Goal: Information Seeking & Learning: Find contact information

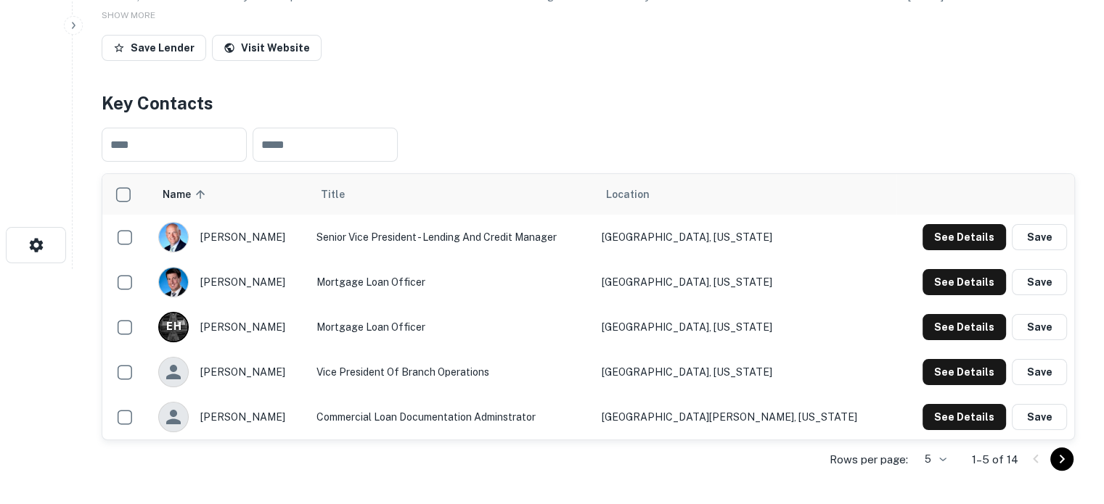
scroll to position [380, 0]
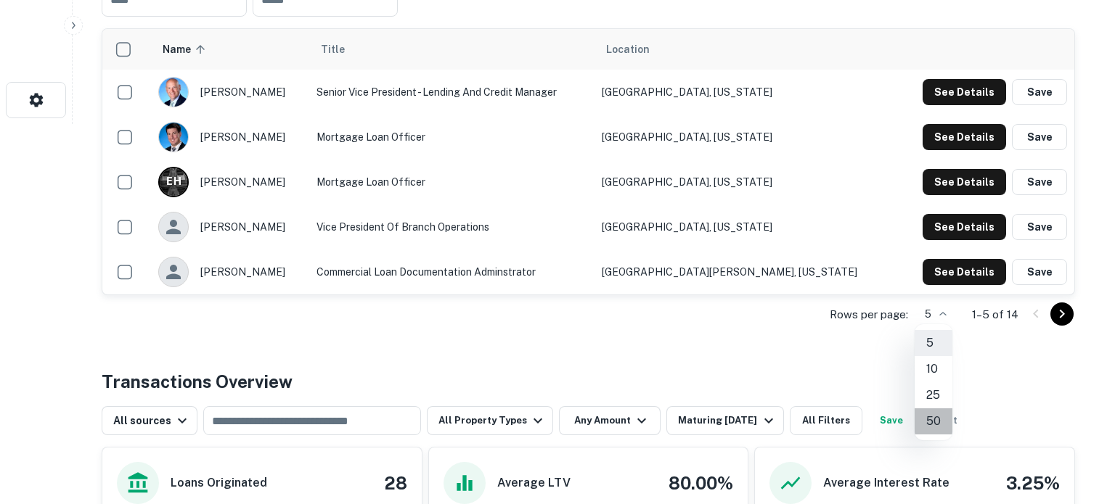
click at [934, 417] on li "50" at bounding box center [934, 422] width 38 height 26
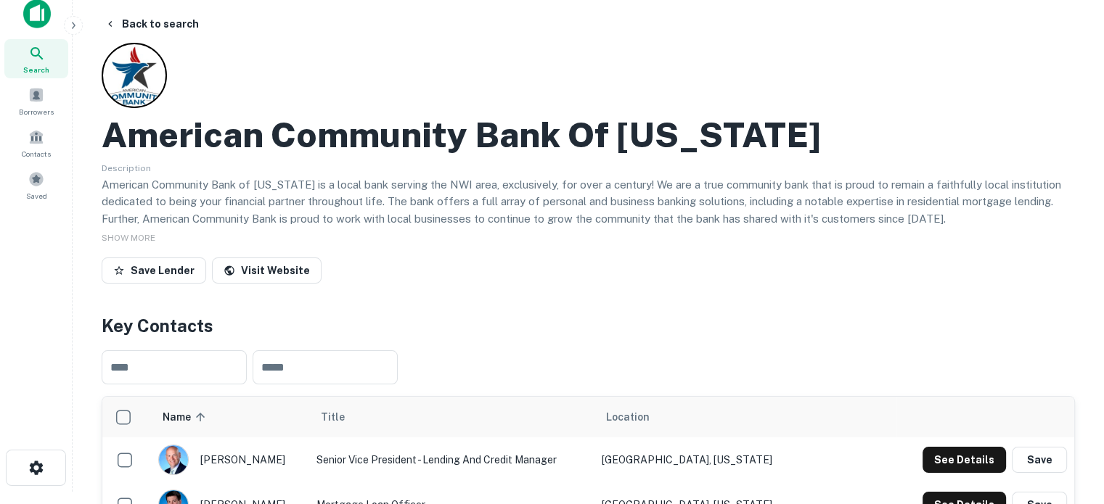
scroll to position [0, 0]
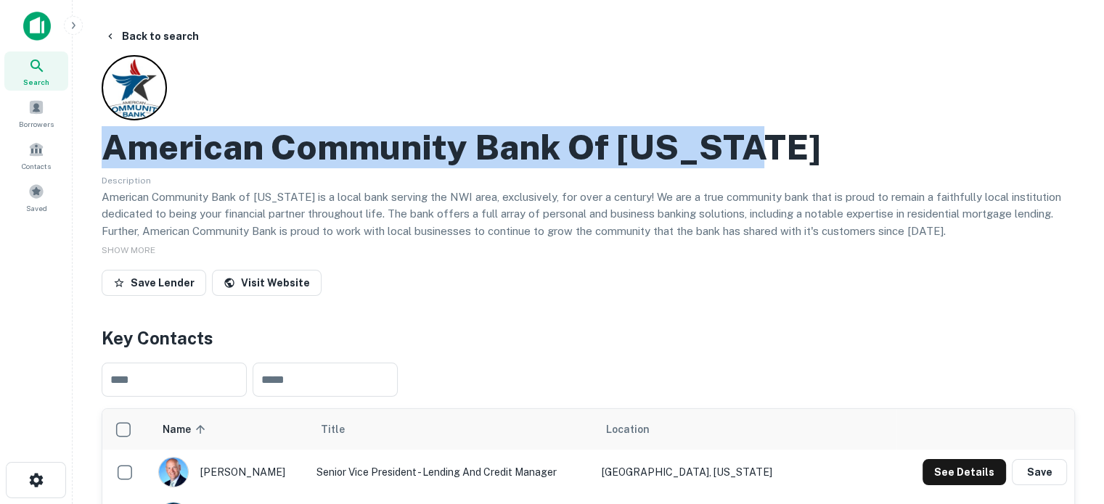
drag, startPoint x: 90, startPoint y: 144, endPoint x: 822, endPoint y: 162, distance: 731.8
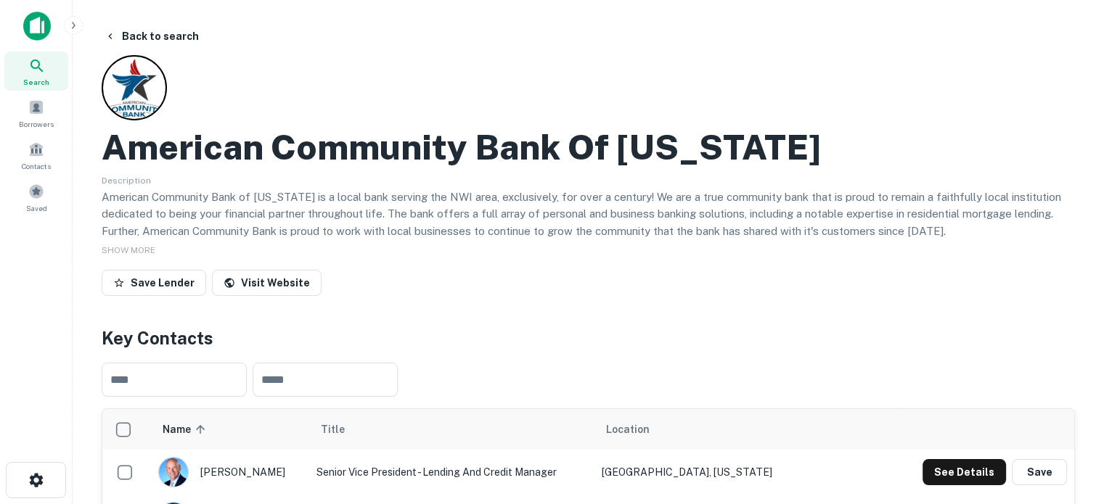
click at [412, 170] on div "American Community Bank Of Indiana Description American Community Bank of India…" at bounding box center [588, 178] width 973 height 247
click at [41, 73] on icon at bounding box center [36, 65] width 17 height 17
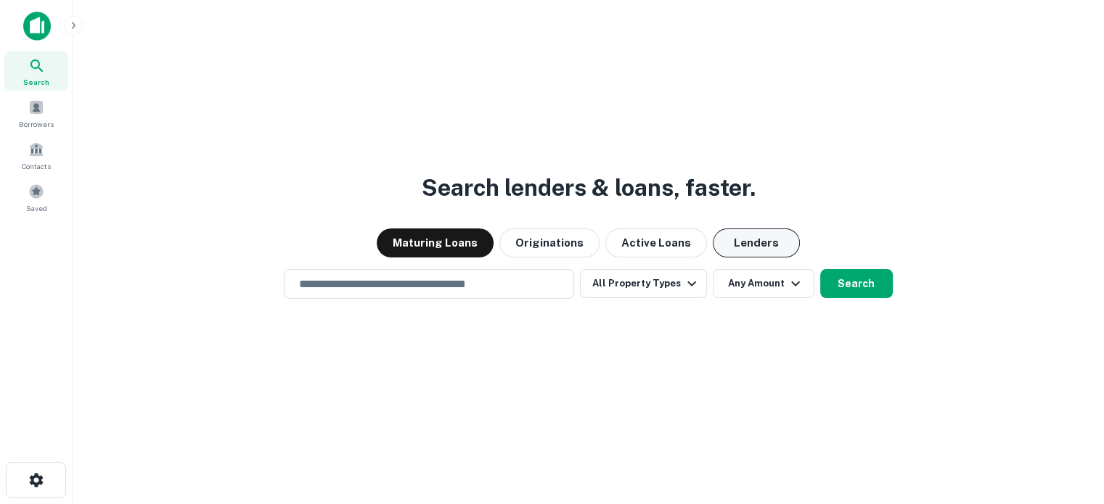
click at [755, 238] on button "Lenders" at bounding box center [756, 243] width 87 height 29
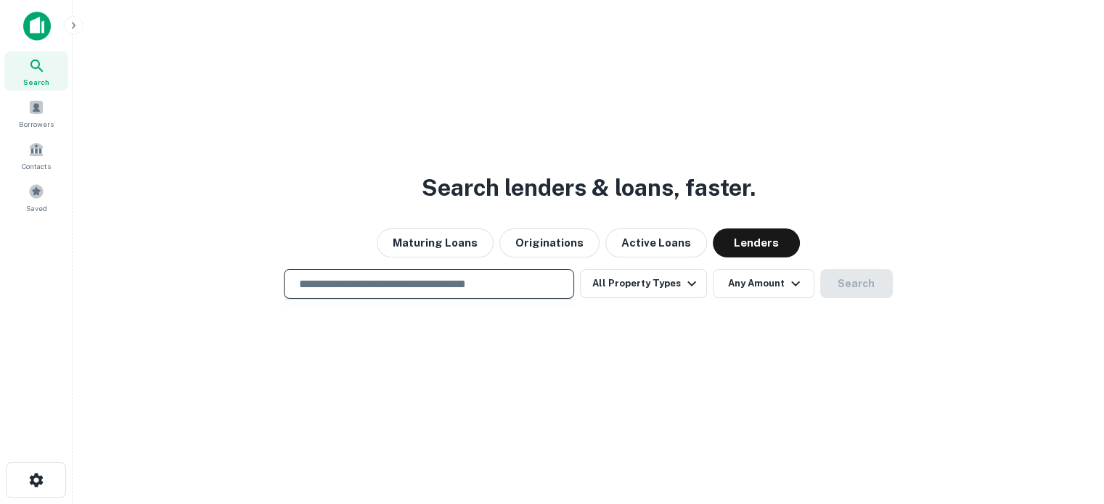
click at [353, 286] on input "text" at bounding box center [428, 284] width 277 height 17
paste input "**********"
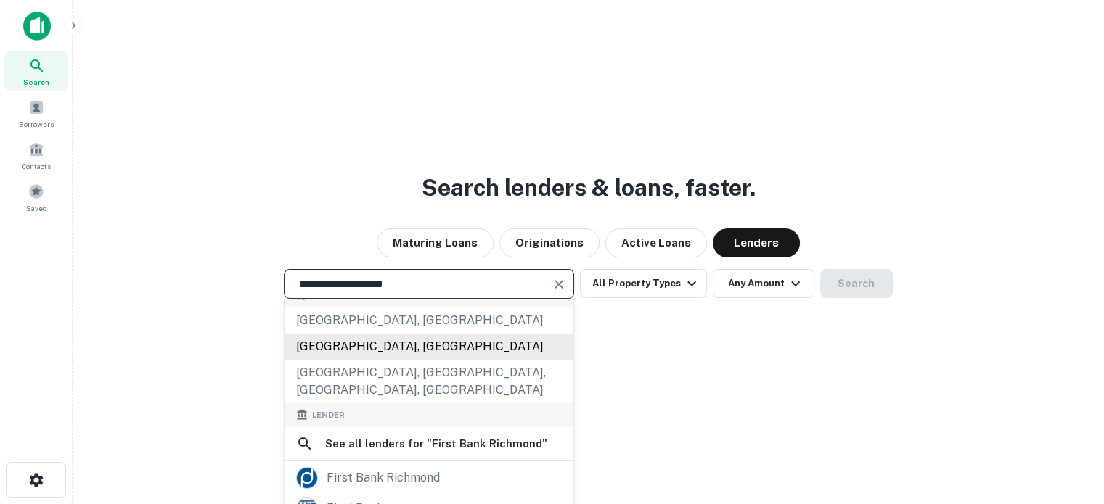
scroll to position [145, 0]
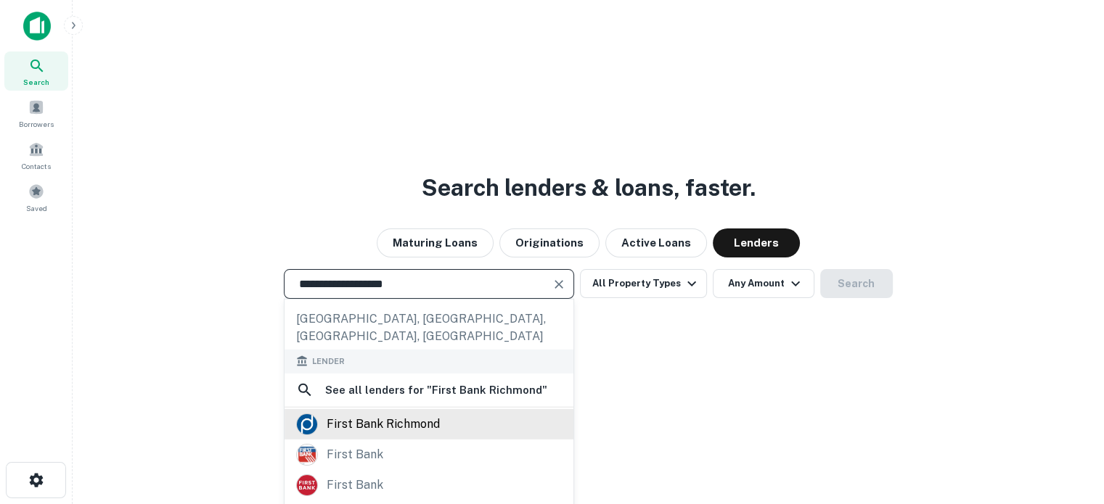
type input "**********"
click at [392, 414] on div "first bank richmond" at bounding box center [383, 425] width 113 height 22
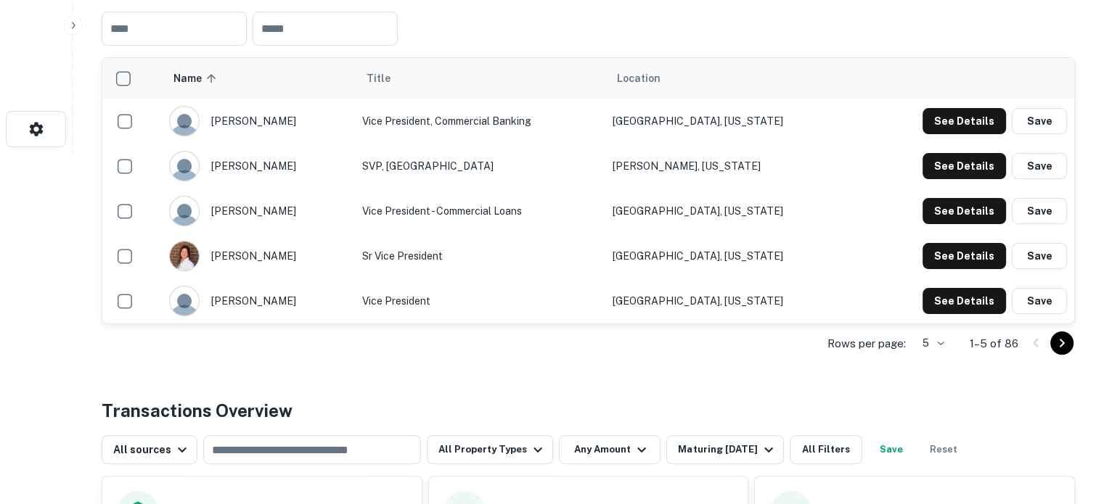
scroll to position [435, 0]
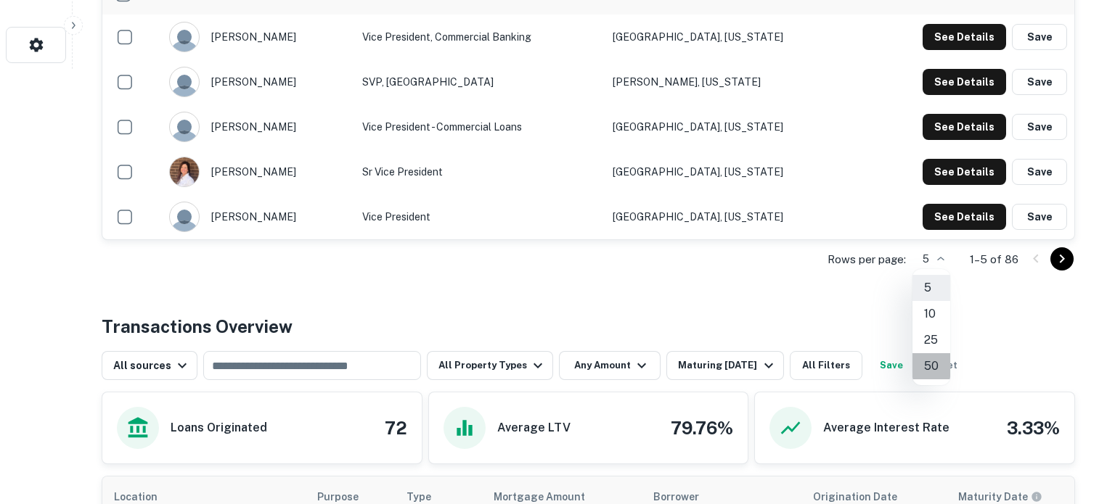
click at [937, 366] on li "50" at bounding box center [931, 366] width 38 height 26
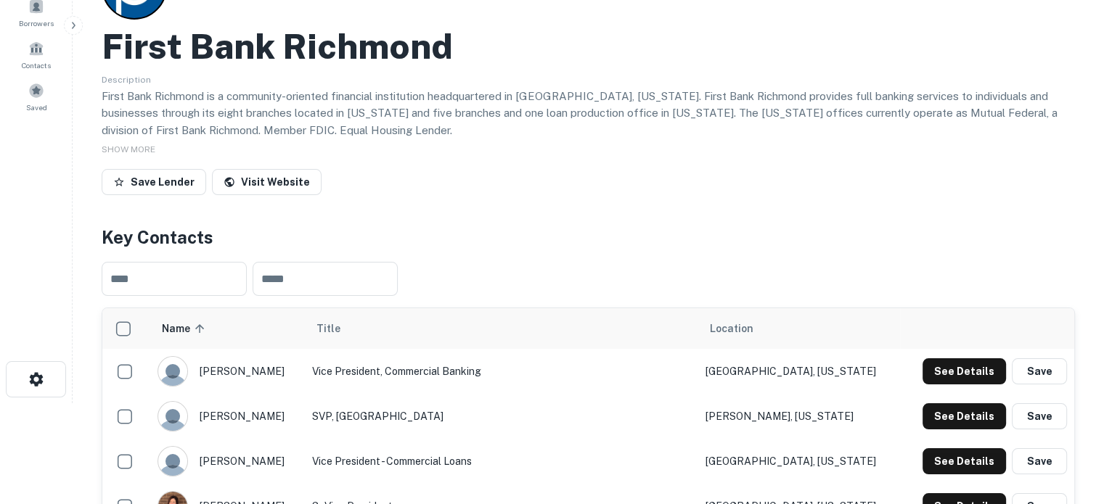
scroll to position [145, 0]
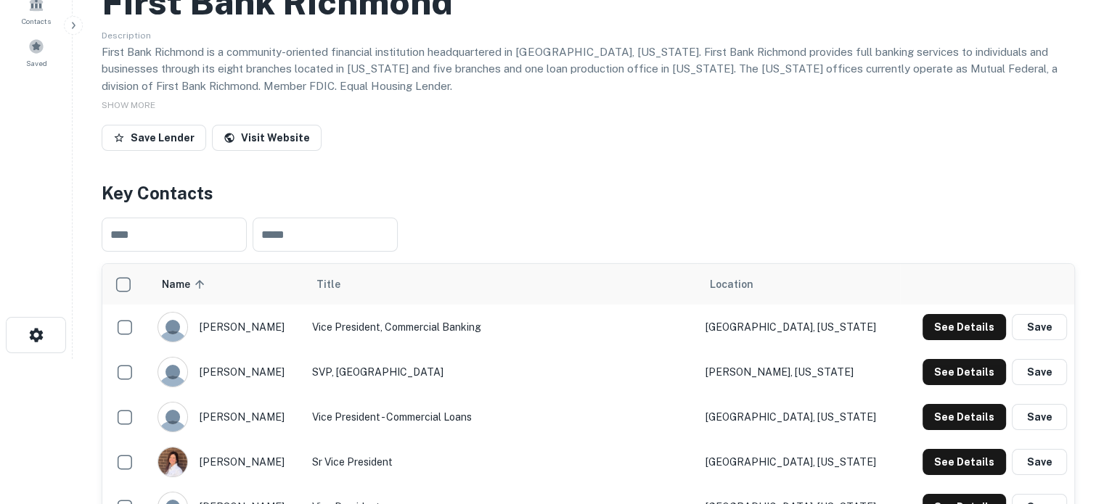
drag, startPoint x: 976, startPoint y: 330, endPoint x: 578, endPoint y: 208, distance: 416.2
click at [578, 208] on div "​ ​" at bounding box center [588, 234] width 973 height 57
click at [961, 331] on button "See Details" at bounding box center [964, 327] width 83 height 26
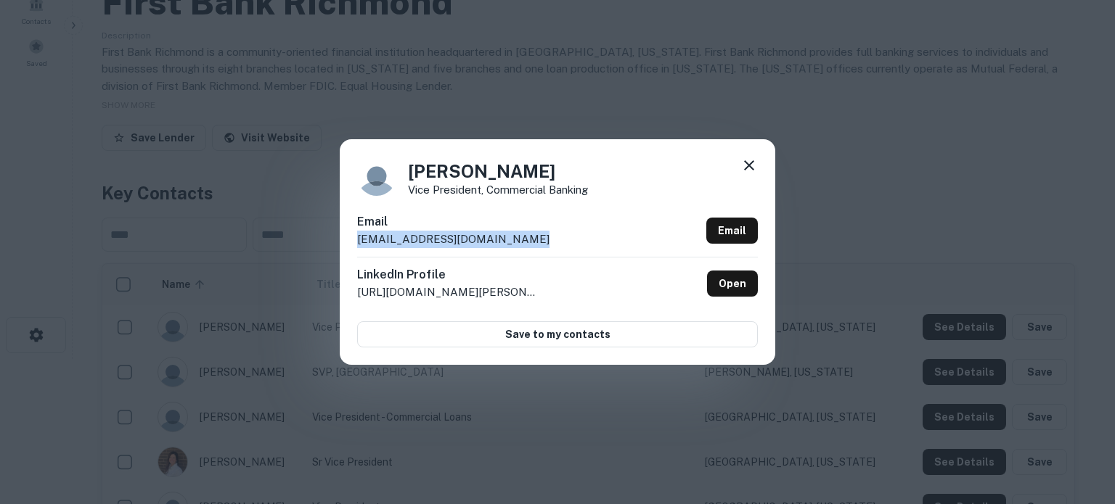
drag, startPoint x: 534, startPoint y: 240, endPoint x: 360, endPoint y: 244, distance: 174.3
click at [360, 244] on div "Email bglunt@firstbankrichmond.com Email" at bounding box center [557, 235] width 401 height 44
copy p "bglunt@firstbankrichmond.com"
click at [723, 290] on link "Open" at bounding box center [732, 284] width 51 height 26
click at [749, 162] on icon at bounding box center [748, 165] width 17 height 17
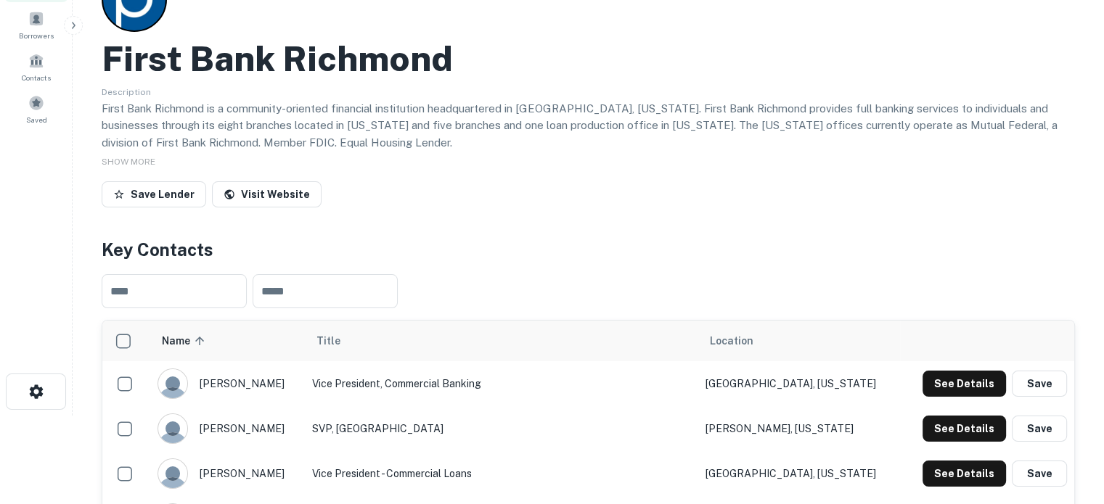
scroll to position [0, 0]
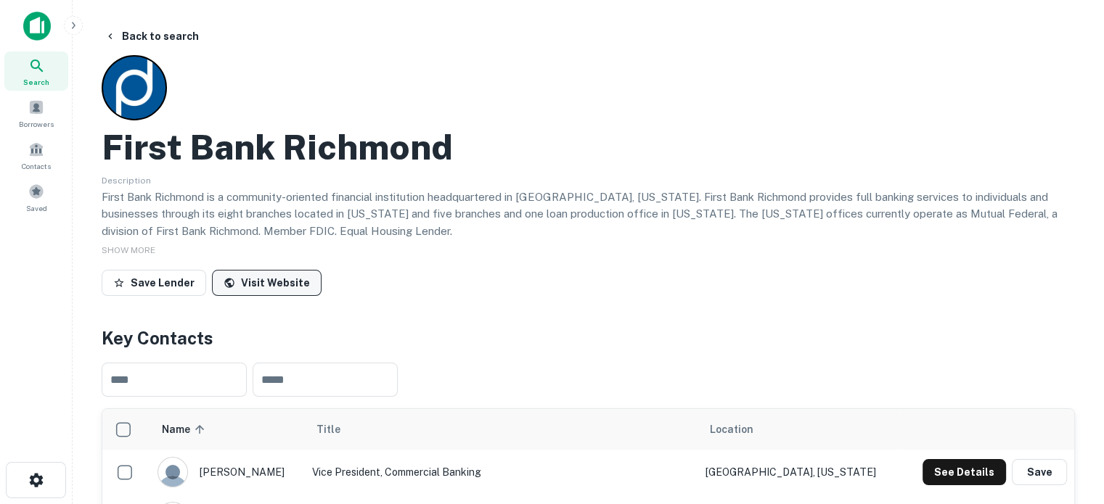
click at [291, 287] on link "Visit Website" at bounding box center [267, 283] width 110 height 26
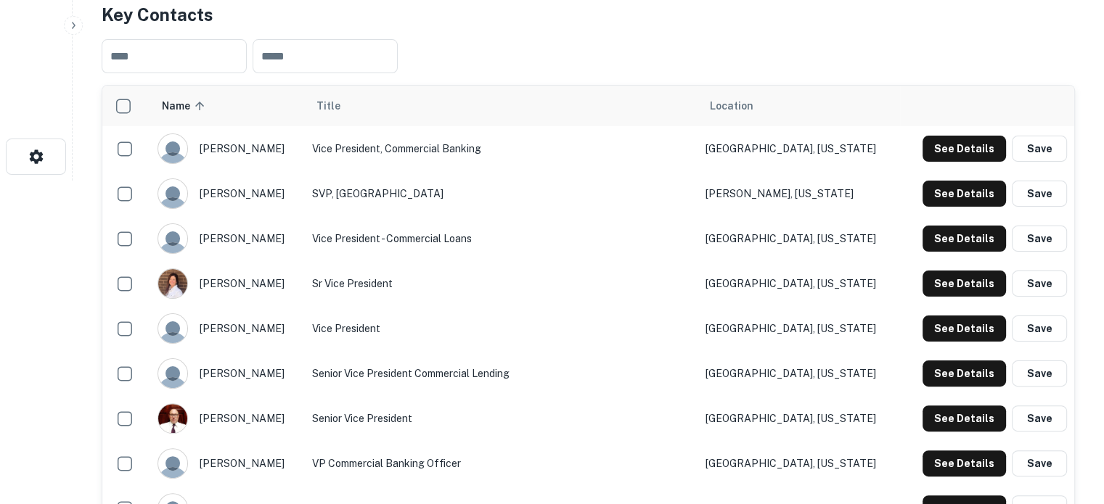
scroll to position [363, 0]
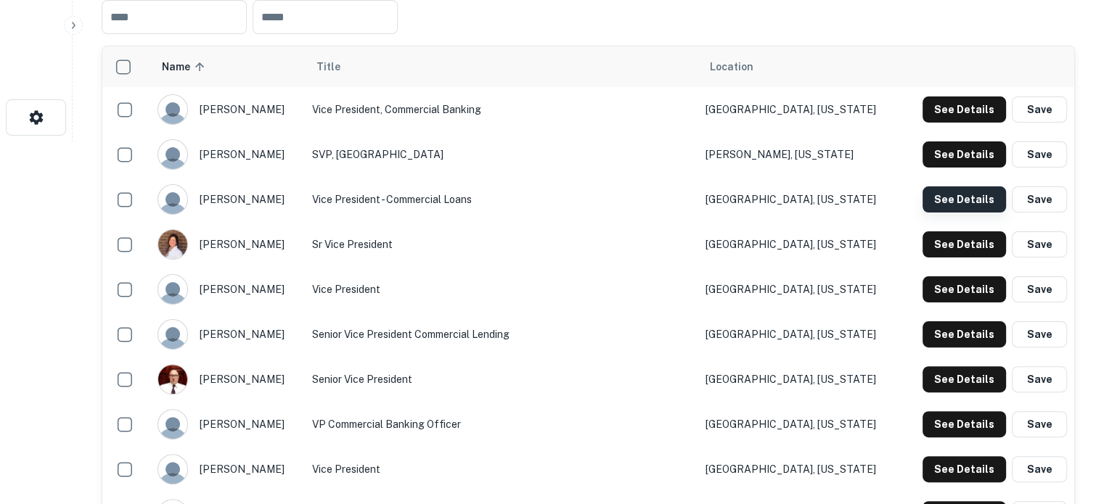
click at [953, 205] on button "See Details" at bounding box center [964, 200] width 83 height 26
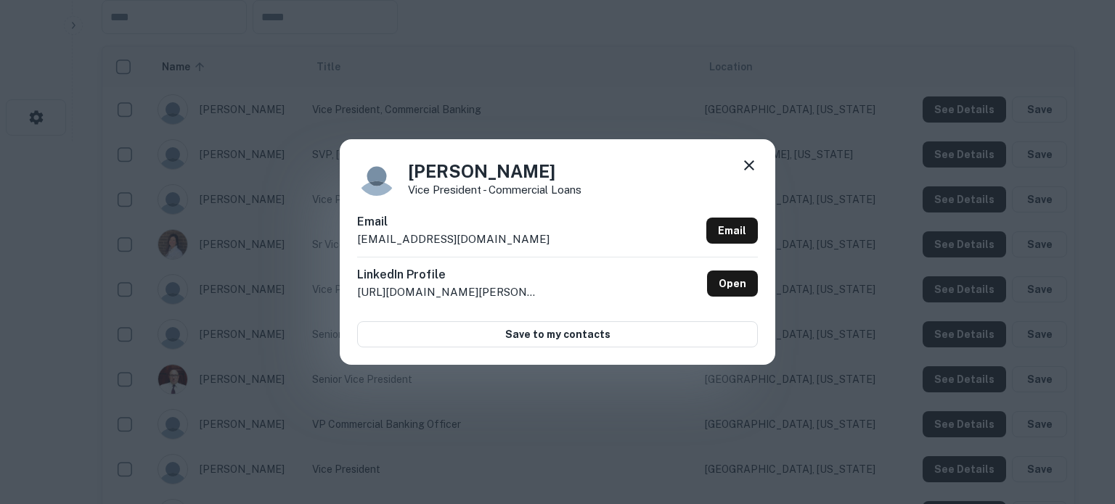
click at [499, 242] on p "creeve@firstbankrichmond.com" at bounding box center [453, 239] width 192 height 17
drag, startPoint x: 539, startPoint y: 241, endPoint x: 355, endPoint y: 248, distance: 183.8
click at [355, 248] on div "Connie Reeve Vice President - Commercial Loans Email creeve@firstbankrichmond.c…" at bounding box center [557, 251] width 435 height 225
copy p "creeve@firstbankrichmond.com"
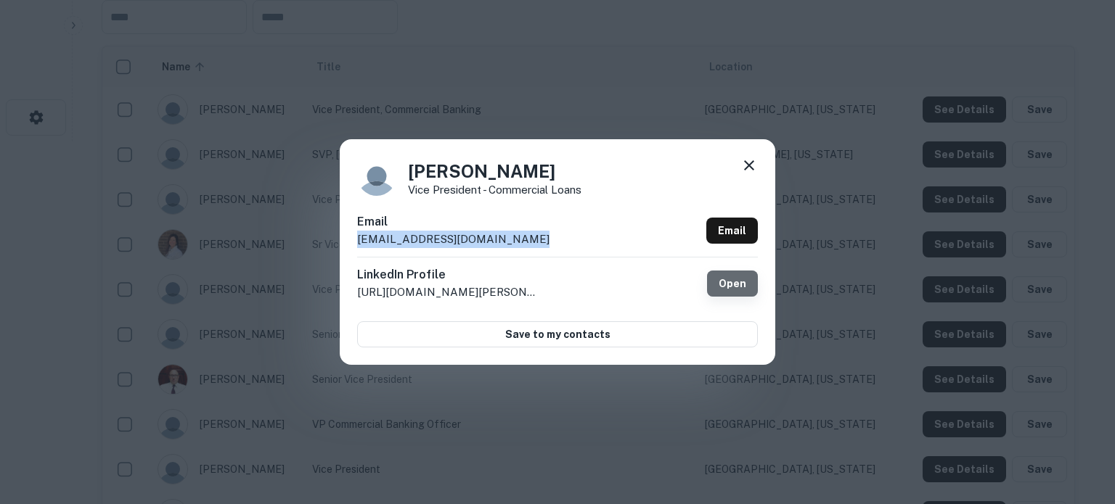
click at [724, 285] on link "Open" at bounding box center [732, 284] width 51 height 26
drag, startPoint x: 745, startPoint y: 166, endPoint x: 668, endPoint y: 12, distance: 172.4
click at [745, 166] on icon at bounding box center [748, 165] width 17 height 17
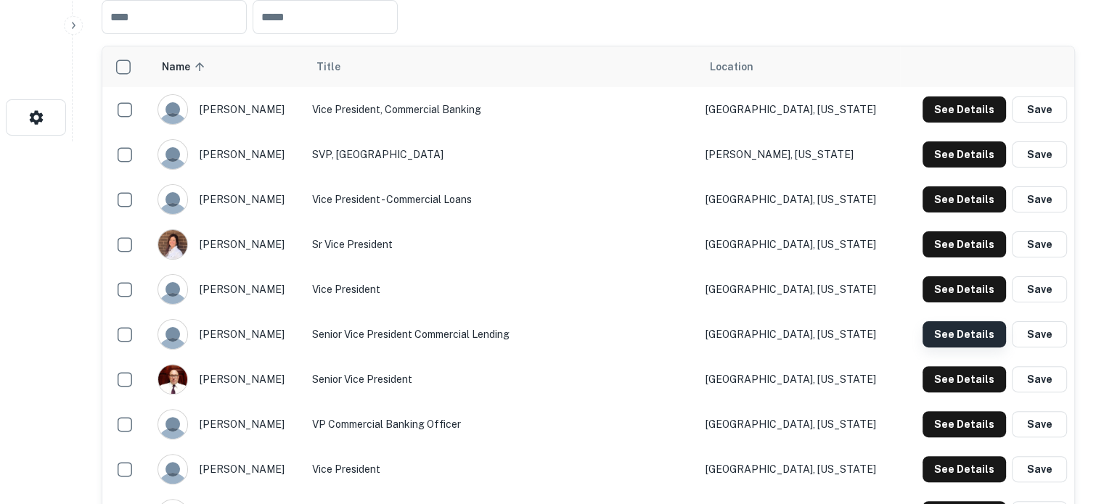
click at [929, 330] on button "See Details" at bounding box center [964, 335] width 83 height 26
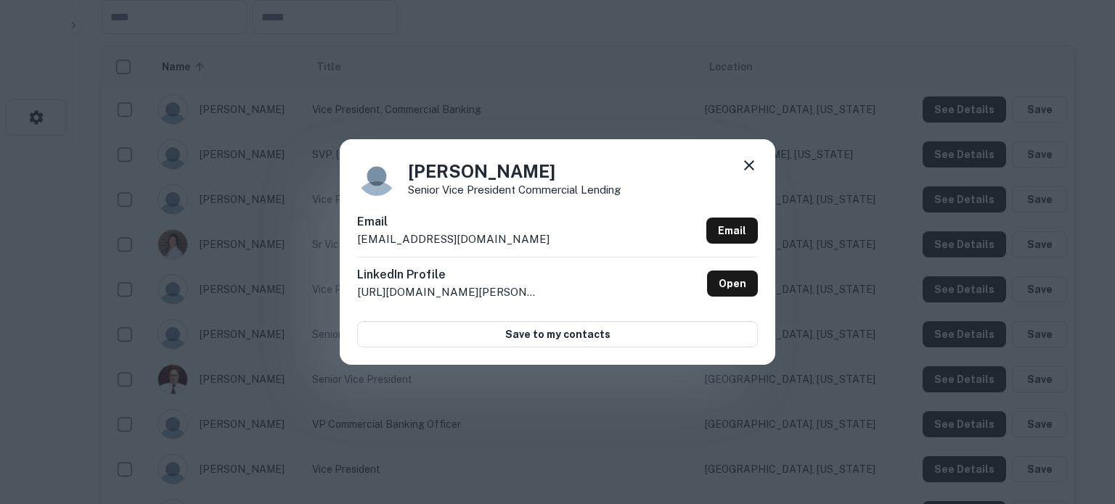
drag, startPoint x: 550, startPoint y: 243, endPoint x: 356, endPoint y: 246, distance: 193.8
click at [355, 246] on div "Melissa Matney Senior Vice President Commercial Lending Email mmatney@firstbank…" at bounding box center [557, 251] width 435 height 225
copy p "mmatney@firstbankrichmond.com"
click at [735, 287] on link "Open" at bounding box center [732, 284] width 51 height 26
click at [752, 166] on icon at bounding box center [748, 165] width 17 height 17
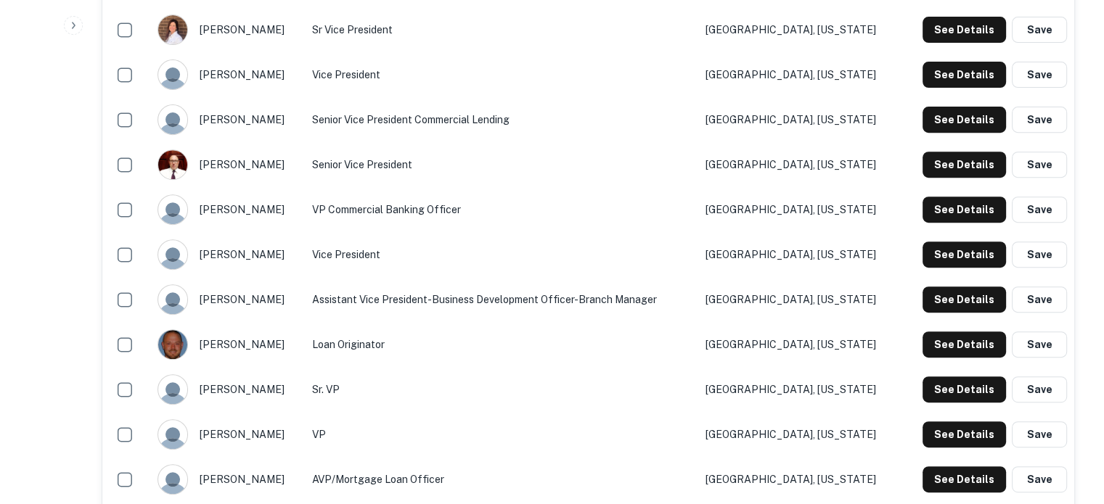
scroll to position [581, 0]
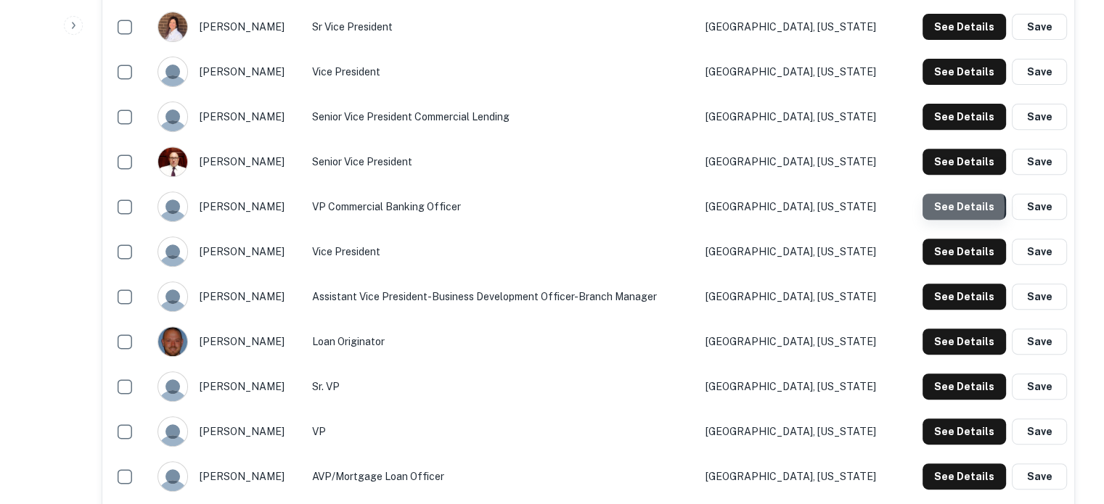
click at [938, 208] on button "See Details" at bounding box center [964, 207] width 83 height 26
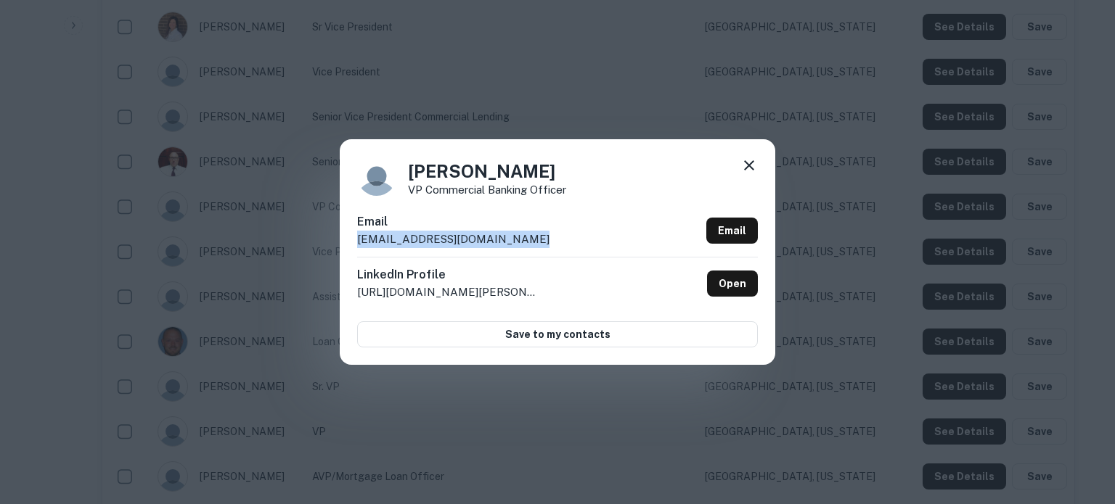
drag, startPoint x: 483, startPoint y: 240, endPoint x: 357, endPoint y: 246, distance: 126.4
click at [357, 246] on div "Email rsmith@firstbankrichmond.com Email" at bounding box center [557, 235] width 401 height 44
copy p "rsmith@firstbankrichmond.com"
click at [736, 281] on link "Open" at bounding box center [732, 284] width 51 height 26
click at [754, 173] on icon at bounding box center [748, 165] width 17 height 17
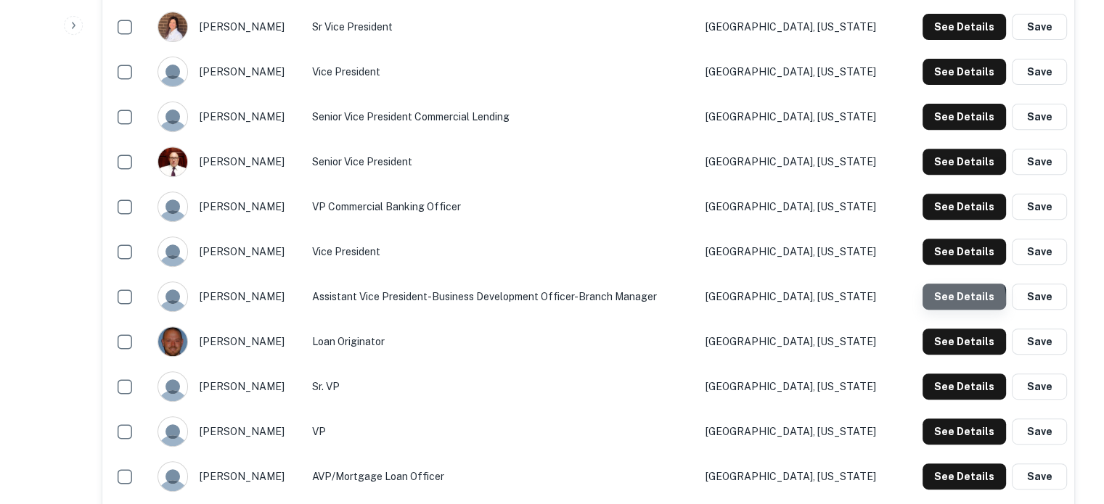
click at [957, 301] on button "See Details" at bounding box center [964, 297] width 83 height 26
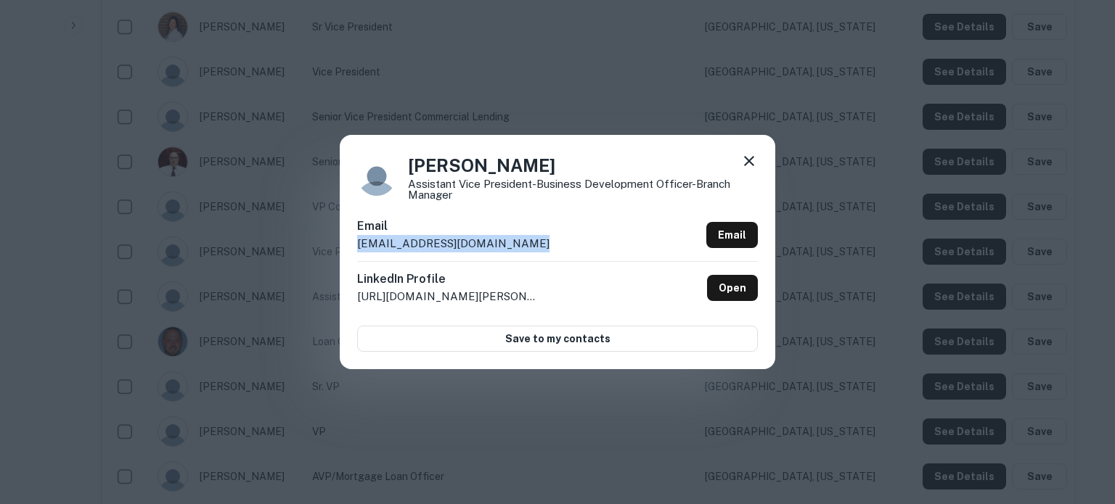
drag, startPoint x: 539, startPoint y: 240, endPoint x: 348, endPoint y: 246, distance: 191.0
click at [348, 246] on div "Tammy Savoy Assistant Vice President-Business Development Officer-Branch Manage…" at bounding box center [557, 252] width 435 height 234
copy p "tsavoy@firstbankrichmond.com"
click at [745, 282] on link "Open" at bounding box center [732, 288] width 51 height 26
click at [749, 170] on icon at bounding box center [748, 160] width 17 height 17
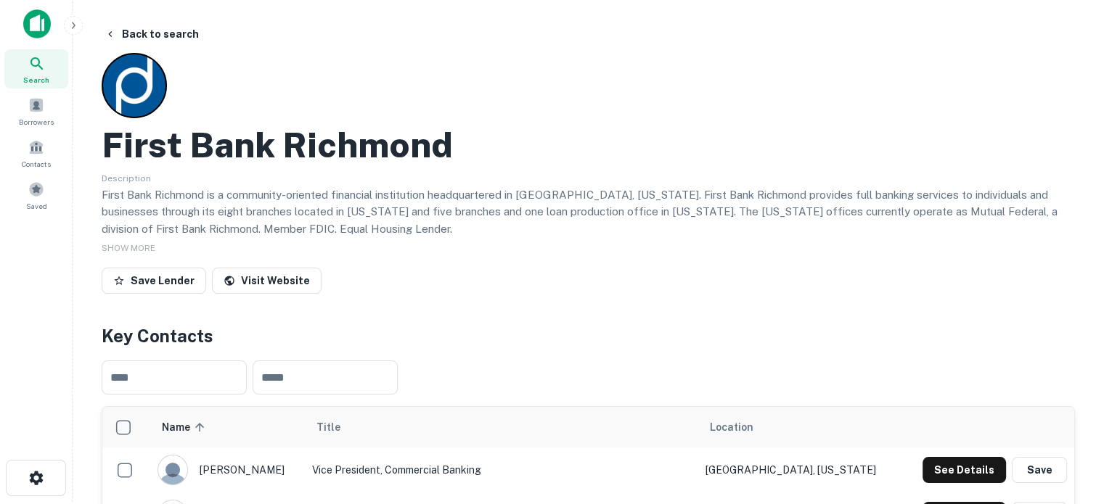
scroll to position [0, 0]
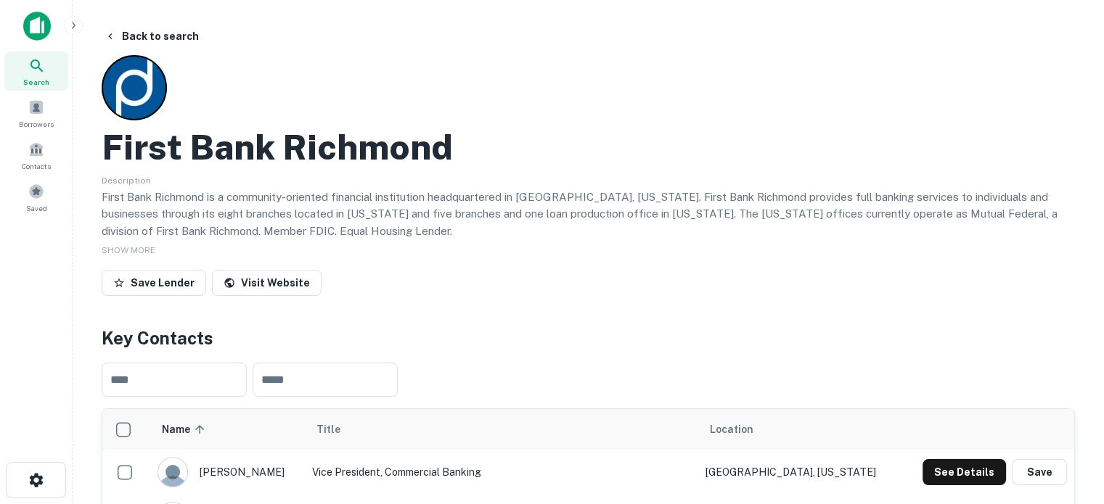
click at [41, 74] on icon at bounding box center [36, 65] width 17 height 17
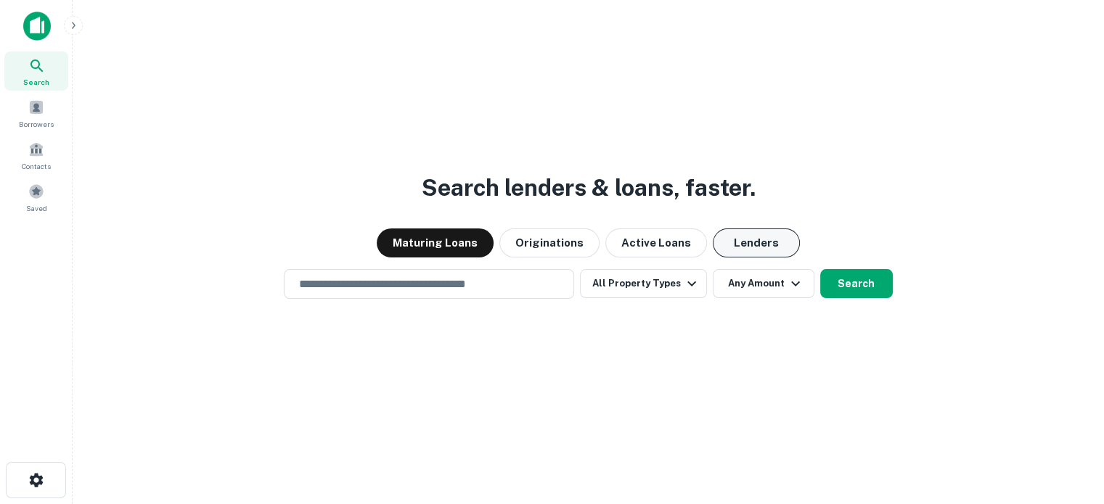
click at [790, 246] on button "Lenders" at bounding box center [756, 243] width 87 height 29
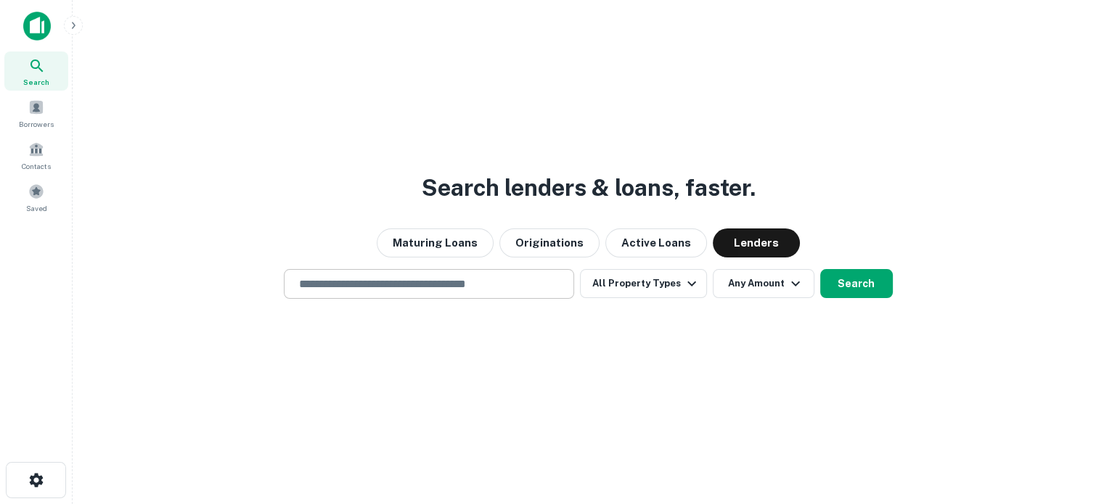
click at [491, 280] on input "text" at bounding box center [428, 284] width 277 height 17
paste input "**********"
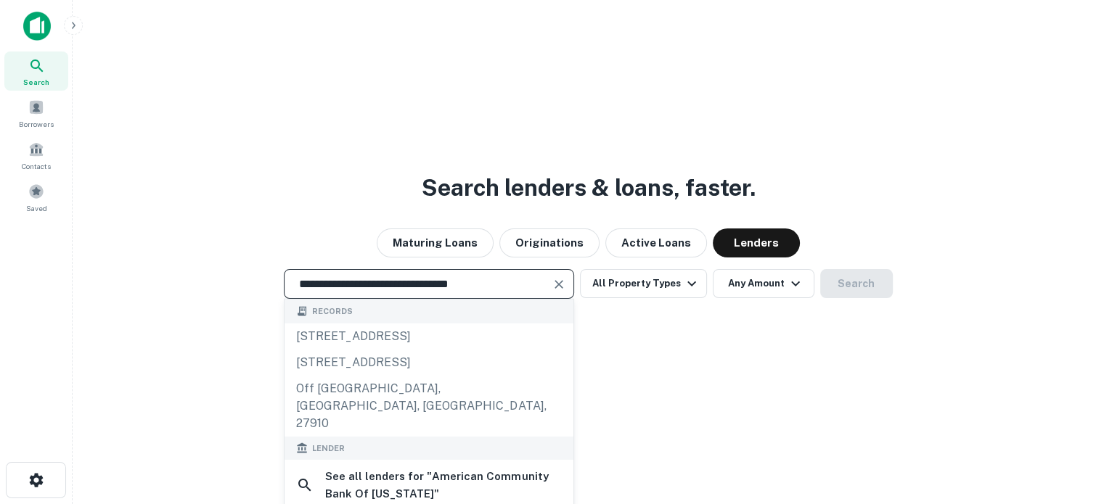
type input "**********"
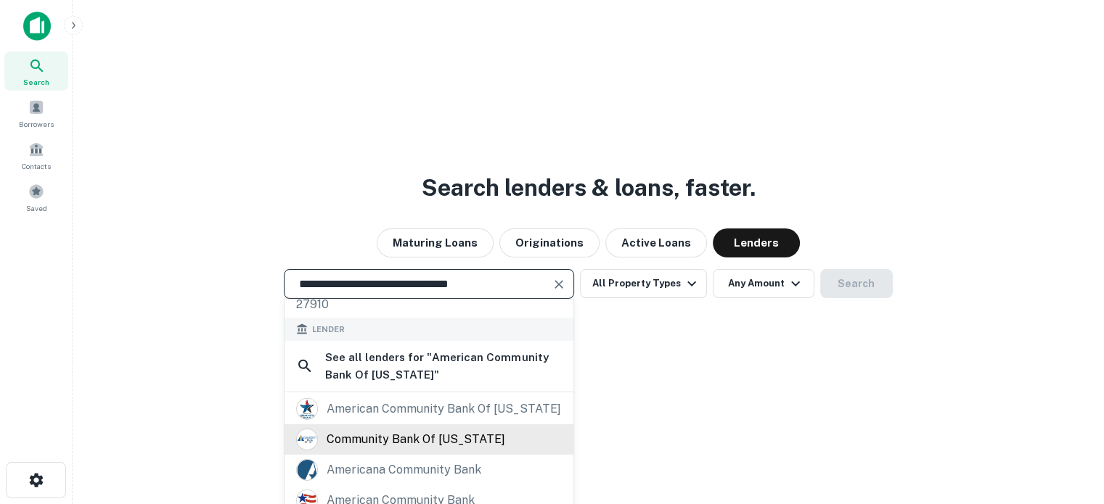
scroll to position [120, 0]
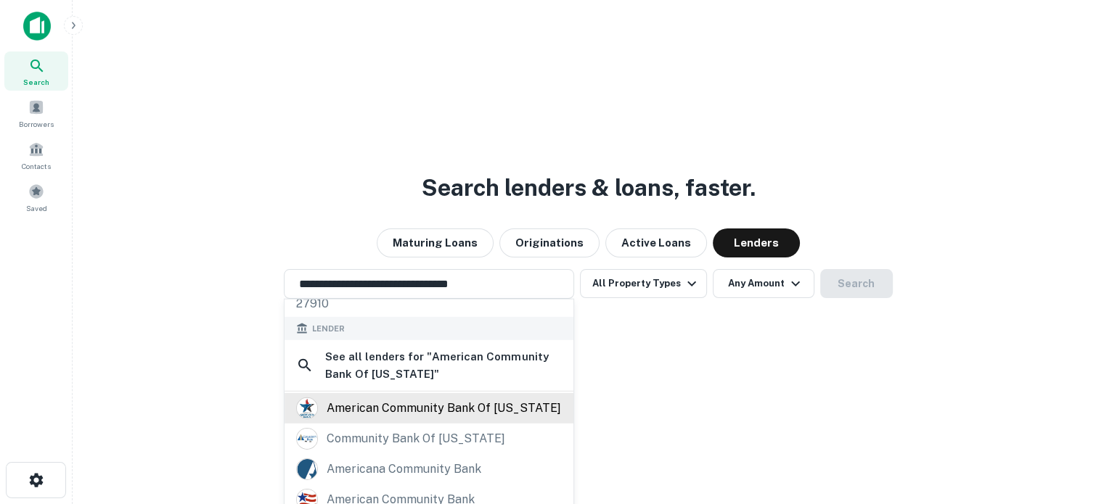
click at [398, 397] on div "american community bank of indiana" at bounding box center [444, 408] width 234 height 22
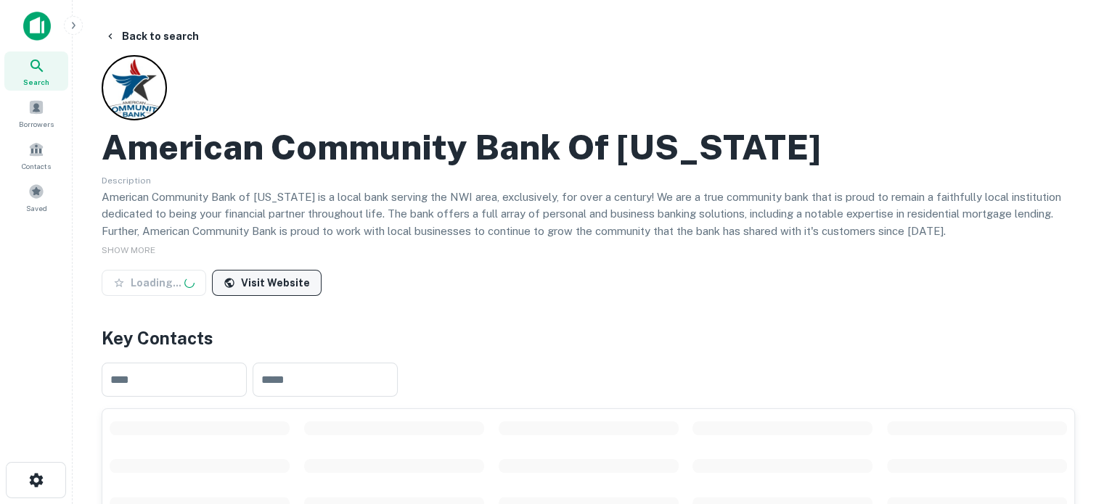
click at [290, 282] on link "Visit Website" at bounding box center [267, 283] width 110 height 26
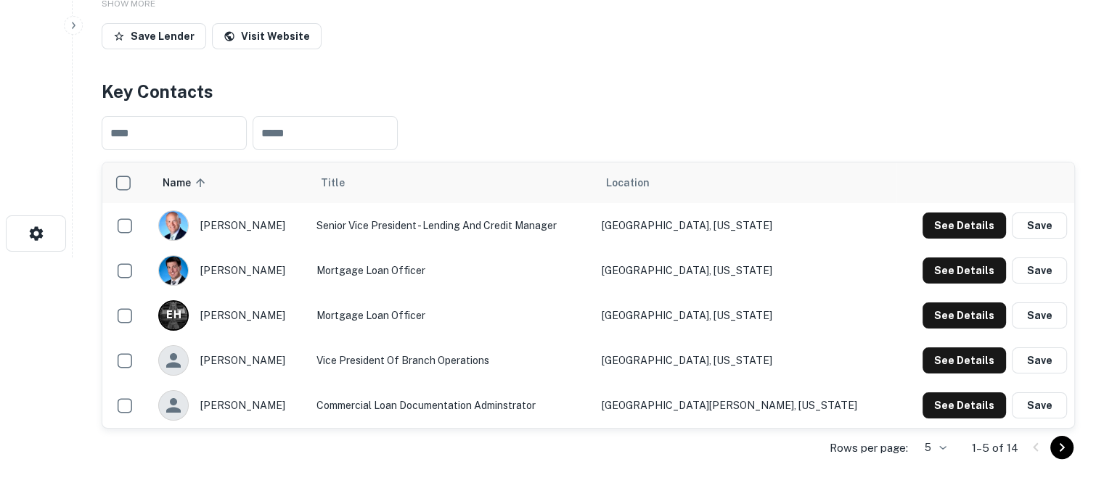
scroll to position [290, 0]
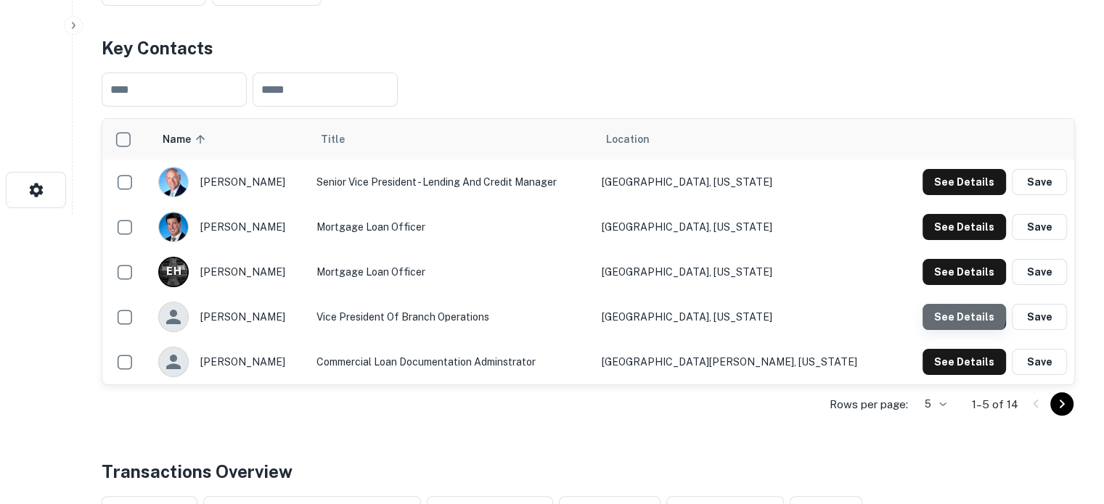
click at [939, 308] on button "See Details" at bounding box center [964, 317] width 83 height 26
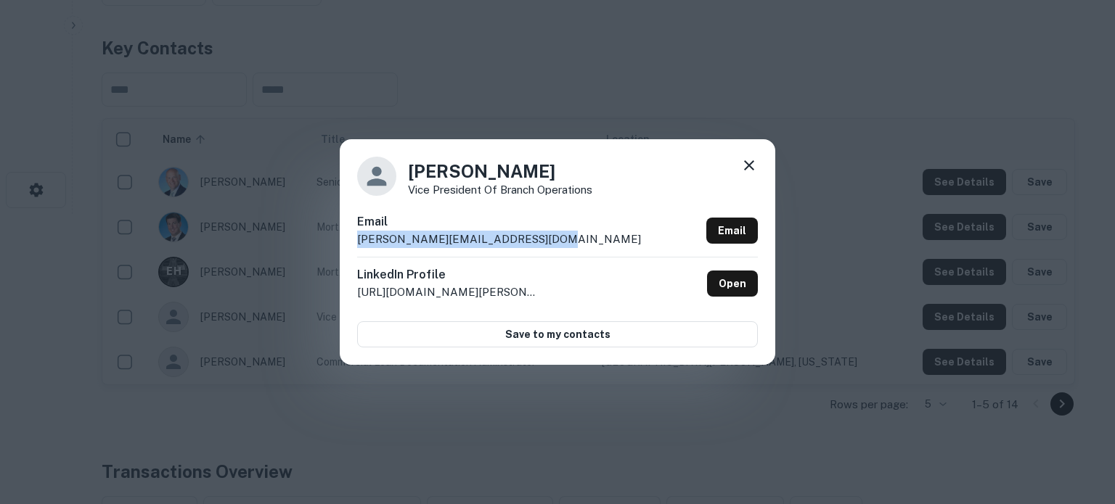
drag, startPoint x: 557, startPoint y: 249, endPoint x: 356, endPoint y: 250, distance: 200.3
click at [356, 250] on div "Gabriella Churchill Vice President of Branch Operations Email gabriella.churchi…" at bounding box center [557, 251] width 435 height 225
copy p "gabriella.churchill@acbanker.com"
click at [720, 280] on link "Open" at bounding box center [732, 284] width 51 height 26
click at [752, 163] on icon at bounding box center [749, 165] width 10 height 10
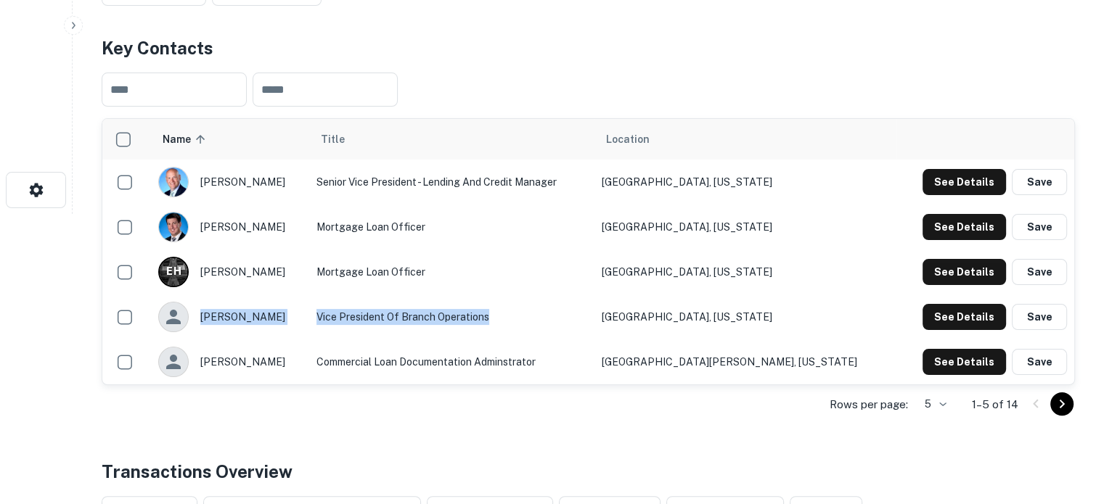
drag, startPoint x: 209, startPoint y: 316, endPoint x: 554, endPoint y: 315, distance: 344.8
click at [554, 315] on tr "gabriella churchill Vice President of Branch Operations Chicago, Illinois See D…" at bounding box center [588, 317] width 972 height 45
copy tr "gabriella churchill Vice President of Branch Operations"
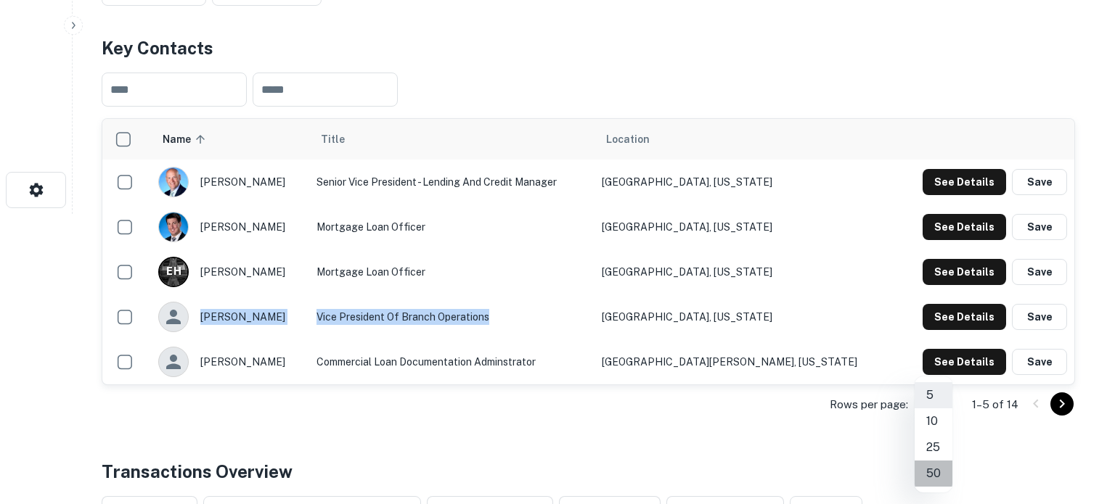
click at [942, 472] on li "50" at bounding box center [934, 474] width 38 height 26
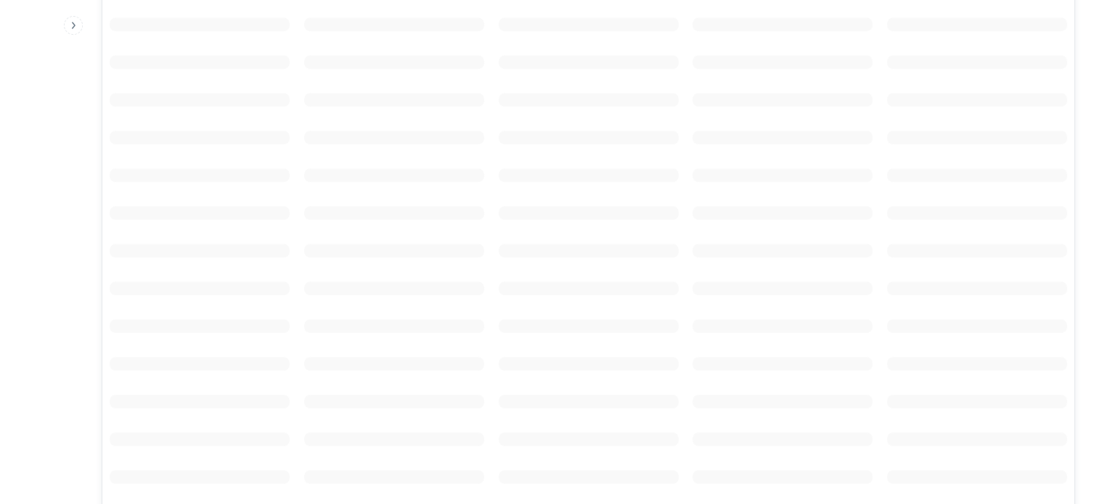
scroll to position [653, 0]
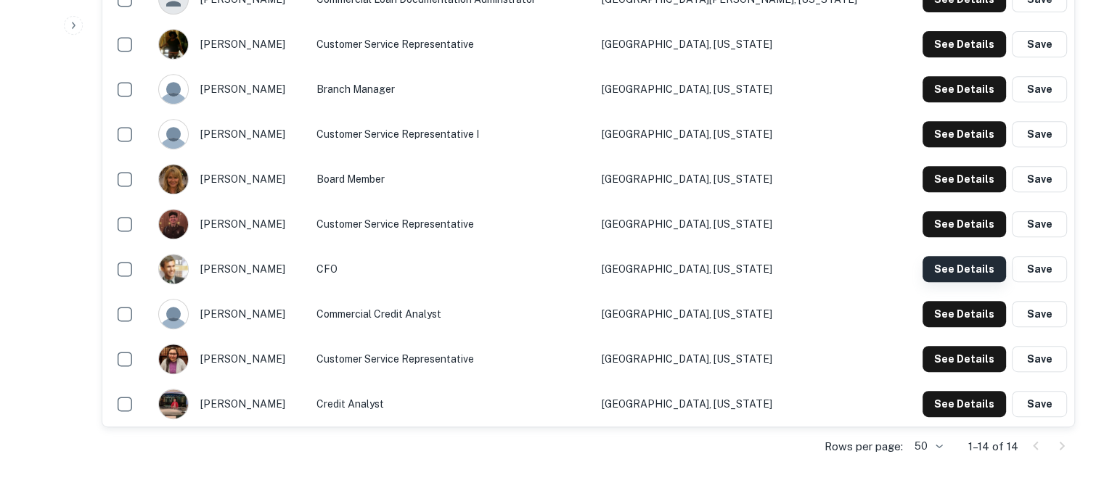
click at [936, 264] on button "See Details" at bounding box center [964, 269] width 83 height 26
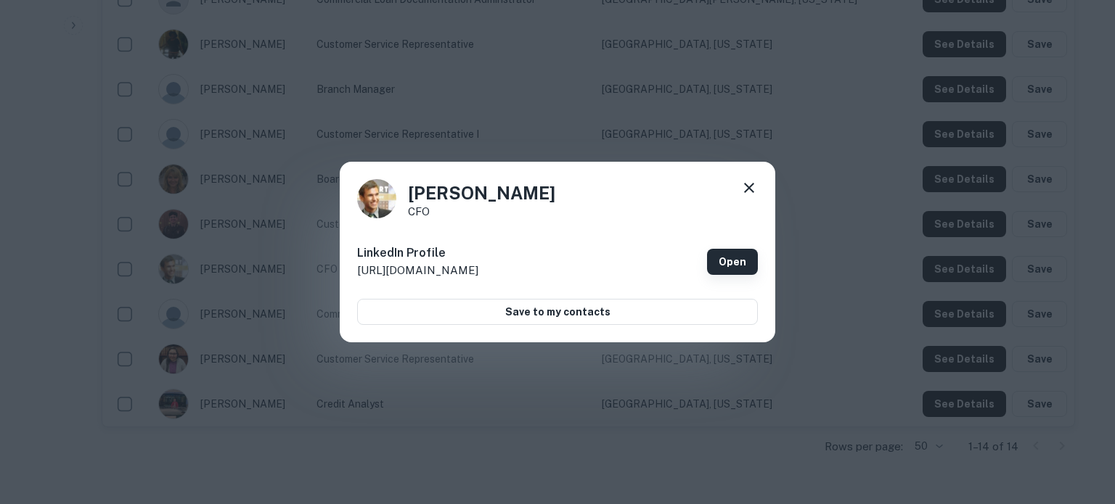
click at [717, 264] on link "Open" at bounding box center [732, 262] width 51 height 26
click at [748, 194] on icon at bounding box center [748, 187] width 17 height 17
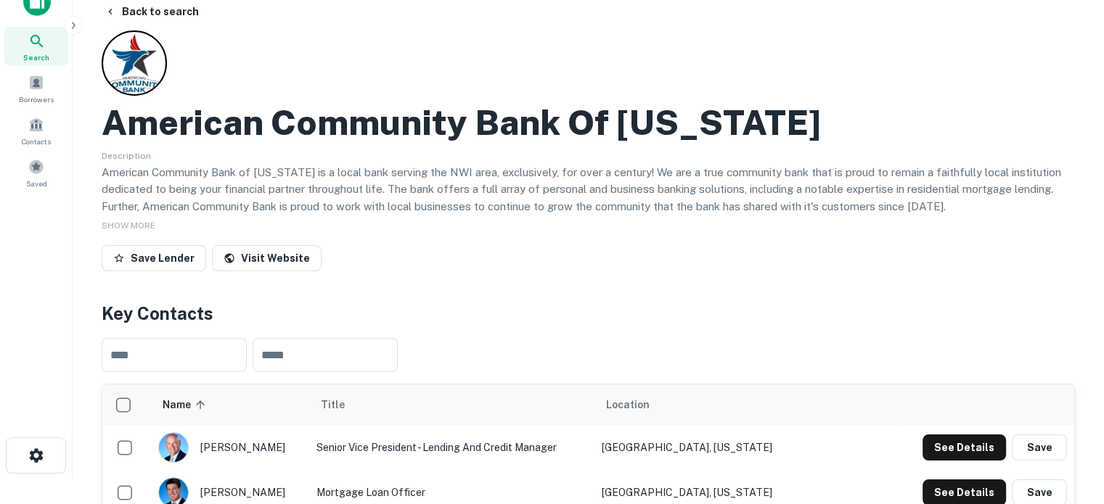
scroll to position [0, 0]
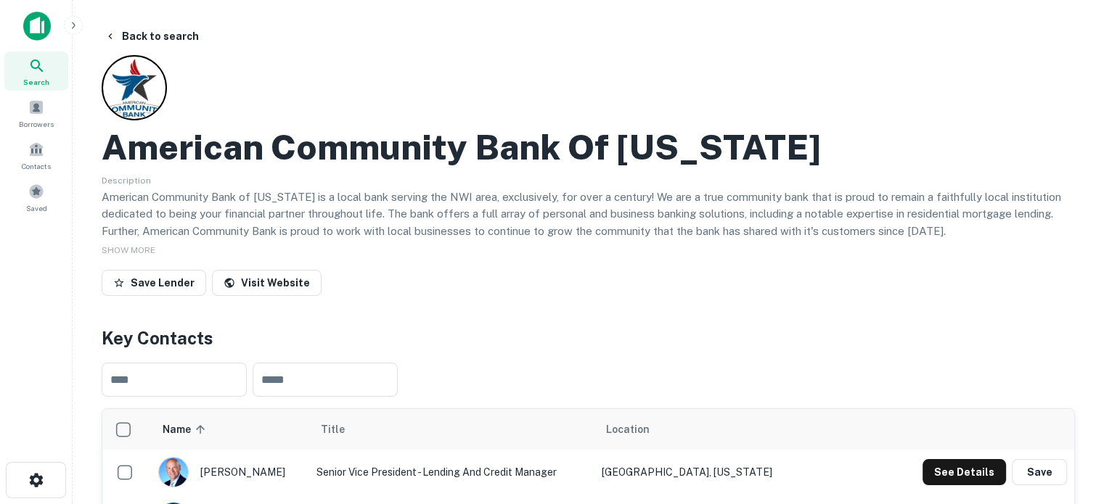
drag, startPoint x: 29, startPoint y: 70, endPoint x: 49, endPoint y: 69, distance: 20.4
click at [29, 70] on icon at bounding box center [36, 65] width 17 height 17
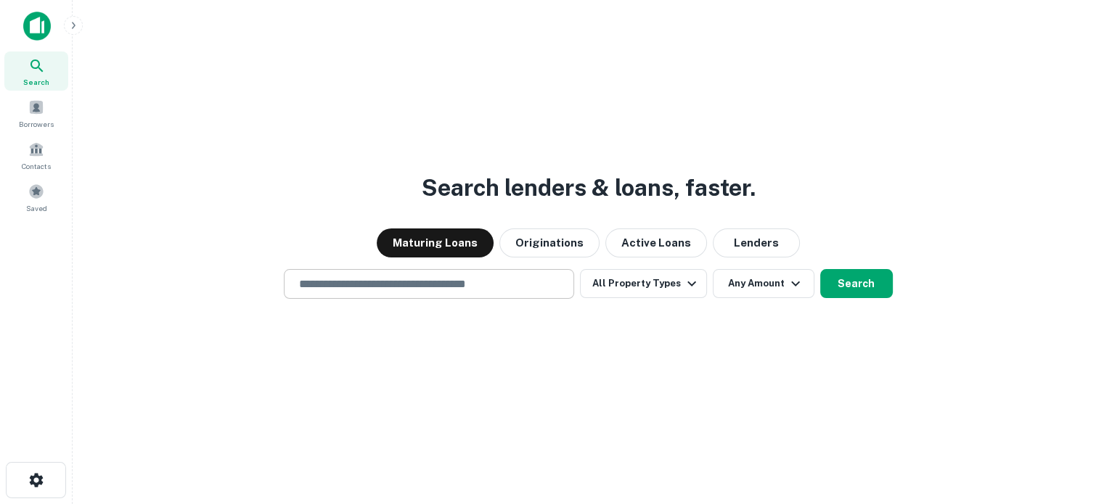
click at [401, 285] on input "text" at bounding box center [428, 284] width 277 height 17
paste input "**********"
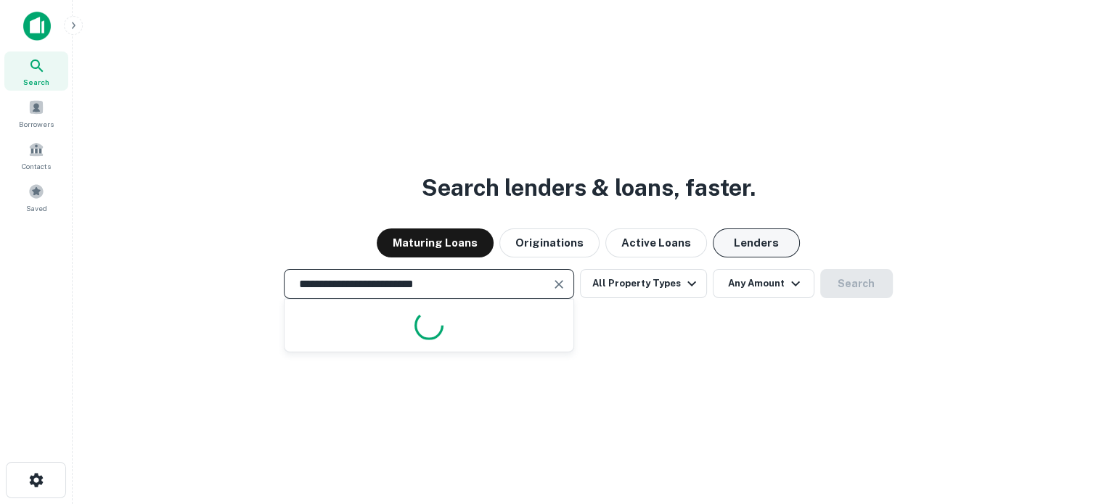
type input "**********"
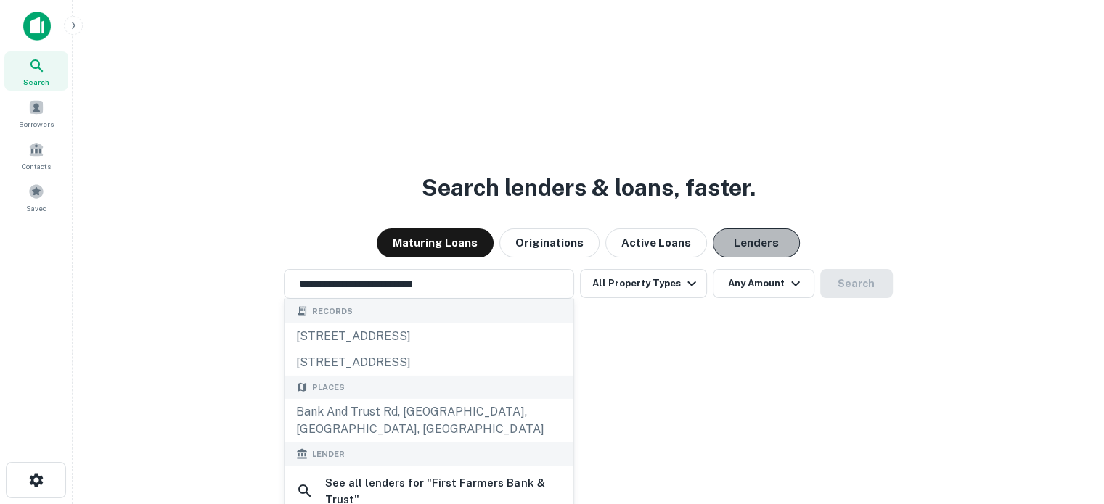
click at [748, 244] on button "Lenders" at bounding box center [756, 243] width 87 height 29
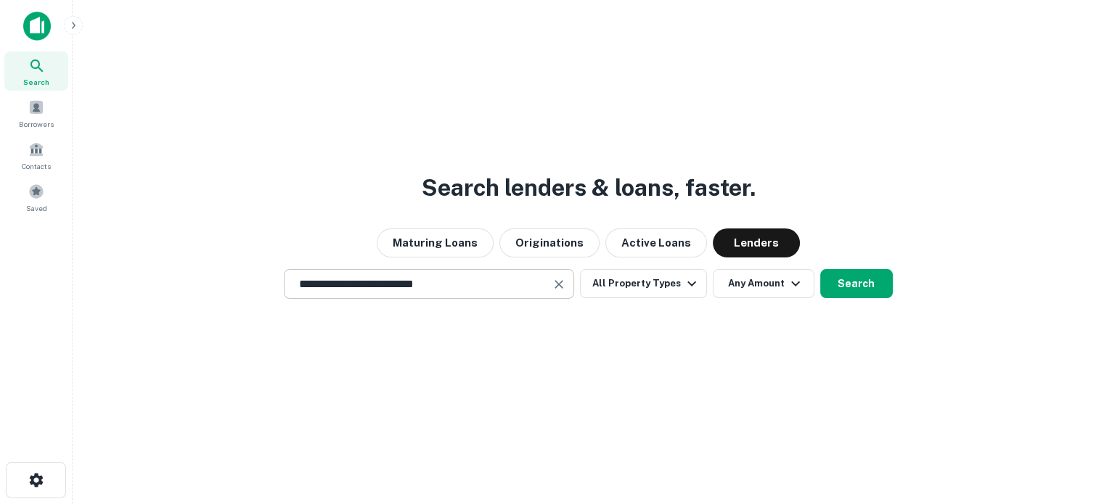
click at [493, 274] on div "**********" at bounding box center [429, 284] width 290 height 30
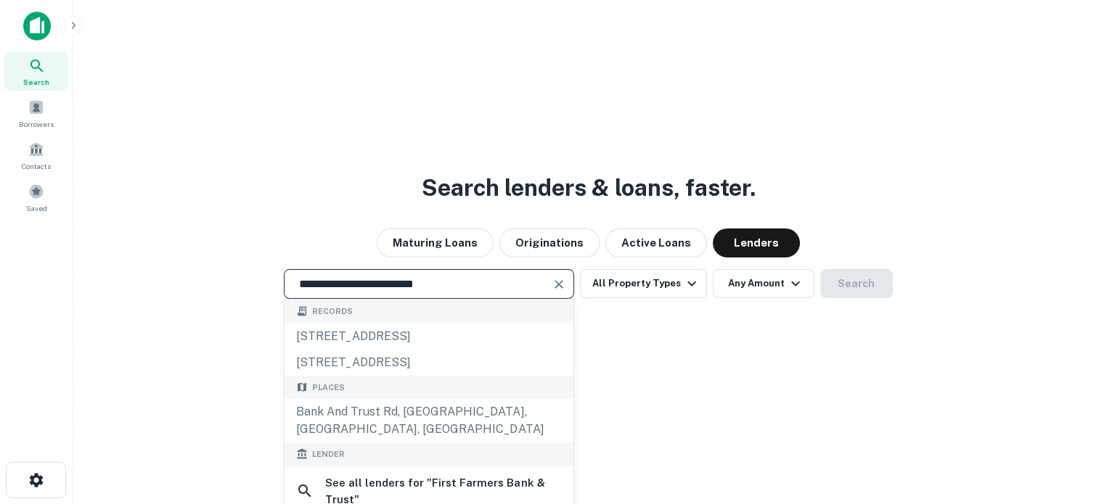
click at [518, 279] on input "**********" at bounding box center [417, 284] width 255 height 17
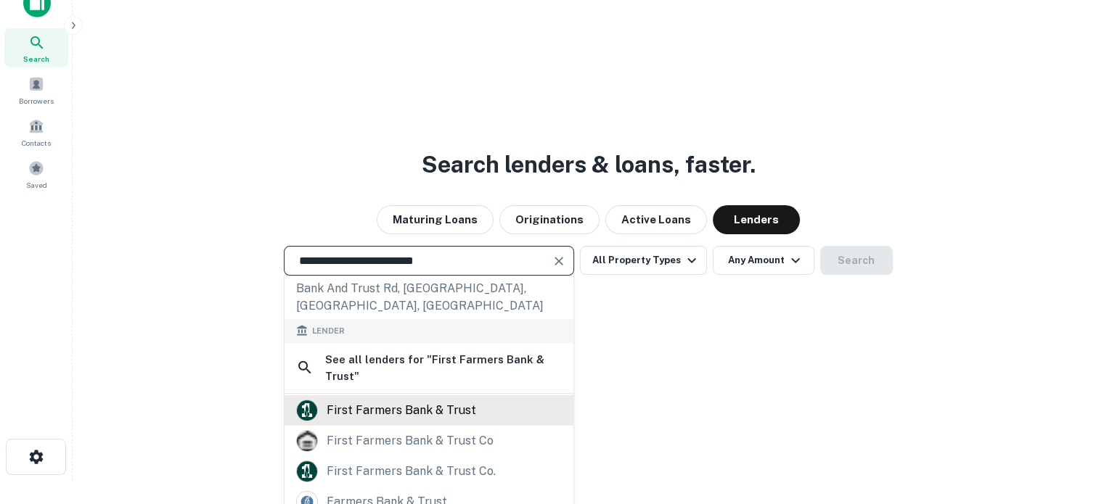
scroll to position [143, 0]
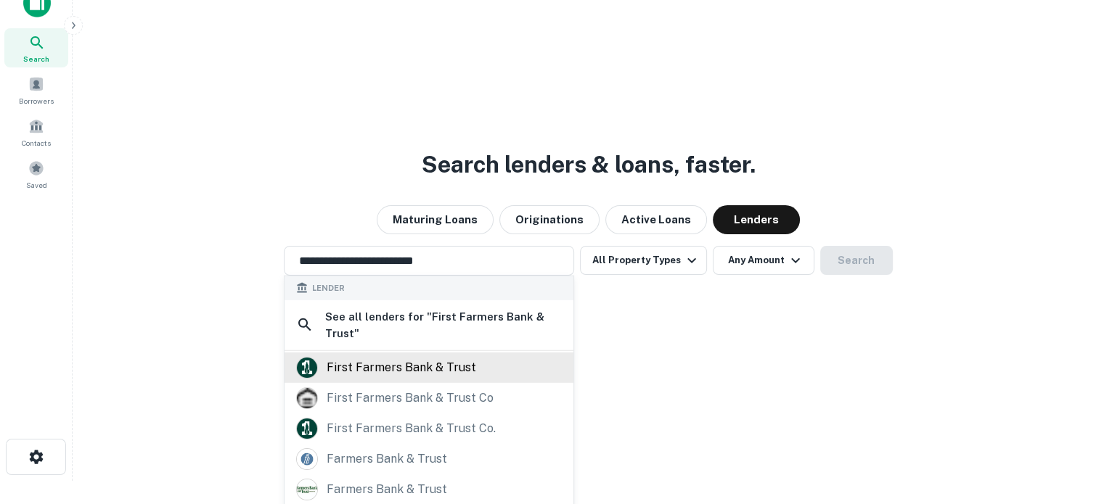
click at [420, 357] on div "first farmers bank & trust" at bounding box center [402, 368] width 150 height 22
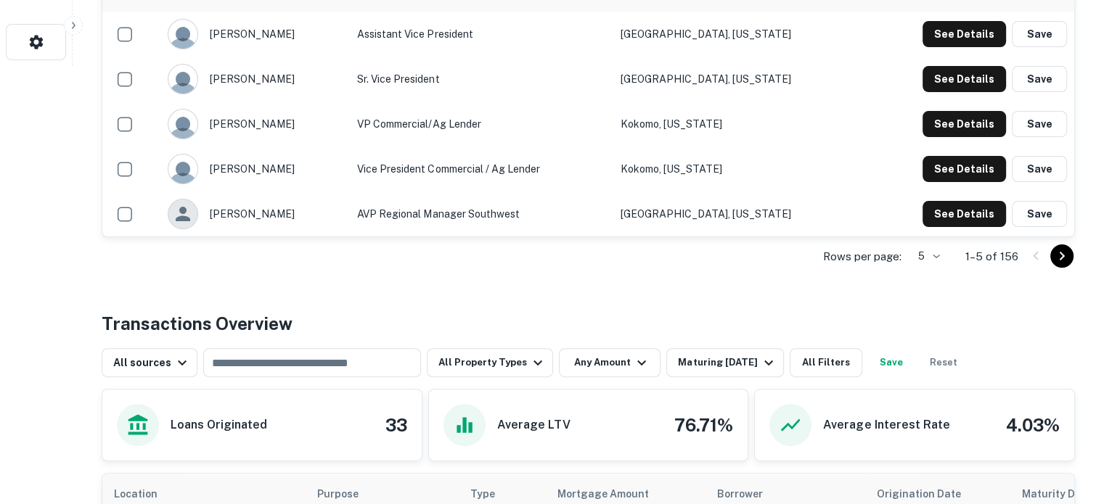
scroll to position [508, 0]
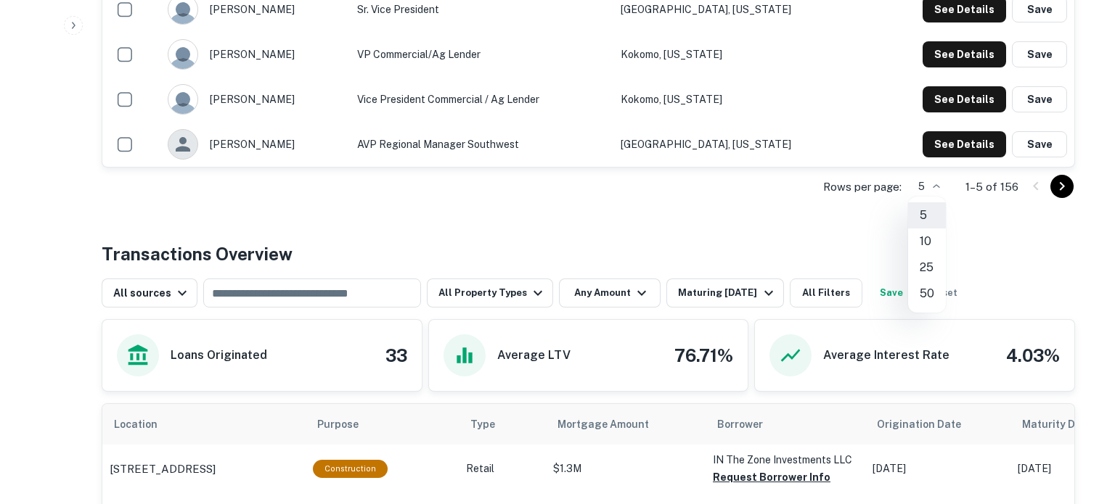
click at [930, 288] on li "50" at bounding box center [927, 294] width 38 height 26
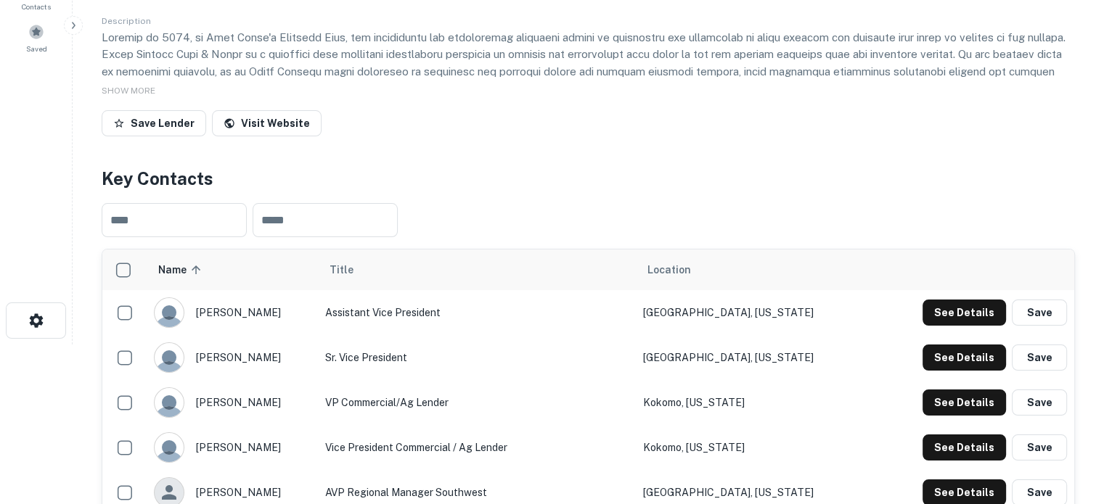
scroll to position [145, 0]
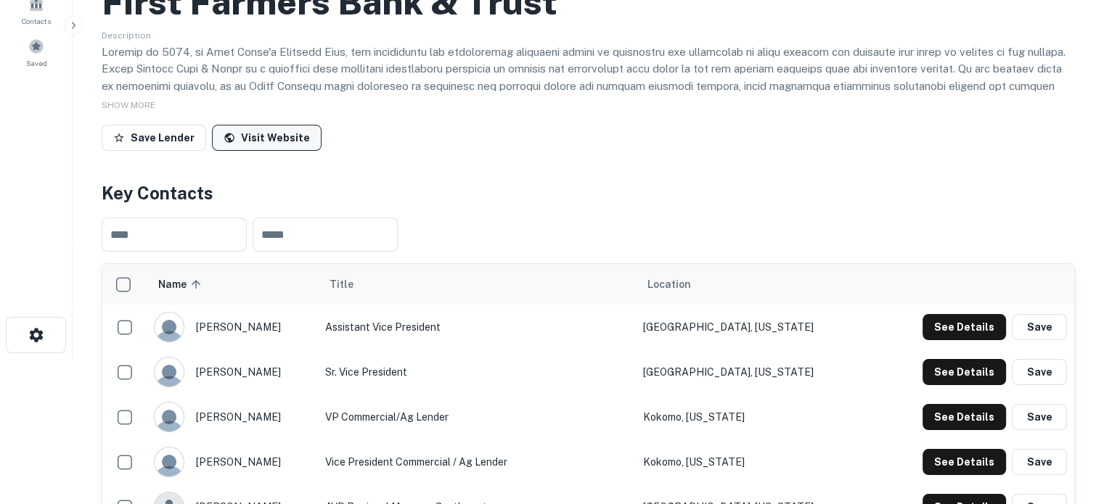
click at [252, 133] on link "Visit Website" at bounding box center [267, 138] width 110 height 26
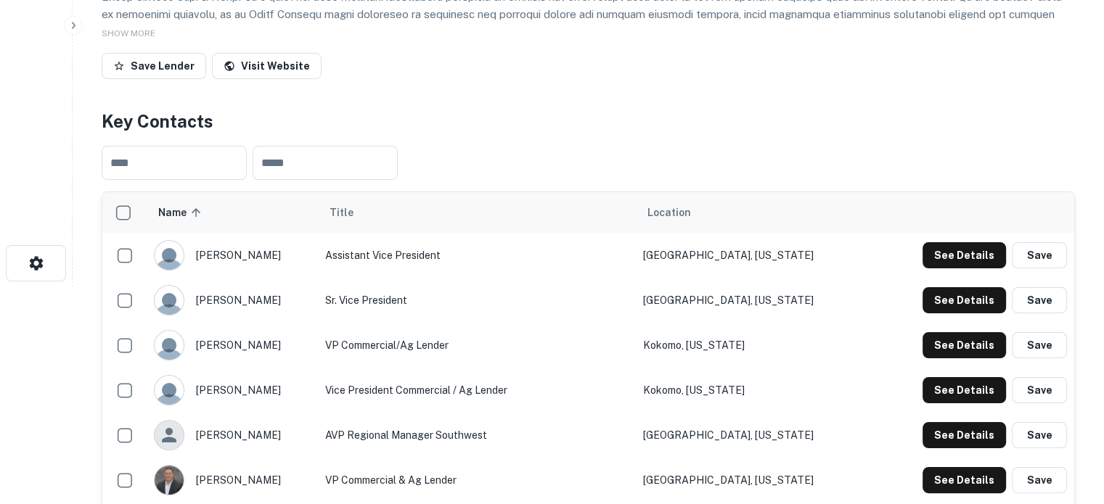
scroll to position [290, 0]
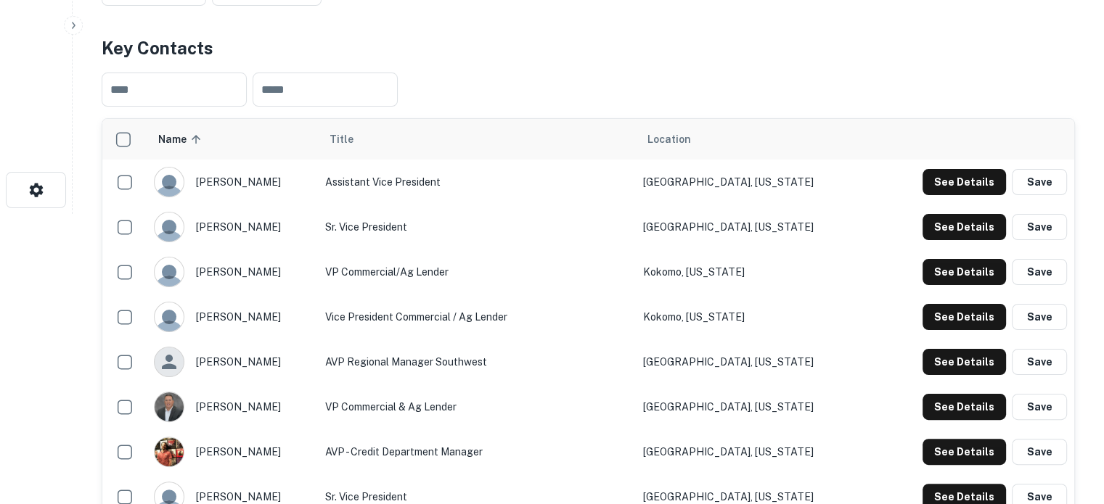
click at [417, 290] on td "VP Commercial/Ag Lender" at bounding box center [477, 272] width 318 height 45
click at [951, 276] on button "See Details" at bounding box center [964, 272] width 83 height 26
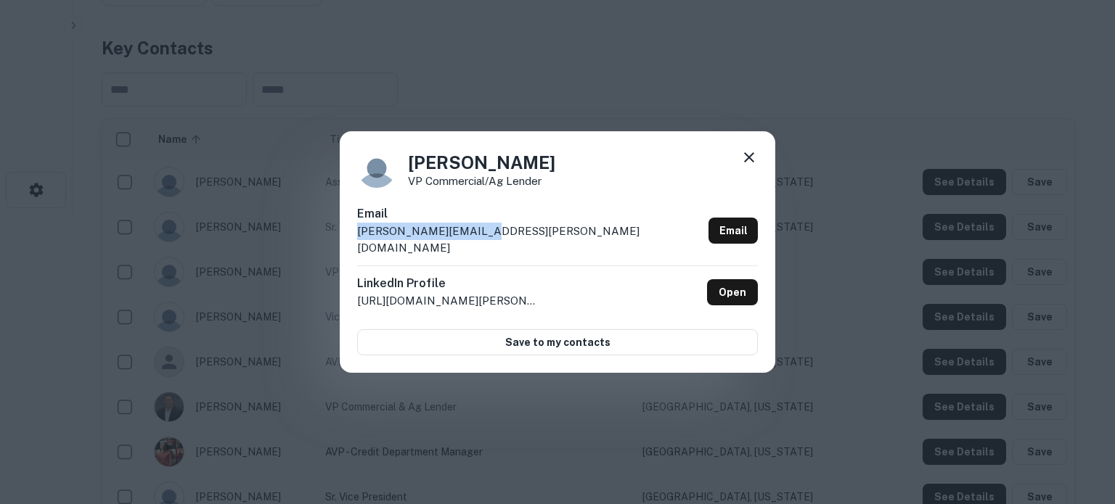
drag, startPoint x: 475, startPoint y: 240, endPoint x: 356, endPoint y: 248, distance: 118.6
click at [356, 248] on div "Alice Rexing VP Commercial/Ag Lender Email alice.rexing@ffbt.com Email LinkedIn…" at bounding box center [557, 252] width 435 height 242
copy p "alice.rexing@ffbt.com"
click at [717, 285] on link "Open" at bounding box center [732, 292] width 51 height 26
click at [748, 163] on icon at bounding box center [749, 157] width 10 height 10
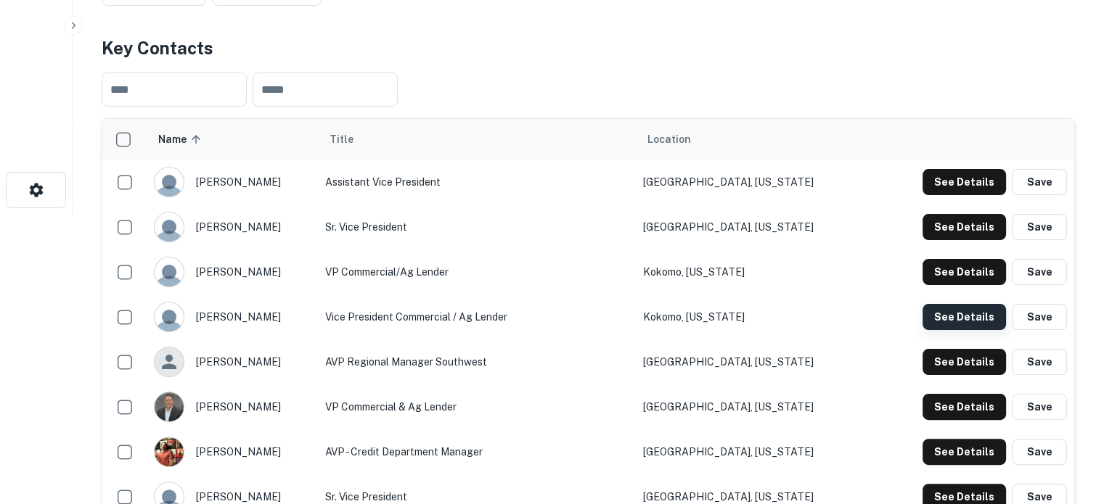
click at [941, 324] on button "See Details" at bounding box center [964, 317] width 83 height 26
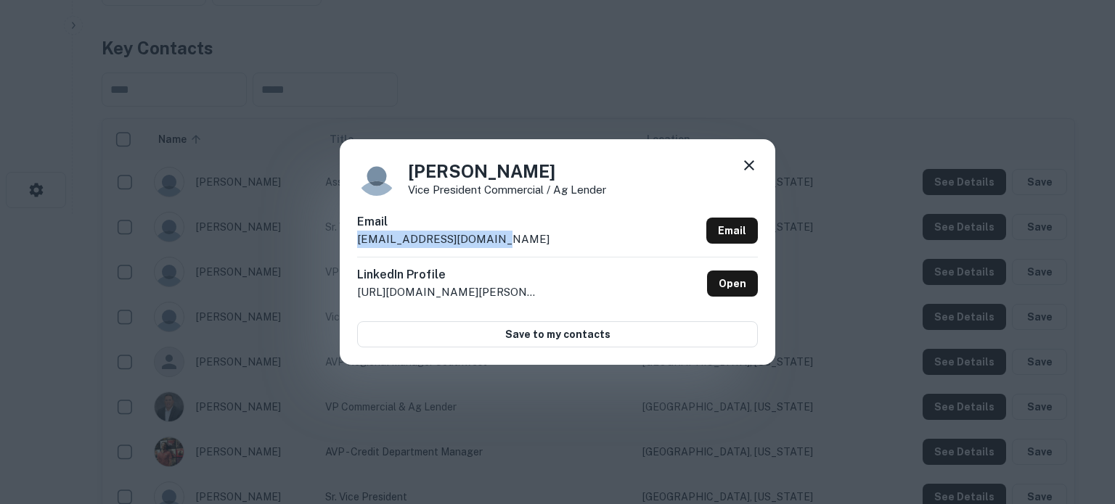
drag, startPoint x: 482, startPoint y: 243, endPoint x: 356, endPoint y: 246, distance: 125.6
click at [356, 246] on div "Bart Alexander Vice President Commercial / Ag lender Email bart.alexander@ffbt.…" at bounding box center [557, 251] width 435 height 225
copy p "bart.alexander@ffbt.com"
click at [721, 287] on link "Open" at bounding box center [732, 284] width 51 height 26
click at [748, 171] on icon at bounding box center [748, 165] width 17 height 17
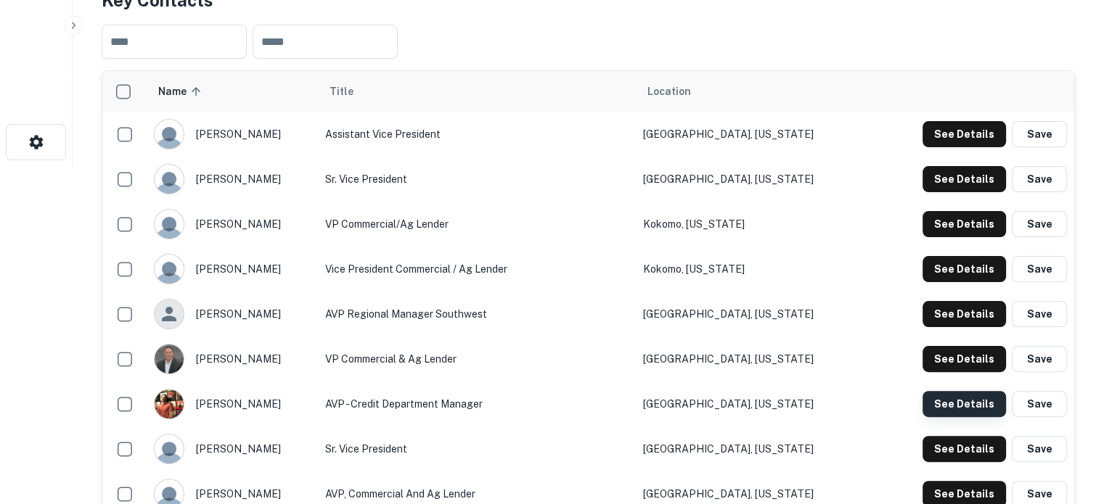
scroll to position [363, 0]
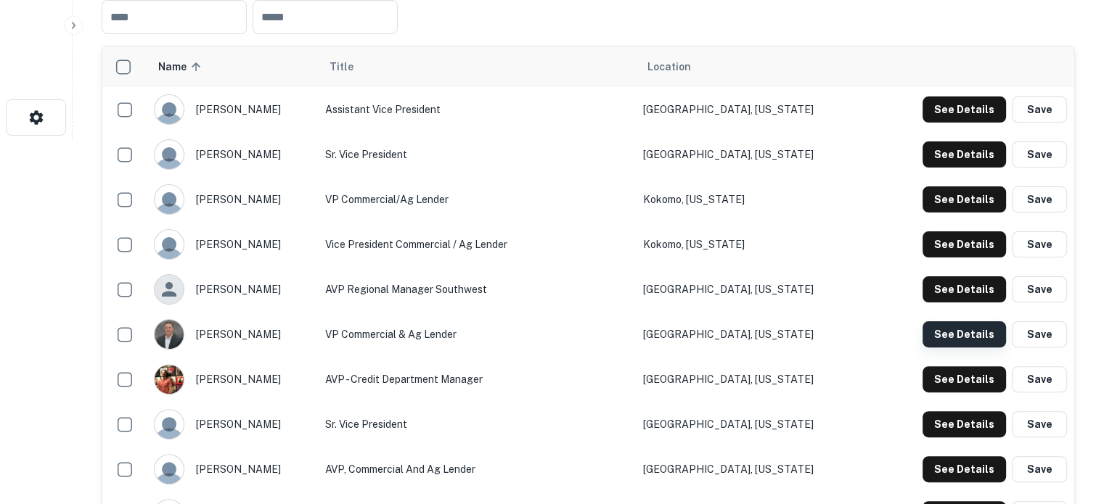
click at [948, 338] on button "See Details" at bounding box center [964, 335] width 83 height 26
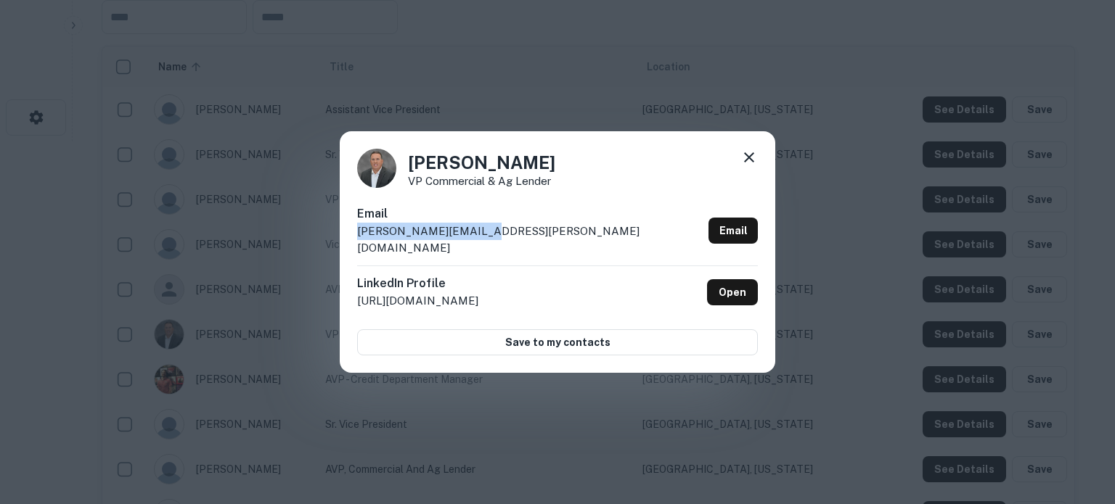
drag, startPoint x: 494, startPoint y: 244, endPoint x: 344, endPoint y: 243, distance: 149.5
click at [344, 243] on div "Chris Ousley VP Commercial & Ag Lender Email chris.ousley@ffbt.com Email Linked…" at bounding box center [557, 252] width 435 height 242
copy p "chris.ousley@ffbt.com"
click at [724, 285] on link "Open" at bounding box center [732, 292] width 51 height 26
click at [744, 162] on icon at bounding box center [749, 157] width 10 height 10
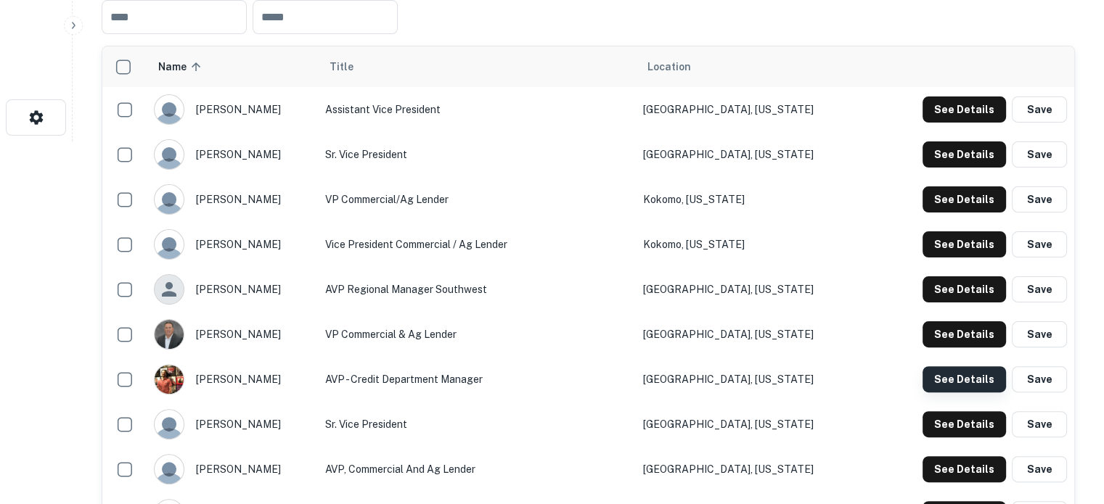
click at [938, 375] on button "See Details" at bounding box center [964, 380] width 83 height 26
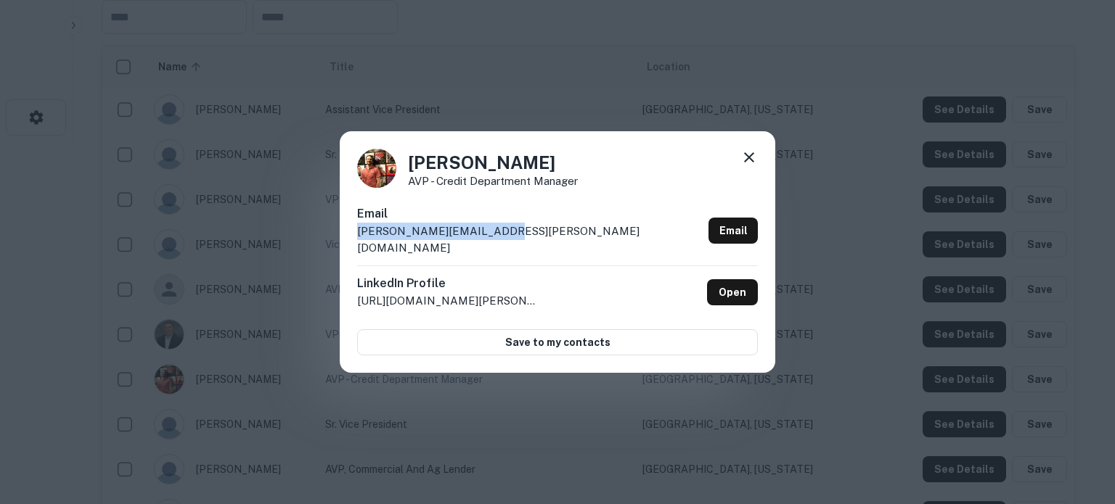
drag, startPoint x: 356, startPoint y: 244, endPoint x: 502, endPoint y: 239, distance: 146.0
click at [502, 239] on div "Corey Christner AVP - Credit Department Manager Email corey.christner@ffbt.com …" at bounding box center [557, 252] width 435 height 242
copy p "corey.christner@ffbt.com"
click at [732, 279] on link "Open" at bounding box center [732, 292] width 51 height 26
click at [746, 163] on icon at bounding box center [749, 157] width 10 height 10
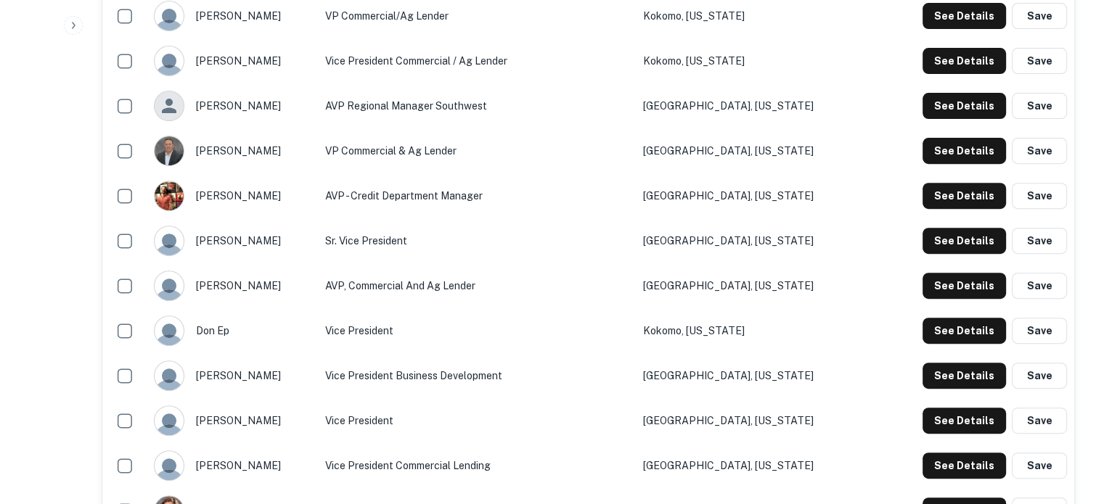
scroll to position [581, 0]
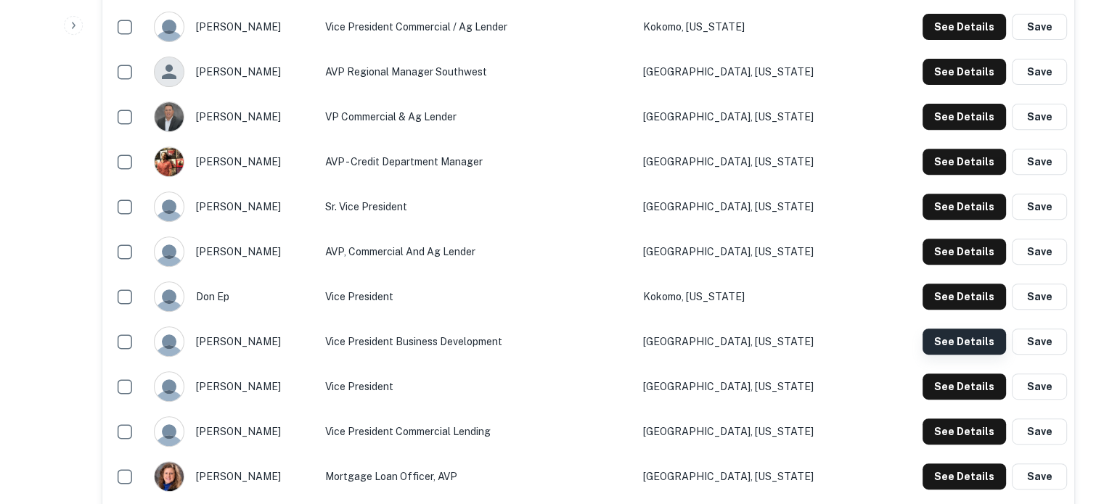
click at [943, 333] on button "See Details" at bounding box center [964, 342] width 83 height 26
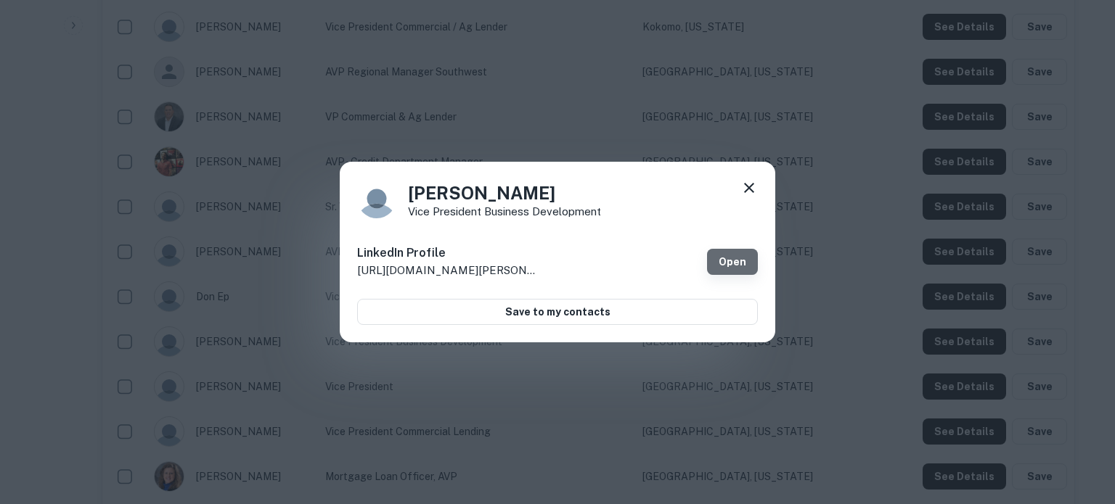
click at [737, 259] on link "Open" at bounding box center [732, 262] width 51 height 26
click at [753, 191] on icon at bounding box center [748, 187] width 17 height 17
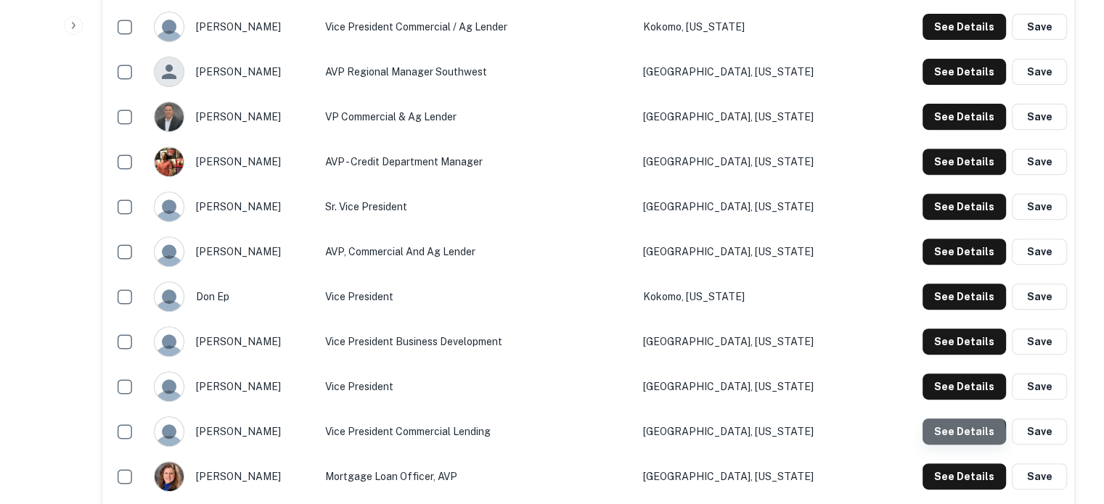
click at [963, 435] on button "See Details" at bounding box center [964, 432] width 83 height 26
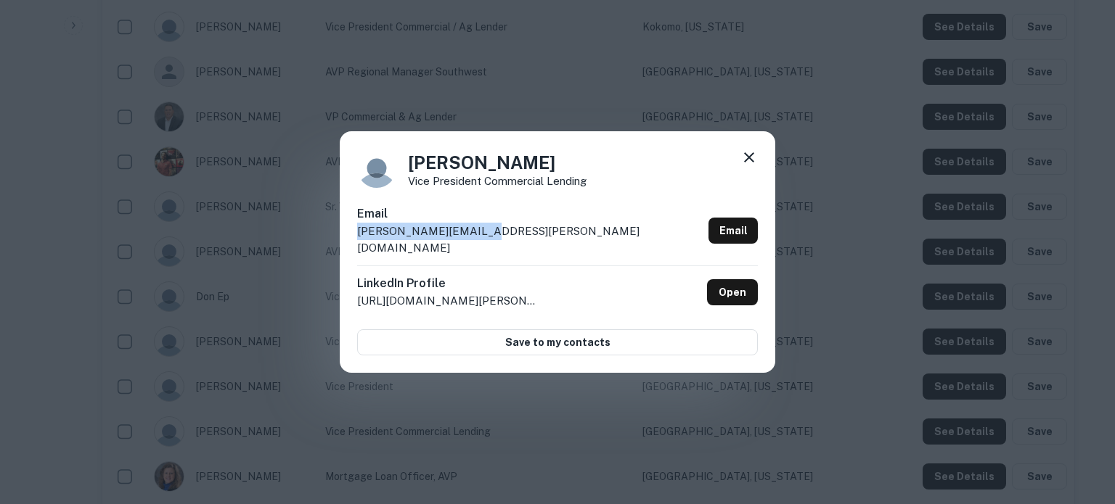
drag, startPoint x: 352, startPoint y: 240, endPoint x: 504, endPoint y: 237, distance: 152.5
click at [504, 237] on div "Jamie Amodeo Vice President Commercial Lending Email jamie.amodeo@ffbt.com Emai…" at bounding box center [557, 252] width 435 height 242
copy p "jamie.amodeo@ffbt.com"
click at [735, 287] on link "Open" at bounding box center [732, 292] width 51 height 26
click at [759, 168] on div "Jamie Amodeo Vice President Commercial Lending Email jamie.amodeo@ffbt.com Emai…" at bounding box center [557, 252] width 435 height 242
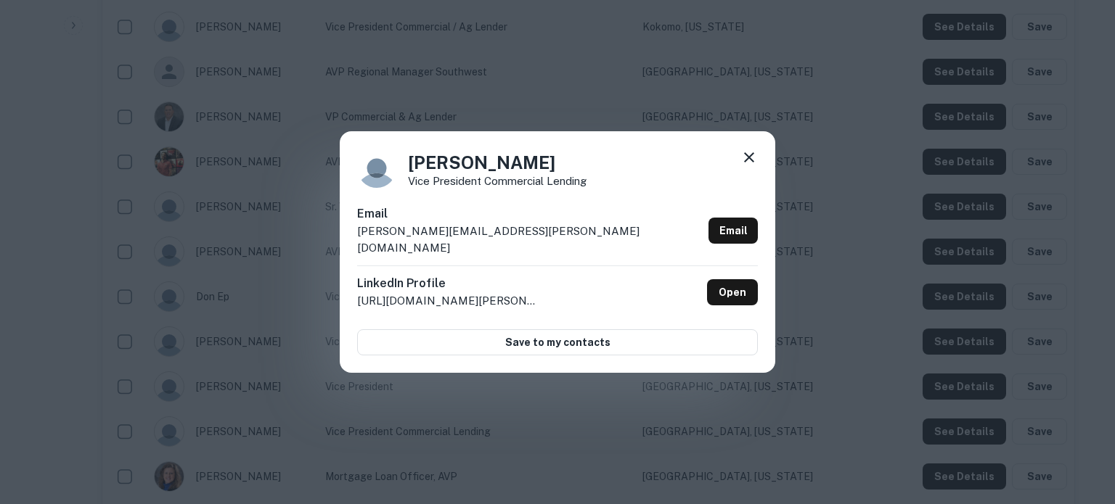
click at [753, 166] on icon at bounding box center [748, 157] width 17 height 17
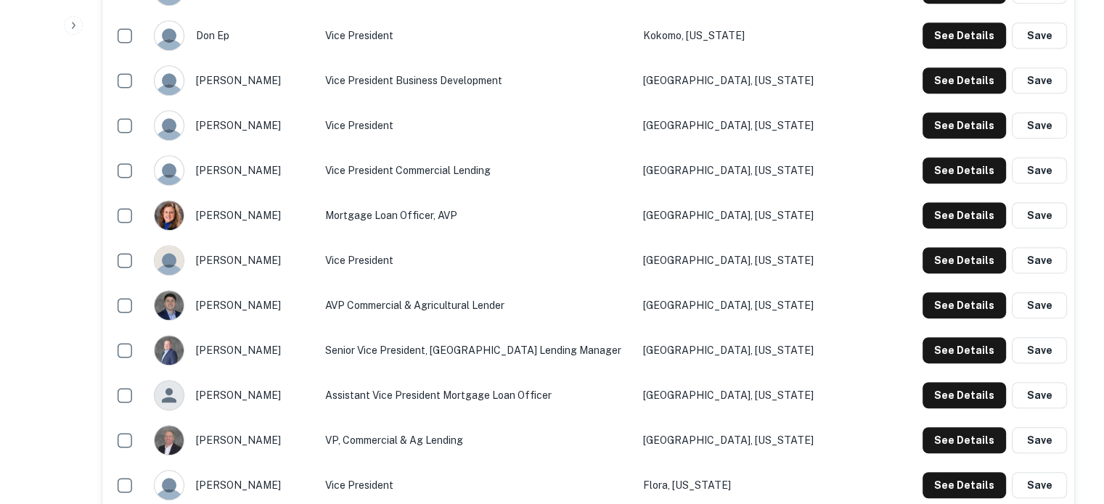
scroll to position [871, 0]
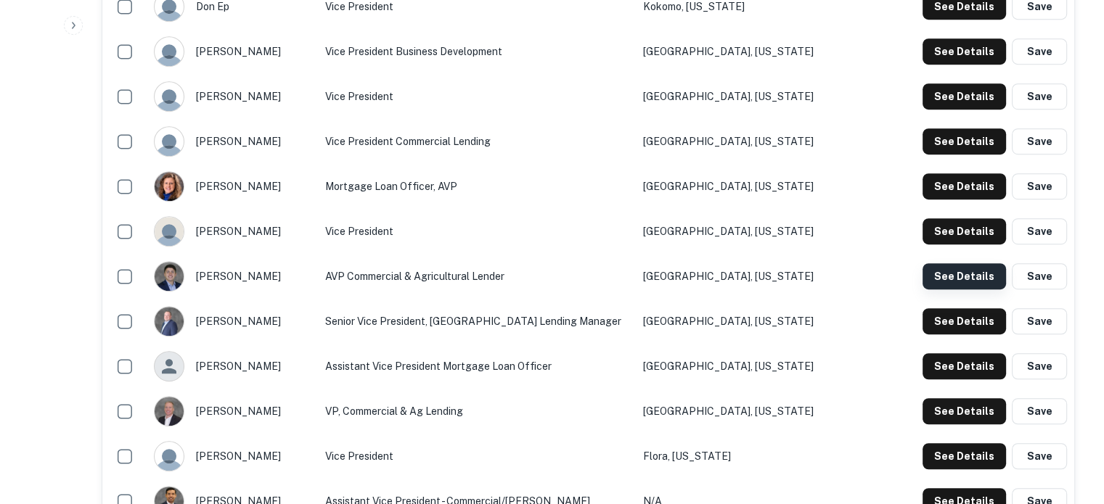
click at [965, 281] on button "See Details" at bounding box center [964, 276] width 83 height 26
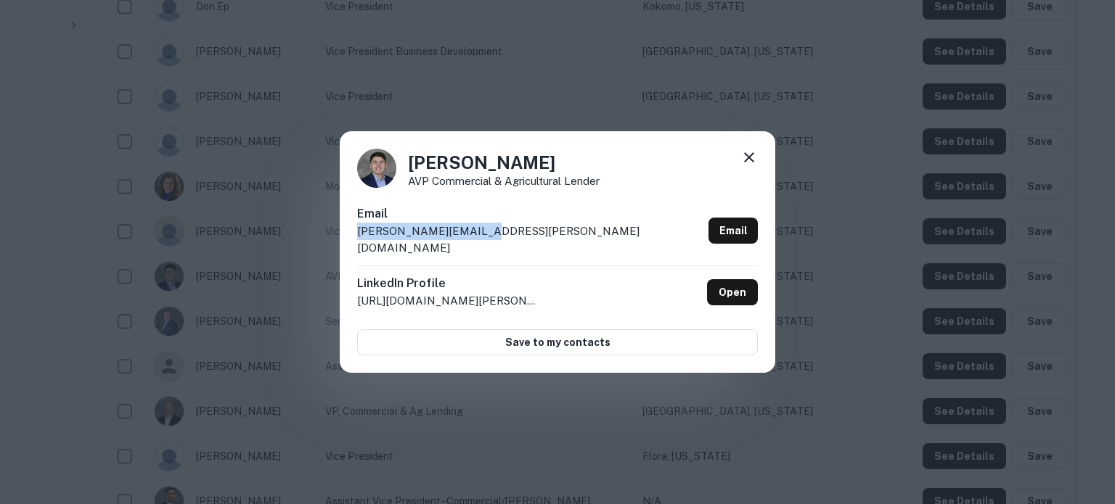
drag, startPoint x: 354, startPoint y: 242, endPoint x: 478, endPoint y: 237, distance: 123.5
click at [478, 237] on div "John Schuler AVP Commercial & Agricultural Lender Email john.schuler@ffbt.com E…" at bounding box center [557, 252] width 435 height 242
copy p "john.schuler@ffbt.com"
click at [721, 285] on link "Open" at bounding box center [732, 292] width 51 height 26
click at [749, 163] on icon at bounding box center [749, 157] width 10 height 10
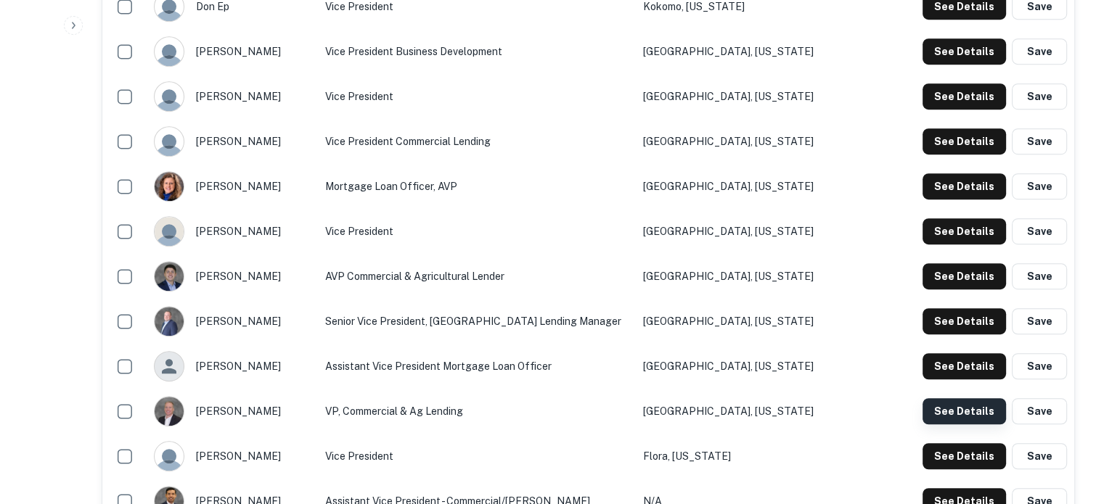
click at [936, 407] on button "See Details" at bounding box center [964, 411] width 83 height 26
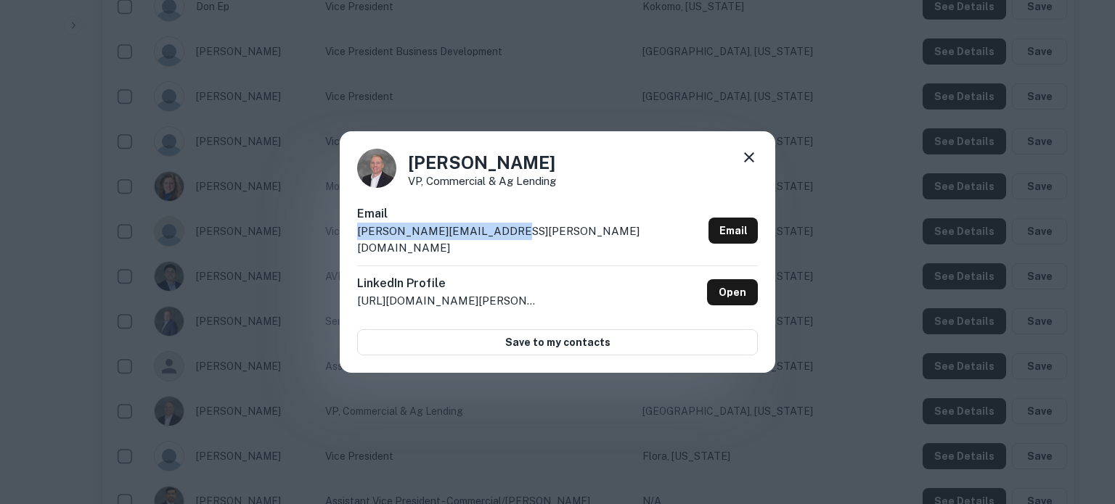
drag, startPoint x: 357, startPoint y: 240, endPoint x: 499, endPoint y: 240, distance: 141.5
click at [499, 240] on div "Email matthew.eldridge@ffbt.com Email" at bounding box center [557, 235] width 401 height 60
copy p "matthew.eldridge@ffbt.com"
click at [750, 163] on icon at bounding box center [748, 157] width 17 height 17
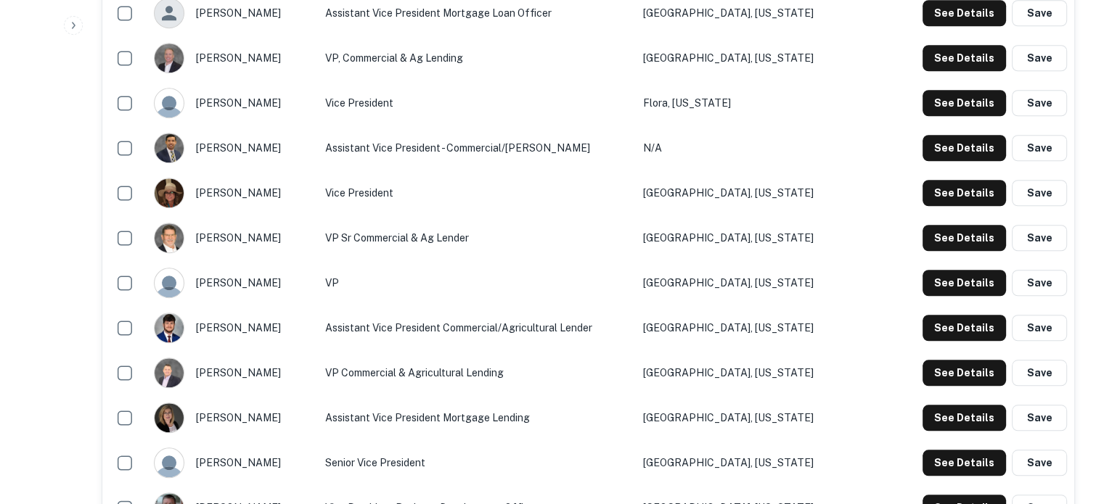
scroll to position [1234, 0]
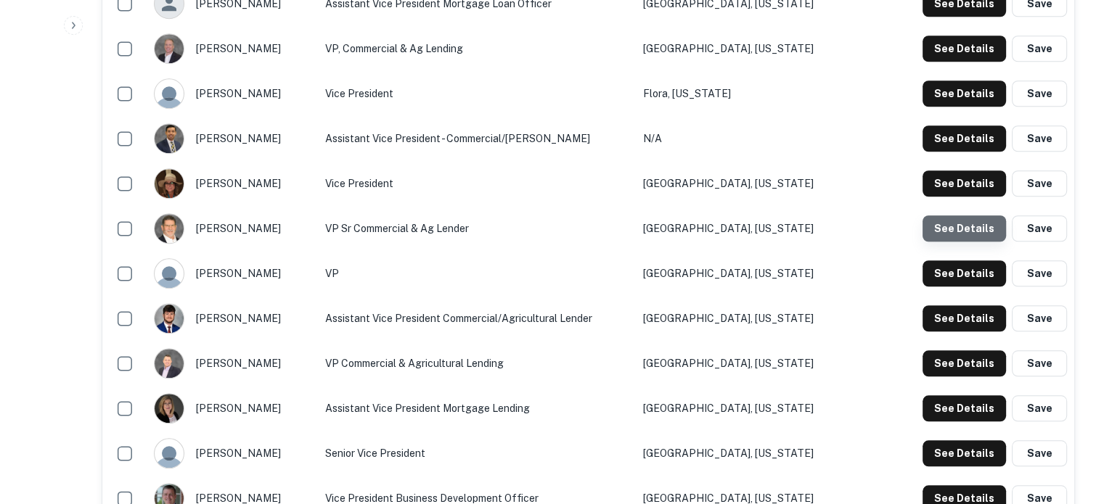
click at [980, 236] on button "See Details" at bounding box center [964, 229] width 83 height 26
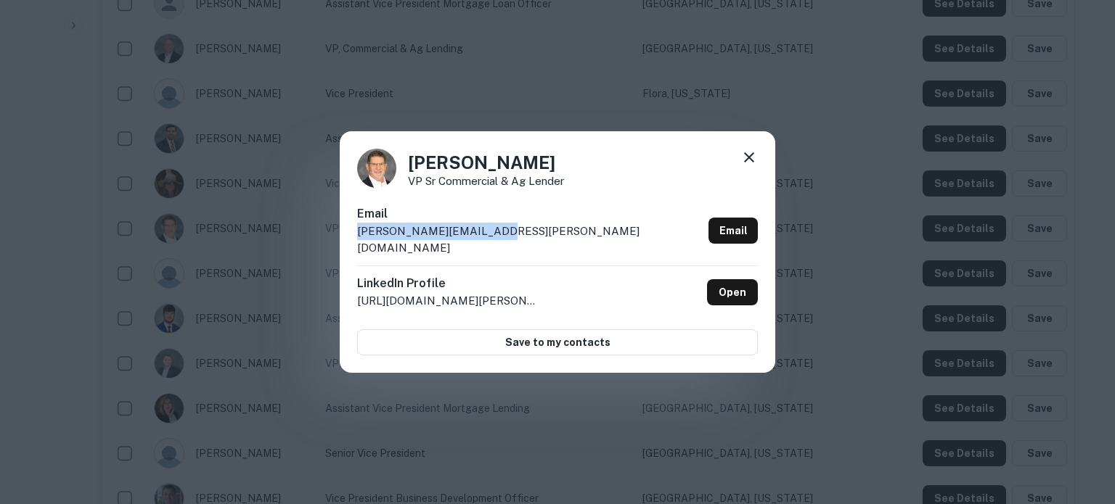
drag, startPoint x: 504, startPoint y: 243, endPoint x: 353, endPoint y: 243, distance: 151.0
click at [353, 243] on div "Rick Isenhower VP Sr Commercial & Ag Lender Email rick.isenhower@ffbt.com Email…" at bounding box center [557, 252] width 435 height 242
copy p "rick.isenhower@ffbt.com"
click at [755, 166] on icon at bounding box center [748, 157] width 17 height 17
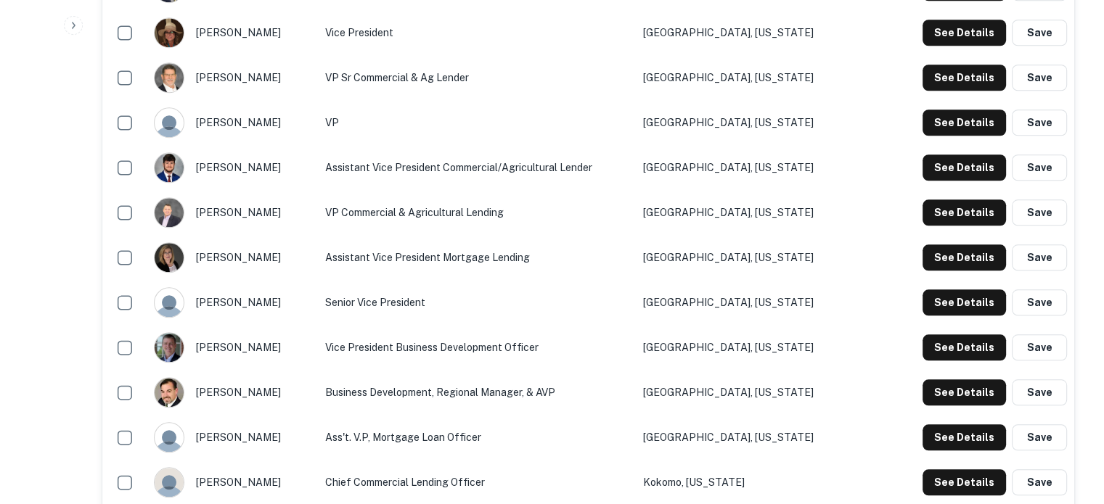
scroll to position [1379, 0]
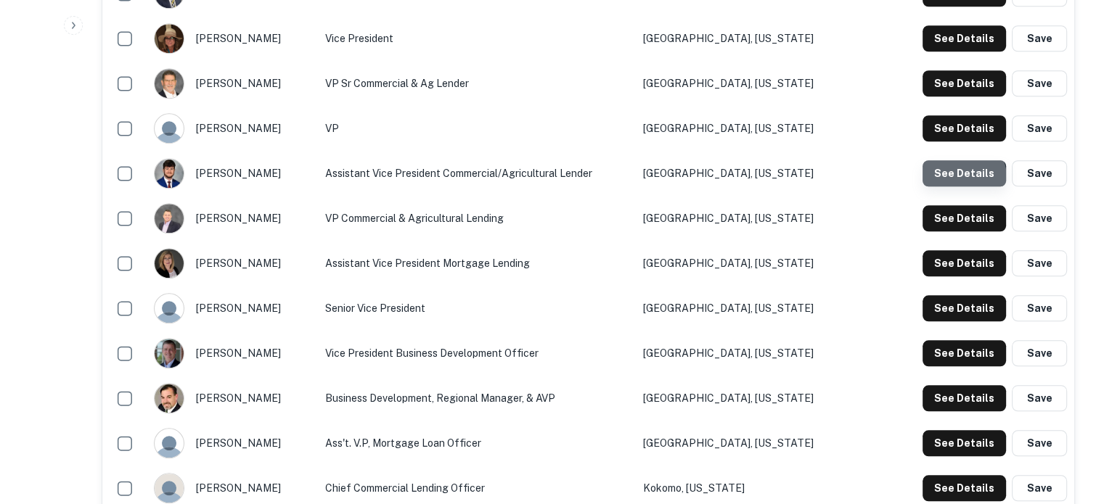
click at [961, 179] on button "See Details" at bounding box center [964, 173] width 83 height 26
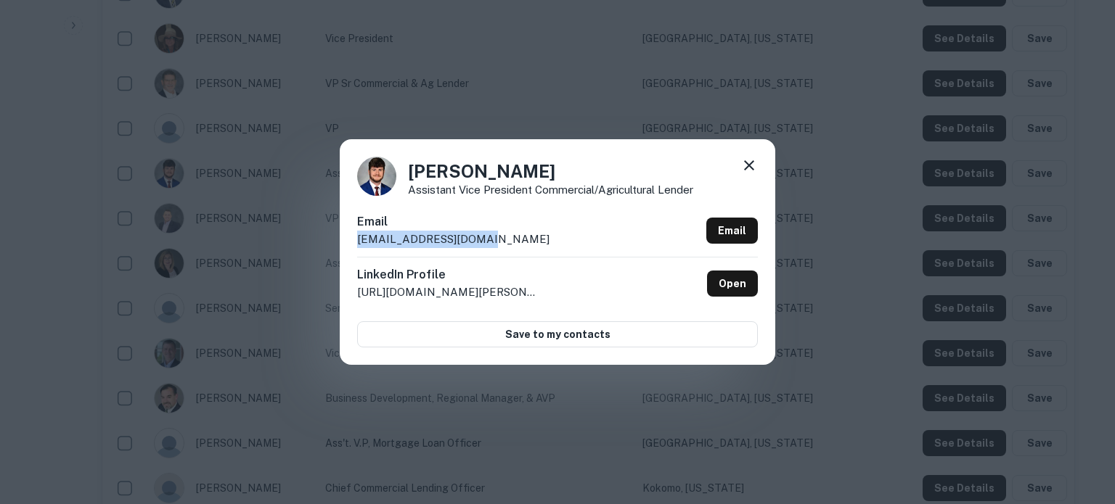
drag, startPoint x: 522, startPoint y: 246, endPoint x: 357, endPoint y: 240, distance: 164.9
click at [357, 240] on div "Email rob.cochrane@ffbt.com Email" at bounding box center [557, 235] width 401 height 44
copy p "rob.cochrane@ffbt.com"
click at [751, 176] on div at bounding box center [748, 168] width 17 height 23
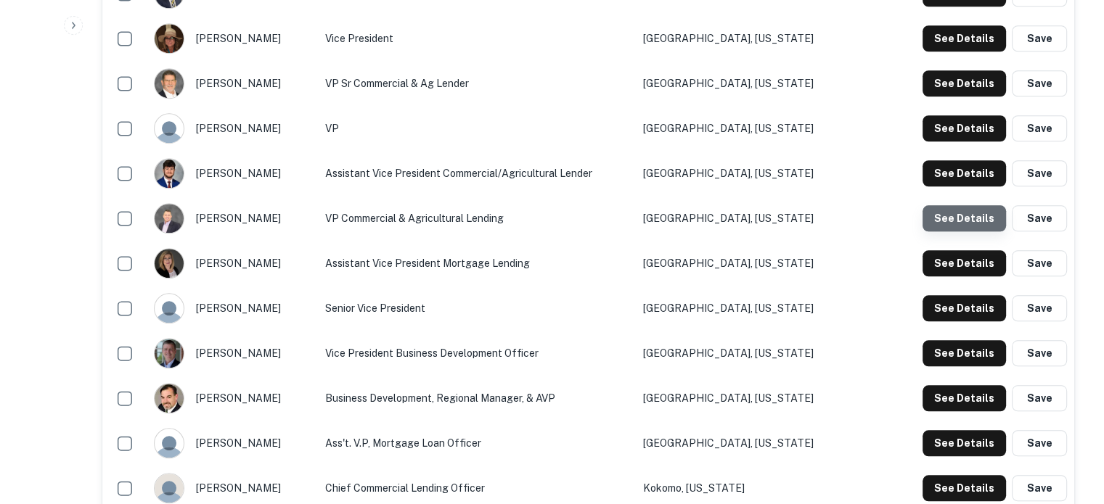
click at [965, 220] on button "See Details" at bounding box center [964, 218] width 83 height 26
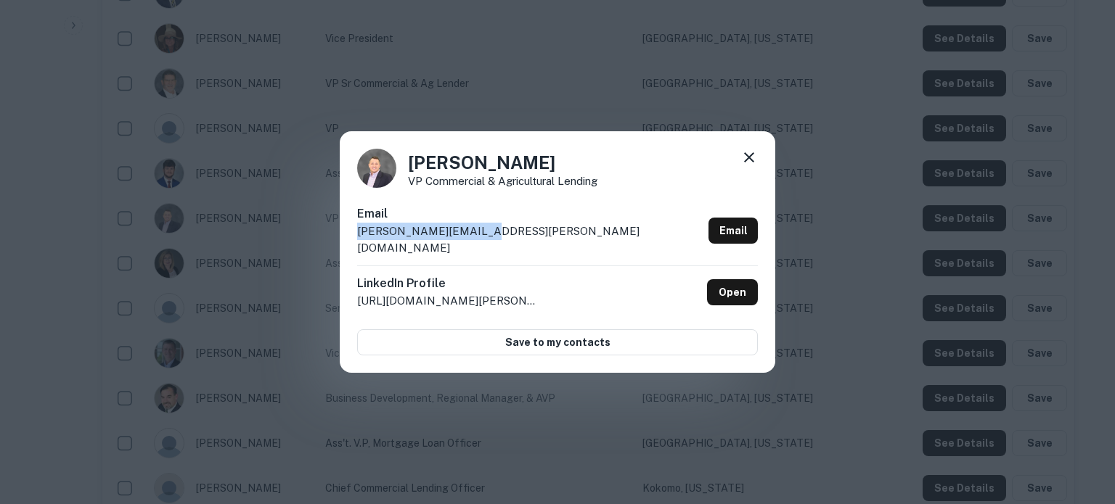
drag, startPoint x: 475, startPoint y: 238, endPoint x: 352, endPoint y: 245, distance: 122.8
click at [352, 245] on div "Ryan Harrell VP Commercial & Agricultural Lending Email ryan.harrell@ffbt.com E…" at bounding box center [557, 252] width 435 height 242
copy p "ryan.harrell@ffbt.com"
click at [747, 166] on icon at bounding box center [748, 157] width 17 height 17
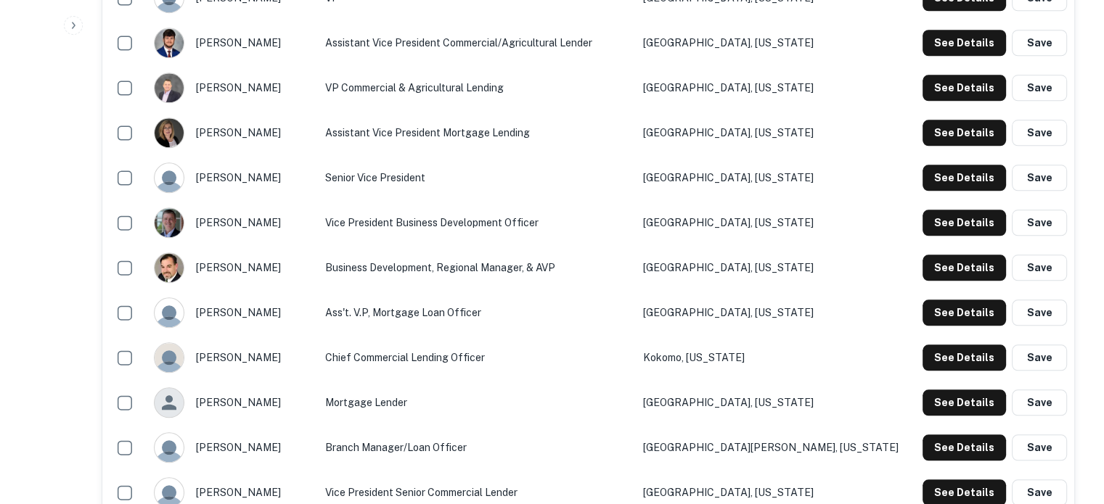
scroll to position [1524, 0]
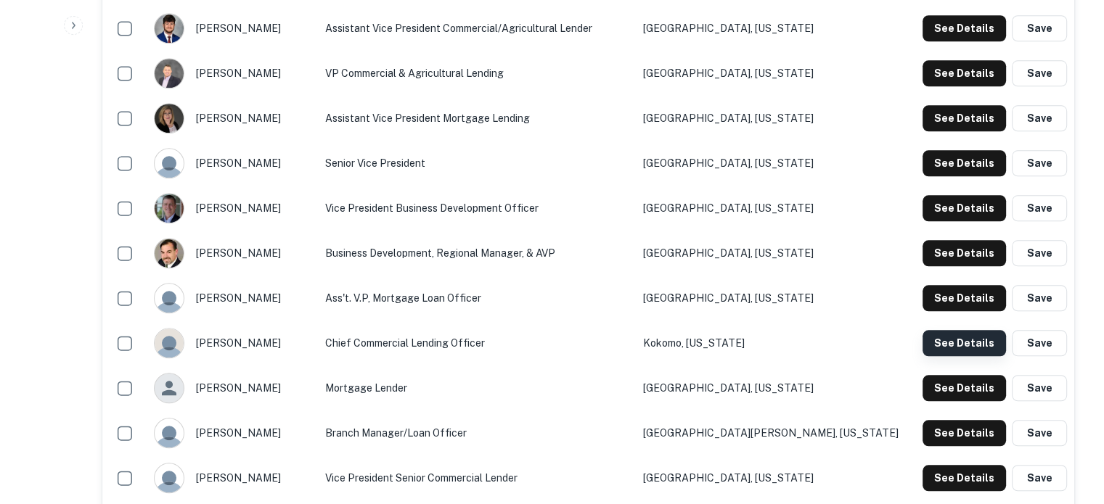
click at [944, 347] on button "See Details" at bounding box center [964, 343] width 83 height 26
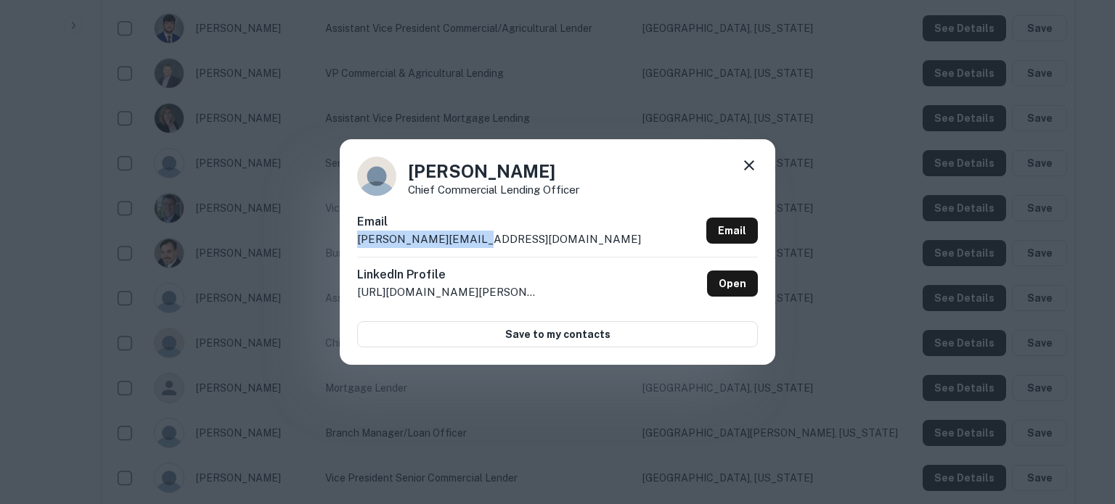
drag, startPoint x: 355, startPoint y: 242, endPoint x: 485, endPoint y: 237, distance: 130.0
click at [485, 237] on div "Cary Mawbey Chief Commercial Lending Officer Email cary.mawbey@ffbt.com Email L…" at bounding box center [557, 251] width 435 height 225
click at [746, 165] on icon at bounding box center [748, 165] width 17 height 17
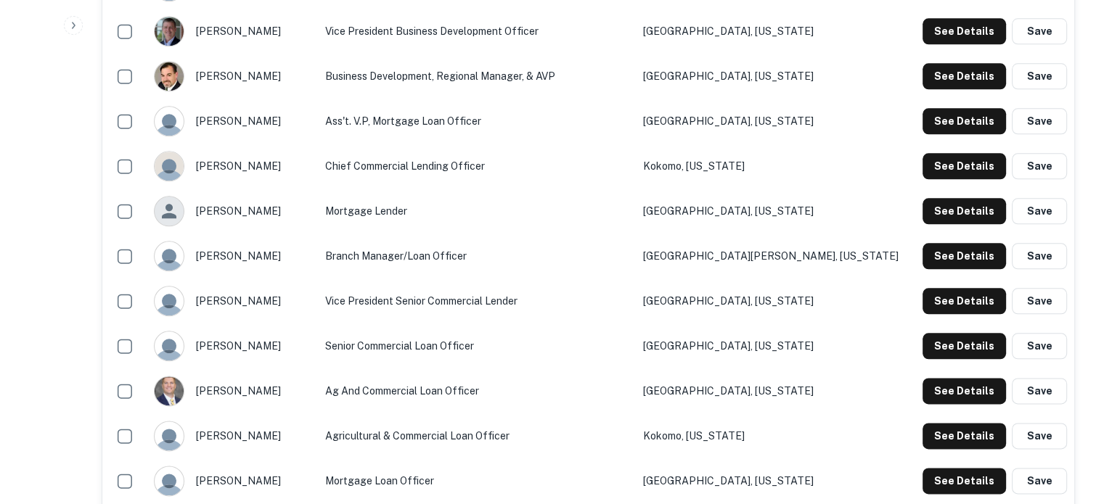
scroll to position [1742, 0]
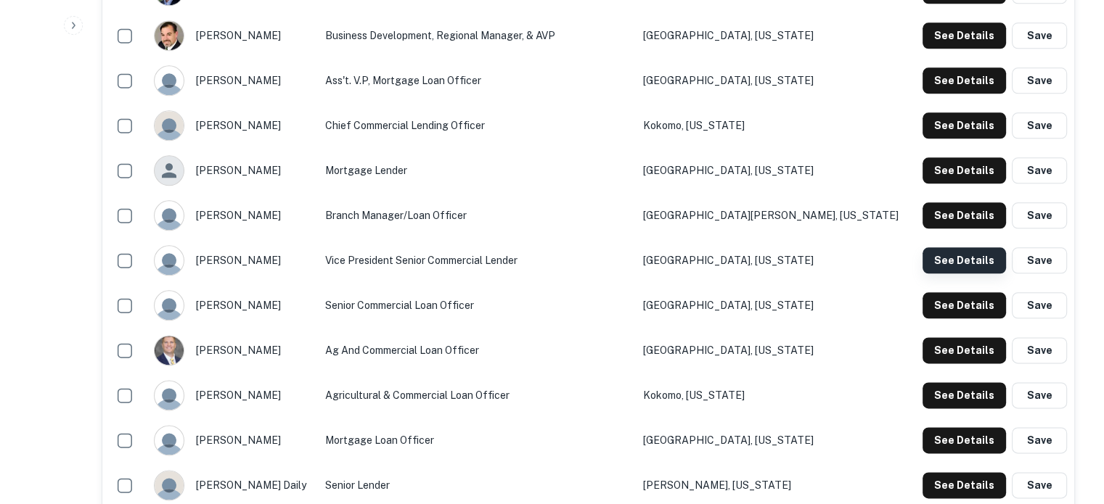
click at [953, 266] on button "See Details" at bounding box center [964, 261] width 83 height 26
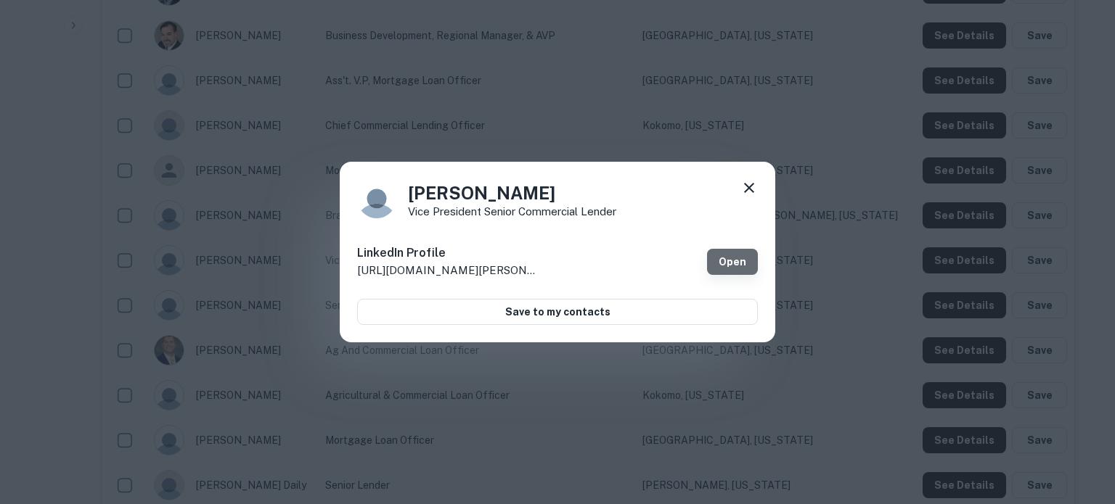
click at [744, 261] on link "Open" at bounding box center [732, 262] width 51 height 26
click at [748, 188] on icon at bounding box center [749, 188] width 10 height 10
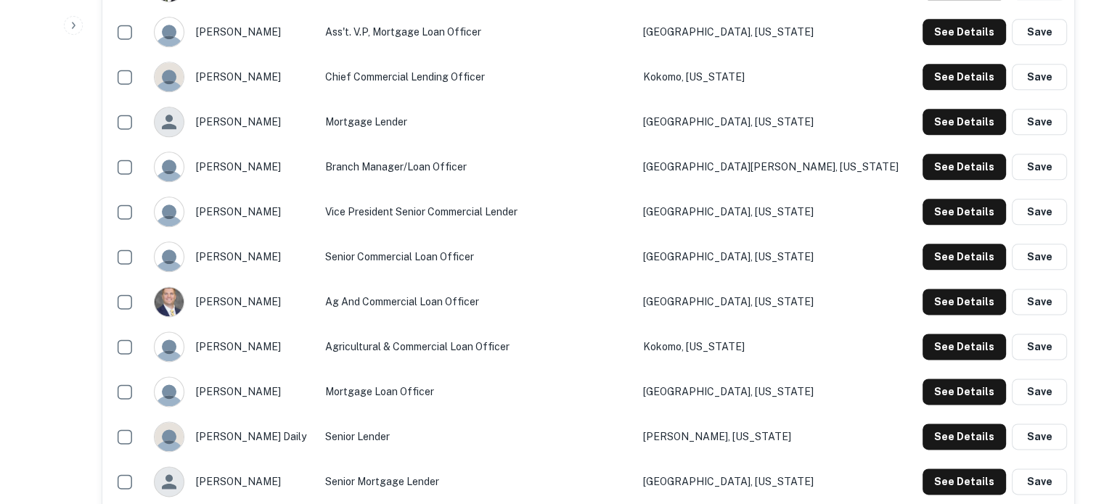
scroll to position [1815, 0]
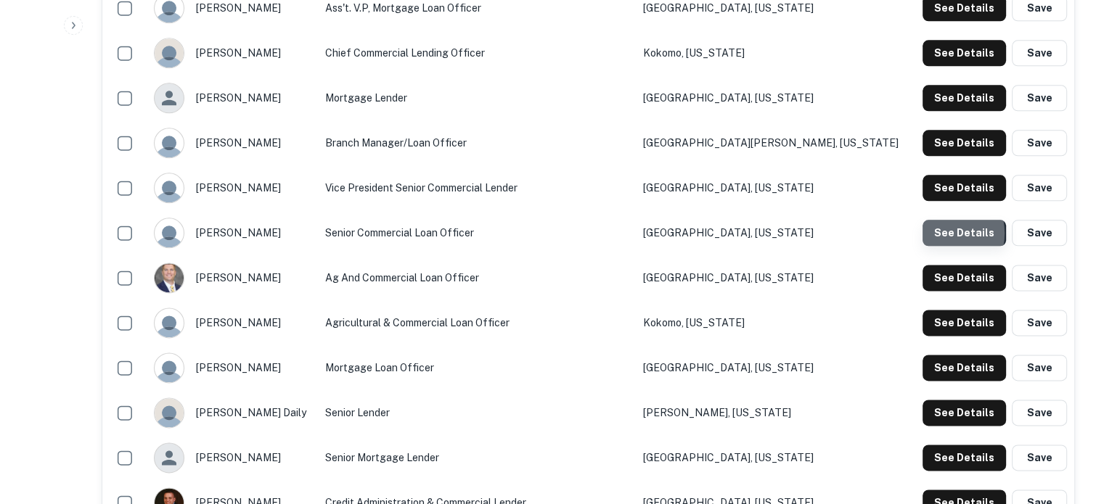
click at [938, 234] on button "See Details" at bounding box center [964, 233] width 83 height 26
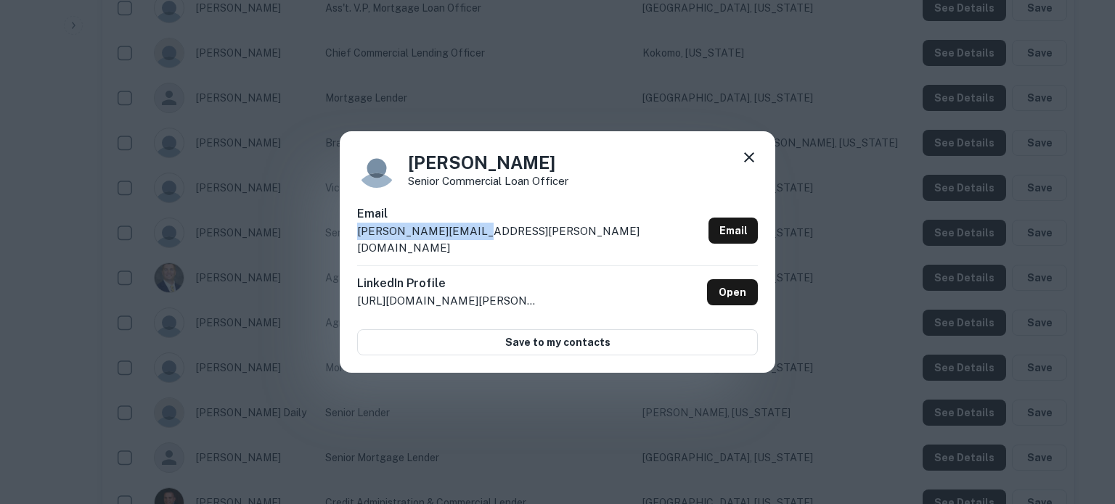
drag, startPoint x: 358, startPoint y: 243, endPoint x: 483, endPoint y: 239, distance: 125.6
click at [483, 239] on div "Doug Wilcox Senior Commercial Loan Officer Email doug.wilcox@ffbt.com Email Lin…" at bounding box center [557, 252] width 435 height 242
click at [756, 166] on icon at bounding box center [748, 157] width 17 height 17
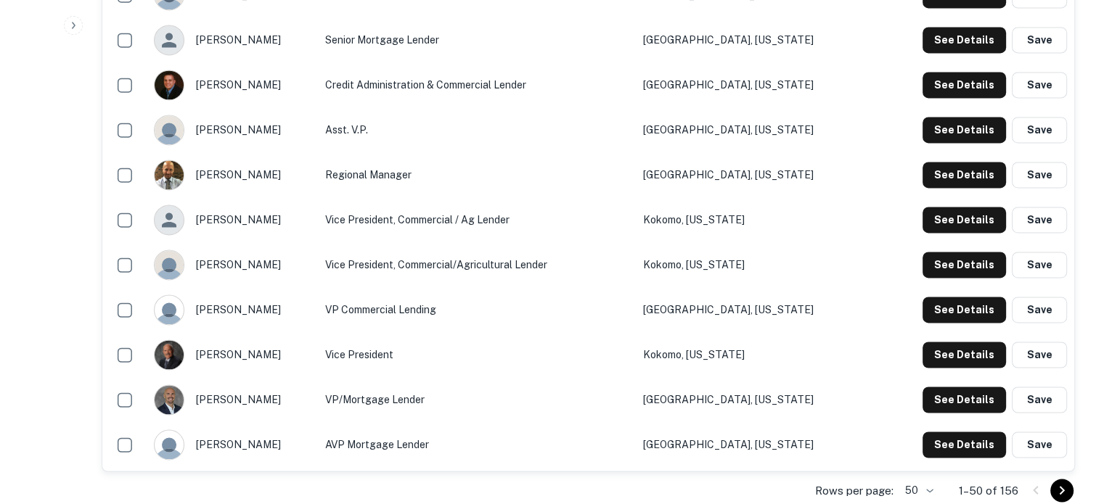
scroll to position [2105, 0]
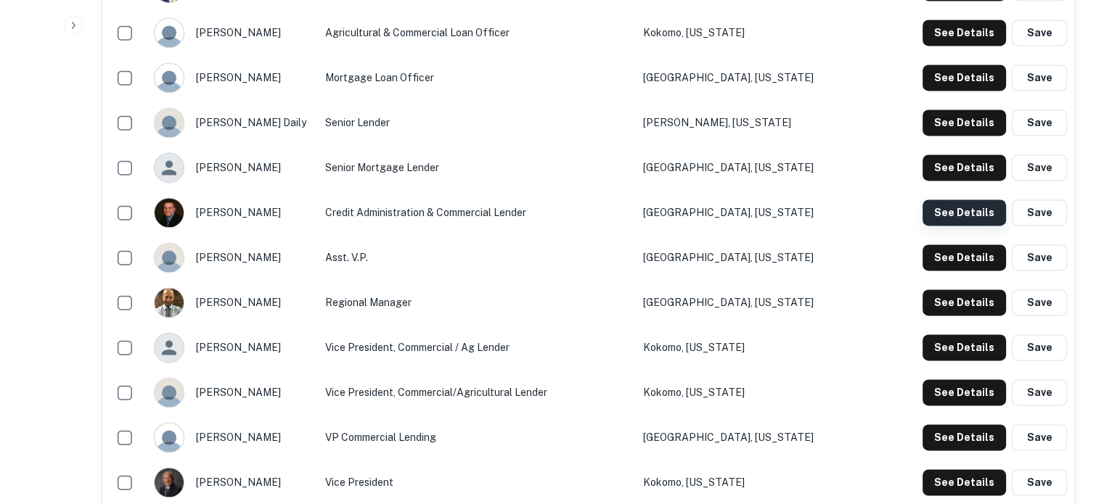
click at [930, 214] on button "See Details" at bounding box center [964, 213] width 83 height 26
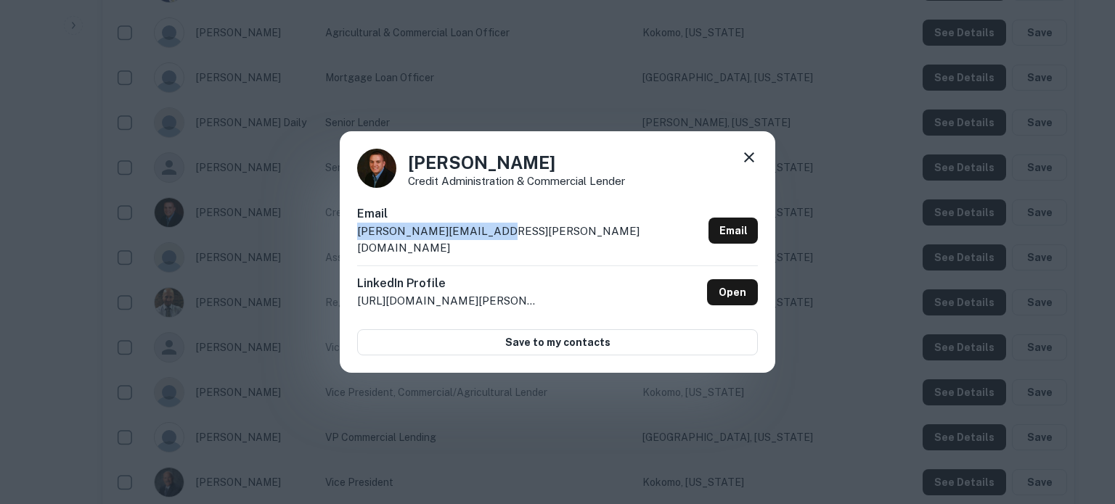
drag, startPoint x: 353, startPoint y: 242, endPoint x: 502, endPoint y: 238, distance: 148.1
click at [502, 238] on div "Michael Murphy Credit Administration & Commercial Lender Email michael.murphy@f…" at bounding box center [557, 252] width 435 height 242
click at [748, 163] on icon at bounding box center [749, 157] width 10 height 10
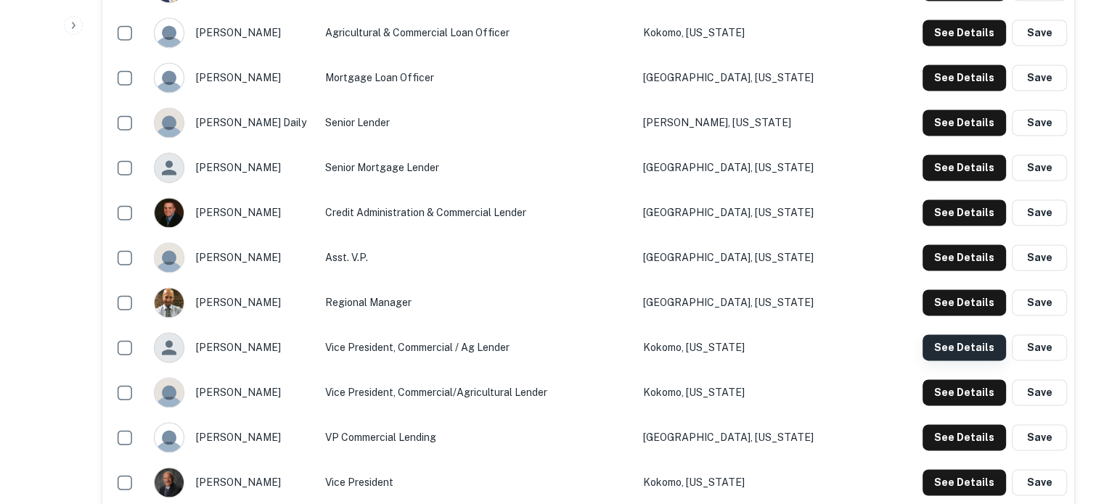
click at [936, 351] on button "See Details" at bounding box center [964, 348] width 83 height 26
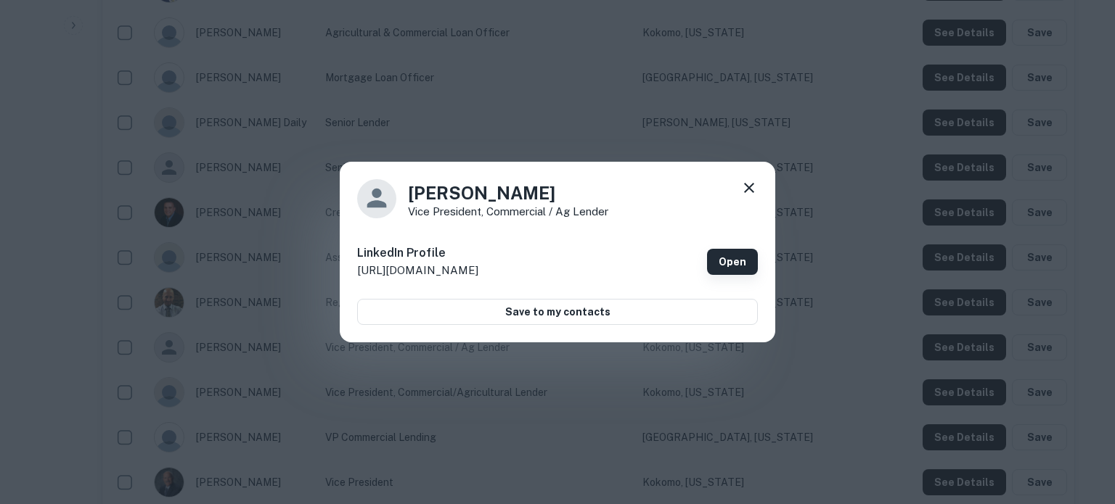
click at [743, 258] on link "Open" at bounding box center [732, 262] width 51 height 26
click at [724, 255] on link "Open" at bounding box center [732, 262] width 51 height 26
click at [755, 176] on div "Alec Downing Vice President, Commercial / Ag Lender LinkedIn Profile http://www…" at bounding box center [557, 252] width 435 height 181
click at [753, 185] on icon at bounding box center [748, 187] width 17 height 17
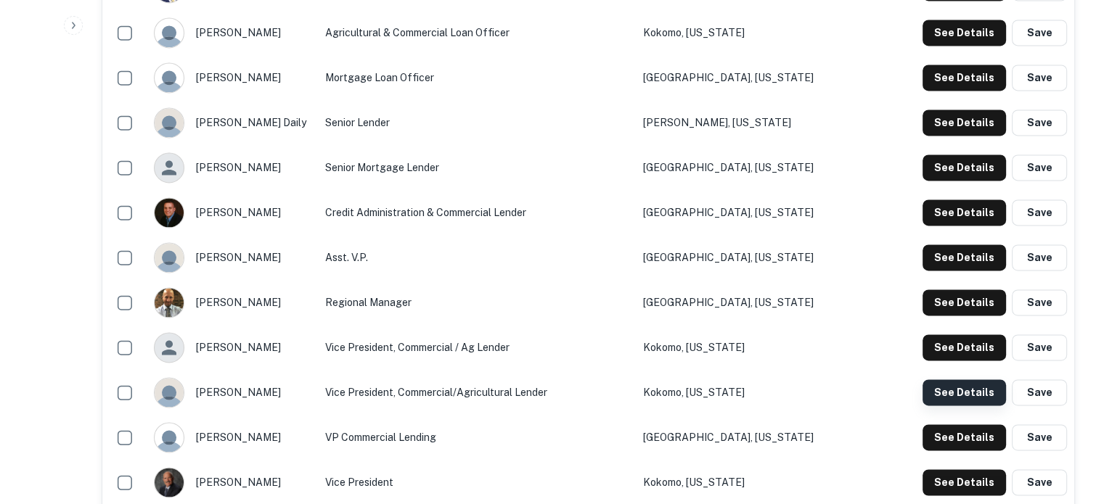
click at [940, 391] on button "See Details" at bounding box center [964, 393] width 83 height 26
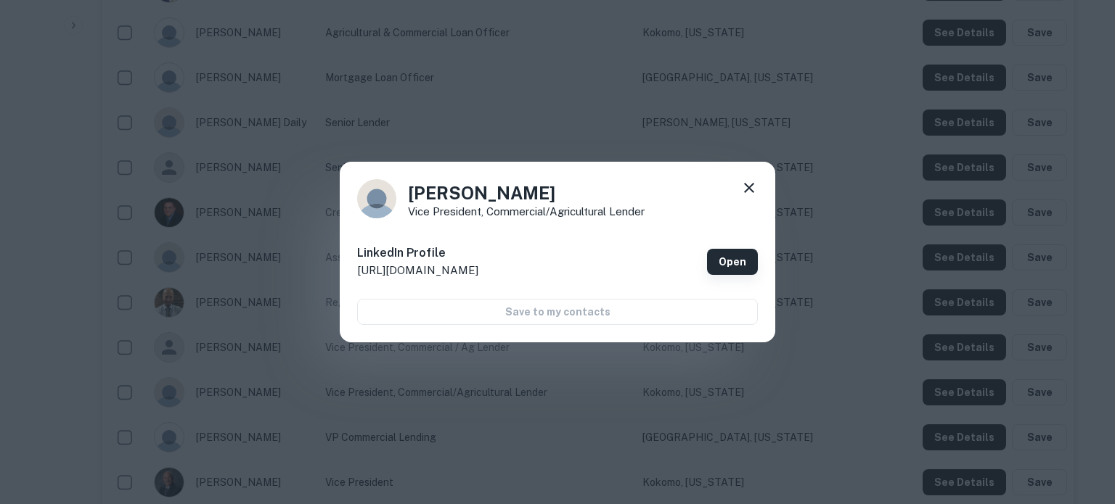
click at [712, 269] on link "Open" at bounding box center [732, 262] width 51 height 26
click at [749, 191] on icon at bounding box center [748, 187] width 17 height 17
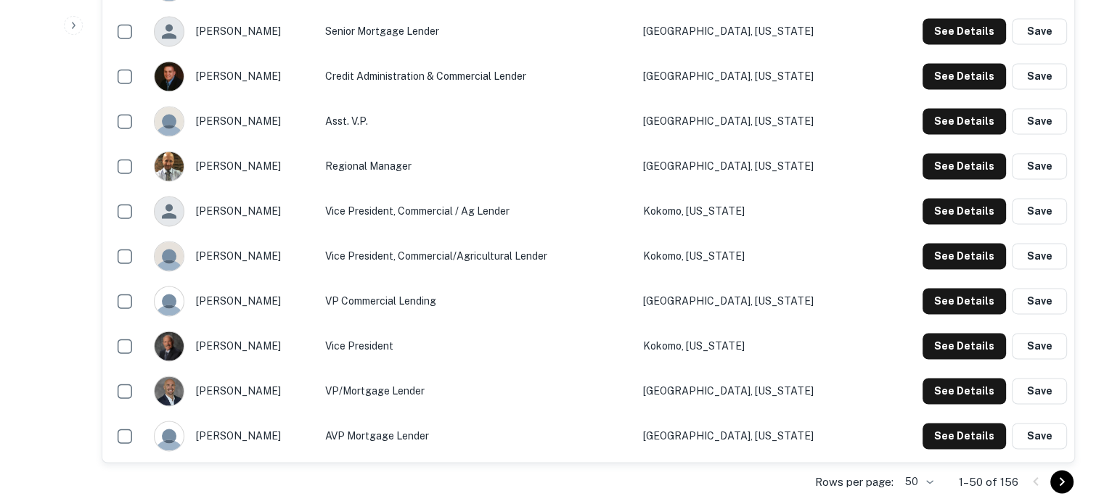
scroll to position [2250, 0]
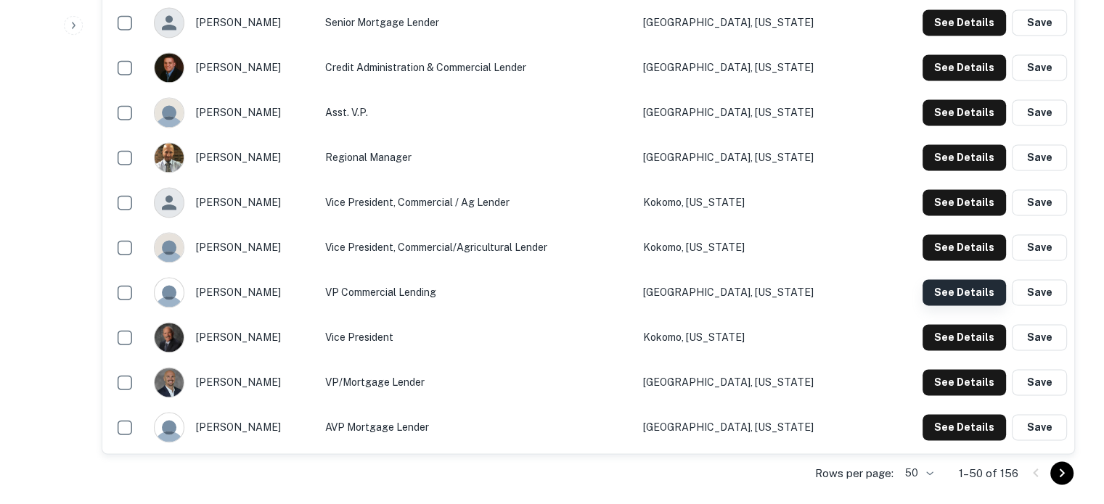
click at [946, 289] on button "See Details" at bounding box center [964, 292] width 83 height 26
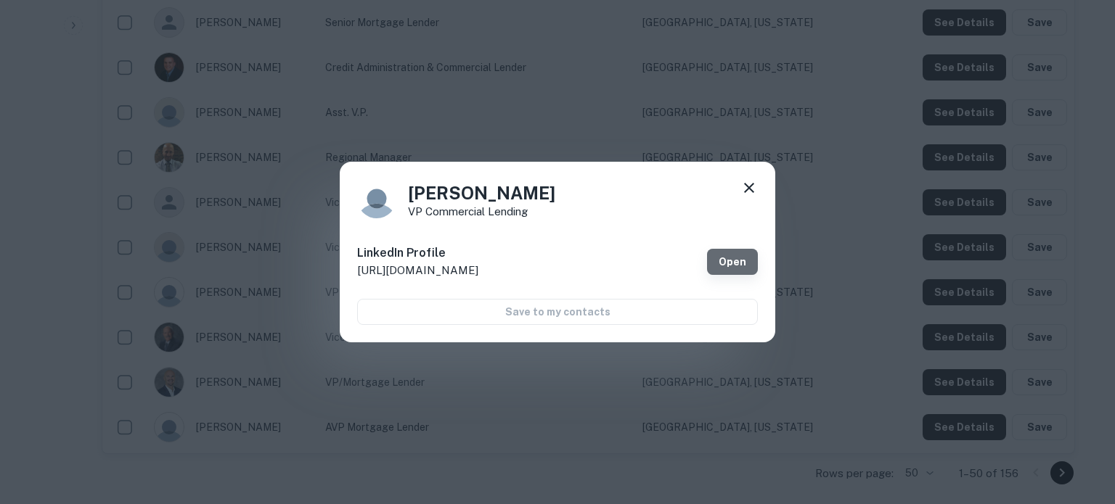
click at [746, 255] on link "Open" at bounding box center [732, 262] width 51 height 26
click at [753, 186] on icon at bounding box center [748, 187] width 17 height 17
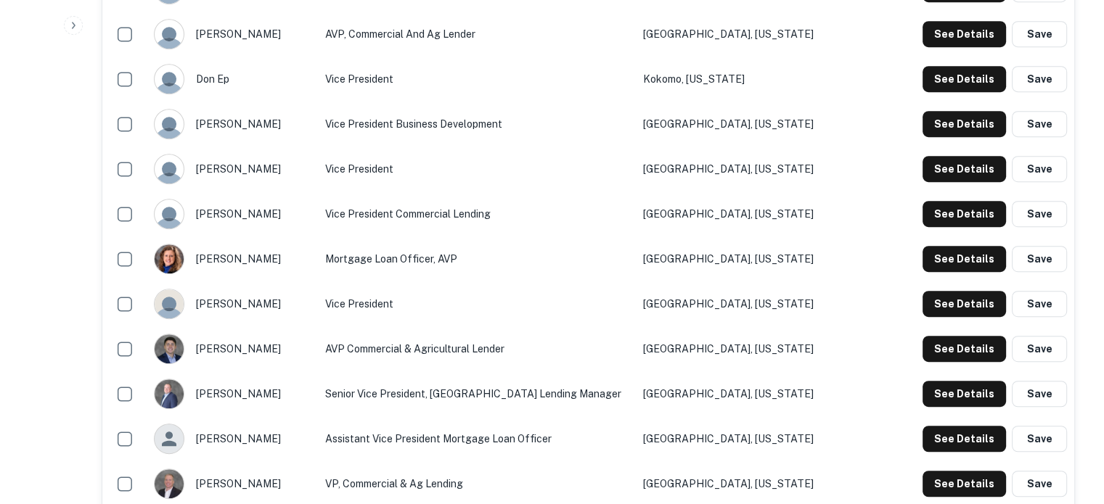
scroll to position [653, 0]
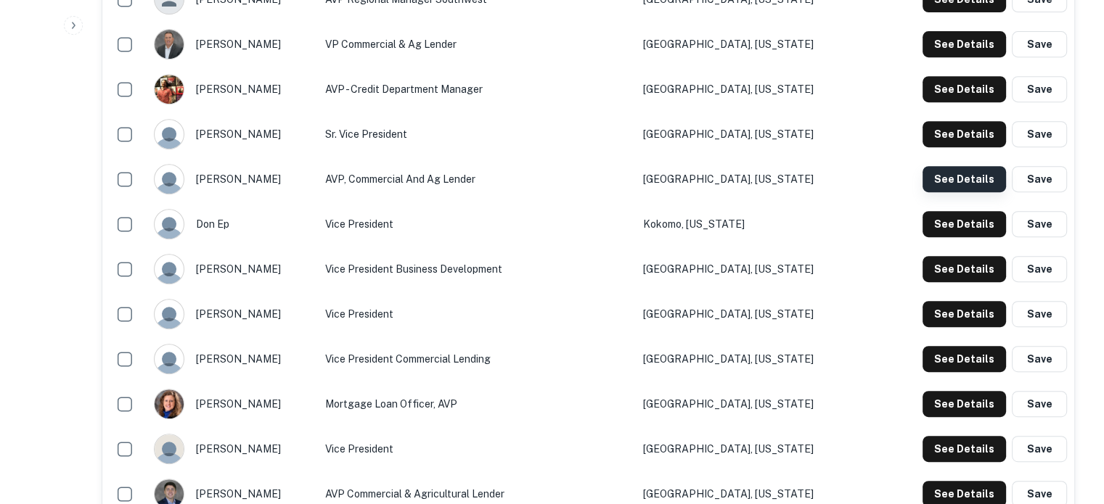
click at [966, 189] on button "See Details" at bounding box center [964, 179] width 83 height 26
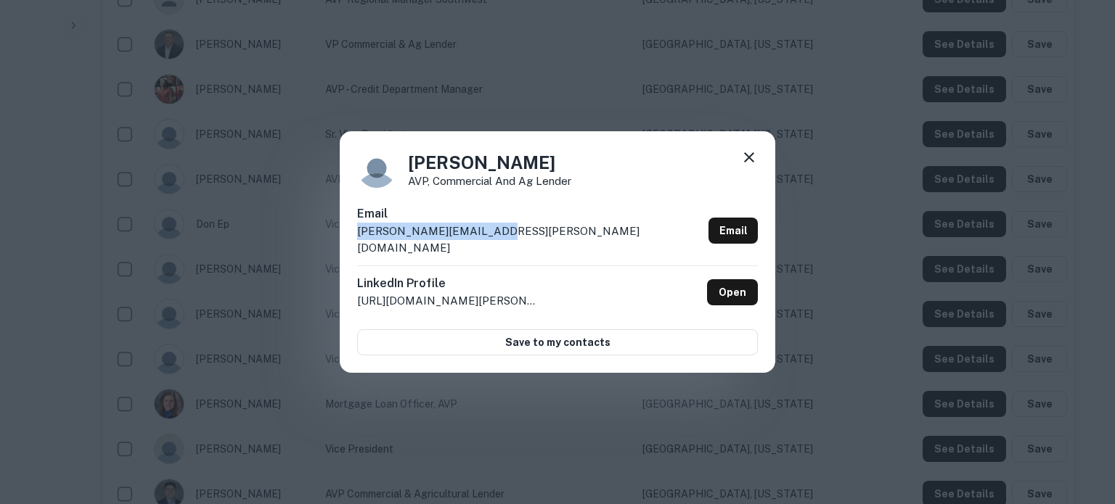
drag, startPoint x: 518, startPoint y: 241, endPoint x: 362, endPoint y: 248, distance: 156.2
click at [356, 246] on div "Darrin Johnson AVP, Commercial and Ag Lender Email darrin.johnson@ffbt.com Emai…" at bounding box center [557, 252] width 435 height 242
click at [732, 279] on link "Open" at bounding box center [732, 292] width 51 height 26
click at [758, 168] on div "Darrin Johnson AVP, Commercial and Ag Lender Email darrin.johnson@ffbt.com Emai…" at bounding box center [557, 252] width 435 height 242
click at [758, 181] on div "Darrin Johnson AVP, Commercial and Ag Lender Email darrin.johnson@ffbt.com Emai…" at bounding box center [557, 252] width 435 height 242
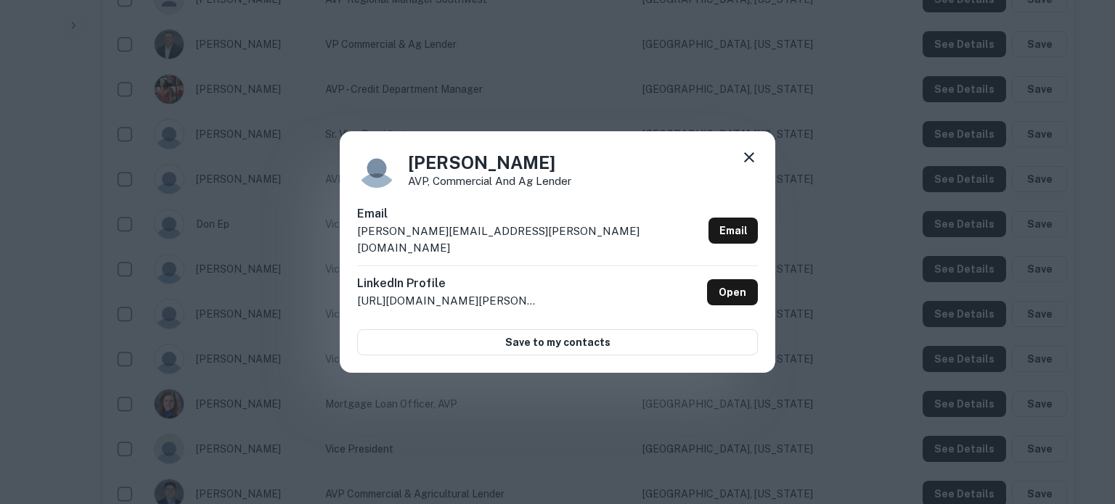
click at [752, 165] on icon at bounding box center [748, 157] width 17 height 17
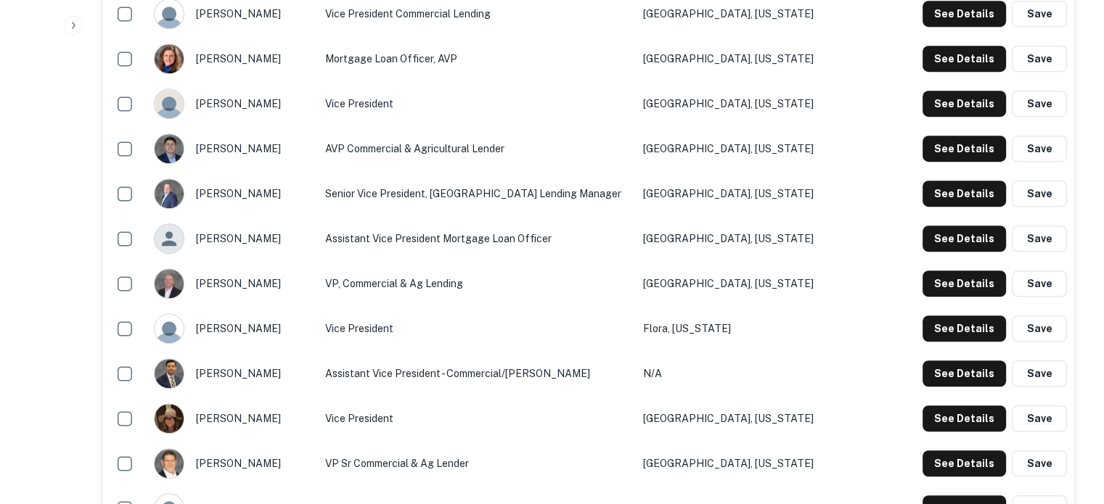
scroll to position [1089, 0]
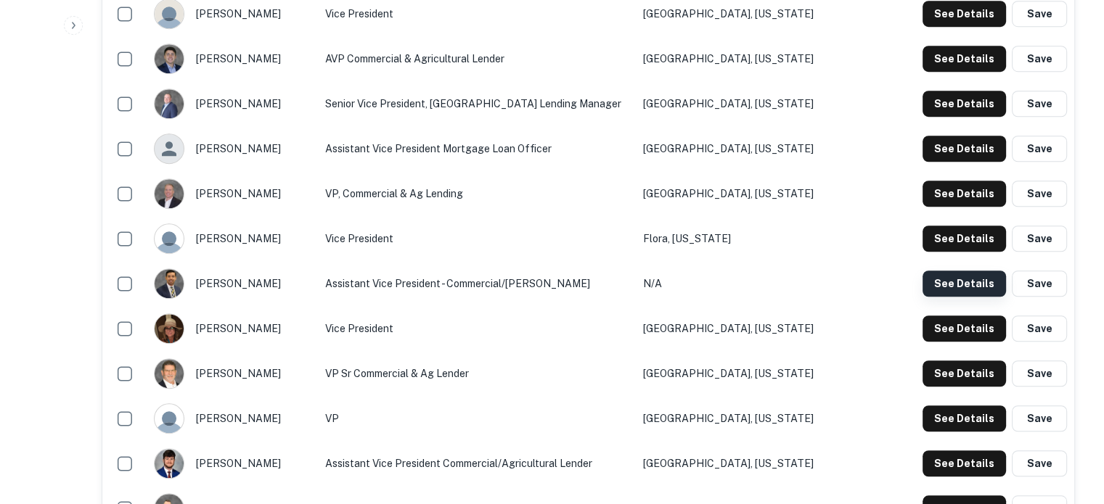
click at [928, 282] on button "See Details" at bounding box center [964, 284] width 83 height 26
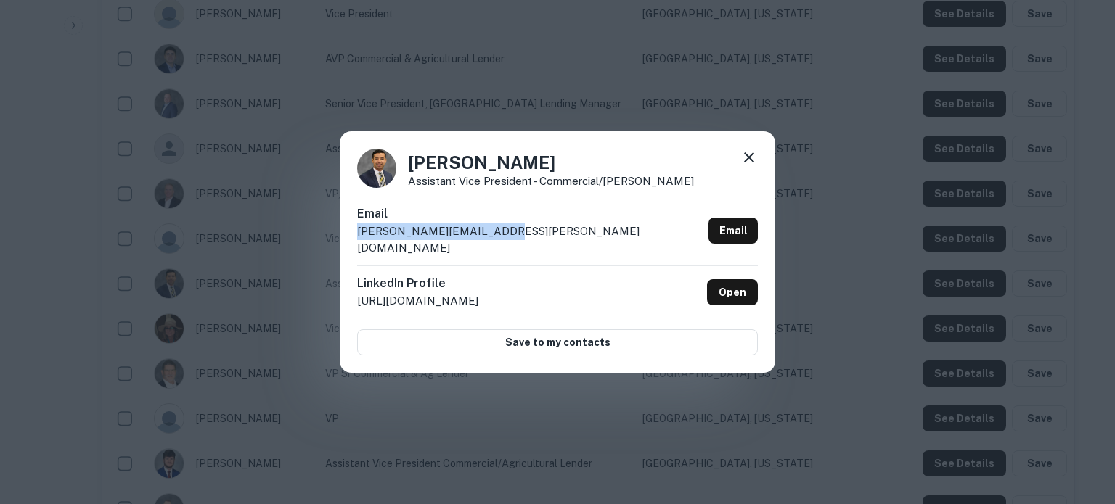
drag, startPoint x: 503, startPoint y: 246, endPoint x: 360, endPoint y: 243, distance: 143.0
click at [360, 243] on div "Email nathan.gonzalez@ffbt.com Email" at bounding box center [557, 235] width 401 height 60
click at [728, 288] on link "Open" at bounding box center [732, 292] width 51 height 26
drag, startPoint x: 753, startPoint y: 168, endPoint x: 749, endPoint y: 160, distance: 9.1
click at [753, 166] on icon at bounding box center [748, 157] width 17 height 17
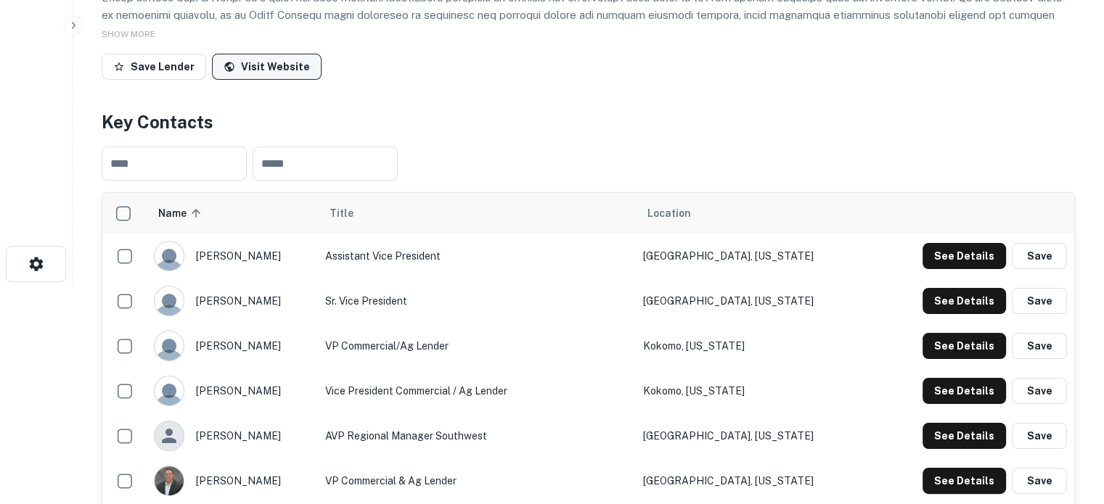
scroll to position [0, 0]
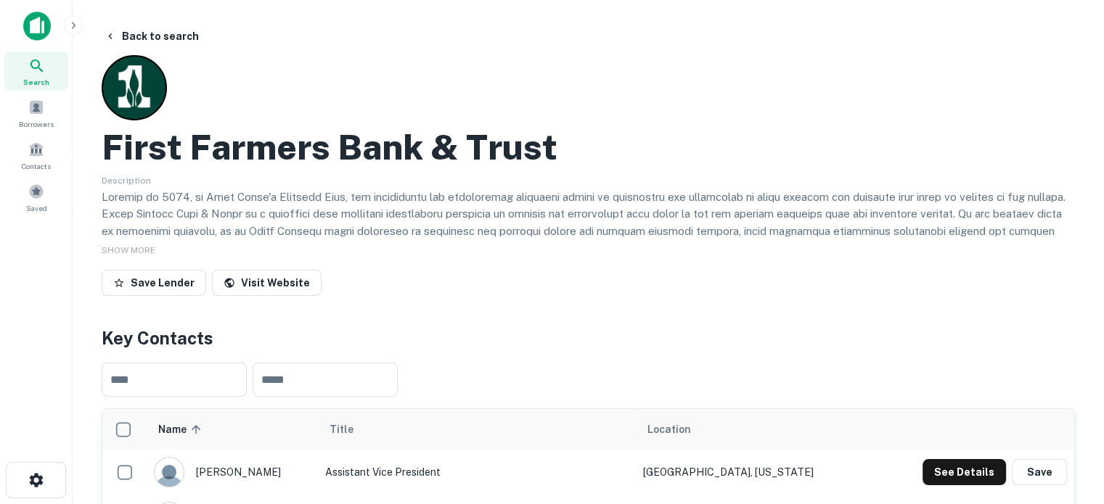
click at [41, 75] on div "Search" at bounding box center [36, 71] width 64 height 39
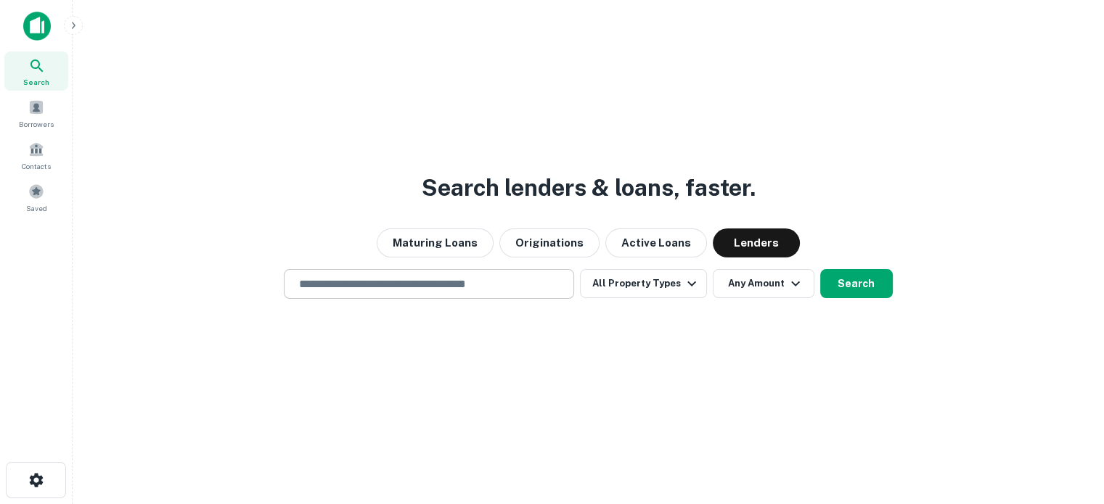
click at [416, 285] on input "text" at bounding box center [428, 284] width 277 height 17
paste input "**********"
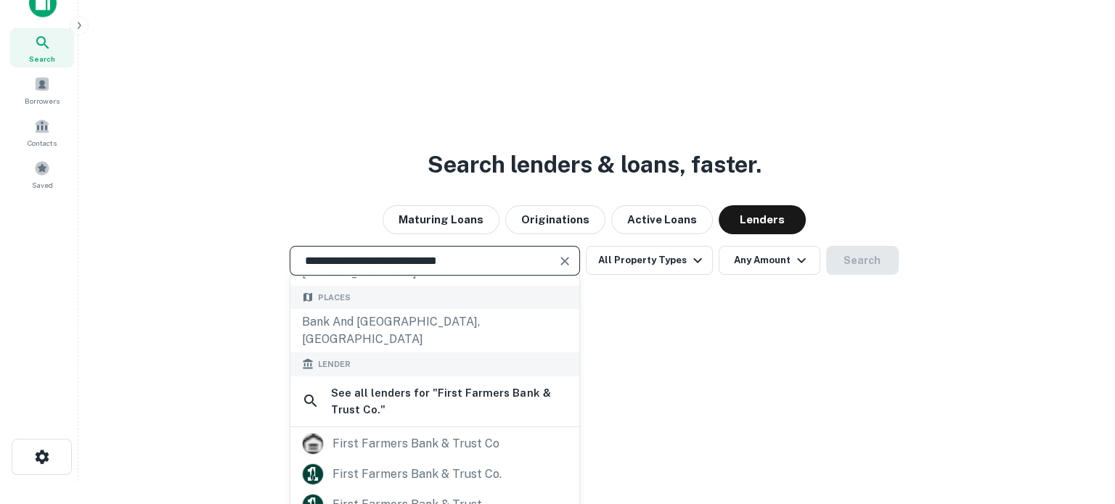
scroll to position [143, 0]
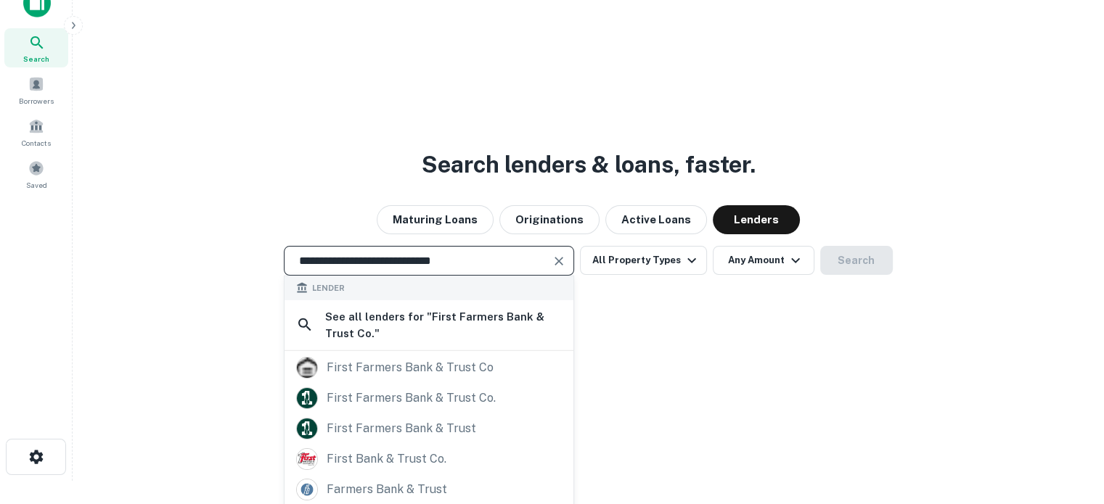
drag, startPoint x: 495, startPoint y: 263, endPoint x: 177, endPoint y: 246, distance: 318.4
click at [177, 246] on div "**********" at bounding box center [588, 261] width 1008 height 30
paste input "text"
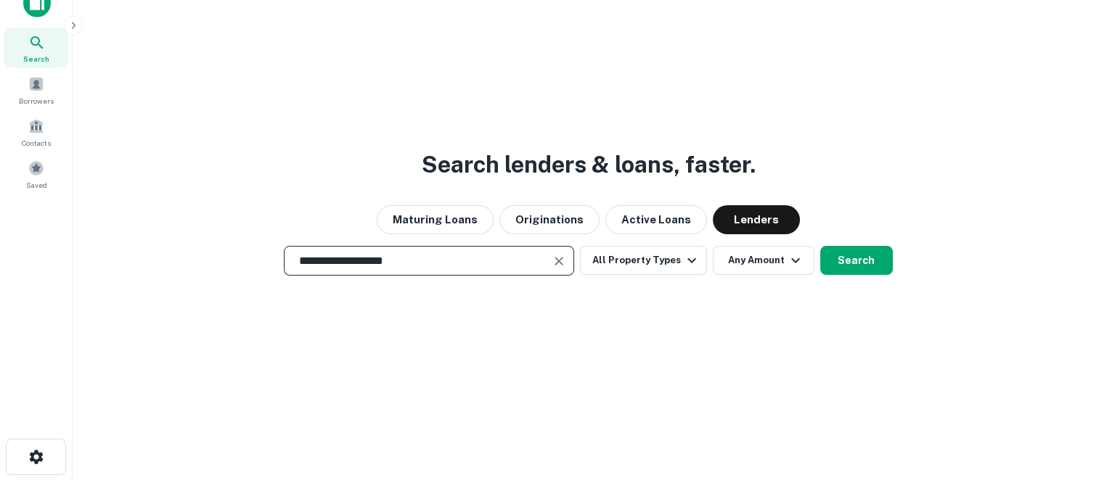
type input "**********"
click at [854, 262] on button "Search" at bounding box center [856, 260] width 73 height 29
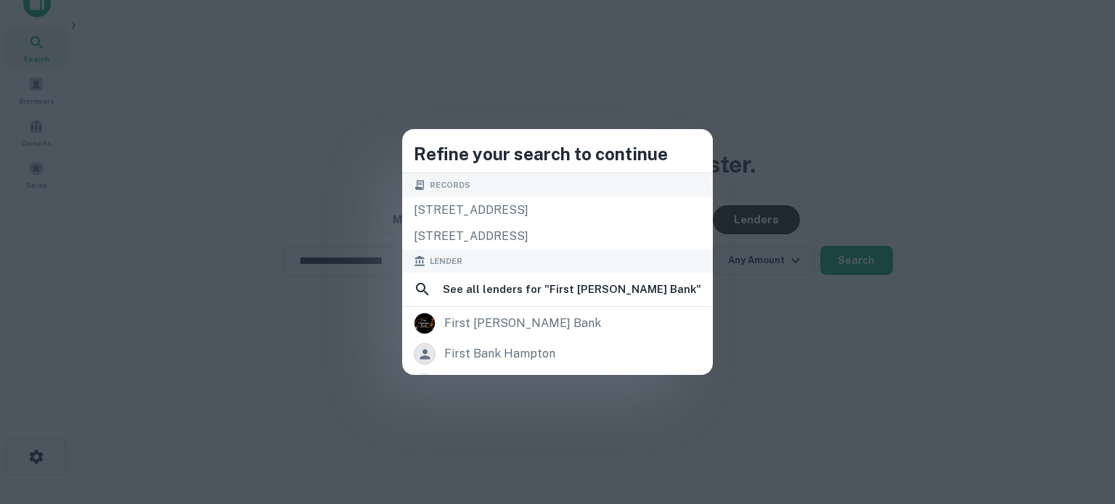
drag, startPoint x: 563, startPoint y: 324, endPoint x: 653, endPoint y: 324, distance: 90.0
click at [563, 324] on div "first [PERSON_NAME] bank" at bounding box center [557, 324] width 287 height 22
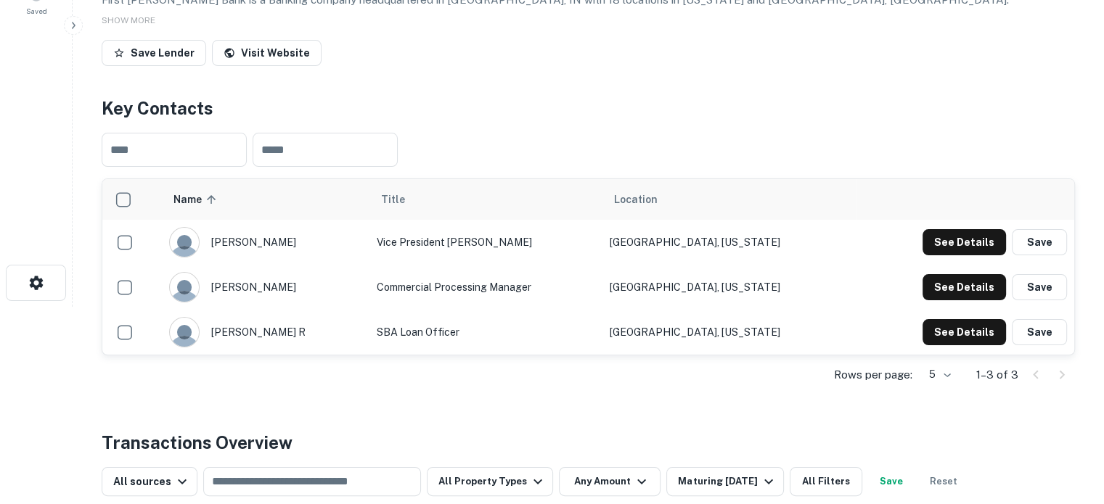
scroll to position [290, 0]
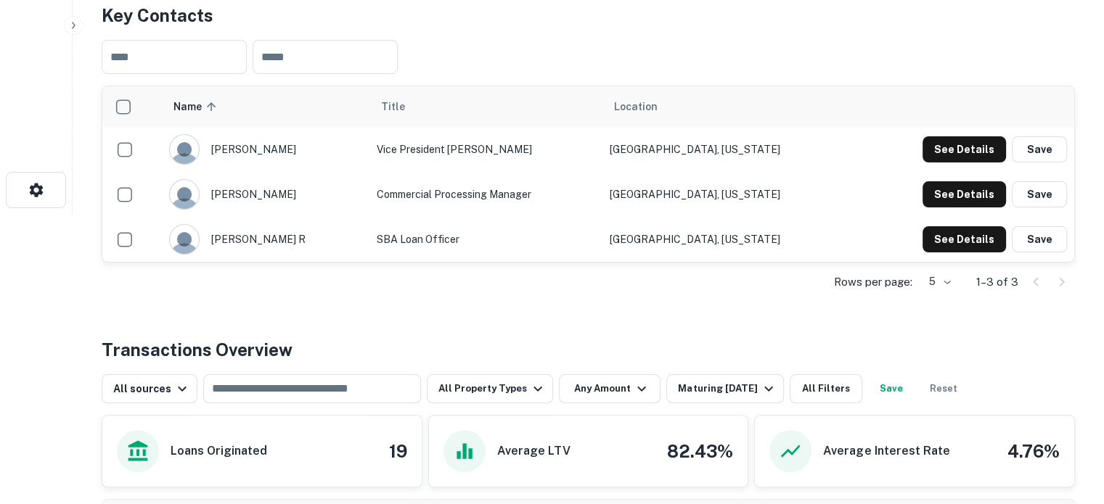
drag, startPoint x: 222, startPoint y: 194, endPoint x: 296, endPoint y: 191, distance: 74.1
click at [296, 191] on div "[PERSON_NAME]" at bounding box center [265, 194] width 192 height 30
click at [292, 194] on div "[PERSON_NAME]" at bounding box center [265, 194] width 192 height 30
drag, startPoint x: 223, startPoint y: 192, endPoint x: 285, endPoint y: 194, distance: 61.7
click at [285, 194] on div "[PERSON_NAME]" at bounding box center [265, 194] width 192 height 30
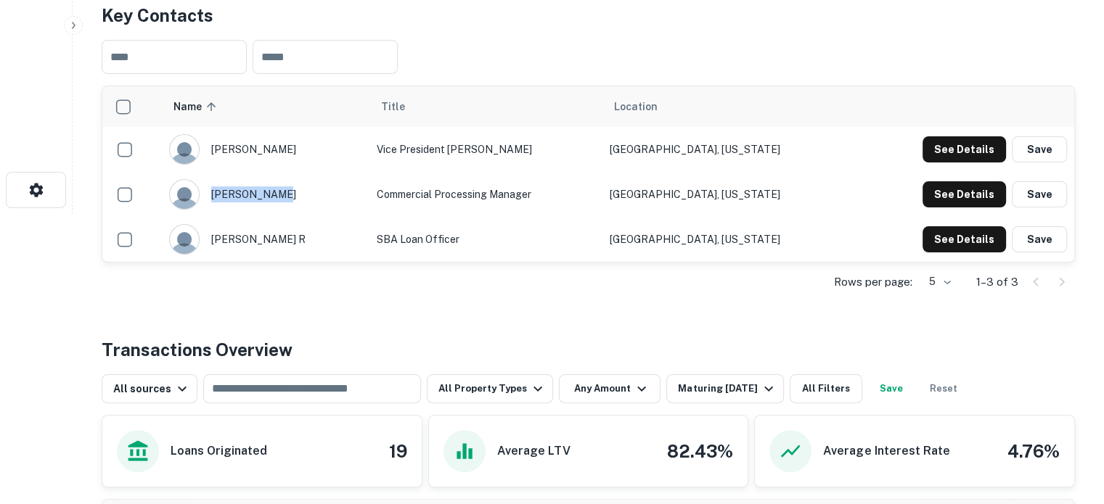
copy div "[PERSON_NAME]"
click at [525, 234] on td "SBA Loan Officer" at bounding box center [485, 239] width 233 height 45
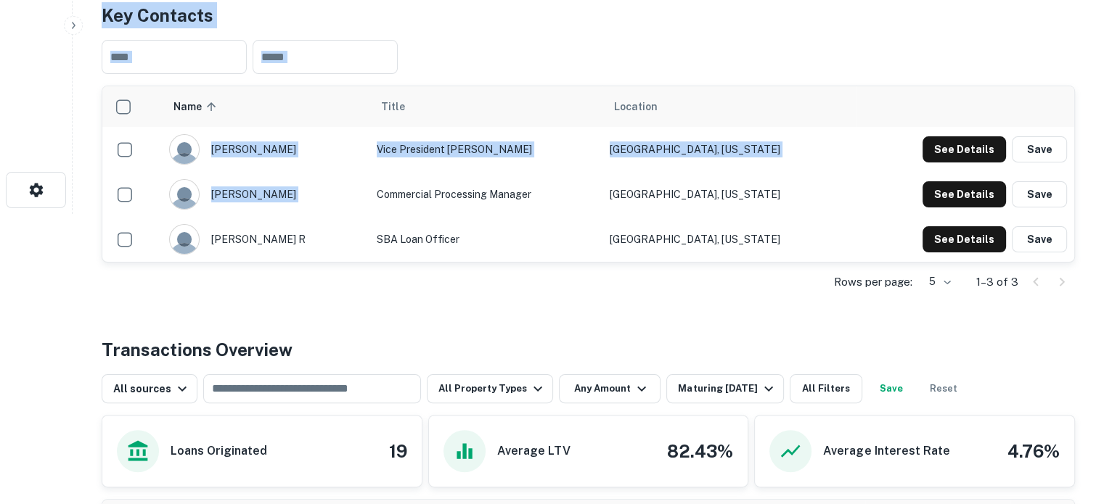
scroll to position [0, 0]
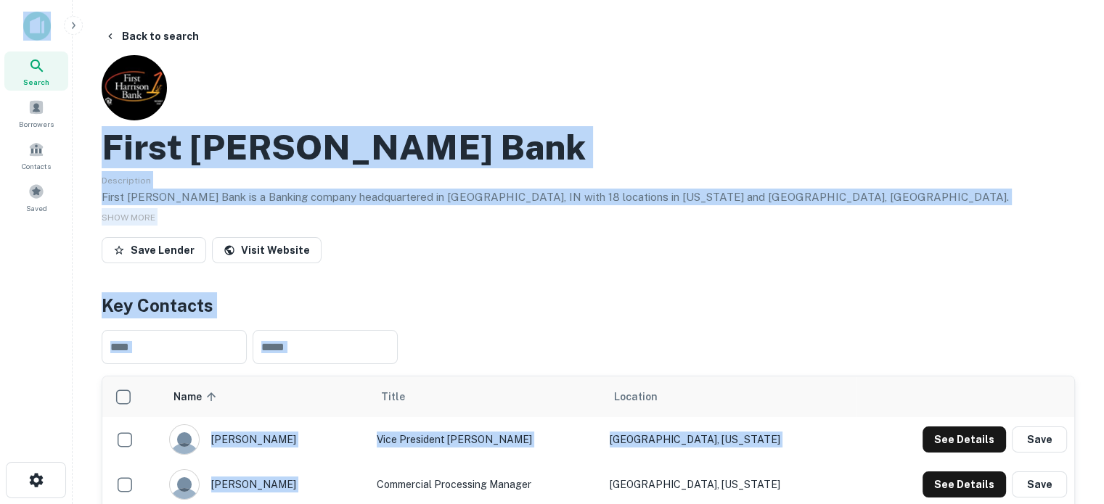
drag, startPoint x: 377, startPoint y: 200, endPoint x: 12, endPoint y: -88, distance: 464.7
click at [12, 0] on html "Search Borrowers Contacts Saved Back to search First [PERSON_NAME] Bank Descrip…" at bounding box center [552, 252] width 1104 height 504
drag, startPoint x: 548, startPoint y: 276, endPoint x: 556, endPoint y: 269, distance: 10.8
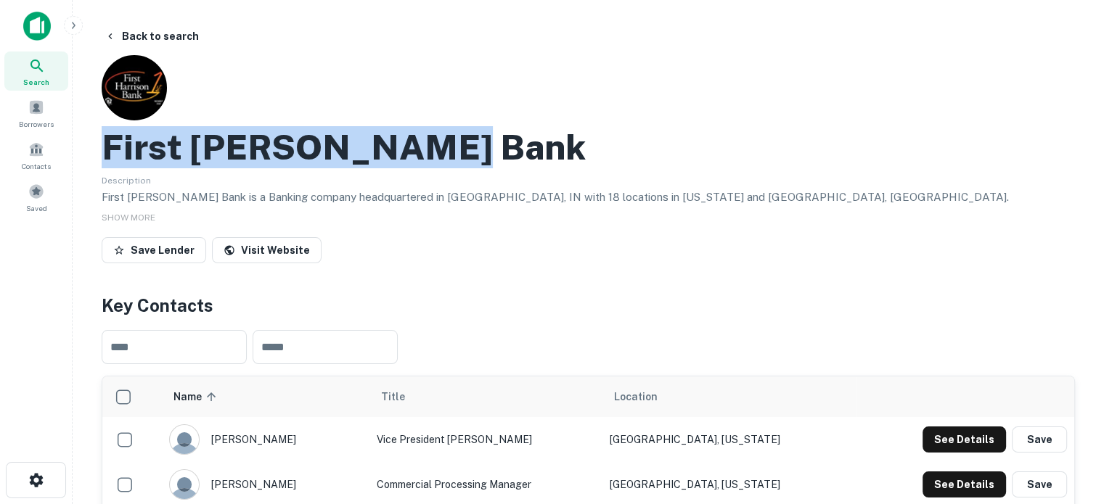
drag, startPoint x: 99, startPoint y: 142, endPoint x: 446, endPoint y: 145, distance: 347.7
copy h2 "First [PERSON_NAME] Bank"
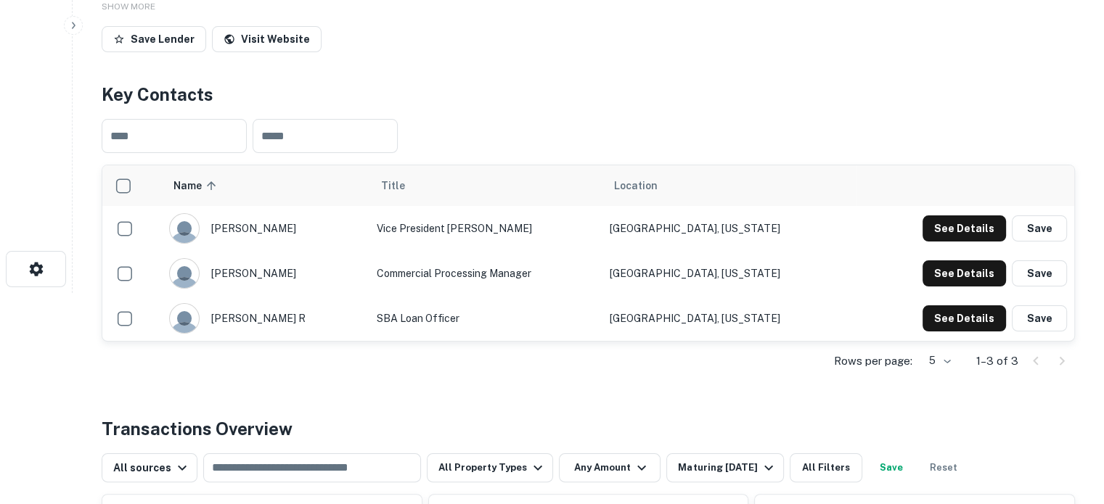
scroll to position [218, 0]
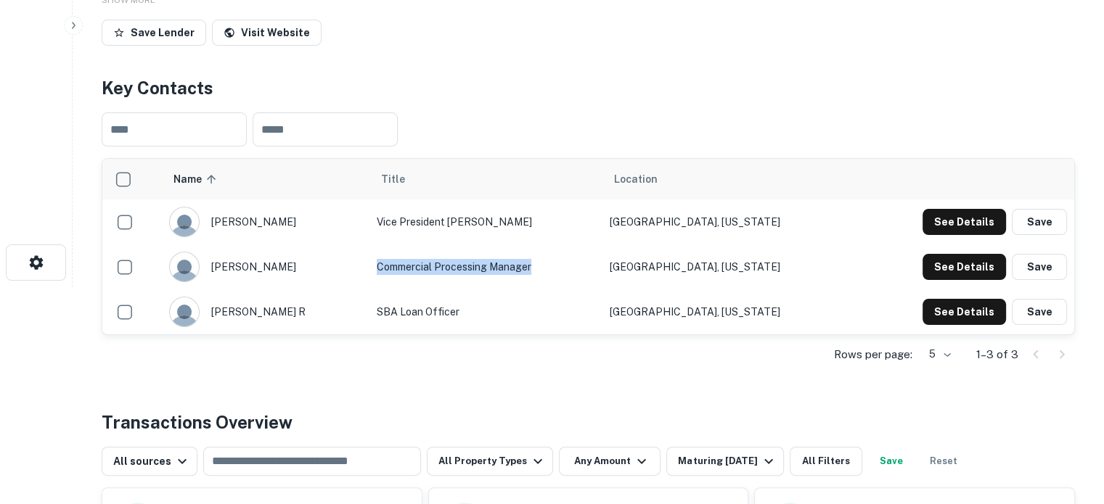
drag, startPoint x: 377, startPoint y: 269, endPoint x: 534, endPoint y: 270, distance: 157.5
click at [534, 270] on td "Commercial Processing Manager" at bounding box center [485, 267] width 233 height 45
copy td "Commercial Processing Manager"
drag, startPoint x: 653, startPoint y: 271, endPoint x: 756, endPoint y: 271, distance: 103.1
click at [756, 271] on td "[GEOGRAPHIC_DATA], [US_STATE]" at bounding box center [729, 267] width 254 height 45
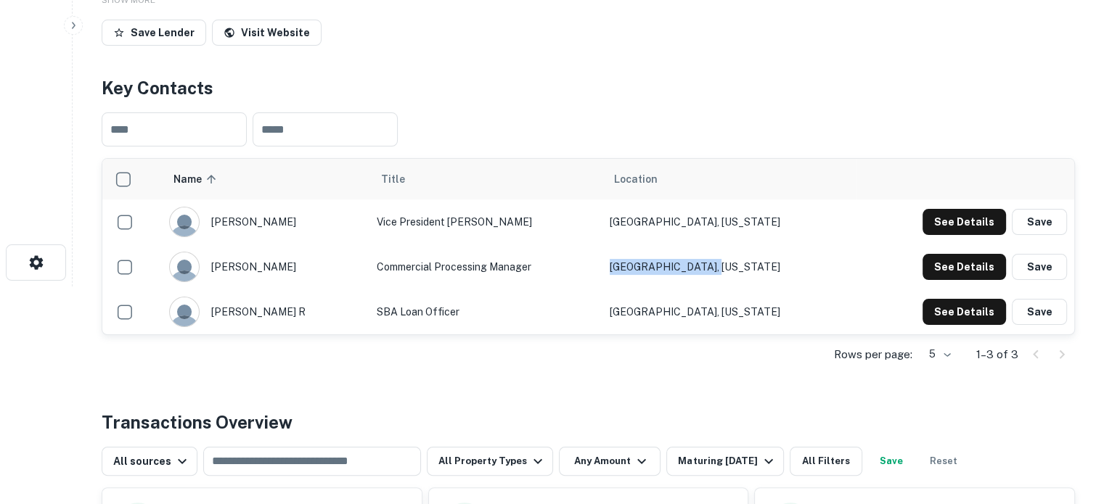
copy td "[GEOGRAPHIC_DATA], [US_STATE]"
click at [922, 278] on div "See Details Save" at bounding box center [965, 267] width 203 height 26
click at [936, 272] on button "See Details" at bounding box center [964, 267] width 83 height 26
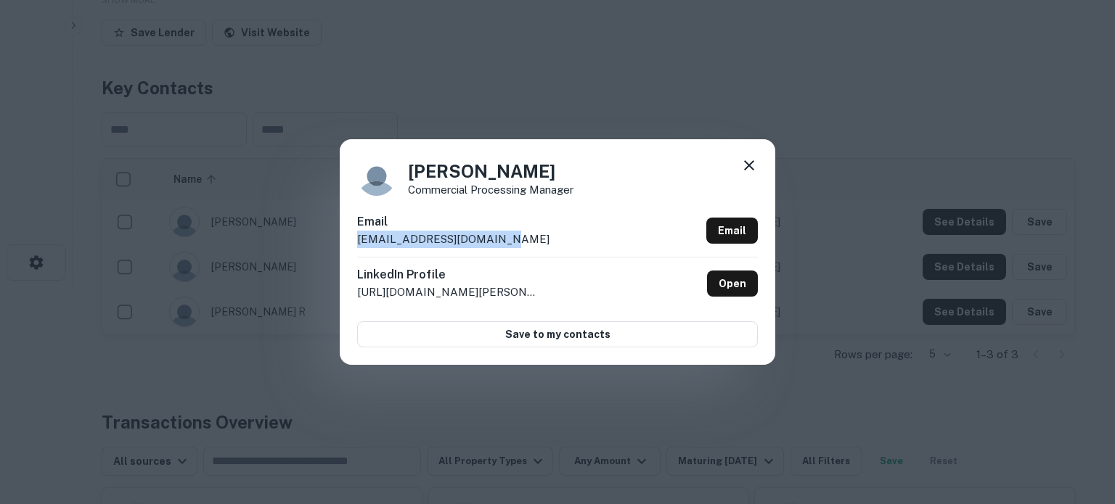
drag, startPoint x: 359, startPoint y: 240, endPoint x: 500, endPoint y: 237, distance: 140.8
click at [500, 237] on div "Email [EMAIL_ADDRESS][DOMAIN_NAME] Email" at bounding box center [557, 235] width 401 height 44
copy p "[EMAIL_ADDRESS][DOMAIN_NAME]"
click at [737, 287] on link "Open" at bounding box center [732, 284] width 51 height 26
click at [751, 173] on icon at bounding box center [748, 165] width 17 height 17
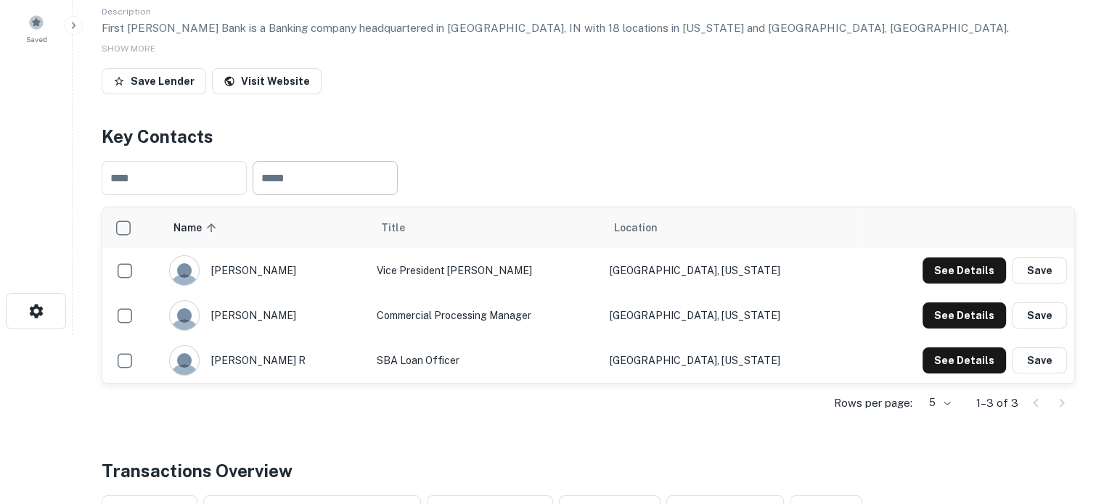
scroll to position [145, 0]
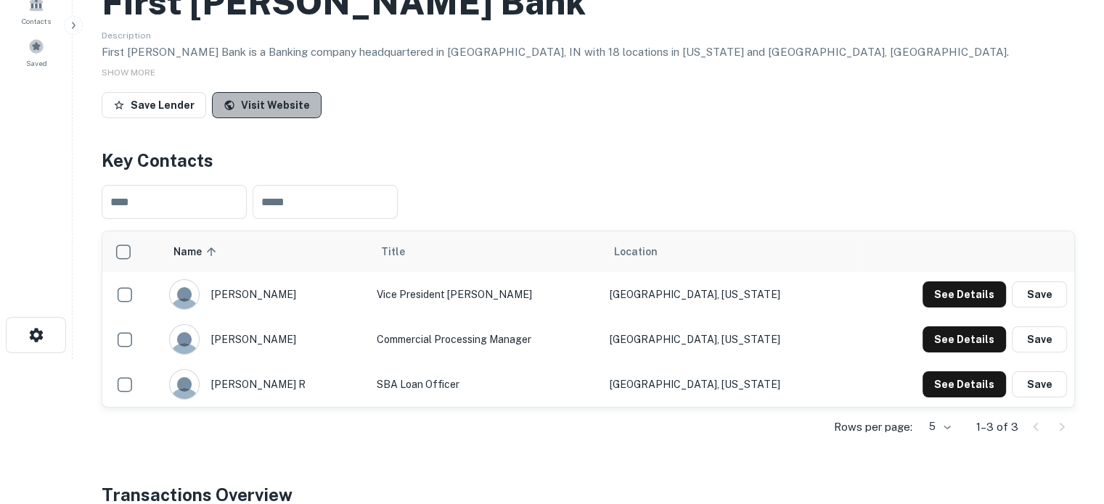
click at [275, 110] on link "Visit Website" at bounding box center [267, 105] width 110 height 26
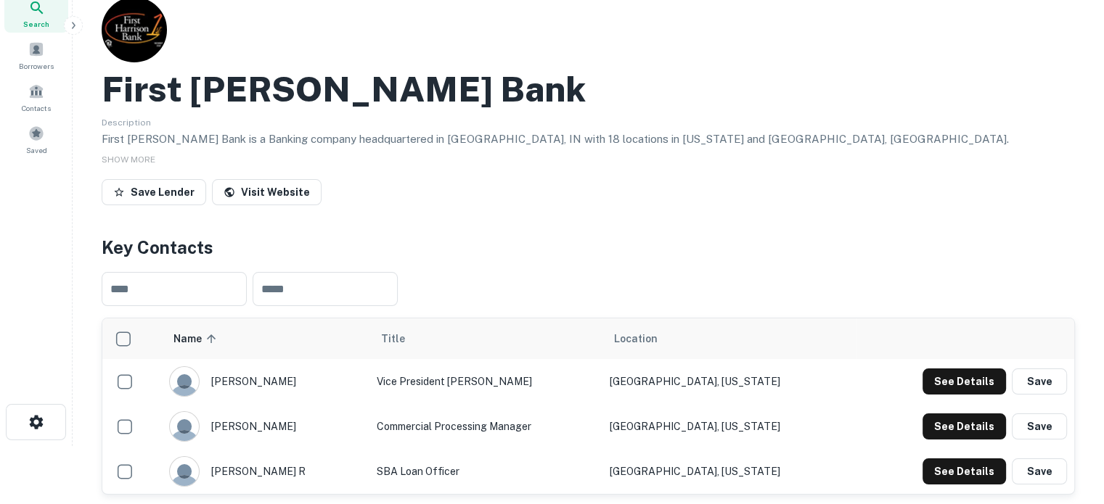
scroll to position [0, 0]
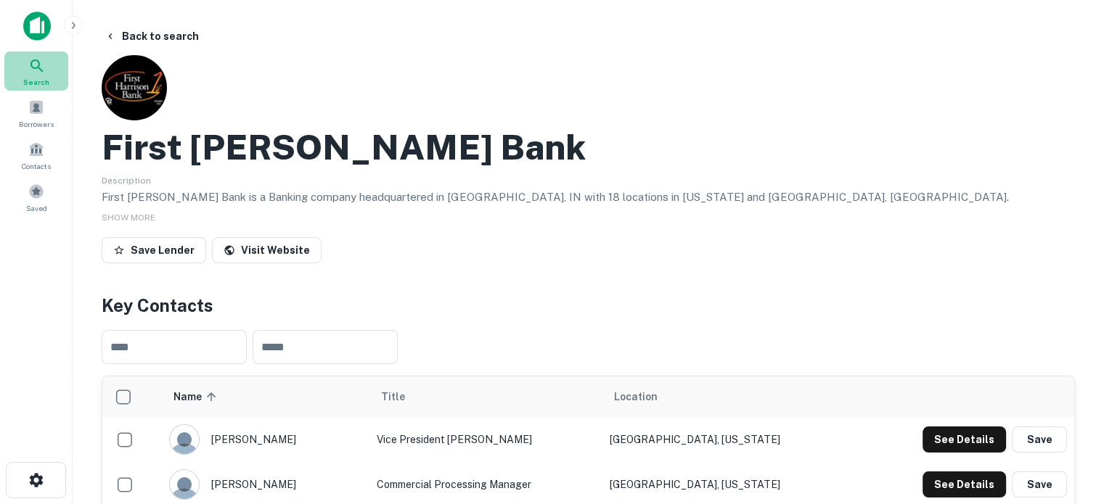
click at [47, 65] on div "Search" at bounding box center [36, 71] width 64 height 39
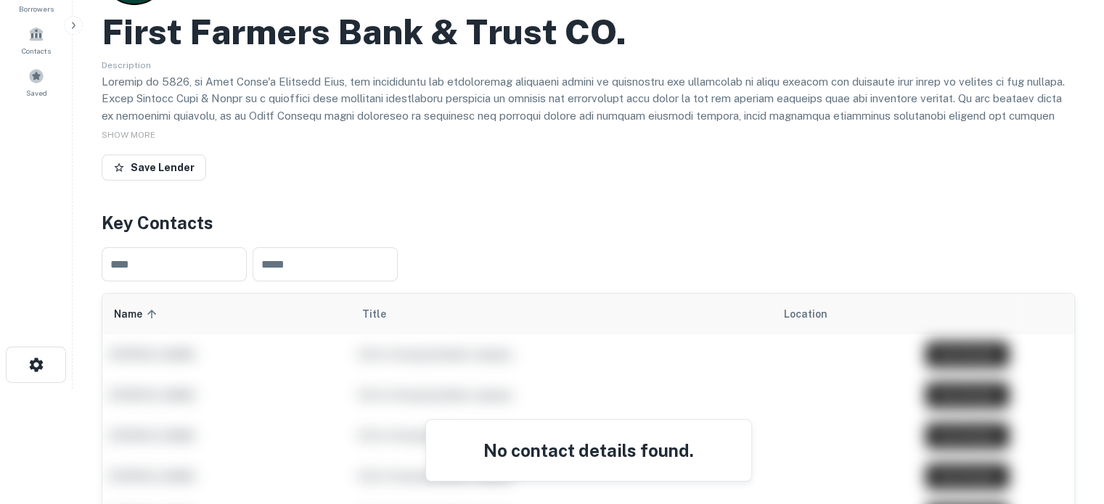
scroll to position [218, 0]
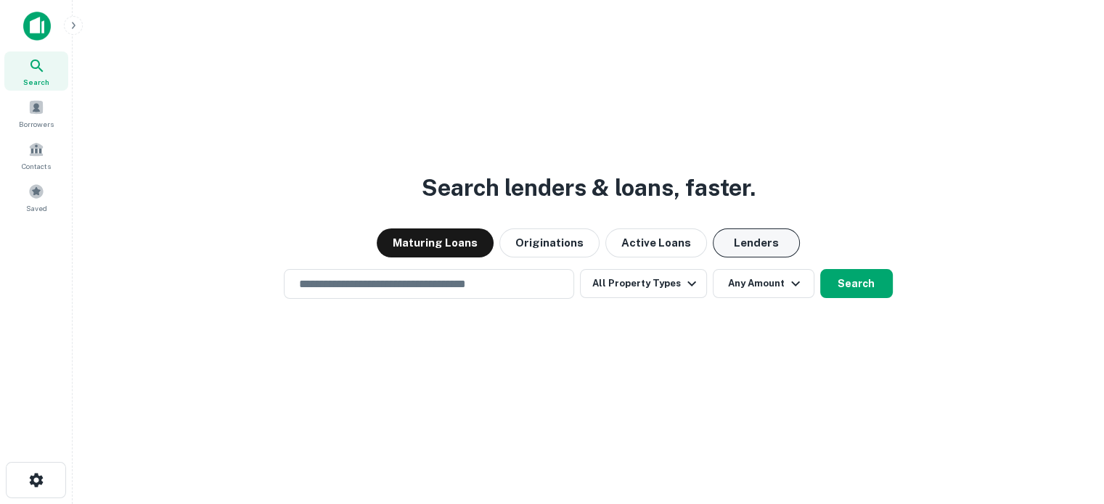
click at [764, 237] on button "Lenders" at bounding box center [756, 243] width 87 height 29
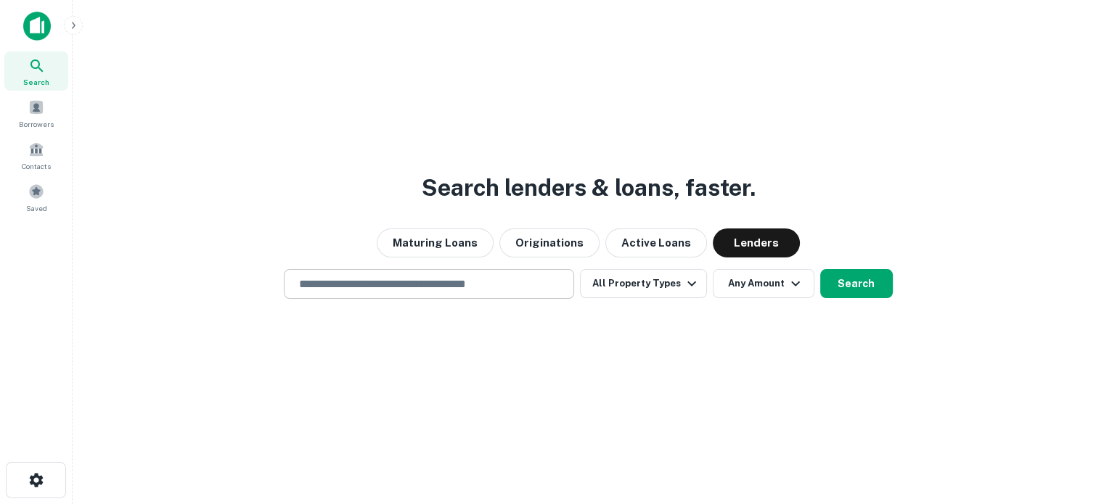
click at [475, 282] on input "text" at bounding box center [428, 284] width 277 height 17
paste input "**********"
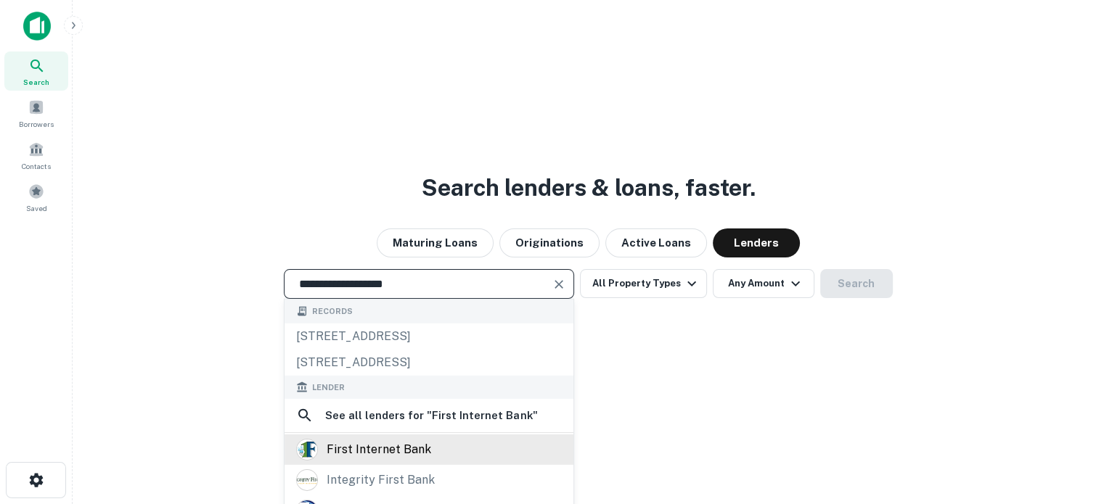
type input "**********"
click at [412, 450] on div "first internet bank" at bounding box center [379, 450] width 105 height 22
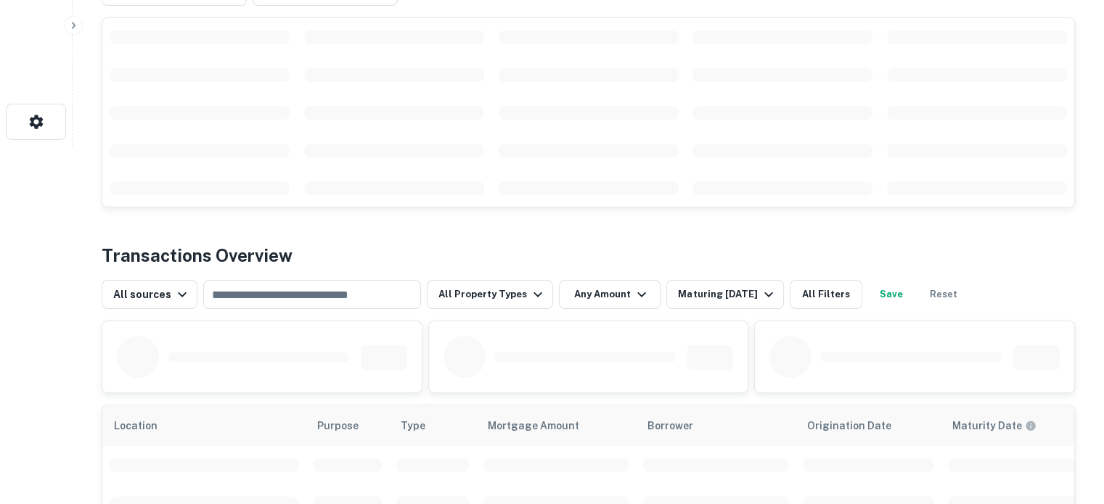
scroll to position [290, 0]
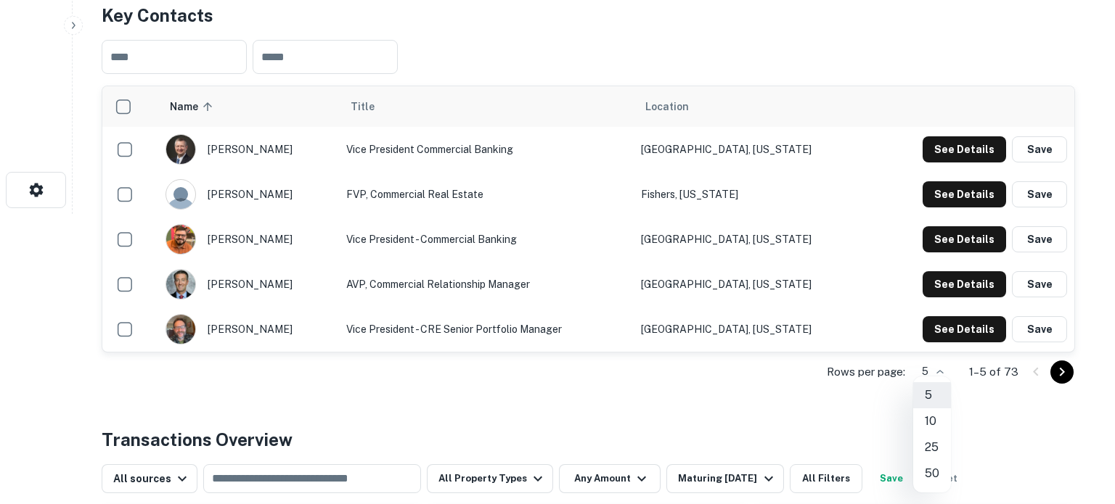
click at [932, 470] on li "50" at bounding box center [932, 474] width 38 height 26
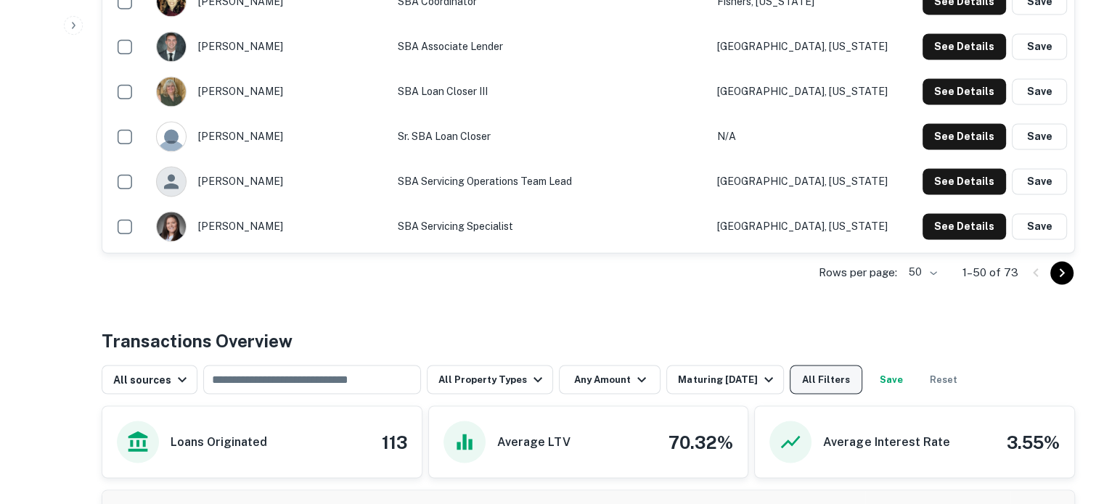
scroll to position [2468, 0]
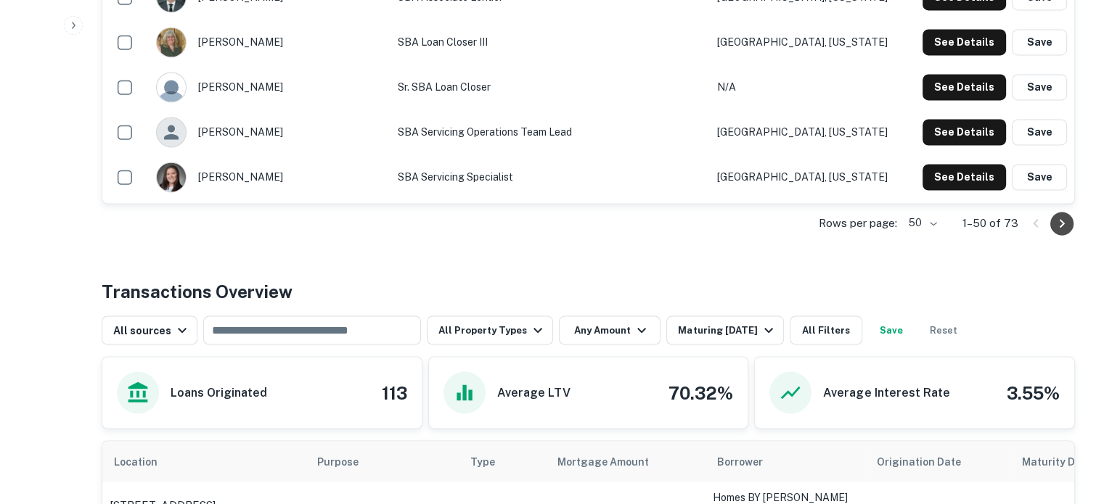
click at [1055, 224] on icon "Go to next page" at bounding box center [1061, 223] width 17 height 17
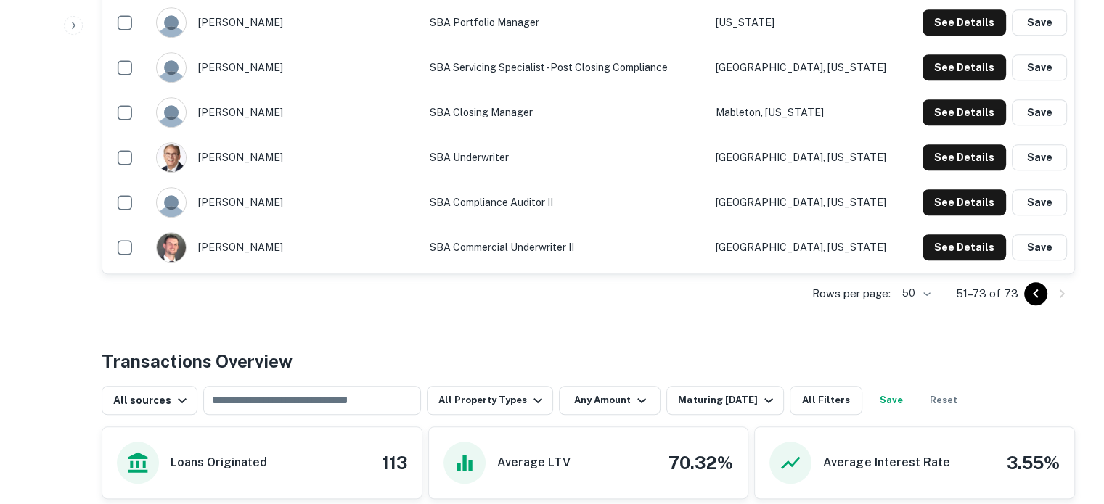
scroll to position [1306, 0]
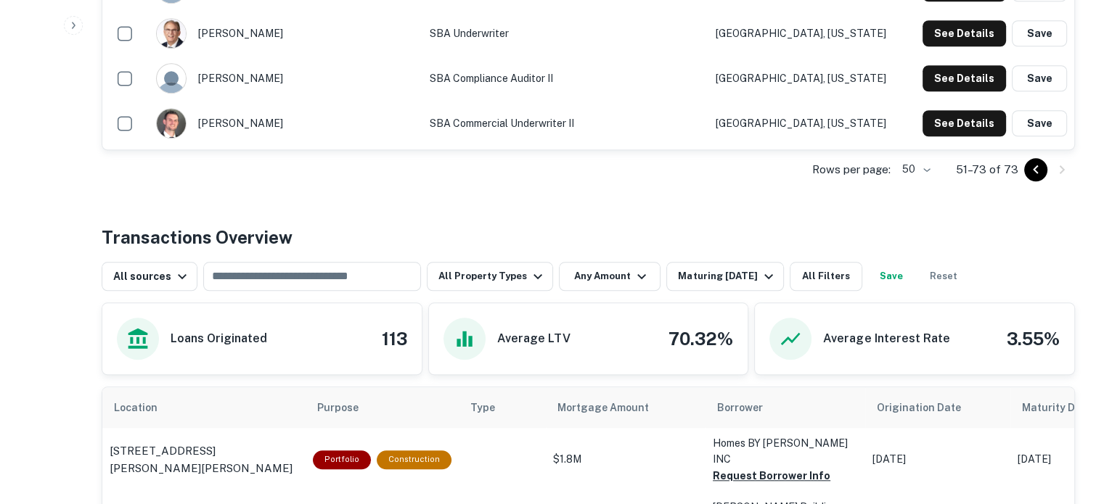
click at [1031, 171] on icon "Go to previous page" at bounding box center [1035, 169] width 17 height 17
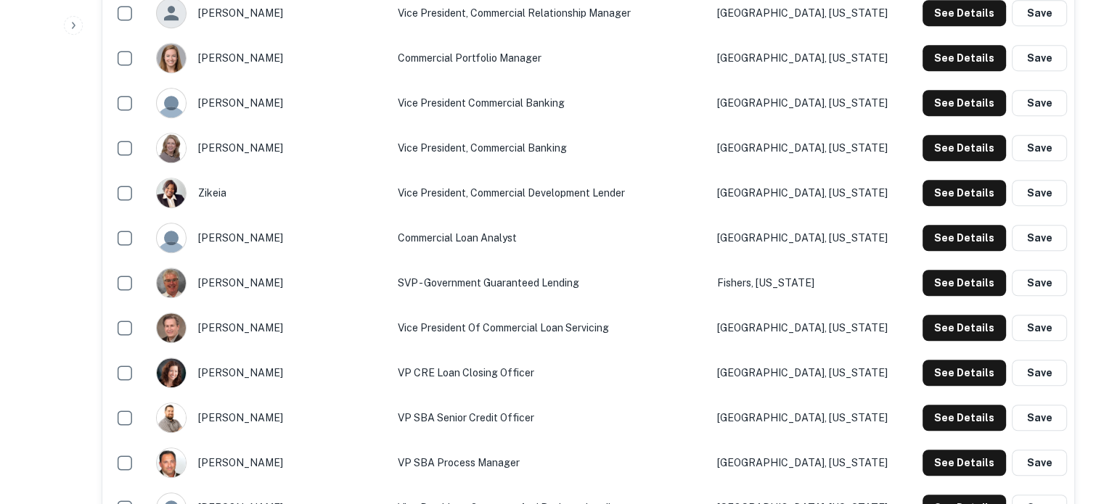
scroll to position [944, 0]
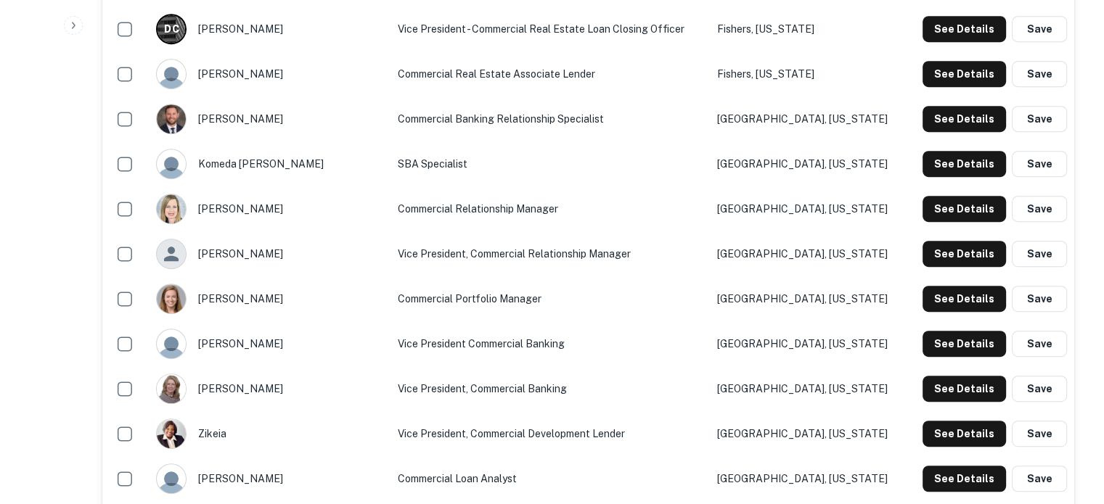
click at [535, 250] on td "Vice President, Commercial Relationship Manager" at bounding box center [549, 254] width 319 height 45
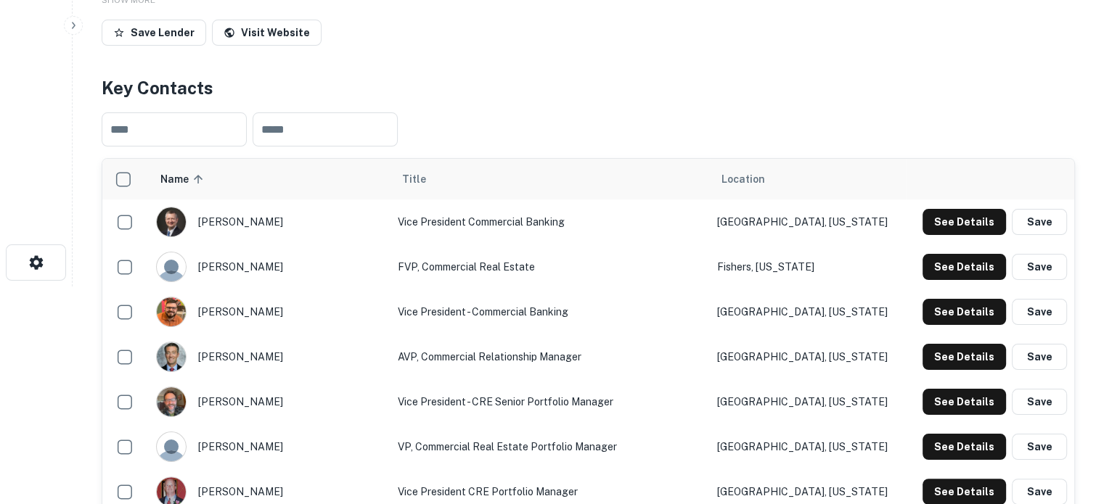
scroll to position [218, 0]
click at [967, 226] on button "See Details" at bounding box center [964, 222] width 83 height 26
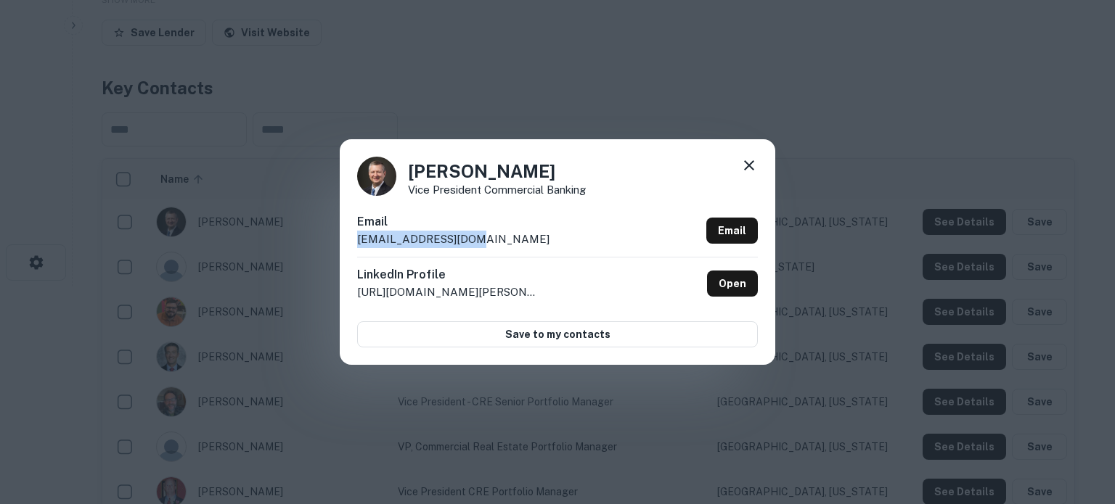
drag, startPoint x: 361, startPoint y: 253, endPoint x: 471, endPoint y: 248, distance: 110.4
click at [467, 248] on div "John Lehner Vice President Commercial Banking Email jlehner@firstib.com Email L…" at bounding box center [557, 251] width 435 height 225
copy p "jlehner@firstib.com"
click at [737, 283] on link "Open" at bounding box center [732, 284] width 51 height 26
click at [754, 164] on icon at bounding box center [748, 165] width 17 height 17
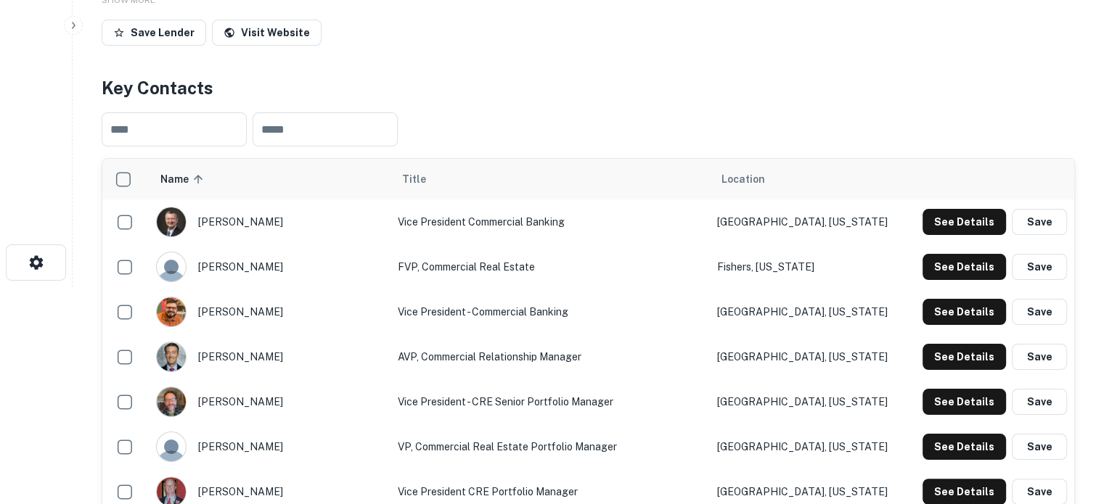
click at [920, 272] on div "See Details Save" at bounding box center [990, 267] width 154 height 26
click at [944, 271] on button "See Details" at bounding box center [964, 267] width 83 height 26
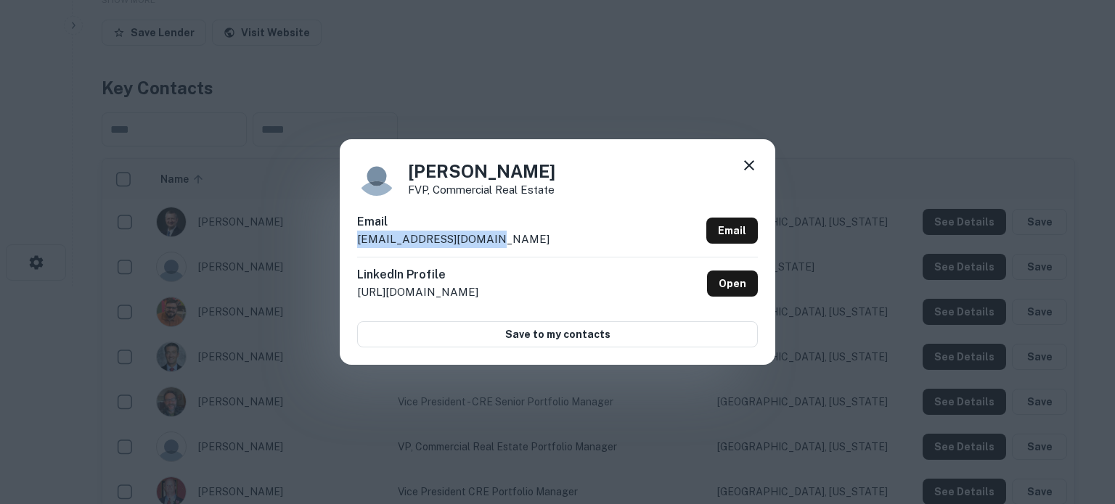
drag, startPoint x: 353, startPoint y: 243, endPoint x: 505, endPoint y: 236, distance: 151.9
click at [505, 236] on div "Blake Sanderson FVP, Commercial Real Estate Email bsanderson@firstib.com Email …" at bounding box center [557, 251] width 435 height 225
copy p "bsanderson@firstib.com"
click at [727, 288] on link "Open" at bounding box center [732, 284] width 51 height 26
click at [758, 168] on div "Blake Sanderson FVP, Commercial Real Estate Email bsanderson@firstib.com Email …" at bounding box center [557, 251] width 435 height 225
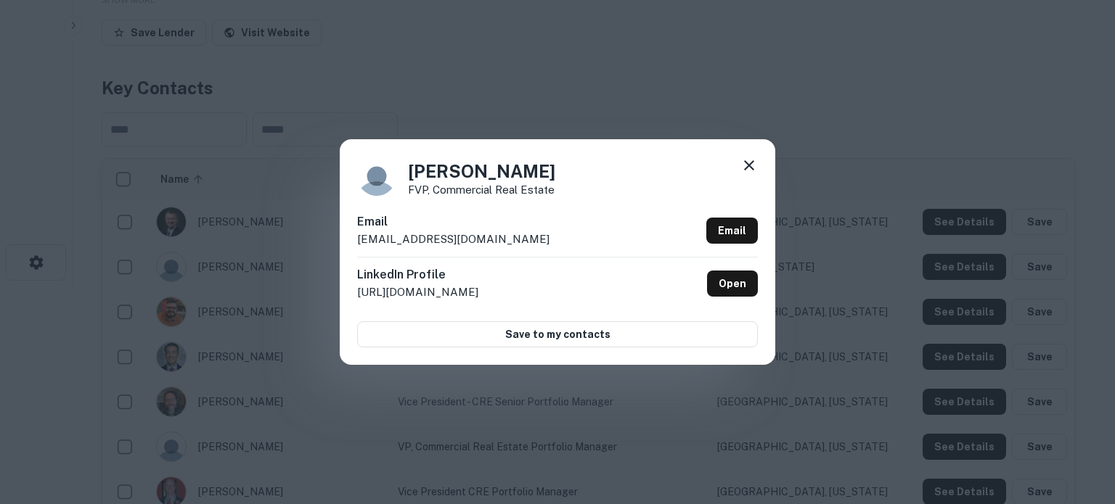
click at [750, 167] on icon at bounding box center [749, 165] width 10 height 10
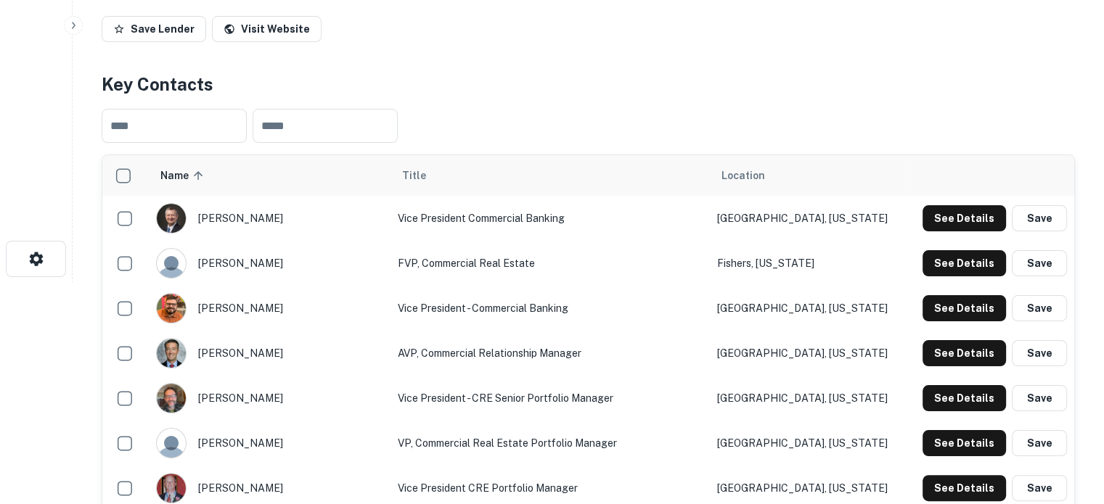
scroll to position [290, 0]
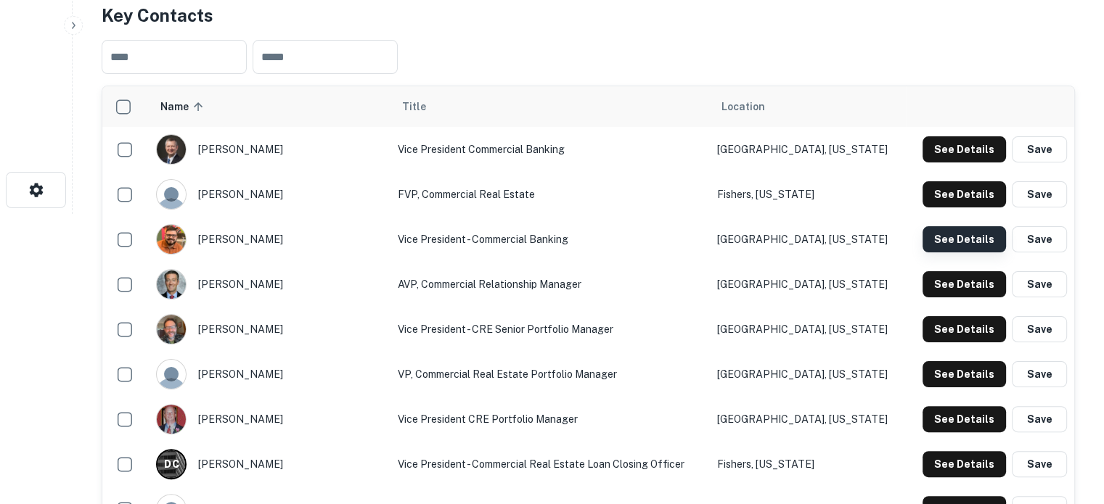
click at [984, 249] on button "See Details" at bounding box center [964, 239] width 83 height 26
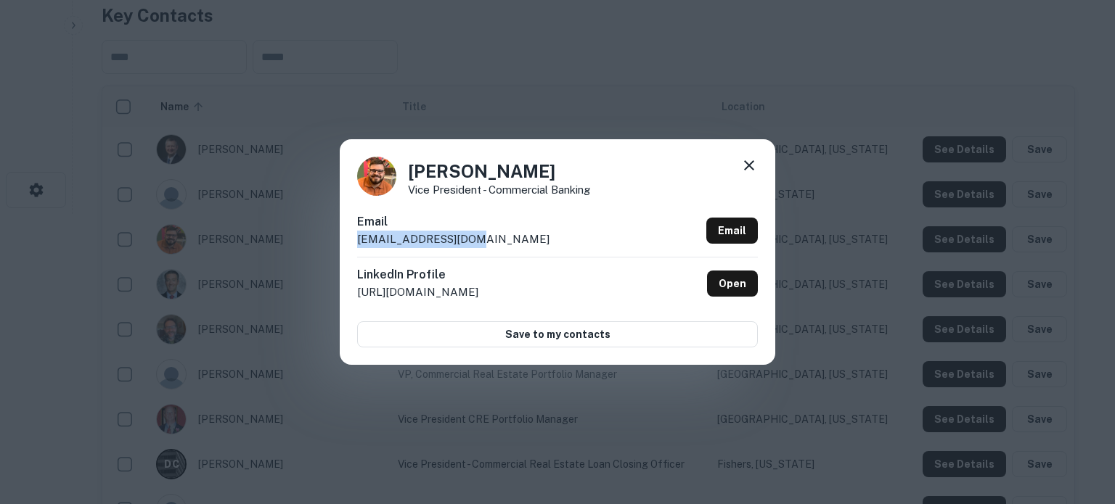
drag, startPoint x: 353, startPoint y: 242, endPoint x: 462, endPoint y: 241, distance: 108.9
click at [462, 241] on div "Cody Morris Vice President - Commercial Banking Email cmorris@firstib.com Email…" at bounding box center [557, 251] width 435 height 225
copy p "cmorris@firstib.com"
click at [745, 182] on div "Cody Morris Vice President - Commercial Banking" at bounding box center [557, 176] width 401 height 39
click at [751, 170] on icon at bounding box center [748, 165] width 17 height 17
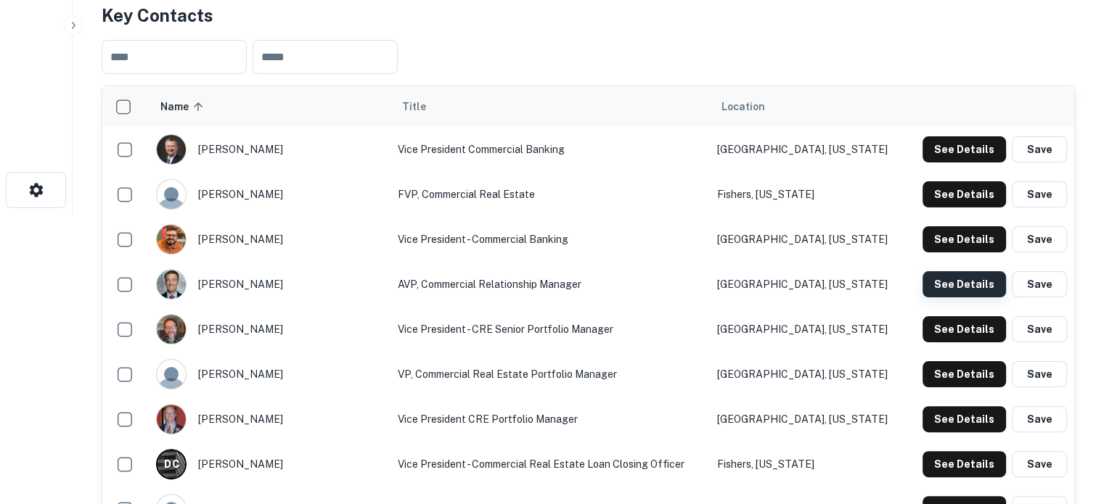
click at [961, 288] on button "See Details" at bounding box center [964, 284] width 83 height 26
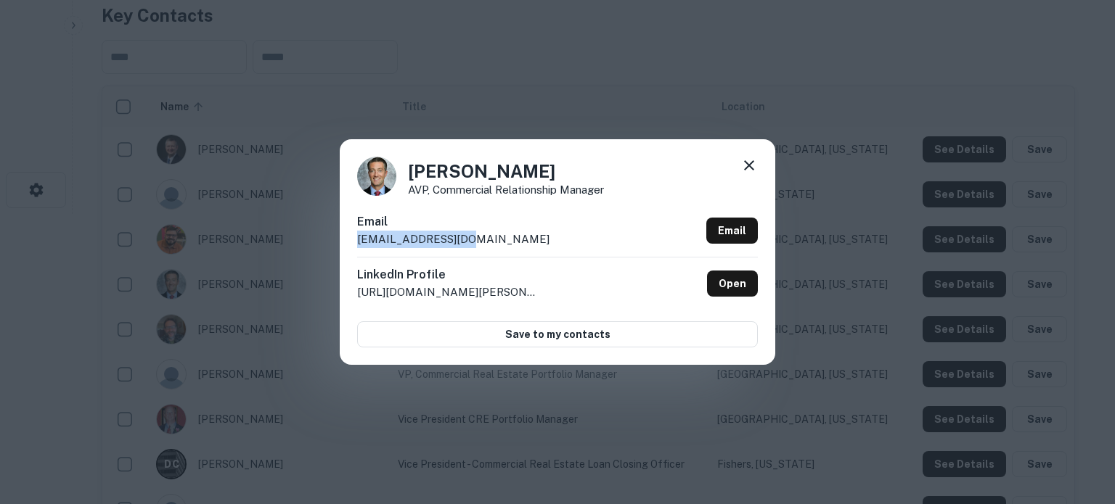
drag, startPoint x: 356, startPoint y: 245, endPoint x: 471, endPoint y: 245, distance: 115.4
click at [471, 245] on div "David Greco AVP, Commercial Relationship Manager Email dgreco@firstib.com Email…" at bounding box center [557, 251] width 435 height 225
copy p "dgreco@firstib.com"
click at [746, 164] on icon at bounding box center [749, 165] width 10 height 10
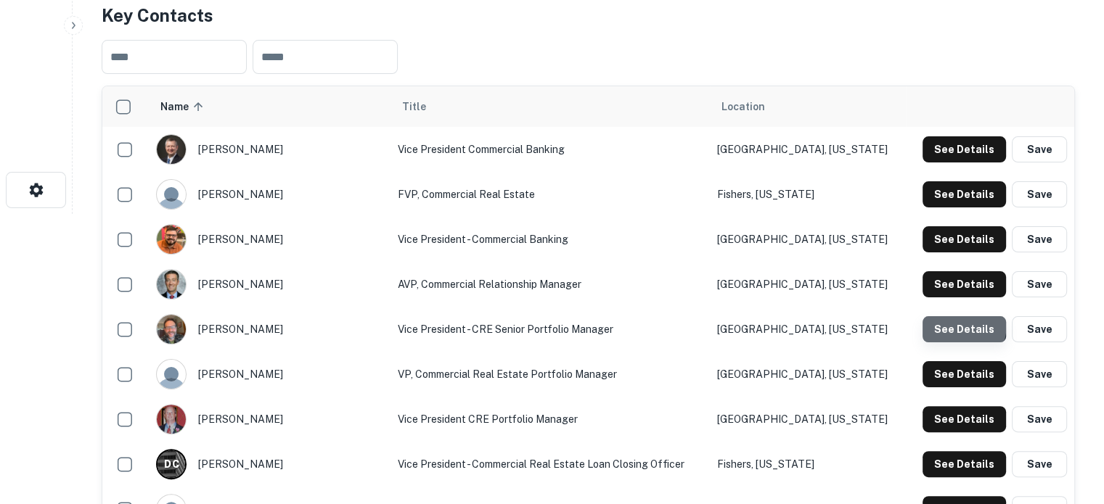
click at [939, 324] on button "See Details" at bounding box center [964, 329] width 83 height 26
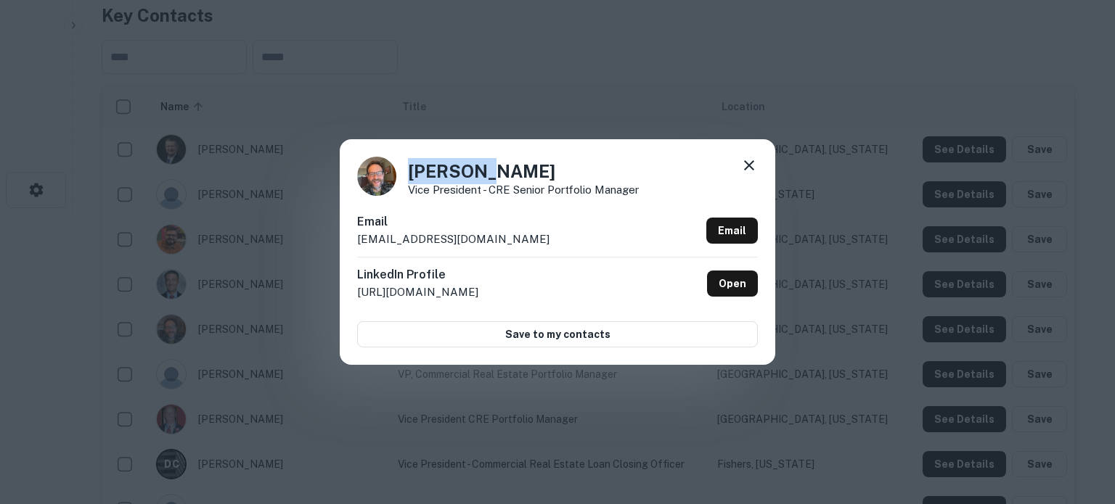
drag, startPoint x: 420, startPoint y: 165, endPoint x: 493, endPoint y: 168, distance: 73.3
click at [495, 165] on h4 "Marc McCoy" at bounding box center [523, 171] width 231 height 26
click at [424, 240] on p "mmccoy@firstib.com" at bounding box center [453, 239] width 192 height 17
drag, startPoint x: 473, startPoint y: 240, endPoint x: 360, endPoint y: 242, distance: 113.2
click at [360, 242] on div "Email mmccoy@firstib.com Email" at bounding box center [557, 235] width 401 height 44
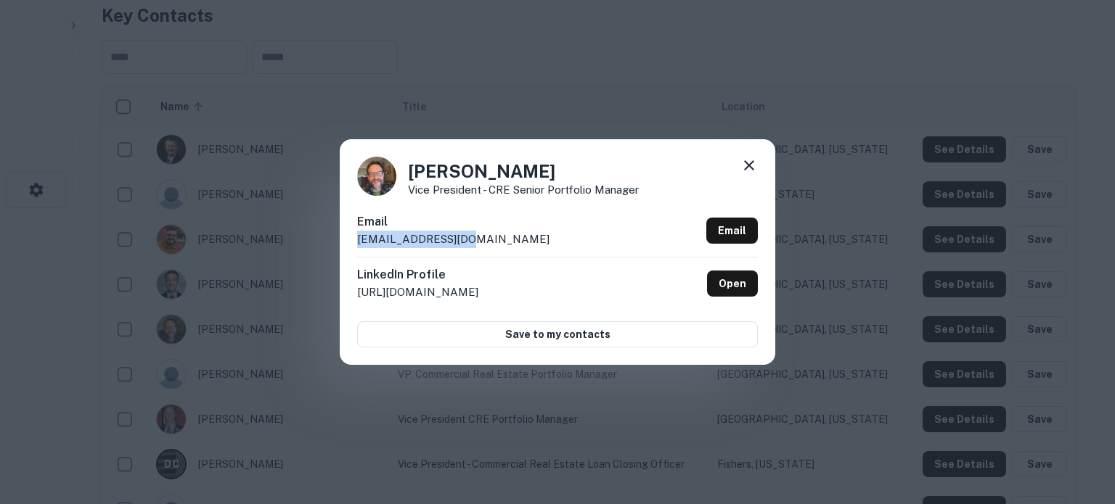
copy p "mmccoy@firstib.com"
click at [745, 156] on div "Marc McCoy Vice President - CRE Senior Portfolio Manager Email mmccoy@firstib.c…" at bounding box center [557, 251] width 435 height 225
click at [750, 162] on icon at bounding box center [748, 165] width 17 height 17
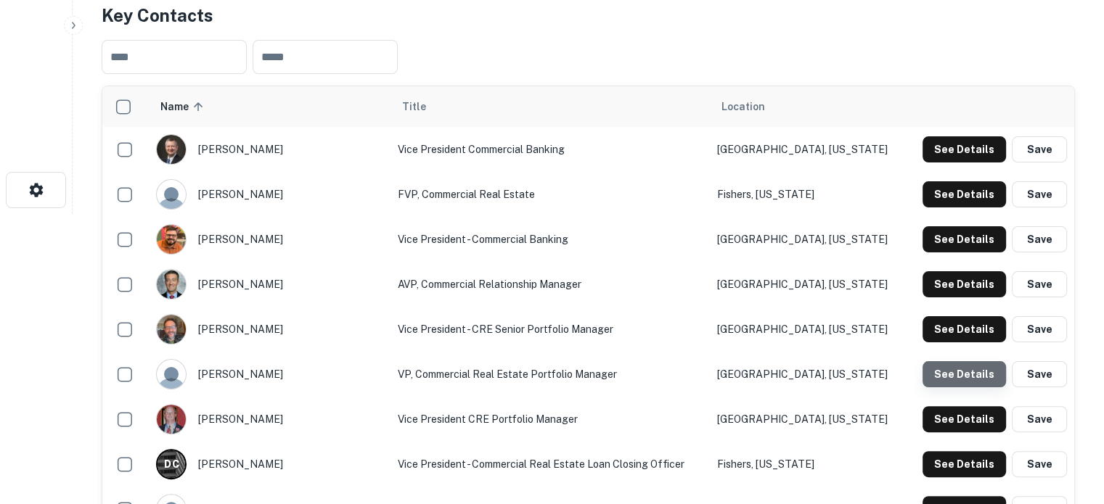
click at [968, 381] on button "See Details" at bounding box center [964, 374] width 83 height 26
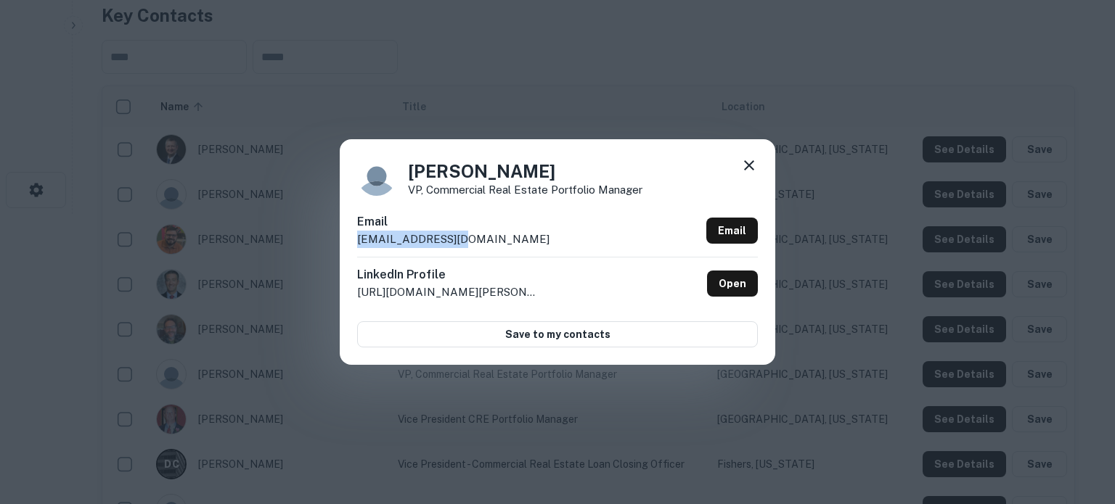
drag, startPoint x: 474, startPoint y: 242, endPoint x: 331, endPoint y: 243, distance: 143.0
click at [331, 243] on div "Rick Hall VP, Commercial Real Estate Portfolio Manager Email rhall@firstib.com …" at bounding box center [557, 252] width 1115 height 504
copy p "rhall@firstib.com"
click at [732, 279] on link "Open" at bounding box center [732, 284] width 51 height 26
click at [743, 162] on icon at bounding box center [748, 165] width 17 height 17
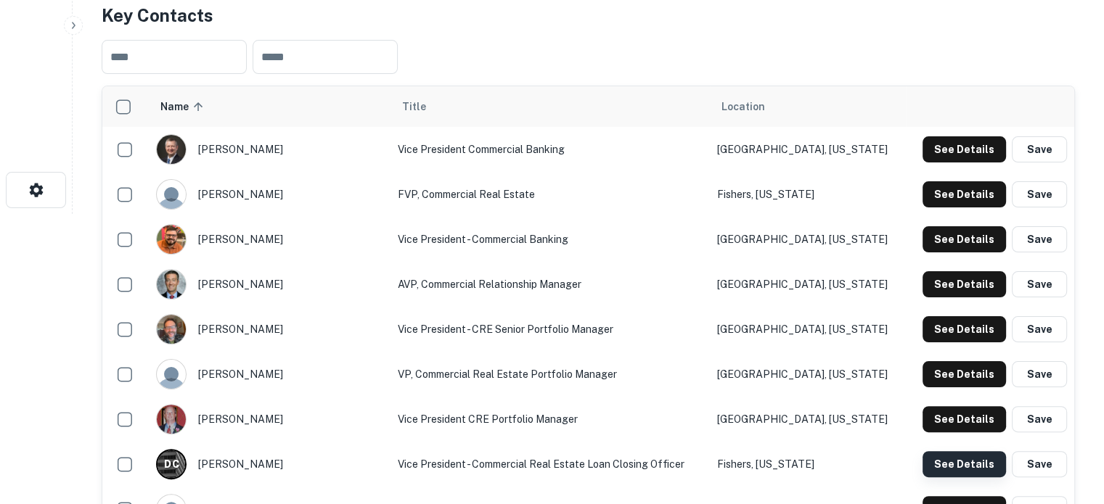
click at [957, 469] on button "See Details" at bounding box center [964, 464] width 83 height 26
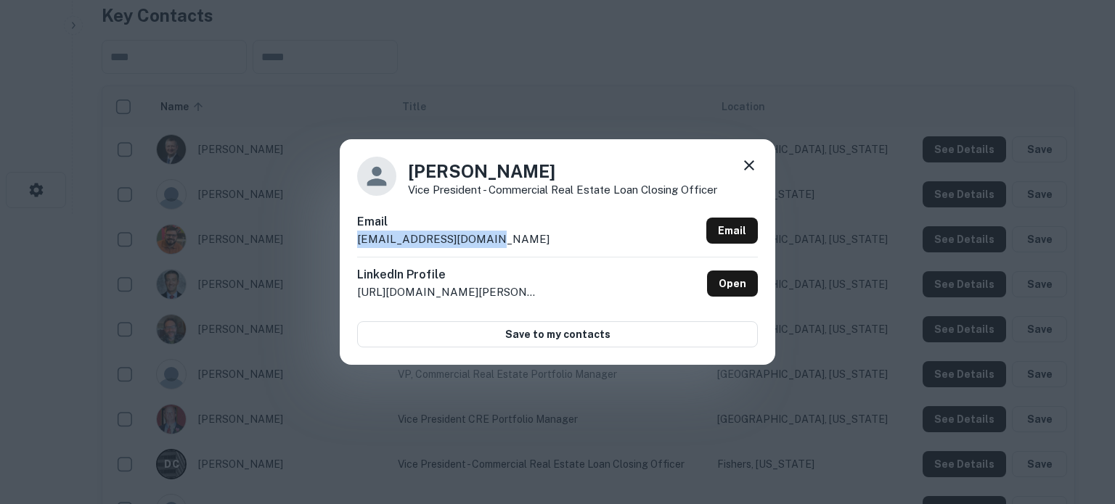
drag, startPoint x: 356, startPoint y: 241, endPoint x: 497, endPoint y: 241, distance: 140.8
click at [497, 241] on div "Denise Clevenger Vice President - Commercial Real Estate Loan Closing Officer E…" at bounding box center [557, 251] width 435 height 225
copy p "dclevenger@firstib.com"
click at [752, 165] on icon at bounding box center [748, 165] width 17 height 17
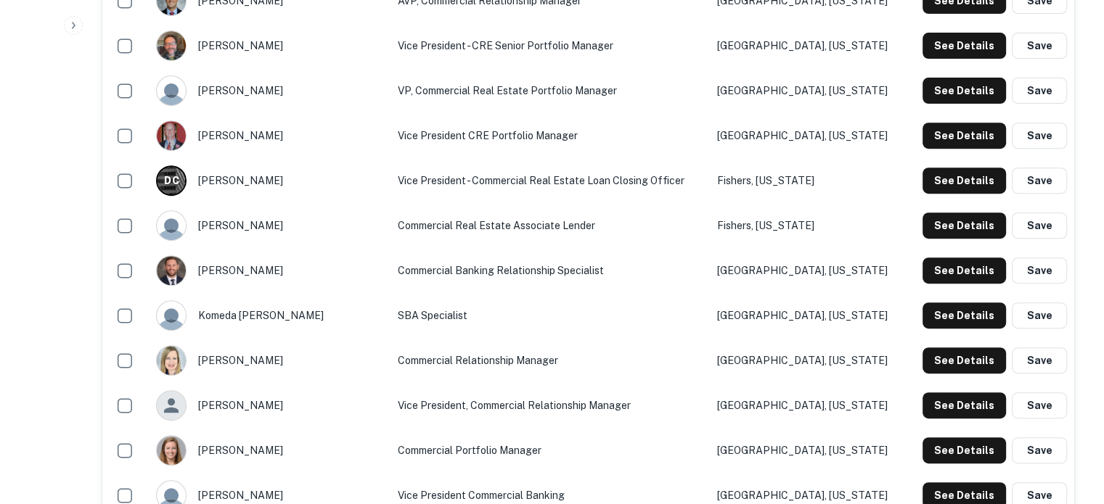
scroll to position [581, 0]
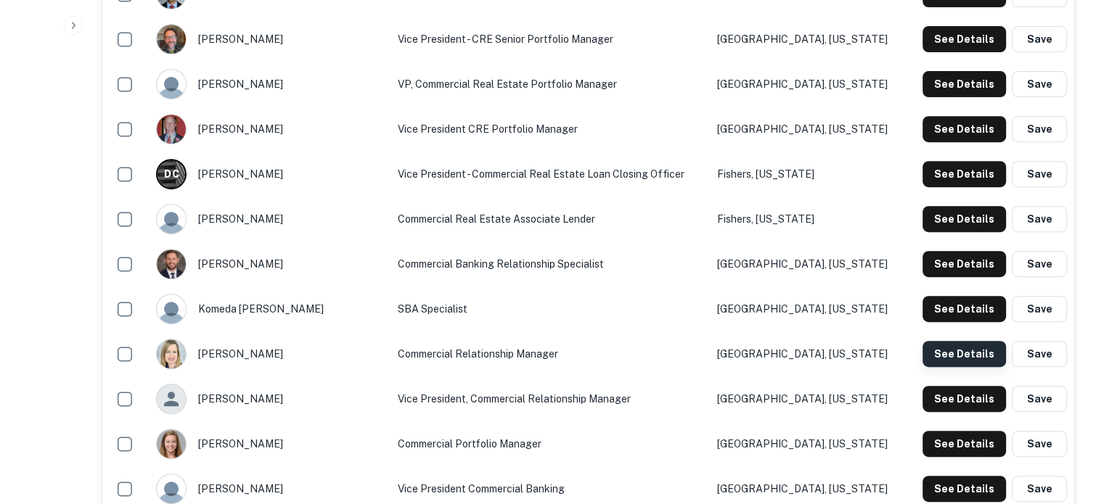
click at [941, 359] on button "See Details" at bounding box center [964, 354] width 83 height 26
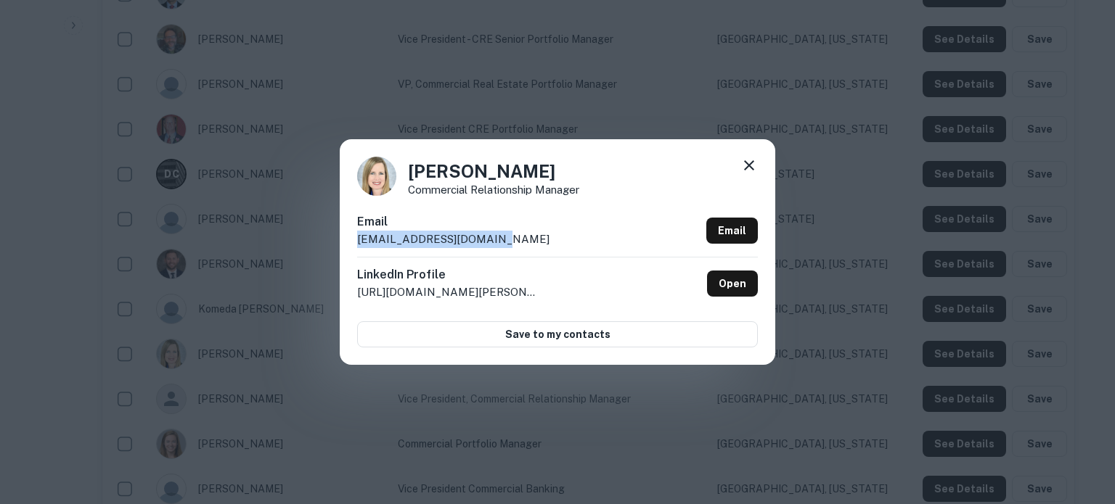
drag, startPoint x: 481, startPoint y: 243, endPoint x: 356, endPoint y: 246, distance: 124.9
click at [356, 246] on div "Trina McWilliams Commercial Relationship Manager Email kmcwilliams@firstib.com …" at bounding box center [557, 251] width 435 height 225
copy p "kmcwilliams@firstib.com"
click at [751, 160] on icon at bounding box center [748, 165] width 17 height 17
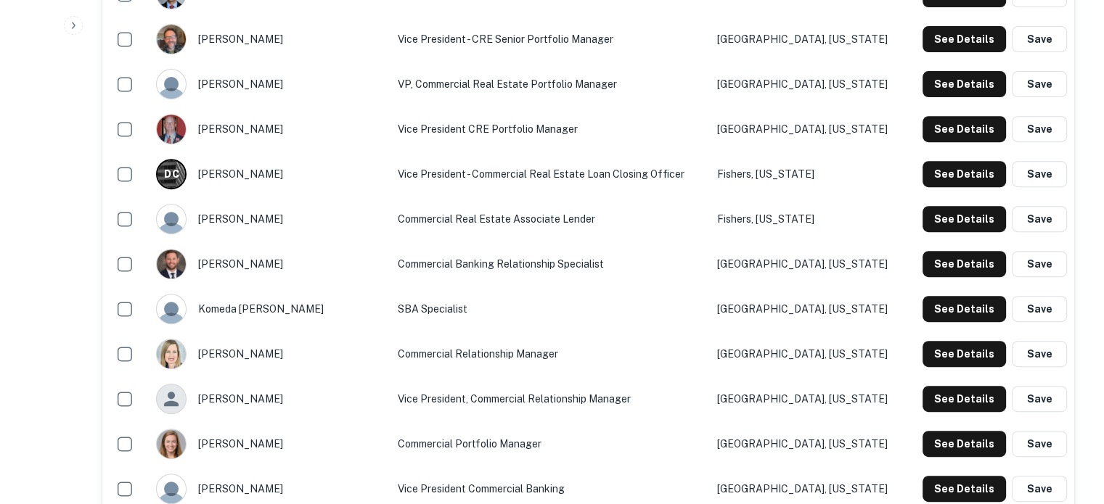
scroll to position [653, 0]
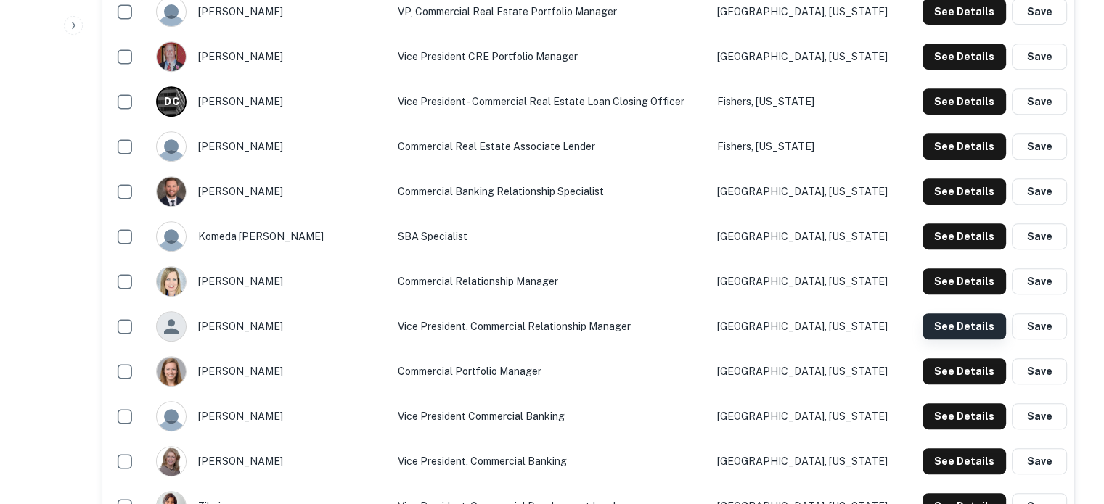
click at [962, 328] on button "See Details" at bounding box center [964, 327] width 83 height 26
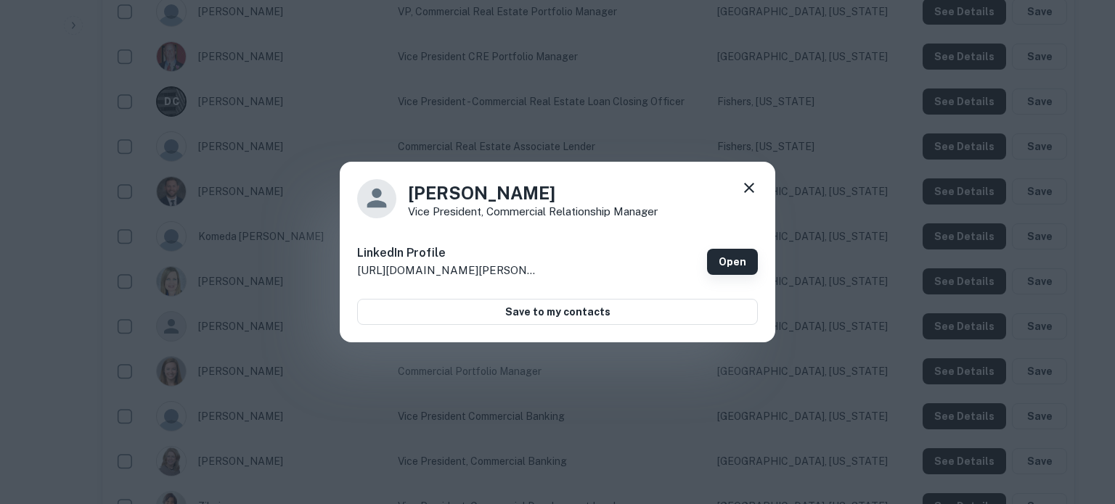
click at [730, 267] on link "Open" at bounding box center [732, 262] width 51 height 26
click at [750, 185] on icon at bounding box center [748, 187] width 17 height 17
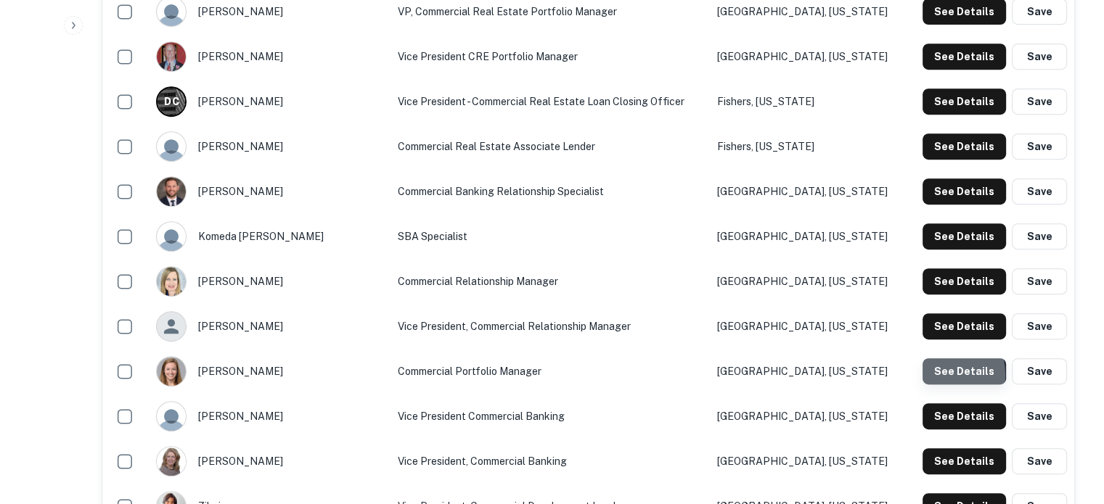
click at [933, 377] on button "See Details" at bounding box center [964, 372] width 83 height 26
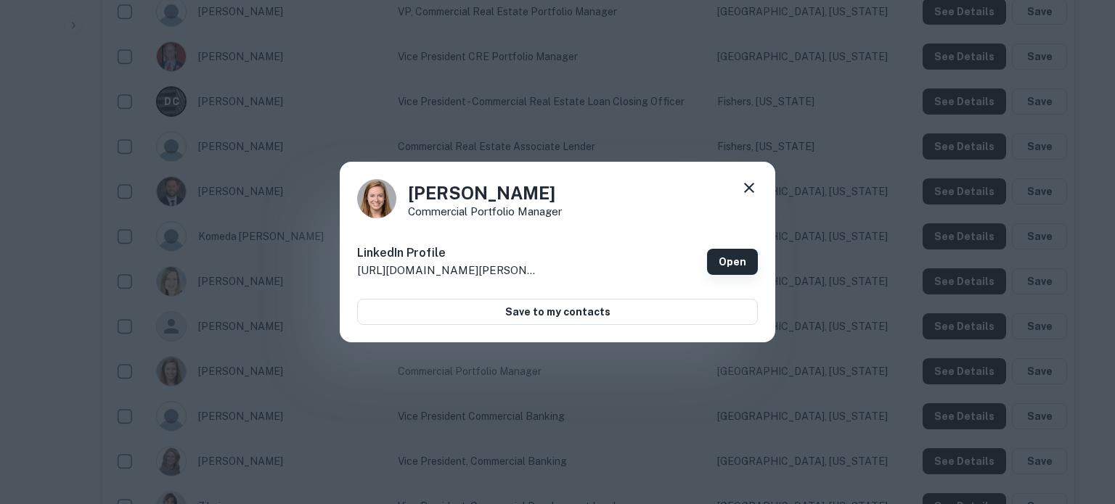
click at [732, 257] on link "Open" at bounding box center [732, 262] width 51 height 26
click at [751, 190] on icon at bounding box center [749, 188] width 10 height 10
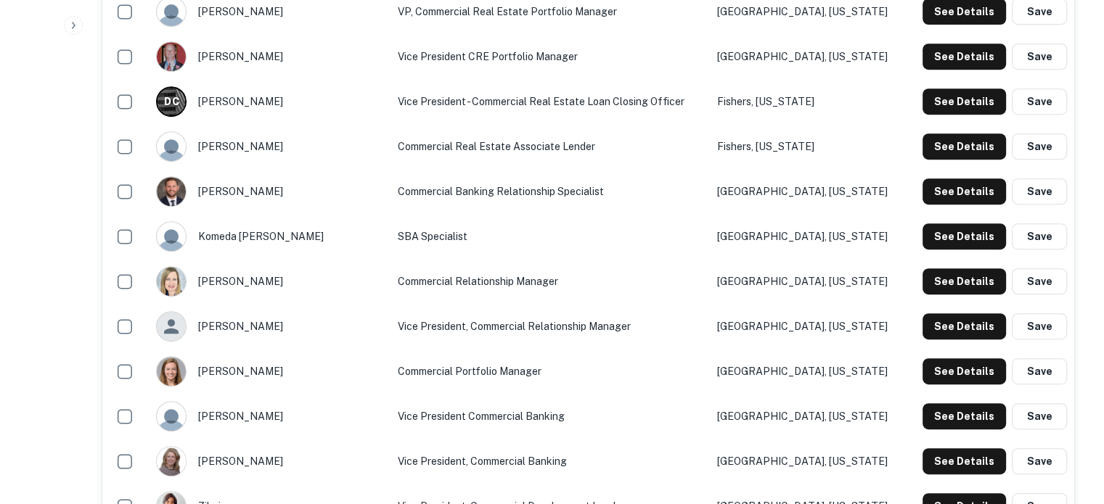
click at [923, 419] on div "See Details Save" at bounding box center [990, 417] width 154 height 26
click at [944, 420] on button "See Details" at bounding box center [964, 417] width 83 height 26
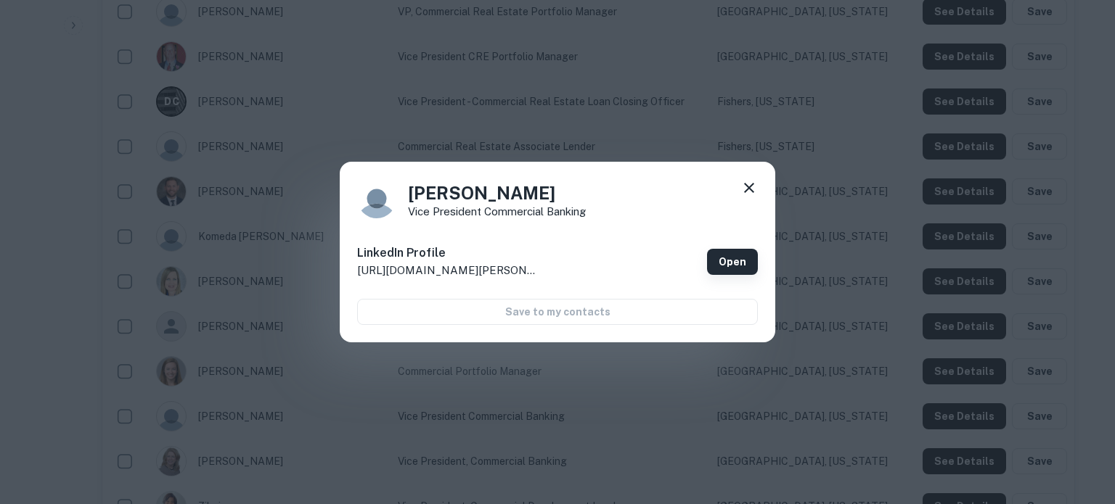
click at [735, 262] on link "Open" at bounding box center [732, 262] width 51 height 26
click at [748, 187] on icon at bounding box center [749, 188] width 10 height 10
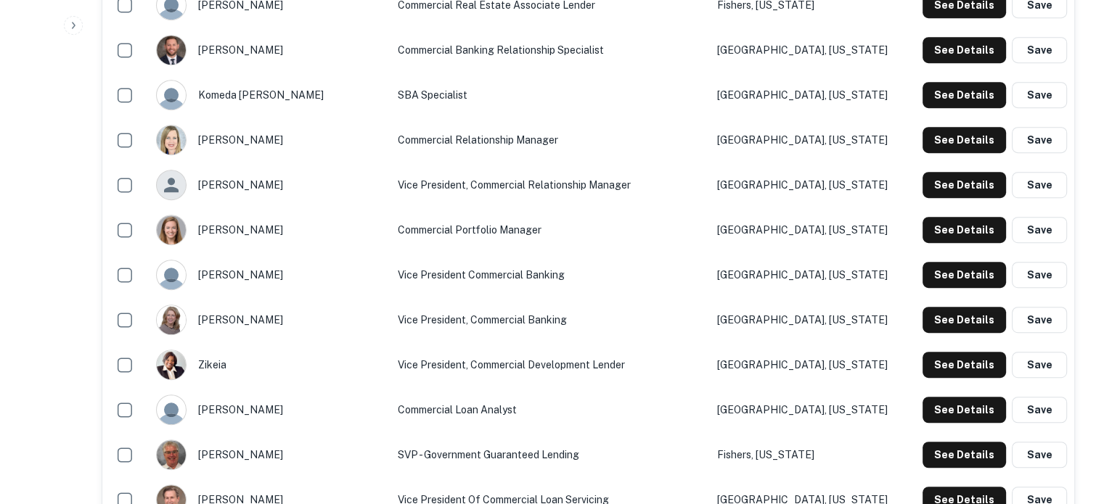
scroll to position [798, 0]
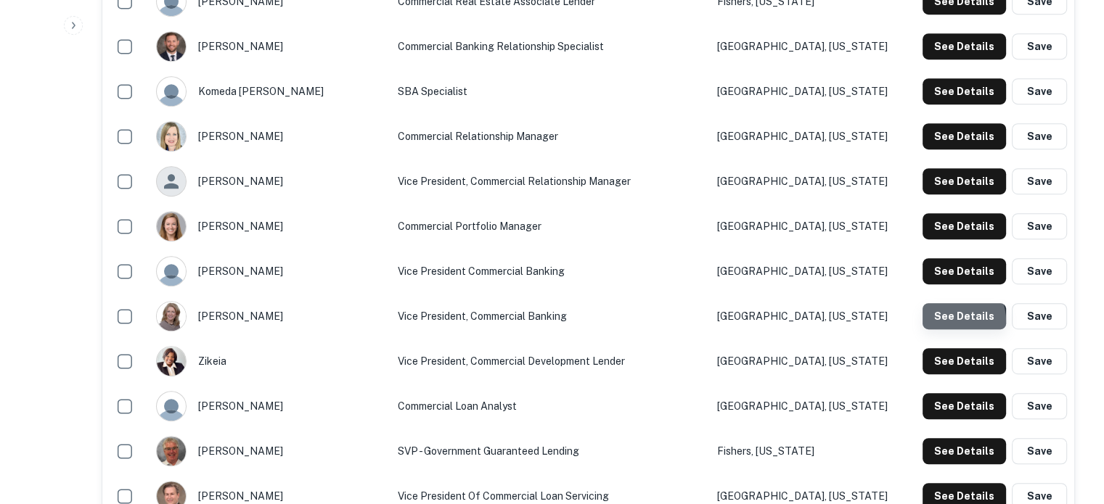
click at [952, 322] on button "See Details" at bounding box center [964, 316] width 83 height 26
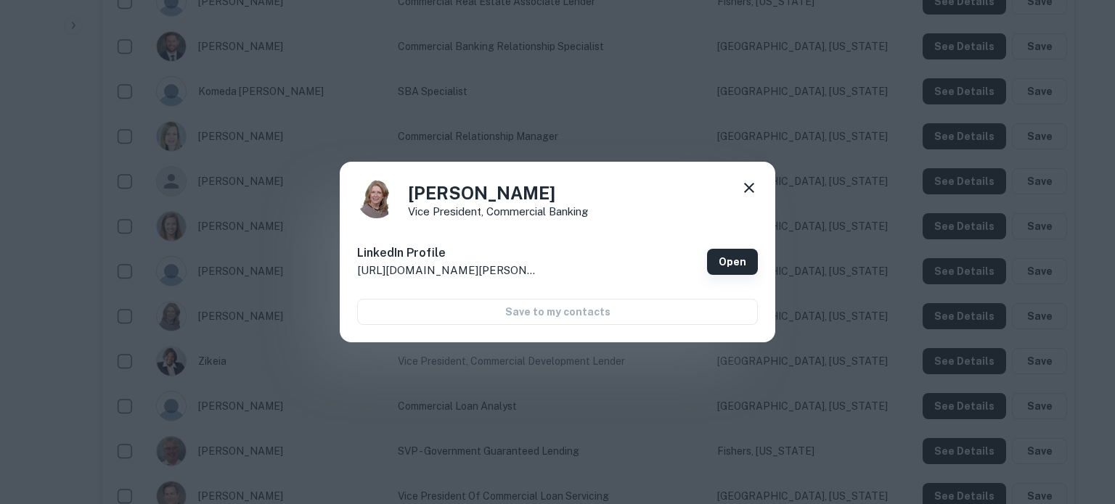
click at [732, 258] on link "Open" at bounding box center [732, 262] width 51 height 26
click at [746, 189] on icon at bounding box center [748, 187] width 17 height 17
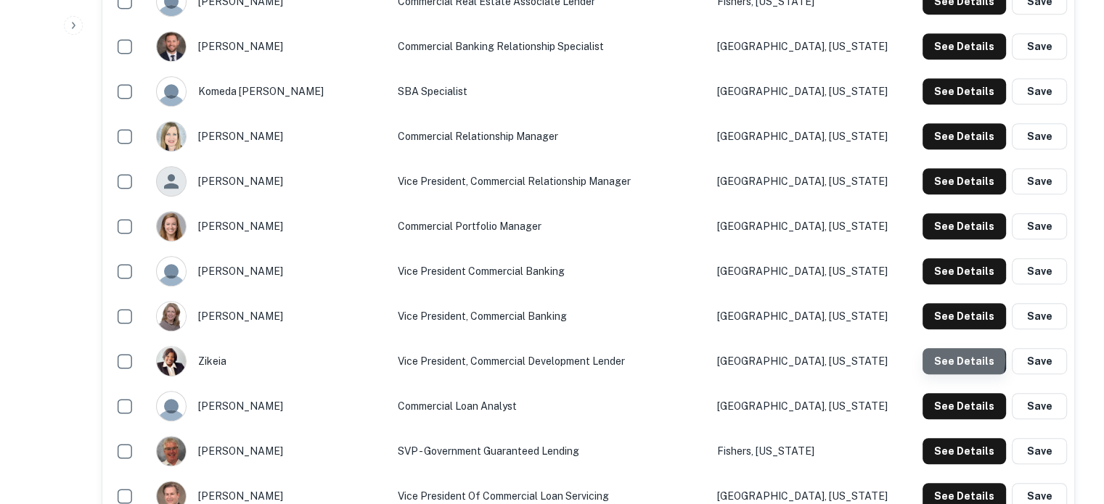
click at [954, 361] on button "See Details" at bounding box center [964, 361] width 83 height 26
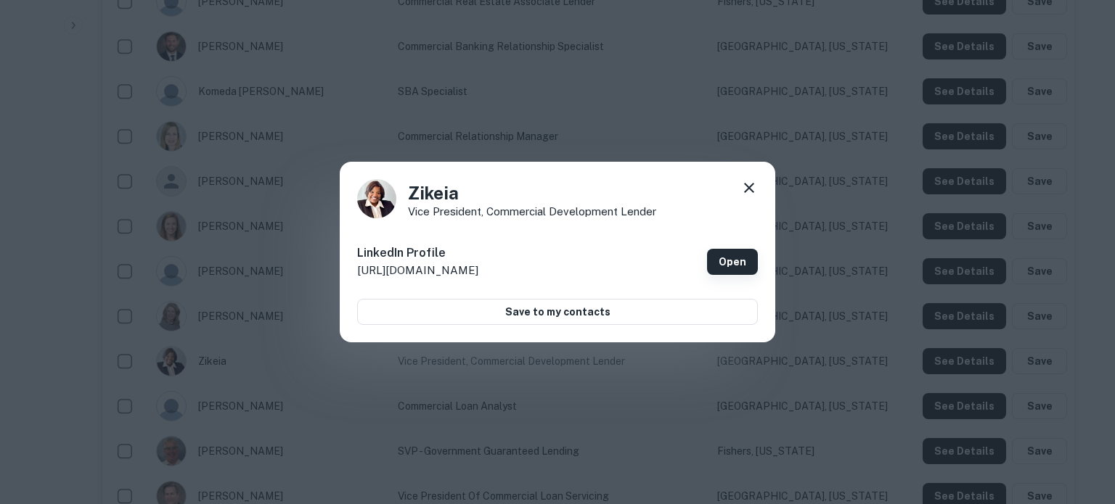
click at [744, 261] on link "Open" at bounding box center [732, 262] width 51 height 26
click at [748, 184] on icon at bounding box center [748, 187] width 17 height 17
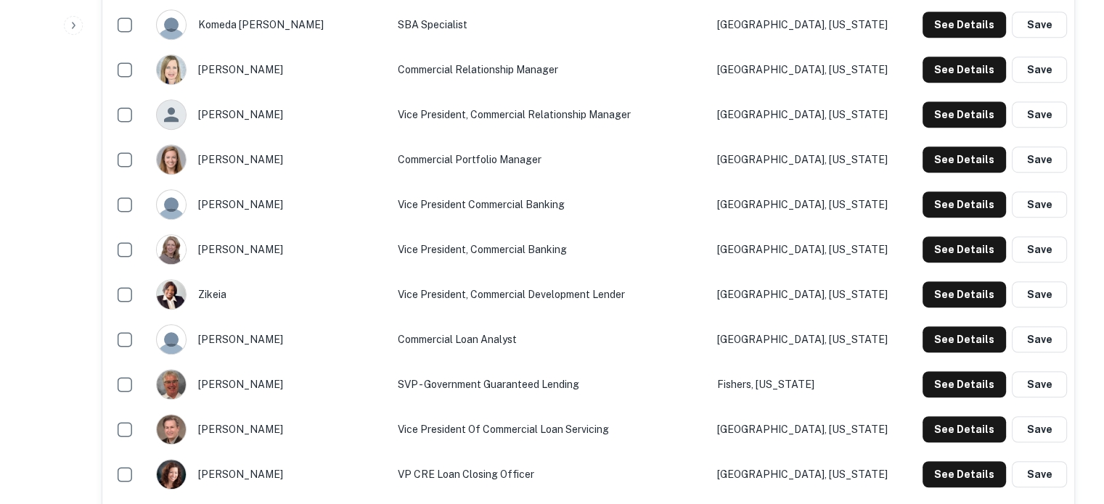
scroll to position [944, 0]
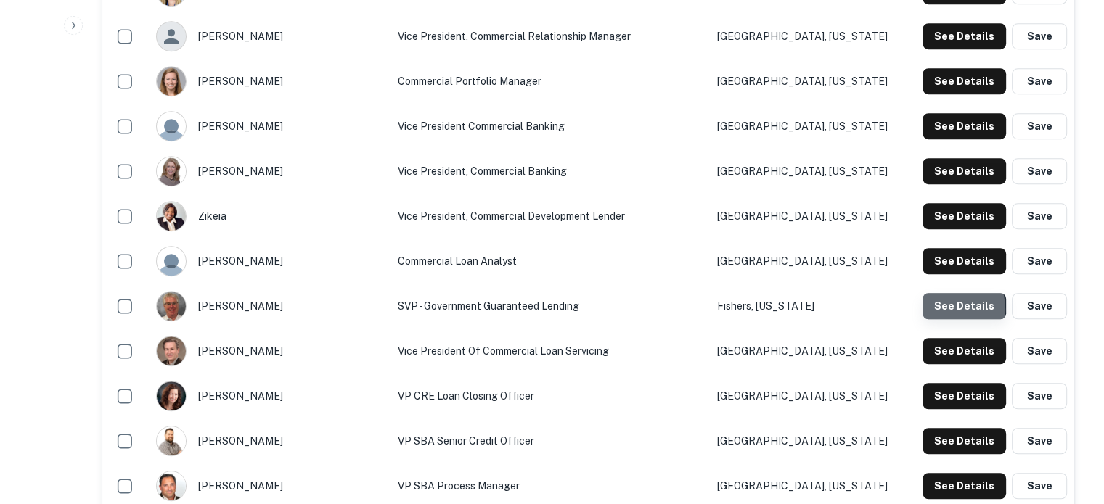
click at [941, 311] on button "See Details" at bounding box center [964, 306] width 83 height 26
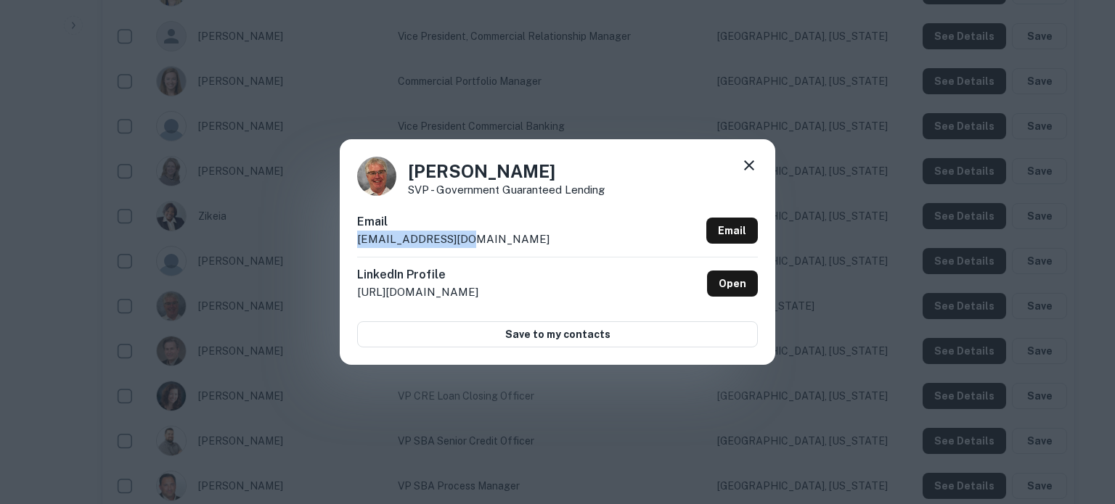
drag, startPoint x: 354, startPoint y: 242, endPoint x: 498, endPoint y: 248, distance: 143.9
click at [498, 248] on div "David Bybee SVP - Government Guaranteed Lending Email dbybee@firstib.com Email …" at bounding box center [557, 251] width 435 height 225
copy p "dbybee@firstib.com"
click at [747, 162] on icon at bounding box center [748, 165] width 17 height 17
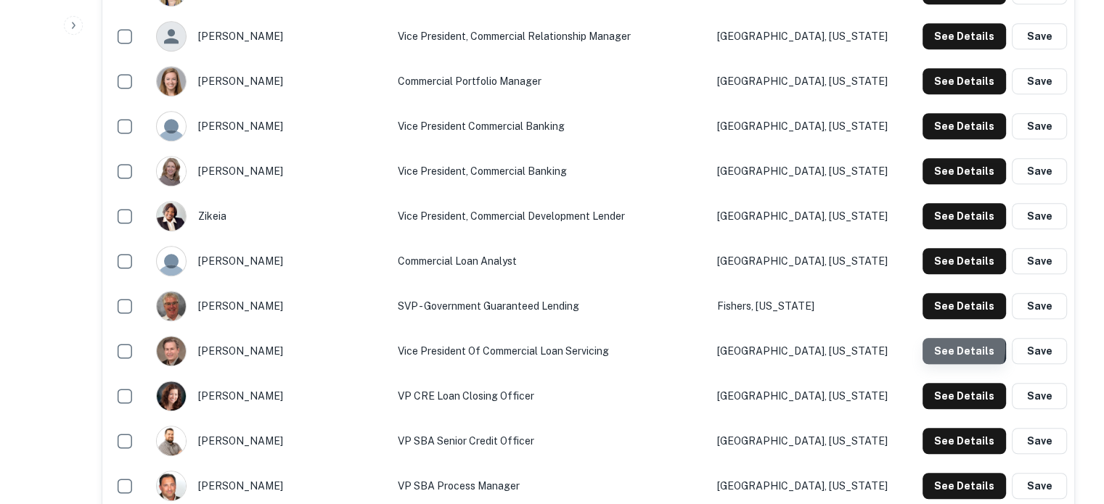
click at [947, 348] on button "See Details" at bounding box center [964, 351] width 83 height 26
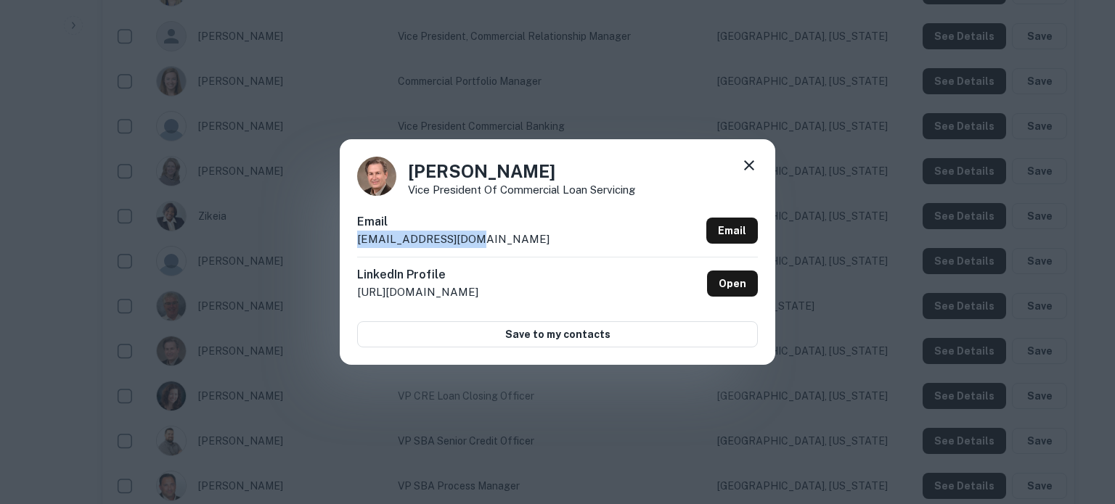
drag, startPoint x: 479, startPoint y: 237, endPoint x: 358, endPoint y: 243, distance: 121.4
click at [358, 243] on div "Email dsewell@firstib.com Email" at bounding box center [557, 235] width 401 height 44
copy p "dsewell@firstib.com"
click at [755, 171] on icon at bounding box center [748, 165] width 17 height 17
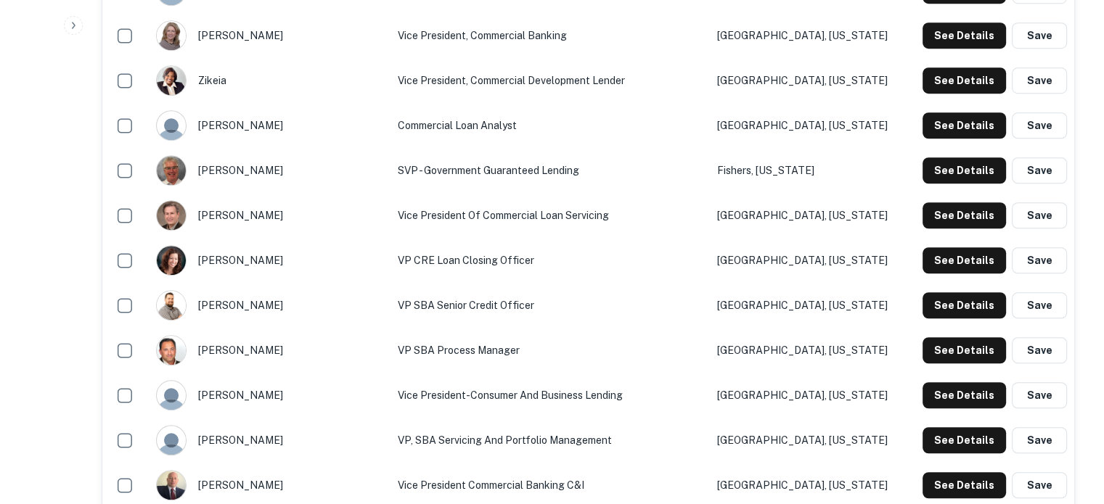
scroll to position [1089, 0]
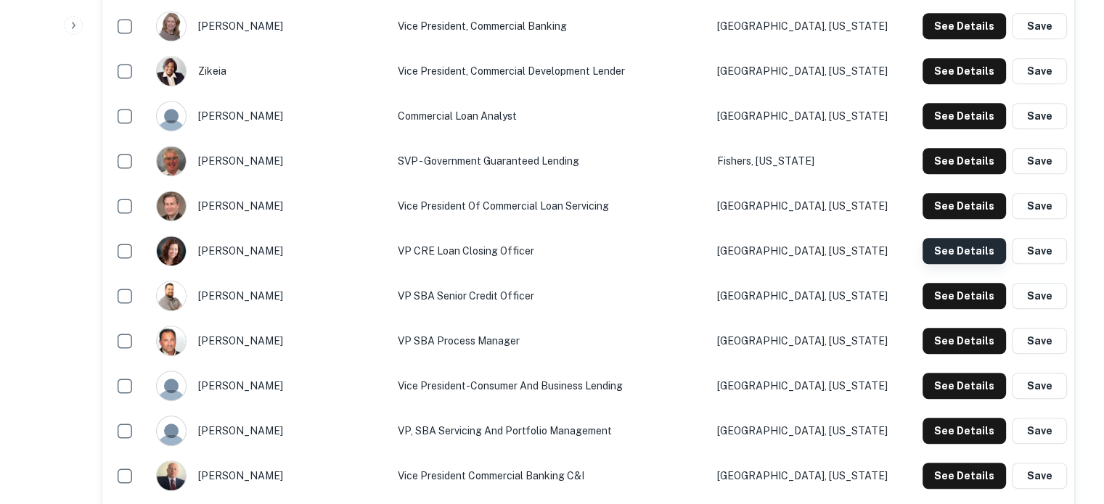
click at [926, 251] on button "See Details" at bounding box center [964, 251] width 83 height 26
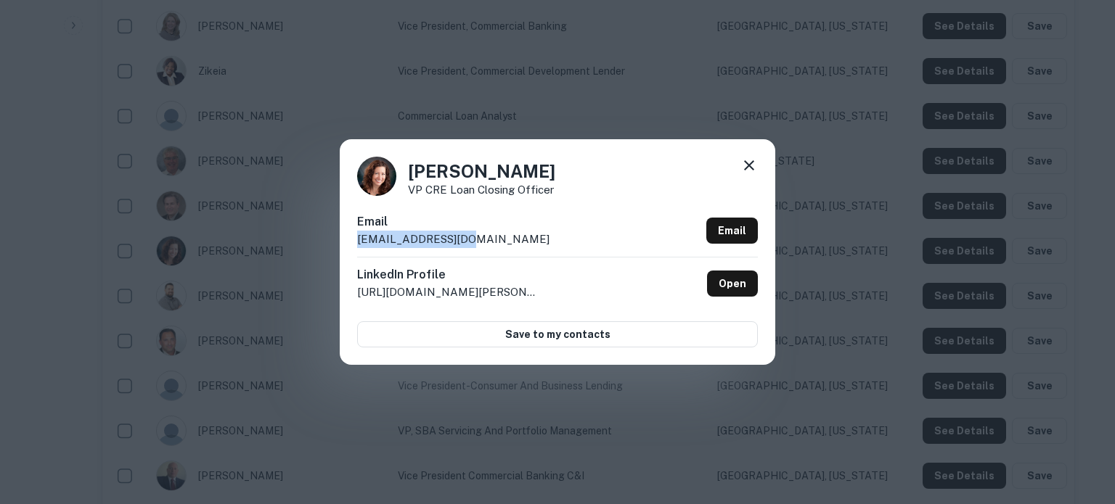
drag, startPoint x: 460, startPoint y: 243, endPoint x: 354, endPoint y: 240, distance: 106.0
click at [354, 240] on div "Erica Leath VP CRE Loan Closing Officer Email eleath@firstib.com Email LinkedIn…" at bounding box center [557, 251] width 435 height 225
click at [751, 165] on icon at bounding box center [749, 165] width 10 height 10
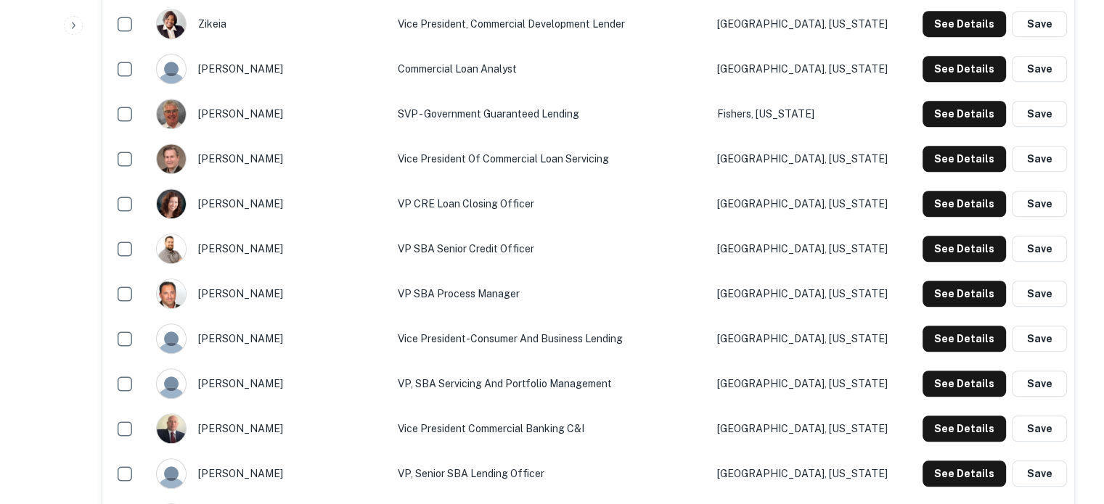
scroll to position [1161, 0]
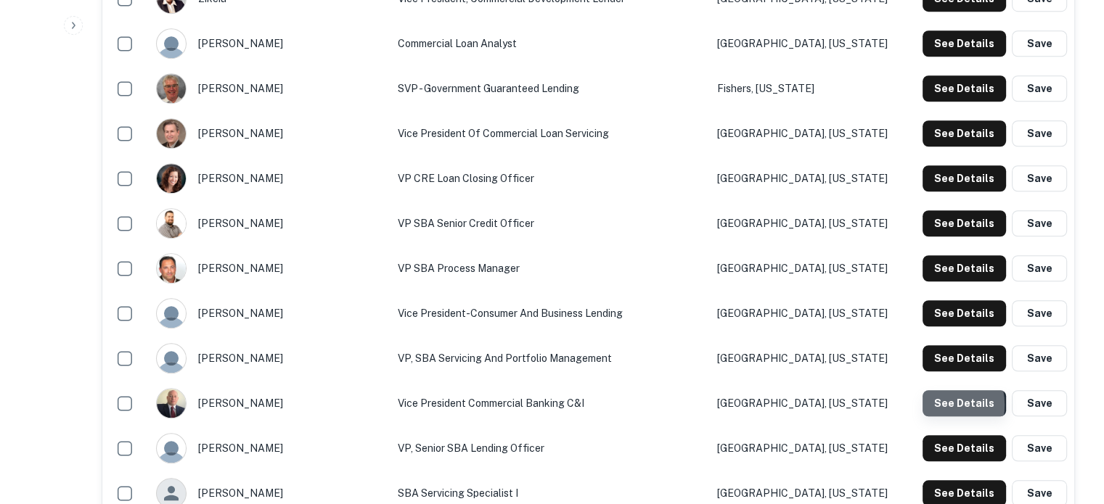
click at [930, 406] on button "See Details" at bounding box center [964, 403] width 83 height 26
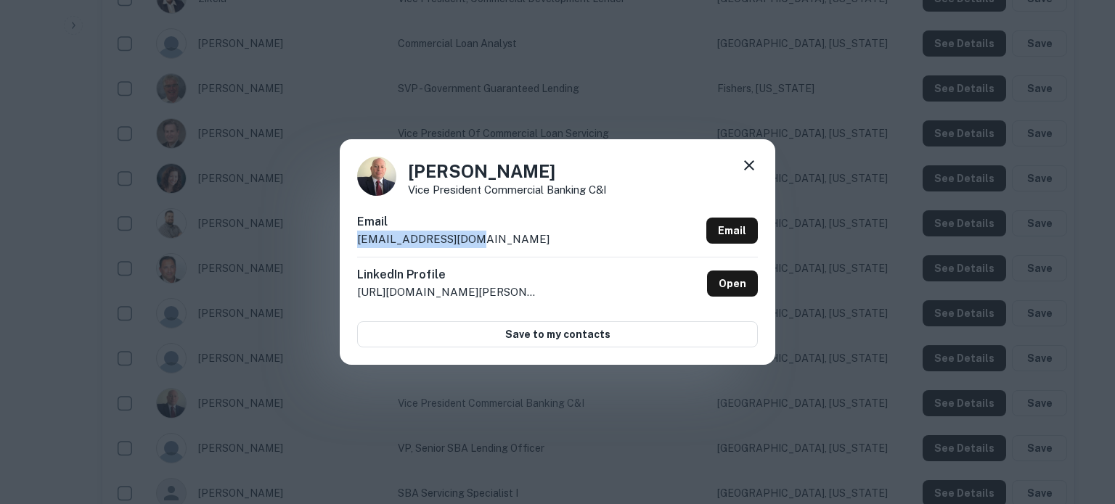
drag, startPoint x: 468, startPoint y: 245, endPoint x: 337, endPoint y: 240, distance: 131.5
click at [337, 240] on div "Ryan Hasher Vice President Commercial Banking C&I Email rhasher@firstib.com Ema…" at bounding box center [557, 252] width 1115 height 504
click at [724, 286] on link "Open" at bounding box center [732, 284] width 51 height 26
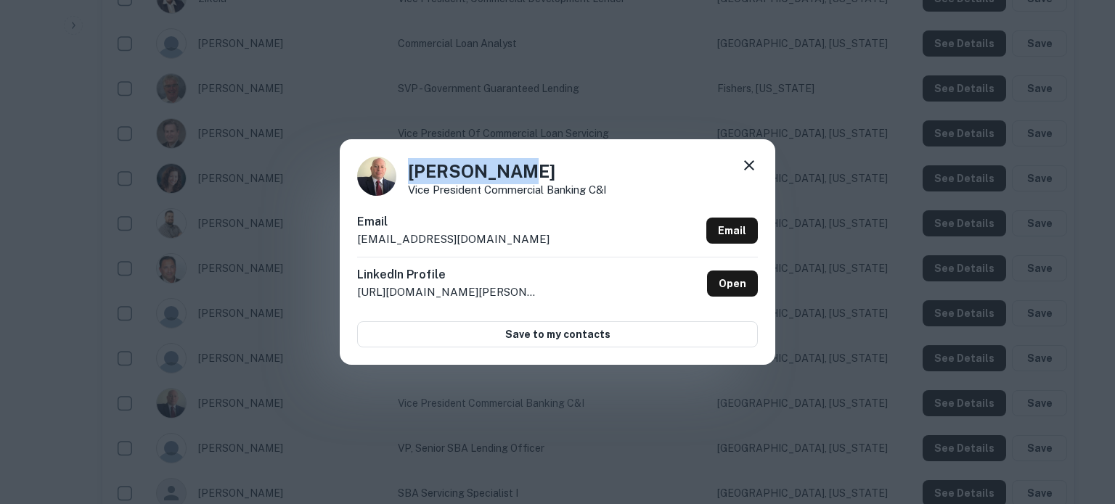
drag, startPoint x: 407, startPoint y: 173, endPoint x: 520, endPoint y: 172, distance: 112.5
click at [520, 172] on h4 "Ryan Hasher" at bounding box center [507, 171] width 199 height 26
click at [748, 165] on icon at bounding box center [749, 165] width 10 height 10
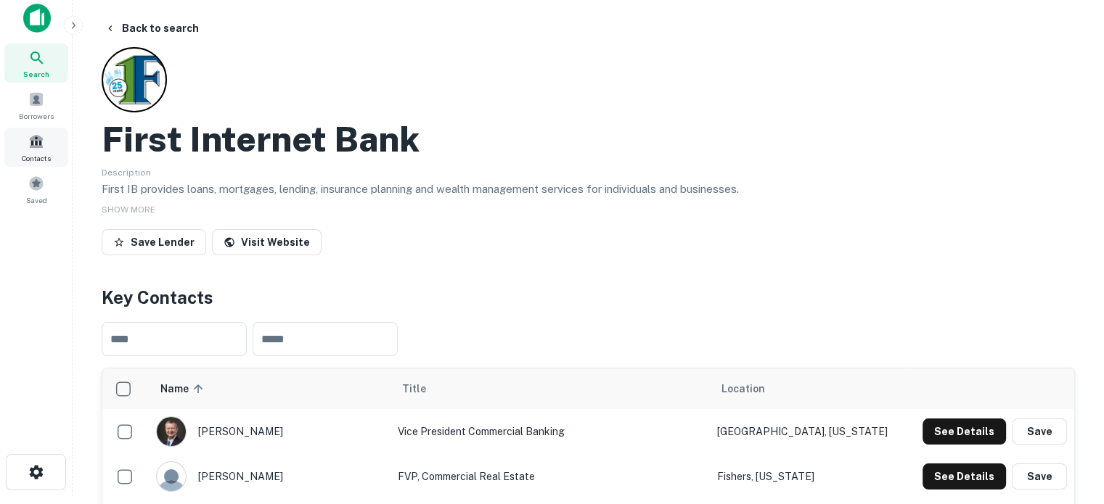
scroll to position [0, 0]
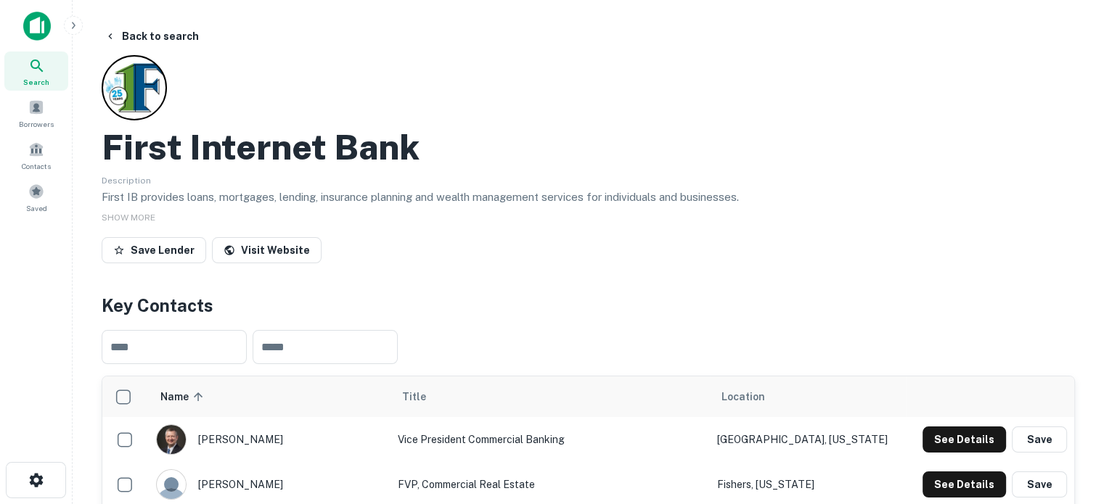
click at [36, 71] on icon at bounding box center [36, 65] width 17 height 17
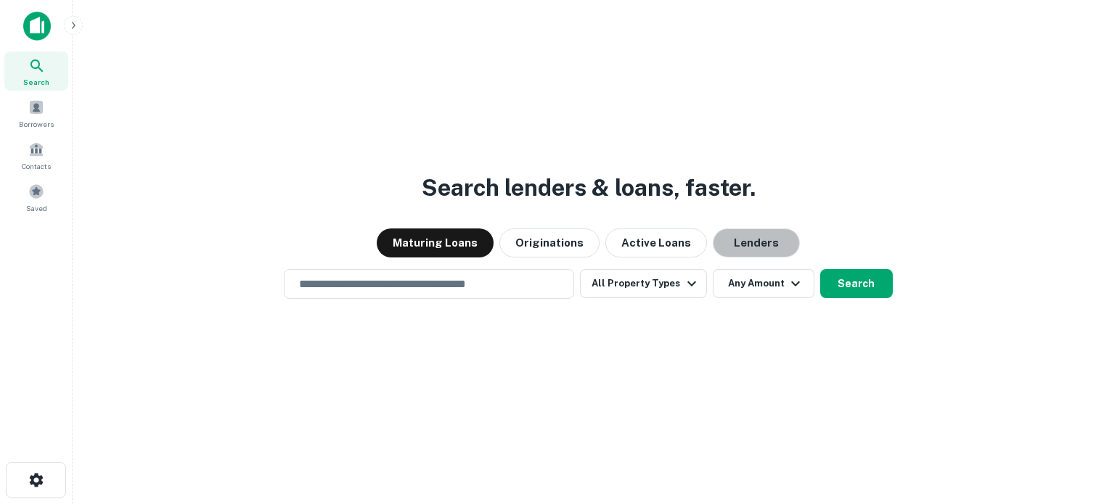
click at [765, 253] on button "Lenders" at bounding box center [756, 243] width 87 height 29
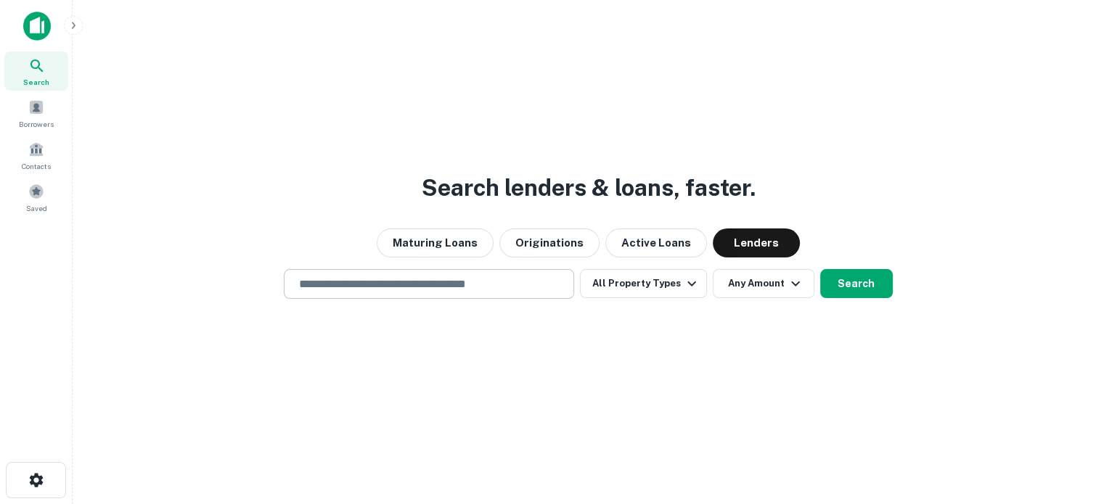
click at [361, 290] on input "text" at bounding box center [428, 284] width 277 height 17
paste input "********"
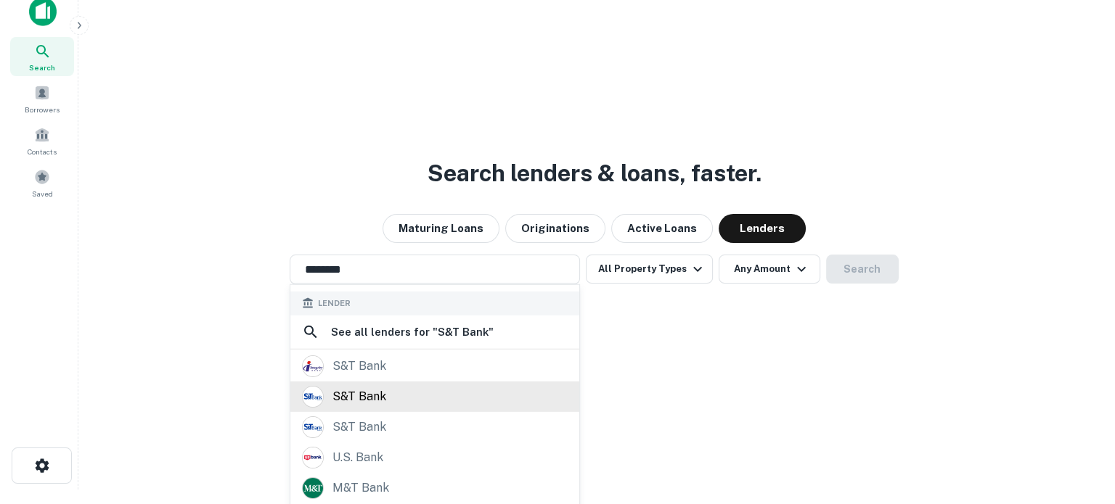
scroll to position [23, 0]
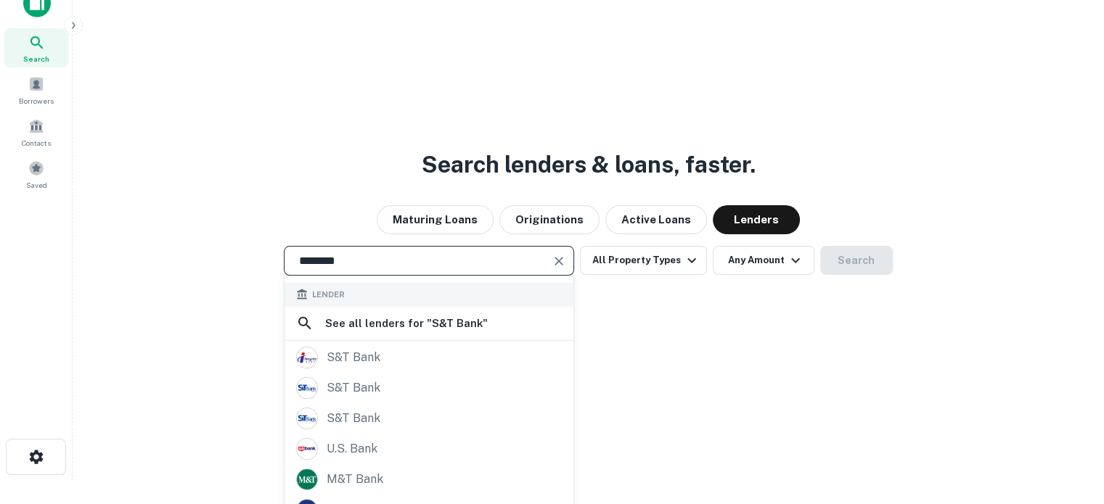
drag, startPoint x: 438, startPoint y: 261, endPoint x: 292, endPoint y: 268, distance: 146.8
click at [292, 268] on div "******** ​" at bounding box center [429, 261] width 290 height 30
paste input "******"
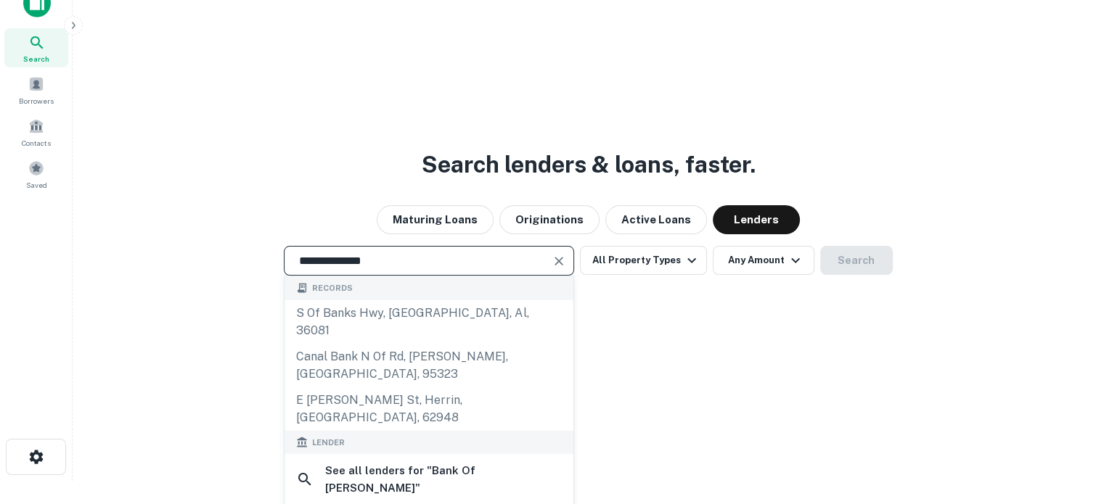
drag, startPoint x: 425, startPoint y: 256, endPoint x: 237, endPoint y: 236, distance: 189.8
click at [237, 236] on div "**********" at bounding box center [588, 264] width 1008 height 504
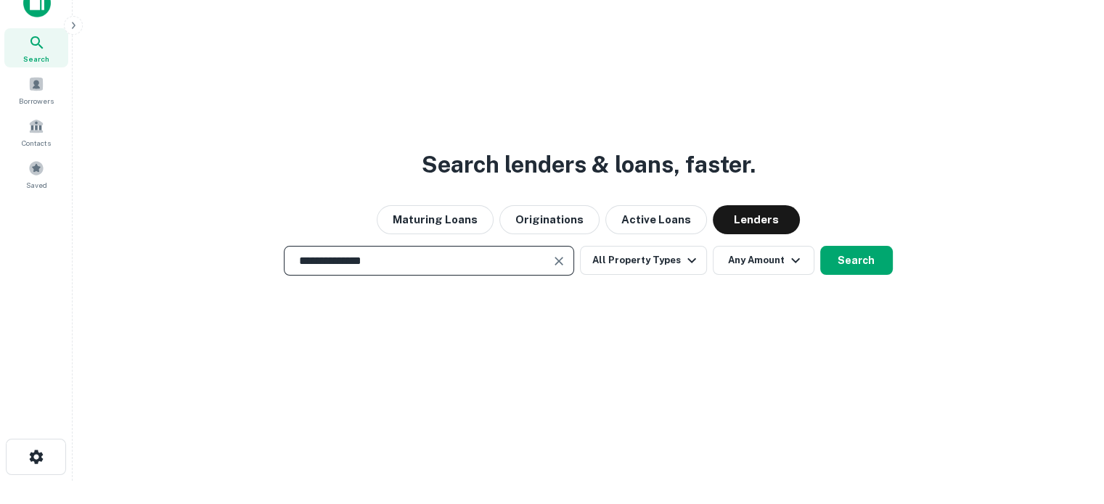
paste input "***"
type input "**********"
click at [853, 252] on button "Search" at bounding box center [856, 260] width 73 height 29
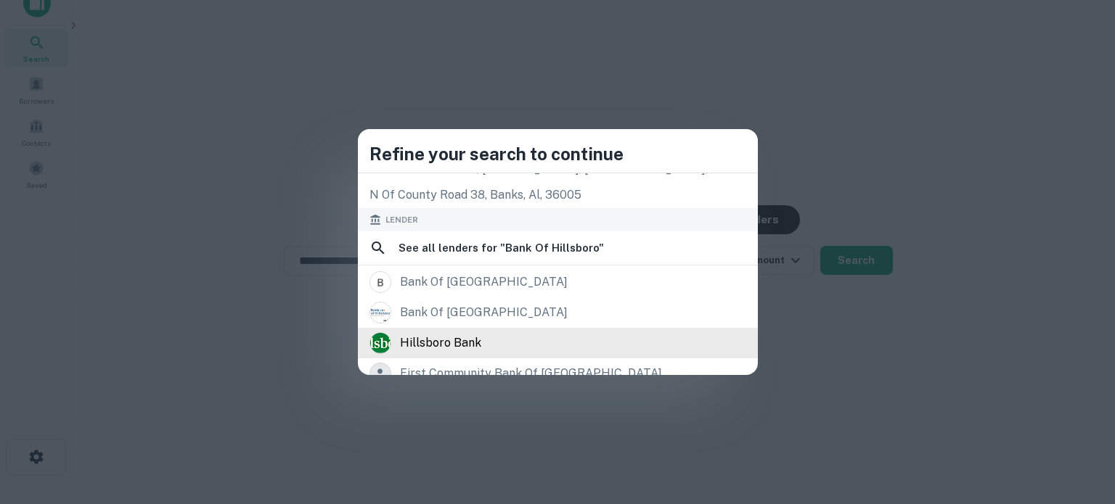
scroll to position [145, 0]
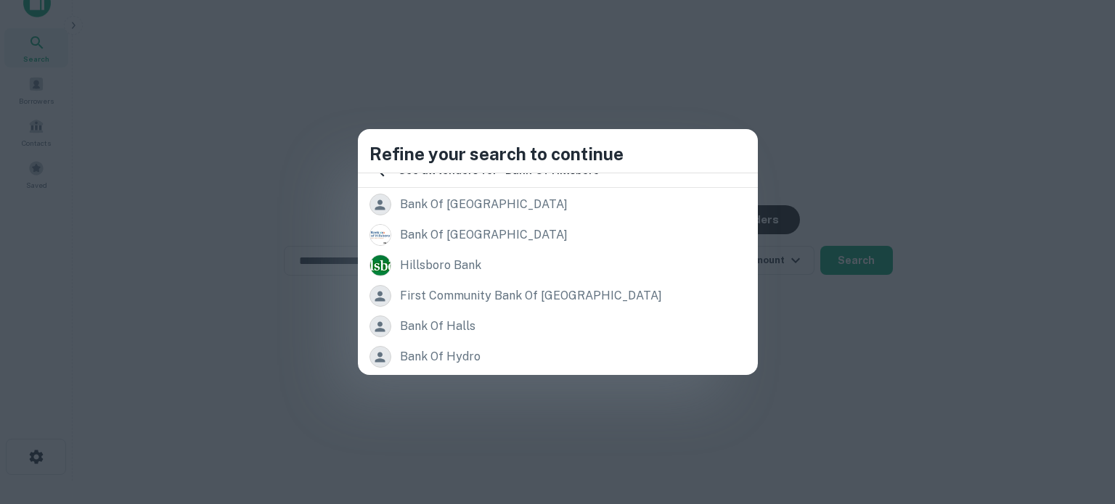
click at [804, 119] on div "Refine your search to continue Records s of banks hwy, [GEOGRAPHIC_DATA], al, […" at bounding box center [557, 252] width 1115 height 504
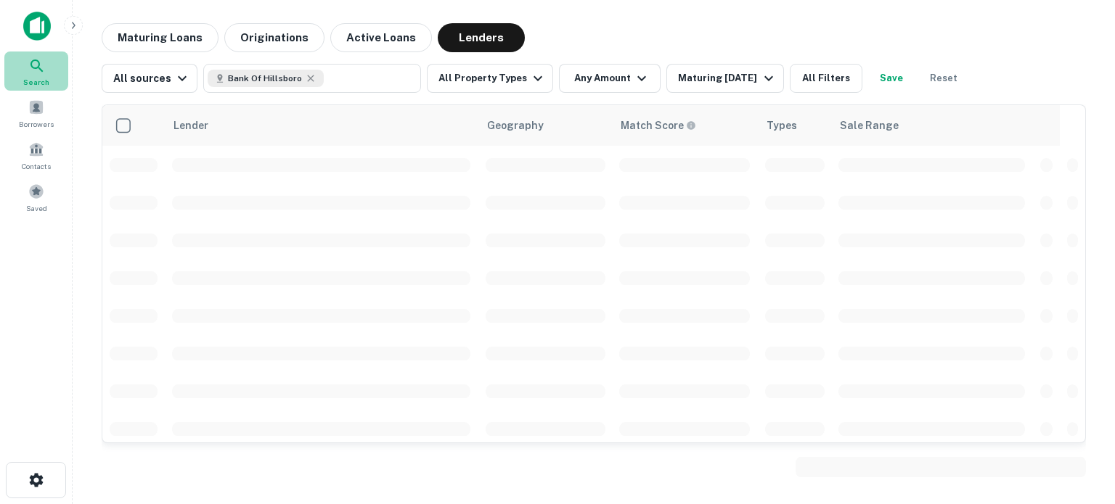
click at [32, 66] on icon at bounding box center [36, 66] width 12 height 12
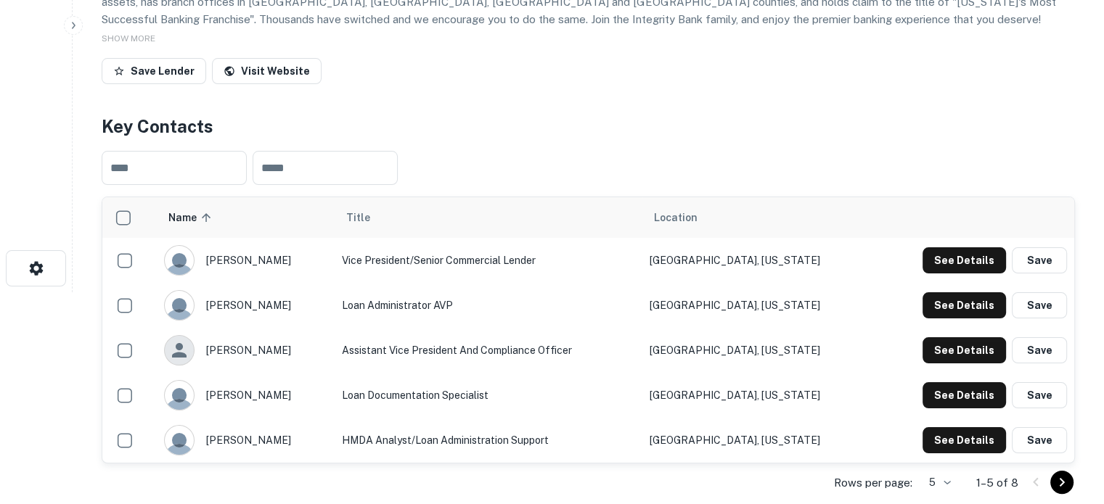
scroll to position [290, 0]
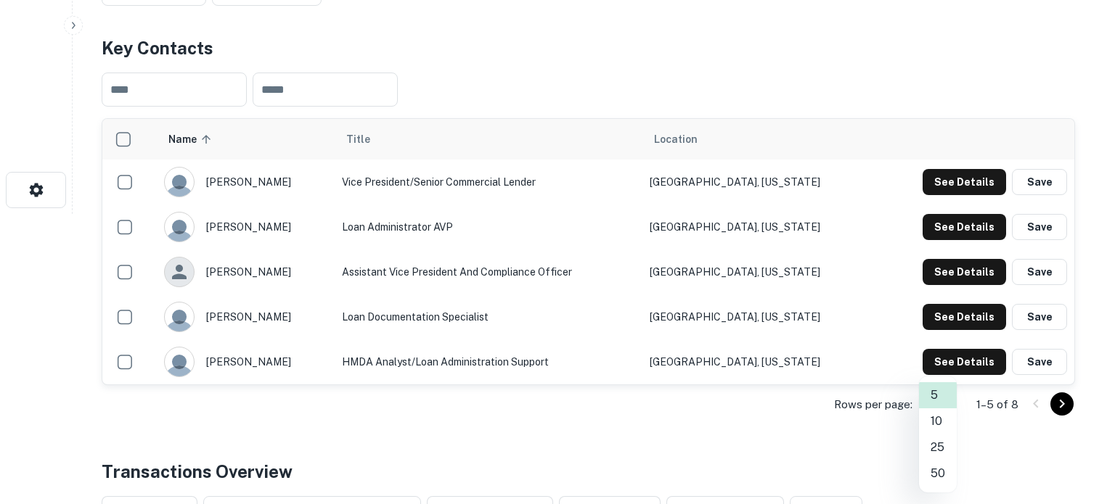
click at [940, 473] on li "50" at bounding box center [938, 474] width 38 height 26
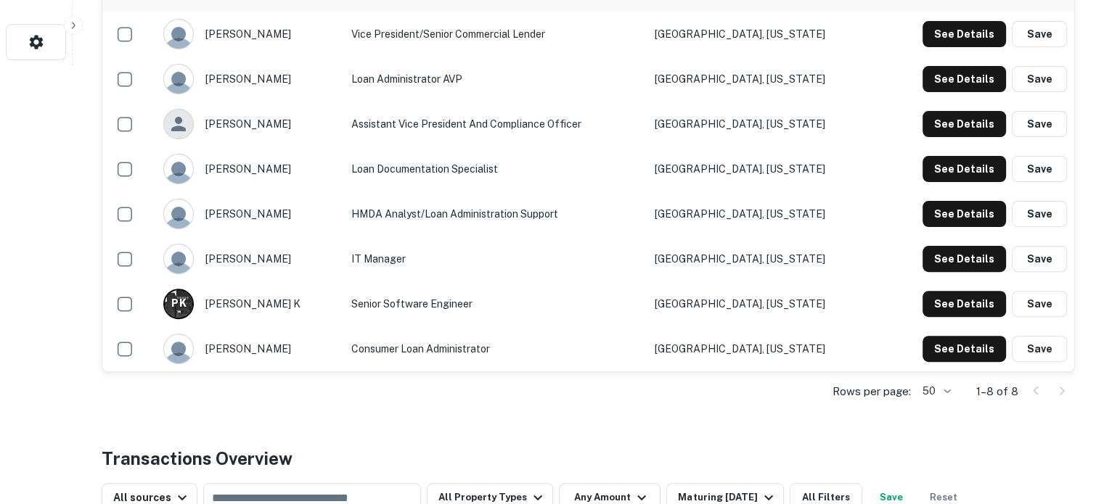
scroll to position [435, 0]
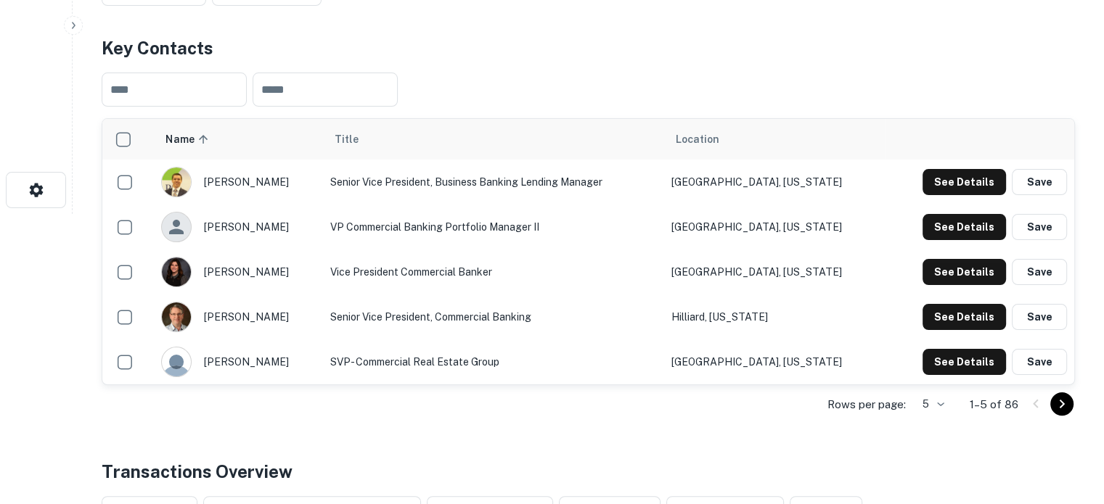
scroll to position [435, 0]
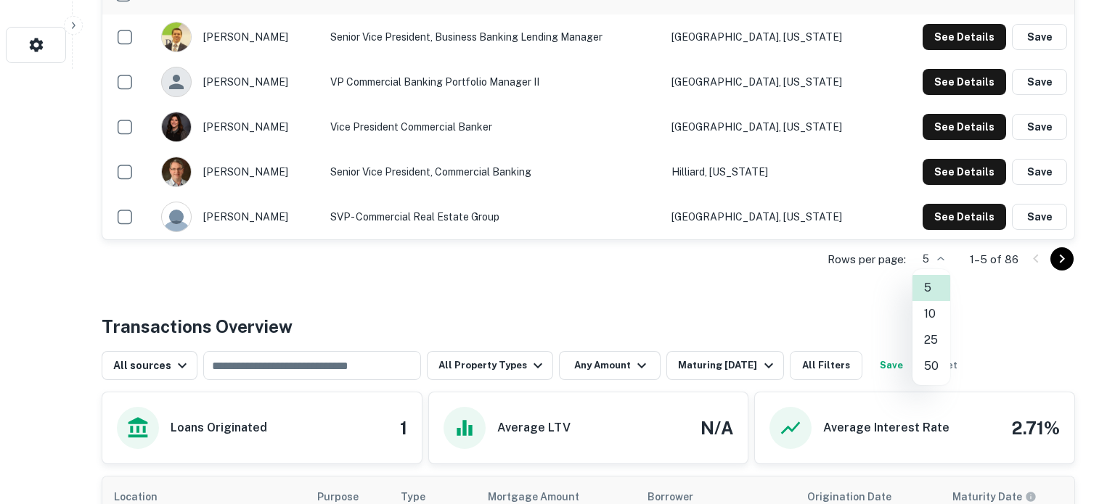
click at [932, 363] on li "50" at bounding box center [931, 366] width 38 height 26
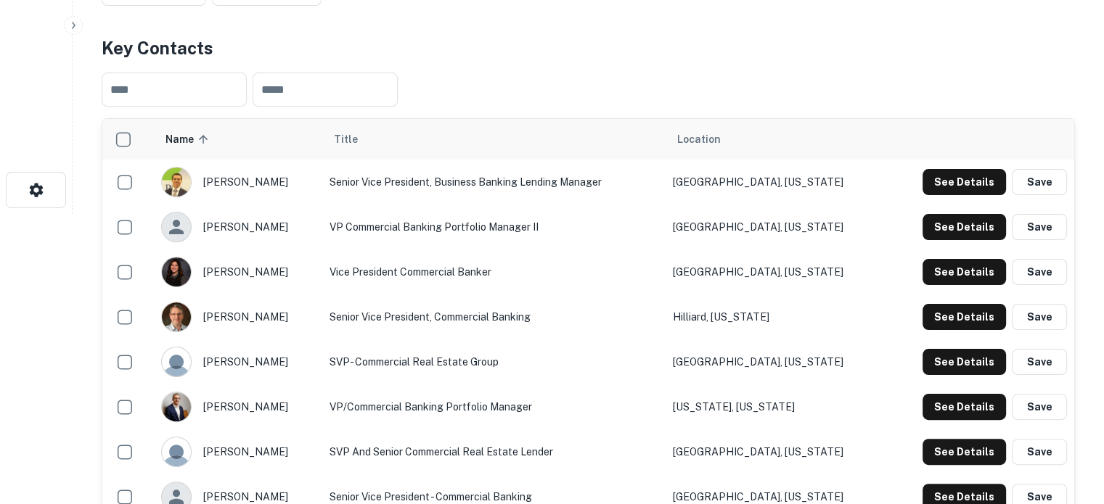
scroll to position [290, 0]
click at [937, 360] on button "See Details" at bounding box center [964, 362] width 83 height 26
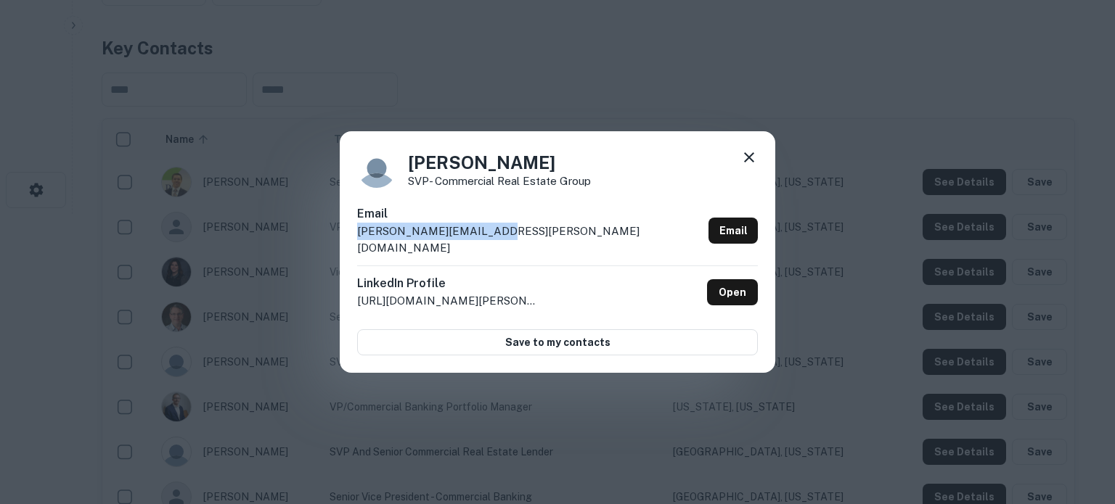
drag, startPoint x: 355, startPoint y: 242, endPoint x: 500, endPoint y: 242, distance: 145.2
click at [500, 242] on div "[PERSON_NAME] SVP- Commercial Real Estate Group Email [PERSON_NAME][EMAIL_ADDRE…" at bounding box center [557, 252] width 435 height 242
copy p "[PERSON_NAME][EMAIL_ADDRESS][PERSON_NAME][DOMAIN_NAME]"
click at [728, 288] on link "Open" at bounding box center [732, 292] width 51 height 26
click at [748, 166] on icon at bounding box center [748, 157] width 17 height 17
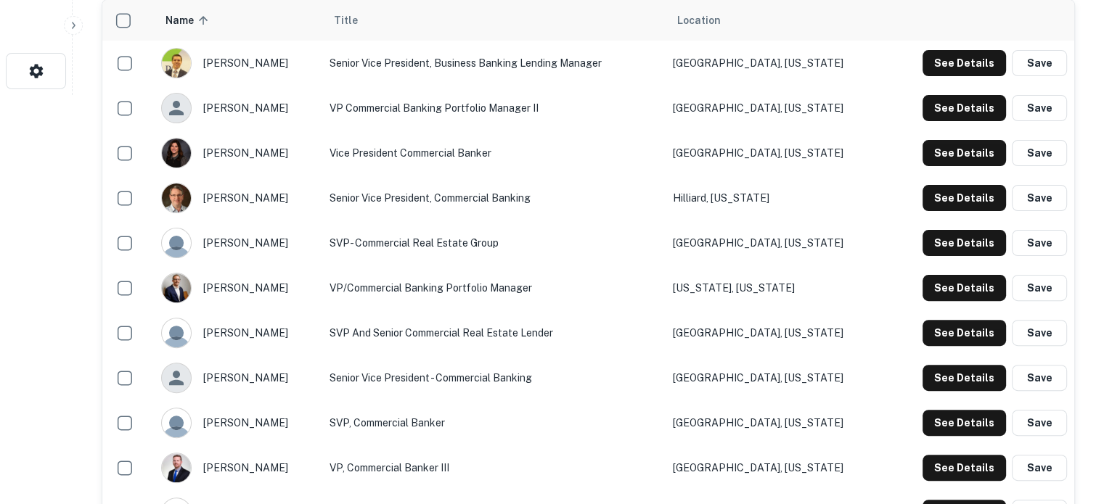
scroll to position [435, 0]
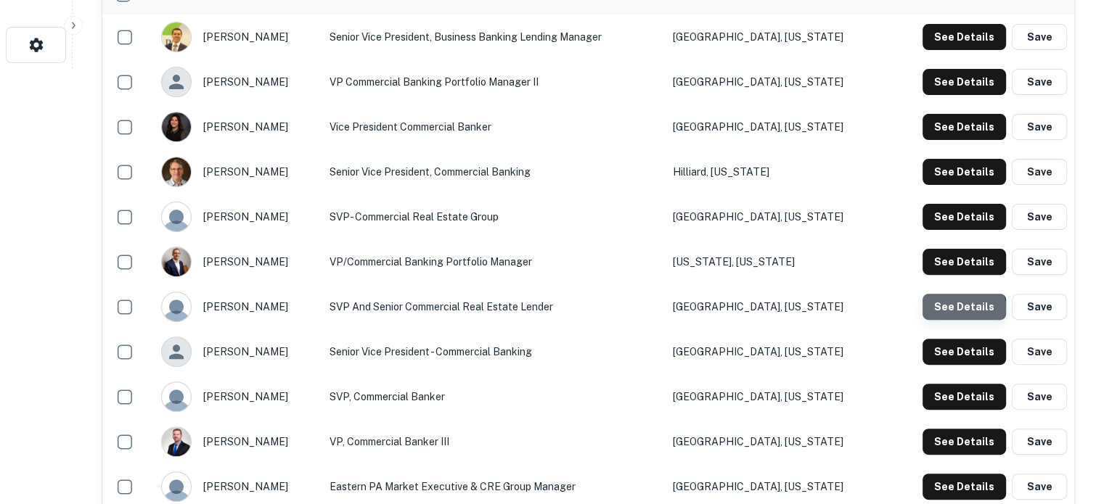
click at [962, 311] on button "See Details" at bounding box center [964, 307] width 83 height 26
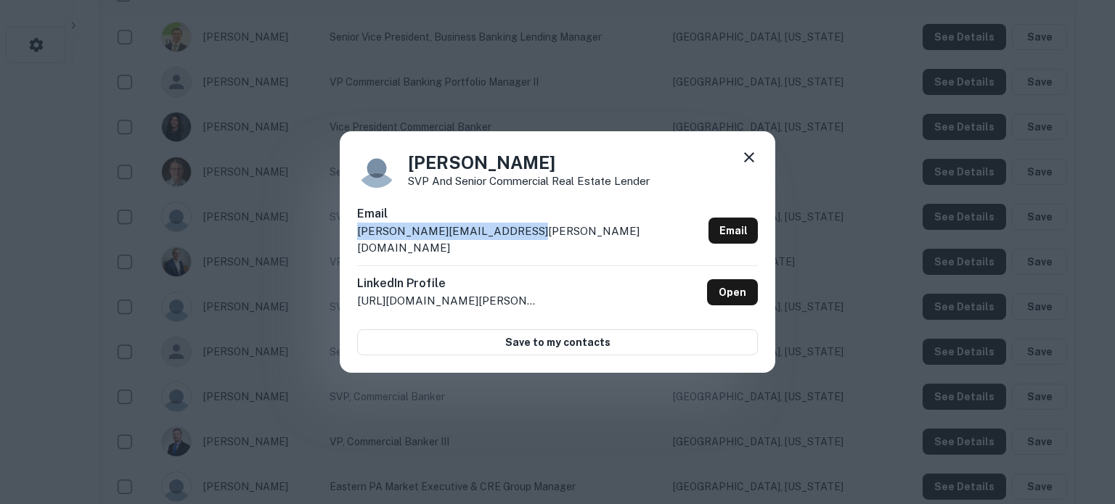
drag, startPoint x: 531, startPoint y: 244, endPoint x: 356, endPoint y: 245, distance: 174.9
click at [356, 245] on div "[PERSON_NAME] SVP and Senior Commercial Real Estate Lender Email [PERSON_NAME][…" at bounding box center [557, 252] width 435 height 242
copy p "[PERSON_NAME][EMAIL_ADDRESS][PERSON_NAME][DOMAIN_NAME]"
click at [732, 285] on link "Open" at bounding box center [732, 292] width 51 height 26
click at [752, 163] on icon at bounding box center [749, 157] width 10 height 10
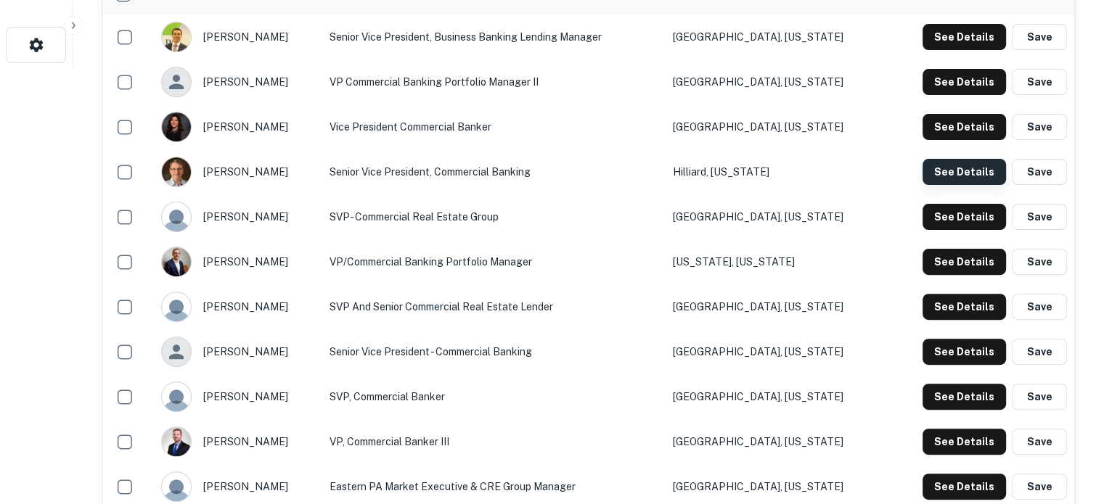
click at [969, 179] on button "See Details" at bounding box center [964, 172] width 83 height 26
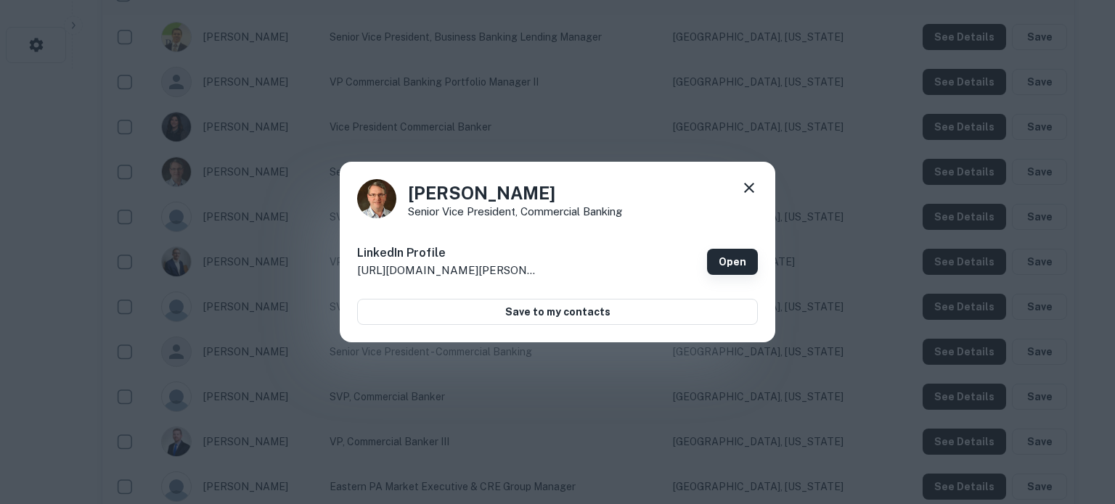
click at [732, 261] on link "Open" at bounding box center [732, 262] width 51 height 26
click at [748, 190] on icon at bounding box center [748, 187] width 17 height 17
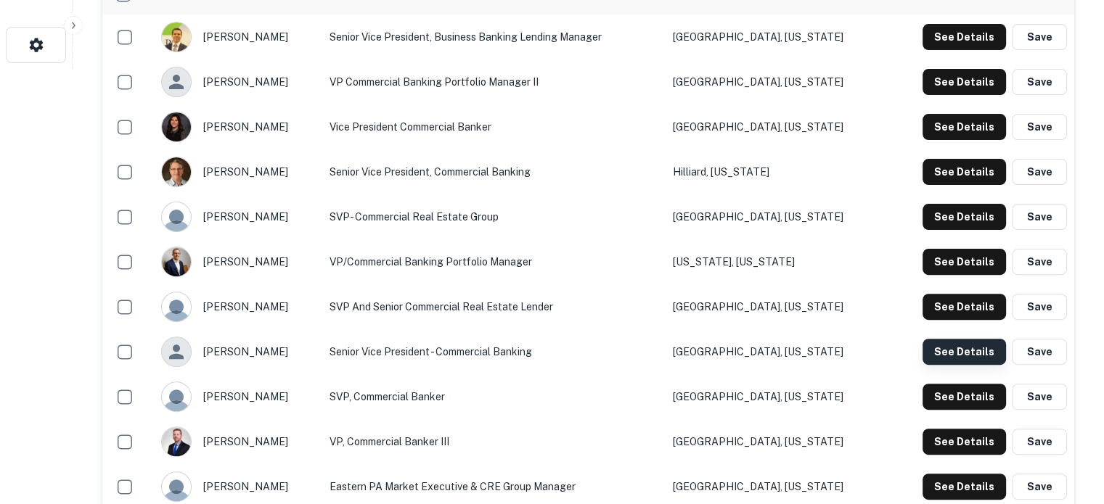
click at [971, 348] on button "See Details" at bounding box center [964, 352] width 83 height 26
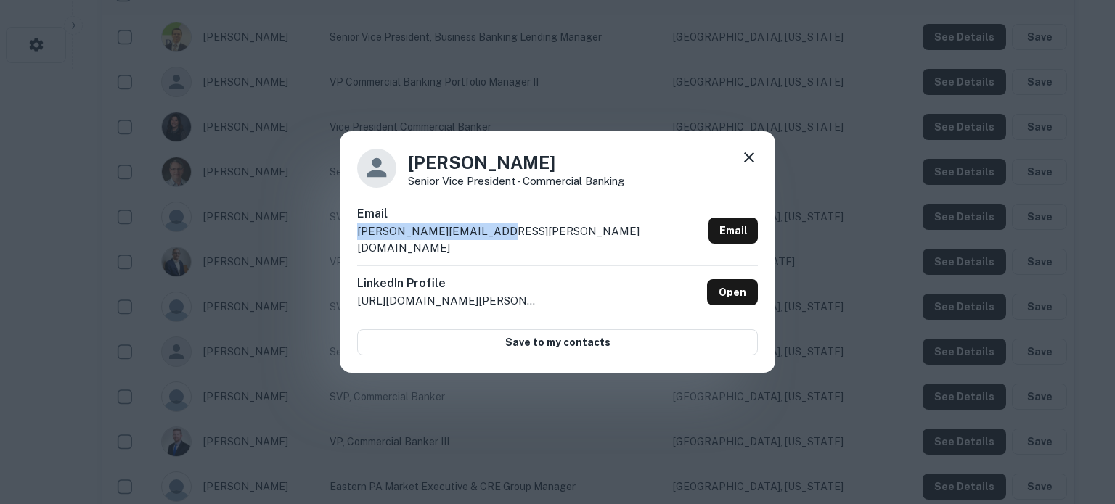
drag, startPoint x: 496, startPoint y: 243, endPoint x: 346, endPoint y: 246, distance: 150.3
click at [346, 246] on div "[PERSON_NAME] Senior Vice President - Commercial Banking Email [PERSON_NAME][EM…" at bounding box center [557, 252] width 435 height 242
copy p "[PERSON_NAME][EMAIL_ADDRESS][PERSON_NAME][DOMAIN_NAME]"
click at [717, 287] on link "Open" at bounding box center [732, 292] width 51 height 26
click at [747, 163] on icon at bounding box center [749, 157] width 10 height 10
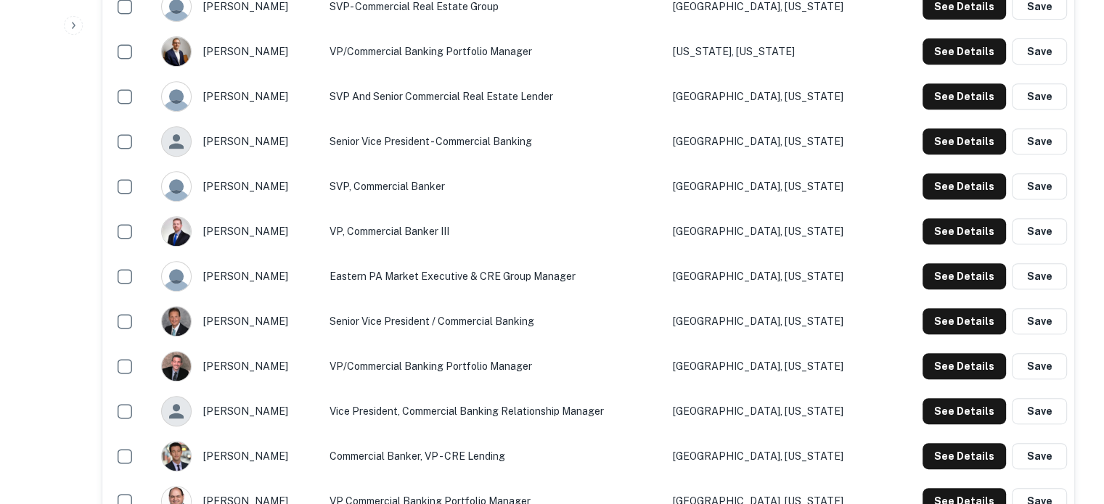
scroll to position [653, 0]
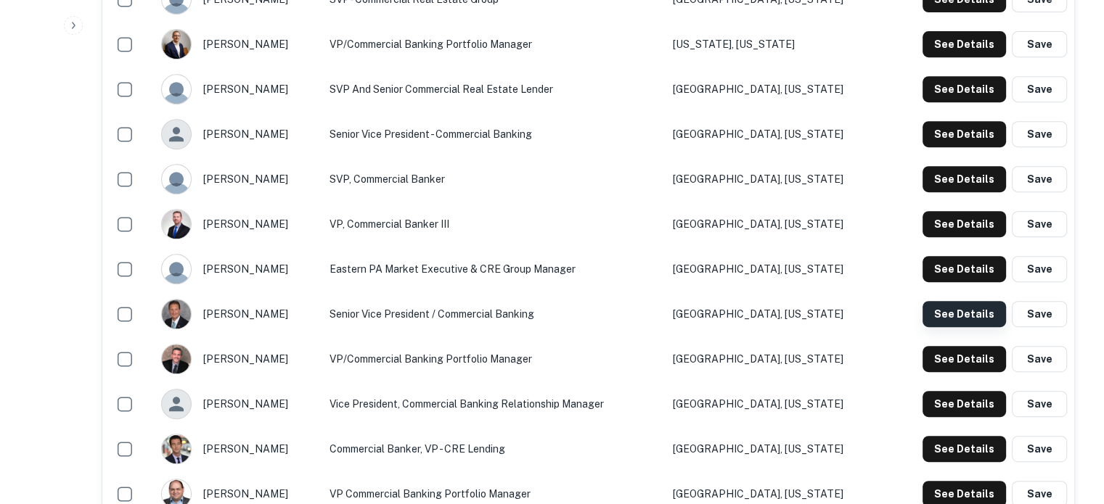
click at [946, 310] on button "See Details" at bounding box center [964, 314] width 83 height 26
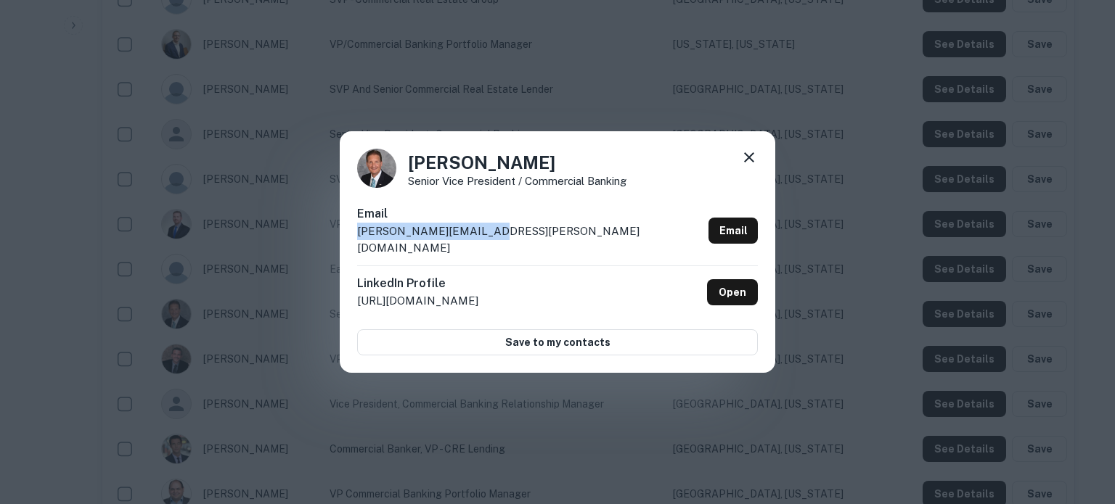
drag, startPoint x: 364, startPoint y: 241, endPoint x: 519, endPoint y: 241, distance: 155.3
click at [519, 241] on div "[PERSON_NAME] Senior Vice President / Commercial Banking Email [PERSON_NAME][EM…" at bounding box center [557, 252] width 435 height 242
copy p "[PERSON_NAME][EMAIL_ADDRESS][PERSON_NAME][DOMAIN_NAME]"
click at [748, 287] on link "Open" at bounding box center [732, 292] width 51 height 26
click at [747, 166] on icon at bounding box center [748, 157] width 17 height 17
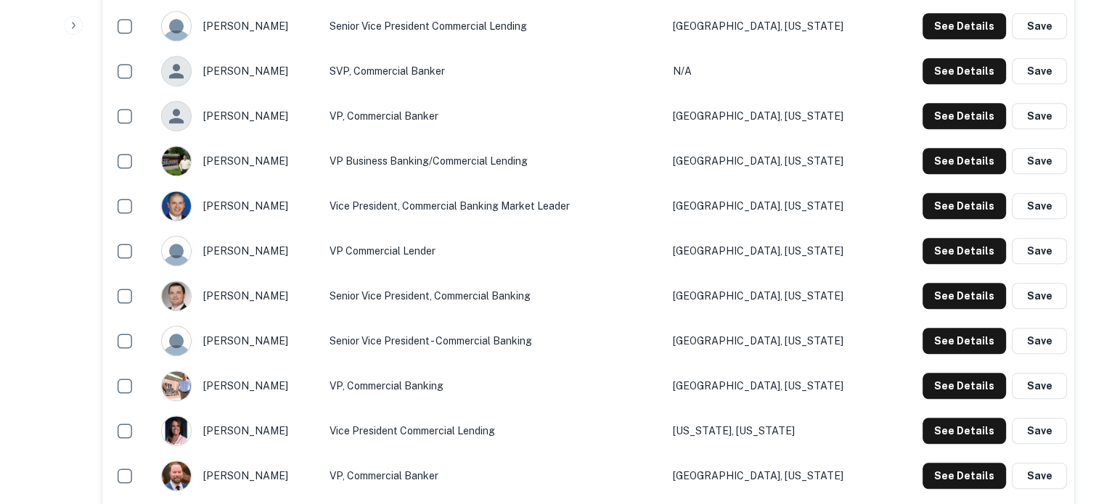
scroll to position [1234, 0]
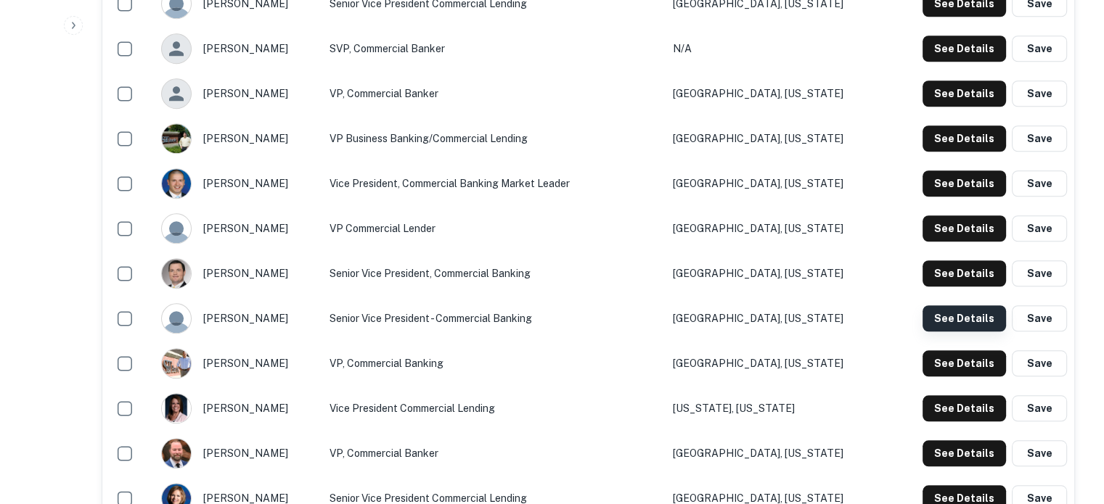
click at [978, 319] on button "See Details" at bounding box center [964, 319] width 83 height 26
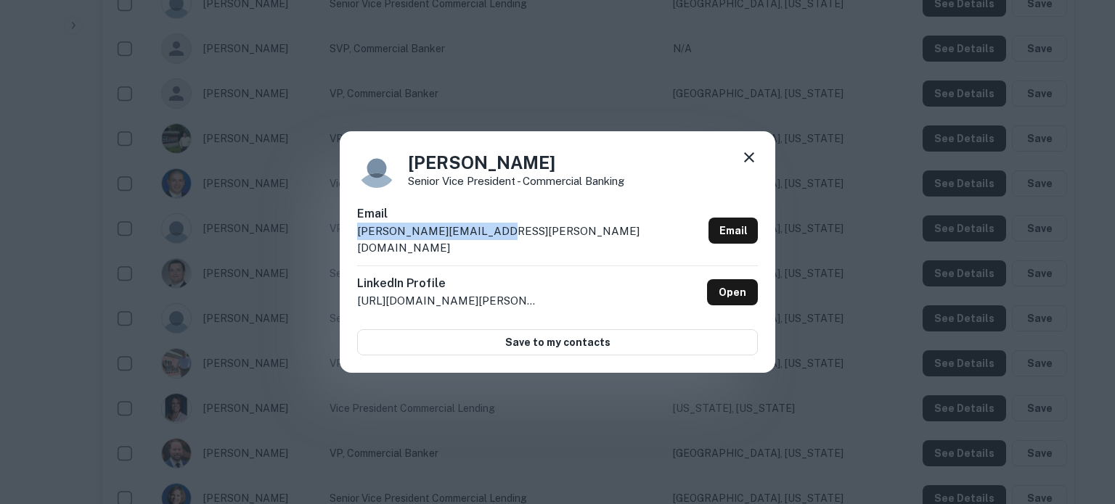
drag, startPoint x: 349, startPoint y: 242, endPoint x: 514, endPoint y: 246, distance: 164.8
click at [514, 246] on div "[PERSON_NAME] Senior Vice President - Commercial Banking Email [PERSON_NAME][EM…" at bounding box center [557, 252] width 435 height 242
copy p "[PERSON_NAME][EMAIL_ADDRESS][PERSON_NAME][DOMAIN_NAME]"
click at [737, 281] on link "Open" at bounding box center [732, 292] width 51 height 26
click at [751, 166] on icon at bounding box center [748, 157] width 17 height 17
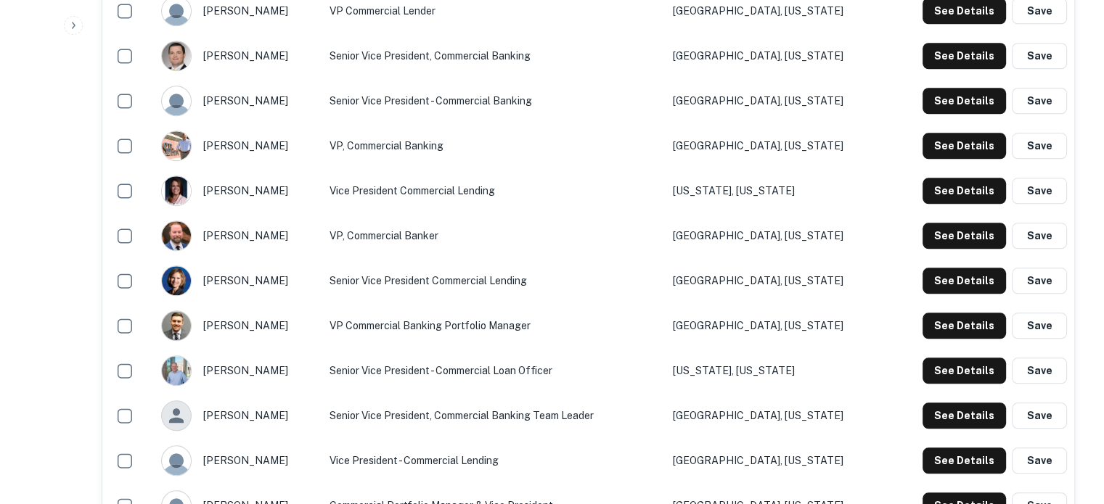
scroll to position [1669, 0]
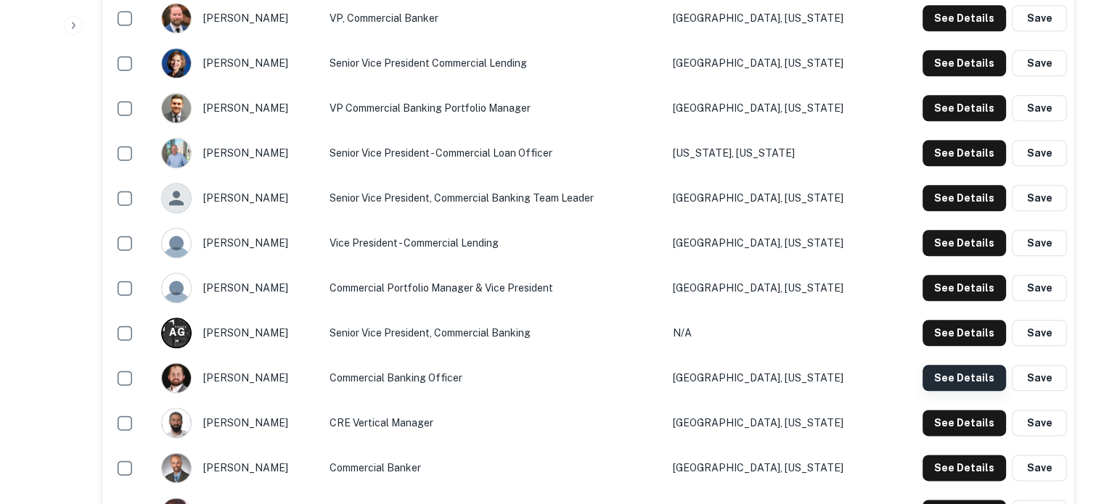
click at [944, 383] on button "See Details" at bounding box center [964, 378] width 83 height 26
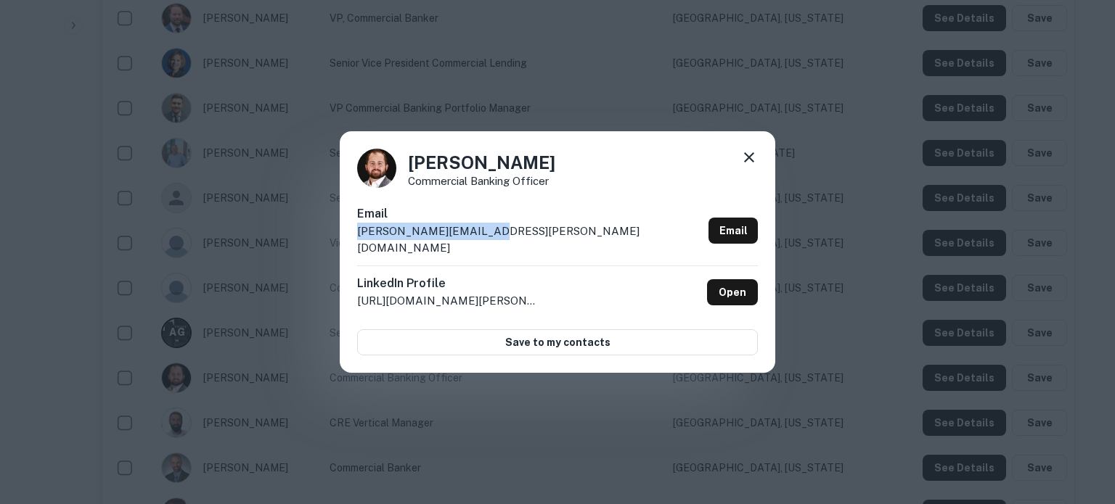
drag, startPoint x: 533, startPoint y: 243, endPoint x: 360, endPoint y: 245, distance: 173.5
click at [360, 245] on div "Email [PERSON_NAME][EMAIL_ADDRESS][PERSON_NAME][DOMAIN_NAME] Email" at bounding box center [557, 235] width 401 height 60
copy p "[PERSON_NAME][EMAIL_ADDRESS][PERSON_NAME][DOMAIN_NAME]"
click at [749, 166] on icon at bounding box center [748, 157] width 17 height 17
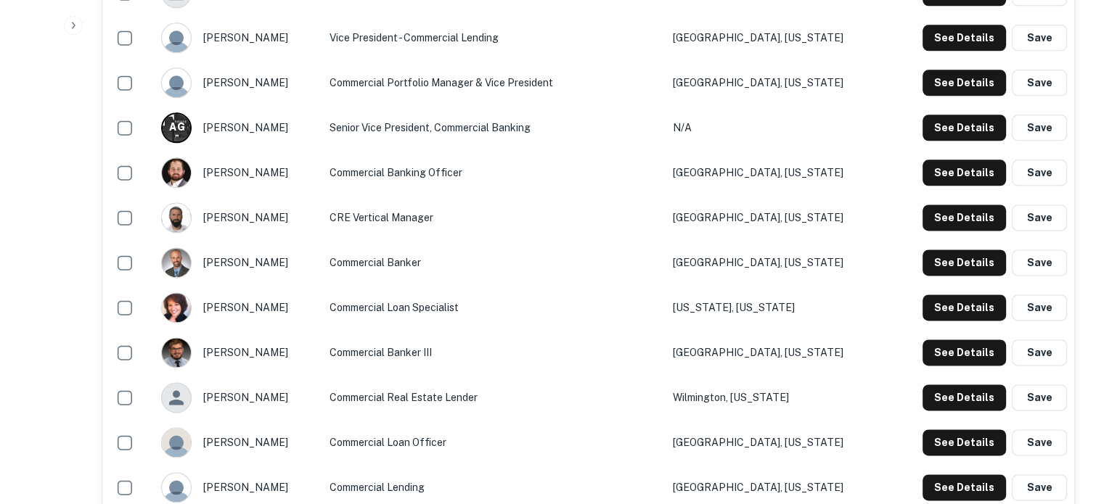
scroll to position [1960, 0]
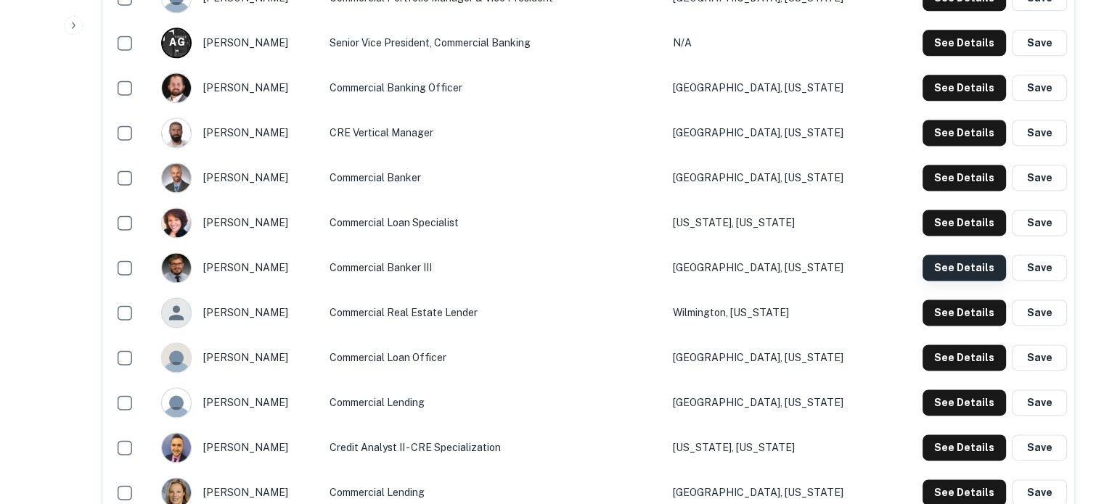
click at [962, 266] on button "See Details" at bounding box center [964, 268] width 83 height 26
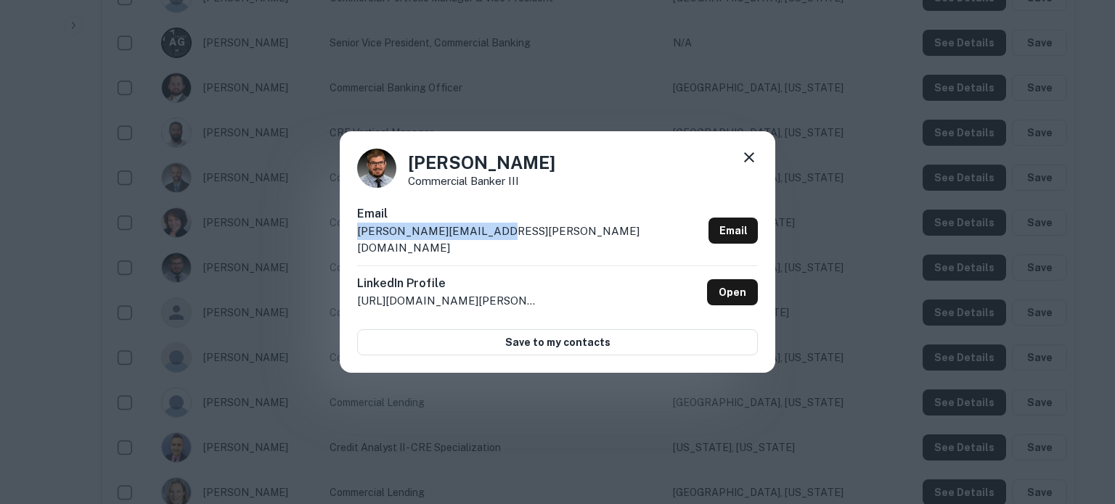
drag, startPoint x: 357, startPoint y: 240, endPoint x: 507, endPoint y: 247, distance: 150.4
click at [507, 247] on div "Email [PERSON_NAME][EMAIL_ADDRESS][PERSON_NAME][DOMAIN_NAME] Email" at bounding box center [557, 235] width 401 height 60
copy p "[PERSON_NAME][EMAIL_ADDRESS][PERSON_NAME][DOMAIN_NAME]"
click at [758, 162] on div "[PERSON_NAME] Commercial Banker III Email [PERSON_NAME][EMAIL_ADDRESS][PERSON_N…" at bounding box center [557, 252] width 435 height 242
click at [757, 162] on icon at bounding box center [748, 157] width 17 height 17
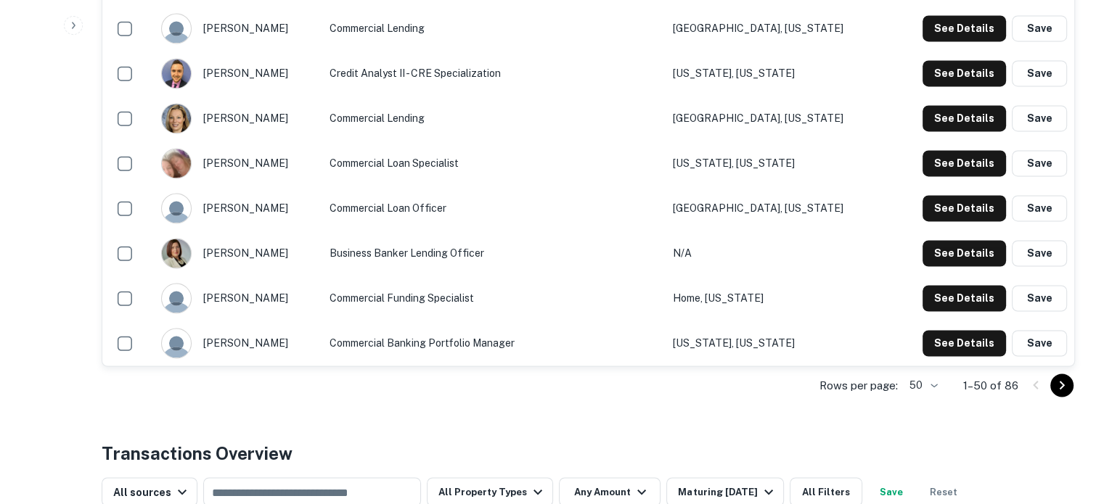
scroll to position [2395, 0]
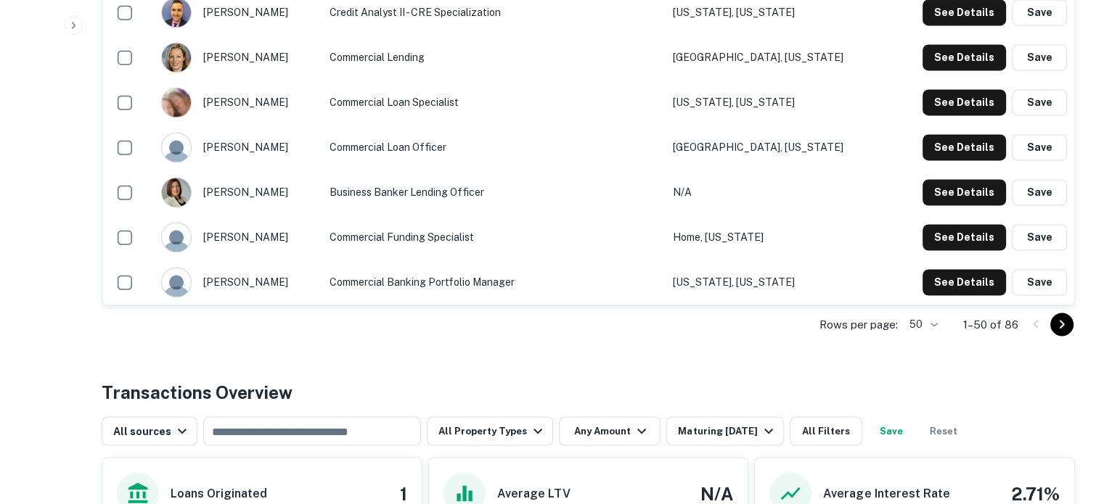
click at [1060, 327] on icon "Go to next page" at bounding box center [1062, 324] width 5 height 9
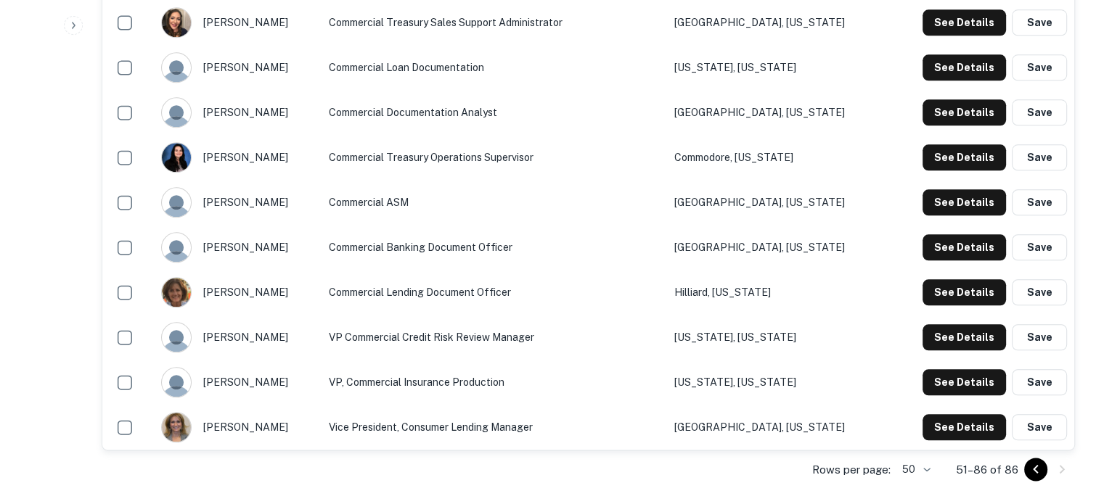
scroll to position [1625, 0]
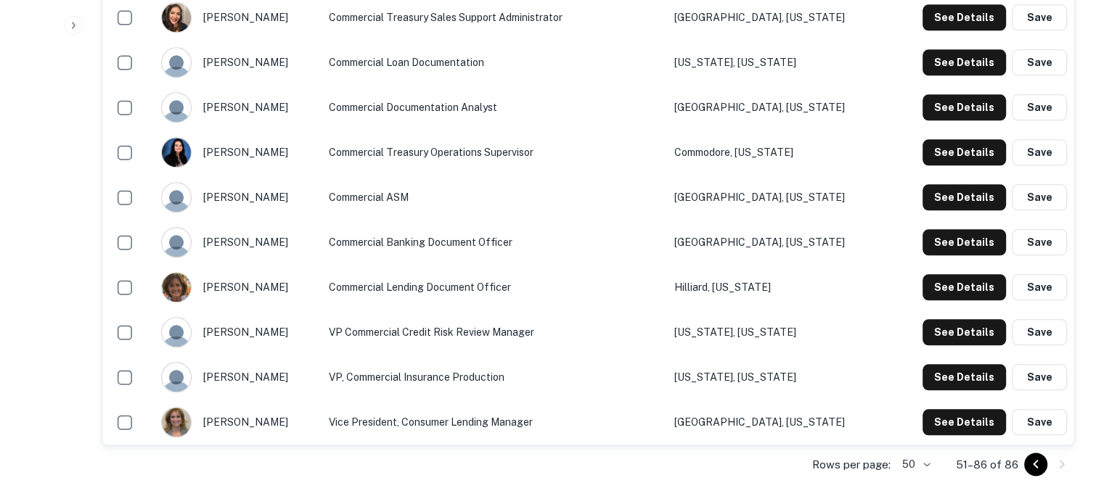
click at [459, 383] on td "VP, Commercial Insurance Production" at bounding box center [495, 377] width 346 height 45
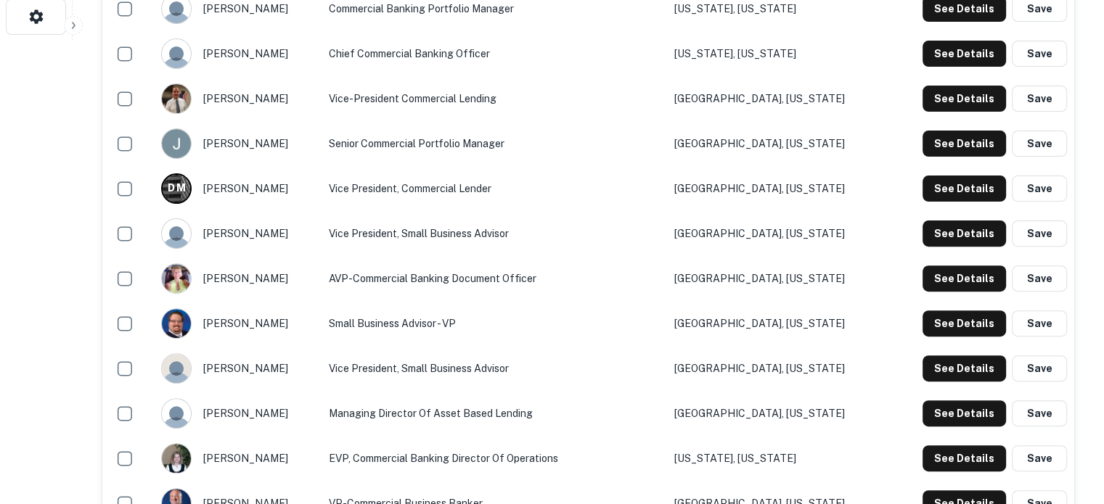
scroll to position [391, 0]
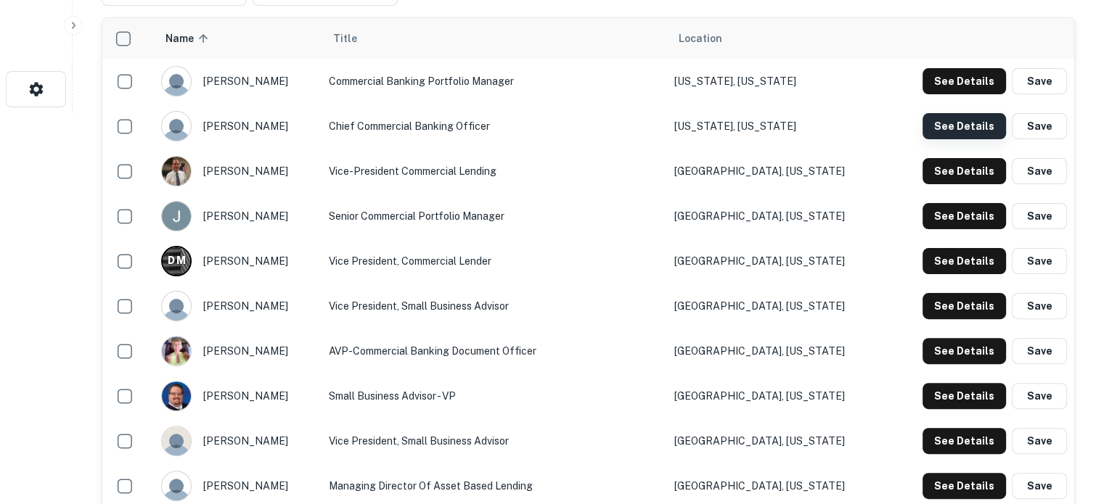
click at [967, 123] on button "See Details" at bounding box center [964, 126] width 83 height 26
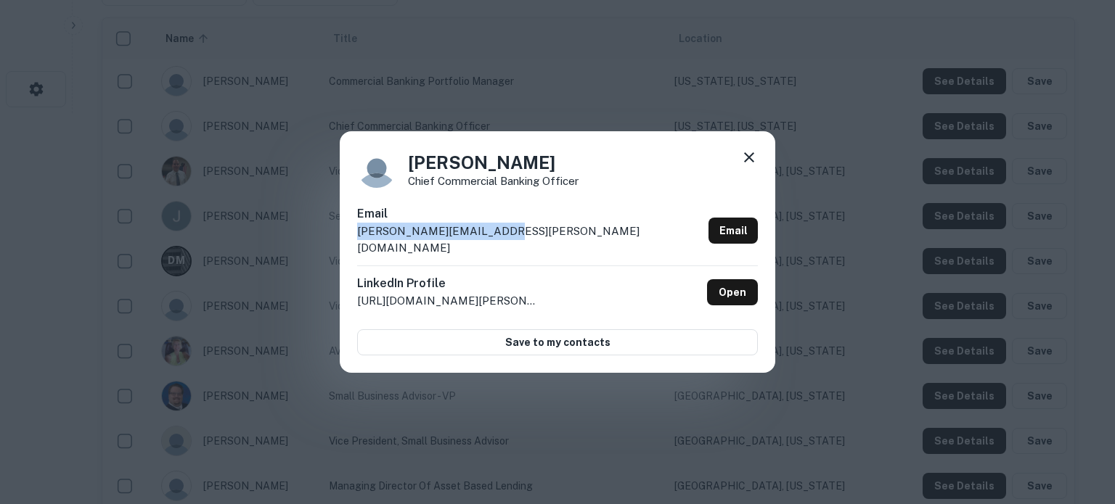
drag, startPoint x: 580, startPoint y: 237, endPoint x: 357, endPoint y: 247, distance: 223.0
click at [357, 247] on div "Email [PERSON_NAME][EMAIL_ADDRESS][PERSON_NAME][DOMAIN_NAME] Email" at bounding box center [557, 235] width 401 height 60
copy p "[PERSON_NAME][EMAIL_ADDRESS][PERSON_NAME][DOMAIN_NAME]"
click at [734, 281] on link "Open" at bounding box center [732, 292] width 51 height 26
click at [744, 166] on icon at bounding box center [748, 157] width 17 height 17
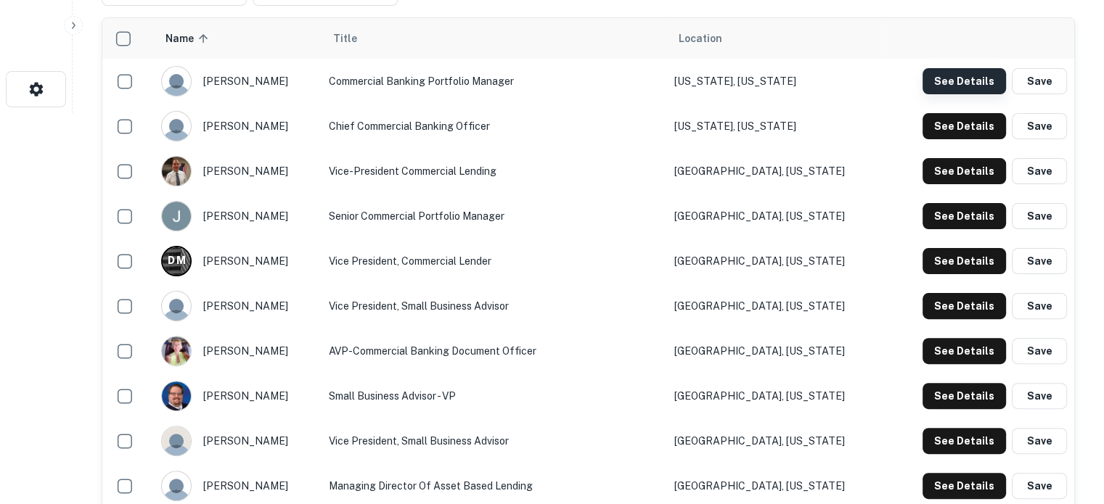
click at [949, 79] on button "See Details" at bounding box center [964, 81] width 83 height 26
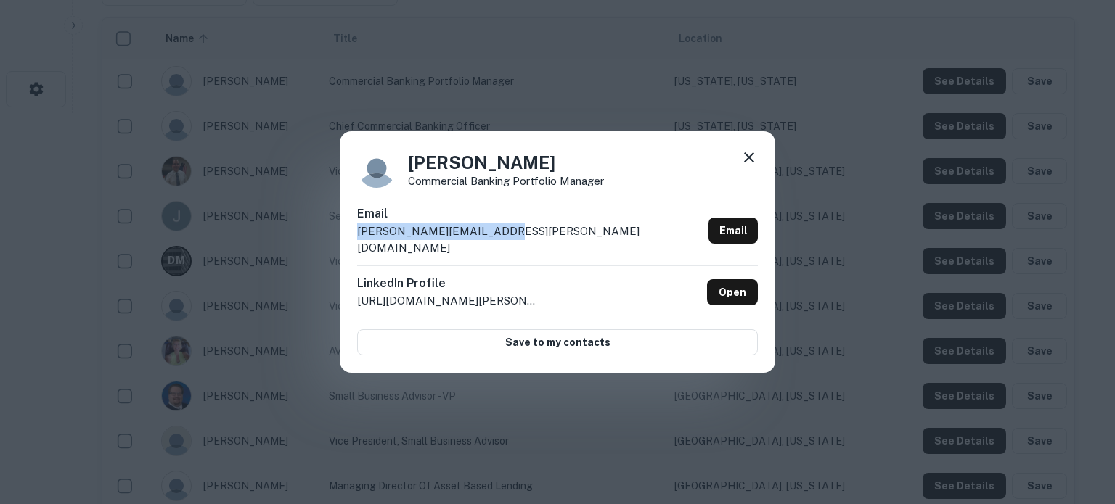
drag, startPoint x: 503, startPoint y: 244, endPoint x: 367, endPoint y: 249, distance: 135.8
click at [356, 248] on div "[PERSON_NAME] Commercial Banking Portfolio Manager Email [PERSON_NAME][EMAIL_AD…" at bounding box center [557, 252] width 435 height 242
copy p "[PERSON_NAME][EMAIL_ADDRESS][PERSON_NAME][DOMAIN_NAME]"
click at [745, 162] on icon at bounding box center [749, 157] width 10 height 10
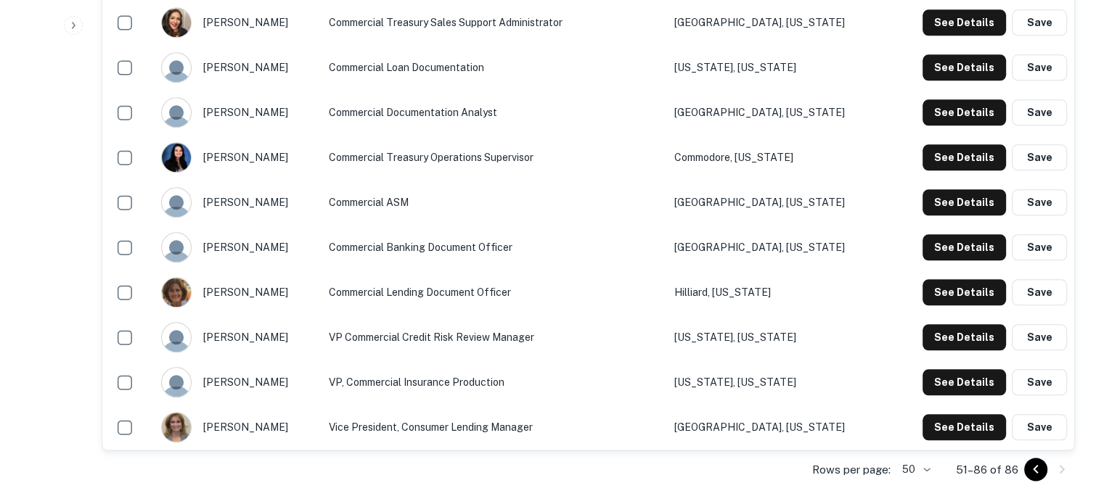
scroll to position [1625, 0]
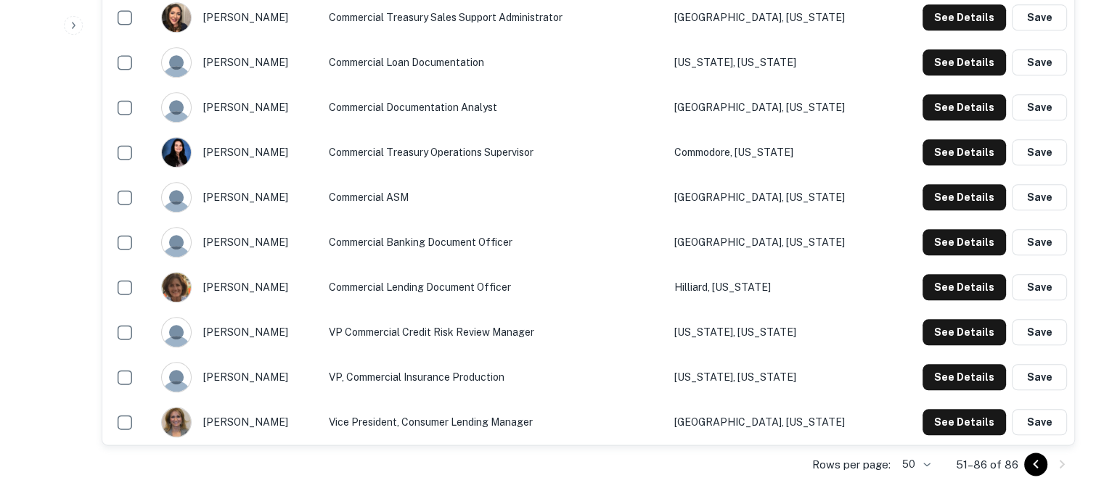
click at [251, 407] on div "[PERSON_NAME]" at bounding box center [237, 422] width 153 height 30
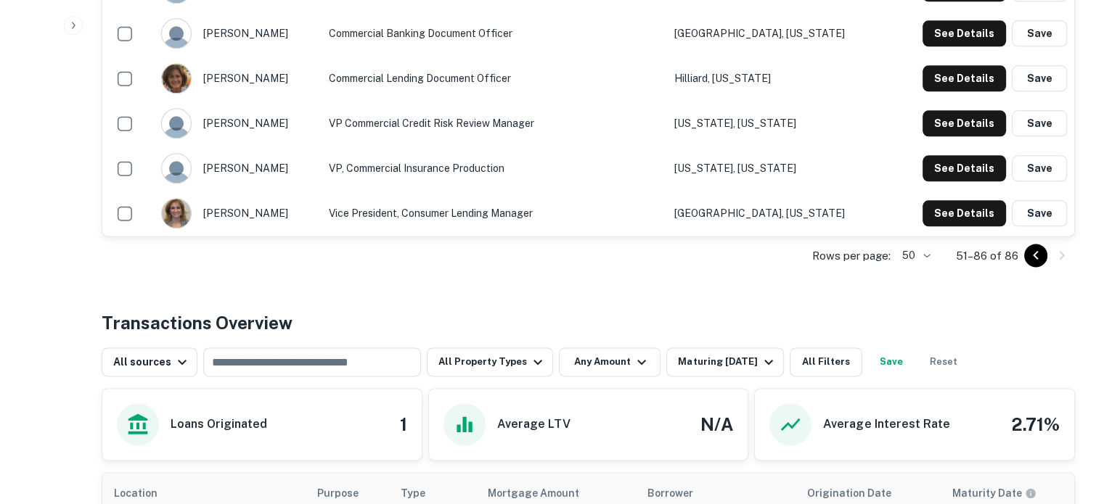
scroll to position [1843, 0]
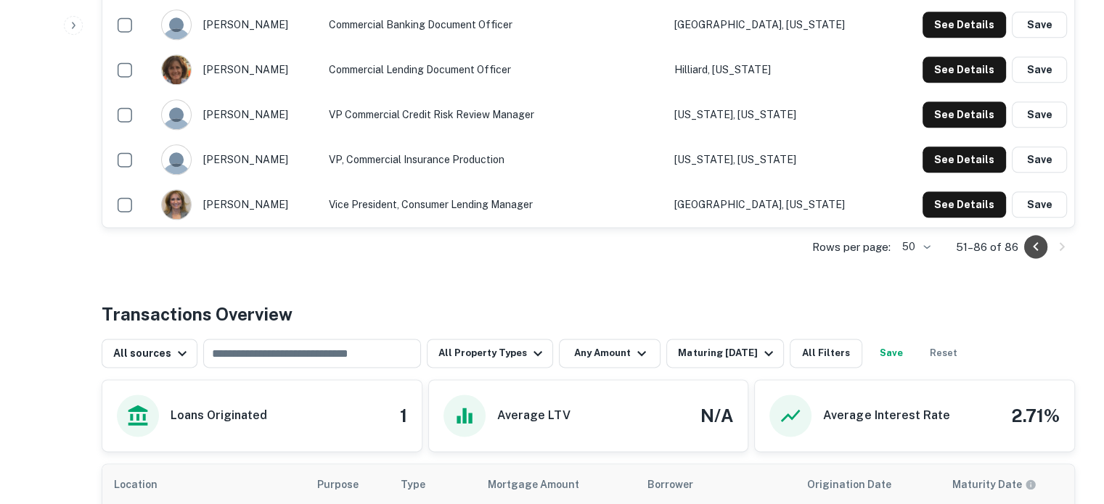
click at [1034, 246] on icon "Go to previous page" at bounding box center [1035, 246] width 5 height 9
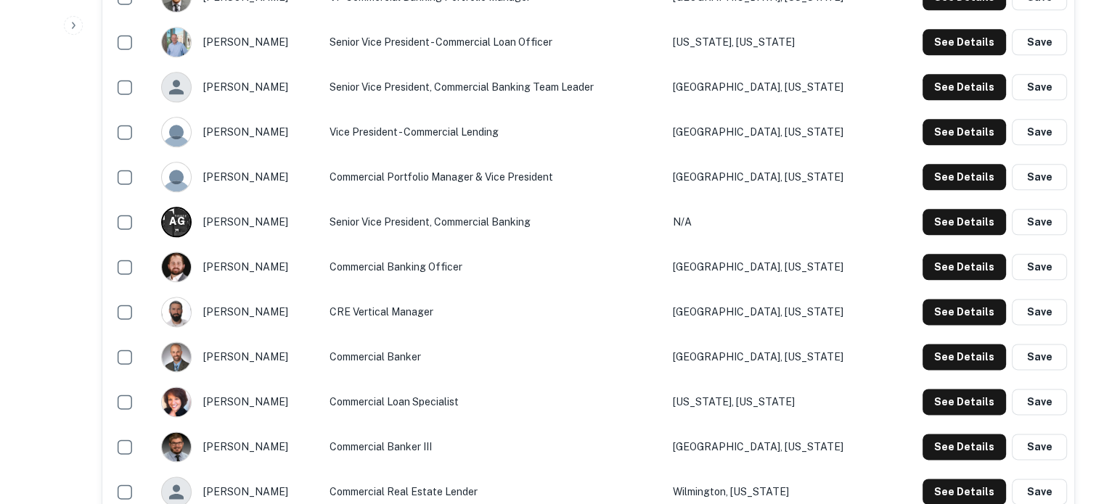
scroll to position [1698, 0]
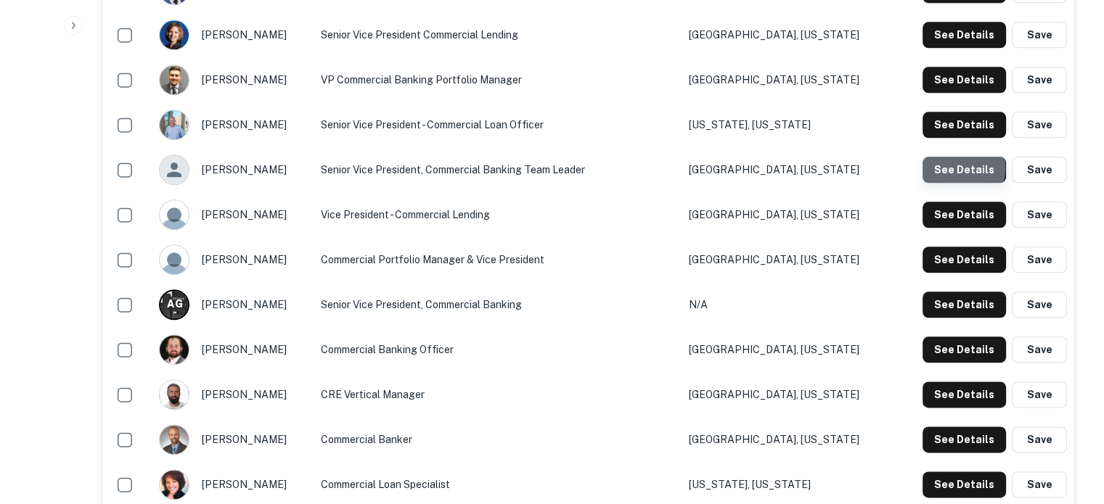
click at [945, 166] on button "See Details" at bounding box center [964, 170] width 83 height 26
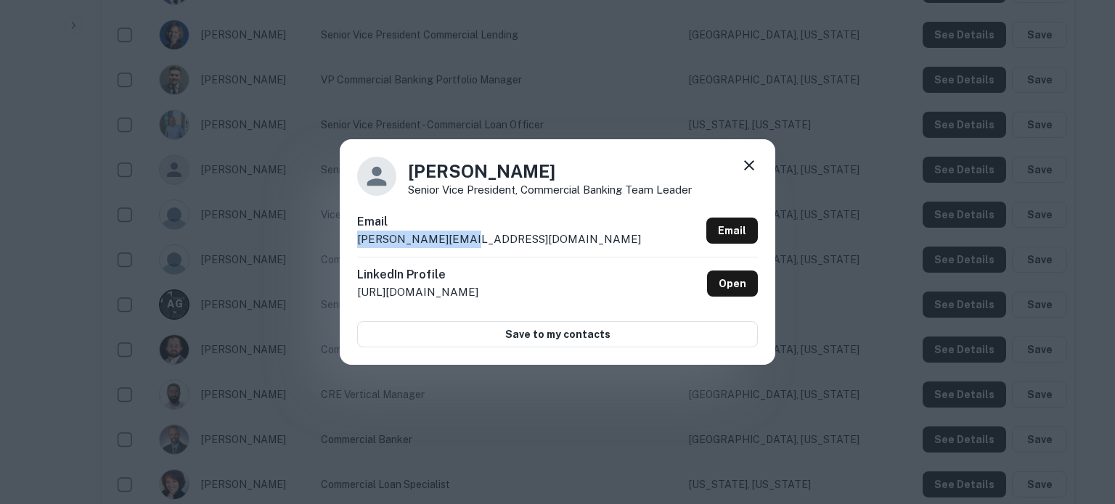
drag, startPoint x: 482, startPoint y: 240, endPoint x: 348, endPoint y: 245, distance: 133.6
click at [348, 245] on div "[PERSON_NAME] Senior Vice President, Commercial Banking Team Leader Email [PERS…" at bounding box center [557, 251] width 435 height 225
copy p "[PERSON_NAME][EMAIL_ADDRESS][DOMAIN_NAME]"
click at [751, 161] on icon at bounding box center [748, 165] width 17 height 17
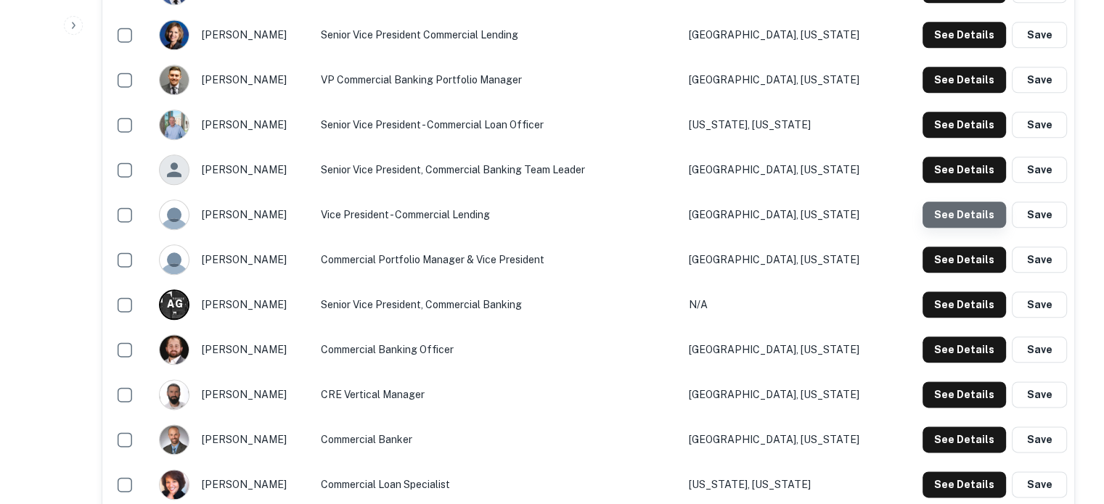
click at [993, 217] on button "See Details" at bounding box center [964, 215] width 83 height 26
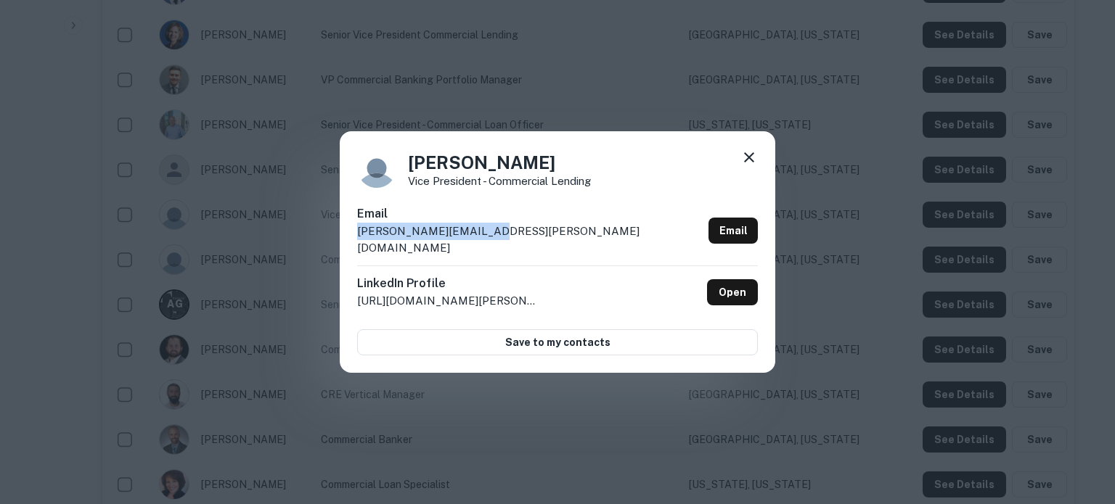
drag, startPoint x: 356, startPoint y: 246, endPoint x: 481, endPoint y: 234, distance: 126.1
click at [481, 234] on div "[PERSON_NAME] Vice President - Commercial Lending Email [PERSON_NAME][EMAIL_ADD…" at bounding box center [557, 252] width 435 height 242
click at [753, 166] on icon at bounding box center [748, 157] width 17 height 17
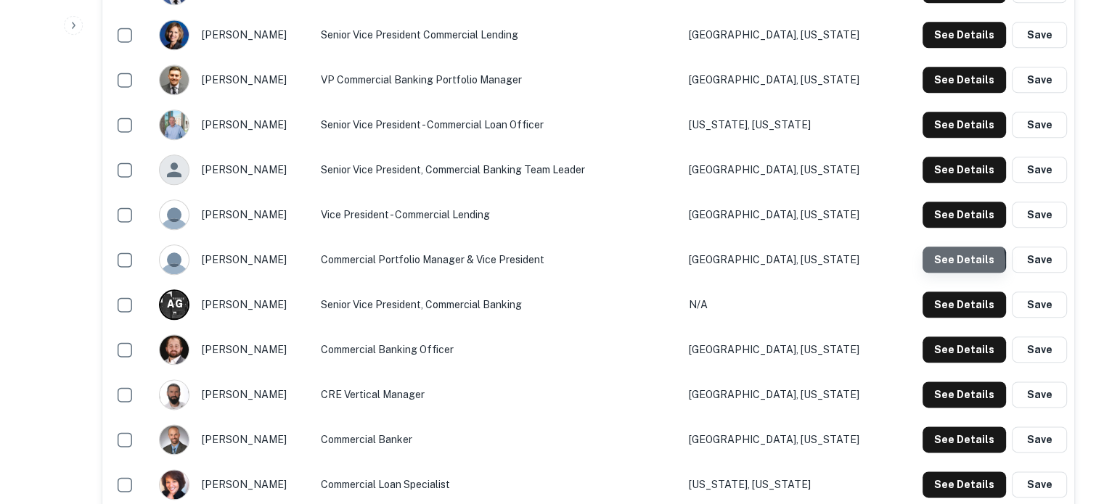
click at [941, 262] on button "See Details" at bounding box center [964, 260] width 83 height 26
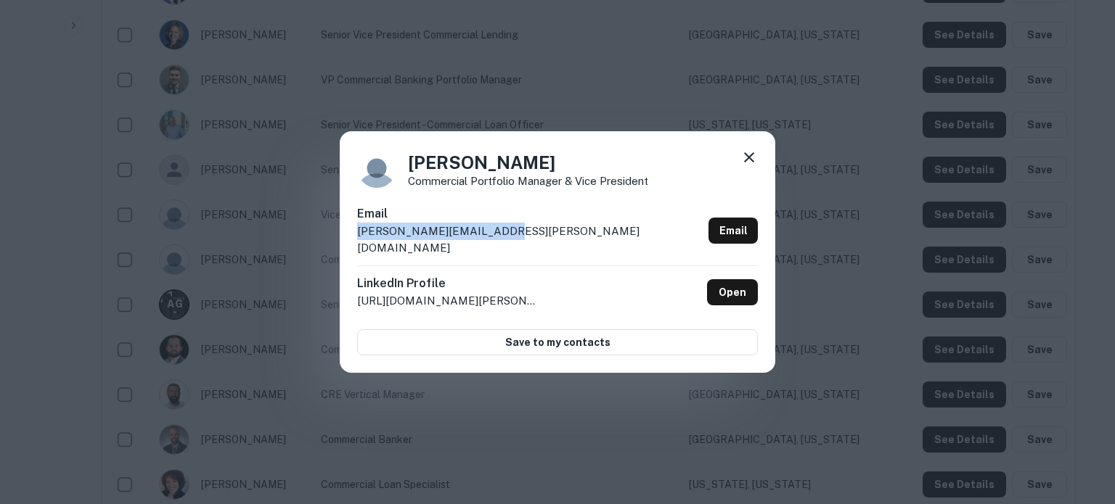
drag, startPoint x: 356, startPoint y: 240, endPoint x: 523, endPoint y: 238, distance: 167.0
click at [523, 238] on div "[PERSON_NAME] Commercial Portfolio Manager & Vice President Email [PERSON_NAME]…" at bounding box center [557, 252] width 435 height 242
click at [753, 165] on icon at bounding box center [748, 157] width 17 height 17
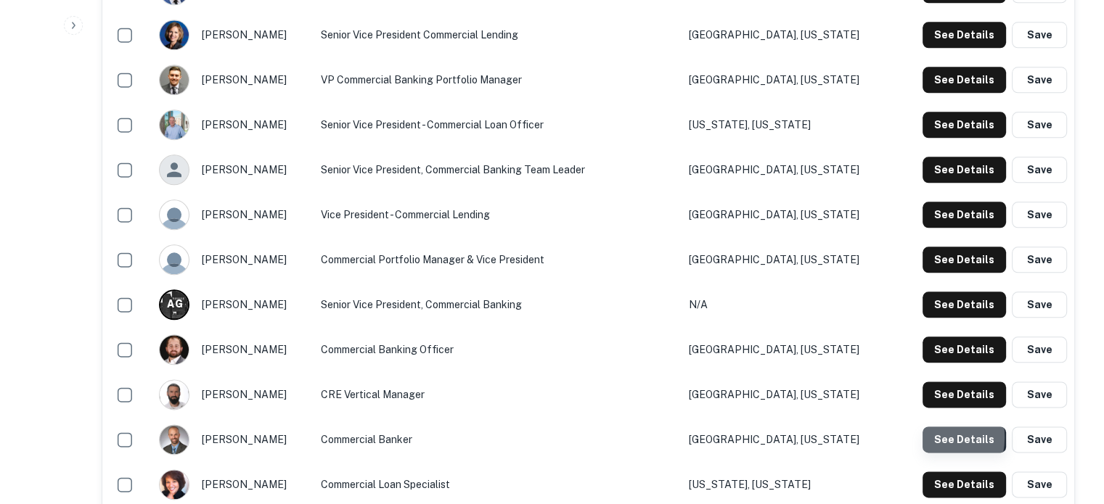
click at [930, 437] on button "See Details" at bounding box center [964, 440] width 83 height 26
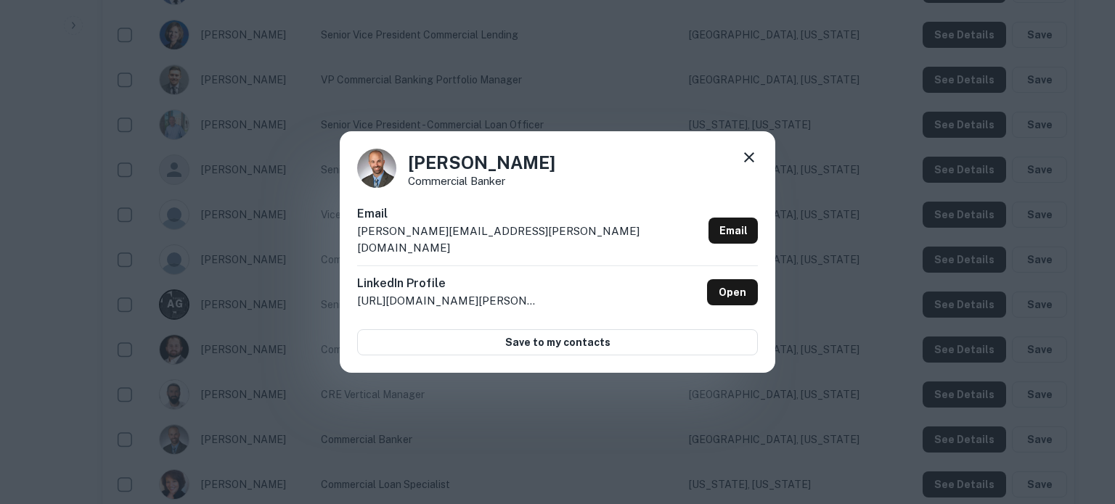
click at [359, 243] on p "[PERSON_NAME][EMAIL_ADDRESS][PERSON_NAME][DOMAIN_NAME]" at bounding box center [529, 240] width 345 height 34
drag, startPoint x: 357, startPoint y: 243, endPoint x: 528, endPoint y: 249, distance: 171.4
click at [528, 249] on div "Email [PERSON_NAME][EMAIL_ADDRESS][PERSON_NAME][DOMAIN_NAME] Email" at bounding box center [557, 235] width 401 height 60
click at [751, 166] on icon at bounding box center [748, 157] width 17 height 17
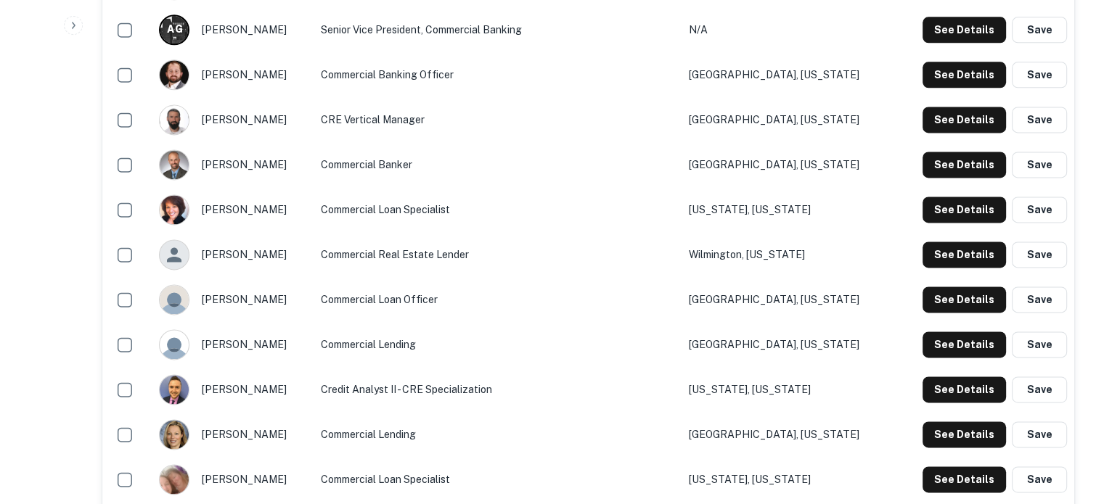
scroll to position [1988, 0]
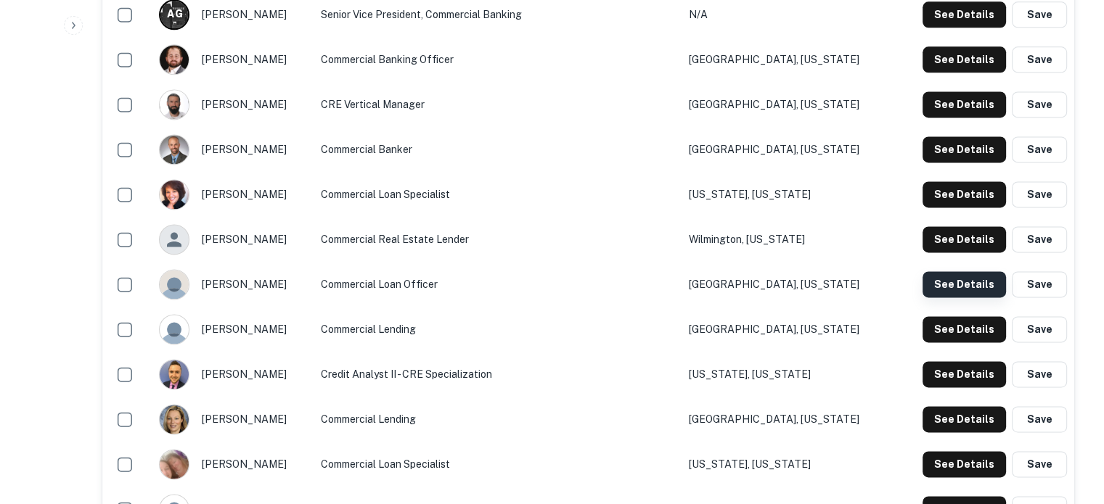
click at [947, 287] on button "See Details" at bounding box center [964, 284] width 83 height 26
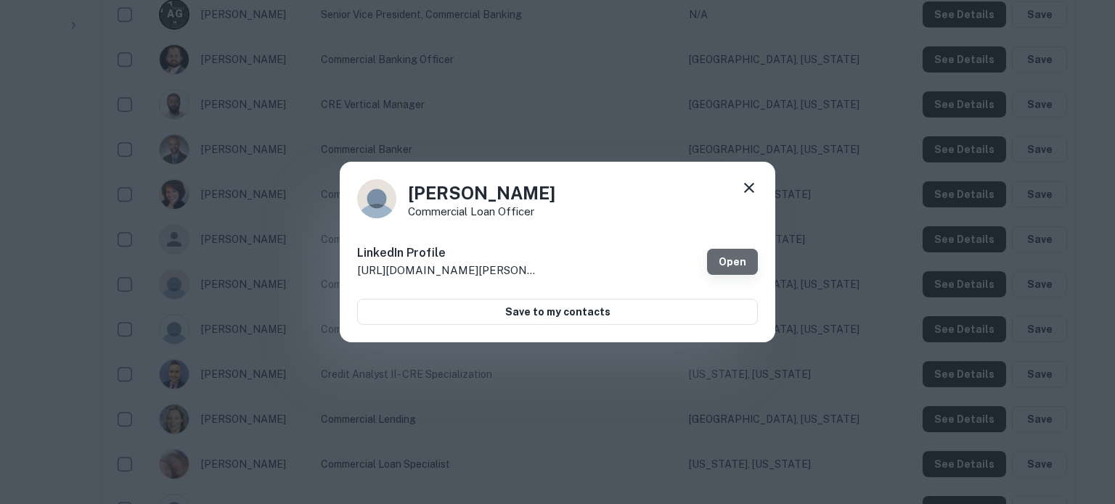
click at [749, 259] on link "Open" at bounding box center [732, 262] width 51 height 26
click at [745, 184] on icon at bounding box center [749, 188] width 10 height 10
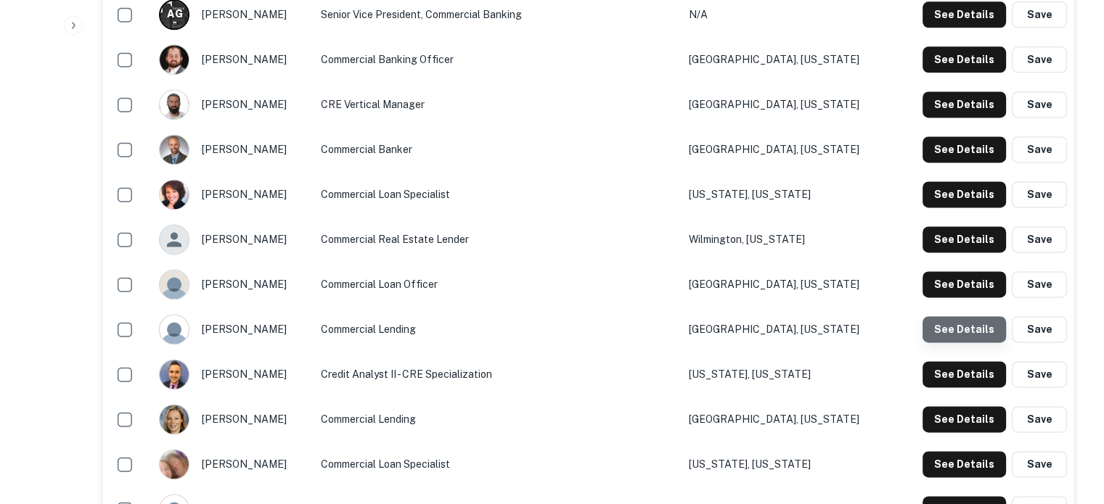
click at [971, 327] on button "See Details" at bounding box center [964, 329] width 83 height 26
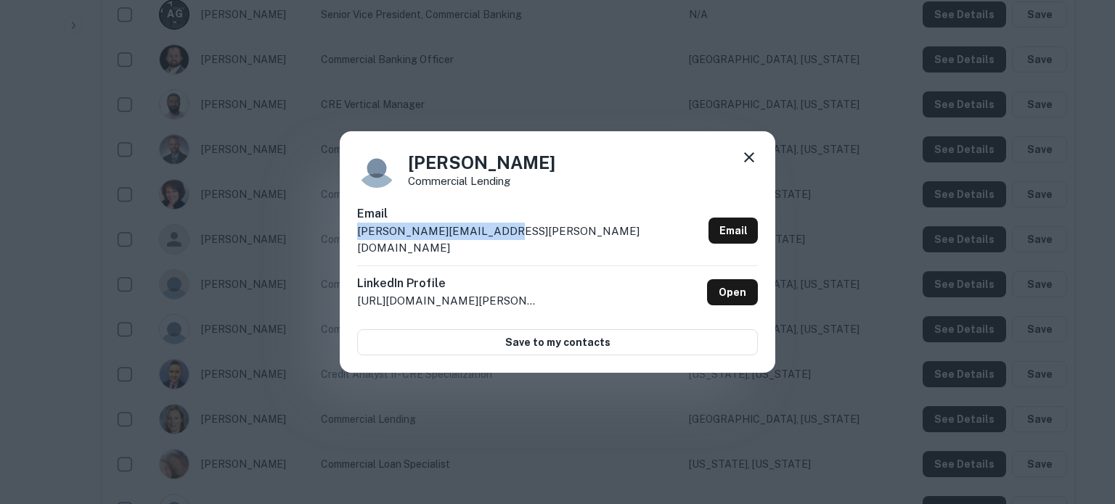
drag, startPoint x: 353, startPoint y: 239, endPoint x: 500, endPoint y: 240, distance: 146.6
click at [500, 240] on div "John Orszulak Commercial Lending Email john.orszulak@stbank.com Email LinkedIn …" at bounding box center [557, 252] width 435 height 242
click at [746, 163] on icon at bounding box center [749, 157] width 10 height 10
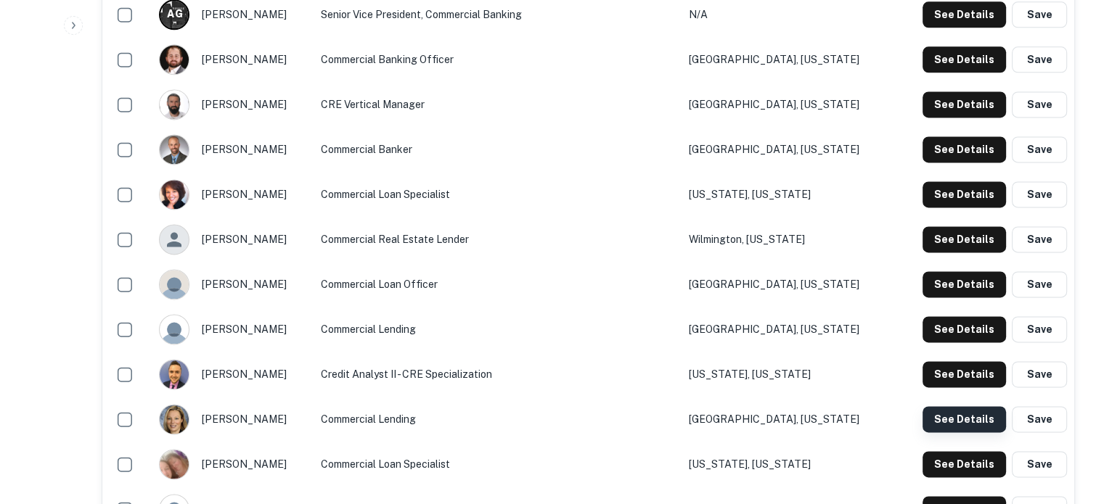
click at [940, 419] on button "See Details" at bounding box center [964, 419] width 83 height 26
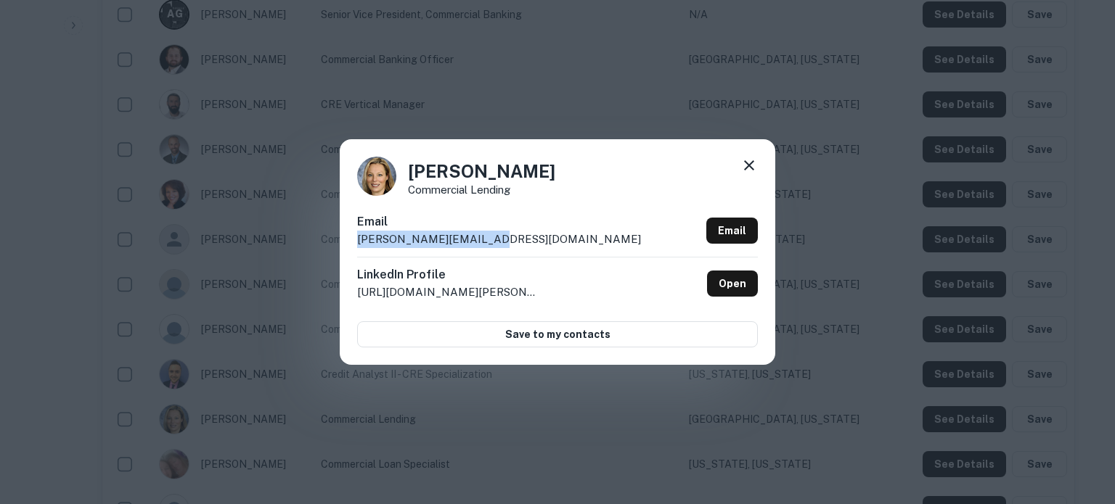
drag, startPoint x: 352, startPoint y: 237, endPoint x: 494, endPoint y: 243, distance: 142.4
click at [494, 243] on div "Kate Wix Commercial Lending Email kathryn.wix@stbank.com Email LinkedIn Profile…" at bounding box center [557, 251] width 435 height 225
click at [754, 166] on icon at bounding box center [748, 165] width 17 height 17
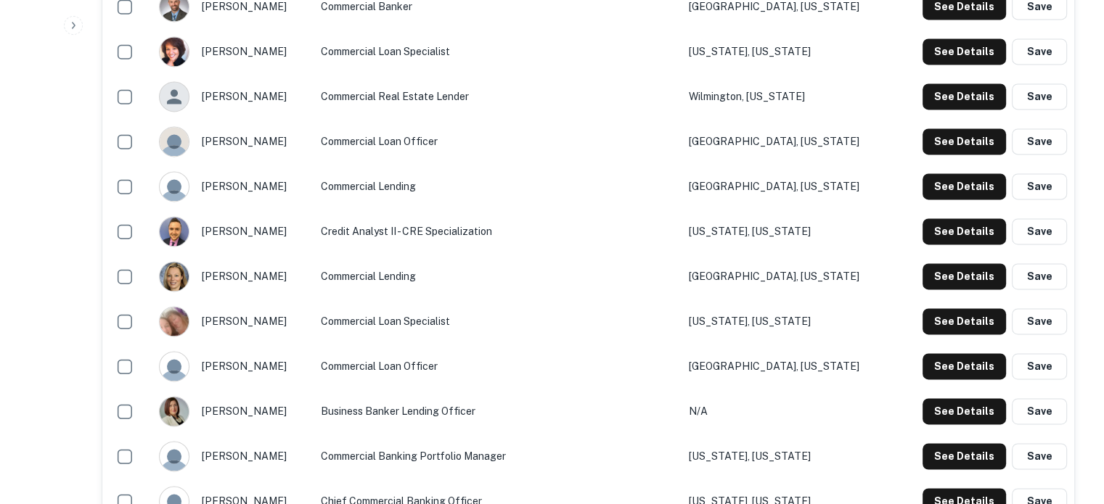
scroll to position [2133, 0]
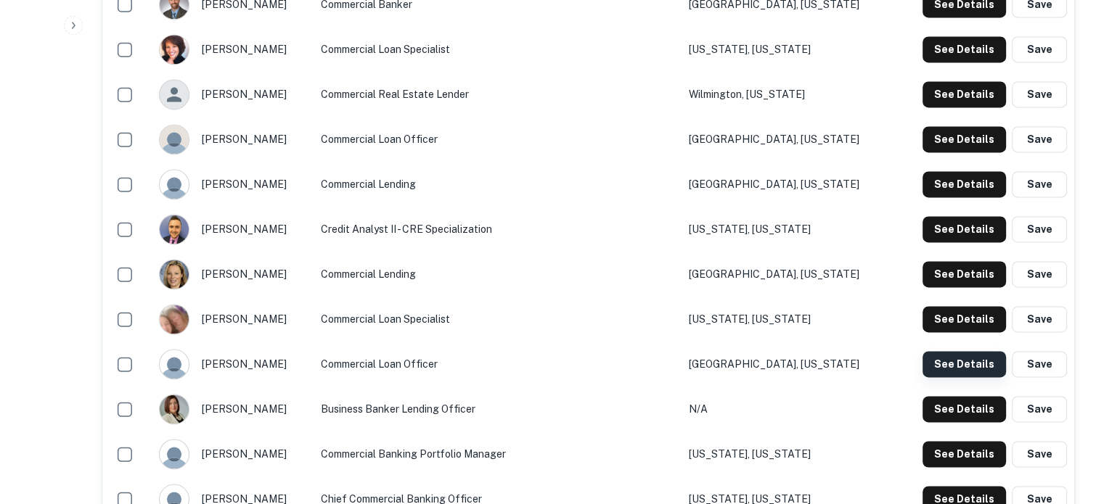
click at [944, 366] on button "See Details" at bounding box center [964, 364] width 83 height 26
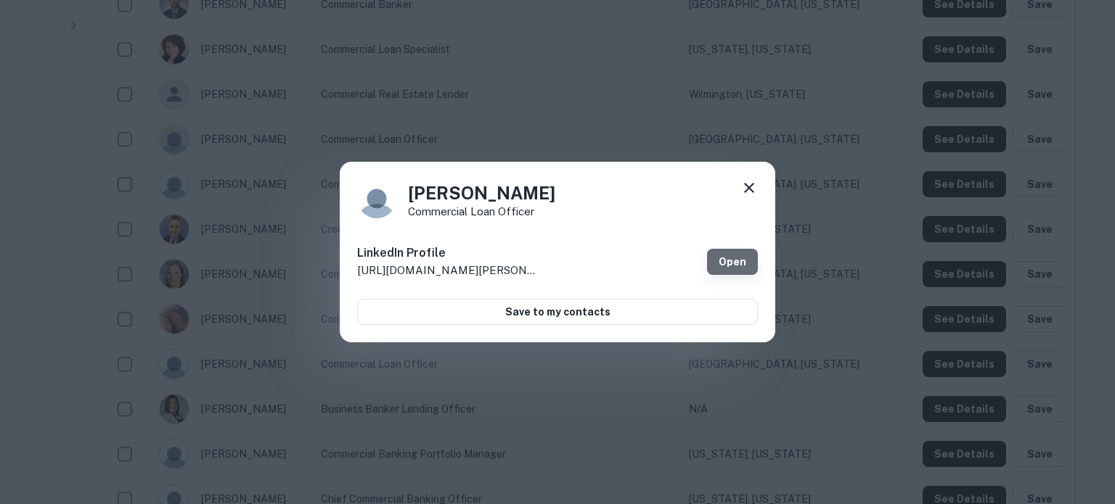
click at [747, 266] on link "Open" at bounding box center [732, 262] width 51 height 26
click at [752, 187] on icon at bounding box center [748, 187] width 17 height 17
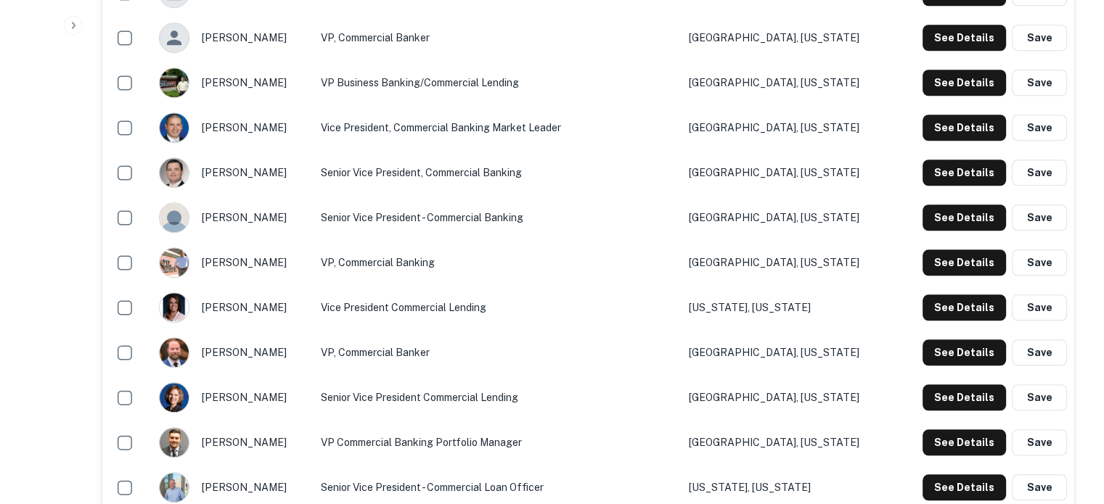
scroll to position [1262, 0]
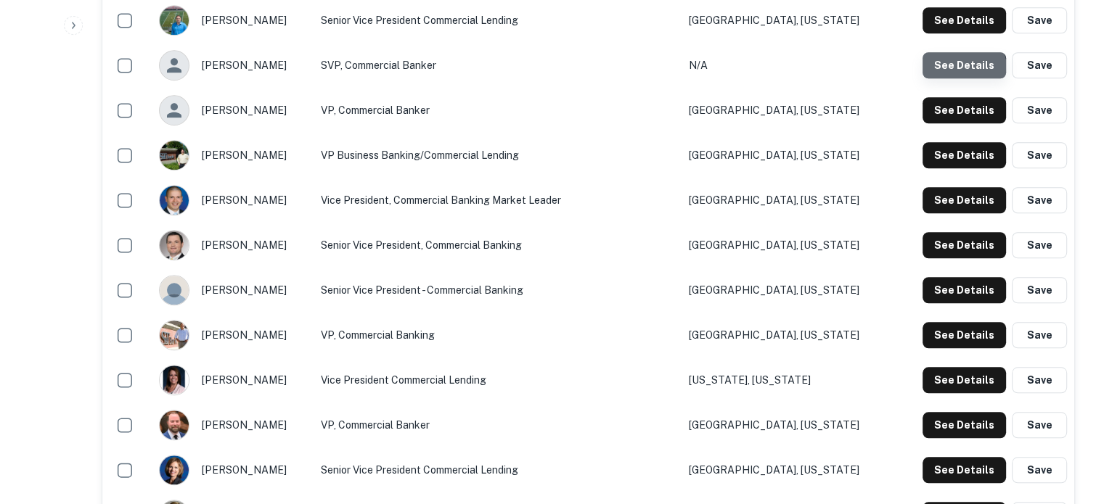
click at [951, 73] on button "See Details" at bounding box center [964, 65] width 83 height 26
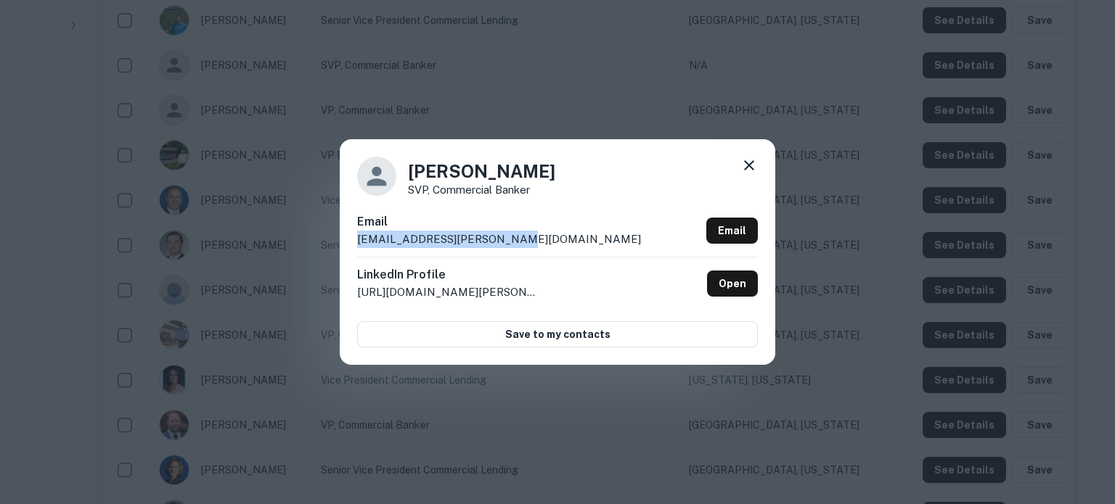
drag, startPoint x: 355, startPoint y: 243, endPoint x: 506, endPoint y: 241, distance: 151.0
click at [506, 241] on div "Mark Fitzgerald SVP, Commercial Banker Email mark.fitzgerald@stbank.com Email L…" at bounding box center [557, 251] width 435 height 225
click at [748, 155] on div "Mark Fitzgerald SVP, Commercial Banker Email mark.fitzgerald@stbank.com Email L…" at bounding box center [557, 251] width 435 height 225
click at [748, 168] on icon at bounding box center [748, 165] width 17 height 17
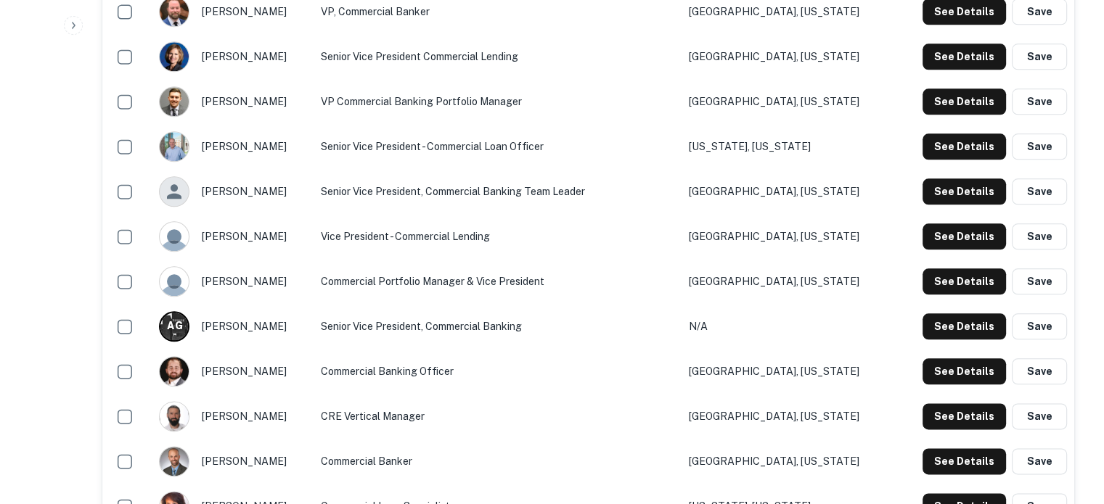
scroll to position [1698, 0]
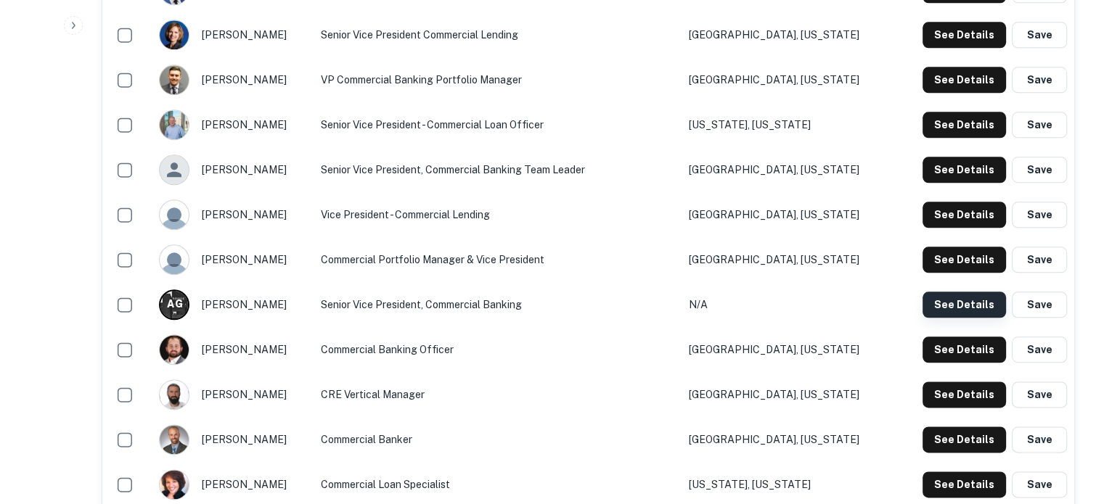
click at [952, 304] on button "See Details" at bounding box center [964, 305] width 83 height 26
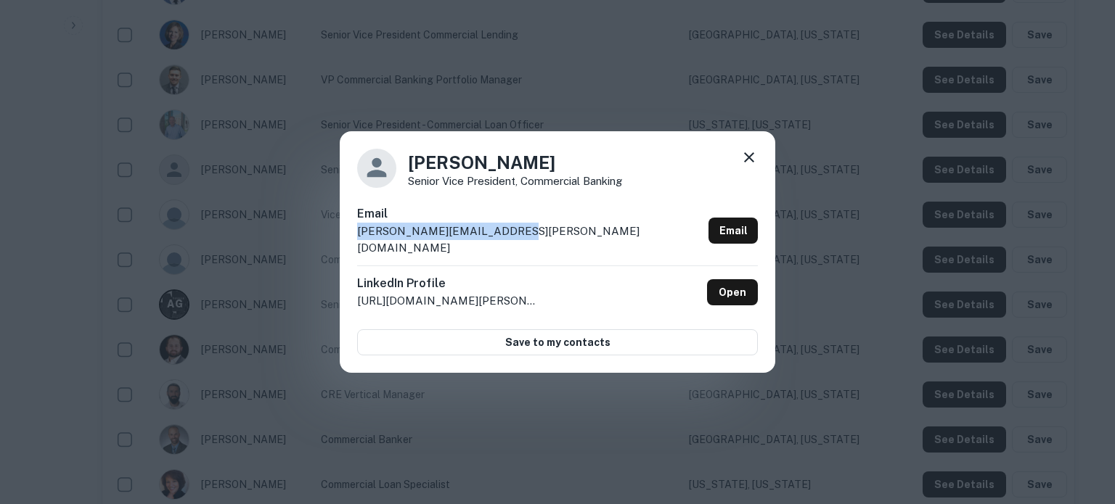
drag, startPoint x: 354, startPoint y: 242, endPoint x: 507, endPoint y: 240, distance: 152.4
click at [507, 240] on div "Audra Glassmire Senior Vice President, Commercial Banking Email audra.glassmire…" at bounding box center [557, 252] width 435 height 242
click at [754, 166] on icon at bounding box center [748, 157] width 17 height 17
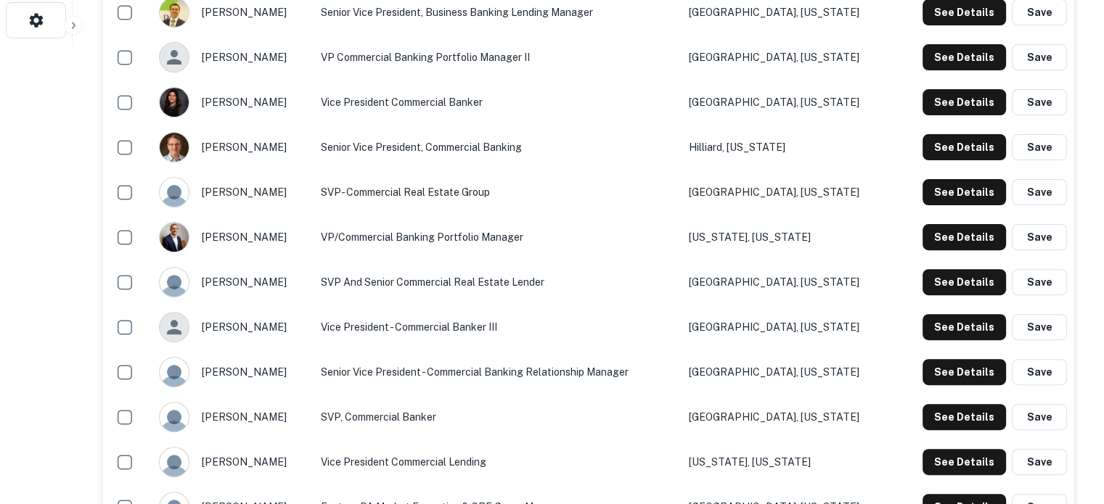
scroll to position [391, 0]
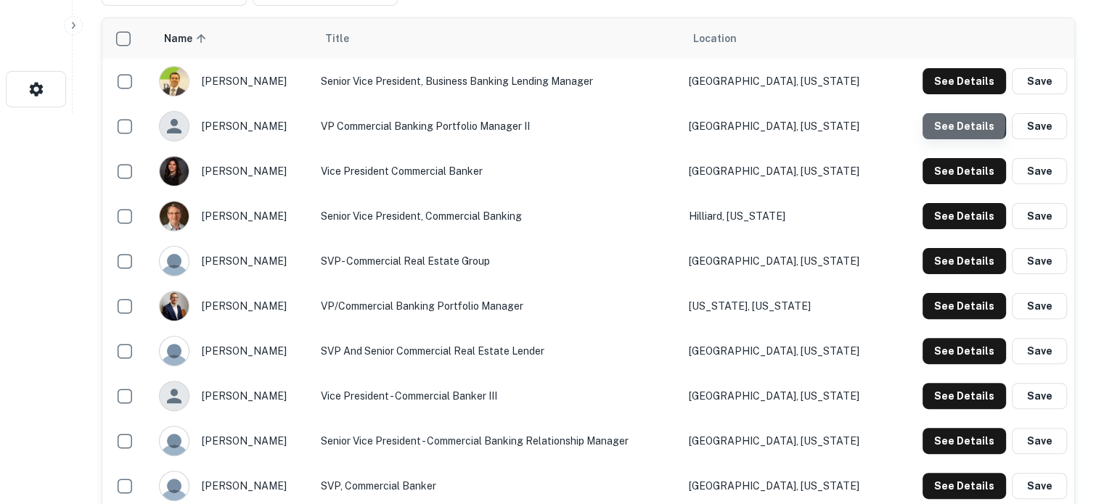
click at [946, 124] on button "See Details" at bounding box center [964, 126] width 83 height 26
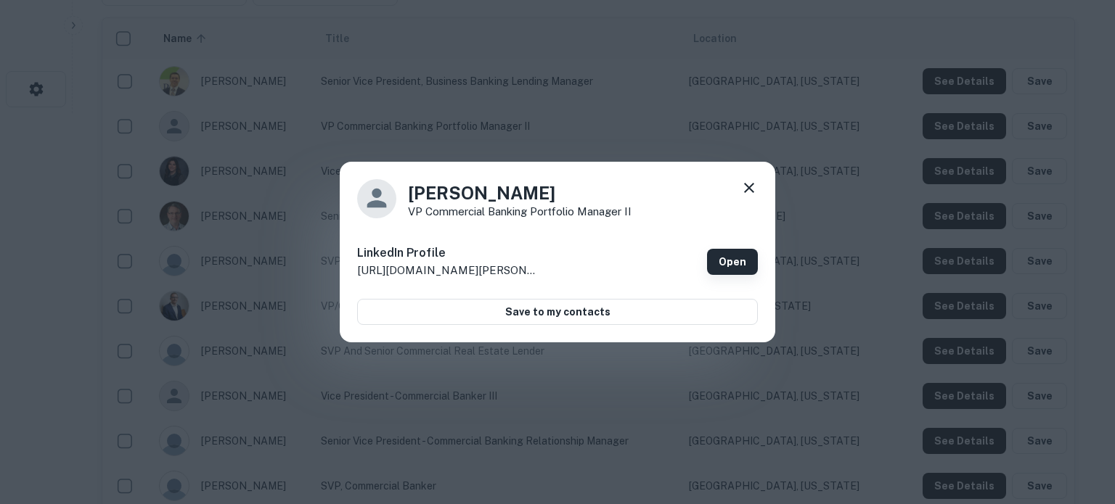
click at [727, 254] on link "Open" at bounding box center [732, 262] width 51 height 26
click at [746, 190] on icon at bounding box center [749, 188] width 10 height 10
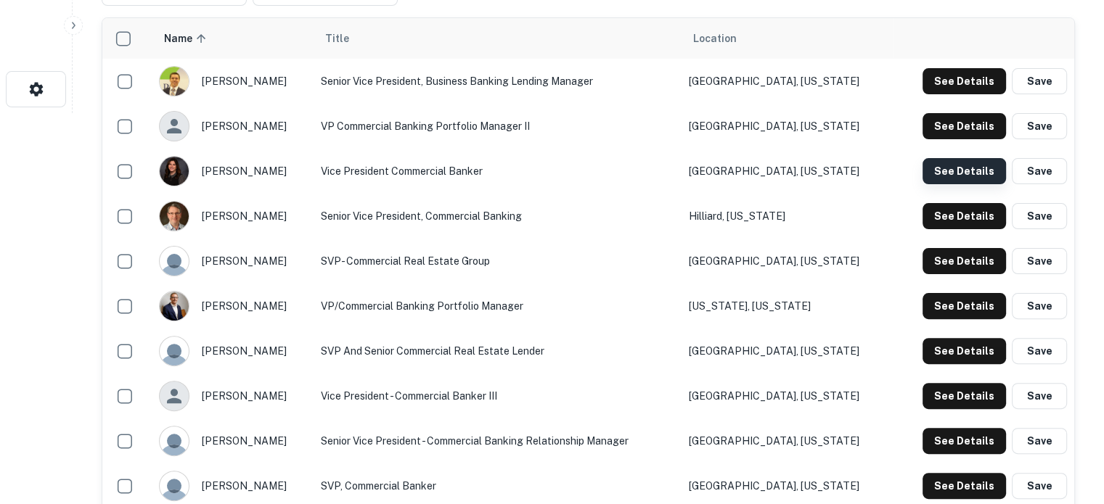
click at [939, 168] on button "See Details" at bounding box center [964, 171] width 83 height 26
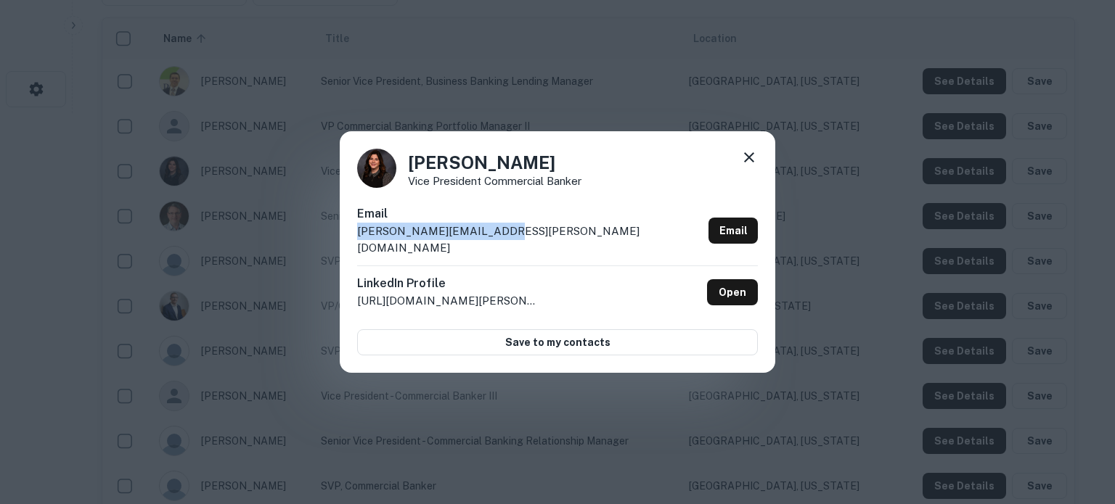
drag, startPoint x: 500, startPoint y: 244, endPoint x: 356, endPoint y: 249, distance: 144.5
click at [356, 249] on div "Andrea Splain Vice President Commercial Banker Email andrea.splain@stbank.com E…" at bounding box center [557, 252] width 435 height 242
drag, startPoint x: 755, startPoint y: 160, endPoint x: 758, endPoint y: 185, distance: 25.6
click at [754, 160] on icon at bounding box center [748, 157] width 17 height 17
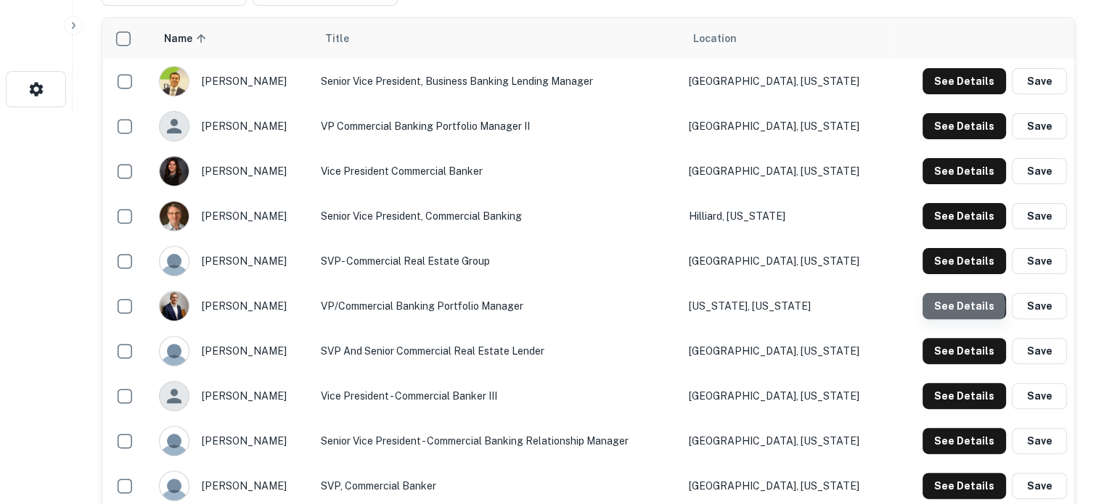
click at [964, 305] on button "See Details" at bounding box center [964, 306] width 83 height 26
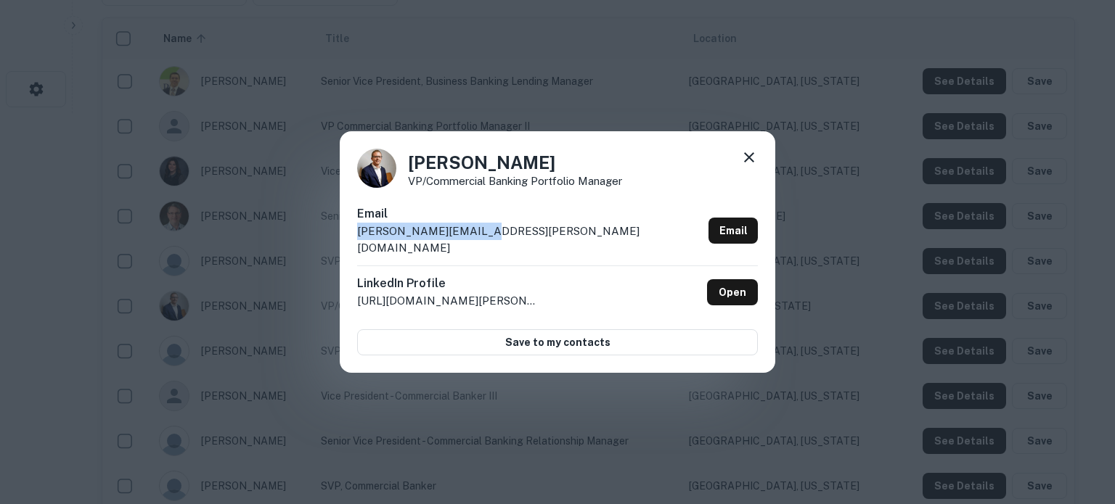
drag, startPoint x: 491, startPoint y: 241, endPoint x: 354, endPoint y: 253, distance: 136.9
click at [354, 253] on div "Casey Olma VP/Commercial Banking Portfolio Manager Email casey.olma@stbank.com …" at bounding box center [557, 252] width 435 height 242
click at [750, 163] on icon at bounding box center [748, 157] width 17 height 17
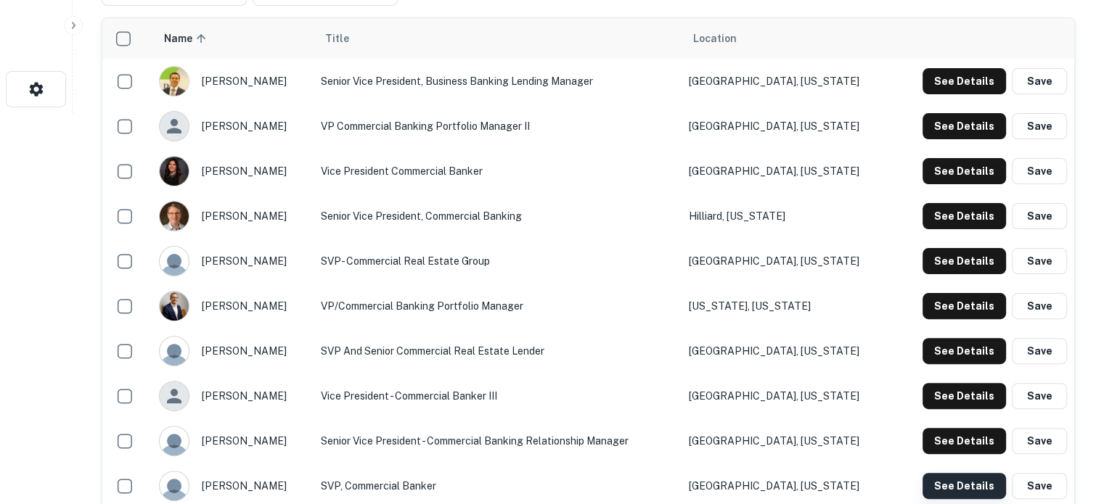
click at [945, 478] on button "See Details" at bounding box center [964, 486] width 83 height 26
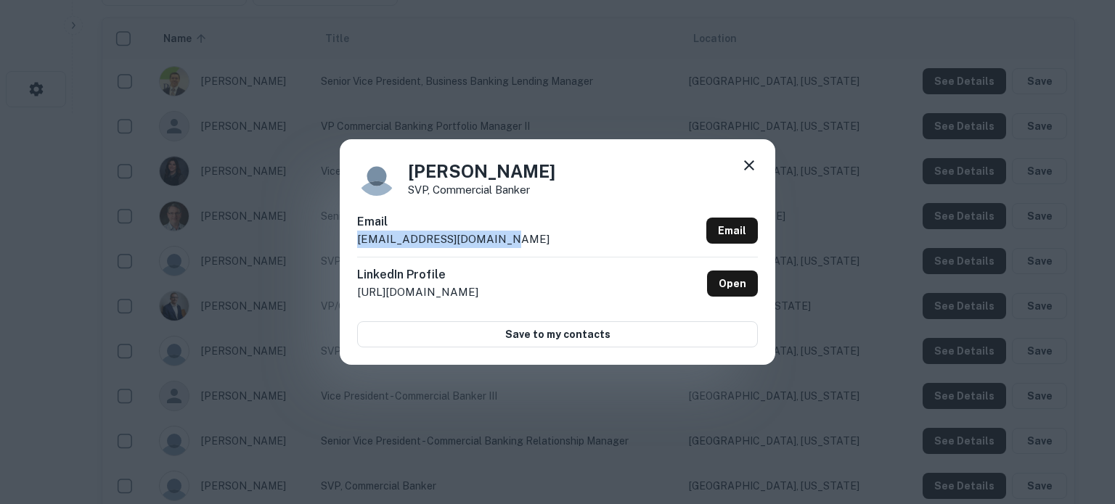
drag, startPoint x: 511, startPoint y: 238, endPoint x: 360, endPoint y: 244, distance: 151.1
click at [360, 244] on div "Email ebrubaker@fultonbank.com Email" at bounding box center [557, 235] width 401 height 44
click at [748, 159] on icon at bounding box center [748, 165] width 17 height 17
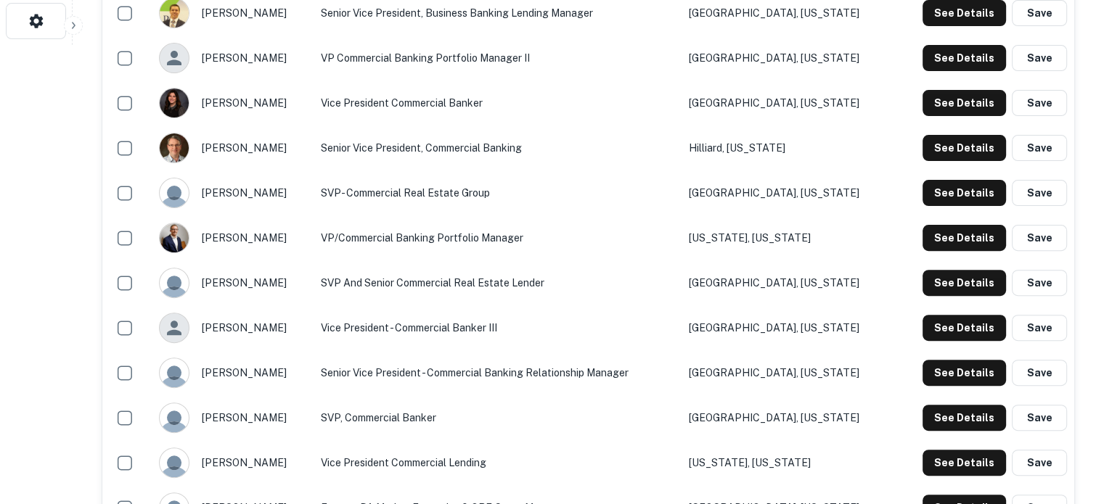
scroll to position [536, 0]
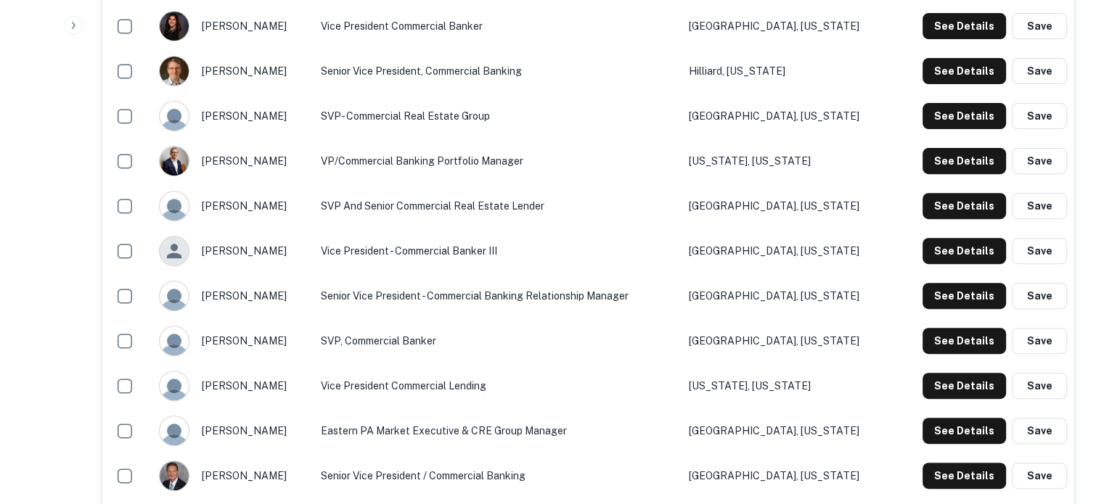
click at [919, 383] on div "See Details Save" at bounding box center [983, 386] width 167 height 26
click at [941, 382] on button "See Details" at bounding box center [964, 386] width 83 height 26
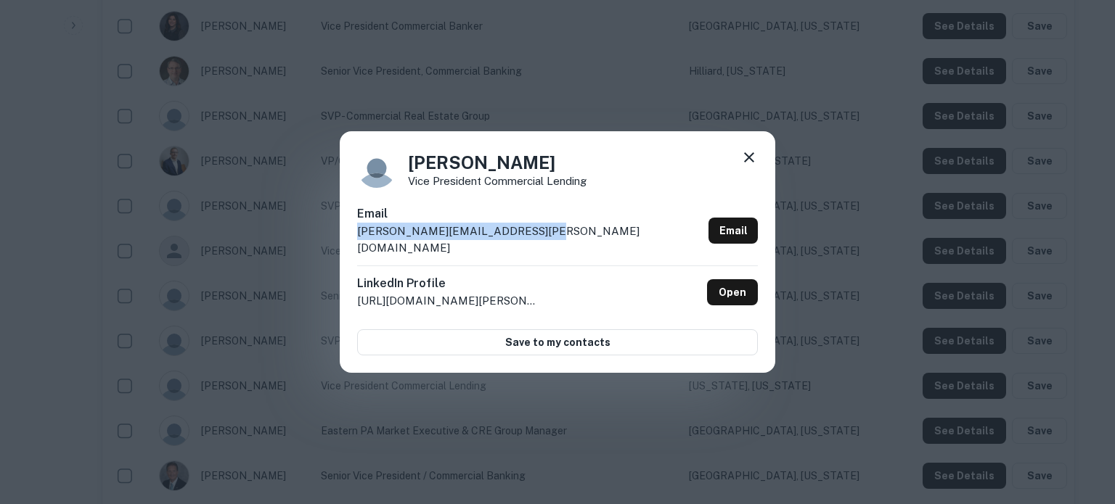
drag, startPoint x: 544, startPoint y: 240, endPoint x: 356, endPoint y: 247, distance: 188.1
click at [356, 247] on div "Jacquie Widmar-Gonos Vice President Commercial Lending Email jacquie.widmar-gon…" at bounding box center [557, 252] width 435 height 242
click at [749, 162] on icon at bounding box center [748, 157] width 17 height 17
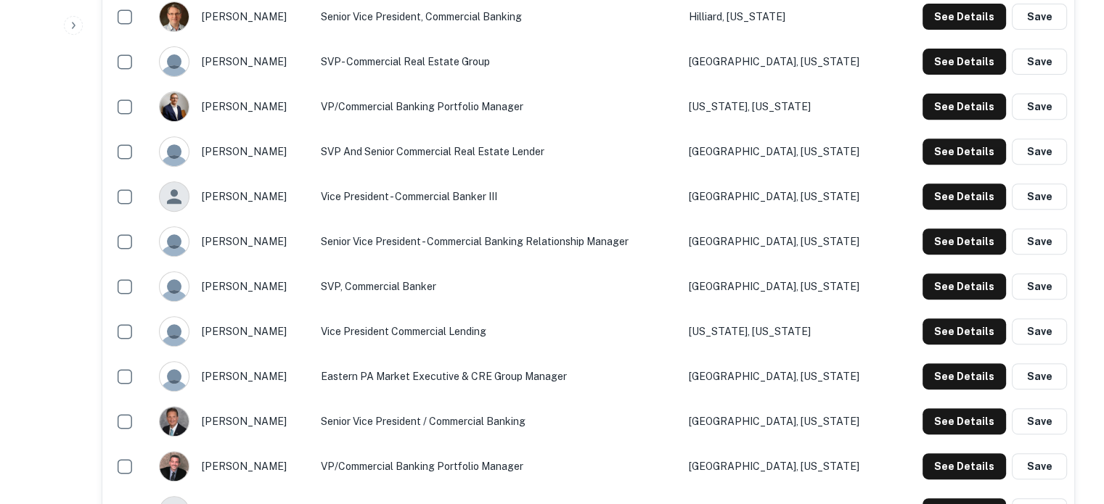
scroll to position [682, 0]
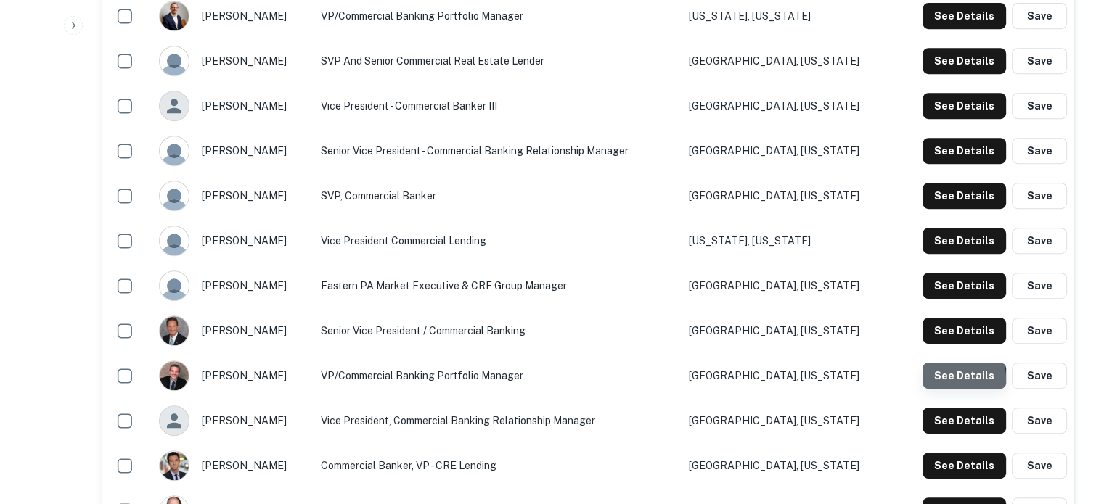
click at [952, 379] on button "See Details" at bounding box center [964, 376] width 83 height 26
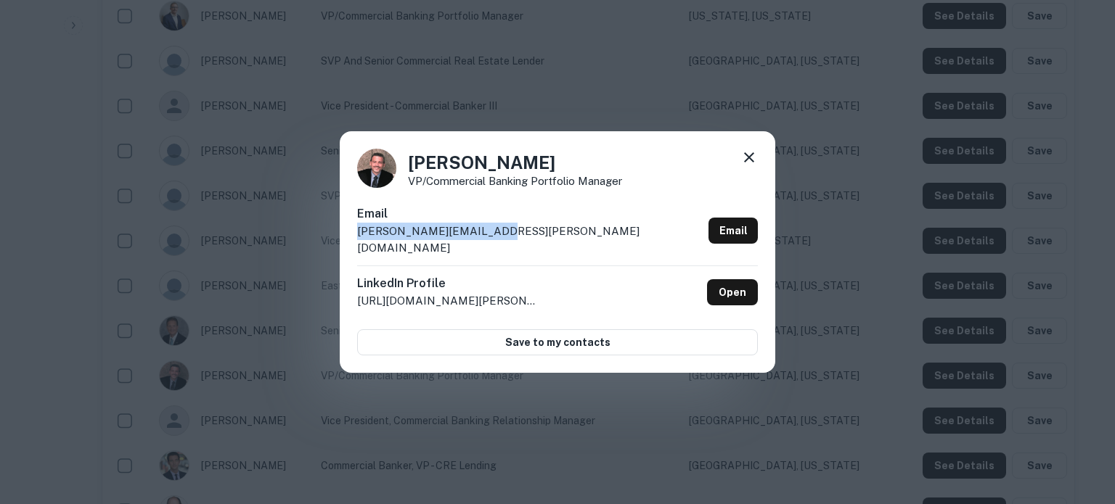
drag, startPoint x: 517, startPoint y: 242, endPoint x: 357, endPoint y: 249, distance: 159.8
click at [357, 249] on div "Email joshua.hayes@stbank.com Email" at bounding box center [557, 235] width 401 height 60
click at [755, 162] on icon at bounding box center [748, 157] width 17 height 17
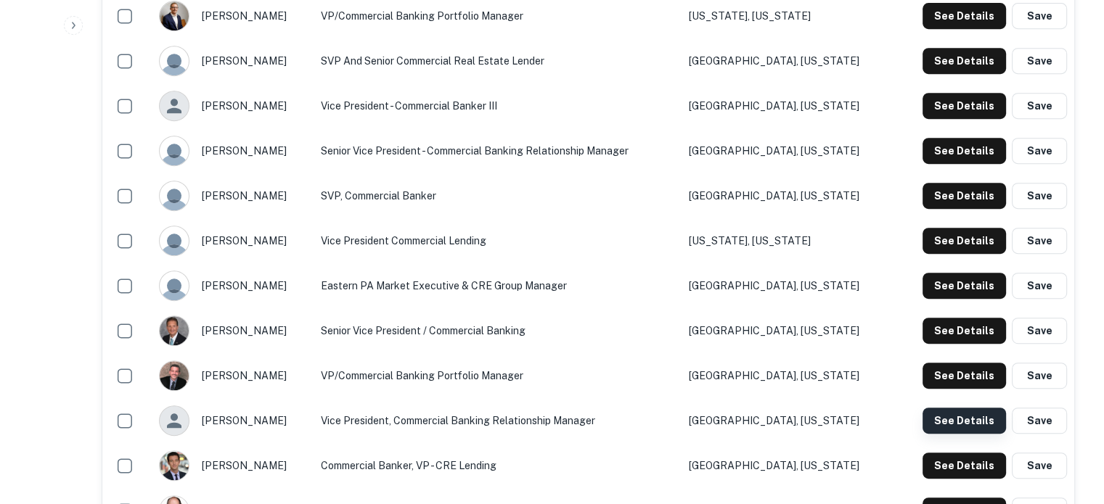
click at [969, 412] on button "See Details" at bounding box center [964, 421] width 83 height 26
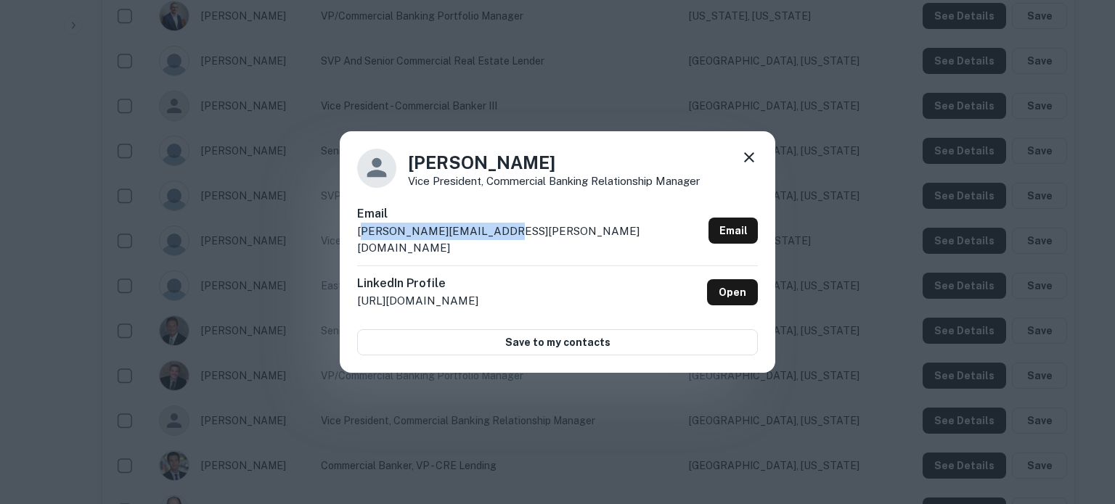
drag, startPoint x: 505, startPoint y: 243, endPoint x: 359, endPoint y: 248, distance: 146.7
click at [359, 248] on div "Email justin.gildea@stbank.com Email" at bounding box center [557, 235] width 401 height 60
click at [363, 246] on p "justin.gildea@stbank.com" at bounding box center [529, 240] width 345 height 34
drag, startPoint x: 356, startPoint y: 243, endPoint x: 507, endPoint y: 243, distance: 150.2
click at [507, 243] on div "Justin Gildea Vice President, Commercial Banking Relationship Manager Email jus…" at bounding box center [557, 252] width 435 height 242
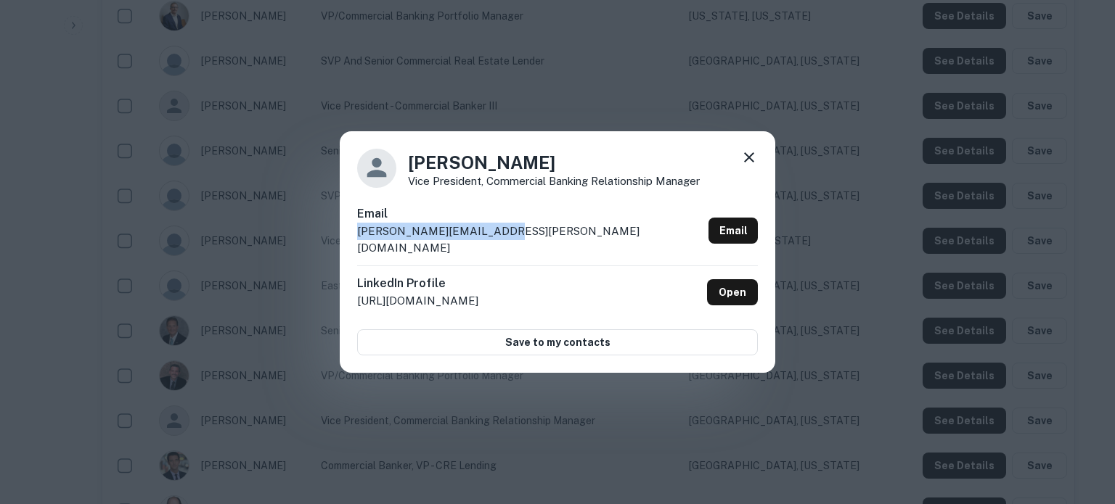
click at [753, 166] on icon at bounding box center [748, 157] width 17 height 17
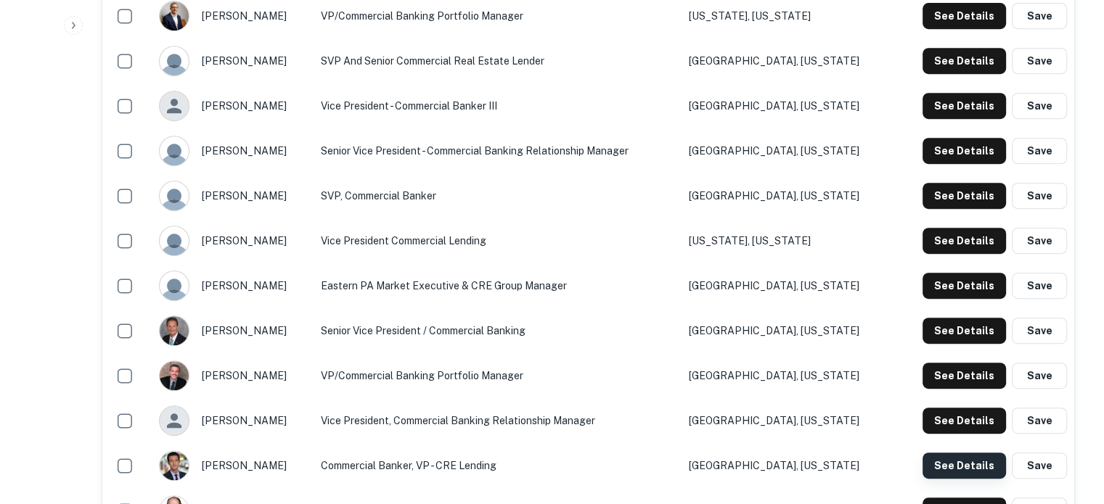
click at [932, 467] on button "See Details" at bounding box center [964, 466] width 83 height 26
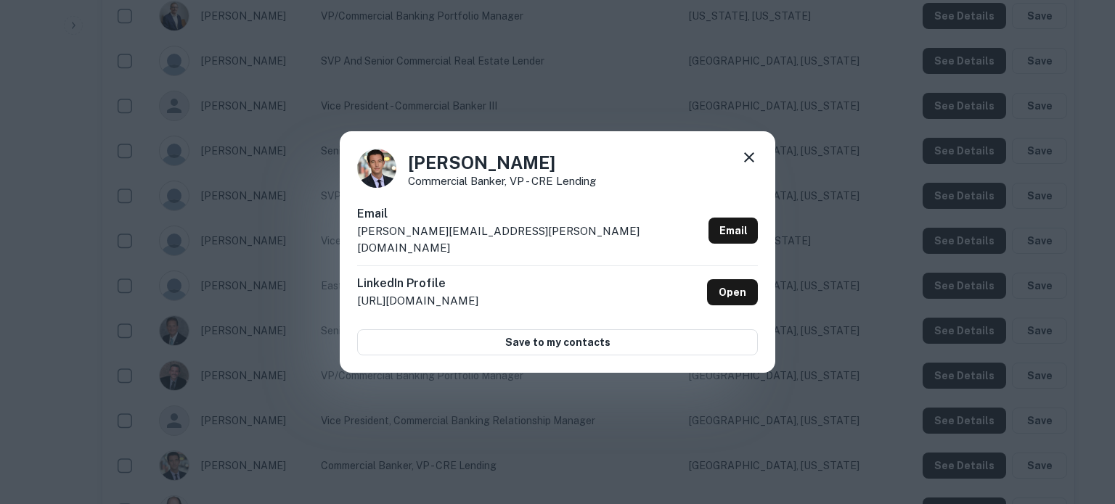
click at [743, 166] on icon at bounding box center [748, 157] width 17 height 17
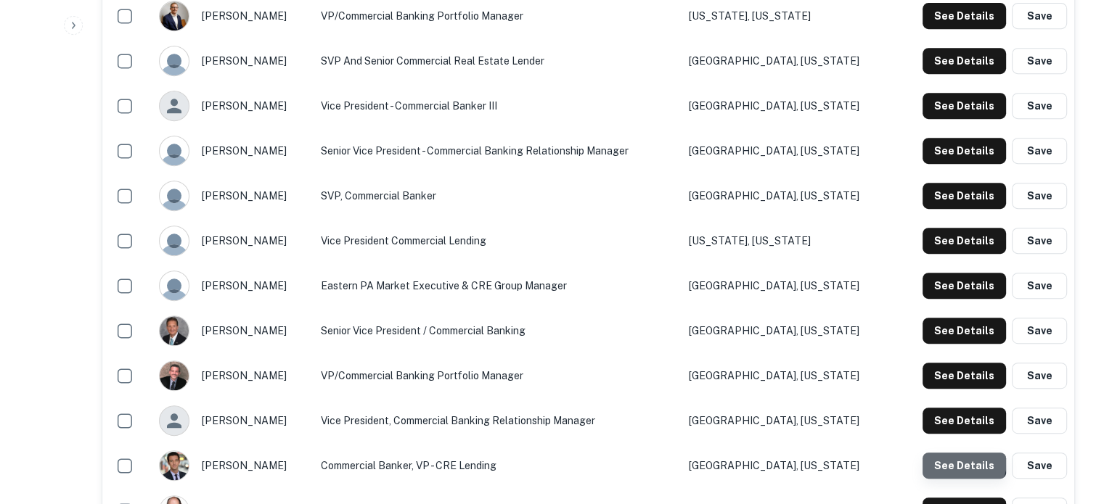
click at [961, 461] on button "See Details" at bounding box center [964, 466] width 83 height 26
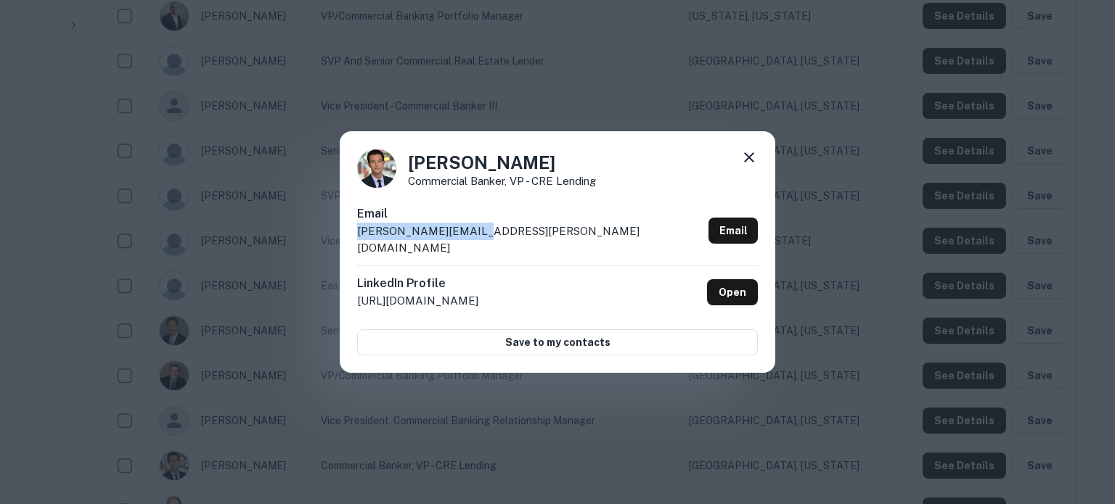
drag, startPoint x: 473, startPoint y: 237, endPoint x: 343, endPoint y: 242, distance: 130.0
click at [343, 242] on div "Karl Dahl Commercial Banker, VP - CRE Lending Email karl.dahl@stbank.com Email …" at bounding box center [557, 252] width 435 height 242
click at [749, 166] on icon at bounding box center [748, 157] width 17 height 17
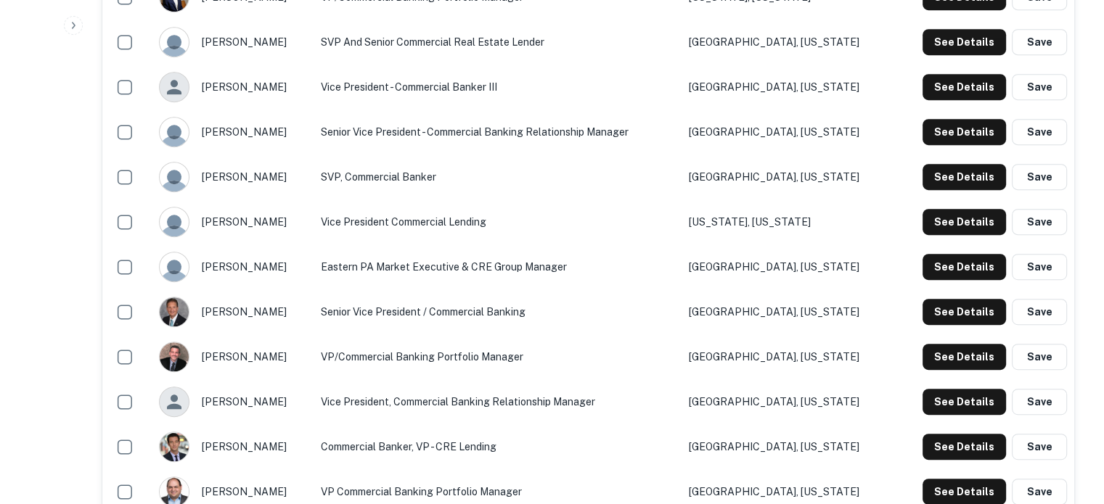
scroll to position [754, 0]
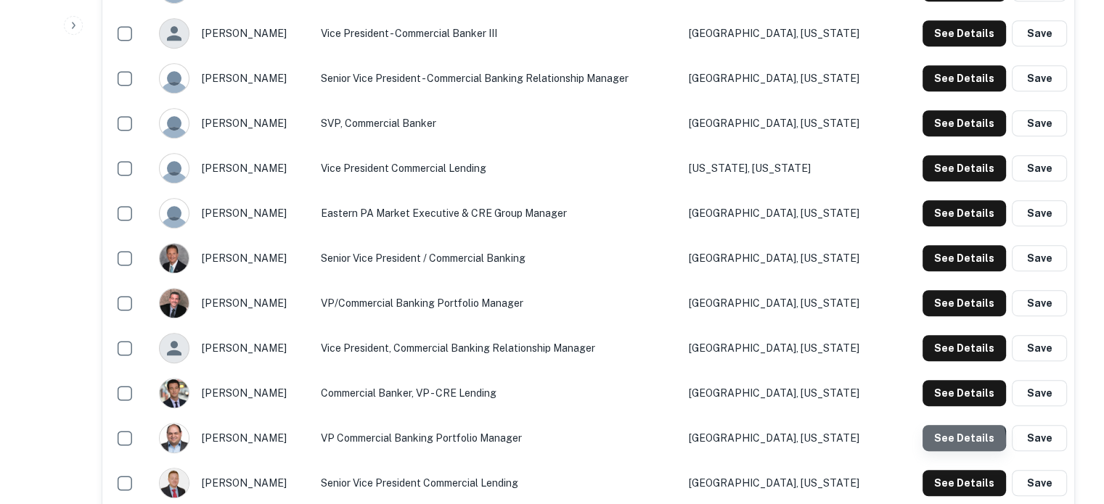
click at [959, 441] on button "See Details" at bounding box center [964, 438] width 83 height 26
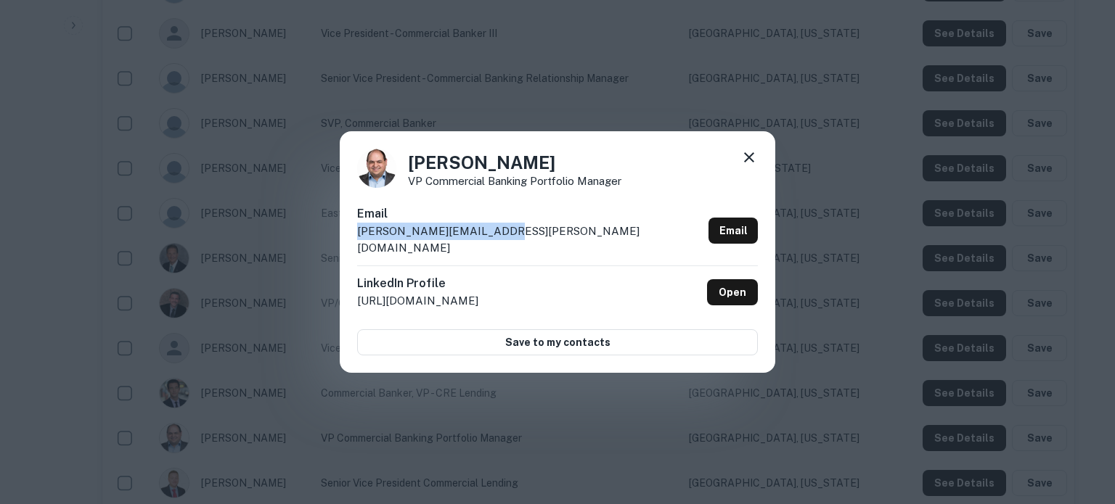
drag, startPoint x: 557, startPoint y: 245, endPoint x: 357, endPoint y: 242, distance: 200.3
click at [357, 242] on div "Email kevin.vanpelt@stbank.com Email" at bounding box center [557, 235] width 401 height 60
click at [751, 158] on icon at bounding box center [748, 157] width 17 height 17
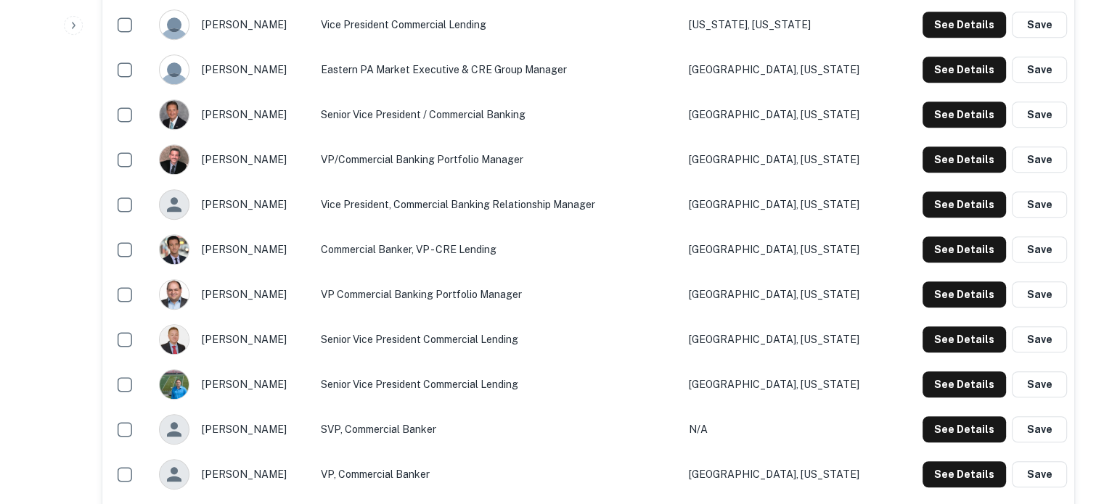
scroll to position [899, 0]
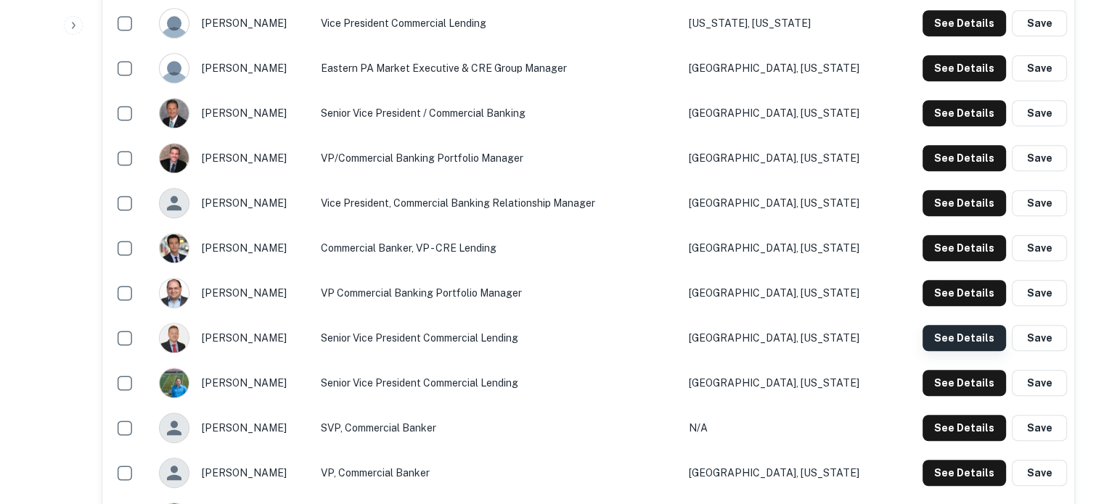
click at [963, 337] on button "See Details" at bounding box center [964, 338] width 83 height 26
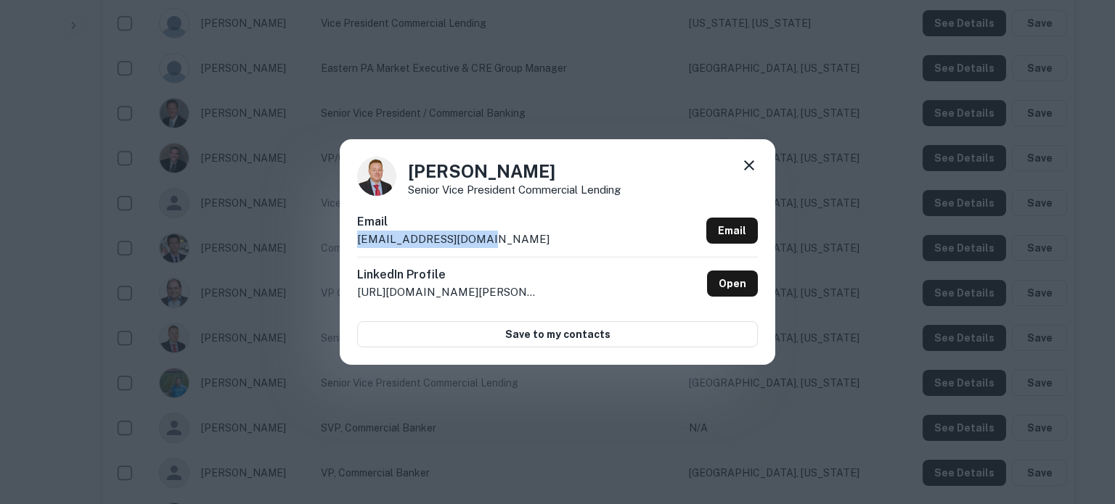
drag, startPoint x: 482, startPoint y: 237, endPoint x: 350, endPoint y: 245, distance: 132.3
click at [350, 245] on div "Louis Tiberio Senior Vice President Commercial Lending Email ltiberio@essabank.…" at bounding box center [557, 251] width 435 height 225
click at [759, 182] on div "Louis Tiberio Senior Vice President Commercial Lending Email ltiberio@essabank.…" at bounding box center [557, 251] width 435 height 225
click at [752, 168] on icon at bounding box center [749, 165] width 10 height 10
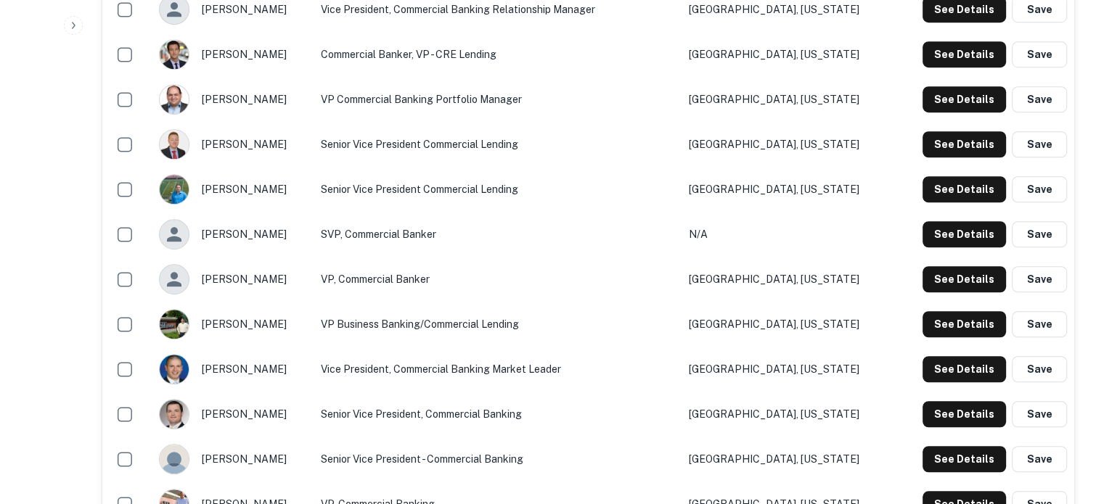
scroll to position [1117, 0]
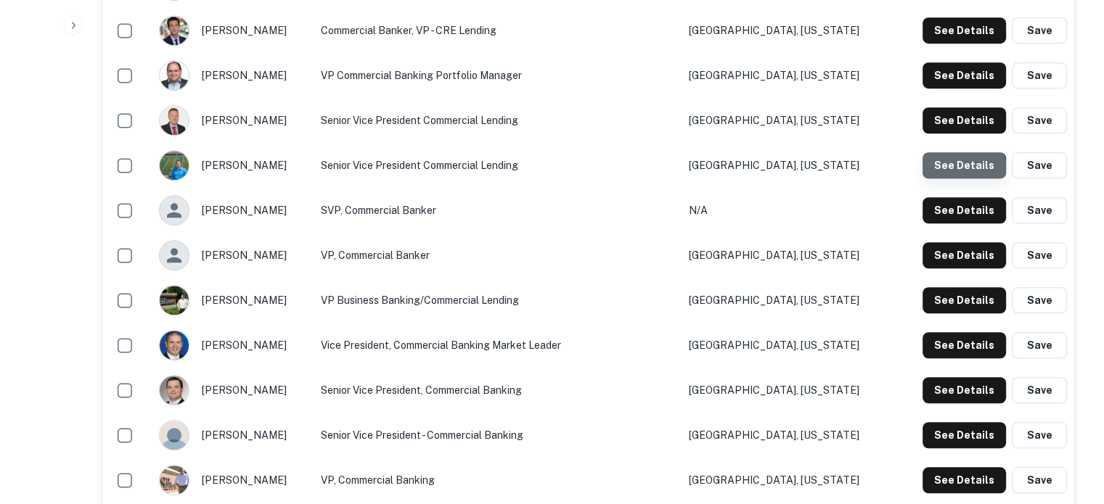
click at [952, 173] on button "See Details" at bounding box center [964, 165] width 83 height 26
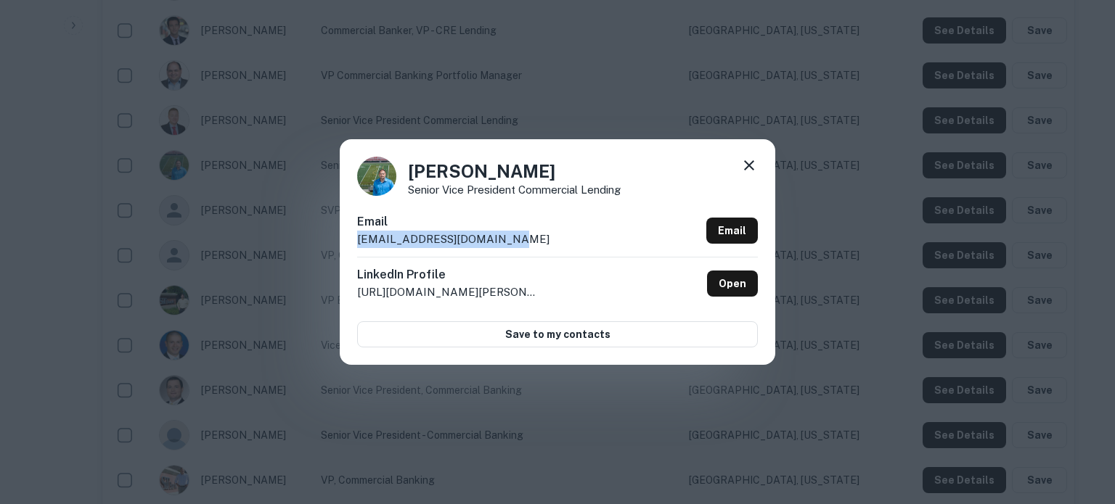
drag, startPoint x: 509, startPoint y: 237, endPoint x: 359, endPoint y: 244, distance: 150.4
click at [359, 244] on div "Email mark.bartolini@stbank.com Email" at bounding box center [557, 235] width 401 height 44
click at [756, 168] on icon at bounding box center [748, 165] width 17 height 17
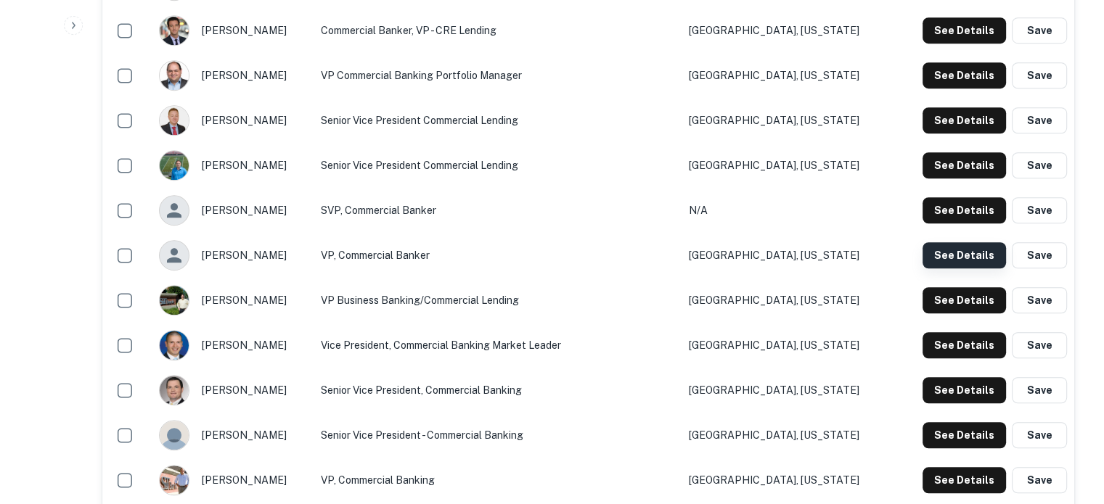
click at [935, 262] on button "See Details" at bounding box center [964, 255] width 83 height 26
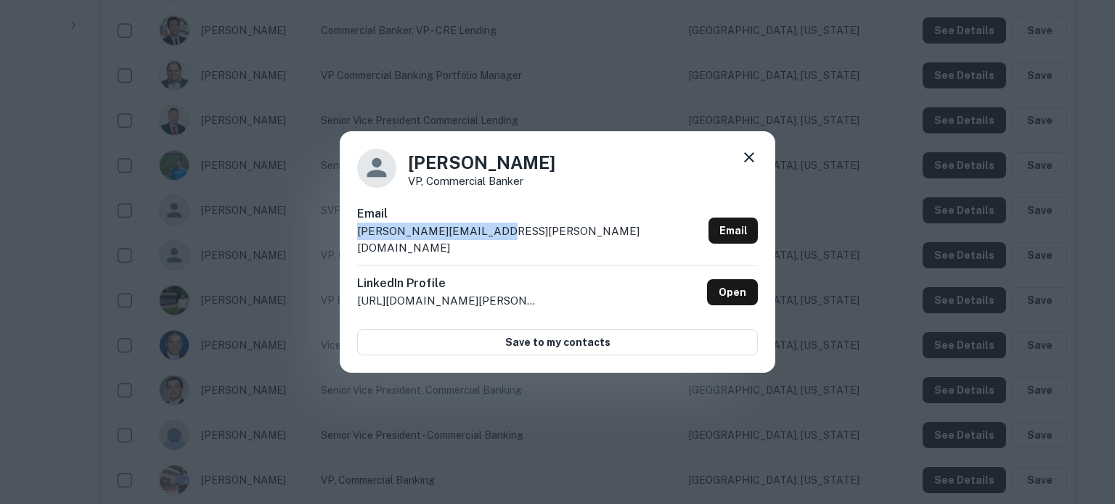
drag, startPoint x: 499, startPoint y: 240, endPoint x: 348, endPoint y: 240, distance: 151.7
click at [348, 240] on div "Melany Radel VP, Commercial Banker Email melany.radel@stbank.com Email LinkedIn…" at bounding box center [557, 252] width 435 height 242
click at [753, 159] on icon at bounding box center [748, 157] width 17 height 17
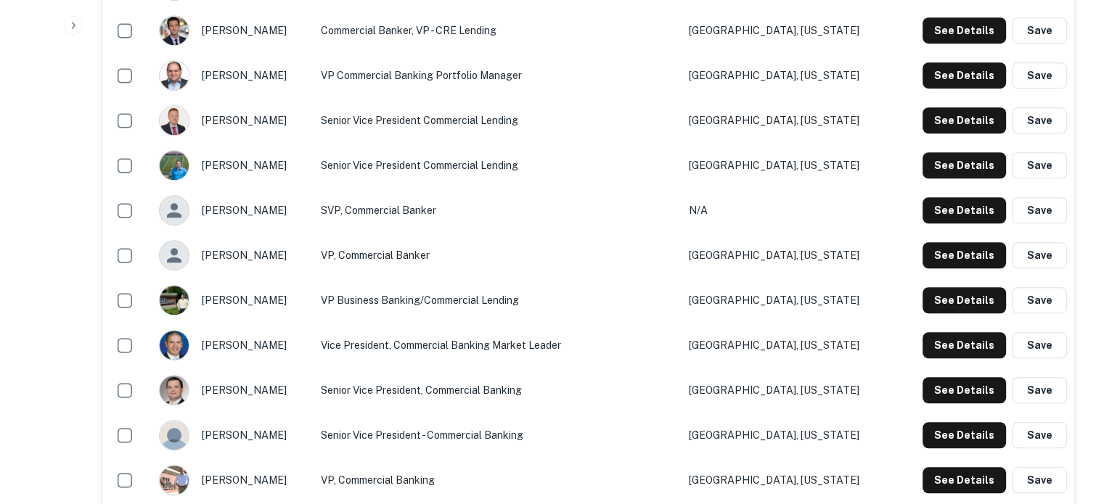
click at [922, 302] on div "See Details Save" at bounding box center [983, 300] width 167 height 26
click at [940, 298] on button "See Details" at bounding box center [964, 300] width 83 height 26
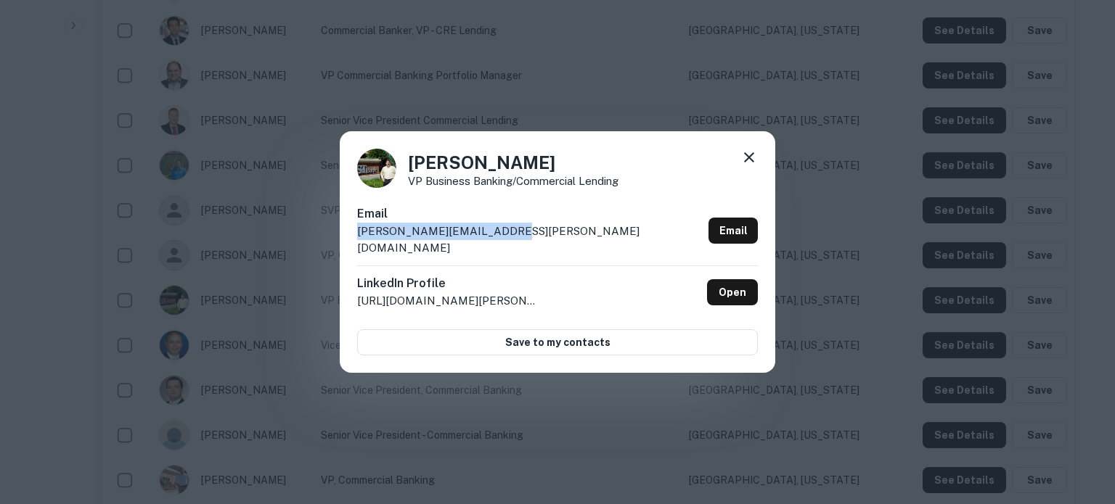
drag, startPoint x: 516, startPoint y: 243, endPoint x: 346, endPoint y: 244, distance: 169.8
click at [347, 244] on div "Michael Ciocca VP Business Banking/Commercial Lending Email michael.ciocca@stba…" at bounding box center [557, 252] width 435 height 242
click at [749, 166] on icon at bounding box center [748, 157] width 17 height 17
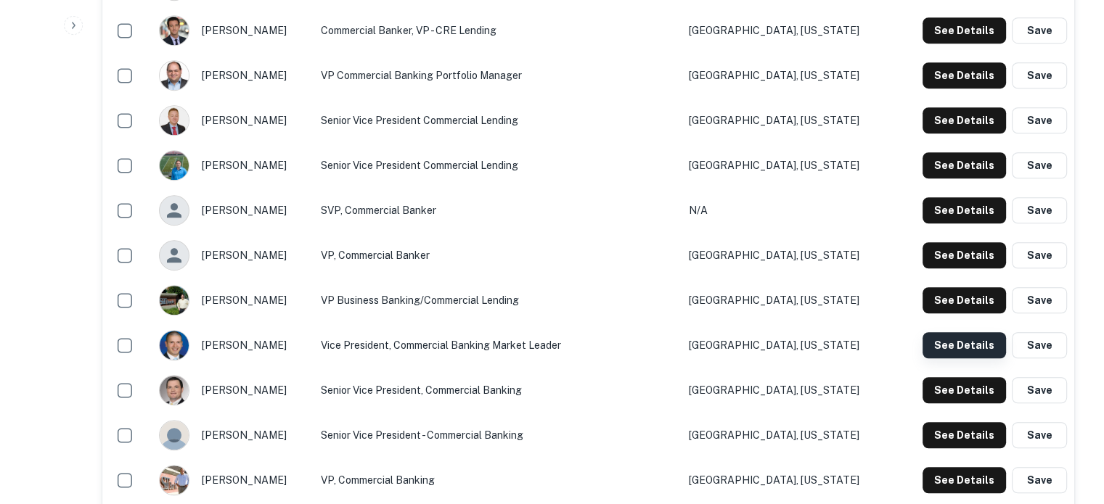
click at [1003, 342] on button "See Details" at bounding box center [964, 345] width 83 height 26
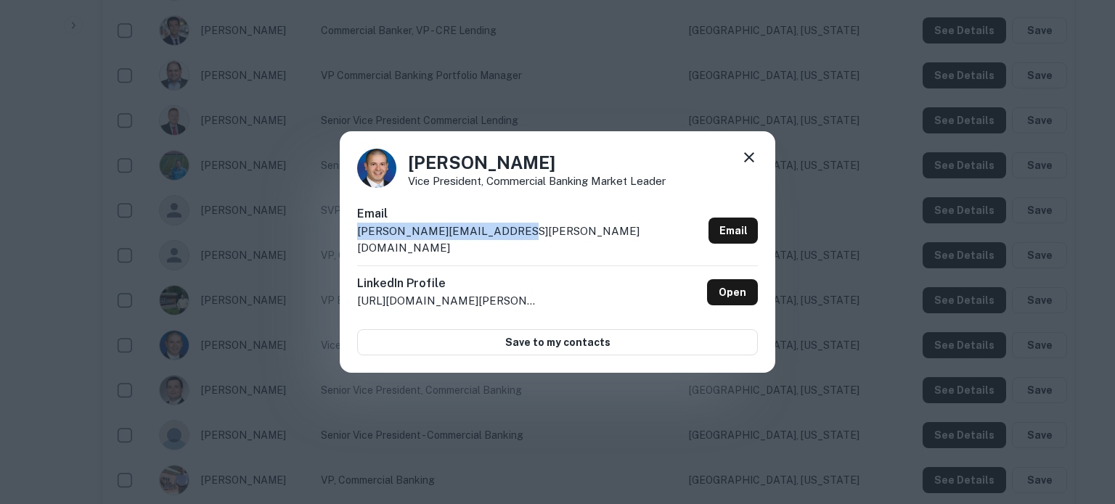
drag, startPoint x: 540, startPoint y: 240, endPoint x: 396, endPoint y: 248, distance: 143.9
click at [345, 234] on div "Michael Tschudy Vice President, Commercial Banking Market Leader Email michael.…" at bounding box center [557, 252] width 435 height 242
click at [747, 157] on icon at bounding box center [748, 157] width 17 height 17
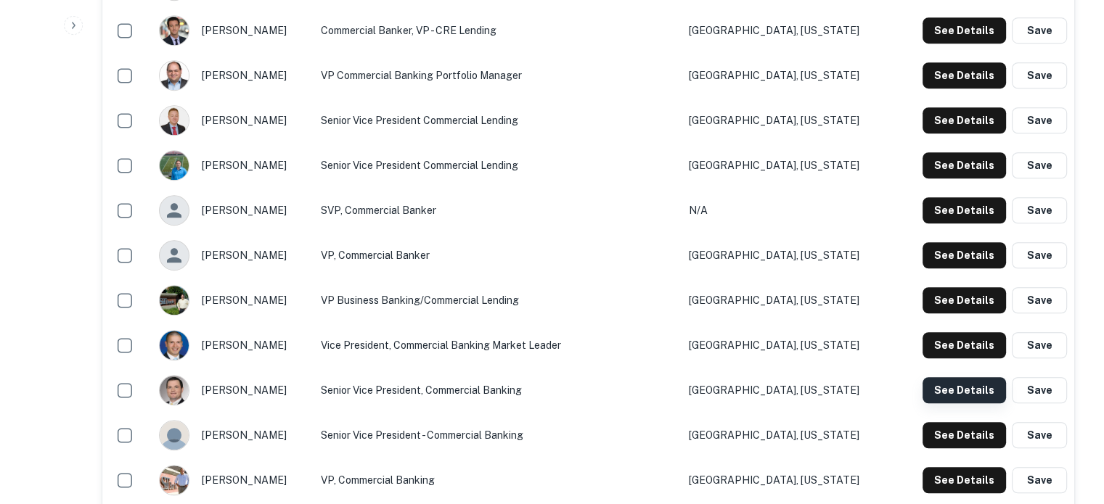
click at [976, 396] on button "See Details" at bounding box center [964, 390] width 83 height 26
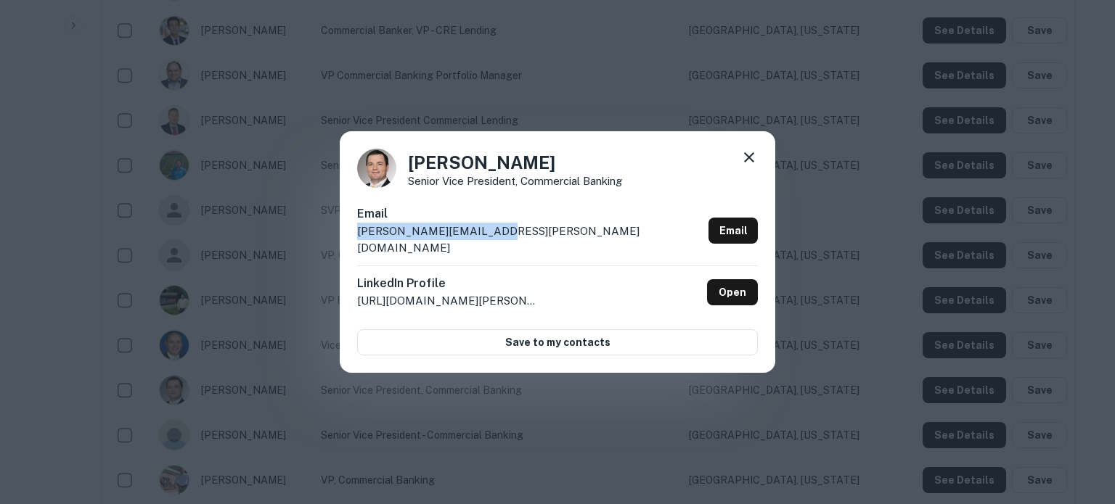
drag, startPoint x: 494, startPoint y: 243, endPoint x: 358, endPoint y: 243, distance: 136.5
click at [358, 243] on div "Email nick.marquis@stbank.com Email" at bounding box center [557, 235] width 401 height 60
click at [746, 165] on icon at bounding box center [748, 157] width 17 height 17
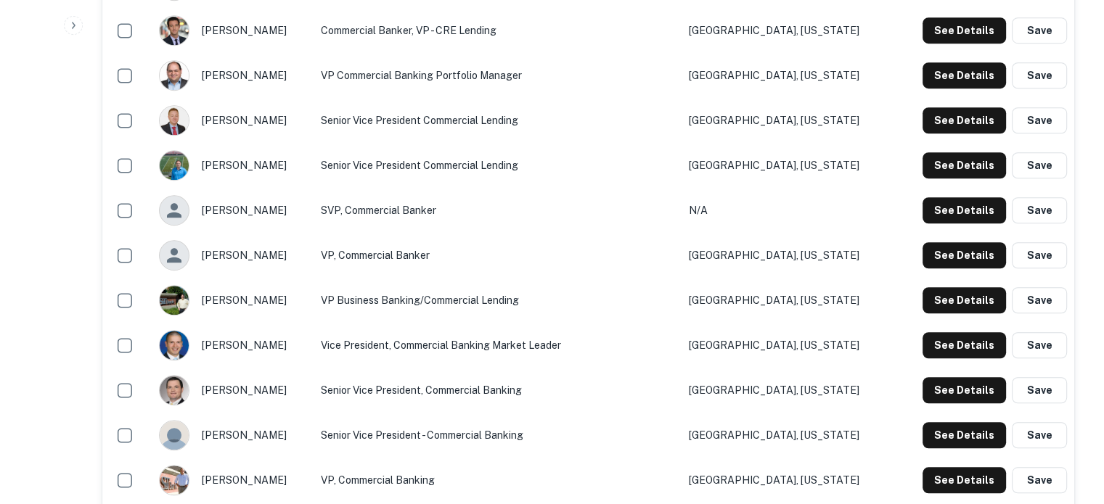
scroll to position [1262, 0]
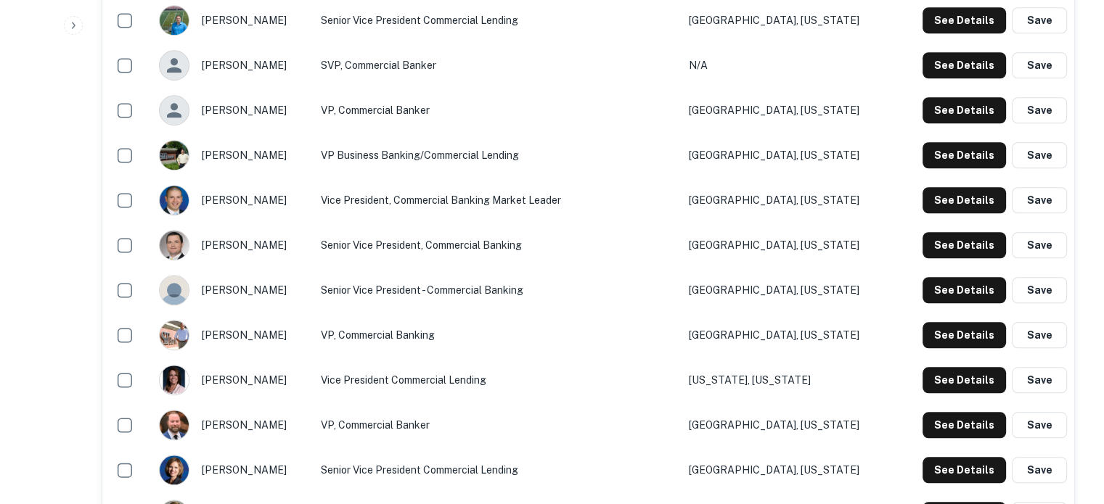
click at [962, 78] on td "See Details Save" at bounding box center [983, 65] width 181 height 45
click at [959, 69] on button "See Details" at bounding box center [964, 65] width 83 height 26
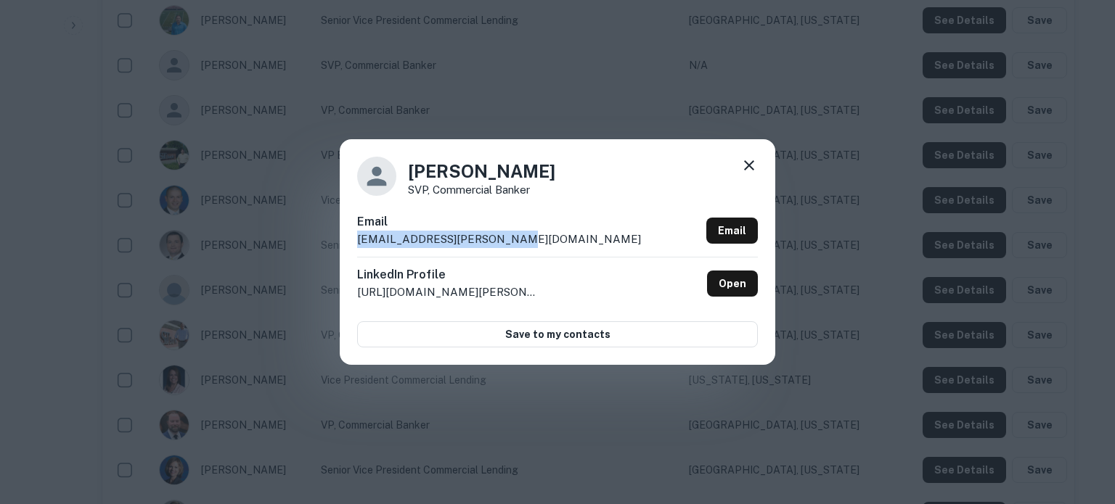
drag, startPoint x: 507, startPoint y: 248, endPoint x: 356, endPoint y: 248, distance: 151.7
click at [356, 248] on div "Mark Fitzgerald SVP, Commercial Banker Email mark.fitzgerald@stbank.com Email L…" at bounding box center [557, 251] width 435 height 225
click at [748, 165] on icon at bounding box center [749, 165] width 10 height 10
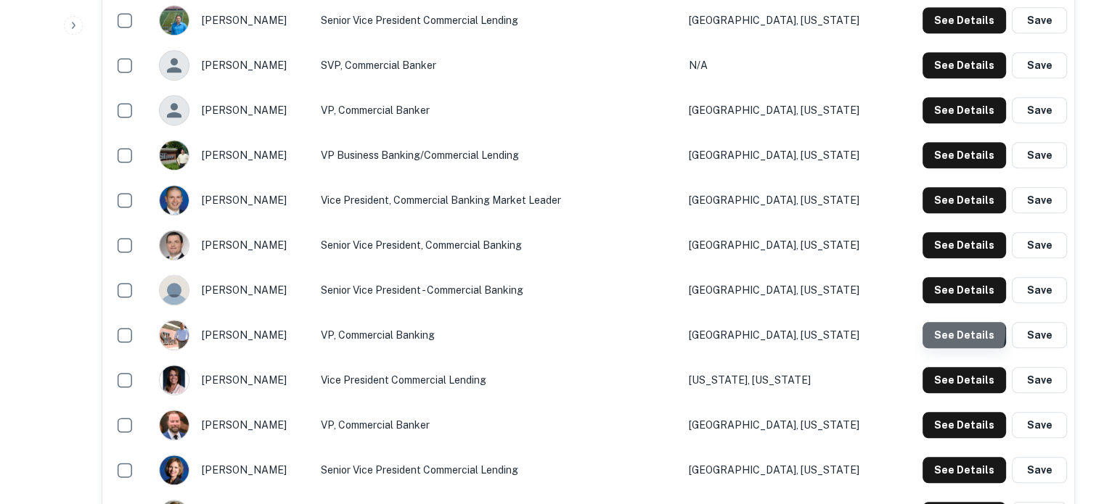
click at [946, 331] on button "See Details" at bounding box center [964, 335] width 83 height 26
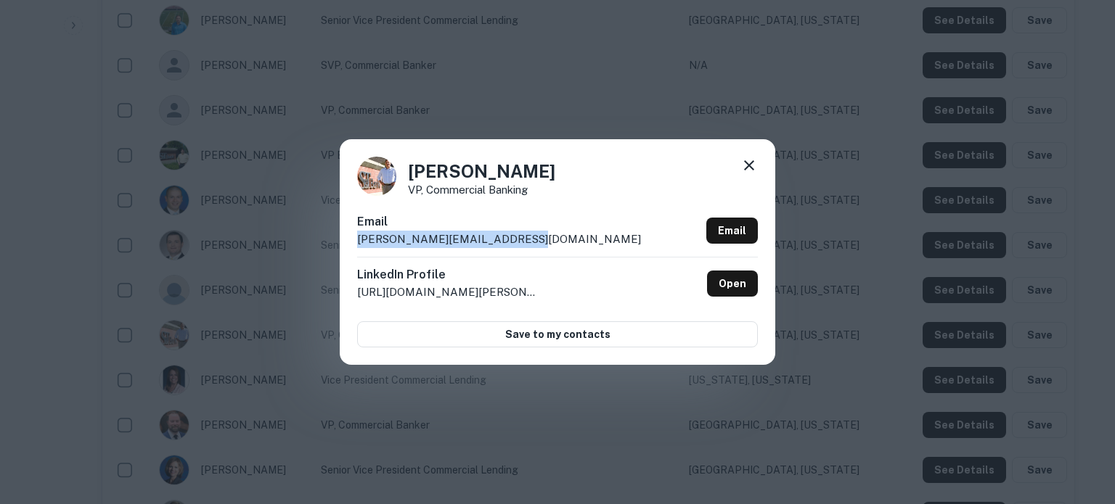
drag, startPoint x: 520, startPoint y: 240, endPoint x: 351, endPoint y: 245, distance: 169.2
click at [351, 245] on div "Robert Balazentis VP, Commercial Banking Email robert.balazentis@stbank.com Ema…" at bounding box center [557, 251] width 435 height 225
click at [750, 168] on icon at bounding box center [749, 165] width 10 height 10
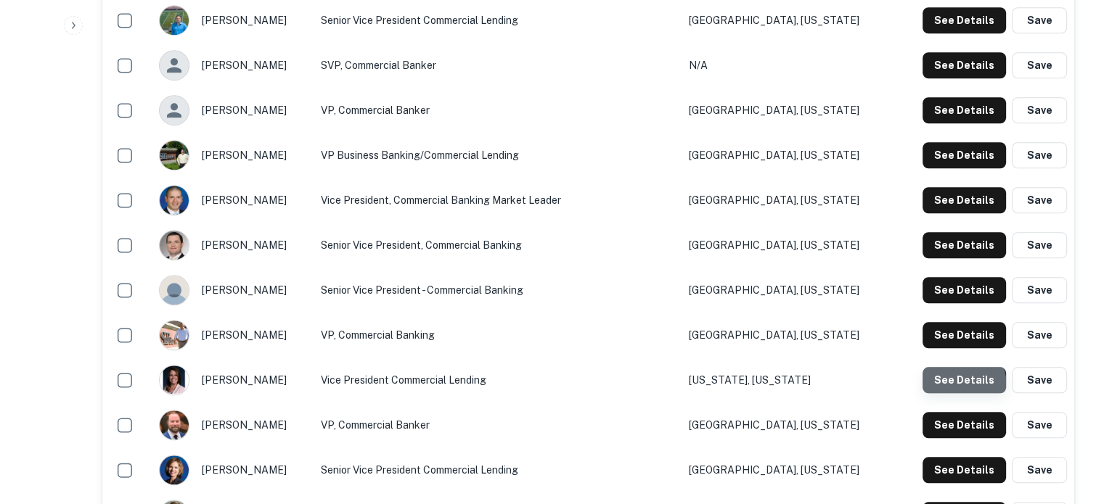
click at [946, 388] on button "See Details" at bounding box center [964, 380] width 83 height 26
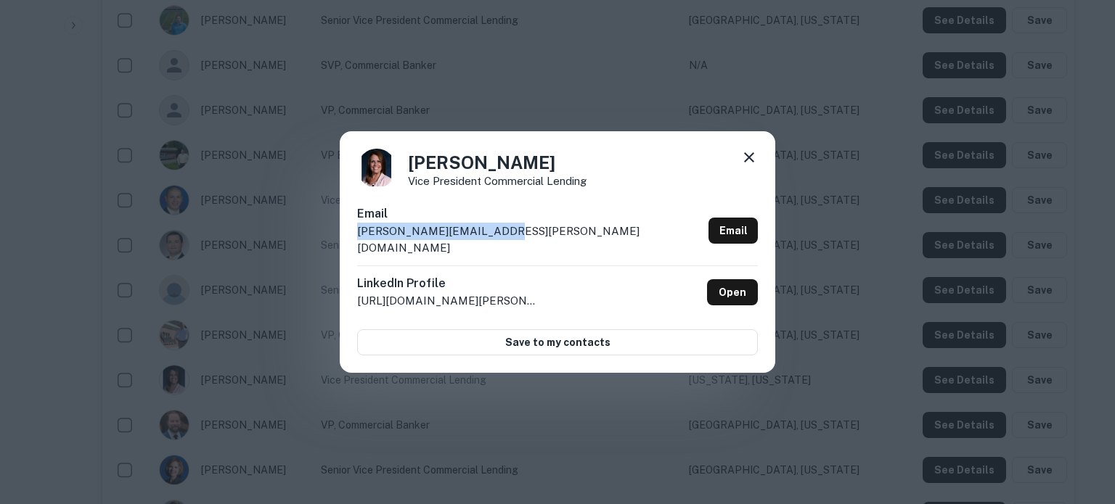
drag, startPoint x: 508, startPoint y: 241, endPoint x: 353, endPoint y: 248, distance: 154.7
click at [353, 248] on div "Roxanne Baker Vice President Commercial Lending Email roxanne.baker@stbank.com …" at bounding box center [557, 252] width 435 height 242
click at [748, 163] on icon at bounding box center [749, 157] width 10 height 10
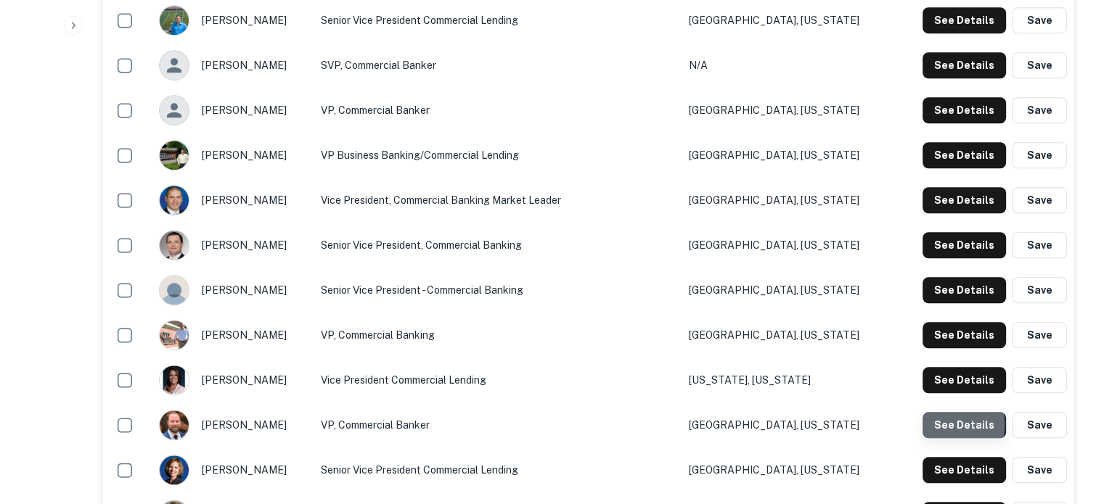
click at [946, 425] on button "See Details" at bounding box center [964, 425] width 83 height 26
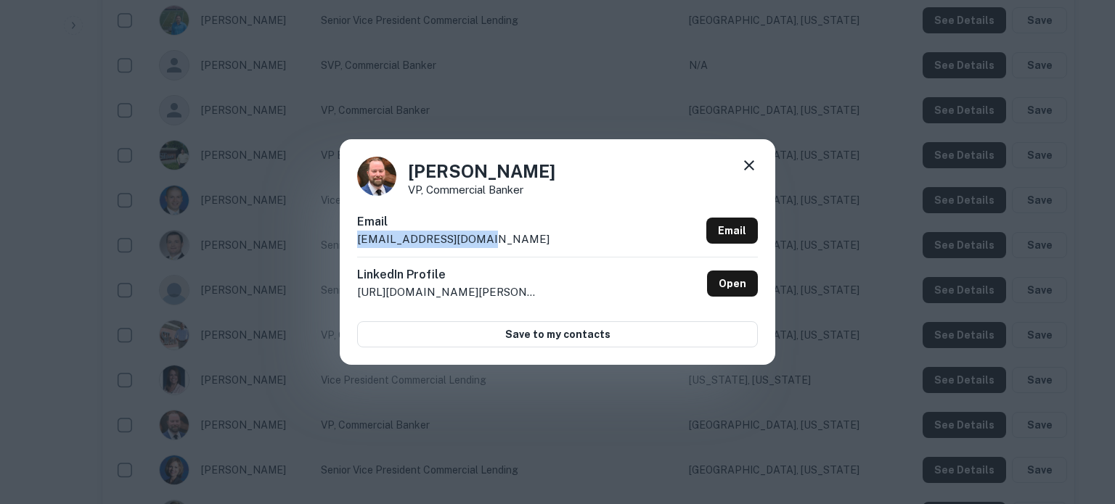
drag, startPoint x: 487, startPoint y: 239, endPoint x: 350, endPoint y: 242, distance: 137.2
click at [350, 242] on div "Spencer Ritchey VP, Commercial Banker Email sritchey@andover.bank Email LinkedI…" at bounding box center [557, 251] width 435 height 225
click at [746, 167] on icon at bounding box center [748, 165] width 17 height 17
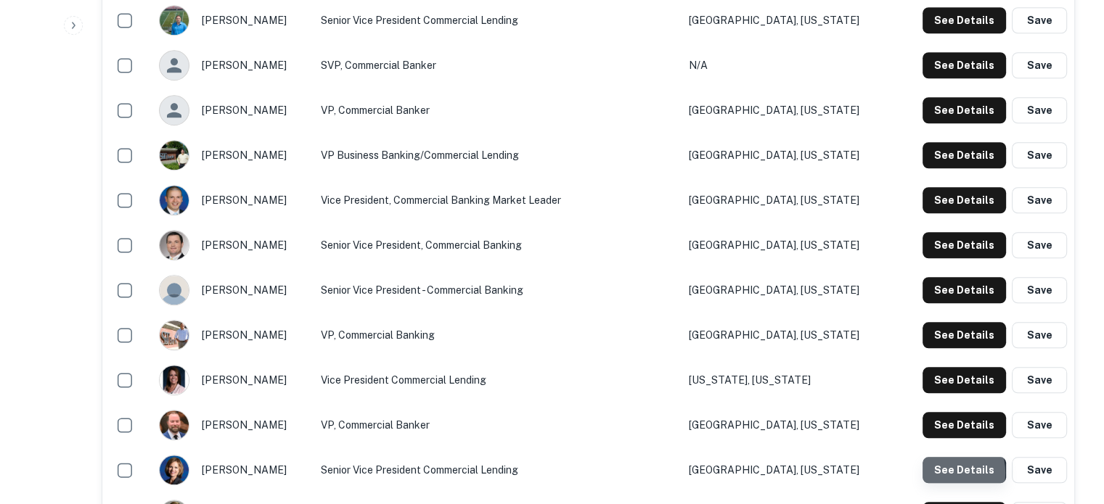
click at [940, 473] on button "See Details" at bounding box center [964, 470] width 83 height 26
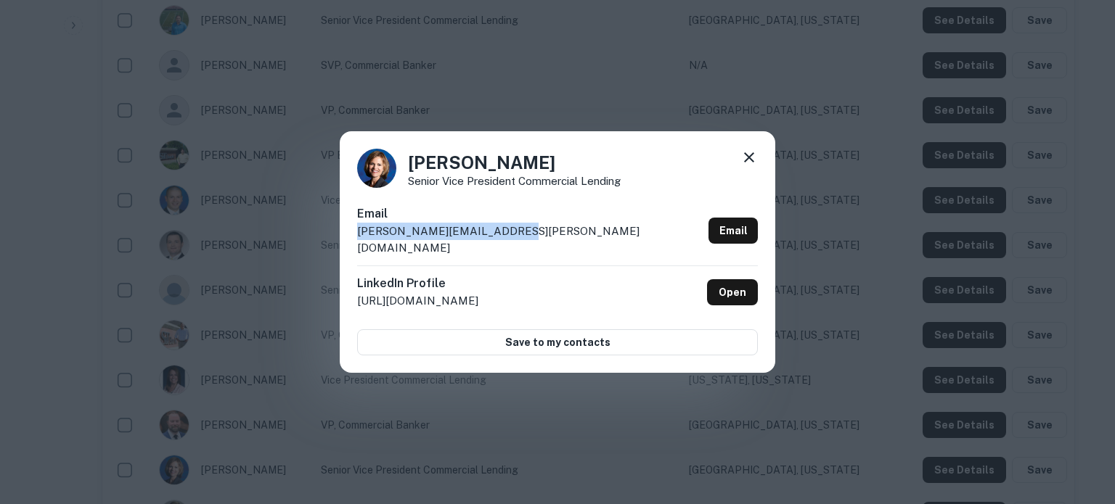
drag, startPoint x: 501, startPoint y: 245, endPoint x: 356, endPoint y: 245, distance: 144.4
click at [356, 245] on div "Stacey Winfield Senior Vice President Commercial Lending Email stacey.winfield@…" at bounding box center [557, 252] width 435 height 242
click at [749, 166] on icon at bounding box center [748, 157] width 17 height 17
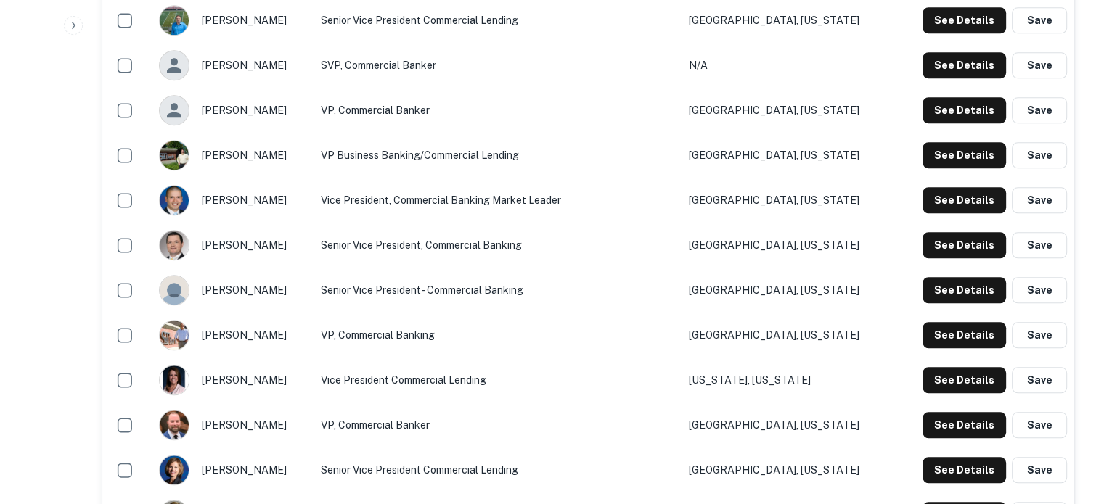
scroll to position [1480, 0]
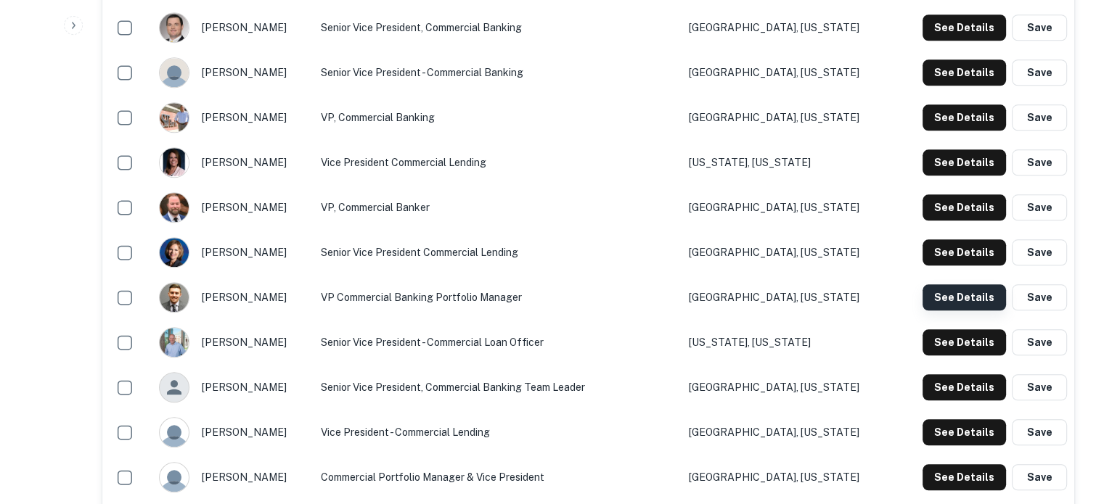
click at [983, 304] on button "See Details" at bounding box center [964, 298] width 83 height 26
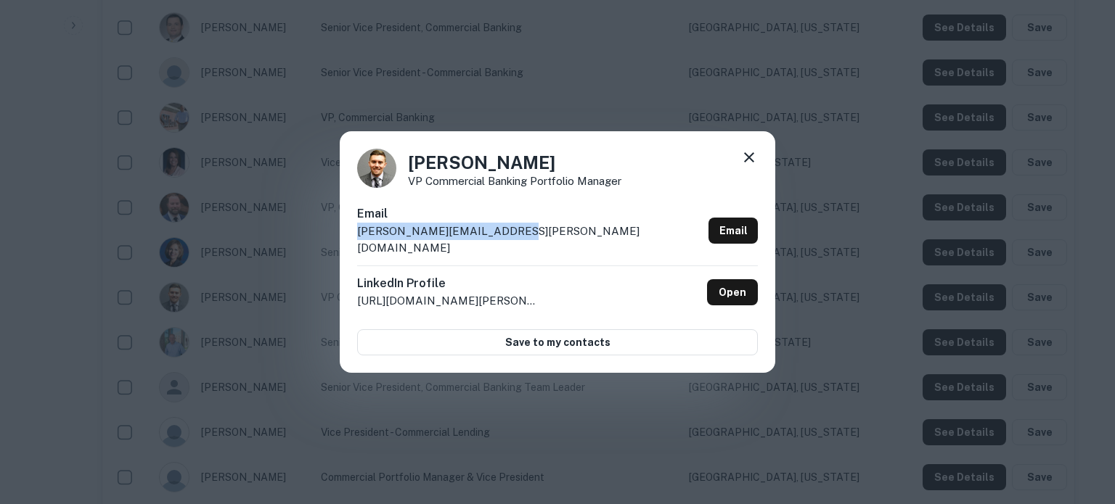
drag, startPoint x: 523, startPoint y: 243, endPoint x: 354, endPoint y: 247, distance: 168.4
click at [354, 247] on div "Stephen Wishard VP Commercial Banking Portfolio Manager Email stephen.wishard@s…" at bounding box center [557, 252] width 435 height 242
click at [749, 166] on icon at bounding box center [748, 157] width 17 height 17
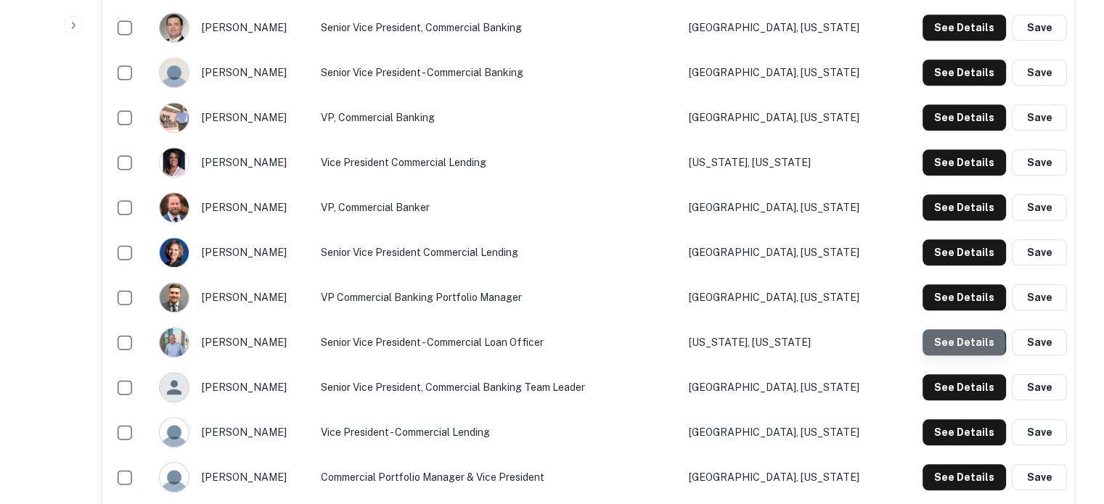
click at [955, 342] on button "See Details" at bounding box center [964, 343] width 83 height 26
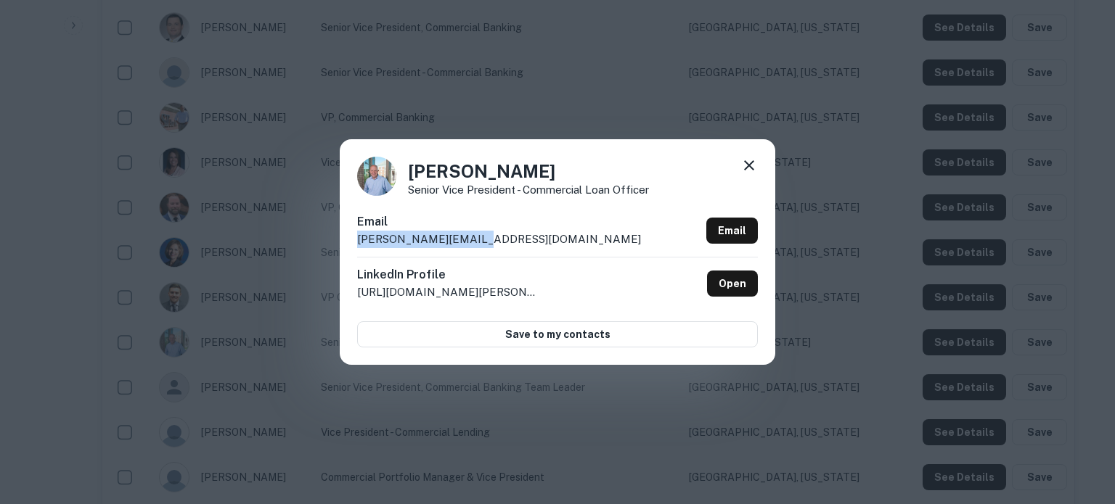
drag, startPoint x: 522, startPoint y: 252, endPoint x: 345, endPoint y: 248, distance: 176.4
click at [345, 248] on div "Timothy Tyger Senior Vice President - Commercial Loan Officer Email tim.tyger@s…" at bounding box center [557, 251] width 435 height 225
click at [749, 165] on icon at bounding box center [748, 165] width 17 height 17
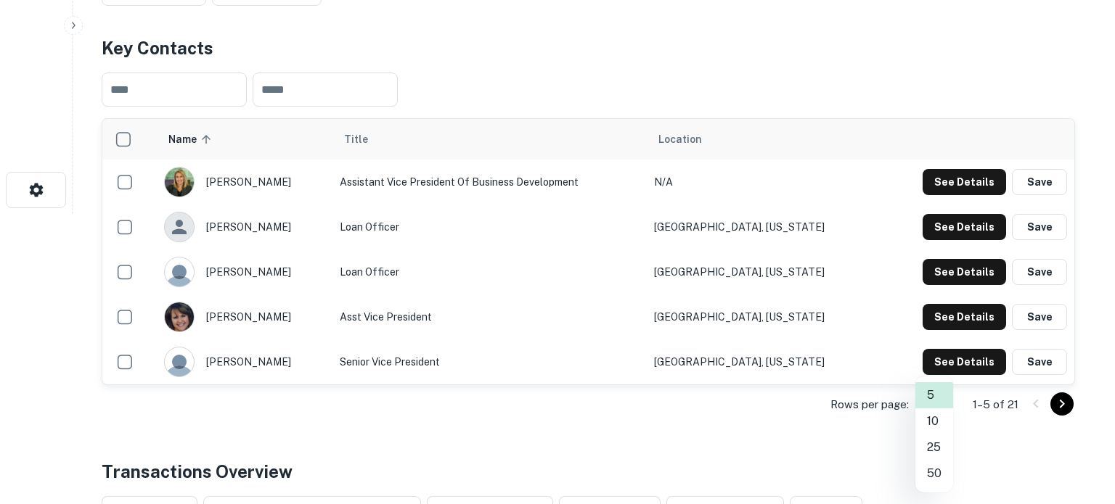
click at [935, 450] on li "25" at bounding box center [934, 448] width 38 height 26
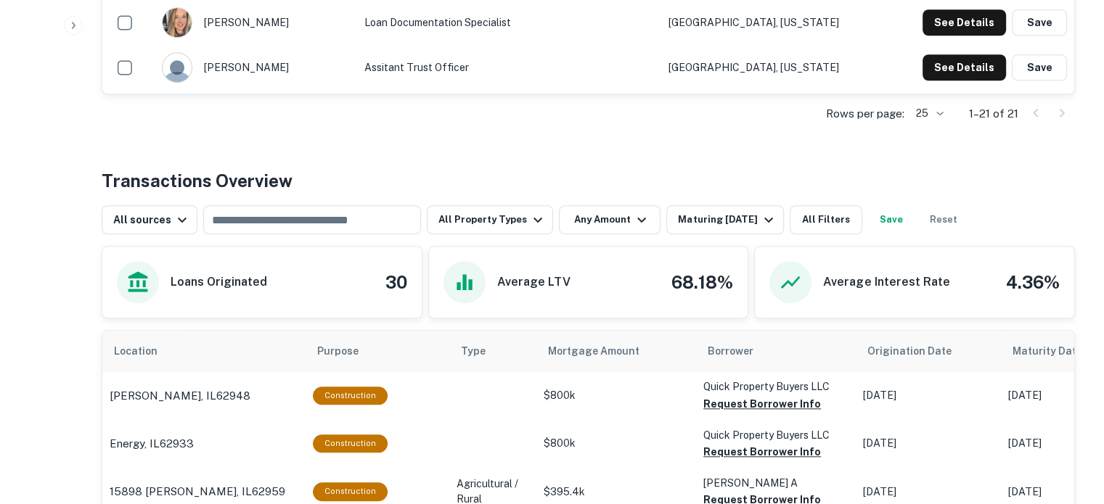
scroll to position [1306, 0]
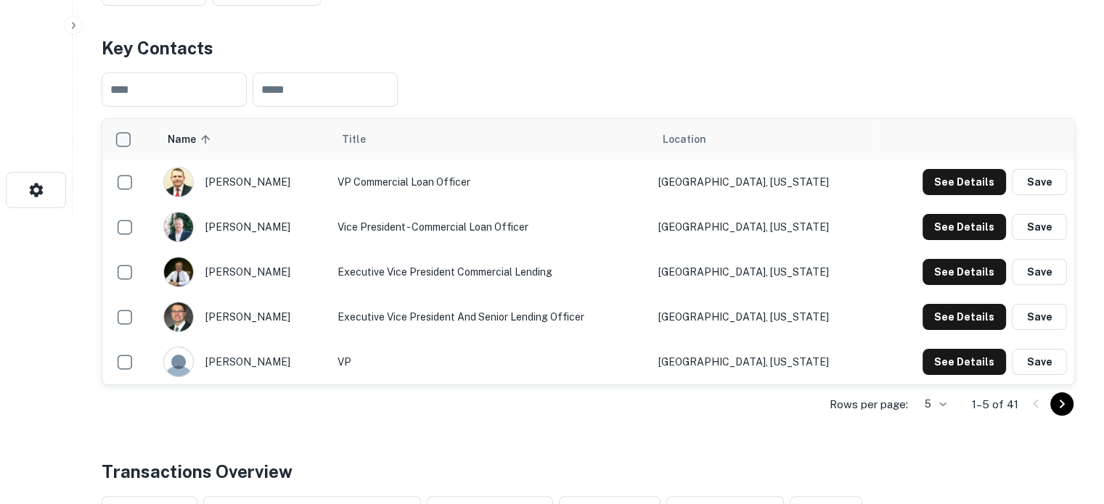
scroll to position [290, 0]
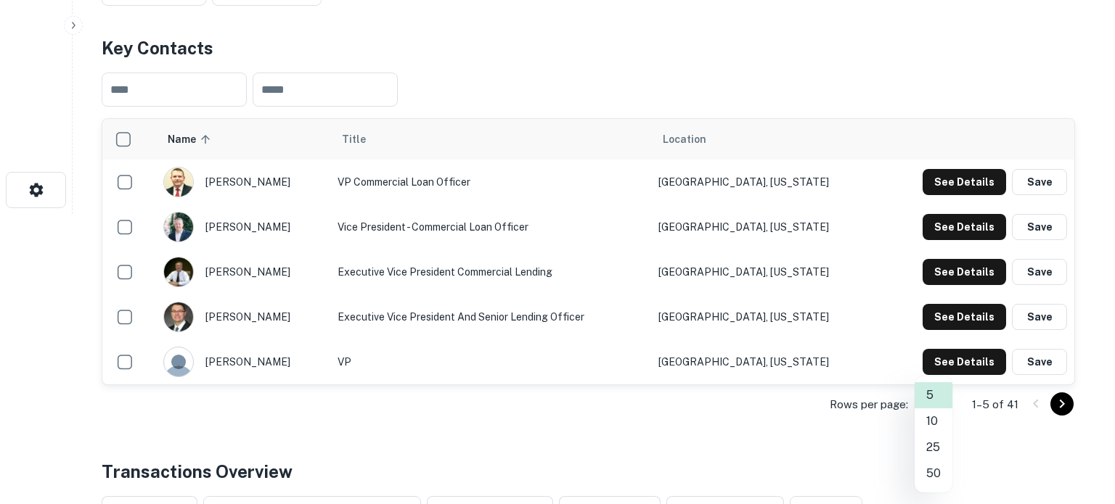
click at [941, 469] on li "50" at bounding box center [934, 474] width 38 height 26
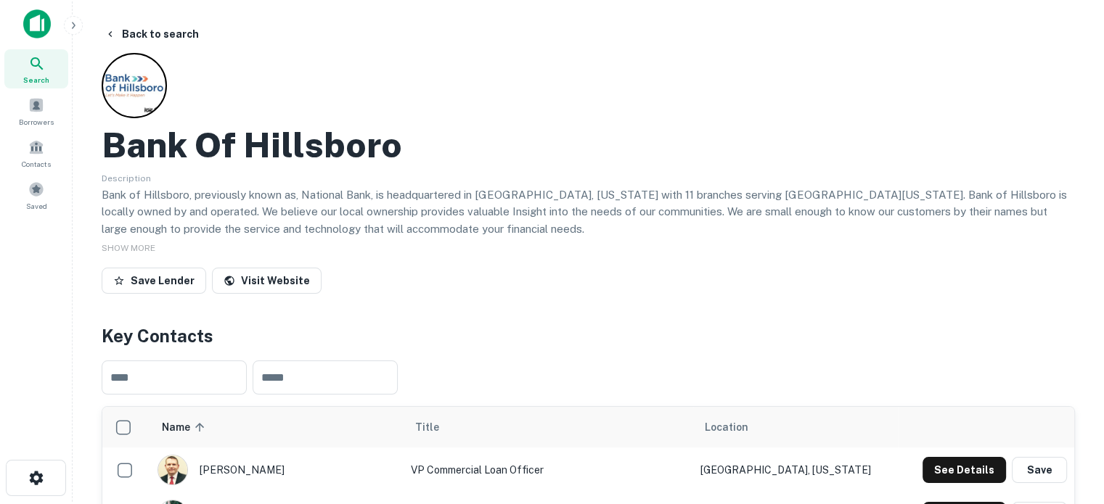
scroll to position [0, 0]
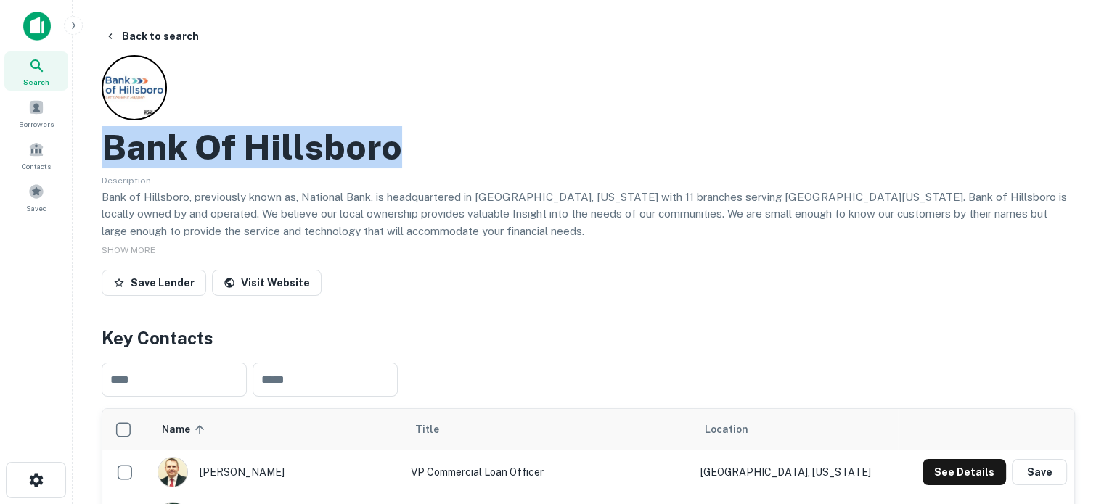
drag, startPoint x: 94, startPoint y: 148, endPoint x: 456, endPoint y: 153, distance: 361.5
copy h2 "Bank Of Hillsboro"
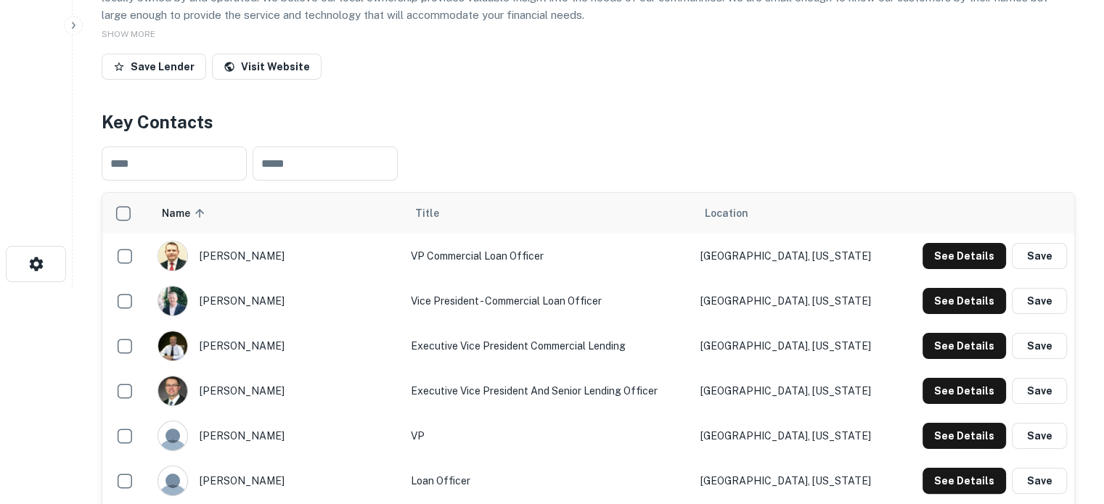
scroll to position [290, 0]
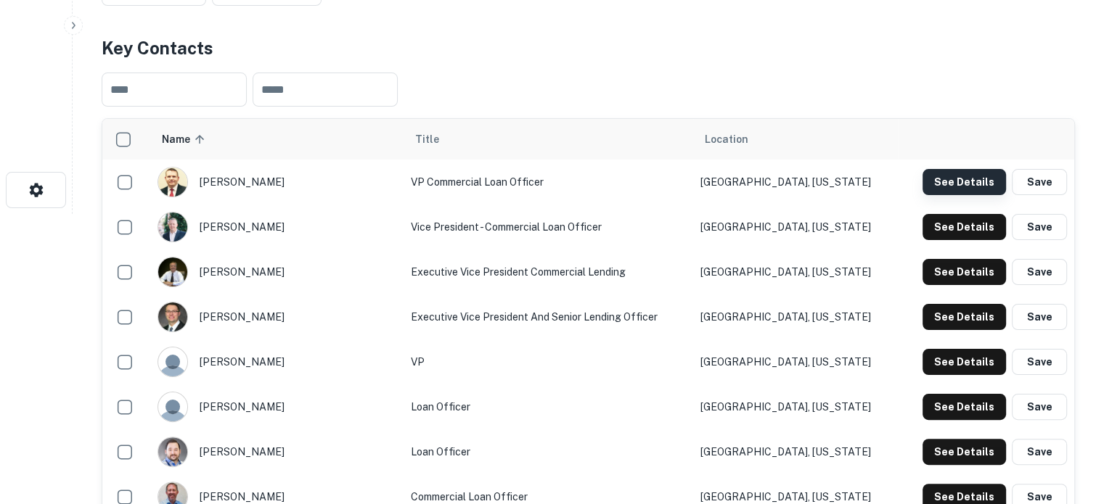
click at [942, 176] on button "See Details" at bounding box center [964, 182] width 83 height 26
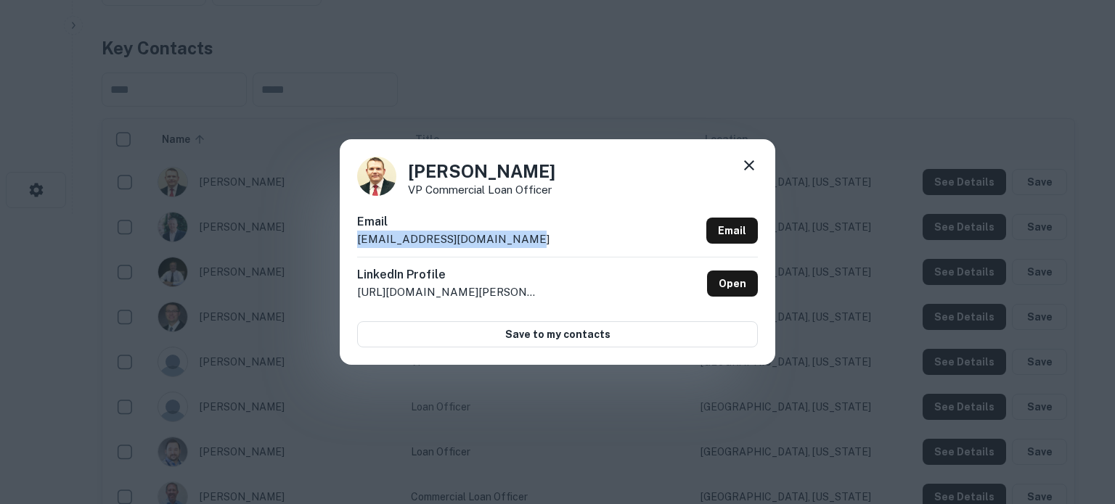
drag, startPoint x: 356, startPoint y: 244, endPoint x: 533, endPoint y: 242, distance: 176.4
click at [533, 242] on div "[PERSON_NAME] VP Commercial Loan Officer Email [EMAIL_ADDRESS][DOMAIN_NAME] Ema…" at bounding box center [557, 251] width 435 height 225
copy p "[EMAIL_ADDRESS][DOMAIN_NAME]"
click at [743, 287] on link "Open" at bounding box center [732, 284] width 51 height 26
click at [753, 168] on icon at bounding box center [748, 165] width 17 height 17
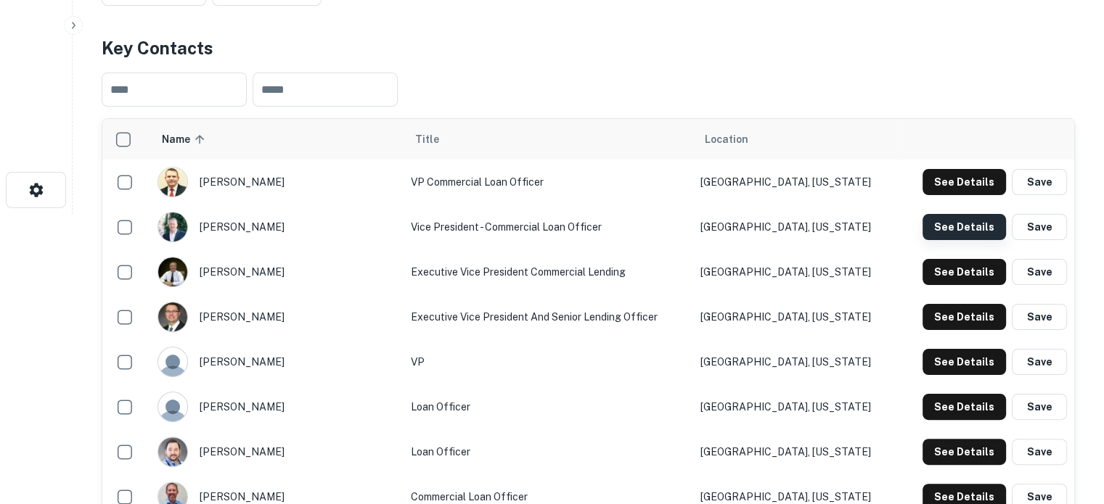
click at [950, 234] on button "See Details" at bounding box center [964, 227] width 83 height 26
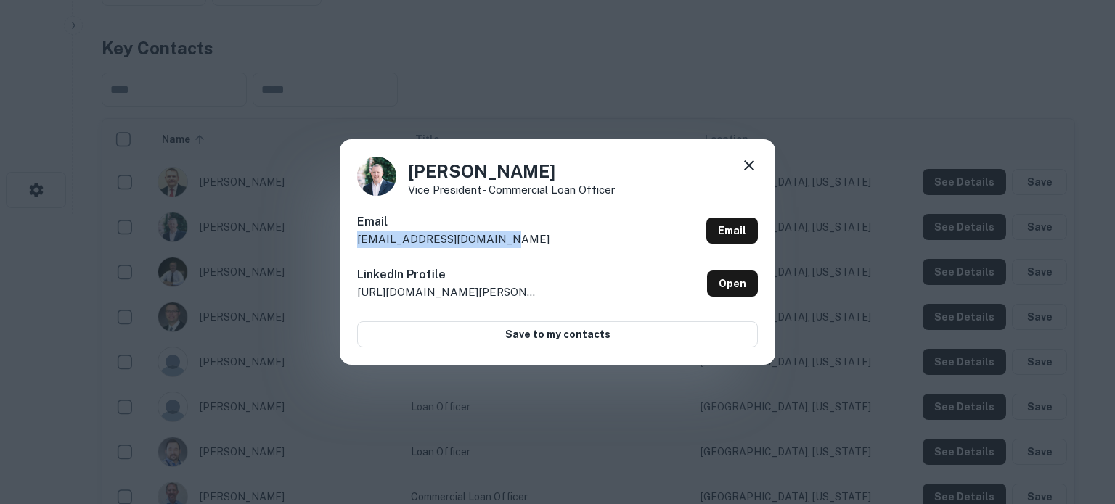
drag, startPoint x: 355, startPoint y: 245, endPoint x: 491, endPoint y: 246, distance: 136.5
click at [491, 246] on div "[PERSON_NAME] Vice President - Commercial Loan Officer Email [EMAIL_ADDRESS][DO…" at bounding box center [557, 251] width 435 height 225
copy p "[EMAIL_ADDRESS][DOMAIN_NAME]"
click at [726, 295] on link "Open" at bounding box center [732, 284] width 51 height 26
drag, startPoint x: 745, startPoint y: 165, endPoint x: 676, endPoint y: 189, distance: 72.8
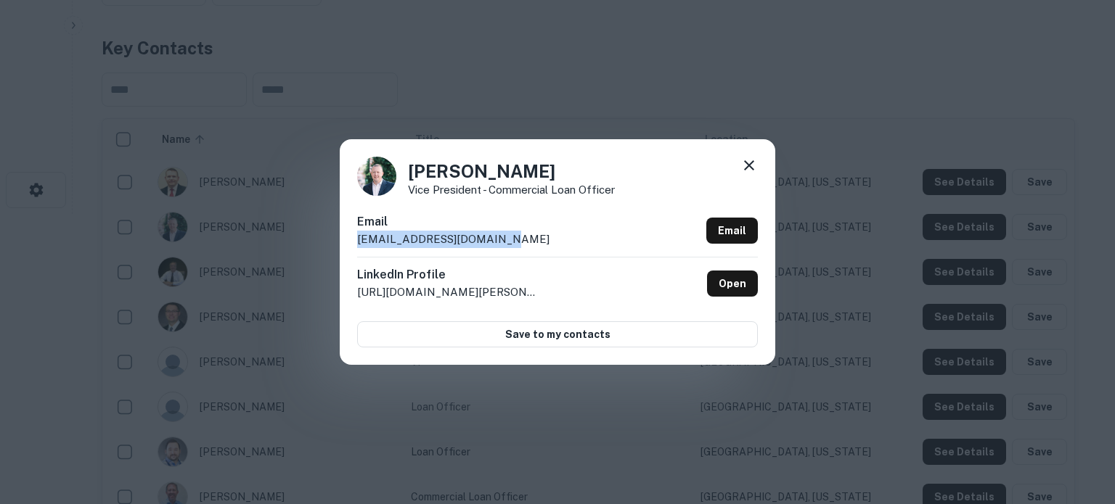
click at [745, 165] on icon at bounding box center [748, 165] width 17 height 17
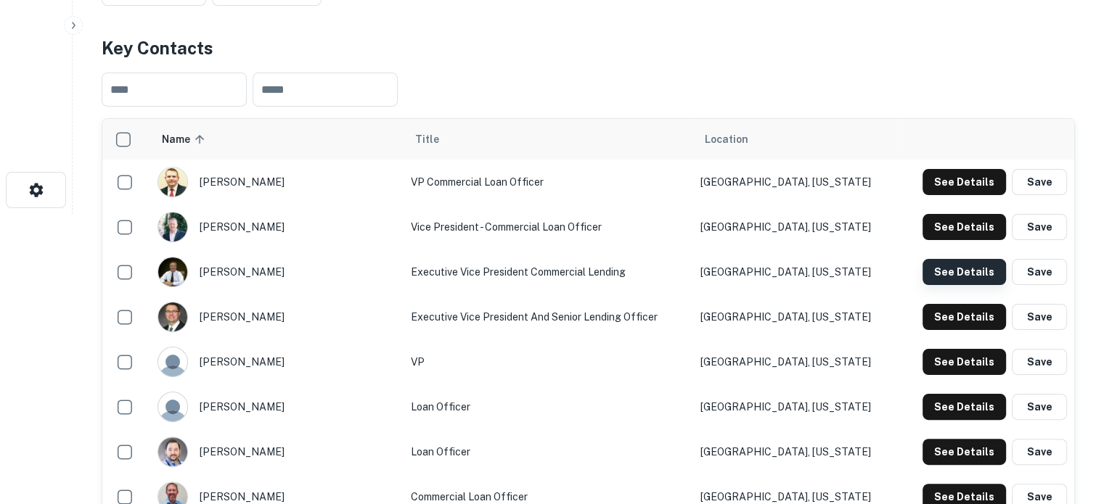
click at [949, 270] on button "See Details" at bounding box center [964, 272] width 83 height 26
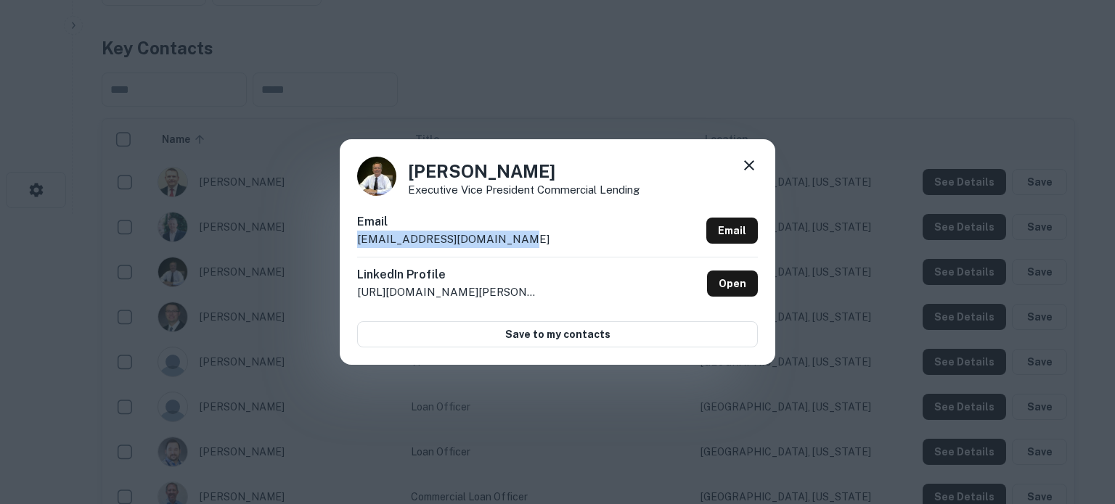
drag, startPoint x: 429, startPoint y: 241, endPoint x: 531, endPoint y: 240, distance: 102.3
click at [531, 240] on div "[PERSON_NAME] Executive Vice President Commercial Lending Email [EMAIL_ADDRESS]…" at bounding box center [557, 251] width 435 height 225
copy p "[EMAIL_ADDRESS][DOMAIN_NAME]"
click at [737, 290] on link "Open" at bounding box center [732, 284] width 51 height 26
click at [745, 170] on icon at bounding box center [749, 165] width 10 height 10
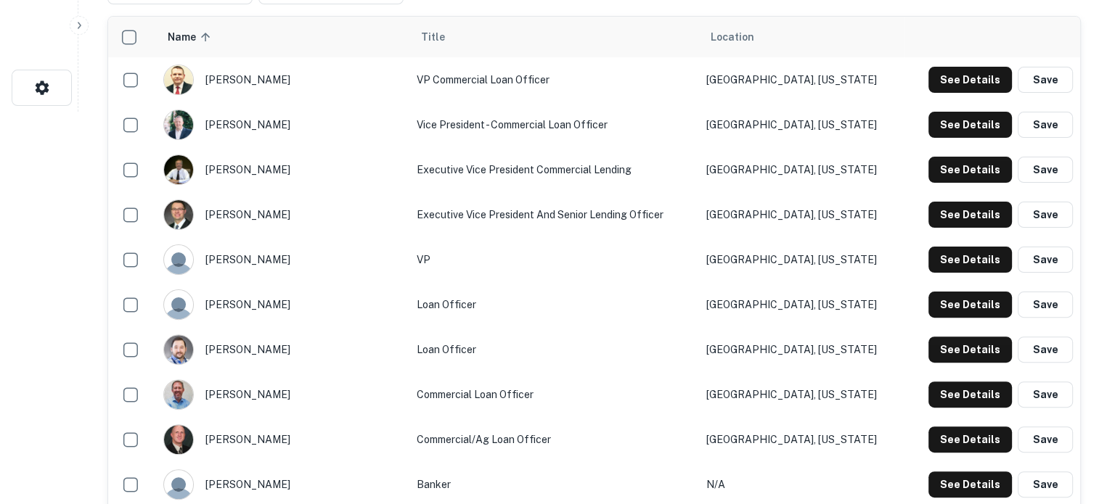
scroll to position [508, 0]
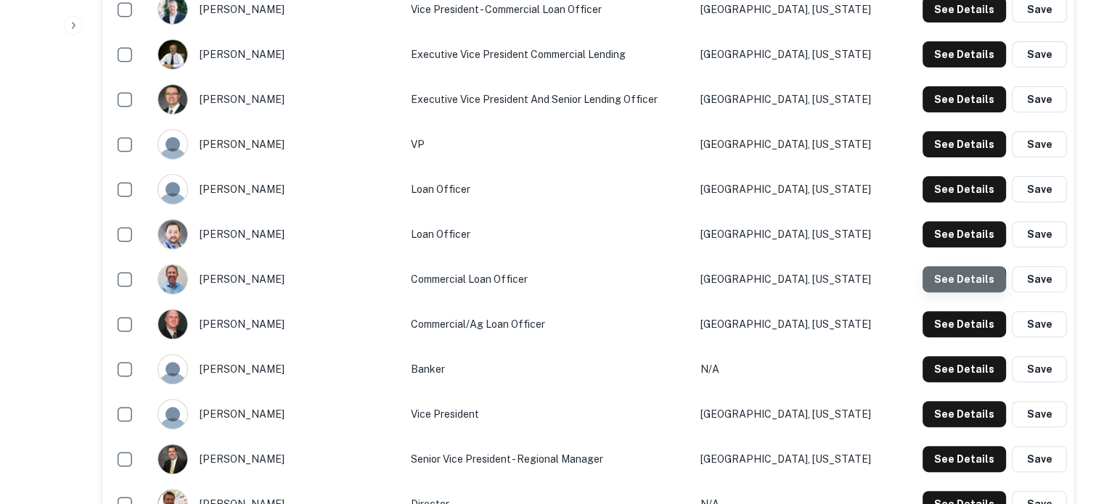
click at [949, 286] on button "See Details" at bounding box center [964, 279] width 83 height 26
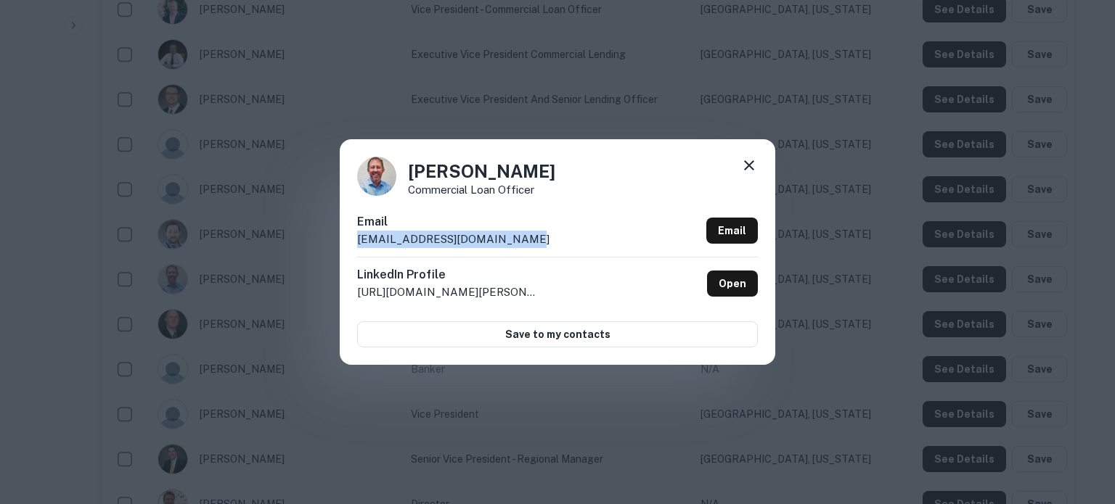
drag, startPoint x: 543, startPoint y: 245, endPoint x: 351, endPoint y: 243, distance: 192.3
click at [351, 243] on div "[PERSON_NAME] Commercial Loan Officer Email [EMAIL_ADDRESS][DOMAIN_NAME] Email …" at bounding box center [557, 251] width 435 height 225
click at [354, 245] on div "[PERSON_NAME] Commercial Loan Officer Email [EMAIL_ADDRESS][DOMAIN_NAME] Email …" at bounding box center [557, 251] width 435 height 225
copy p "[EMAIL_ADDRESS][DOMAIN_NAME]"
click at [731, 288] on link "Open" at bounding box center [732, 284] width 51 height 26
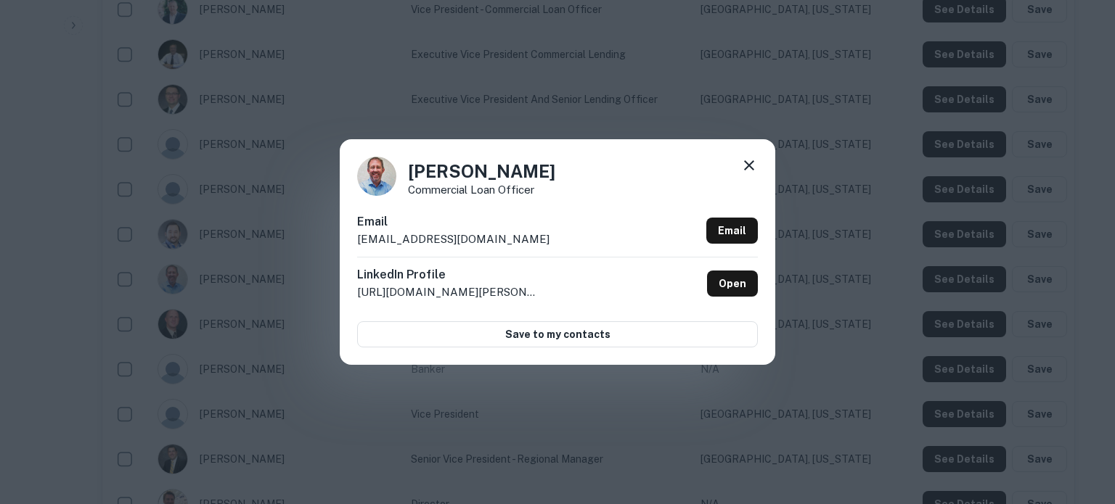
click at [749, 165] on icon at bounding box center [749, 165] width 10 height 10
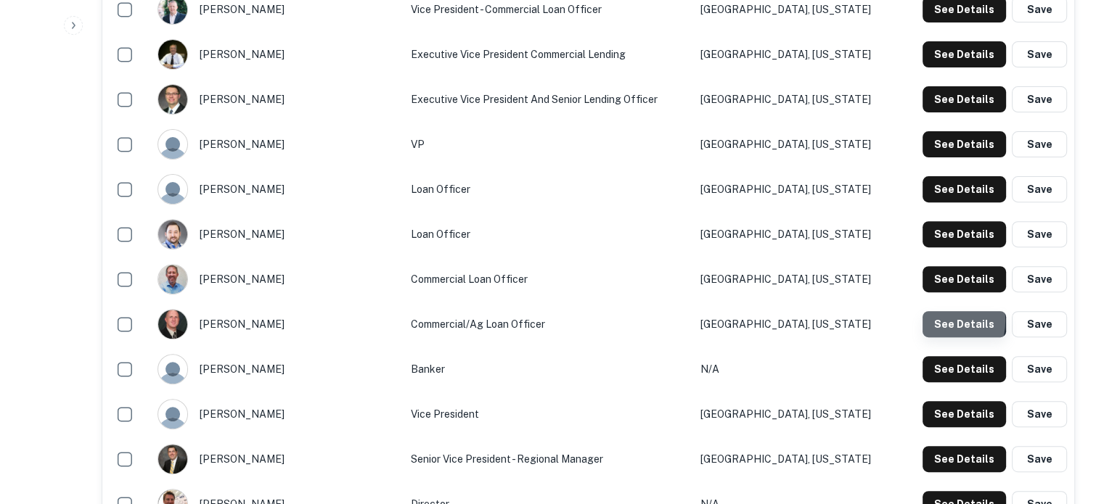
click at [935, 322] on button "See Details" at bounding box center [964, 324] width 83 height 26
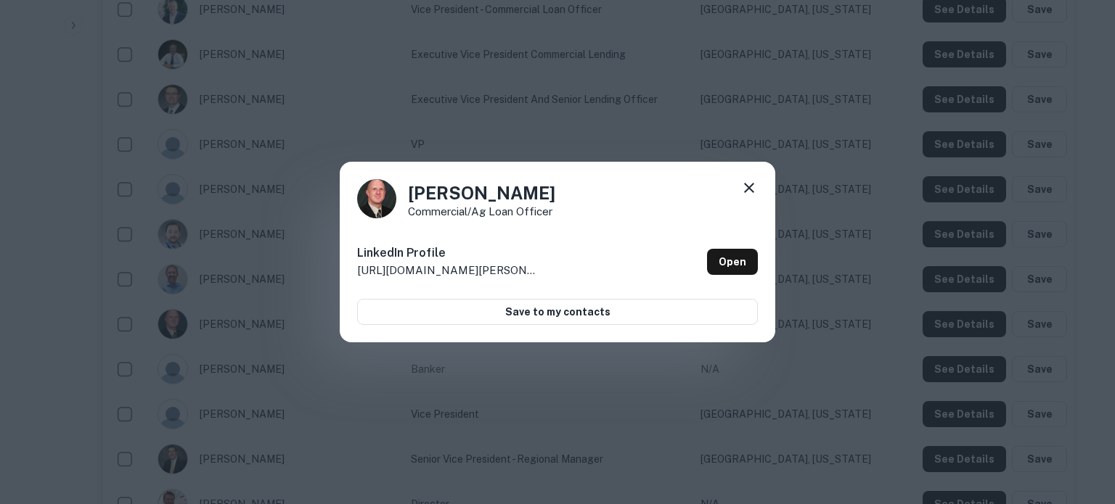
click at [605, 272] on div "LinkedIn Profile [URL][DOMAIN_NAME][PERSON_NAME][PERSON_NAME] Open" at bounding box center [557, 262] width 401 height 52
click at [730, 266] on link "Open" at bounding box center [732, 262] width 51 height 26
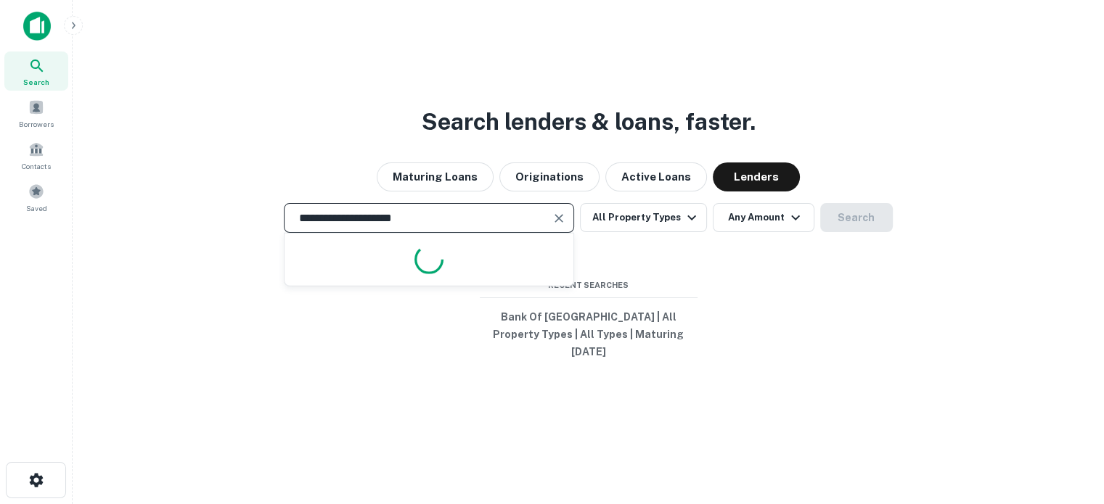
click at [459, 223] on input "**********" at bounding box center [417, 218] width 255 height 17
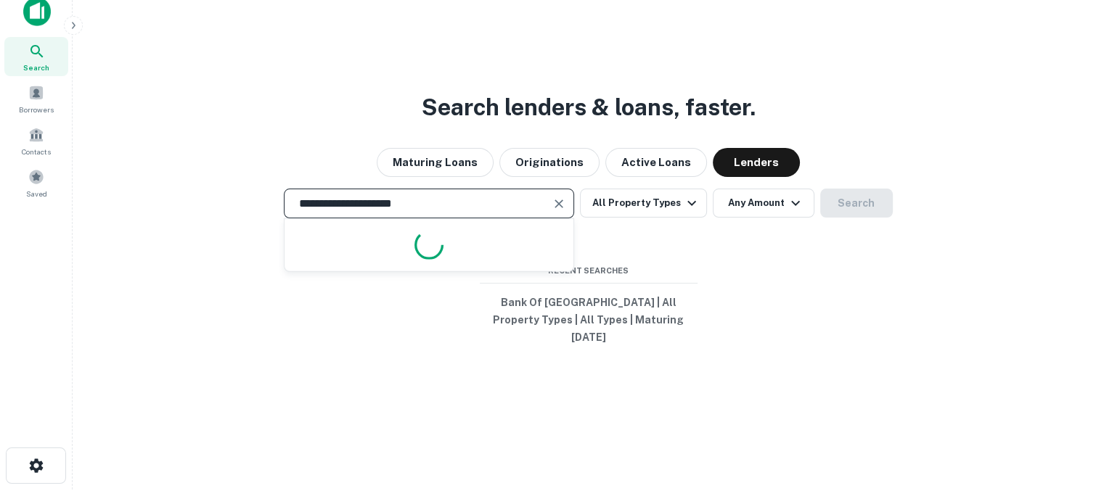
scroll to position [23, 0]
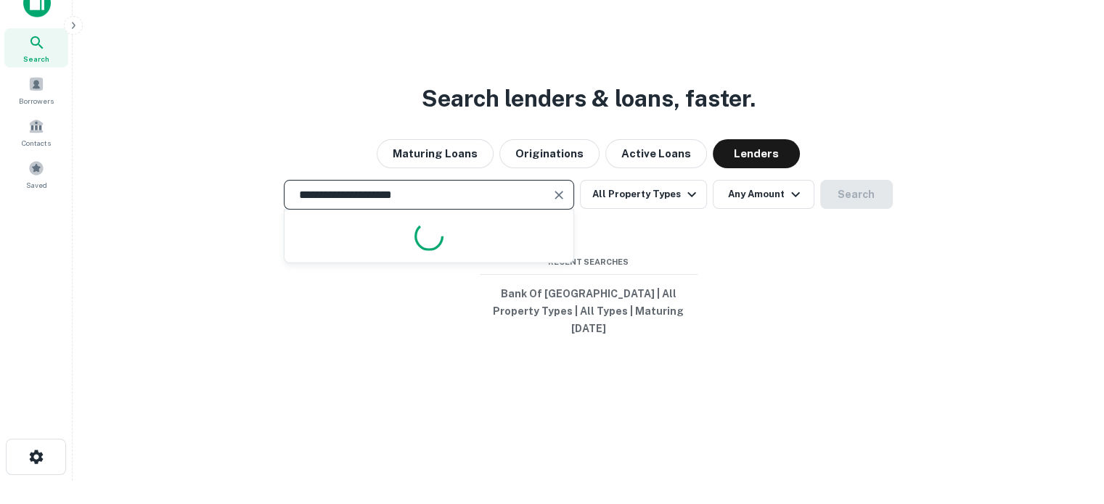
click at [461, 201] on input "**********" at bounding box center [417, 195] width 255 height 17
click at [569, 204] on button "Clear" at bounding box center [559, 195] width 20 height 20
click at [550, 203] on input "text" at bounding box center [428, 195] width 277 height 17
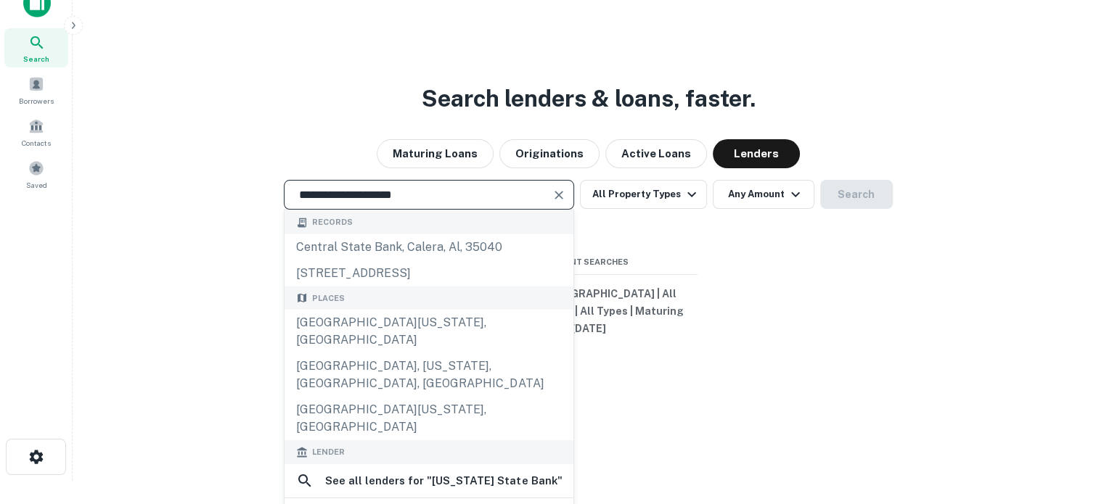
type input "**********"
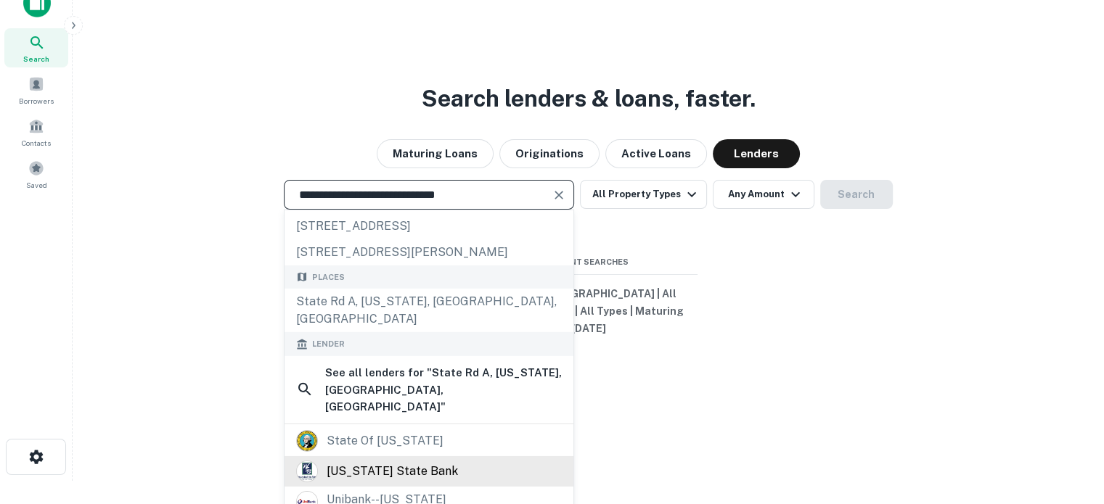
scroll to position [73, 0]
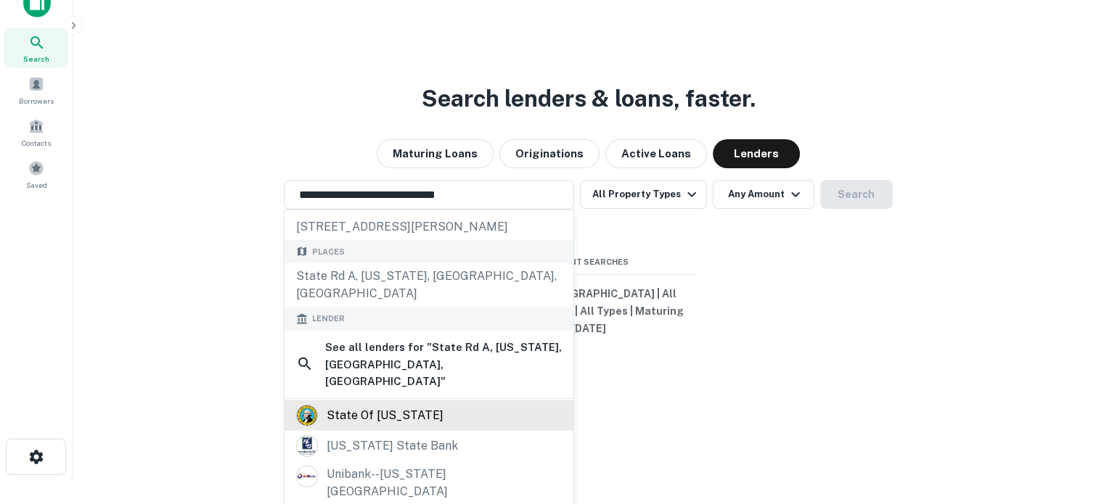
click at [410, 405] on div "state of [US_STATE]" at bounding box center [385, 416] width 117 height 22
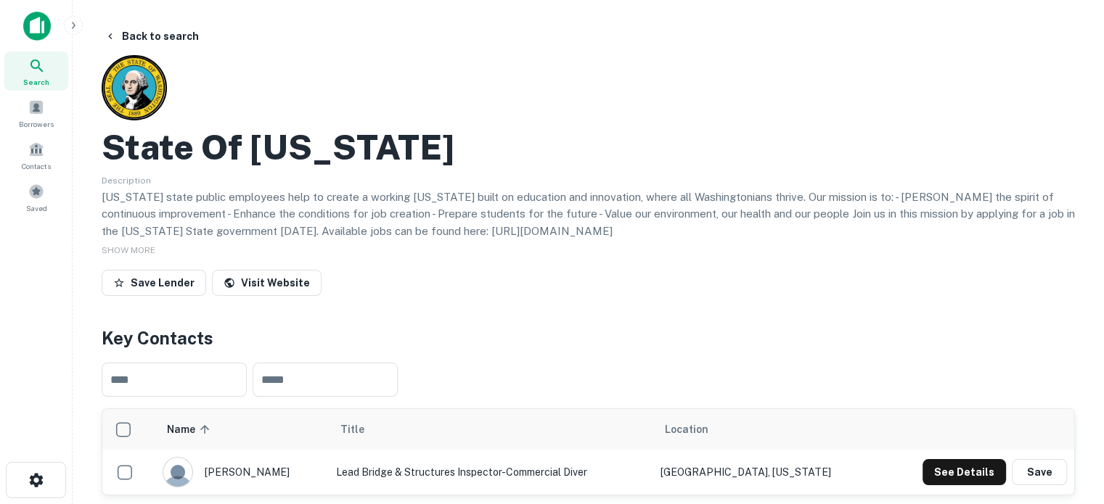
click at [37, 70] on icon at bounding box center [36, 65] width 17 height 17
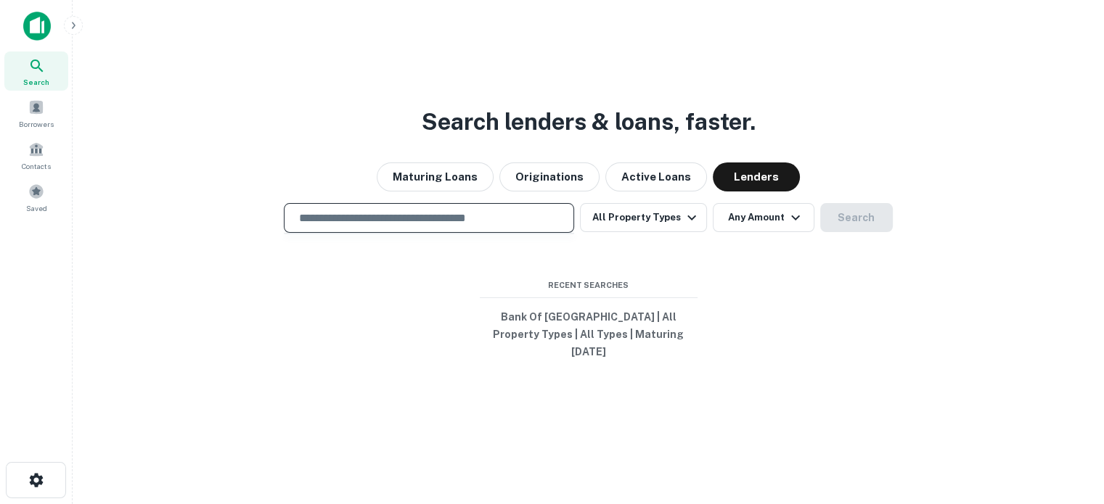
click at [413, 226] on input "text" at bounding box center [428, 218] width 277 height 17
paste input "**********"
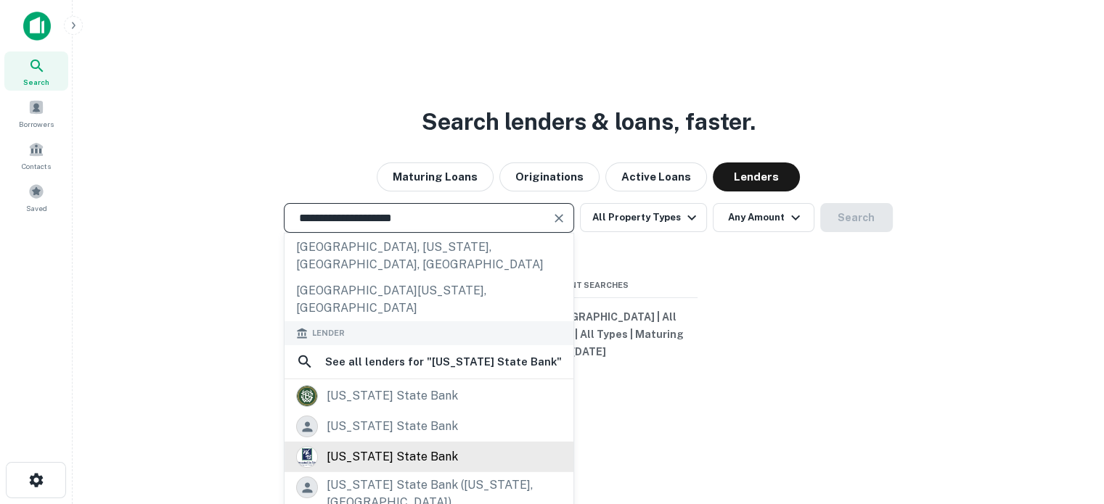
scroll to position [145, 0]
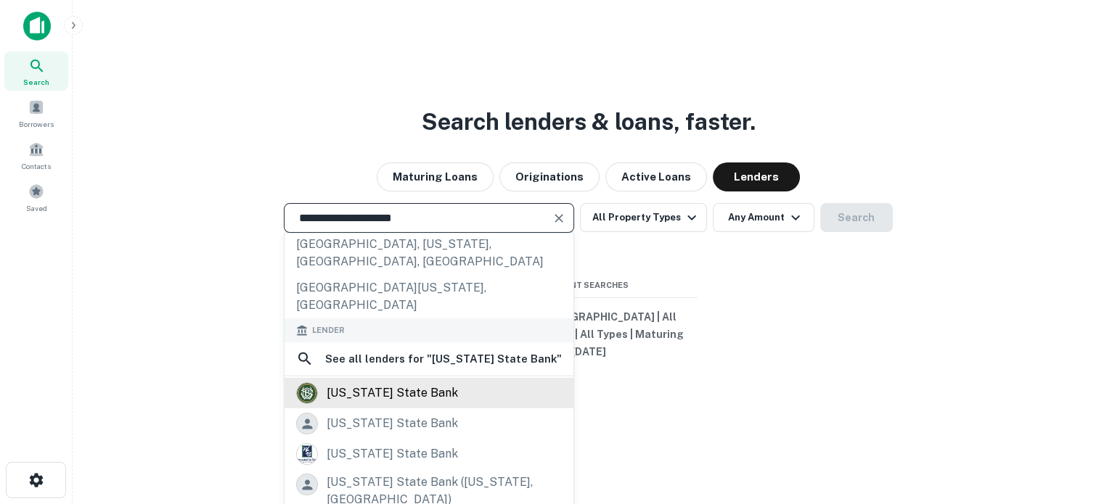
type input "**********"
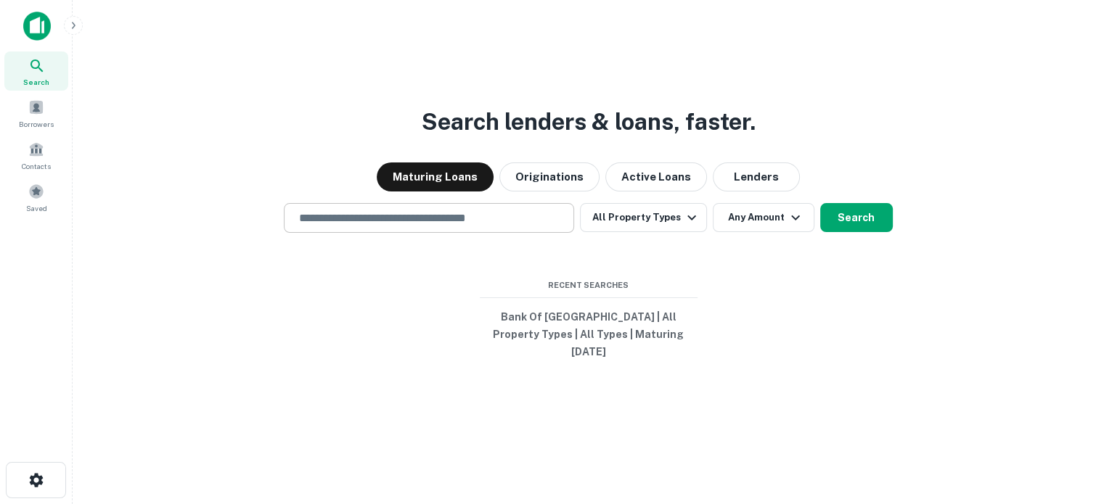
click at [413, 226] on input "text" at bounding box center [428, 218] width 277 height 17
paste input "**********"
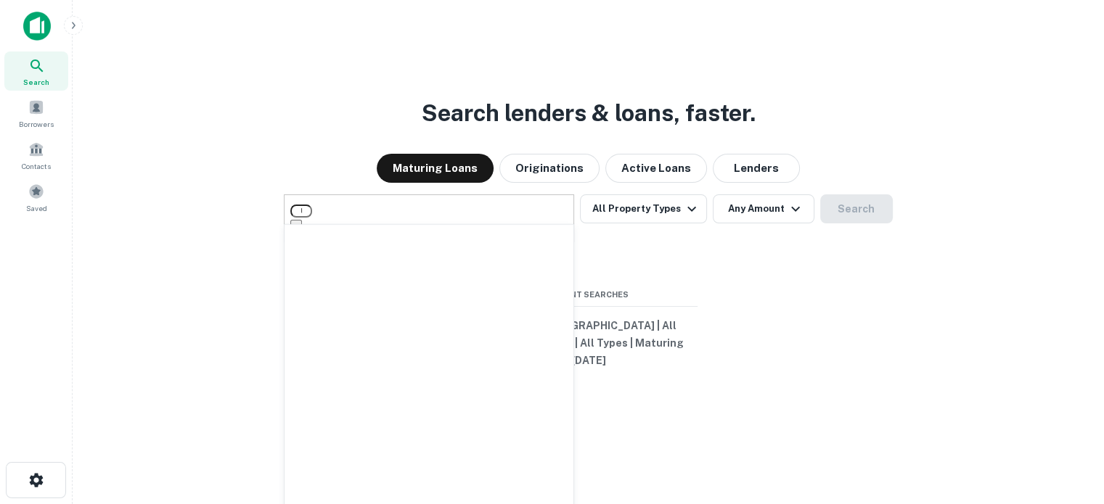
type input "**********"
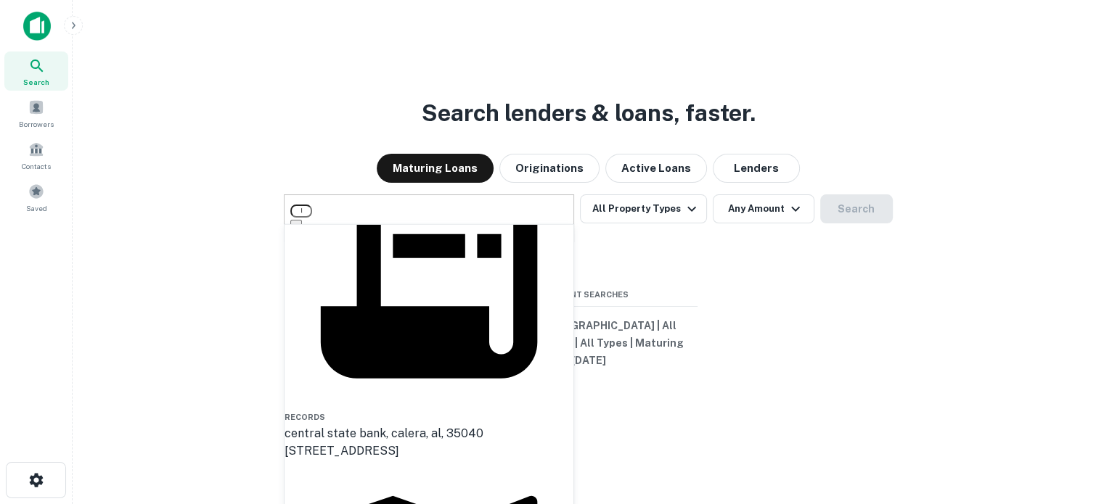
scroll to position [179, 0]
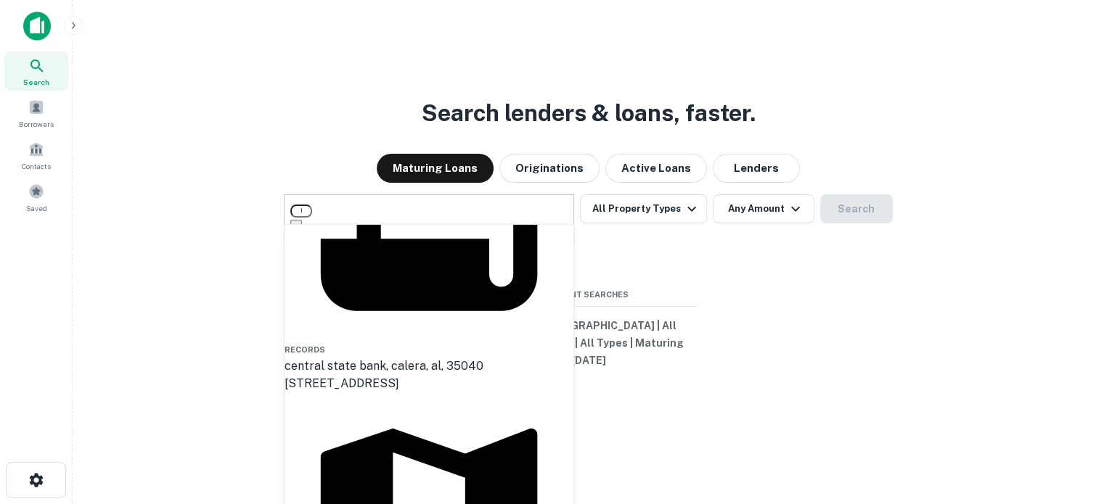
click at [312, 218] on input "**********" at bounding box center [301, 211] width 22 height 13
click at [296, 231] on icon "Clear" at bounding box center [296, 231] width 0 height 0
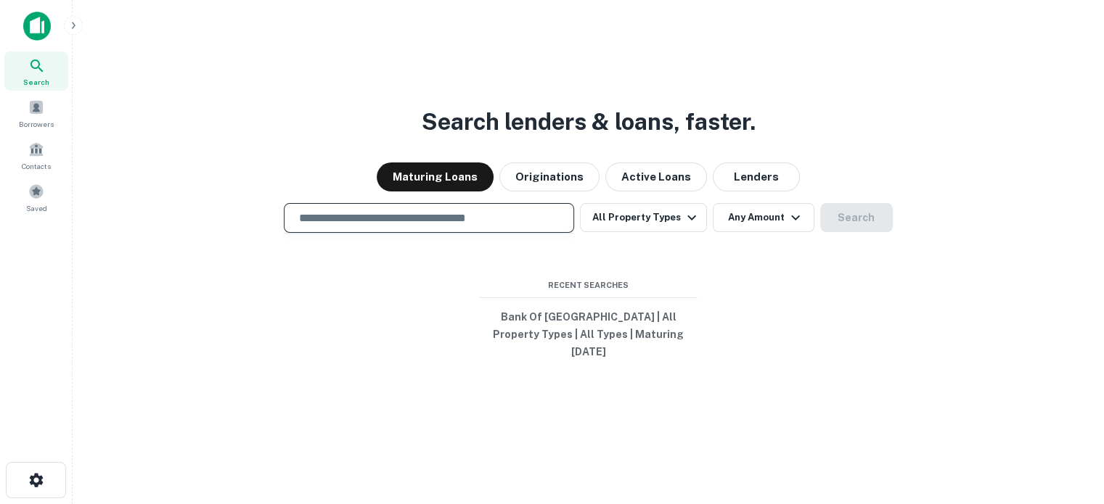
click at [515, 226] on input "text" at bounding box center [428, 218] width 277 height 17
paste input "**********"
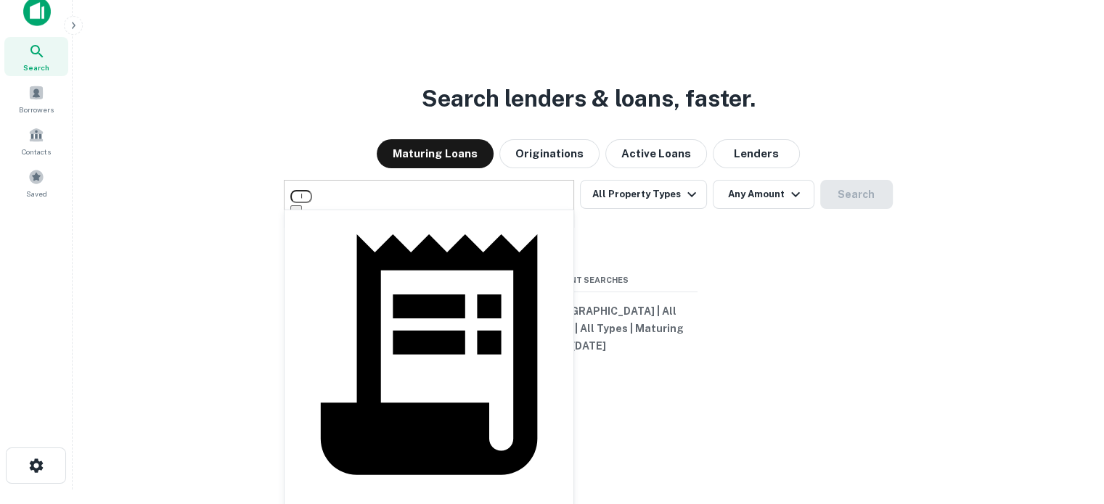
scroll to position [23, 0]
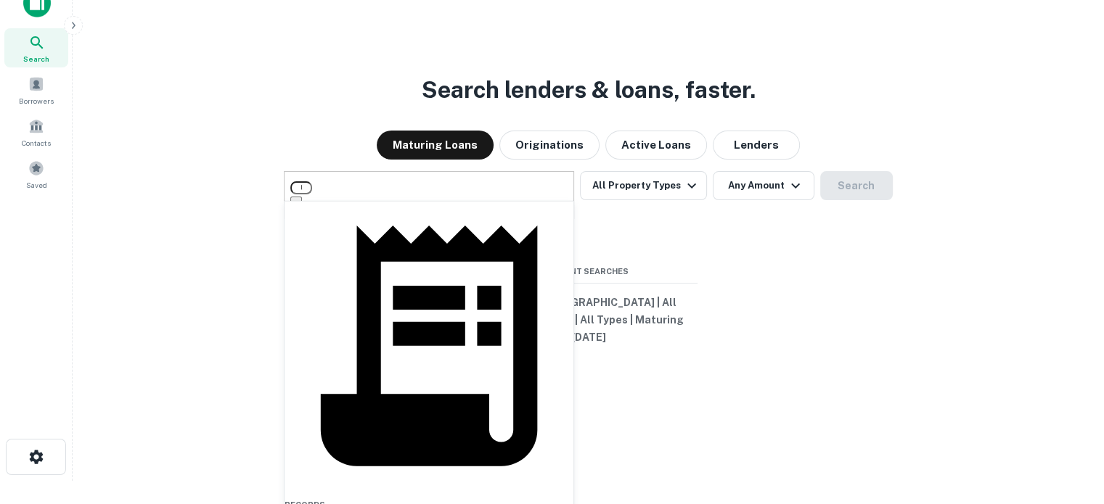
drag, startPoint x: 515, startPoint y: 210, endPoint x: 158, endPoint y: 185, distance: 358.0
click at [162, 191] on div "**********" at bounding box center [588, 195] width 1008 height 48
paste input "text"
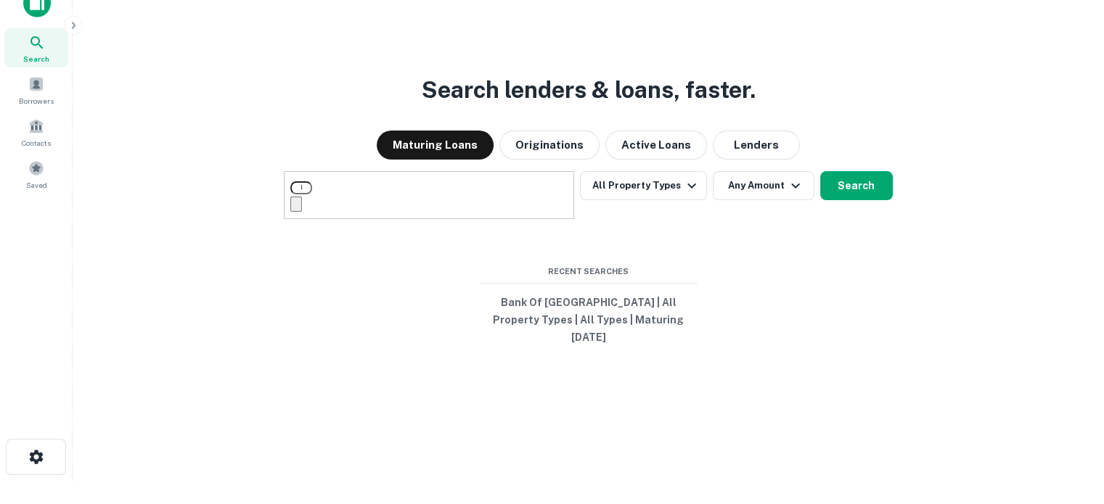
type input "**********"
click at [765, 160] on button "Lenders" at bounding box center [756, 145] width 87 height 29
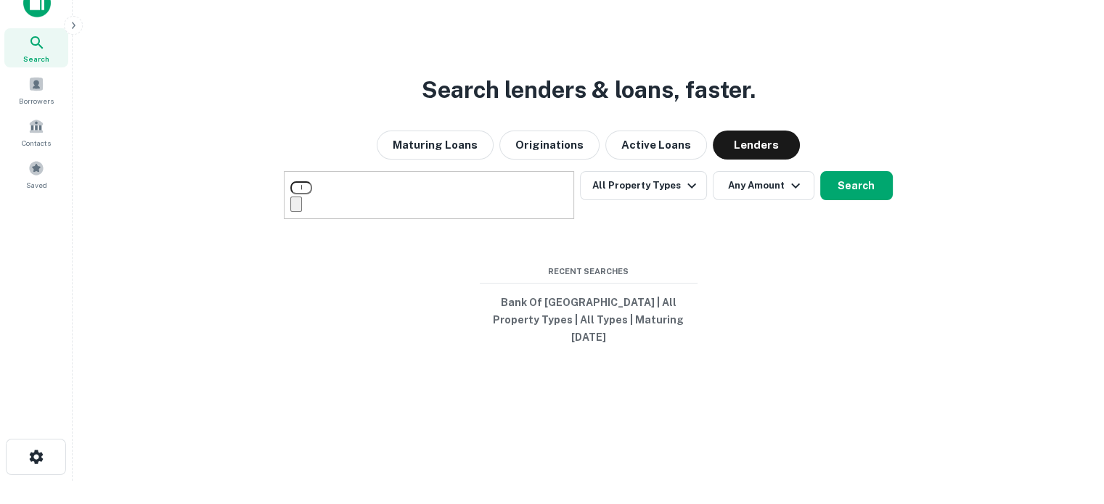
click at [524, 219] on div "**********" at bounding box center [588, 264] width 1008 height 504
click at [528, 194] on div "**********" at bounding box center [429, 195] width 290 height 48
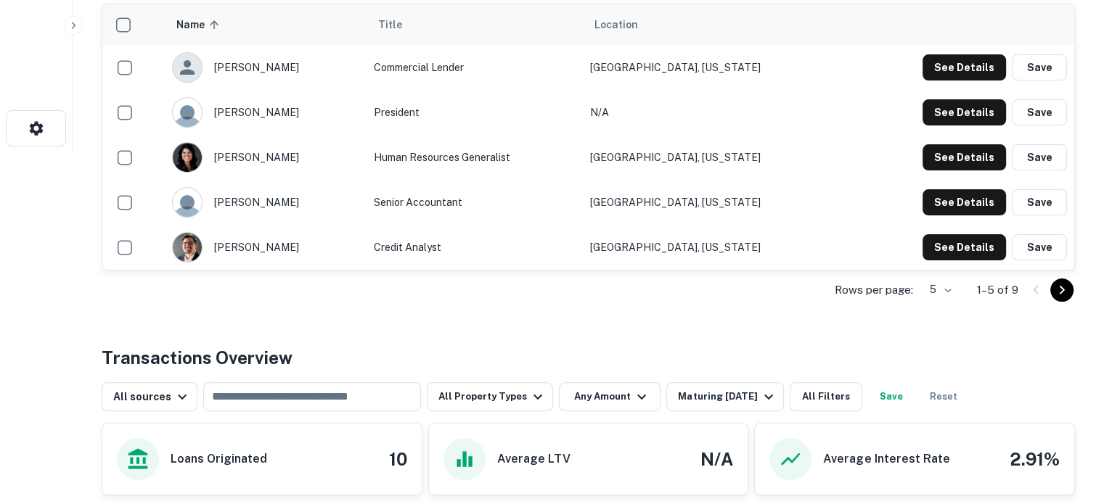
scroll to position [363, 0]
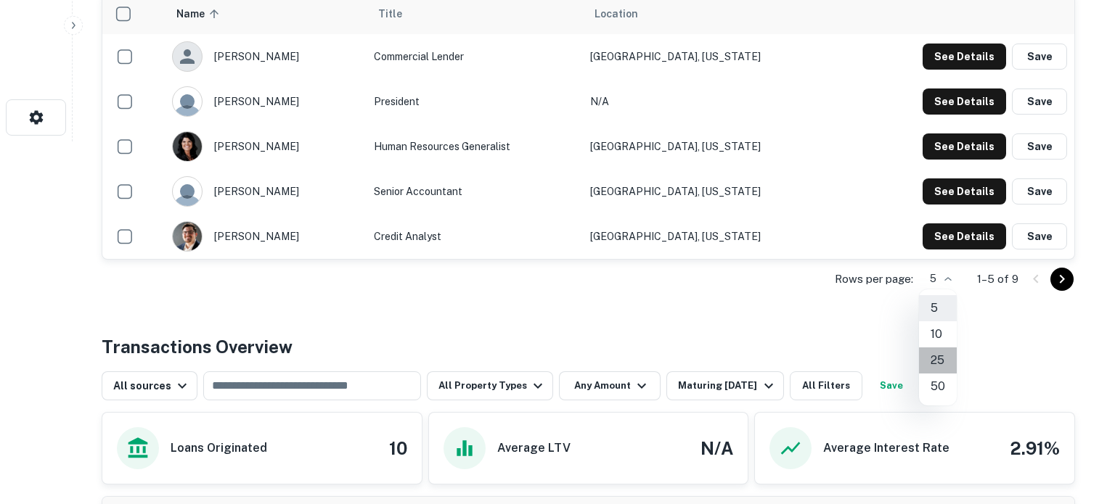
click at [938, 356] on li "25" at bounding box center [938, 361] width 38 height 26
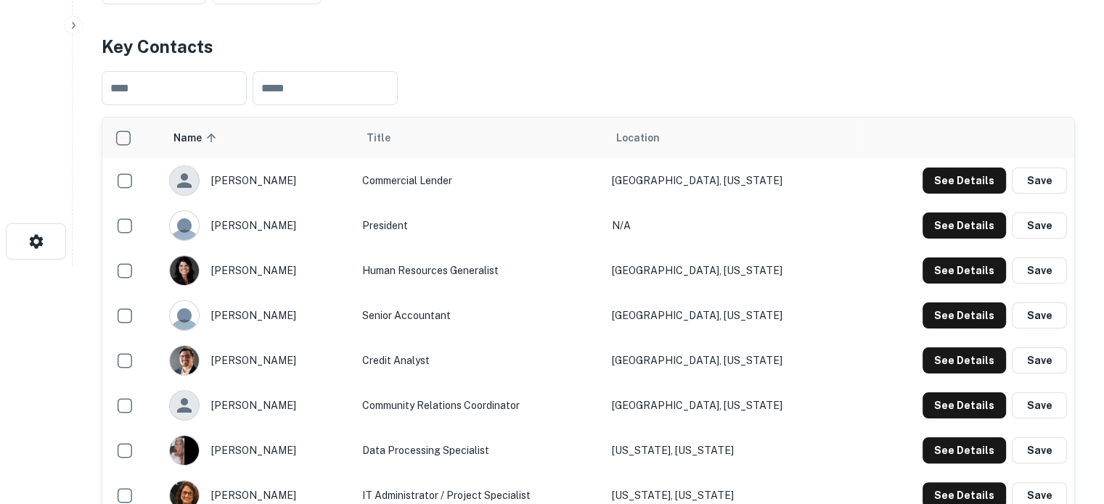
scroll to position [218, 0]
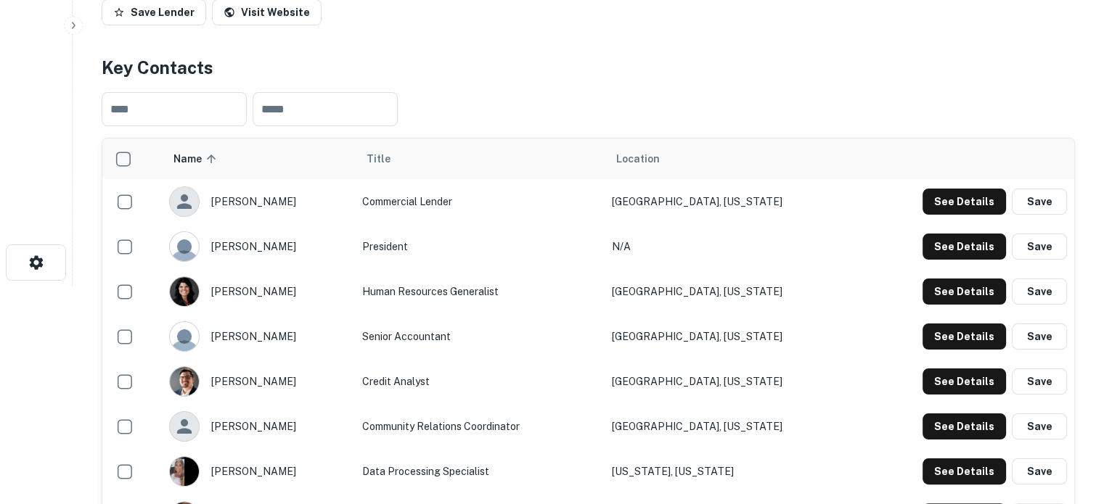
drag, startPoint x: 216, startPoint y: 202, endPoint x: 285, endPoint y: 199, distance: 68.3
click at [285, 199] on div "[PERSON_NAME]" at bounding box center [258, 202] width 179 height 30
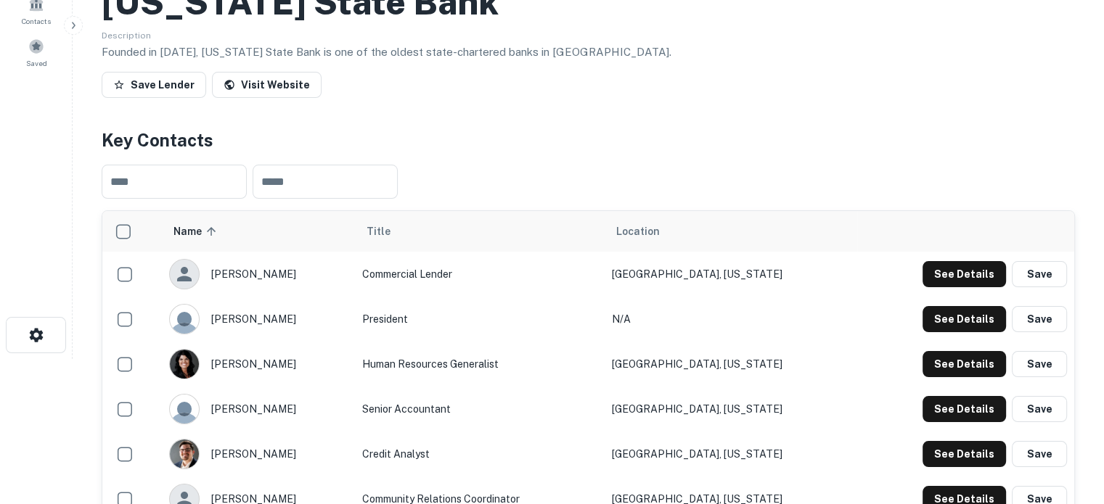
drag, startPoint x: 222, startPoint y: 278, endPoint x: 299, endPoint y: 274, distance: 77.1
click at [299, 274] on div "[PERSON_NAME]" at bounding box center [258, 274] width 179 height 30
click at [275, 280] on div "[PERSON_NAME]" at bounding box center [258, 274] width 179 height 30
drag, startPoint x: 218, startPoint y: 273, endPoint x: 282, endPoint y: 277, distance: 64.7
click at [282, 277] on div "[PERSON_NAME]" at bounding box center [258, 274] width 179 height 30
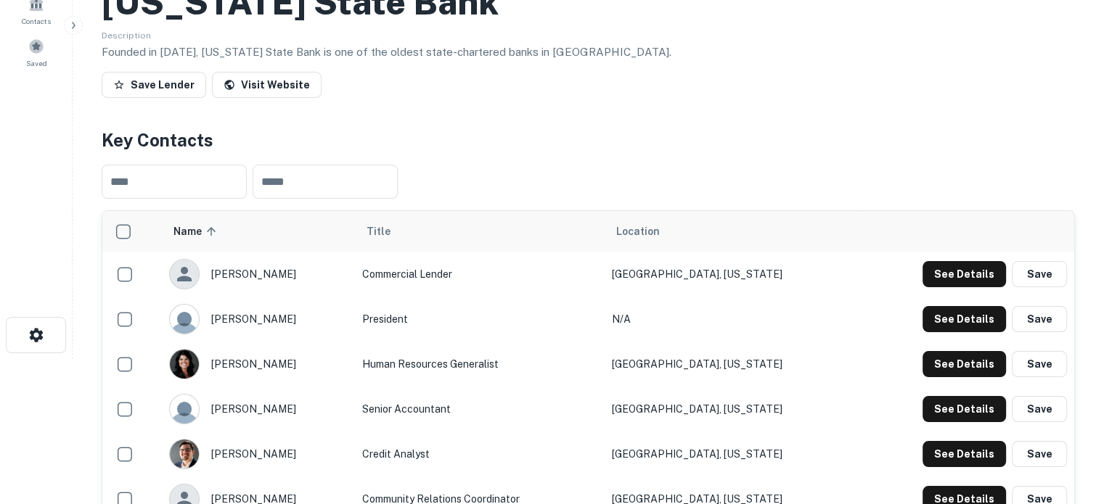
click at [283, 278] on div "[PERSON_NAME]" at bounding box center [258, 274] width 179 height 30
drag, startPoint x: 275, startPoint y: 276, endPoint x: 217, endPoint y: 275, distance: 58.1
click at [217, 275] on div "[PERSON_NAME]" at bounding box center [258, 274] width 179 height 30
click at [284, 281] on div "[PERSON_NAME]" at bounding box center [258, 274] width 179 height 30
drag, startPoint x: 295, startPoint y: 272, endPoint x: 279, endPoint y: 272, distance: 15.2
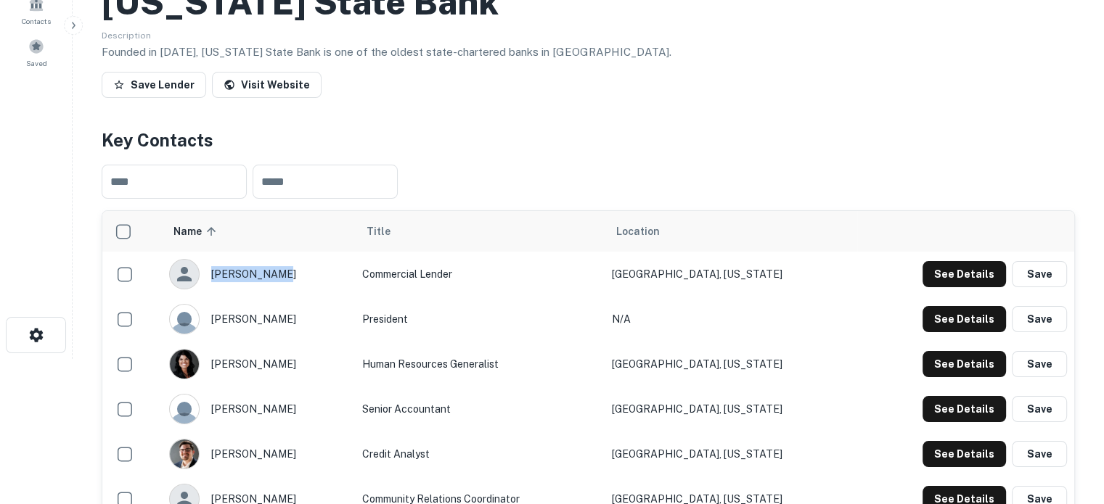
click at [279, 272] on div "[PERSON_NAME]" at bounding box center [258, 274] width 179 height 30
copy div "[PERSON_NAME]"
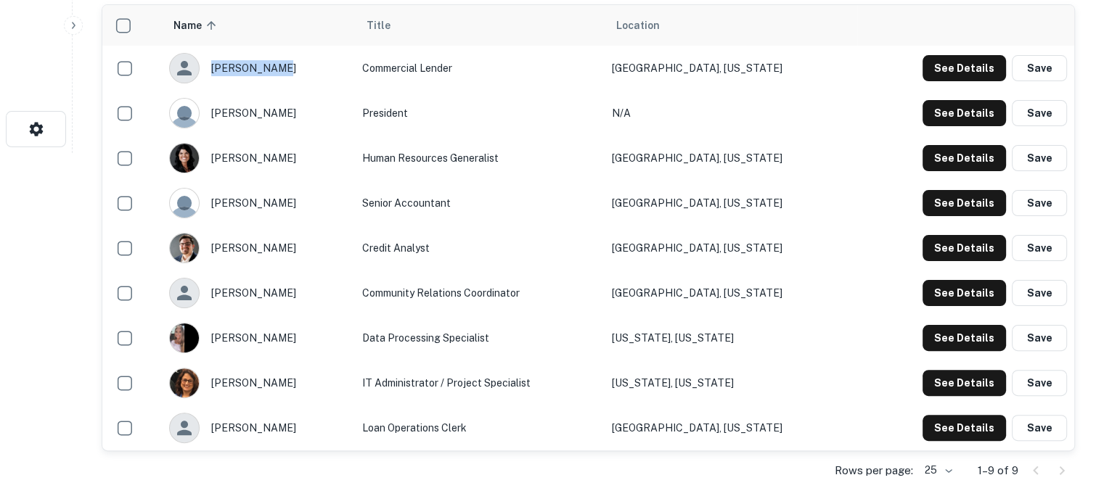
scroll to position [290, 0]
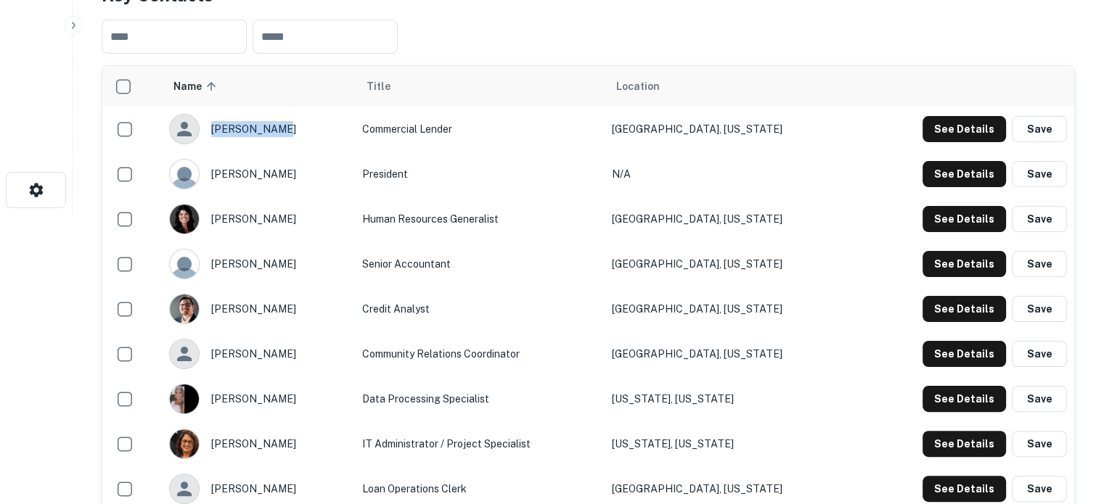
click at [263, 150] on td "[PERSON_NAME]" at bounding box center [258, 129] width 193 height 45
drag, startPoint x: 351, startPoint y: 136, endPoint x: 279, endPoint y: 132, distance: 72.7
click at [279, 132] on div "[PERSON_NAME]" at bounding box center [258, 129] width 179 height 30
copy div "[PERSON_NAME]"
click at [760, 504] on td "[GEOGRAPHIC_DATA], [US_STATE]" at bounding box center [731, 489] width 253 height 45
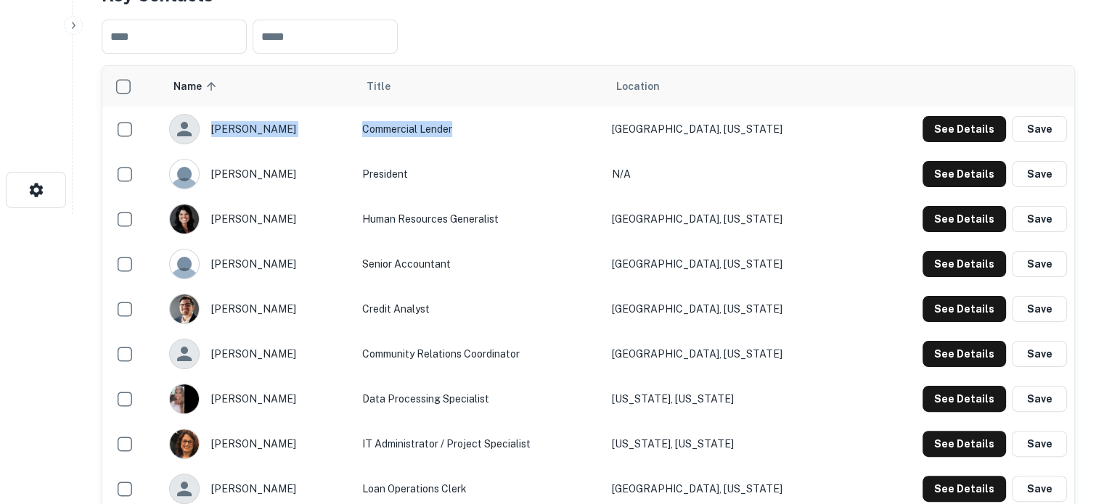
drag, startPoint x: 383, startPoint y: 131, endPoint x: 520, endPoint y: 134, distance: 136.5
click at [520, 134] on tr "[PERSON_NAME] Commercial Lender [GEOGRAPHIC_DATA], [US_STATE] See Details Save" at bounding box center [588, 129] width 972 height 45
copy tr "[PERSON_NAME] Commercial Lender"
click at [587, 277] on td "Senior Accountant" at bounding box center [480, 264] width 250 height 45
drag, startPoint x: 395, startPoint y: 128, endPoint x: 486, endPoint y: 133, distance: 91.6
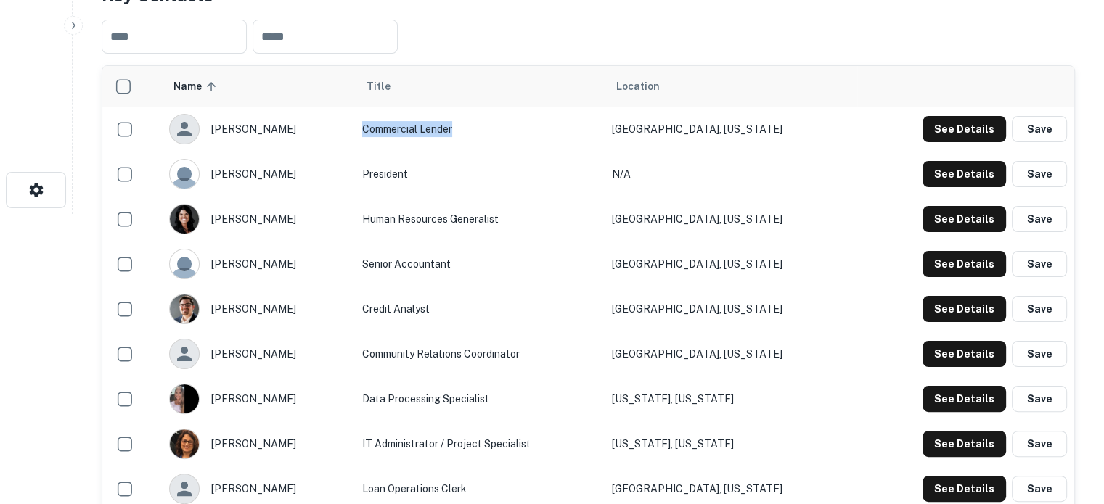
click at [486, 133] on td "Commercial Lender" at bounding box center [480, 129] width 250 height 45
copy td "Commercial Lender"
drag, startPoint x: 668, startPoint y: 127, endPoint x: 780, endPoint y: 127, distance: 111.8
click at [780, 127] on td "Lafayette, Louisiana" at bounding box center [731, 129] width 253 height 45
copy td "Lafayette, Louisiana"
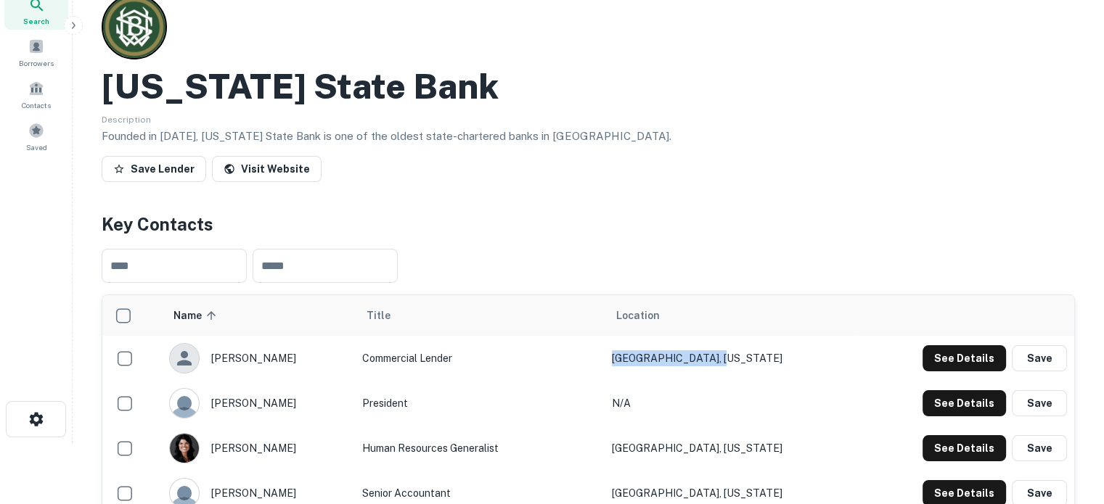
scroll to position [0, 0]
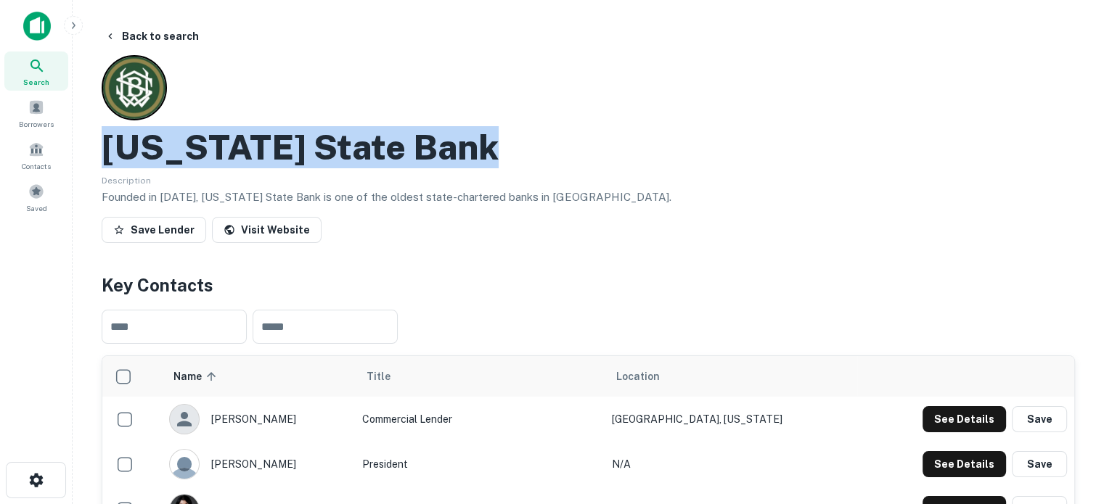
drag, startPoint x: 109, startPoint y: 154, endPoint x: 496, endPoint y: 158, distance: 387.6
click at [496, 158] on div "[US_STATE] State Bank" at bounding box center [588, 147] width 973 height 42
copy h2 "[US_STATE] State Bank"
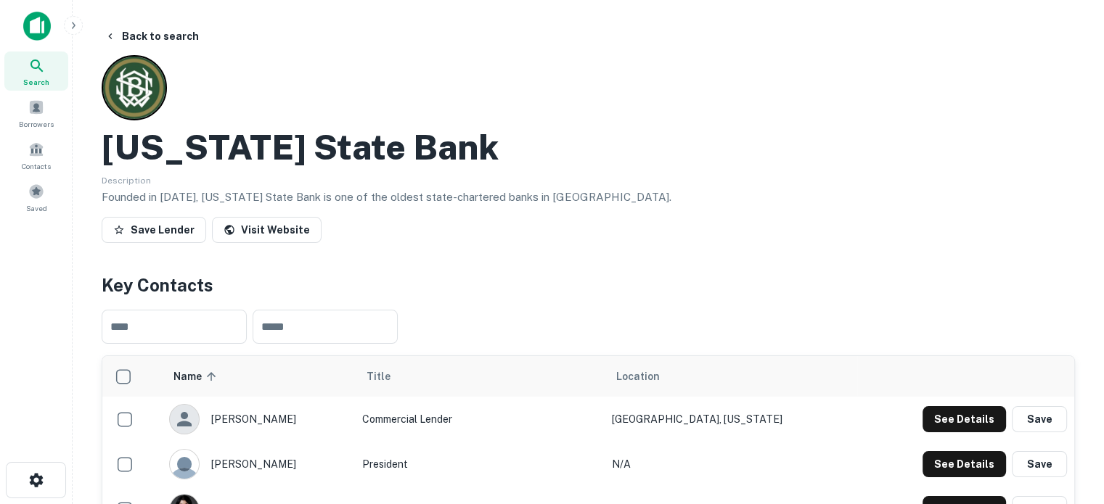
click at [605, 115] on div "Washington State Bank Description Founded in 1893, Washington State Bank is one…" at bounding box center [588, 152] width 973 height 194
click at [925, 421] on div "See Details Save" at bounding box center [965, 419] width 203 height 26
click at [936, 420] on button "See Details" at bounding box center [964, 419] width 83 height 26
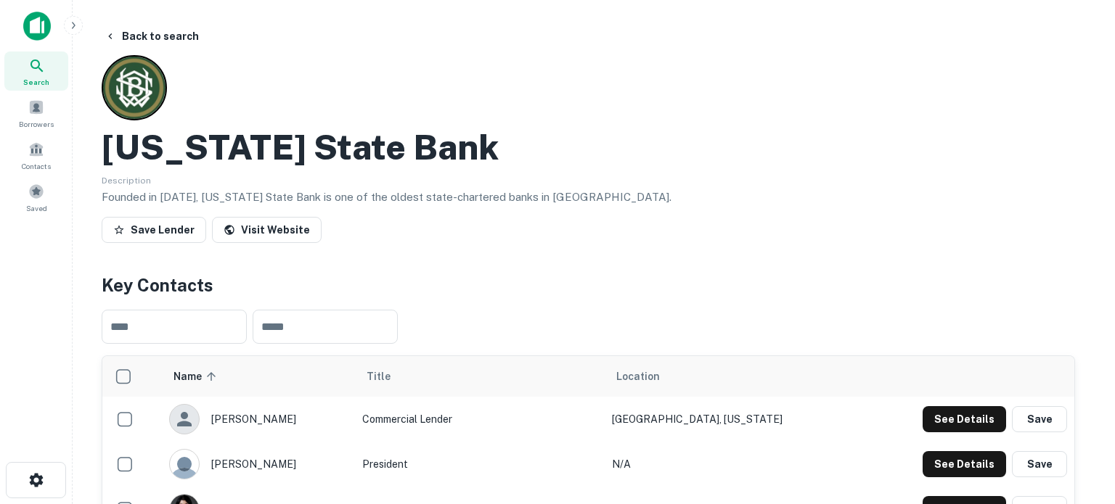
drag, startPoint x: 512, startPoint y: 243, endPoint x: 356, endPoint y: 243, distance: 156.1
copy p "shawnv@wsbankla.com"
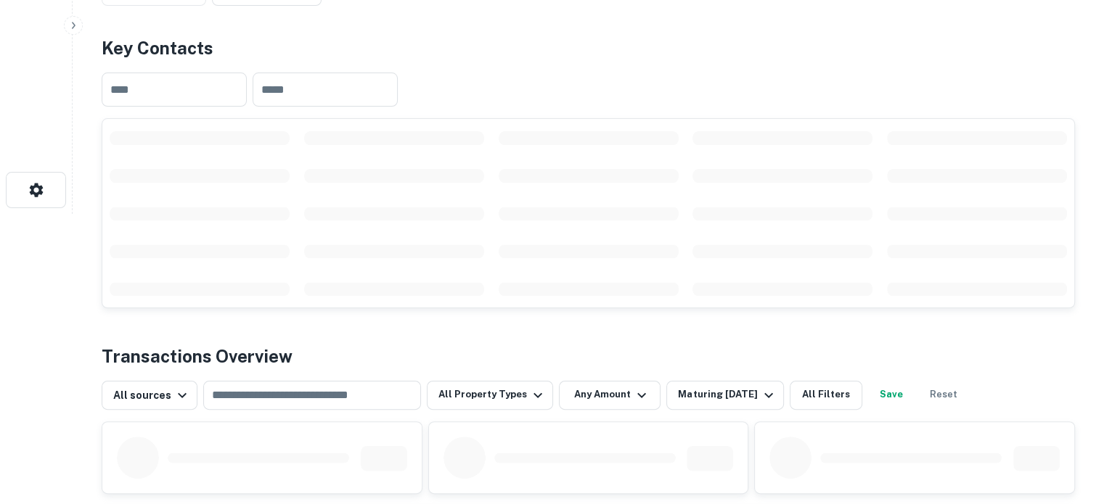
scroll to position [145, 0]
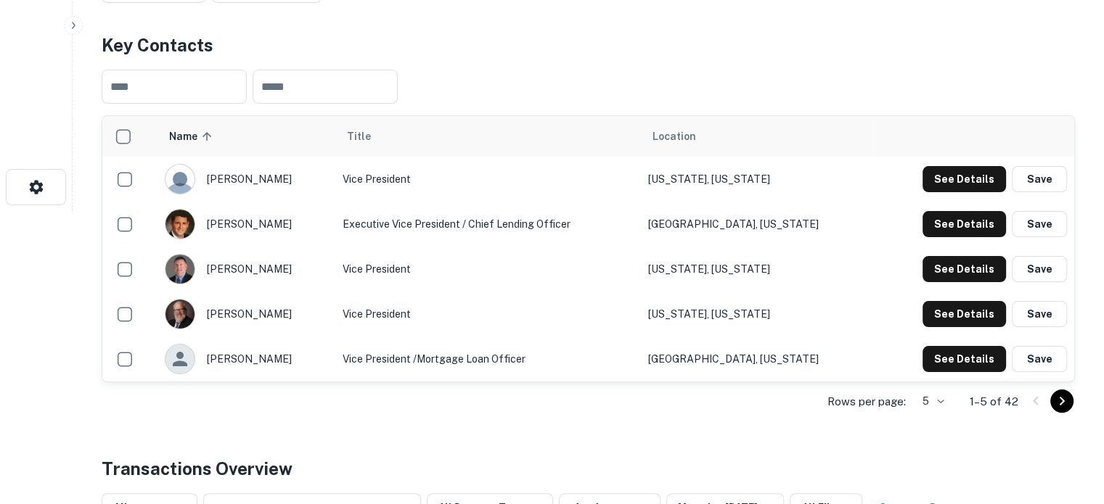
scroll to position [435, 0]
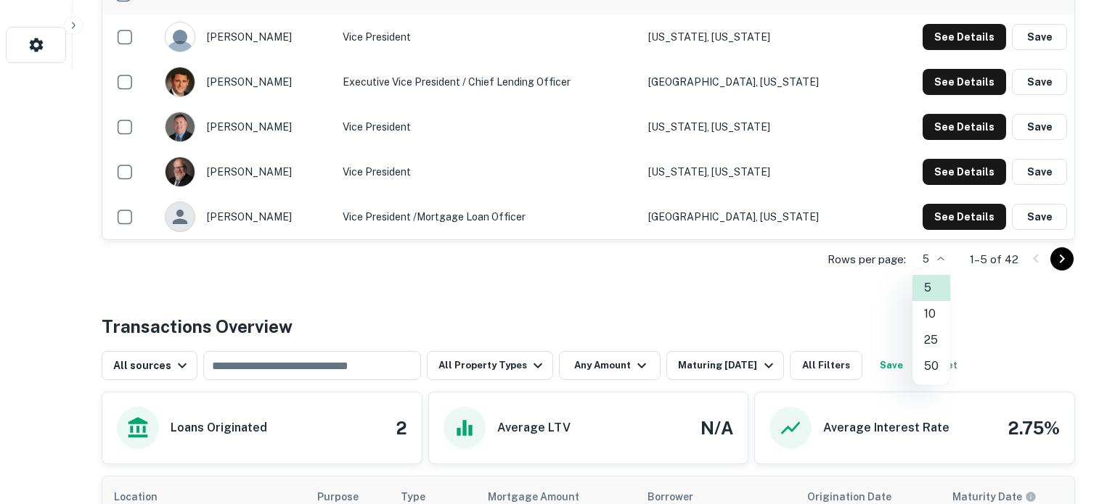
click at [932, 361] on li "50" at bounding box center [931, 366] width 38 height 26
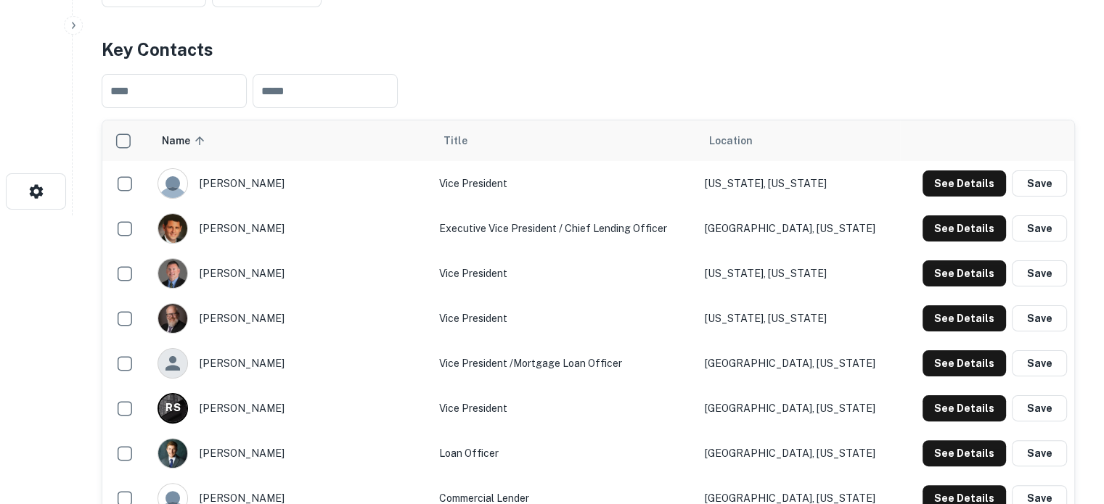
scroll to position [145, 0]
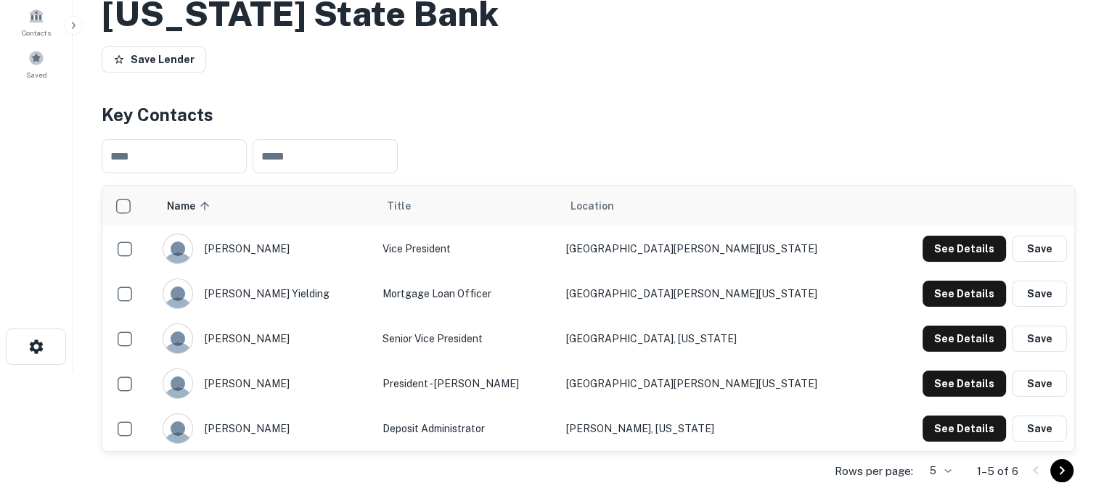
scroll to position [218, 0]
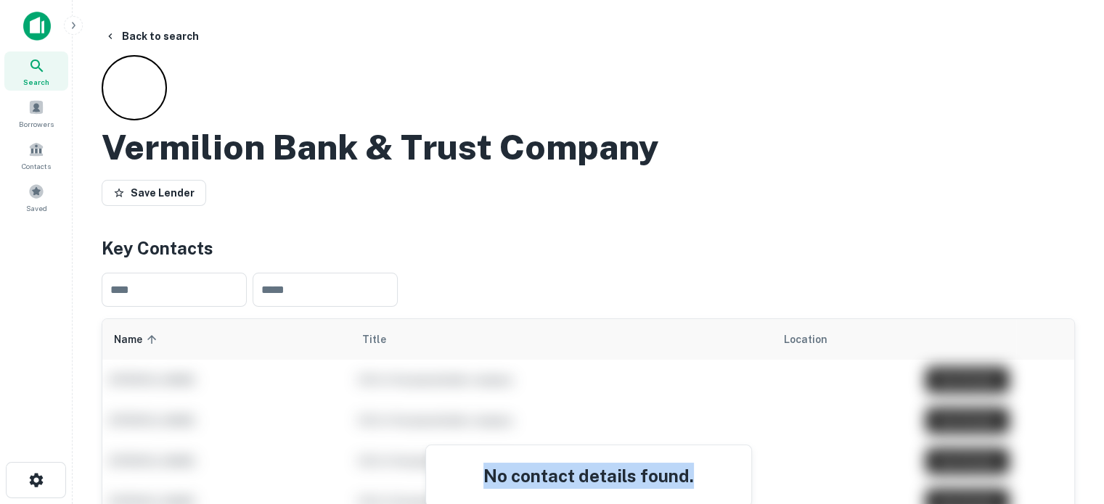
drag, startPoint x: 691, startPoint y: 478, endPoint x: 484, endPoint y: 470, distance: 207.0
click at [484, 470] on h4 "No contact details found." at bounding box center [588, 476] width 290 height 26
copy h4 "No contact details found."
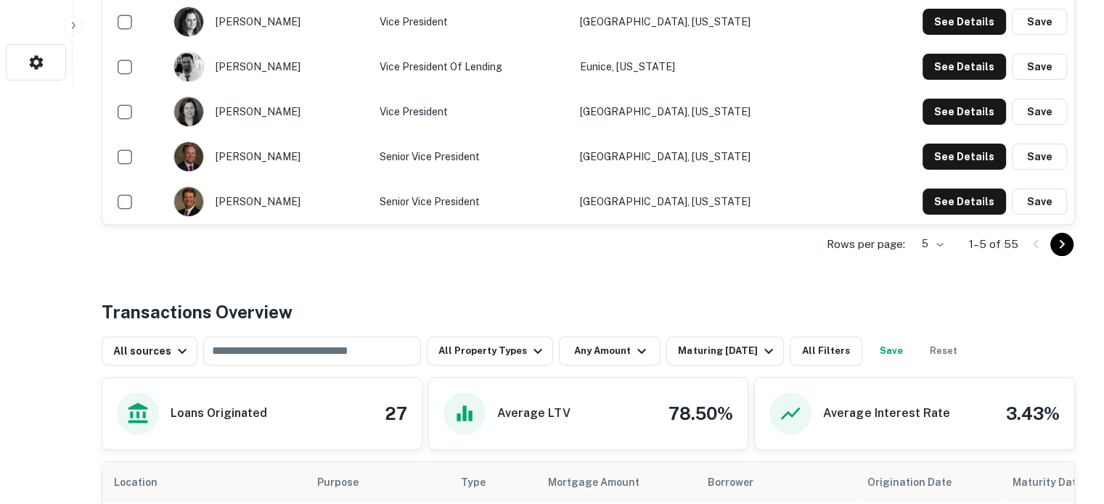
scroll to position [435, 0]
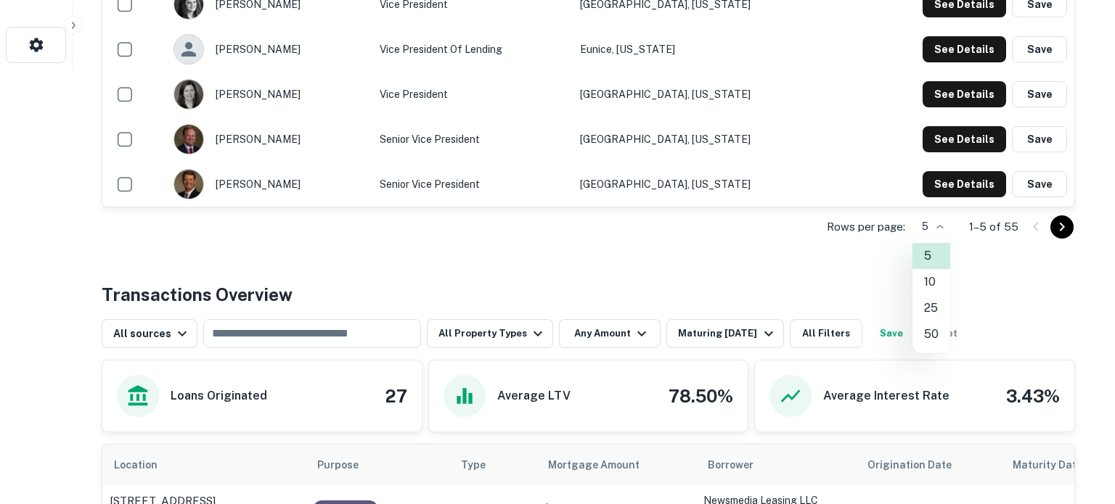
click at [938, 330] on li "50" at bounding box center [931, 335] width 38 height 26
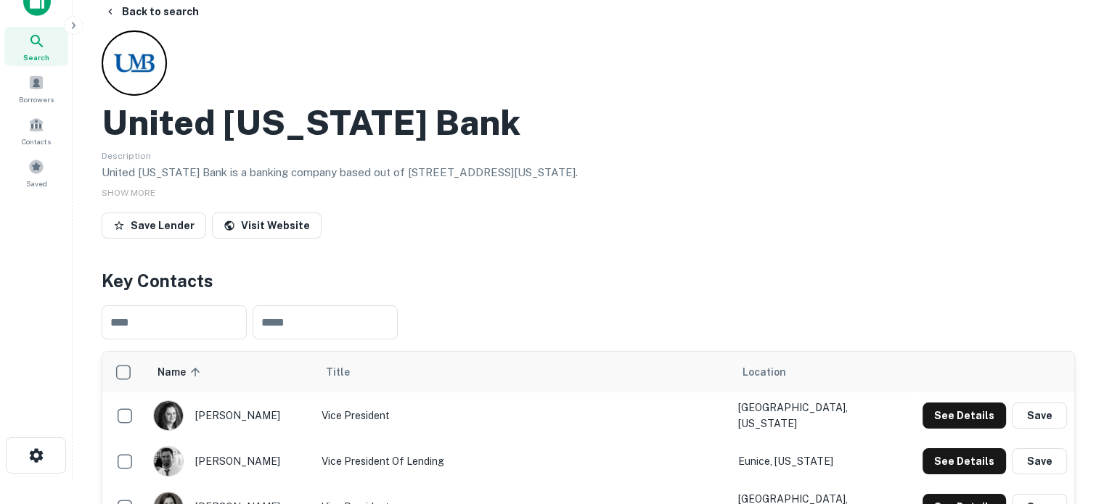
scroll to position [0, 0]
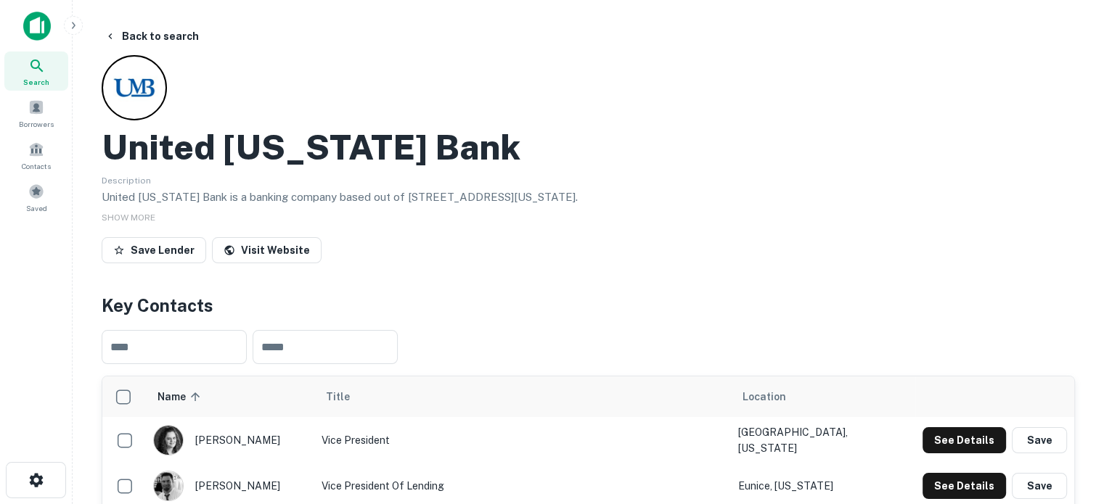
drag, startPoint x: 107, startPoint y: 146, endPoint x: 495, endPoint y: 168, distance: 388.2
click at [495, 168] on h2 "United Mississippi Bank" at bounding box center [311, 147] width 419 height 42
copy h2 "United [US_STATE] Bank"
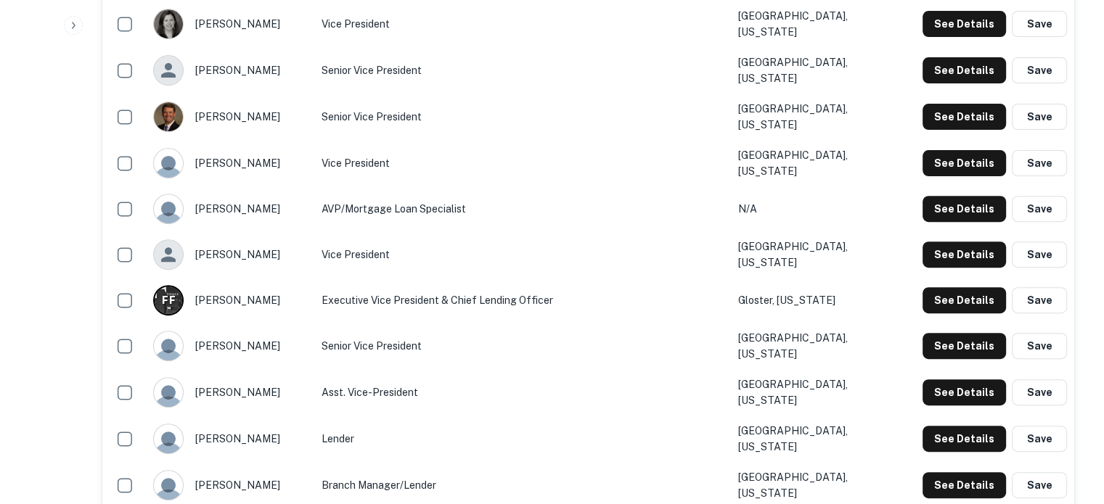
scroll to position [290, 0]
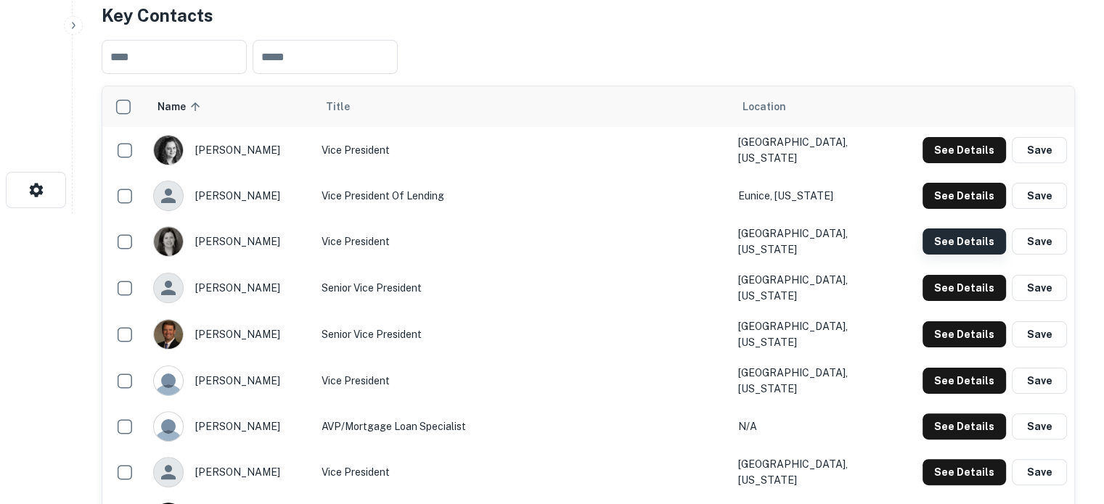
click at [981, 235] on button "See Details" at bounding box center [964, 242] width 83 height 26
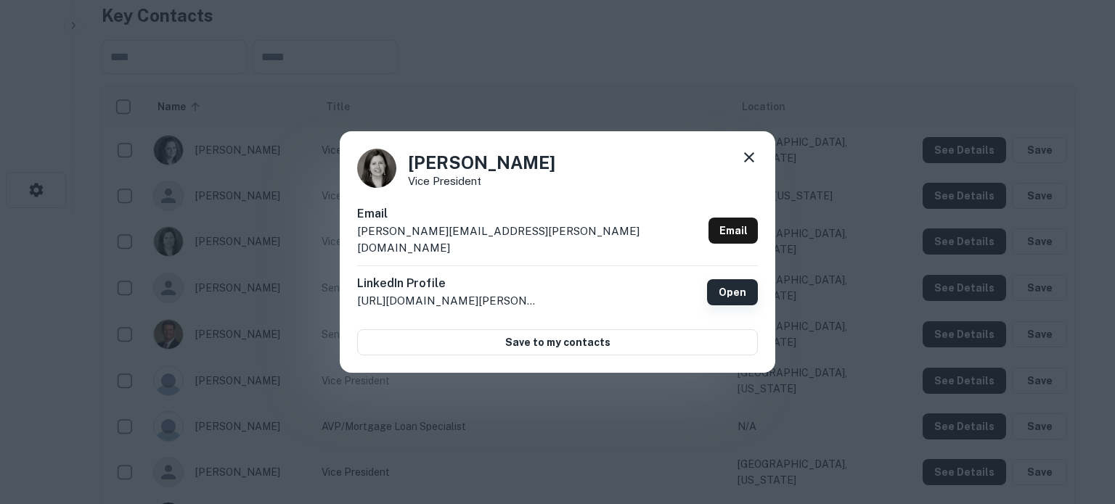
click at [751, 279] on link "Open" at bounding box center [732, 292] width 51 height 26
click at [748, 161] on icon at bounding box center [748, 157] width 17 height 17
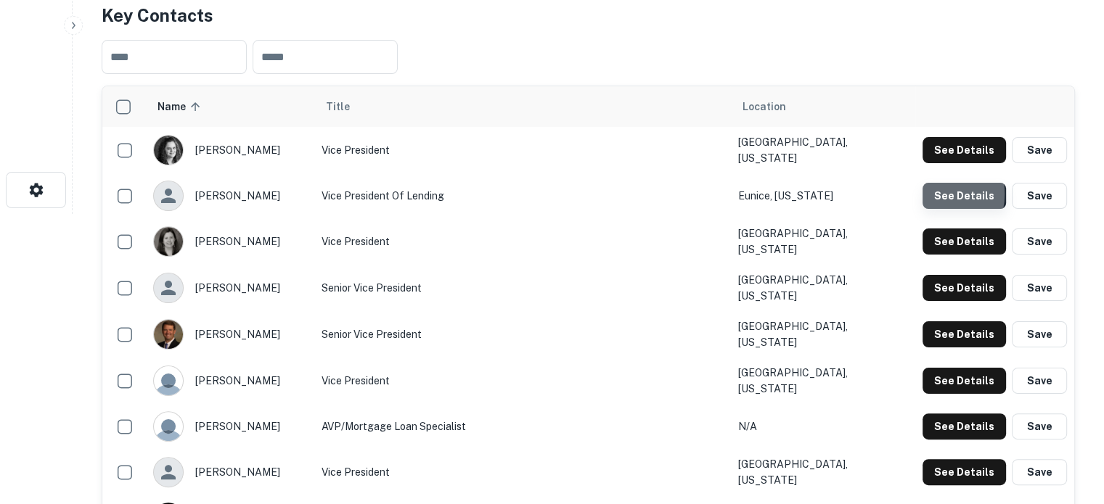
click at [933, 194] on button "See Details" at bounding box center [964, 196] width 83 height 26
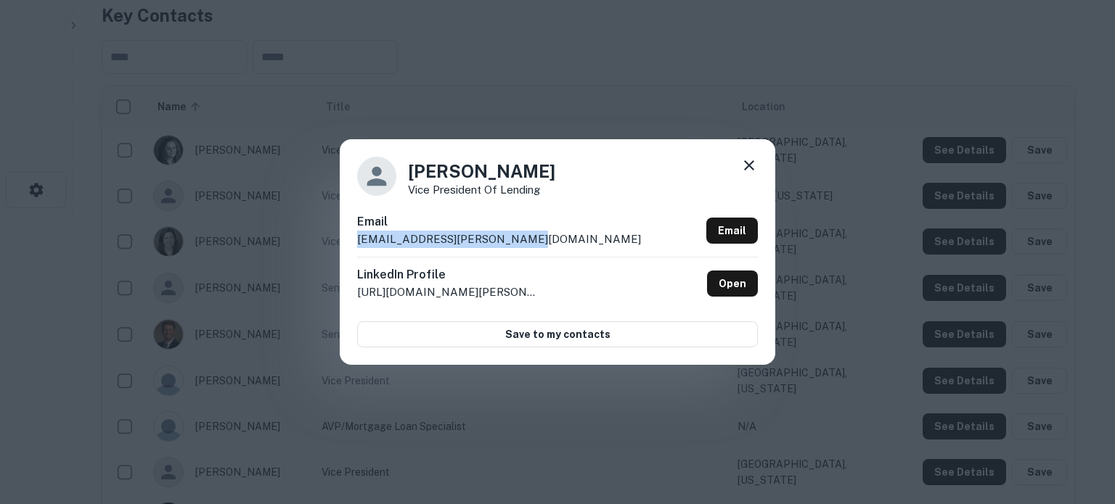
drag, startPoint x: 541, startPoint y: 246, endPoint x: 343, endPoint y: 245, distance: 198.2
click at [343, 245] on div "Jacob Bergeron Vice President of Lending Email jacob.bergeron@unitedms.bank Ema…" at bounding box center [557, 251] width 435 height 225
copy p "jacob.bergeron@unitedms.bank"
click at [723, 278] on link "Open" at bounding box center [732, 284] width 51 height 26
click at [743, 169] on icon at bounding box center [748, 165] width 17 height 17
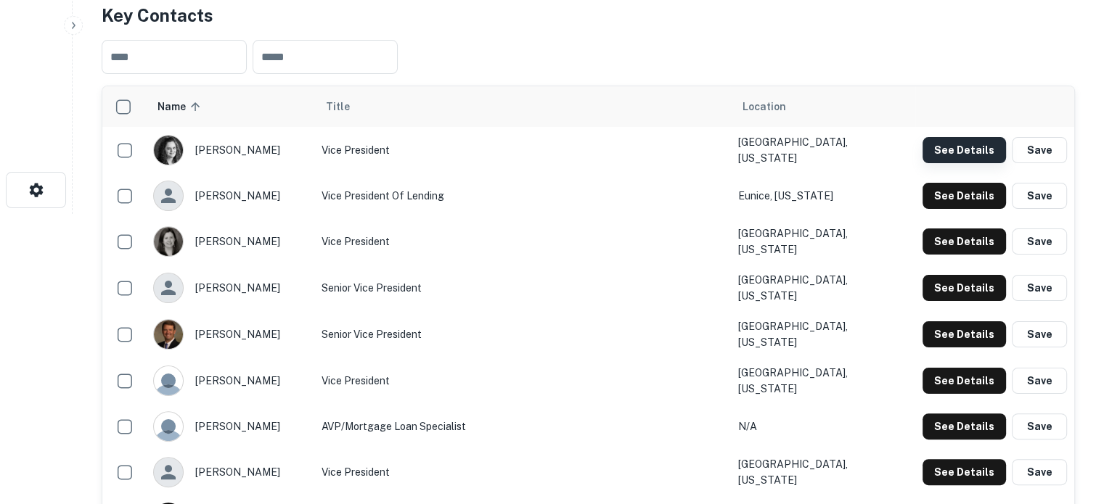
click at [959, 154] on button "See Details" at bounding box center [964, 150] width 83 height 26
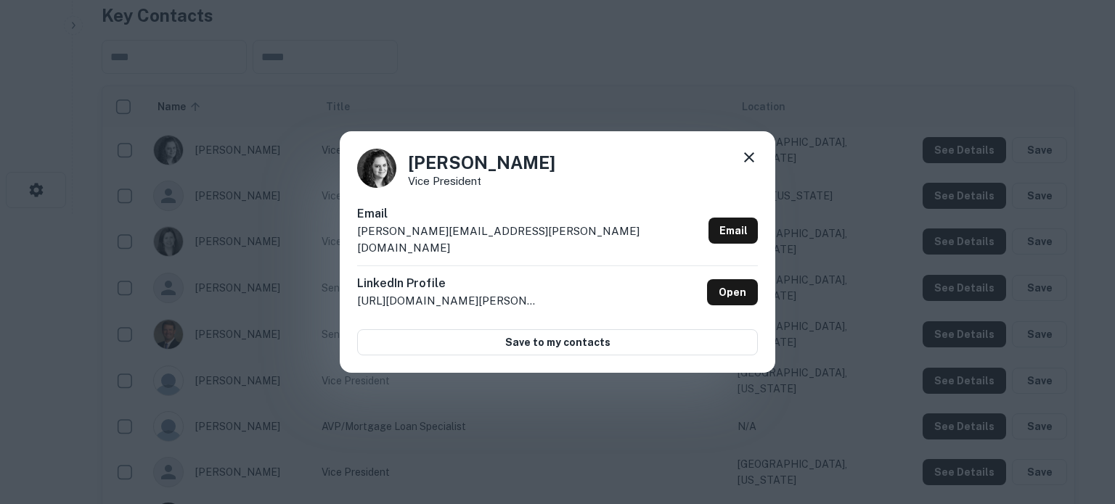
click at [516, 243] on div "Email casey.reeves@unitedms.bank Email" at bounding box center [557, 235] width 401 height 60
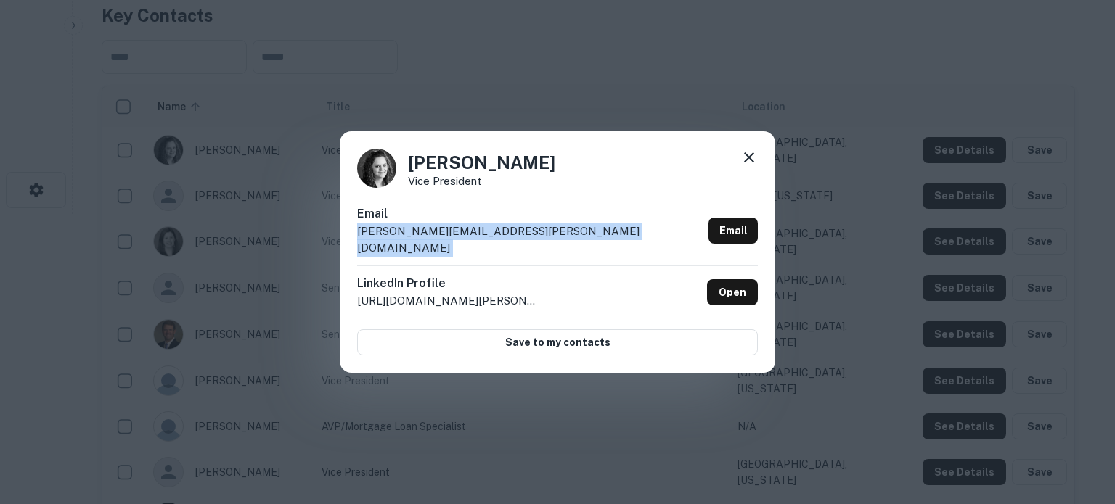
drag, startPoint x: 517, startPoint y: 243, endPoint x: 351, endPoint y: 249, distance: 166.3
click at [351, 249] on div "Casey Reeves Vice President Email casey.reeves@unitedms.bank Email LinkedIn Pro…" at bounding box center [557, 252] width 435 height 242
copy div "casey.reeves@unitedms.bank Email"
click at [745, 166] on icon at bounding box center [748, 157] width 17 height 17
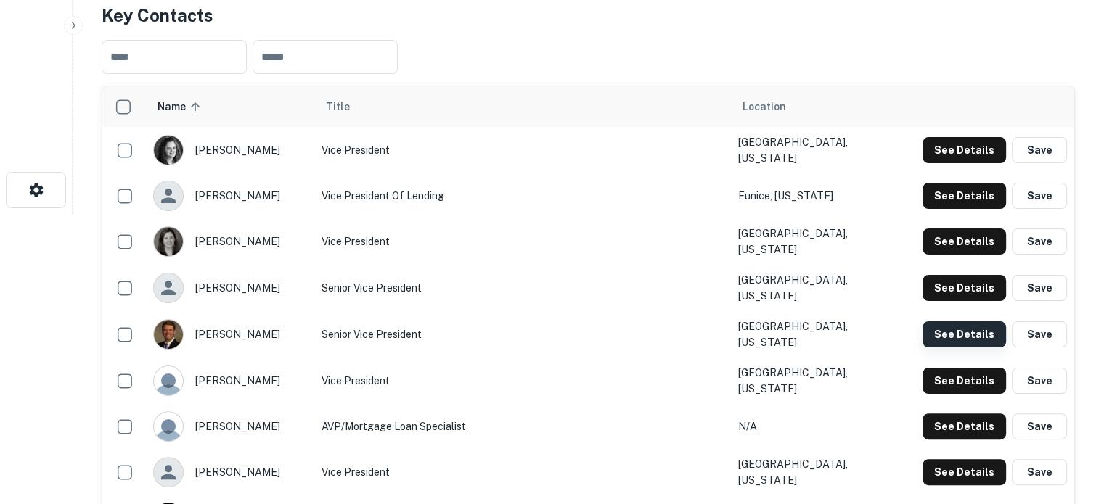
click at [932, 330] on button "See Details" at bounding box center [964, 335] width 83 height 26
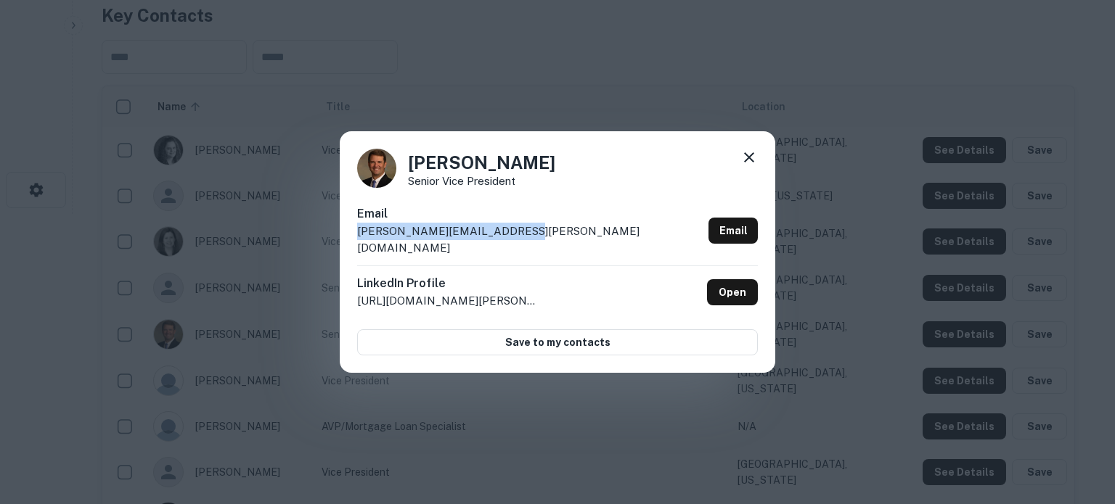
drag, startPoint x: 356, startPoint y: 243, endPoint x: 529, endPoint y: 240, distance: 173.5
click at [529, 240] on div "Matthew Hall Senior Vice President Email matthew.hall@unitedmsbk.com Email Link…" at bounding box center [557, 252] width 435 height 242
copy p "matthew.hall@unitedmsbk.com"
click at [746, 166] on icon at bounding box center [748, 157] width 17 height 17
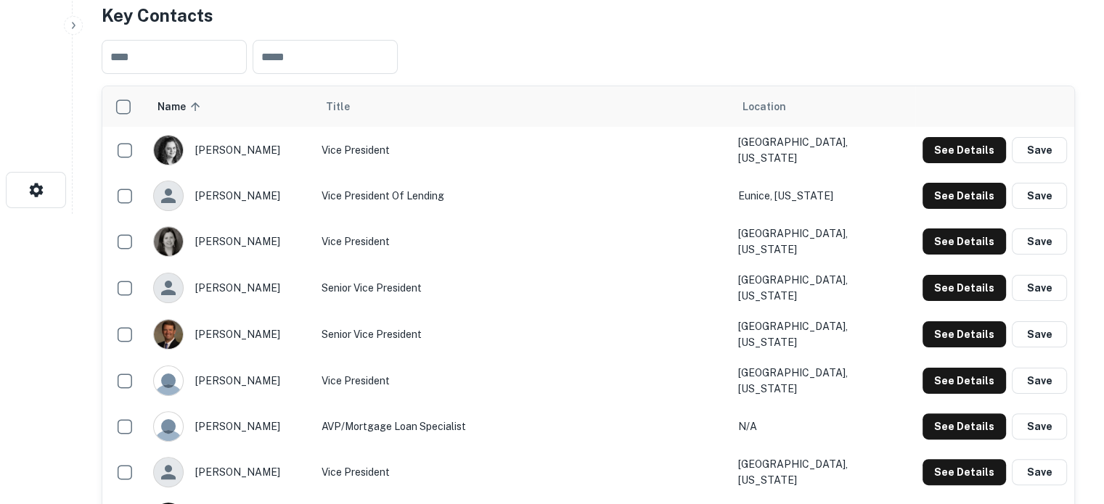
click at [923, 284] on div "See Details Save" at bounding box center [995, 288] width 144 height 26
click at [926, 284] on button "See Details" at bounding box center [964, 288] width 83 height 26
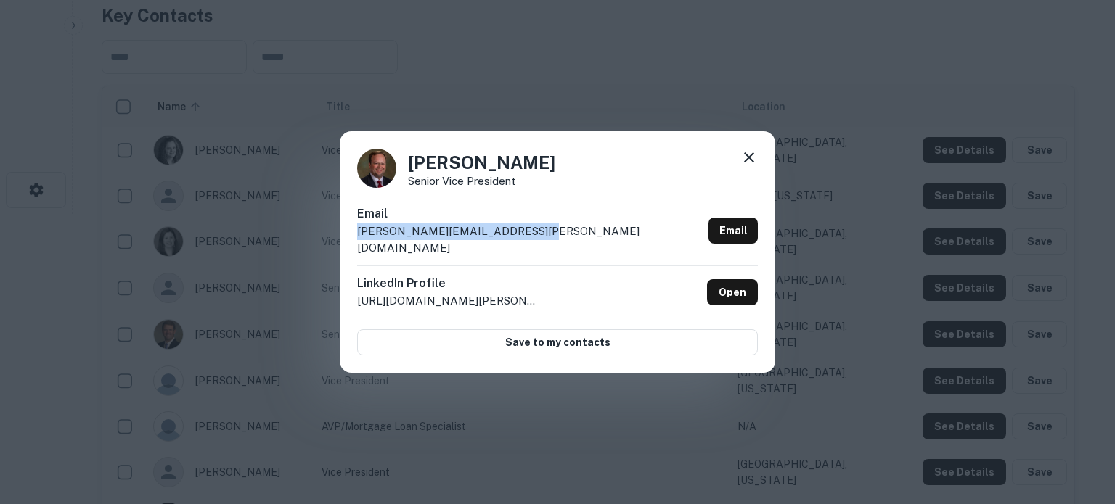
drag, startPoint x: 399, startPoint y: 243, endPoint x: 565, endPoint y: 248, distance: 166.3
click at [565, 248] on div "Matthew Goldman Senior Vice President Email matthew.goldman@unitedmsbk.com Emai…" at bounding box center [557, 252] width 435 height 242
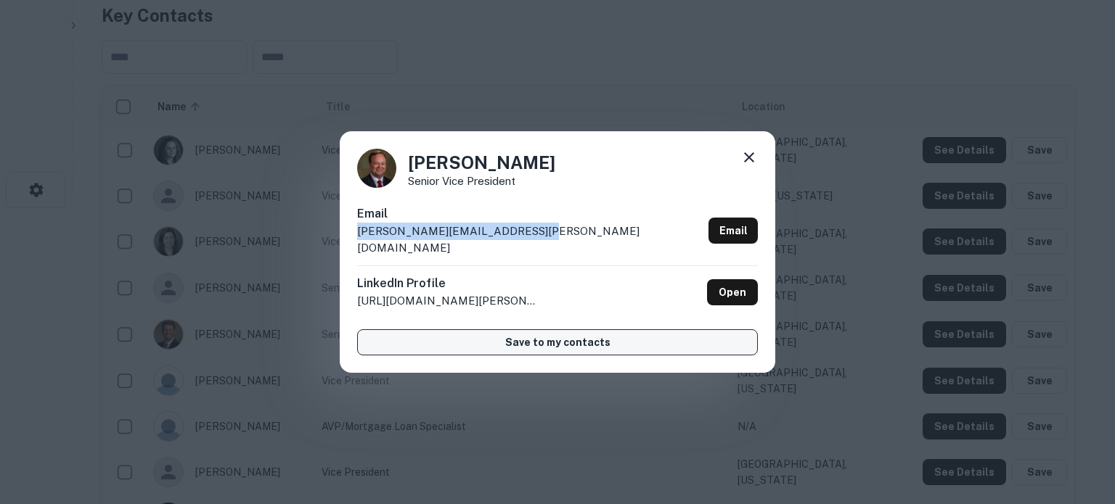
copy p "matthew.goldman@unitedmsbk.com"
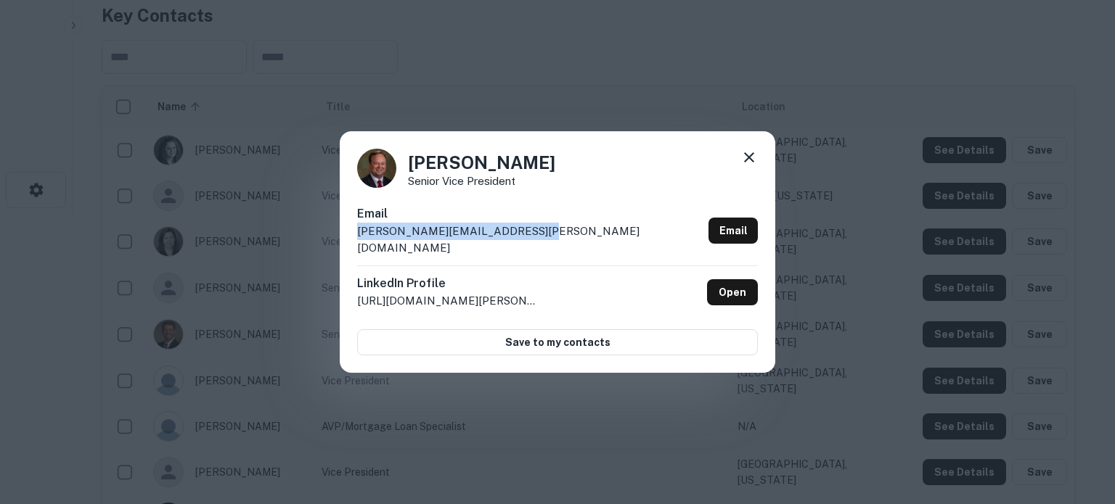
click at [748, 166] on icon at bounding box center [748, 157] width 17 height 17
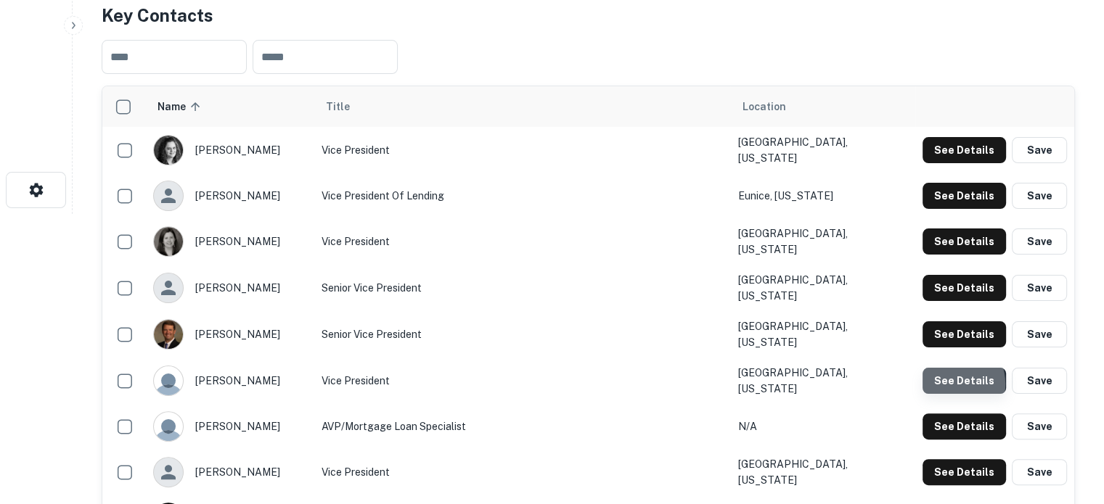
click at [950, 379] on button "See Details" at bounding box center [964, 381] width 83 height 26
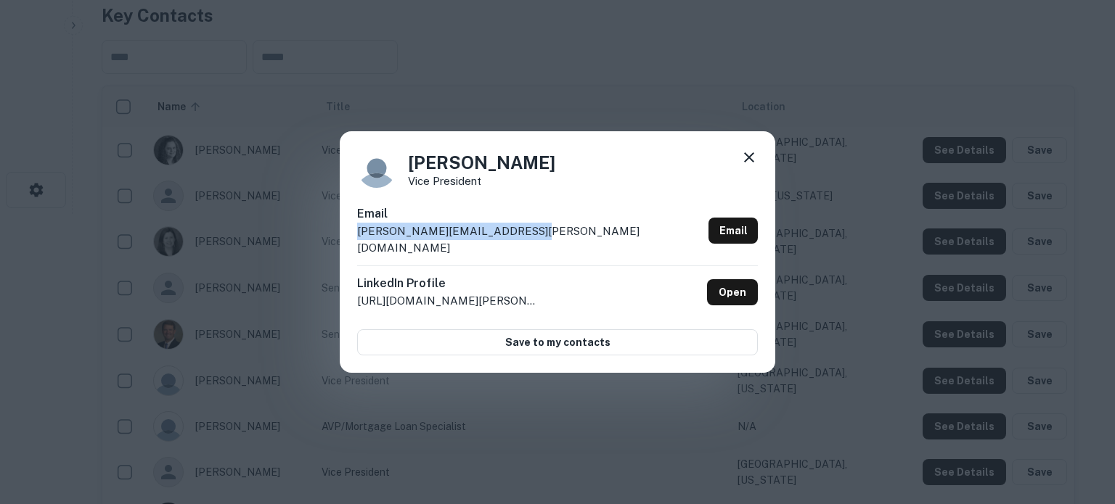
drag, startPoint x: 518, startPoint y: 240, endPoint x: 355, endPoint y: 247, distance: 163.4
click at [355, 247] on div "Philip Zuccaro Vice President Email philip.zuccaro@unitedmsbk.com Email LinkedI…" at bounding box center [557, 252] width 435 height 242
copy p "philip.zuccaro@unitedmsbk.com"
click at [748, 163] on icon at bounding box center [749, 157] width 10 height 10
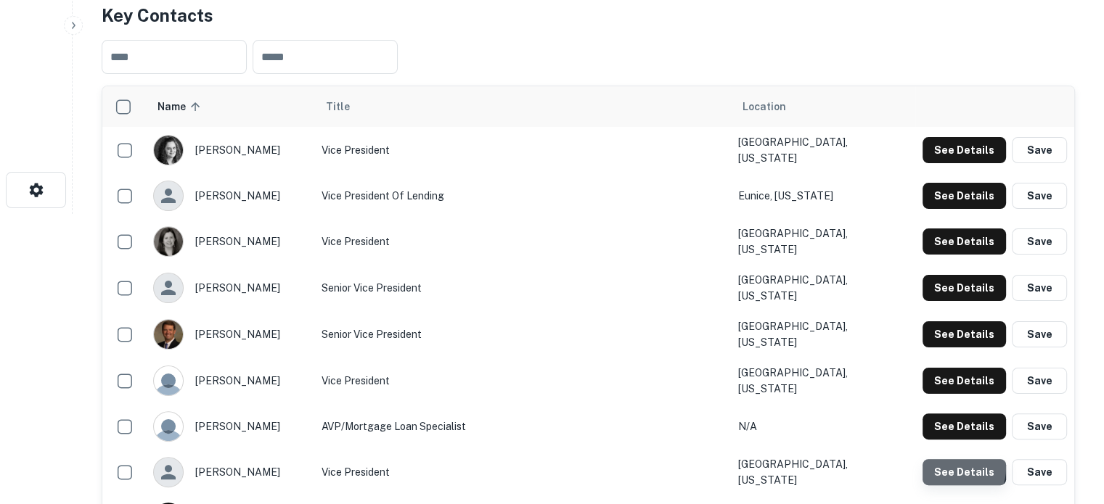
click at [951, 461] on button "See Details" at bounding box center [964, 472] width 83 height 26
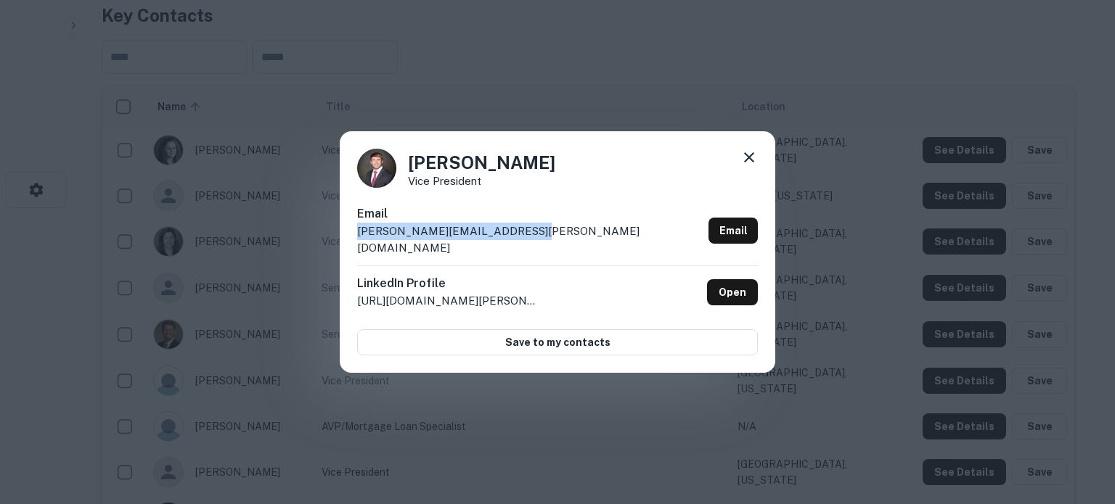
drag, startPoint x: 525, startPoint y: 245, endPoint x: 359, endPoint y: 246, distance: 166.2
click at [359, 246] on div "Email stephen.garrett@unitedms.bank Email" at bounding box center [557, 235] width 401 height 60
copy p "stephen.garrett@unitedms.bank"
click at [751, 163] on icon at bounding box center [749, 157] width 10 height 10
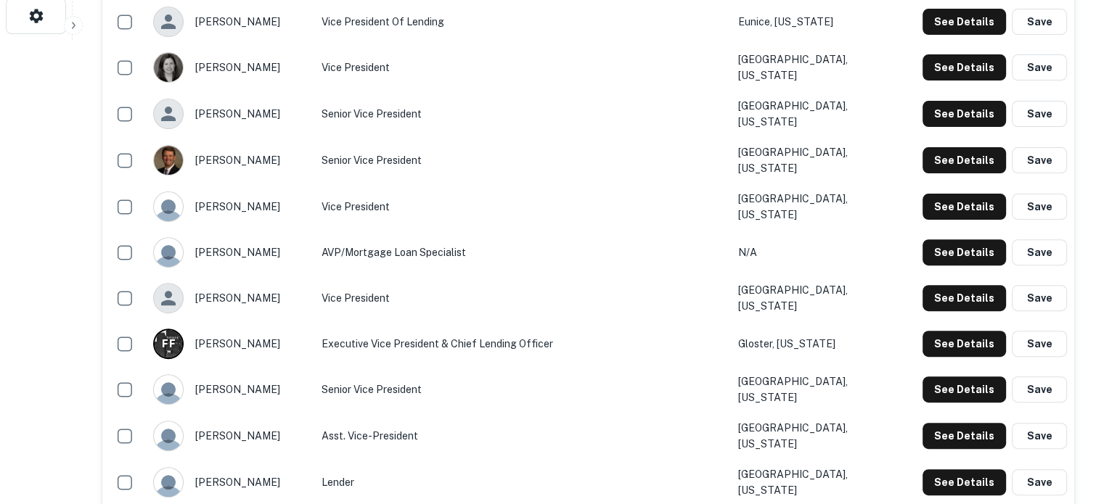
scroll to position [508, 0]
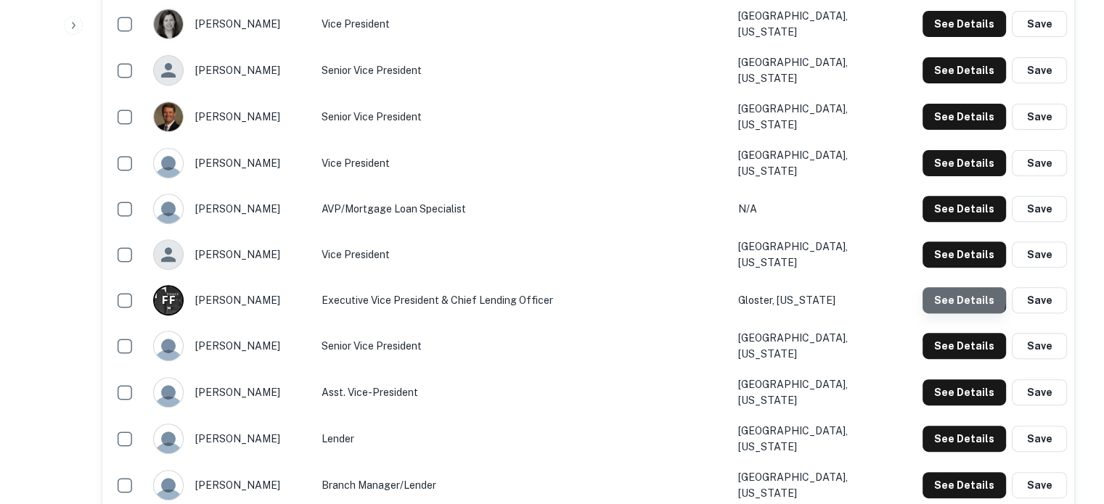
click at [961, 290] on button "See Details" at bounding box center [964, 300] width 83 height 26
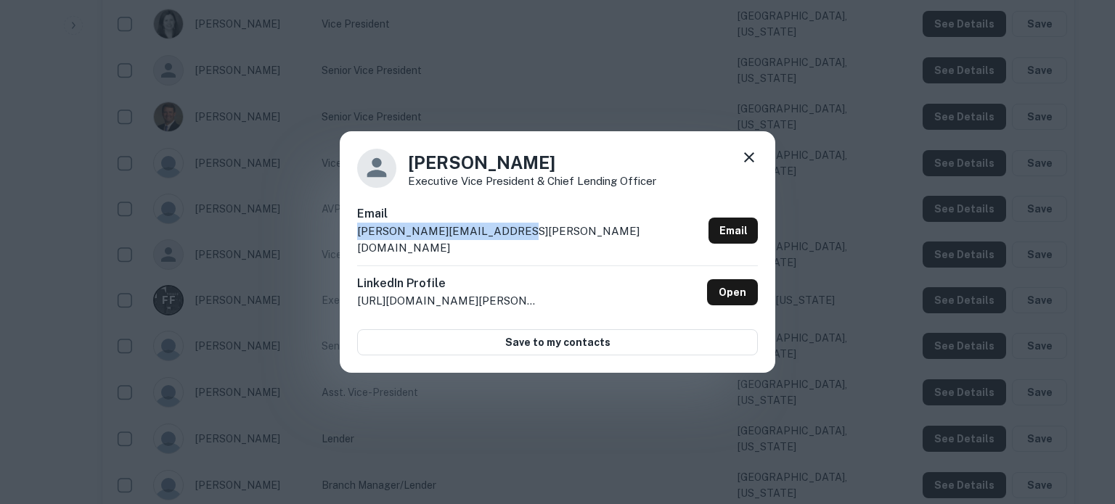
drag, startPoint x: 532, startPoint y: 248, endPoint x: 357, endPoint y: 247, distance: 174.9
click at [357, 247] on div "Email frank.foster@unitedms.bank Email" at bounding box center [557, 235] width 401 height 60
copy p "frank.foster@unitedms.bank"
click at [749, 166] on icon at bounding box center [748, 157] width 17 height 17
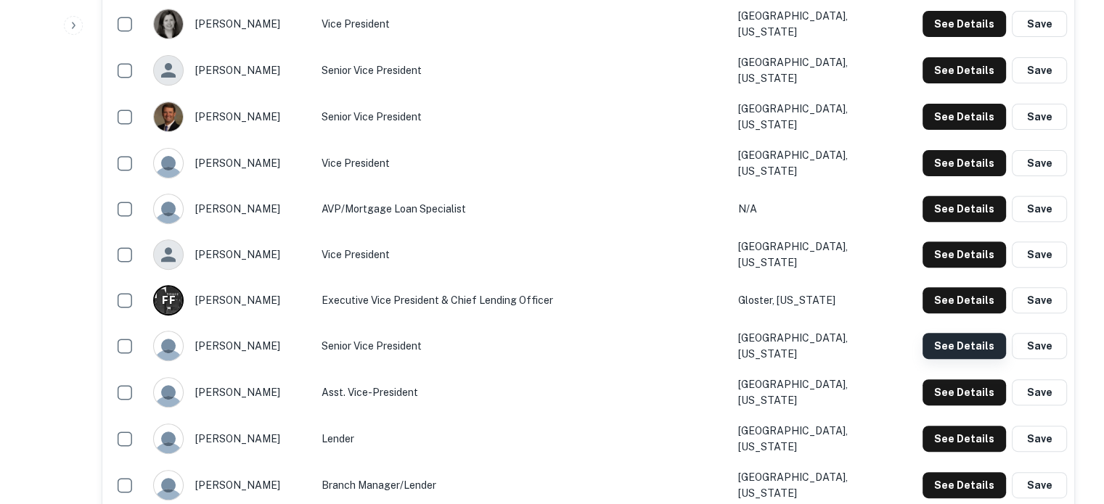
click at [949, 339] on button "See Details" at bounding box center [964, 346] width 83 height 26
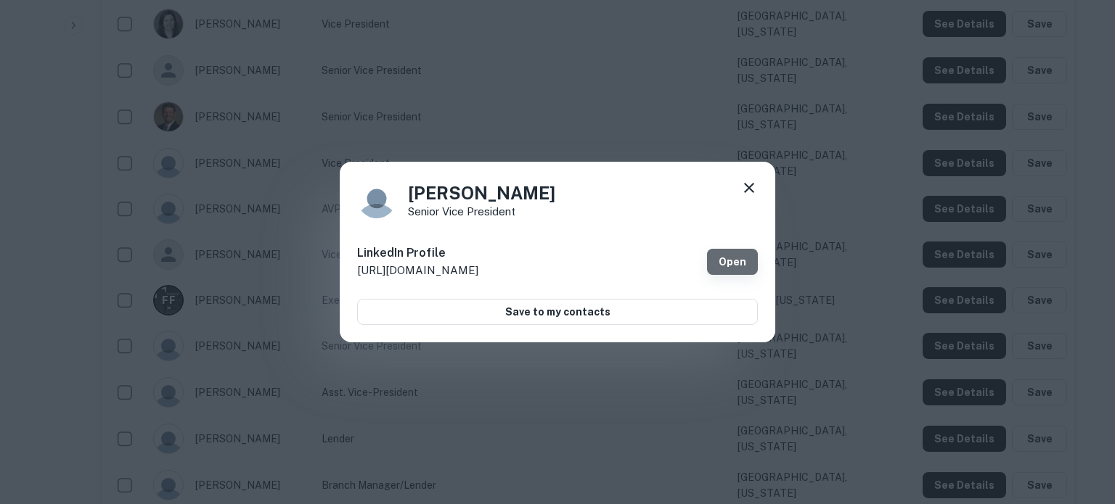
click at [730, 261] on link "Open" at bounding box center [732, 262] width 51 height 26
click at [752, 191] on icon at bounding box center [749, 188] width 10 height 10
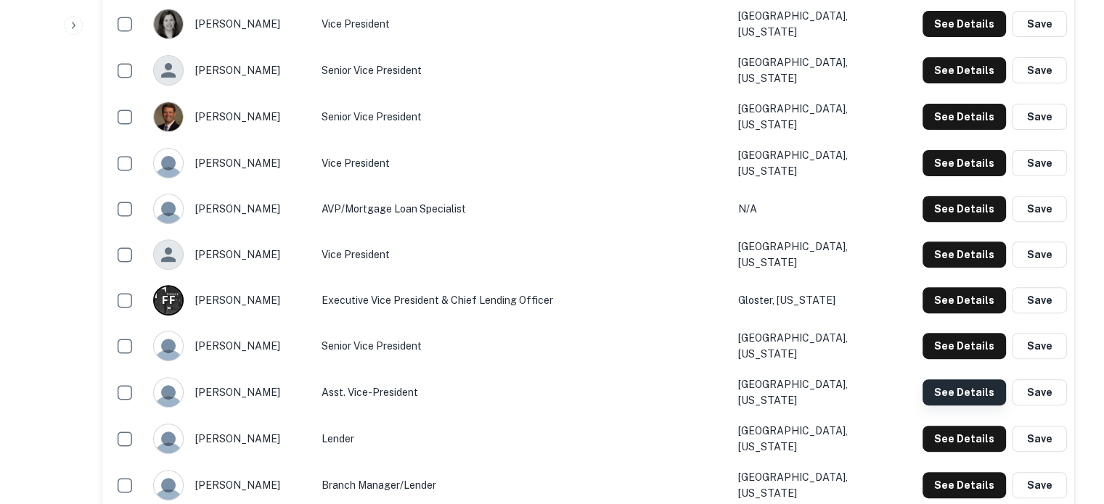
click at [932, 382] on button "See Details" at bounding box center [964, 393] width 83 height 26
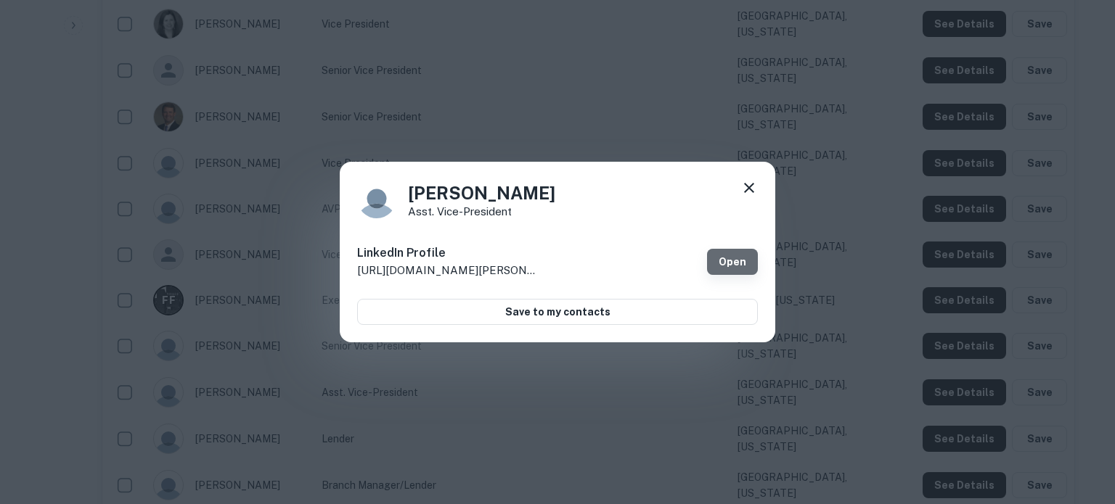
click at [725, 255] on link "Open" at bounding box center [732, 262] width 51 height 26
click at [747, 183] on icon at bounding box center [748, 187] width 17 height 17
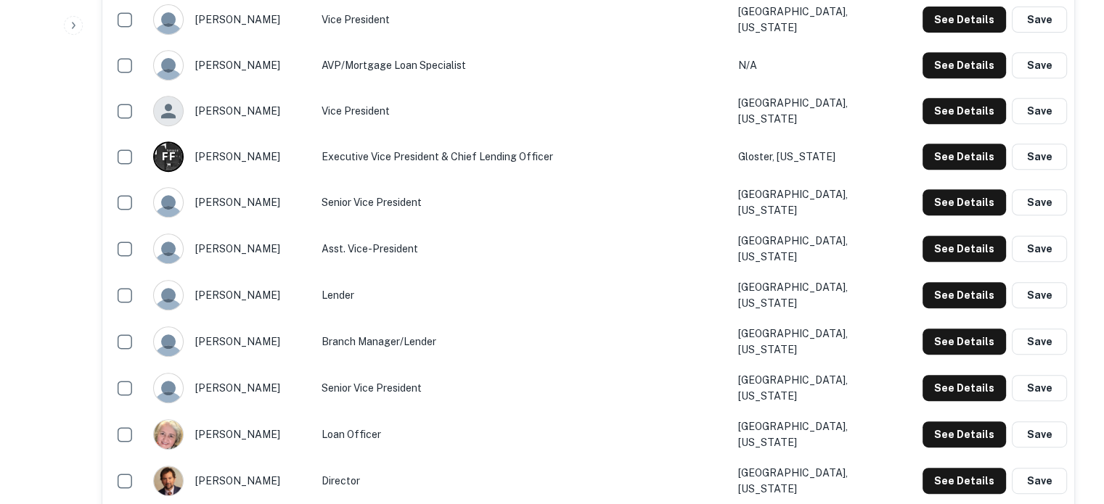
scroll to position [653, 0]
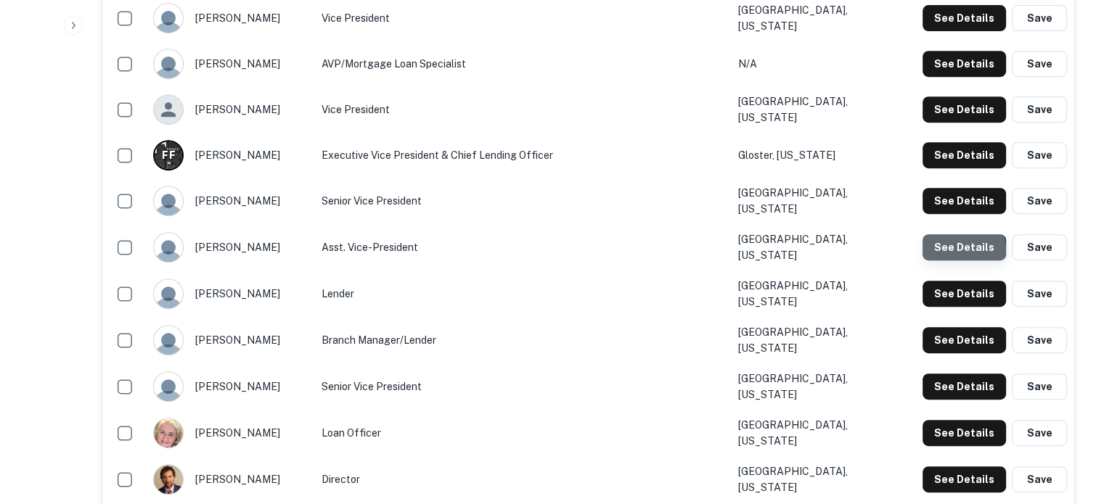
click at [950, 242] on button "See Details" at bounding box center [964, 247] width 83 height 26
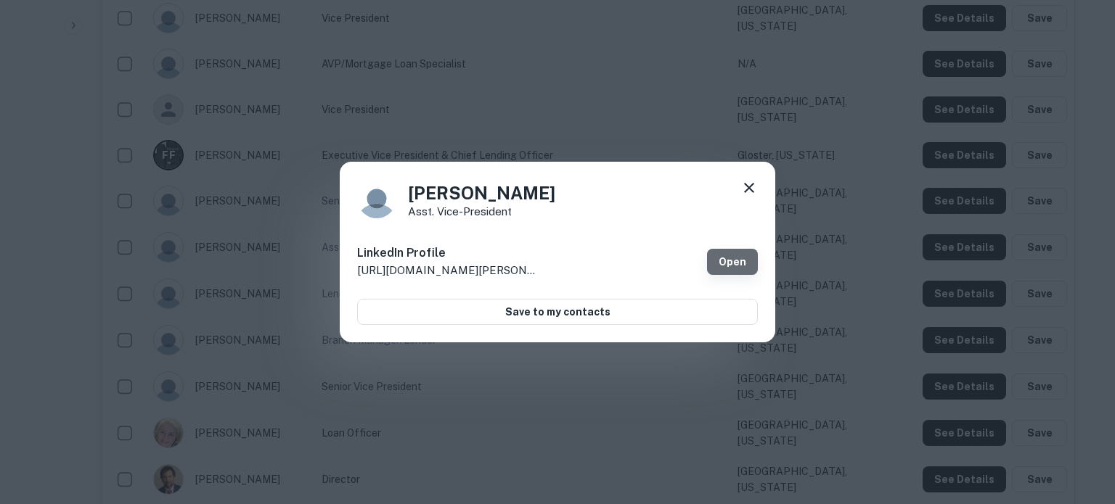
click at [734, 268] on link "Open" at bounding box center [732, 262] width 51 height 26
click at [760, 185] on div "Janet Bader Asst. Vice-President LinkedIn Profile http://www.linkedin.com/in/ja…" at bounding box center [557, 252] width 435 height 181
click at [753, 187] on icon at bounding box center [748, 187] width 17 height 17
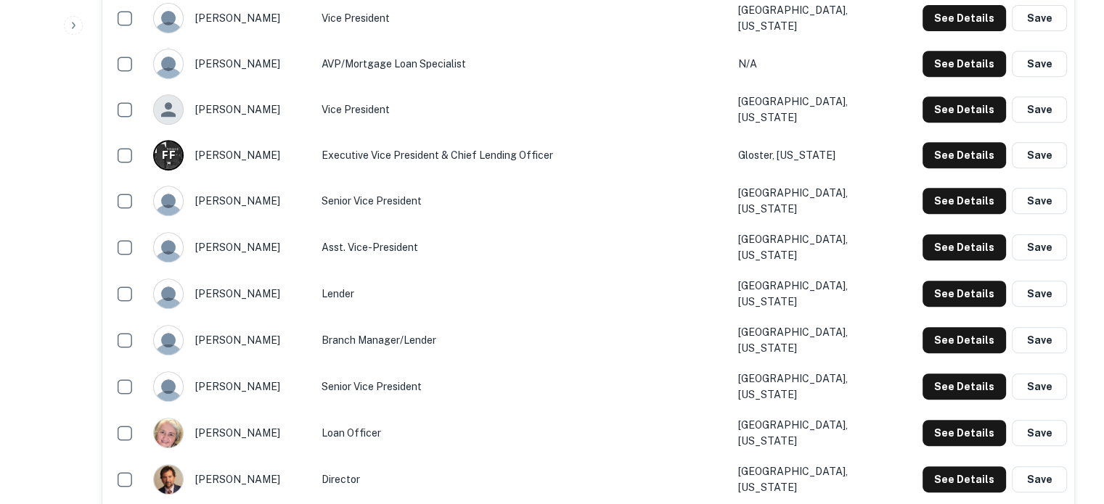
scroll to position [798, 0]
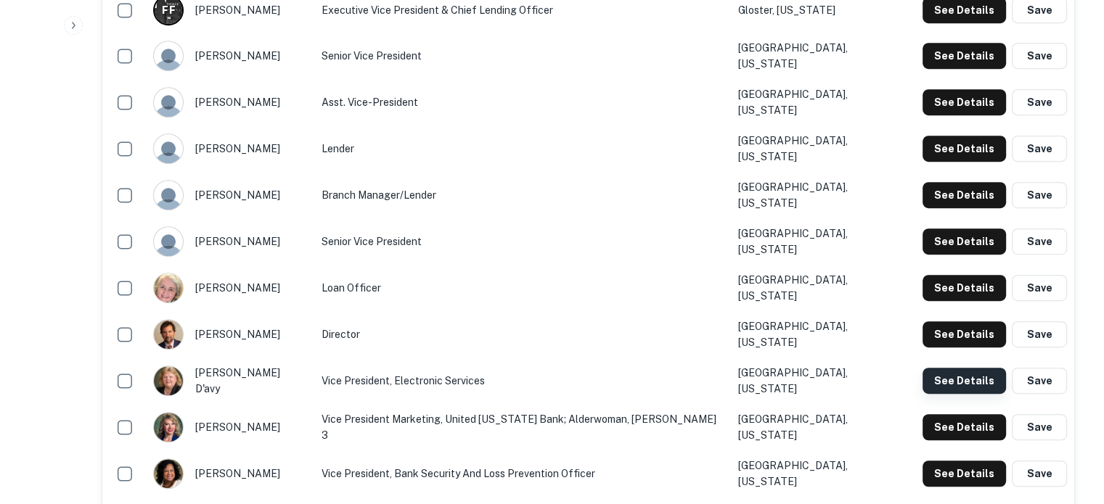
click at [947, 368] on button "See Details" at bounding box center [964, 381] width 83 height 26
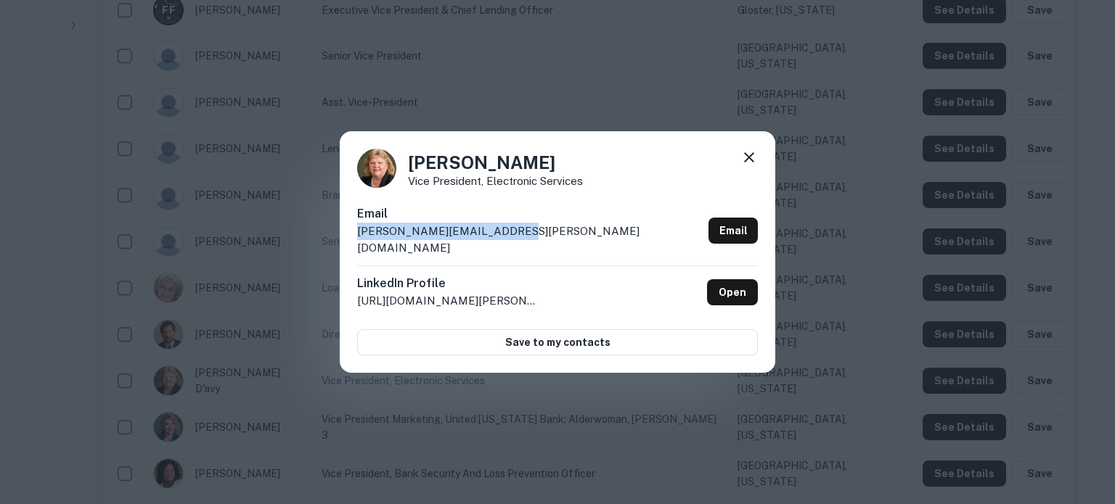
drag, startPoint x: 518, startPoint y: 240, endPoint x: 340, endPoint y: 254, distance: 178.4
click at [340, 254] on div "Janine D'Avy Vice President, Electronic Services Email janine.davy@unitedmsbk.c…" at bounding box center [557, 252] width 435 height 242
copy p "janine.davy@unitedmsbk.com"
click at [748, 163] on icon at bounding box center [749, 157] width 10 height 10
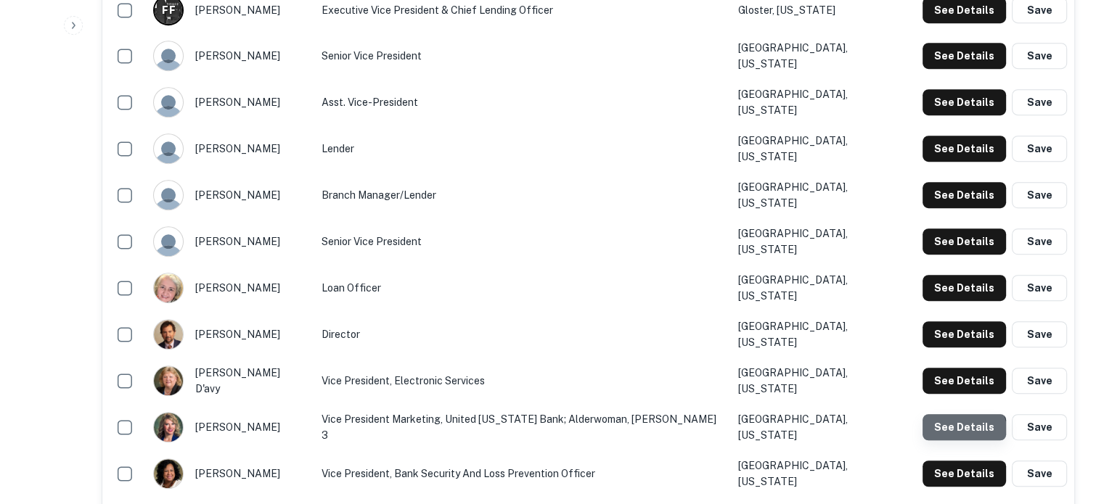
click at [952, 415] on button "See Details" at bounding box center [964, 427] width 83 height 26
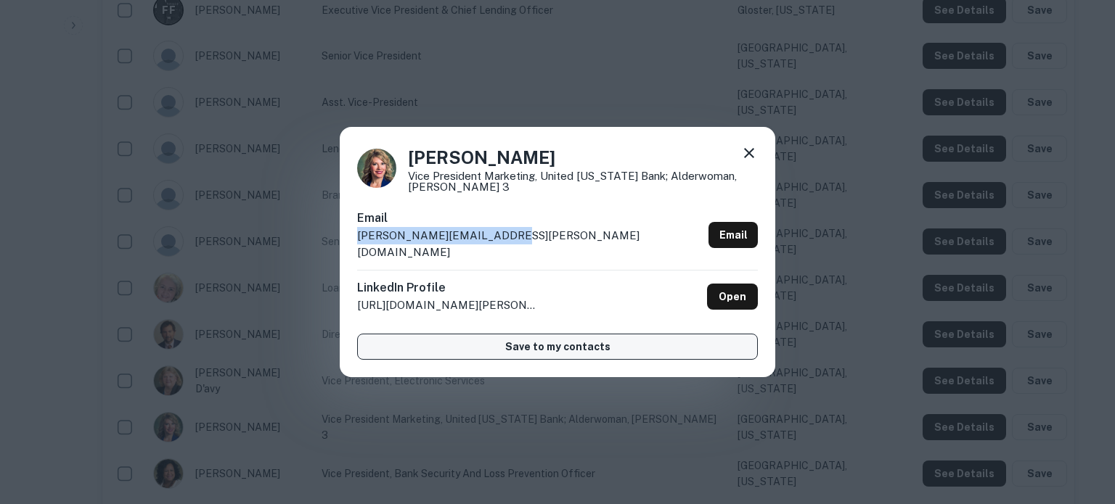
drag, startPoint x: 506, startPoint y: 246, endPoint x: 563, endPoint y: 335, distance: 105.1
click at [358, 250] on div "Email sarah.smith@unitedms.bank Email" at bounding box center [557, 240] width 401 height 60
copy p "sarah.smith@unitedms.bank"
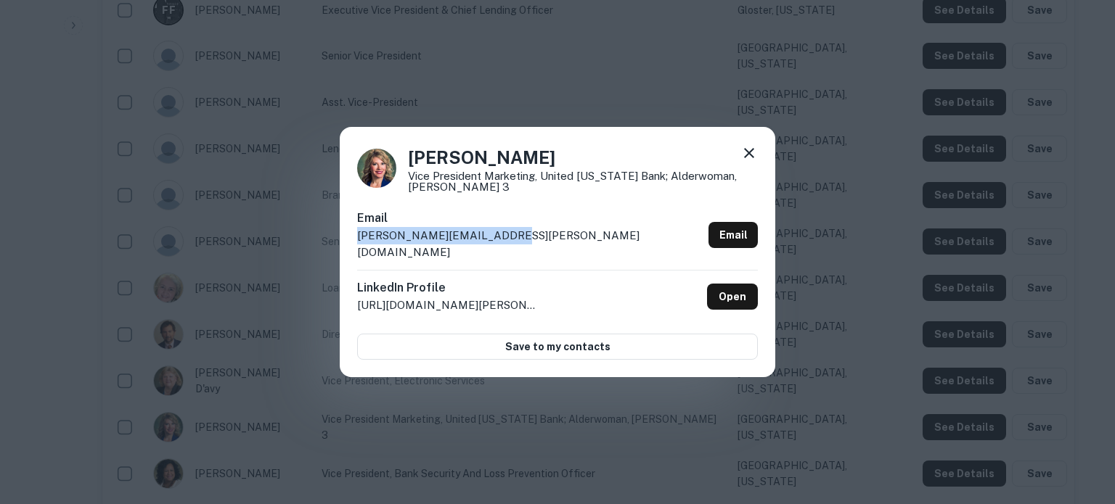
click at [743, 159] on icon at bounding box center [748, 152] width 17 height 17
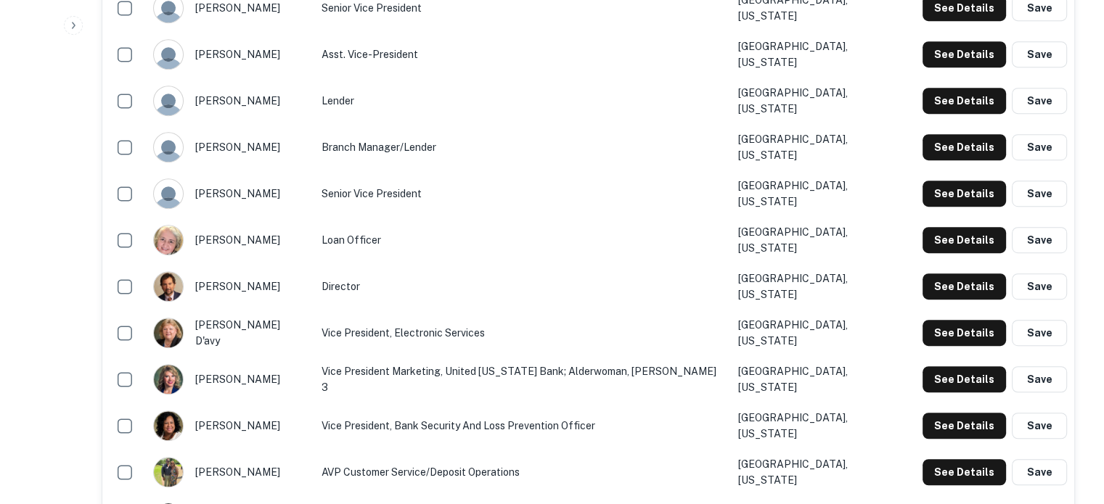
scroll to position [871, 0]
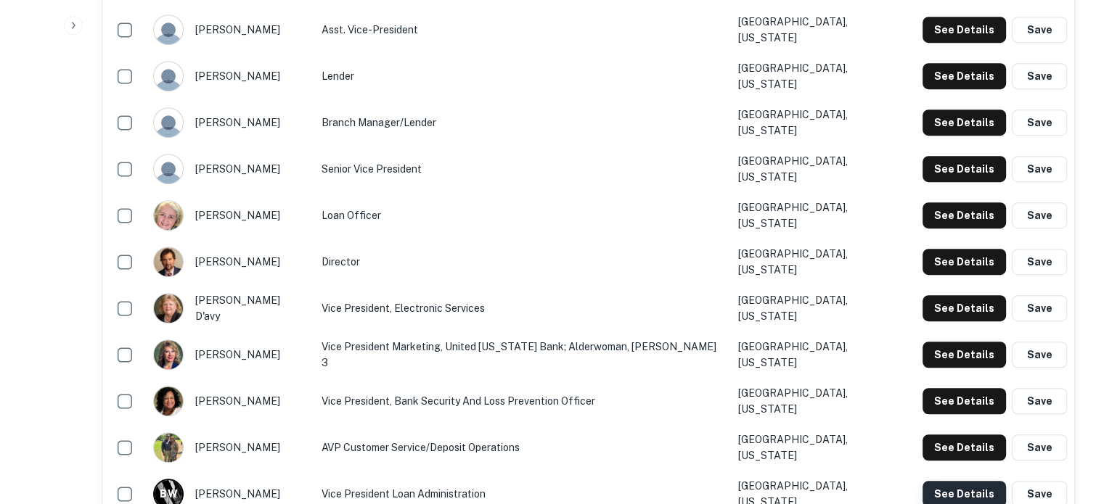
click at [970, 481] on button "See Details" at bounding box center [964, 494] width 83 height 26
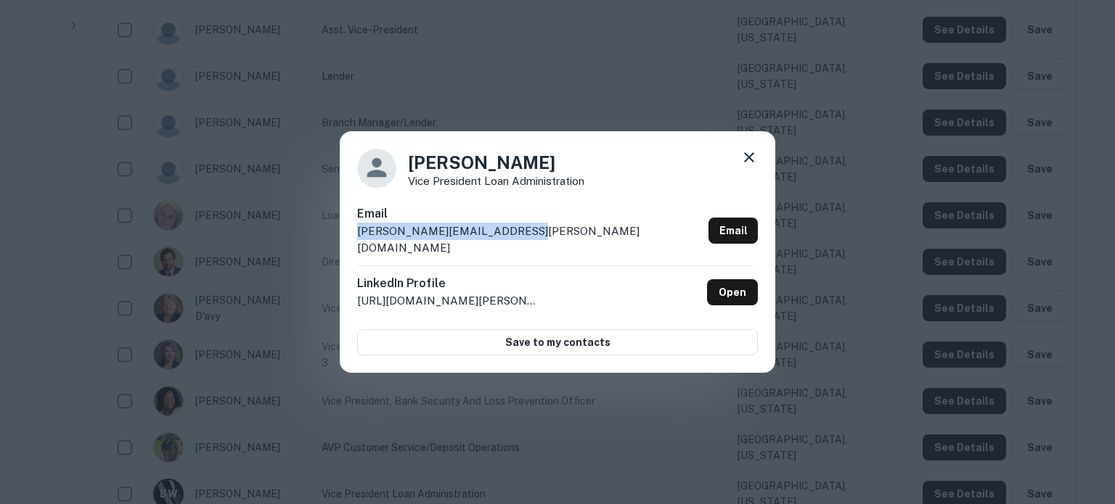
drag, startPoint x: 540, startPoint y: 246, endPoint x: 359, endPoint y: 247, distance: 181.5
click at [359, 247] on div "Email brandi.walters@unitedms.bank Email" at bounding box center [557, 235] width 401 height 60
click at [756, 159] on icon at bounding box center [748, 157] width 17 height 17
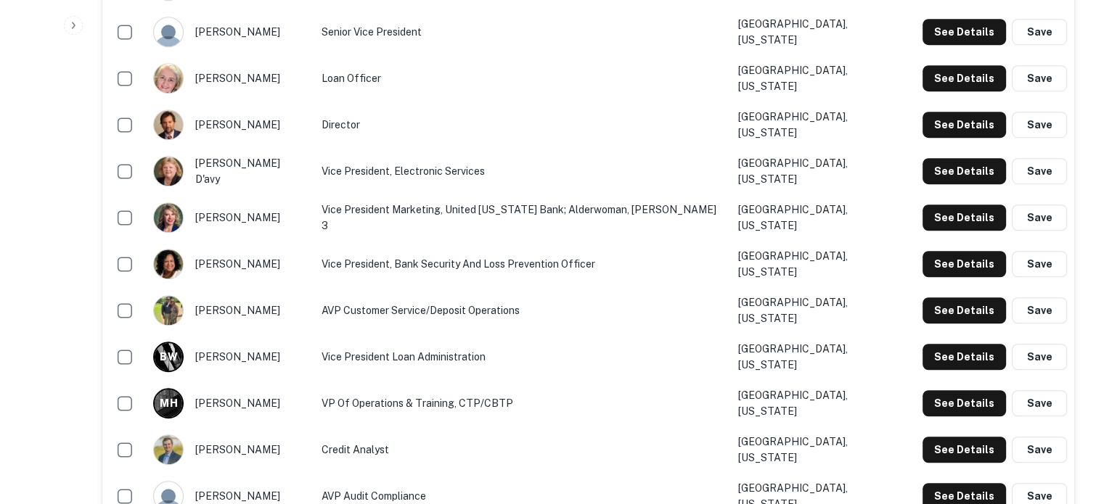
scroll to position [1016, 0]
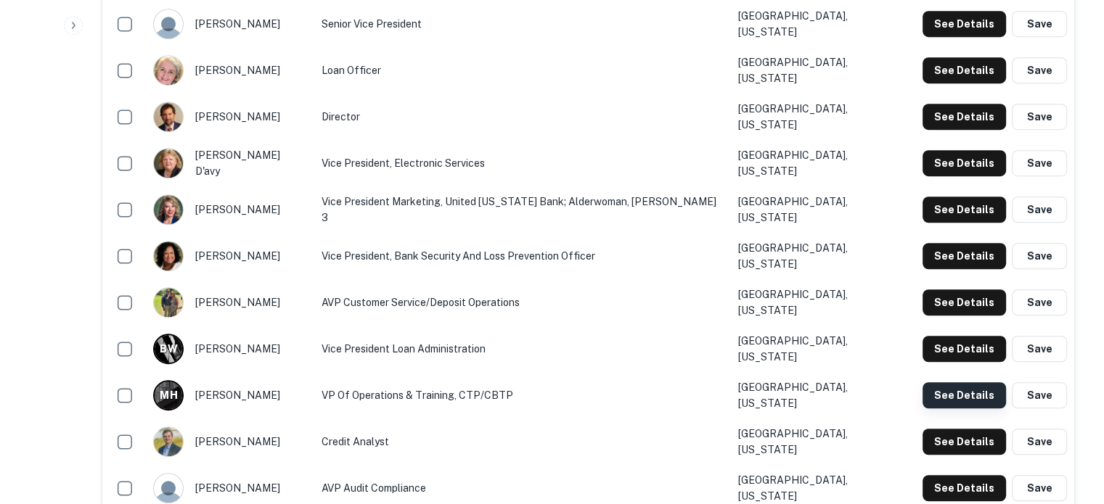
click at [957, 383] on button "See Details" at bounding box center [964, 396] width 83 height 26
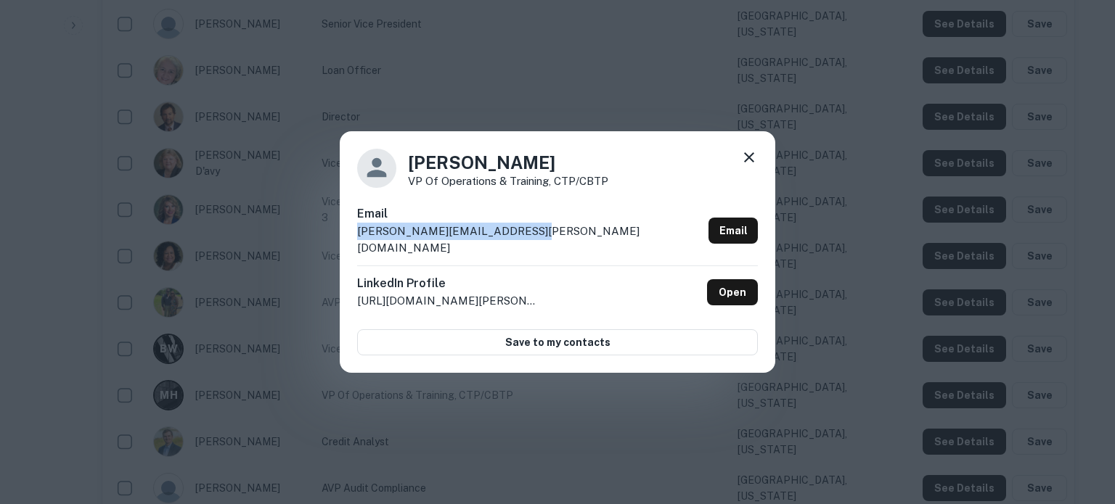
drag, startPoint x: 549, startPoint y: 244, endPoint x: 359, endPoint y: 245, distance: 189.4
click at [359, 245] on div "Email michelle.holmes@unitedms.bank Email" at bounding box center [557, 235] width 401 height 60
click at [748, 163] on icon at bounding box center [748, 157] width 17 height 17
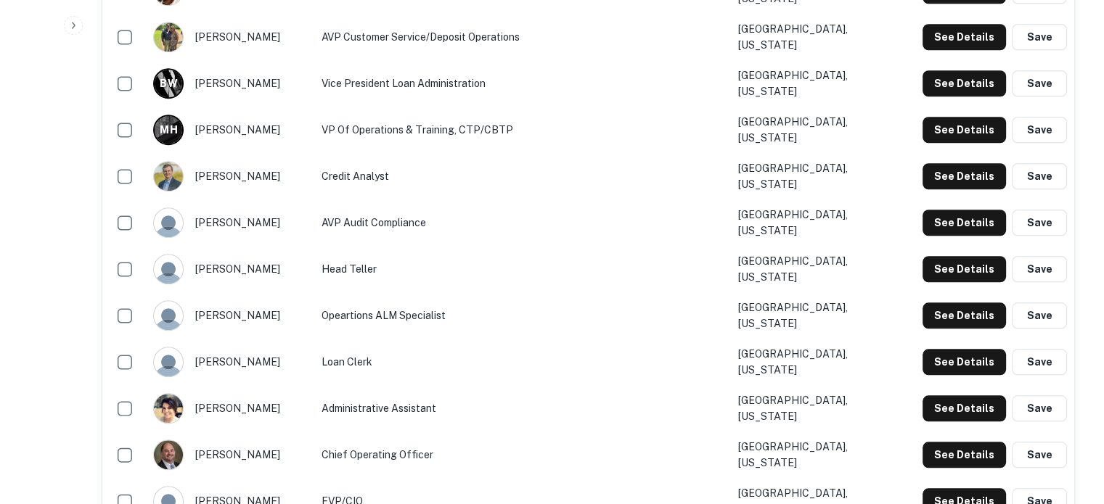
scroll to position [1306, 0]
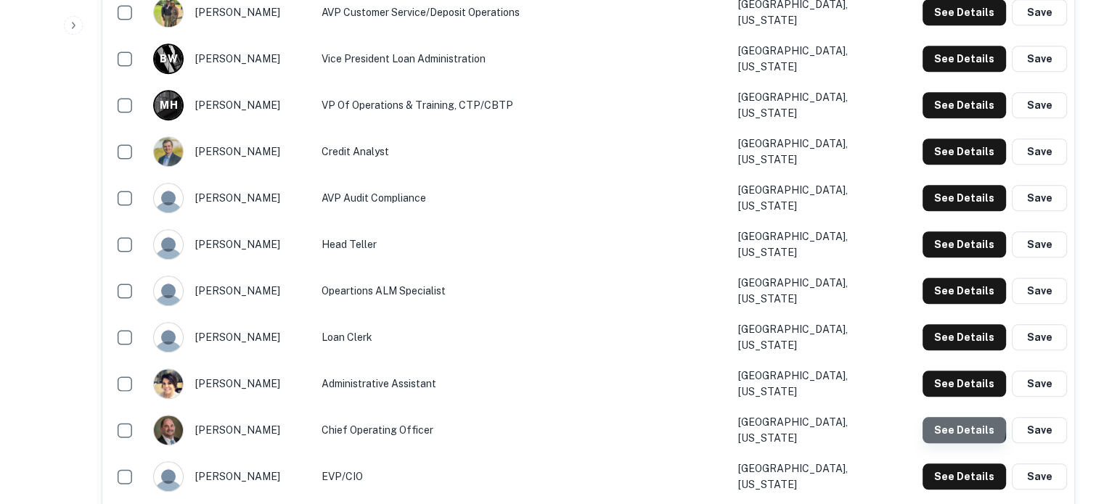
click at [959, 417] on button "See Details" at bounding box center [964, 430] width 83 height 26
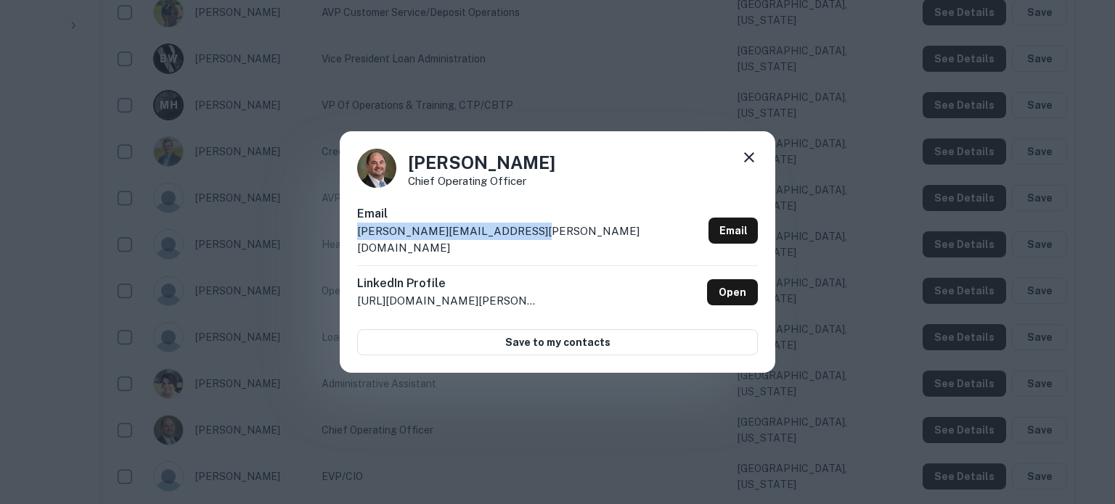
drag, startPoint x: 511, startPoint y: 234, endPoint x: 349, endPoint y: 240, distance: 162.0
click at [349, 240] on div "Chris Hutchins Chief Operating Officer Email chris.hutchins@unitedmsbk.com Emai…" at bounding box center [557, 252] width 435 height 242
click at [754, 163] on icon at bounding box center [748, 157] width 17 height 17
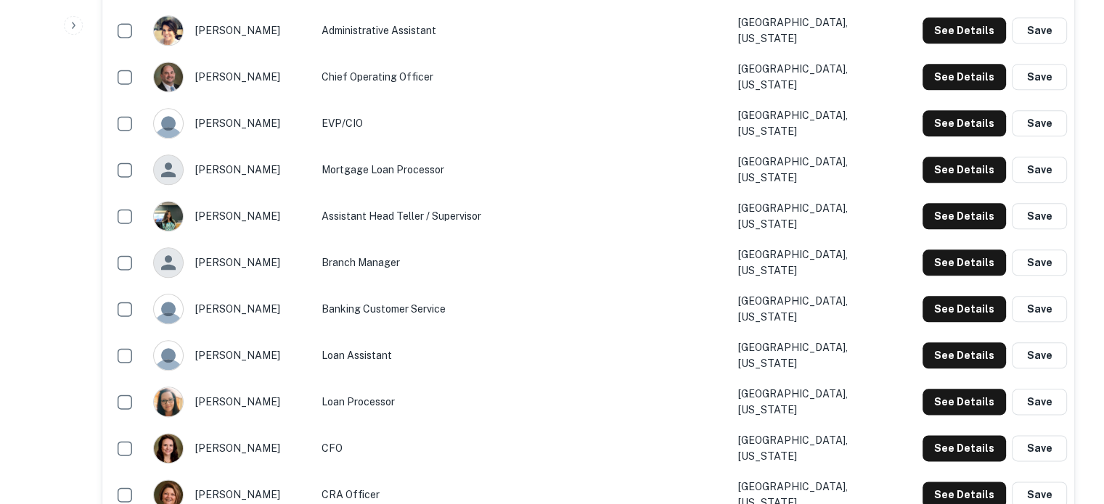
scroll to position [1669, 0]
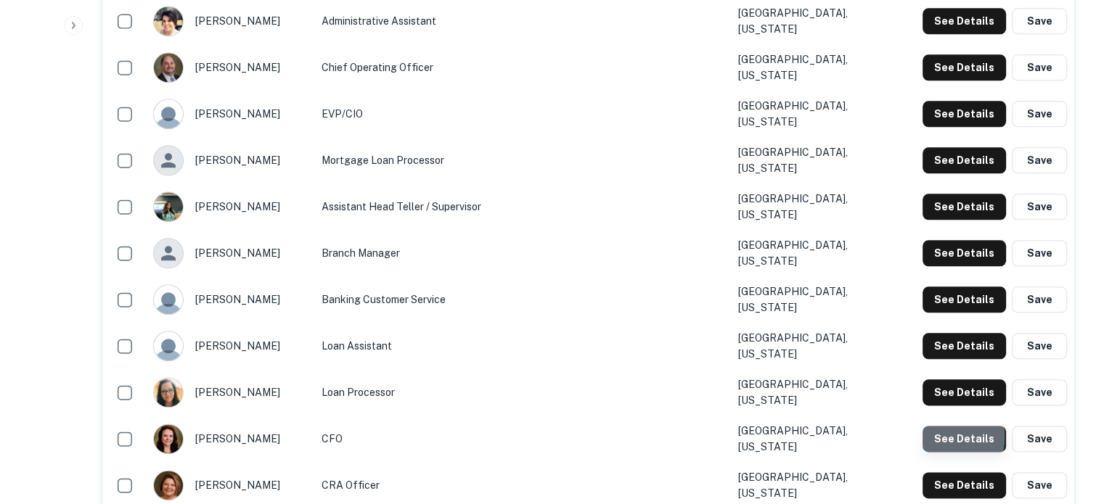
click at [928, 426] on button "See Details" at bounding box center [964, 439] width 83 height 26
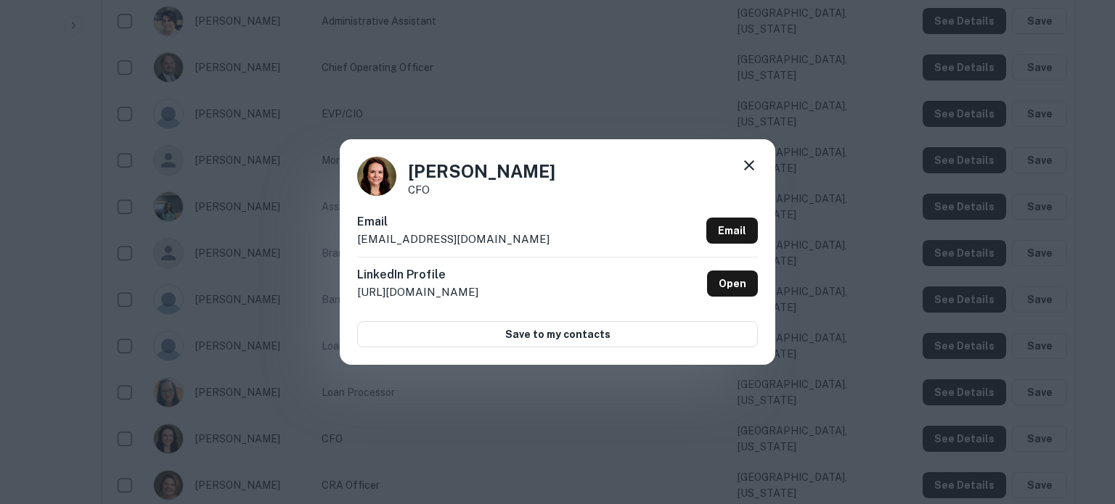
drag, startPoint x: 521, startPoint y: 237, endPoint x: 496, endPoint y: 240, distance: 24.8
click at [496, 240] on p "lauren.middleton@unitedms.bank" at bounding box center [453, 239] width 192 height 17
drag, startPoint x: 536, startPoint y: 240, endPoint x: 337, endPoint y: 252, distance: 199.9
click at [337, 252] on div "Lauren Middleton CFO Email lauren.middleton@unitedms.bank Email LinkedIn Profil…" at bounding box center [557, 252] width 1115 height 504
click at [752, 169] on icon at bounding box center [749, 165] width 10 height 10
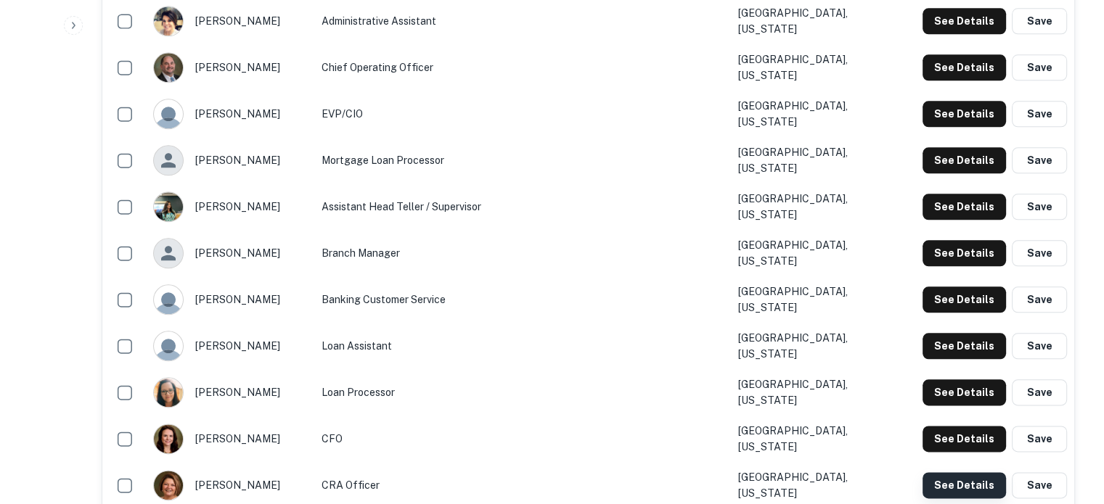
click at [934, 473] on button "See Details" at bounding box center [964, 486] width 83 height 26
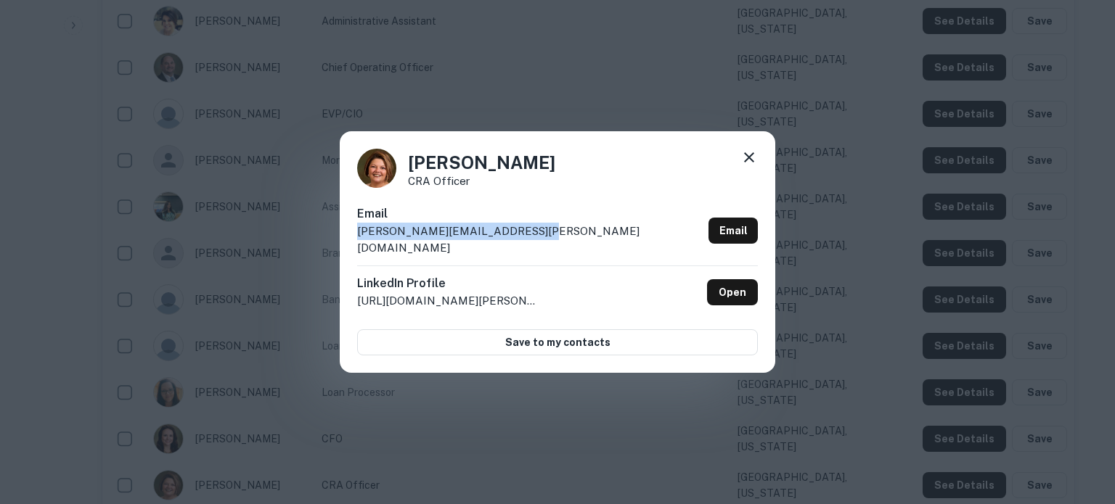
drag, startPoint x: 532, startPoint y: 244, endPoint x: 355, endPoint y: 248, distance: 177.1
click at [355, 248] on div "Lisa Whittington CRA Officer Email lisa.whittington@unitedms.bank Email LinkedI…" at bounding box center [557, 252] width 435 height 242
click at [746, 163] on icon at bounding box center [749, 157] width 10 height 10
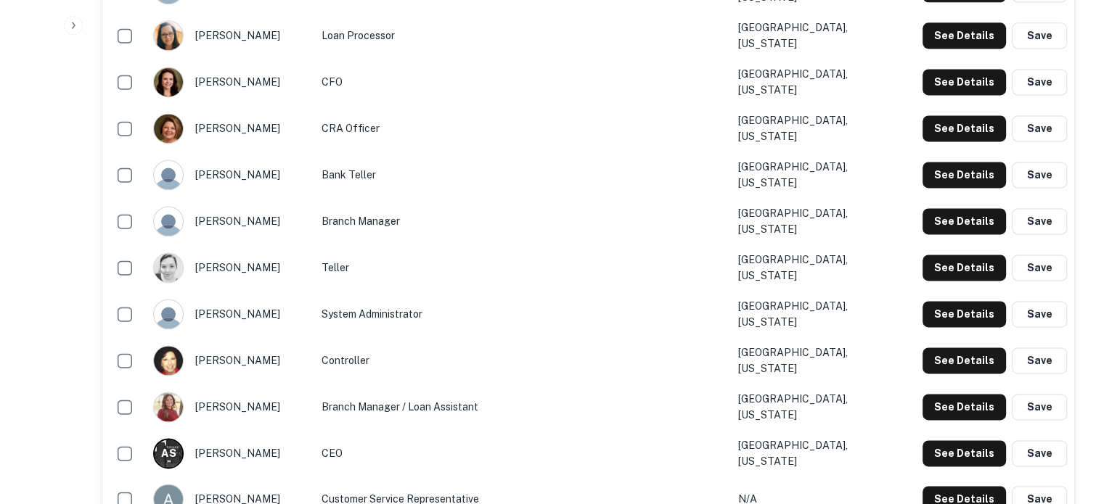
scroll to position [2032, 0]
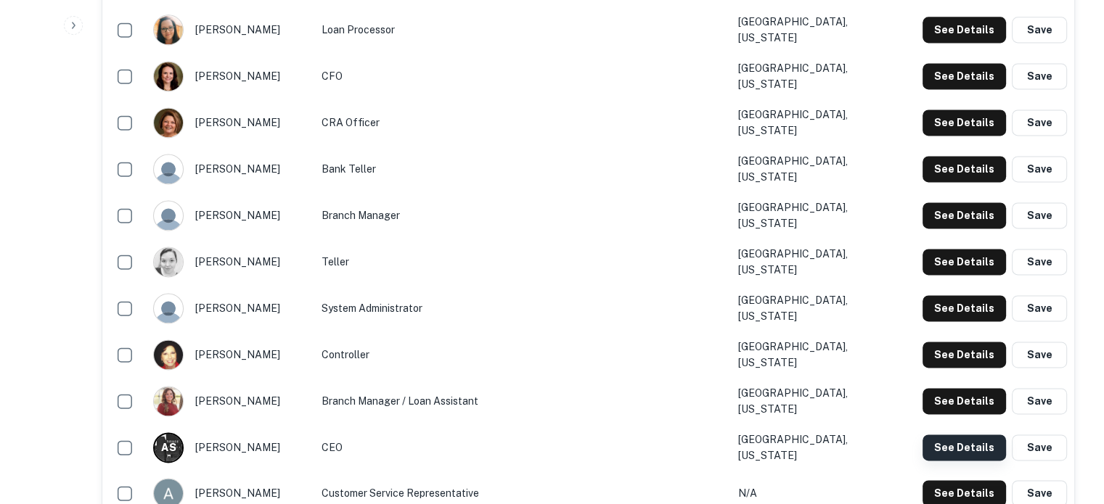
click at [948, 435] on button "See Details" at bounding box center [964, 448] width 83 height 26
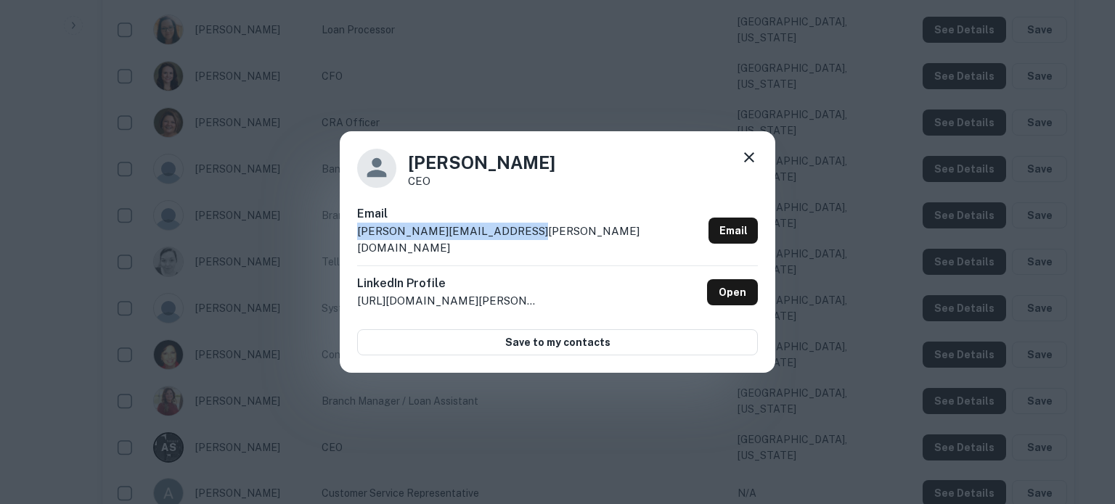
drag, startPoint x: 518, startPoint y: 241, endPoint x: 358, endPoint y: 245, distance: 160.4
click at [358, 245] on div "Email adrian.sandel@unitedmsbk.com Email" at bounding box center [557, 235] width 401 height 60
click at [750, 166] on icon at bounding box center [748, 157] width 17 height 17
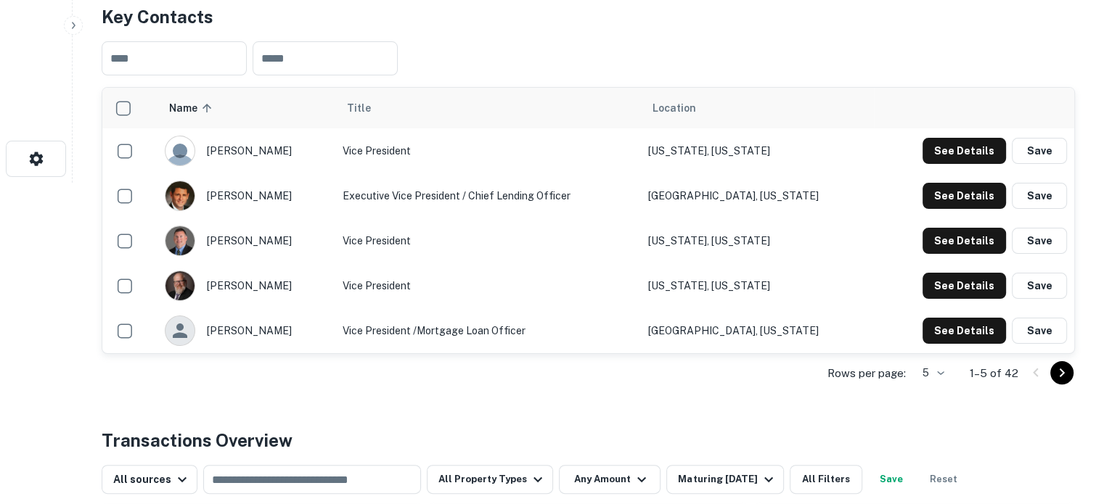
scroll to position [363, 0]
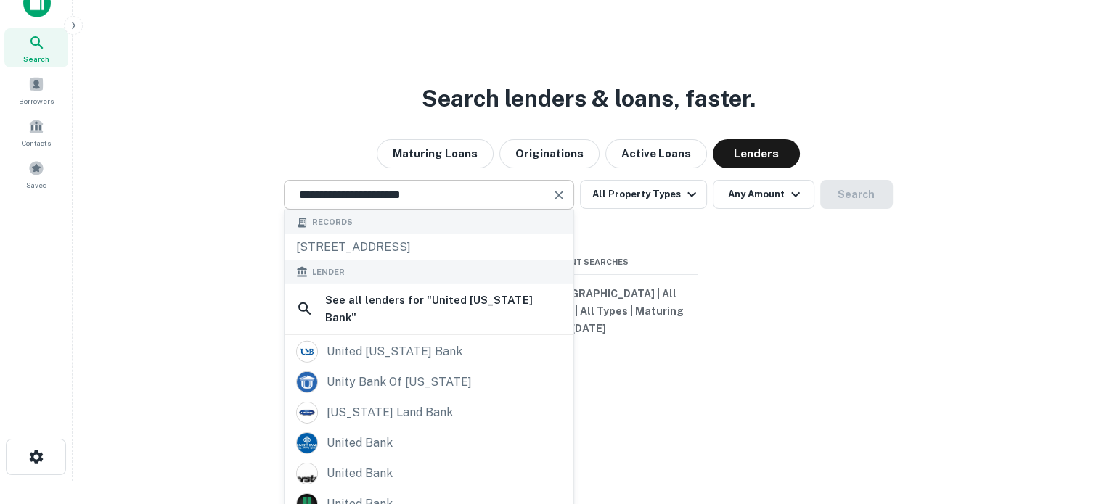
click at [470, 210] on div "**********" at bounding box center [429, 195] width 290 height 30
drag, startPoint x: 482, startPoint y: 209, endPoint x: 242, endPoint y: 191, distance: 240.9
click at [242, 191] on div "**********" at bounding box center [588, 195] width 1008 height 30
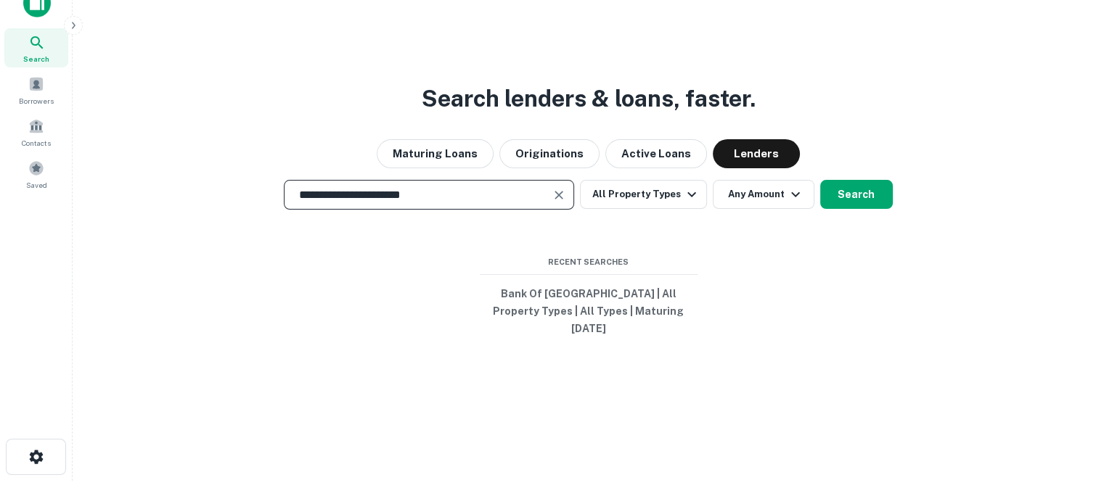
paste input "text"
type input "**********"
click at [20, 47] on div "Search" at bounding box center [36, 47] width 64 height 39
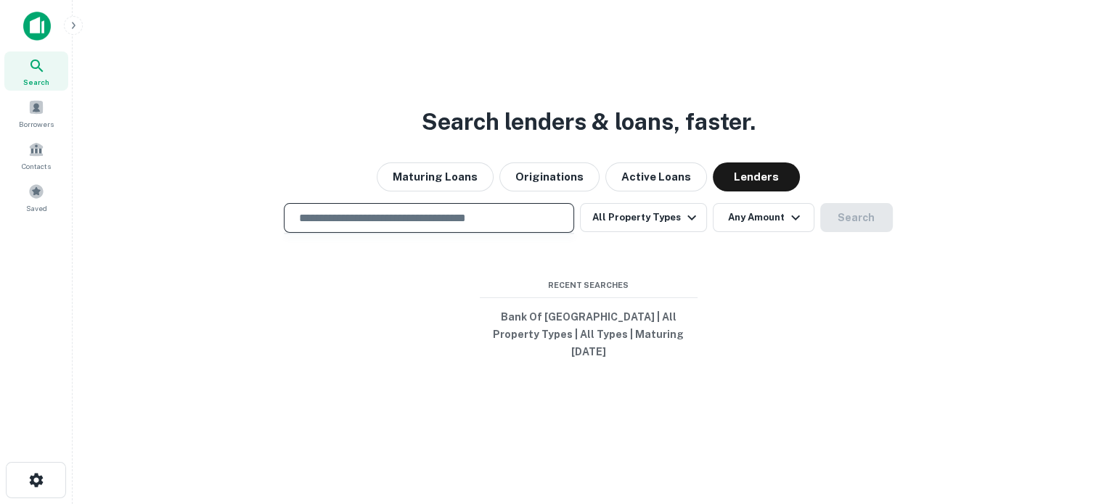
click at [391, 226] on input "text" at bounding box center [428, 218] width 277 height 17
paste input "**********"
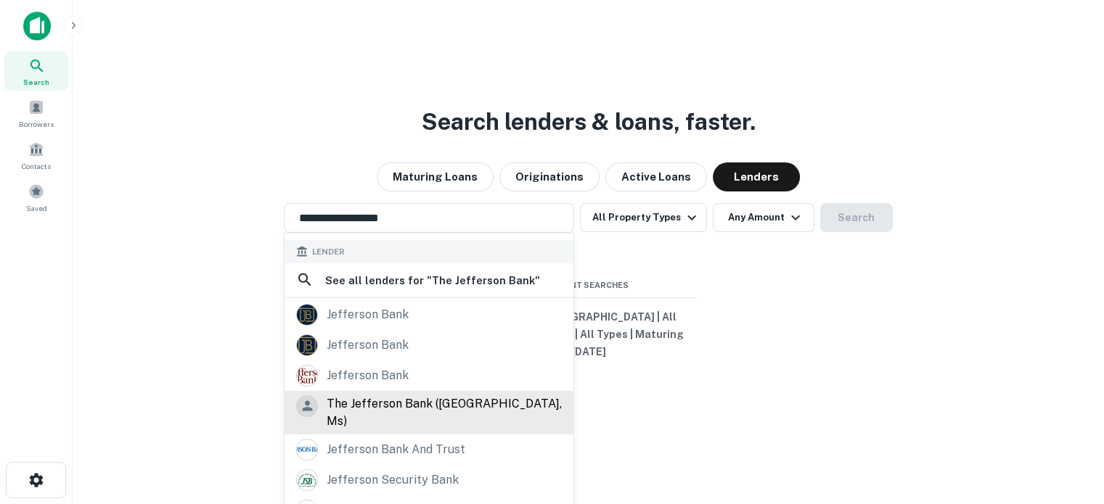
scroll to position [102, 0]
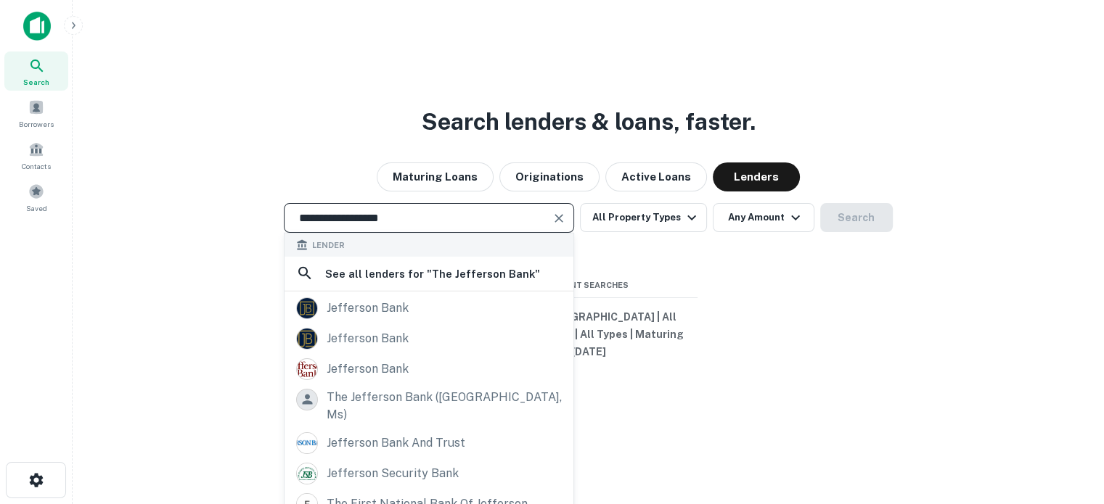
drag, startPoint x: 443, startPoint y: 224, endPoint x: 197, endPoint y: 211, distance: 246.4
click at [200, 212] on div "**********" at bounding box center [588, 218] width 1008 height 30
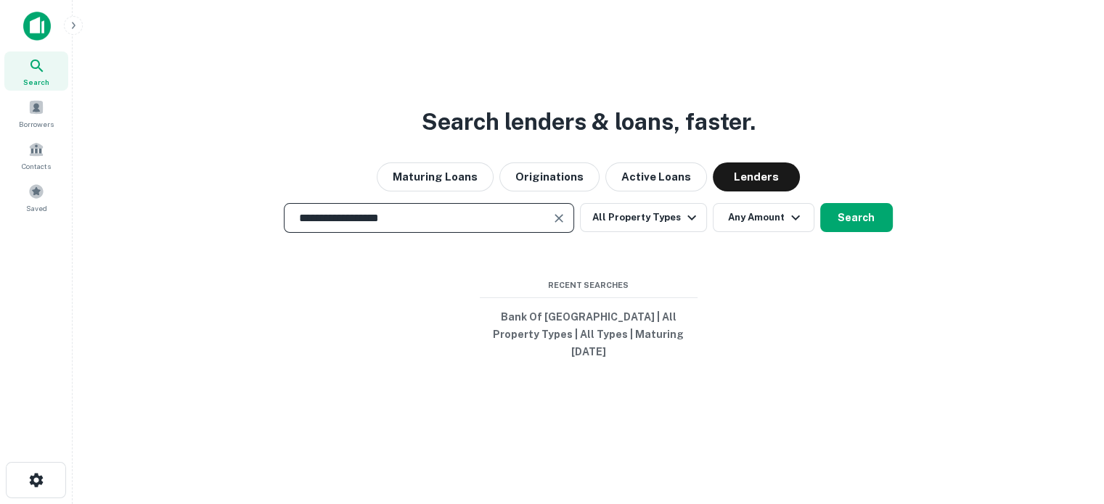
paste input "**********"
type input "**********"
click at [31, 66] on icon at bounding box center [36, 65] width 17 height 17
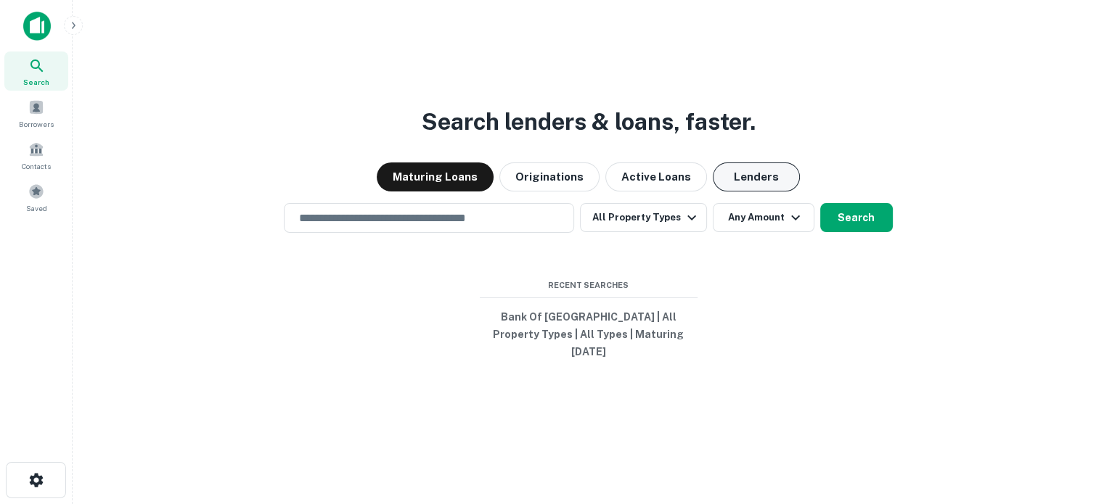
click at [765, 184] on button "Lenders" at bounding box center [756, 177] width 87 height 29
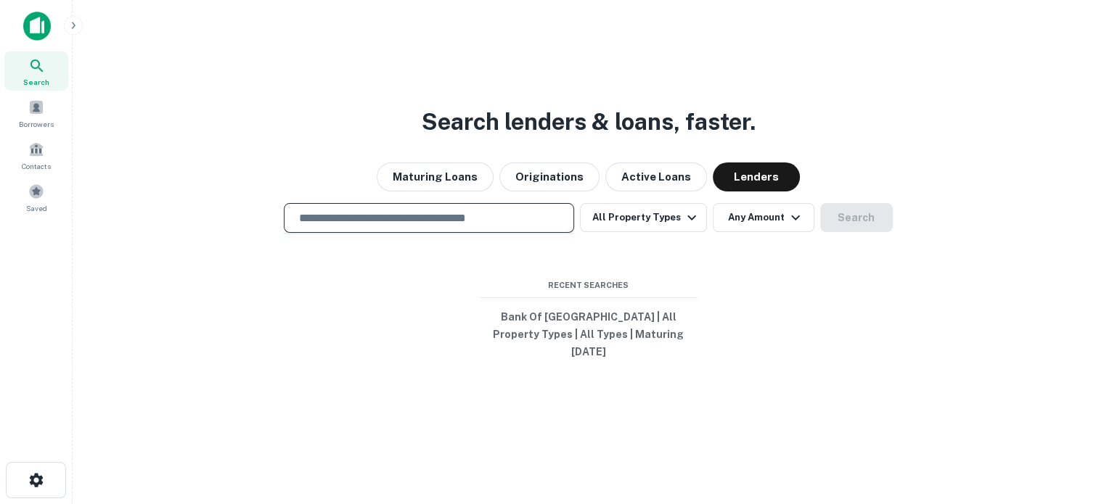
click at [393, 226] on input "text" at bounding box center [428, 218] width 277 height 17
paste input "**********"
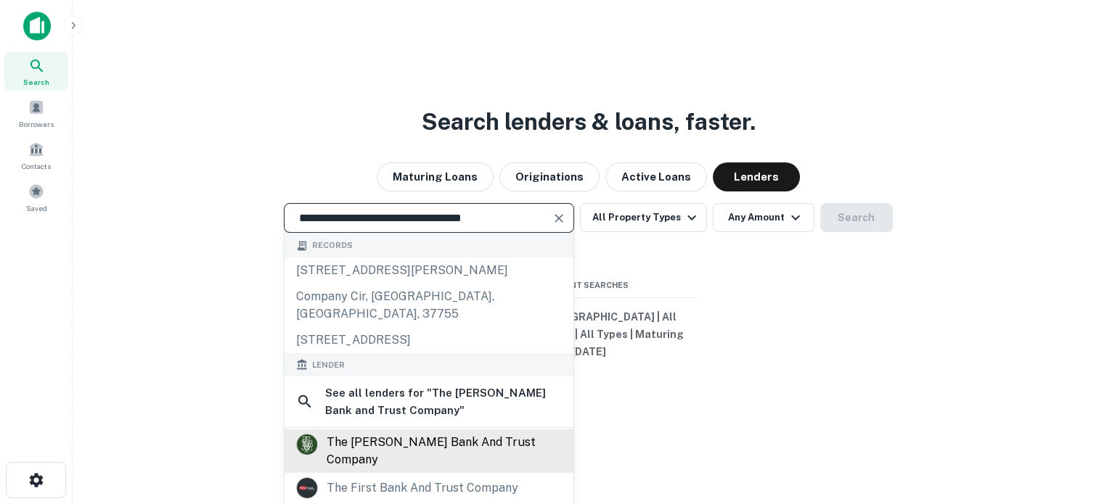
type input "**********"
click at [435, 434] on div "the evangeline bank and trust company" at bounding box center [444, 451] width 235 height 35
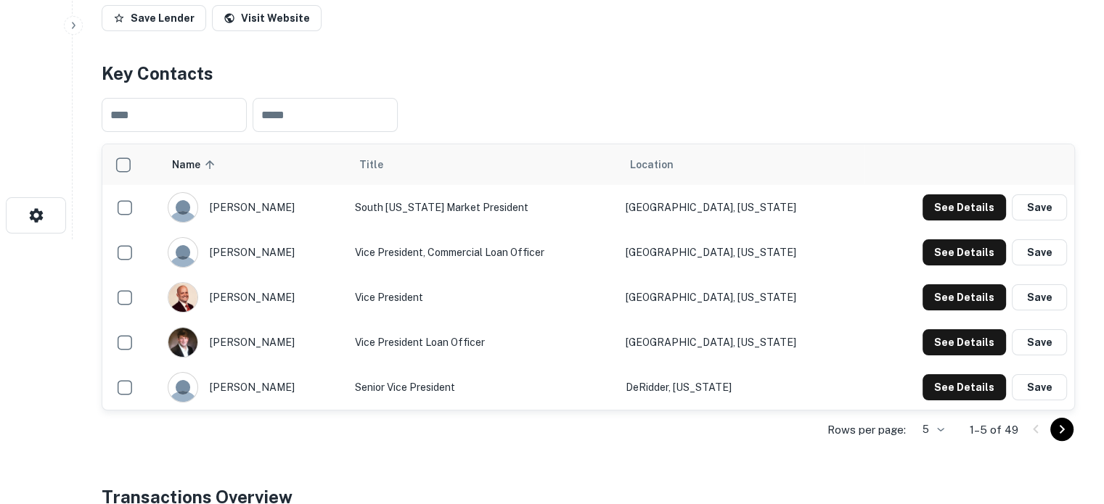
scroll to position [290, 0]
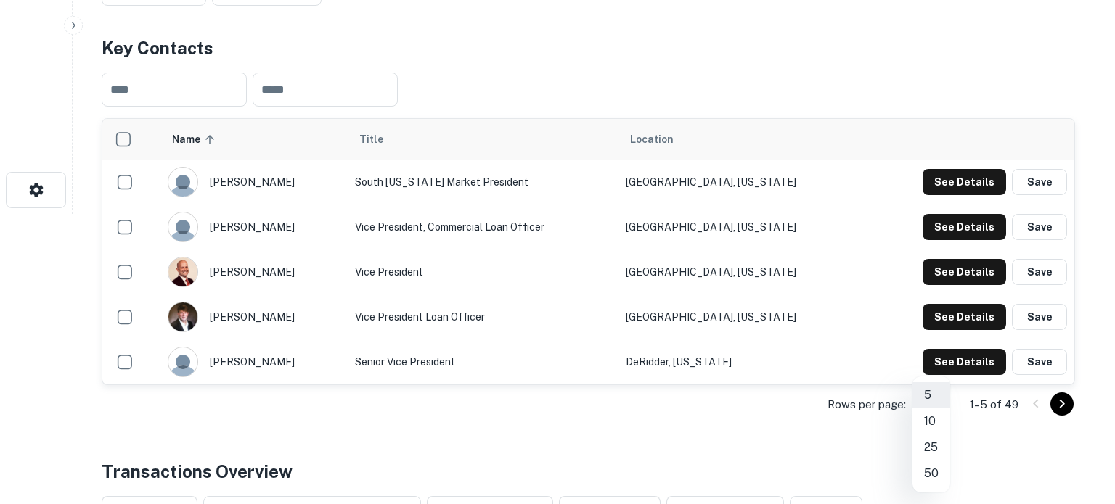
click at [930, 473] on li "50" at bounding box center [931, 474] width 38 height 26
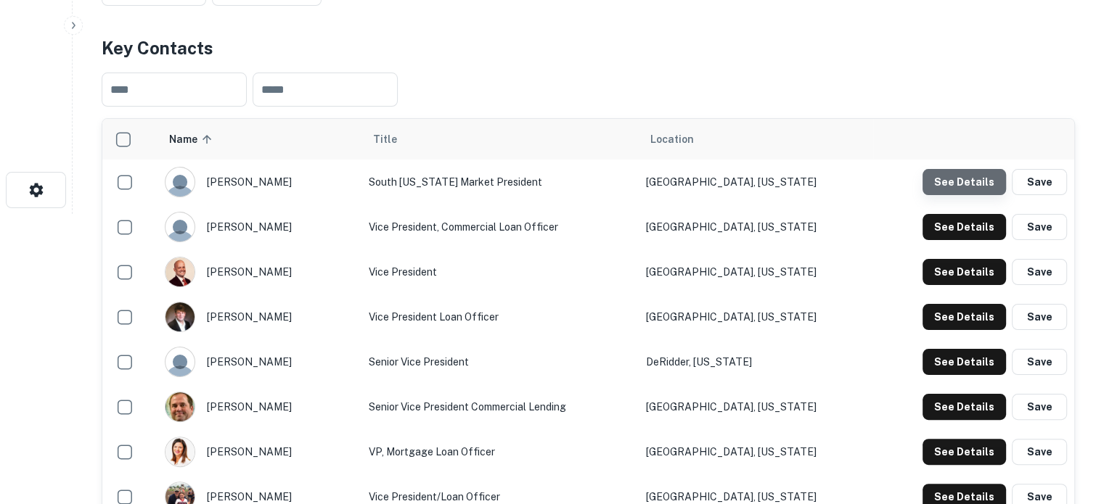
click at [973, 176] on button "See Details" at bounding box center [964, 182] width 83 height 26
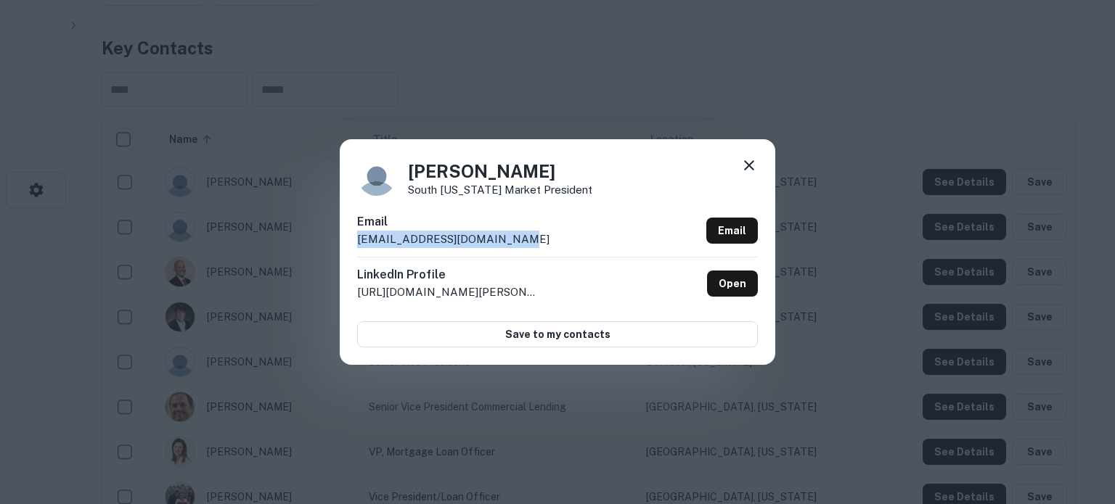
drag, startPoint x: 353, startPoint y: 241, endPoint x: 525, endPoint y: 242, distance: 172.0
click at [525, 242] on div "Boyd Boudreaux South Louisiana Market President Email bboudreaux@therealbank.co…" at bounding box center [557, 251] width 435 height 225
copy p "bboudreaux@therealbank.com"
click at [716, 290] on link "Open" at bounding box center [732, 284] width 51 height 26
click at [750, 165] on icon at bounding box center [749, 165] width 10 height 10
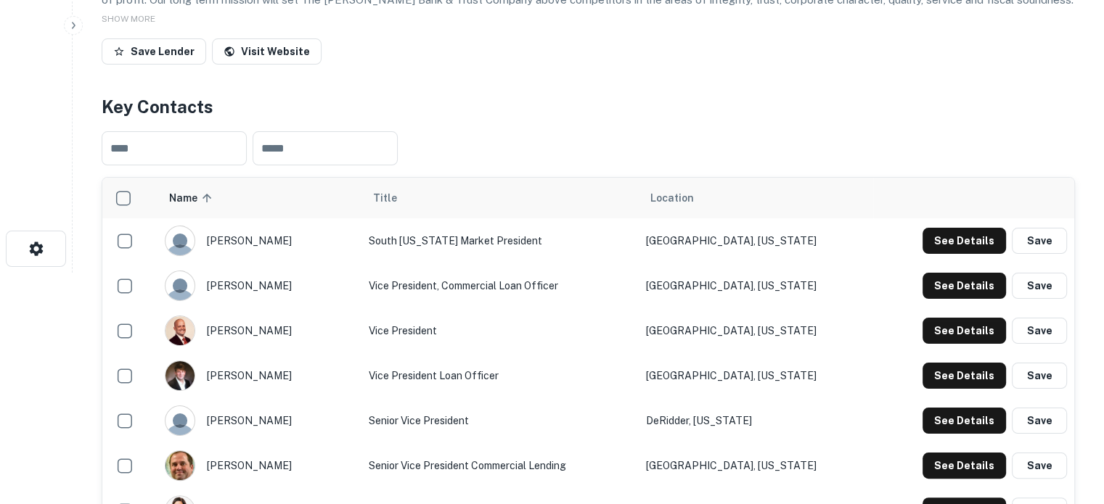
scroll to position [218, 0]
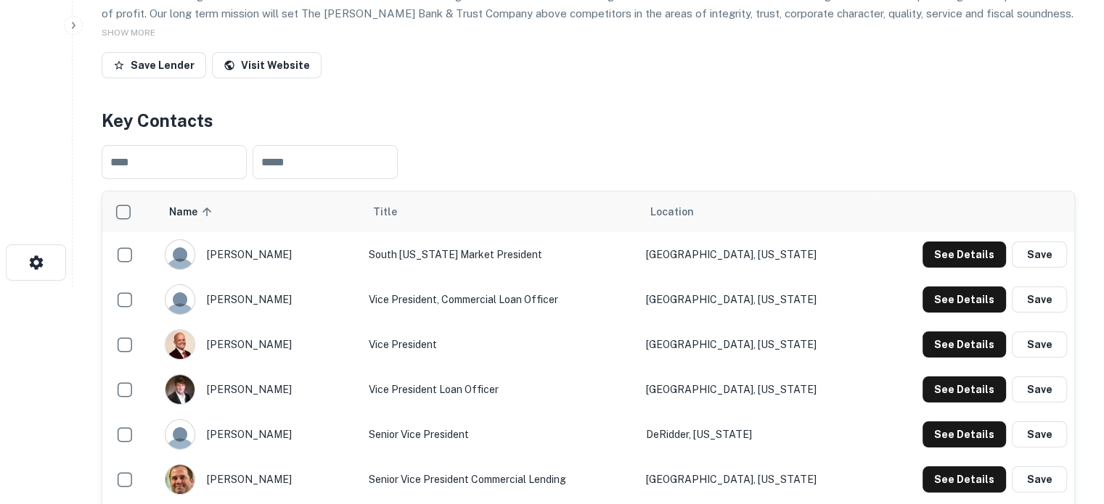
click at [973, 323] on td "See Details Save" at bounding box center [973, 344] width 201 height 45
click at [973, 316] on td "See Details Save" at bounding box center [973, 299] width 201 height 45
click at [970, 303] on button "See Details" at bounding box center [964, 300] width 83 height 26
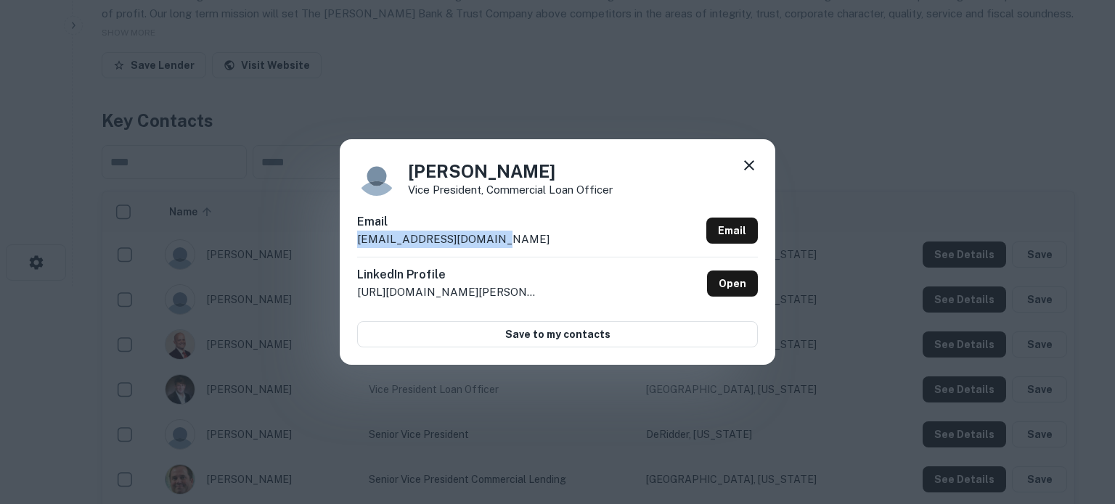
drag, startPoint x: 355, startPoint y: 241, endPoint x: 505, endPoint y: 243, distance: 150.3
click at [505, 243] on div "Casey Hebert Vice President, Commercial Loan Officer Email chebert@therealbank.…" at bounding box center [557, 251] width 435 height 225
copy p "chebert@therealbank.com"
click at [743, 290] on link "Open" at bounding box center [732, 284] width 51 height 26
click at [743, 167] on icon at bounding box center [748, 165] width 17 height 17
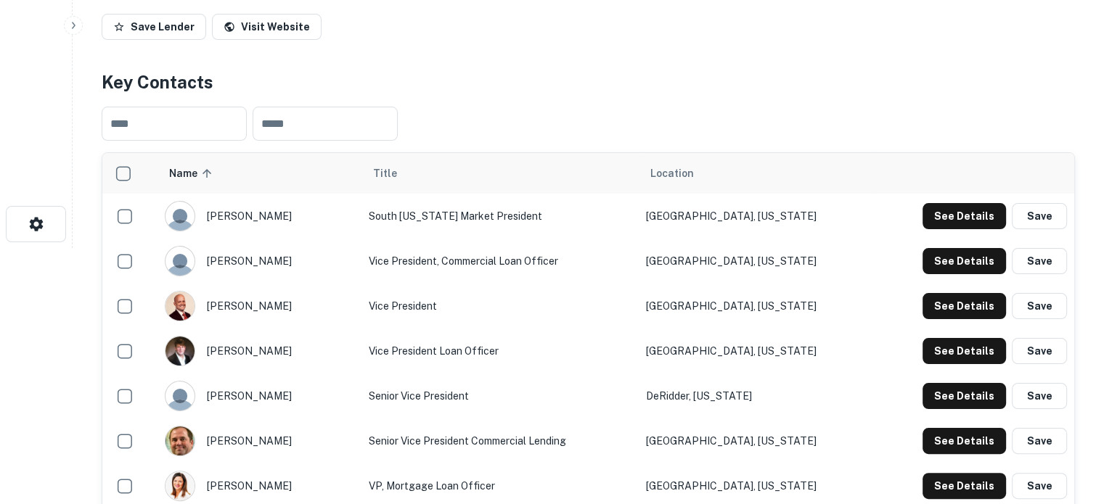
scroll to position [290, 0]
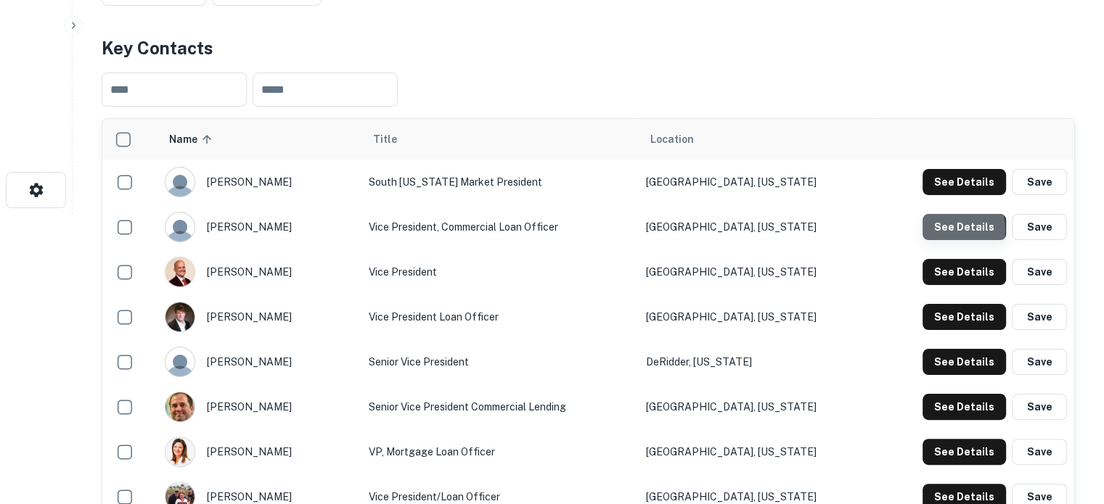
click at [938, 228] on button "See Details" at bounding box center [964, 227] width 83 height 26
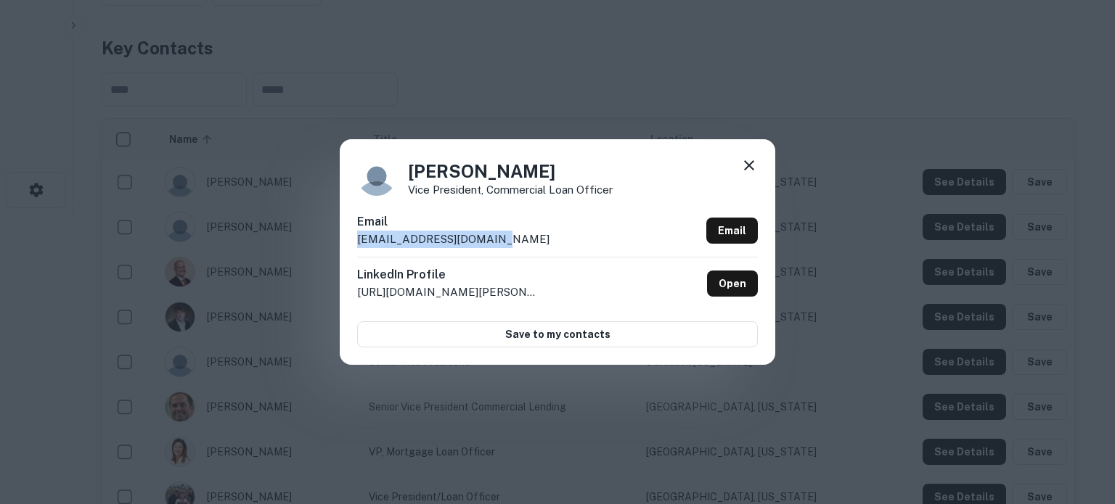
drag, startPoint x: 525, startPoint y: 244, endPoint x: 355, endPoint y: 243, distance: 170.6
click at [355, 243] on div "Casey Hebert Vice President, Commercial Loan Officer Email chebert@therealbank.…" at bounding box center [557, 251] width 435 height 225
copy p "chebert@therealbank.com"
click at [756, 168] on icon at bounding box center [748, 165] width 17 height 17
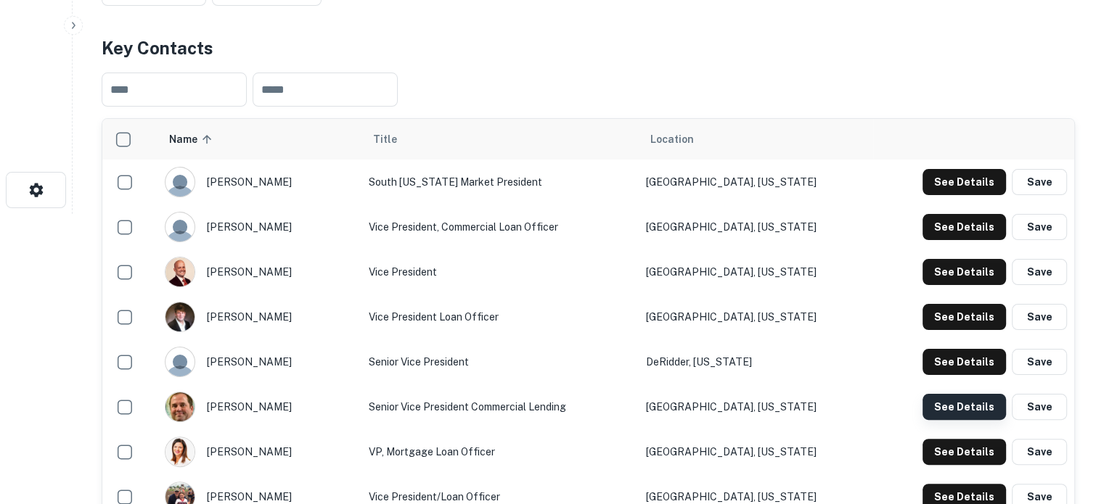
click at [935, 412] on button "See Details" at bounding box center [964, 407] width 83 height 26
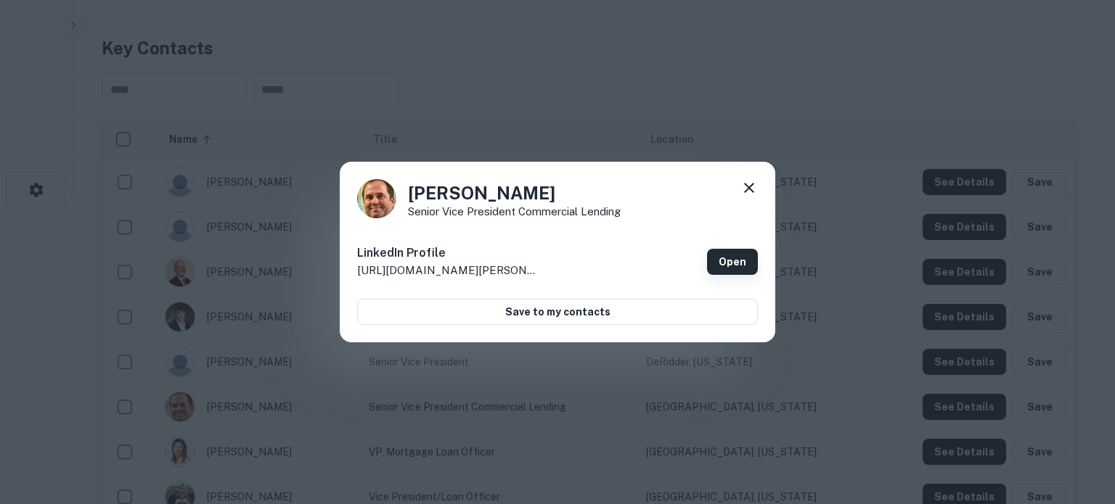
click at [726, 261] on link "Open" at bounding box center [732, 262] width 51 height 26
drag, startPoint x: 748, startPoint y: 184, endPoint x: 801, endPoint y: 231, distance: 70.9
click at [749, 184] on icon at bounding box center [748, 187] width 17 height 17
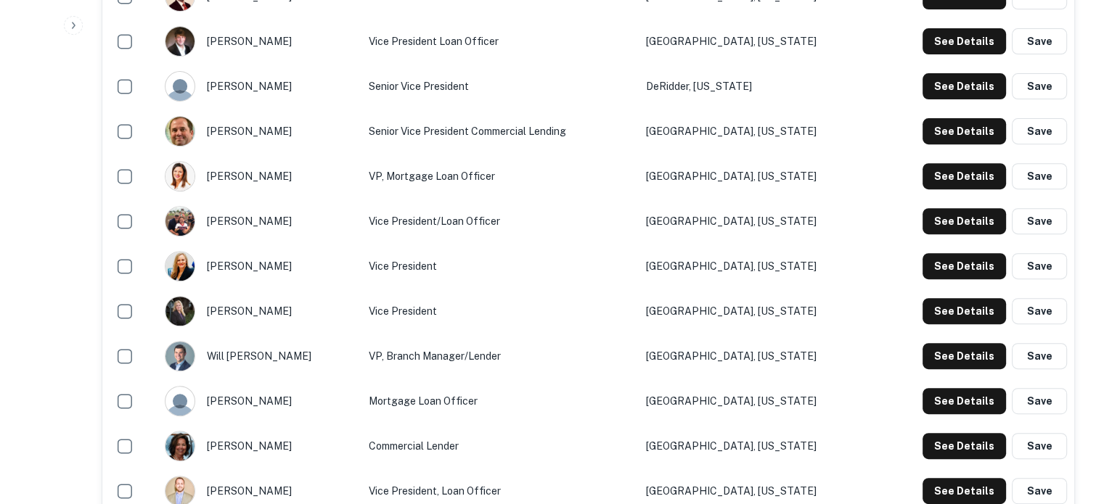
scroll to position [653, 0]
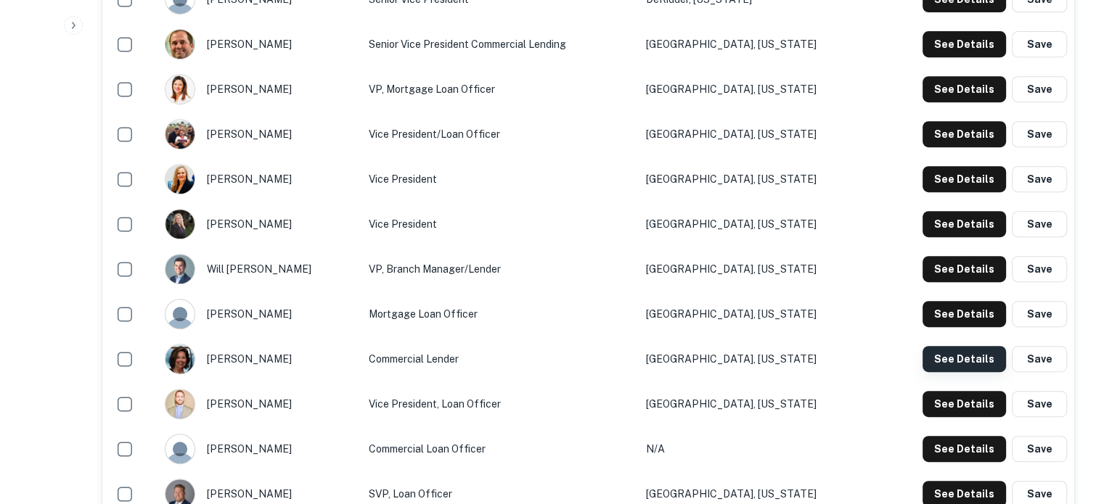
click at [950, 362] on button "See Details" at bounding box center [964, 359] width 83 height 26
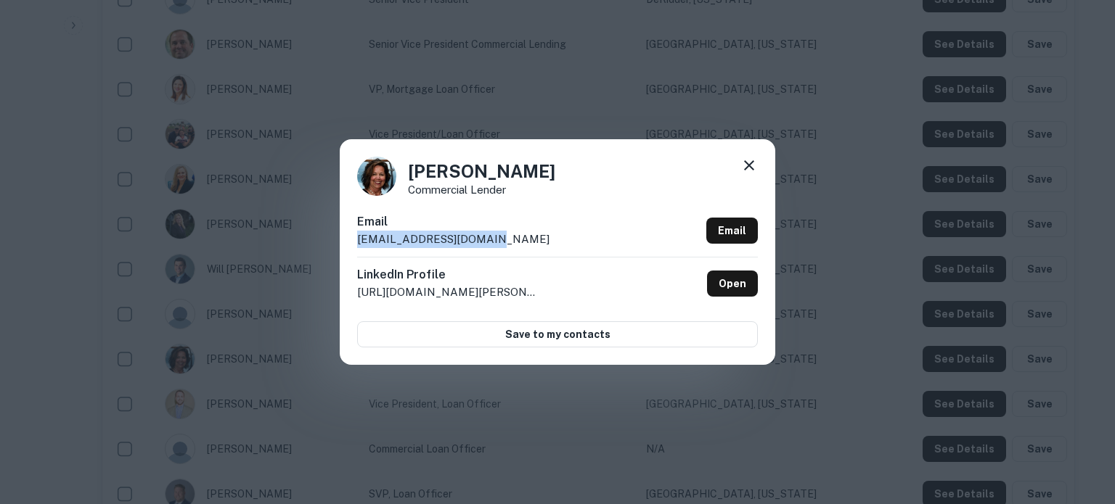
drag, startPoint x: 355, startPoint y: 242, endPoint x: 517, endPoint y: 241, distance: 161.9
click at [517, 241] on div "Gail Brame Commercial Lender Email gbrame@therealbank.com Email LinkedIn Profil…" at bounding box center [557, 251] width 435 height 225
copy p "gbrame@therealbank.com"
click at [752, 163] on icon at bounding box center [749, 165] width 10 height 10
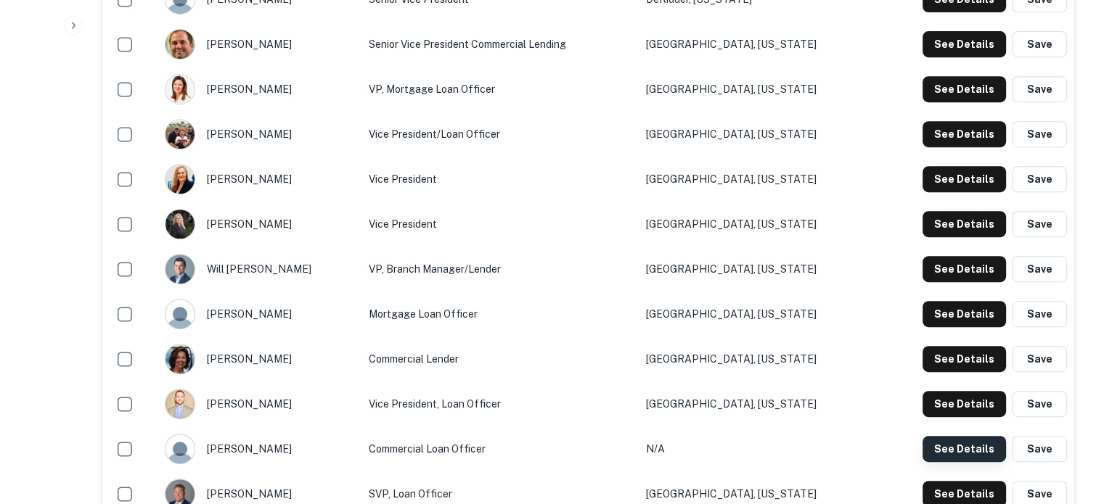
click at [980, 457] on button "See Details" at bounding box center [964, 449] width 83 height 26
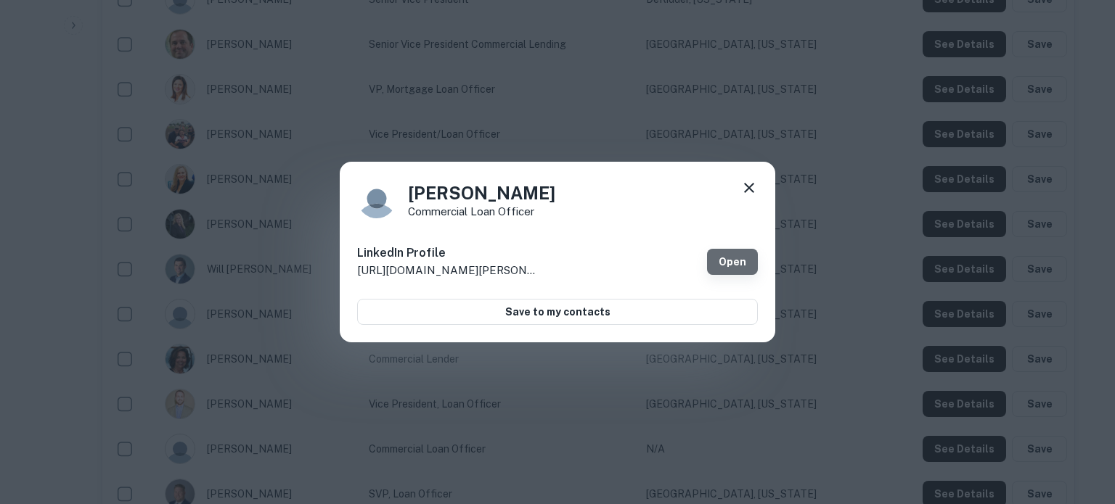
click at [735, 259] on link "Open" at bounding box center [732, 262] width 51 height 26
click at [755, 188] on icon at bounding box center [748, 187] width 17 height 17
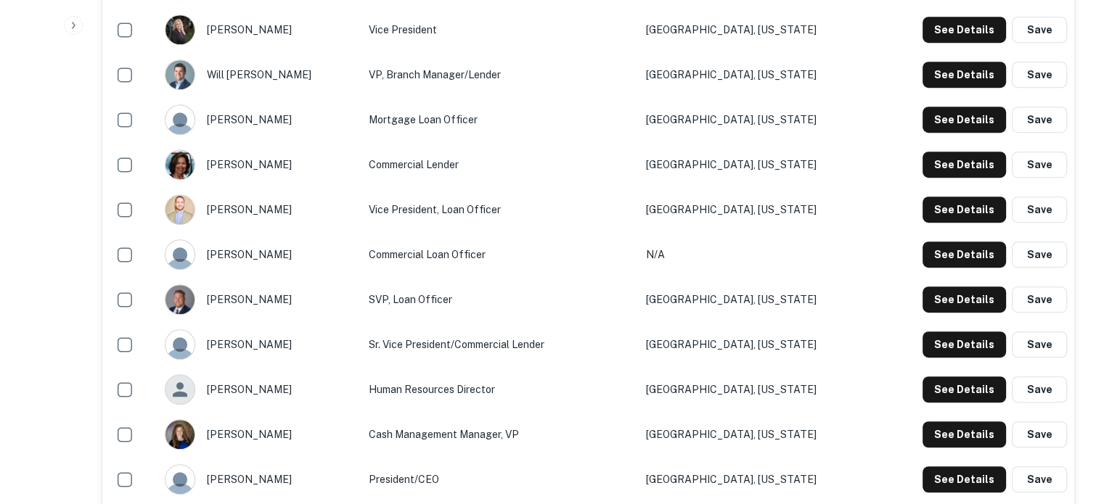
scroll to position [871, 0]
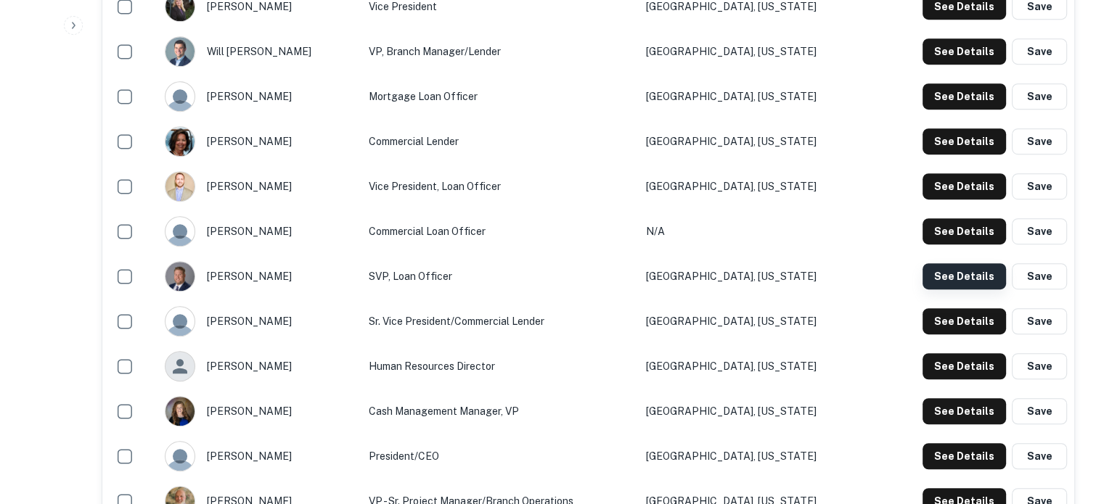
click at [953, 281] on button "See Details" at bounding box center [964, 276] width 83 height 26
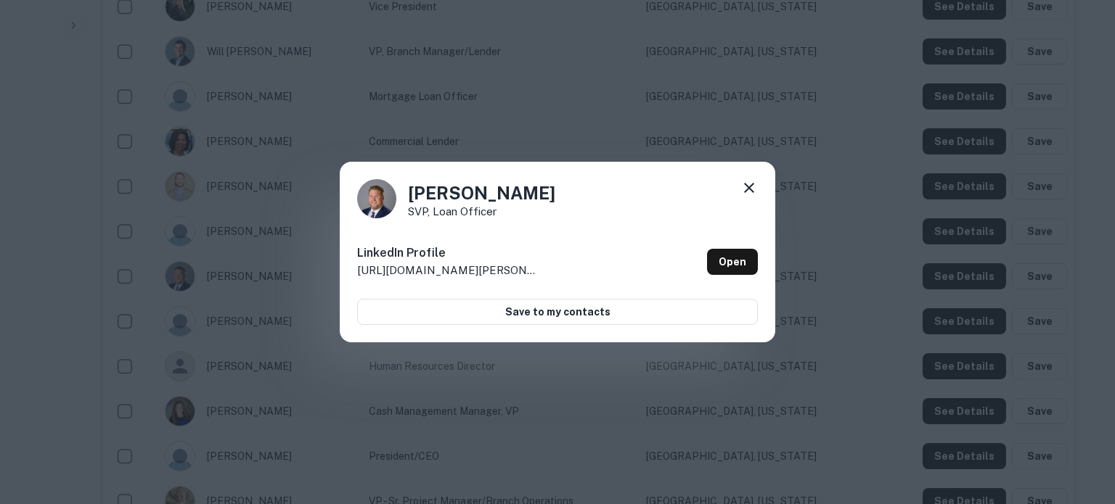
click at [758, 264] on div "Robert Williamson SVP, Loan Officer LinkedIn Profile http://www.linkedin.com/in…" at bounding box center [557, 252] width 435 height 181
click at [737, 258] on link "Open" at bounding box center [732, 262] width 51 height 26
click at [753, 189] on icon at bounding box center [748, 187] width 17 height 17
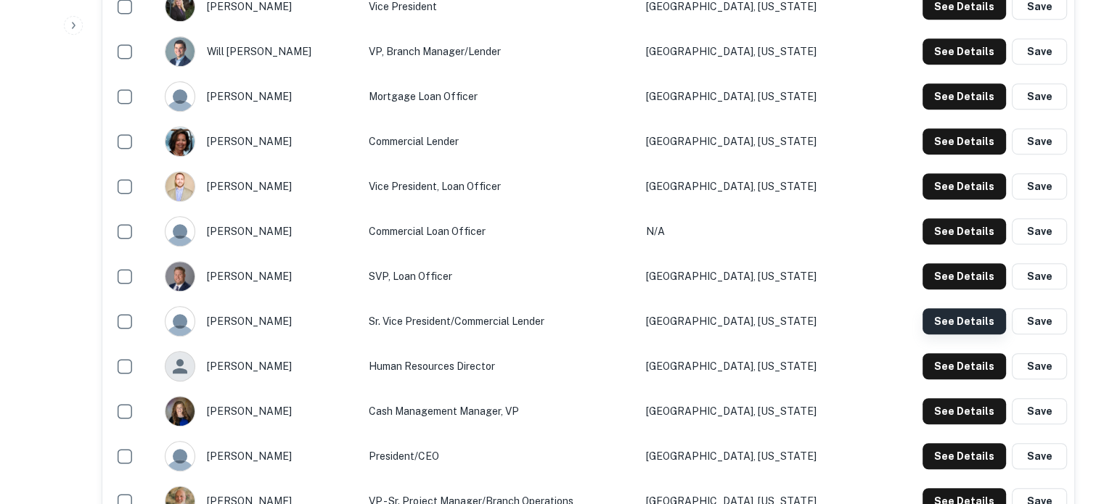
click at [972, 327] on button "See Details" at bounding box center [964, 321] width 83 height 26
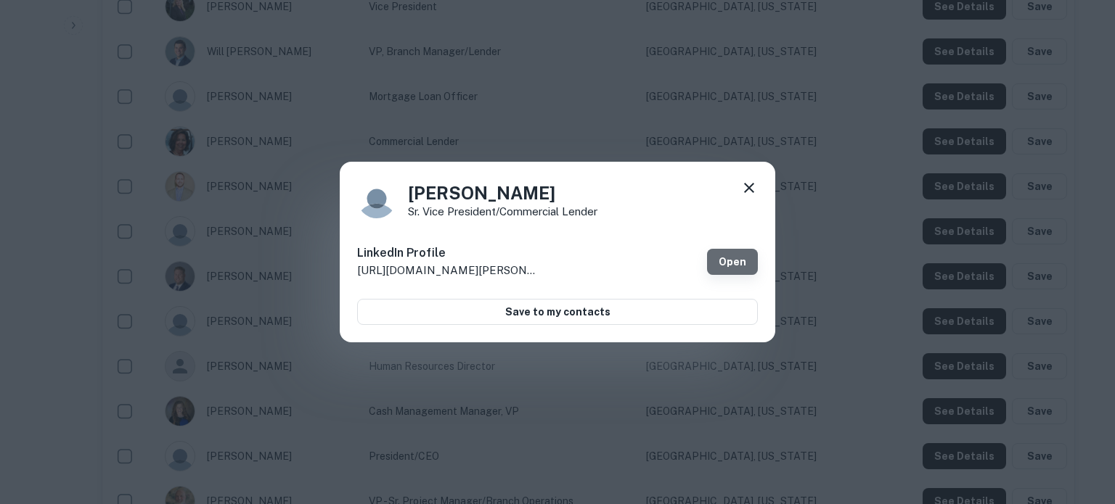
click at [724, 260] on link "Open" at bounding box center [732, 262] width 51 height 26
click at [746, 182] on icon at bounding box center [748, 187] width 17 height 17
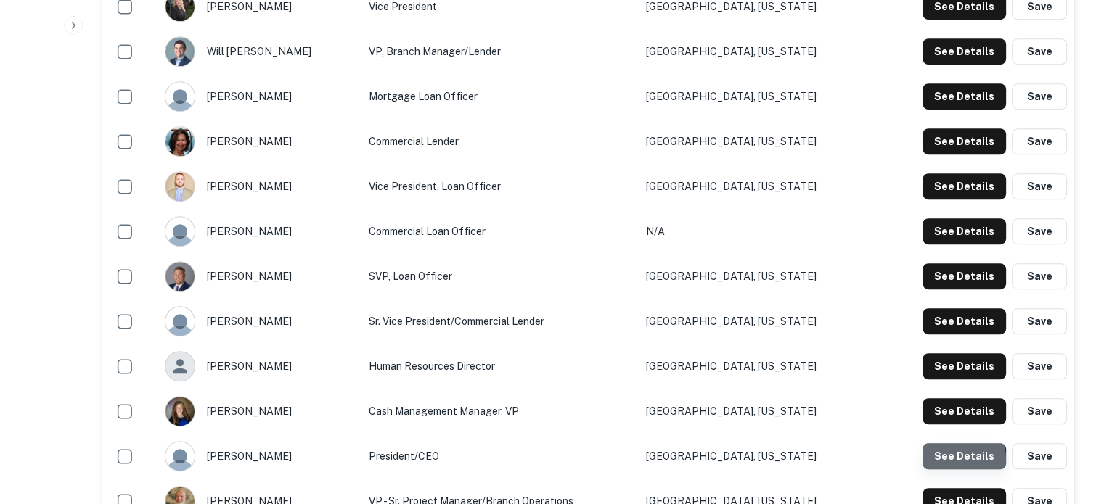
click at [946, 461] on button "See Details" at bounding box center [964, 456] width 83 height 26
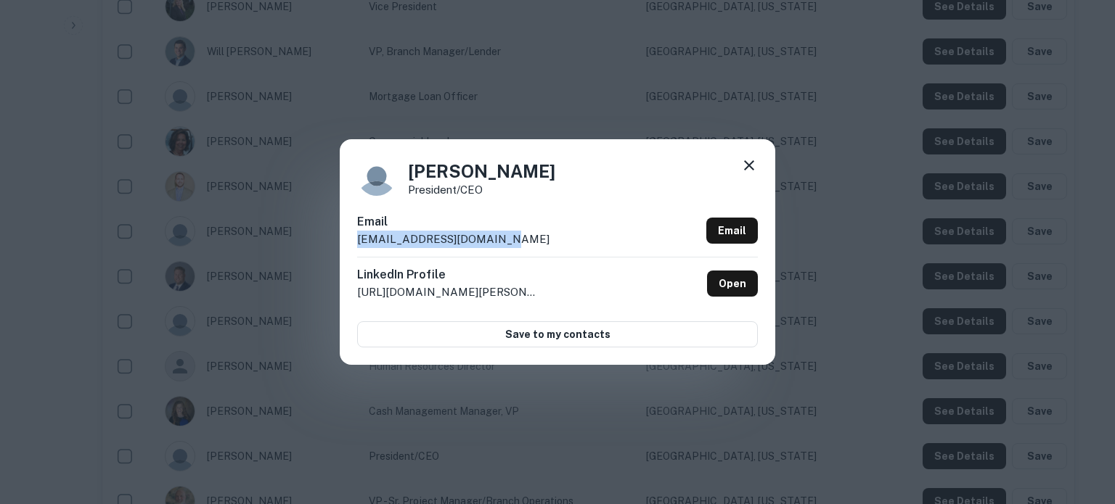
drag, startPoint x: 507, startPoint y: 242, endPoint x: 345, endPoint y: 239, distance: 162.6
click at [345, 239] on div "Randy Chapman President/CEO Email rchapman@therealbank.com Email LinkedIn Profi…" at bounding box center [557, 251] width 435 height 225
copy p "rchapman@therealbank.com"
click at [751, 165] on icon at bounding box center [749, 165] width 10 height 10
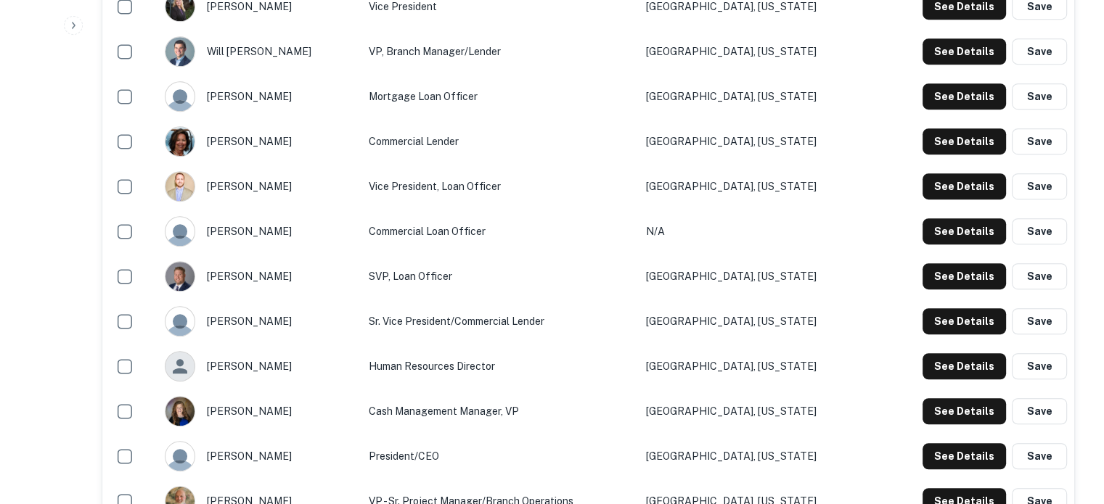
scroll to position [1016, 0]
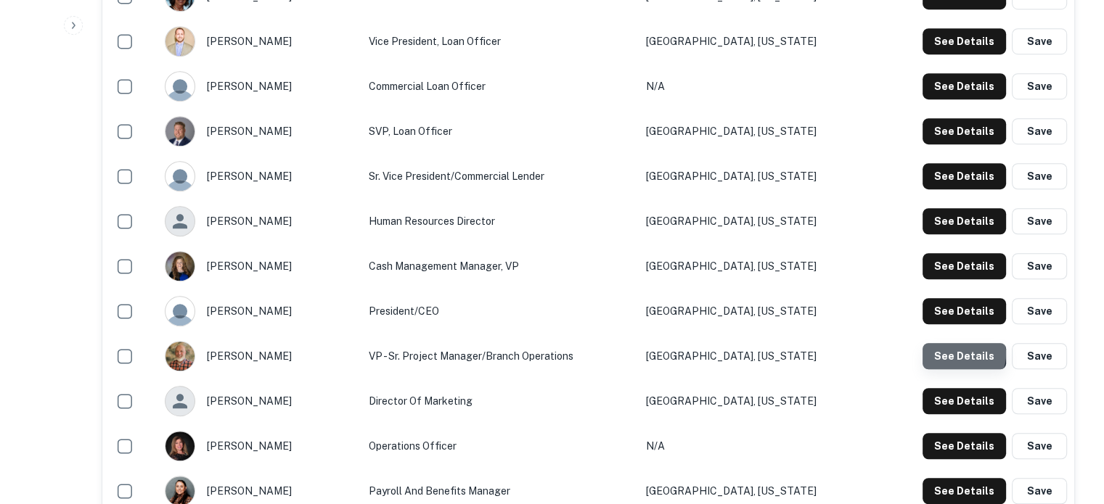
click at [958, 355] on button "See Details" at bounding box center [964, 356] width 83 height 26
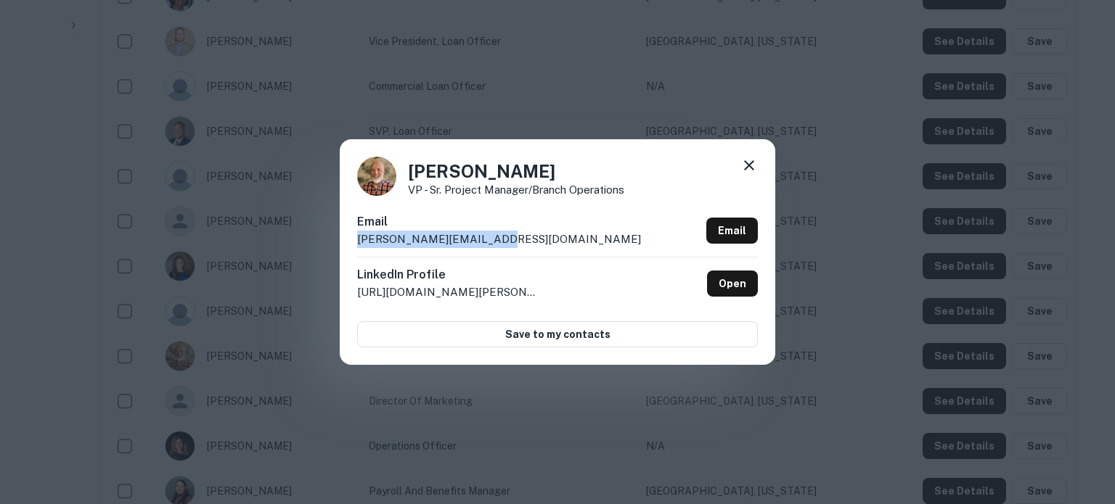
drag, startPoint x: 353, startPoint y: 241, endPoint x: 514, endPoint y: 244, distance: 160.4
click at [514, 244] on div "Shane Trahan VP - Sr. Project Manager/Branch Operations Email strahan@therealba…" at bounding box center [557, 251] width 435 height 225
copy p "strahan@therealbank.com"
click at [751, 165] on icon at bounding box center [748, 165] width 17 height 17
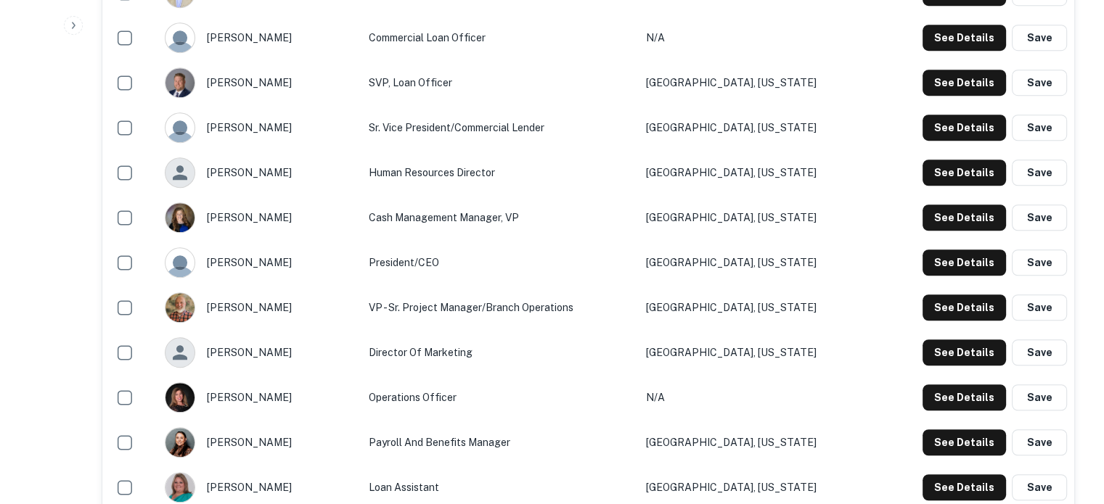
scroll to position [1161, 0]
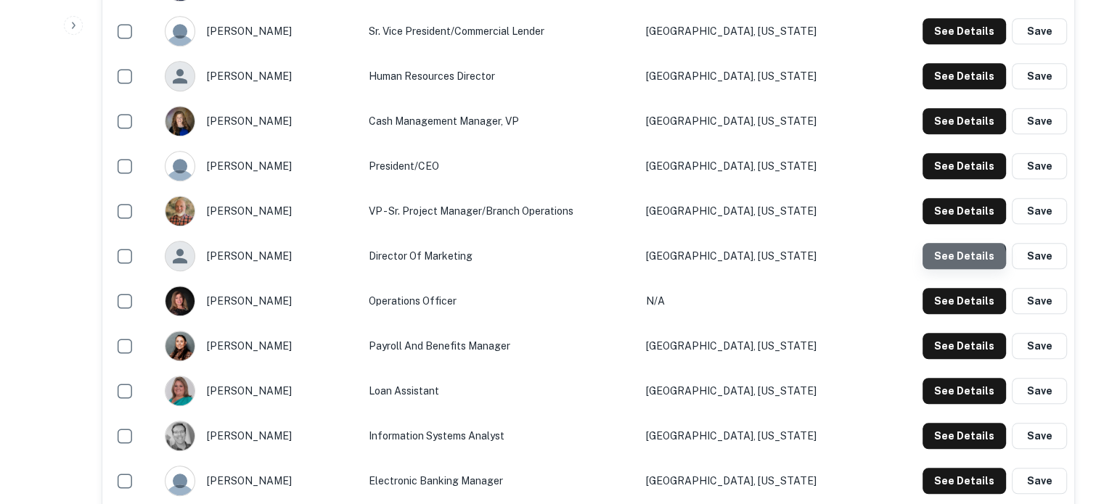
click at [936, 268] on button "See Details" at bounding box center [964, 256] width 83 height 26
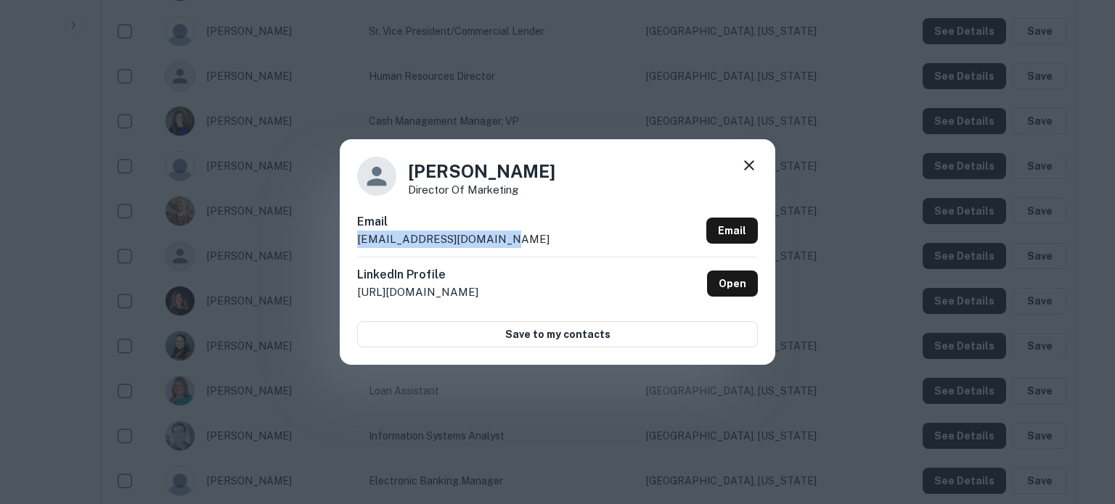
drag, startPoint x: 488, startPoint y: 257, endPoint x: 350, endPoint y: 252, distance: 138.0
click at [350, 252] on div "Theresa Guillot Director of Marketing Email tguillot@therealbank.com Email Link…" at bounding box center [557, 251] width 435 height 225
copy p "tguillot@therealbank.com"
click at [751, 159] on icon at bounding box center [748, 165] width 17 height 17
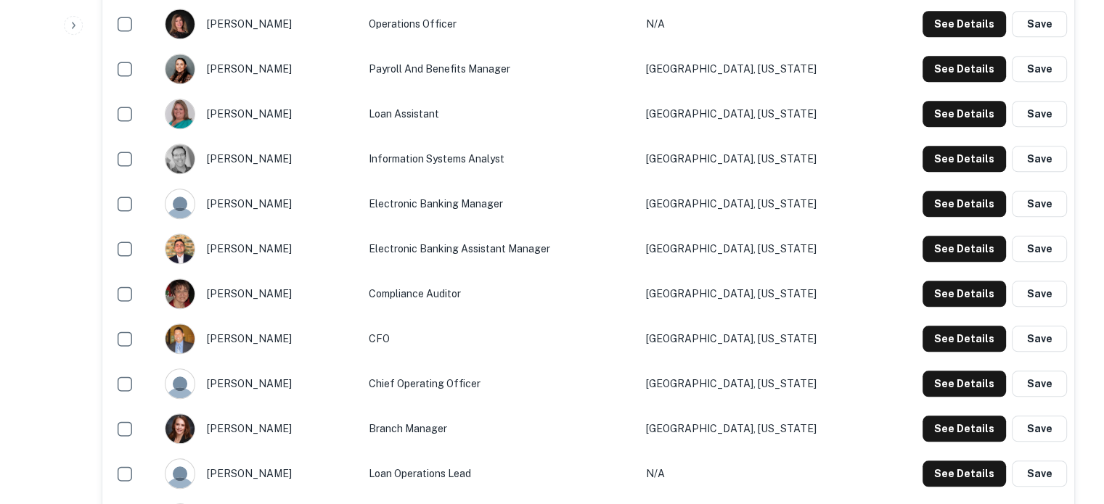
scroll to position [1452, 0]
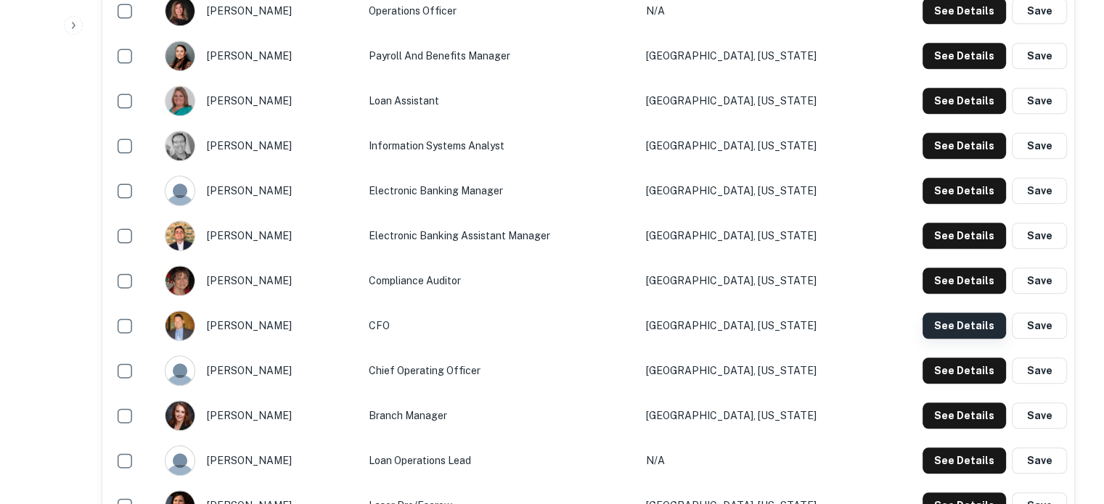
click at [970, 333] on button "See Details" at bounding box center [964, 326] width 83 height 26
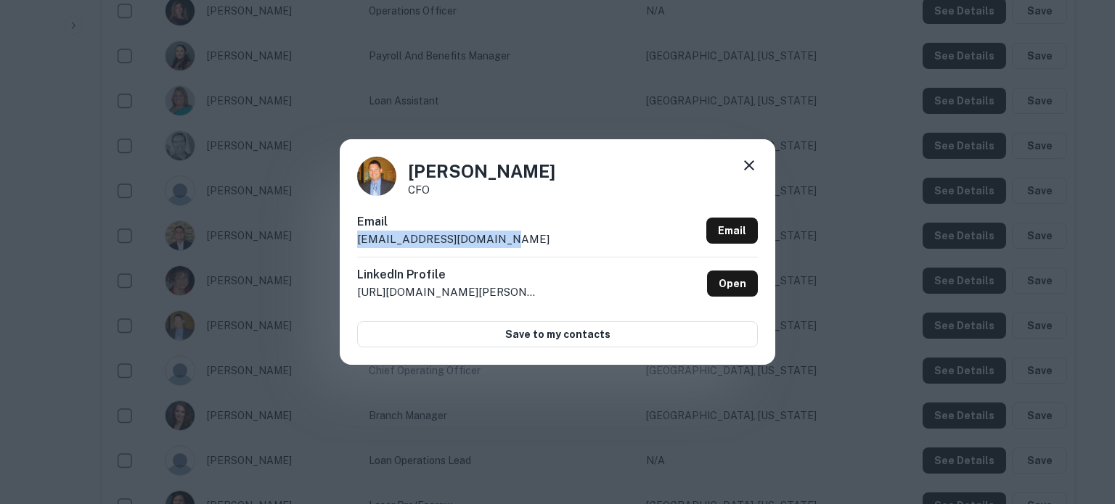
drag, startPoint x: 523, startPoint y: 240, endPoint x: 358, endPoint y: 243, distance: 165.5
click at [354, 243] on div "Lance Chapman CFO Email lchapman@therealbank.com Email LinkedIn Profile http://…" at bounding box center [557, 251] width 435 height 225
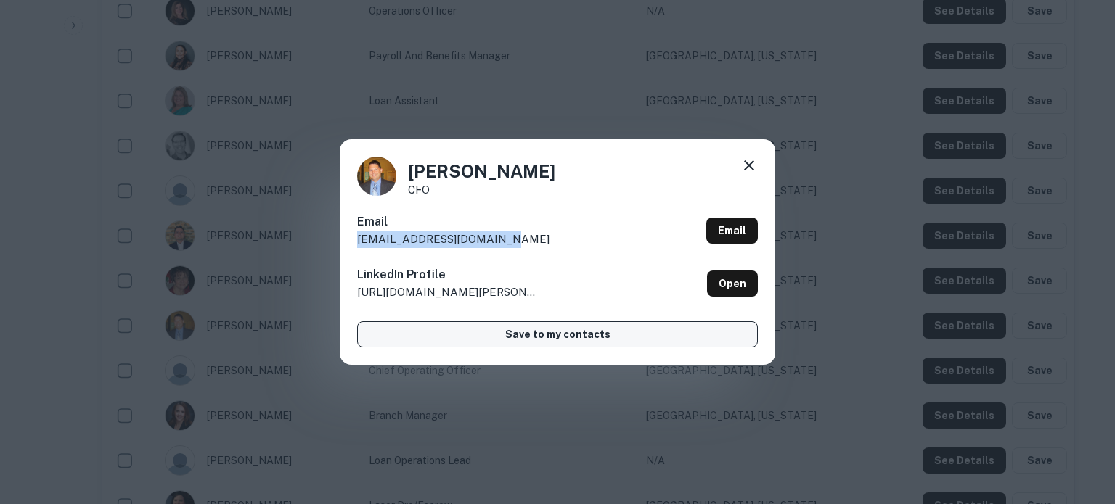
copy p "lchapman@therealbank.com"
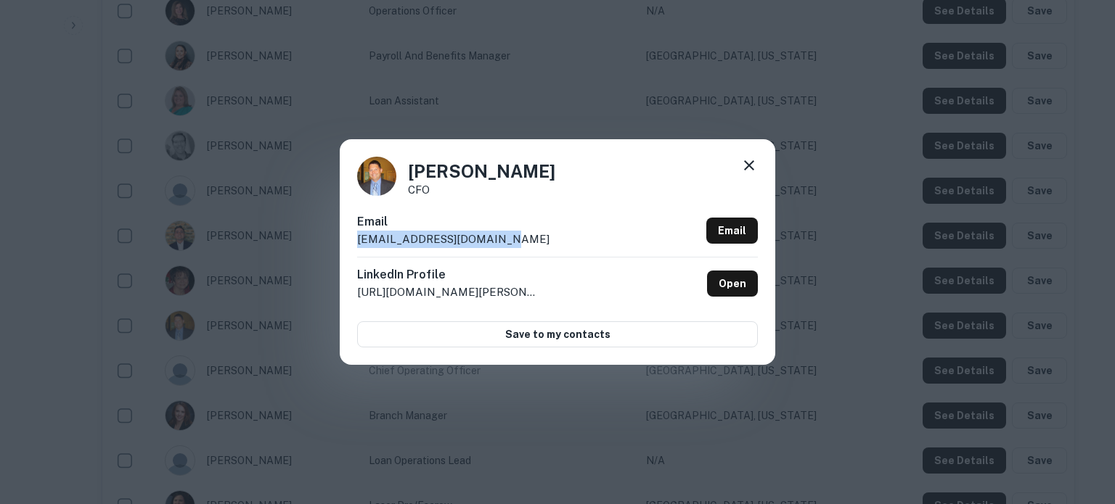
click at [752, 163] on icon at bounding box center [749, 165] width 10 height 10
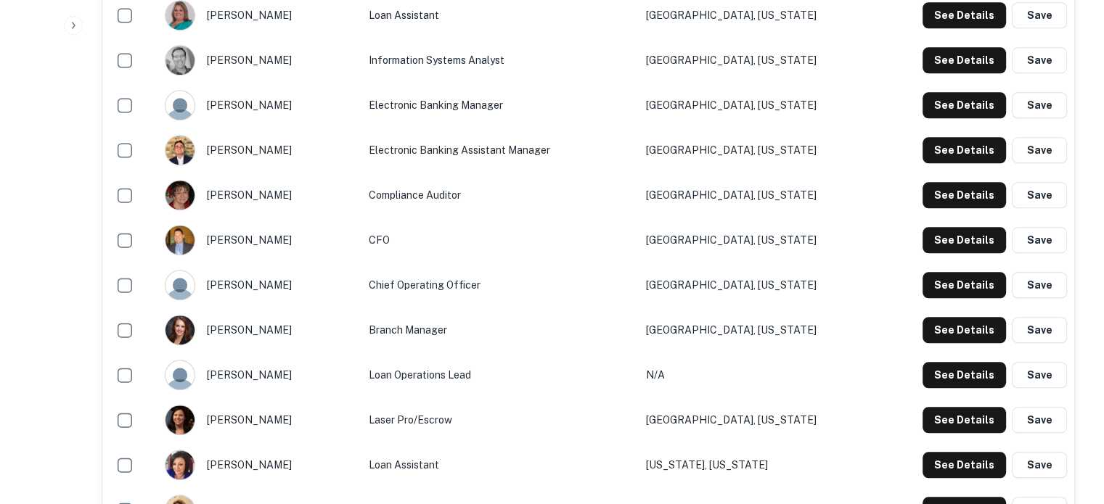
scroll to position [1597, 0]
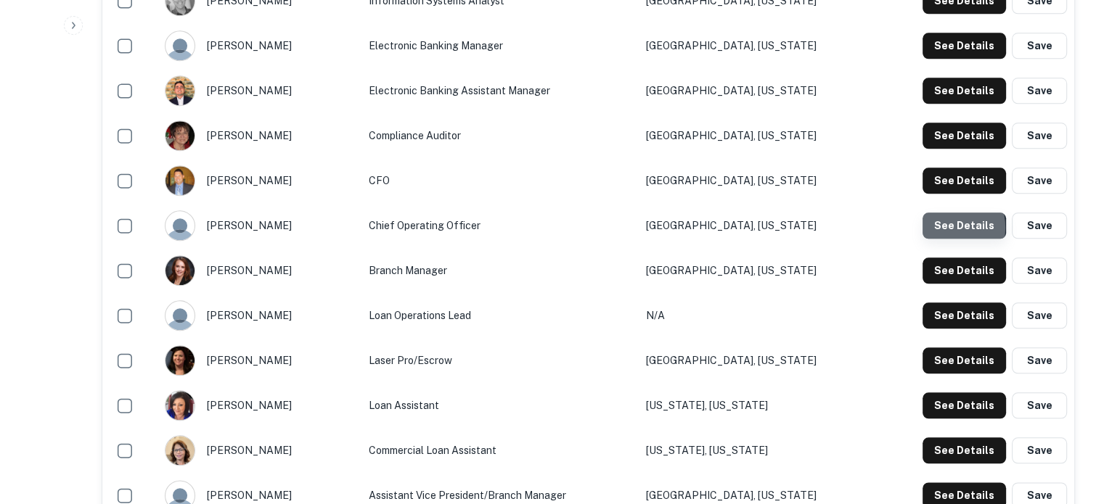
click at [938, 229] on button "See Details" at bounding box center [964, 226] width 83 height 26
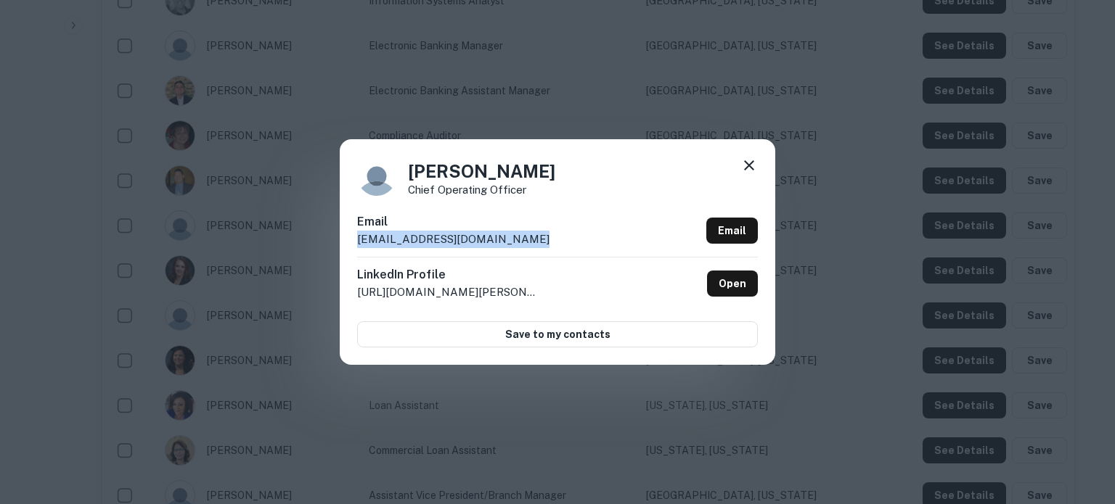
drag, startPoint x: 530, startPoint y: 243, endPoint x: 357, endPoint y: 243, distance: 172.7
click at [357, 243] on div "Email lwhittington@therealbank.com Email" at bounding box center [557, 235] width 401 height 44
copy p "lwhittington@therealbank.com"
click at [749, 165] on icon at bounding box center [748, 165] width 17 height 17
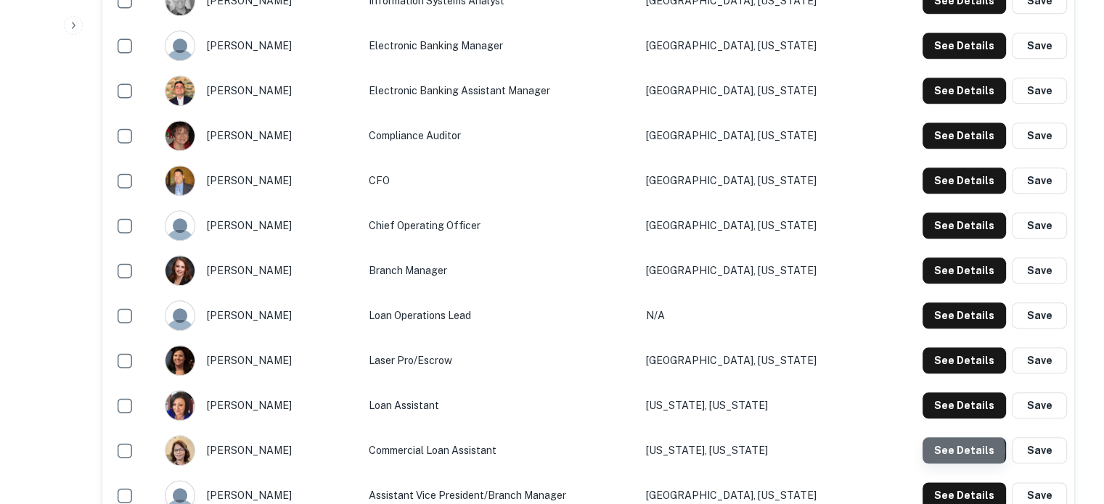
click at [962, 451] on button "See Details" at bounding box center [964, 451] width 83 height 26
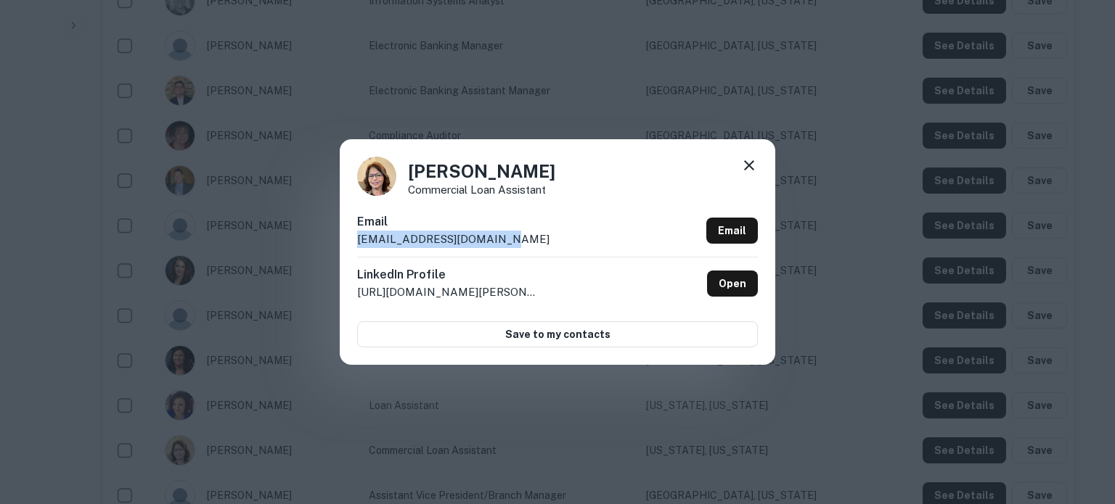
drag, startPoint x: 507, startPoint y: 235, endPoint x: 359, endPoint y: 245, distance: 149.1
click at [359, 245] on div "Email mleblanc@therealbank.com Email" at bounding box center [557, 235] width 401 height 44
copy p "mleblanc@therealbank.com"
drag, startPoint x: 754, startPoint y: 165, endPoint x: 699, endPoint y: 165, distance: 55.2
click at [754, 165] on icon at bounding box center [748, 165] width 17 height 17
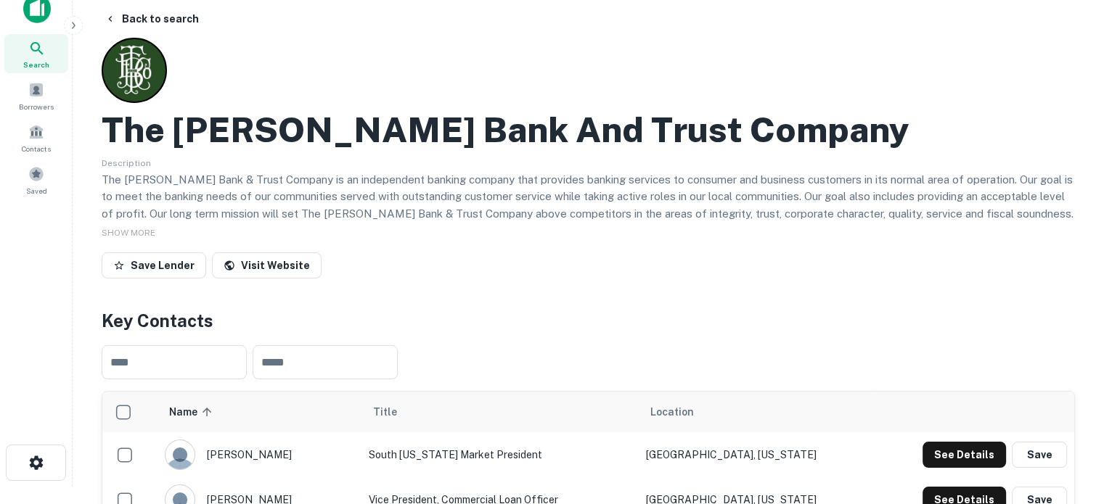
scroll to position [0, 0]
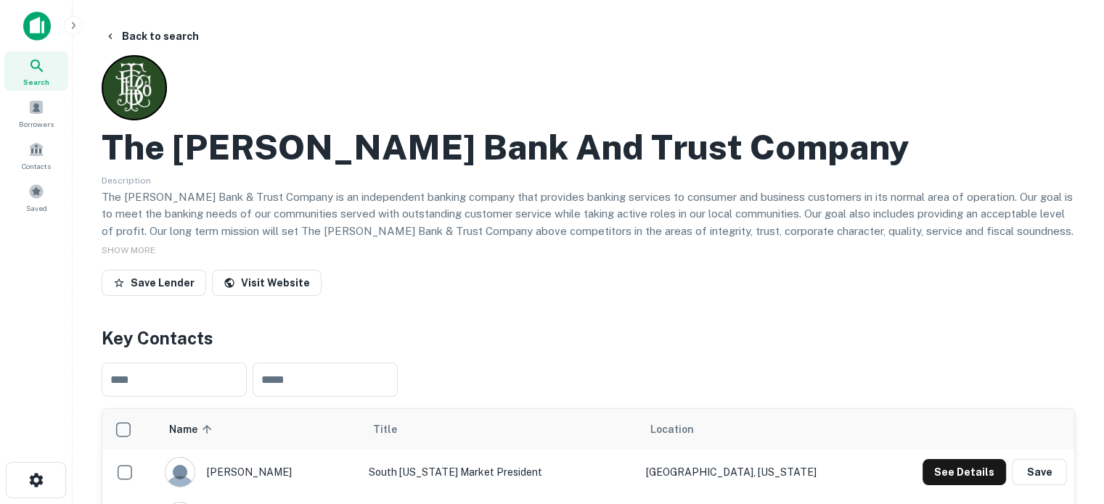
click at [42, 72] on icon at bounding box center [36, 65] width 17 height 17
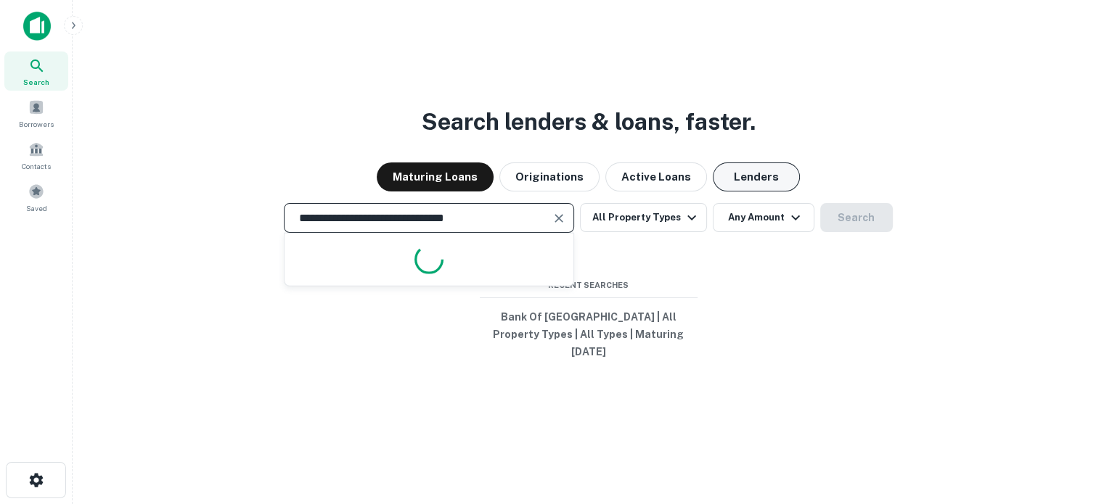
type input "**********"
click at [730, 187] on button "Lenders" at bounding box center [756, 177] width 87 height 29
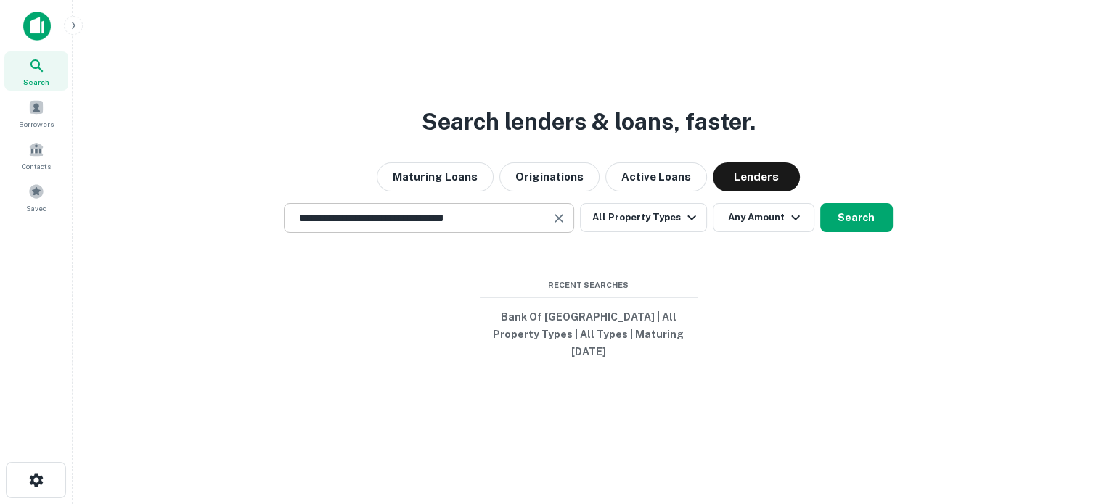
click at [508, 233] on div "**********" at bounding box center [429, 218] width 290 height 30
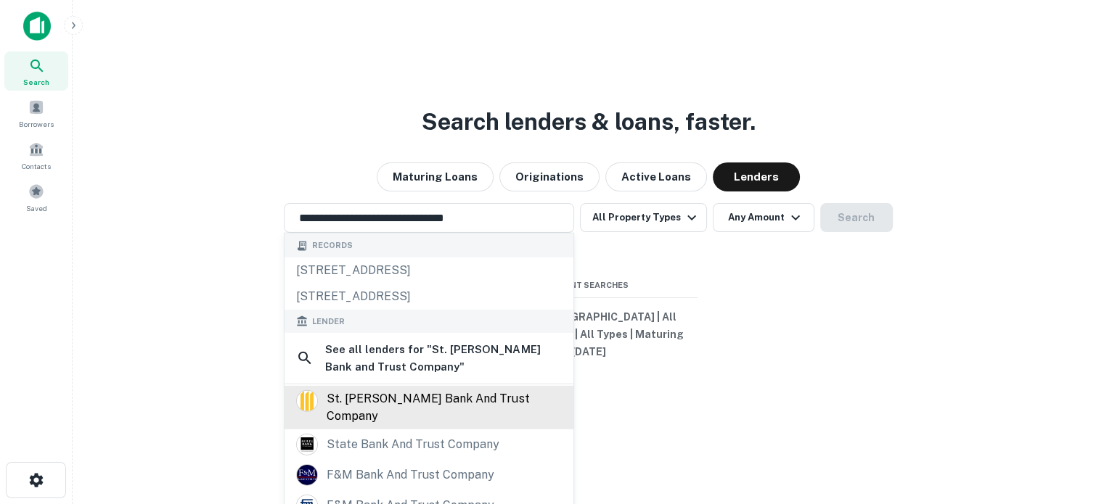
click at [445, 408] on div "st. [PERSON_NAME] bank and trust company" at bounding box center [444, 407] width 235 height 35
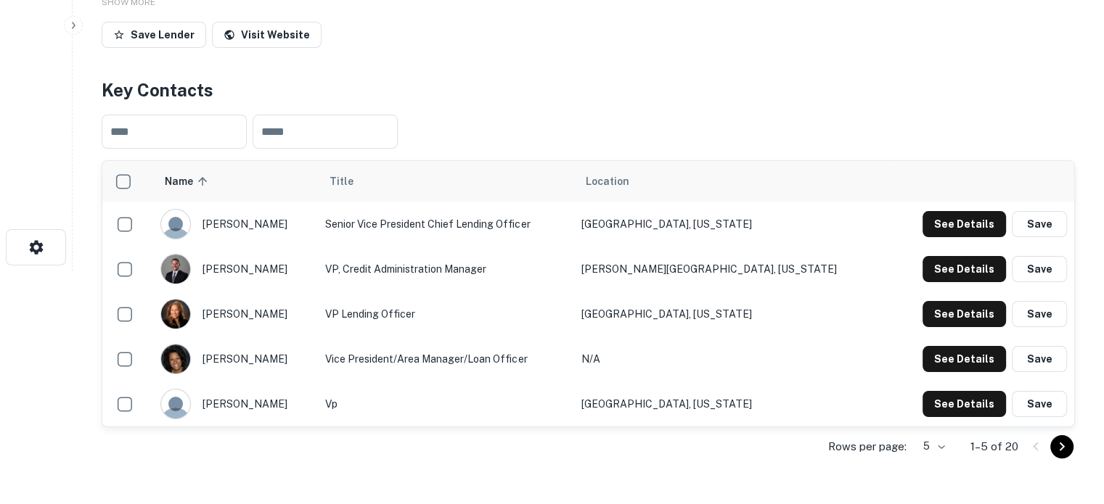
scroll to position [363, 0]
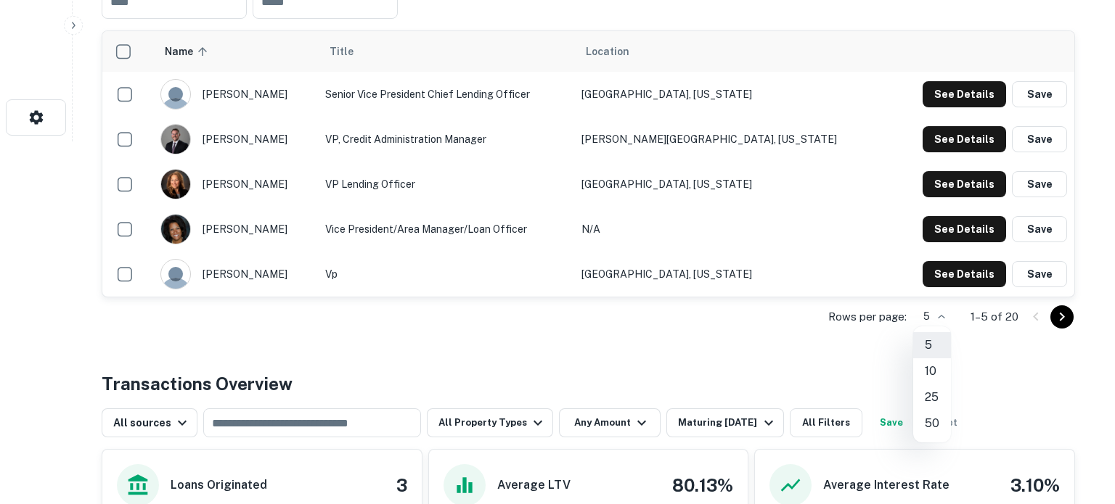
click at [933, 390] on li "25" at bounding box center [932, 398] width 38 height 26
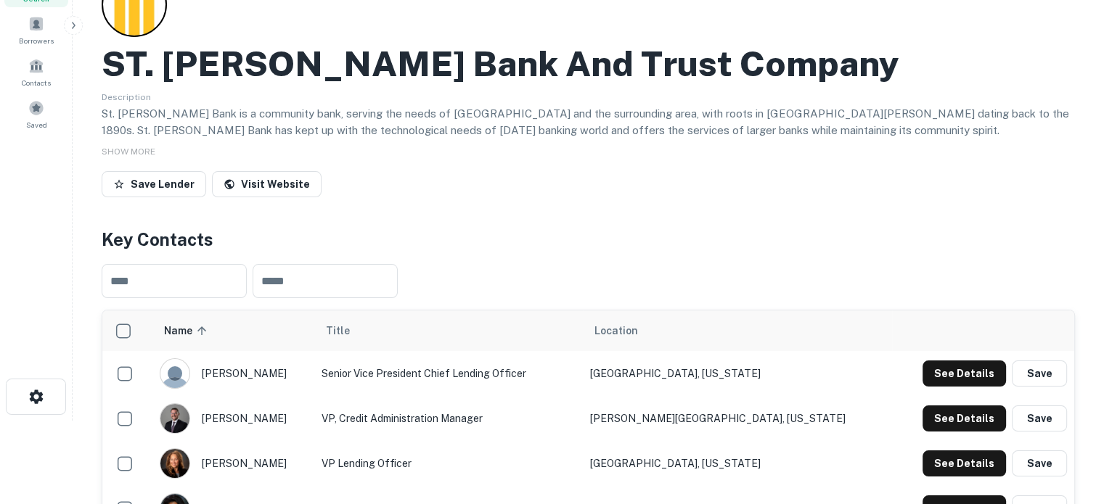
scroll to position [0, 0]
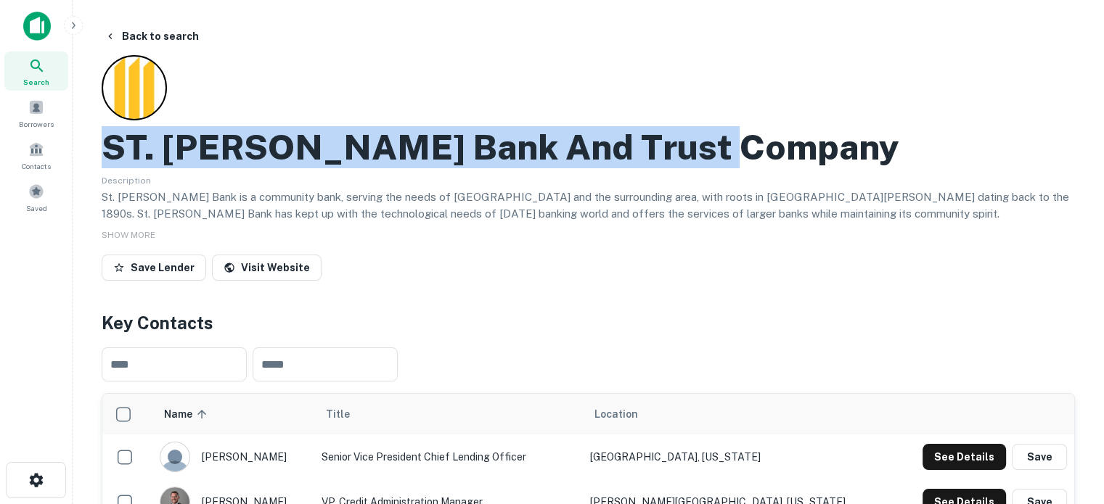
drag, startPoint x: 105, startPoint y: 145, endPoint x: 753, endPoint y: 159, distance: 648.3
click at [753, 159] on div "ST. Landry Bank And Trust Company" at bounding box center [588, 147] width 973 height 42
copy h2 "ST. Landry Bank And Trust Company"
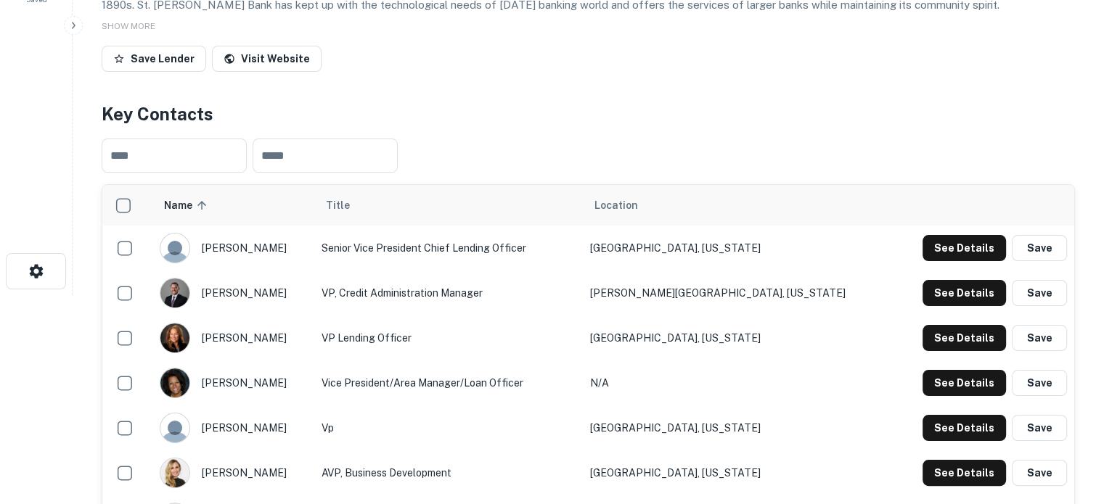
scroll to position [218, 0]
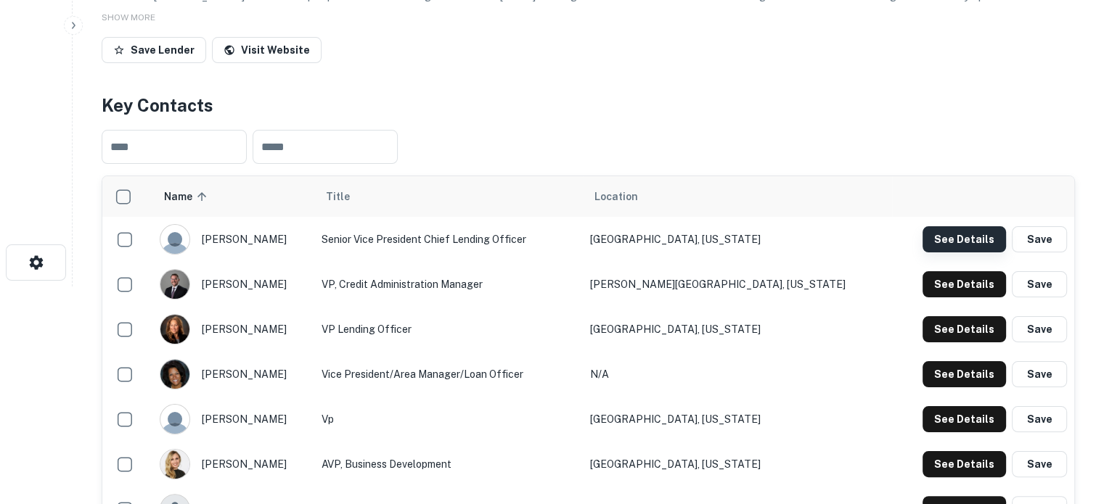
click at [958, 244] on button "See Details" at bounding box center [964, 239] width 83 height 26
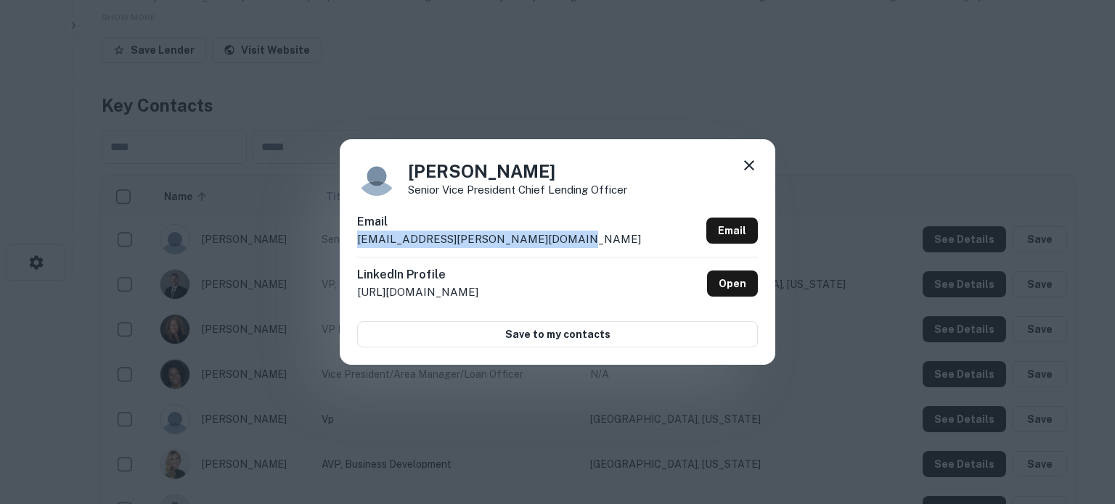
drag, startPoint x: 562, startPoint y: 239, endPoint x: 351, endPoint y: 247, distance: 211.4
click at [351, 247] on div "Andre Higginbotham Senior Vice President Chief Lending Officer Email andre.higg…" at bounding box center [557, 251] width 435 height 225
copy p "andre.higginbotham@stlandrybank.com"
click at [729, 282] on link "Open" at bounding box center [732, 284] width 51 height 26
click at [752, 160] on icon at bounding box center [748, 165] width 17 height 17
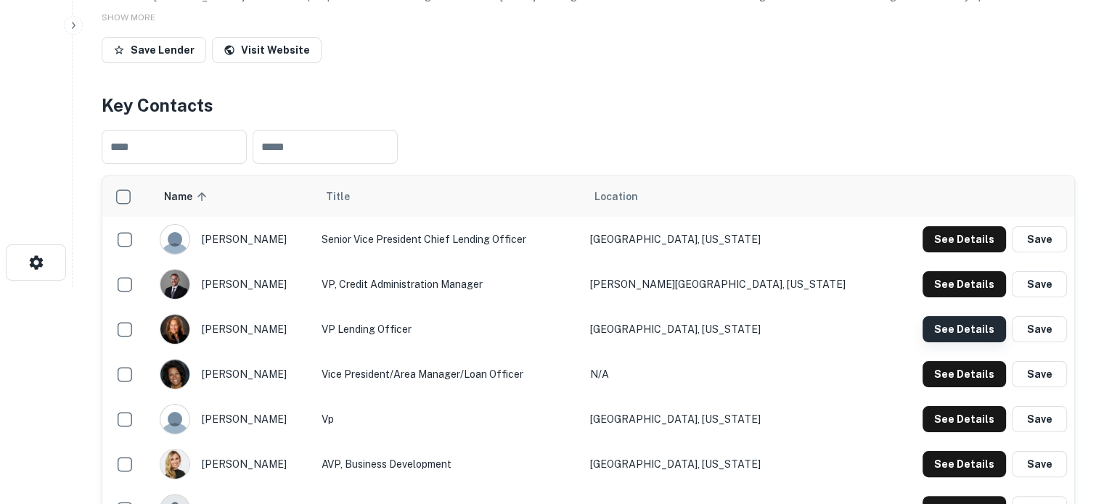
click at [967, 328] on button "See Details" at bounding box center [964, 329] width 83 height 26
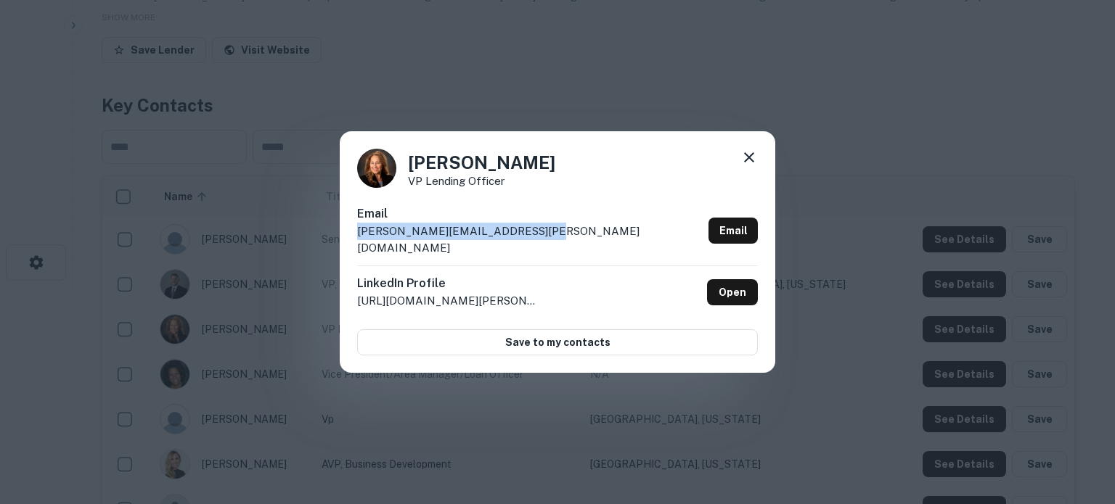
drag, startPoint x: 555, startPoint y: 240, endPoint x: 343, endPoint y: 245, distance: 212.7
click at [343, 245] on div "Jessica Nelson VP Lending Officer Email jessica.nelson@stlandrybank.com Email L…" at bounding box center [557, 252] width 435 height 242
copy p "jessica.nelson@stlandrybank.com"
click at [732, 281] on link "Open" at bounding box center [732, 292] width 51 height 26
click at [753, 161] on icon at bounding box center [749, 157] width 10 height 10
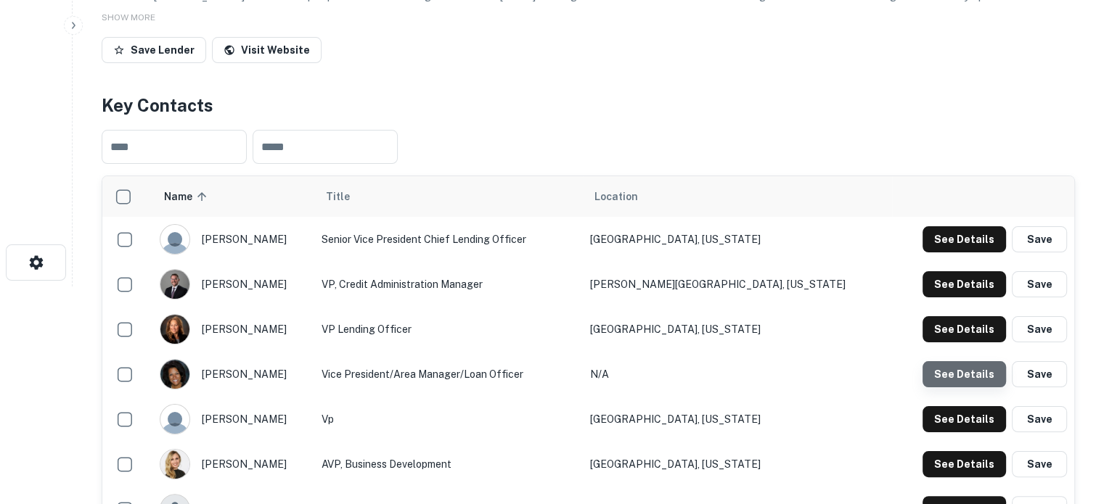
click at [978, 376] on button "See Details" at bounding box center [964, 374] width 83 height 26
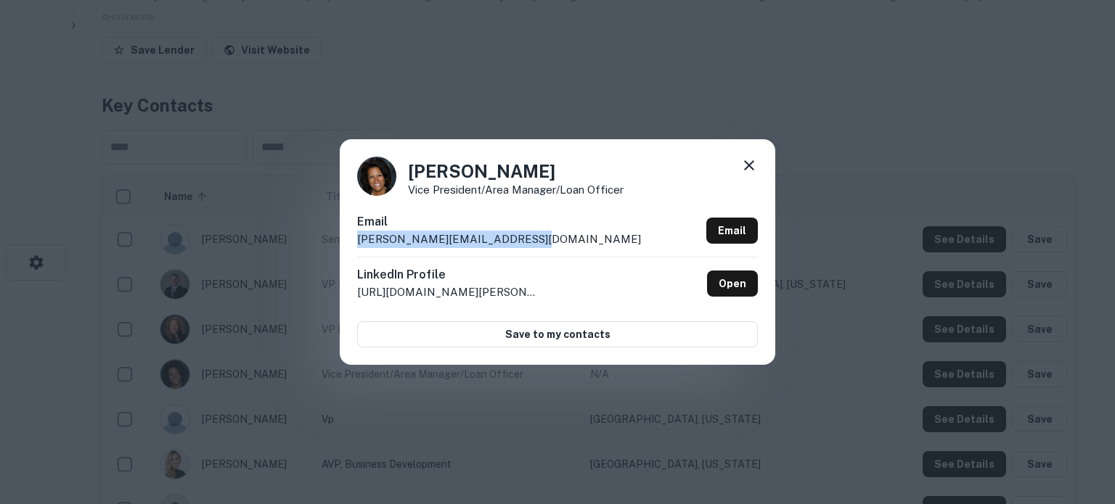
drag, startPoint x: 544, startPoint y: 239, endPoint x: 356, endPoint y: 246, distance: 188.1
click at [356, 246] on div "Karen Pierre Vice President/Area Manager/Loan Officer Email karen.pierre@stland…" at bounding box center [557, 251] width 435 height 225
copy p "karen.pierre@stlandrybank.com"
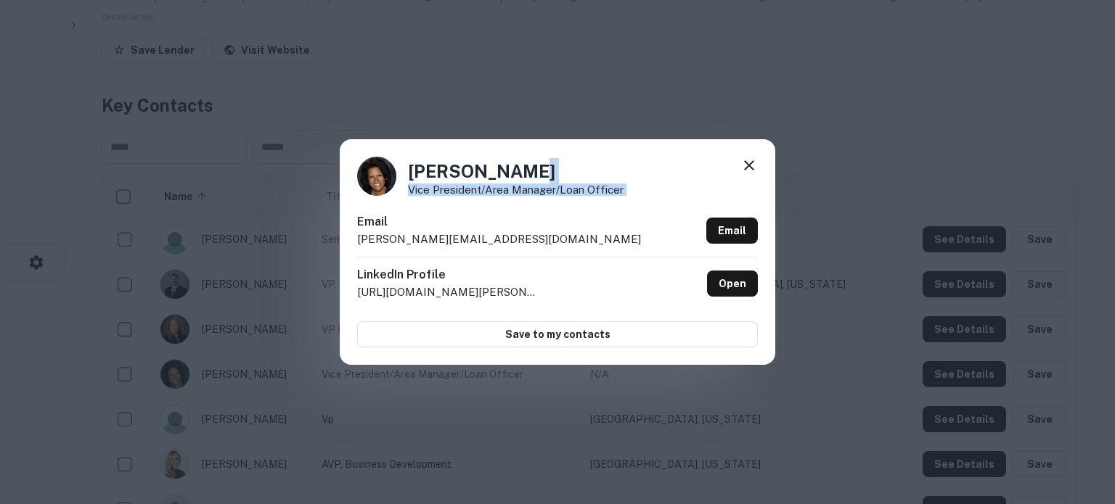
click at [757, 165] on div "Karen Pierre Vice President/Area Manager/Loan Officer Email karen.pierre@stland…" at bounding box center [557, 251] width 435 height 225
click at [756, 169] on icon at bounding box center [748, 165] width 17 height 17
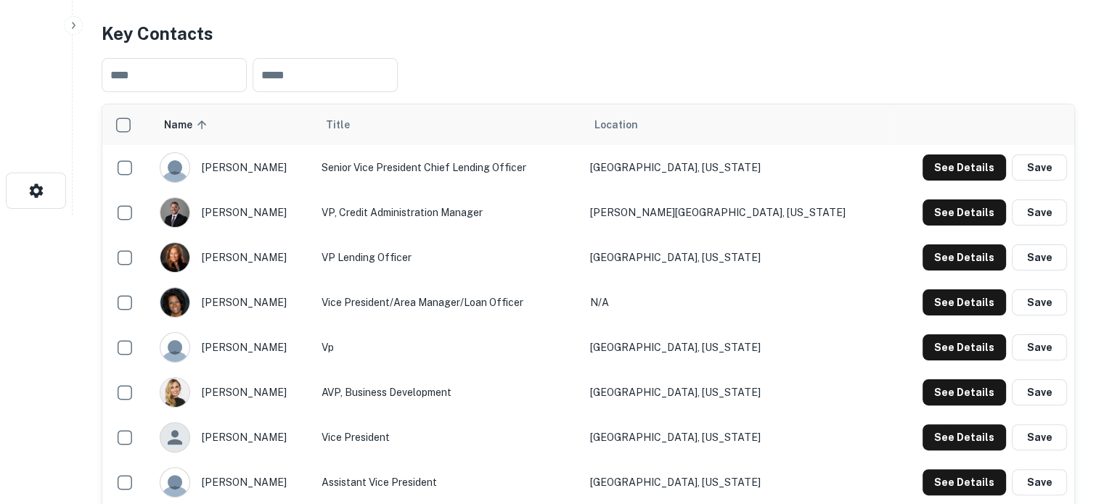
scroll to position [290, 0]
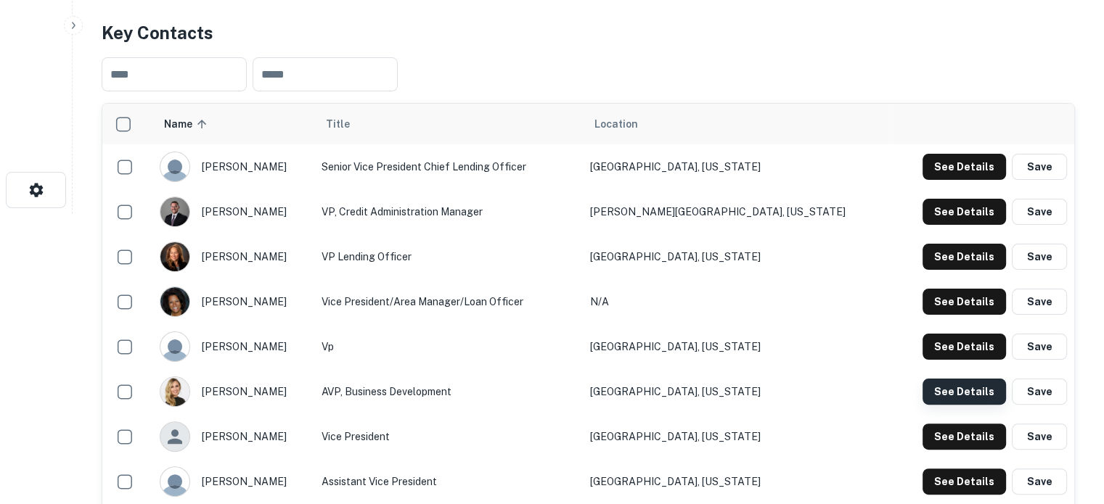
click at [949, 393] on button "See Details" at bounding box center [964, 392] width 83 height 26
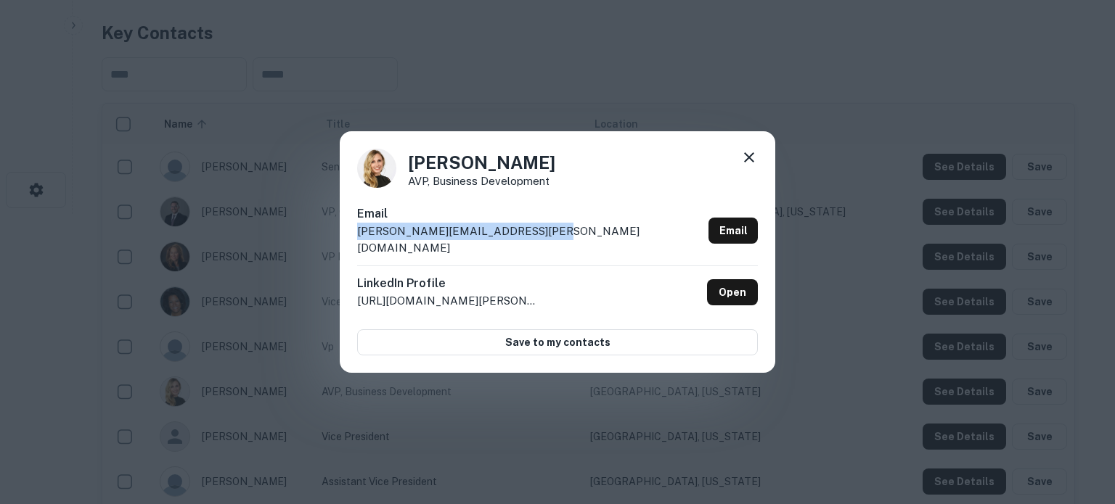
drag, startPoint x: 540, startPoint y: 233, endPoint x: 353, endPoint y: 243, distance: 187.5
click at [353, 243] on div "Shelly Fontenot AVP, Business Development Email shelly.fontenot@stlandrybank.co…" at bounding box center [557, 252] width 435 height 242
copy p "shelly.fontenot@stlandrybank.com"
click at [740, 166] on icon at bounding box center [748, 157] width 17 height 17
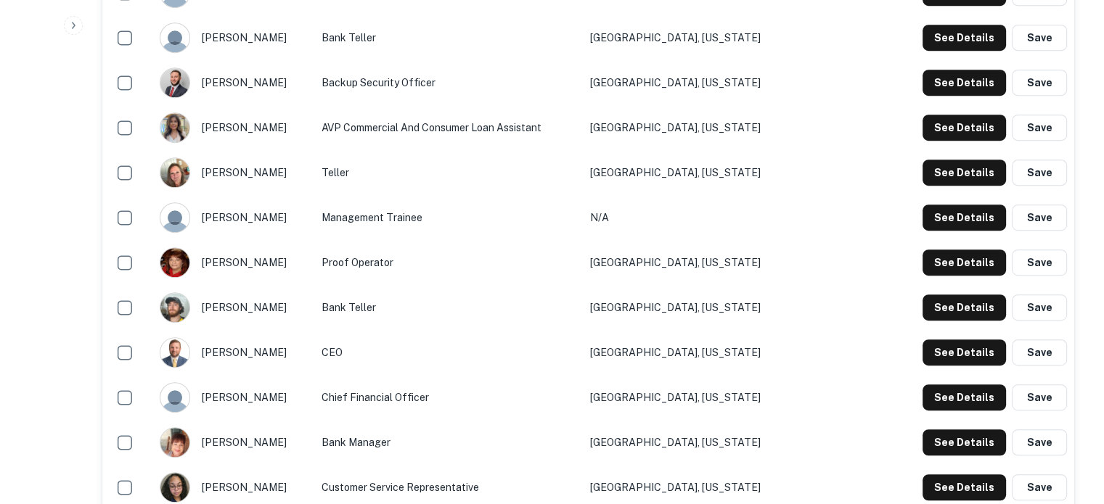
scroll to position [726, 0]
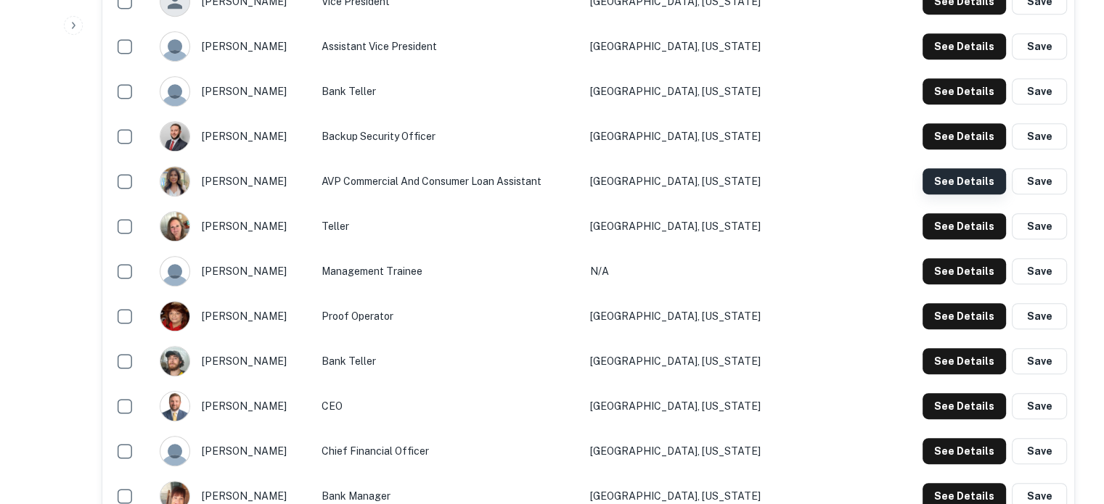
click at [949, 189] on button "See Details" at bounding box center [964, 181] width 83 height 26
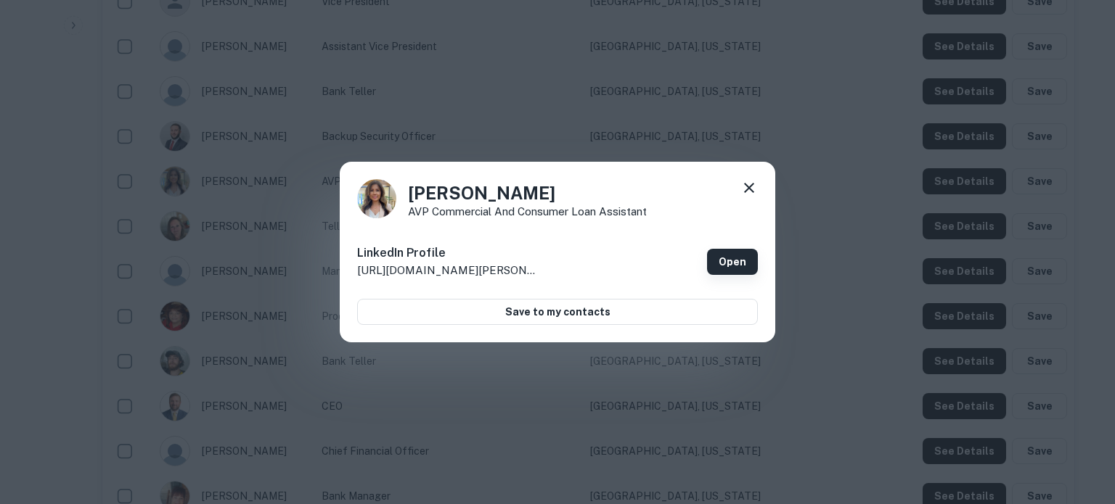
click at [729, 263] on link "Open" at bounding box center [732, 262] width 51 height 26
click at [748, 189] on icon at bounding box center [748, 187] width 17 height 17
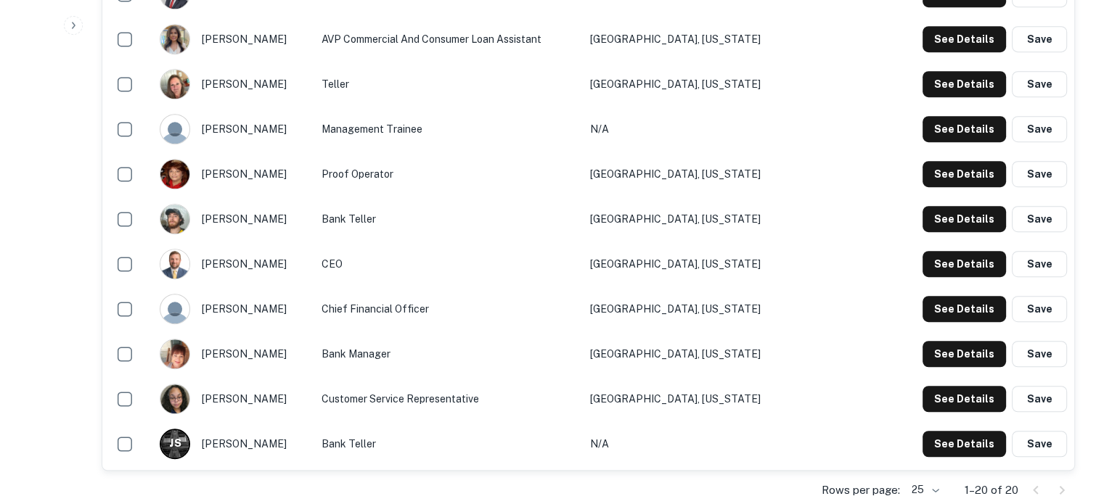
scroll to position [871, 0]
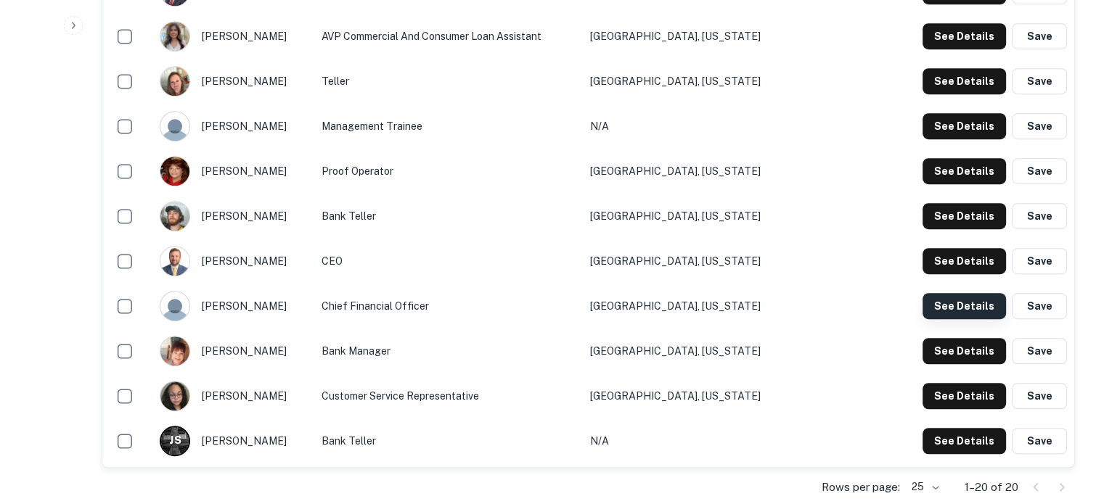
click at [954, 310] on button "See Details" at bounding box center [964, 306] width 83 height 26
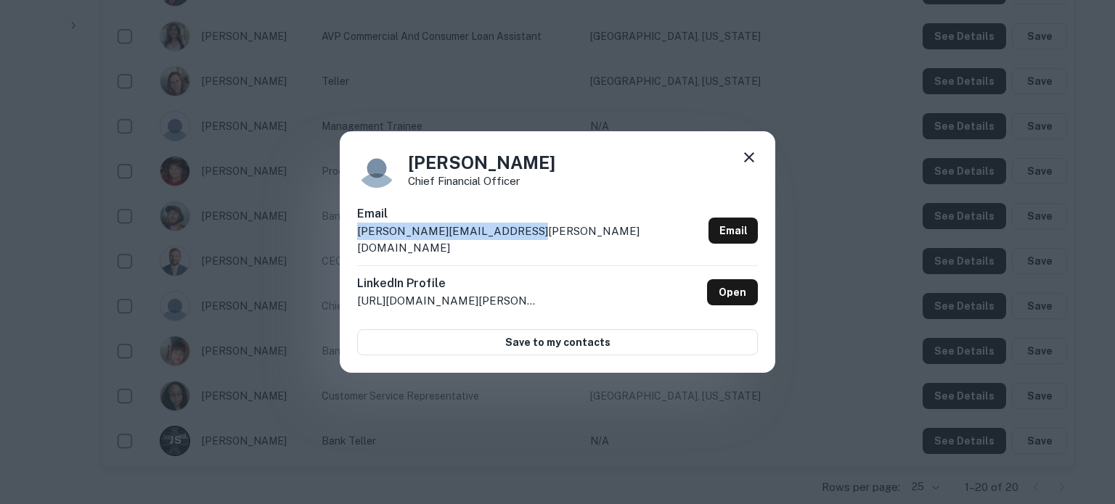
drag, startPoint x: 533, startPoint y: 240, endPoint x: 357, endPoint y: 243, distance: 175.7
click at [357, 243] on div "Email sandy.flynn@stlandrybank.com Email" at bounding box center [557, 235] width 401 height 60
copy p "sandy.flynn@stlandrybank.com"
click at [746, 165] on icon at bounding box center [748, 157] width 17 height 17
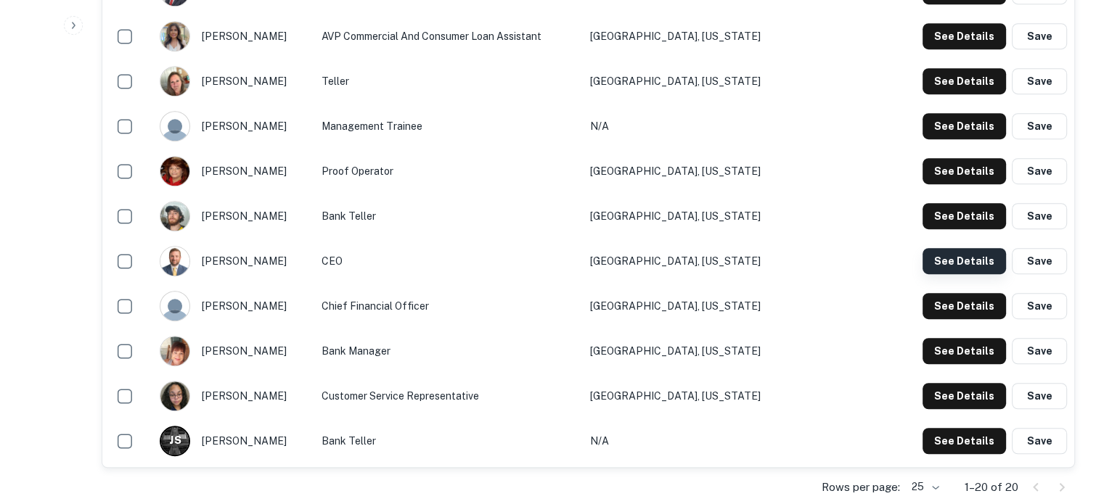
click at [996, 267] on button "See Details" at bounding box center [964, 261] width 83 height 26
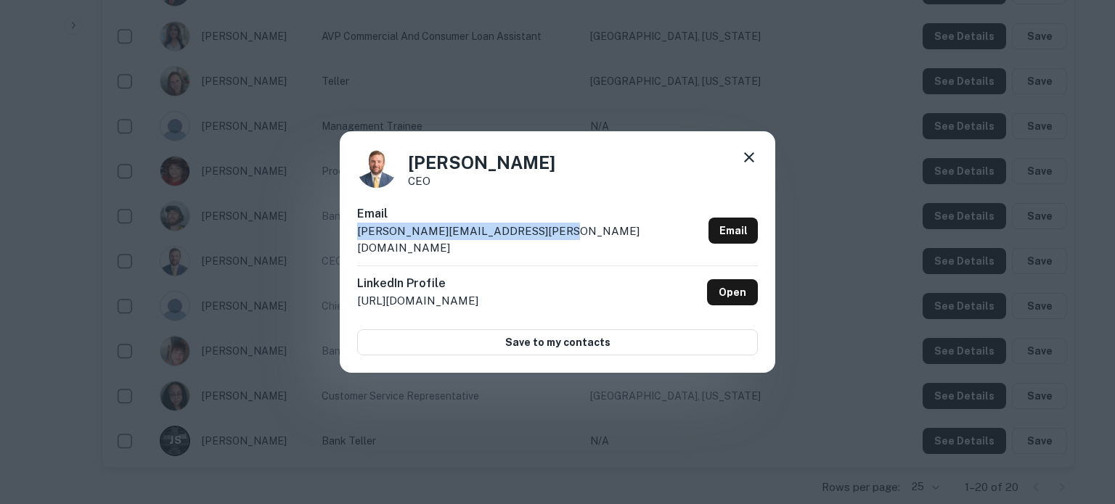
drag, startPoint x: 552, startPoint y: 238, endPoint x: 358, endPoint y: 243, distance: 193.9
click at [358, 243] on div "Email robbie.tomlinson@stlandrybank.com Email" at bounding box center [557, 235] width 401 height 60
copy p "robbie.tomlinson@stlandrybank.com"
click at [749, 166] on icon at bounding box center [748, 157] width 17 height 17
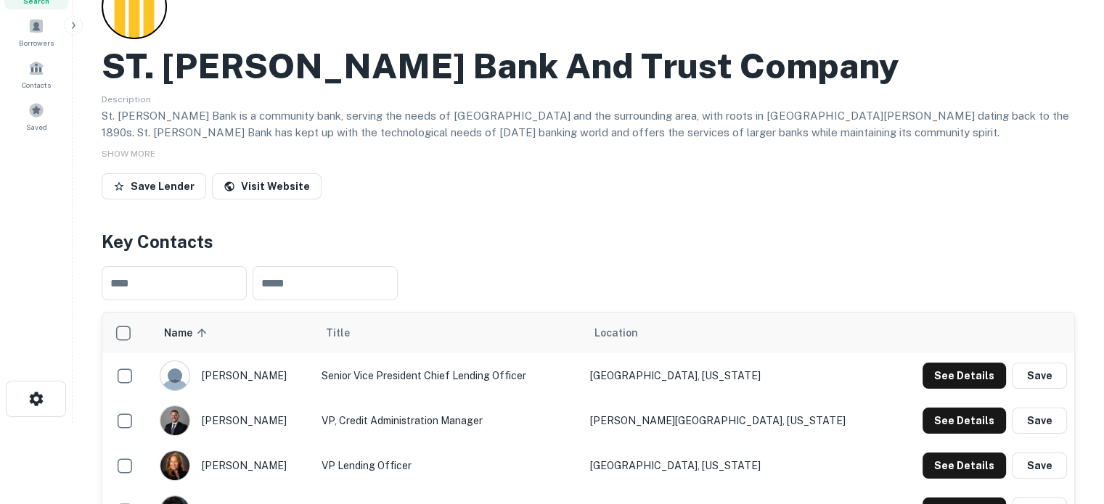
scroll to position [0, 0]
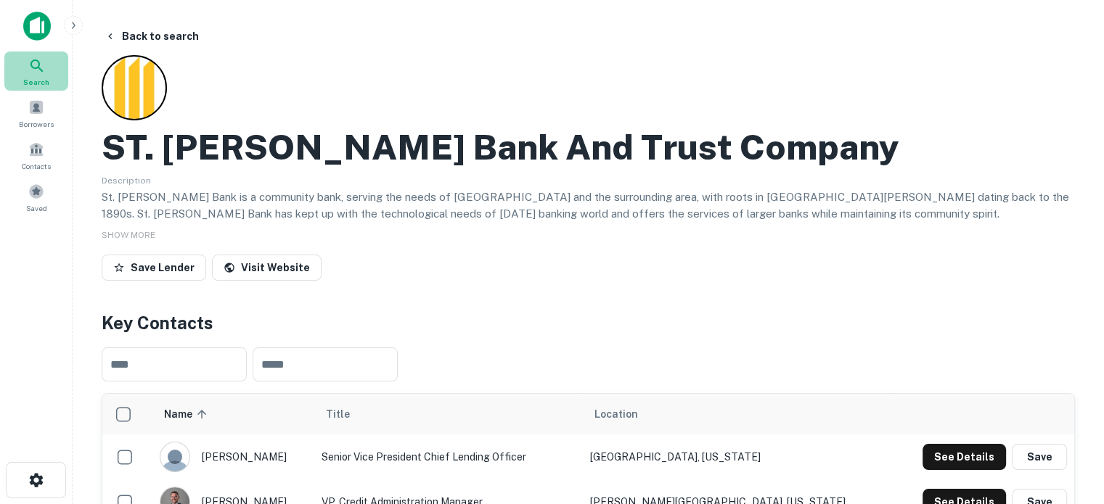
click at [41, 61] on icon at bounding box center [36, 65] width 17 height 17
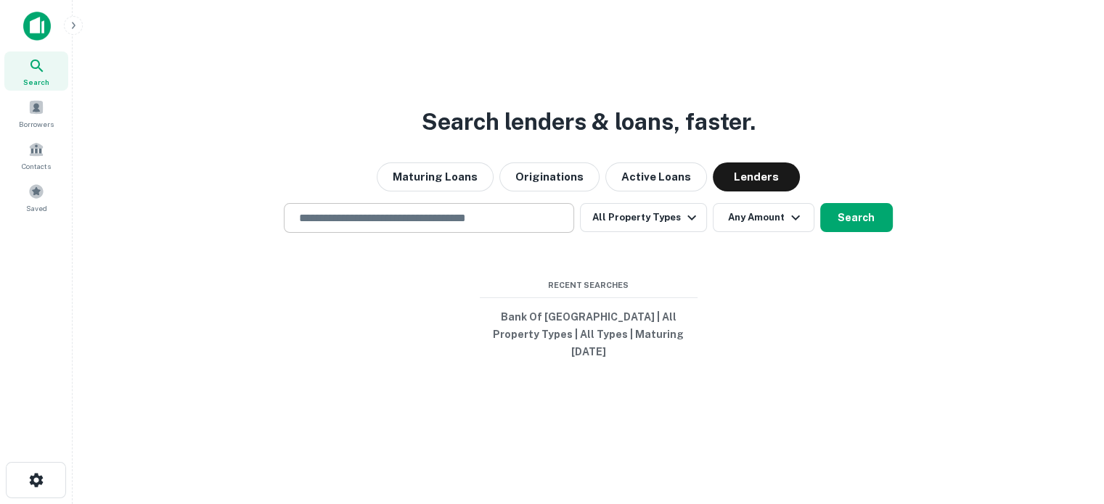
drag, startPoint x: 0, startPoint y: 0, endPoint x: 513, endPoint y: 228, distance: 561.5
click at [513, 226] on input "text" at bounding box center [428, 218] width 277 height 17
paste input "**********"
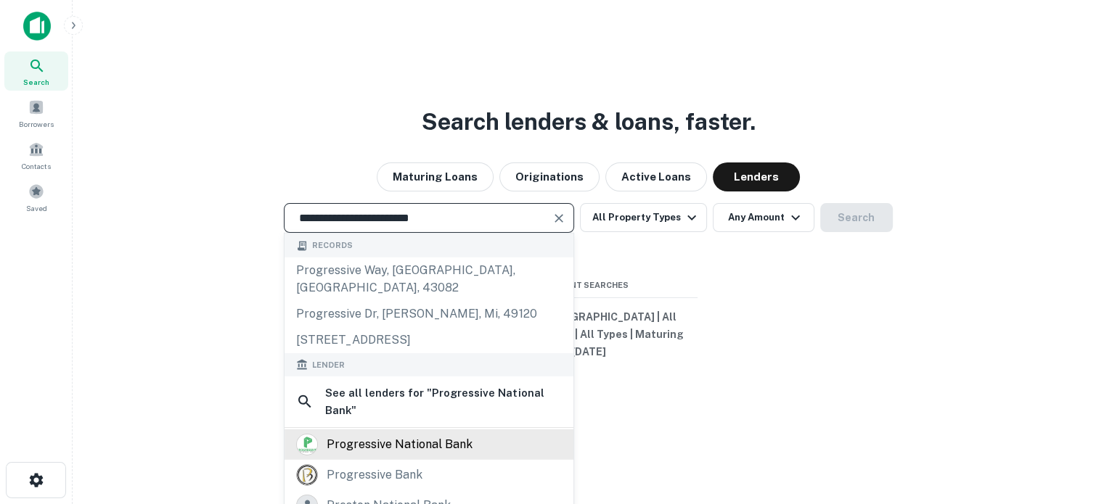
type input "**********"
click at [414, 434] on div "progressive national bank" at bounding box center [400, 445] width 146 height 22
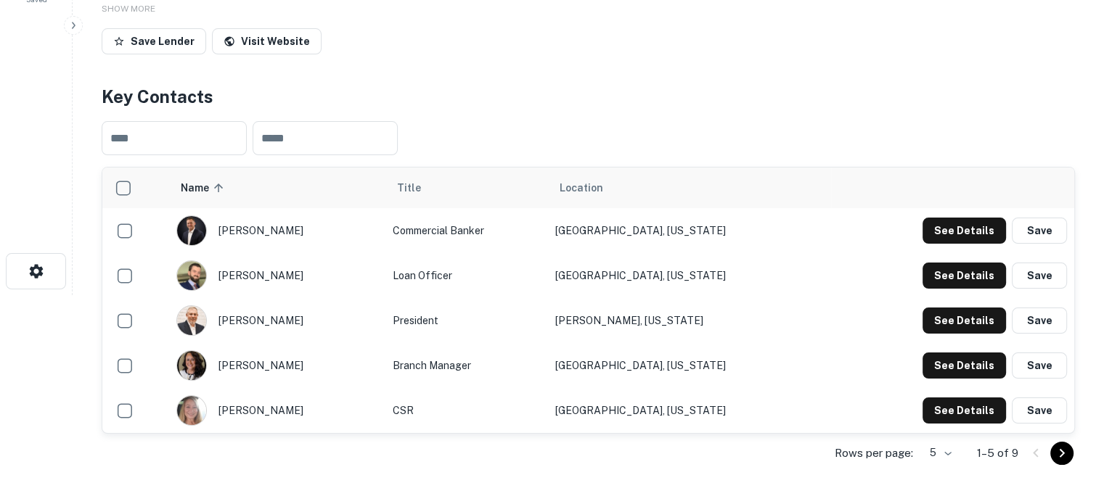
scroll to position [218, 0]
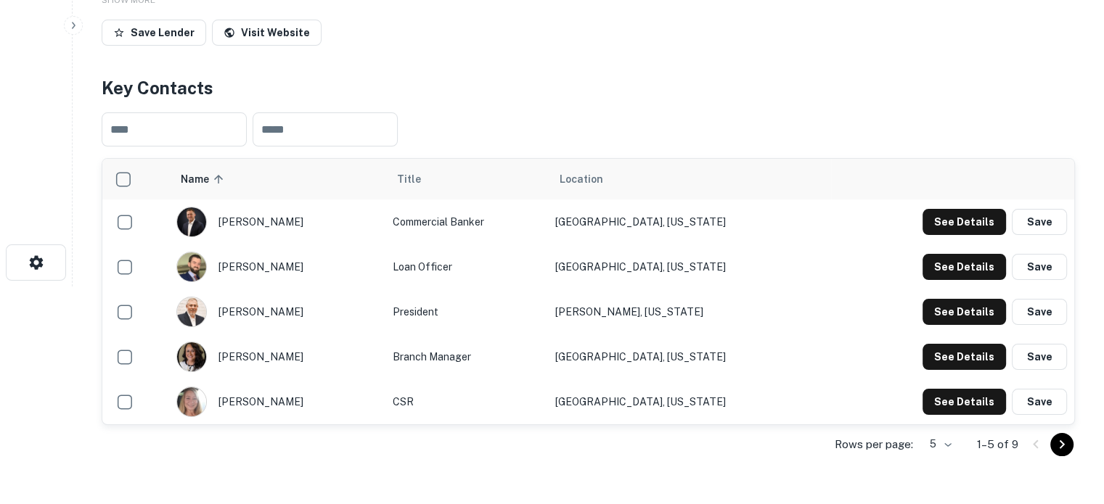
drag, startPoint x: 226, startPoint y: 222, endPoint x: 299, endPoint y: 223, distance: 72.6
click at [299, 223] on div "[PERSON_NAME]" at bounding box center [277, 222] width 202 height 30
drag, startPoint x: 229, startPoint y: 222, endPoint x: 307, endPoint y: 222, distance: 77.7
click at [307, 222] on div "[PERSON_NAME]" at bounding box center [277, 222] width 202 height 30
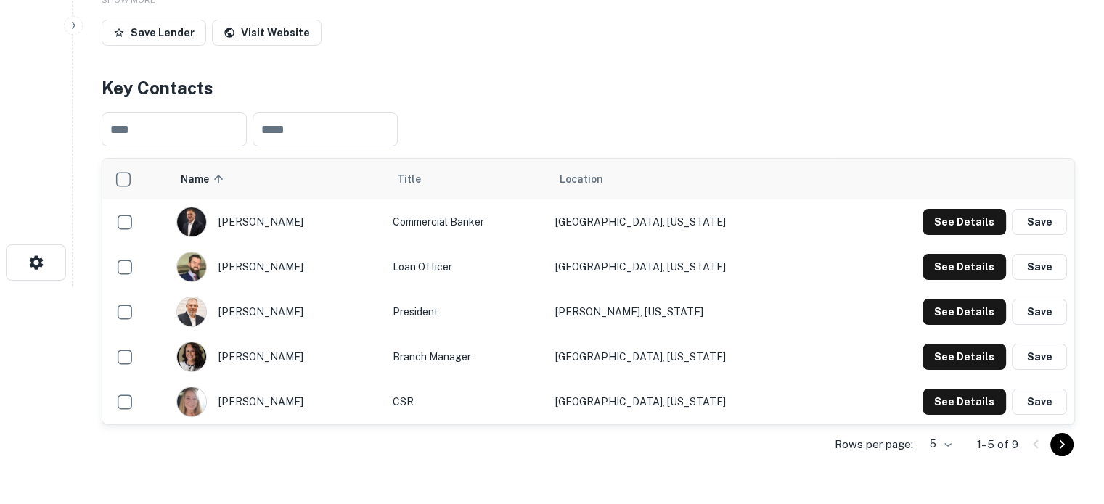
click at [304, 222] on div "[PERSON_NAME]" at bounding box center [277, 222] width 202 height 30
drag, startPoint x: 302, startPoint y: 221, endPoint x: 293, endPoint y: 222, distance: 8.7
click at [293, 222] on div "[PERSON_NAME]" at bounding box center [277, 222] width 202 height 30
copy div "[PERSON_NAME]"
drag, startPoint x: 412, startPoint y: 226, endPoint x: 506, endPoint y: 226, distance: 93.6
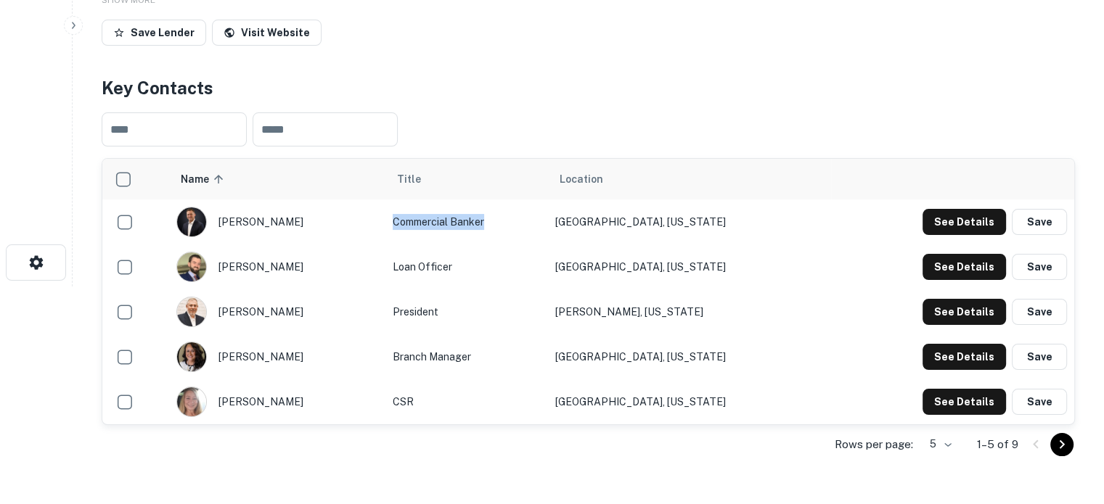
click at [506, 226] on td "Commercial Banker" at bounding box center [466, 222] width 162 height 45
copy td "Commercial Banker"
click at [642, 231] on td "[GEOGRAPHIC_DATA], [US_STATE]" at bounding box center [689, 222] width 283 height 45
drag, startPoint x: 597, startPoint y: 222, endPoint x: 713, endPoint y: 230, distance: 116.4
click at [713, 230] on td "[GEOGRAPHIC_DATA], [US_STATE]" at bounding box center [689, 222] width 283 height 45
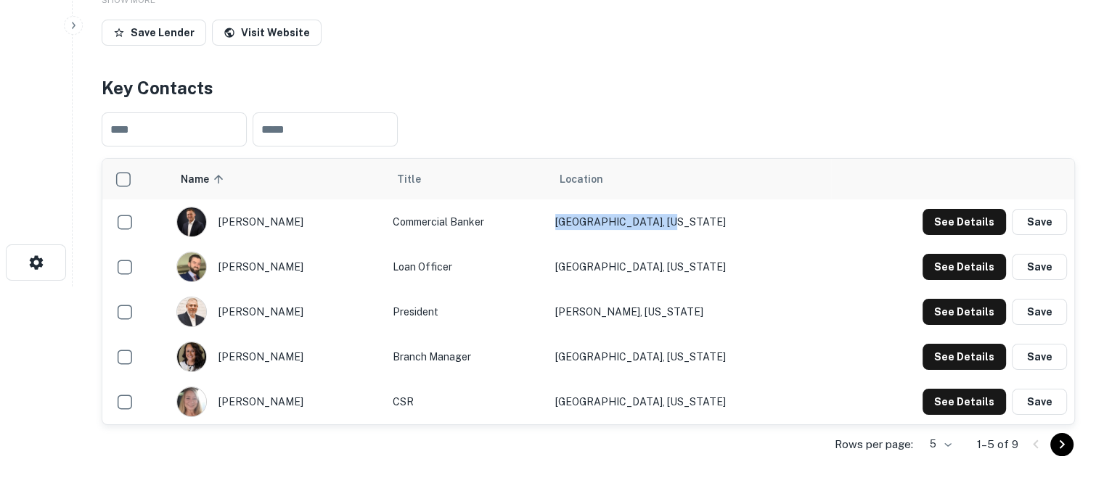
copy td "[GEOGRAPHIC_DATA], [US_STATE]"
click at [936, 232] on button "See Details" at bounding box center [964, 222] width 83 height 26
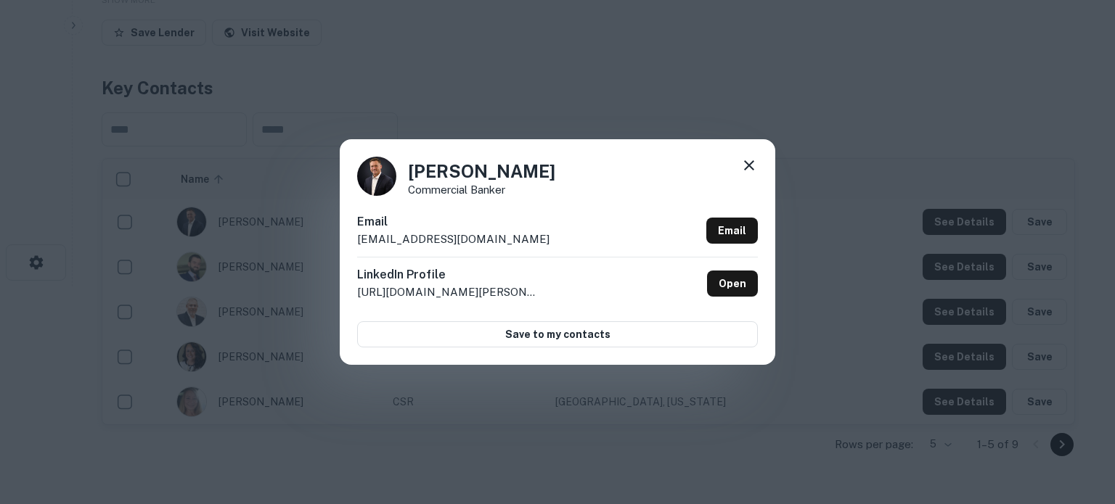
drag, startPoint x: 558, startPoint y: 237, endPoint x: 351, endPoint y: 242, distance: 207.6
click at [351, 242] on div "[PERSON_NAME] Commercial Banker Email [EMAIL_ADDRESS][DOMAIN_NAME] Email Linked…" at bounding box center [557, 251] width 435 height 225
copy p "[EMAIL_ADDRESS][DOMAIN_NAME]"
click at [735, 285] on link "Open" at bounding box center [732, 284] width 51 height 26
click at [746, 172] on icon at bounding box center [748, 165] width 17 height 17
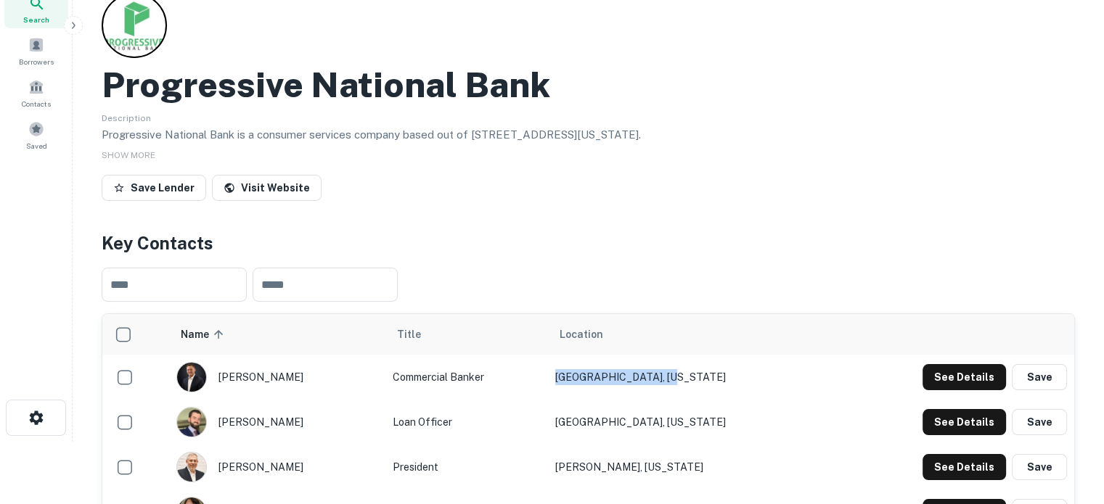
scroll to position [0, 0]
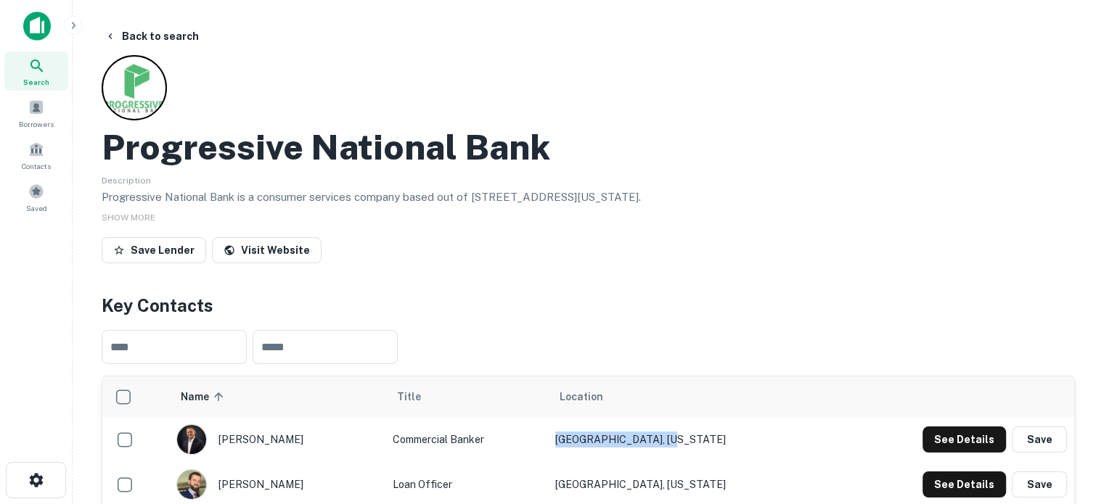
click at [17, 65] on div "Search" at bounding box center [36, 71] width 64 height 39
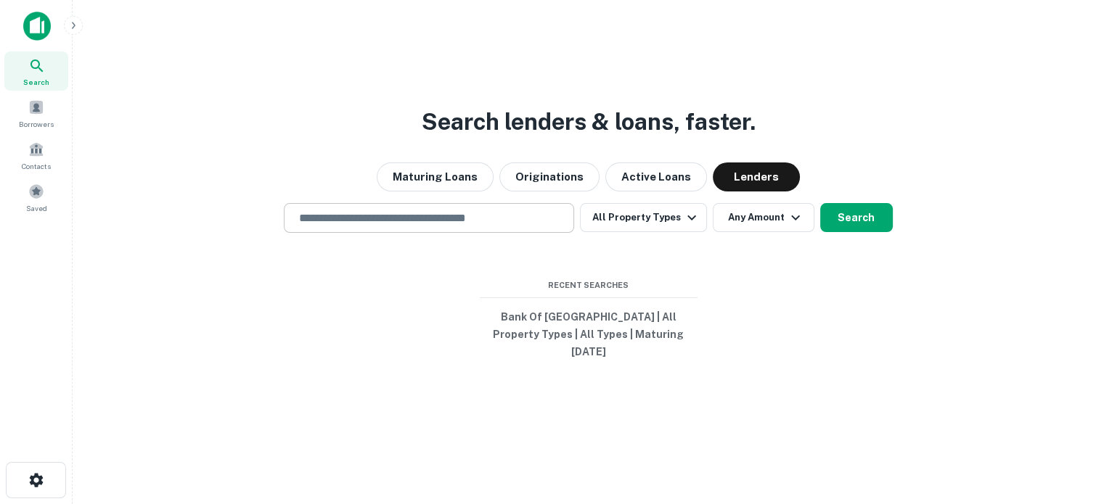
click at [433, 226] on input "text" at bounding box center [428, 218] width 277 height 17
paste input "**********"
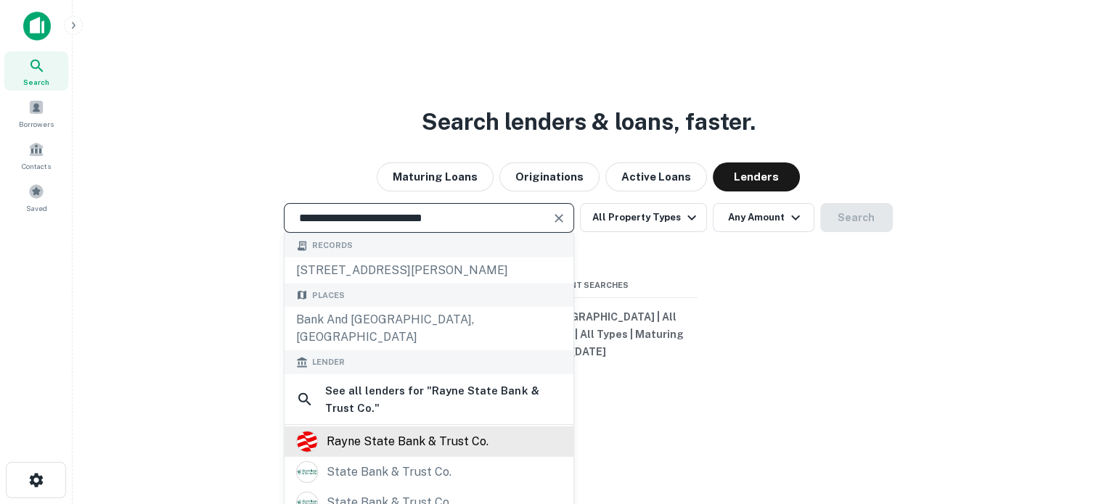
type input "**********"
click at [420, 431] on div "rayne state bank & trust co." at bounding box center [408, 442] width 162 height 22
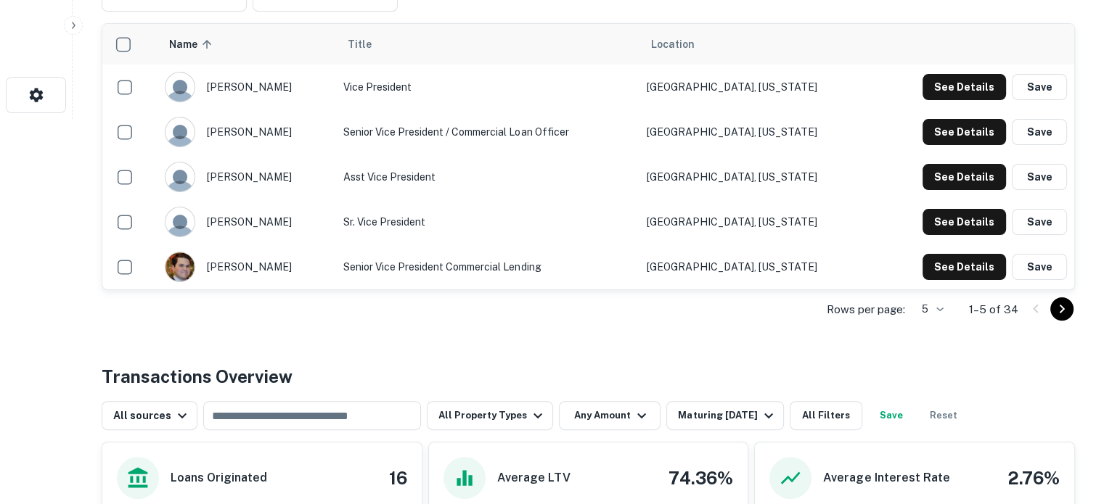
scroll to position [363, 0]
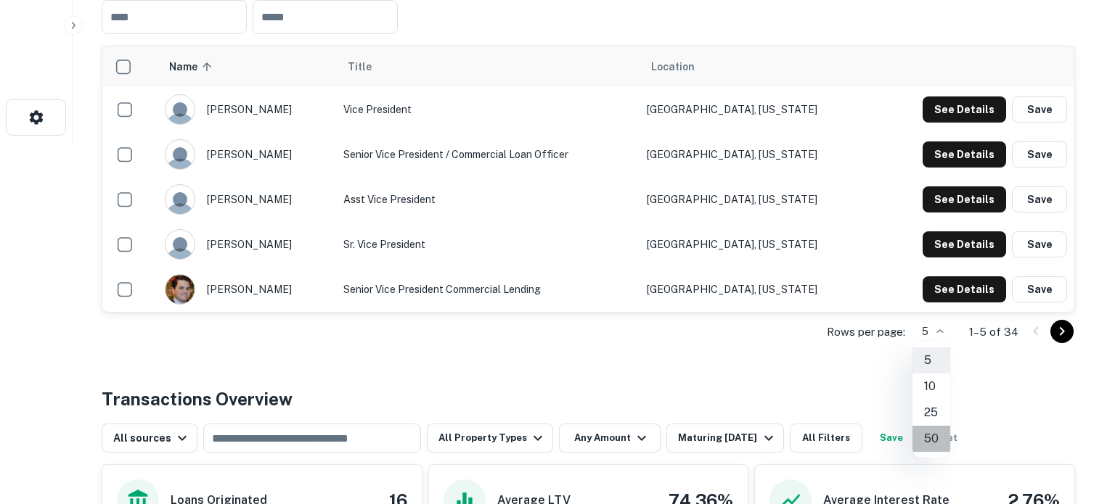
click at [932, 437] on li "50" at bounding box center [931, 439] width 38 height 26
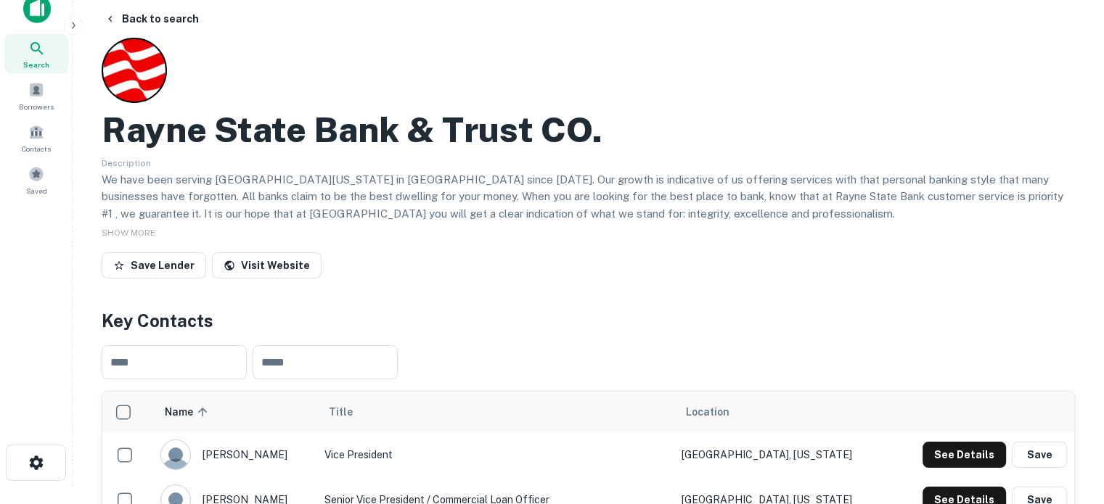
scroll to position [0, 0]
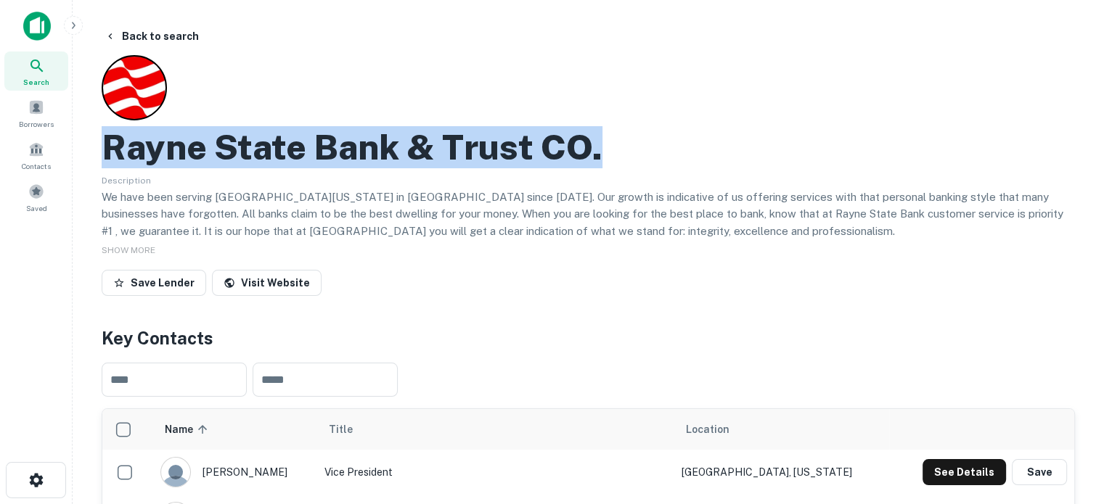
drag, startPoint x: 96, startPoint y: 158, endPoint x: 621, endPoint y: 140, distance: 525.8
copy h2 "Rayne State Bank & Trust CO."
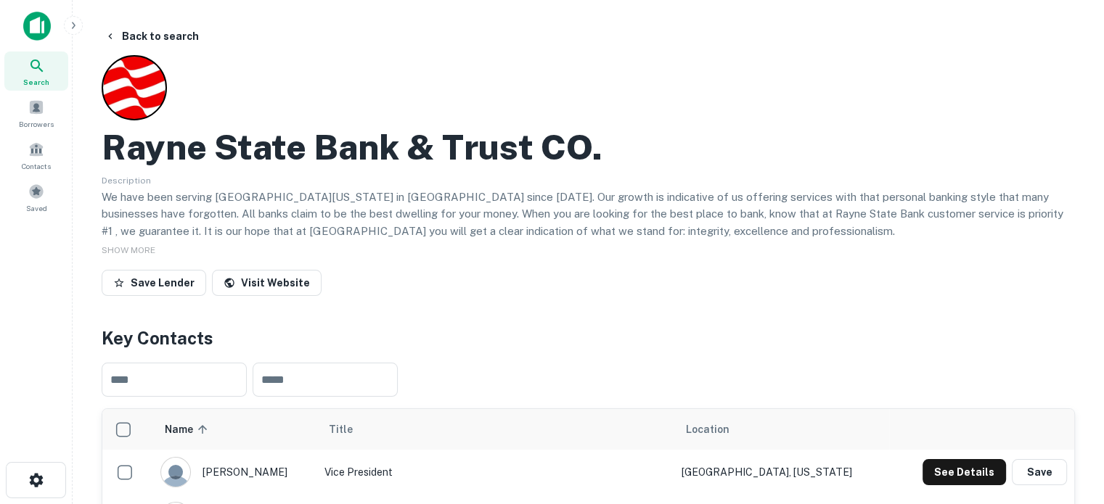
click at [511, 274] on div "Save Lender Visit Website" at bounding box center [588, 286] width 973 height 32
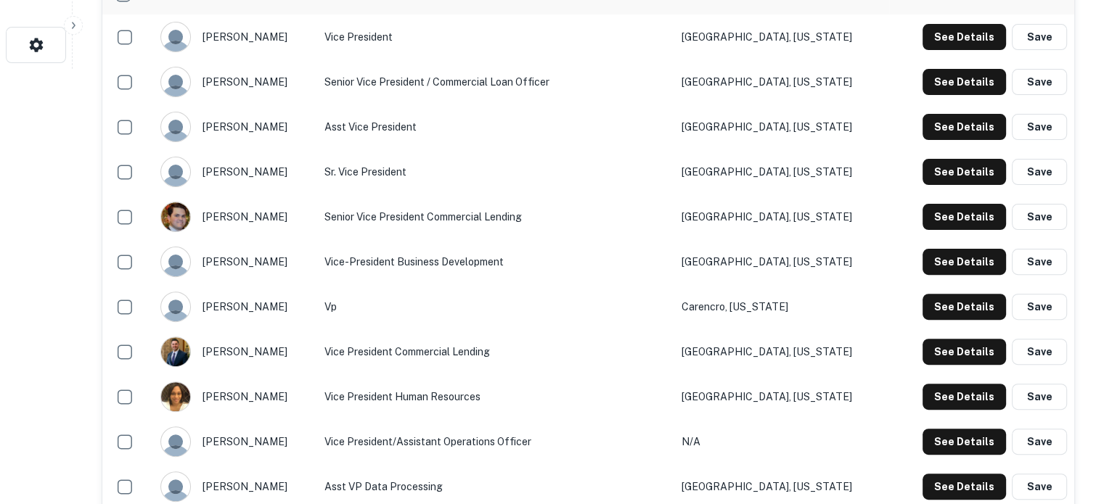
scroll to position [435, 0]
click at [946, 48] on button "See Details" at bounding box center [964, 37] width 83 height 26
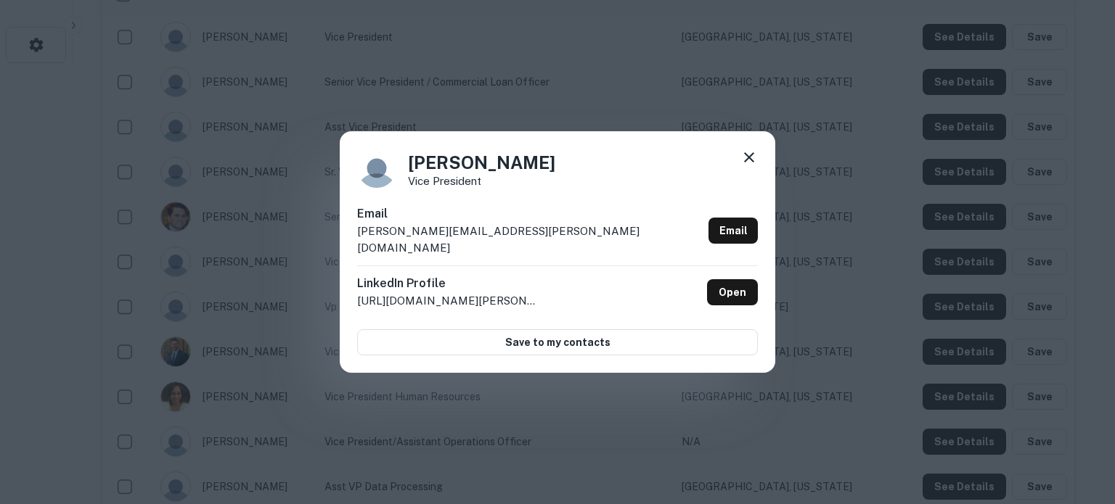
drag, startPoint x: 541, startPoint y: 232, endPoint x: 355, endPoint y: 240, distance: 186.0
click at [360, 238] on div "Email [PERSON_NAME][EMAIL_ADDRESS][PERSON_NAME][DOMAIN_NAME] Email" at bounding box center [557, 235] width 401 height 60
drag, startPoint x: 354, startPoint y: 242, endPoint x: 516, endPoint y: 246, distance: 161.9
click at [516, 246] on div "[PERSON_NAME] Vice President Email [PERSON_NAME][EMAIL_ADDRESS][PERSON_NAME][DO…" at bounding box center [557, 252] width 435 height 242
copy p "[PERSON_NAME][EMAIL_ADDRESS][PERSON_NAME][DOMAIN_NAME]"
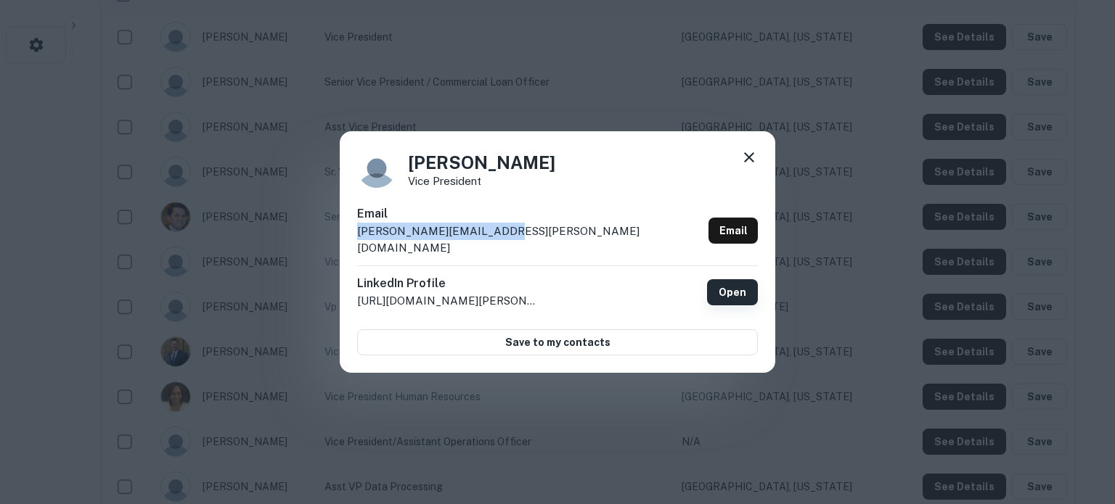
click at [734, 293] on link "Open" at bounding box center [732, 292] width 51 height 26
click at [751, 163] on icon at bounding box center [749, 157] width 10 height 10
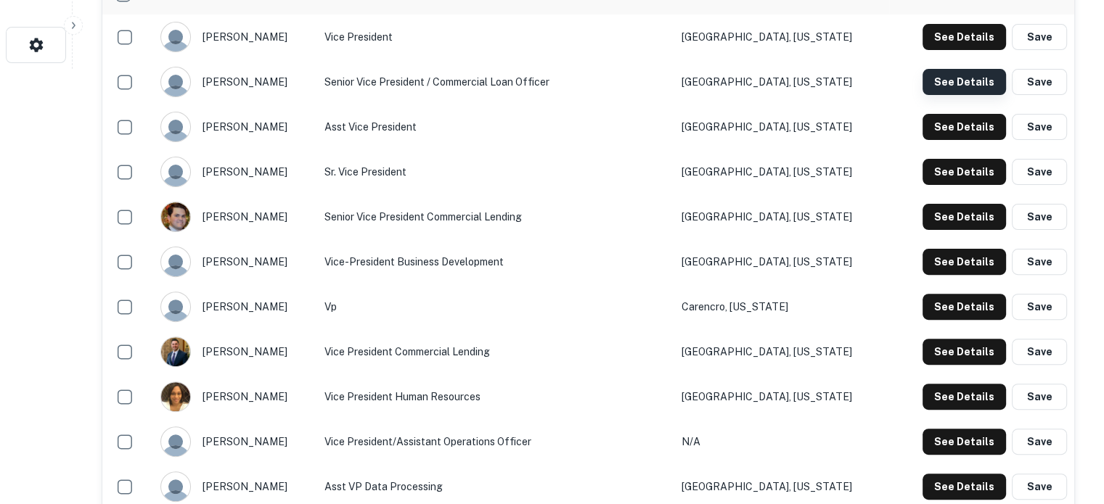
click at [949, 81] on button "See Details" at bounding box center [964, 82] width 83 height 26
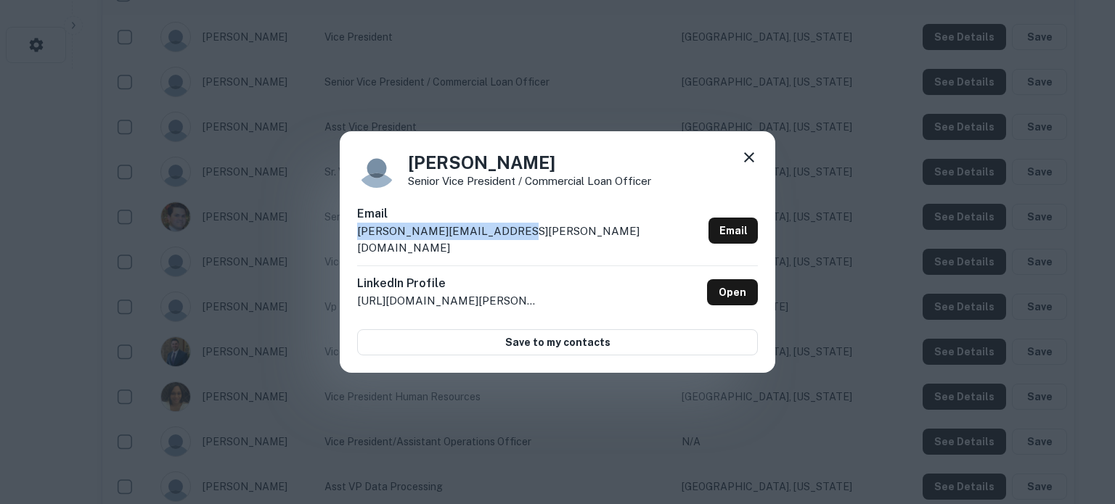
drag, startPoint x: 523, startPoint y: 249, endPoint x: 358, endPoint y: 240, distance: 165.0
click at [358, 240] on div "Email [PERSON_NAME][EMAIL_ADDRESS][PERSON_NAME][DOMAIN_NAME] Email" at bounding box center [557, 235] width 401 height 60
copy p "[PERSON_NAME][EMAIL_ADDRESS][PERSON_NAME][DOMAIN_NAME]"
click at [755, 166] on icon at bounding box center [748, 157] width 17 height 17
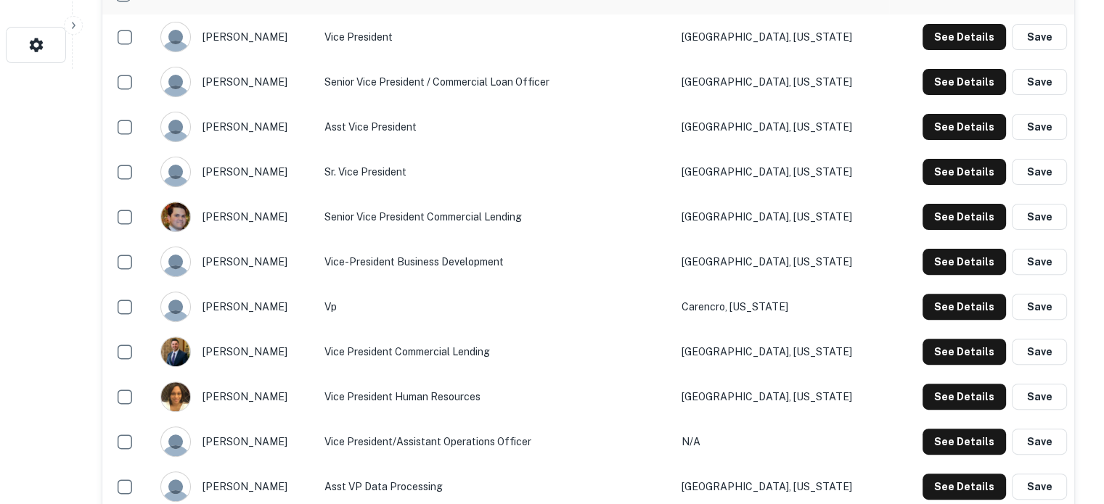
click at [922, 123] on div "See Details Save" at bounding box center [981, 127] width 171 height 26
click at [948, 130] on button "See Details" at bounding box center [964, 127] width 83 height 26
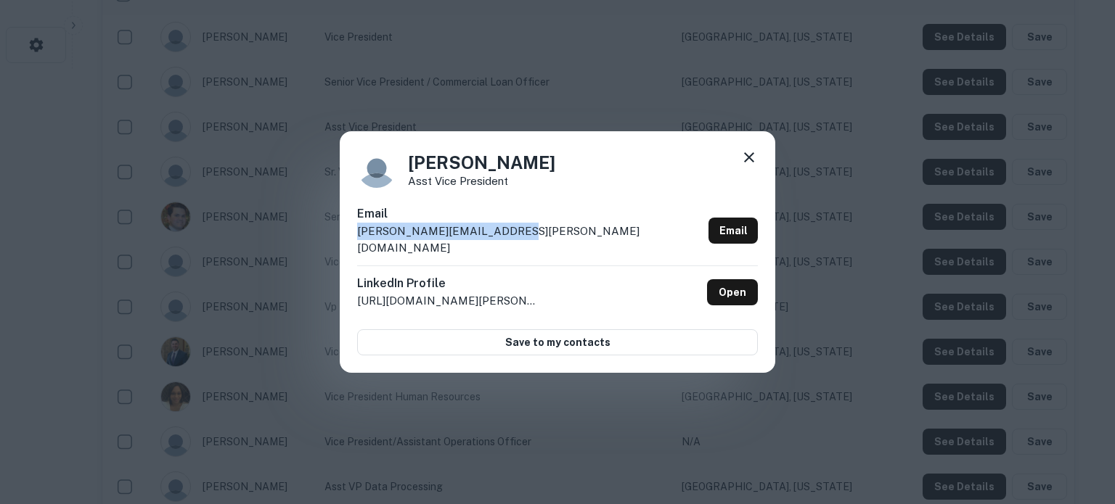
drag, startPoint x: 527, startPoint y: 246, endPoint x: 344, endPoint y: 242, distance: 183.0
click at [344, 242] on div "Linda Brooks Asst Vice President Email linda.brooks@bankonnet.com Email LinkedI…" at bounding box center [557, 252] width 435 height 242
copy p "linda.brooks@bankonnet.com"
click at [746, 166] on icon at bounding box center [748, 157] width 17 height 17
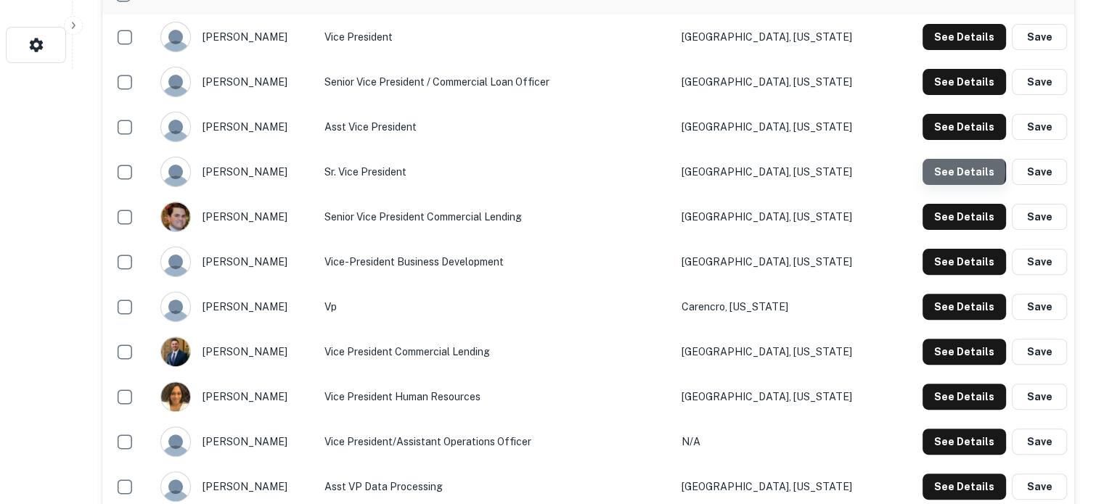
click at [951, 171] on button "See Details" at bounding box center [964, 172] width 83 height 26
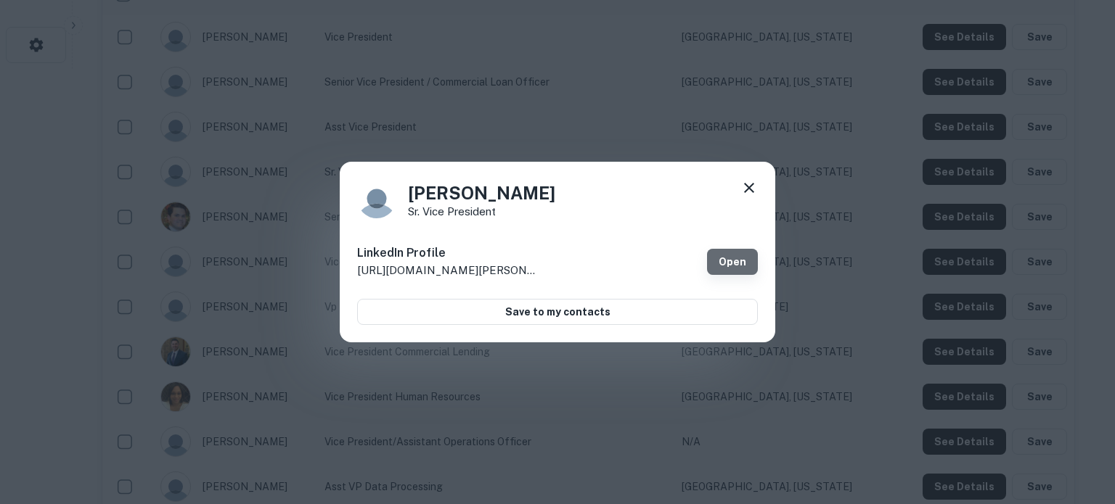
click at [727, 258] on link "Open" at bounding box center [732, 262] width 51 height 26
click at [752, 188] on icon at bounding box center [748, 187] width 17 height 17
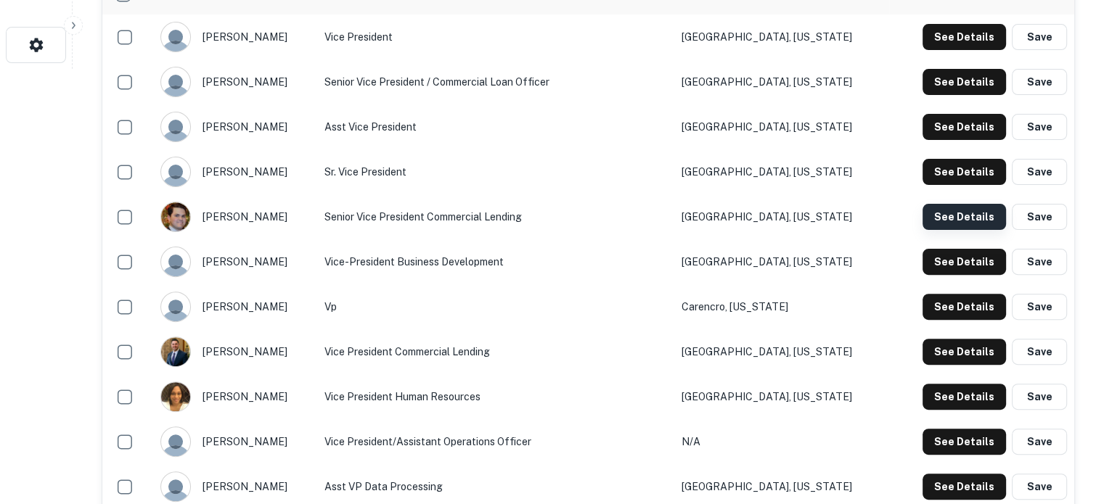
click at [964, 221] on button "See Details" at bounding box center [964, 217] width 83 height 26
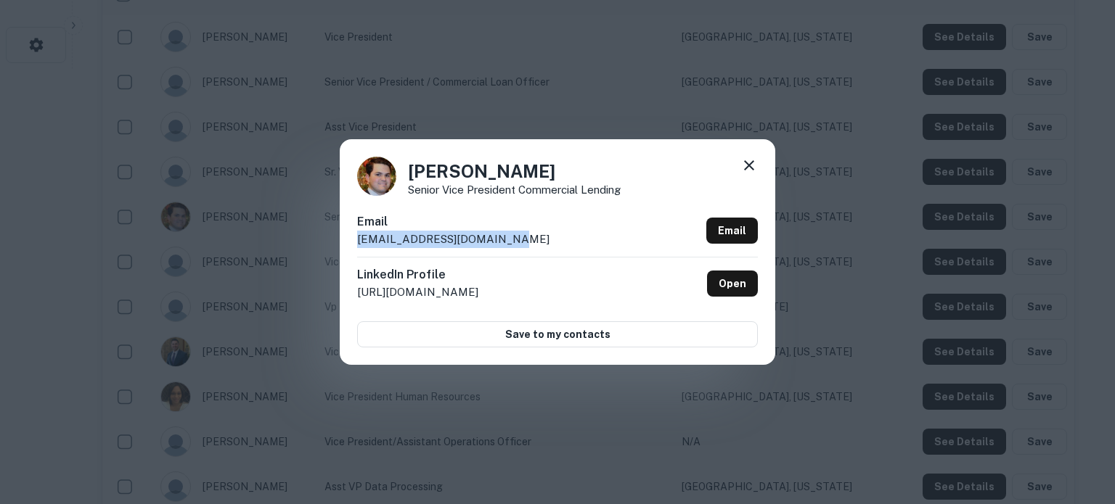
drag, startPoint x: 517, startPoint y: 234, endPoint x: 346, endPoint y: 237, distance: 170.6
click at [346, 237] on div "Zach Viator Senior Vice President Commercial Lending Email zach.viator@bankonne…" at bounding box center [557, 251] width 435 height 225
copy p "zach.viator@bankonnet.com"
click at [745, 168] on icon at bounding box center [748, 165] width 17 height 17
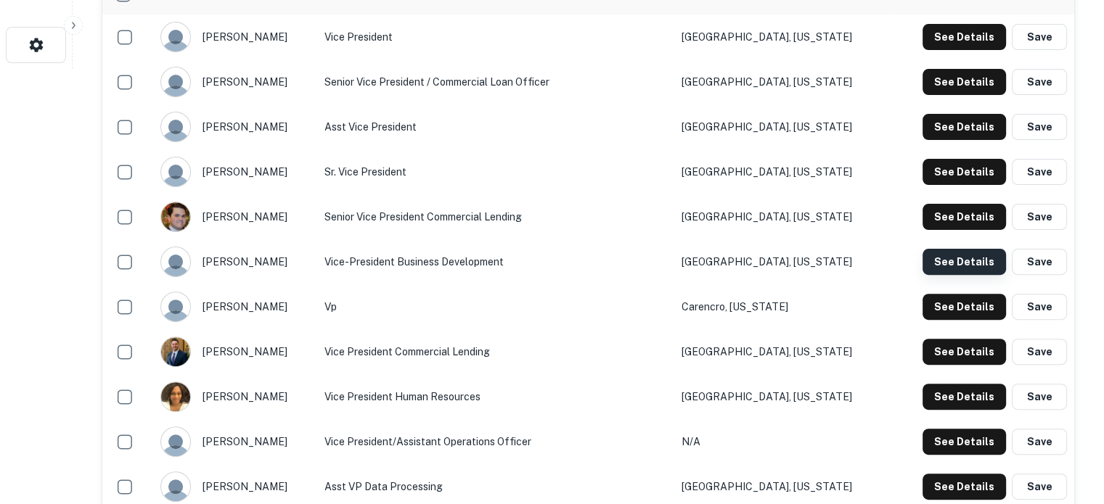
click at [951, 266] on button "See Details" at bounding box center [964, 262] width 83 height 26
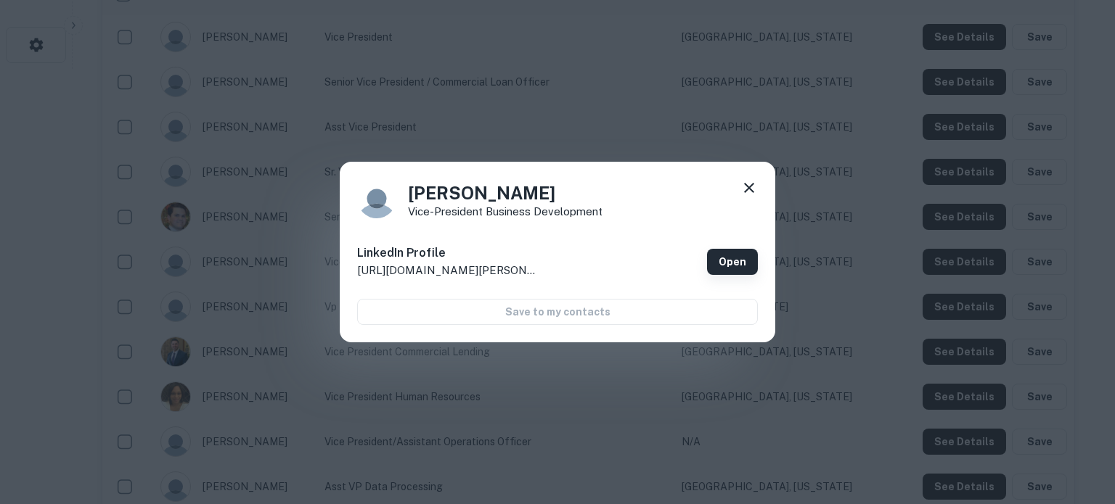
click at [711, 266] on link "Open" at bounding box center [732, 262] width 51 height 26
click at [747, 191] on icon at bounding box center [748, 187] width 17 height 17
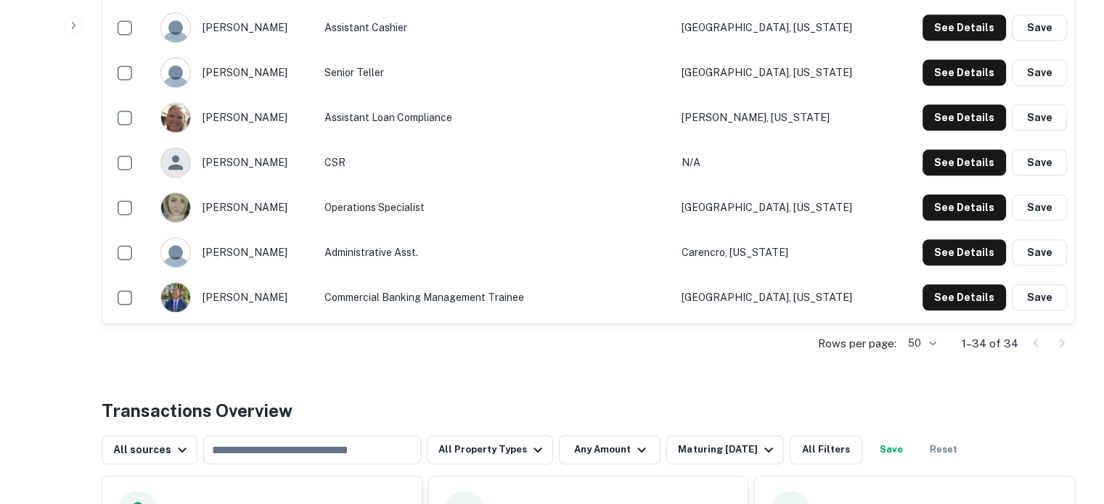
scroll to position [1669, 0]
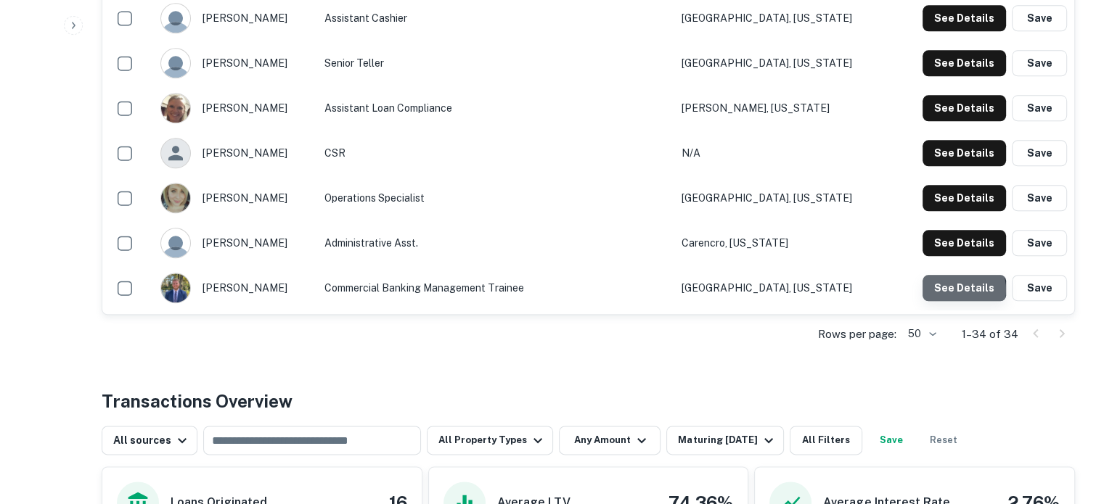
click at [957, 291] on button "See Details" at bounding box center [964, 288] width 83 height 26
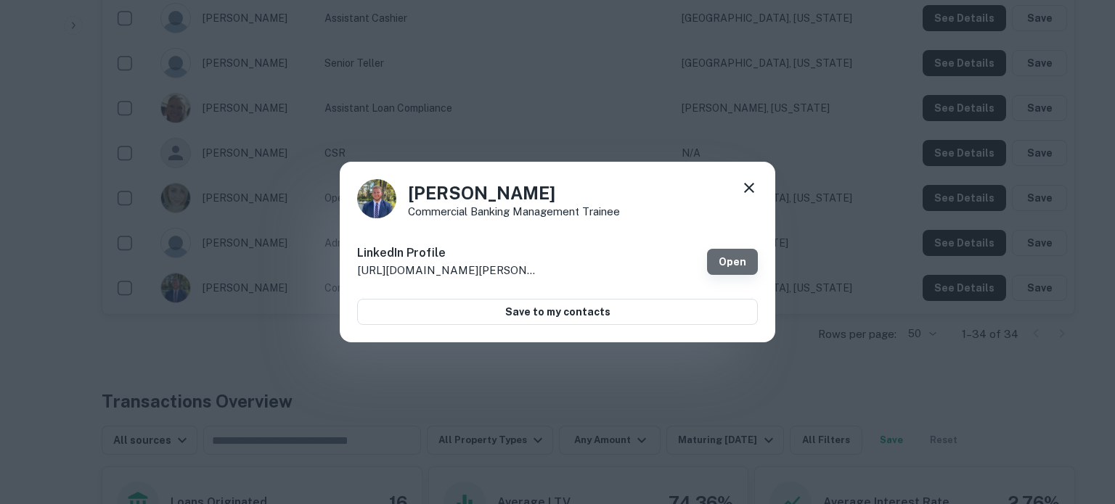
click at [721, 259] on link "Open" at bounding box center [732, 262] width 51 height 26
click at [753, 190] on icon at bounding box center [748, 187] width 17 height 17
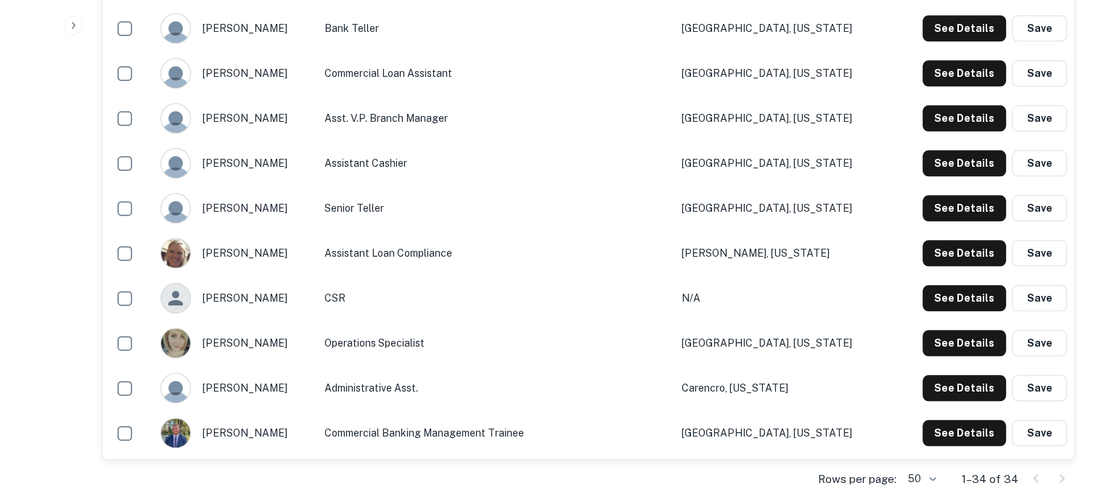
scroll to position [1452, 0]
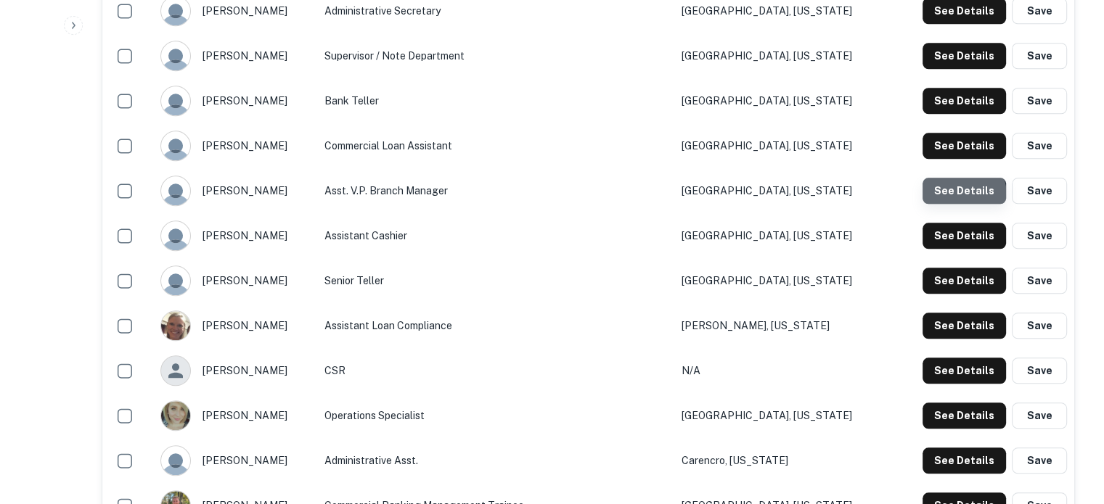
click at [956, 197] on button "See Details" at bounding box center [964, 191] width 83 height 26
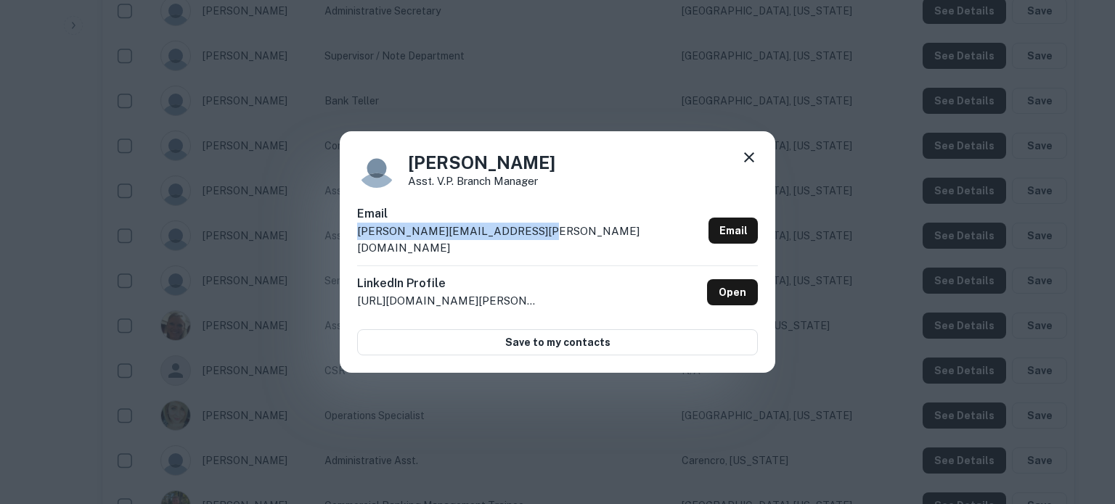
drag, startPoint x: 552, startPoint y: 240, endPoint x: 356, endPoint y: 250, distance: 196.2
click at [356, 250] on div "Lorraine Brister Asst. V.P. Branch Manager Email lorraine.brister@bankonnet.com…" at bounding box center [557, 252] width 435 height 242
copy p "lorraine.brister@bankonnet.com"
click at [743, 163] on icon at bounding box center [748, 157] width 17 height 17
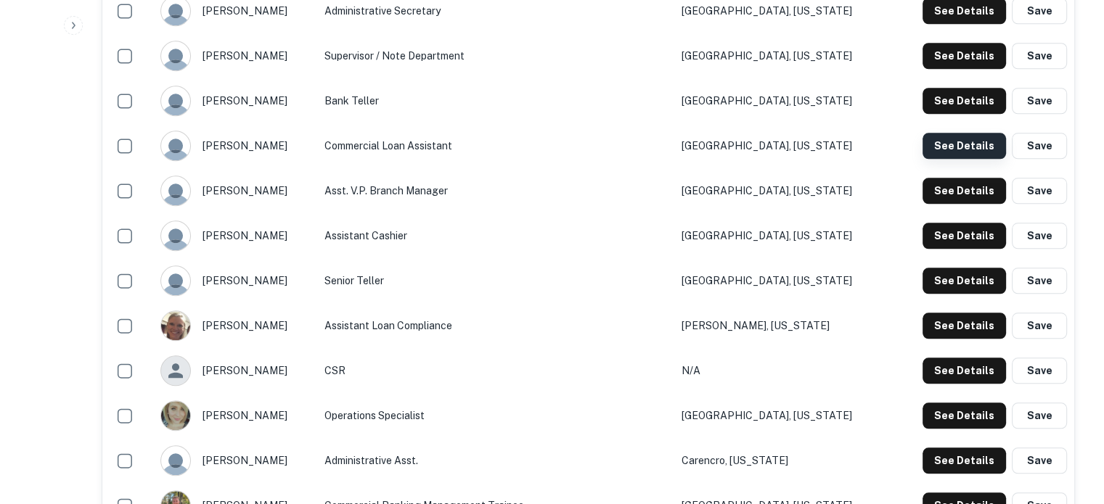
click at [944, 150] on button "See Details" at bounding box center [964, 146] width 83 height 26
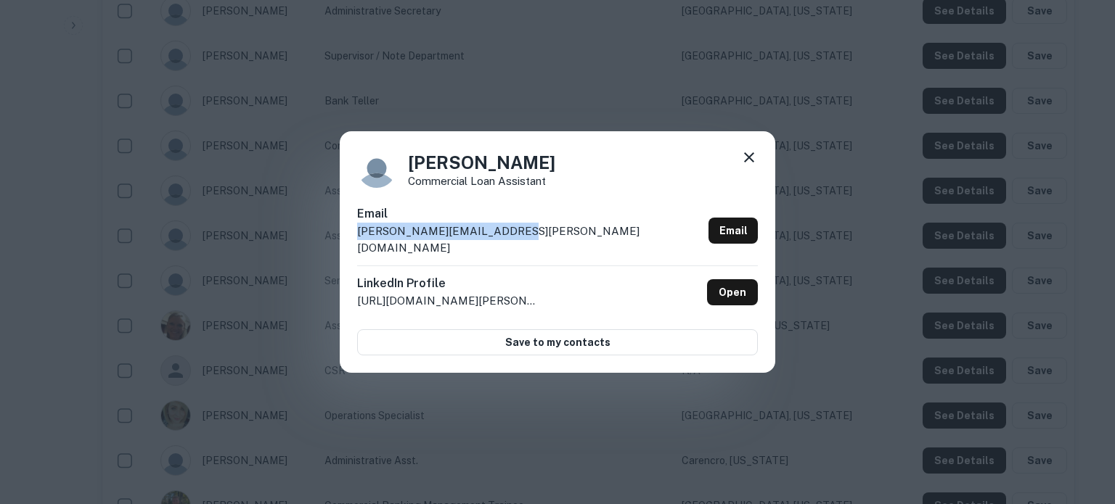
drag, startPoint x: 525, startPoint y: 245, endPoint x: 354, endPoint y: 246, distance: 170.6
click at [354, 246] on div "Lisa Vincent Commercial Loan Assistant Email lisa.vincent@bankonnet.com Email L…" at bounding box center [557, 252] width 435 height 242
copy p "lisa.vincent@bankonnet.com"
click at [745, 163] on icon at bounding box center [749, 157] width 10 height 10
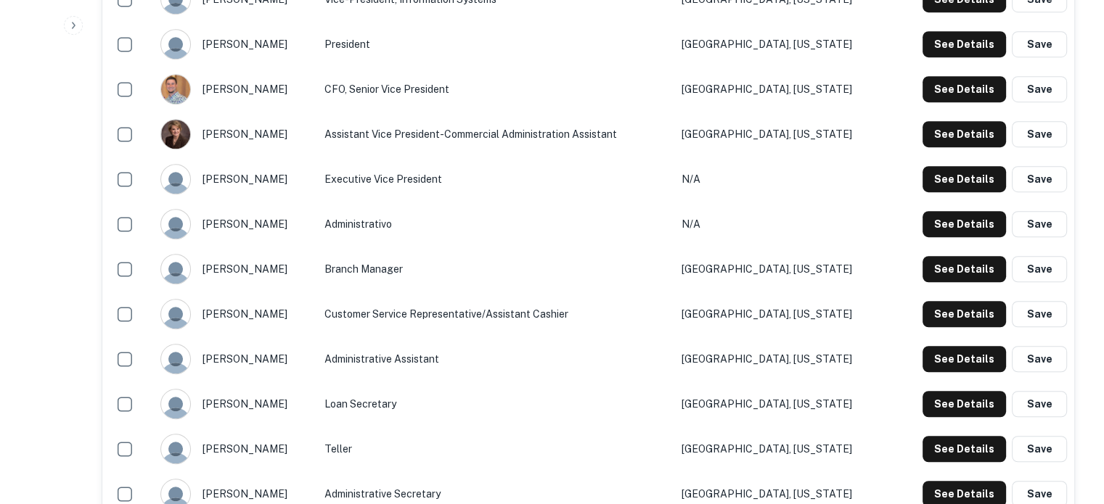
scroll to position [944, 0]
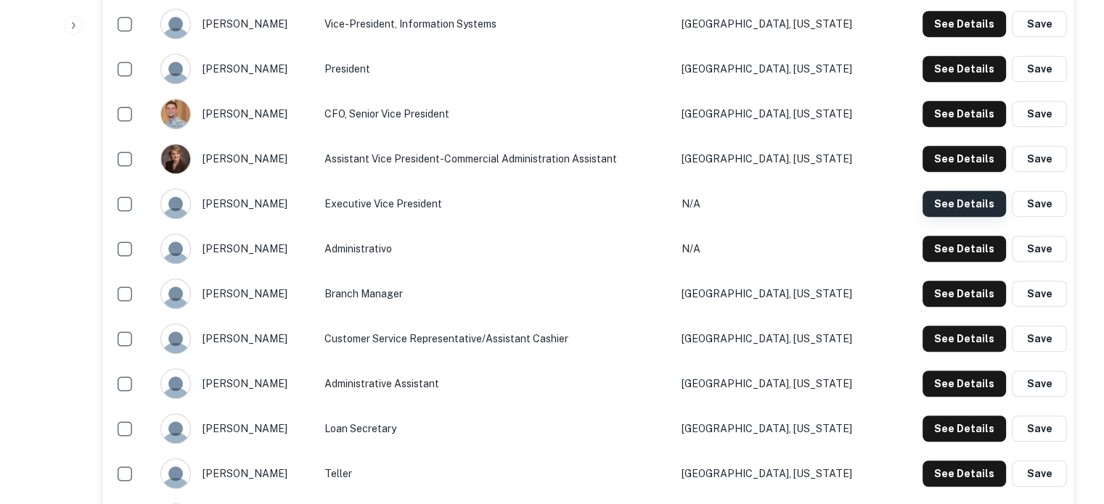
click at [941, 196] on button "See Details" at bounding box center [964, 204] width 83 height 26
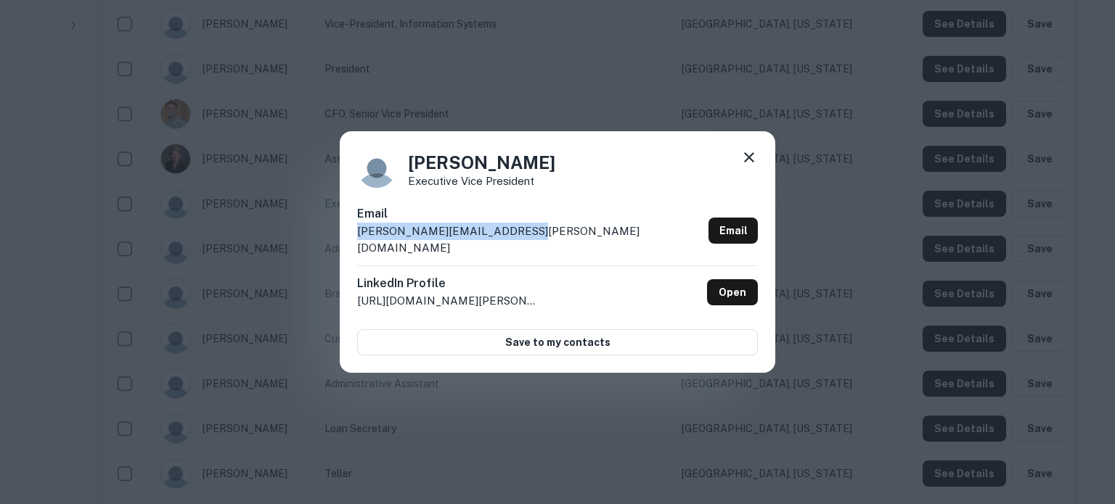
drag, startPoint x: 526, startPoint y: 241, endPoint x: 358, endPoint y: 241, distance: 168.4
click at [358, 241] on div "Email william.taylor@bankonnet.com Email" at bounding box center [557, 235] width 401 height 60
copy p "william.taylor@bankonnet.com"
click at [749, 166] on icon at bounding box center [748, 157] width 17 height 17
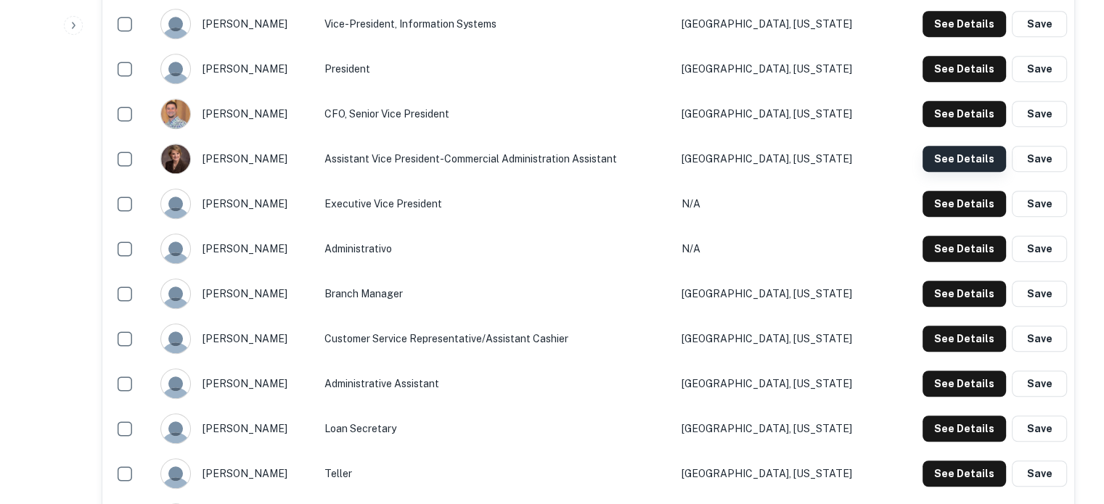
click at [961, 157] on button "See Details" at bounding box center [964, 159] width 83 height 26
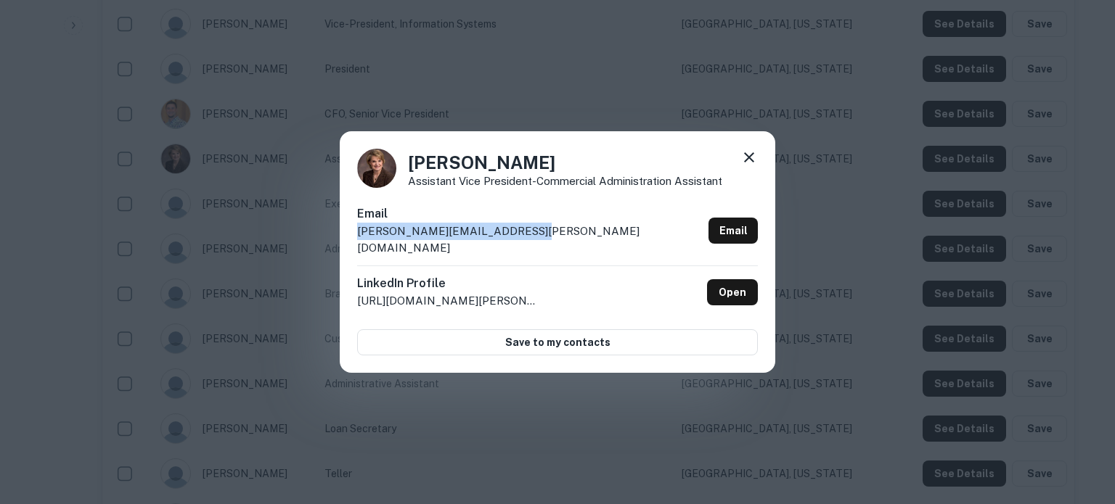
drag, startPoint x: 533, startPoint y: 236, endPoint x: 345, endPoint y: 243, distance: 187.4
click at [345, 243] on div "Vanessa Villien Assistant Vice President-Commercial Administration Assistant Em…" at bounding box center [557, 252] width 435 height 242
copy p "vanessa.villien@bankonnet.com"
click at [745, 163] on icon at bounding box center [749, 157] width 10 height 10
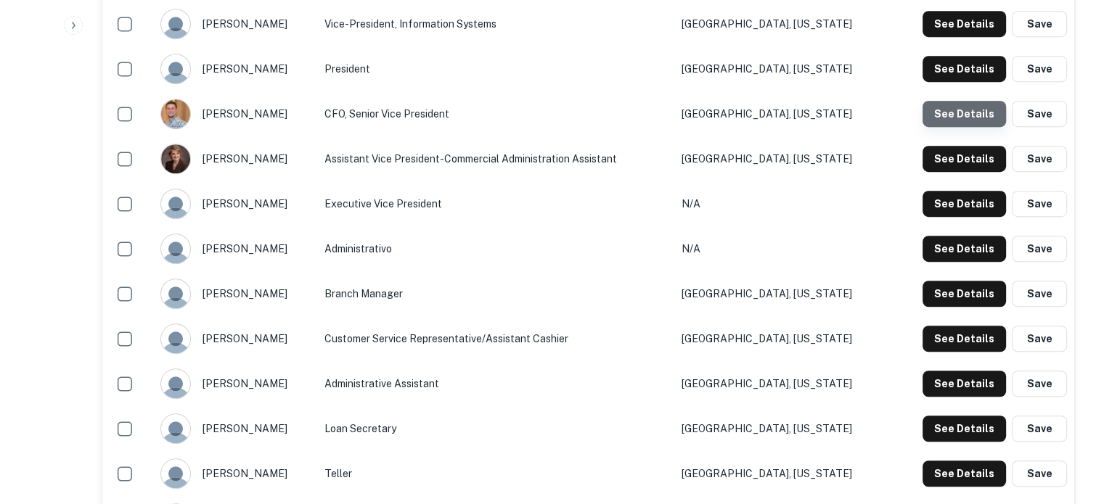
click at [994, 122] on button "See Details" at bounding box center [964, 114] width 83 height 26
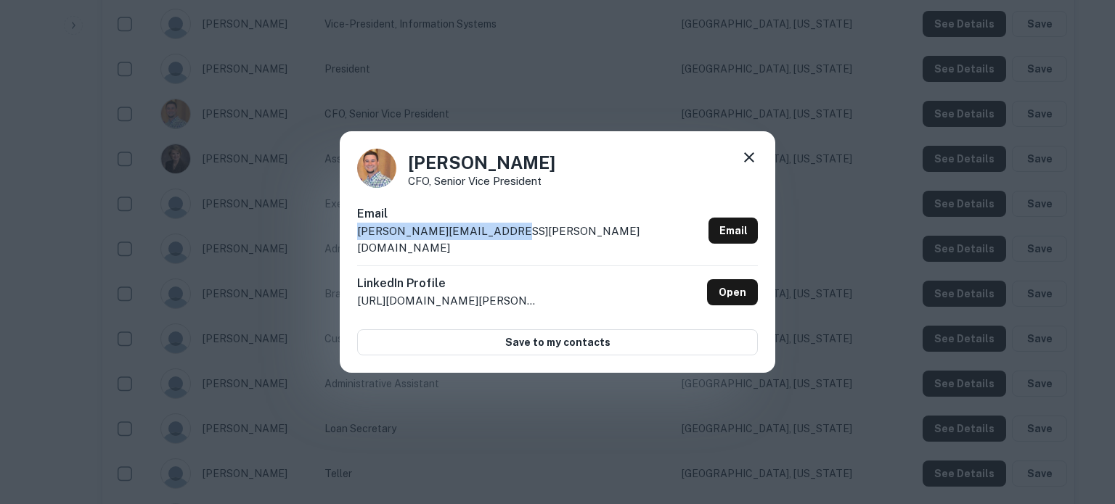
drag, startPoint x: 572, startPoint y: 244, endPoint x: 347, endPoint y: 246, distance: 225.0
click at [347, 246] on div "Tim Prevost CFO, Senior Vice President Email tim.prevost@bankonnet.com Email Li…" at bounding box center [557, 252] width 435 height 242
copy p "tim.prevost@bankonnet.com"
click at [747, 166] on icon at bounding box center [748, 157] width 17 height 17
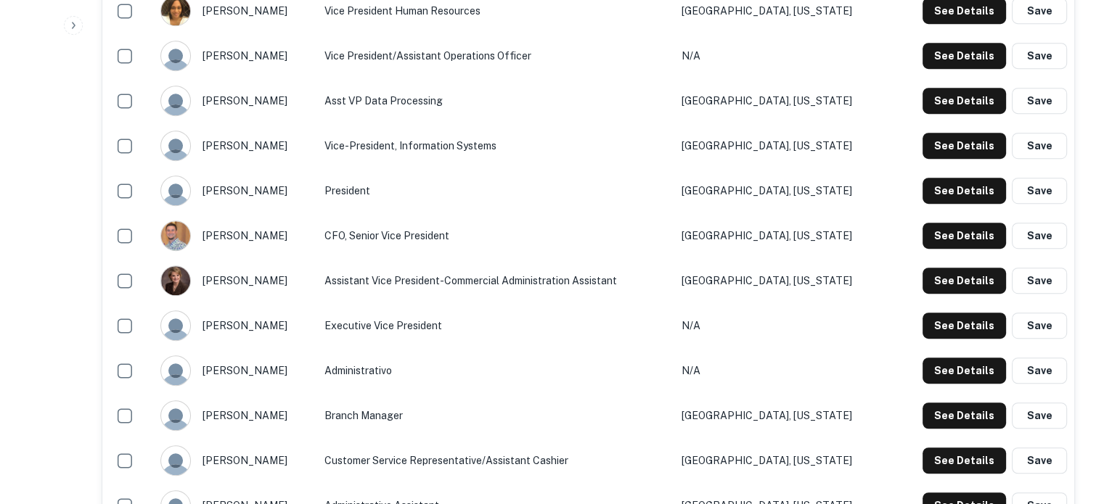
scroll to position [798, 0]
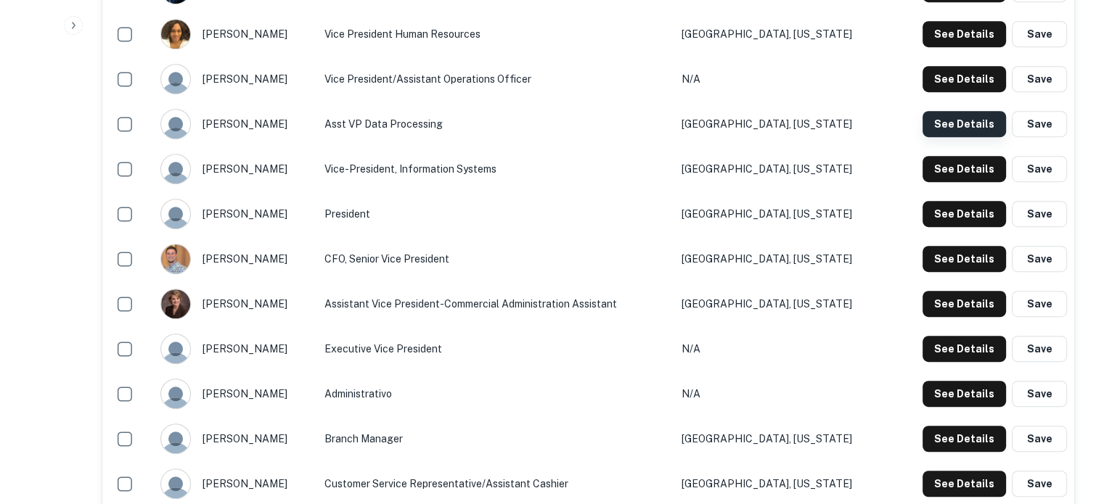
click at [952, 133] on button "See Details" at bounding box center [964, 124] width 83 height 26
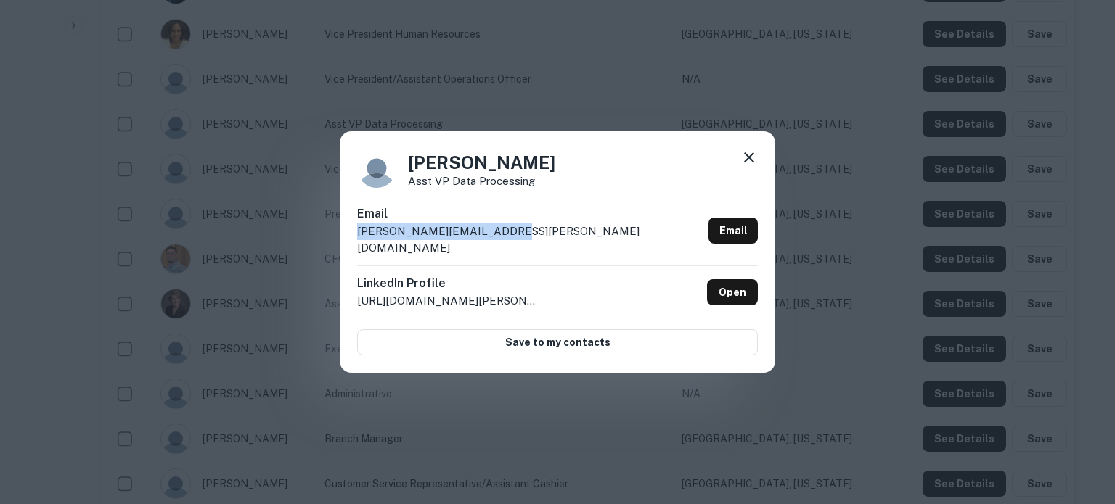
drag, startPoint x: 537, startPoint y: 237, endPoint x: 360, endPoint y: 243, distance: 177.2
click at [360, 243] on div "Email mike.martin@bankonnet.com Email" at bounding box center [557, 235] width 401 height 60
click at [748, 163] on icon at bounding box center [749, 157] width 10 height 10
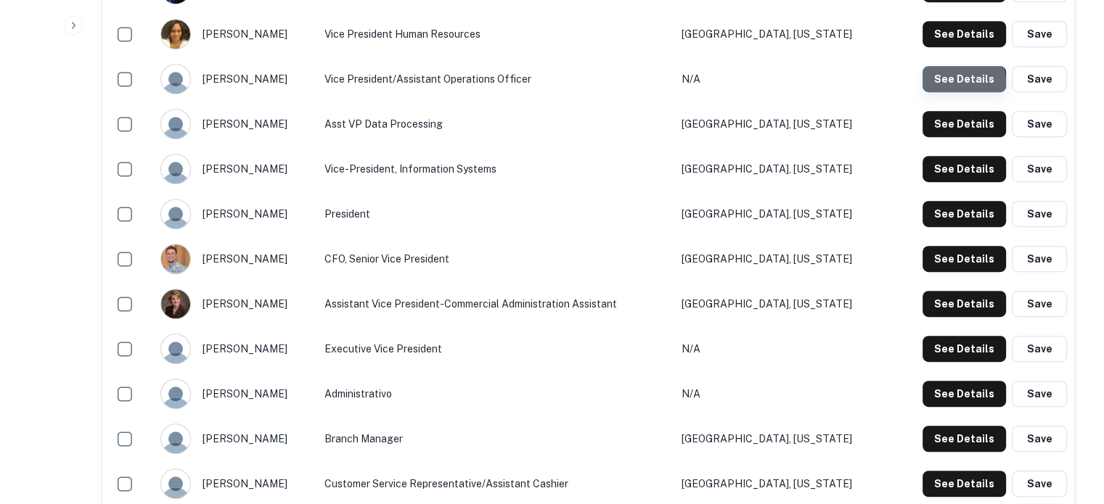
click at [947, 83] on button "See Details" at bounding box center [964, 79] width 83 height 26
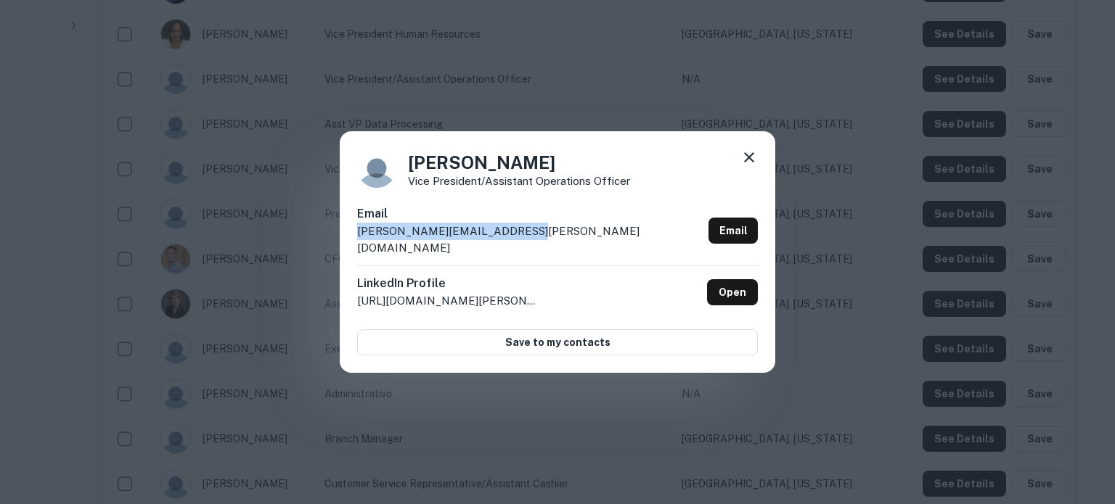
drag, startPoint x: 524, startPoint y: 242, endPoint x: 345, endPoint y: 246, distance: 178.6
click at [345, 246] on div "Michelle David Vice President/Assistant Operations Officer Email michelle.david…" at bounding box center [557, 252] width 435 height 242
click at [753, 163] on icon at bounding box center [749, 157] width 10 height 10
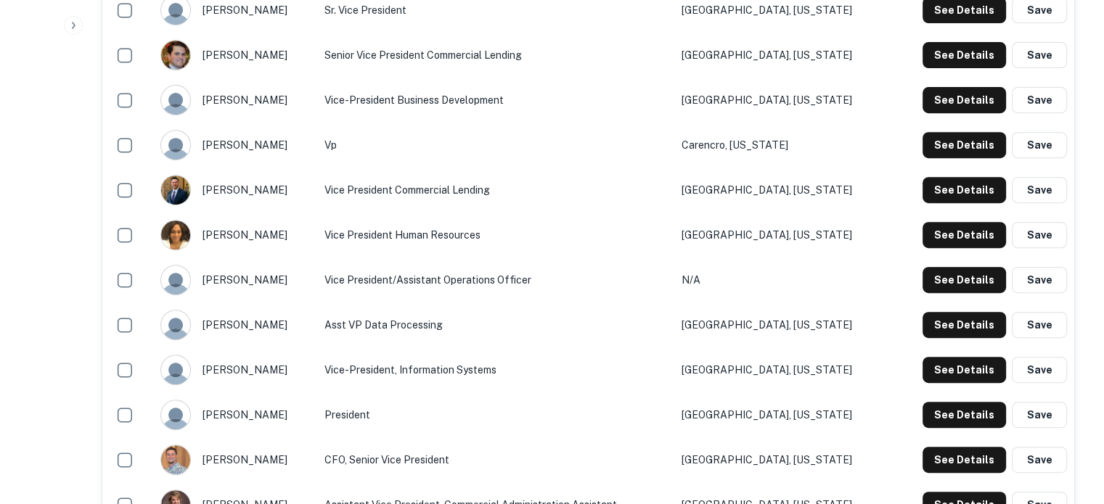
scroll to position [508, 0]
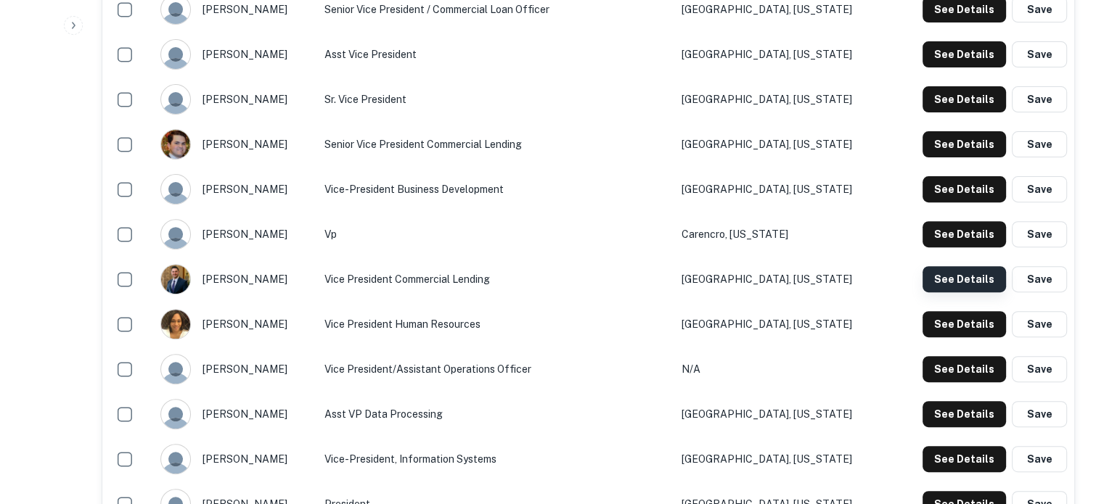
click at [940, 277] on button "See Details" at bounding box center [964, 279] width 83 height 26
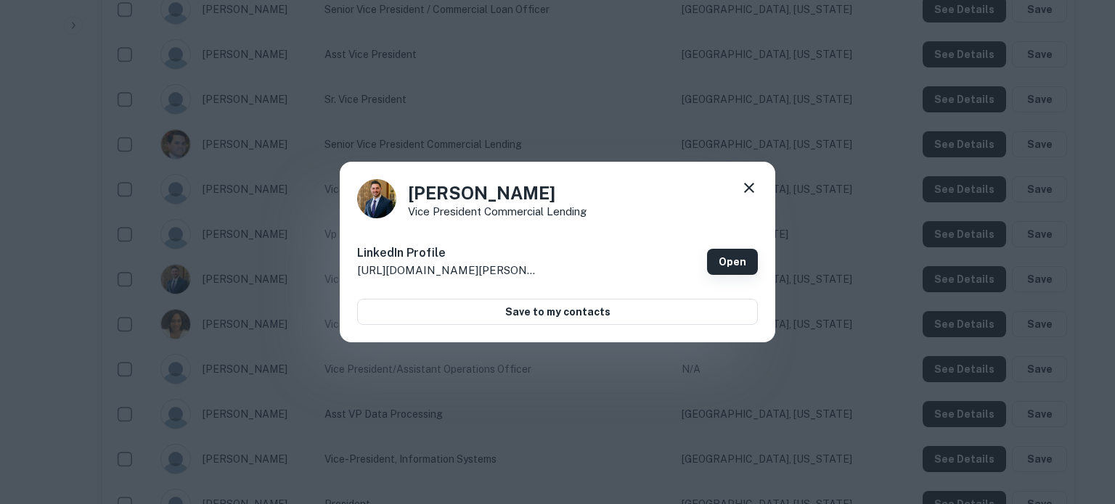
click at [729, 261] on link "Open" at bounding box center [732, 262] width 51 height 26
click at [745, 185] on icon at bounding box center [748, 187] width 17 height 17
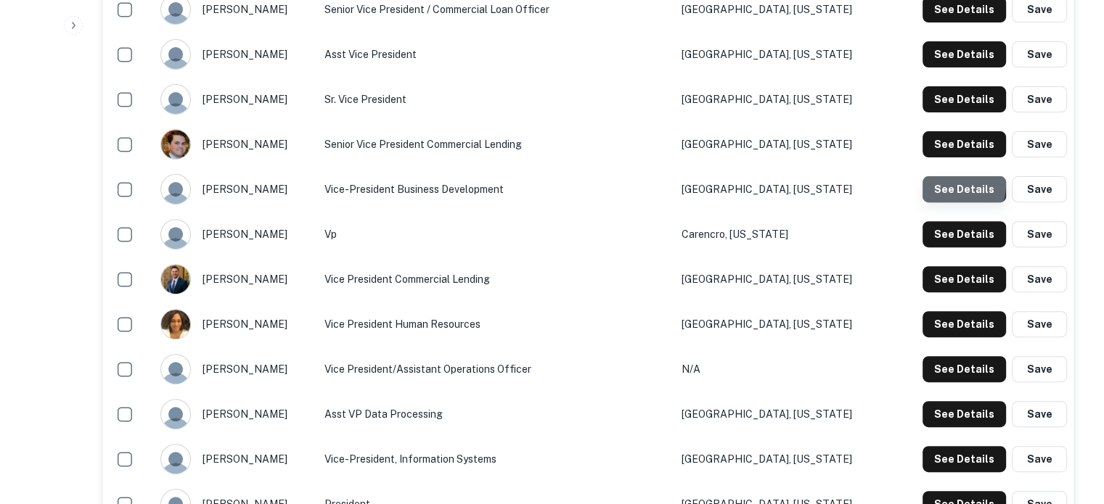
click at [940, 185] on button "See Details" at bounding box center [964, 189] width 83 height 26
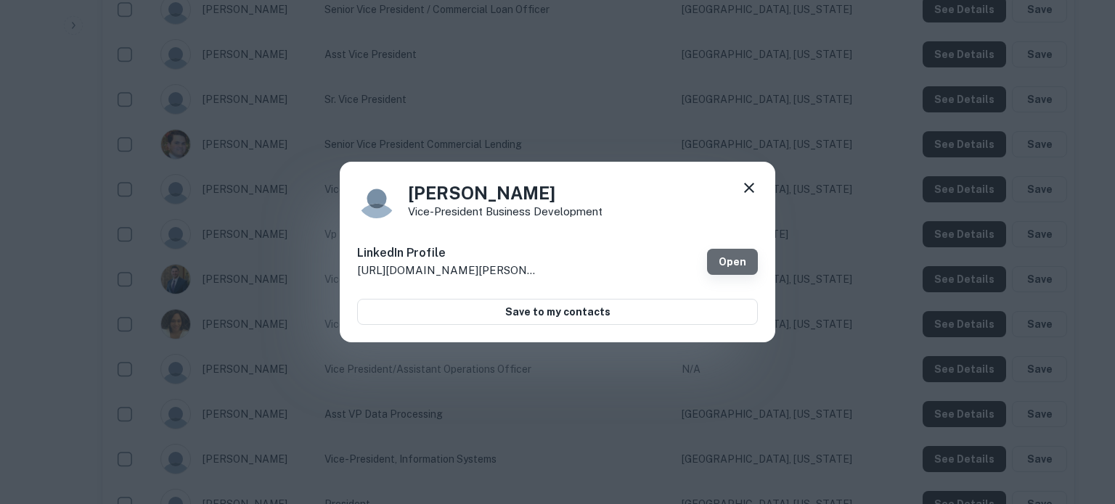
click at [708, 255] on link "Open" at bounding box center [732, 262] width 51 height 26
click at [744, 198] on div at bounding box center [748, 190] width 17 height 23
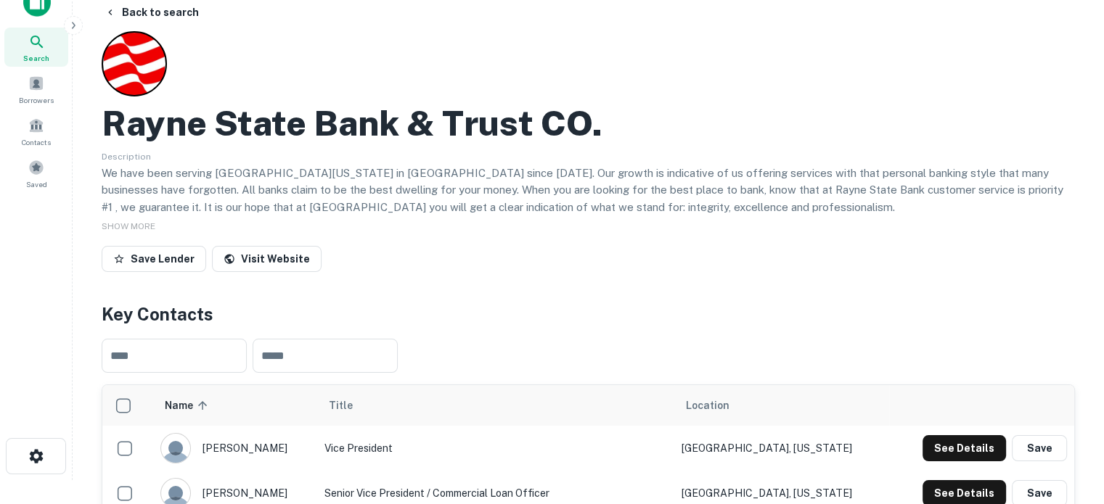
scroll to position [0, 0]
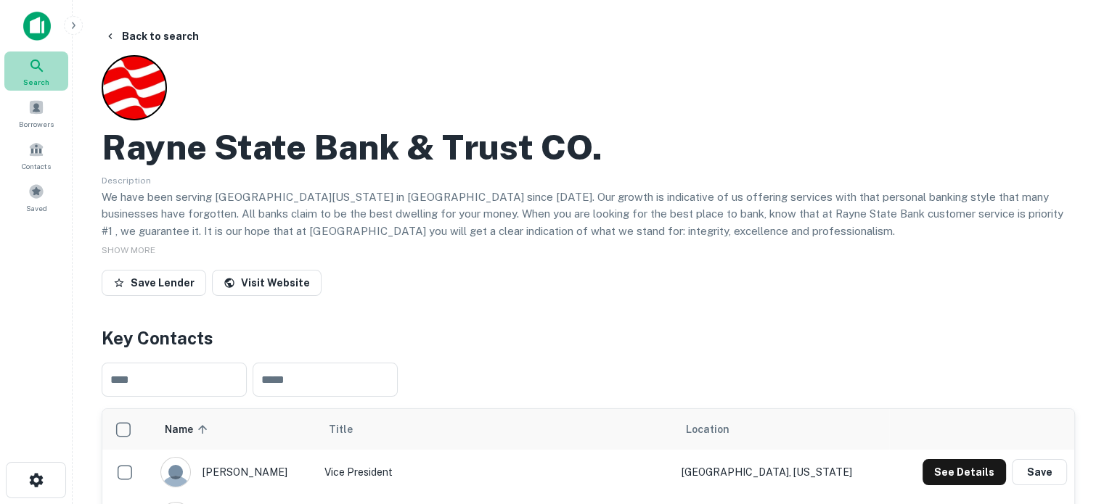
click at [48, 68] on div "Search" at bounding box center [36, 71] width 64 height 39
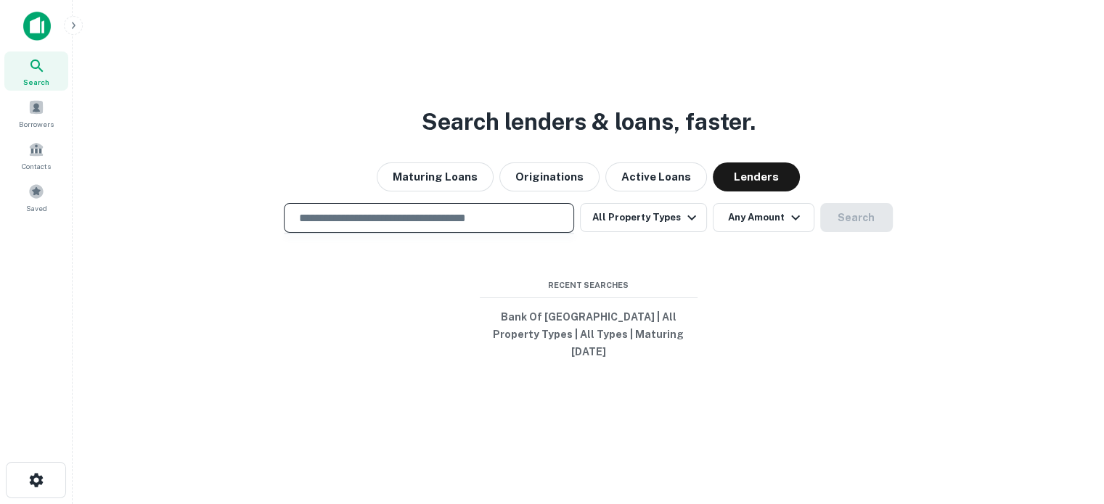
click at [462, 222] on input "text" at bounding box center [428, 218] width 277 height 17
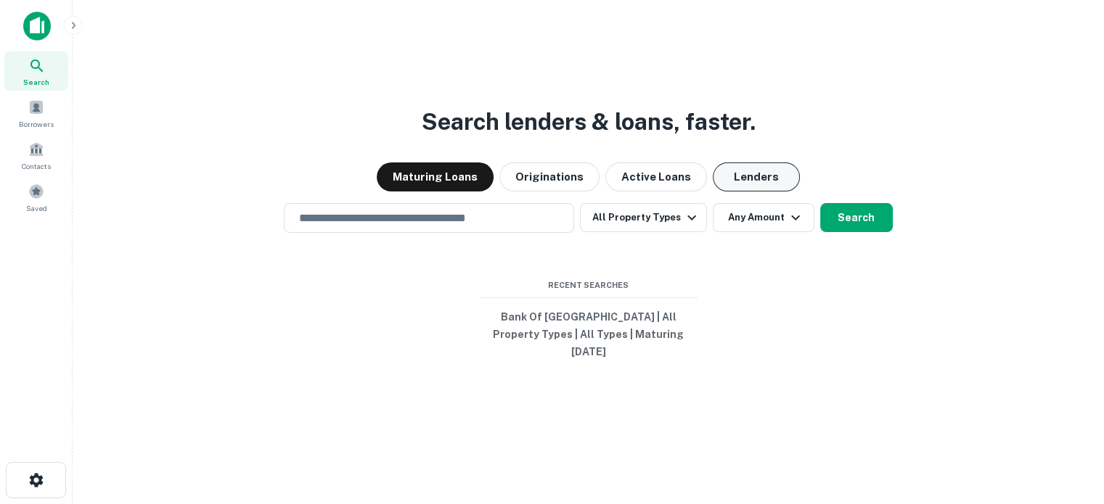
click at [748, 192] on button "Lenders" at bounding box center [756, 177] width 87 height 29
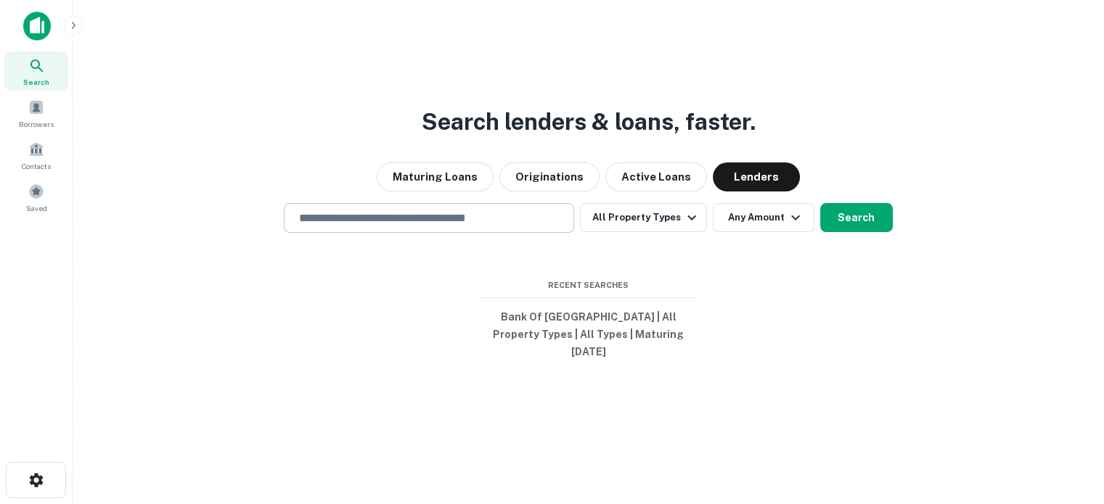
click at [395, 226] on input "text" at bounding box center [428, 218] width 277 height 17
paste input "**********"
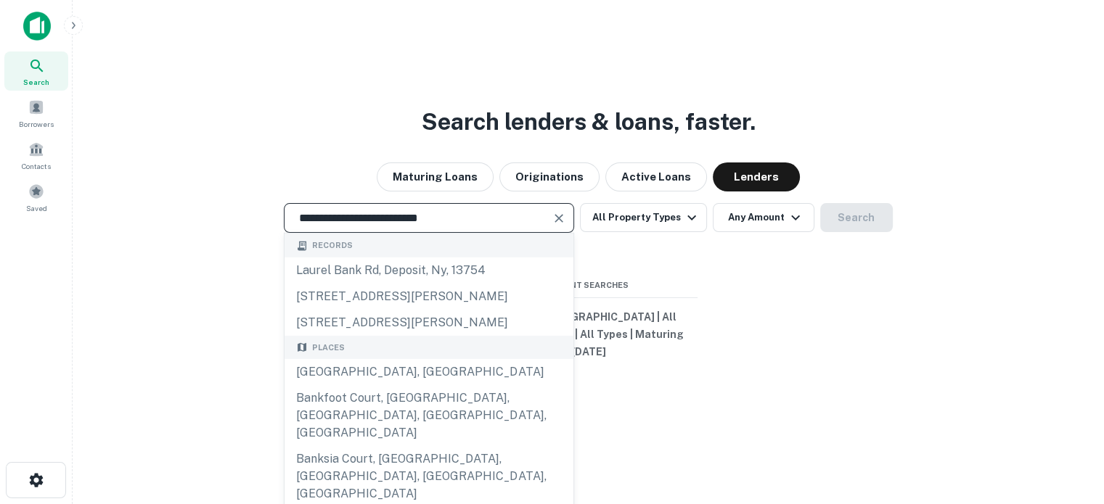
scroll to position [145, 0]
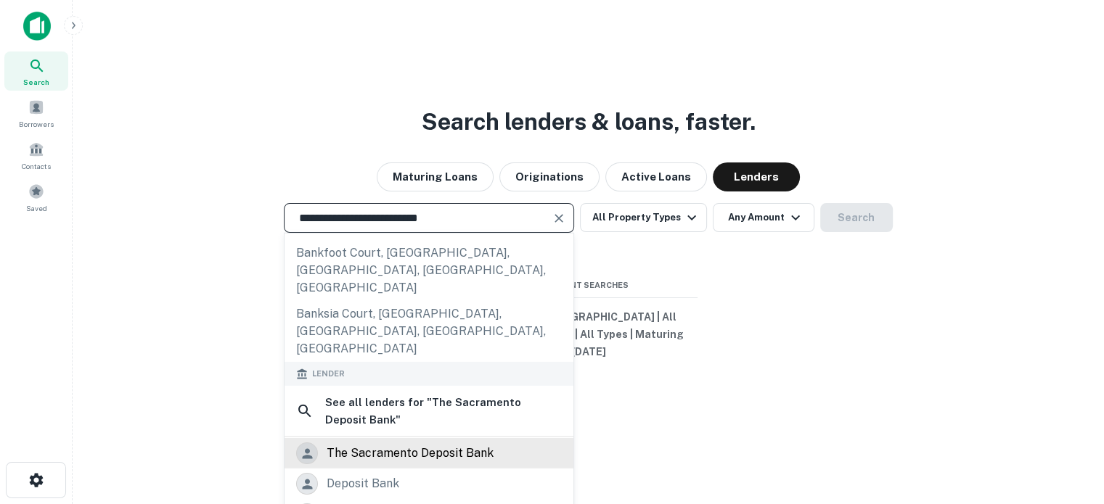
type input "**********"
click at [399, 443] on div "the sacramento deposit bank" at bounding box center [410, 454] width 167 height 22
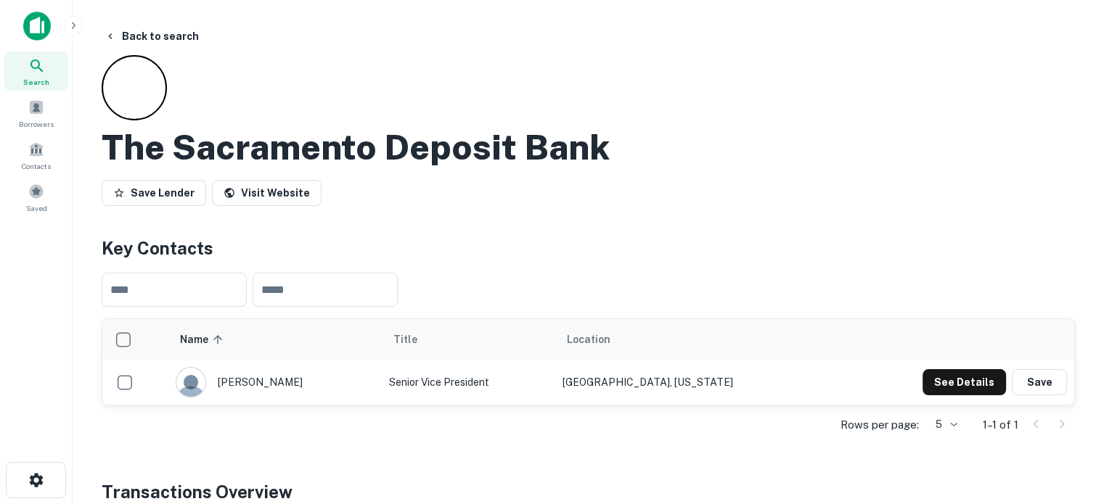
click at [43, 62] on icon at bounding box center [36, 65] width 17 height 17
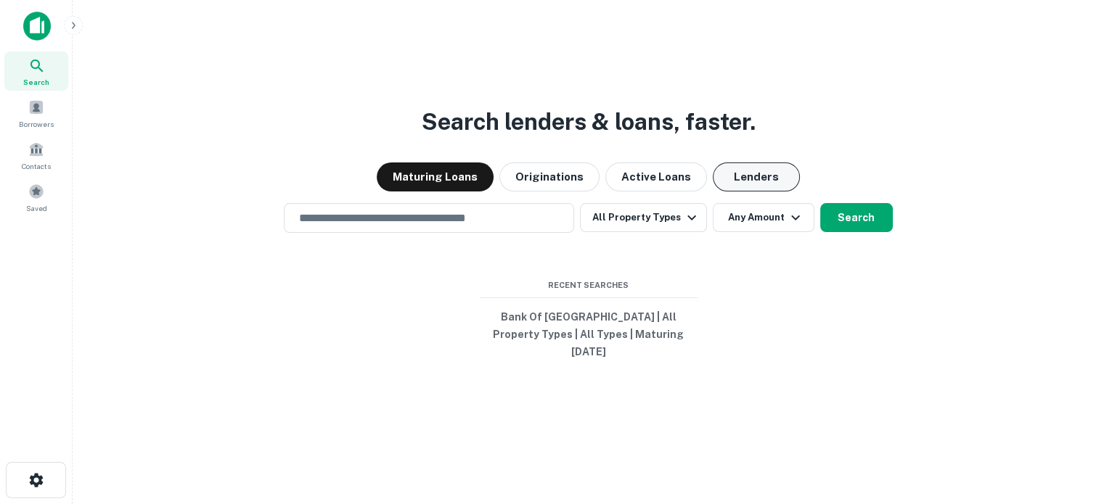
click at [751, 173] on button "Lenders" at bounding box center [756, 177] width 87 height 29
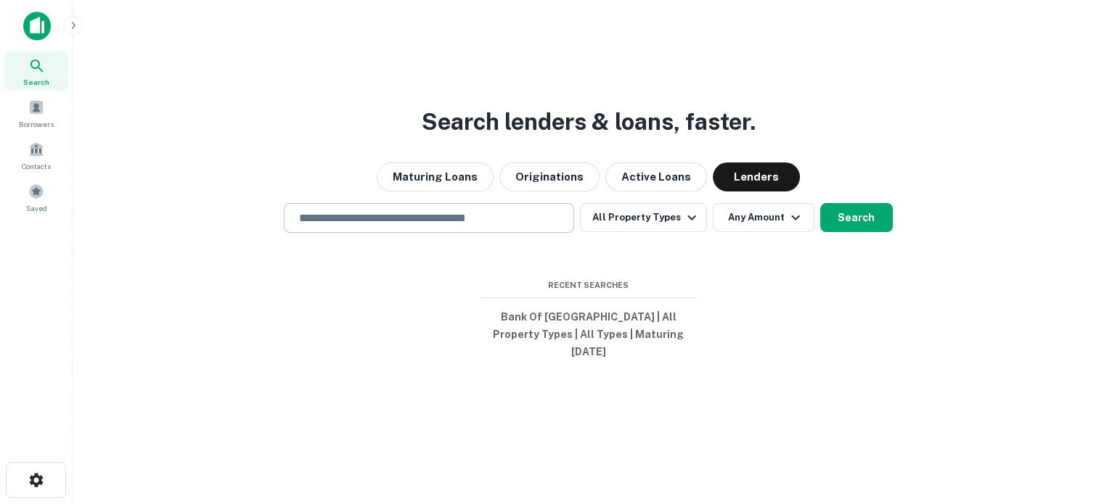
click at [512, 226] on input "text" at bounding box center [428, 218] width 277 height 17
paste input "**********"
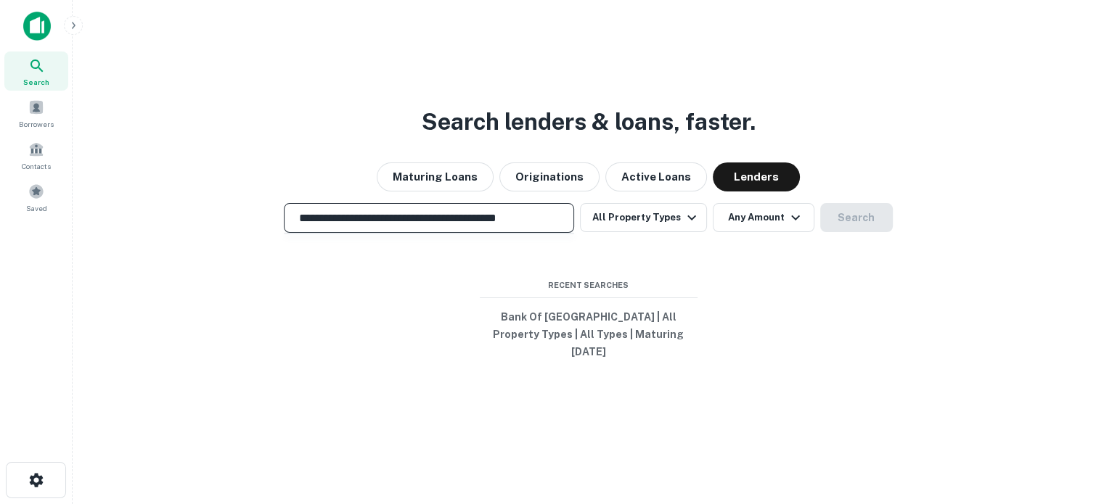
scroll to position [0, 29]
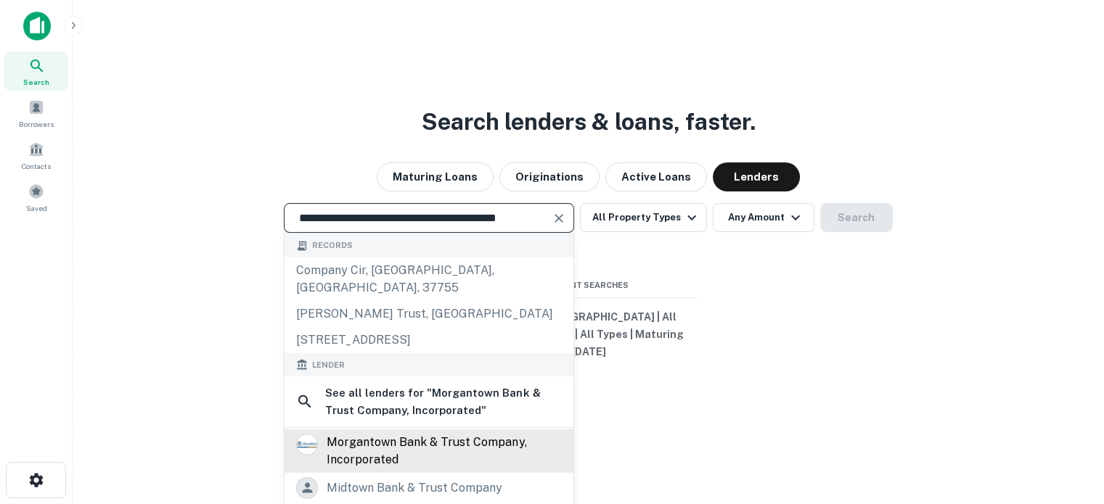
type input "**********"
click at [419, 434] on div "morgantown bank & trust company, incorporated" at bounding box center [444, 451] width 235 height 35
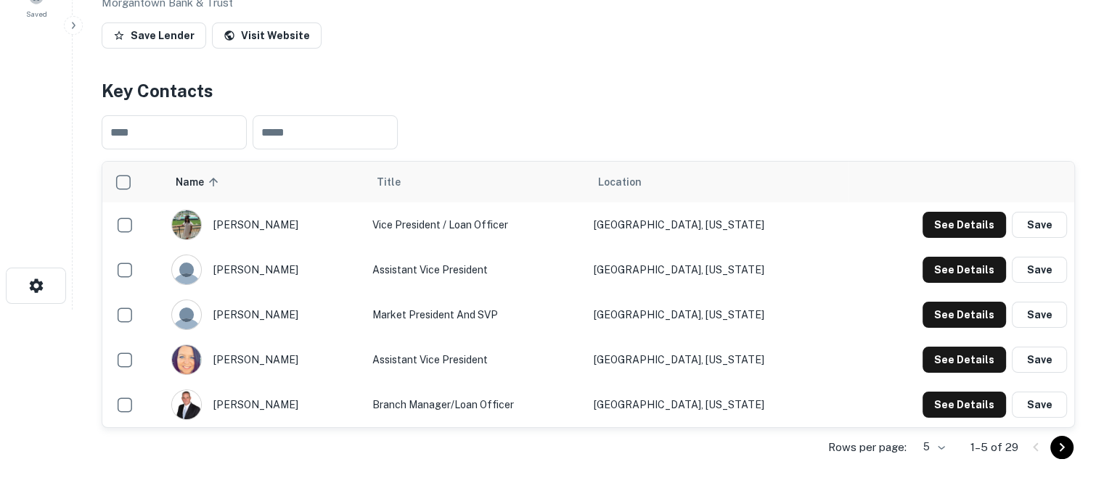
scroll to position [218, 0]
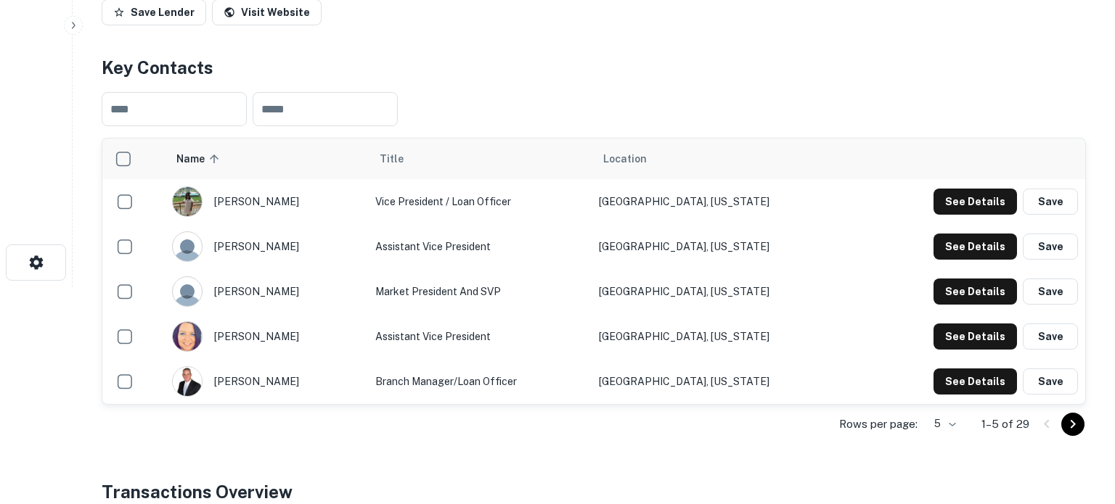
click at [933, 287] on body "Search Borrowers Contacts Saved Back to search Morgantown Bank & Trust Company,…" at bounding box center [557, 34] width 1115 height 504
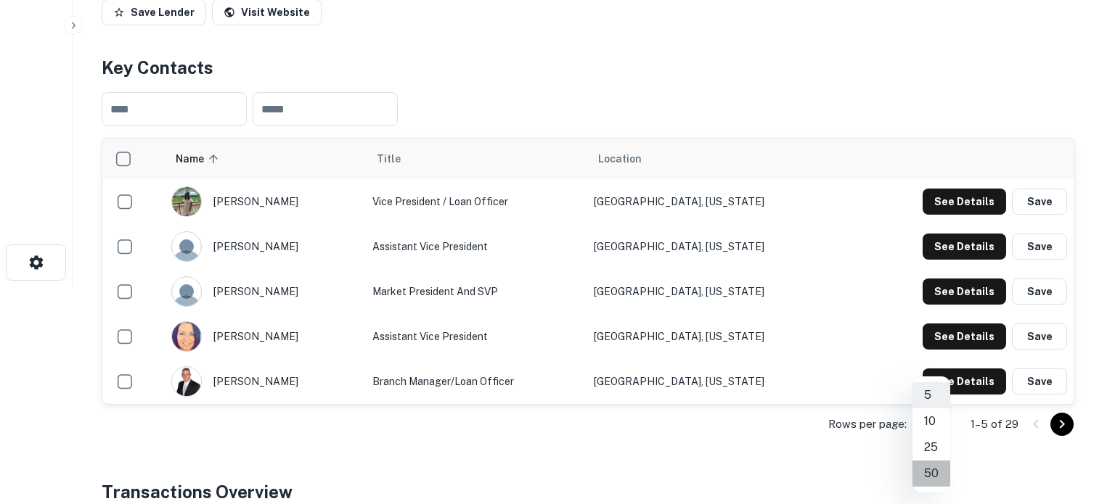
click at [930, 474] on li "50" at bounding box center [931, 474] width 38 height 26
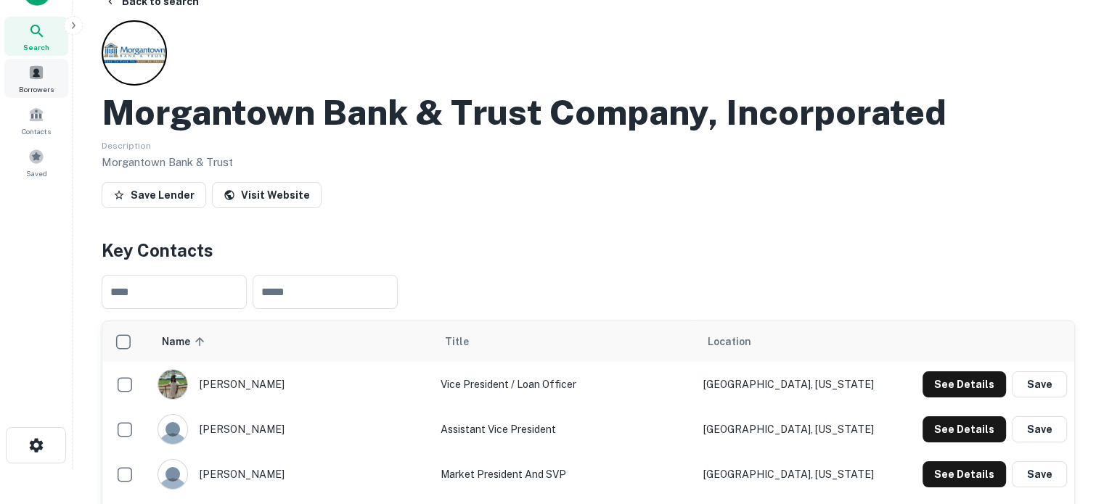
scroll to position [0, 0]
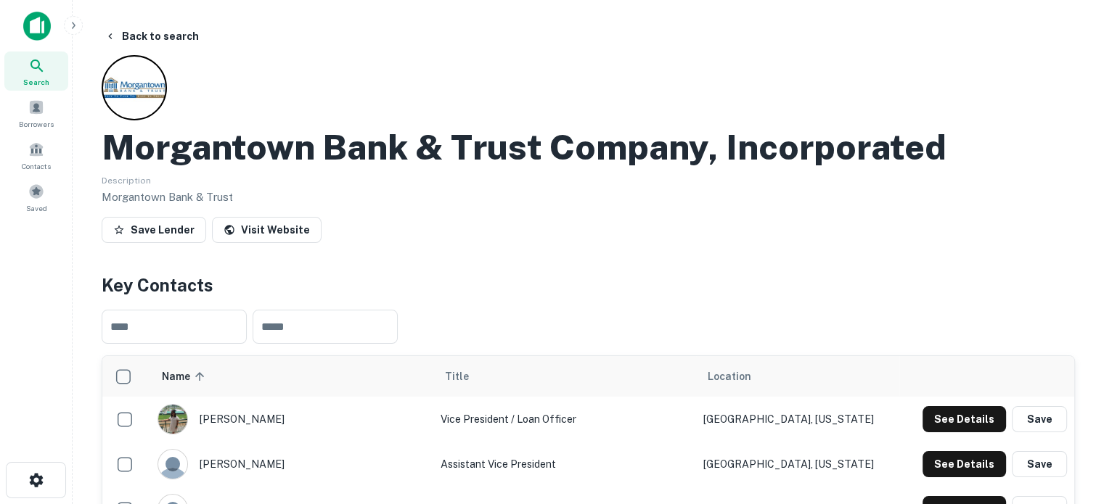
click at [46, 69] on div "Search" at bounding box center [36, 71] width 64 height 39
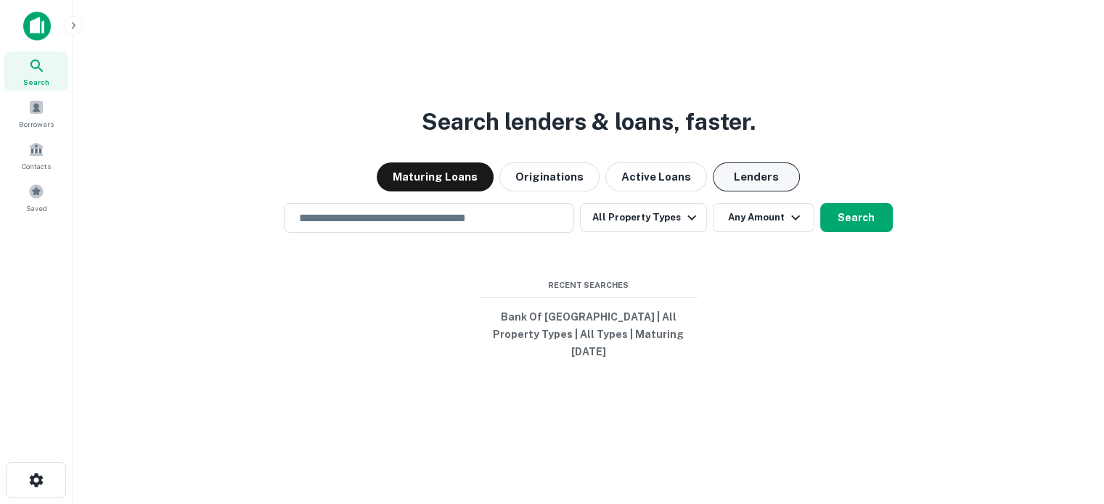
click at [750, 180] on button "Lenders" at bounding box center [756, 177] width 87 height 29
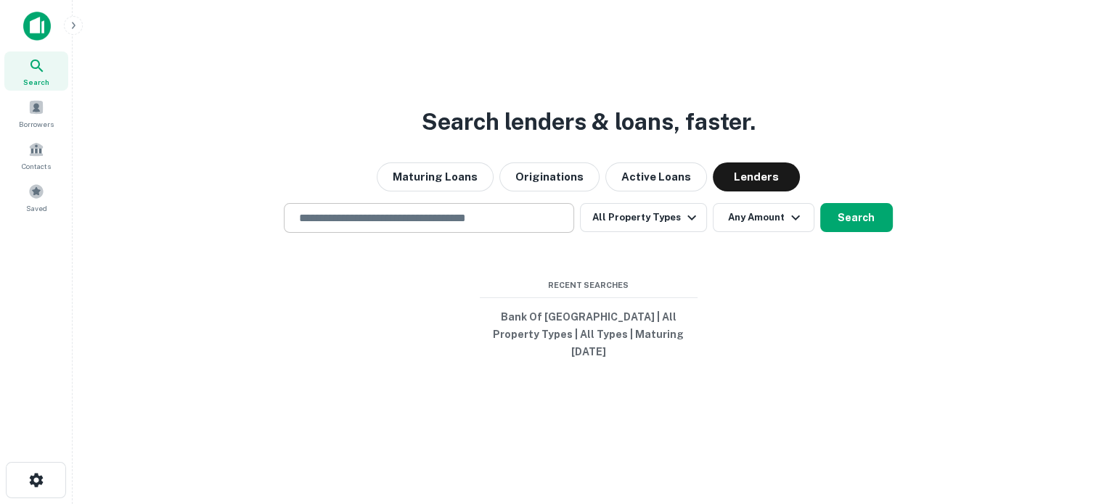
click at [488, 225] on input "text" at bounding box center [428, 218] width 277 height 17
paste input "**********"
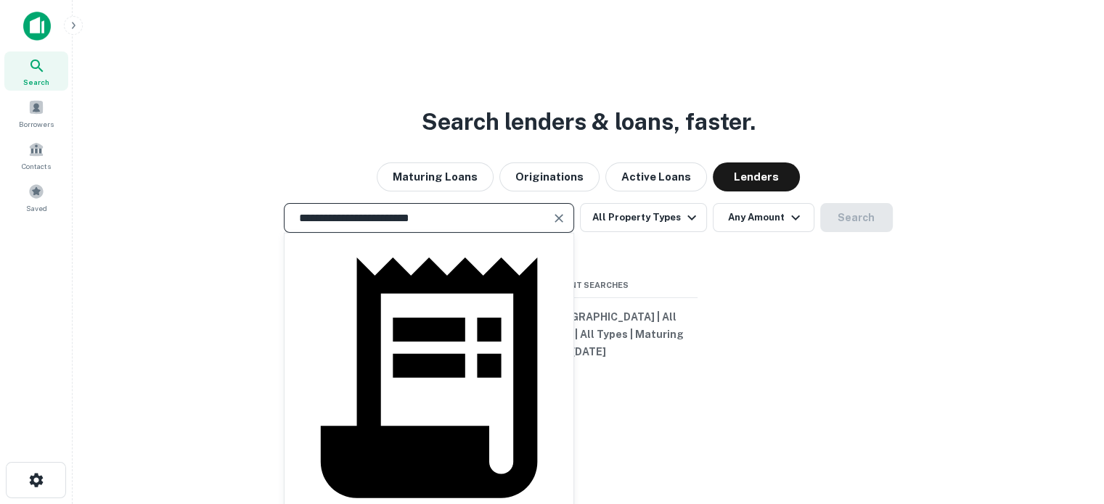
type input "**********"
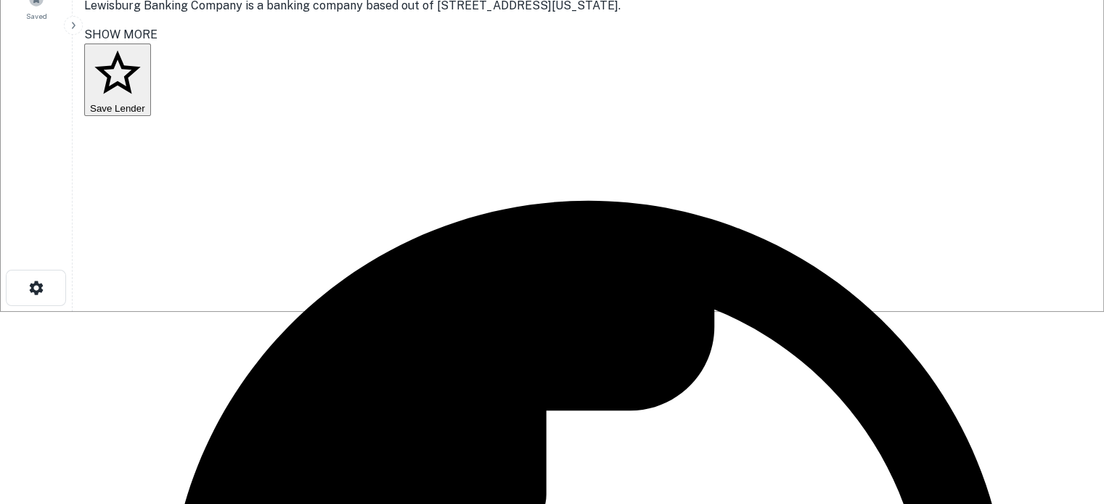
scroll to position [218, 0]
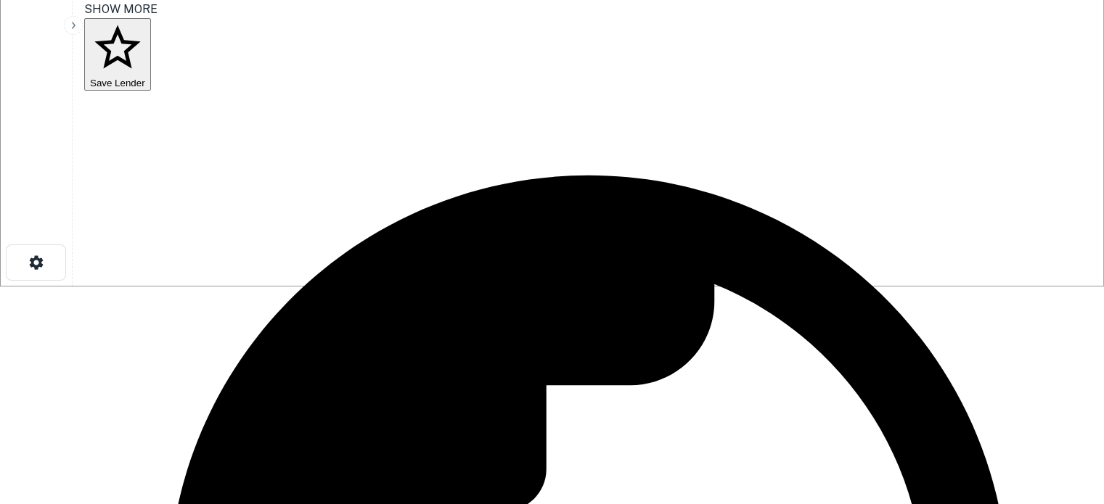
click at [949, 287] on body "Search Borrowers Contacts Saved Back to search Lewisburg Banking Company Descri…" at bounding box center [552, 34] width 1104 height 504
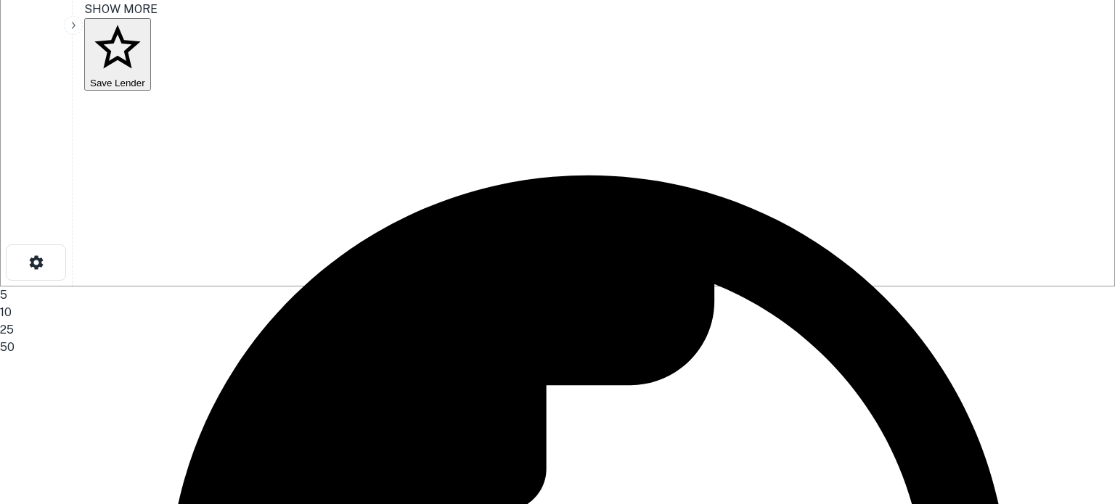
click at [941, 356] on li "50" at bounding box center [552, 347] width 1104 height 17
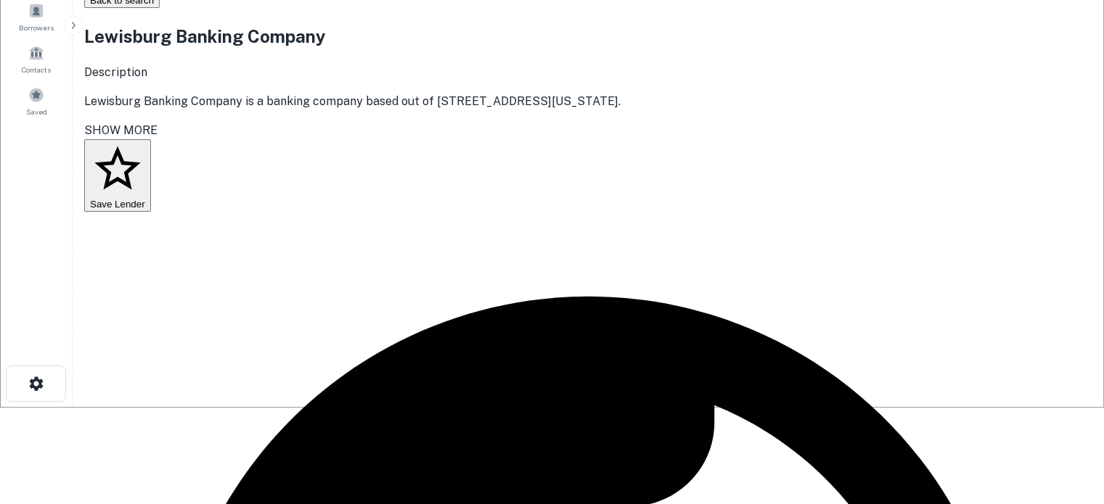
scroll to position [73, 0]
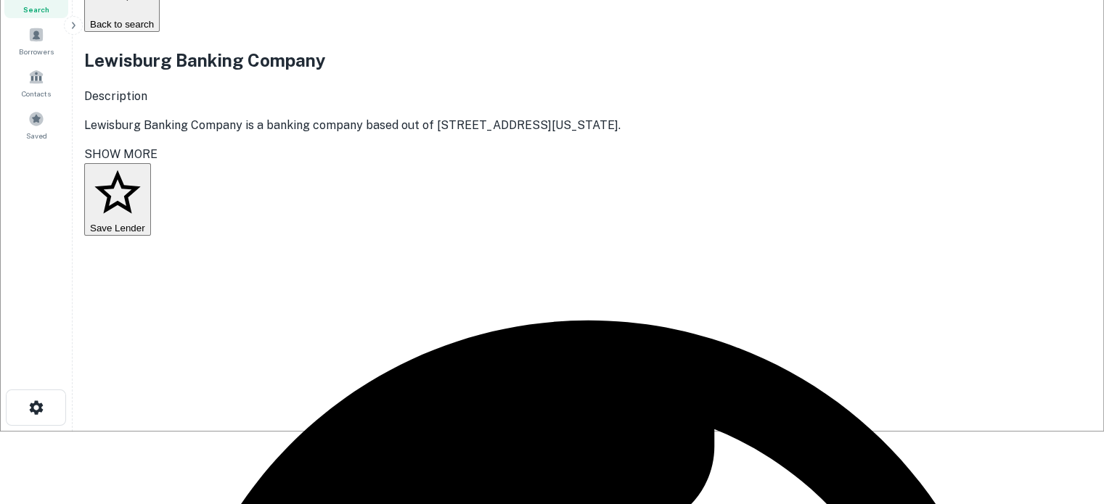
drag, startPoint x: 44, startPoint y: 16, endPoint x: 102, endPoint y: 23, distance: 58.4
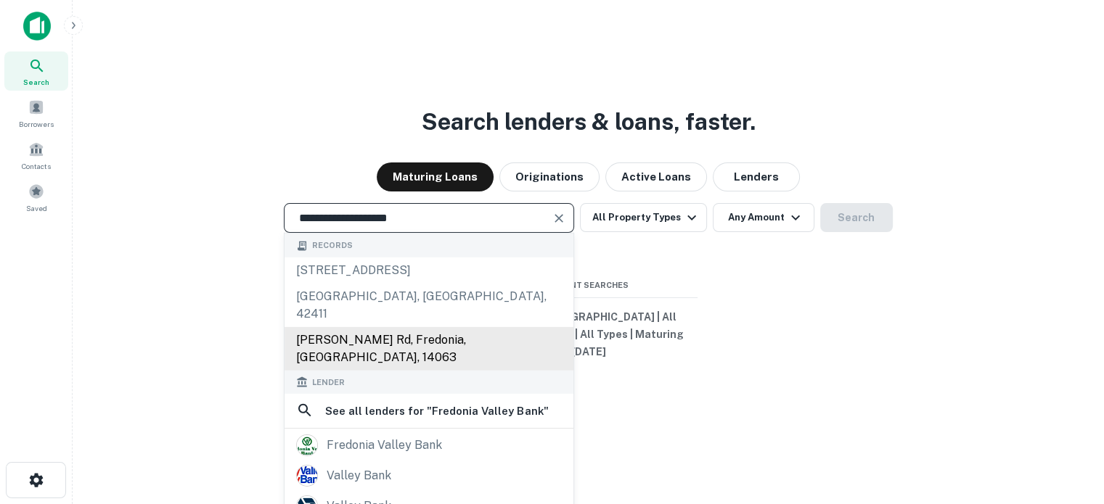
scroll to position [73, 0]
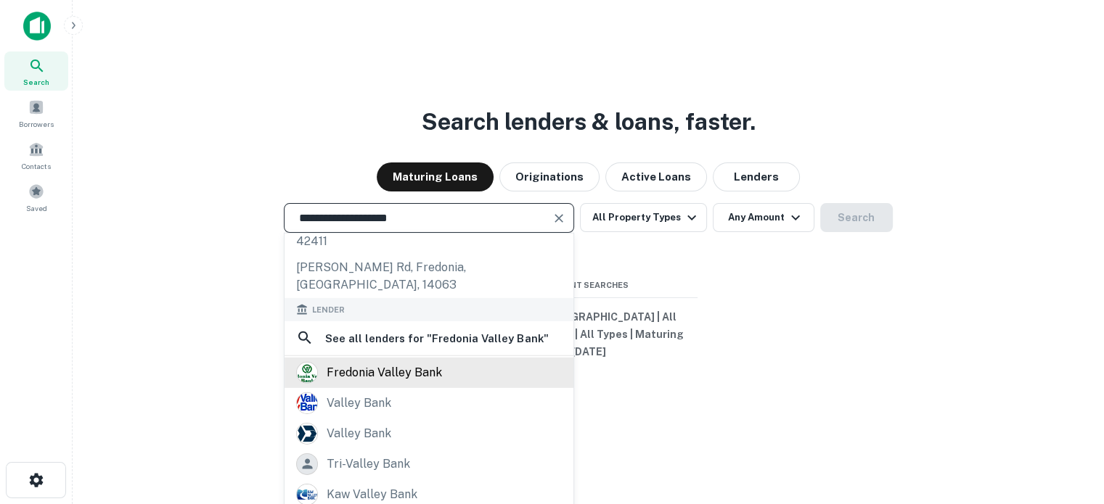
type input "**********"
click at [387, 361] on div "fredonia valley bank" at bounding box center [384, 372] width 115 height 22
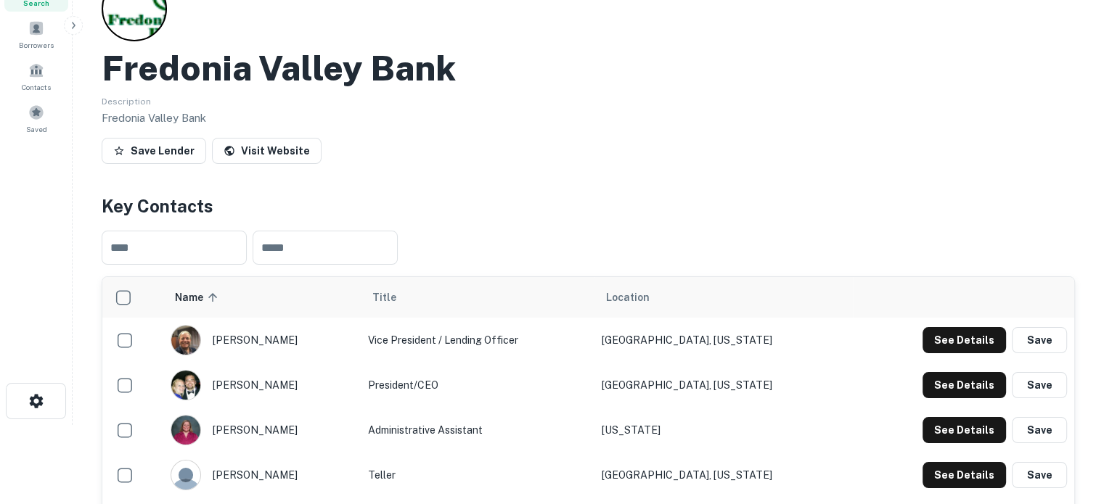
scroll to position [218, 0]
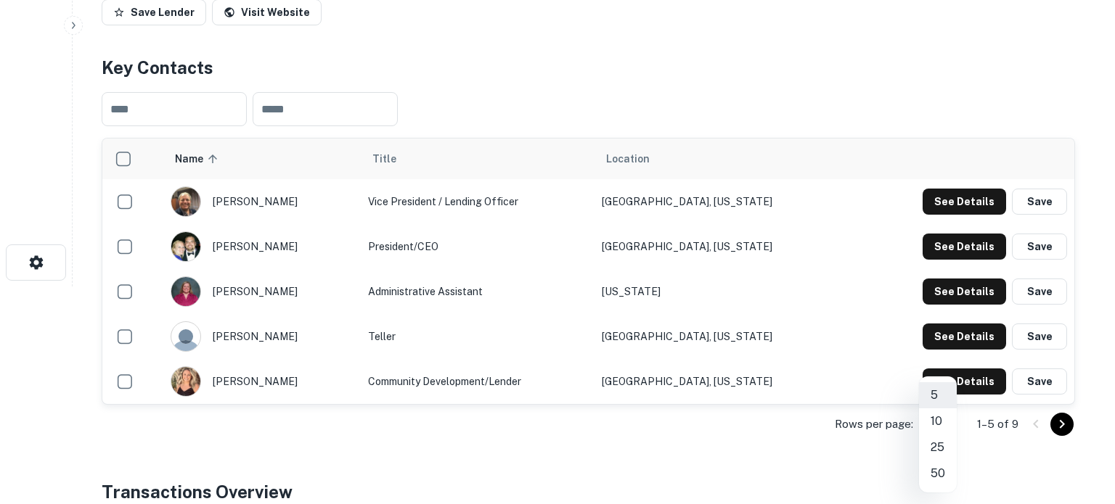
click at [937, 287] on body "Search Borrowers Contacts Saved Back to search [GEOGRAPHIC_DATA] Bank Descripti…" at bounding box center [557, 34] width 1115 height 504
click at [935, 465] on li "50" at bounding box center [938, 474] width 38 height 26
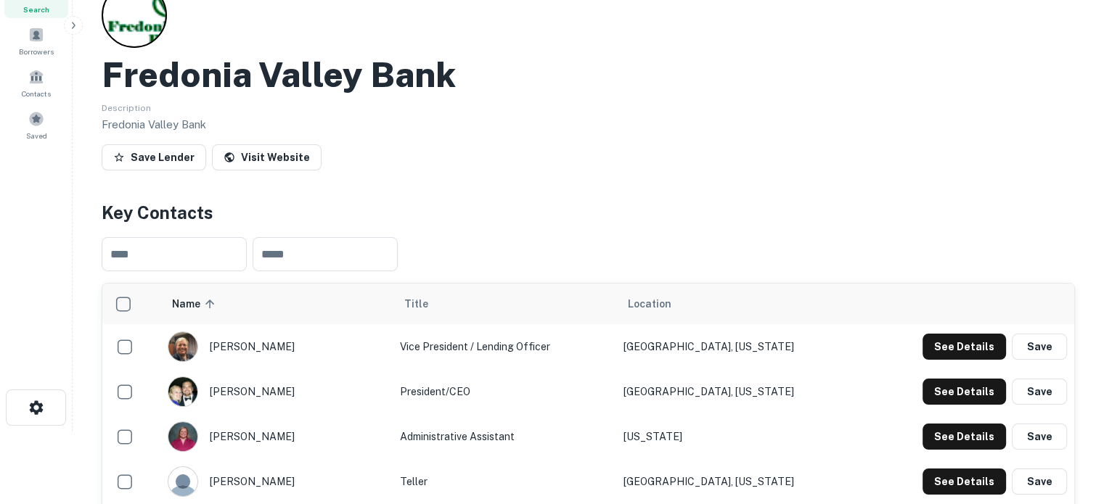
scroll to position [0, 0]
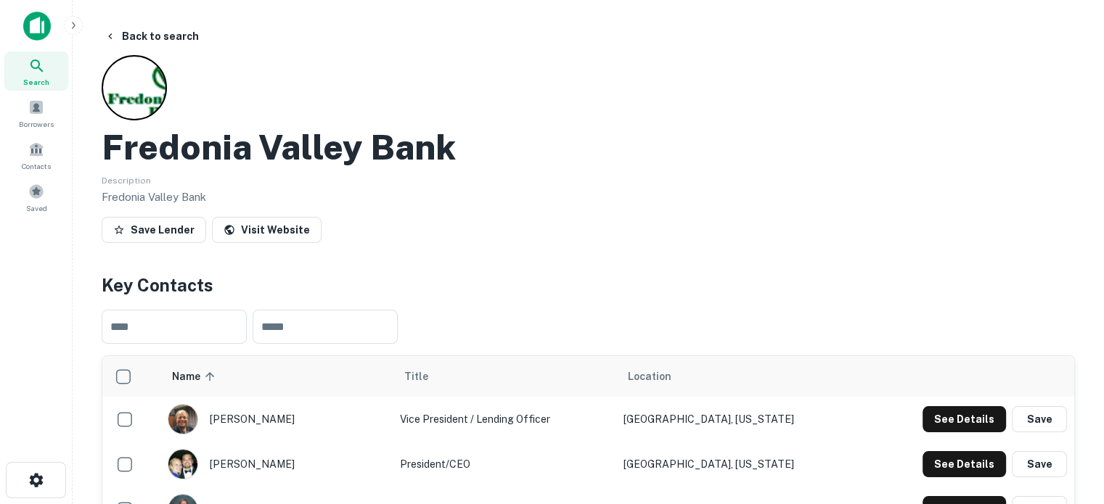
click at [476, 196] on p "Fredonia Valley Bank" at bounding box center [588, 197] width 973 height 17
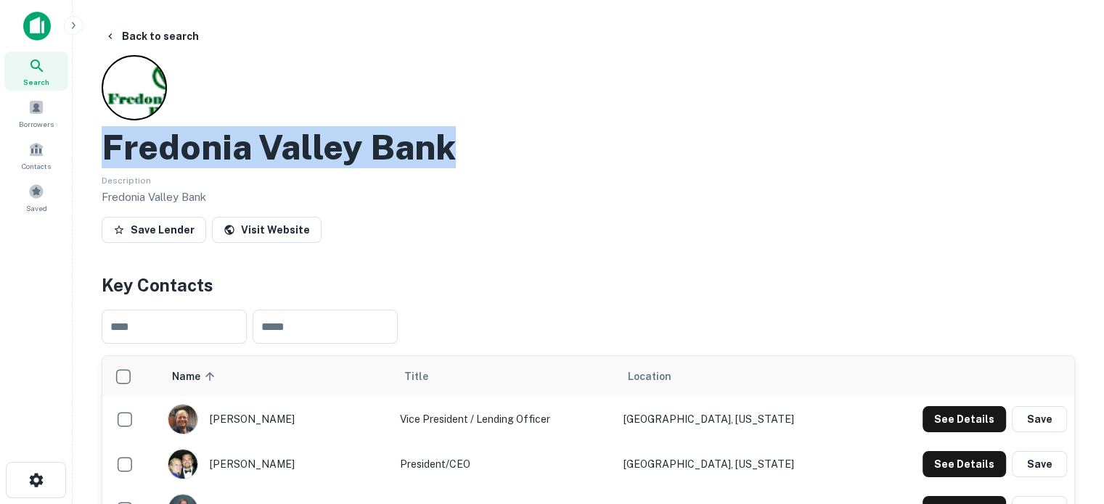
drag, startPoint x: 135, startPoint y: 149, endPoint x: 473, endPoint y: 144, distance: 337.5
copy h2 "Fredonia Valley Bank"
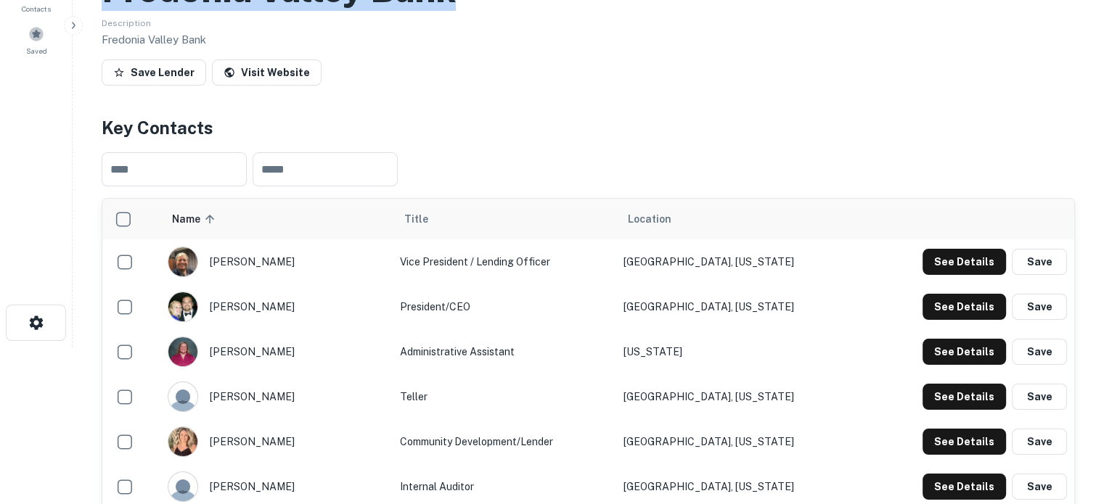
scroll to position [73, 0]
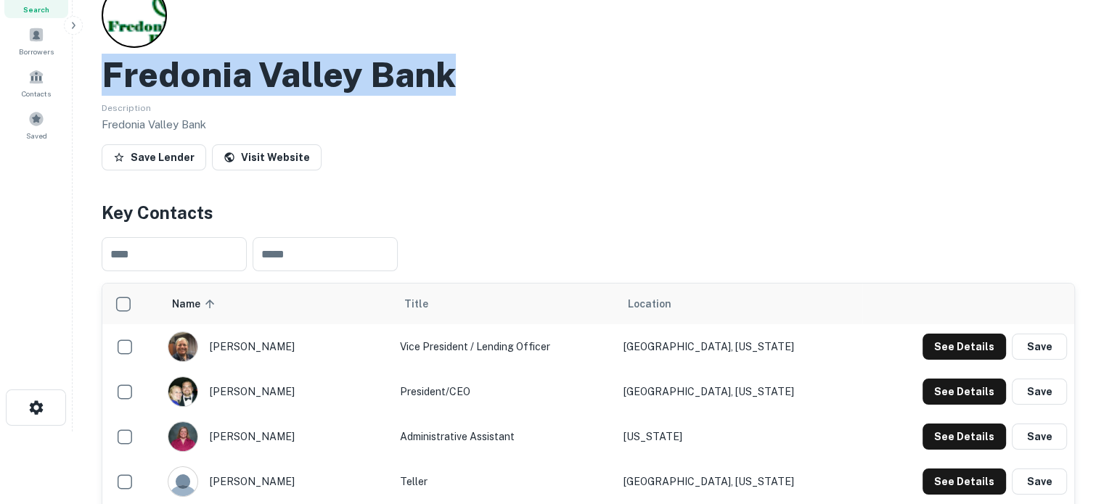
drag, startPoint x: 98, startPoint y: 79, endPoint x: 494, endPoint y: 91, distance: 395.8
copy h2 "Fredonia Valley Bank"
click at [274, 163] on link "Visit Website" at bounding box center [267, 157] width 110 height 26
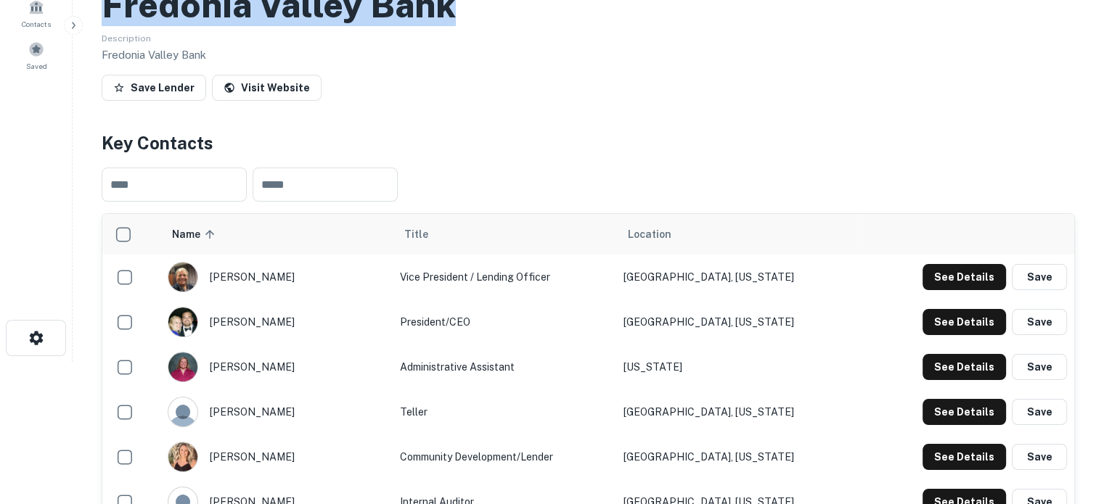
scroll to position [218, 0]
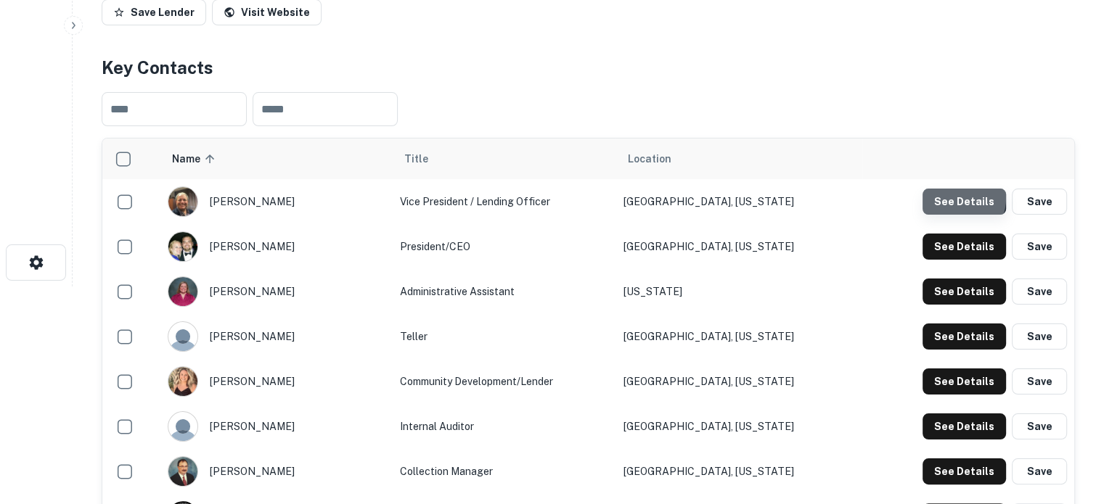
click at [955, 197] on button "See Details" at bounding box center [964, 202] width 83 height 26
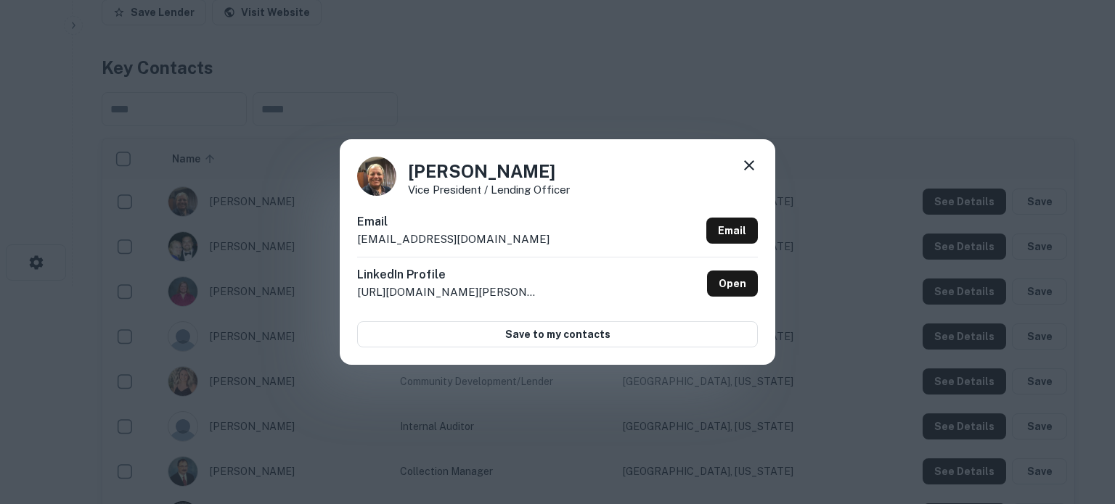
drag, startPoint x: 352, startPoint y: 239, endPoint x: 530, endPoint y: 237, distance: 177.8
click at [530, 237] on div "Stephen Watson Vice President / Lending Officer Email swatson@fredoniavalleyban…" at bounding box center [557, 251] width 435 height 225
copy p "swatson@fredoniavalleybank.com"
click at [738, 285] on link "Open" at bounding box center [732, 284] width 51 height 26
click at [750, 168] on icon at bounding box center [749, 165] width 10 height 10
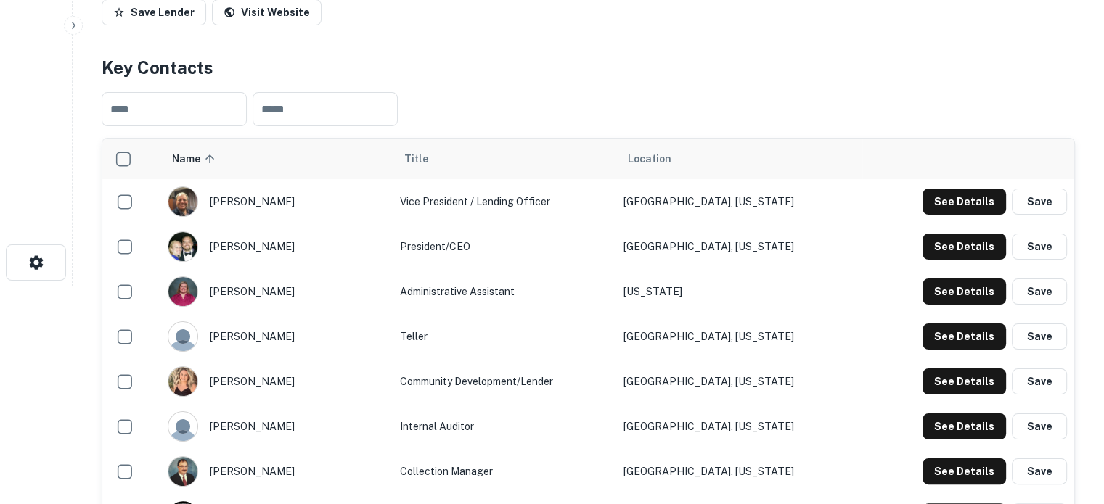
click at [978, 234] on td "See Details Save" at bounding box center [968, 246] width 212 height 45
click at [974, 240] on button "See Details" at bounding box center [964, 247] width 83 height 26
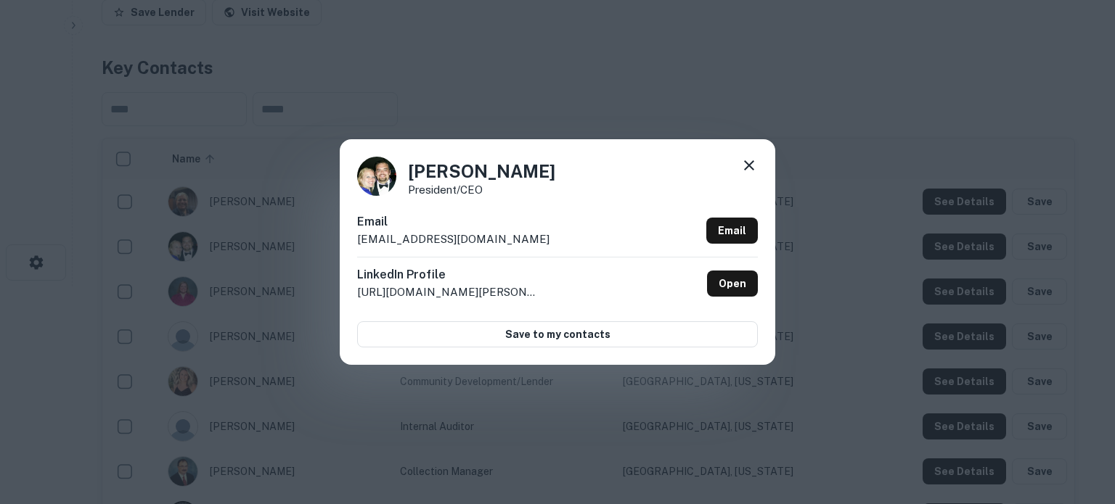
drag, startPoint x: 354, startPoint y: 242, endPoint x: 564, endPoint y: 246, distance: 209.8
click at [564, 246] on div "Jay Campbell President/CEO Email jcampbell@fredoniavalleybank.com Email LinkedI…" at bounding box center [557, 251] width 435 height 225
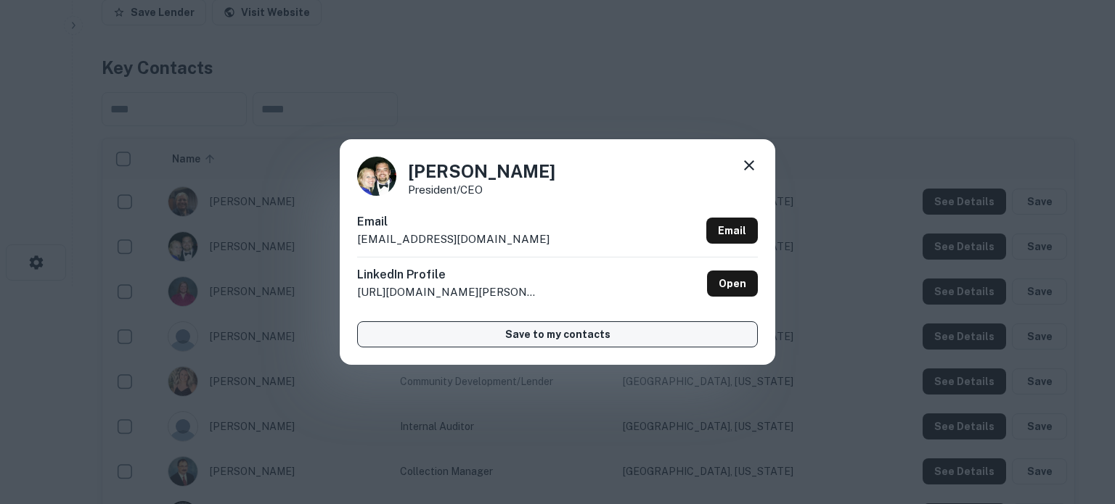
copy p "jcampbell@fredoniavalleybank.com"
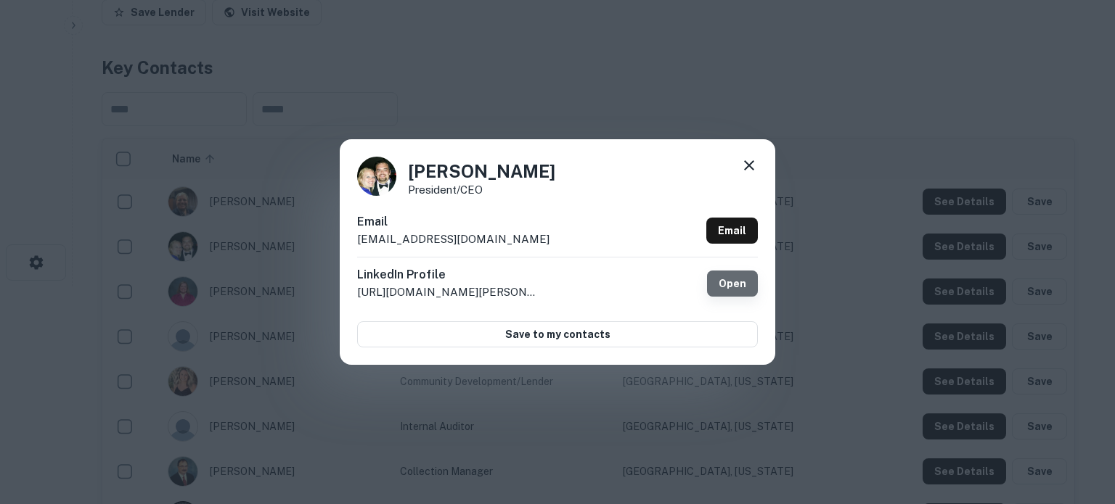
click at [728, 288] on link "Open" at bounding box center [732, 284] width 51 height 26
click at [748, 165] on icon at bounding box center [749, 165] width 10 height 10
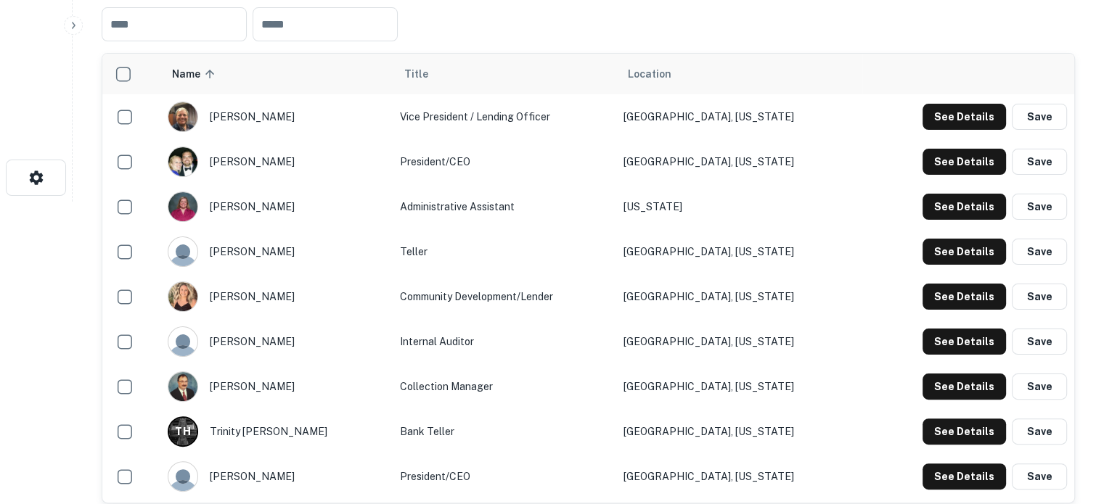
scroll to position [435, 0]
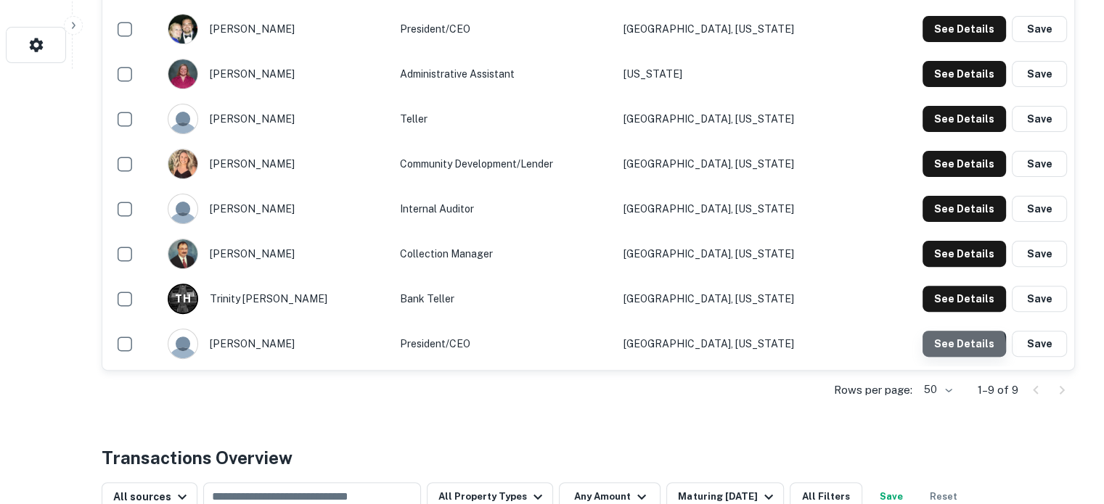
click at [960, 348] on button "See Details" at bounding box center [964, 344] width 83 height 26
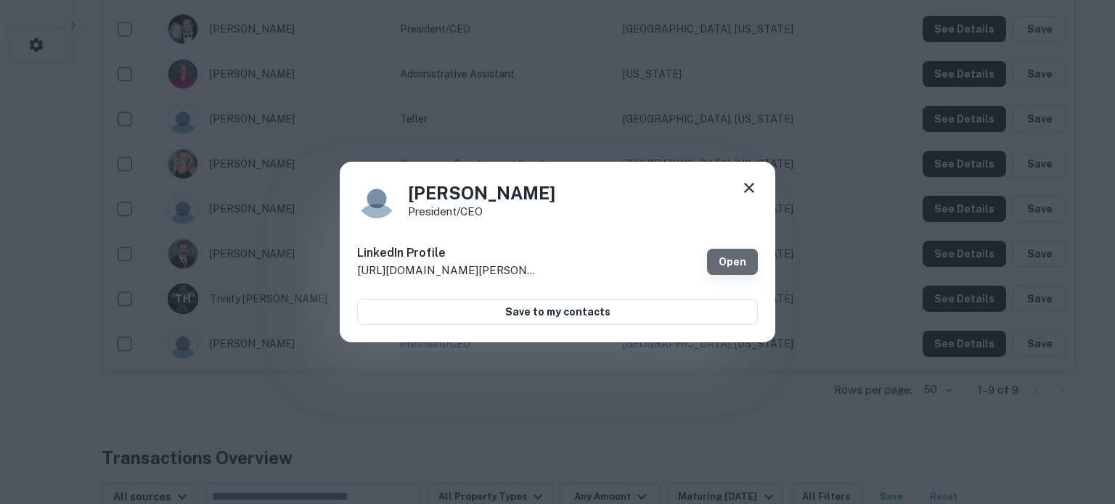
click at [724, 266] on link "Open" at bounding box center [732, 262] width 51 height 26
click at [749, 196] on icon at bounding box center [748, 187] width 17 height 17
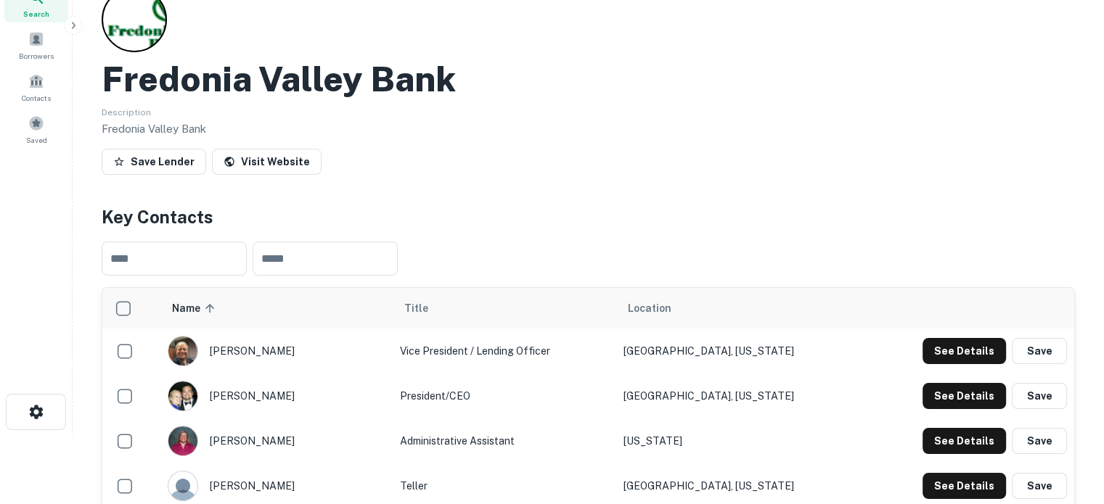
scroll to position [0, 0]
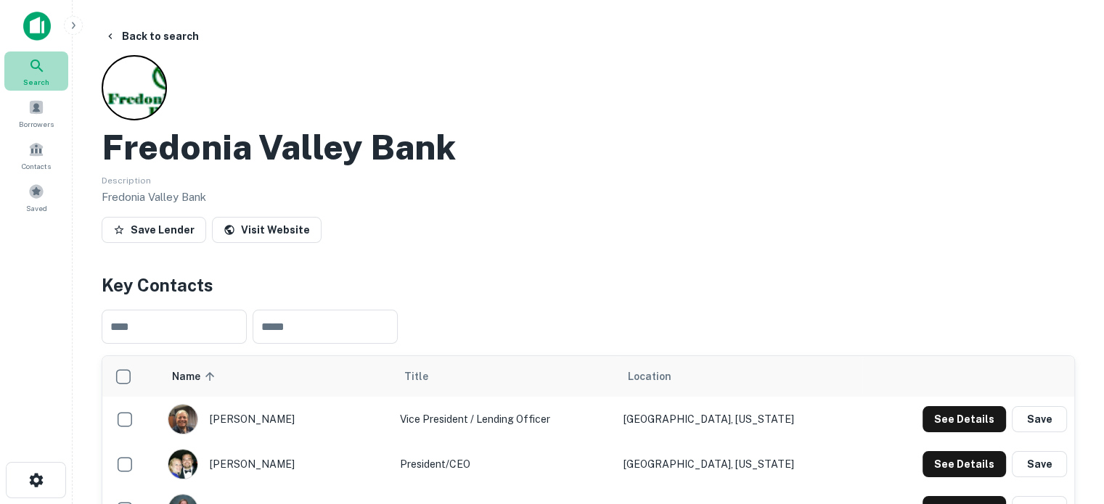
click at [38, 60] on icon at bounding box center [36, 65] width 17 height 17
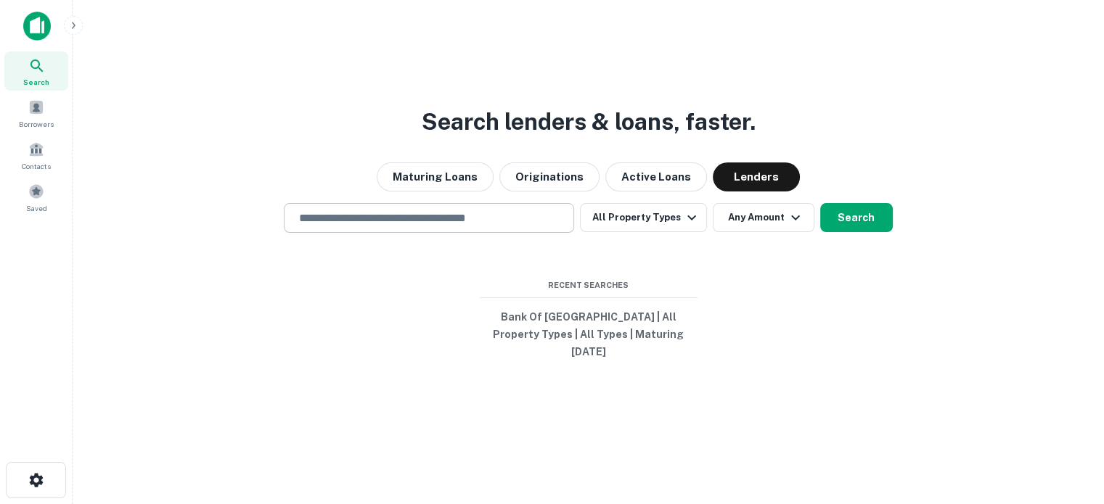
click at [481, 226] on input "text" at bounding box center [428, 218] width 277 height 17
paste input "**********"
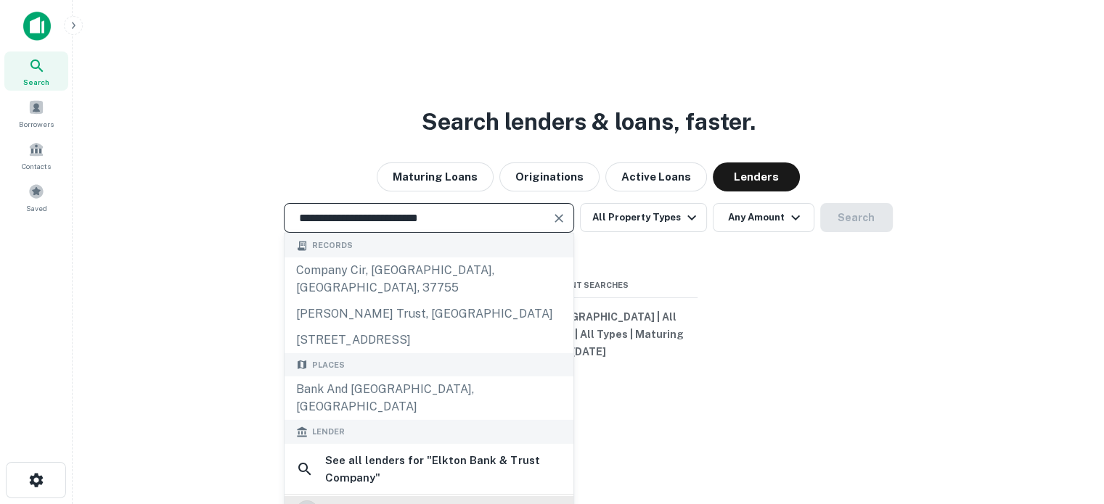
type input "**********"
click at [421, 501] on div "elkton bank & trust company" at bounding box center [409, 512] width 164 height 22
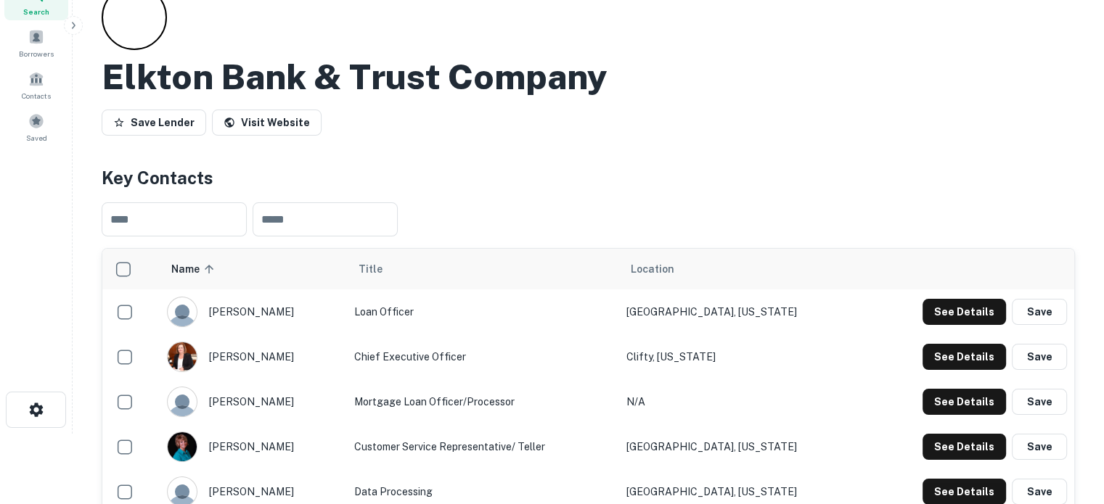
scroll to position [218, 0]
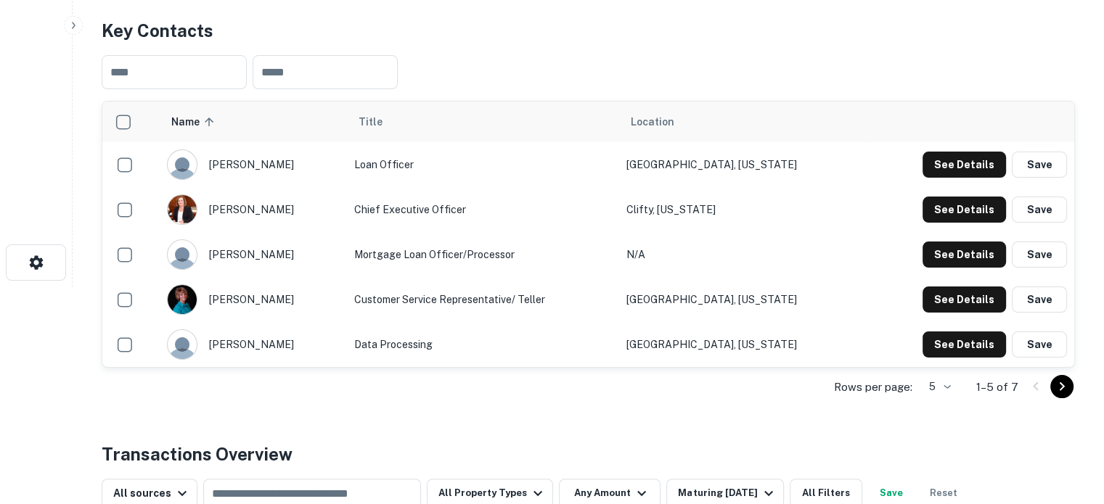
click at [941, 287] on body "Search Borrowers Contacts Saved Back to search Elkton Bank & Trust Company Save…" at bounding box center [552, 34] width 1104 height 504
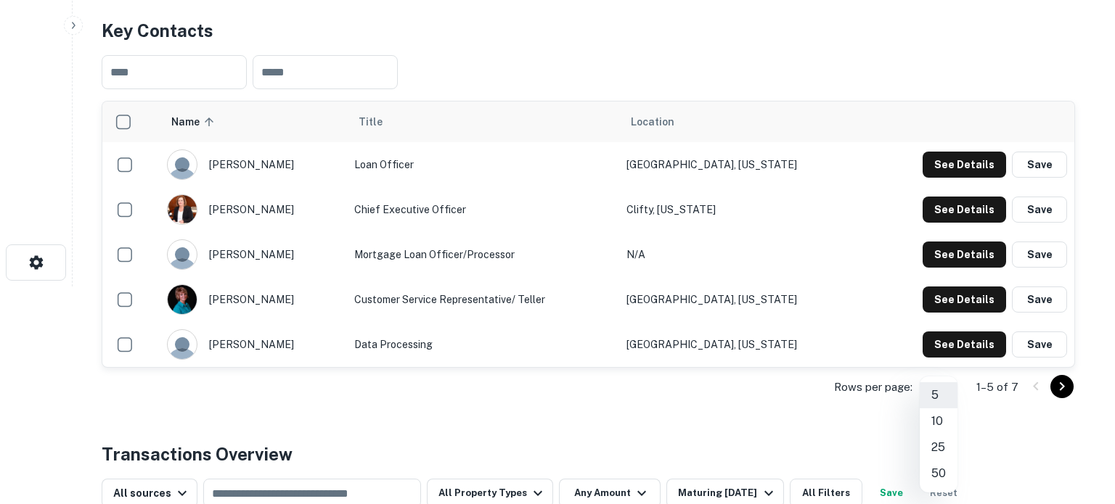
click at [941, 421] on li "10" at bounding box center [939, 422] width 38 height 26
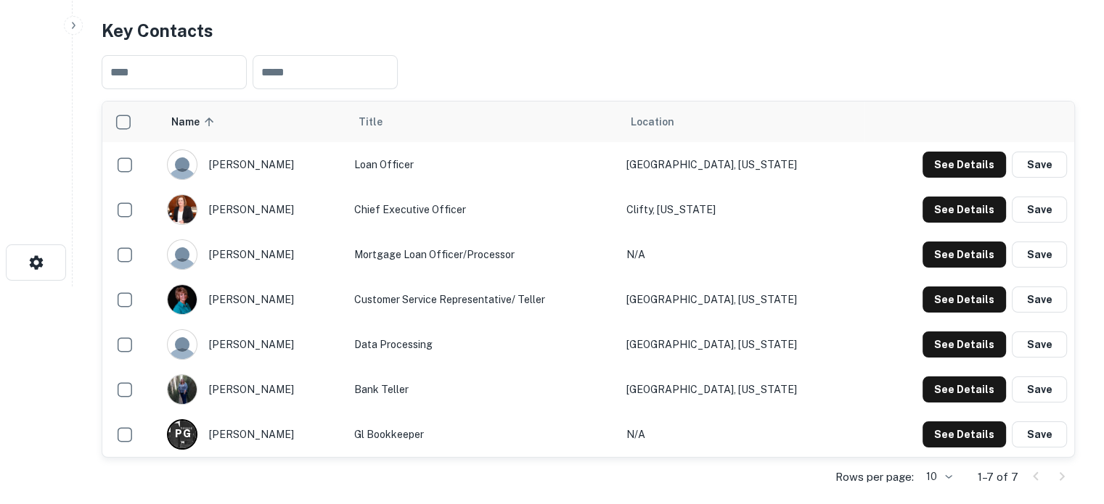
scroll to position [0, 0]
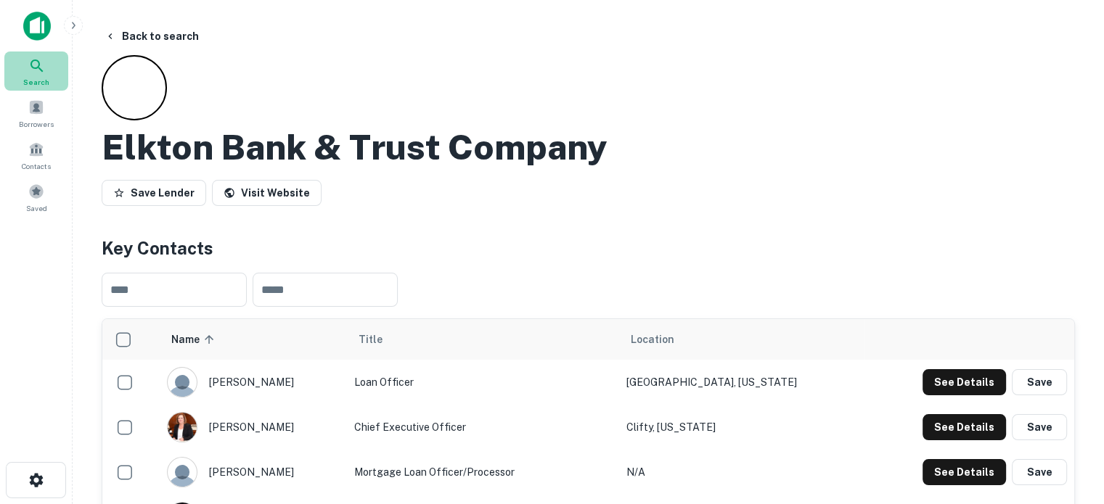
click at [40, 62] on icon at bounding box center [36, 65] width 17 height 17
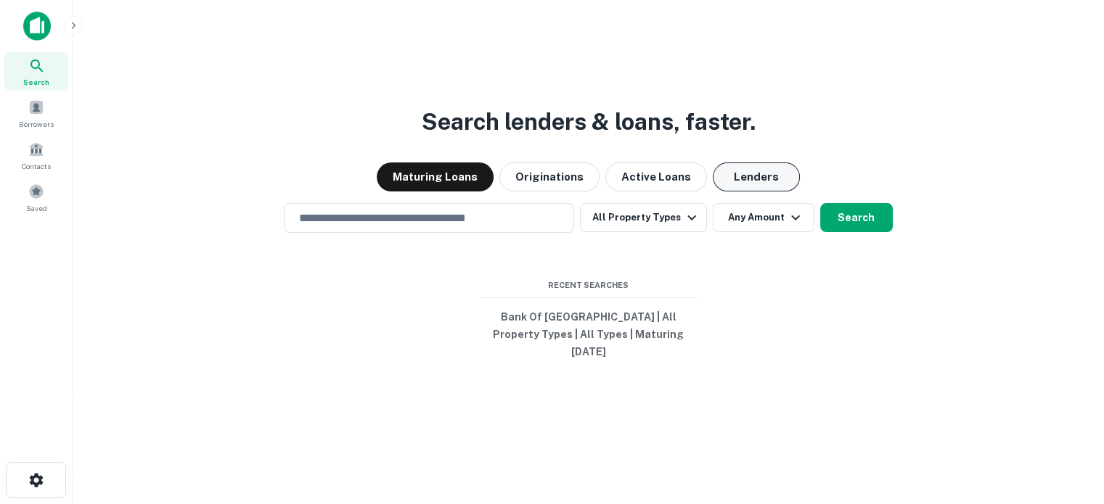
click at [752, 184] on button "Lenders" at bounding box center [756, 177] width 87 height 29
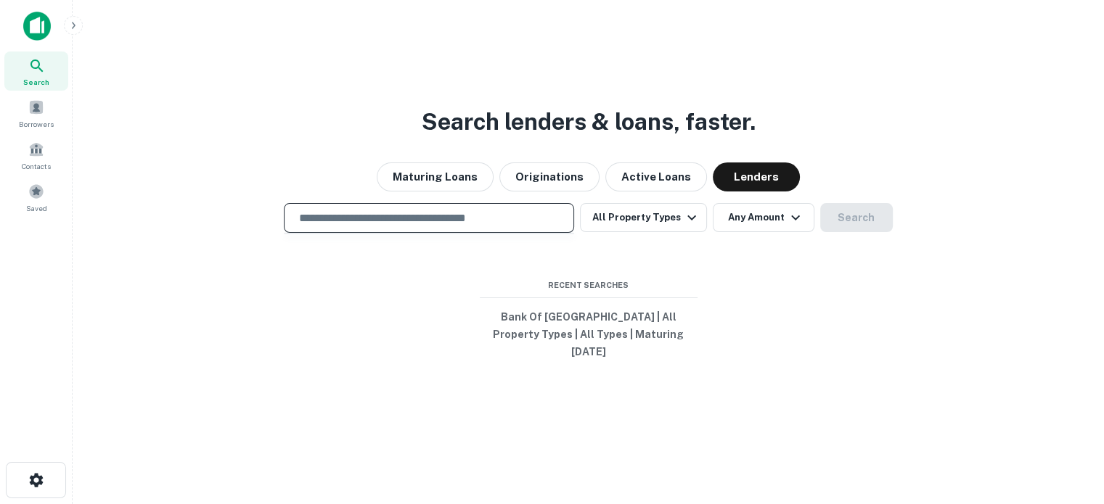
click at [449, 226] on input "text" at bounding box center [428, 218] width 277 height 17
paste input "**********"
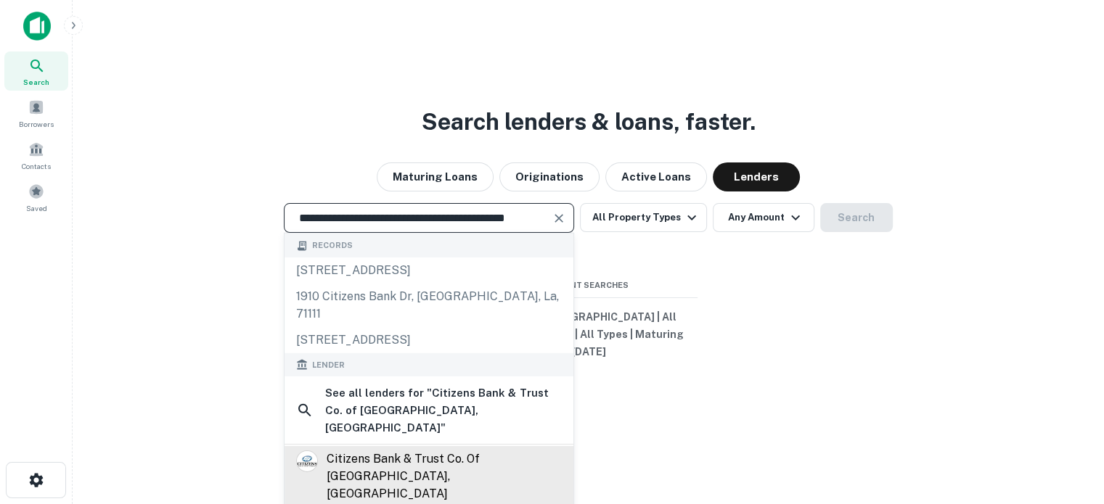
type input "**********"
click at [446, 451] on div "citizens bank & trust co. of [GEOGRAPHIC_DATA], [GEOGRAPHIC_DATA]" at bounding box center [444, 477] width 235 height 52
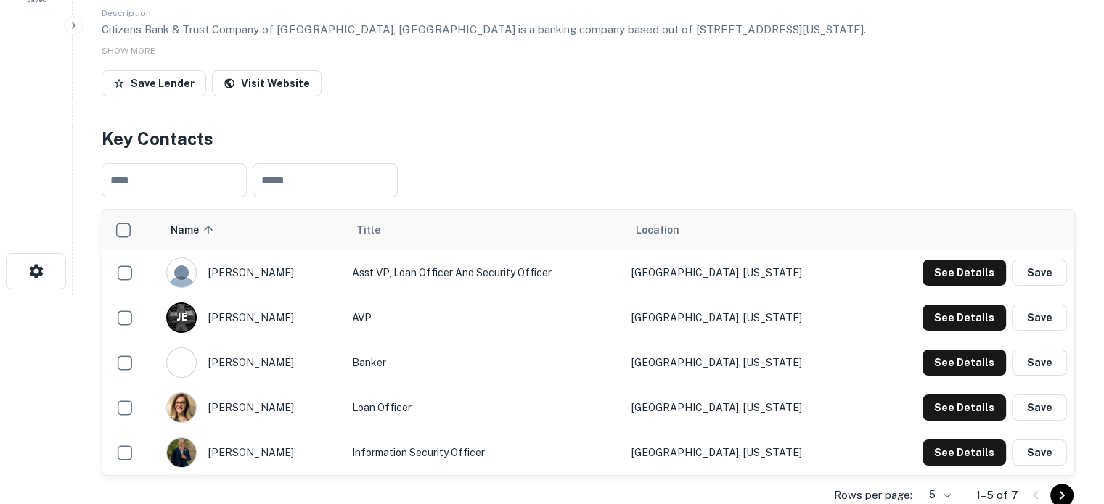
scroll to position [290, 0]
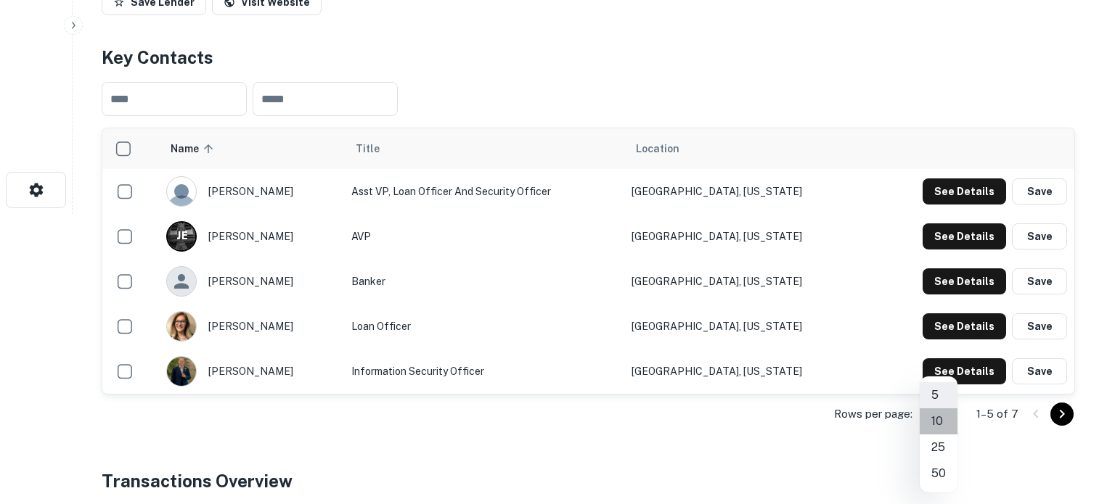
click at [946, 420] on li "10" at bounding box center [939, 422] width 38 height 26
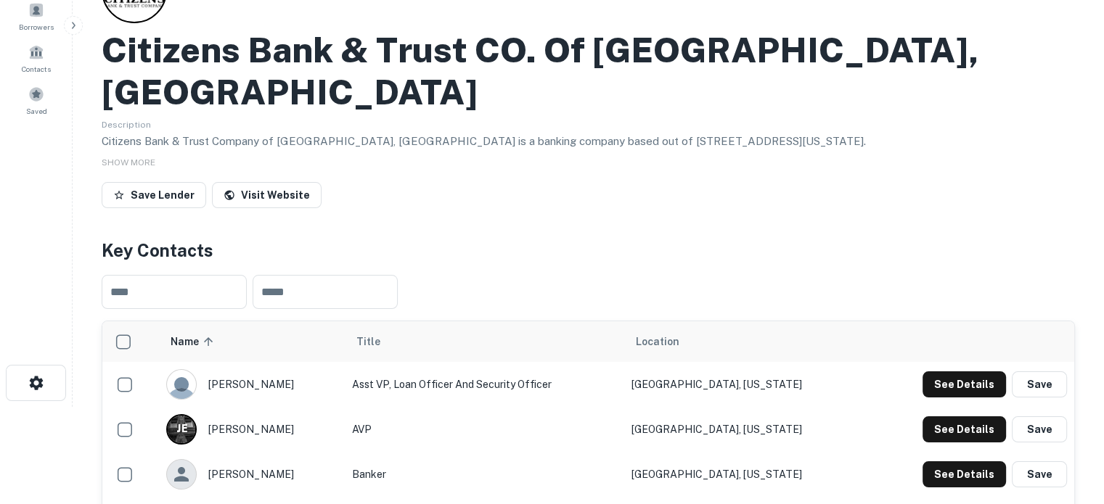
scroll to position [73, 0]
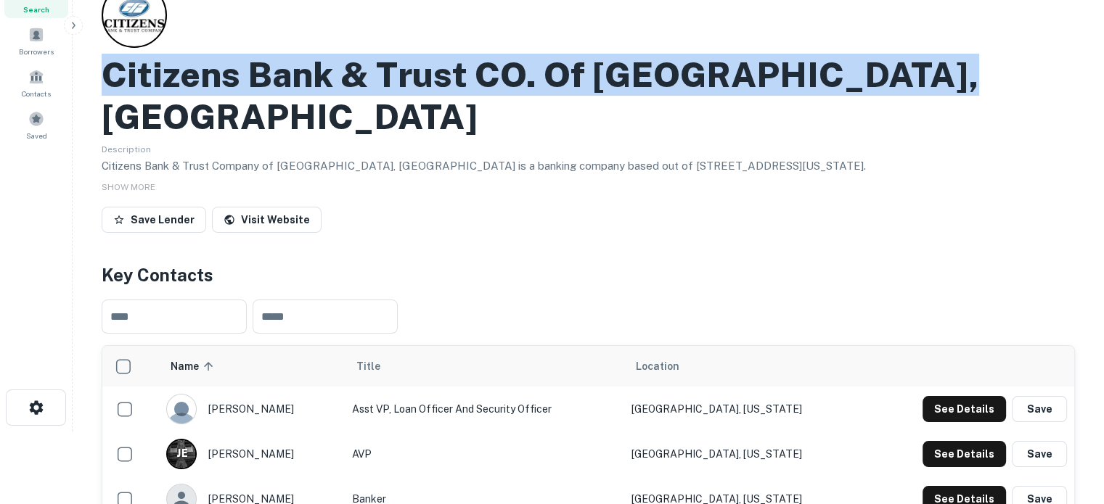
drag, startPoint x: 101, startPoint y: 76, endPoint x: 941, endPoint y: 81, distance: 840.5
copy div "SHOW MORE Save Lender Visit Website Key Contacts ​ ​ Name sorted ascending Titl…"
drag, startPoint x: 848, startPoint y: 190, endPoint x: 706, endPoint y: 516, distance: 355.3
click at [706, 432] on html "Search Borrowers Contacts Saved Back to search Citizens Bank & Trust CO. Of [GE…" at bounding box center [552, 179] width 1104 height 504
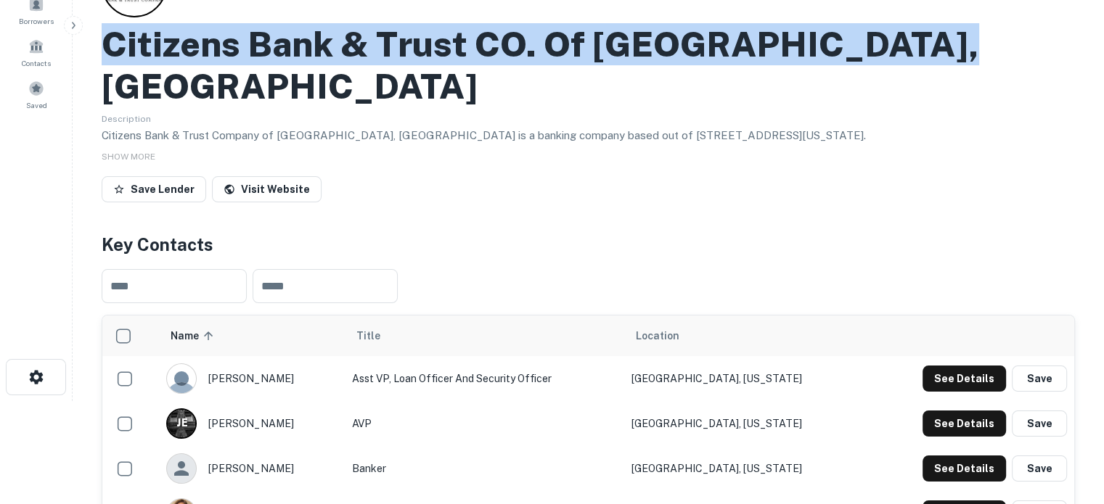
copy div "SHOW MORE Save Lender Visit Website Key Contacts ​ ​ Name sorted ascending Titl…"
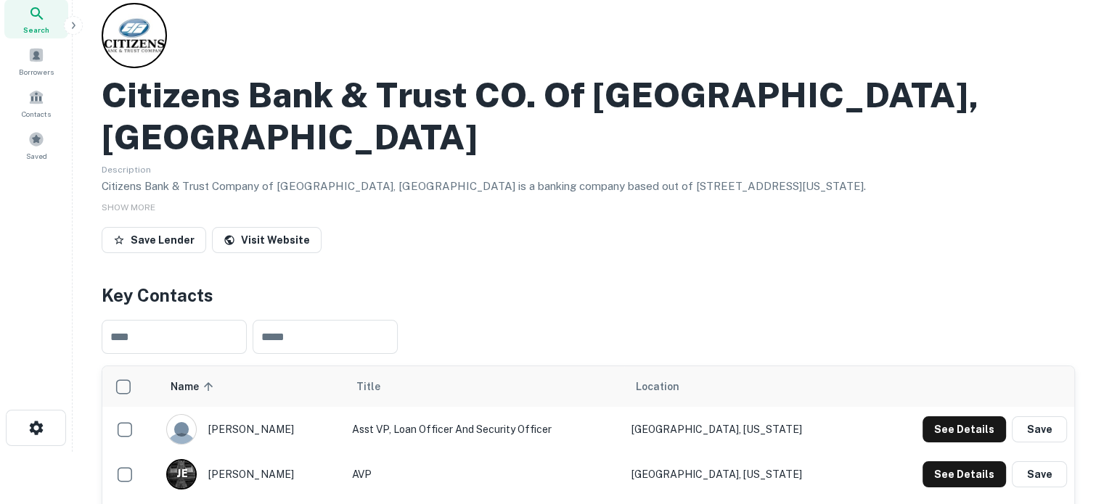
scroll to position [0, 0]
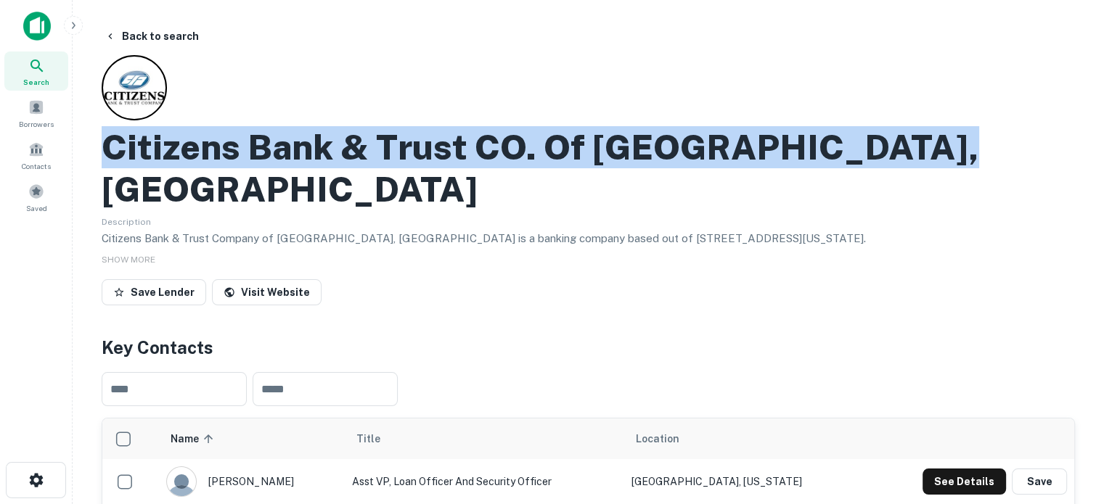
drag, startPoint x: 107, startPoint y: 142, endPoint x: 915, endPoint y: 144, distance: 807.1
click at [915, 144] on div "Citizens Bank & Trust CO. Of [GEOGRAPHIC_DATA], [GEOGRAPHIC_DATA]" at bounding box center [588, 167] width 973 height 83
copy h2 "Citizens Bank & Trust CO. Of [GEOGRAPHIC_DATA], [GEOGRAPHIC_DATA]"
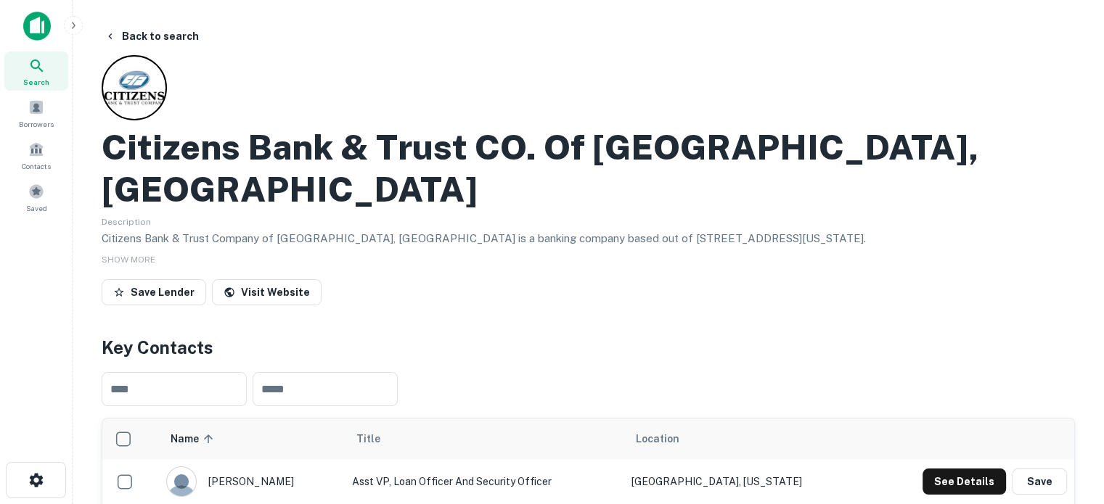
click at [418, 335] on h4 "Key Contacts" at bounding box center [588, 348] width 973 height 26
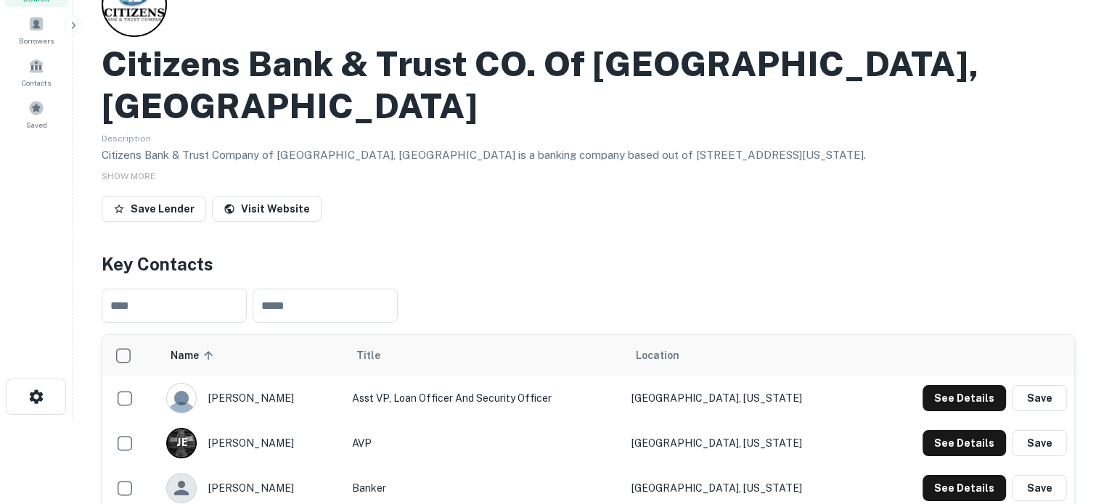
scroll to position [145, 0]
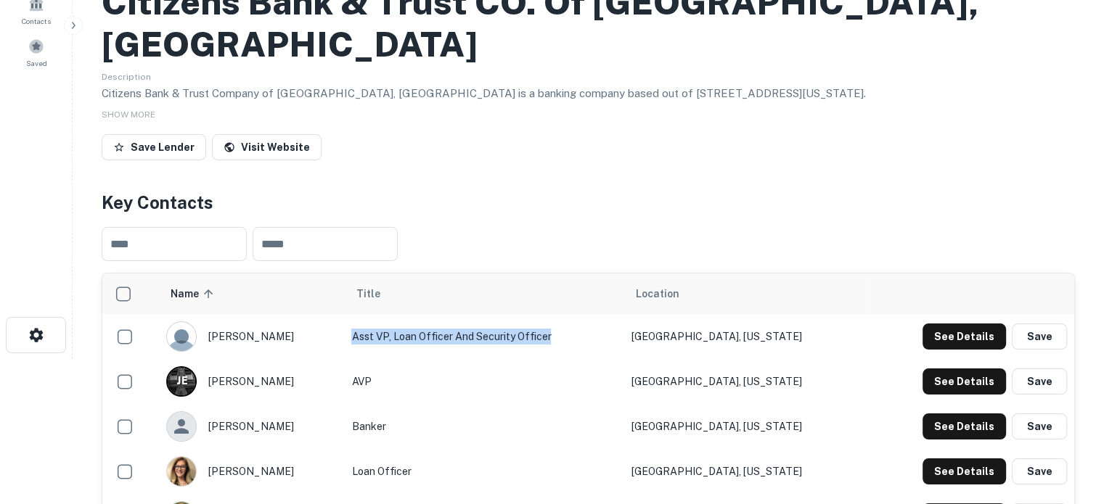
drag, startPoint x: 369, startPoint y: 298, endPoint x: 567, endPoint y: 301, distance: 197.4
click at [567, 314] on td "Asst VP, Loan Officer and Security Officer" at bounding box center [484, 336] width 280 height 45
copy td "Asst VP, Loan Officer and Security Officer"
click at [478, 359] on td "AVP" at bounding box center [484, 381] width 280 height 45
drag, startPoint x: 208, startPoint y: 297, endPoint x: 301, endPoint y: 293, distance: 93.0
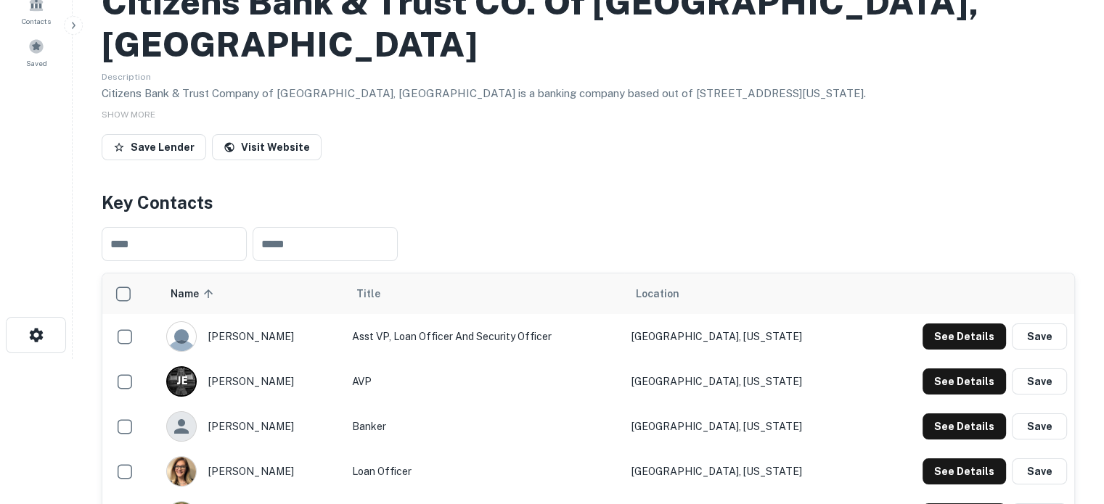
click at [299, 322] on div "[PERSON_NAME]" at bounding box center [251, 337] width 171 height 30
click at [304, 322] on div "[PERSON_NAME]" at bounding box center [251, 337] width 171 height 30
click at [296, 322] on div "[PERSON_NAME]" at bounding box center [251, 337] width 171 height 30
drag, startPoint x: 276, startPoint y: 295, endPoint x: 221, endPoint y: 296, distance: 55.2
click at [276, 322] on div "[PERSON_NAME]" at bounding box center [251, 337] width 171 height 30
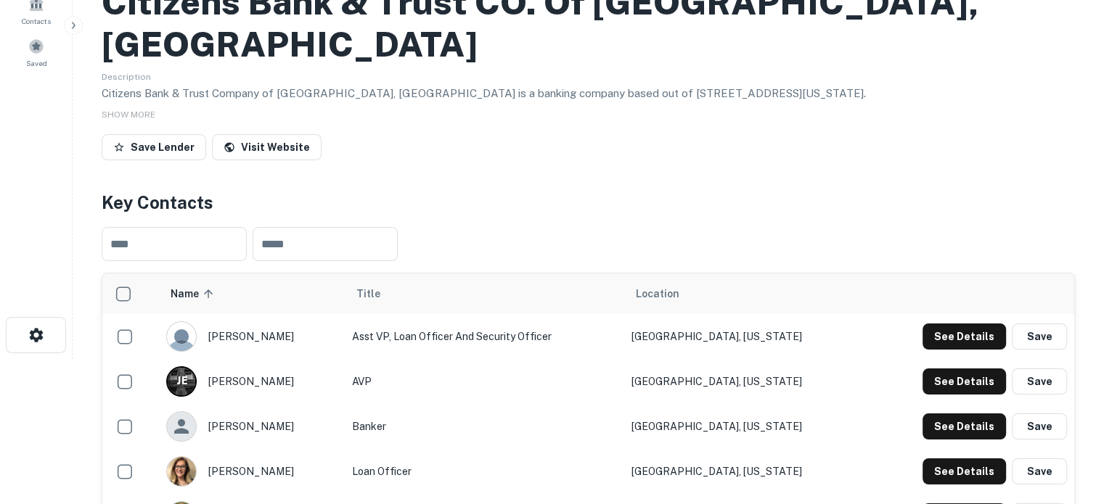
drag, startPoint x: 216, startPoint y: 295, endPoint x: 293, endPoint y: 298, distance: 77.7
click at [293, 322] on div "[PERSON_NAME]" at bounding box center [251, 337] width 171 height 30
copy div "[PERSON_NAME]"
drag, startPoint x: 813, startPoint y: 300, endPoint x: 668, endPoint y: 300, distance: 145.2
click at [668, 314] on td "[GEOGRAPHIC_DATA], [US_STATE]" at bounding box center [745, 336] width 242 height 45
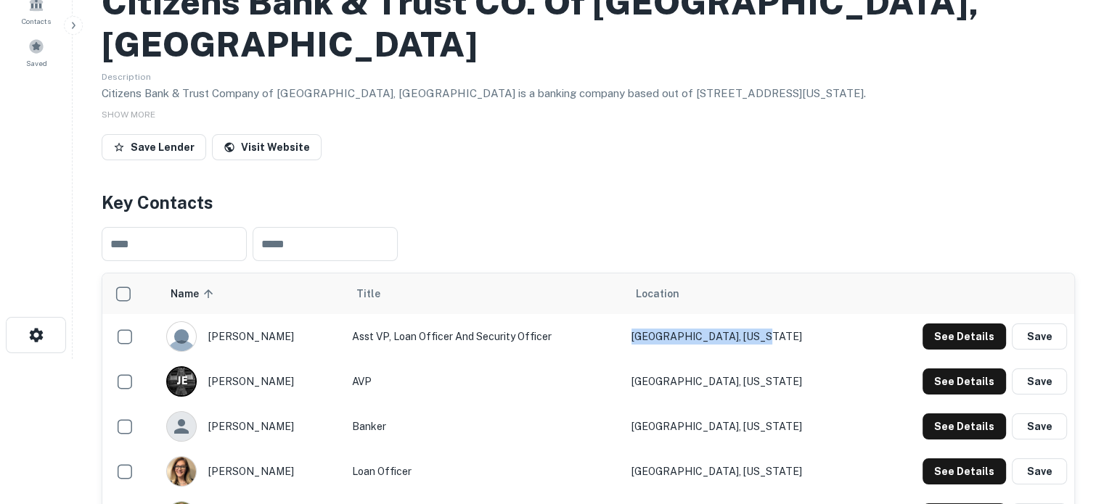
copy td "[GEOGRAPHIC_DATA], [US_STATE]"
click at [961, 324] on button "See Details" at bounding box center [964, 337] width 83 height 26
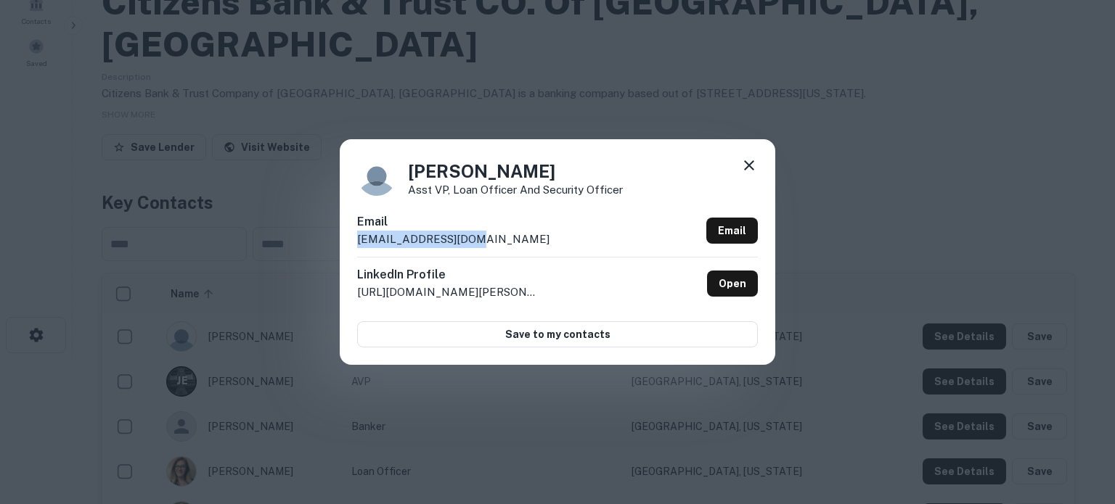
drag, startPoint x: 358, startPoint y: 240, endPoint x: 491, endPoint y: 243, distance: 132.9
click at [491, 243] on div "Email [EMAIL_ADDRESS][DOMAIN_NAME] Email" at bounding box center [557, 235] width 401 height 44
copy p "[EMAIL_ADDRESS][DOMAIN_NAME]"
click at [740, 293] on link "Open" at bounding box center [732, 284] width 51 height 26
click at [757, 168] on icon at bounding box center [748, 165] width 17 height 17
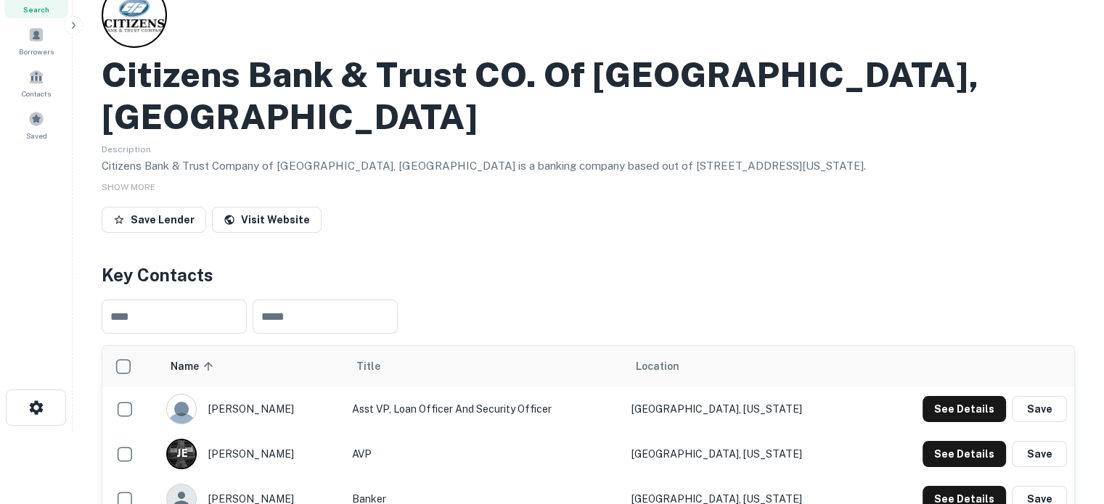
scroll to position [0, 0]
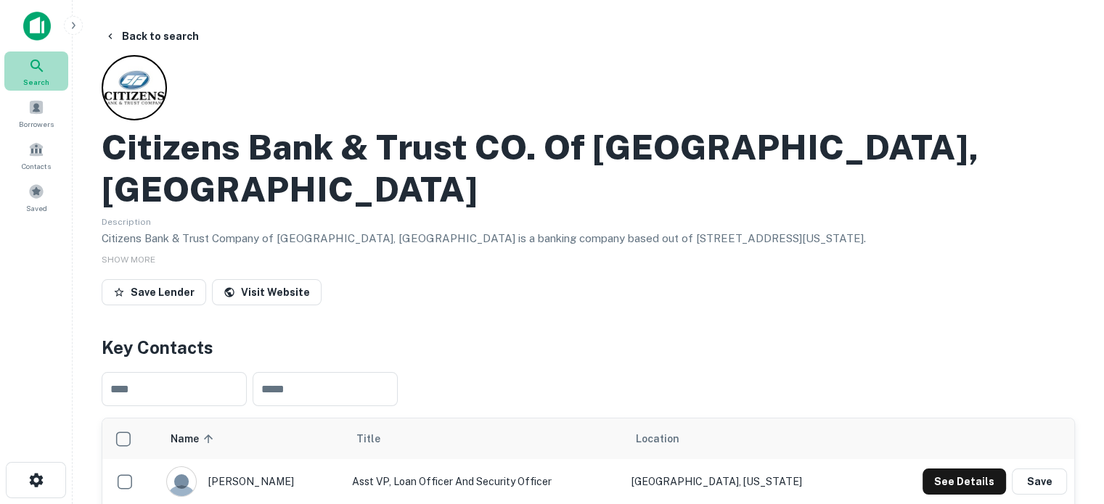
click at [28, 64] on icon at bounding box center [36, 65] width 17 height 17
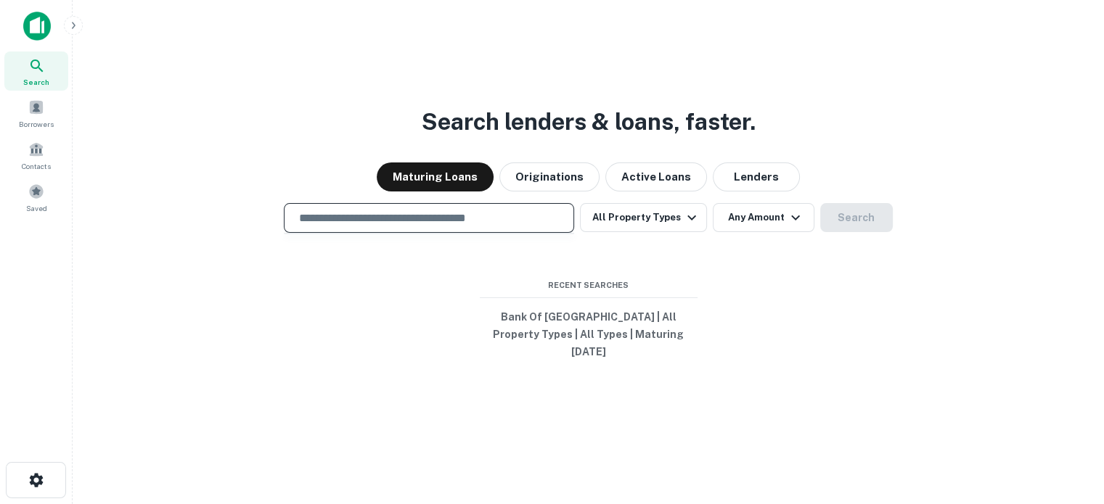
click at [434, 226] on input "text" at bounding box center [428, 218] width 277 height 17
paste input "**********"
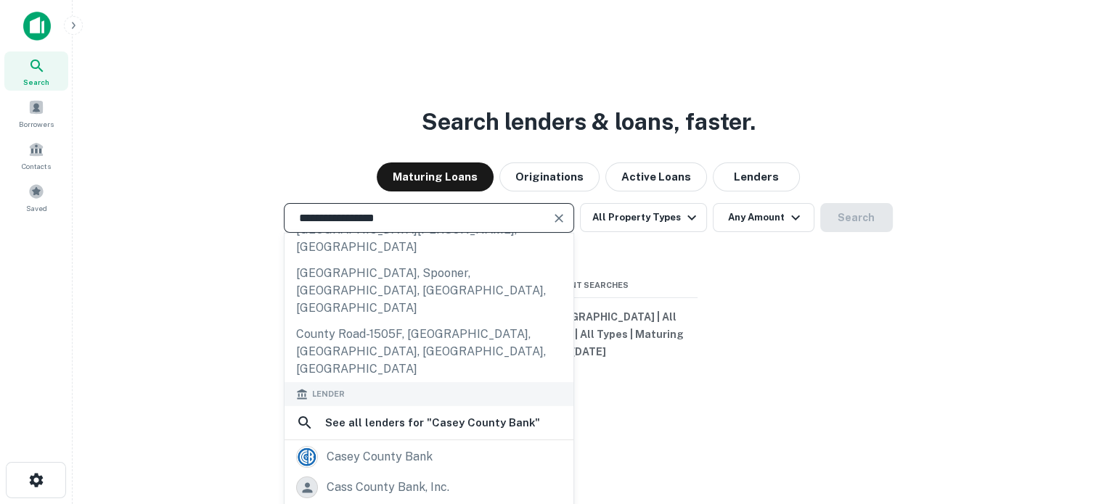
scroll to position [145, 0]
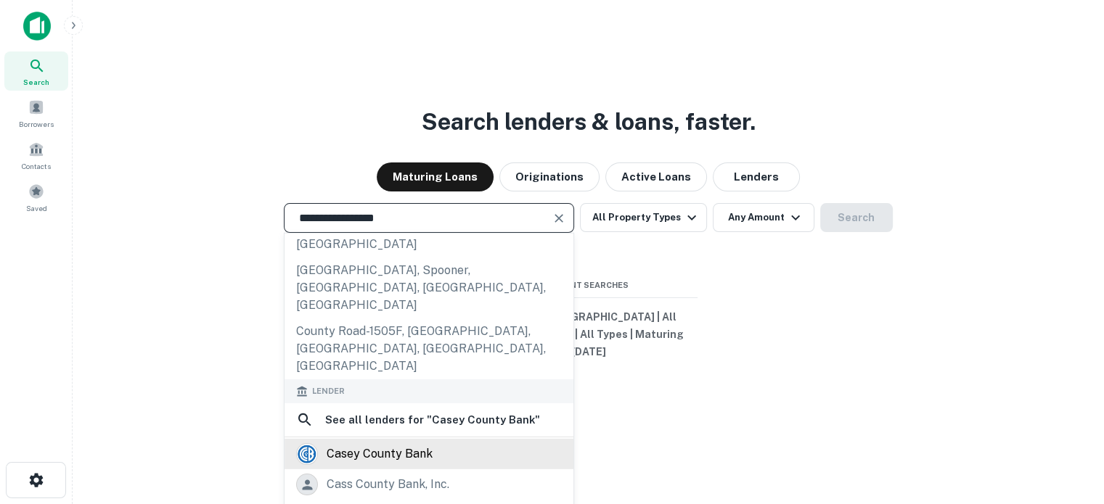
type input "**********"
click at [428, 443] on div "casey county bank" at bounding box center [380, 454] width 106 height 22
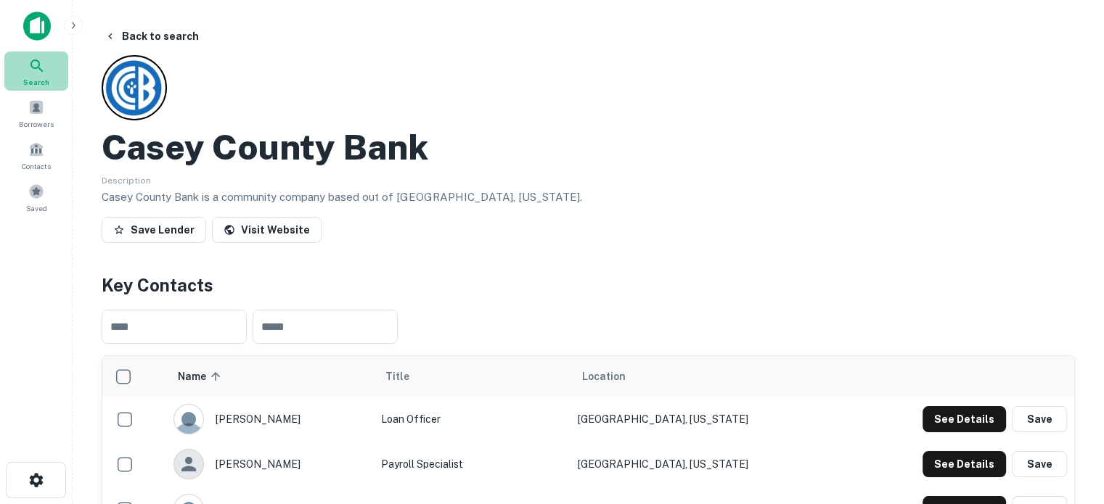
click at [46, 75] on div "Search" at bounding box center [36, 71] width 64 height 39
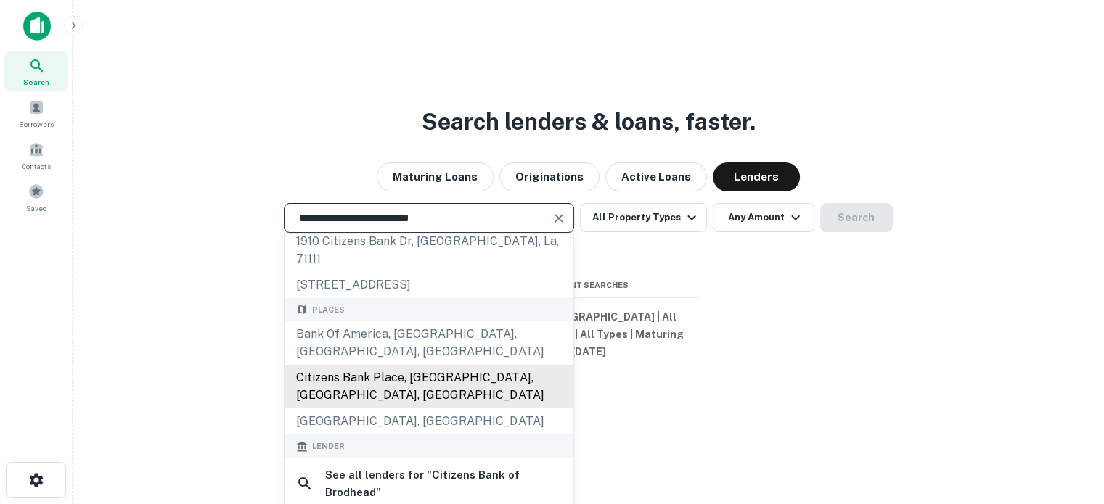
scroll to position [145, 0]
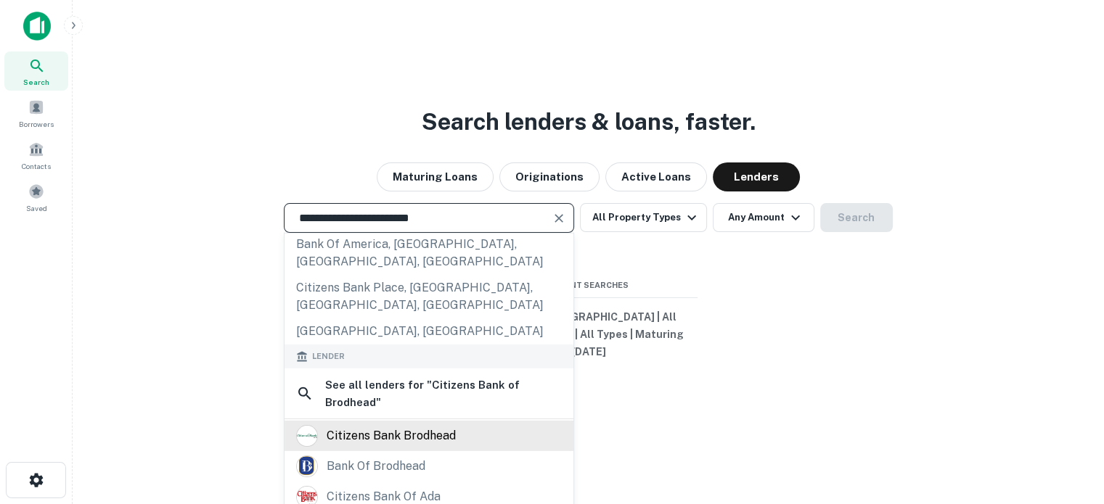
type input "**********"
click at [391, 425] on div "citizens bank brodhead" at bounding box center [391, 436] width 129 height 22
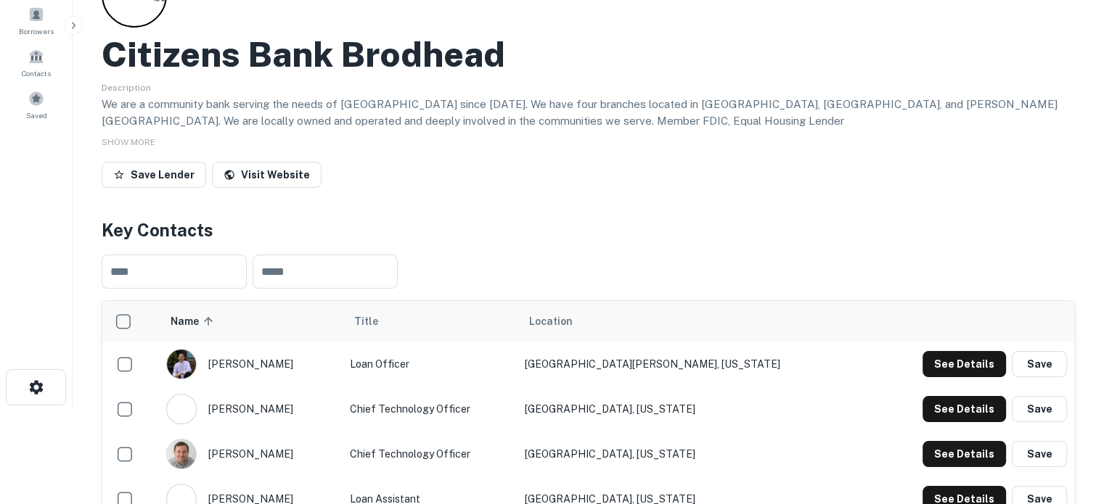
scroll to position [218, 0]
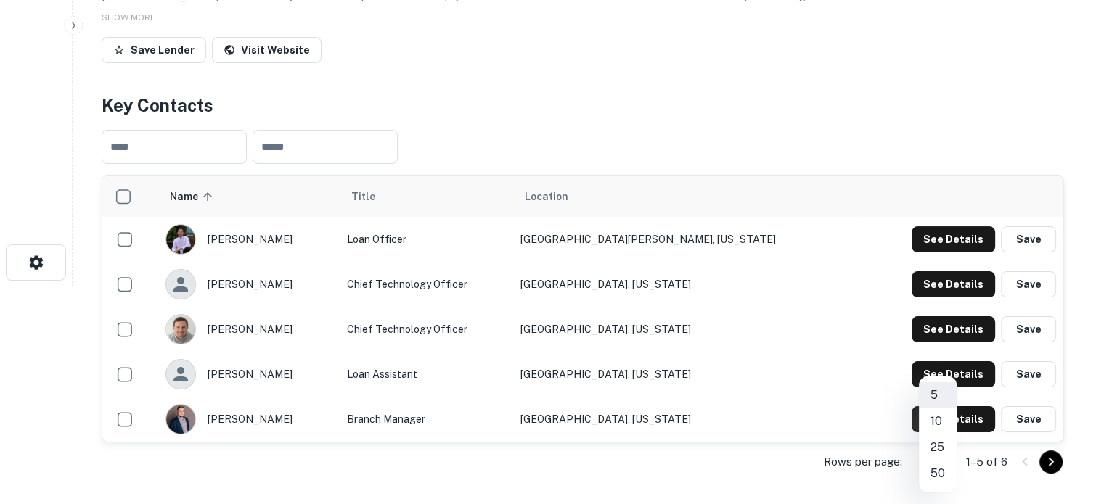
click at [930, 287] on body "Search Borrowers Contacts Saved Back to search Citizens Bank Brodhead Descripti…" at bounding box center [552, 34] width 1104 height 504
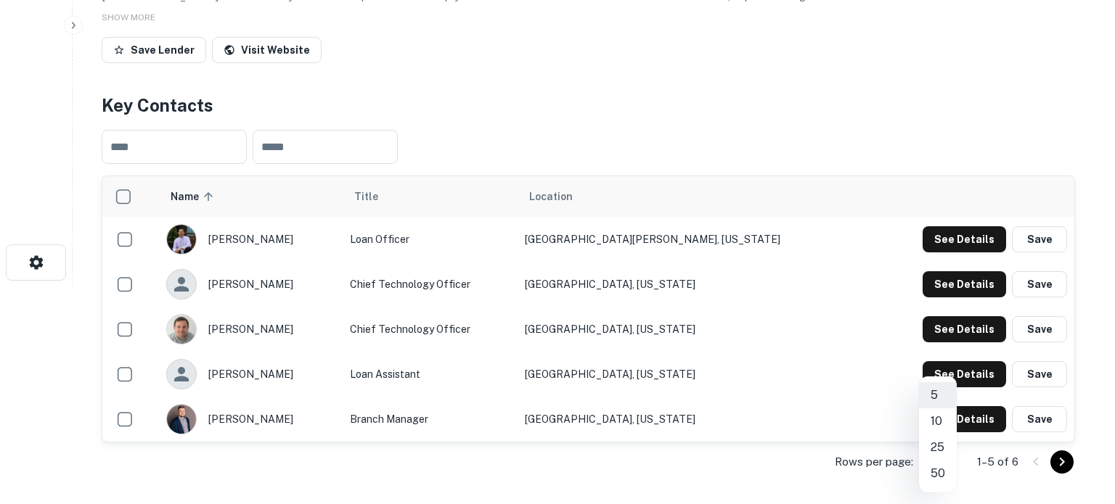
click at [939, 467] on li "50" at bounding box center [938, 474] width 38 height 26
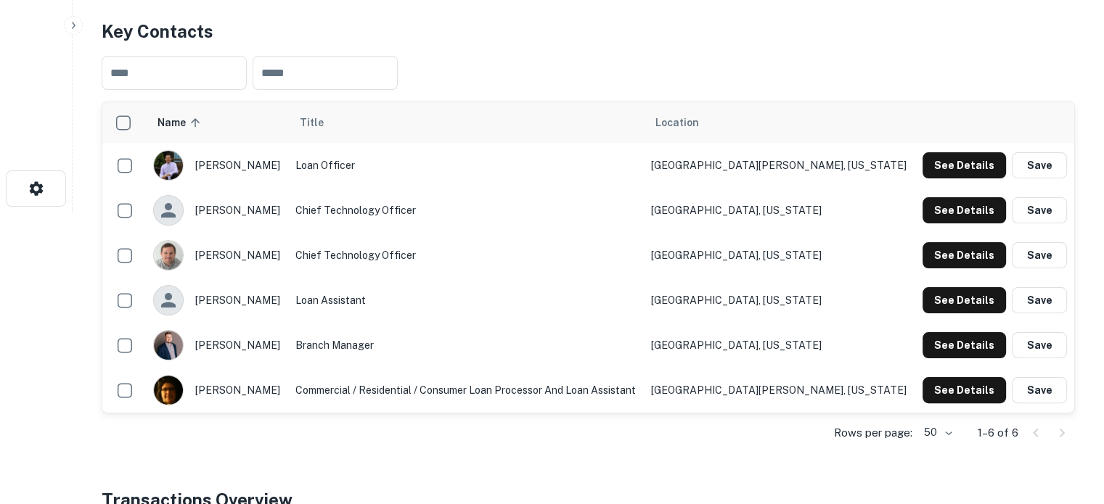
scroll to position [290, 0]
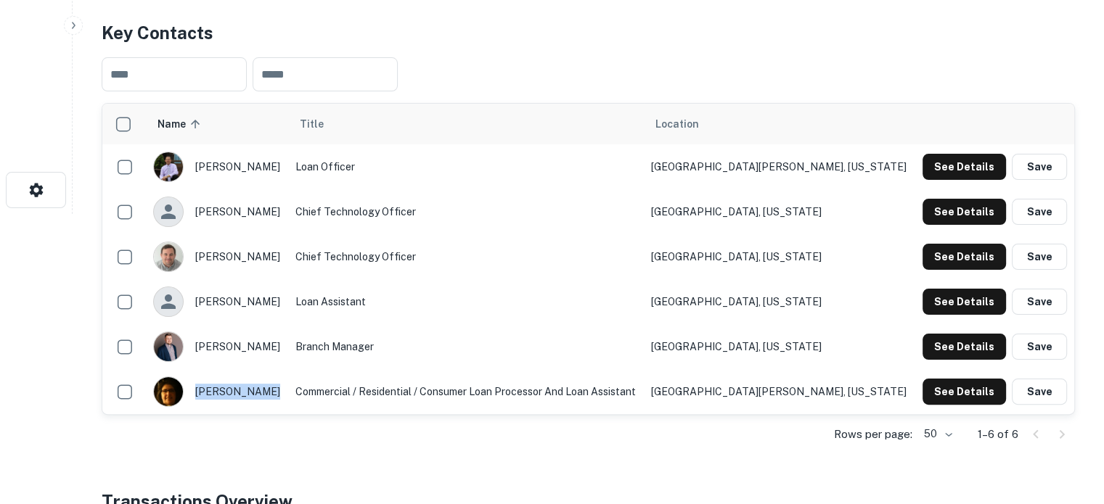
drag, startPoint x: 203, startPoint y: 389, endPoint x: 274, endPoint y: 391, distance: 70.4
click at [274, 391] on div "sharon baldwin" at bounding box center [217, 392] width 128 height 30
click at [281, 405] on div "sharon baldwin" at bounding box center [217, 392] width 128 height 30
drag, startPoint x: 287, startPoint y: 398, endPoint x: 247, endPoint y: 395, distance: 40.0
click at [247, 395] on div "sharon baldwin" at bounding box center [217, 392] width 128 height 30
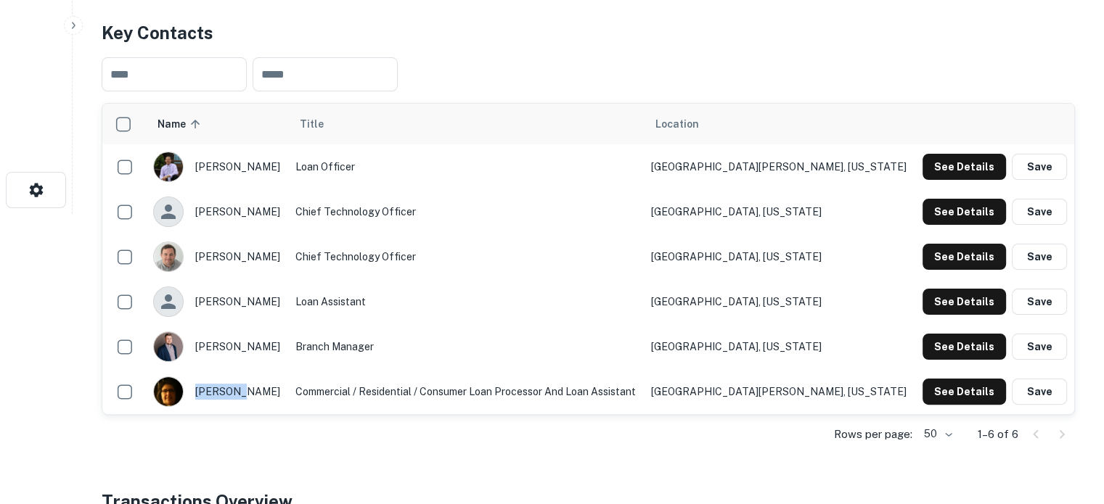
click at [234, 393] on div "sharon baldwin" at bounding box center [217, 392] width 128 height 30
drag, startPoint x: 203, startPoint y: 390, endPoint x: 274, endPoint y: 390, distance: 71.1
click at [274, 390] on div "sharon baldwin" at bounding box center [217, 392] width 128 height 30
copy div "sharon baldwin"
click at [644, 365] on td "Branch Manager" at bounding box center [466, 346] width 356 height 45
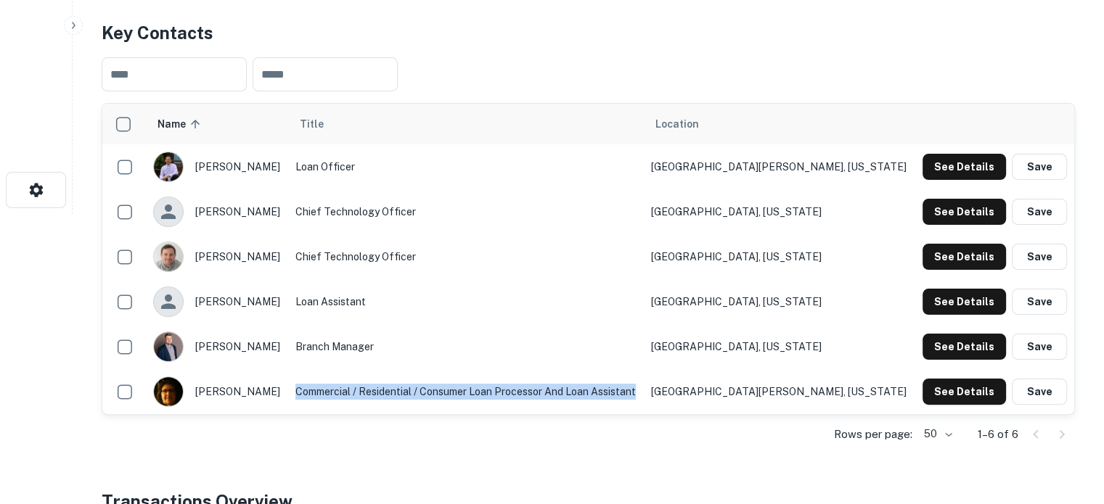
drag, startPoint x: 316, startPoint y: 391, endPoint x: 663, endPoint y: 401, distance: 347.1
click at [644, 401] on td "Commercial / Residential / Consumer Loan Processor and Loan Assistant" at bounding box center [466, 391] width 356 height 45
copy td "Commercial / Residential / Consumer Loan Processor and Loan Assistant"
click at [957, 389] on button "See Details" at bounding box center [964, 392] width 83 height 26
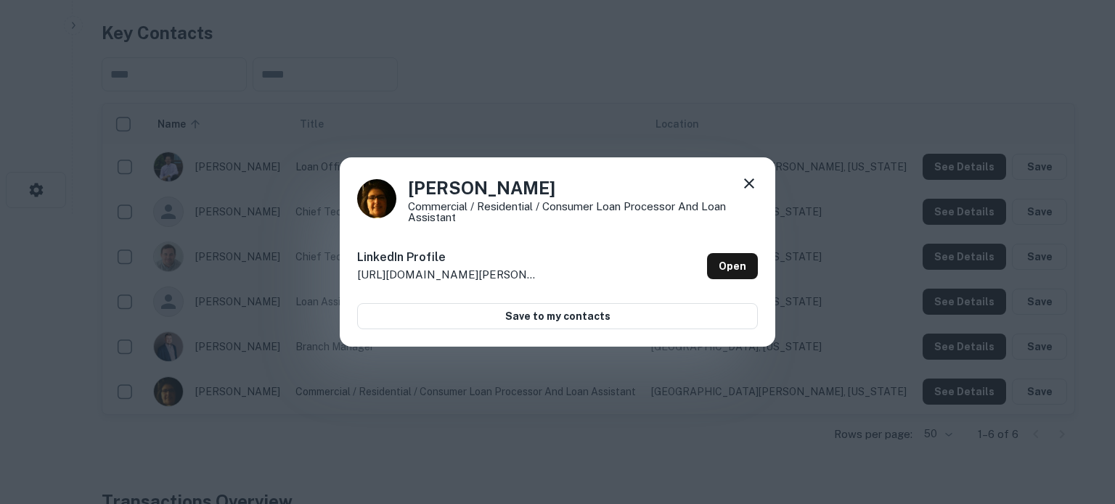
click at [734, 282] on div "LinkedIn Profile http://www.linkedin.com/in/sharon-baldwin-20a13877 Open" at bounding box center [557, 266] width 401 height 52
click at [732, 272] on link "Open" at bounding box center [732, 266] width 51 height 26
click at [746, 185] on icon at bounding box center [749, 184] width 10 height 10
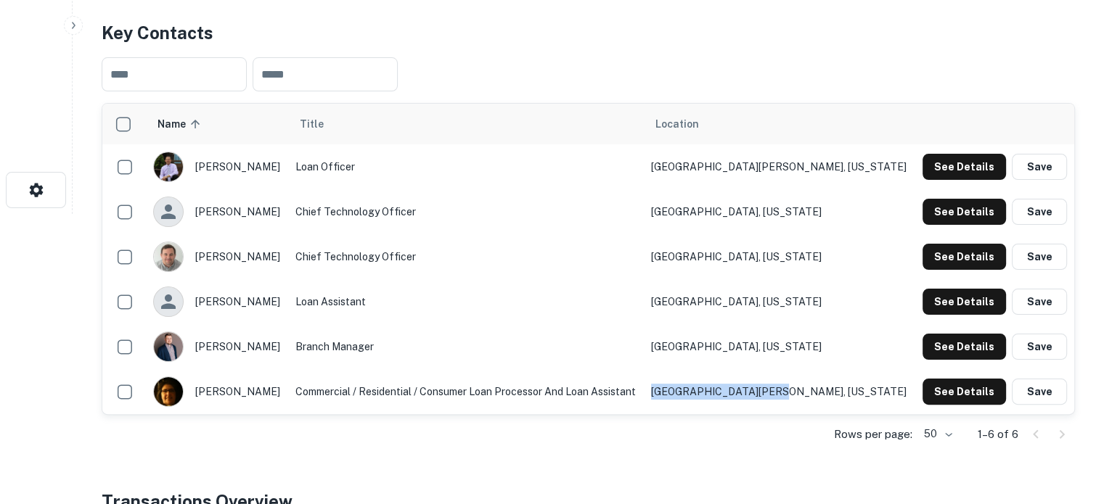
drag, startPoint x: 870, startPoint y: 396, endPoint x: 743, endPoint y: 396, distance: 127.0
click at [743, 396] on td "Mount Vernon, Kentucky" at bounding box center [779, 391] width 271 height 45
copy td "Mount Vernon, Kentucky"
drag, startPoint x: 289, startPoint y: 393, endPoint x: 276, endPoint y: 395, distance: 13.2
click at [276, 395] on div "sharon baldwin" at bounding box center [217, 392] width 128 height 30
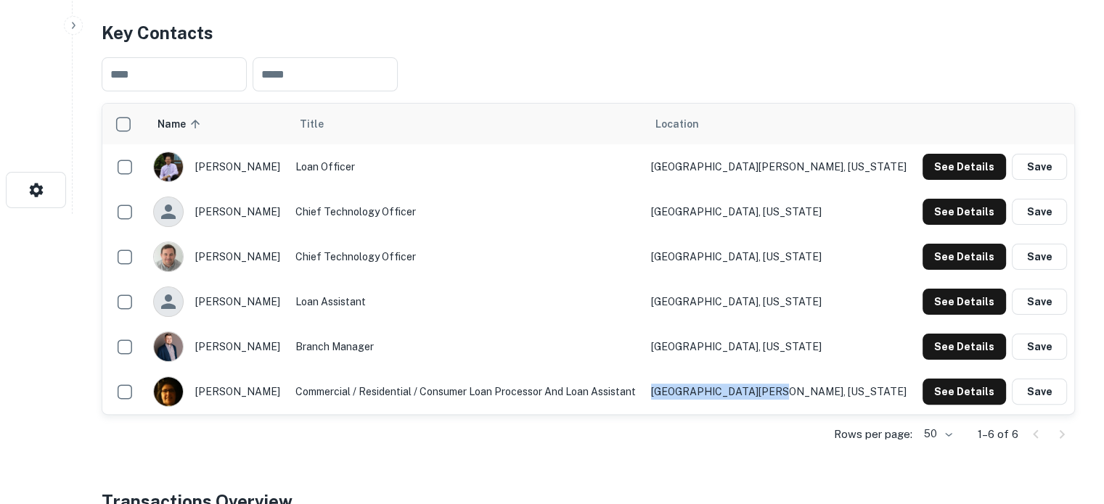
copy div "sharon baldwin"
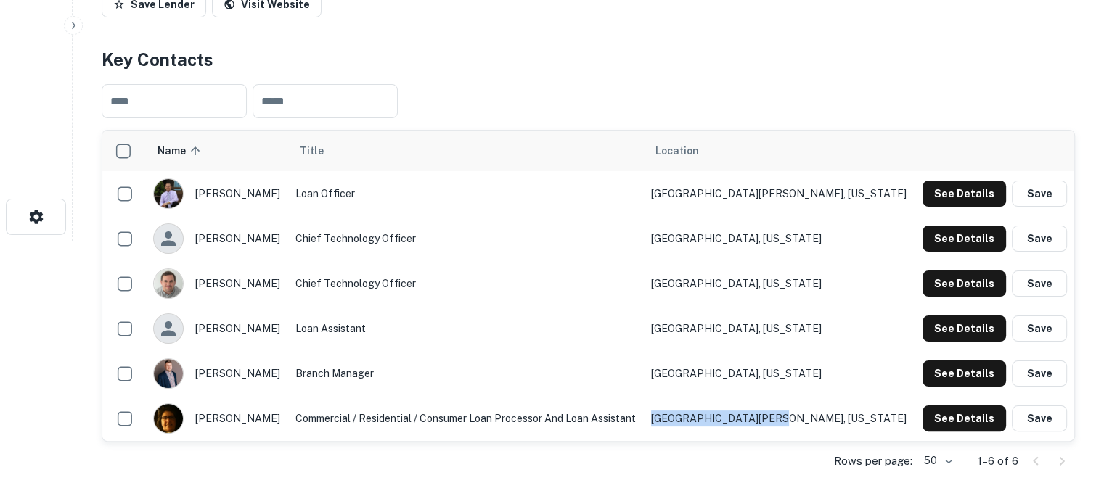
scroll to position [73, 0]
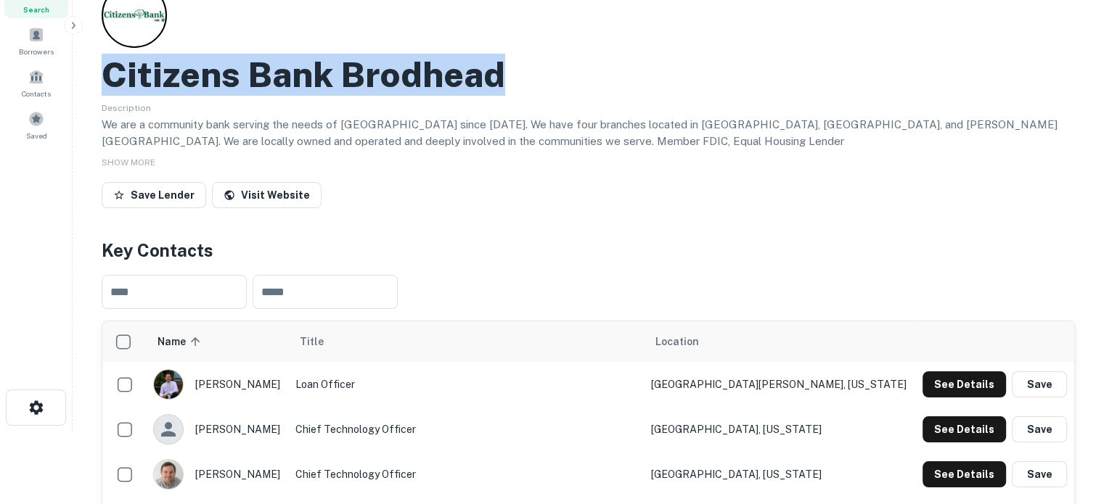
drag, startPoint x: 105, startPoint y: 71, endPoint x: 525, endPoint y: 72, distance: 420.3
click at [525, 72] on div "Citizens Bank Brodhead" at bounding box center [588, 75] width 973 height 42
copy h2 "Citizens Bank Brodhead"
click at [43, 11] on span "Search" at bounding box center [36, 10] width 26 height 12
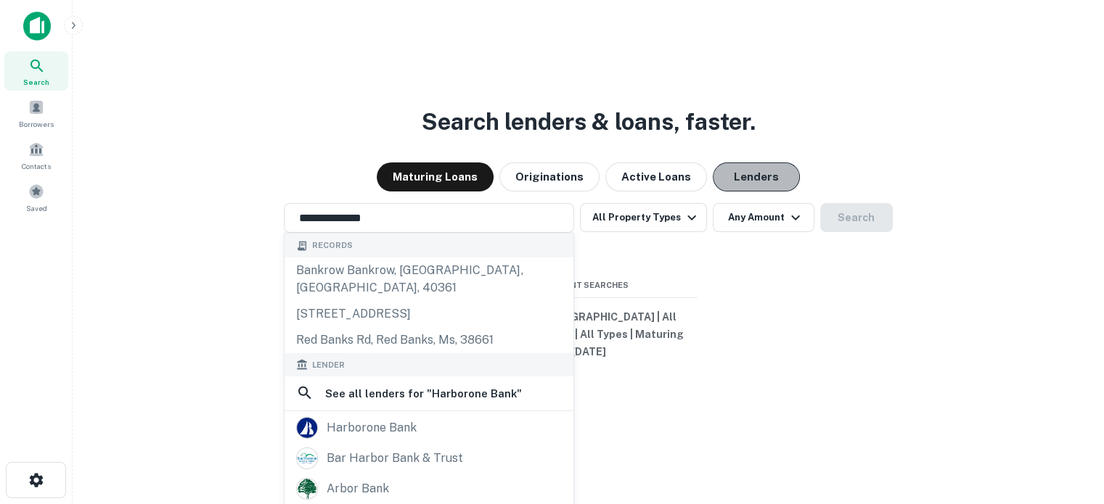
click at [749, 178] on button "Lenders" at bounding box center [756, 177] width 87 height 29
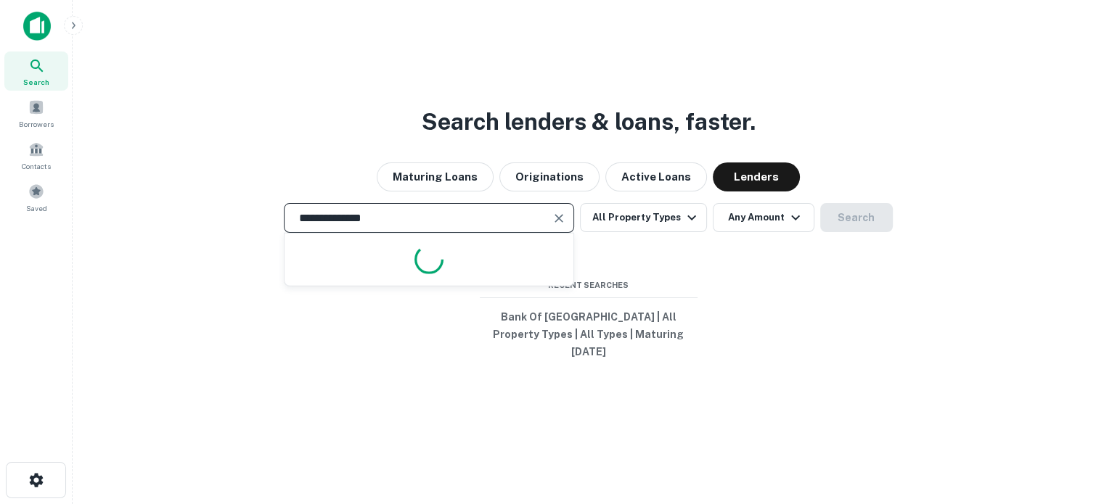
click at [476, 223] on input "**********" at bounding box center [417, 218] width 255 height 17
paste input "**********"
paste input "text"
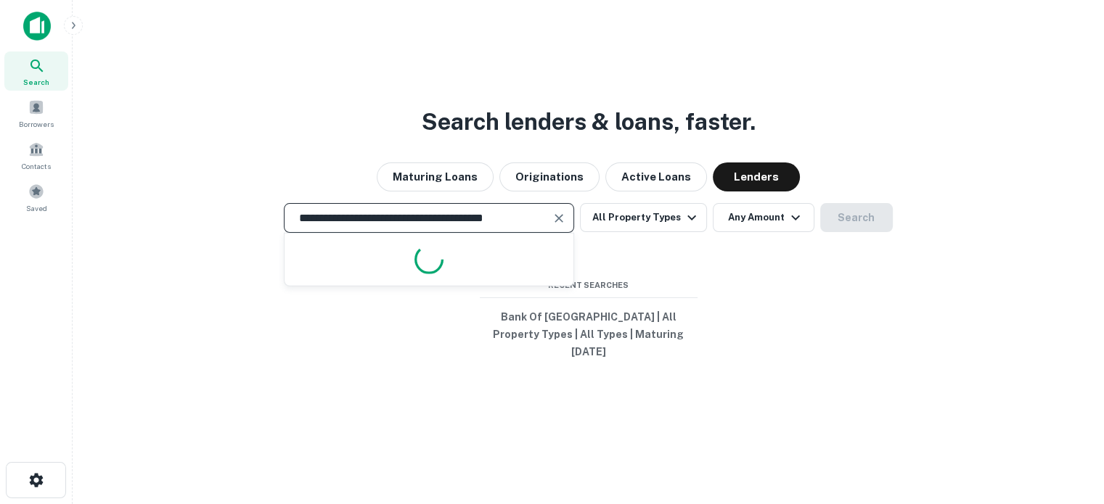
type input "**********"
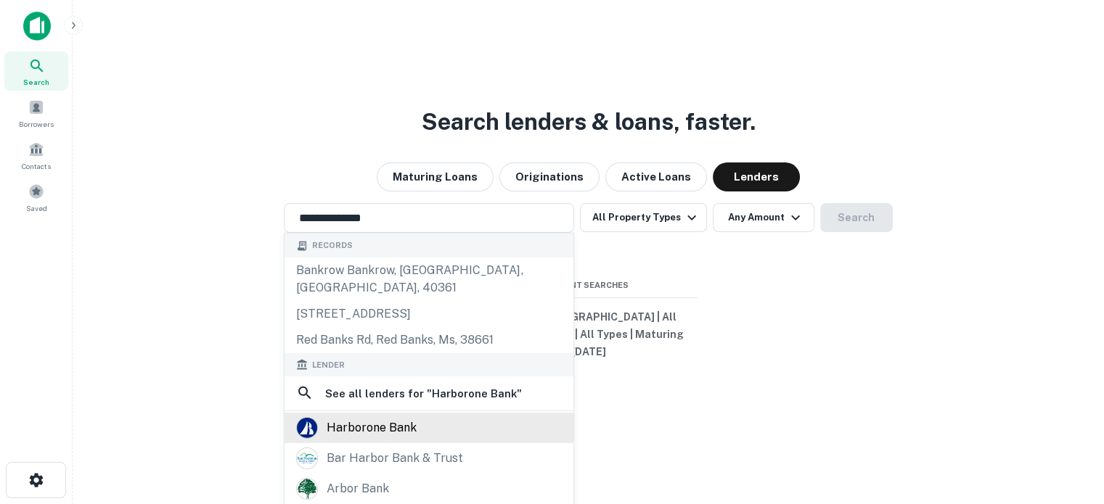
click at [430, 425] on div "harborone bank" at bounding box center [429, 428] width 266 height 22
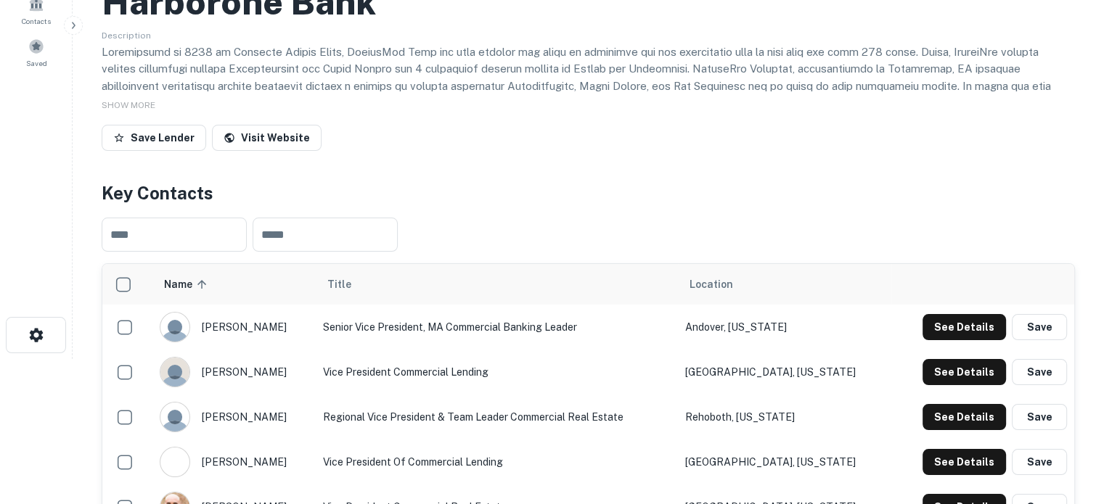
scroll to position [218, 0]
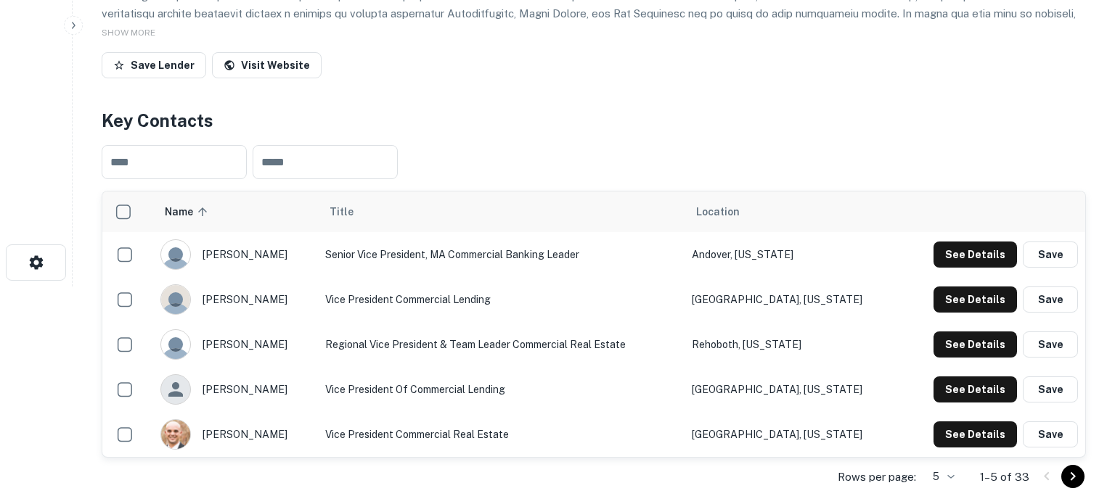
click at [931, 287] on body "Search Borrowers Contacts Saved Back to search Harborone Bank Description SHOW …" at bounding box center [557, 34] width 1115 height 504
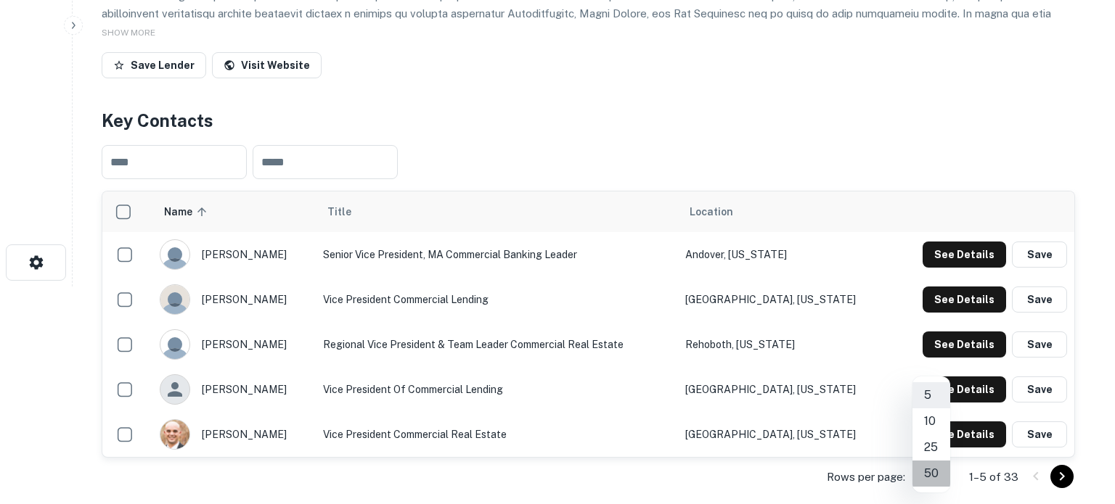
click at [933, 480] on li "50" at bounding box center [931, 474] width 38 height 26
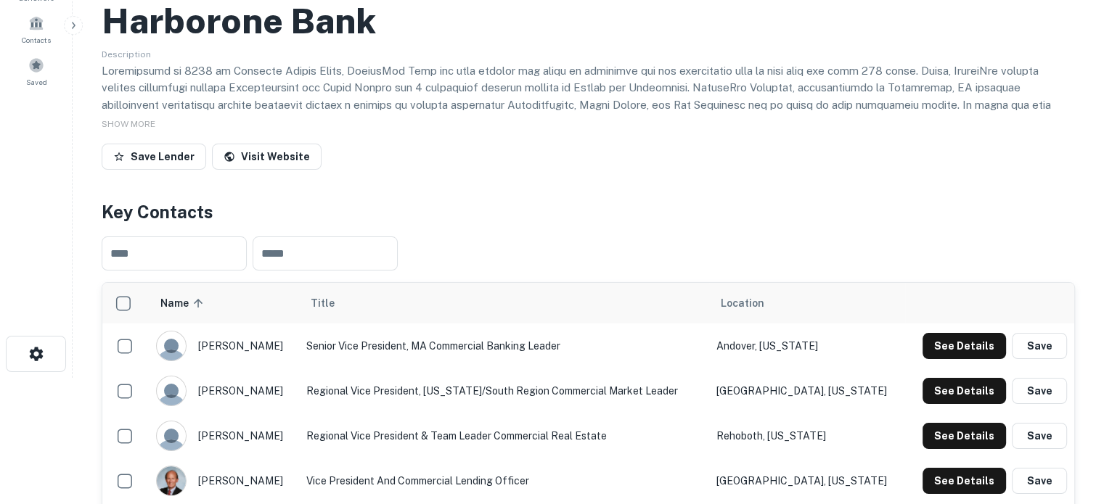
scroll to position [0, 0]
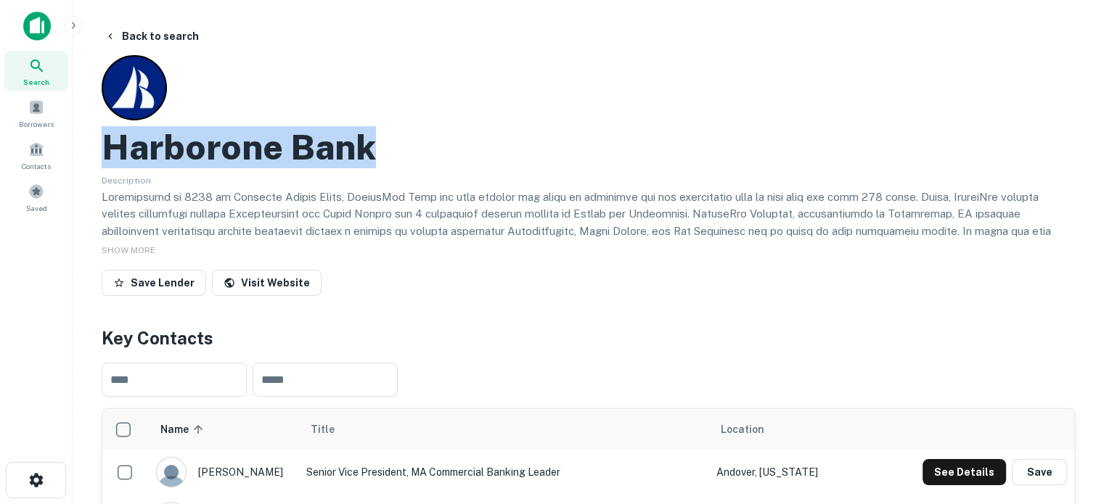
drag, startPoint x: 102, startPoint y: 149, endPoint x: 399, endPoint y: 145, distance: 297.6
click at [399, 145] on div "Harborone Bank" at bounding box center [588, 147] width 973 height 42
copy h2 "Harborone Bank"
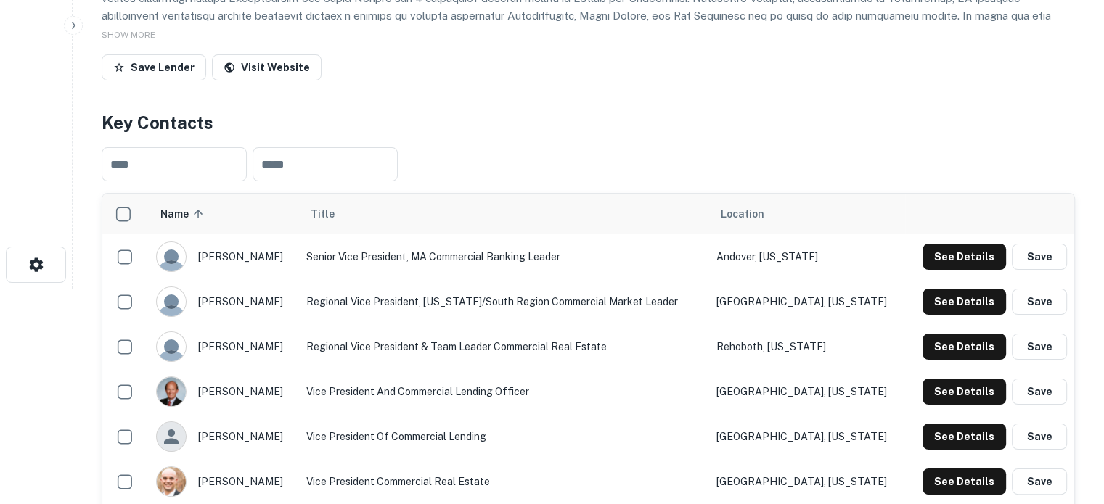
scroll to position [218, 0]
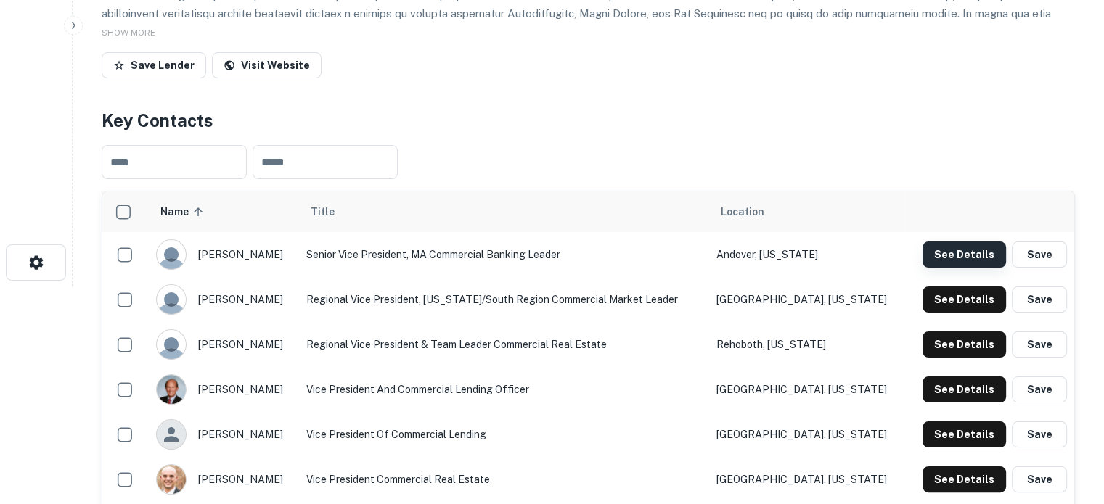
click at [960, 259] on button "See Details" at bounding box center [964, 255] width 83 height 26
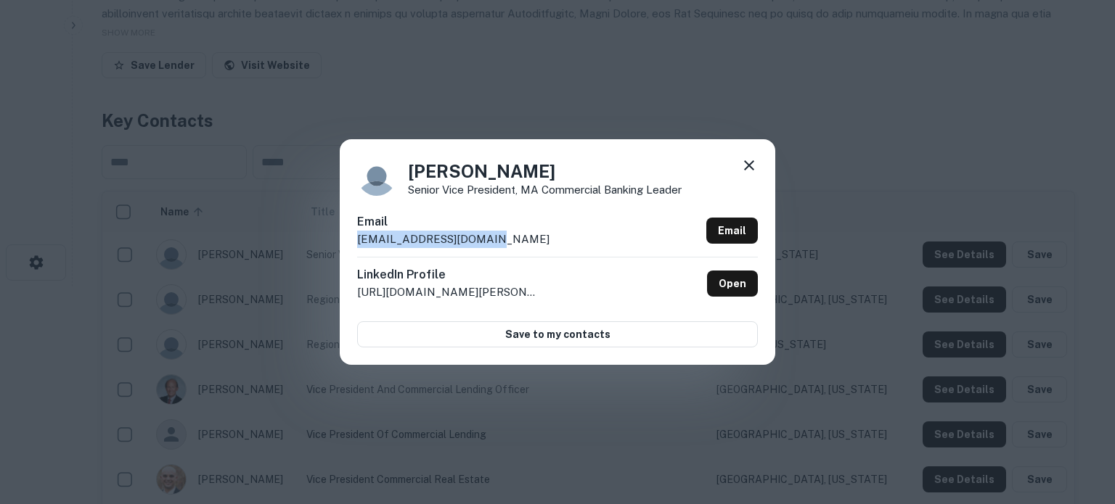
drag, startPoint x: 355, startPoint y: 245, endPoint x: 517, endPoint y: 242, distance: 161.9
click at [517, 242] on div "Charles Zanazzi Senior Vice President, MA Commercial Banking Leader Email czana…" at bounding box center [557, 251] width 435 height 225
copy p "czanazzi@harborone.com"
click at [745, 291] on link "Open" at bounding box center [732, 284] width 51 height 26
click at [752, 163] on icon at bounding box center [749, 165] width 10 height 10
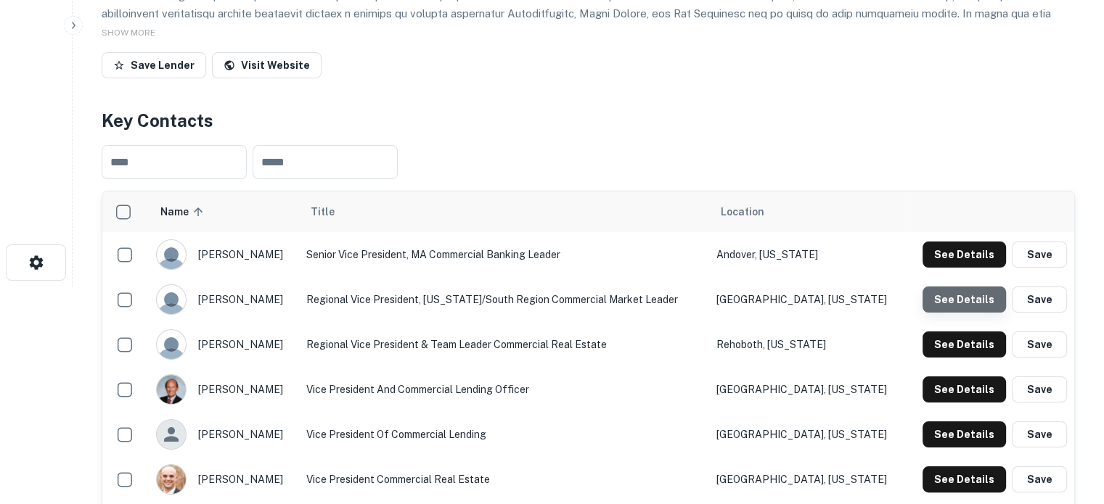
click at [976, 301] on button "See Details" at bounding box center [964, 300] width 83 height 26
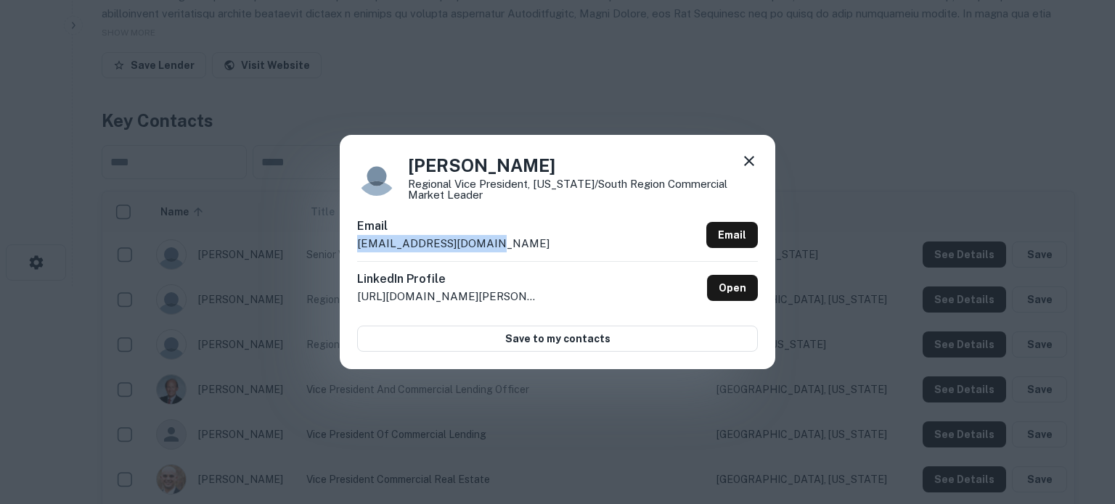
drag, startPoint x: 357, startPoint y: 245, endPoint x: 492, endPoint y: 250, distance: 135.1
click at [492, 250] on div "Email dhagerty@harborone.com Email" at bounding box center [557, 240] width 401 height 44
copy p "dhagerty@harborone.com"
click at [751, 296] on link "Open" at bounding box center [732, 288] width 51 height 26
drag, startPoint x: 537, startPoint y: 85, endPoint x: 480, endPoint y: 26, distance: 82.1
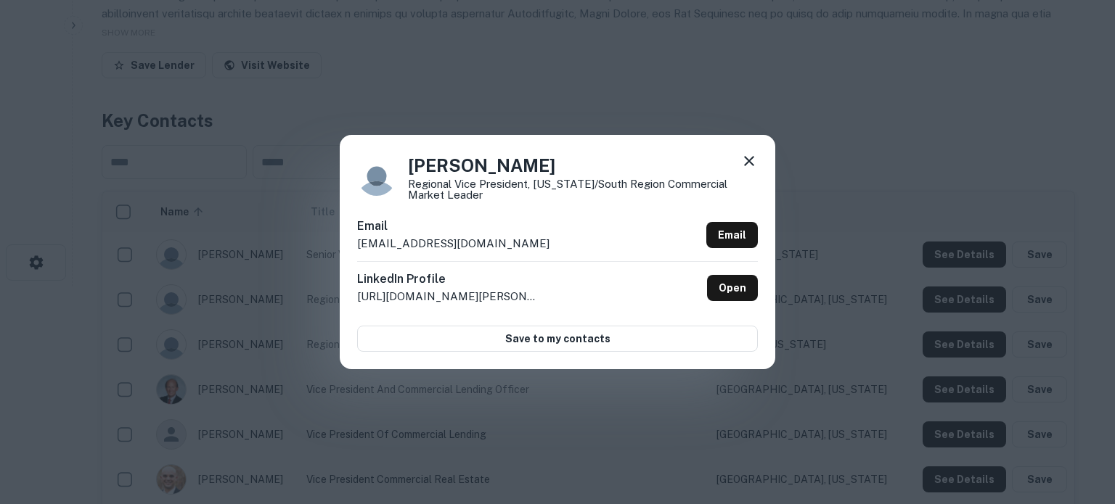
click at [537, 85] on div "Dan Hagerty Regional Vice President, Rhode Island/South Region Commercial Marke…" at bounding box center [557, 252] width 1115 height 504
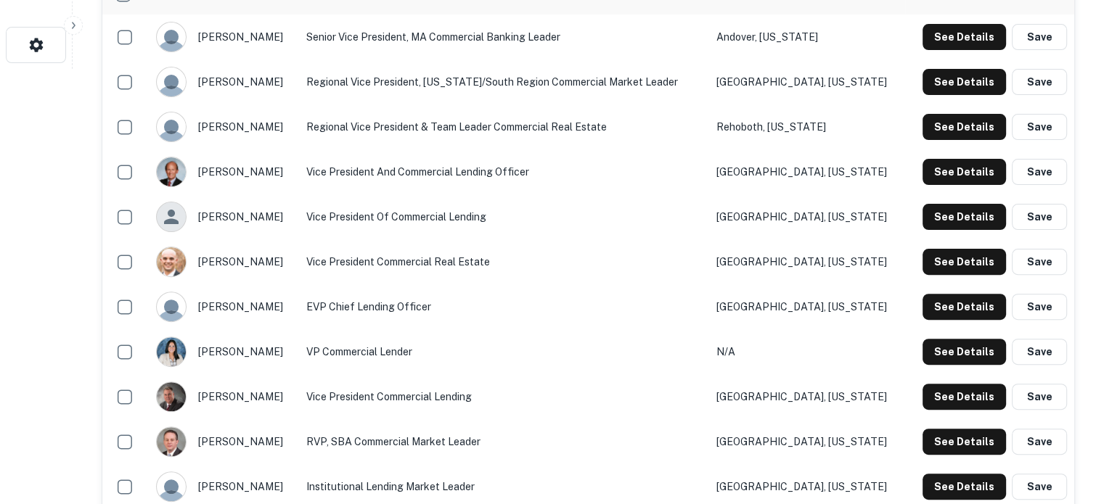
scroll to position [508, 0]
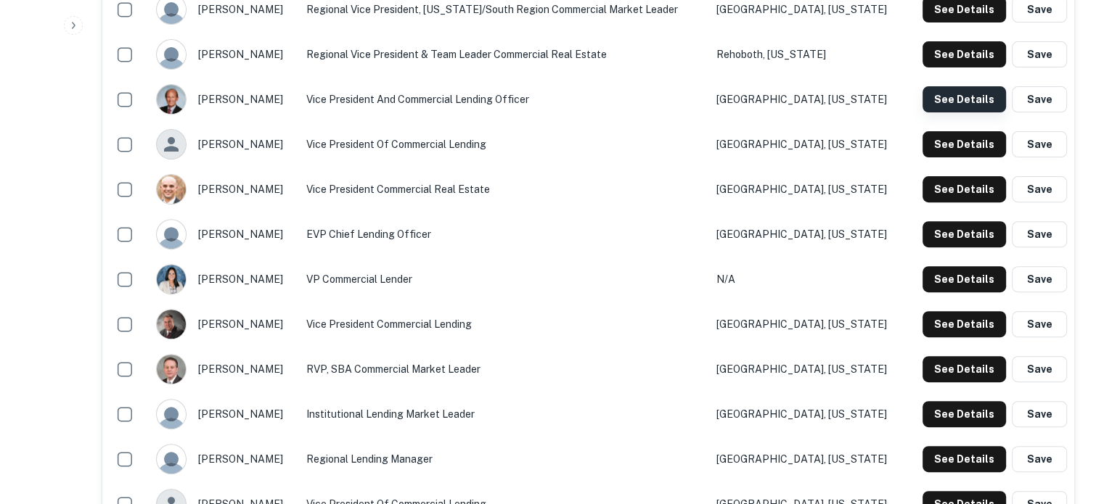
click at [933, 110] on button "See Details" at bounding box center [964, 99] width 83 height 26
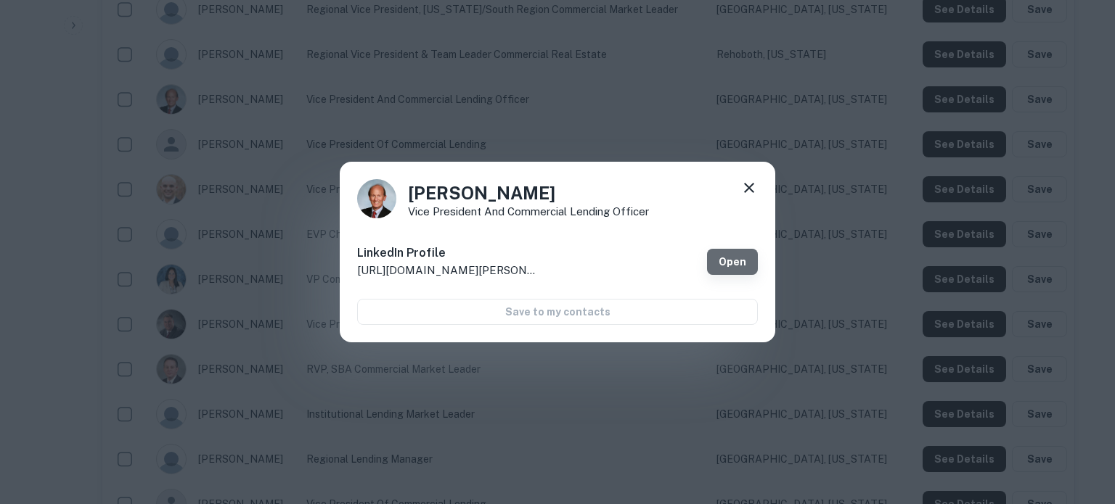
click at [728, 266] on link "Open" at bounding box center [732, 262] width 51 height 26
click at [745, 187] on icon at bounding box center [748, 187] width 17 height 17
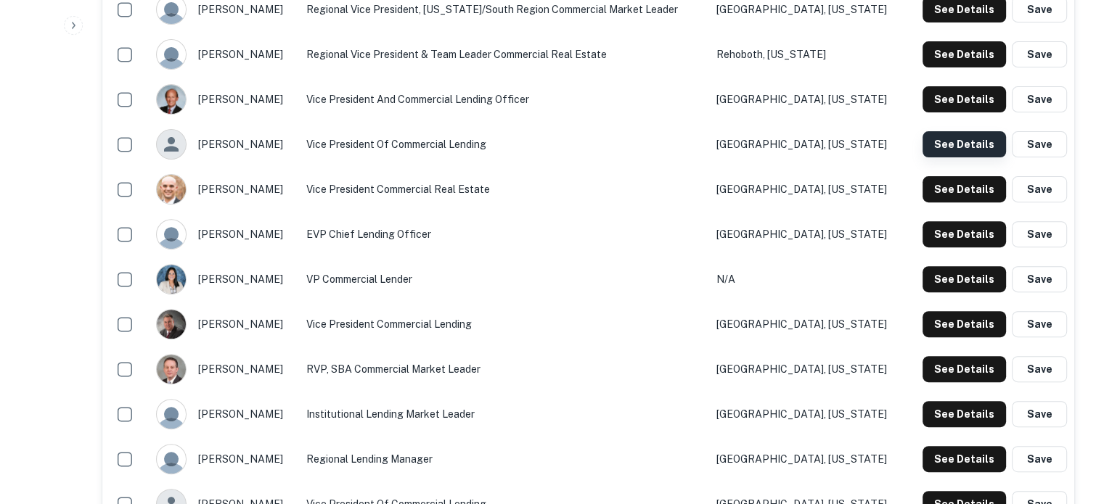
click at [948, 147] on button "See Details" at bounding box center [964, 144] width 83 height 26
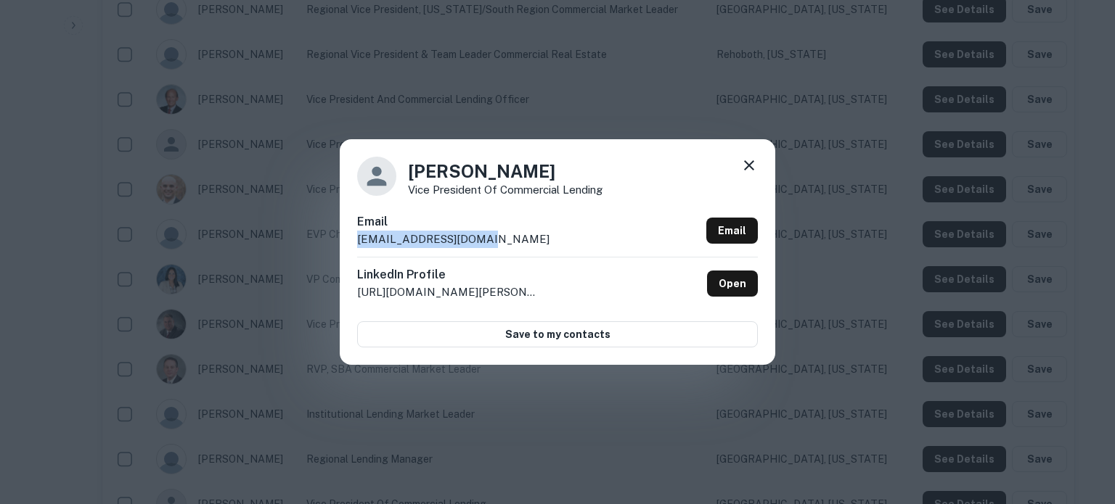
drag, startPoint x: 356, startPoint y: 241, endPoint x: 496, endPoint y: 240, distance: 139.4
click at [496, 240] on div "Khaled Khalil Vice President of Commercial Lending Email kkhalil@harborone.com …" at bounding box center [557, 251] width 435 height 225
copy p "kkhalil@harborone.com"
click at [729, 286] on link "Open" at bounding box center [732, 284] width 51 height 26
click at [745, 168] on icon at bounding box center [748, 165] width 17 height 17
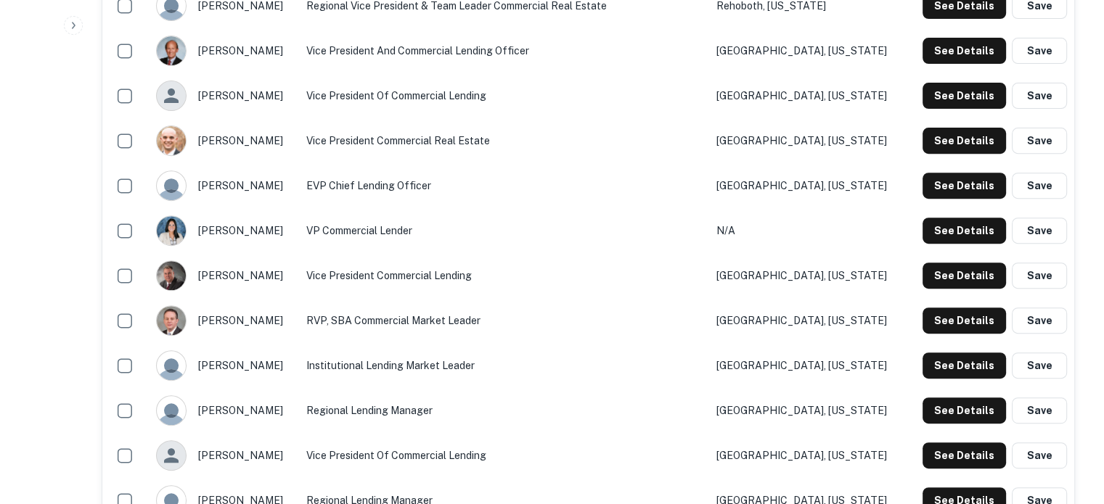
scroll to position [581, 0]
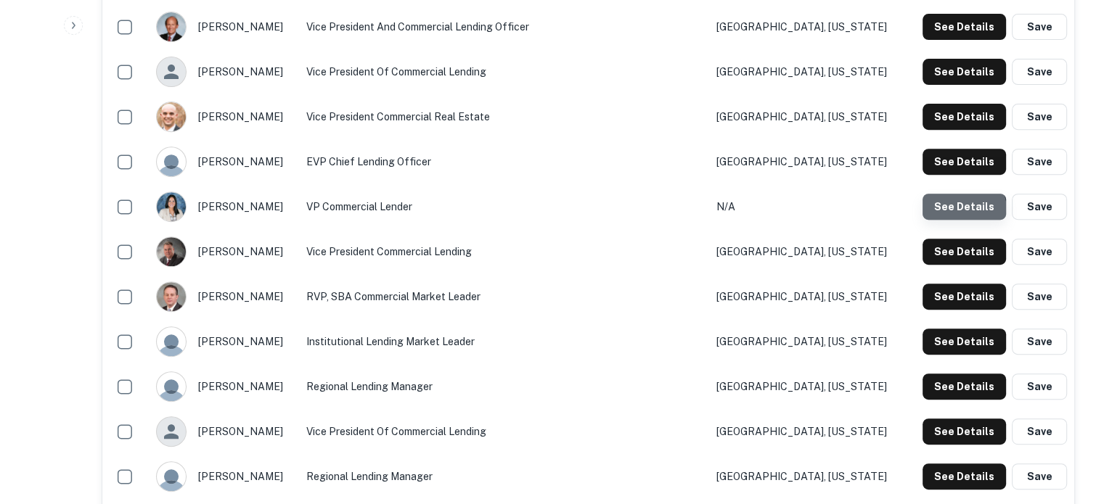
click at [941, 217] on button "See Details" at bounding box center [964, 207] width 83 height 26
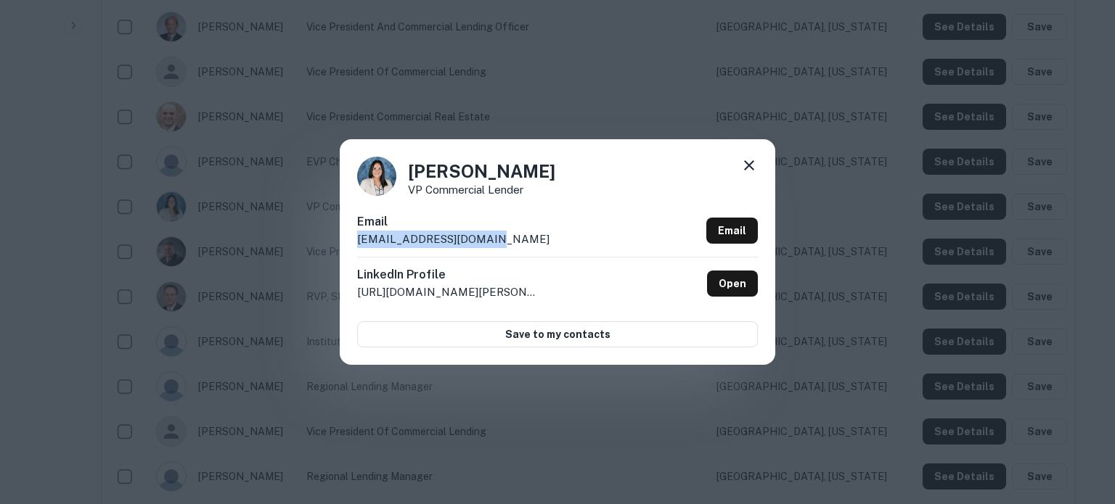
drag, startPoint x: 357, startPoint y: 241, endPoint x: 488, endPoint y: 242, distance: 130.7
click at [488, 242] on div "Email sstevens@harborone.com Email" at bounding box center [557, 235] width 401 height 44
copy p "sstevens@harborone.com"
click at [748, 164] on icon at bounding box center [749, 165] width 10 height 10
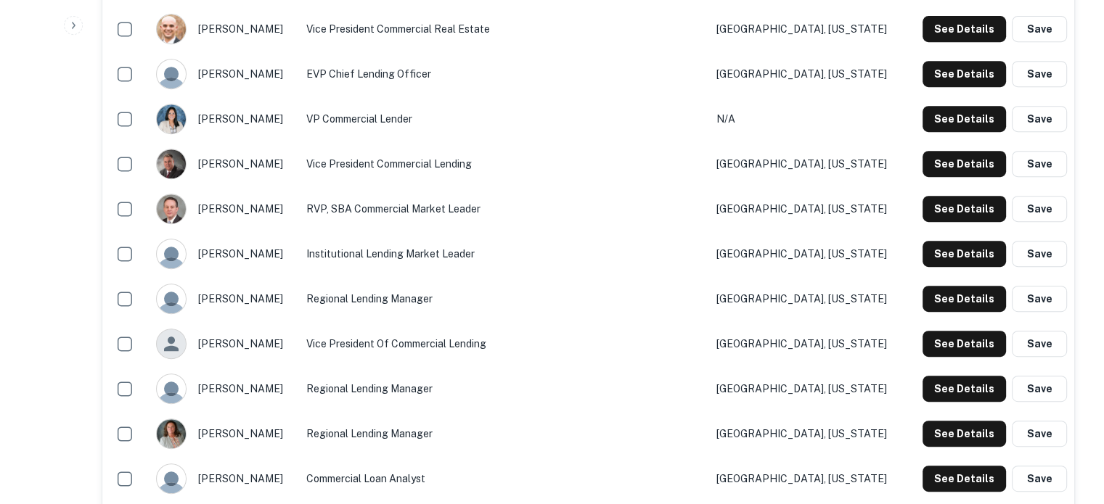
scroll to position [726, 0]
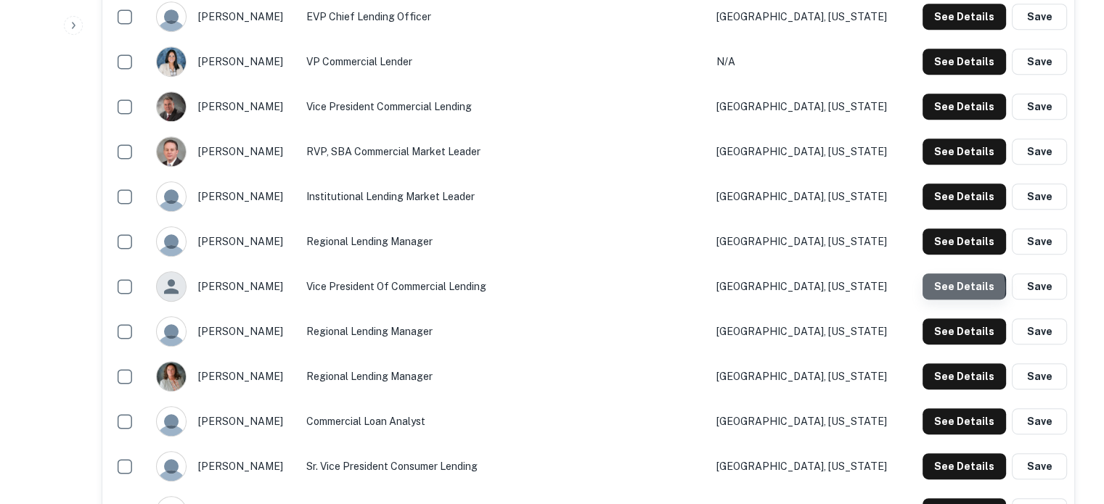
click at [952, 289] on button "See Details" at bounding box center [964, 287] width 83 height 26
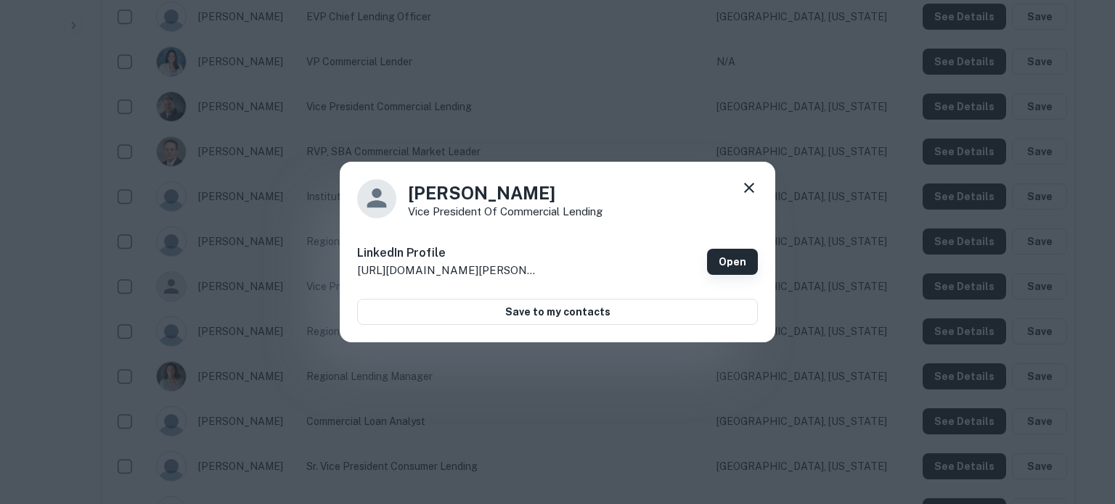
click at [732, 268] on link "Open" at bounding box center [732, 262] width 51 height 26
click at [754, 187] on icon at bounding box center [748, 187] width 17 height 17
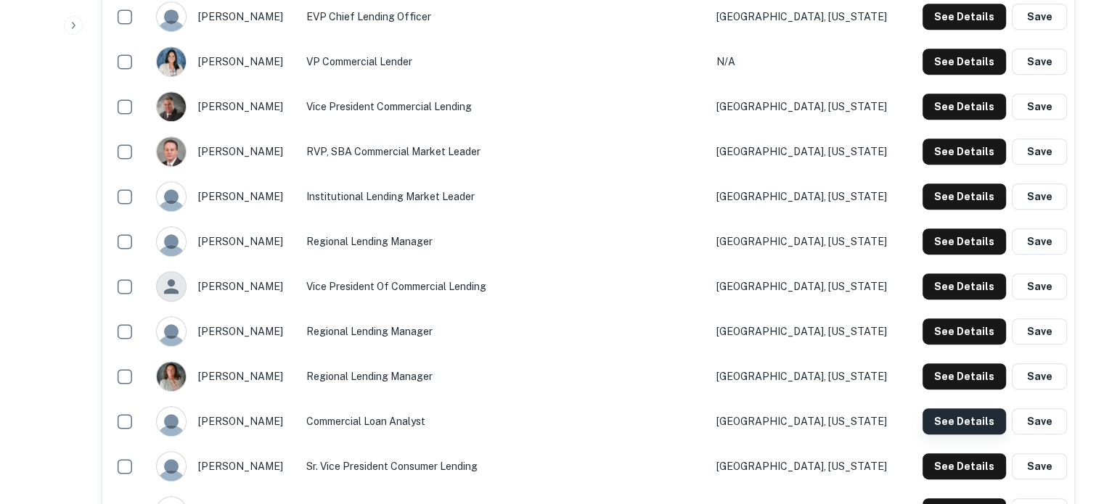
click at [938, 417] on button "See Details" at bounding box center [964, 422] width 83 height 26
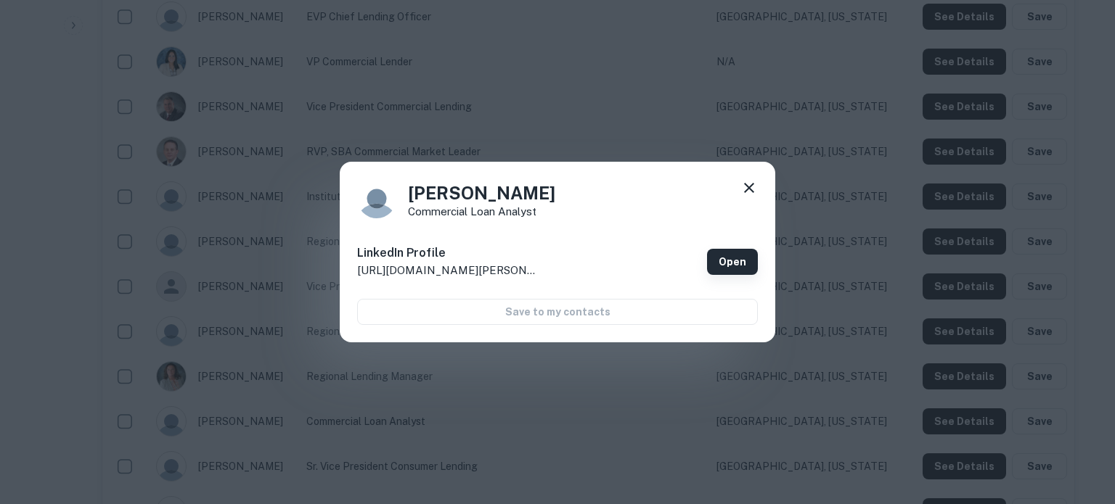
click at [756, 264] on link "Open" at bounding box center [732, 262] width 51 height 26
click at [752, 194] on icon at bounding box center [748, 187] width 17 height 17
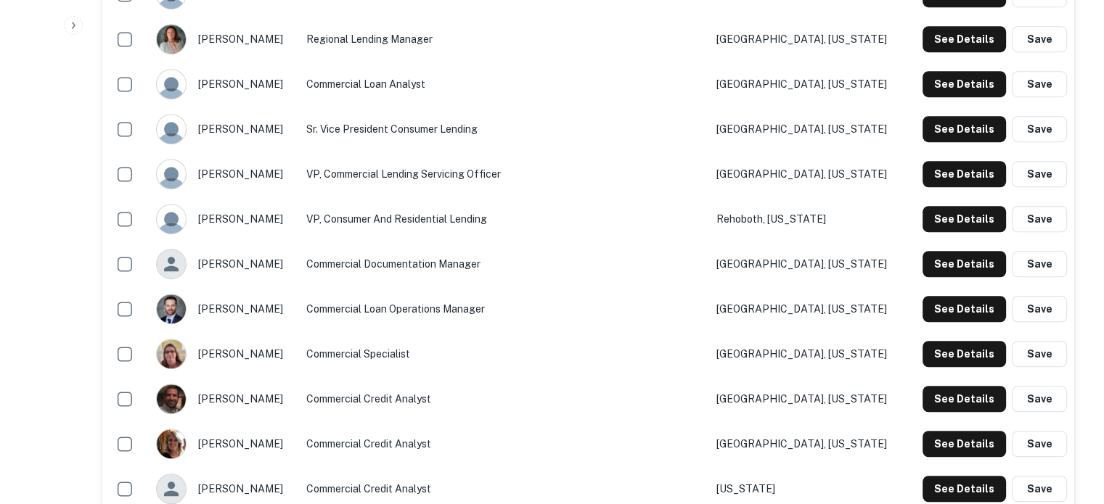
scroll to position [1089, 0]
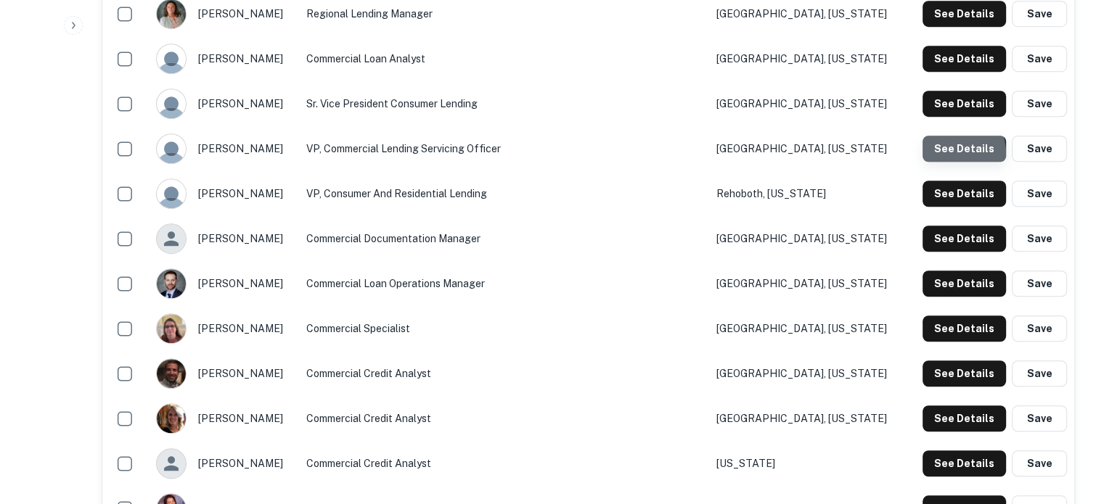
click at [946, 155] on button "See Details" at bounding box center [964, 149] width 83 height 26
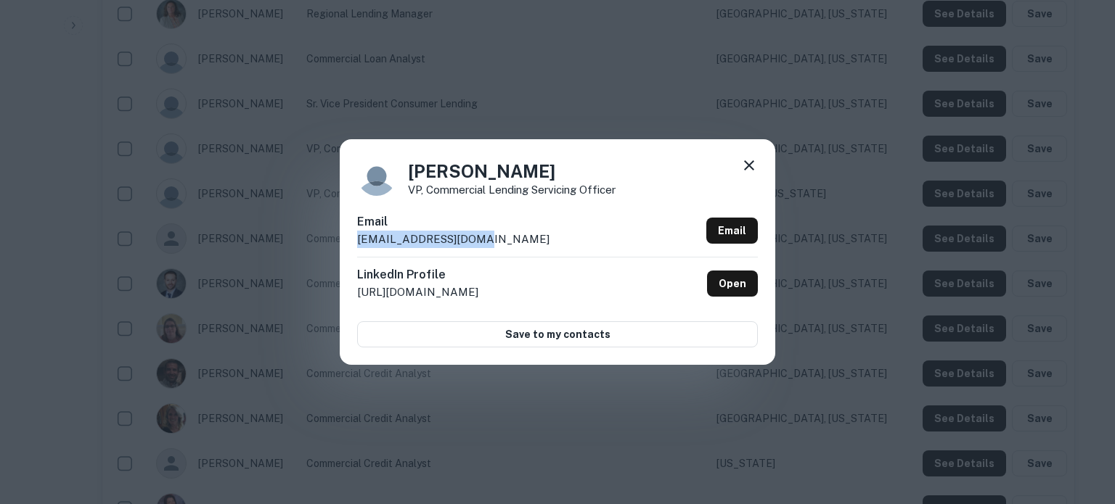
drag, startPoint x: 357, startPoint y: 242, endPoint x: 491, endPoint y: 239, distance: 133.6
click at [491, 239] on div "Email nsmith@harborone.com Email" at bounding box center [557, 235] width 401 height 44
copy p "nsmith@harborone.com"
click at [747, 163] on icon at bounding box center [748, 165] width 17 height 17
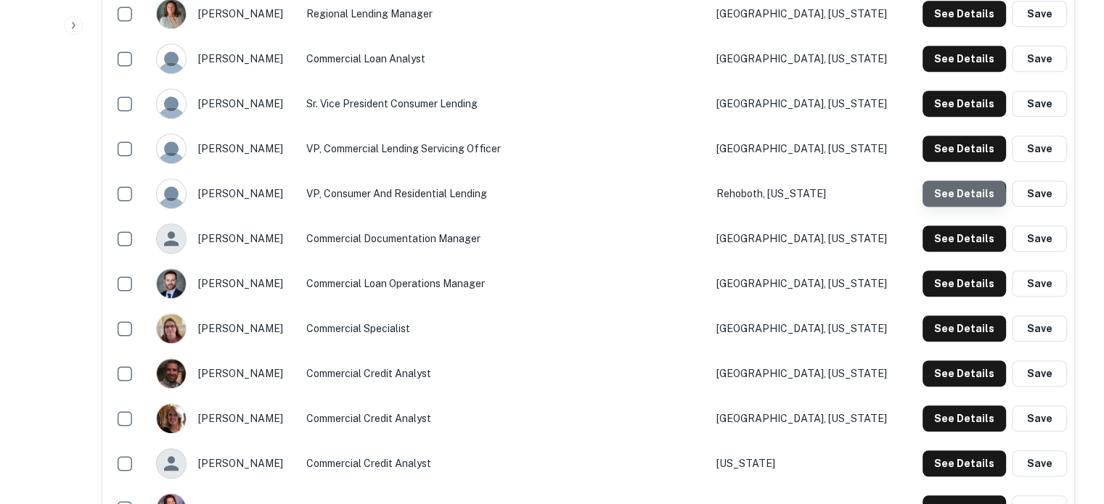
click at [952, 198] on button "See Details" at bounding box center [964, 194] width 83 height 26
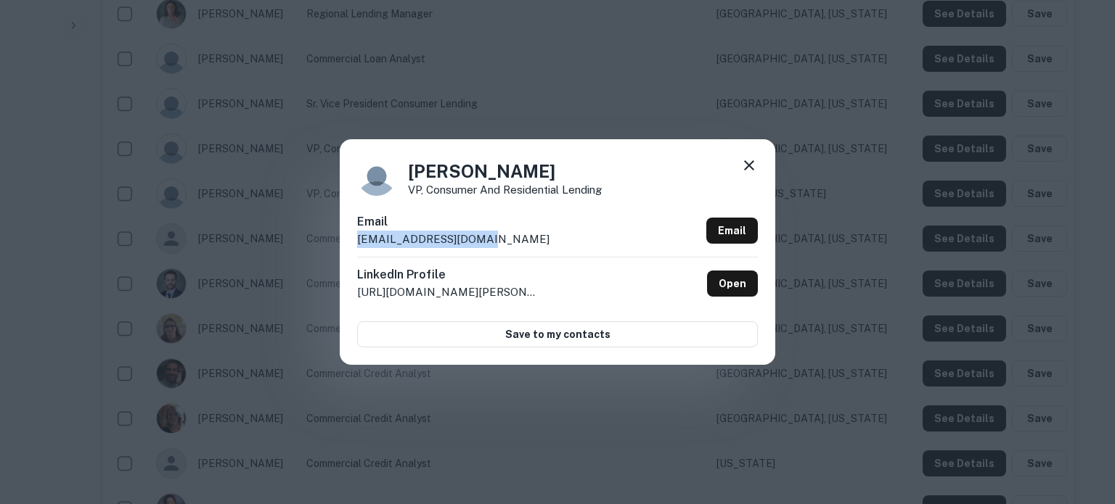
drag, startPoint x: 358, startPoint y: 242, endPoint x: 473, endPoint y: 242, distance: 115.4
click at [473, 242] on div "Susan Vieira VP, Consumer and Residential Lending Email svieira@harborone.com E…" at bounding box center [557, 251] width 435 height 225
copy p "svieira@harborone.com"
click at [750, 168] on icon at bounding box center [749, 165] width 10 height 10
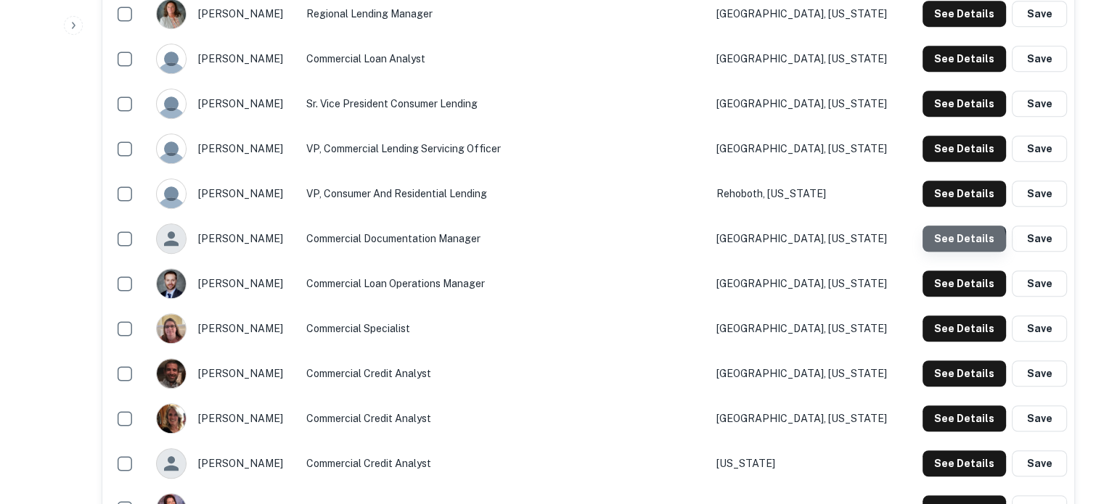
click at [946, 247] on button "See Details" at bounding box center [964, 239] width 83 height 26
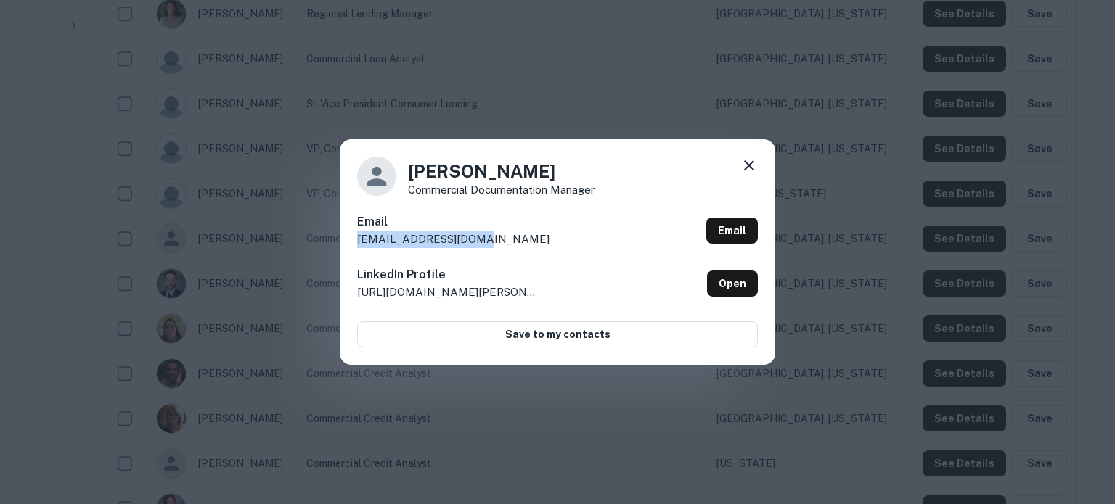
drag, startPoint x: 493, startPoint y: 244, endPoint x: 358, endPoint y: 246, distance: 135.0
click at [358, 246] on div "Email astone@harborone.com Email" at bounding box center [557, 235] width 401 height 44
copy p "astone@harborone.com"
click at [750, 165] on icon at bounding box center [749, 165] width 10 height 10
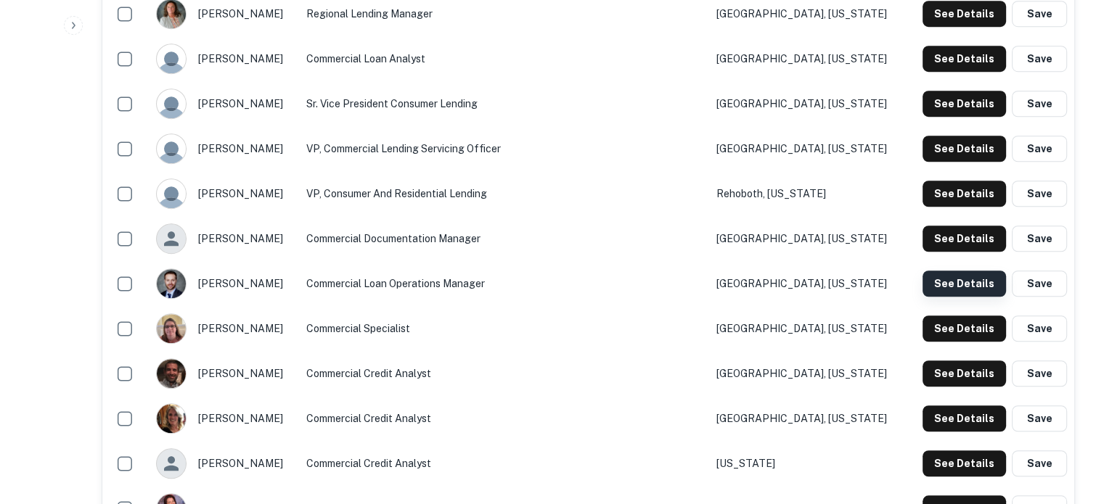
click at [943, 284] on button "See Details" at bounding box center [964, 284] width 83 height 26
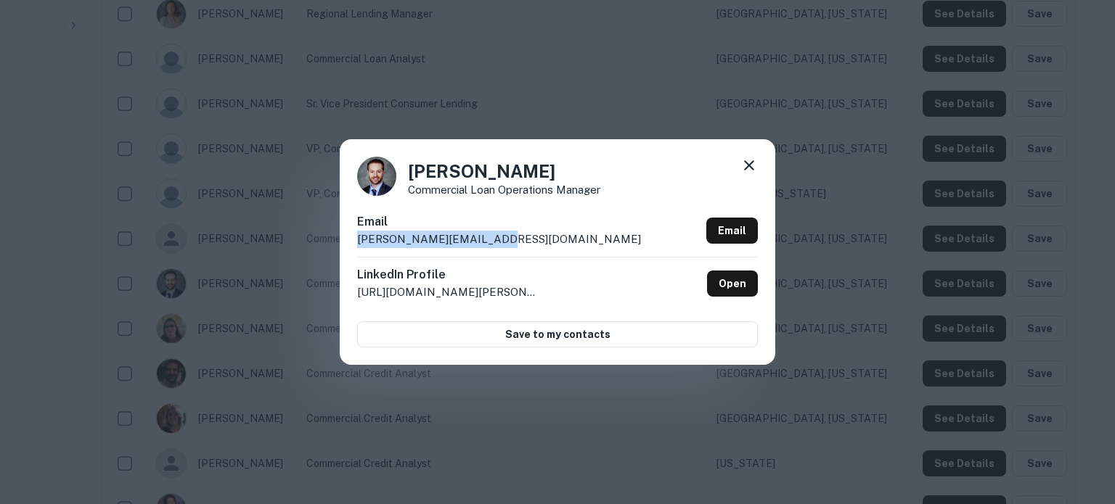
drag, startPoint x: 480, startPoint y: 248, endPoint x: 358, endPoint y: 244, distance: 122.0
click at [358, 244] on div "Email chickey@statestreet.com Email" at bounding box center [557, 235] width 401 height 44
copy p "chickey@statestreet.com"
click at [747, 158] on icon at bounding box center [748, 165] width 17 height 17
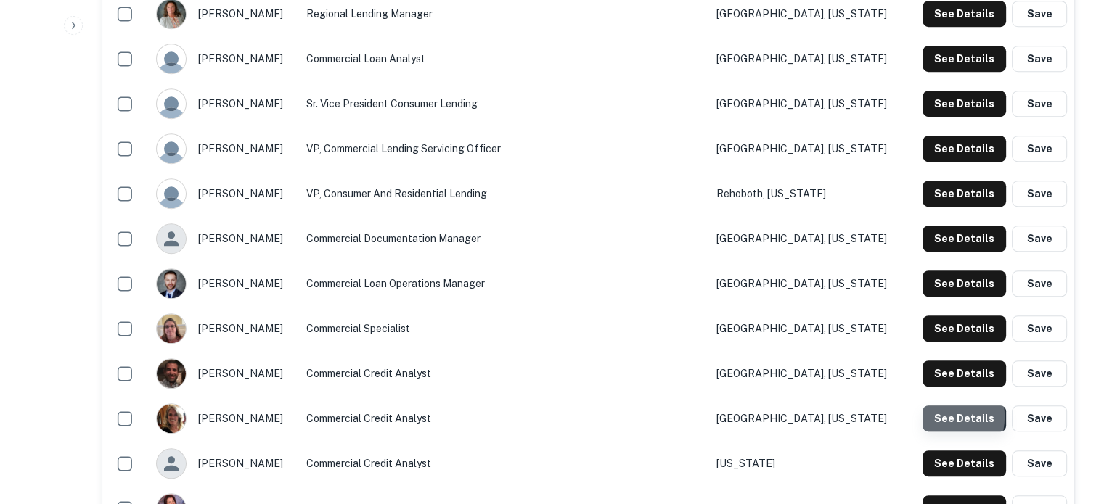
click at [941, 417] on button "See Details" at bounding box center [964, 419] width 83 height 26
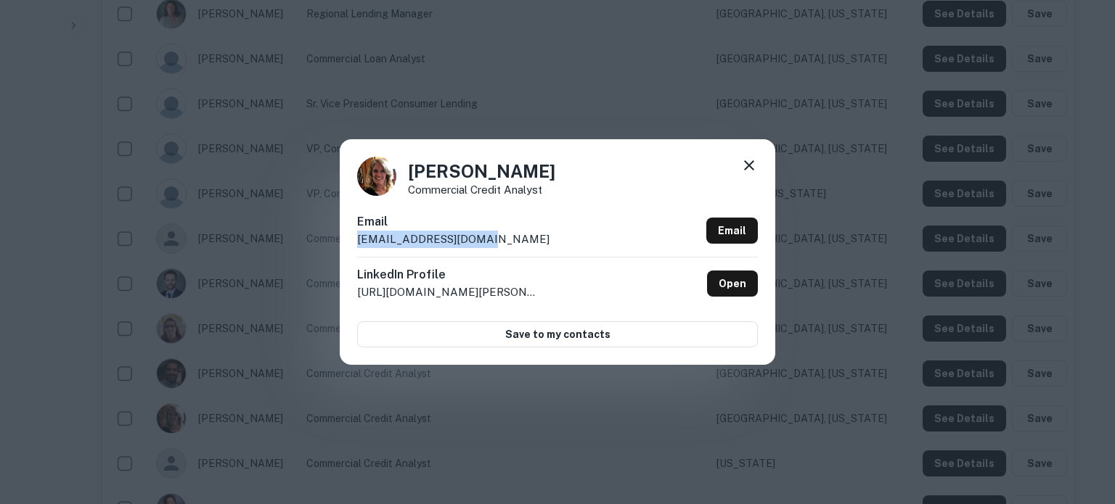
drag, startPoint x: 350, startPoint y: 246, endPoint x: 499, endPoint y: 242, distance: 148.8
click at [499, 242] on div "Julie Pearce Commercial Credit Analyst Email jpearce@harborone.com Email Linked…" at bounding box center [557, 251] width 435 height 225
copy p "jpearce@harborone.com"
click at [748, 166] on icon at bounding box center [749, 165] width 10 height 10
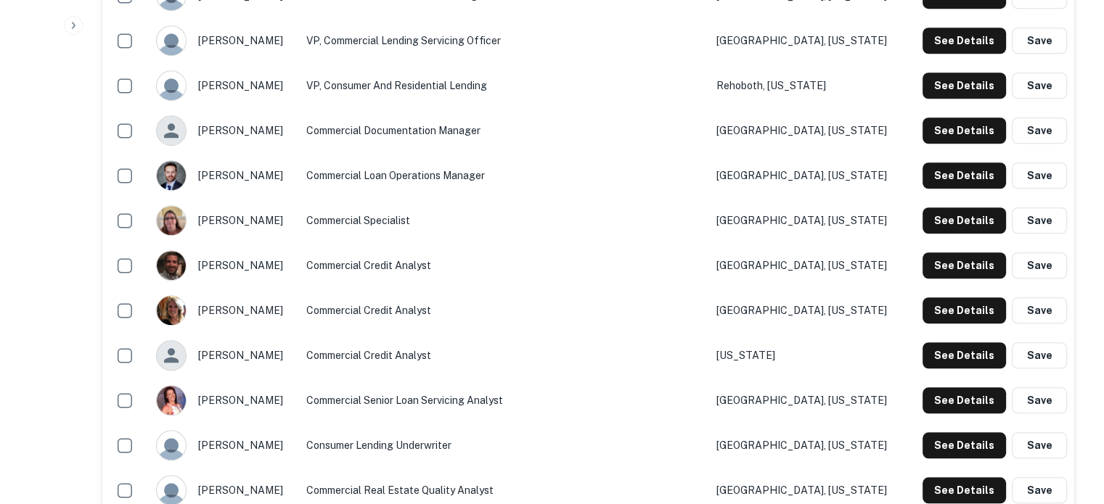
scroll to position [1234, 0]
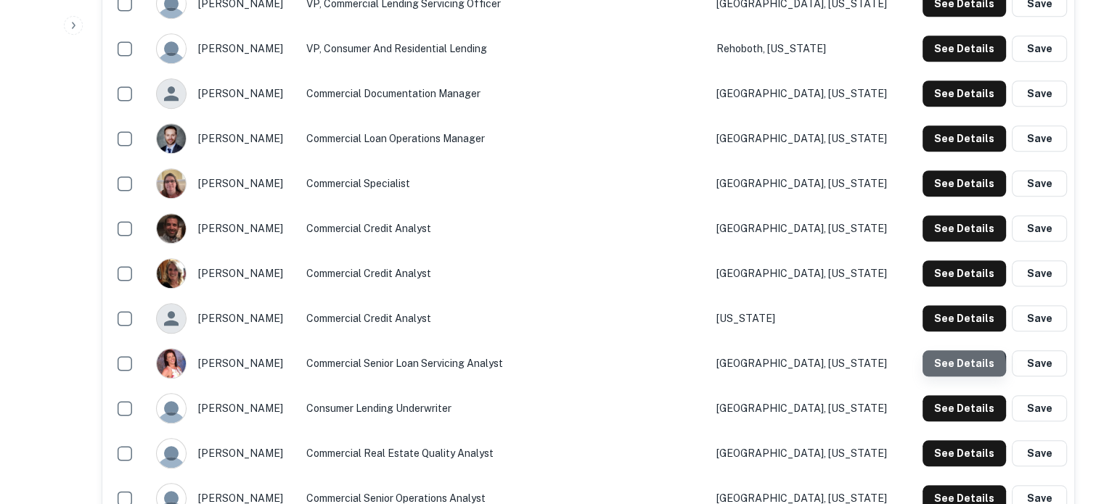
click at [952, 368] on button "See Details" at bounding box center [964, 364] width 83 height 26
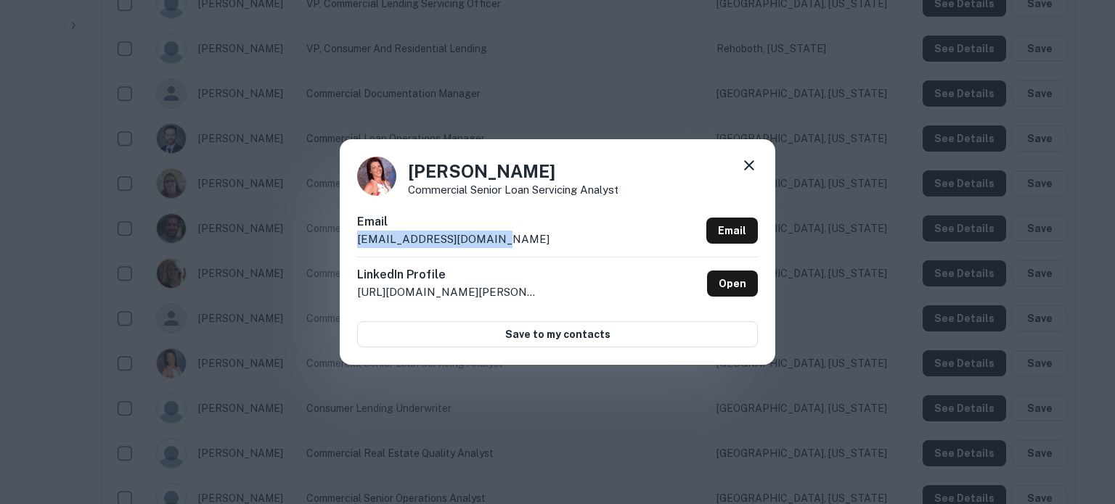
drag, startPoint x: 354, startPoint y: 240, endPoint x: 525, endPoint y: 248, distance: 170.7
click at [525, 248] on div "Tracy Santiano Commercial Senior Loan Servicing Analyst Email tsantiano@harboro…" at bounding box center [557, 251] width 435 height 225
click at [745, 165] on icon at bounding box center [748, 165] width 17 height 17
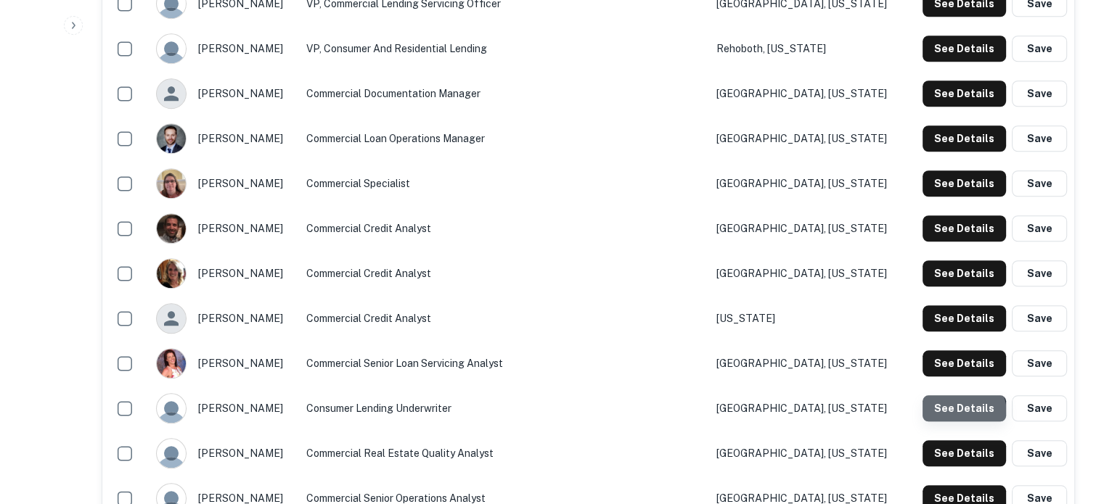
click at [954, 416] on button "See Details" at bounding box center [964, 409] width 83 height 26
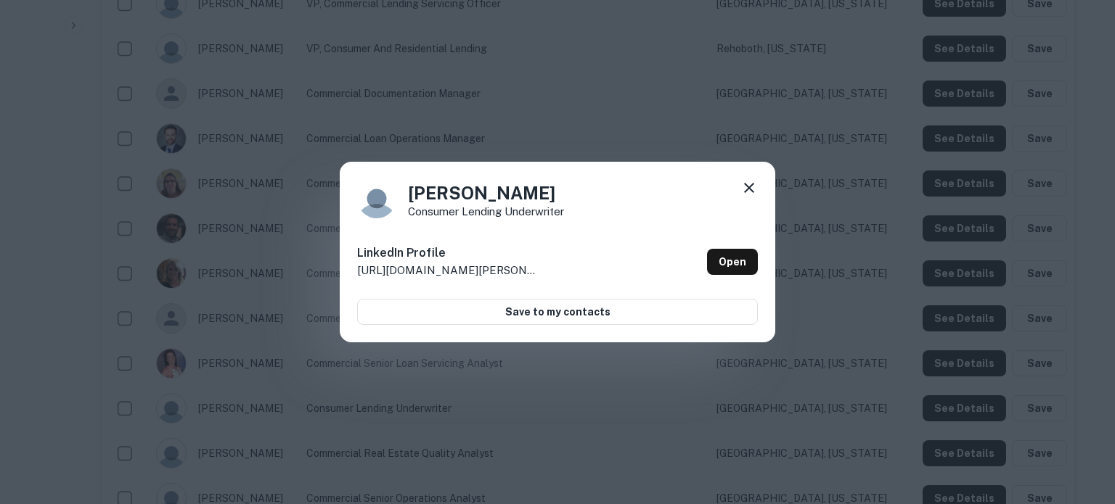
click at [729, 277] on div "LinkedIn Profile http://www.linkedin.com/in/christine-berry-994088290 Open" at bounding box center [557, 262] width 401 height 52
click at [732, 265] on link "Open" at bounding box center [732, 262] width 51 height 26
click at [749, 189] on icon at bounding box center [749, 188] width 10 height 10
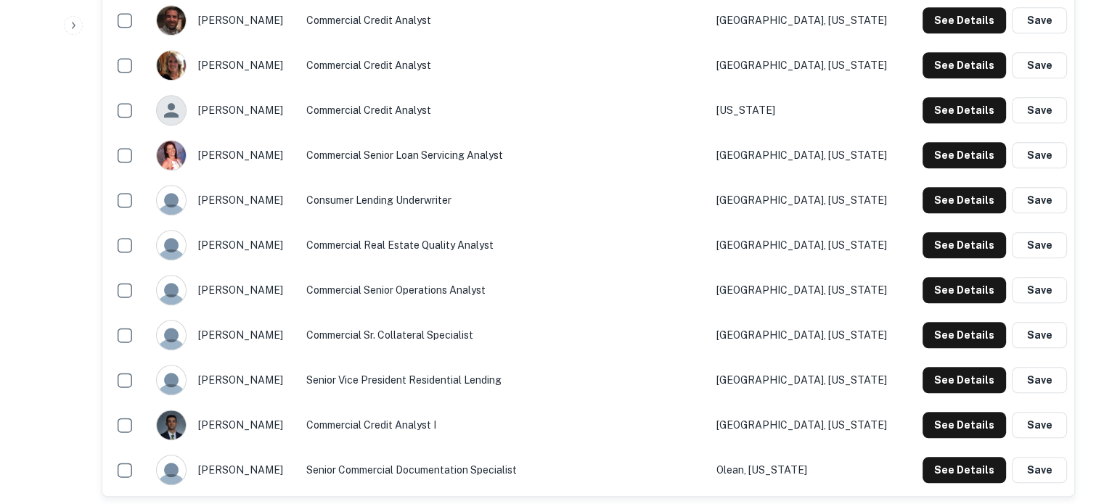
scroll to position [1452, 0]
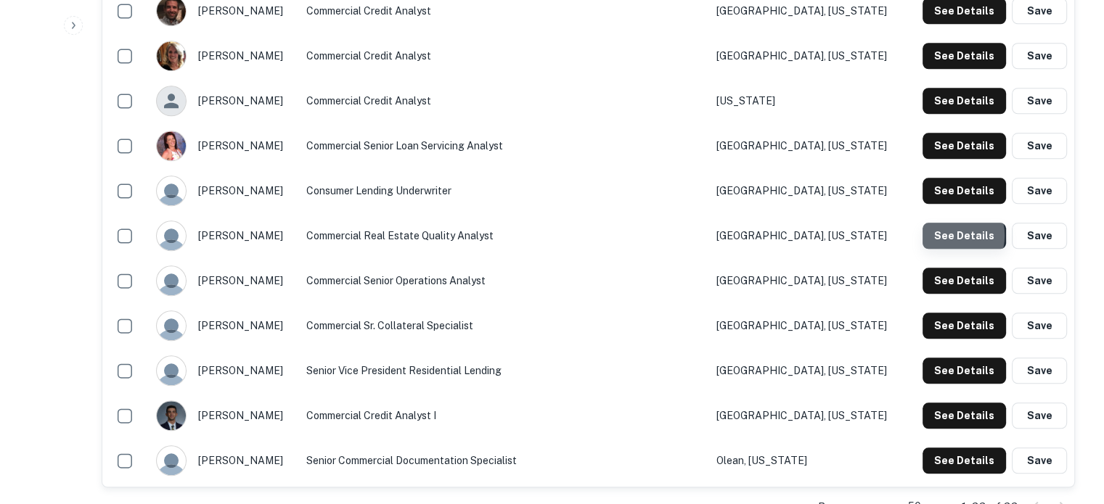
click at [950, 237] on button "See Details" at bounding box center [964, 236] width 83 height 26
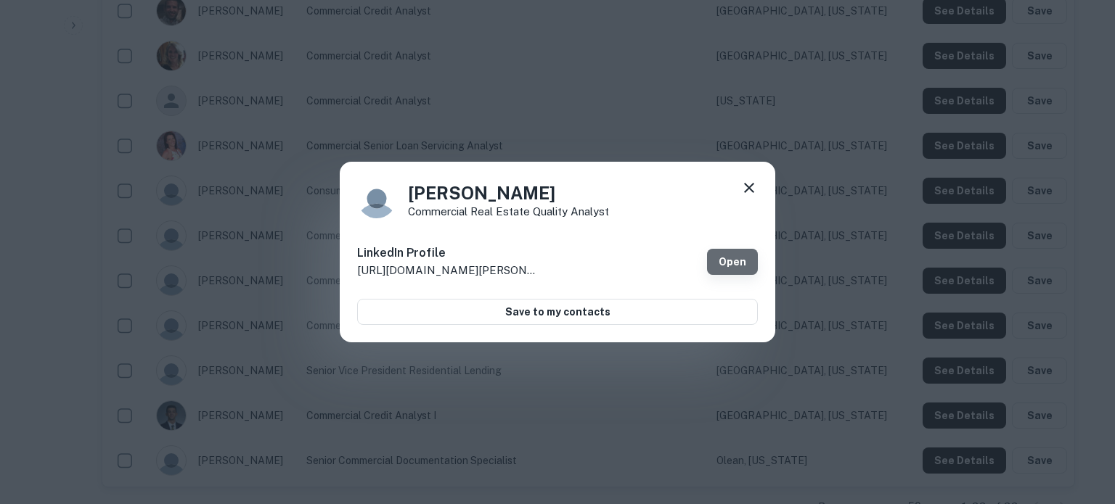
click at [740, 268] on link "Open" at bounding box center [732, 262] width 51 height 26
click at [749, 187] on icon at bounding box center [749, 188] width 10 height 10
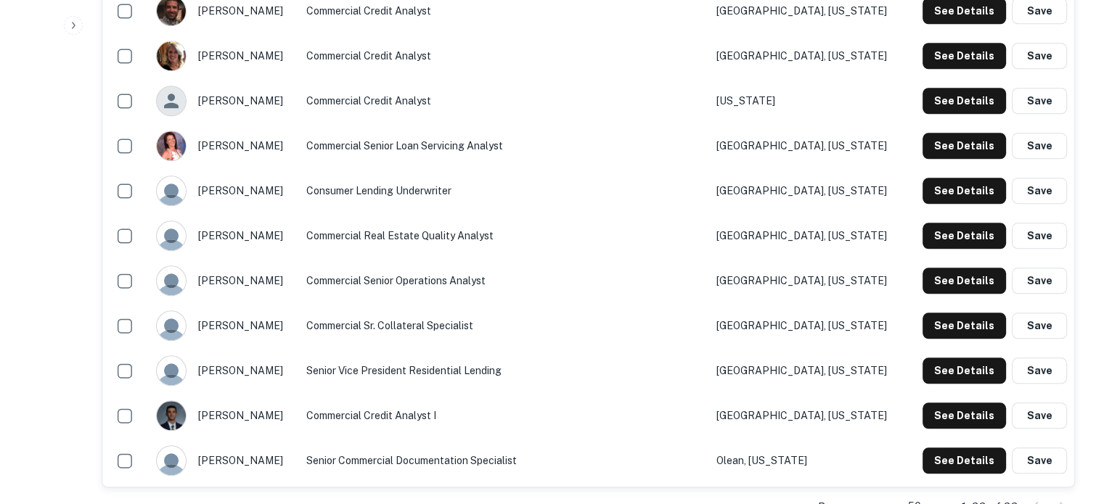
scroll to position [1524, 0]
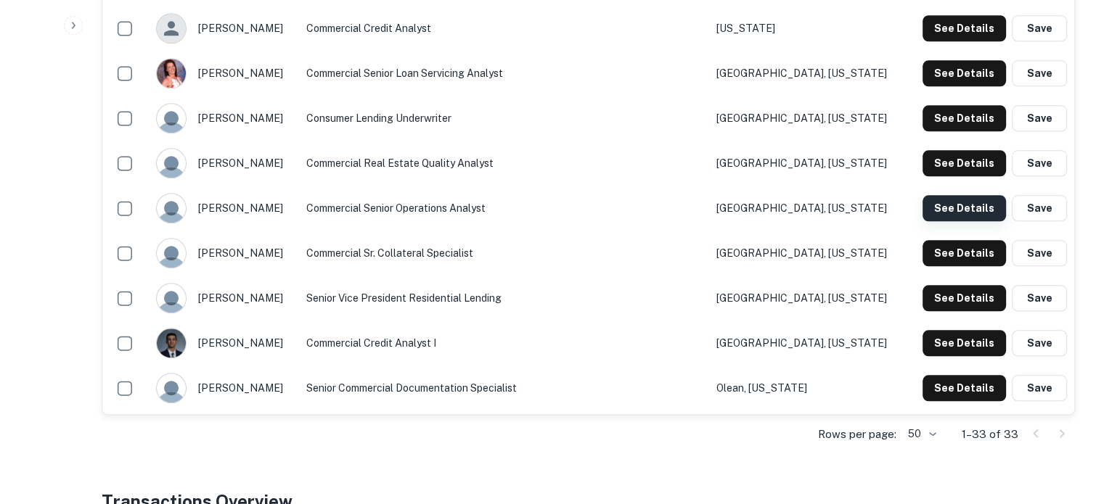
click at [952, 213] on button "See Details" at bounding box center [964, 208] width 83 height 26
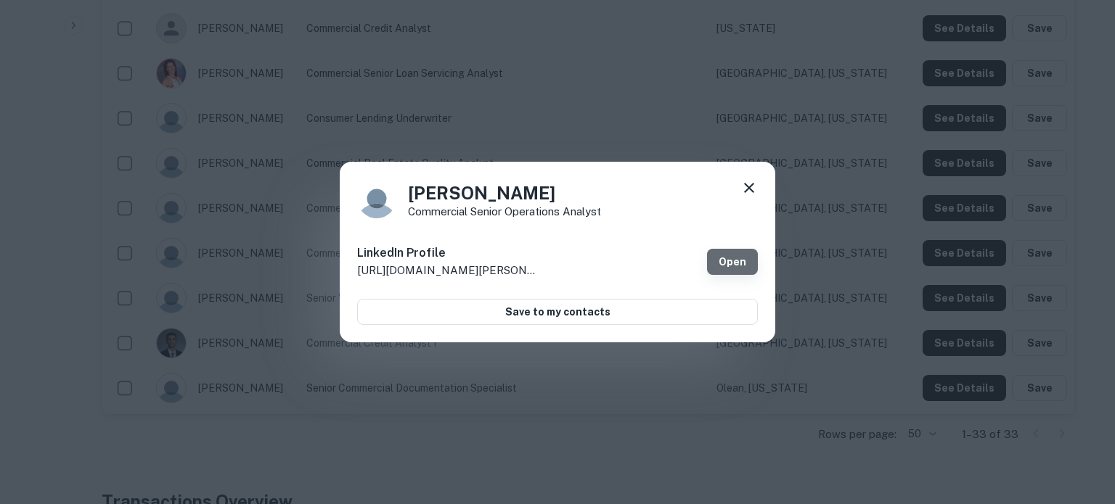
click at [735, 267] on link "Open" at bounding box center [732, 262] width 51 height 26
click at [750, 188] on icon at bounding box center [749, 188] width 10 height 10
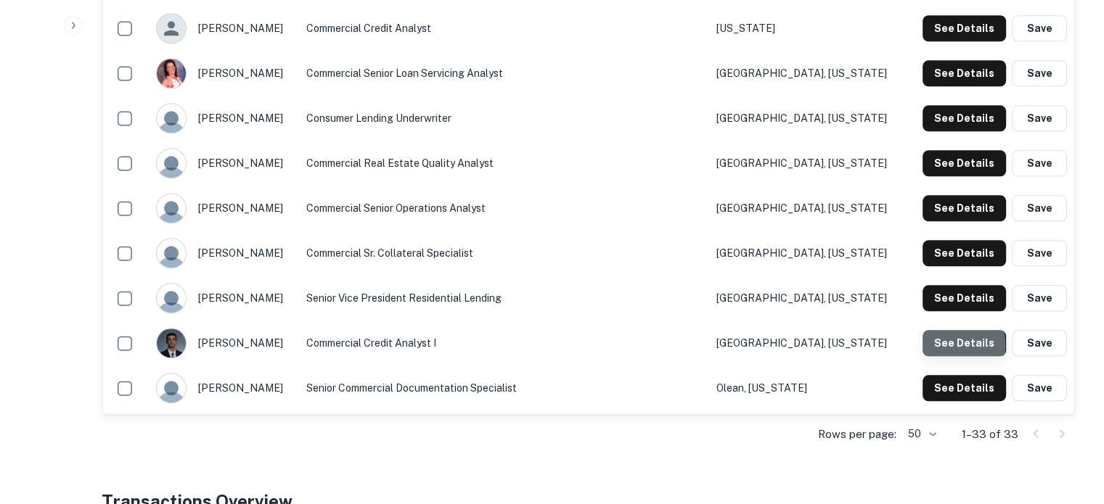
click at [941, 346] on button "See Details" at bounding box center [964, 343] width 83 height 26
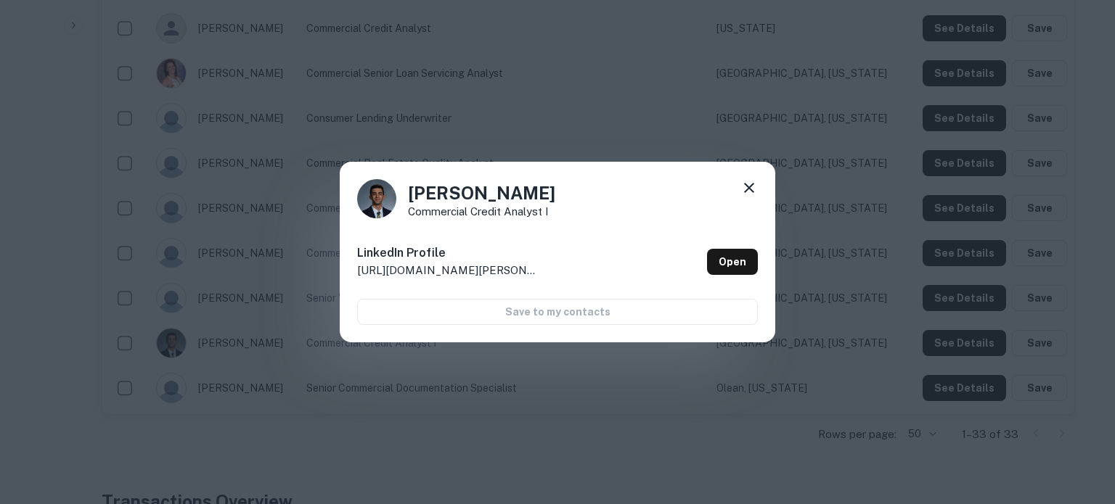
click at [771, 261] on div "Nicholas Veiga Commercial Credit Analyst I LinkedIn Profile http://www.linkedin…" at bounding box center [557, 252] width 435 height 181
click at [749, 261] on link "Open" at bounding box center [732, 262] width 51 height 26
click at [749, 187] on icon at bounding box center [749, 188] width 10 height 10
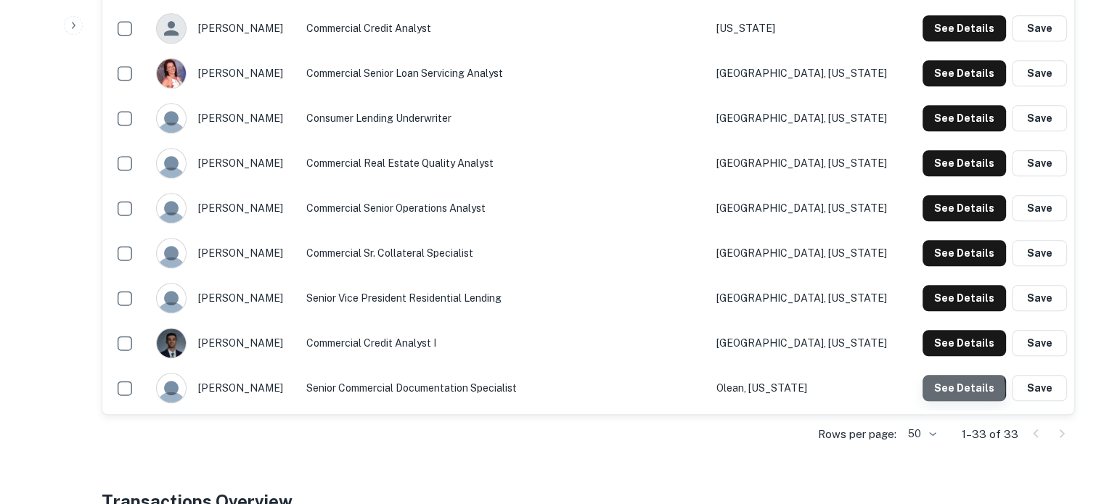
click at [954, 390] on button "See Details" at bounding box center [964, 388] width 83 height 26
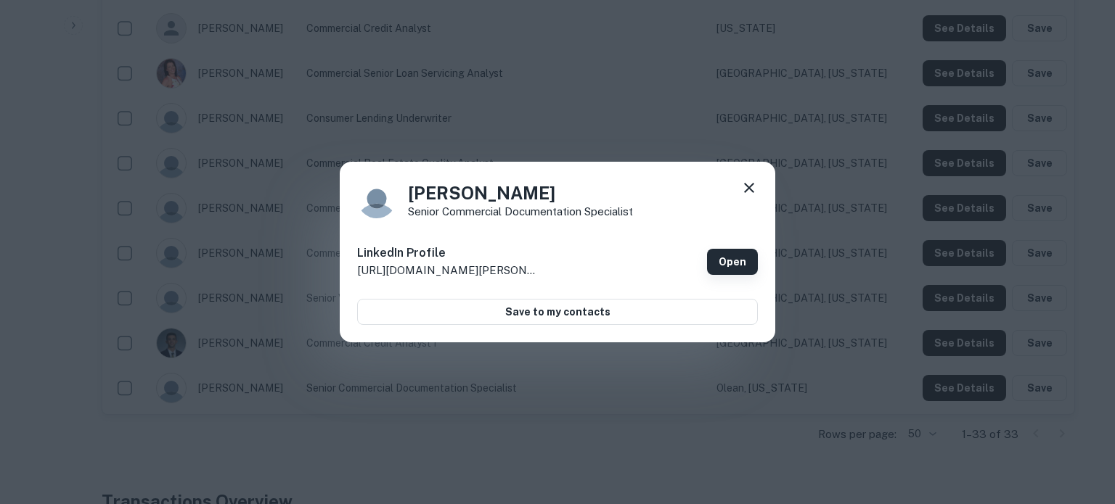
click at [732, 263] on link "Open" at bounding box center [732, 262] width 51 height 26
click at [749, 189] on icon at bounding box center [749, 188] width 10 height 10
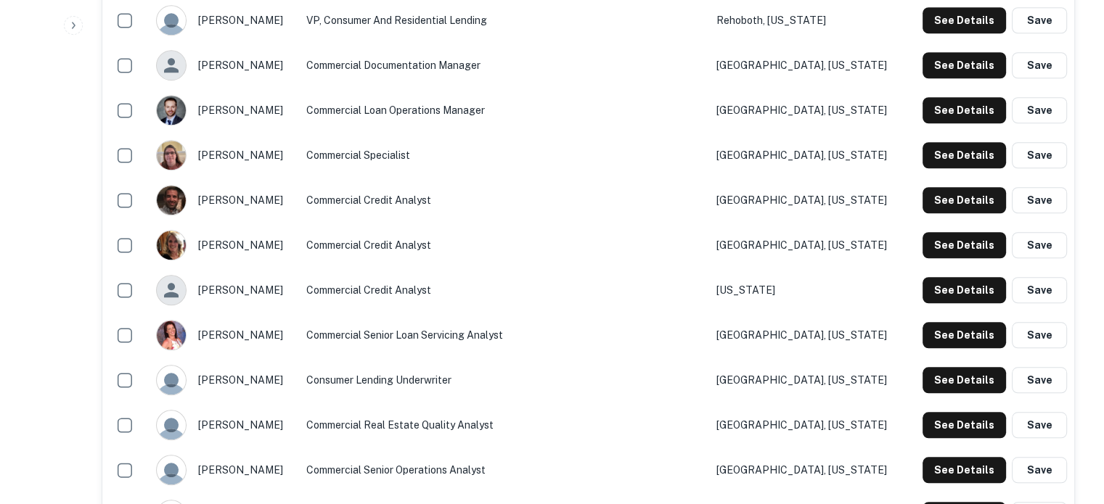
scroll to position [1234, 0]
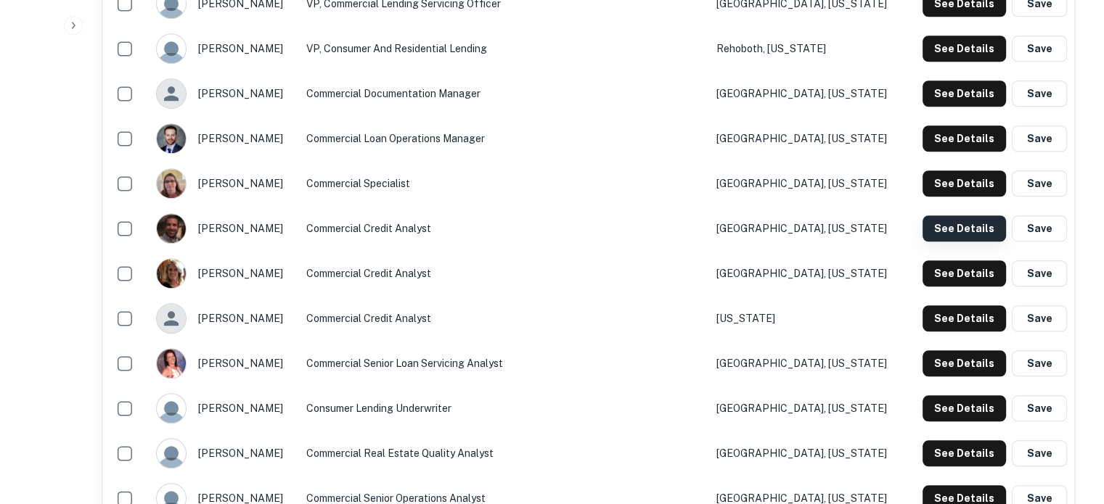
click at [948, 234] on button "See Details" at bounding box center [964, 229] width 83 height 26
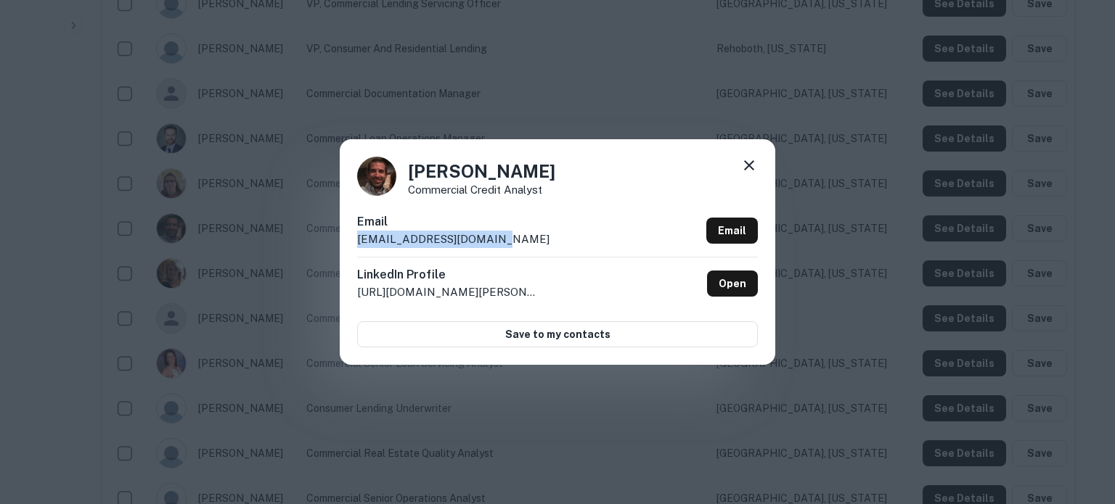
drag, startPoint x: 353, startPoint y: 240, endPoint x: 496, endPoint y: 246, distance: 143.1
click at [496, 246] on div "Jim Norton Commercial Credit Analyst Email jnorton@needhambank.com Email Linked…" at bounding box center [557, 251] width 435 height 225
click at [749, 168] on icon at bounding box center [749, 165] width 10 height 10
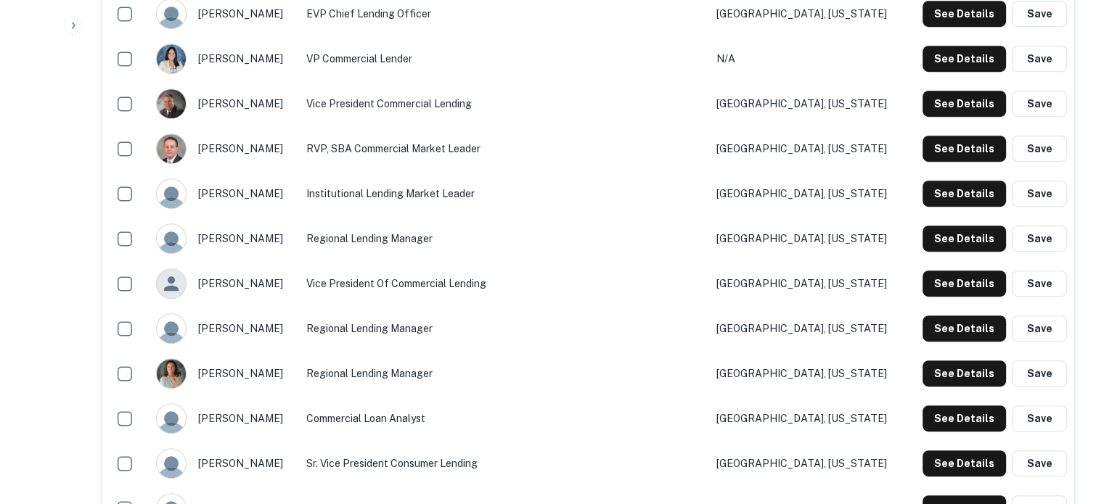
scroll to position [726, 0]
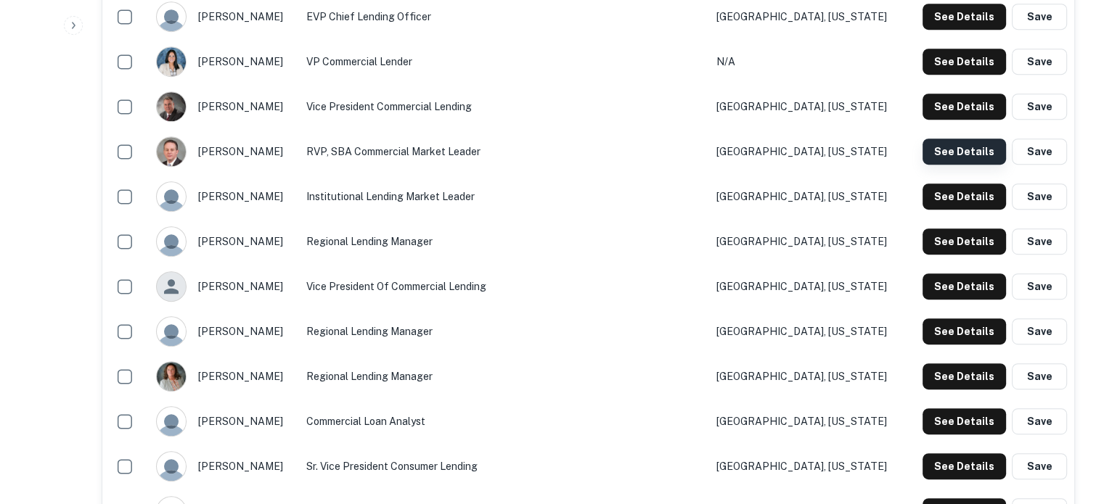
click at [968, 152] on button "See Details" at bounding box center [964, 152] width 83 height 26
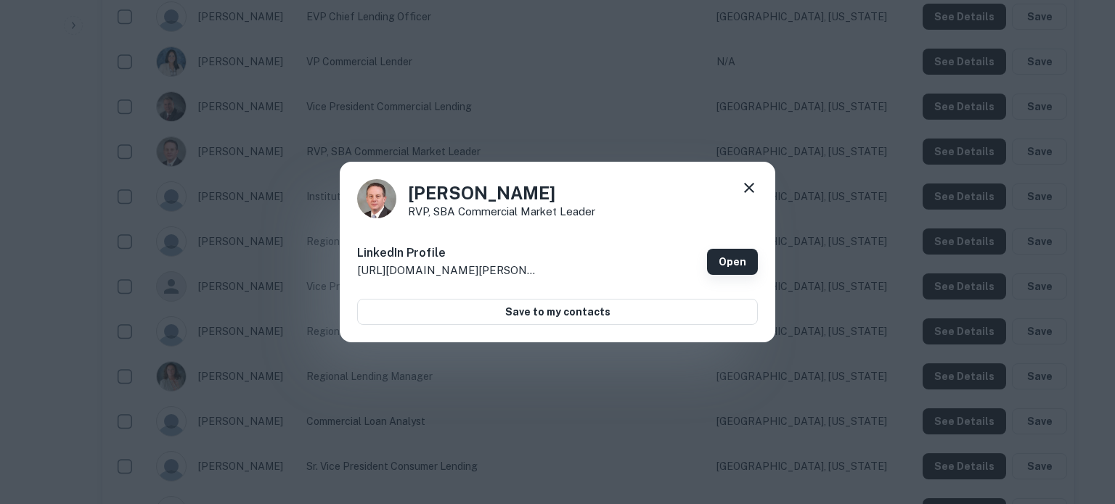
click at [732, 249] on link "Open" at bounding box center [732, 262] width 51 height 26
click at [750, 188] on icon at bounding box center [748, 187] width 17 height 17
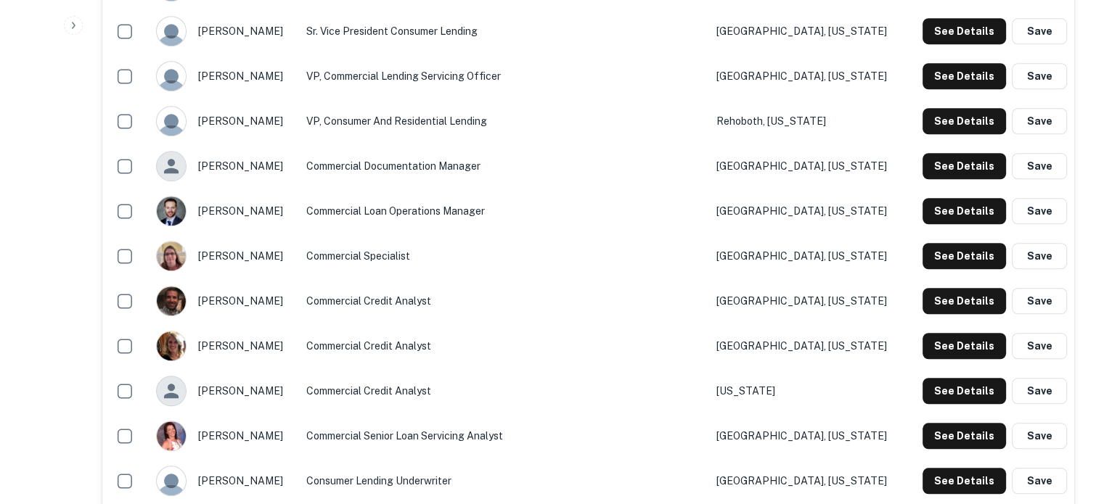
scroll to position [1306, 0]
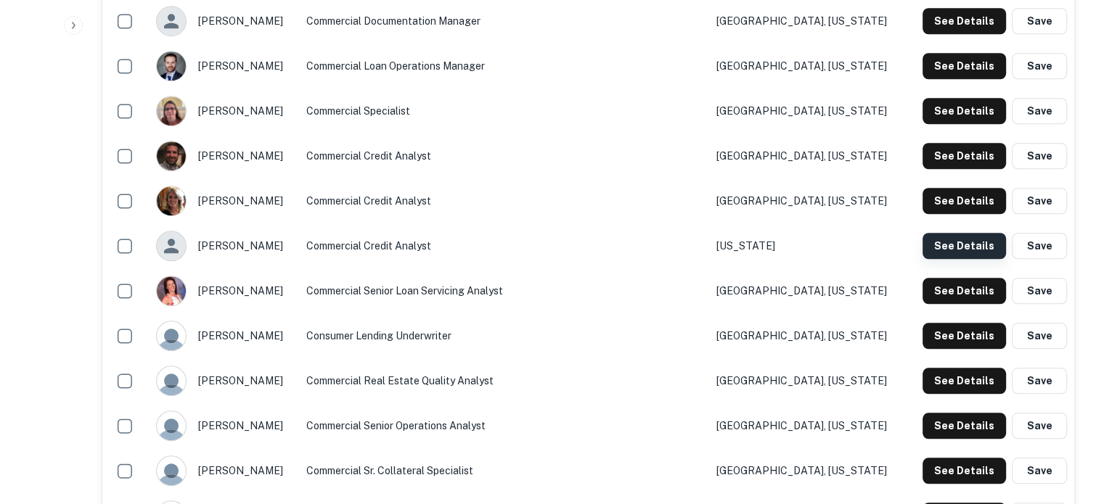
click at [957, 252] on button "See Details" at bounding box center [964, 246] width 83 height 26
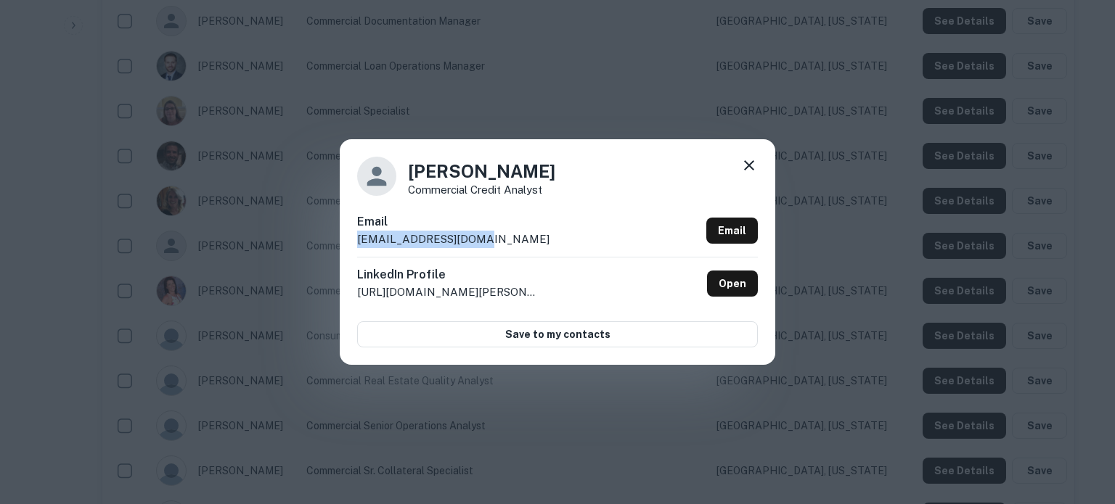
drag, startPoint x: 356, startPoint y: 243, endPoint x: 483, endPoint y: 248, distance: 126.4
click at [483, 248] on div "Kayla Mardo Commercial Credit Analyst Email kmardo@harborone.com Email LinkedIn…" at bounding box center [557, 251] width 435 height 225
click at [750, 169] on icon at bounding box center [748, 165] width 17 height 17
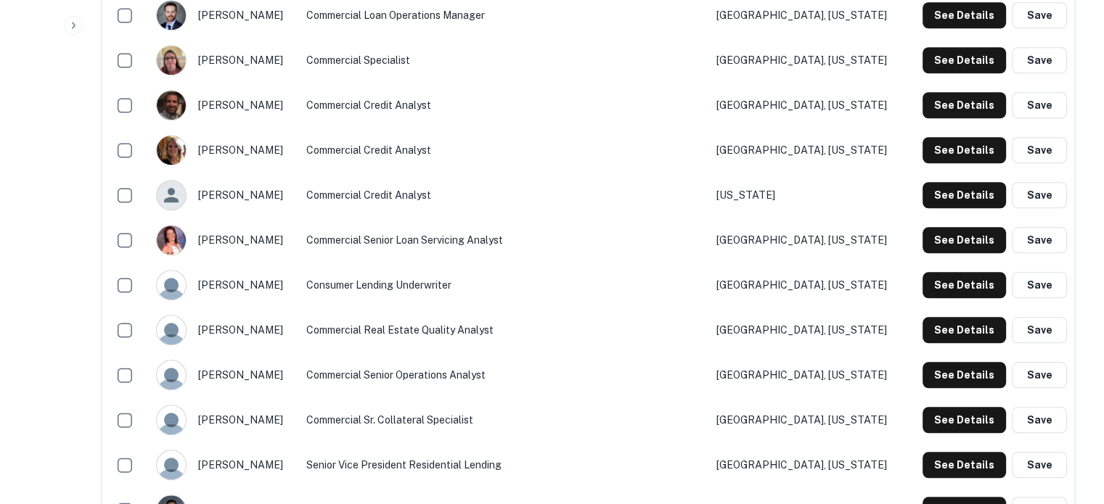
scroll to position [1379, 0]
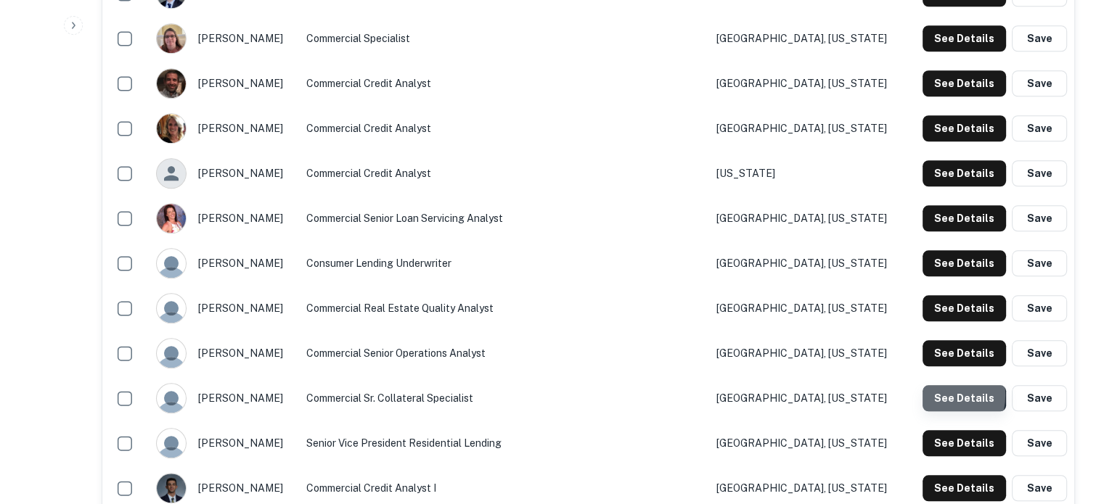
click at [935, 396] on button "See Details" at bounding box center [964, 398] width 83 height 26
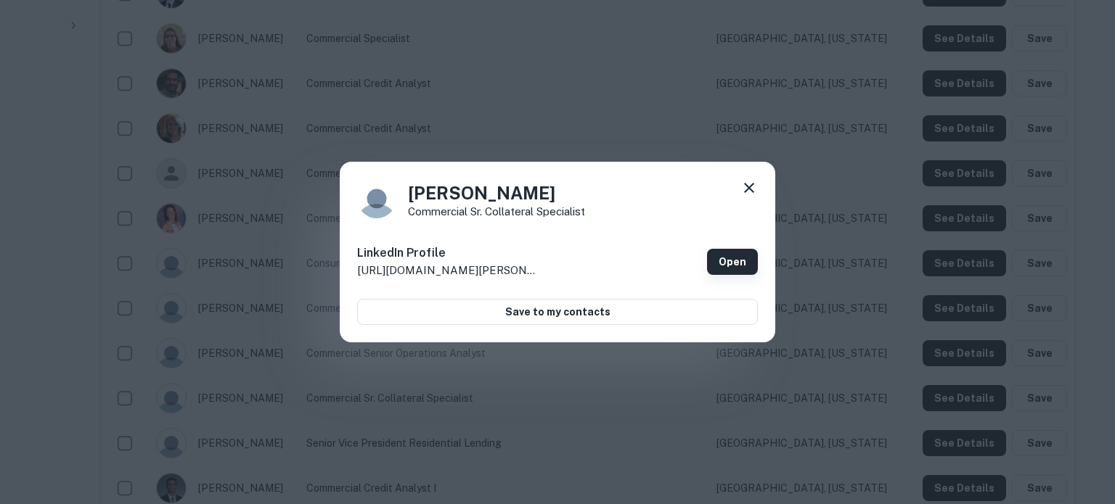
click at [732, 261] on link "Open" at bounding box center [732, 262] width 51 height 26
click at [753, 185] on icon at bounding box center [748, 187] width 17 height 17
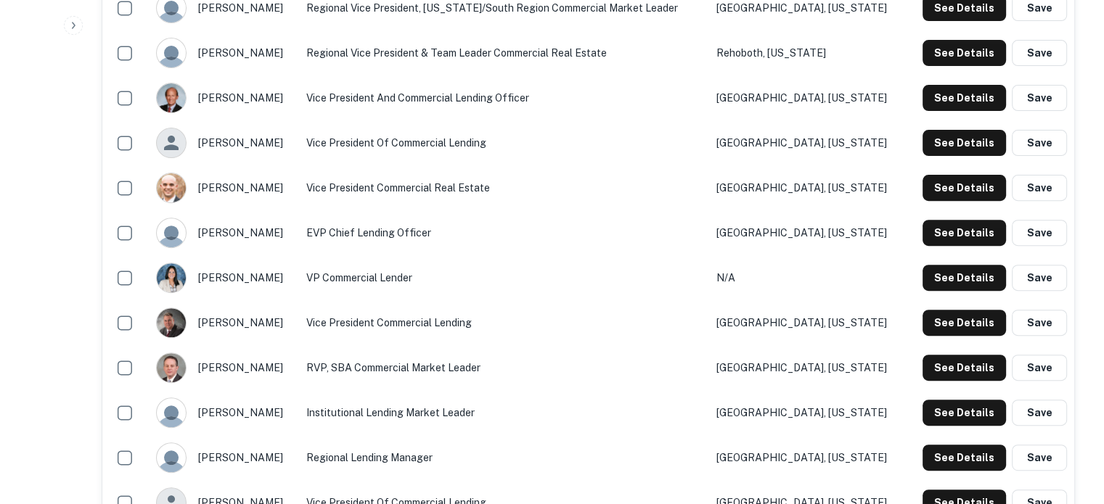
scroll to position [508, 0]
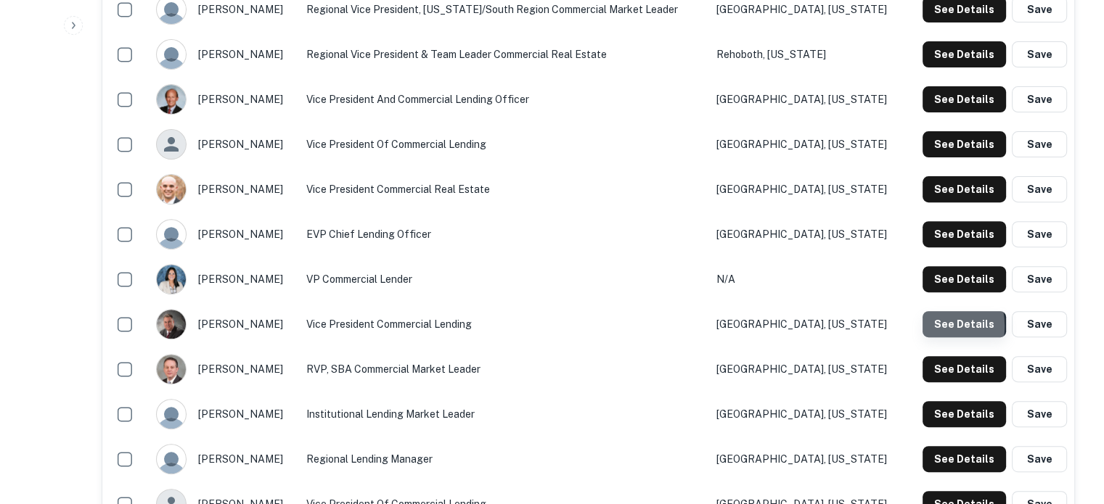
click at [926, 327] on button "See Details" at bounding box center [964, 324] width 83 height 26
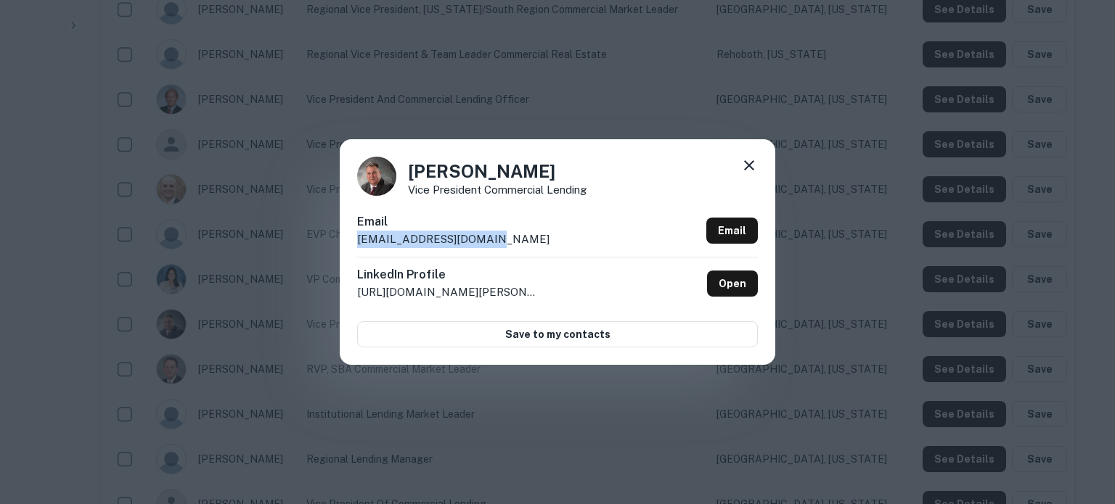
drag, startPoint x: 355, startPoint y: 240, endPoint x: 501, endPoint y: 240, distance: 145.9
click at [501, 240] on div "Thomas Quinlan Vice President Commercial Lending Email tquinlan@harborone.com E…" at bounding box center [557, 251] width 435 height 225
click at [746, 162] on icon at bounding box center [748, 165] width 17 height 17
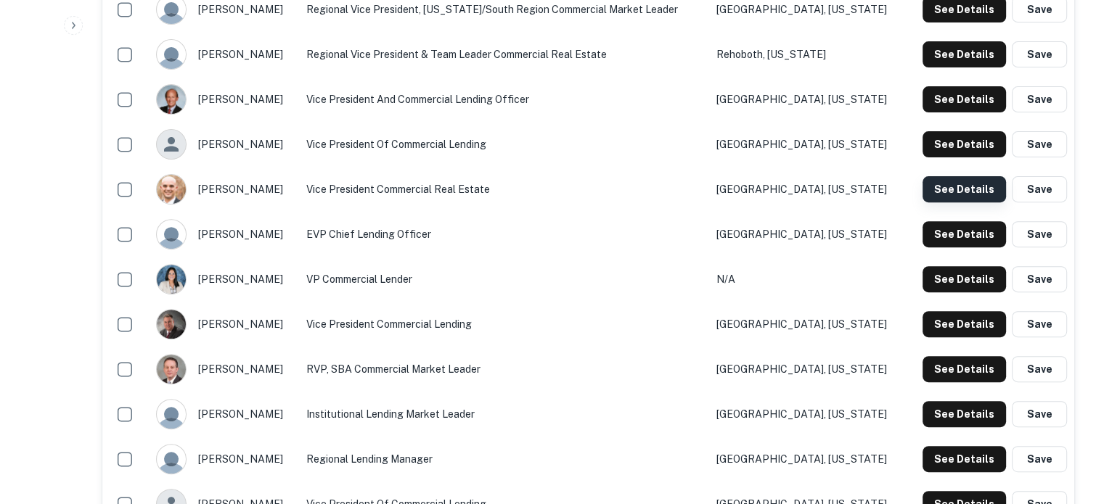
click at [961, 197] on button "See Details" at bounding box center [964, 189] width 83 height 26
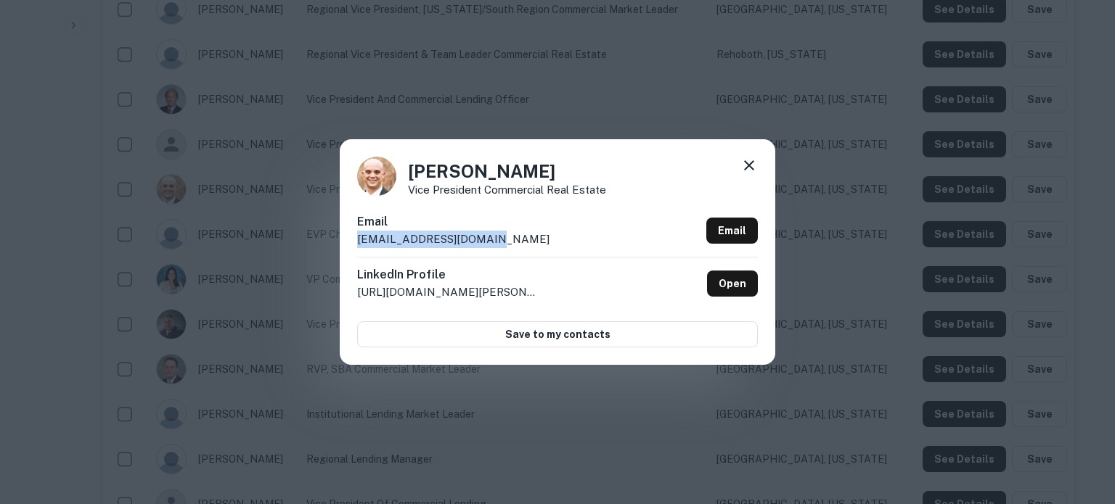
drag, startPoint x: 355, startPoint y: 243, endPoint x: 494, endPoint y: 240, distance: 138.7
click at [494, 240] on div "Peter Rinaudo Vice President Commercial Real Estate Email prinaudo@harborone.co…" at bounding box center [557, 251] width 435 height 225
click at [752, 163] on icon at bounding box center [749, 165] width 10 height 10
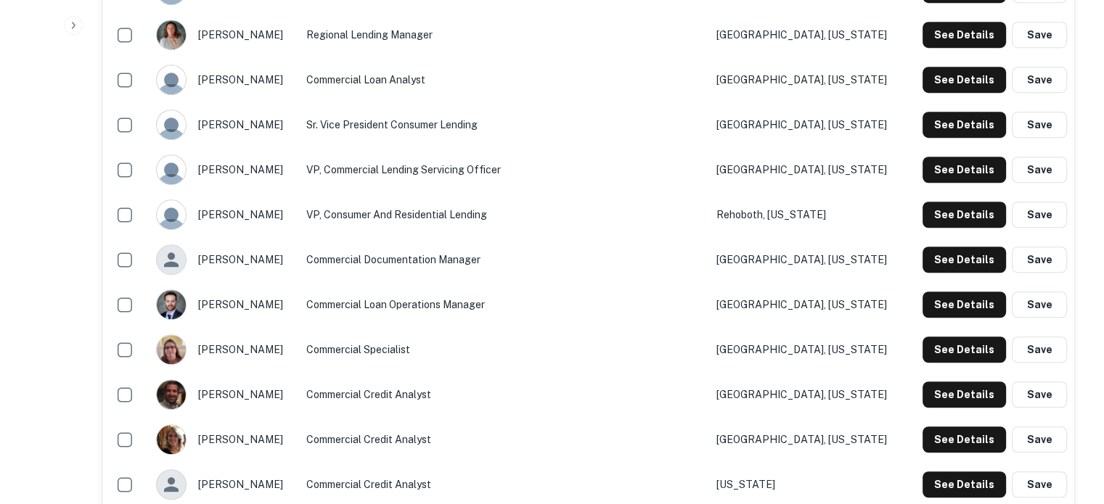
scroll to position [1089, 0]
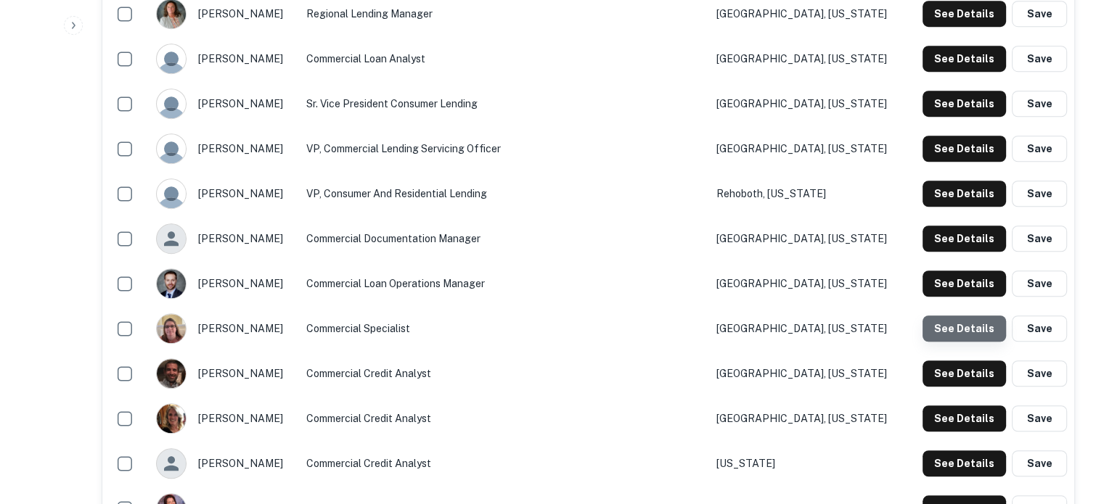
click at [968, 330] on button "See Details" at bounding box center [964, 329] width 83 height 26
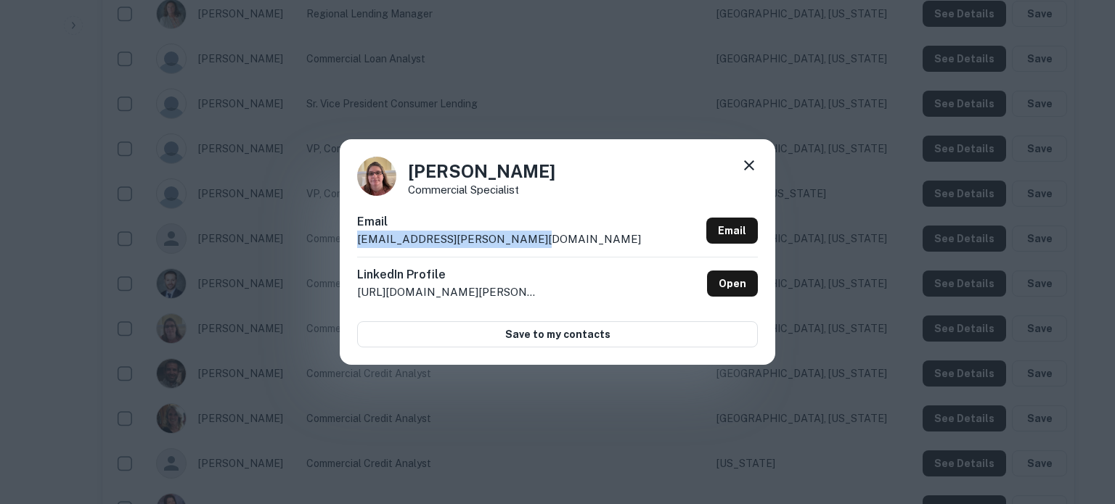
drag, startPoint x: 355, startPoint y: 243, endPoint x: 512, endPoint y: 242, distance: 156.8
click at [512, 242] on div "Crystal Oliveira Commercial Specialist Email crystal.oliveira@coastway.com Emai…" at bounding box center [557, 251] width 435 height 225
click at [562, 240] on div "Email crystal.oliveira@coastway.com Email" at bounding box center [557, 235] width 401 height 44
click at [513, 246] on div "Email crystal.oliveira@coastway.com Email" at bounding box center [557, 235] width 401 height 44
drag, startPoint x: 526, startPoint y: 241, endPoint x: 433, endPoint y: 241, distance: 92.9
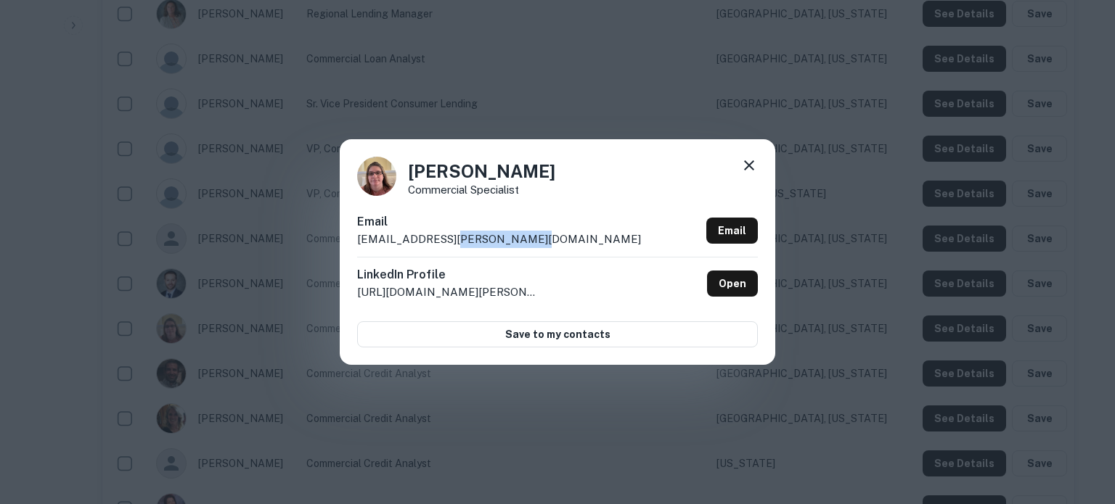
click at [433, 241] on div "Email crystal.oliveira@coastway.com Email" at bounding box center [557, 235] width 401 height 44
click at [744, 171] on icon at bounding box center [749, 165] width 10 height 10
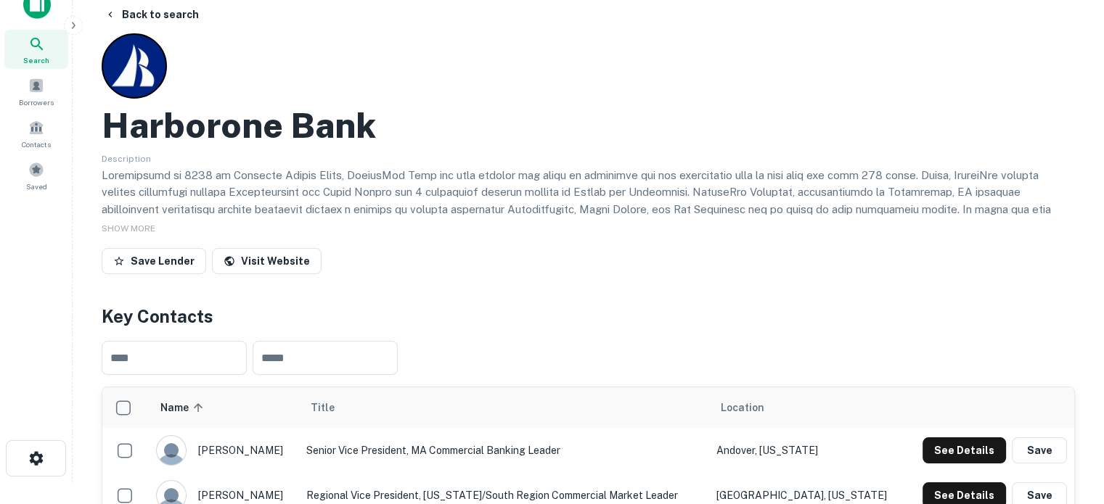
scroll to position [0, 0]
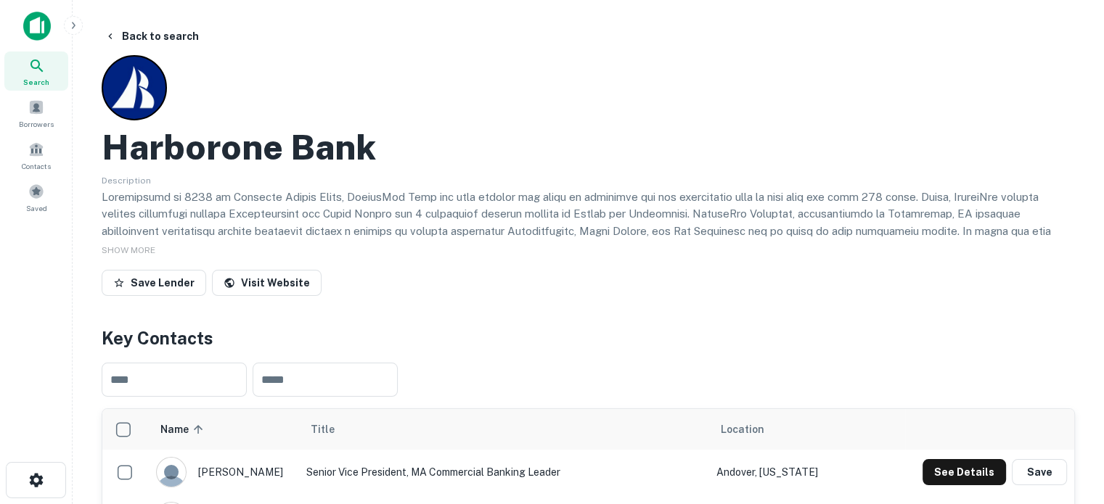
click at [48, 63] on div "Search" at bounding box center [36, 71] width 64 height 39
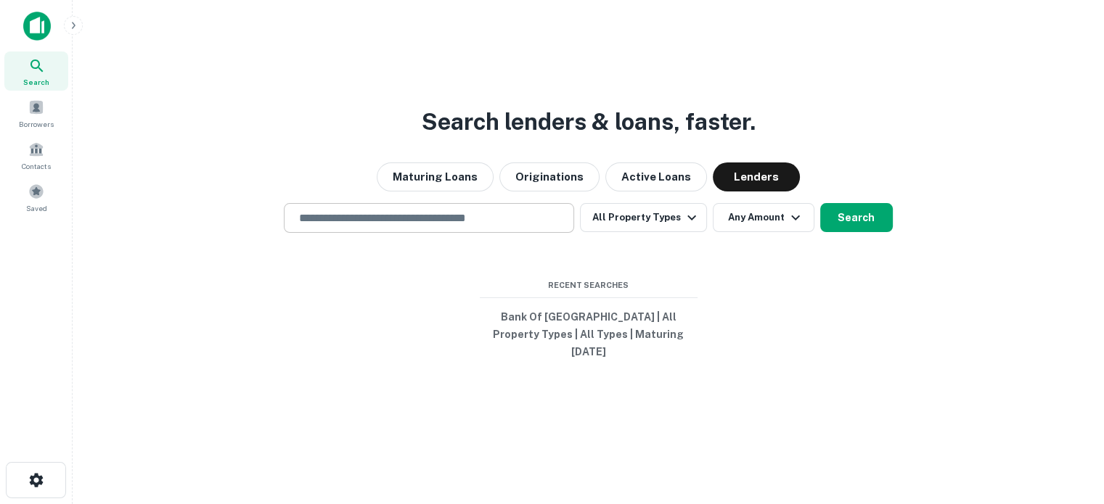
click at [507, 233] on div "​" at bounding box center [429, 218] width 290 height 30
paste input "**********"
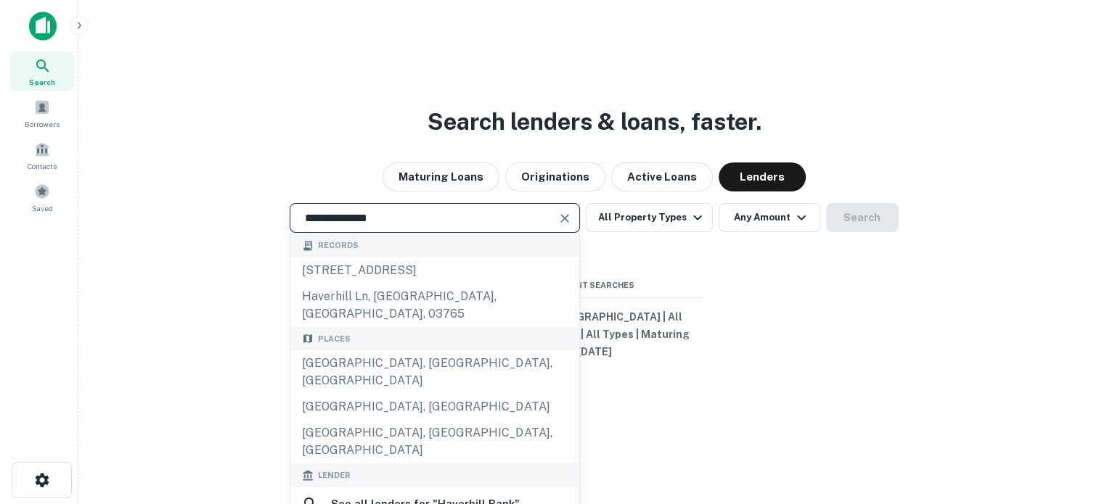
scroll to position [73, 0]
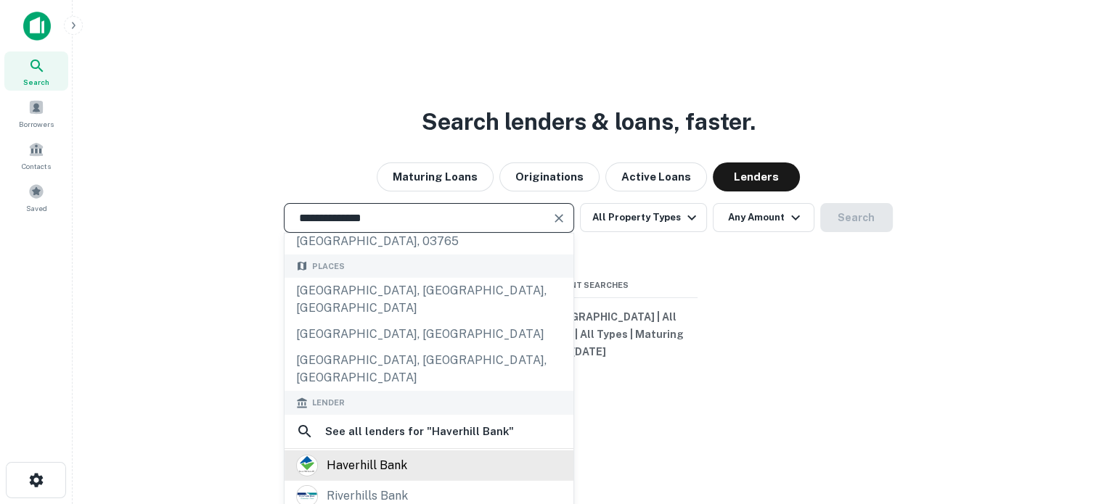
type input "**********"
click at [402, 455] on div "haverhill bank" at bounding box center [367, 466] width 81 height 22
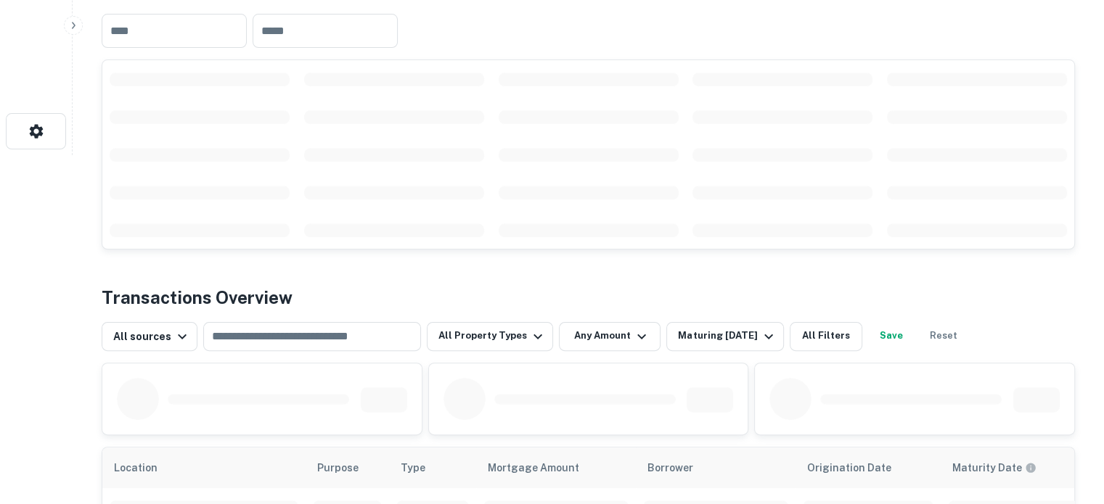
scroll to position [363, 0]
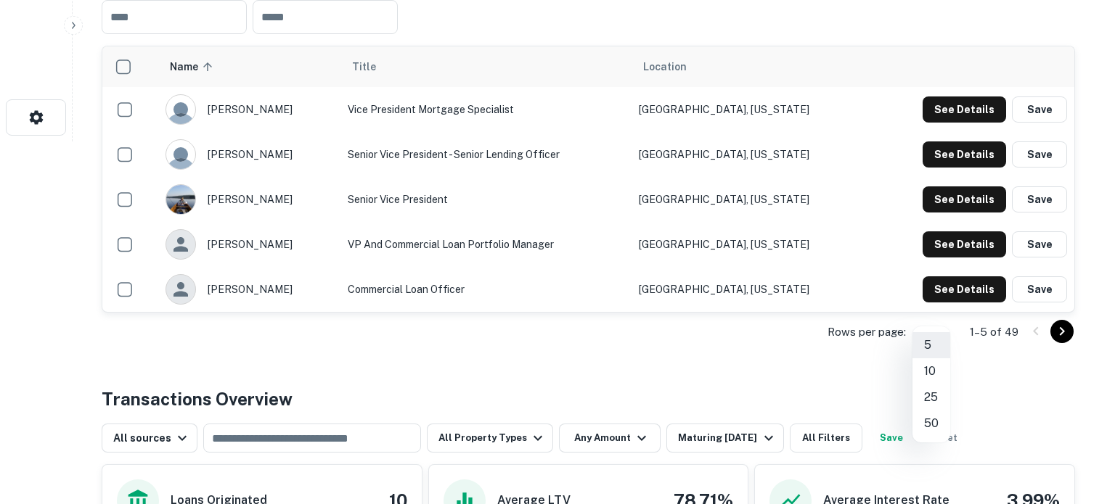
click at [931, 423] on li "50" at bounding box center [931, 424] width 38 height 26
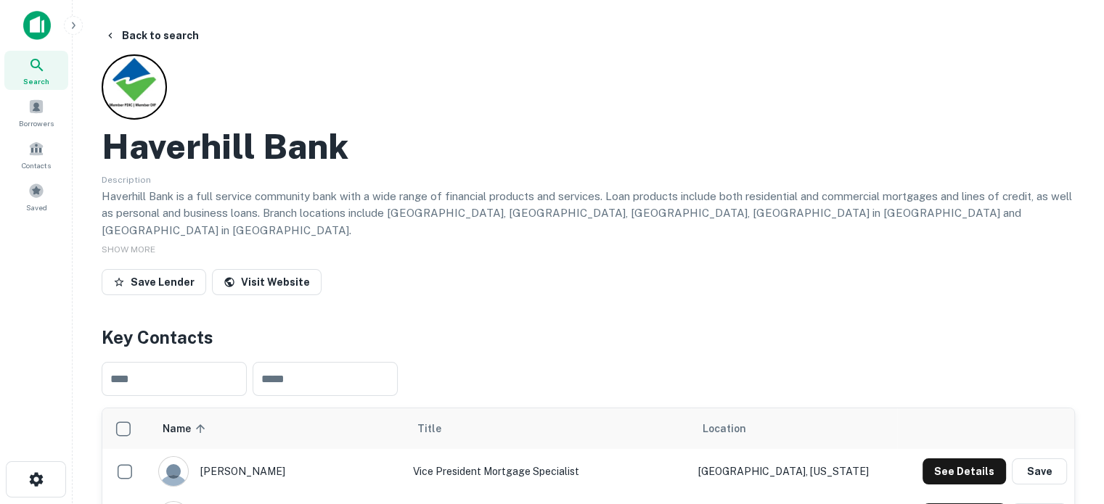
scroll to position [0, 0]
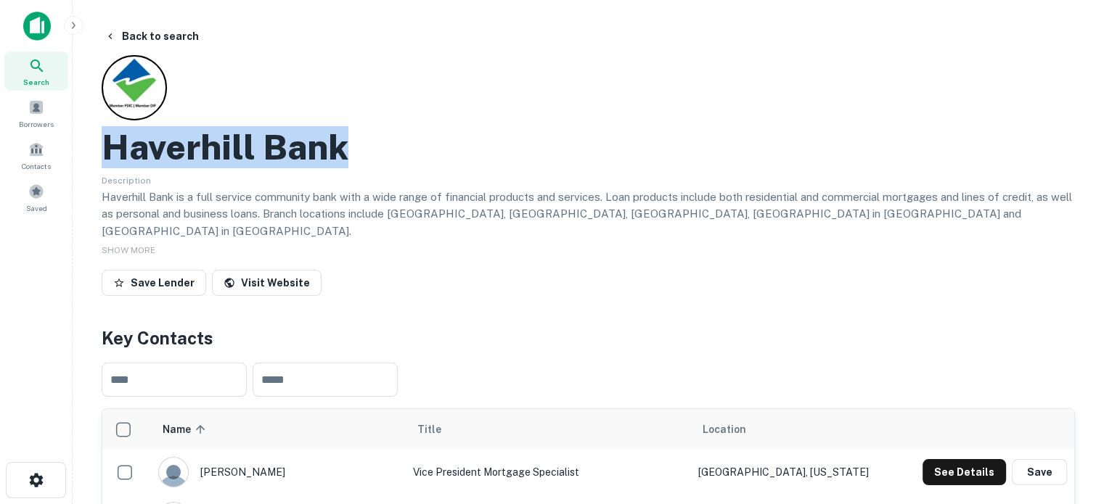
drag, startPoint x: 106, startPoint y: 146, endPoint x: 361, endPoint y: 144, distance: 254.8
click at [361, 144] on div "Haverhill Bank" at bounding box center [588, 147] width 973 height 42
copy h2 "Haverhill Bank"
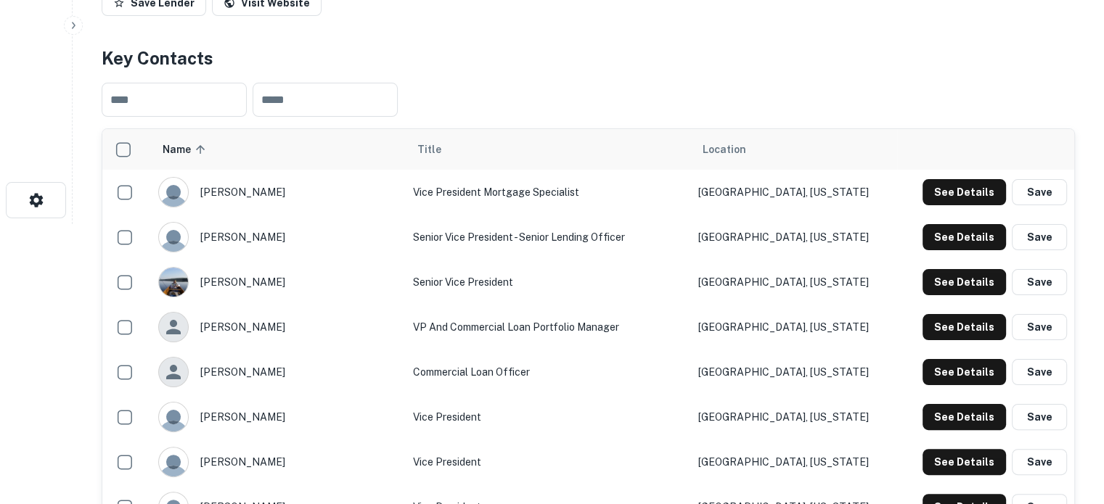
scroll to position [363, 0]
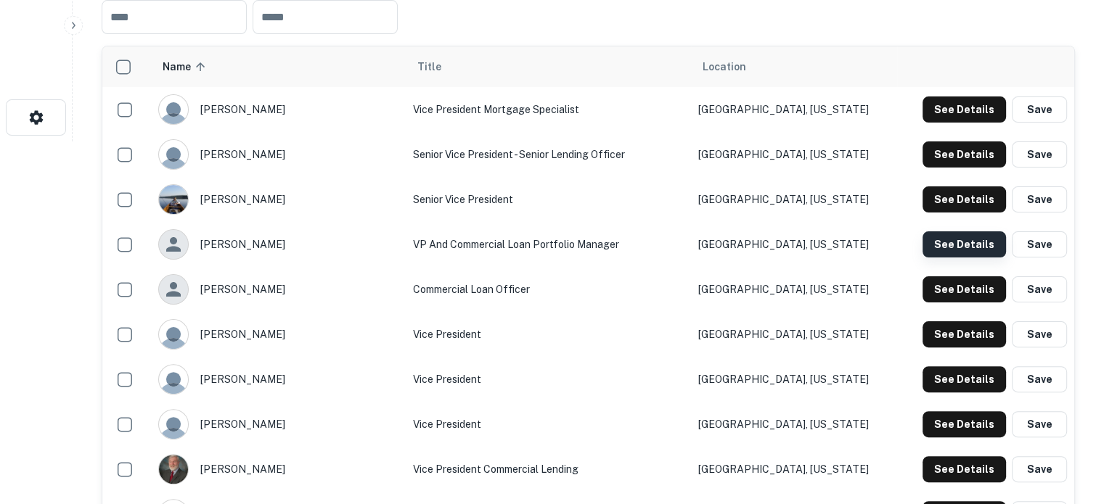
click at [937, 232] on button "See Details" at bounding box center [964, 245] width 83 height 26
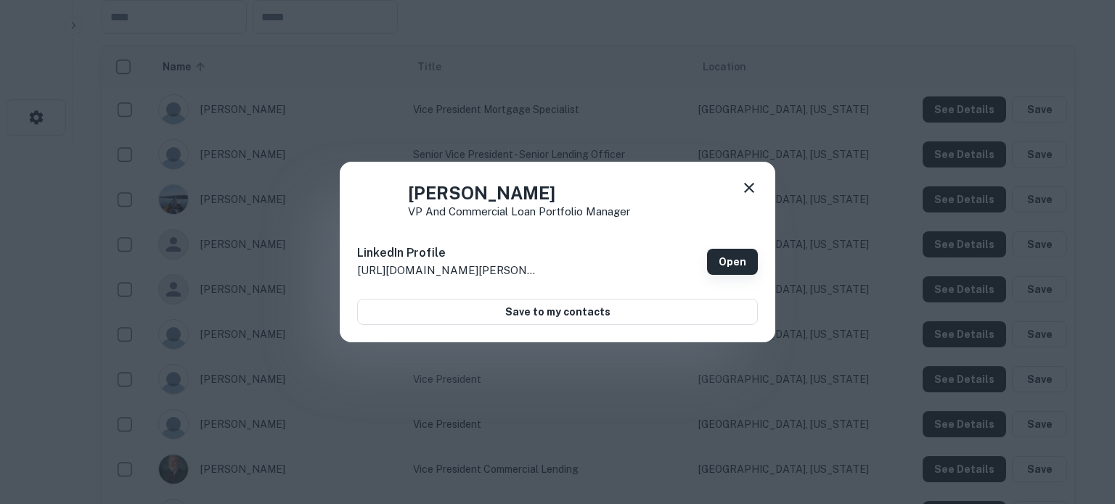
click at [727, 249] on link "Open" at bounding box center [732, 262] width 51 height 26
click at [751, 183] on icon at bounding box center [748, 187] width 17 height 17
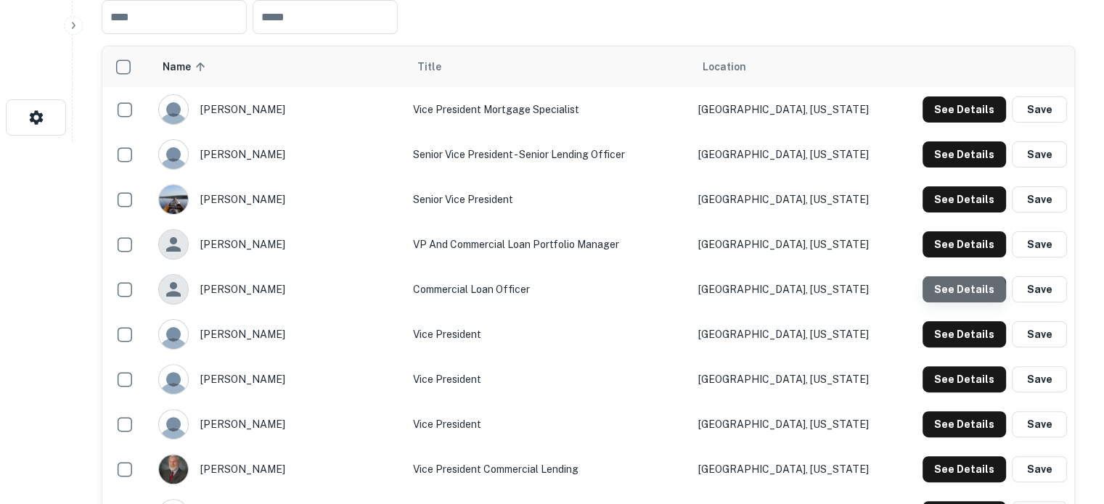
click at [941, 285] on button "See Details" at bounding box center [964, 290] width 83 height 26
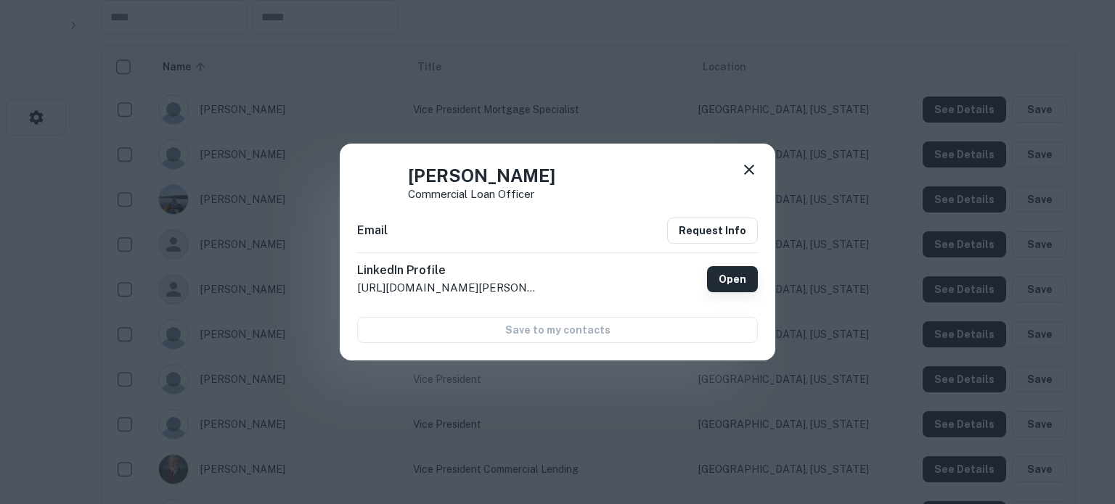
click at [741, 272] on link "Open" at bounding box center [732, 279] width 51 height 26
click at [754, 166] on icon at bounding box center [748, 169] width 17 height 17
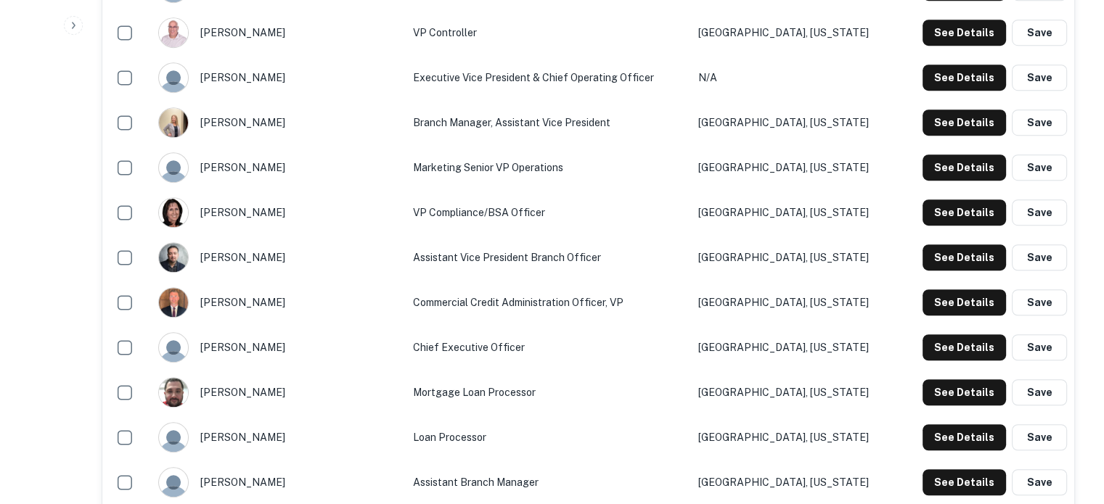
scroll to position [944, 0]
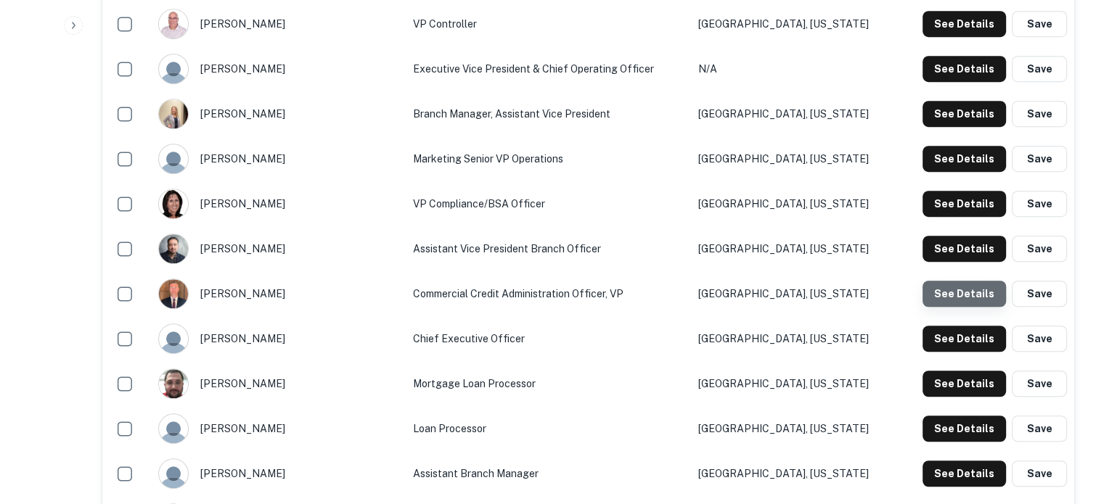
click at [969, 284] on button "See Details" at bounding box center [964, 294] width 83 height 26
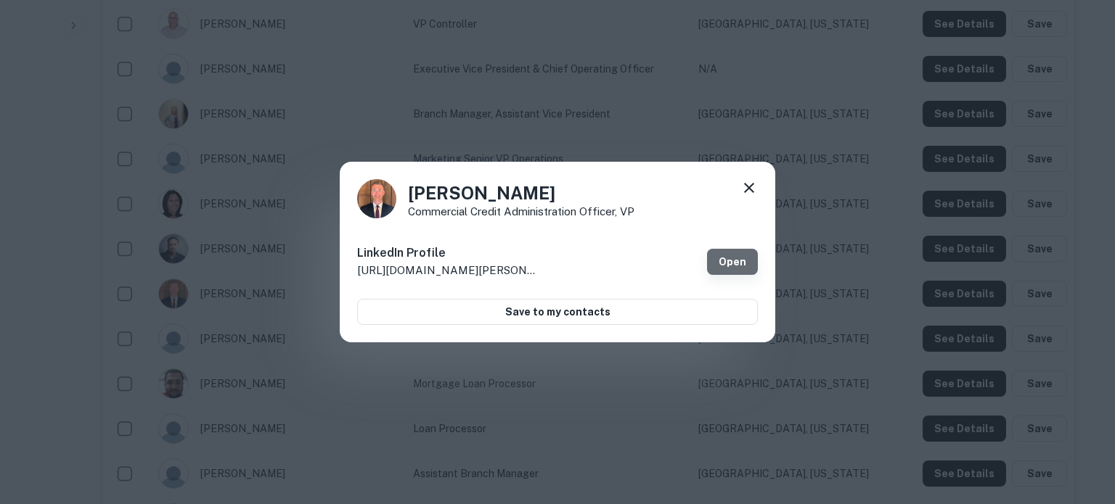
click at [740, 260] on link "Open" at bounding box center [732, 262] width 51 height 26
click at [749, 191] on icon at bounding box center [748, 187] width 17 height 17
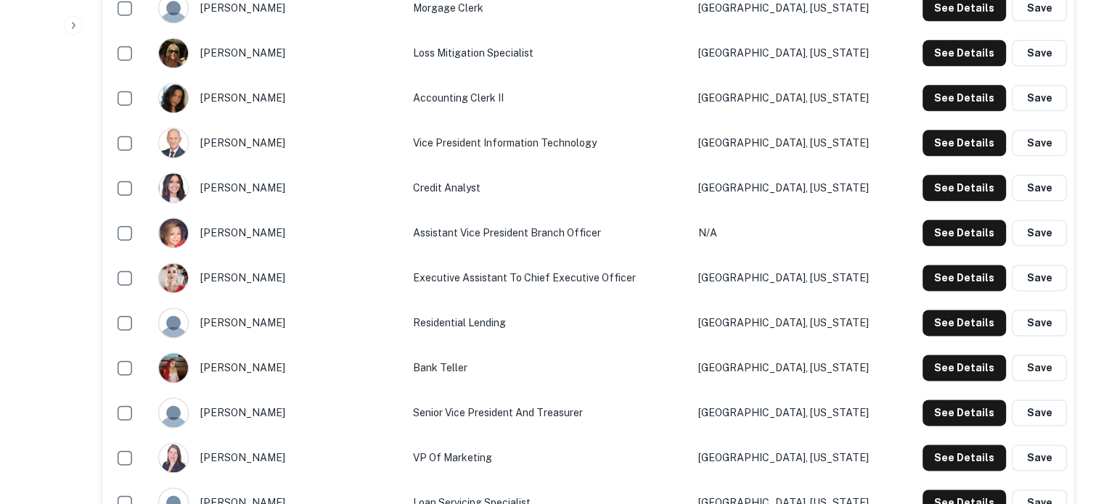
scroll to position [1960, 0]
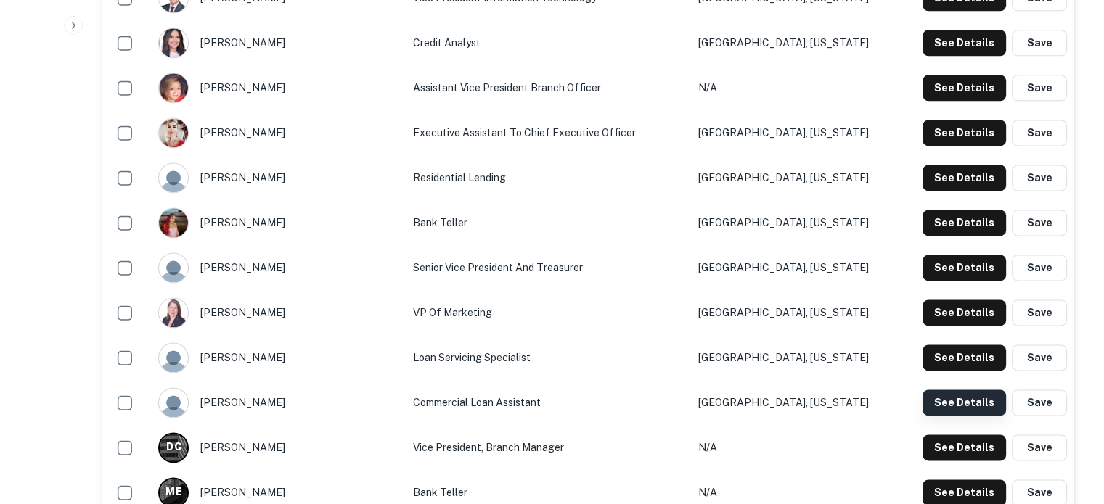
click at [974, 390] on button "See Details" at bounding box center [964, 403] width 83 height 26
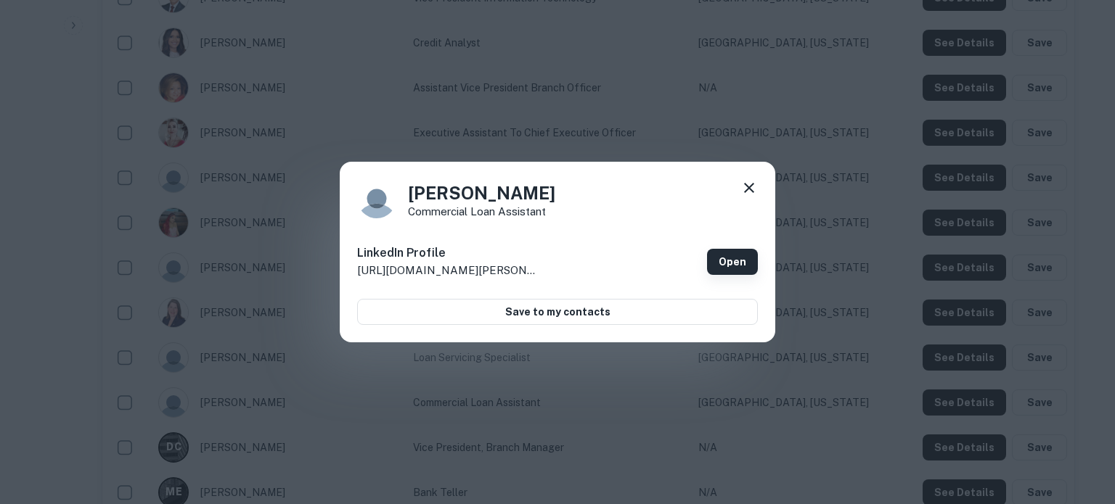
click at [743, 259] on link "Open" at bounding box center [732, 262] width 51 height 26
click at [751, 194] on icon at bounding box center [748, 187] width 17 height 17
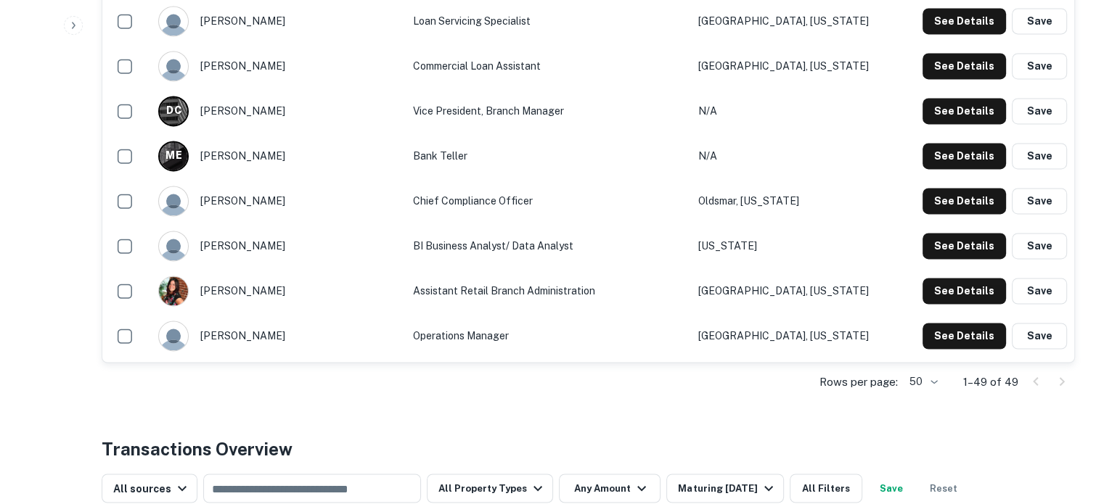
scroll to position [2323, 0]
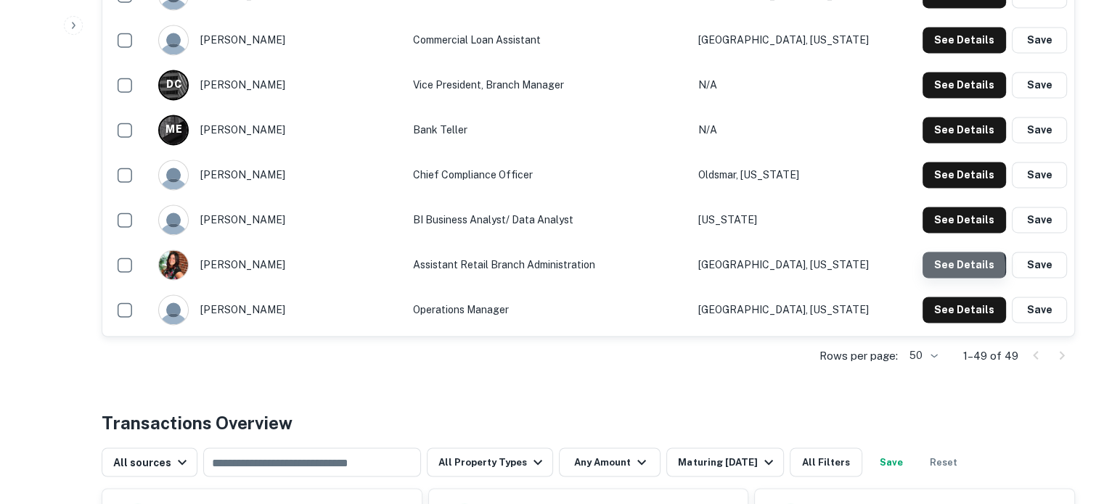
click at [946, 253] on button "See Details" at bounding box center [964, 265] width 83 height 26
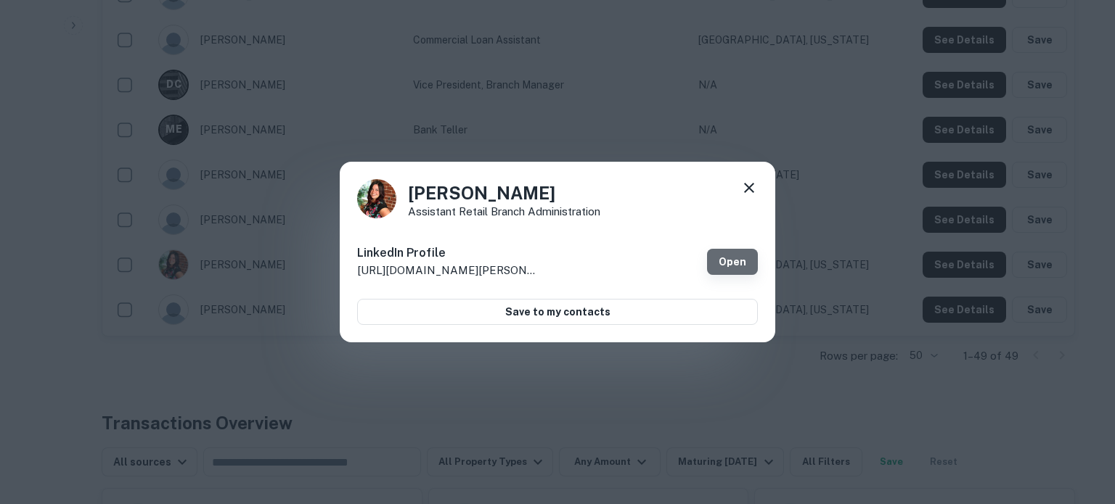
click at [748, 272] on link "Open" at bounding box center [732, 262] width 51 height 26
click at [746, 188] on icon at bounding box center [748, 187] width 17 height 17
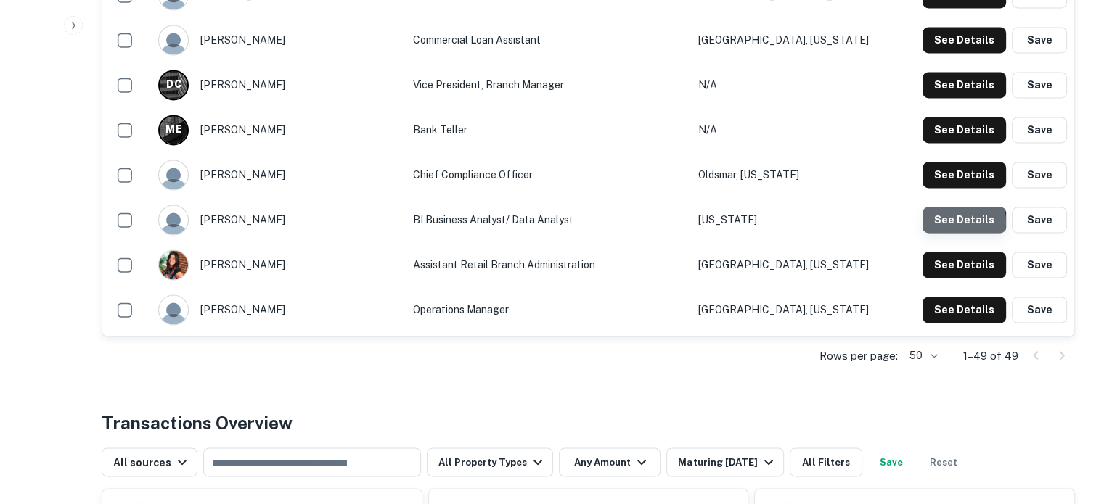
click at [958, 208] on button "See Details" at bounding box center [964, 220] width 83 height 26
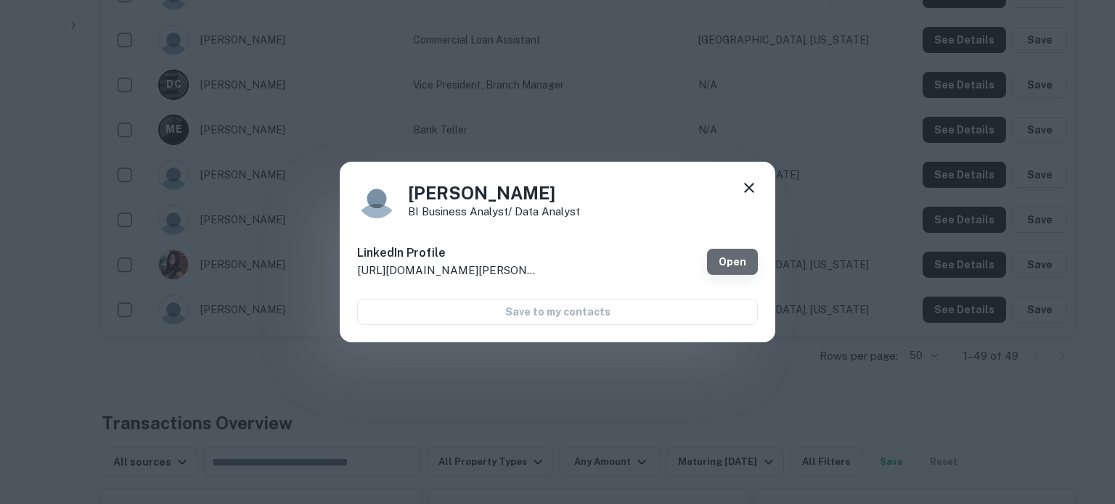
click at [719, 257] on link "Open" at bounding box center [732, 262] width 51 height 26
click at [729, 259] on link "Open" at bounding box center [732, 262] width 51 height 26
click at [762, 188] on div "Syed Hasan BI Business Analyst/ Data Analyst LinkedIn Profile http://www.linked…" at bounding box center [557, 252] width 435 height 181
click at [752, 189] on icon at bounding box center [748, 187] width 17 height 17
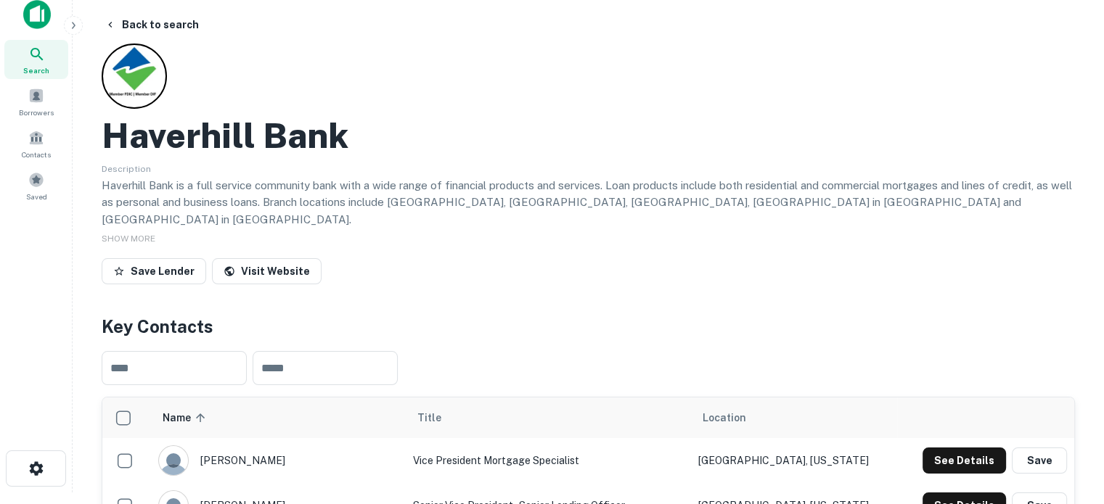
scroll to position [0, 0]
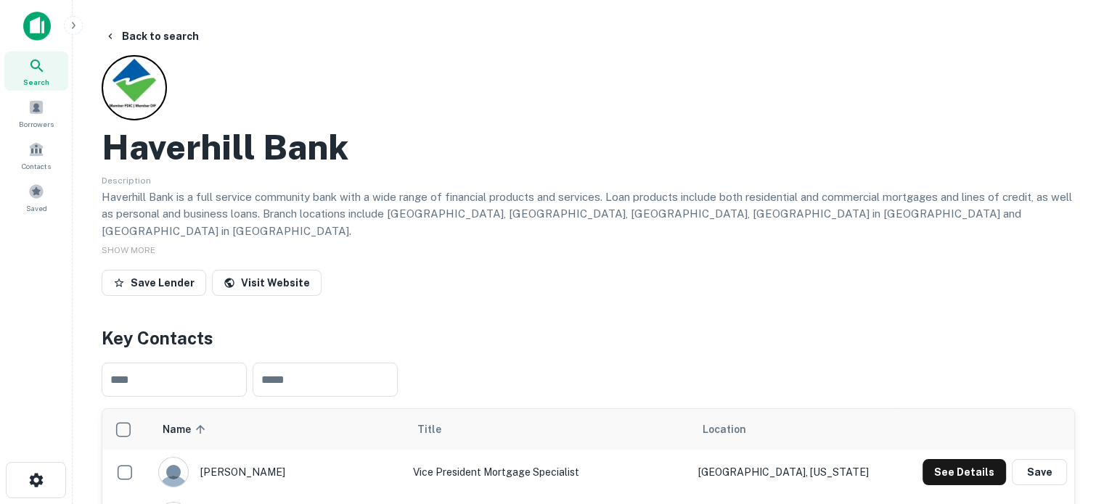
drag, startPoint x: 38, startPoint y: 69, endPoint x: 52, endPoint y: 70, distance: 13.1
click at [38, 69] on icon at bounding box center [36, 65] width 17 height 17
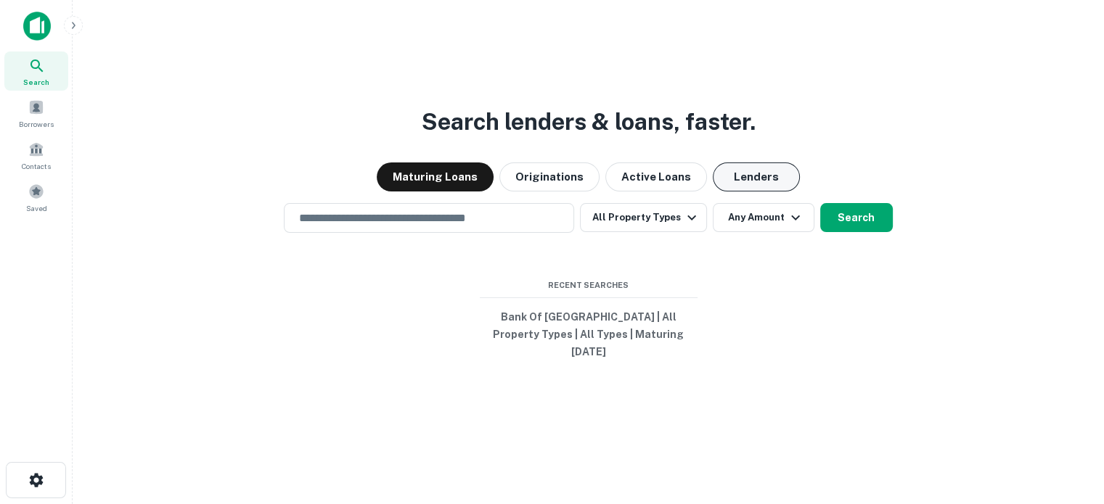
click at [746, 182] on button "Lenders" at bounding box center [756, 177] width 87 height 29
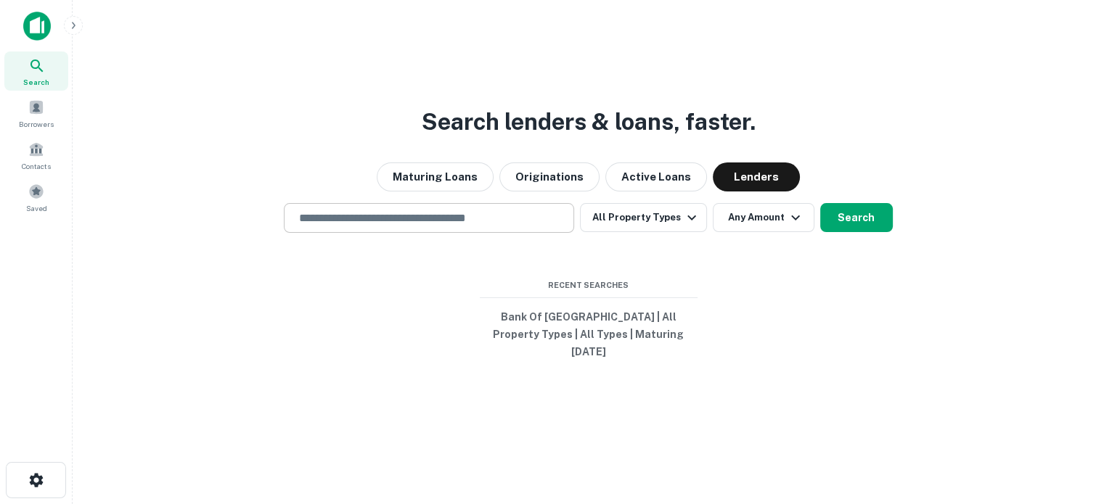
click at [456, 226] on input "text" at bounding box center [428, 218] width 277 height 17
paste input "**********"
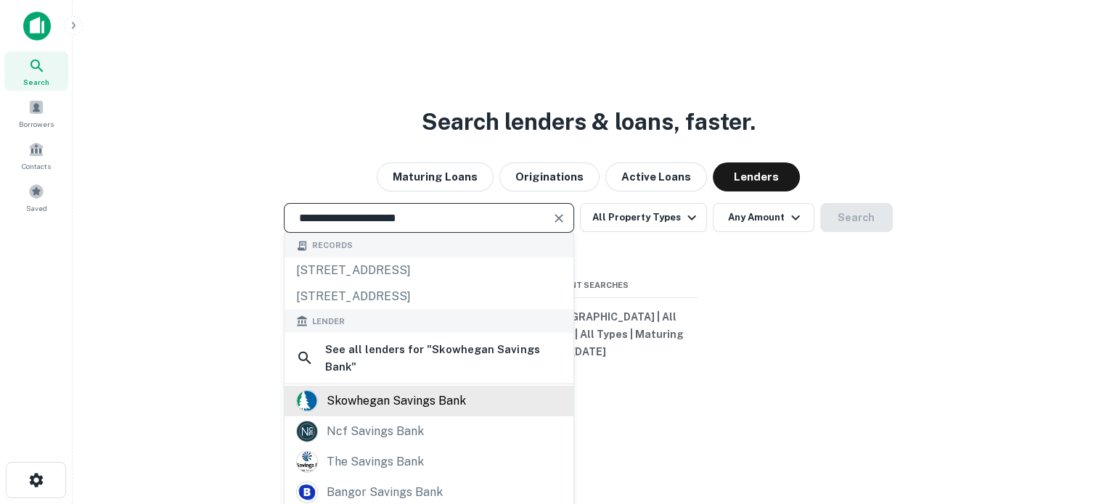
type input "**********"
click at [433, 411] on div "skowhegan savings bank" at bounding box center [396, 401] width 139 height 22
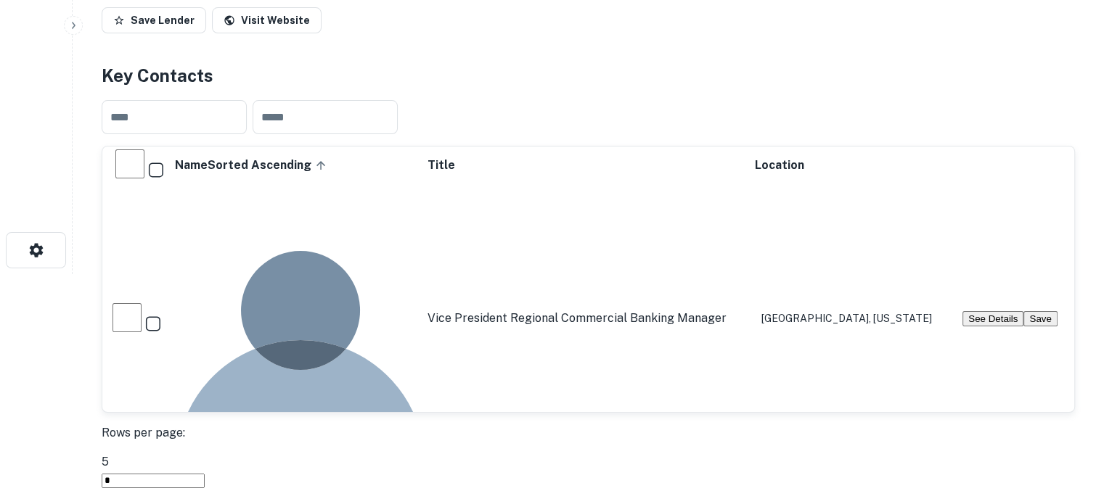
scroll to position [290, 0]
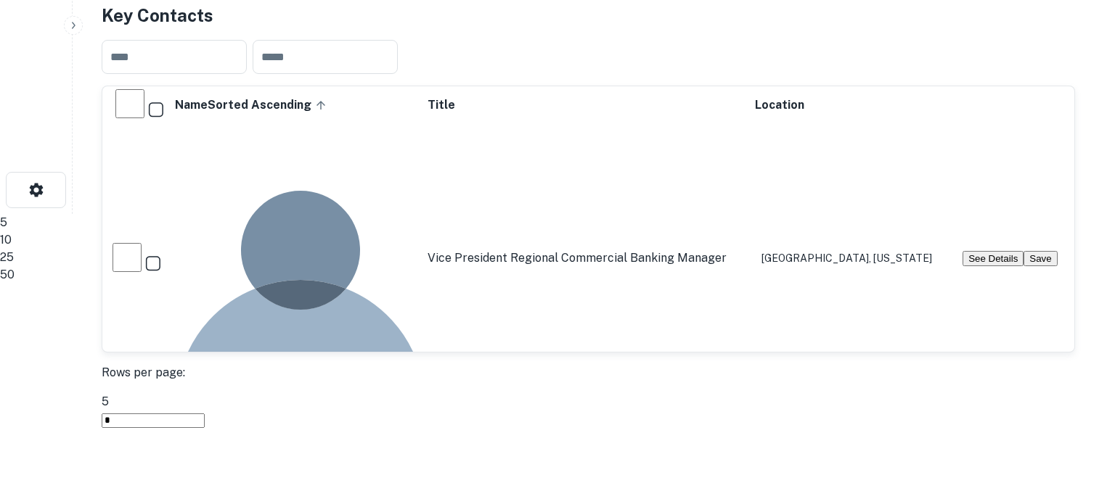
click at [935, 284] on li "50" at bounding box center [552, 274] width 1104 height 17
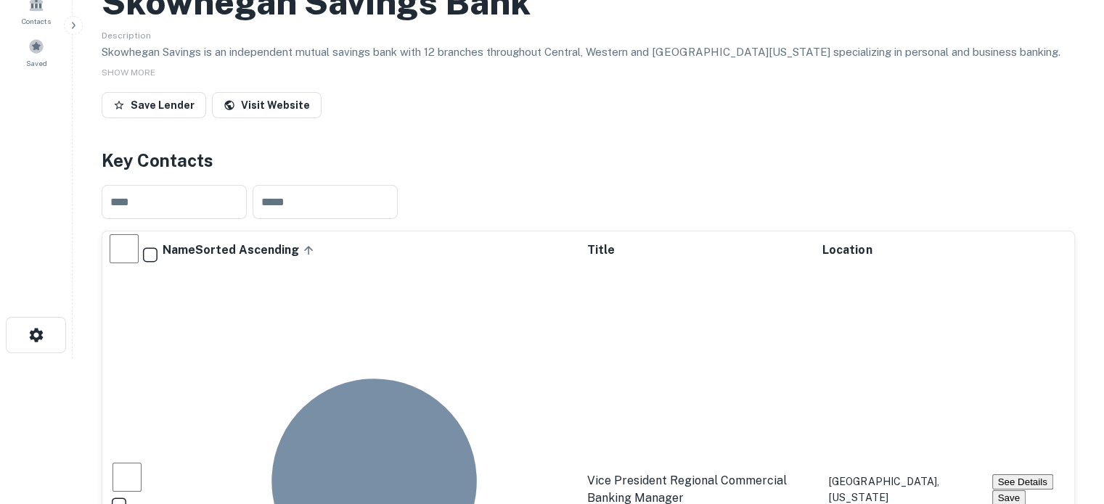
scroll to position [0, 0]
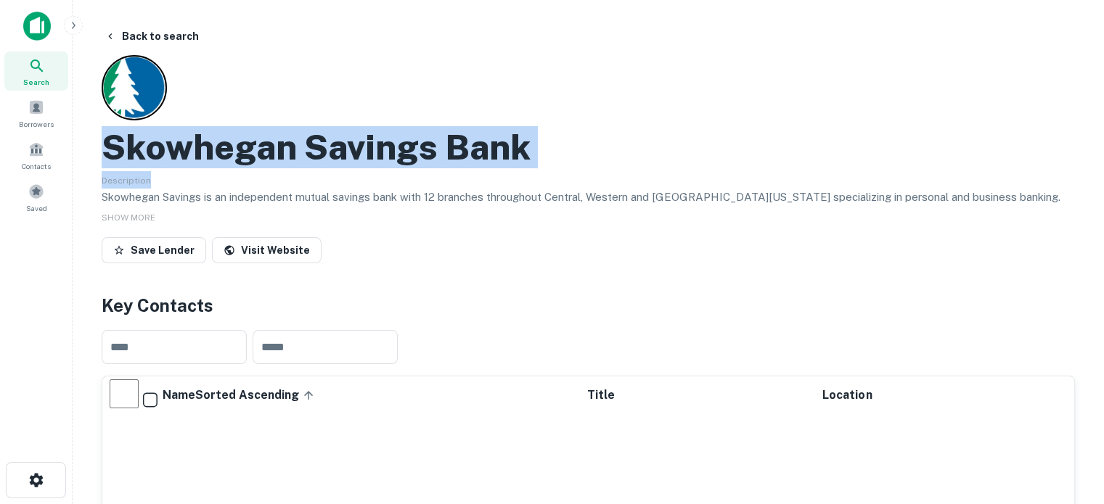
drag, startPoint x: 103, startPoint y: 147, endPoint x: 555, endPoint y: 168, distance: 452.7
click at [555, 168] on div "Skowhegan Savings Bank Description Skowhegan Savings is an independent mutual s…" at bounding box center [588, 162] width 973 height 214
copy div "Skowhegan Savings Bank Description"
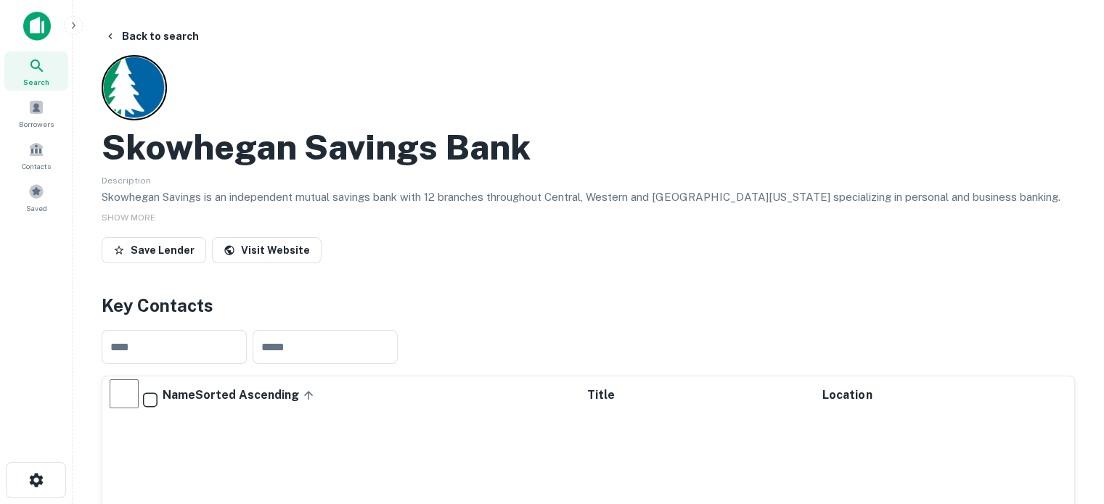
click at [464, 198] on p "Skowhegan Savings is an independent mutual savings bank with 12 branches throug…" at bounding box center [588, 197] width 973 height 17
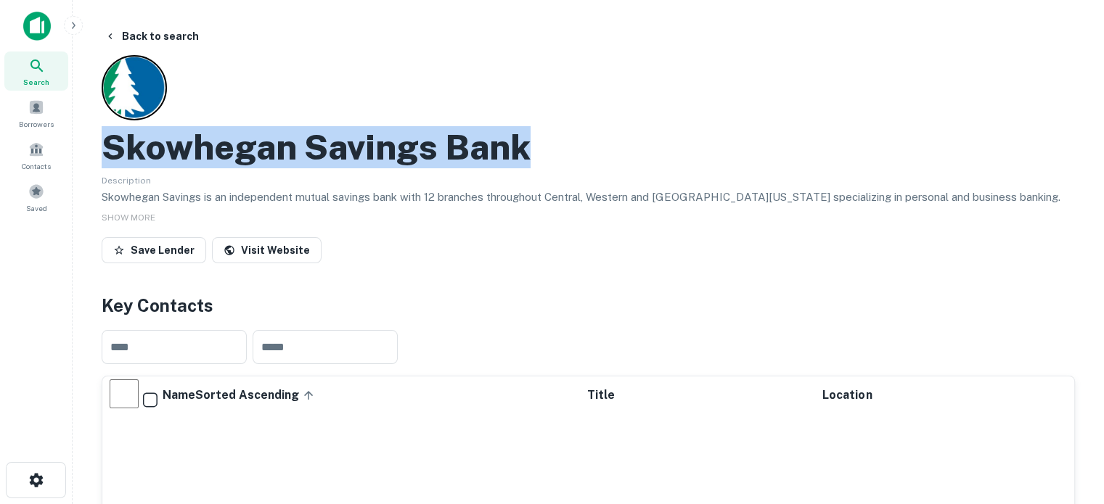
drag, startPoint x: 113, startPoint y: 147, endPoint x: 519, endPoint y: 148, distance: 406.5
click at [519, 148] on h2 "Skowhegan Savings Bank" at bounding box center [316, 147] width 429 height 42
copy h2 "Skowhegan Savings Bank"
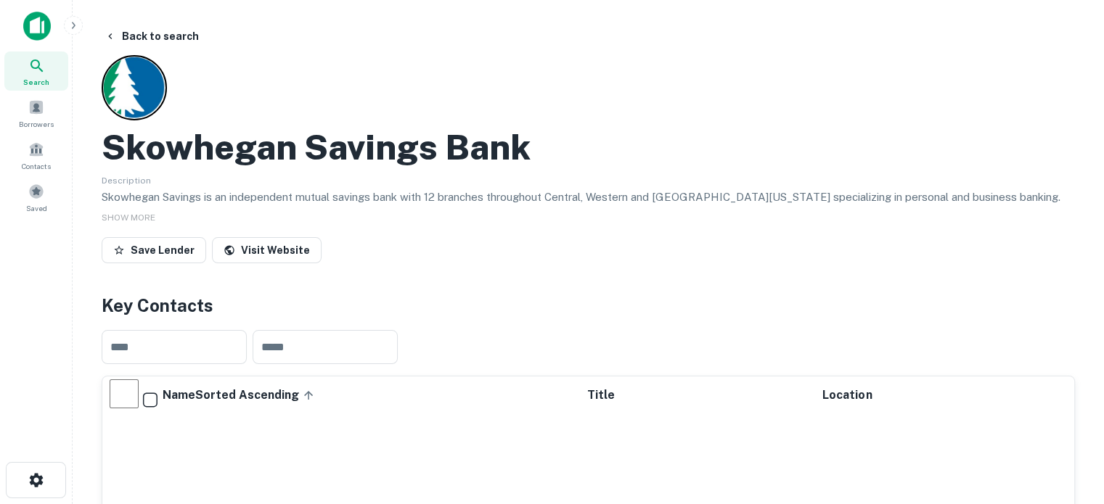
click at [406, 249] on div "Save Lender Visit Website" at bounding box center [588, 253] width 973 height 32
click at [273, 246] on link "Visit Website" at bounding box center [267, 250] width 110 height 26
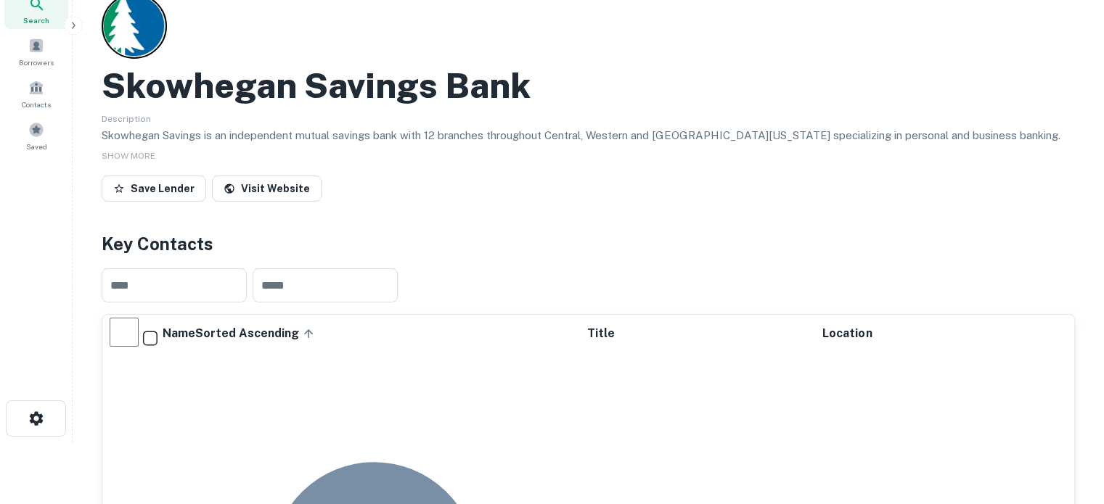
scroll to position [145, 0]
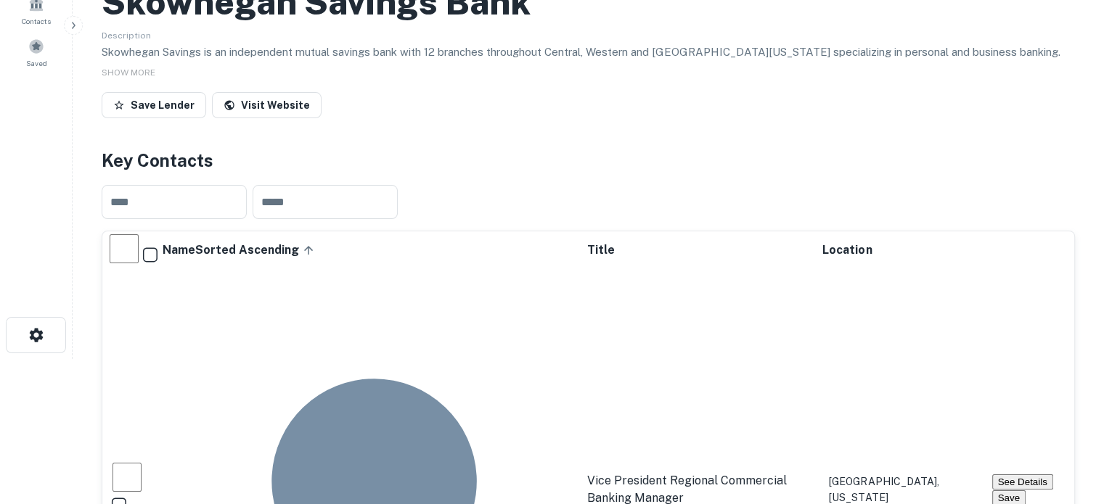
click at [992, 475] on button "See Details" at bounding box center [1022, 482] width 61 height 15
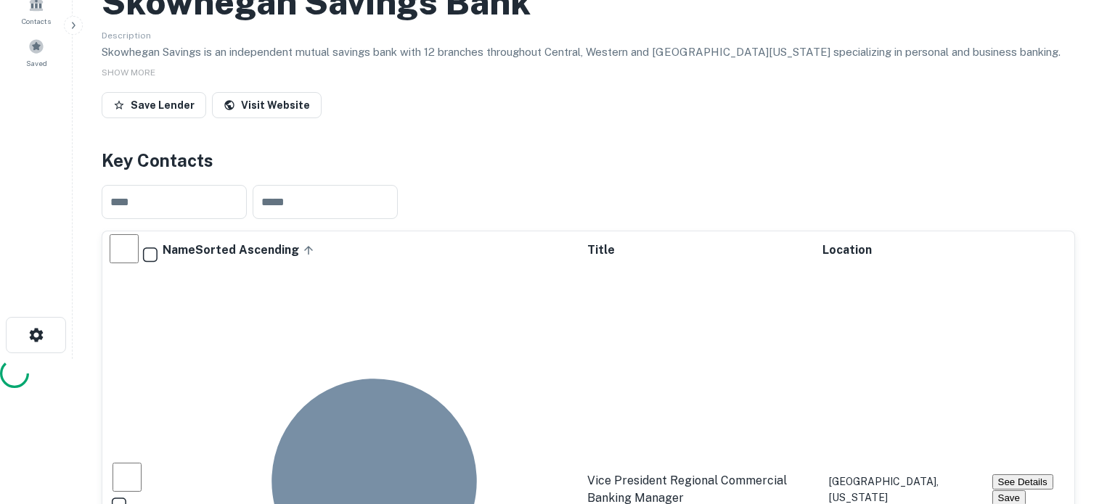
click at [551, 359] on div at bounding box center [552, 376] width 1104 height 34
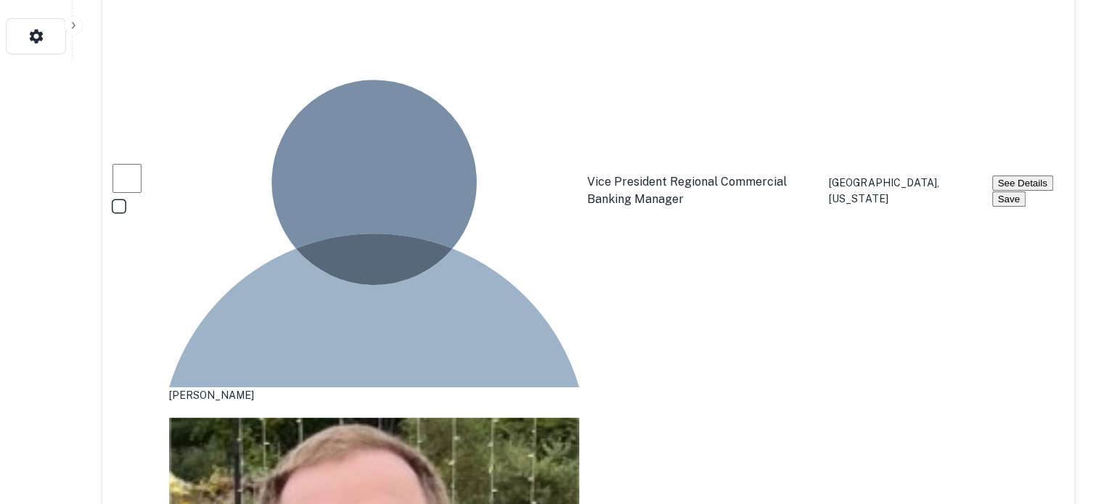
scroll to position [508, 0]
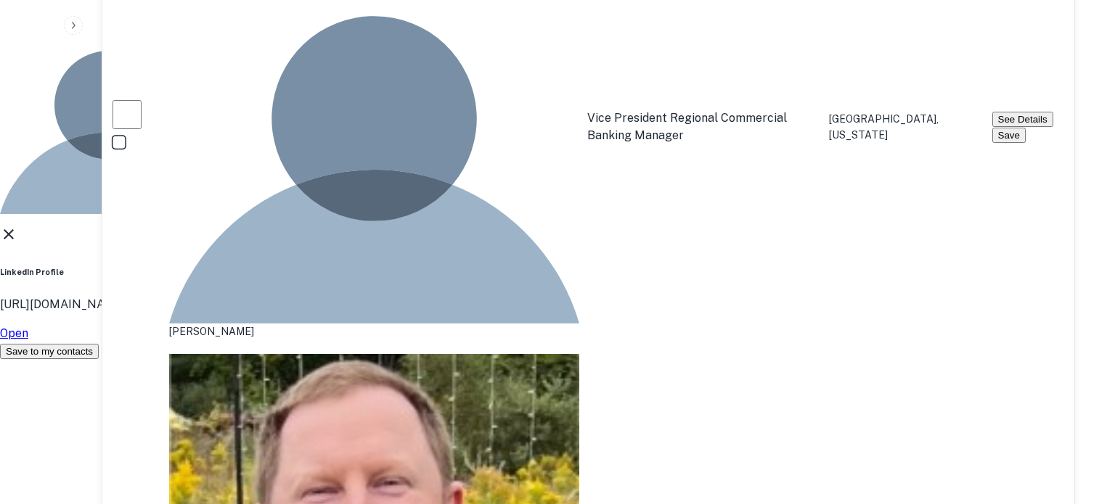
click at [17, 226] on icon at bounding box center [8, 234] width 17 height 17
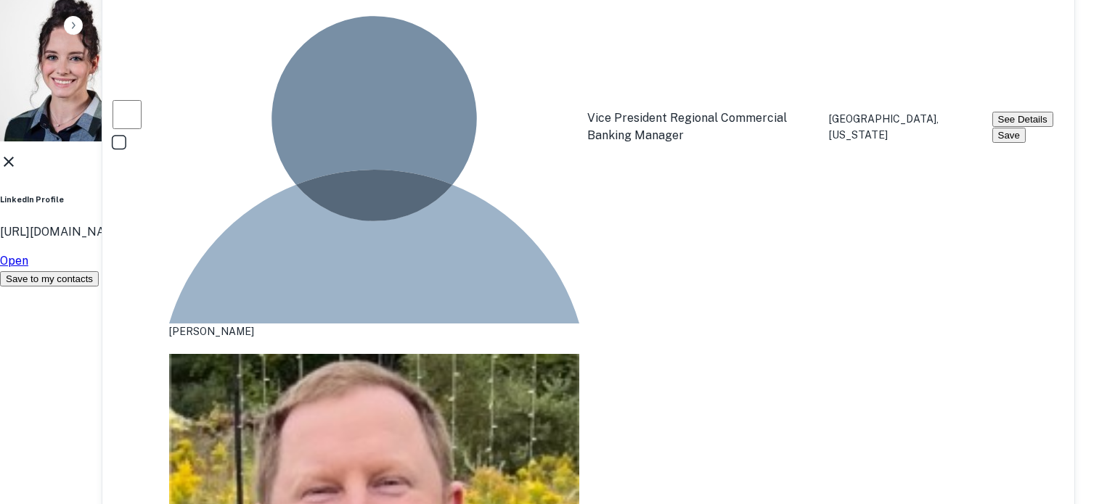
click at [14, 167] on icon at bounding box center [9, 162] width 10 height 10
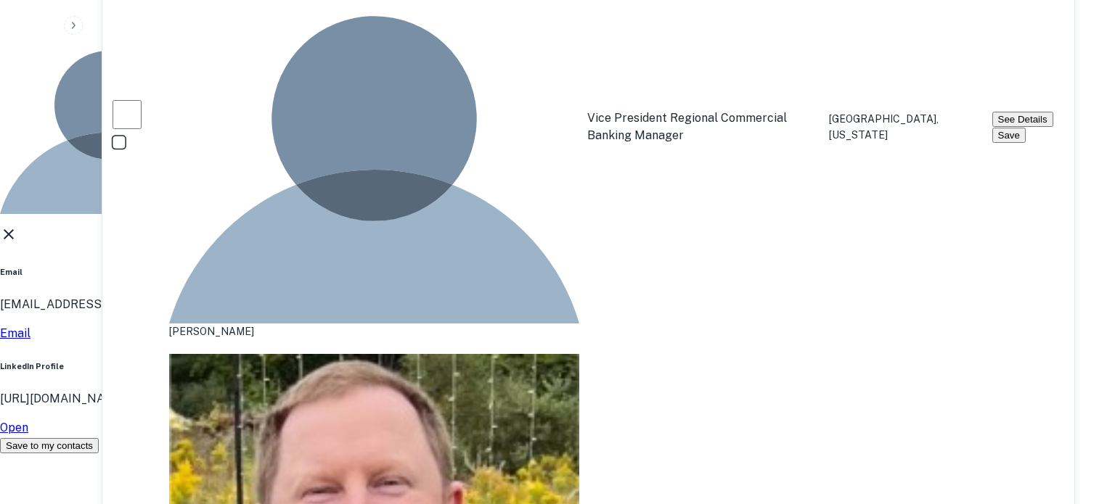
drag, startPoint x: 356, startPoint y: 242, endPoint x: 543, endPoint y: 245, distance: 186.5
click at [543, 245] on div "Brian Fitzpatrick AVP-Indirect Lending Manager Email bfitzpatrick@skowhegansavi…" at bounding box center [552, 225] width 1104 height 458
copy p "bfitzpatrick@skowhegansavings.com"
click at [17, 226] on icon at bounding box center [8, 234] width 17 height 17
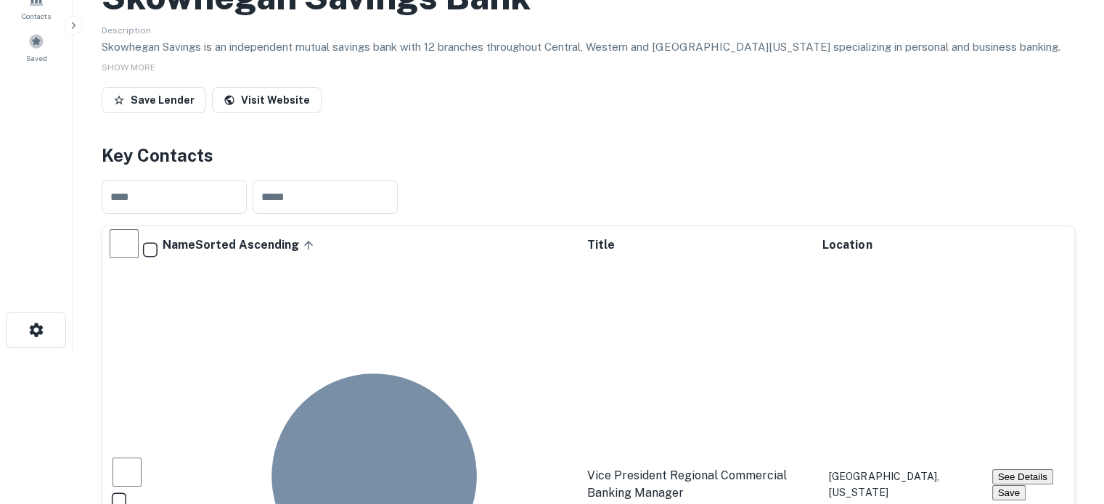
scroll to position [145, 0]
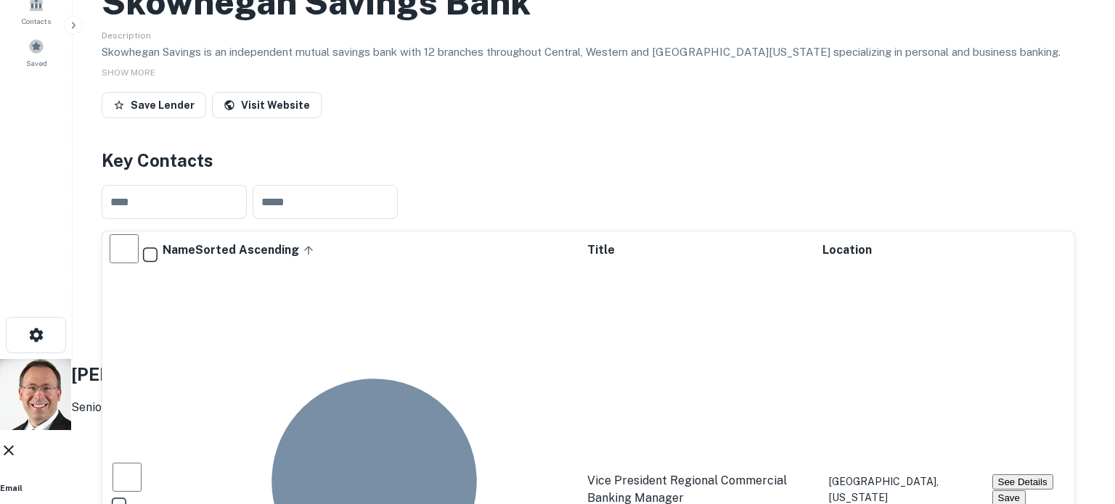
drag, startPoint x: 353, startPoint y: 240, endPoint x: 525, endPoint y: 241, distance: 172.0
copy p "sthomas@skowhegansavings.com"
click at [14, 446] on icon at bounding box center [9, 451] width 10 height 10
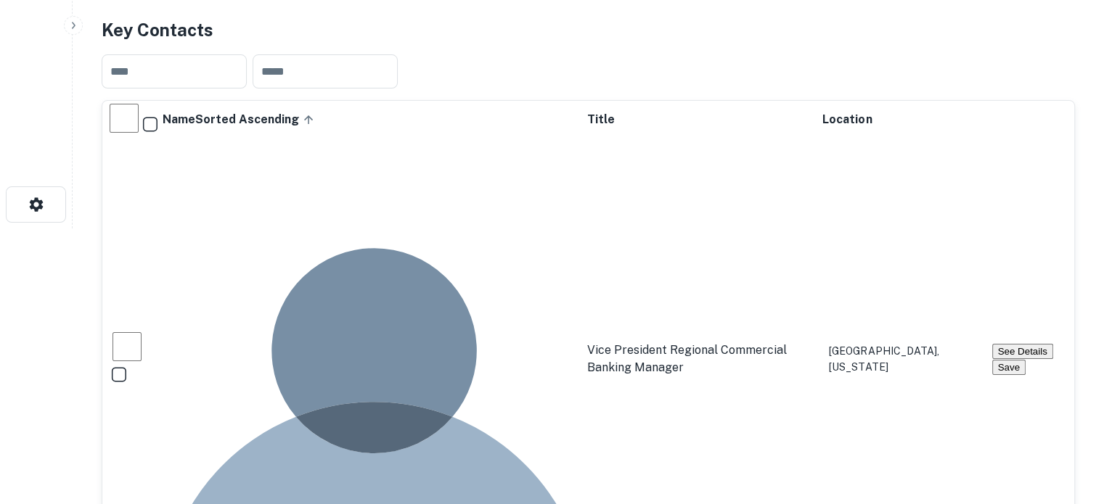
scroll to position [290, 0]
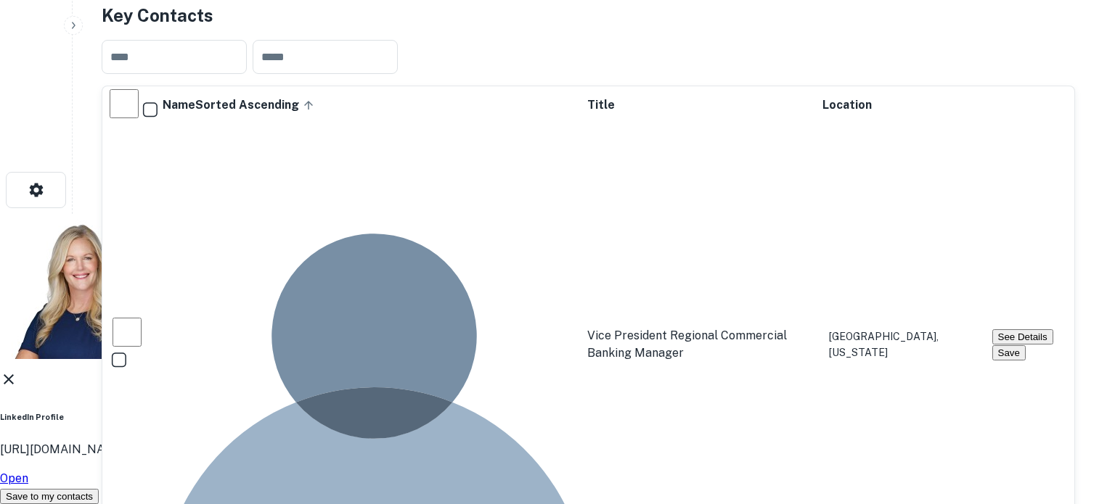
click at [17, 371] on icon at bounding box center [8, 379] width 17 height 17
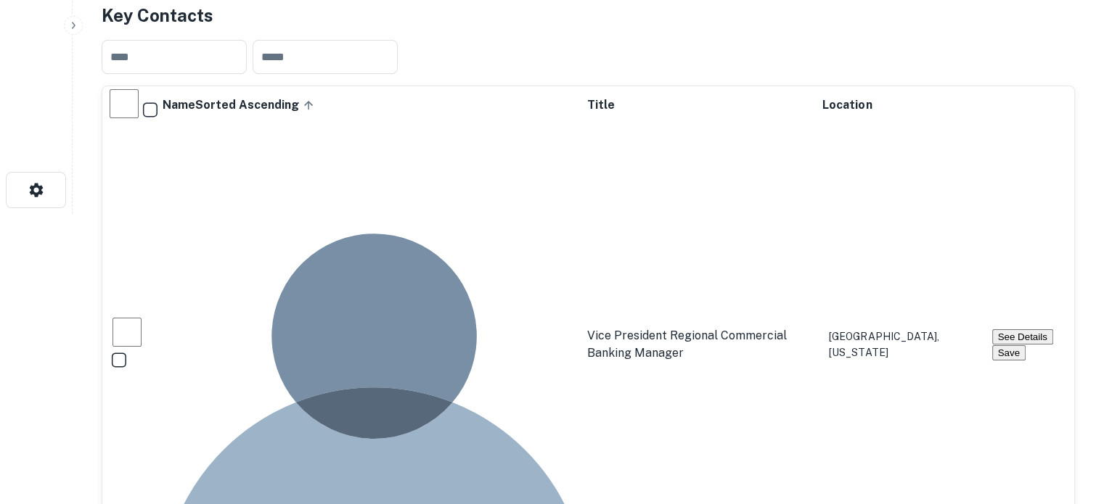
drag, startPoint x: 245, startPoint y: 330, endPoint x: 316, endPoint y: 330, distance: 71.9
copy div "desgrosseilliers"
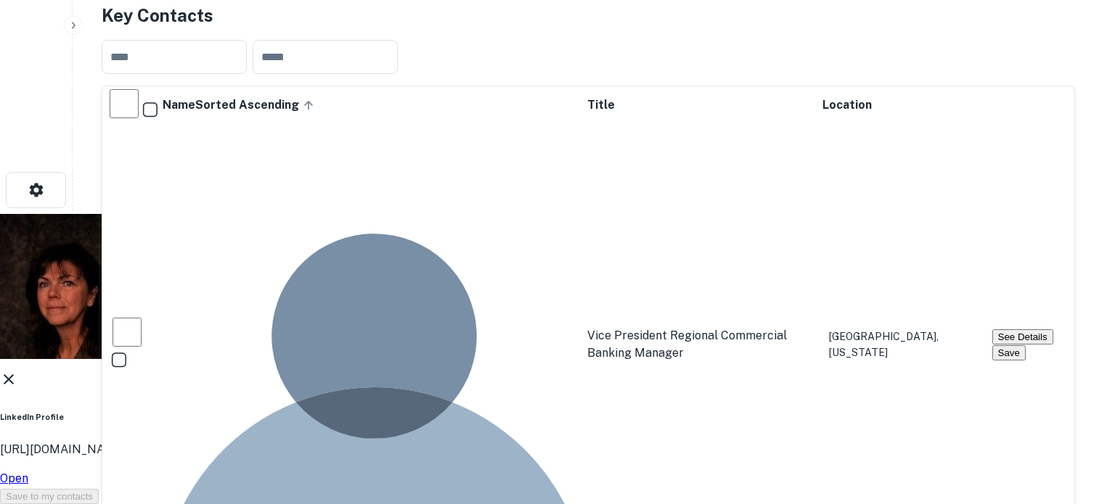
click at [17, 371] on icon at bounding box center [8, 379] width 17 height 17
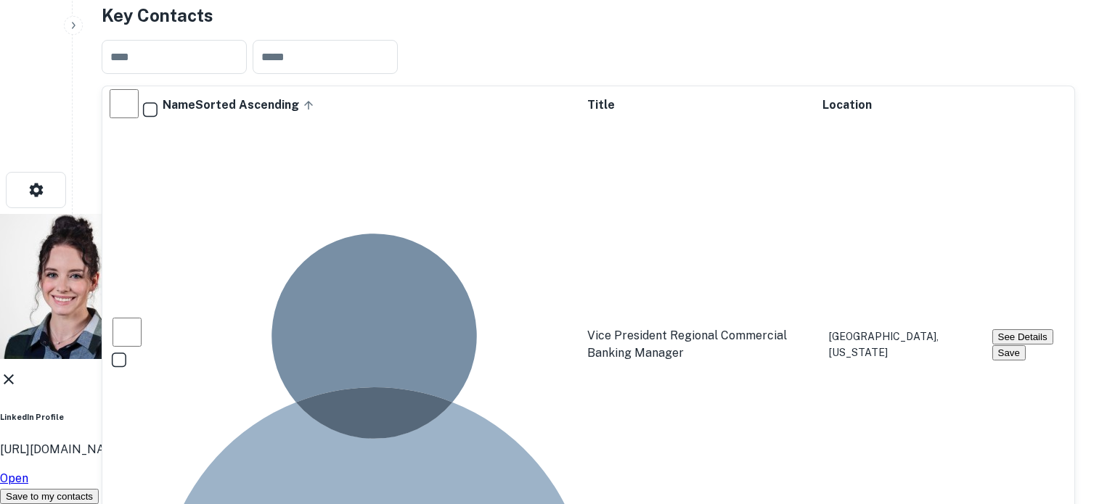
click at [14, 375] on icon at bounding box center [9, 380] width 10 height 10
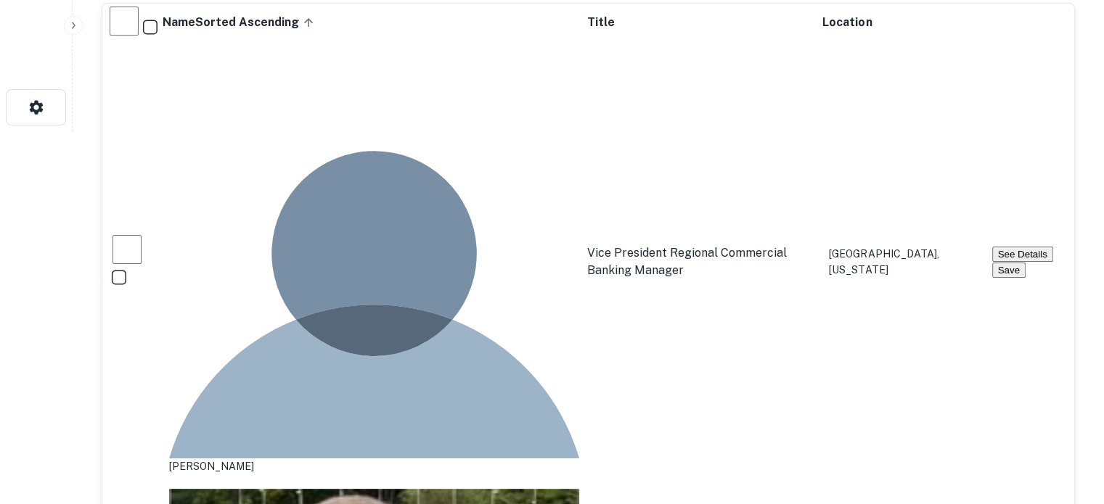
scroll to position [435, 0]
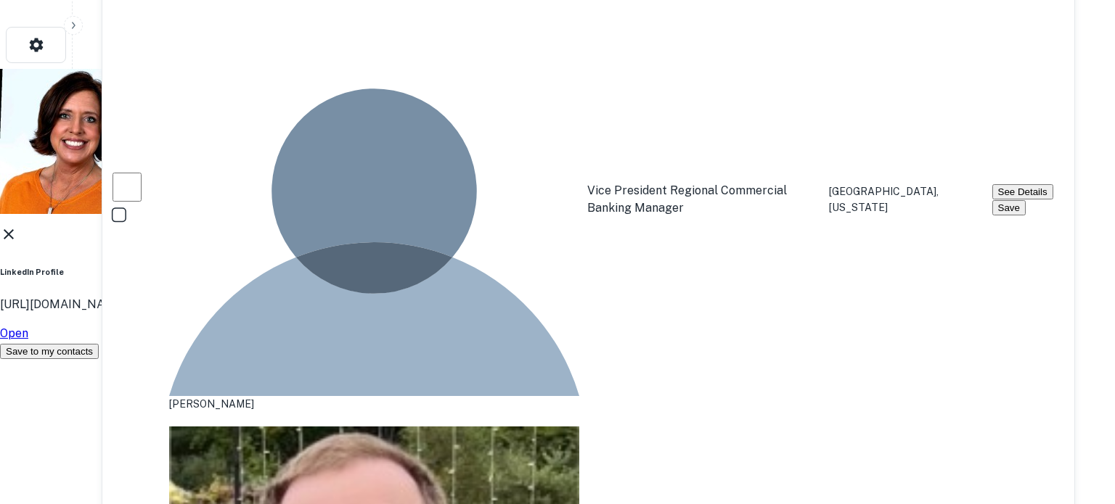
click at [17, 226] on icon at bounding box center [8, 234] width 17 height 17
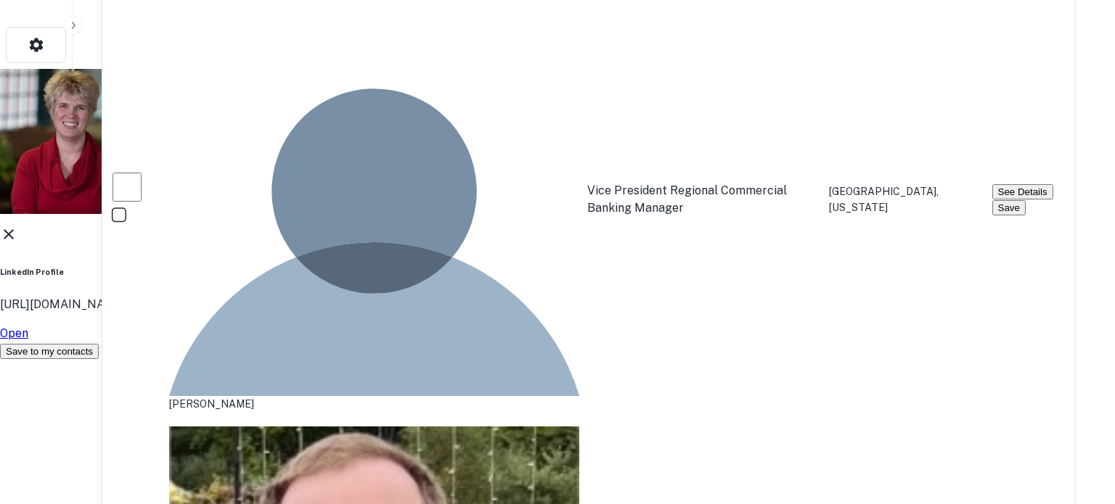
click at [17, 226] on icon at bounding box center [8, 234] width 17 height 17
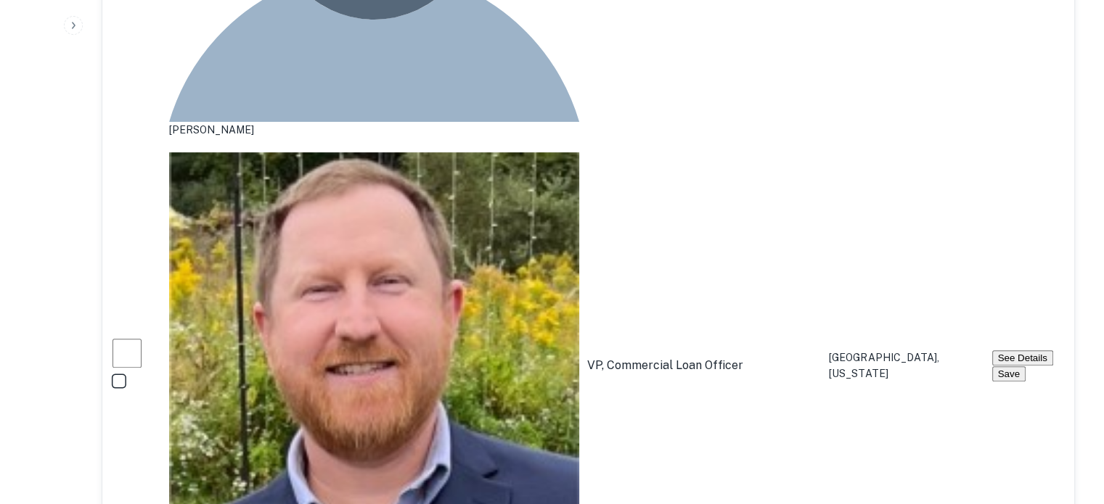
scroll to position [726, 0]
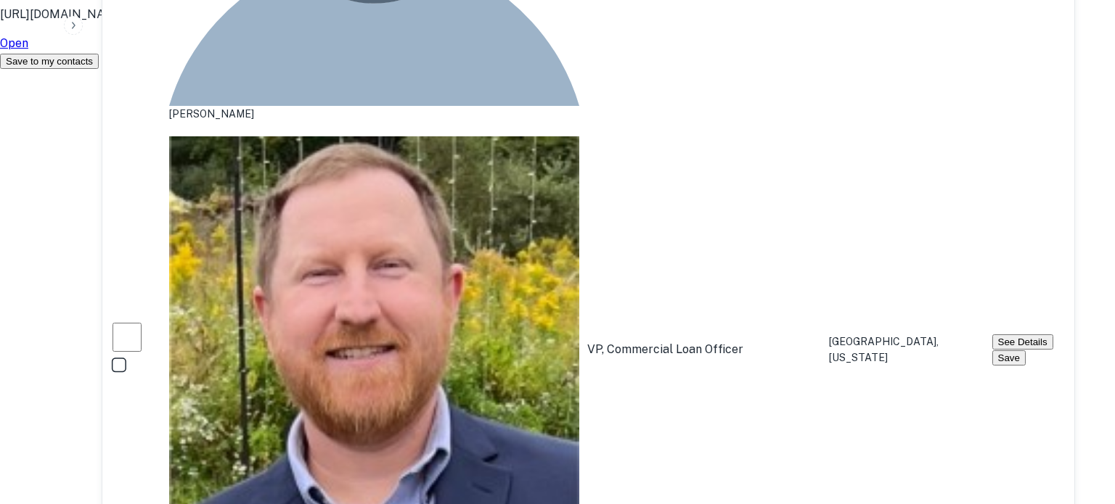
click at [28, 50] on link "Open" at bounding box center [14, 43] width 28 height 14
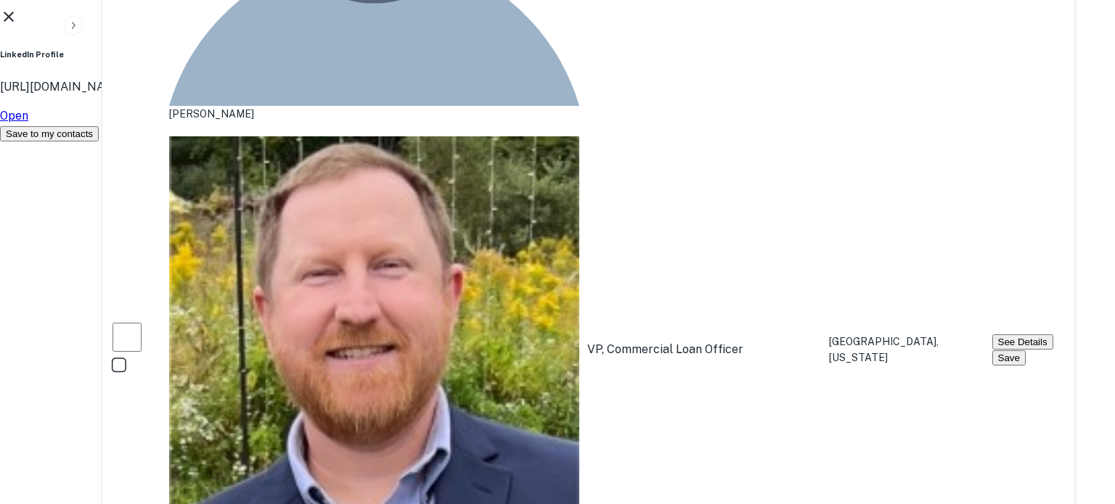
click at [17, 25] on icon at bounding box center [8, 16] width 17 height 17
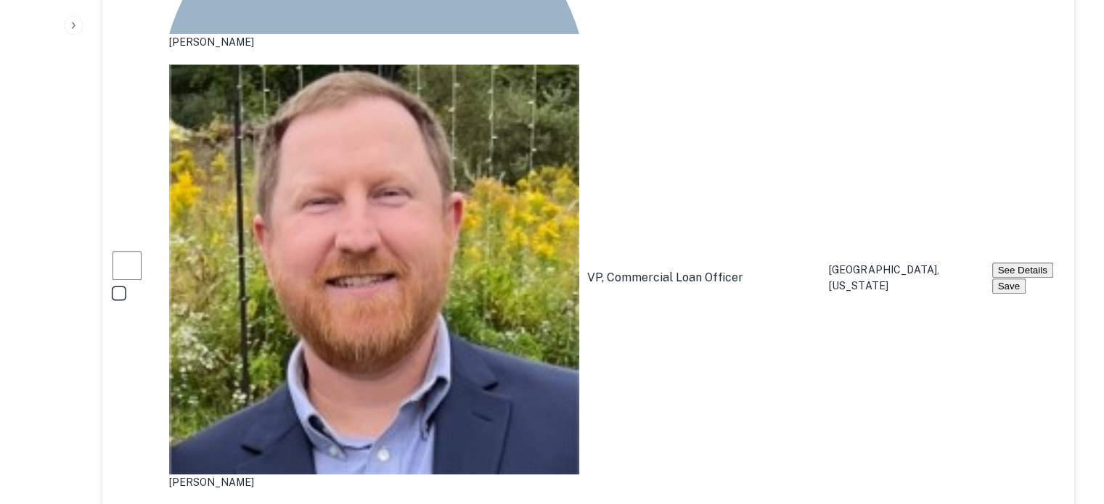
scroll to position [798, 0]
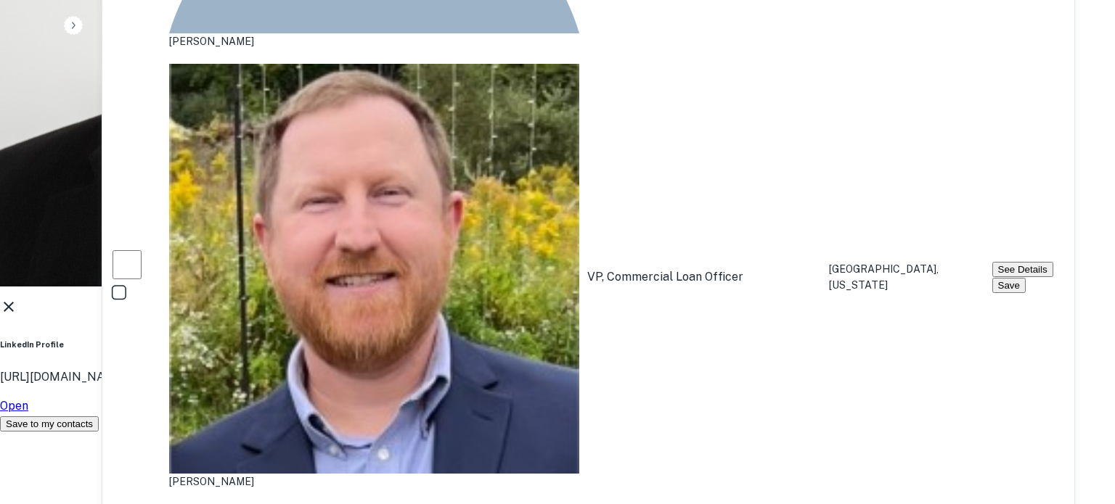
click at [17, 298] on icon at bounding box center [8, 306] width 17 height 17
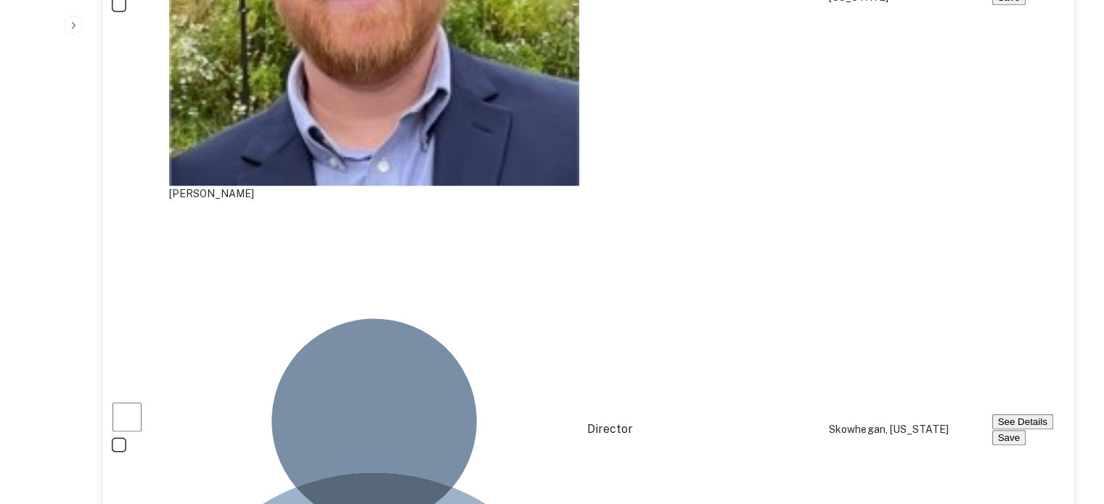
scroll to position [1161, 0]
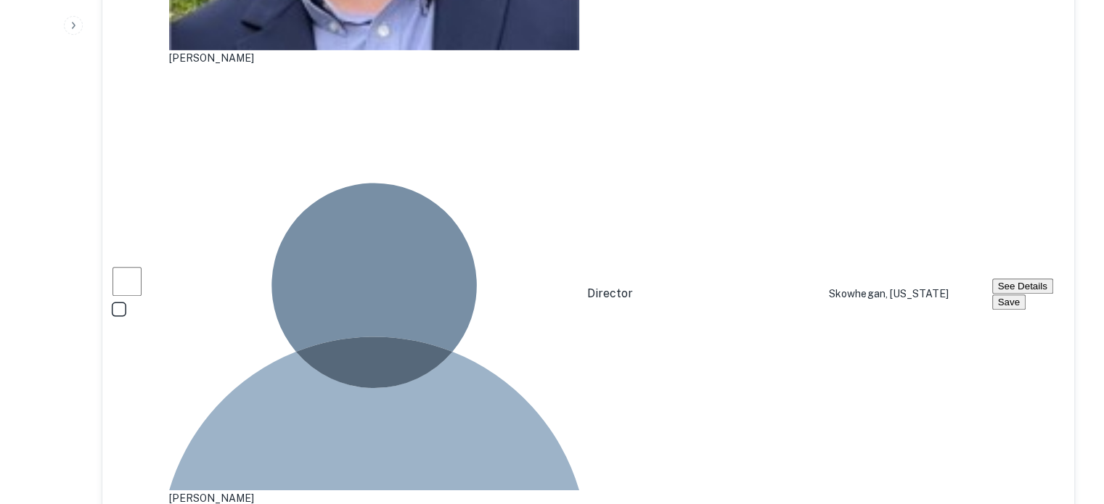
scroll to position [1306, 0]
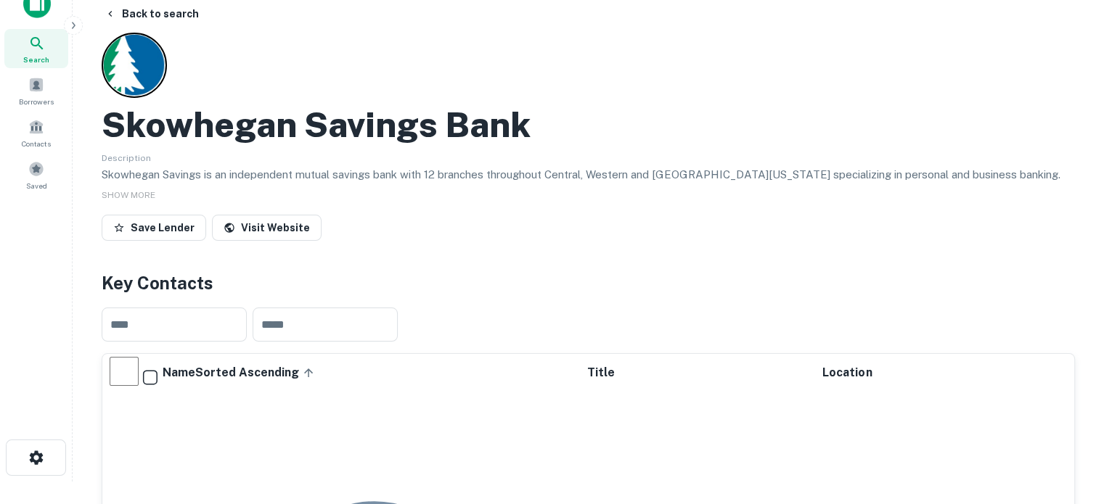
scroll to position [0, 0]
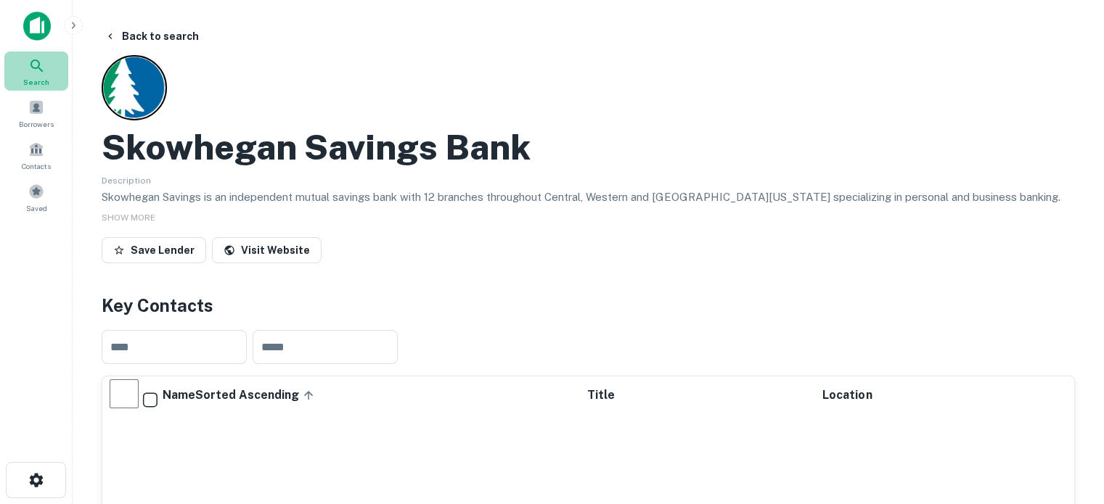
click at [28, 66] on icon at bounding box center [36, 65] width 17 height 17
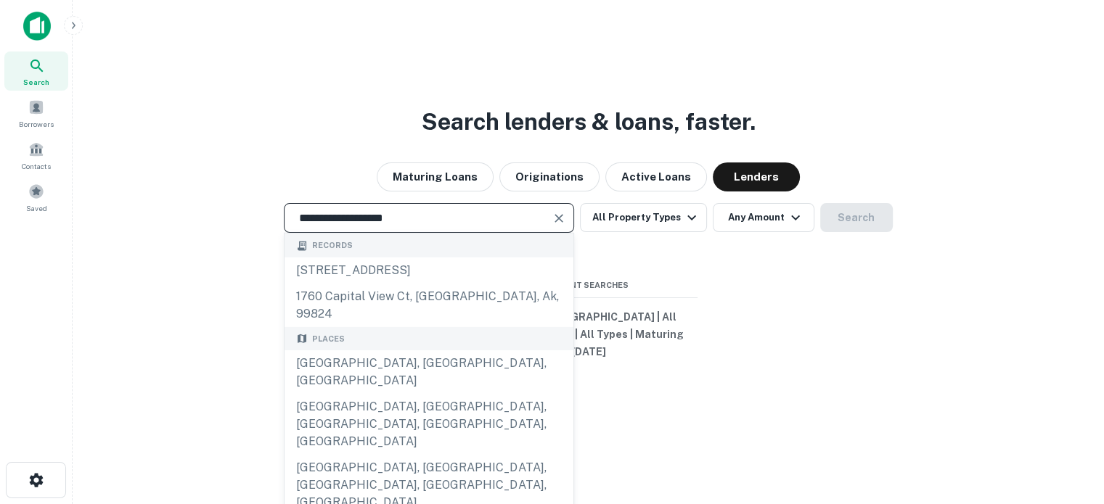
type input "**********"
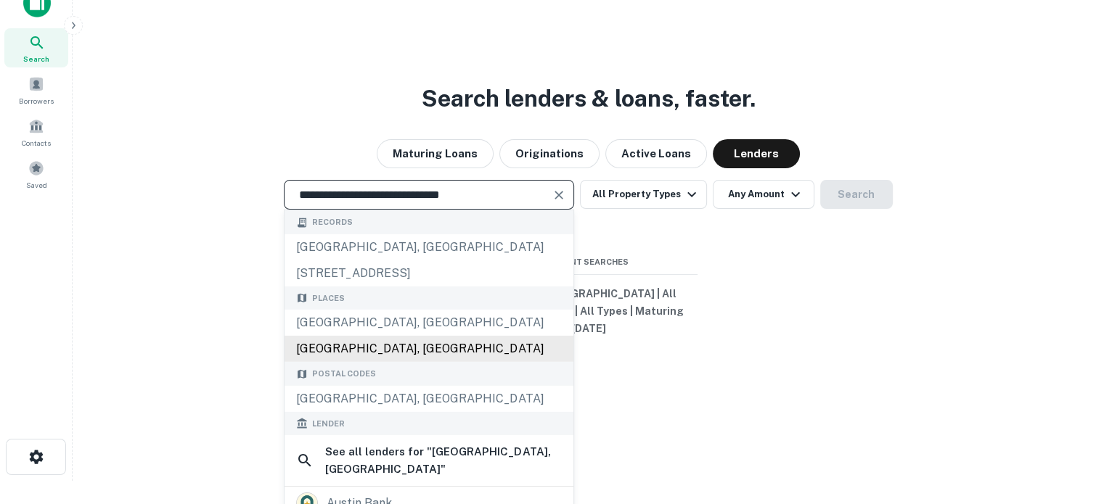
click at [418, 356] on div "[GEOGRAPHIC_DATA], [GEOGRAPHIC_DATA]" at bounding box center [429, 349] width 289 height 26
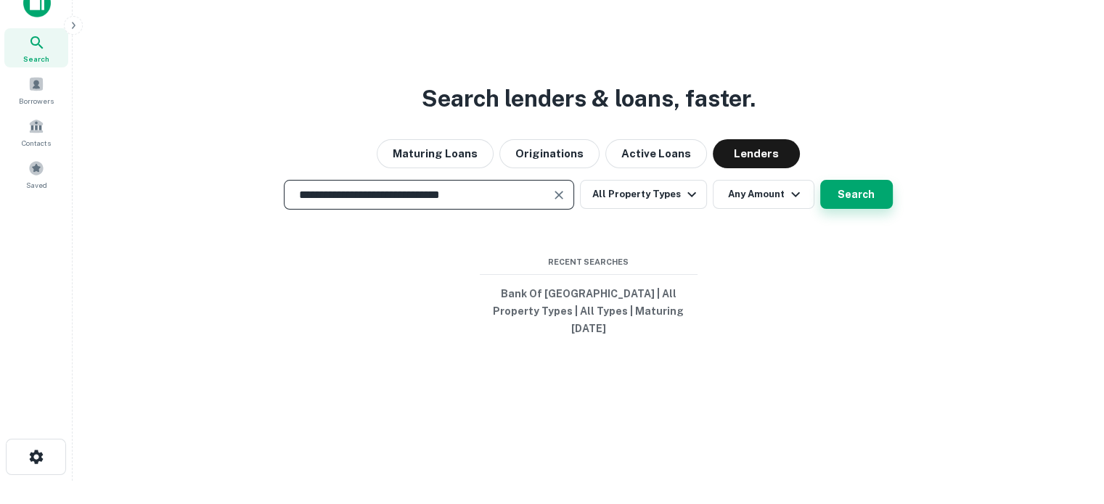
click at [851, 203] on button "Search" at bounding box center [856, 194] width 73 height 29
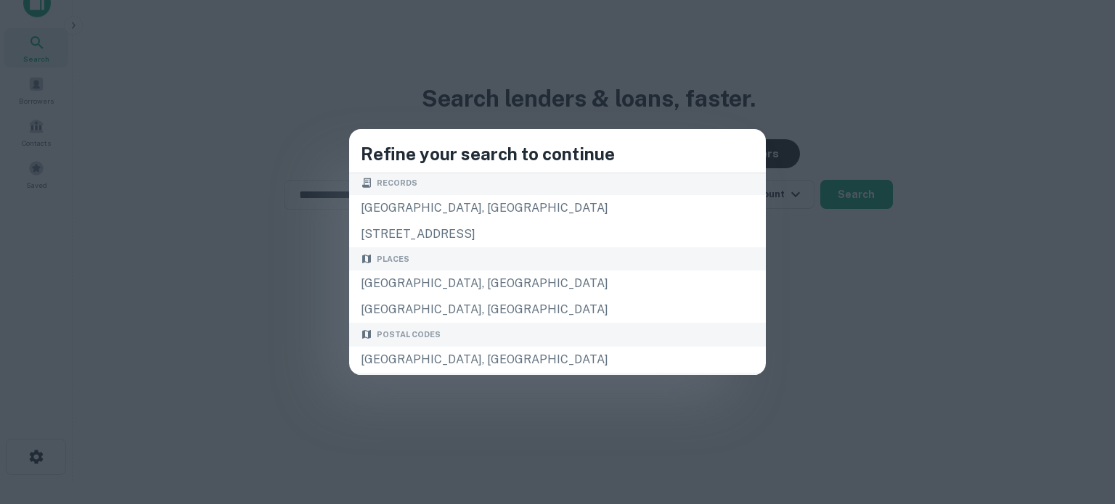
scroll to position [14, 0]
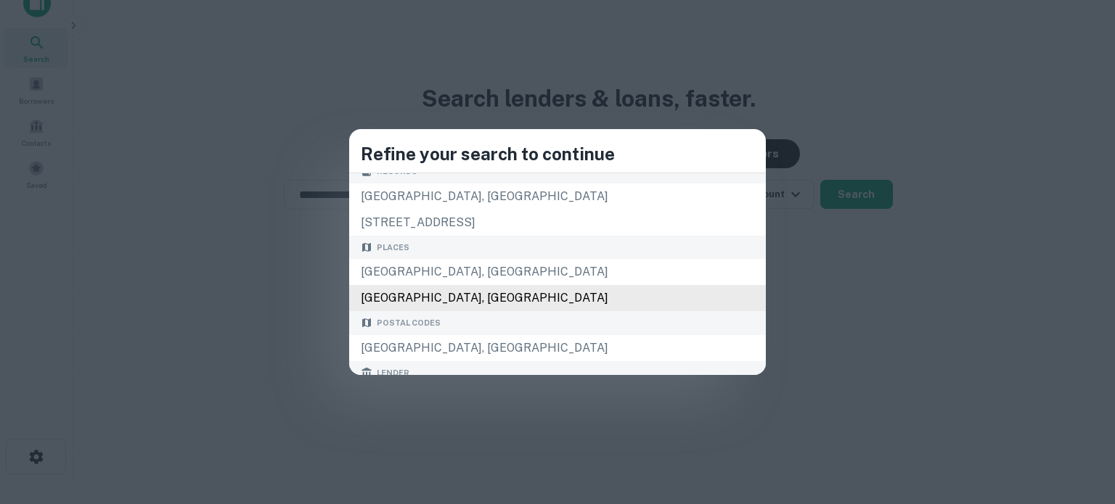
click at [505, 295] on div "[GEOGRAPHIC_DATA], [GEOGRAPHIC_DATA]" at bounding box center [557, 298] width 417 height 26
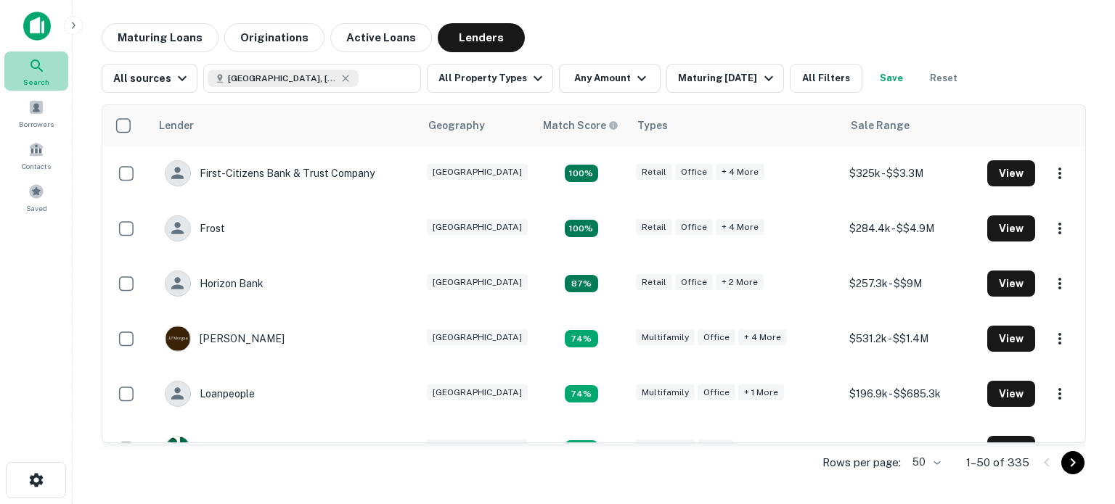
click at [44, 70] on icon at bounding box center [36, 65] width 17 height 17
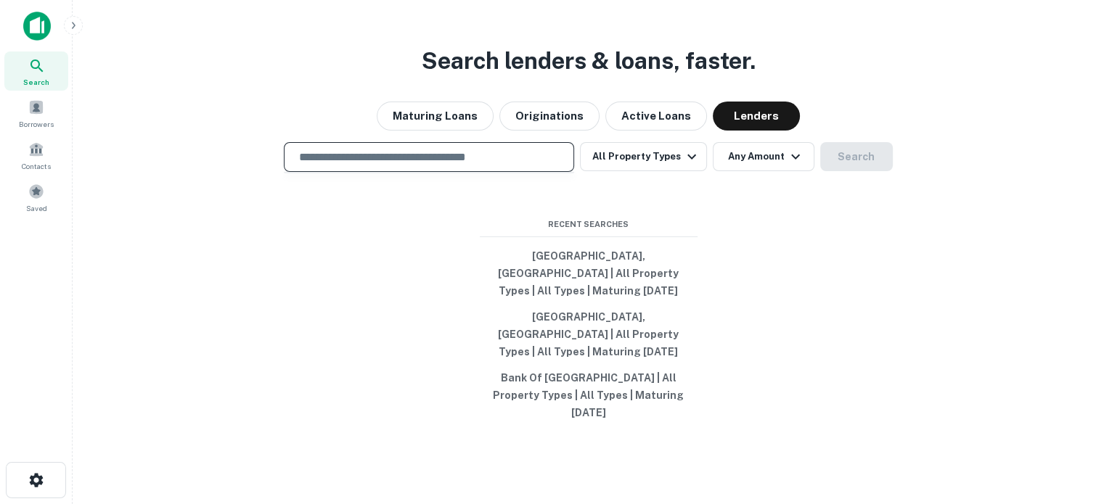
click at [470, 165] on input "text" at bounding box center [428, 157] width 277 height 17
paste input "**********"
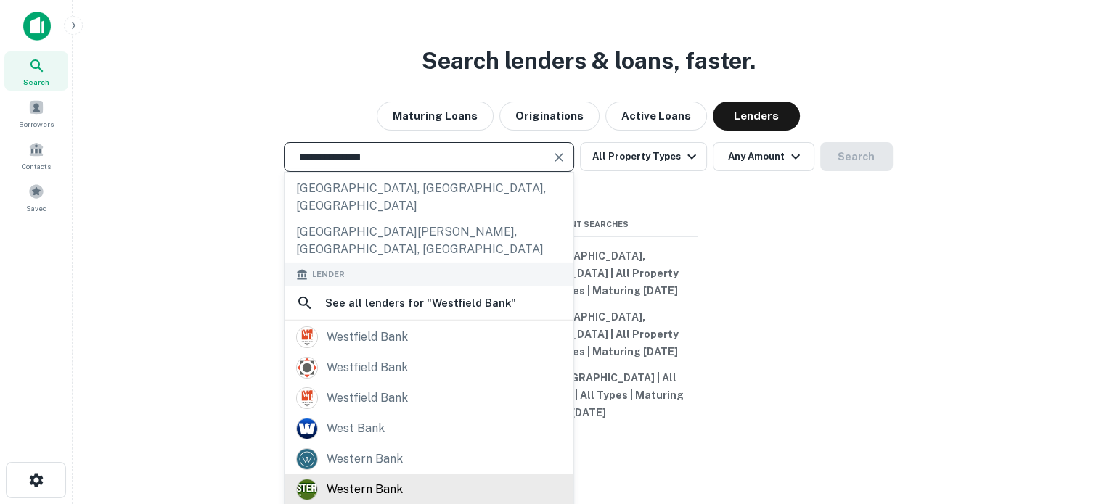
scroll to position [218, 0]
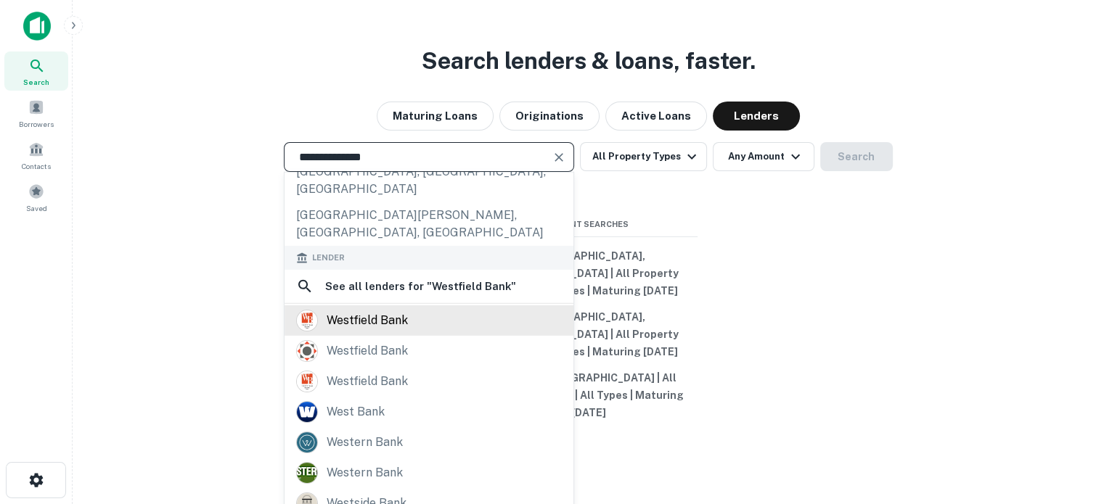
type input "**********"
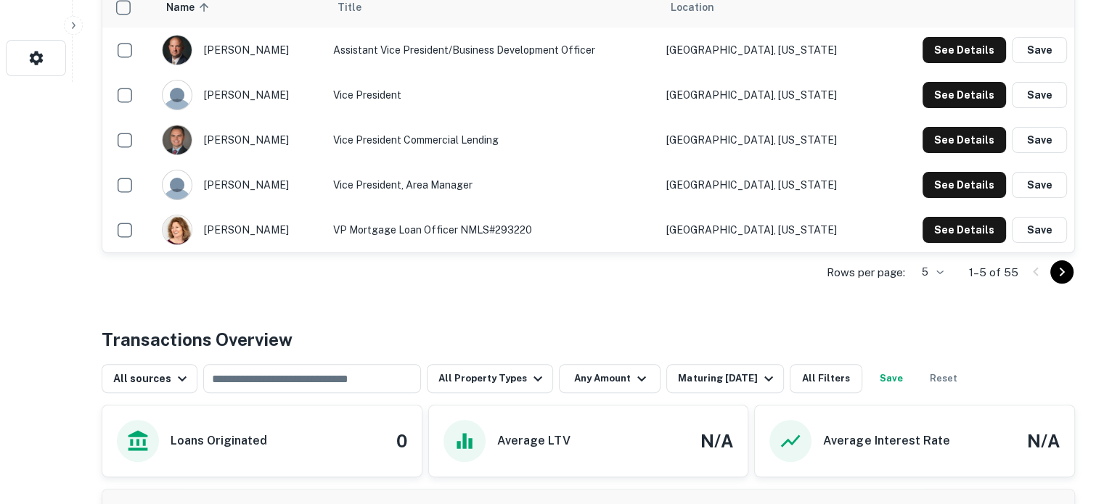
scroll to position [435, 0]
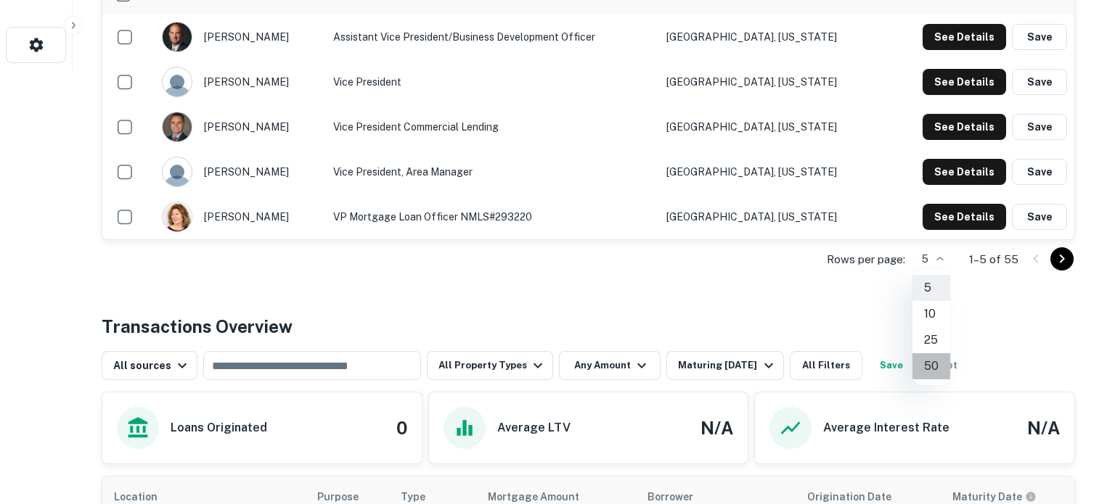
click at [932, 363] on li "50" at bounding box center [931, 366] width 38 height 26
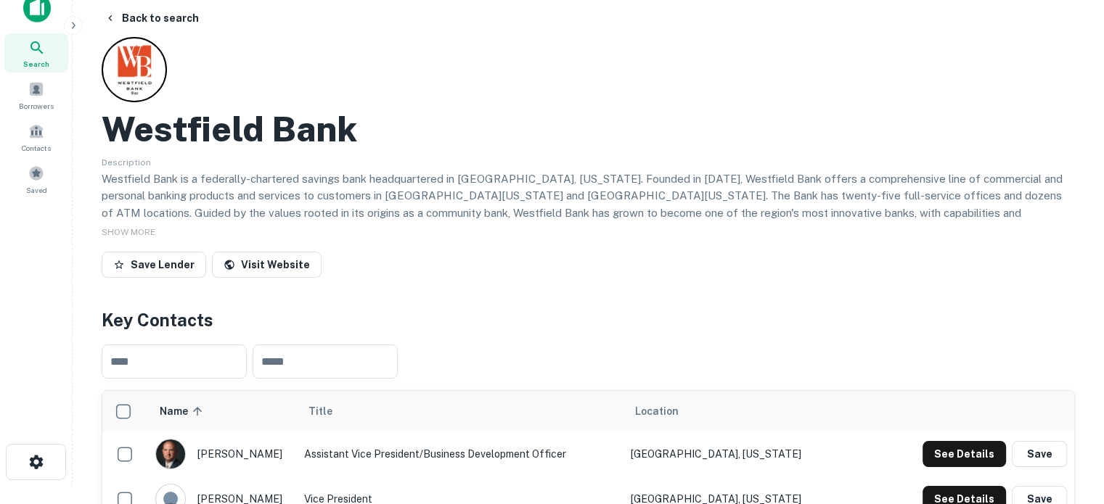
scroll to position [0, 0]
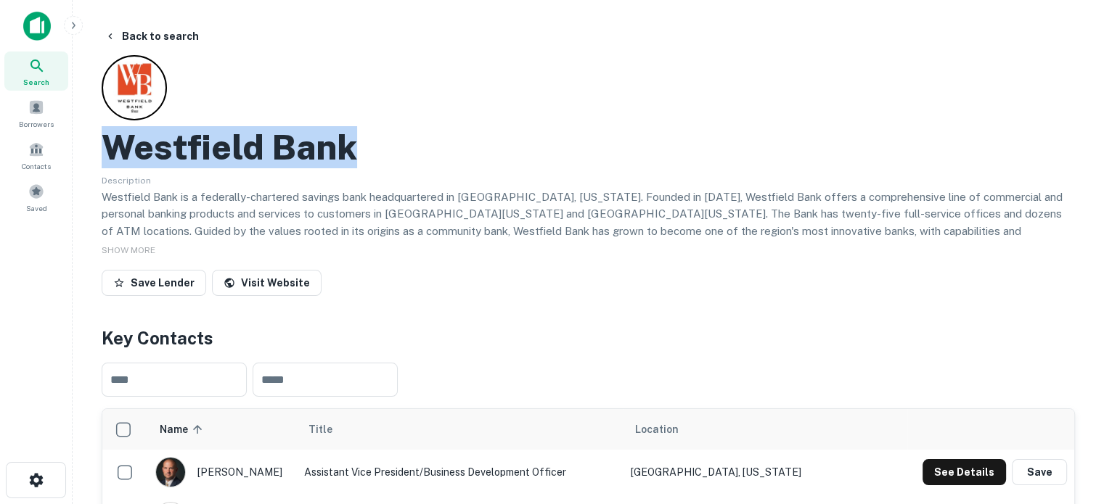
drag, startPoint x: 110, startPoint y: 154, endPoint x: 369, endPoint y: 155, distance: 259.1
click at [369, 155] on div "Westfield Bank" at bounding box center [588, 147] width 973 height 42
copy h2 "Westfield Bank"
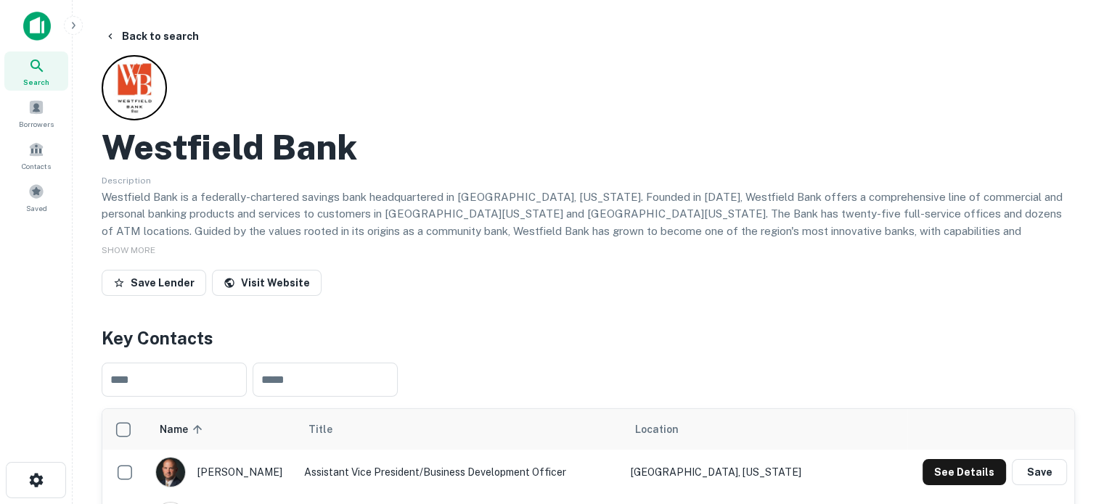
click at [283, 266] on div "Westfield Bank Description Westfield Bank is a federally-chartered savings bank…" at bounding box center [588, 178] width 973 height 247
click at [274, 278] on link "Visit Website" at bounding box center [267, 283] width 110 height 26
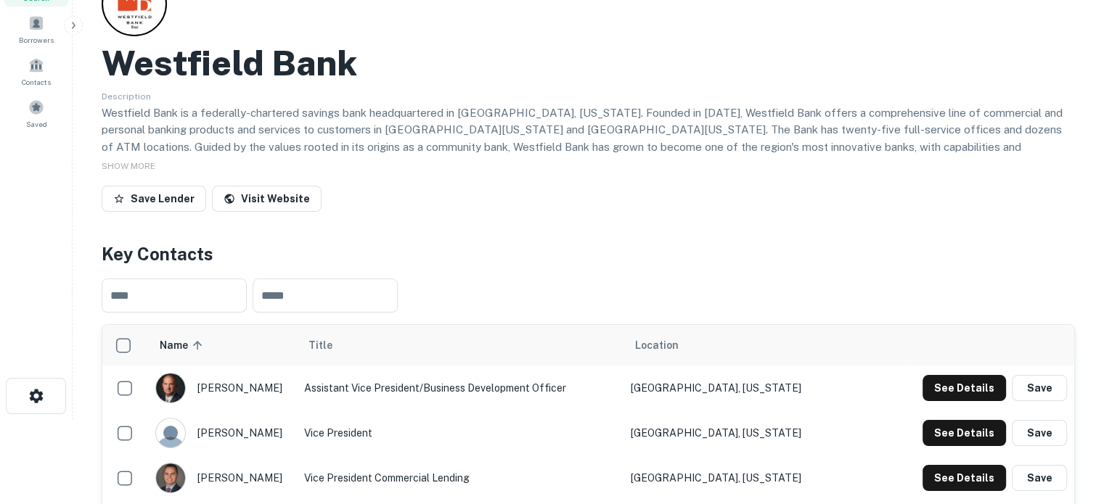
scroll to position [145, 0]
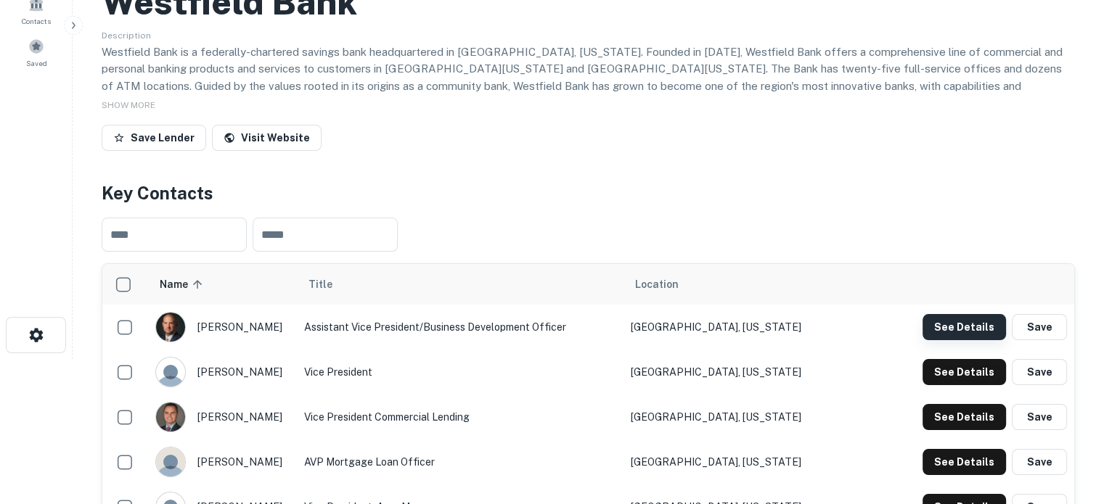
click at [960, 332] on button "See Details" at bounding box center [964, 327] width 83 height 26
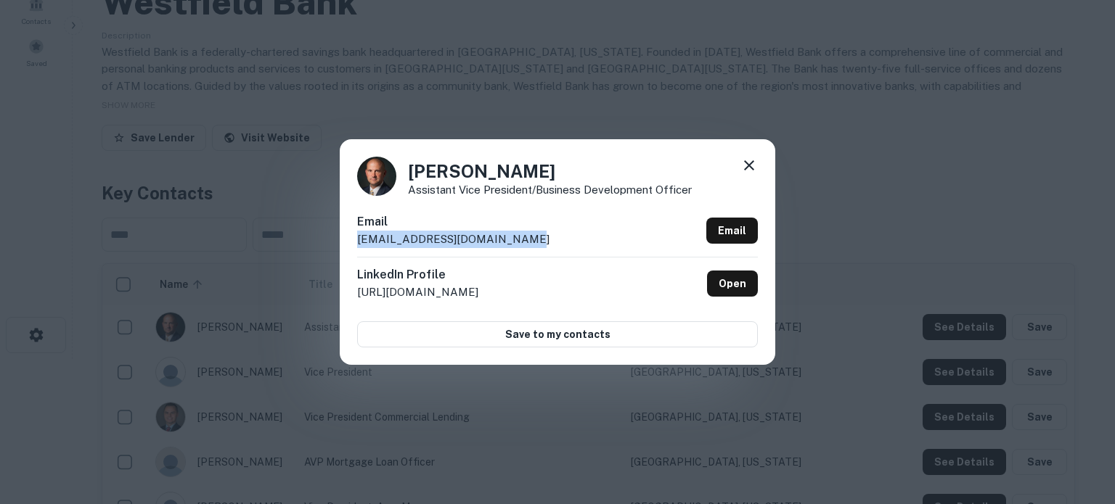
drag, startPoint x: 354, startPoint y: 240, endPoint x: 527, endPoint y: 237, distance: 172.8
click at [523, 239] on div "[PERSON_NAME] Assistant Vice President/Business Development Officer Email [EMAI…" at bounding box center [557, 251] width 435 height 225
copy p "[EMAIL_ADDRESS][DOMAIN_NAME]"
click at [733, 283] on link "Open" at bounding box center [732, 284] width 51 height 26
click at [756, 158] on icon at bounding box center [748, 165] width 17 height 17
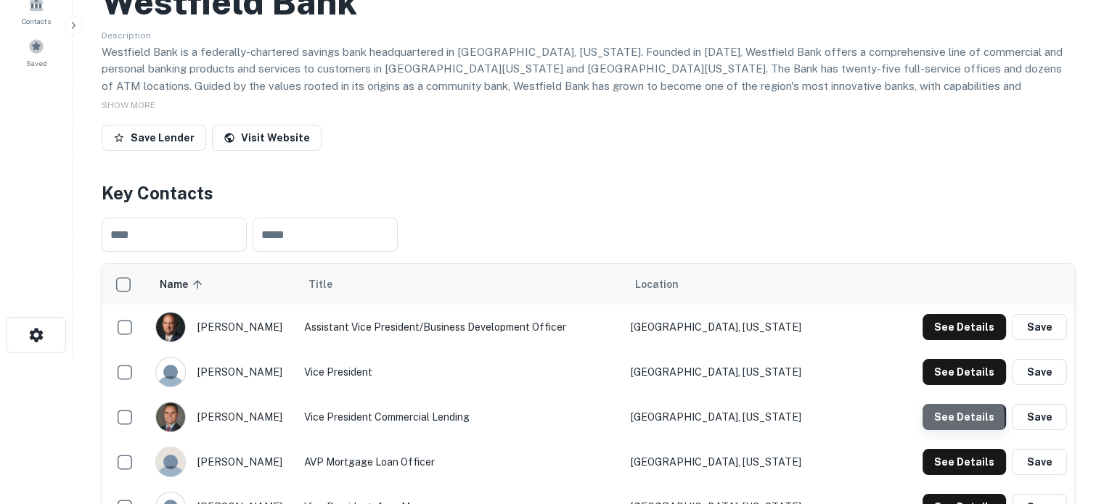
click at [928, 421] on button "See Details" at bounding box center [964, 417] width 83 height 26
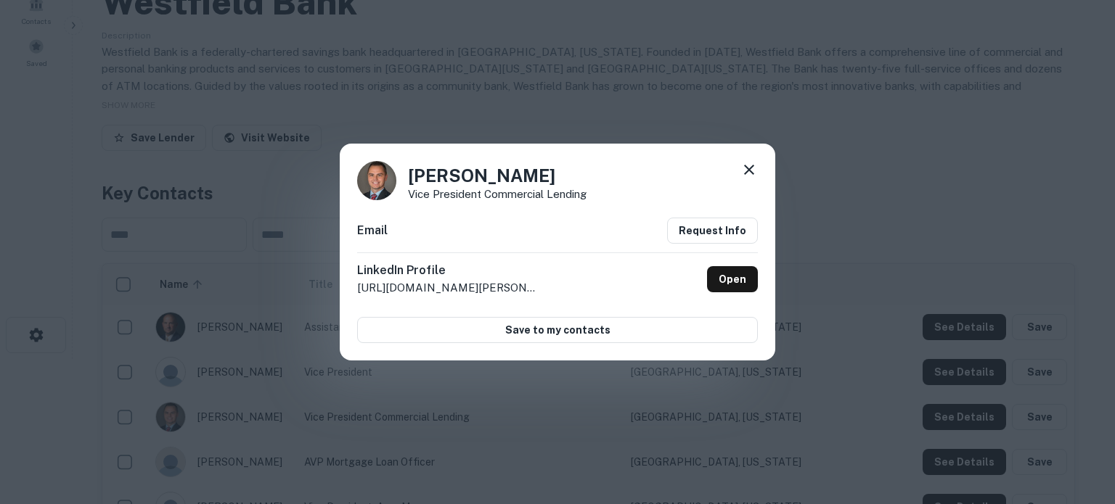
click at [746, 164] on icon at bounding box center [748, 169] width 17 height 17
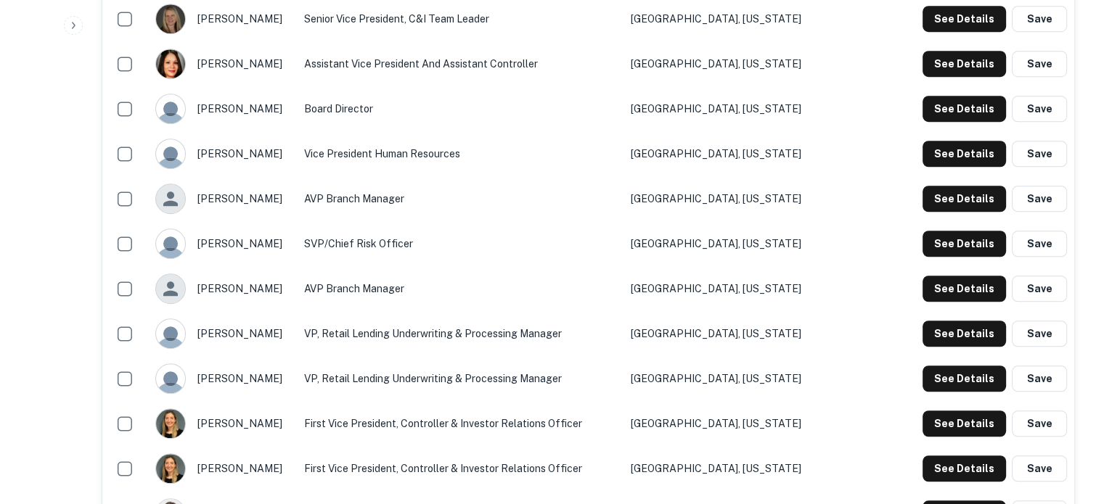
scroll to position [1016, 0]
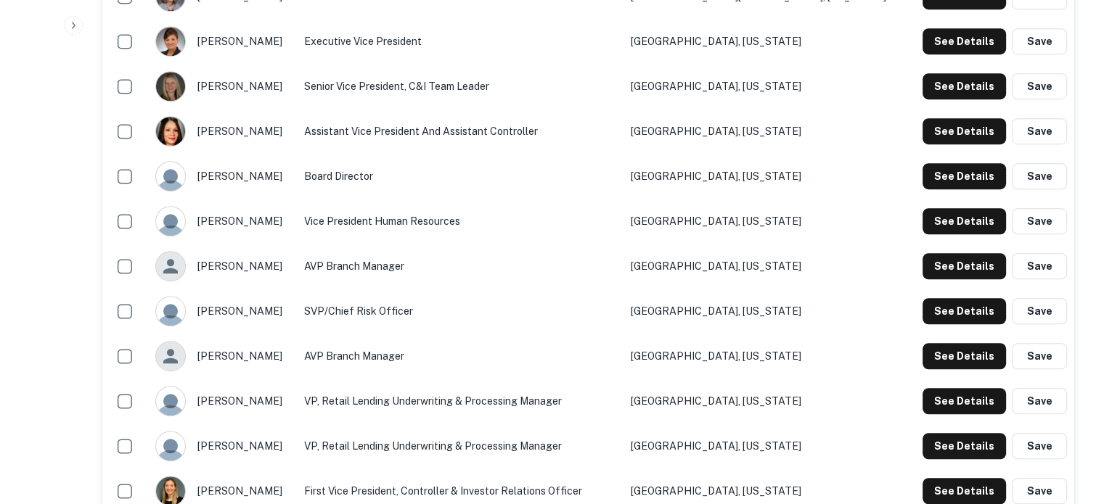
click at [923, 87] on div "See Details Save" at bounding box center [991, 86] width 152 height 26
click at [926, 87] on button "See Details" at bounding box center [964, 86] width 83 height 26
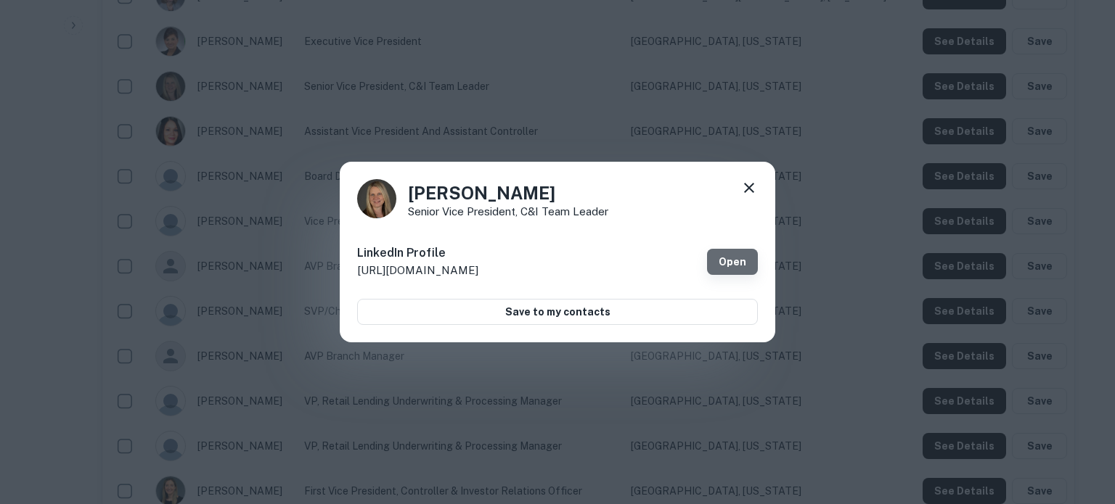
click at [717, 258] on link "Open" at bounding box center [732, 262] width 51 height 26
drag, startPoint x: 751, startPoint y: 186, endPoint x: 668, endPoint y: 133, distance: 98.9
click at [753, 185] on icon at bounding box center [748, 187] width 17 height 17
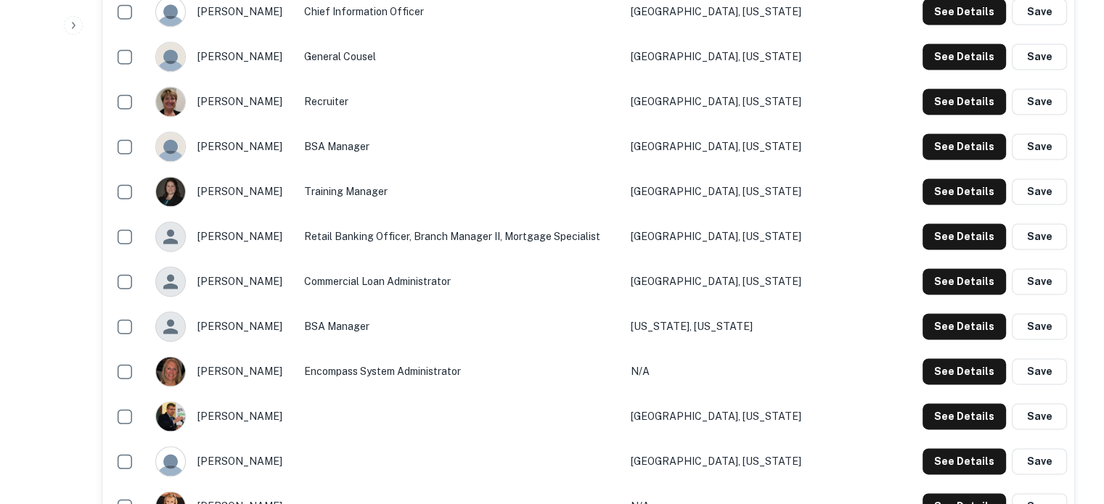
scroll to position [2105, 0]
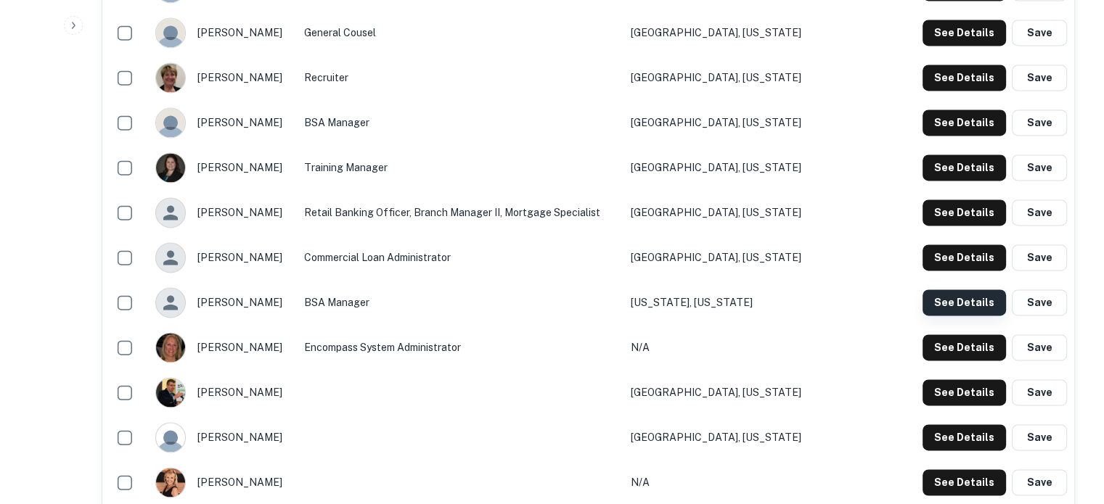
click at [955, 304] on button "See Details" at bounding box center [964, 303] width 83 height 26
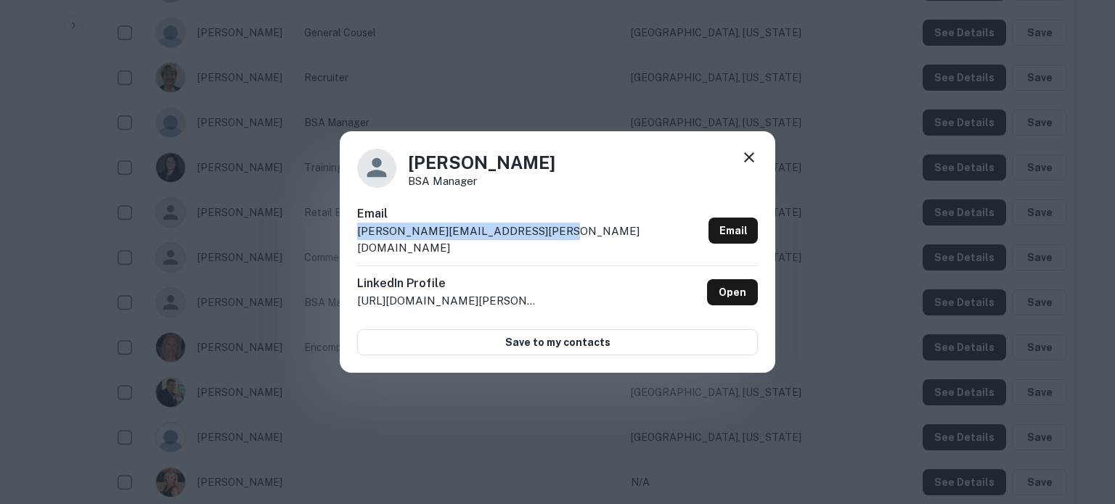
drag, startPoint x: 354, startPoint y: 243, endPoint x: 564, endPoint y: 245, distance: 209.8
click at [564, 245] on div "Samantha Sanger BSA Manager Email samantha.sanger@morganstanley.com Email Linke…" at bounding box center [557, 252] width 435 height 242
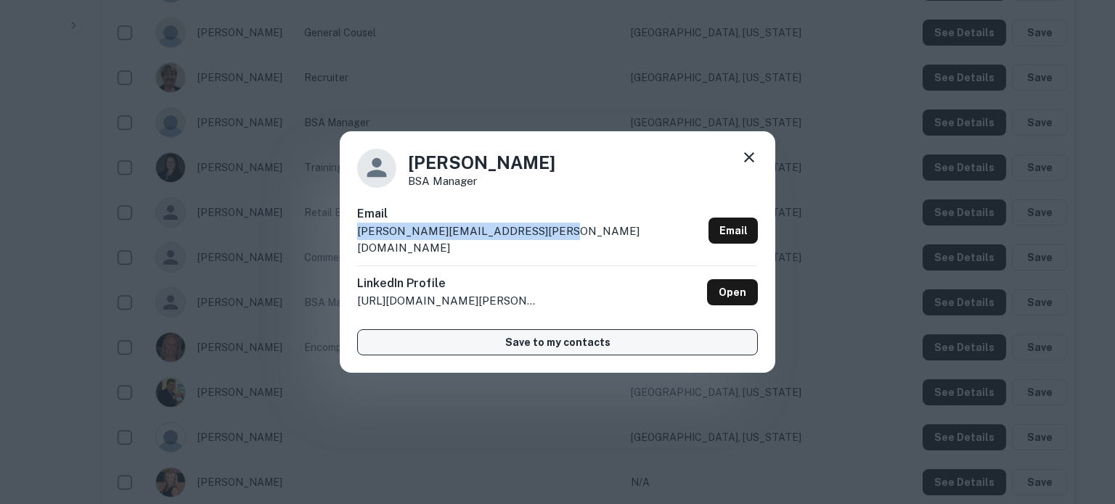
copy p "samantha.sanger@morganstanley.com"
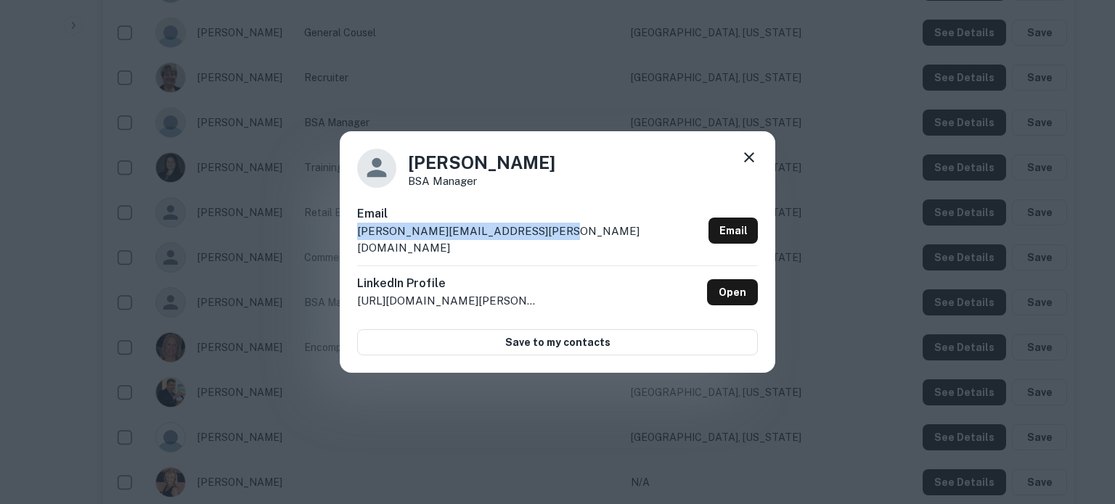
click at [749, 163] on icon at bounding box center [749, 157] width 10 height 10
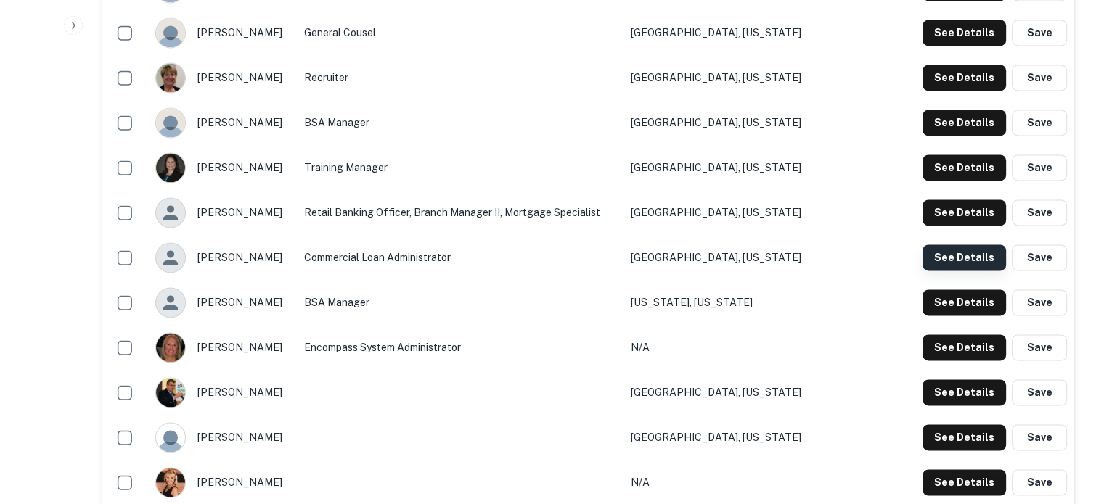
click at [948, 258] on button "See Details" at bounding box center [964, 258] width 83 height 26
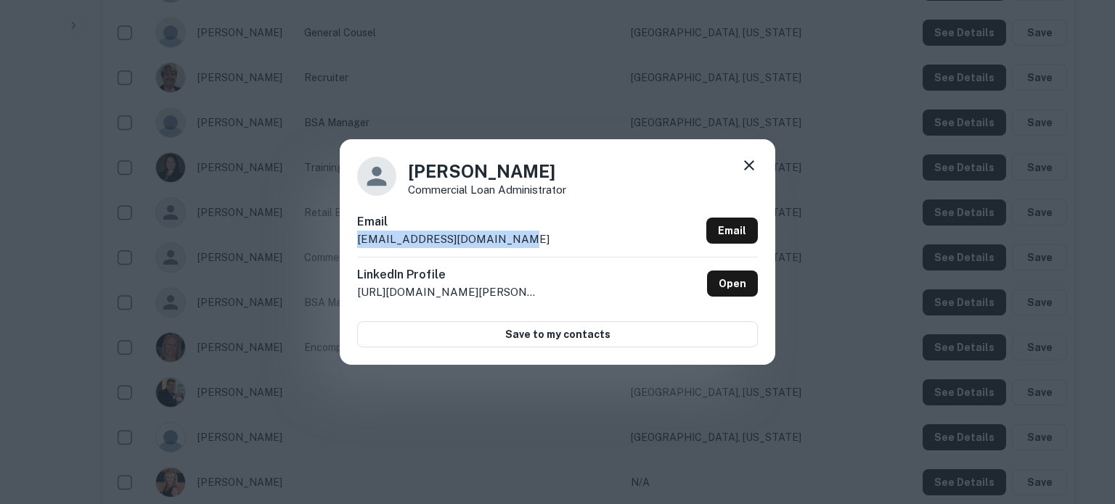
drag, startPoint x: 354, startPoint y: 243, endPoint x: 524, endPoint y: 239, distance: 169.9
click at [524, 239] on div "Nathan Boucher Commercial Loan Administrator Email nboucher@westfieldbank.com E…" at bounding box center [557, 251] width 435 height 225
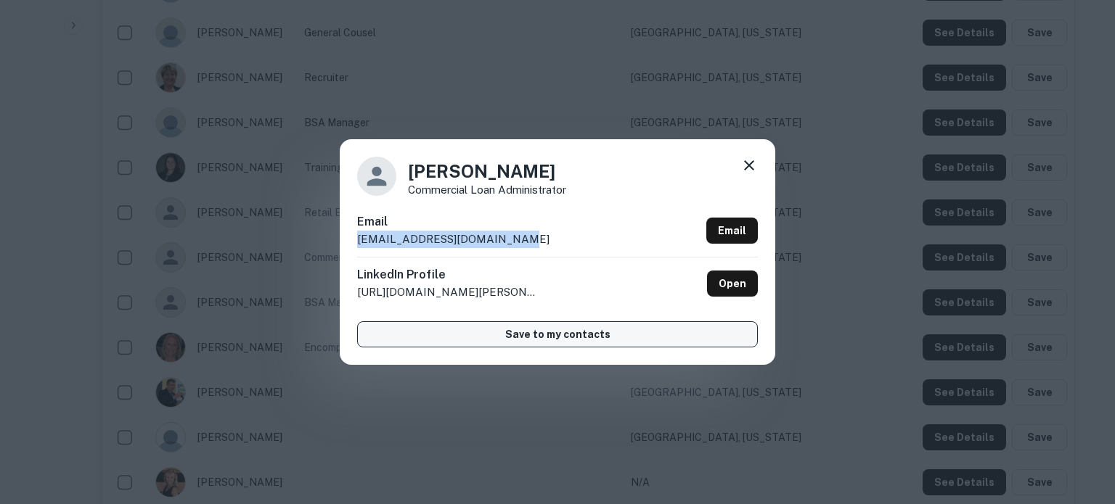
copy p "nboucher@westfieldbank.com"
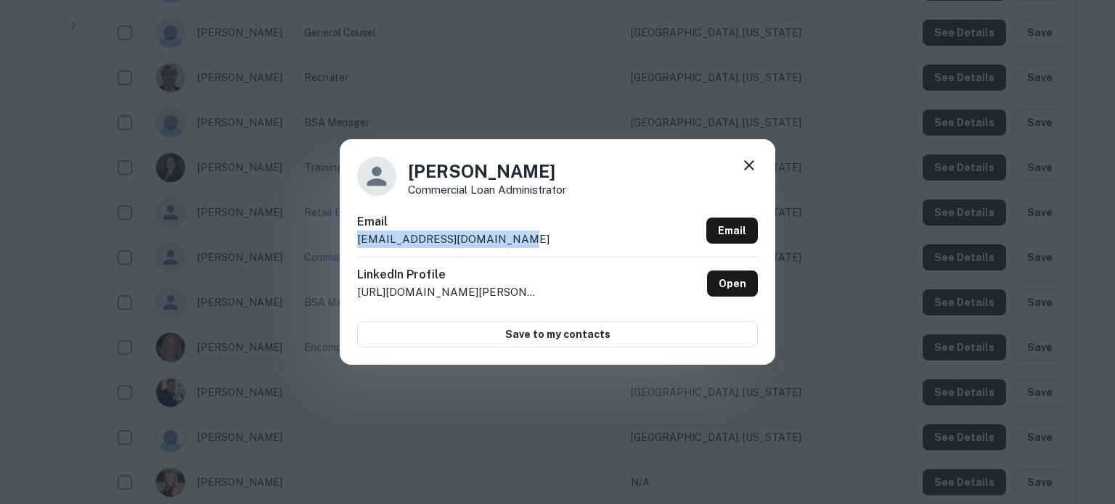
click at [754, 165] on icon at bounding box center [748, 165] width 17 height 17
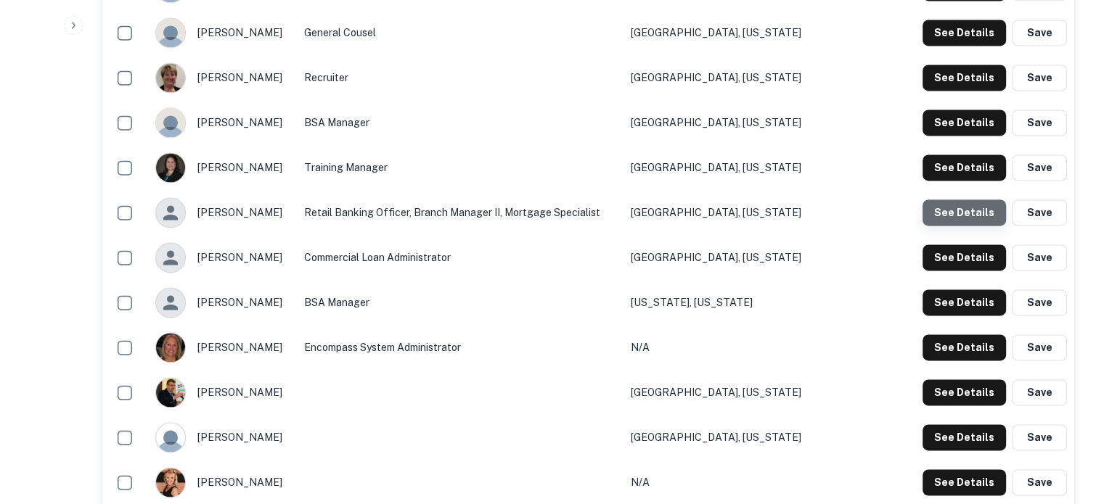
click at [976, 214] on button "See Details" at bounding box center [964, 213] width 83 height 26
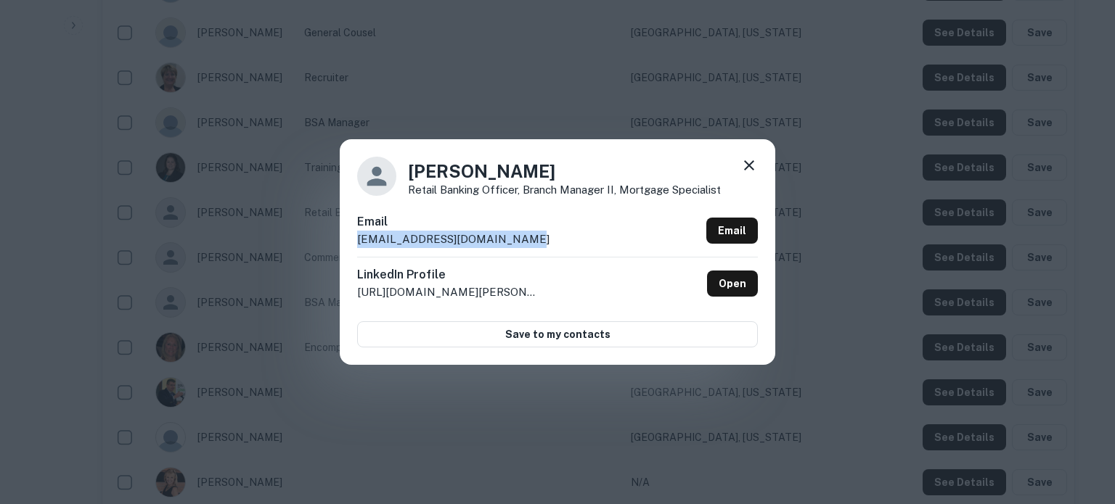
drag, startPoint x: 352, startPoint y: 243, endPoint x: 545, endPoint y: 240, distance: 193.1
click at [545, 240] on div "Kenneth Fontanez Retail Banking Officer, Branch Manager II, Mortgage Specialist…" at bounding box center [557, 251] width 435 height 225
copy p "kfontanez@westfieldbank.com"
click at [749, 169] on icon at bounding box center [748, 165] width 17 height 17
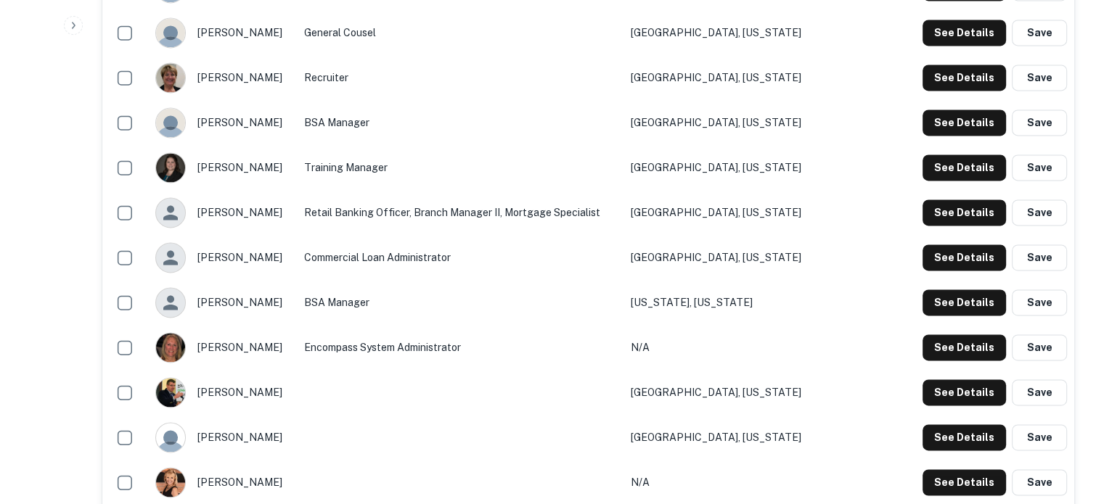
click at [917, 124] on div "See Details Save" at bounding box center [991, 123] width 152 height 26
click at [933, 124] on button "See Details" at bounding box center [964, 123] width 83 height 26
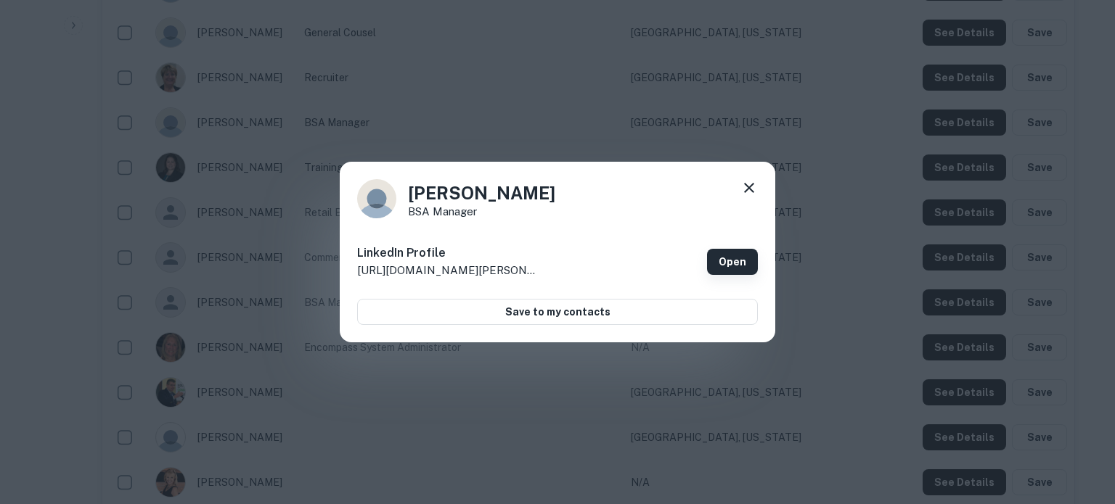
click at [726, 255] on link "Open" at bounding box center [732, 262] width 51 height 26
click at [746, 188] on icon at bounding box center [748, 187] width 17 height 17
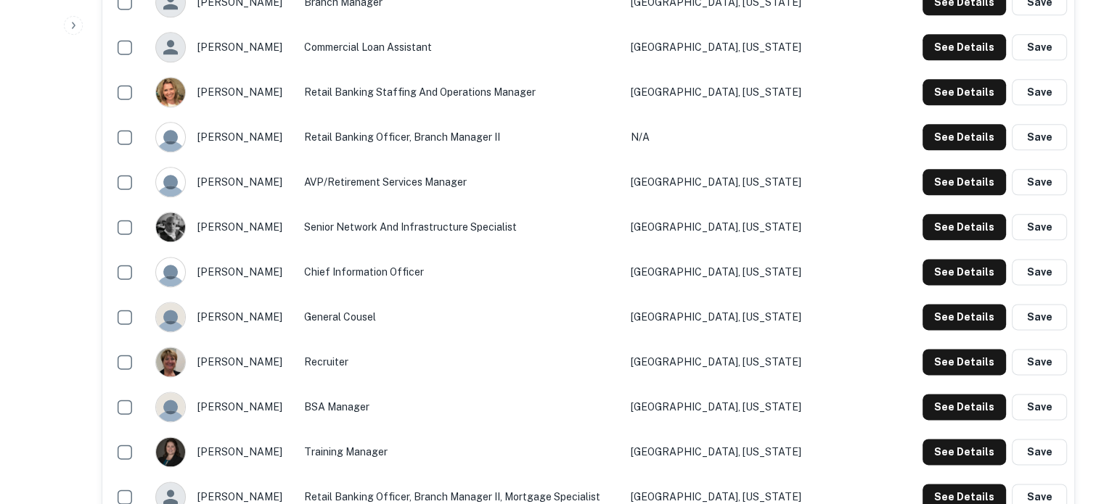
scroll to position [1742, 0]
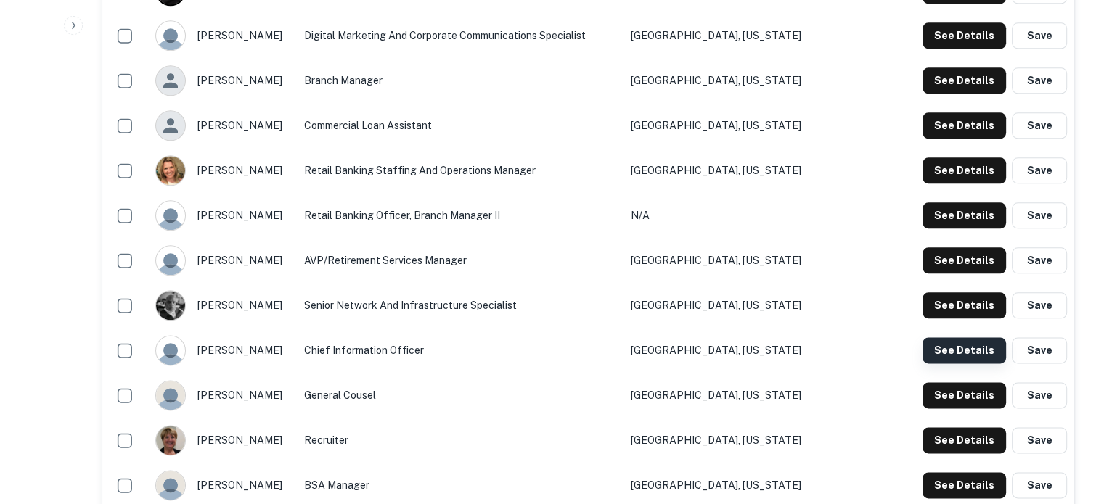
click at [949, 351] on button "See Details" at bounding box center [964, 351] width 83 height 26
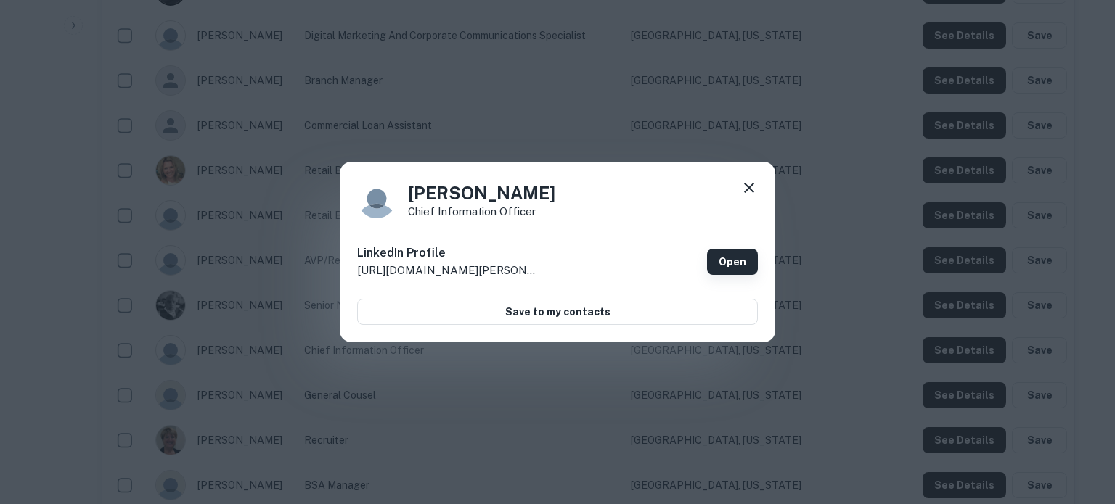
click at [732, 261] on link "Open" at bounding box center [732, 262] width 51 height 26
click at [749, 187] on icon at bounding box center [749, 188] width 10 height 10
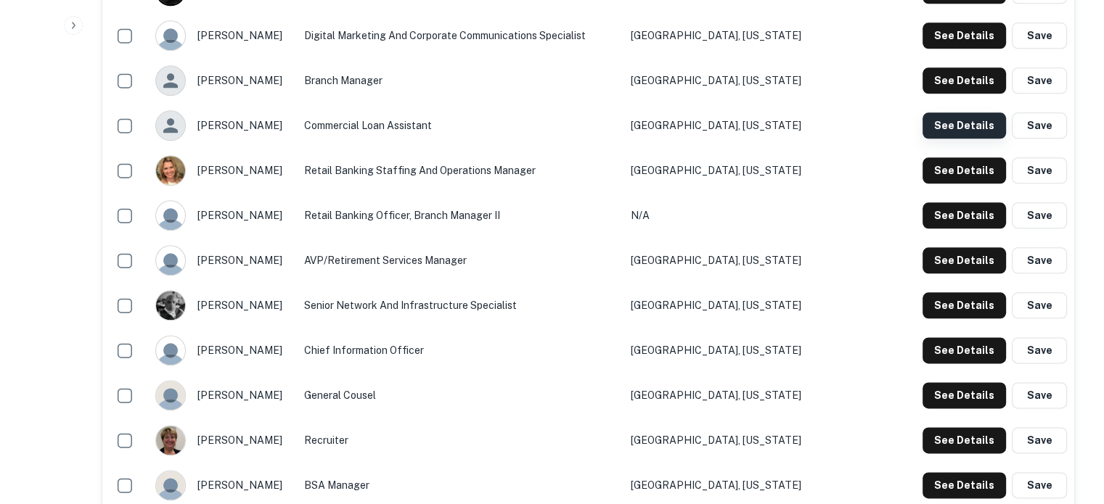
click at [941, 127] on button "See Details" at bounding box center [964, 126] width 83 height 26
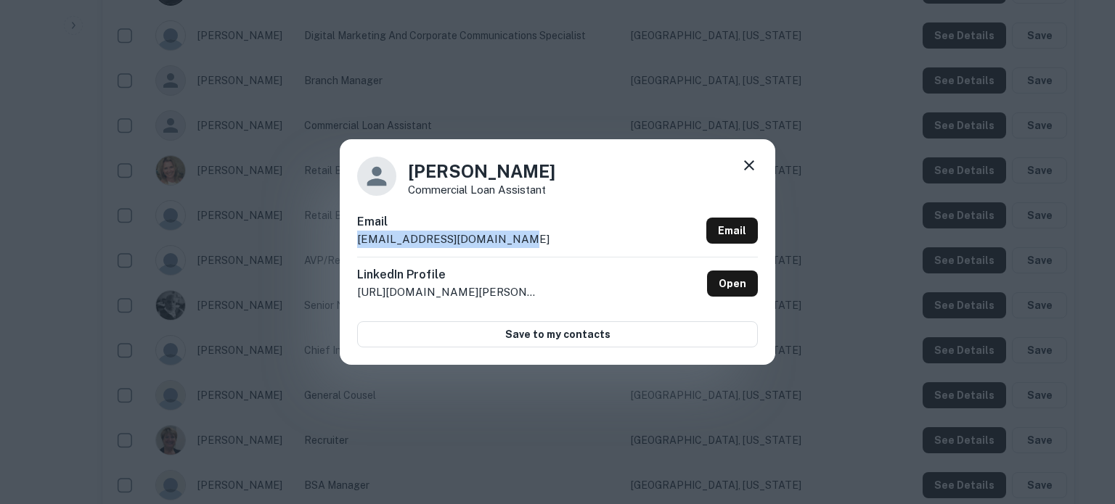
drag, startPoint x: 358, startPoint y: 245, endPoint x: 511, endPoint y: 244, distance: 153.2
click at [511, 244] on div "Email aplouffe@westfieldbank.com Email" at bounding box center [557, 235] width 401 height 44
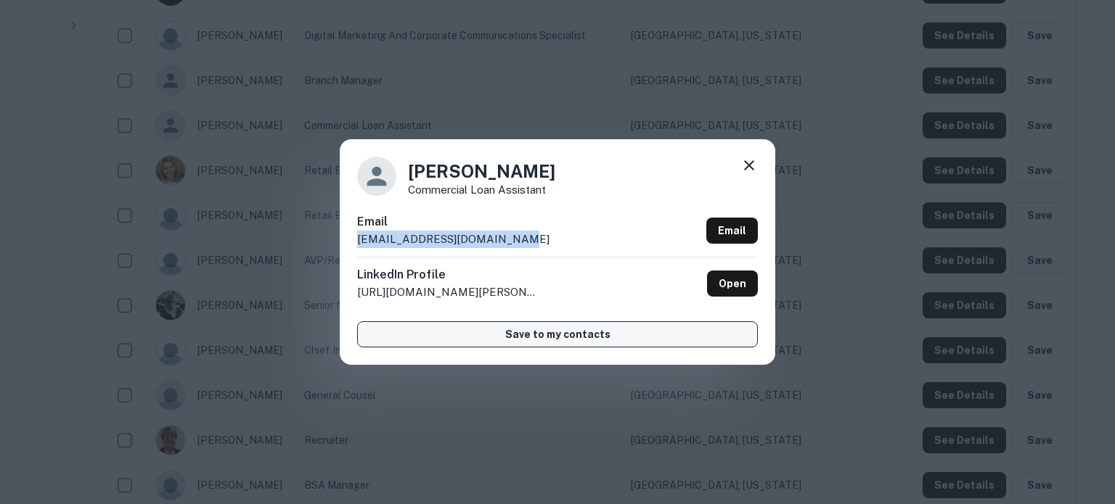
copy p "aplouffe@westfieldbank.com"
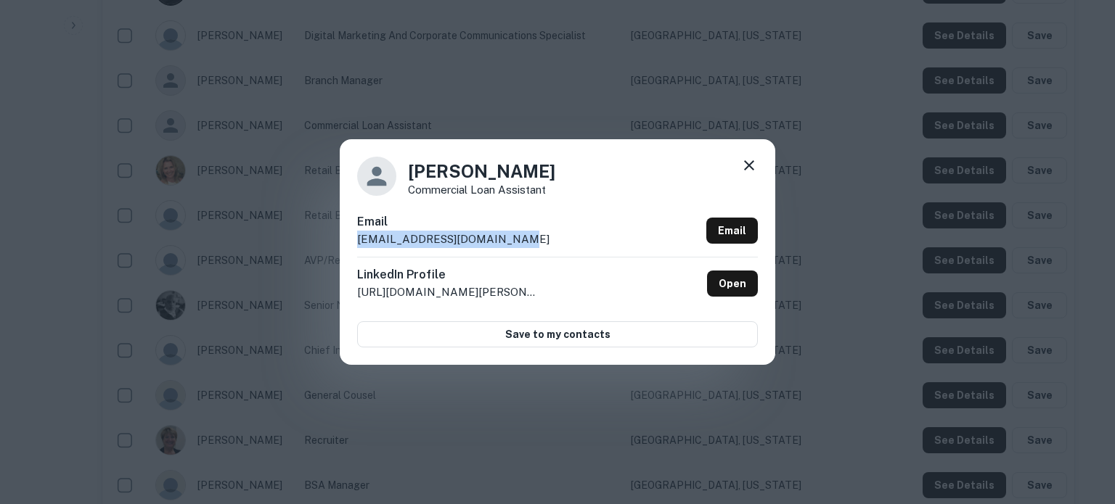
click at [749, 169] on icon at bounding box center [748, 165] width 17 height 17
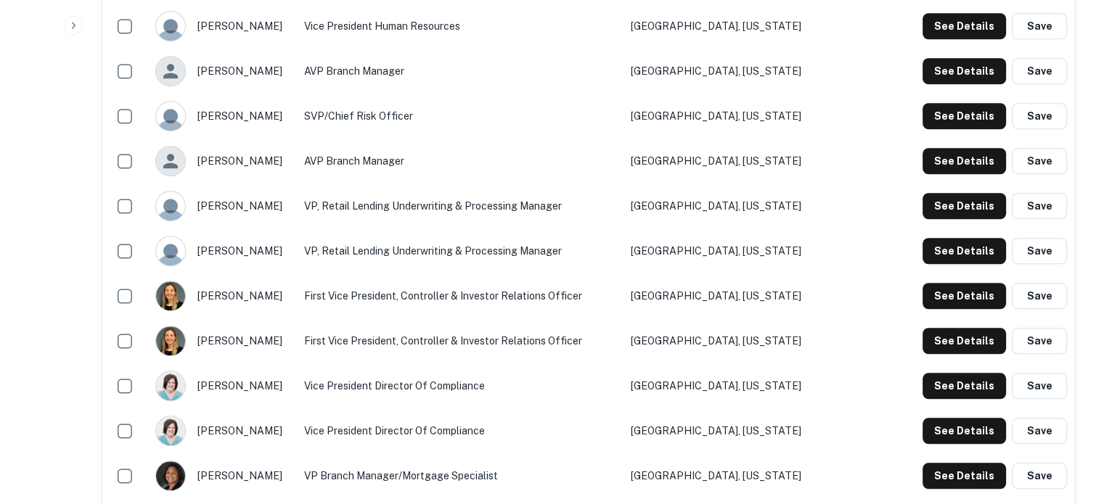
scroll to position [1161, 0]
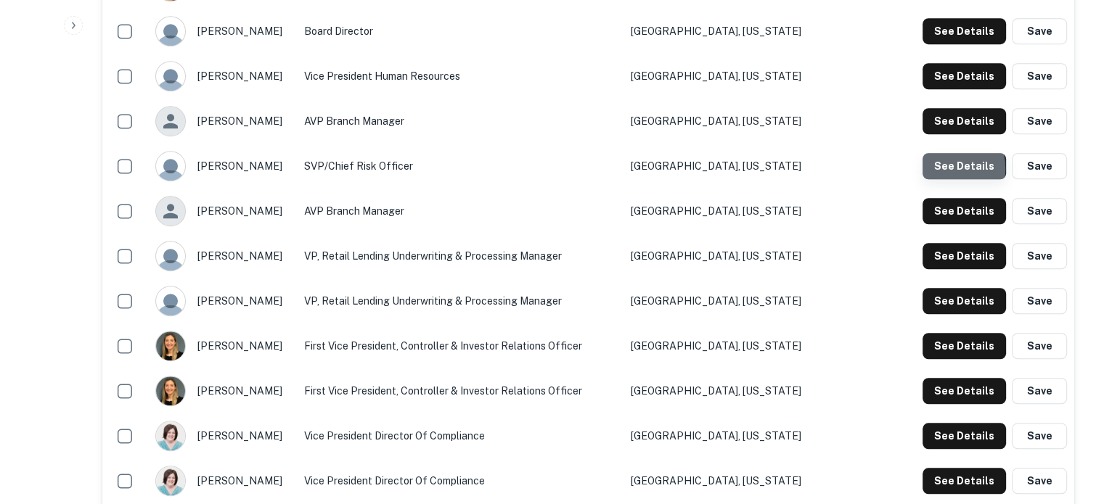
click at [932, 170] on button "See Details" at bounding box center [964, 166] width 83 height 26
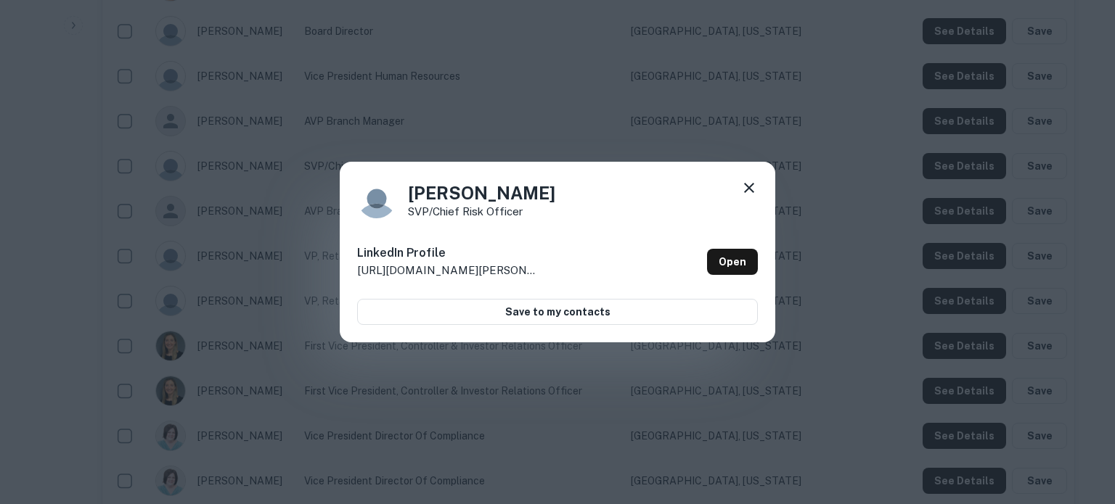
click at [746, 247] on div "LinkedIn Profile http://www.linkedin.com/in/leo-sagan-0175895 Open" at bounding box center [557, 262] width 401 height 52
click at [745, 253] on link "Open" at bounding box center [732, 262] width 51 height 26
click at [750, 185] on icon at bounding box center [748, 187] width 17 height 17
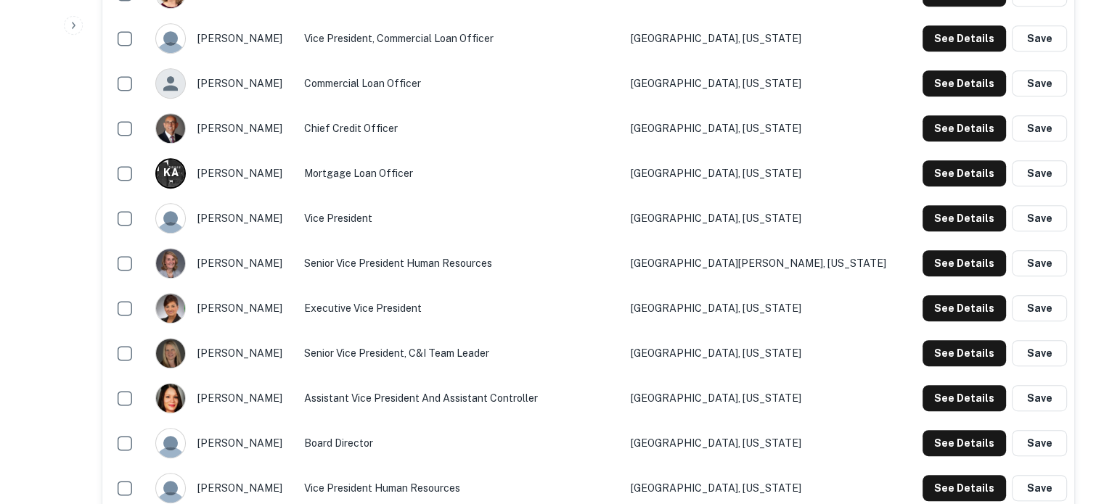
scroll to position [726, 0]
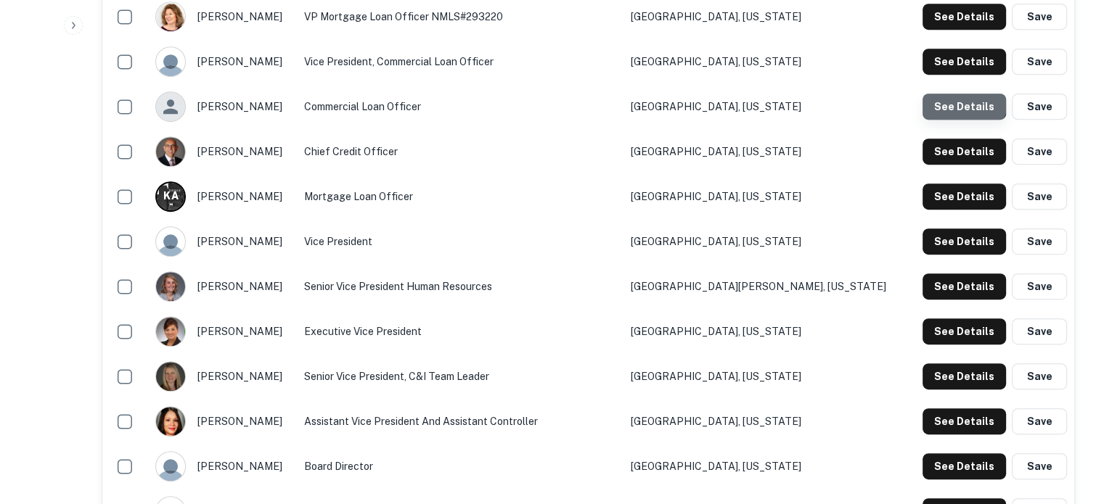
click at [964, 99] on button "See Details" at bounding box center [964, 107] width 83 height 26
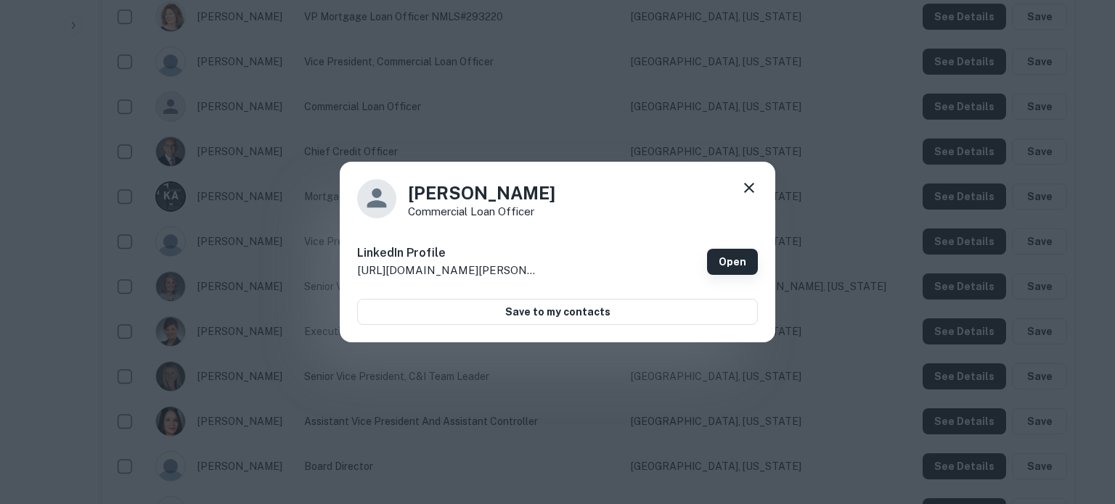
click at [728, 266] on link "Open" at bounding box center [732, 262] width 51 height 26
click at [757, 194] on icon at bounding box center [748, 187] width 17 height 17
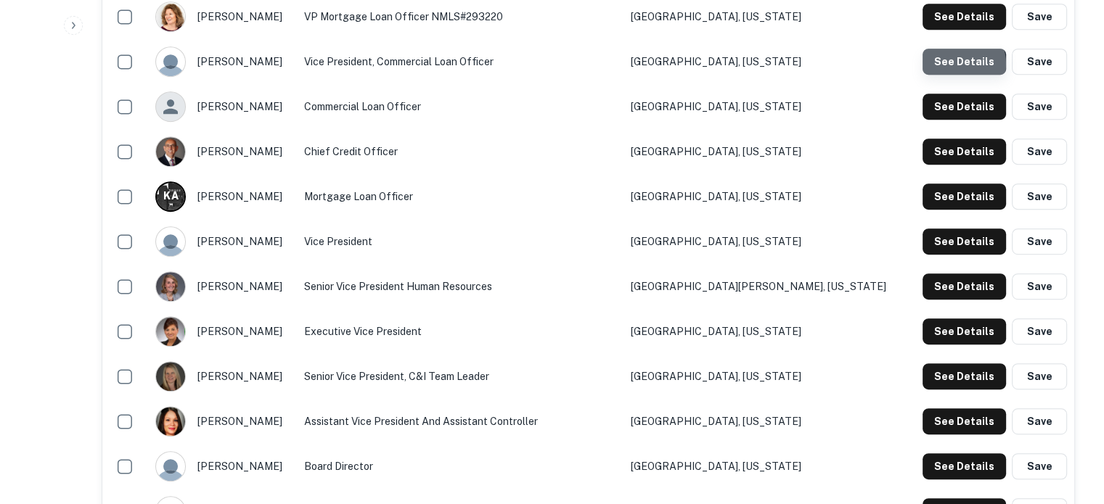
click at [952, 65] on button "See Details" at bounding box center [964, 62] width 83 height 26
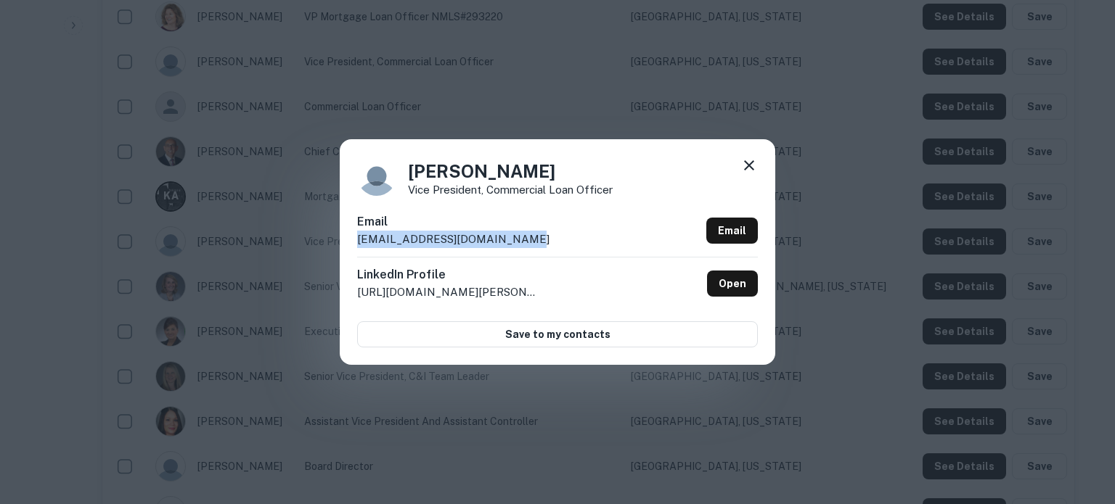
drag, startPoint x: 354, startPoint y: 242, endPoint x: 520, endPoint y: 242, distance: 166.2
click at [520, 242] on div "Nicholas Devanski Vice President, Commercial Loan Officer Email ndevanski@westf…" at bounding box center [557, 251] width 435 height 225
copy p "ndevanski@westfieldbank.com"
click at [754, 163] on icon at bounding box center [748, 165] width 17 height 17
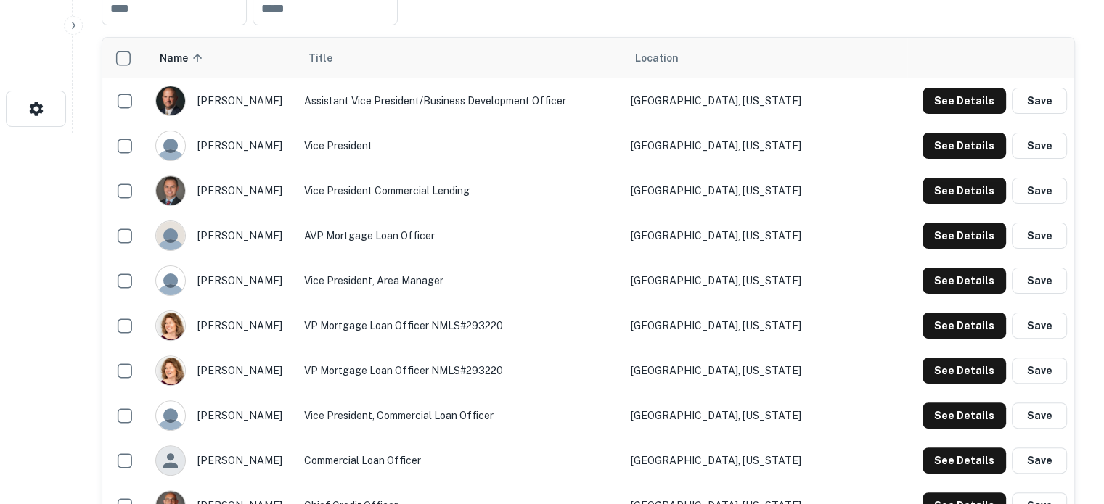
scroll to position [363, 0]
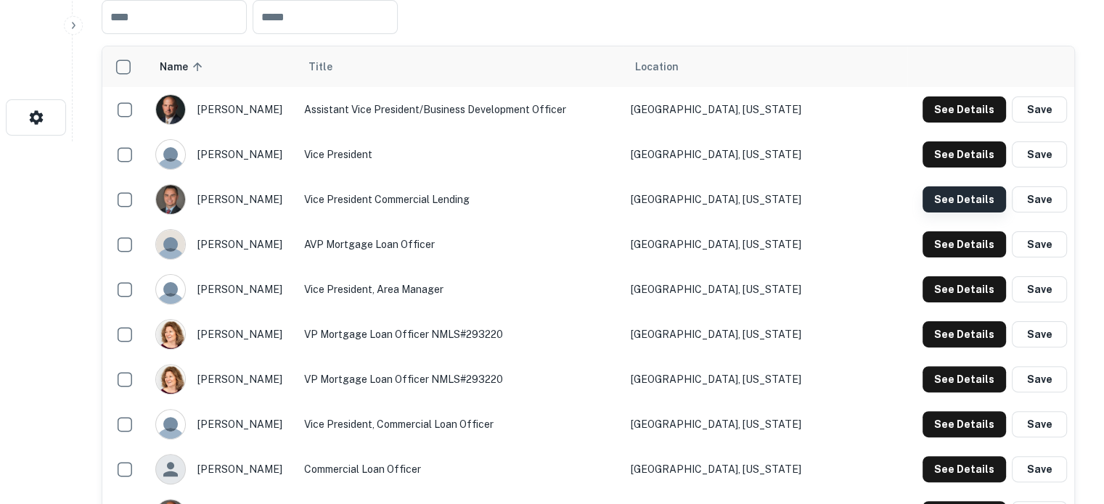
click at [961, 205] on button "See Details" at bounding box center [964, 200] width 83 height 26
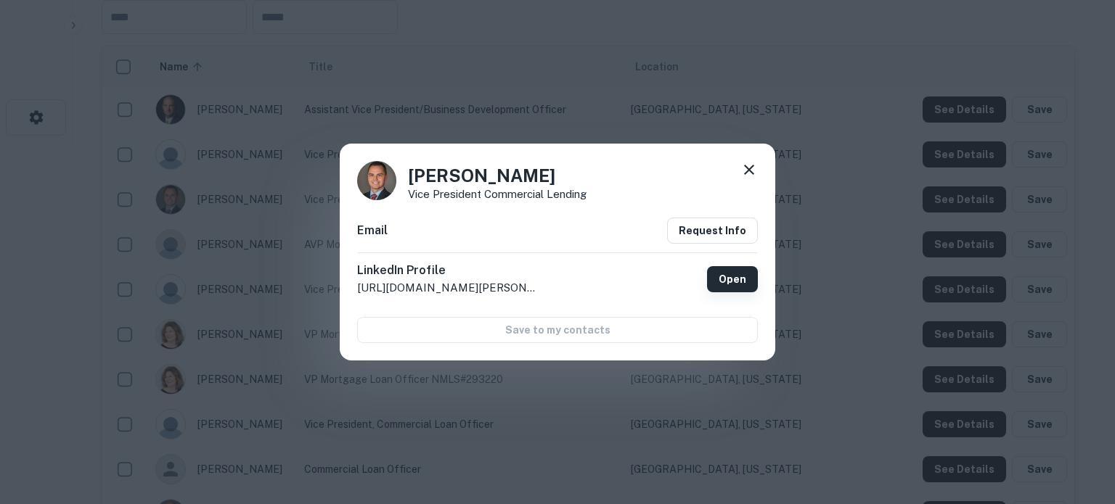
click at [737, 284] on link "Open" at bounding box center [732, 279] width 51 height 26
click at [750, 173] on icon at bounding box center [748, 169] width 17 height 17
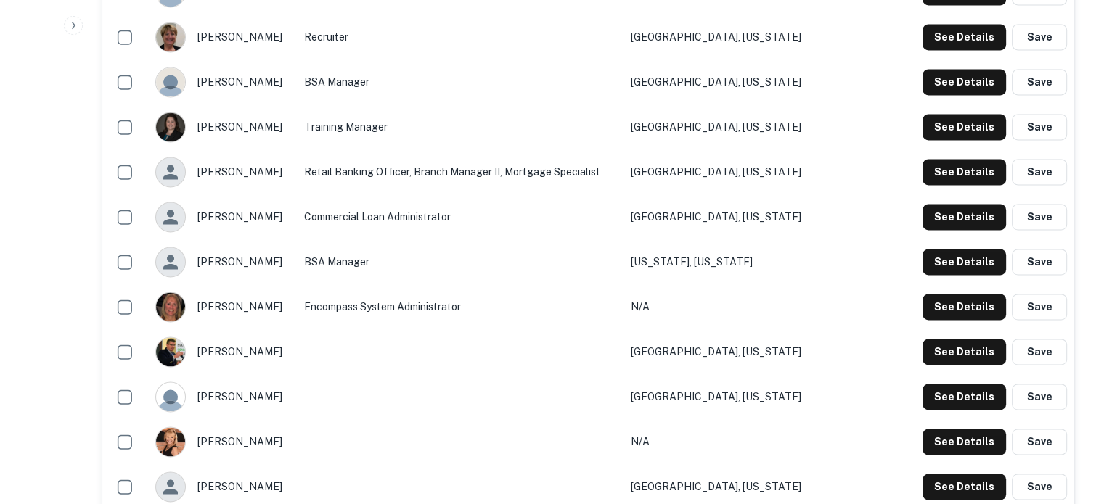
scroll to position [2032, 0]
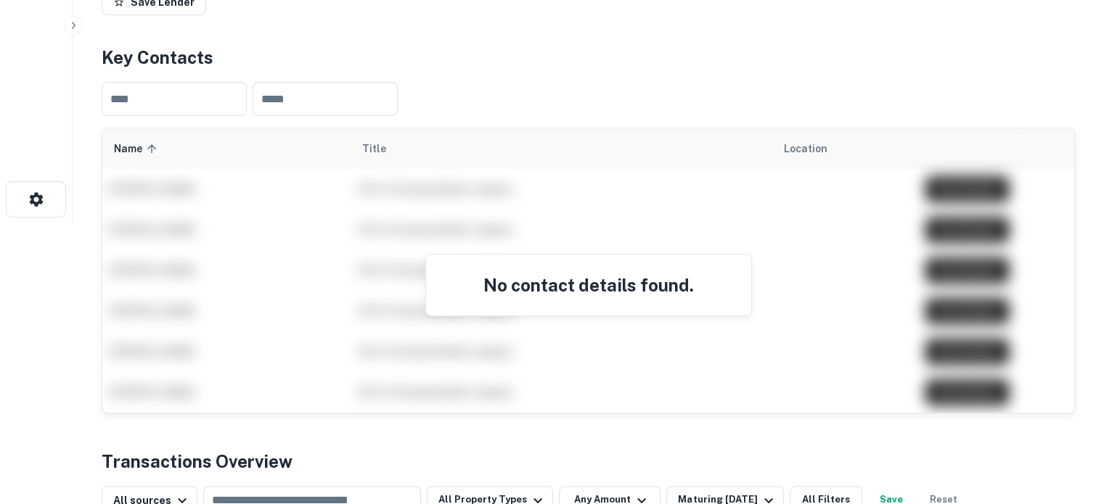
scroll to position [363, 0]
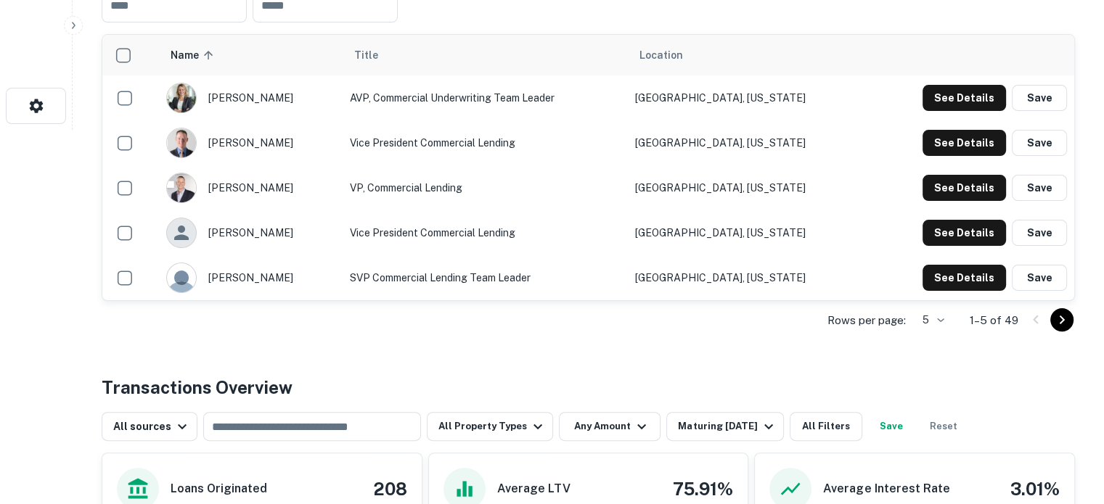
scroll to position [435, 0]
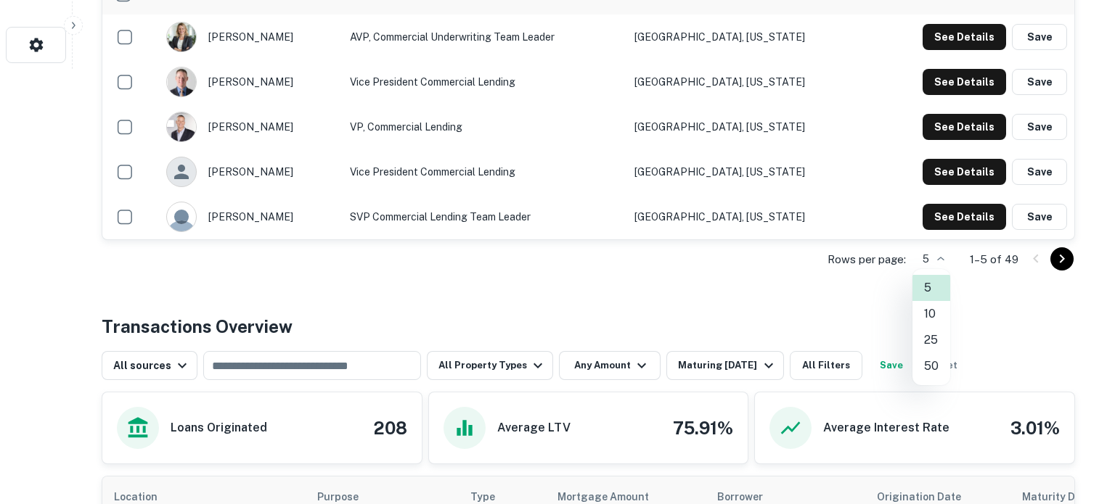
click at [929, 358] on li "50" at bounding box center [931, 366] width 38 height 26
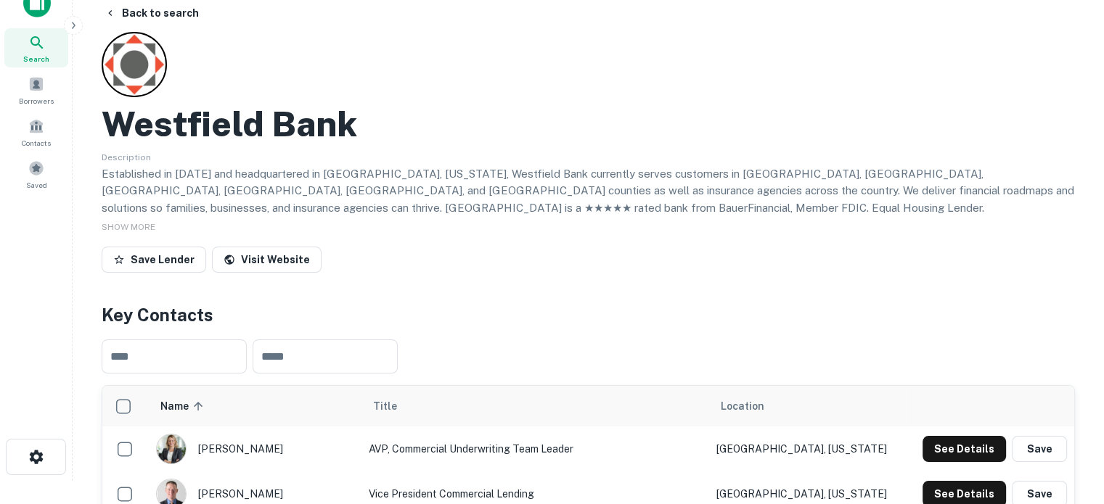
scroll to position [0, 0]
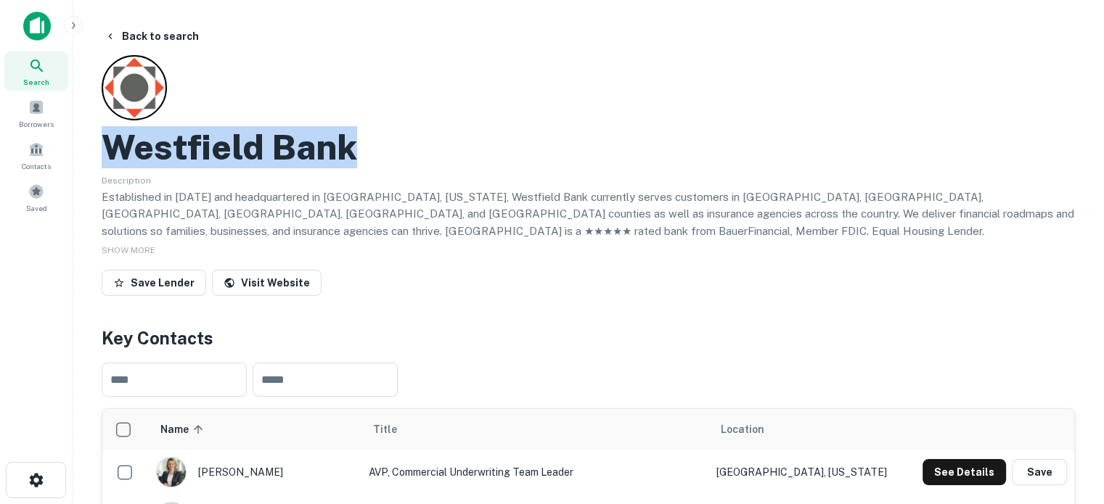
drag, startPoint x: 99, startPoint y: 148, endPoint x: 395, endPoint y: 149, distance: 296.1
copy h2 "Westfield Bank"
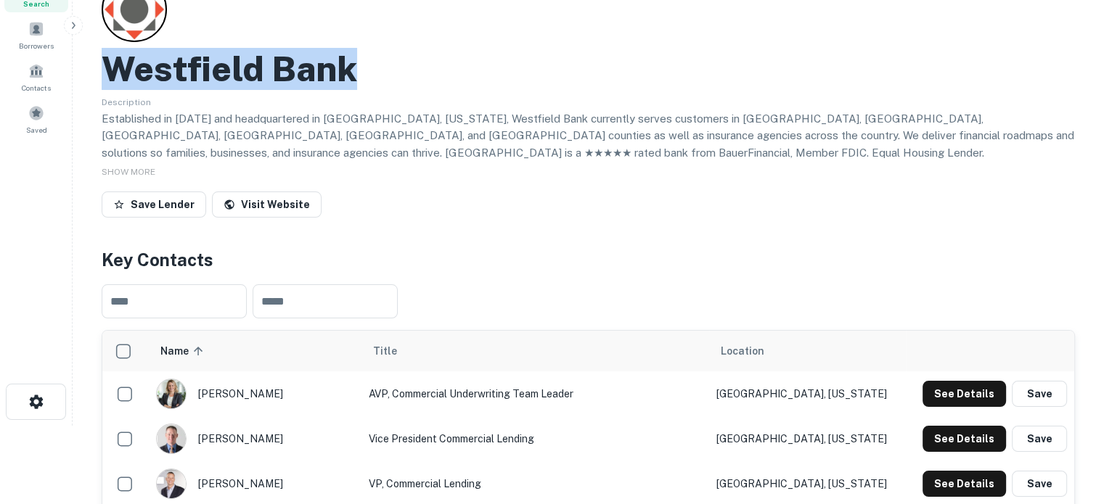
scroll to position [218, 0]
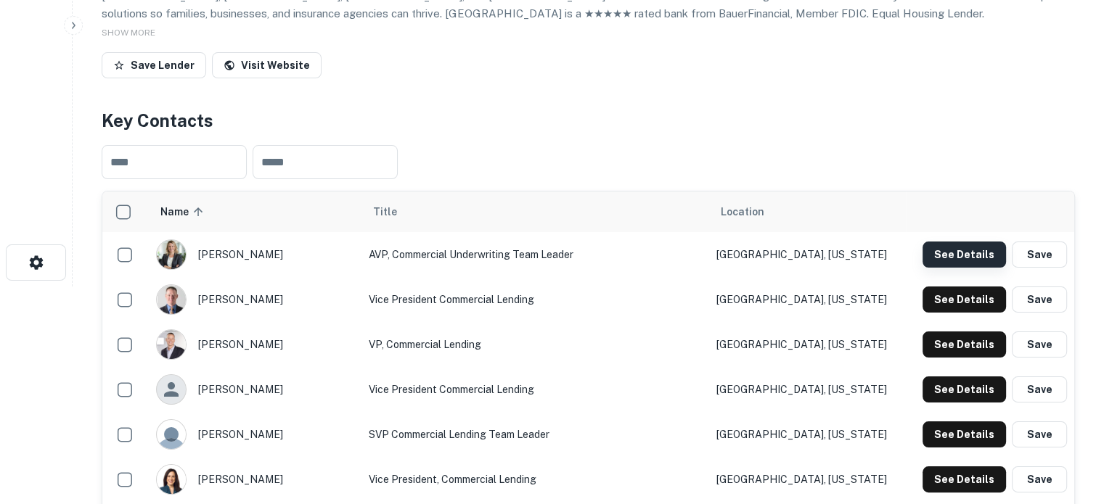
click at [941, 255] on button "See Details" at bounding box center [964, 255] width 83 height 26
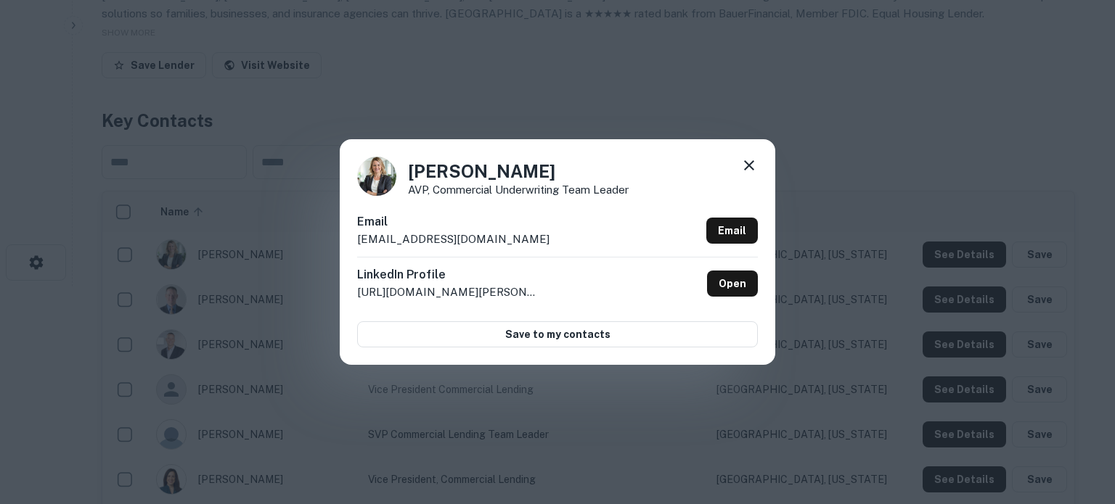
drag, startPoint x: 356, startPoint y: 243, endPoint x: 549, endPoint y: 240, distance: 193.1
click at [549, 240] on div "[PERSON_NAME] AVP, Commercial Underwriting Team Leader Email [EMAIL_ADDRESS][DO…" at bounding box center [557, 251] width 435 height 225
copy p "[EMAIL_ADDRESS][DOMAIN_NAME]"
click at [739, 283] on link "Open" at bounding box center [732, 284] width 51 height 26
click at [751, 171] on icon at bounding box center [748, 165] width 17 height 17
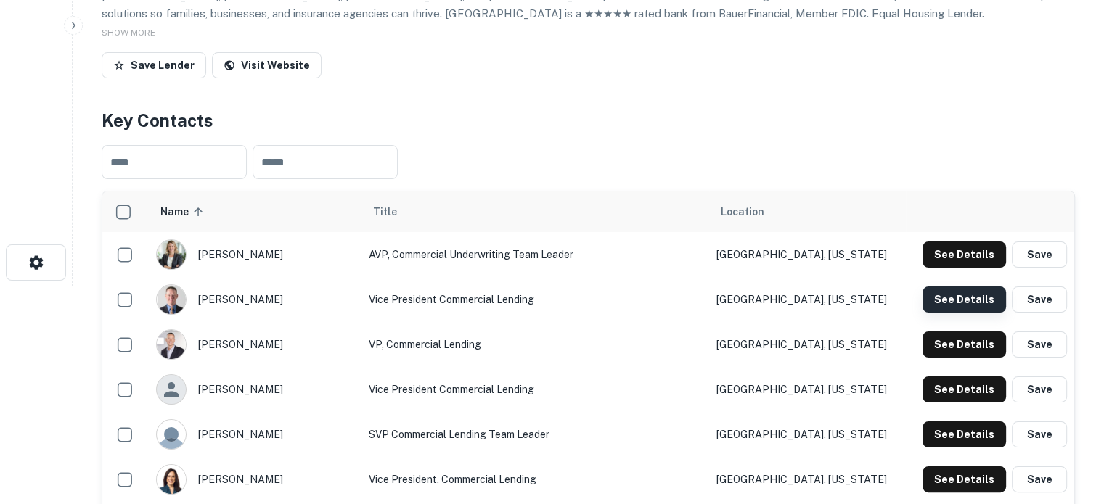
click at [962, 296] on button "See Details" at bounding box center [964, 300] width 83 height 26
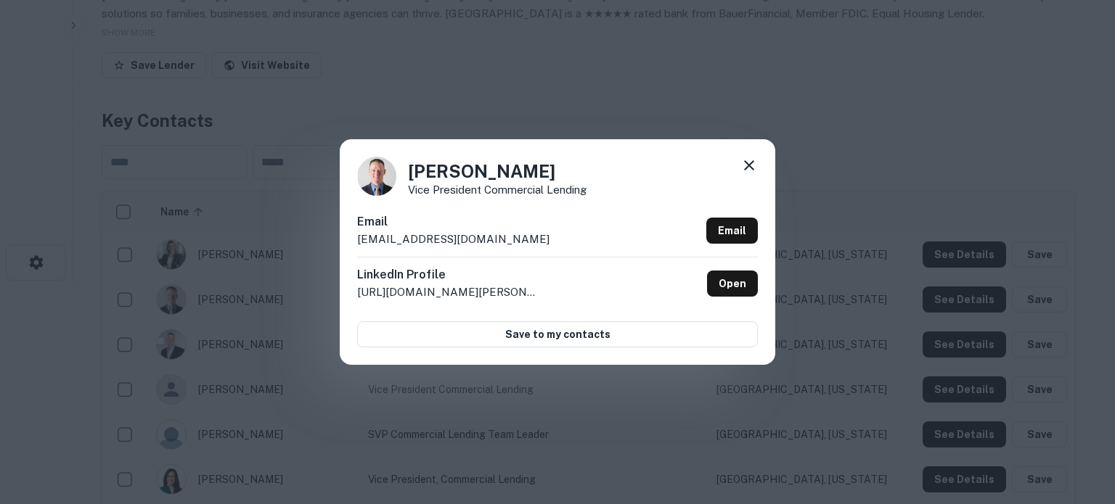
drag, startPoint x: 354, startPoint y: 242, endPoint x: 557, endPoint y: 242, distance: 203.2
click at [557, 242] on div "[PERSON_NAME] Vice President Commercial Lending Email [EMAIL_ADDRESS][DOMAIN_NA…" at bounding box center [557, 251] width 435 height 225
copy p "[EMAIL_ADDRESS][DOMAIN_NAME]"
click at [733, 282] on link "Open" at bounding box center [732, 284] width 51 height 26
click at [750, 167] on icon at bounding box center [749, 165] width 10 height 10
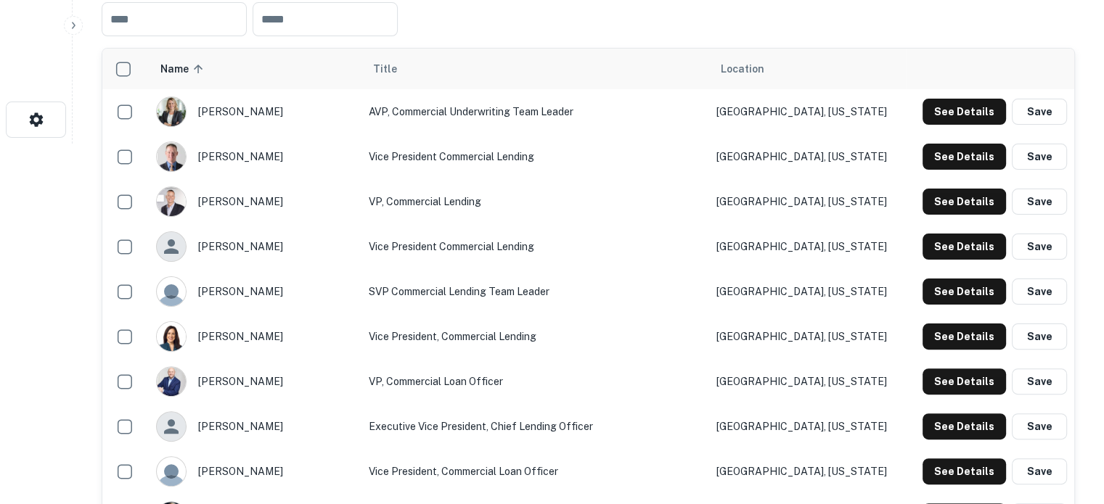
scroll to position [363, 0]
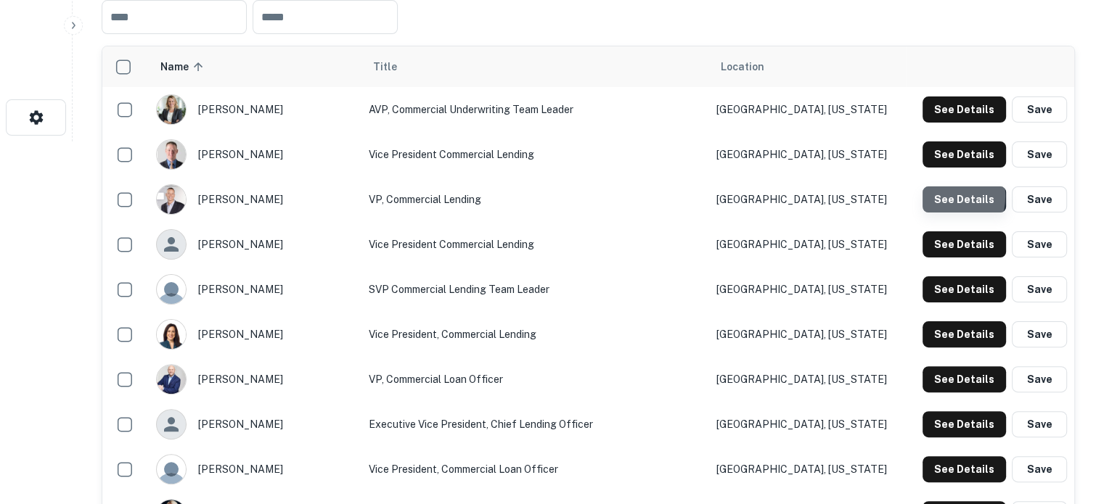
click at [940, 197] on button "See Details" at bounding box center [964, 200] width 83 height 26
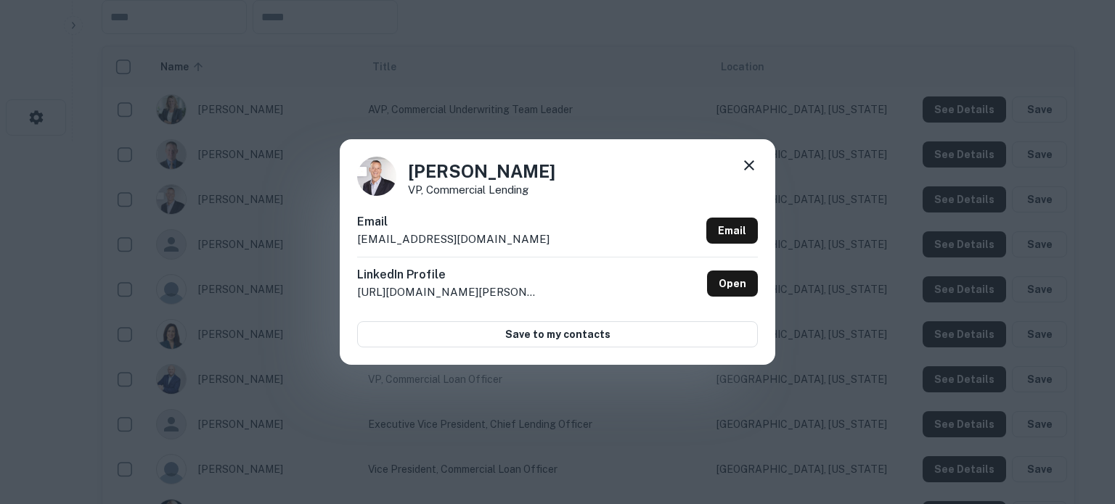
drag, startPoint x: 384, startPoint y: 245, endPoint x: 576, endPoint y: 237, distance: 192.5
click at [576, 237] on div "Chuck Hollingsworth VP, Commercial Lending Email chuckhollingsworth@westfield-b…" at bounding box center [557, 251] width 435 height 225
copy p "chuckhollingsworth@westfield-bank.com"
click at [756, 166] on icon at bounding box center [748, 165] width 17 height 17
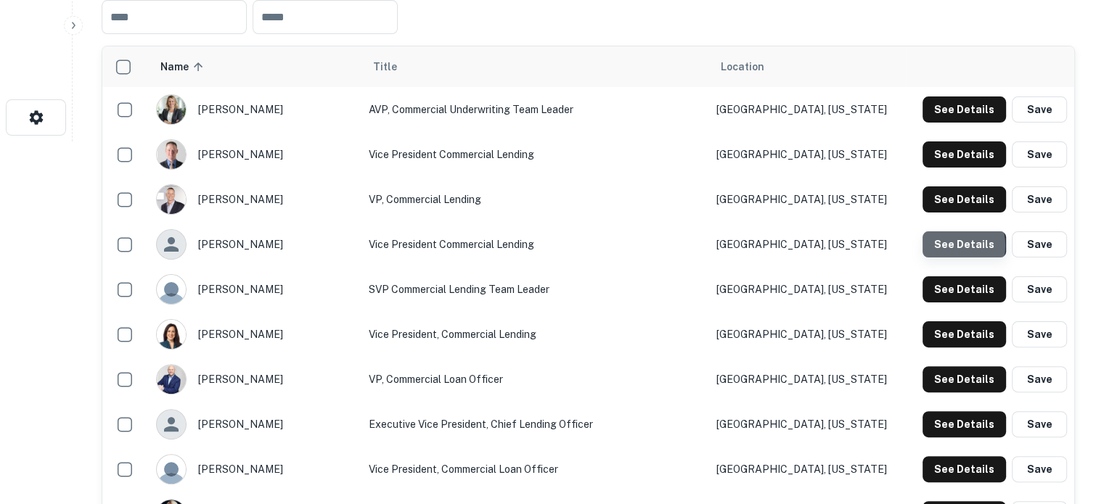
click at [944, 247] on button "See Details" at bounding box center [964, 245] width 83 height 26
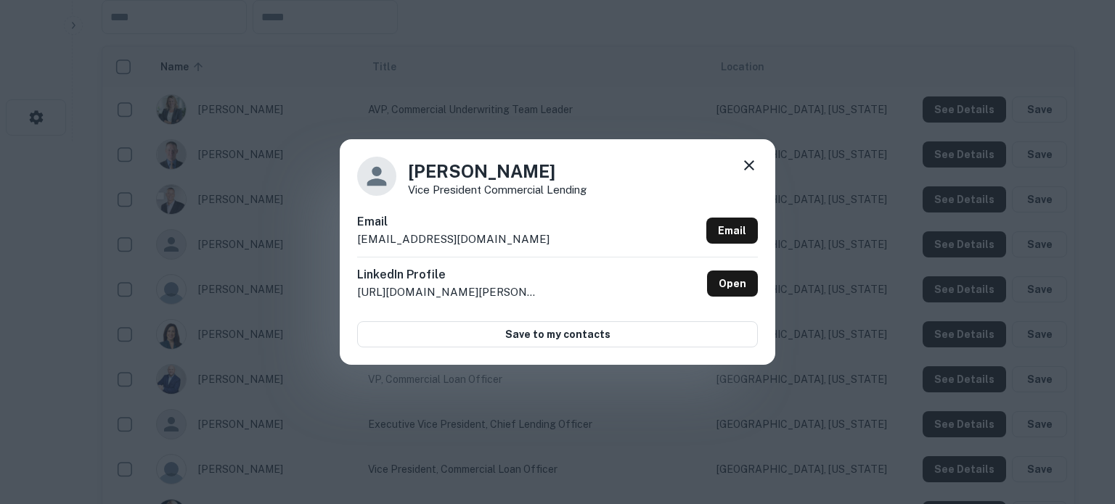
drag, startPoint x: 418, startPoint y: 240, endPoint x: 540, endPoint y: 237, distance: 122.0
click at [540, 237] on div "Colby Chamberlin Vice President Commercial Lending Email cchamberlin@applecreek…" at bounding box center [557, 251] width 435 height 225
copy p "cchamberlin@applecreekbank.com"
click at [751, 163] on icon at bounding box center [748, 165] width 17 height 17
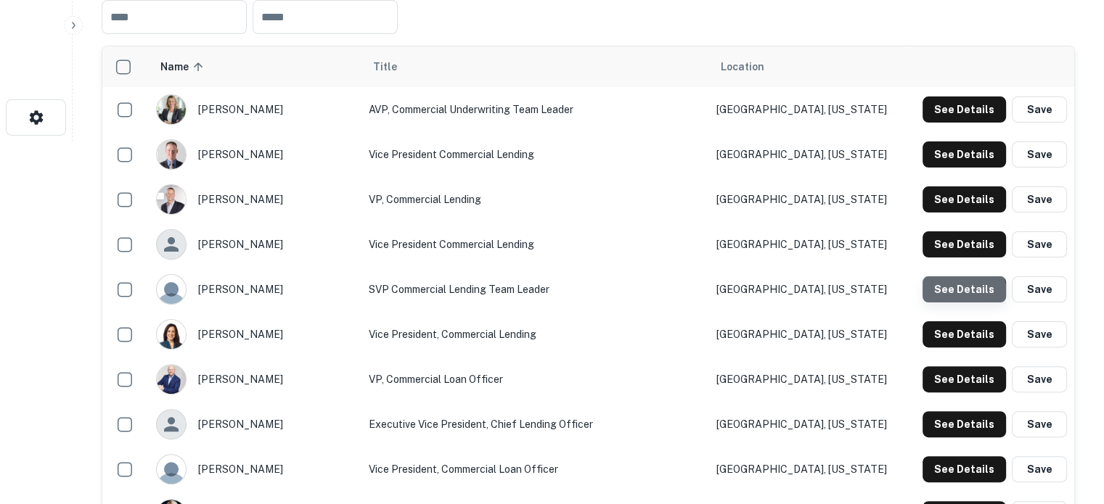
click at [962, 294] on button "See Details" at bounding box center [964, 290] width 83 height 26
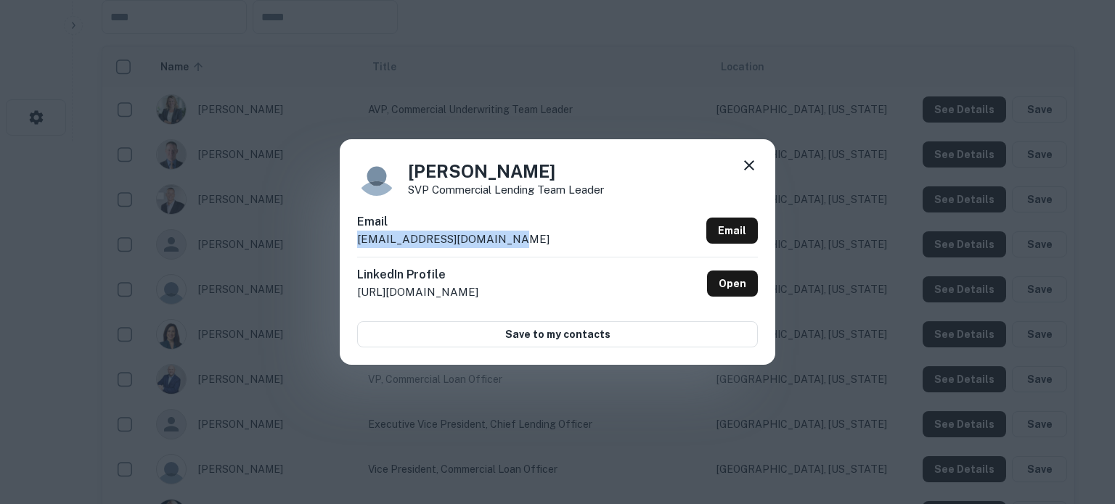
drag, startPoint x: 358, startPoint y: 243, endPoint x: 536, endPoint y: 240, distance: 178.6
click at [536, 240] on div "Email dbender@brecksville.oh.us Email" at bounding box center [557, 235] width 401 height 44
copy p "dbender@brecksville.oh.us"
click at [749, 168] on icon at bounding box center [748, 165] width 17 height 17
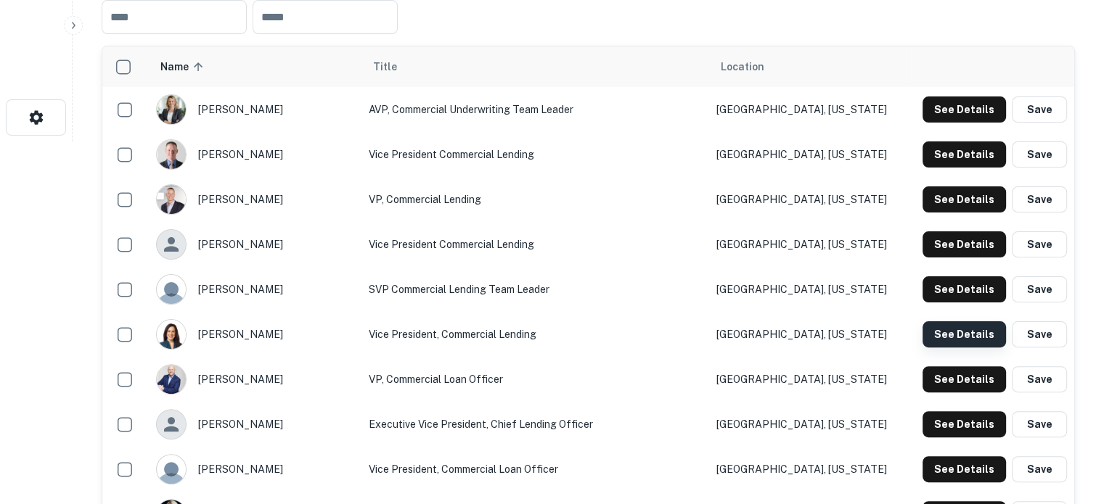
click at [941, 339] on button "See Details" at bounding box center [964, 335] width 83 height 26
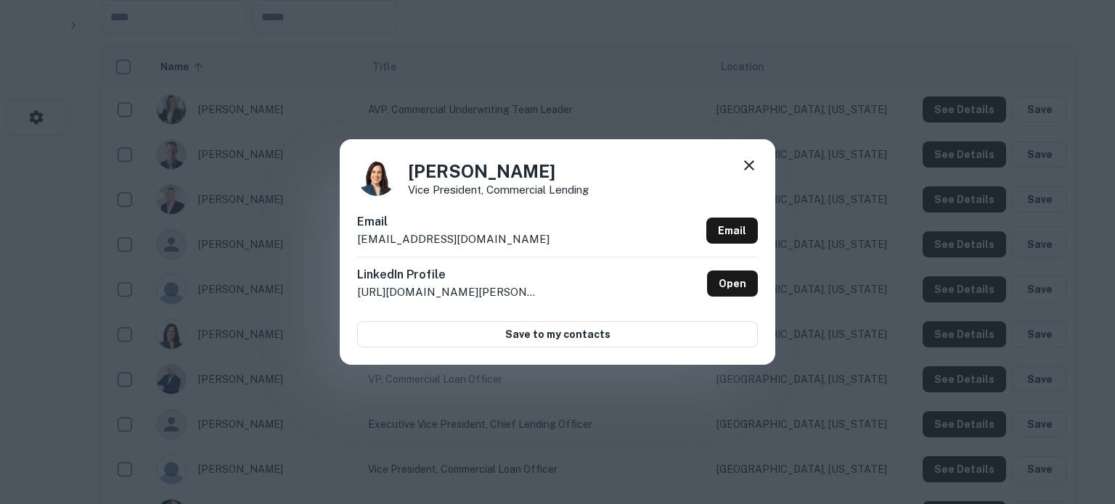
drag, startPoint x: 453, startPoint y: 245, endPoint x: 549, endPoint y: 245, distance: 96.5
click at [549, 245] on div "Hope Krueger Vice President, Commercial Lending Email hopekrueger@westfield-ban…" at bounding box center [557, 251] width 435 height 225
copy p "hopekrueger@westfield-bank.com"
click at [749, 165] on icon at bounding box center [749, 165] width 10 height 10
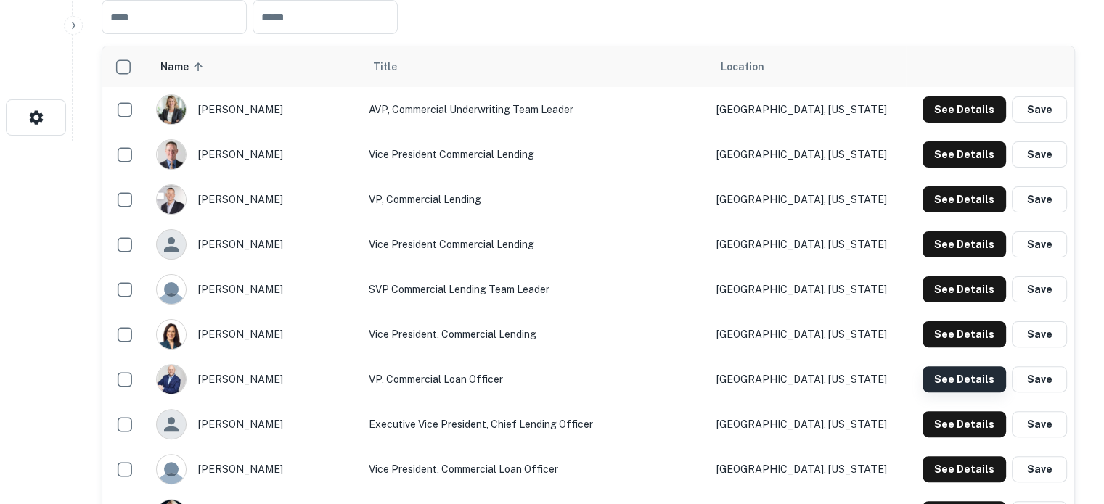
click at [989, 382] on button "See Details" at bounding box center [964, 380] width 83 height 26
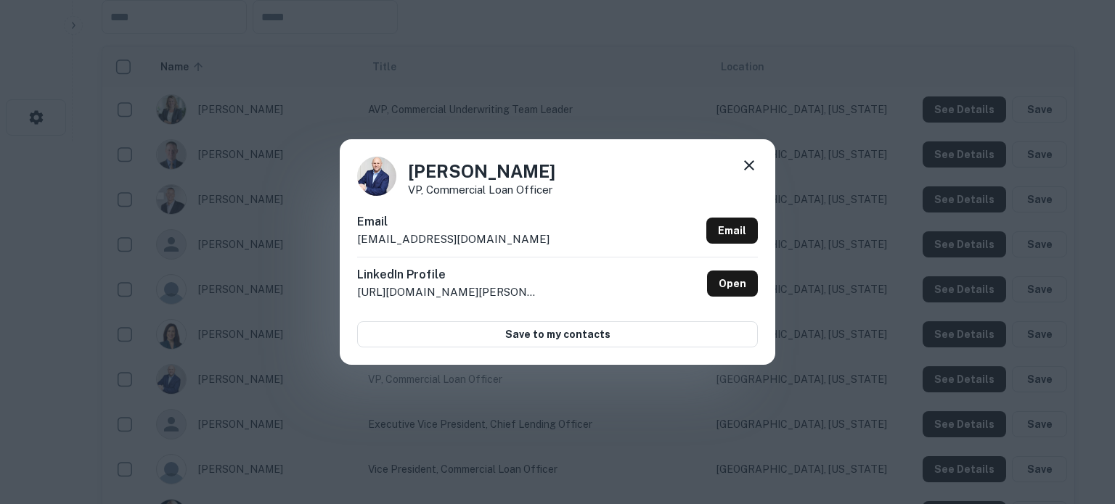
drag, startPoint x: 353, startPoint y: 245, endPoint x: 537, endPoint y: 237, distance: 184.5
click at [537, 237] on div "Jason Bivens VP, Commercial Loan Officer Email jasonbivens@westfield-bank.com E…" at bounding box center [557, 251] width 435 height 225
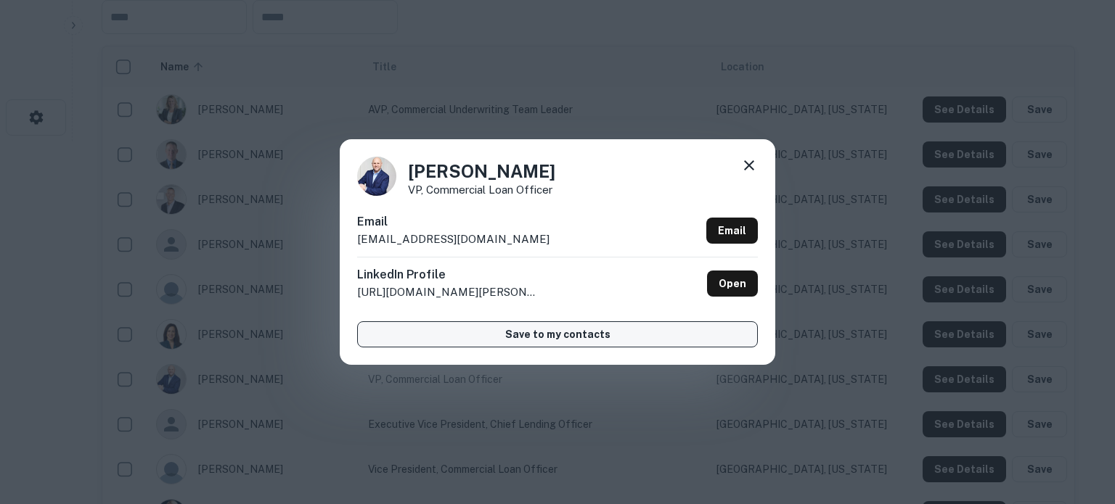
copy p "jasonbivens@westfield-bank.com"
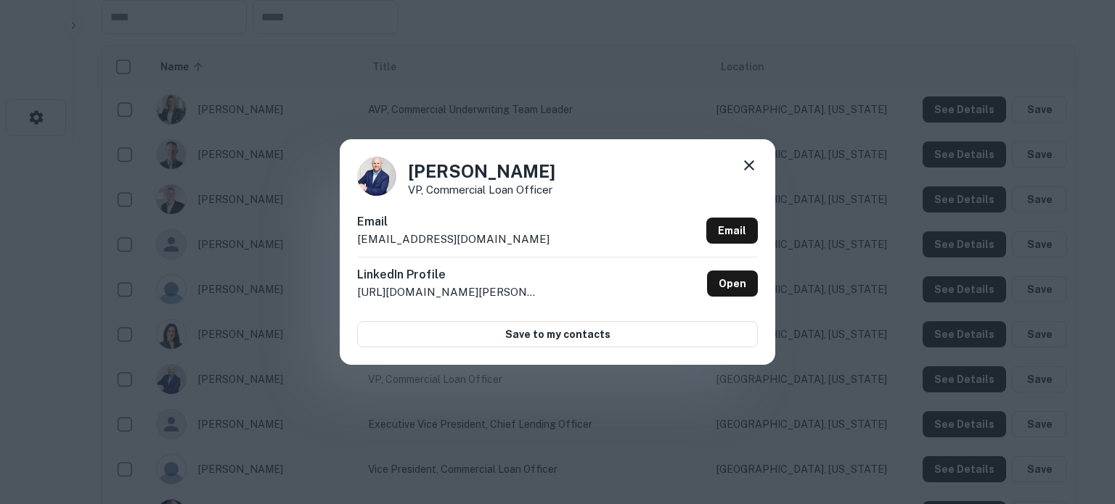
click at [746, 168] on icon at bounding box center [749, 165] width 10 height 10
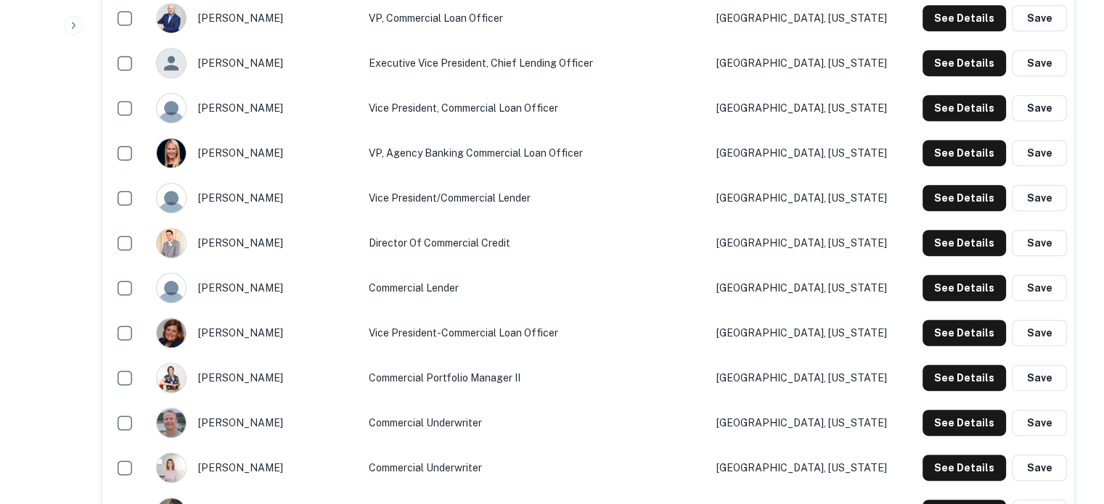
scroll to position [726, 0]
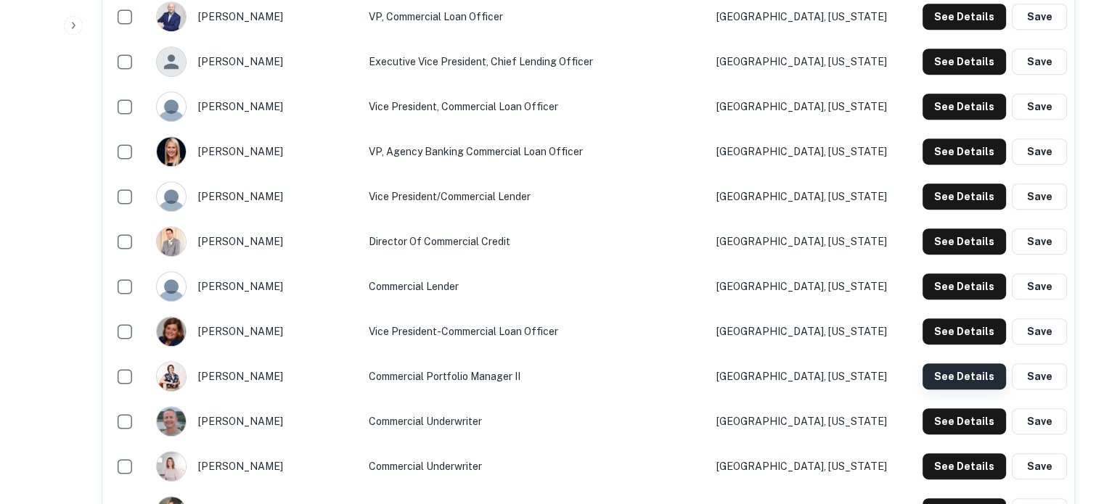
click at [960, 381] on button "See Details" at bounding box center [964, 377] width 83 height 26
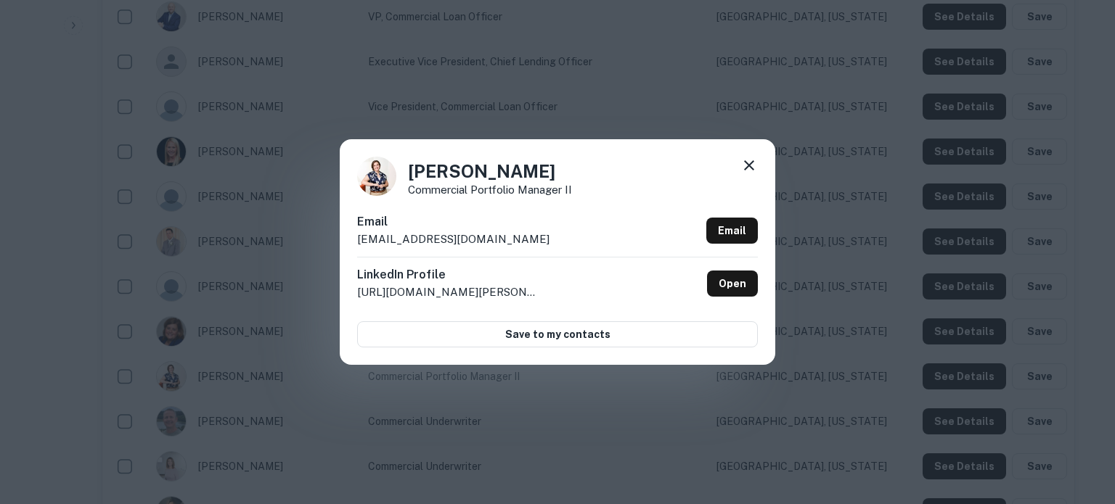
drag, startPoint x: 356, startPoint y: 243, endPoint x: 574, endPoint y: 239, distance: 217.8
click at [574, 239] on div "Courtney Dawson Commercial Portfolio Manager II Email courtneydawson@westfield-…" at bounding box center [557, 251] width 435 height 225
copy p "courtneydawson@westfield-bank.com"
click at [756, 169] on icon at bounding box center [748, 165] width 17 height 17
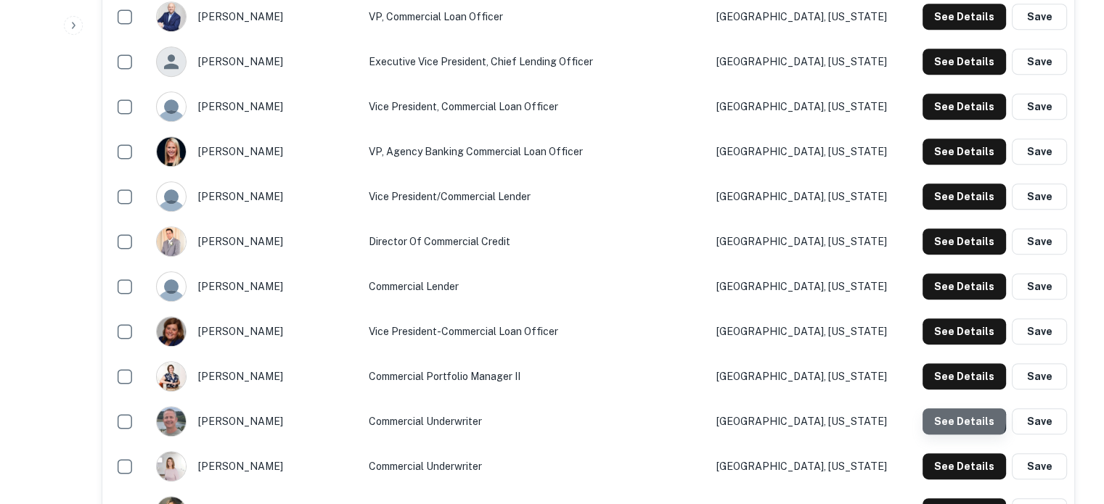
click at [958, 420] on button "See Details" at bounding box center [964, 422] width 83 height 26
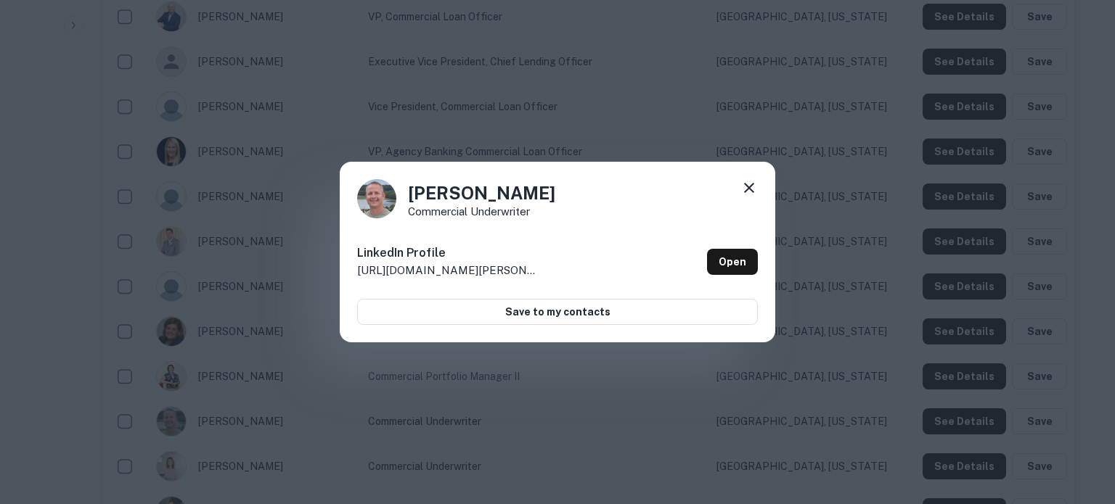
click at [747, 186] on icon at bounding box center [748, 187] width 17 height 17
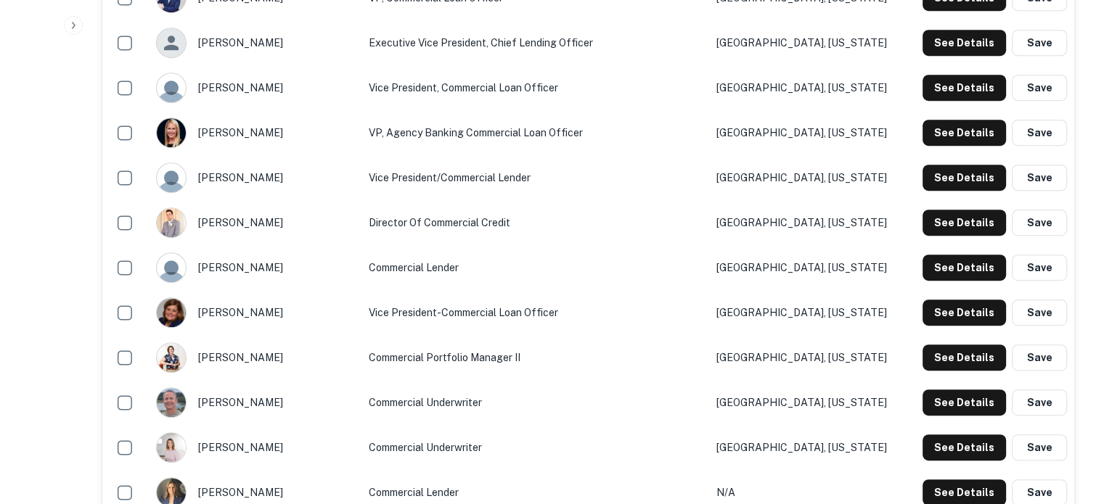
scroll to position [798, 0]
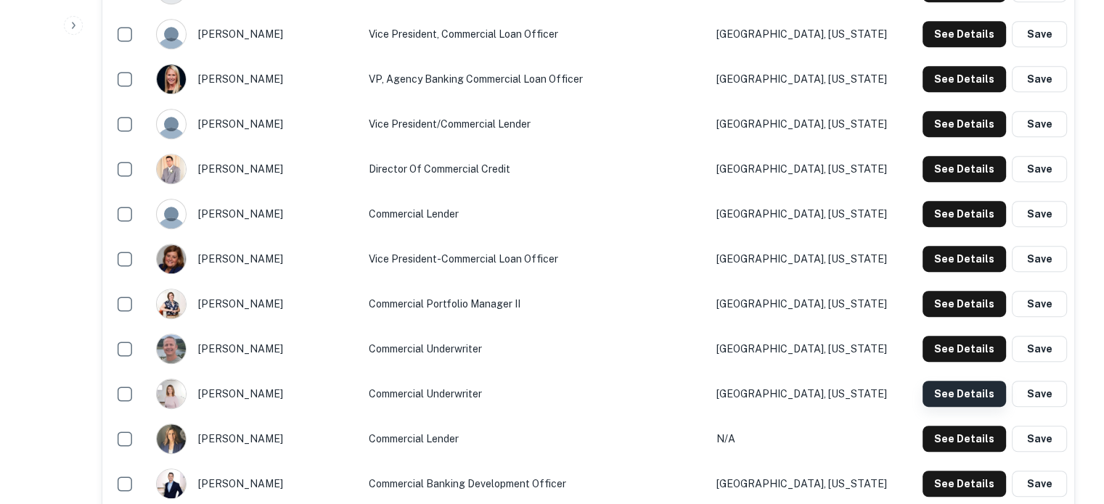
click at [946, 394] on button "See Details" at bounding box center [964, 394] width 83 height 26
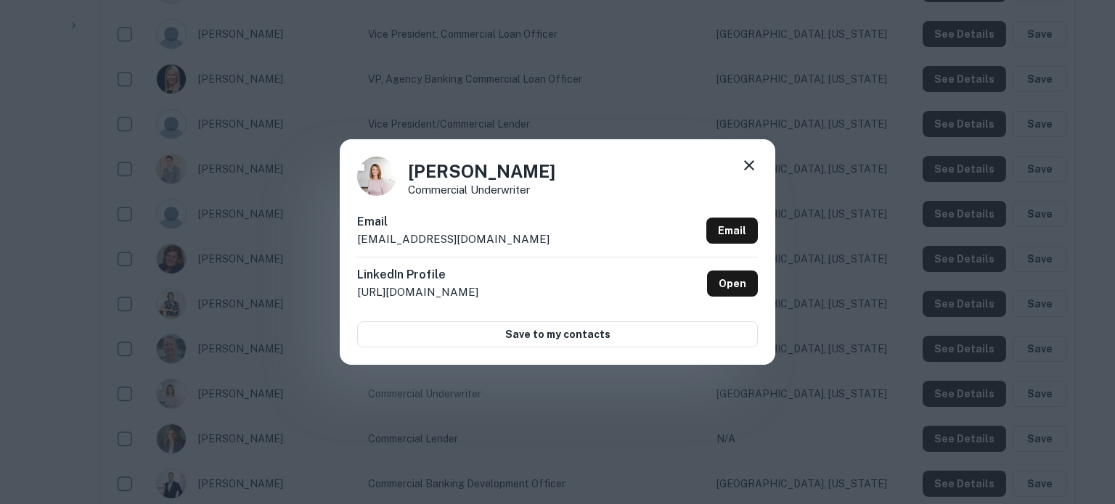
drag, startPoint x: 355, startPoint y: 241, endPoint x: 536, endPoint y: 246, distance: 180.8
click at [536, 246] on div "Hallie Miskulin Commercial Underwriter Email halliesobieraj@westfield-bank.com …" at bounding box center [557, 251] width 435 height 225
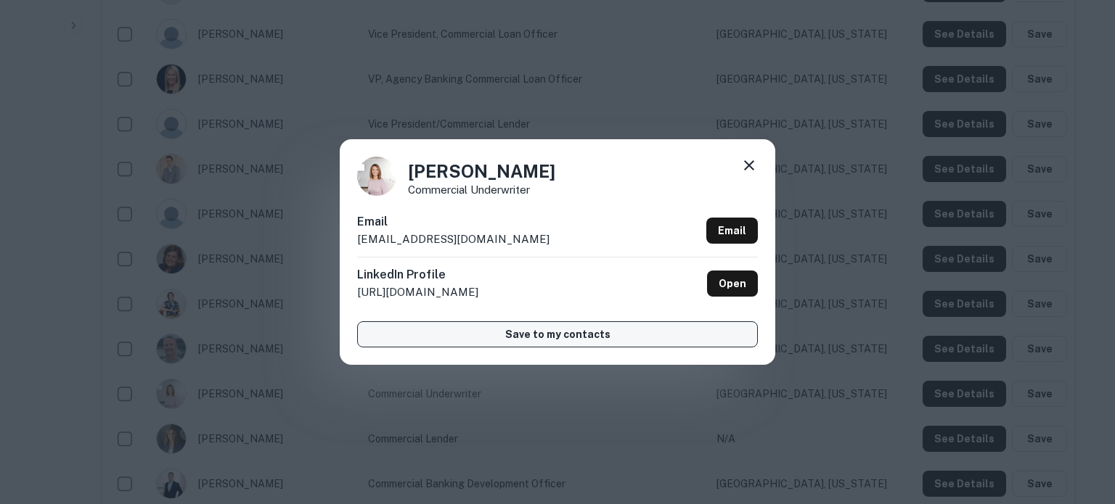
copy p "halliesobieraj@westfield-bank.com"
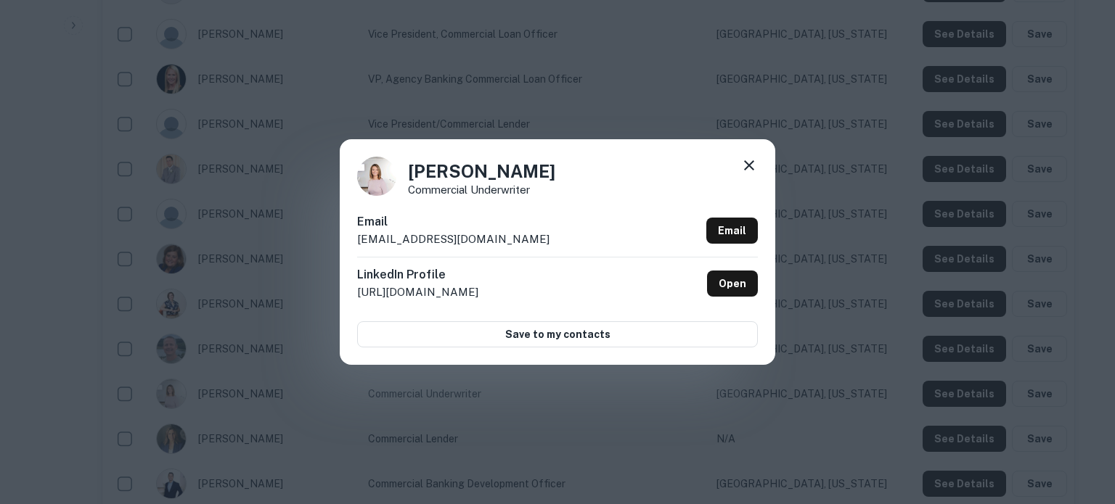
click at [748, 172] on icon at bounding box center [748, 165] width 17 height 17
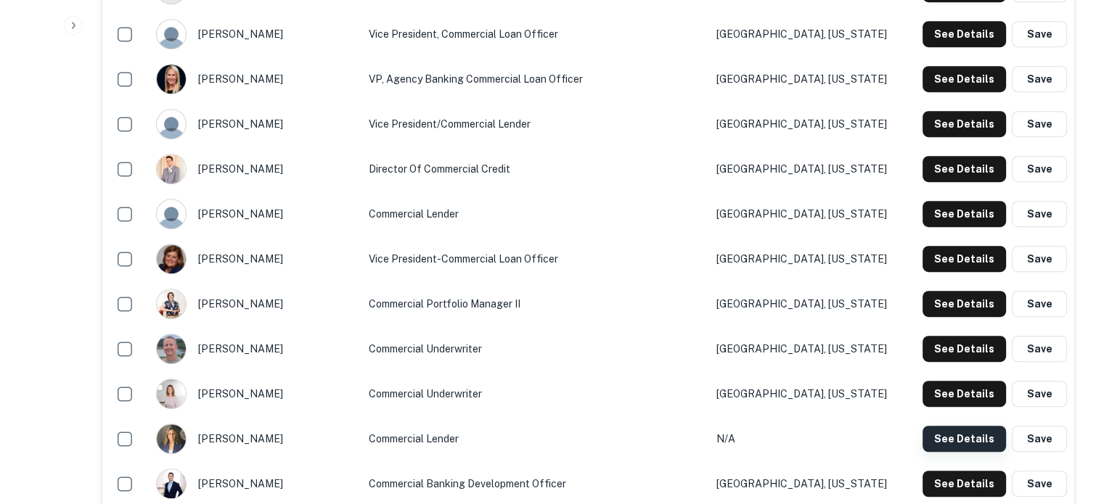
click at [941, 438] on button "See Details" at bounding box center [964, 439] width 83 height 26
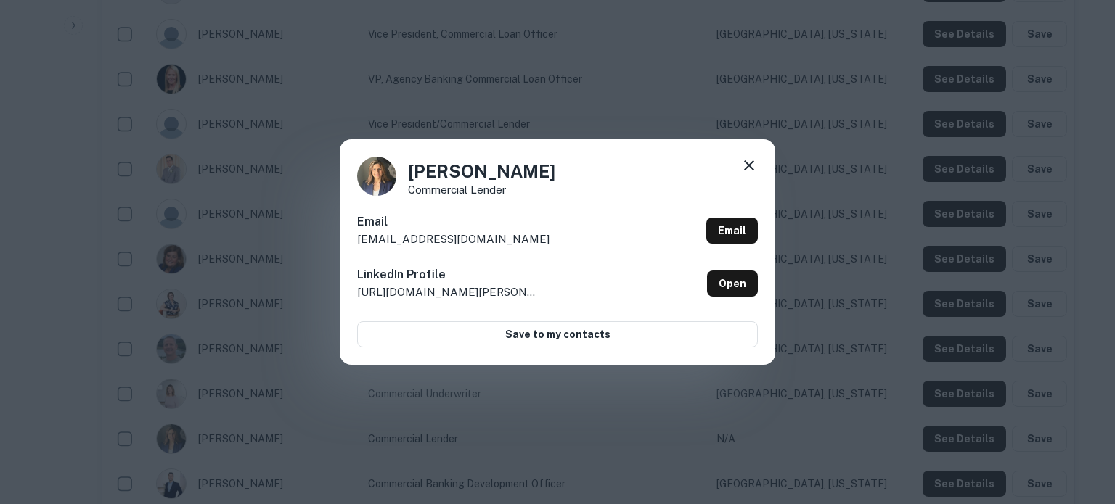
drag, startPoint x: 360, startPoint y: 242, endPoint x: 535, endPoint y: 244, distance: 174.9
click at [535, 244] on div "Email heatherdodig@westfield-bank.com Email" at bounding box center [557, 235] width 401 height 44
click at [477, 248] on p "heatherdodig@westfield-bank.com" at bounding box center [453, 239] width 192 height 17
drag, startPoint x: 359, startPoint y: 240, endPoint x: 533, endPoint y: 242, distance: 174.9
click at [533, 242] on div "Email heatherdodig@westfield-bank.com Email" at bounding box center [557, 235] width 401 height 44
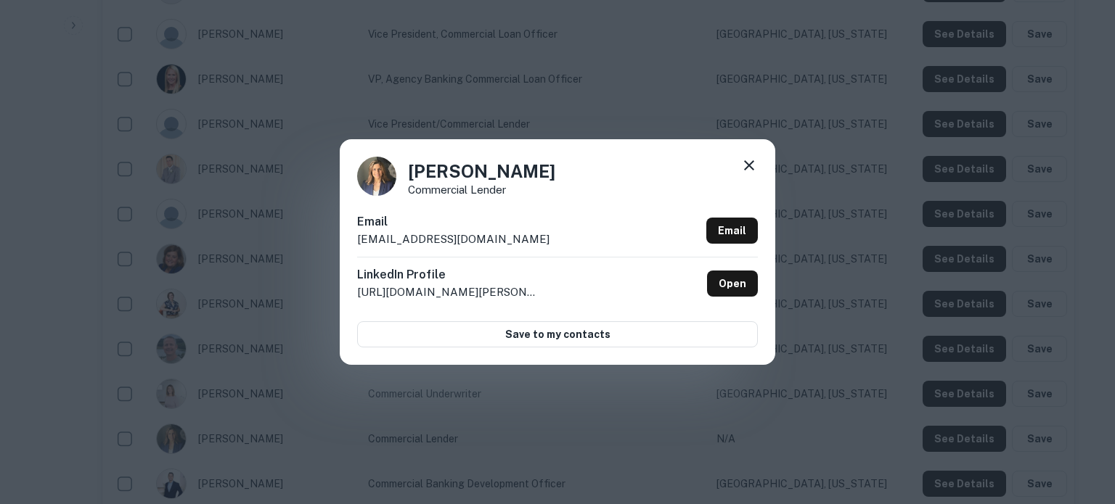
click at [753, 159] on icon at bounding box center [748, 165] width 17 height 17
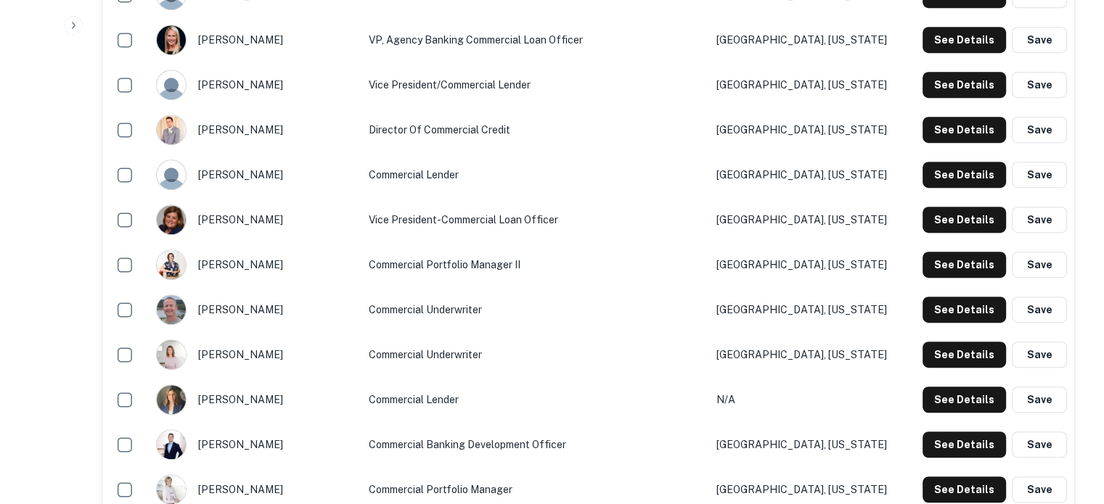
scroll to position [944, 0]
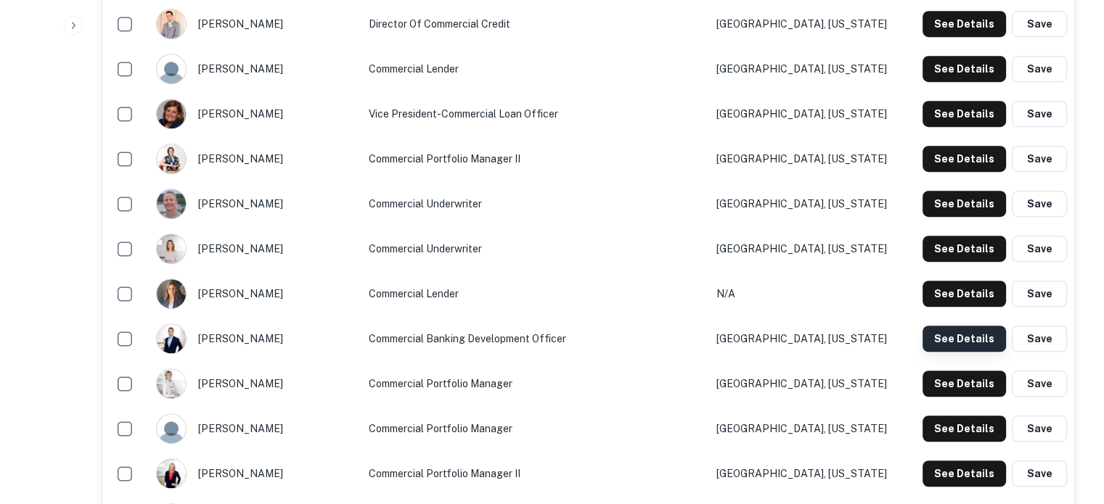
click at [936, 343] on button "See Details" at bounding box center [964, 339] width 83 height 26
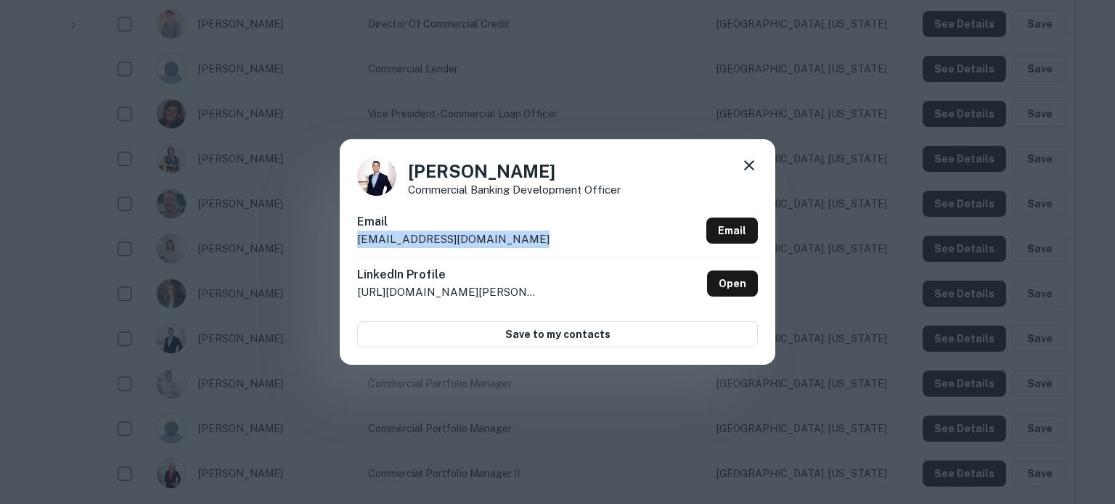
drag, startPoint x: 532, startPoint y: 242, endPoint x: 356, endPoint y: 244, distance: 175.7
click at [356, 244] on div "Jason Niec Commercial Banking Development Officer Email jasonniec@westfield-ban…" at bounding box center [557, 251] width 435 height 225
click at [753, 165] on icon at bounding box center [748, 165] width 17 height 17
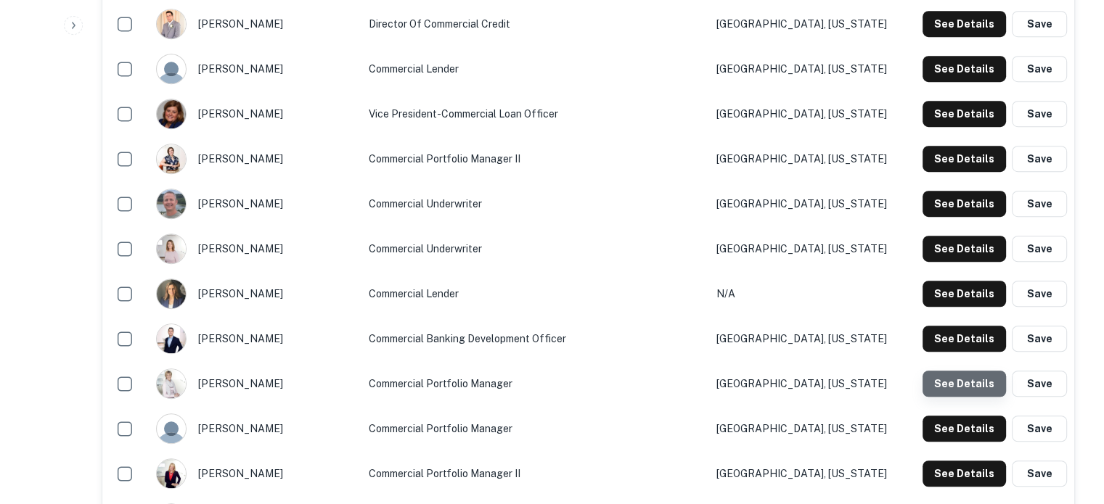
click at [966, 385] on button "See Details" at bounding box center [964, 384] width 83 height 26
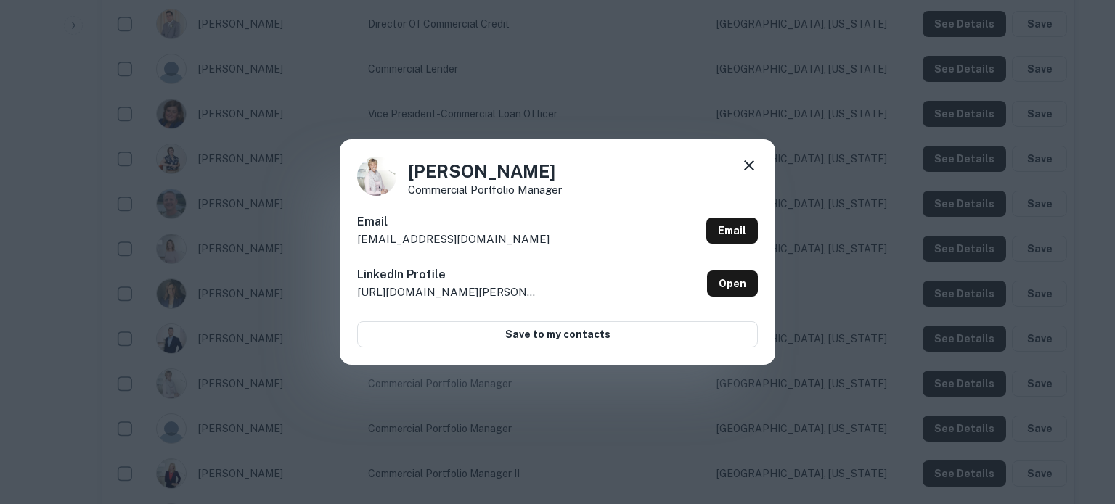
drag, startPoint x: 354, startPoint y: 244, endPoint x: 530, endPoint y: 237, distance: 175.8
click at [530, 237] on div "Joni Claypool Commercial Portfolio Manager Email joniclaypool@westfield-bank.co…" at bounding box center [557, 251] width 435 height 225
click at [748, 171] on icon at bounding box center [748, 165] width 17 height 17
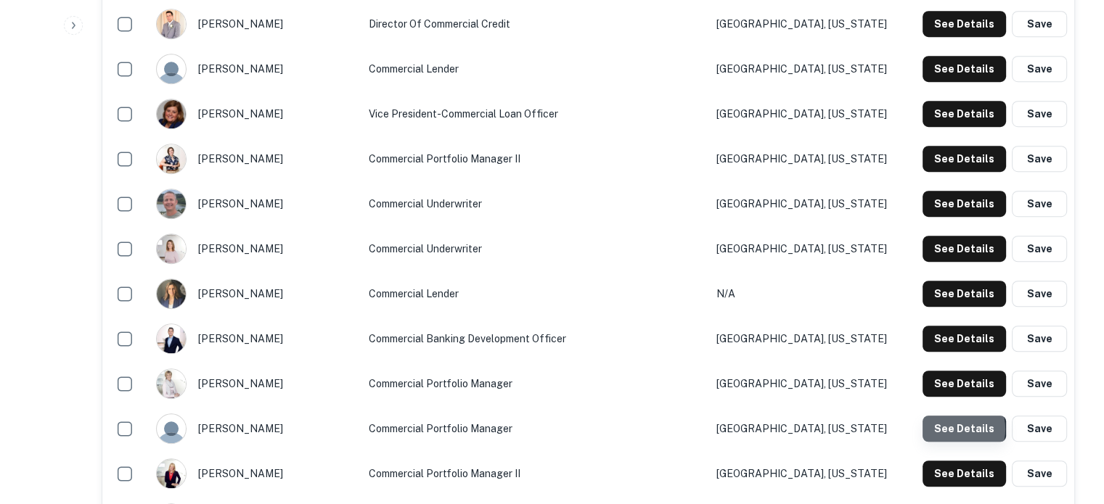
click at [952, 430] on button "See Details" at bounding box center [964, 429] width 83 height 26
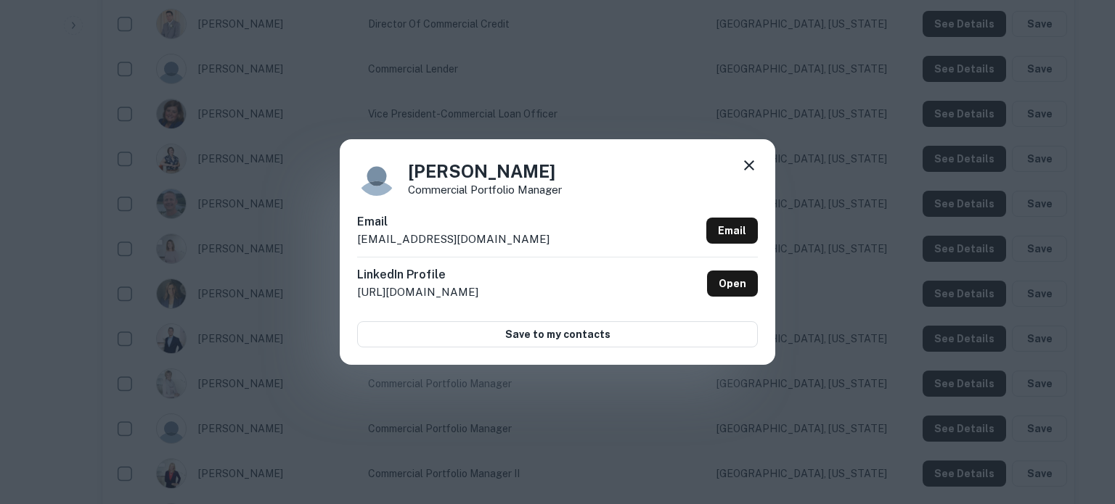
drag, startPoint x: 354, startPoint y: 243, endPoint x: 539, endPoint y: 246, distance: 184.4
click at [539, 246] on div "Karissa Bansek Commercial Portfolio Manager Email karissabansek@westfield-bank.…" at bounding box center [557, 251] width 435 height 225
click at [740, 165] on icon at bounding box center [748, 165] width 17 height 17
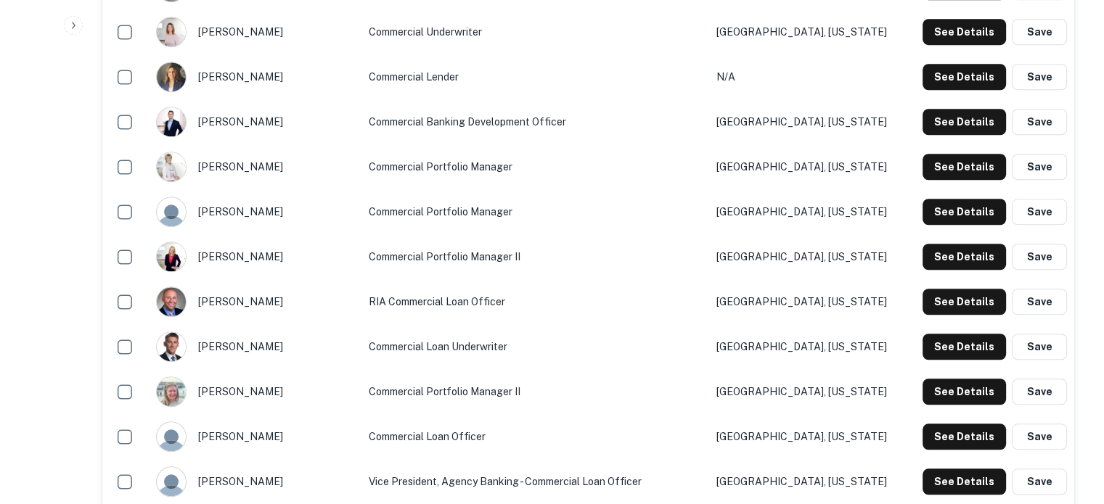
scroll to position [1234, 0]
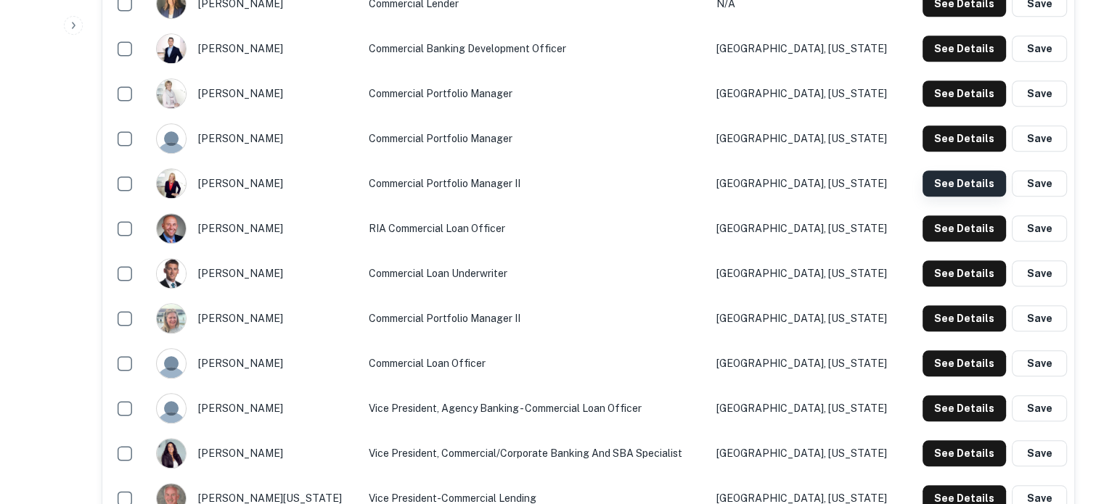
click at [944, 188] on button "See Details" at bounding box center [964, 184] width 83 height 26
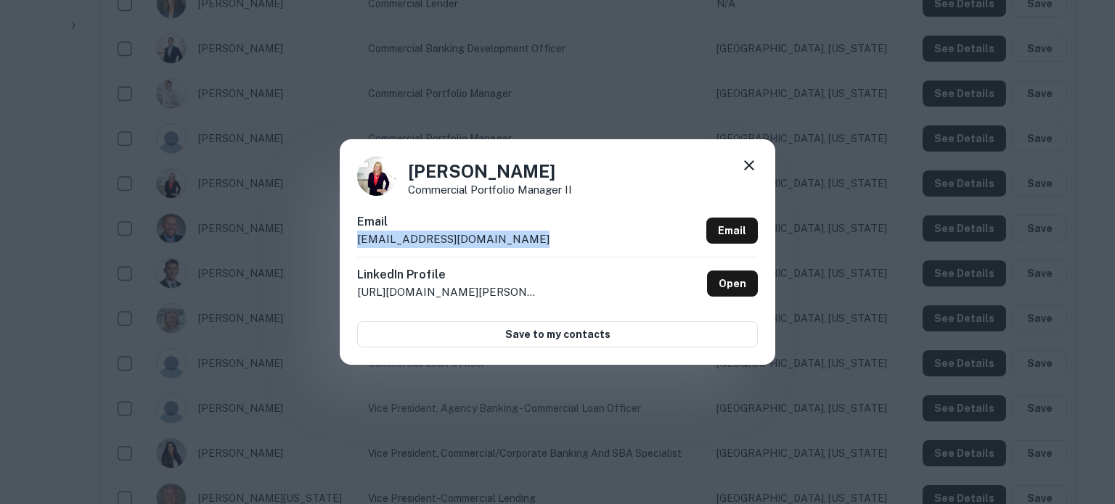
drag, startPoint x: 353, startPoint y: 242, endPoint x: 537, endPoint y: 240, distance: 184.4
click at [537, 240] on div "Lisa Keltz Commercial Portfolio Manager II Email lisakeltz@westfield-bank.com E…" at bounding box center [557, 251] width 435 height 225
click at [750, 165] on icon at bounding box center [749, 165] width 10 height 10
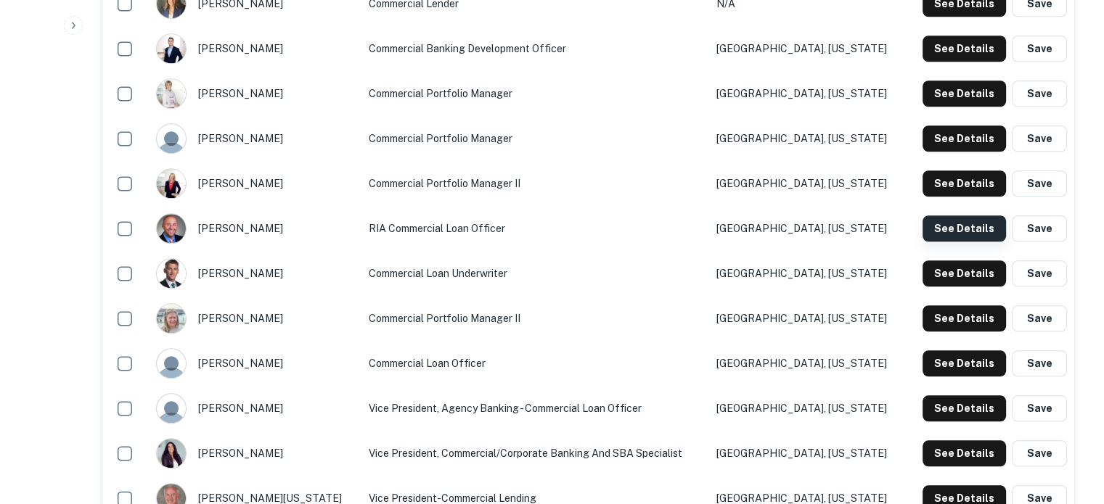
click at [952, 234] on button "See Details" at bounding box center [964, 229] width 83 height 26
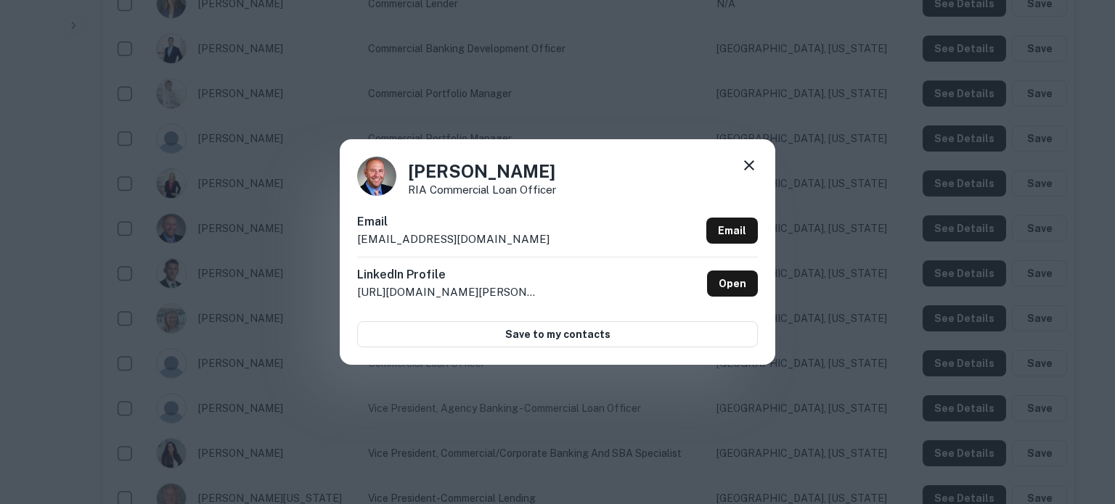
drag, startPoint x: 357, startPoint y: 241, endPoint x: 555, endPoint y: 246, distance: 197.5
click at [555, 246] on div "Email matthewkilway@westfield-bank.com Email" at bounding box center [557, 235] width 401 height 44
click at [747, 166] on icon at bounding box center [748, 165] width 17 height 17
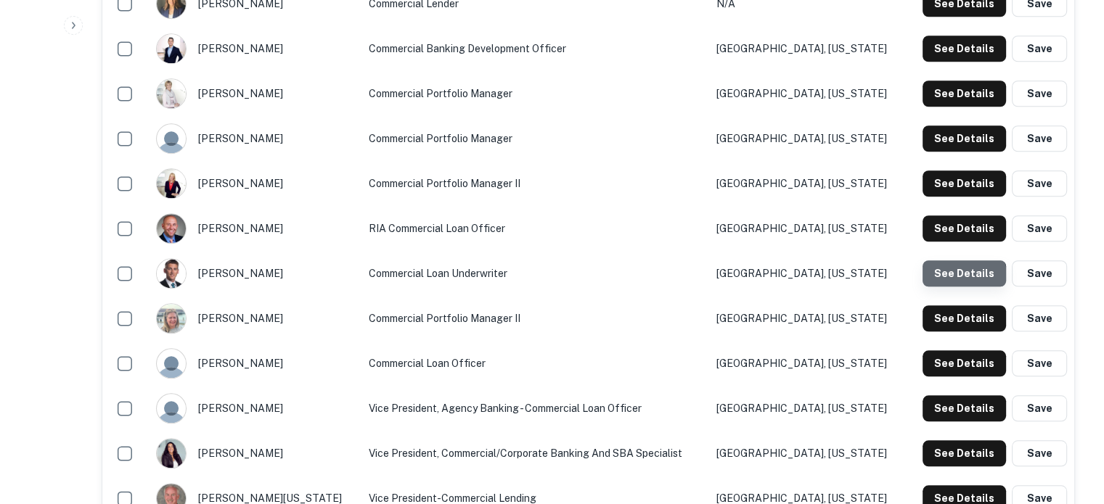
click at [952, 284] on button "See Details" at bounding box center [964, 274] width 83 height 26
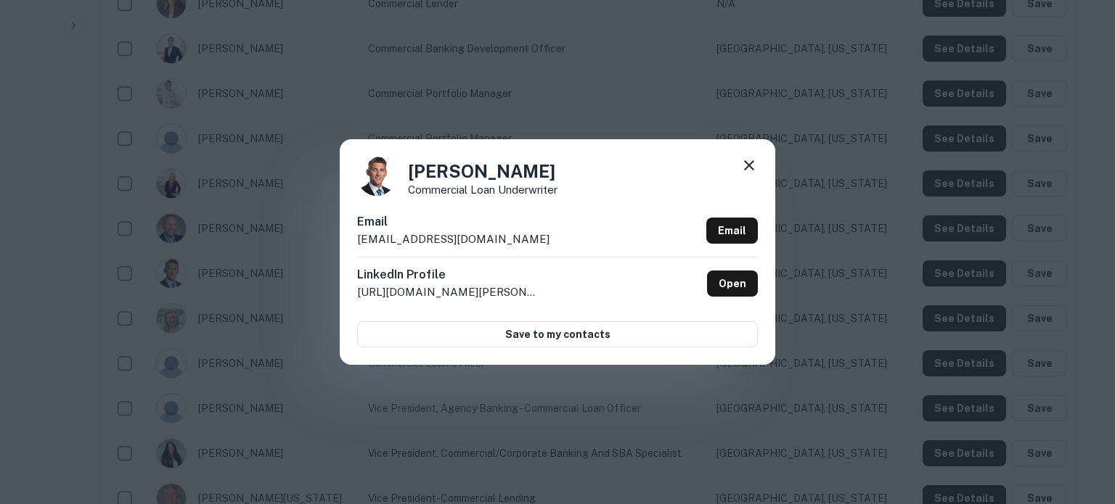
drag, startPoint x: 357, startPoint y: 243, endPoint x: 540, endPoint y: 243, distance: 182.9
click at [540, 243] on div "Email roudyoliver@westfield-bank.com Email" at bounding box center [557, 235] width 401 height 44
click at [750, 163] on icon at bounding box center [748, 165] width 17 height 17
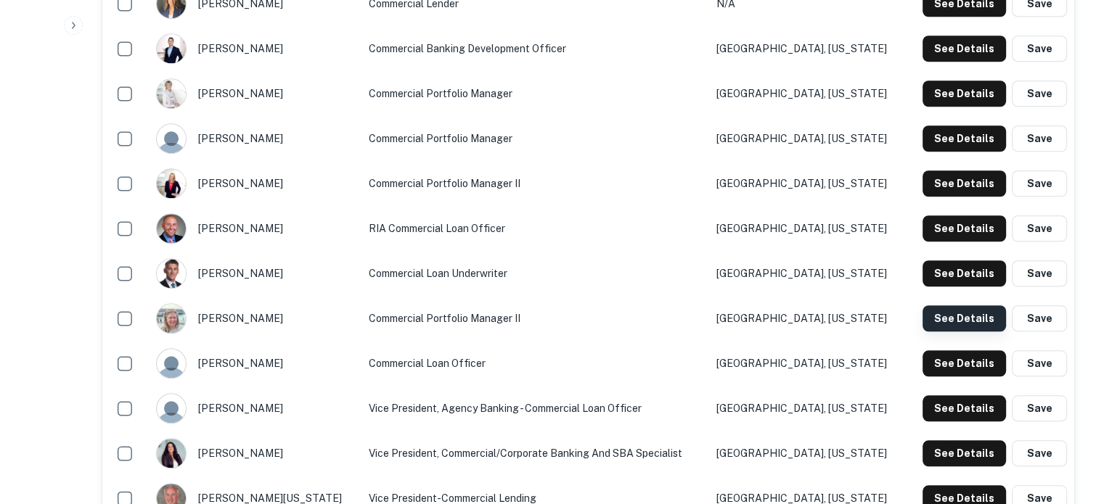
click at [941, 326] on button "See Details" at bounding box center [964, 319] width 83 height 26
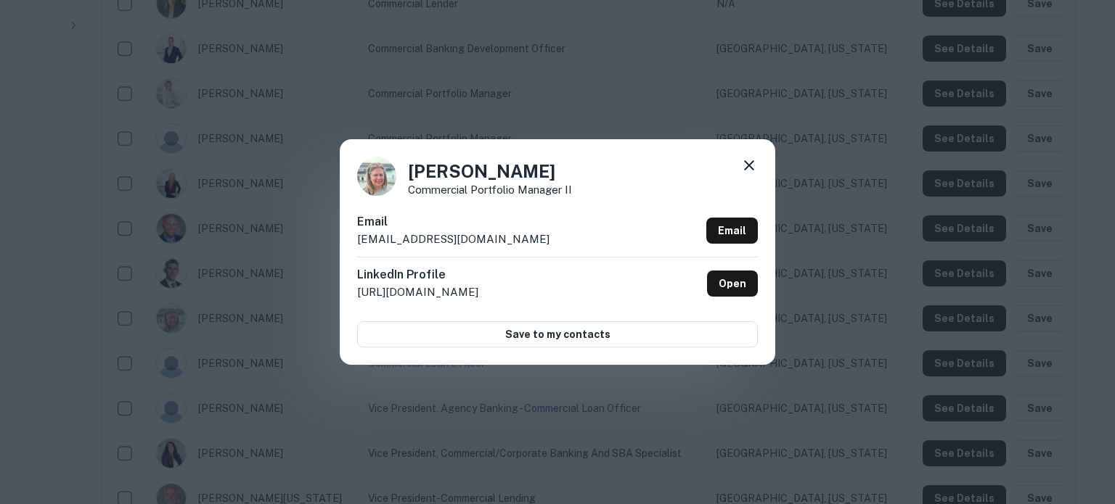
drag, startPoint x: 358, startPoint y: 241, endPoint x: 520, endPoint y: 240, distance: 162.6
click at [520, 240] on p "sarahradich@westfield-bank.com" at bounding box center [453, 239] width 192 height 17
click at [749, 163] on icon at bounding box center [748, 165] width 17 height 17
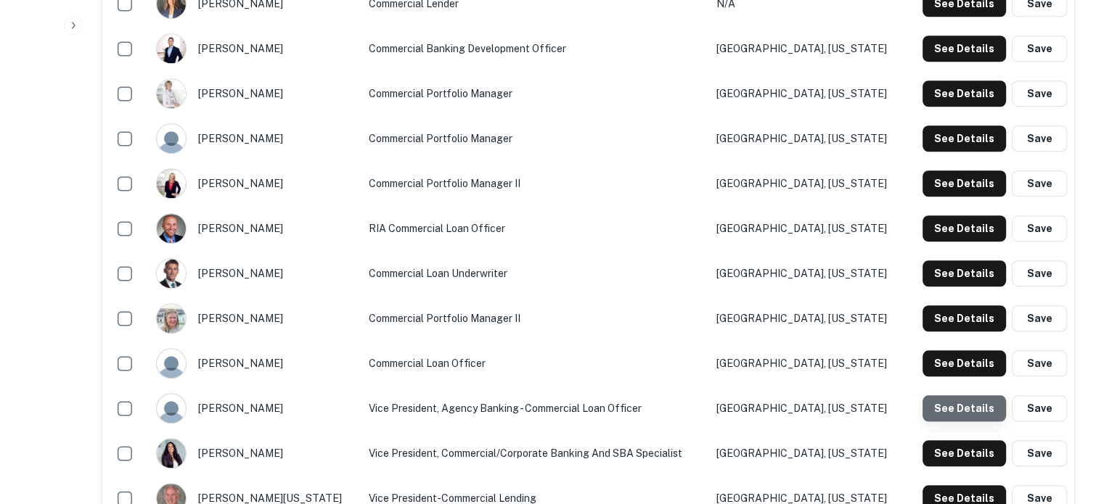
click at [967, 406] on button "See Details" at bounding box center [964, 409] width 83 height 26
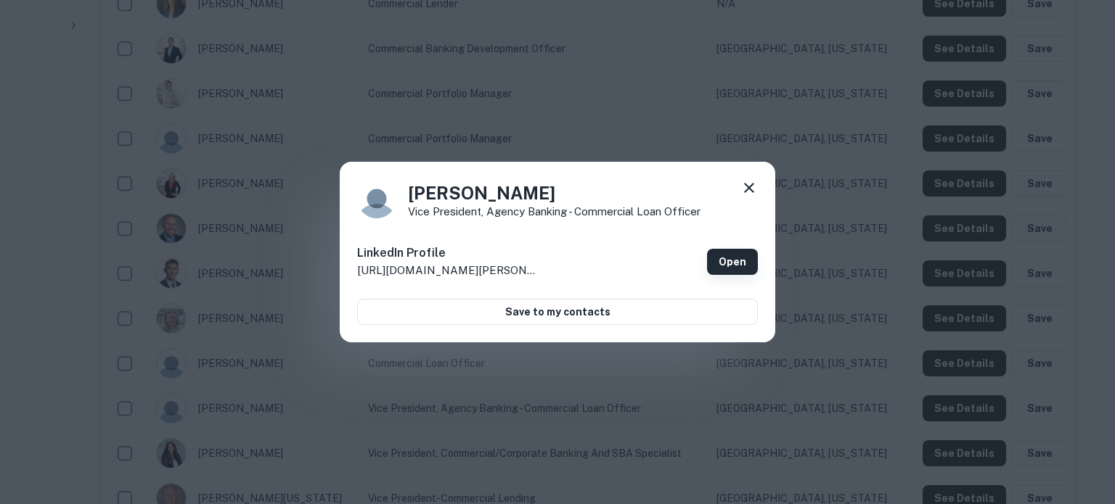
click at [740, 261] on link "Open" at bounding box center [732, 262] width 51 height 26
click at [747, 192] on icon at bounding box center [748, 187] width 17 height 17
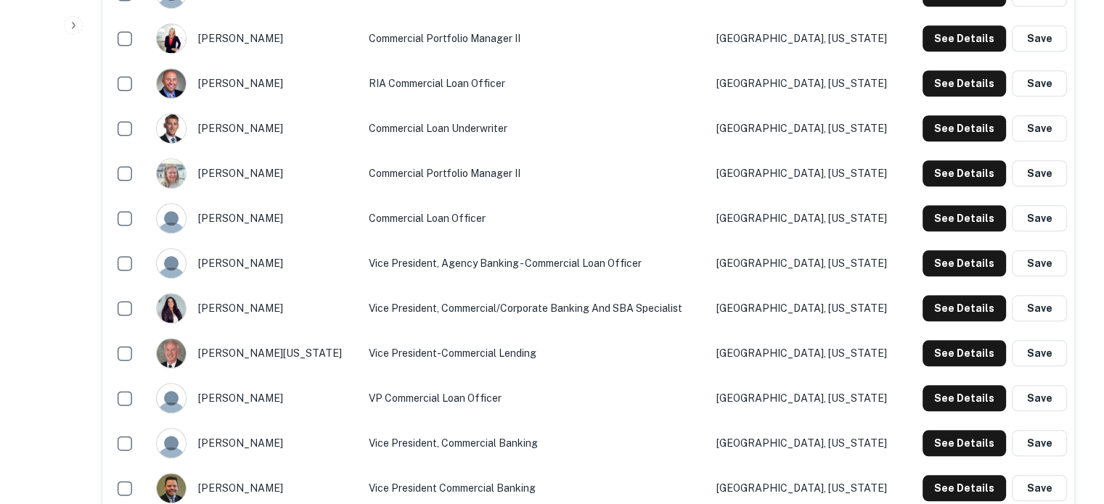
scroll to position [1452, 0]
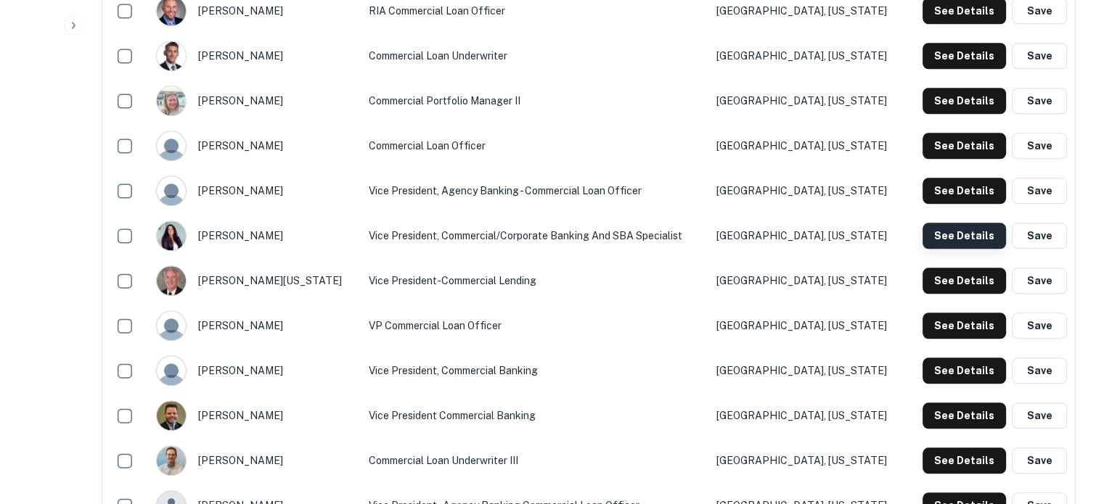
click at [960, 240] on button "See Details" at bounding box center [964, 236] width 83 height 26
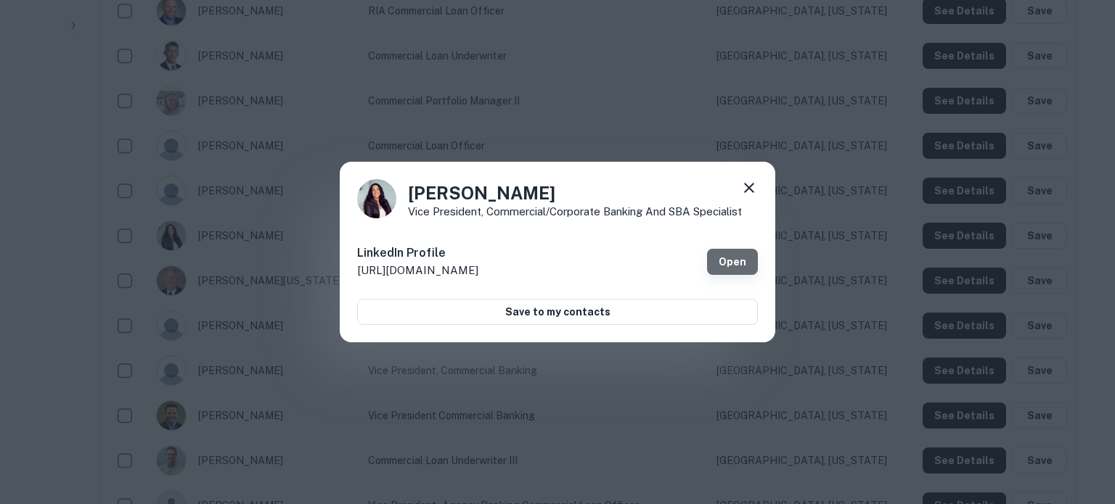
click at [729, 256] on link "Open" at bounding box center [732, 262] width 51 height 26
click at [749, 189] on icon at bounding box center [749, 188] width 10 height 10
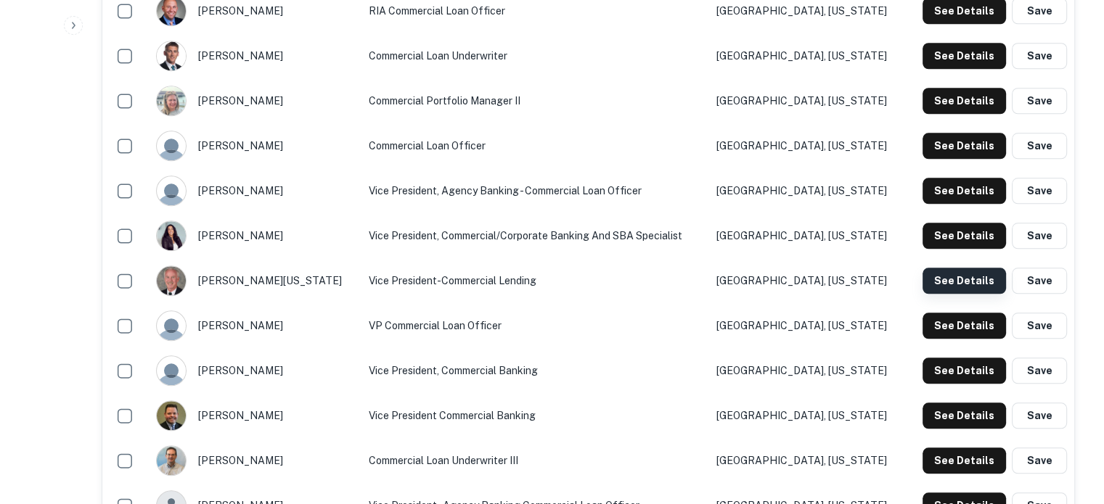
click at [942, 283] on button "See Details" at bounding box center [964, 281] width 83 height 26
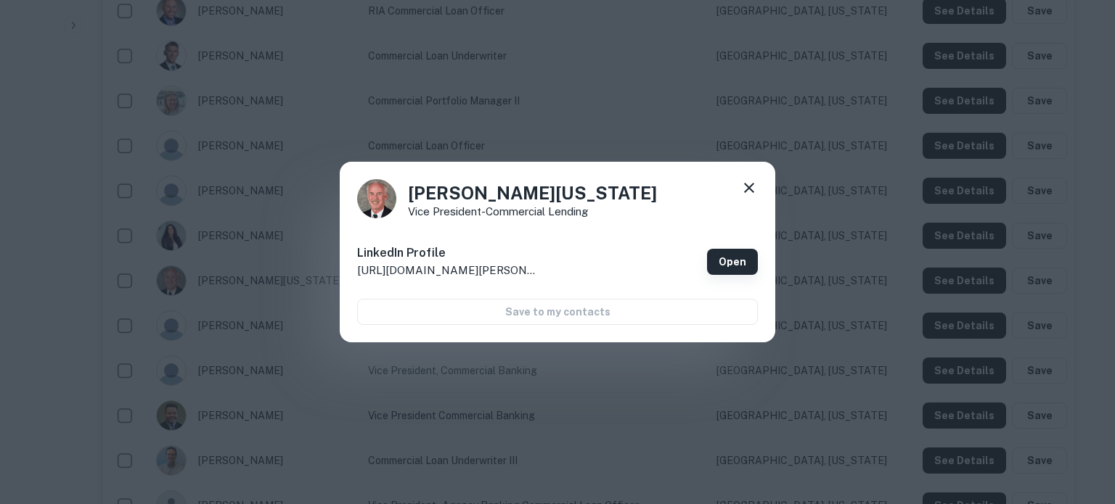
click at [724, 252] on link "Open" at bounding box center [732, 262] width 51 height 26
drag, startPoint x: 743, startPoint y: 188, endPoint x: 728, endPoint y: 210, distance: 26.6
click at [743, 188] on icon at bounding box center [748, 187] width 17 height 17
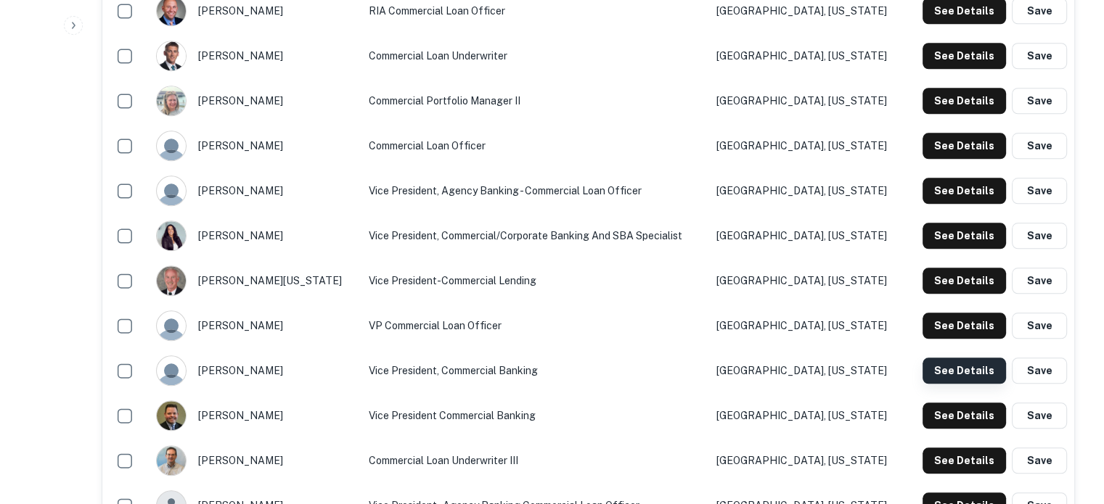
click at [967, 374] on button "See Details" at bounding box center [964, 371] width 83 height 26
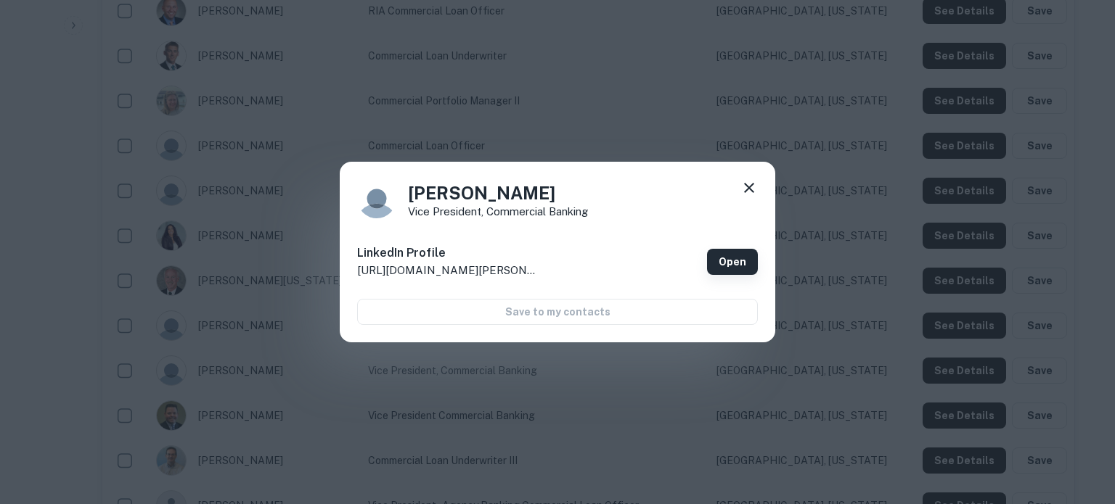
click at [725, 263] on link "Open" at bounding box center [732, 262] width 51 height 26
click at [748, 191] on icon at bounding box center [748, 187] width 17 height 17
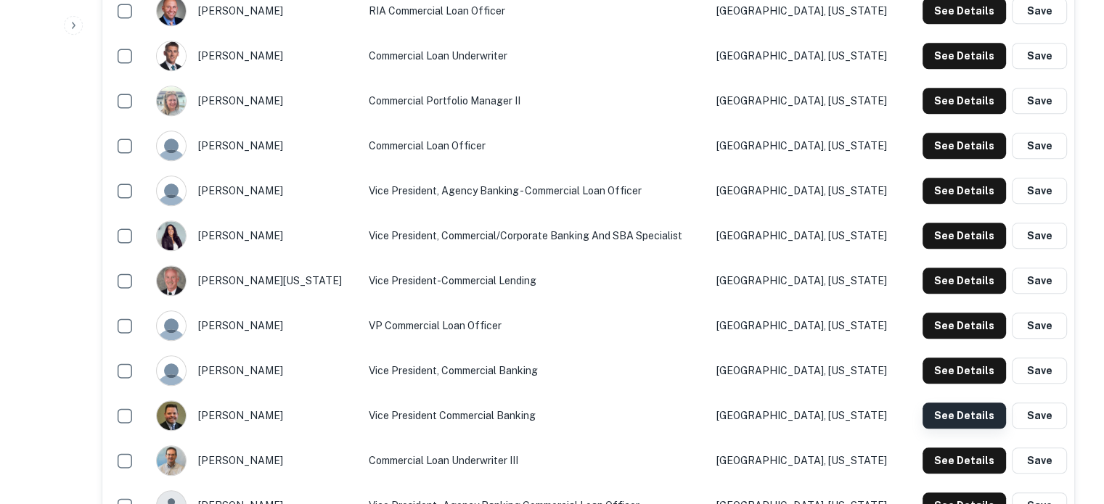
click at [958, 418] on button "See Details" at bounding box center [964, 416] width 83 height 26
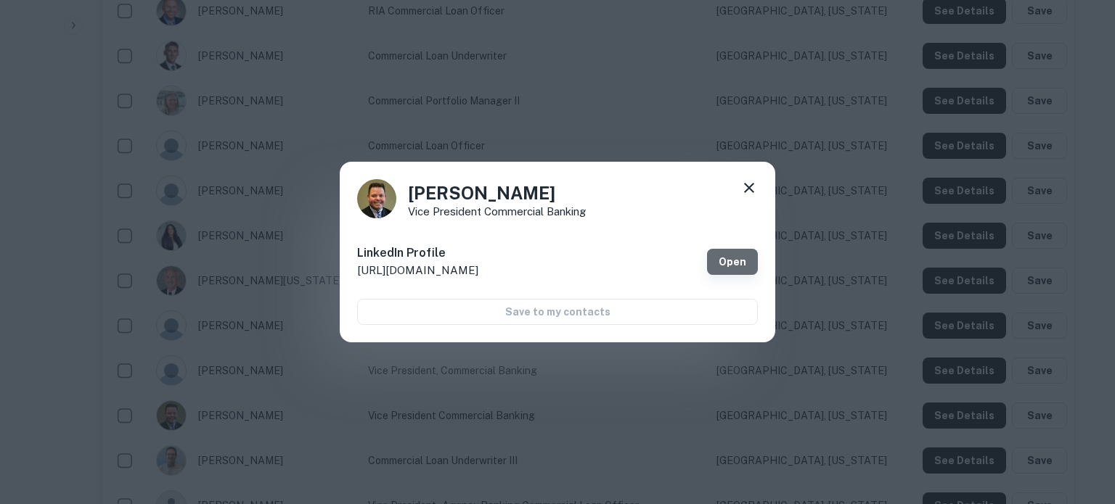
click at [737, 263] on link "Open" at bounding box center [732, 262] width 51 height 26
click at [743, 189] on icon at bounding box center [748, 187] width 17 height 17
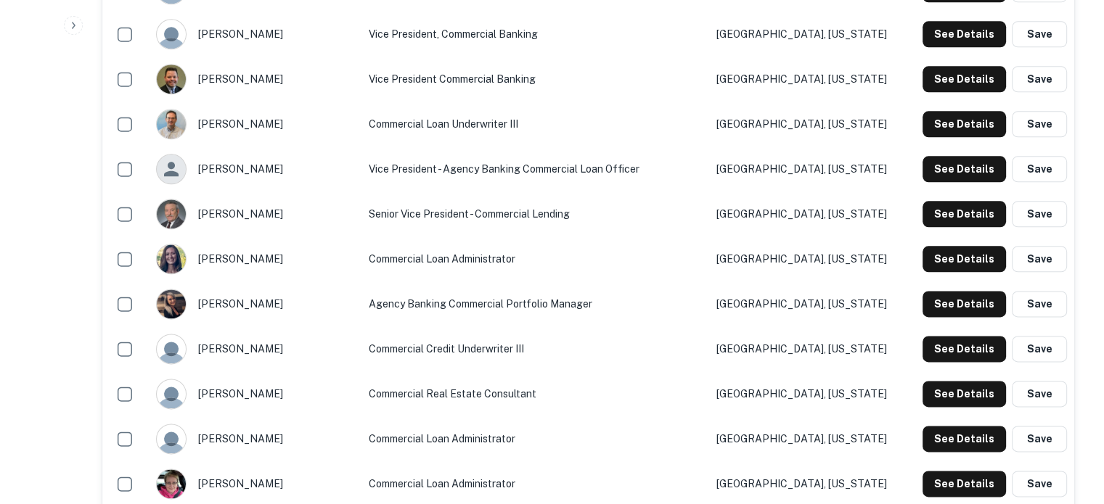
scroll to position [1815, 0]
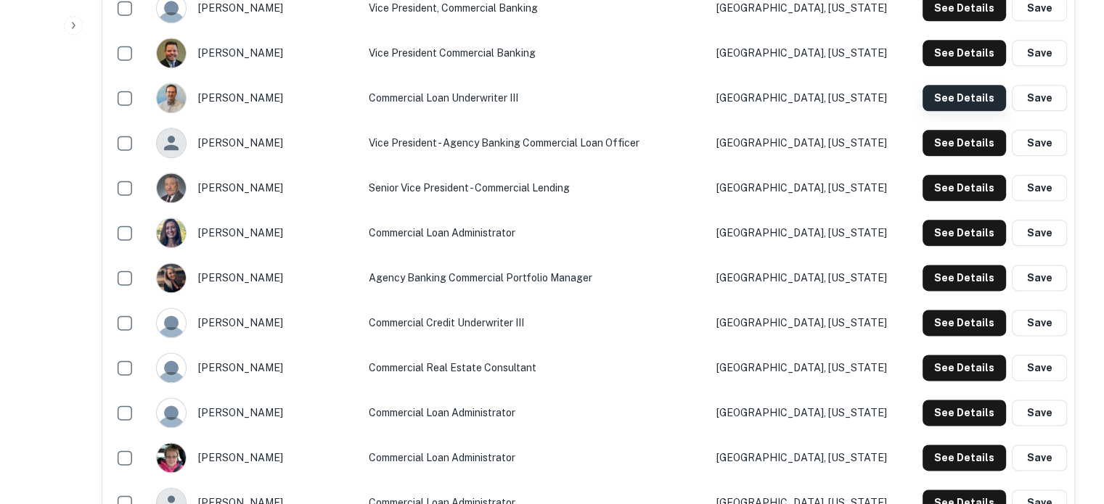
click at [946, 104] on button "See Details" at bounding box center [964, 98] width 83 height 26
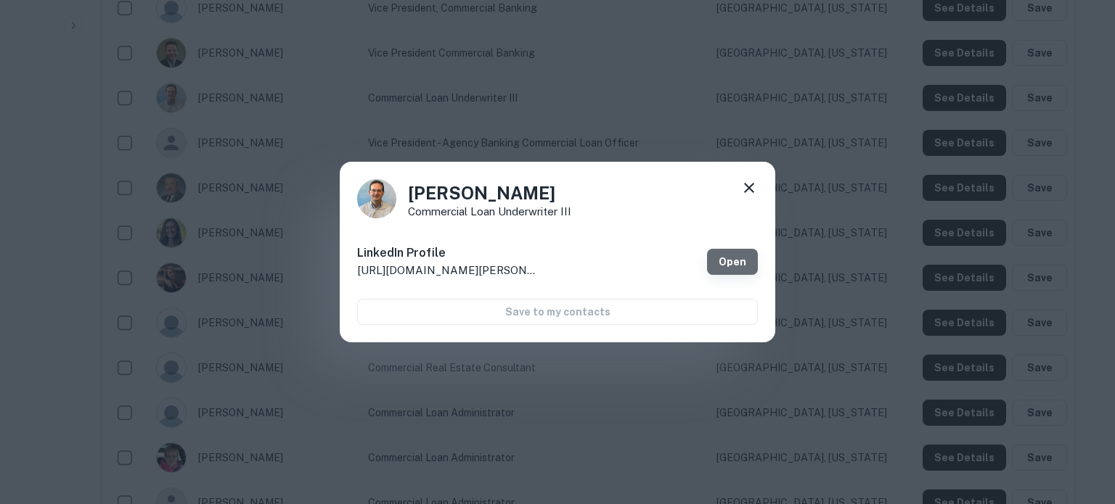
click at [735, 266] on link "Open" at bounding box center [732, 262] width 51 height 26
click at [755, 191] on icon at bounding box center [748, 187] width 17 height 17
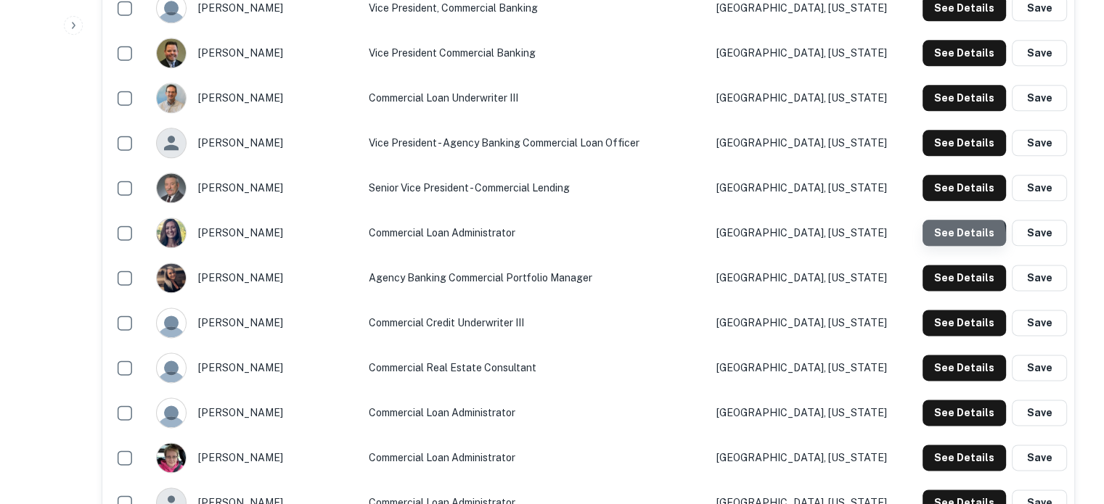
click at [950, 238] on button "See Details" at bounding box center [964, 233] width 83 height 26
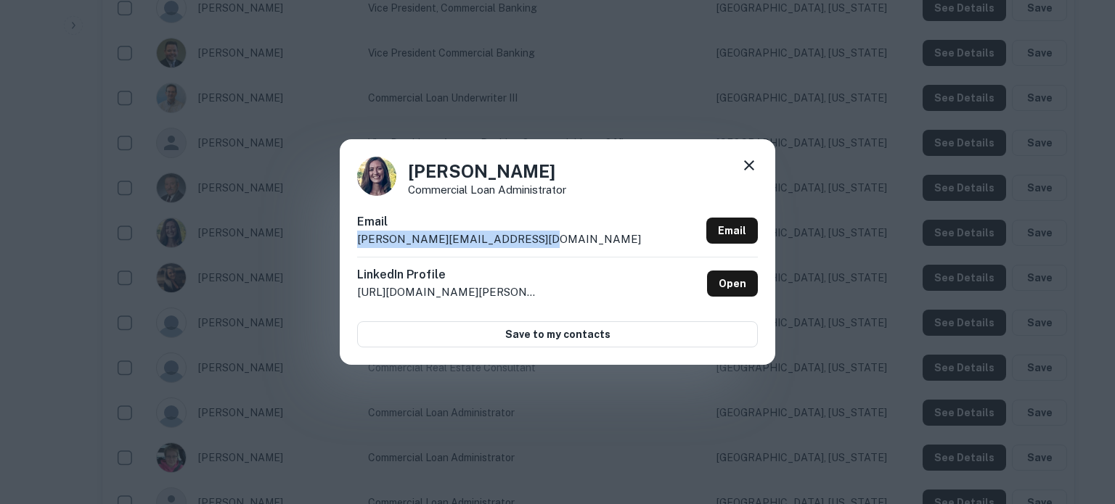
drag, startPoint x: 353, startPoint y: 242, endPoint x: 536, endPoint y: 244, distance: 182.2
click at [536, 244] on div "Amanda Belle Commercial Loan Administrator Email amandabelle@westfield-bank.com…" at bounding box center [557, 251] width 435 height 225
click at [752, 160] on icon at bounding box center [748, 165] width 17 height 17
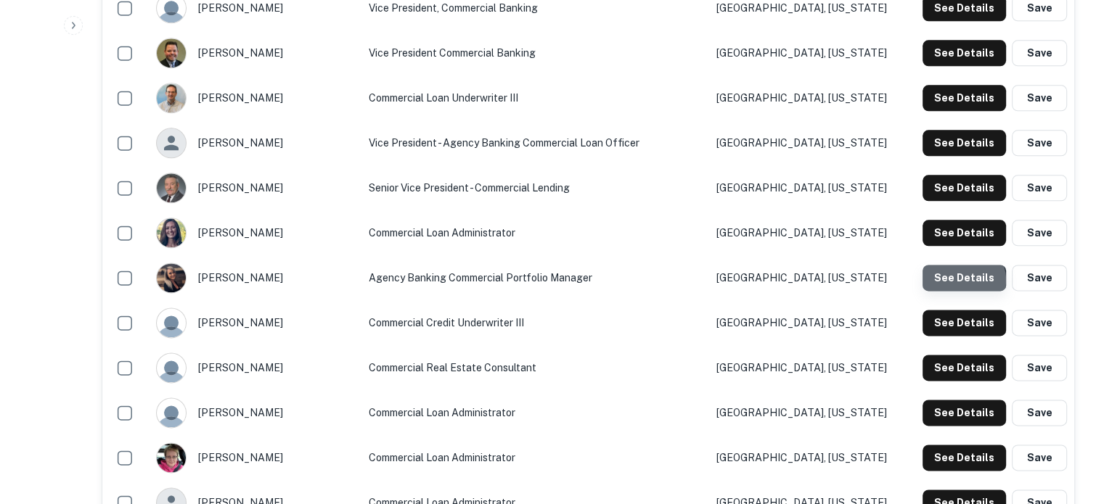
click at [962, 282] on button "See Details" at bounding box center [964, 278] width 83 height 26
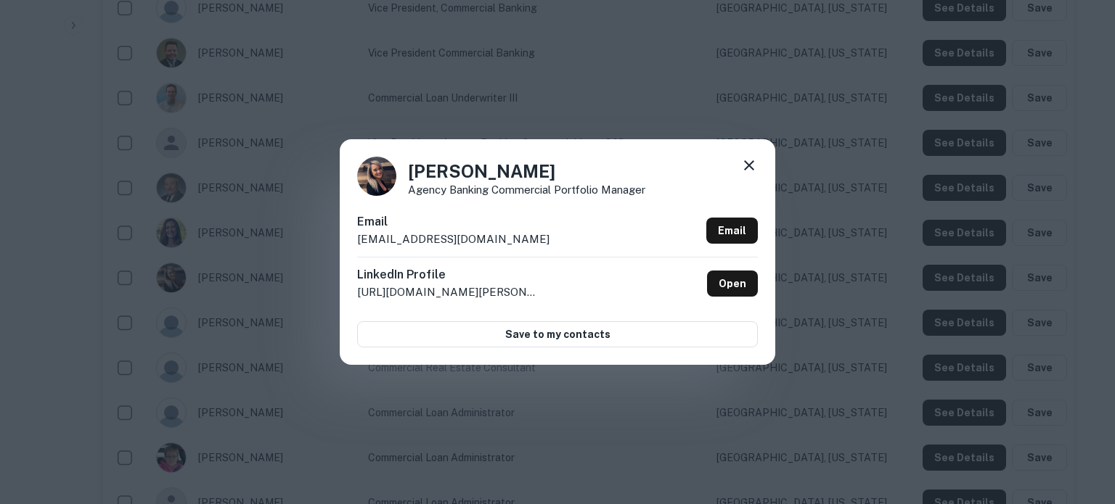
drag, startPoint x: 356, startPoint y: 240, endPoint x: 587, endPoint y: 244, distance: 230.8
click at [587, 244] on div "Amanda Yamnitsky Agency Banking Commercial Portfolio Manager Email amandayamnit…" at bounding box center [557, 251] width 435 height 225
click at [745, 168] on icon at bounding box center [749, 165] width 10 height 10
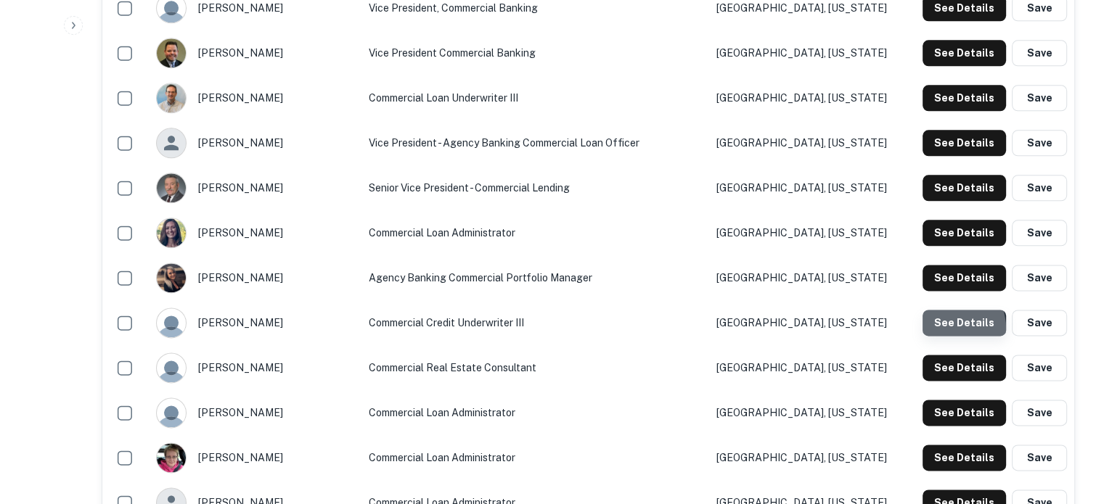
click at [942, 330] on button "See Details" at bounding box center [964, 323] width 83 height 26
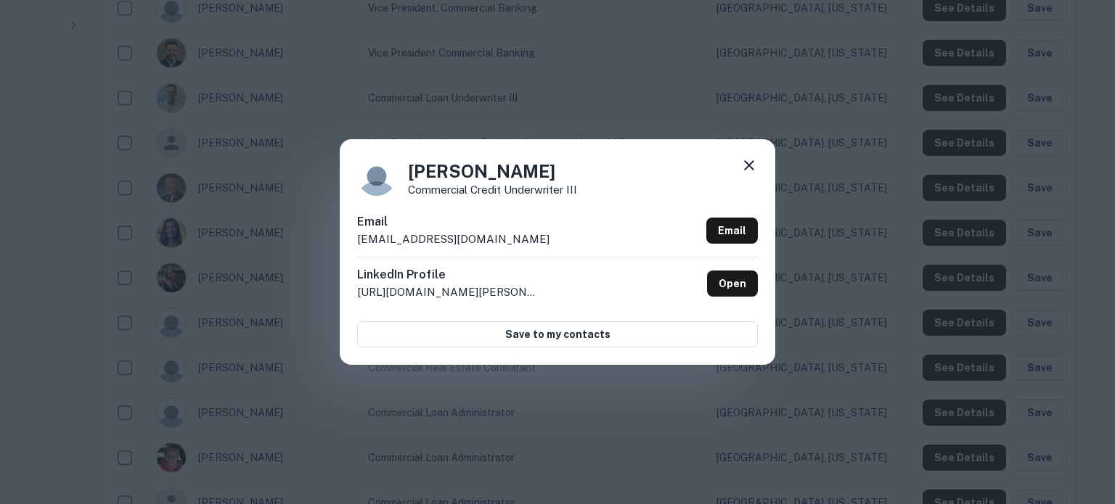
drag, startPoint x: 351, startPoint y: 240, endPoint x: 537, endPoint y: 247, distance: 186.7
click at [537, 247] on div "Brian Lindsay Commercial Credit Underwriter III Email brianlindsay@westfield-ba…" at bounding box center [557, 251] width 435 height 225
click at [751, 165] on icon at bounding box center [749, 165] width 10 height 10
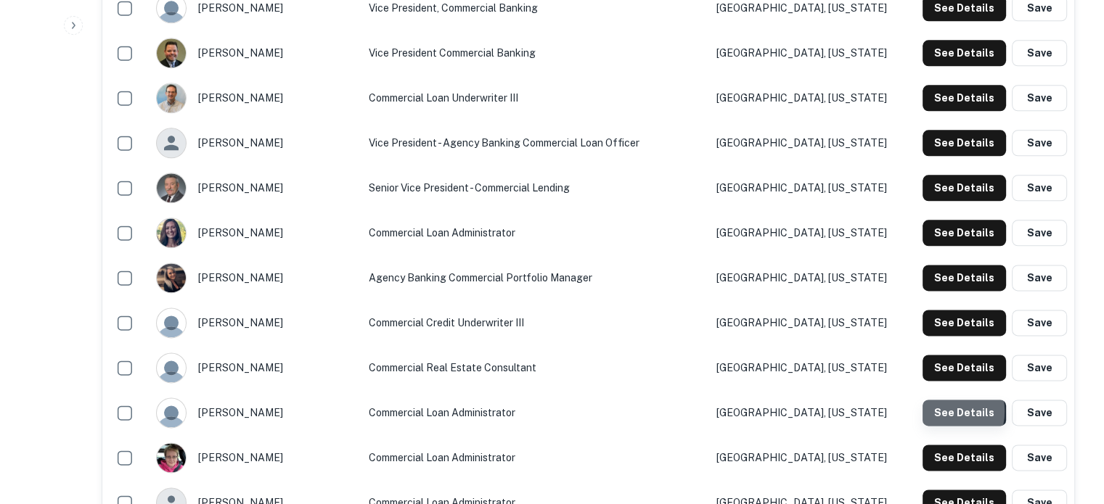
click at [941, 412] on button "See Details" at bounding box center [964, 413] width 83 height 26
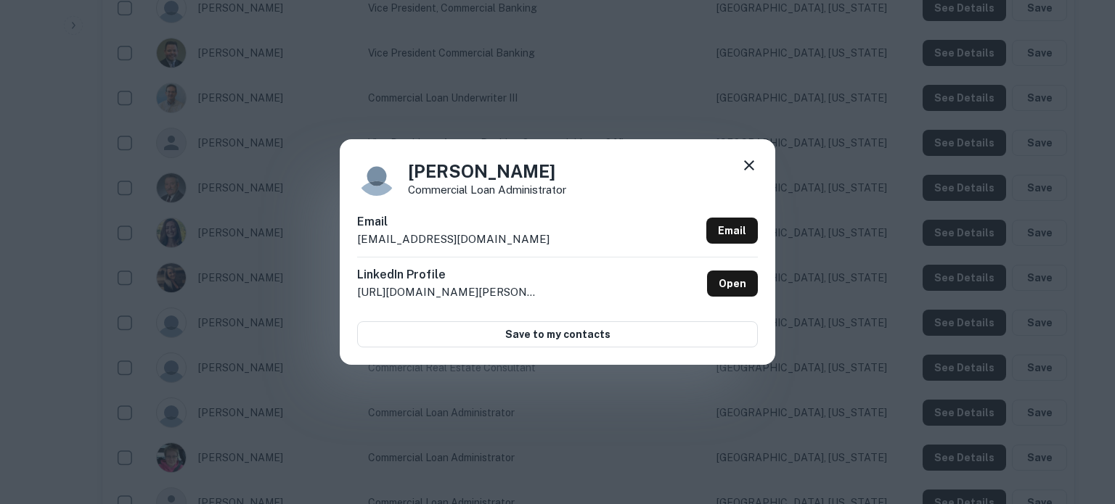
drag, startPoint x: 360, startPoint y: 240, endPoint x: 560, endPoint y: 242, distance: 200.3
click at [560, 242] on div "Email dianerussell@westfield-bank.com Email" at bounding box center [557, 235] width 401 height 44
click at [750, 165] on icon at bounding box center [749, 165] width 10 height 10
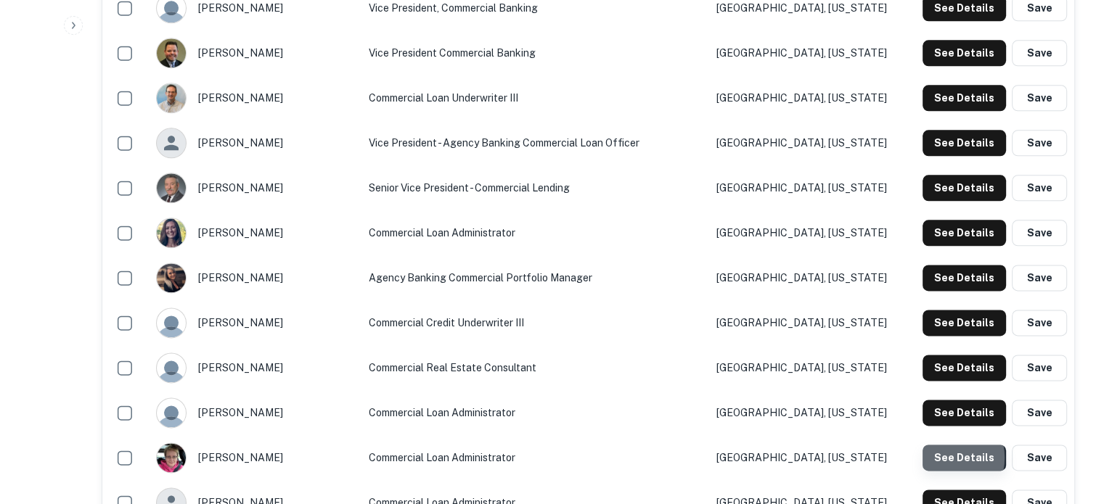
click at [944, 459] on button "See Details" at bounding box center [964, 458] width 83 height 26
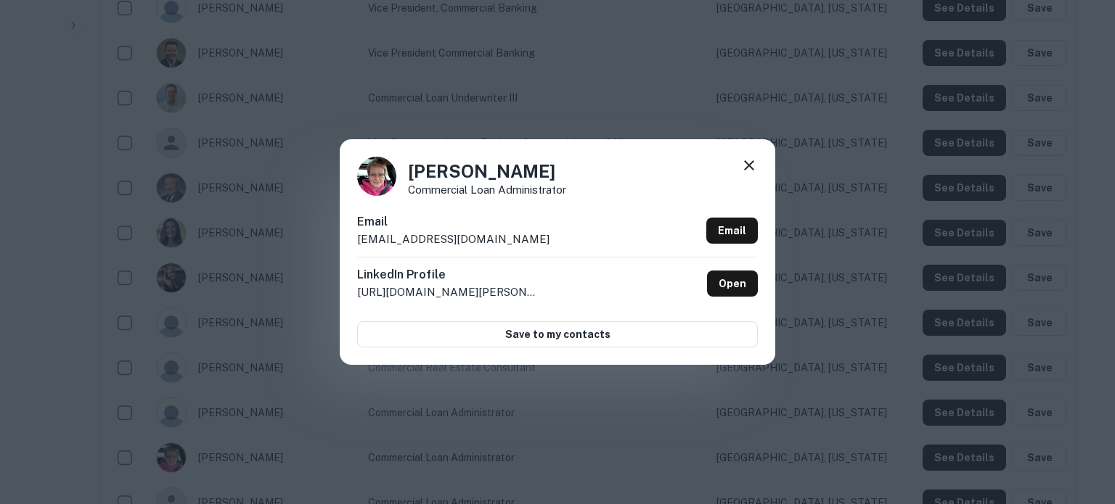
drag, startPoint x: 356, startPoint y: 242, endPoint x: 555, endPoint y: 249, distance: 199.0
click at [555, 249] on div "Dianne Weaver Commercial Loan Administrator Email dianneweaver@westfield-bank.c…" at bounding box center [557, 251] width 435 height 225
click at [750, 167] on icon at bounding box center [749, 165] width 10 height 10
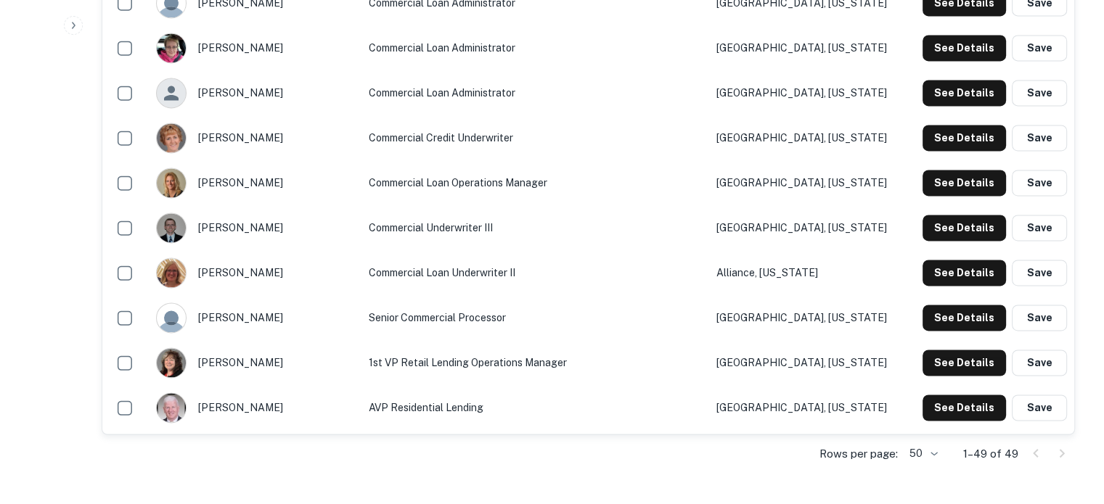
scroll to position [2250, 0]
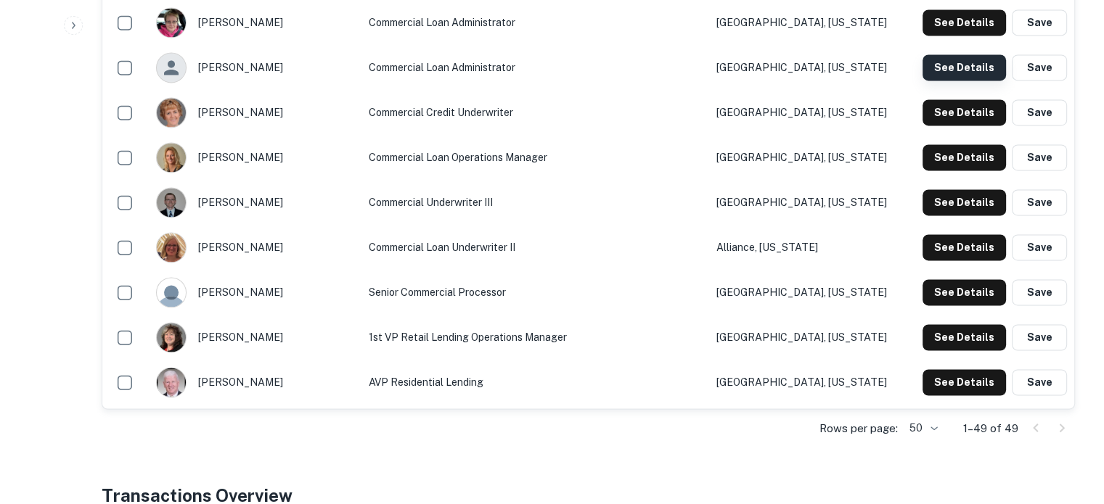
click at [949, 73] on button "See Details" at bounding box center [964, 67] width 83 height 26
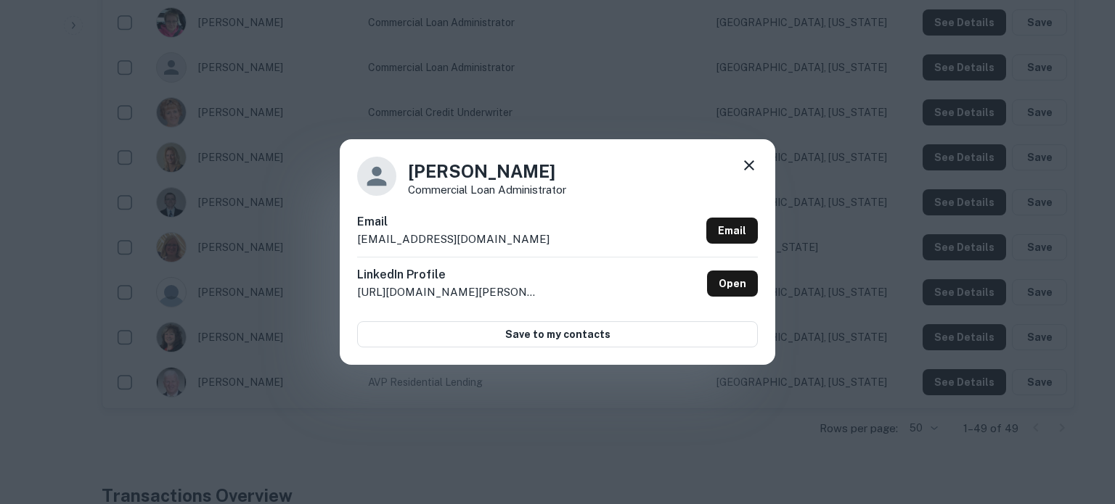
drag, startPoint x: 354, startPoint y: 242, endPoint x: 557, endPoint y: 245, distance: 203.3
click at [557, 245] on div "Jennifer Robertson Commercial Loan Administrator Email jenniferrobertson@westfi…" at bounding box center [557, 251] width 435 height 225
click at [746, 168] on icon at bounding box center [749, 165] width 10 height 10
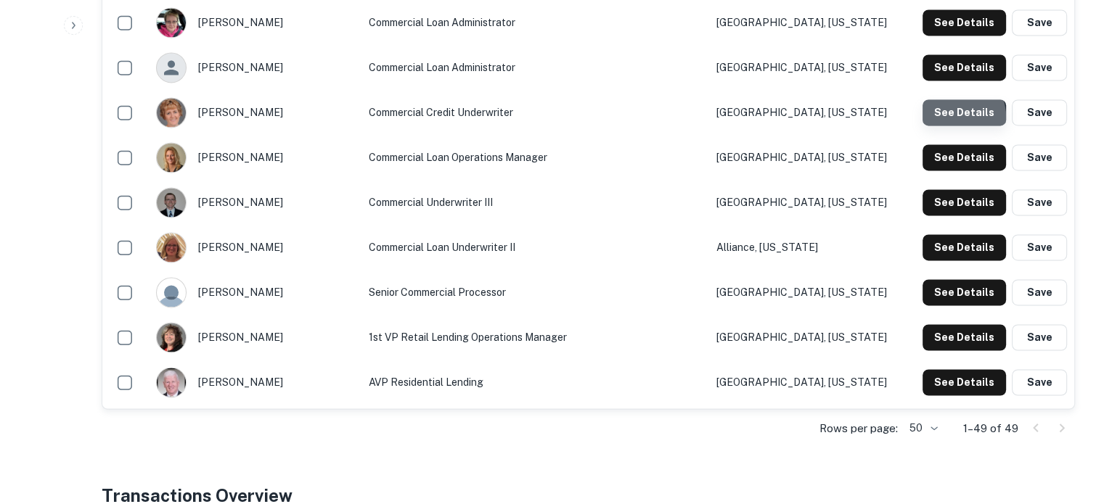
click at [950, 118] on button "See Details" at bounding box center [964, 112] width 83 height 26
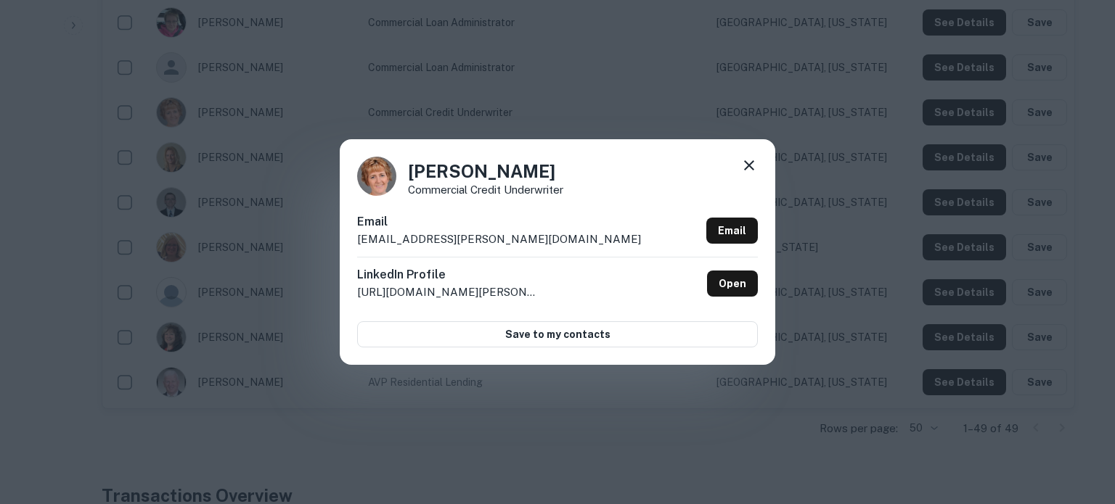
drag, startPoint x: 355, startPoint y: 240, endPoint x: 586, endPoint y: 241, distance: 231.5
click at [586, 241] on div "Kim Shifferly-Martin Commercial Credit Underwriter Email kimberlyshifferly-mart…" at bounding box center [557, 251] width 435 height 225
click at [753, 169] on icon at bounding box center [749, 165] width 10 height 10
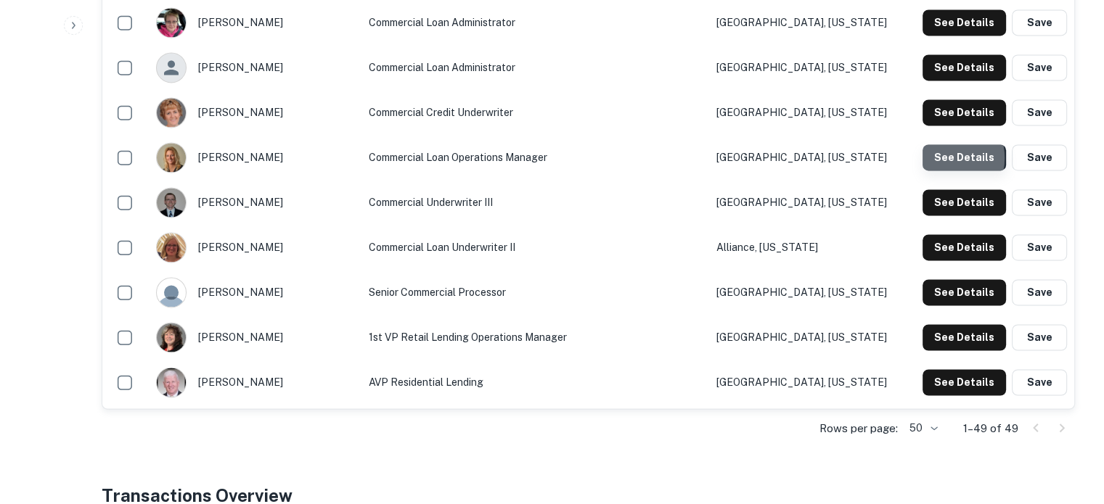
click at [943, 159] on button "See Details" at bounding box center [964, 157] width 83 height 26
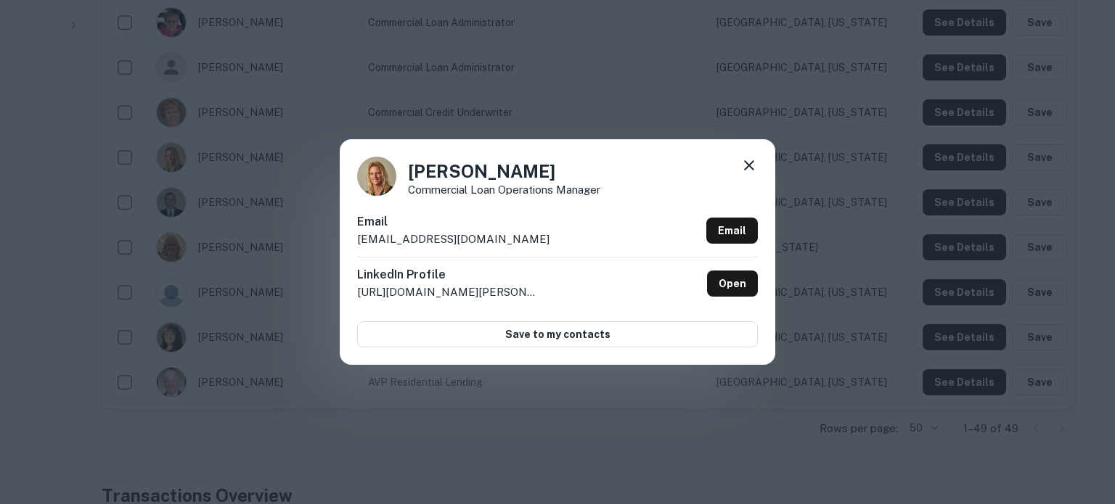
drag, startPoint x: 356, startPoint y: 244, endPoint x: 540, endPoint y: 241, distance: 184.4
click at [540, 241] on div "Shelly Morrow Commercial Loan Operations Manager Email shellymorrow@westfield-b…" at bounding box center [557, 251] width 435 height 225
click at [750, 166] on icon at bounding box center [749, 165] width 10 height 10
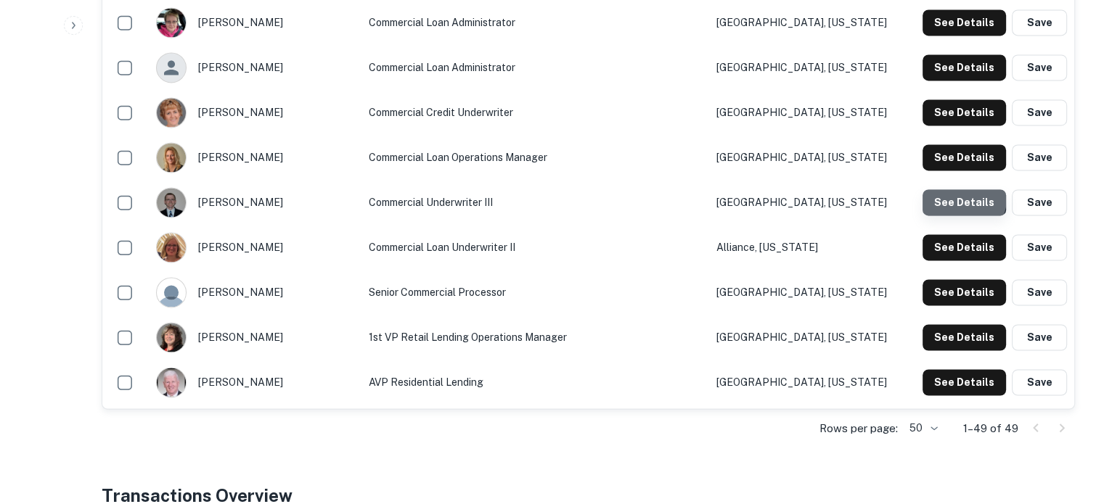
click at [960, 199] on button "See Details" at bounding box center [964, 202] width 83 height 26
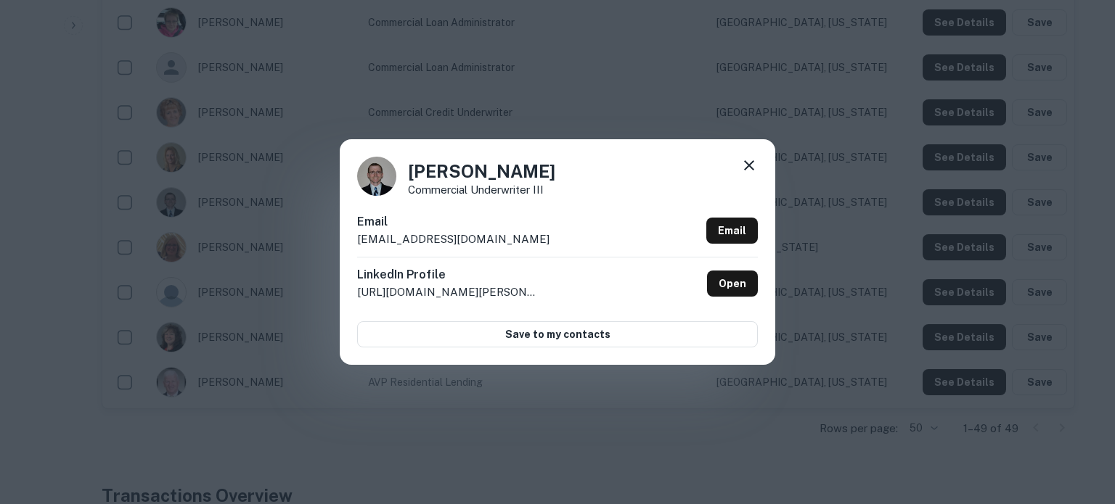
drag, startPoint x: 353, startPoint y: 243, endPoint x: 537, endPoint y: 239, distance: 183.7
click at [537, 239] on div "Zach Schrader Commercial Underwriter III Email zachschrader@westfield-bank.com …" at bounding box center [557, 251] width 435 height 225
click at [749, 168] on icon at bounding box center [748, 165] width 17 height 17
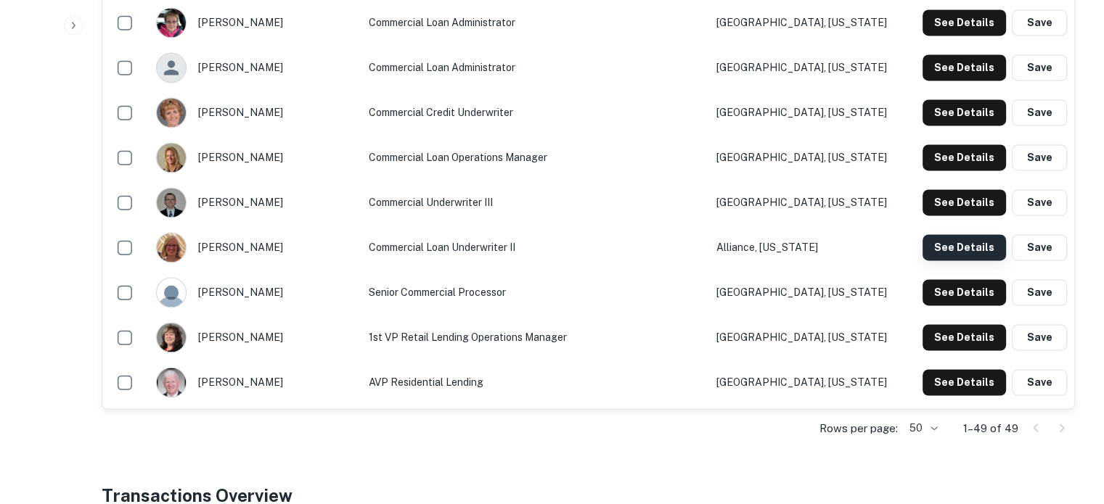
click at [973, 247] on button "See Details" at bounding box center [964, 247] width 83 height 26
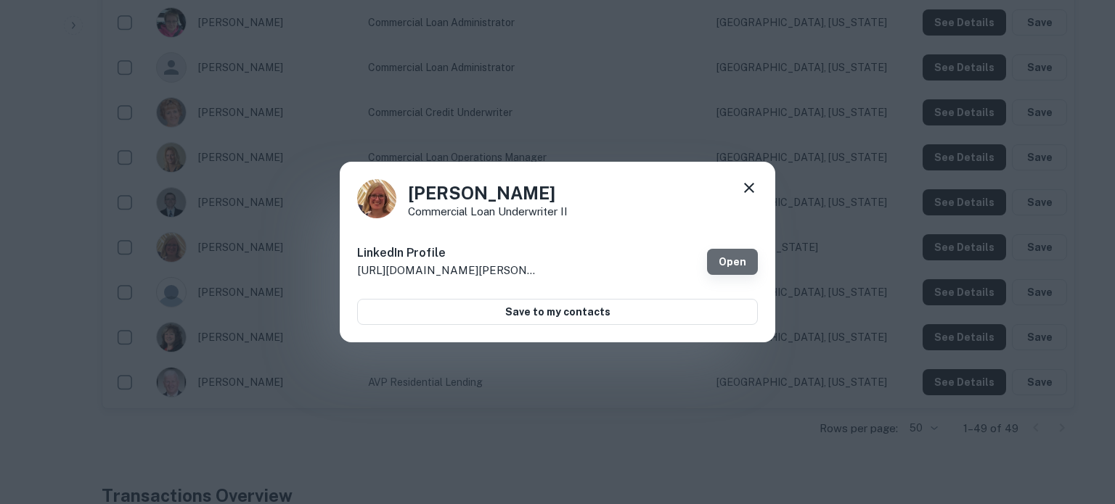
click at [741, 263] on link "Open" at bounding box center [732, 262] width 51 height 26
click at [749, 189] on icon at bounding box center [748, 187] width 17 height 17
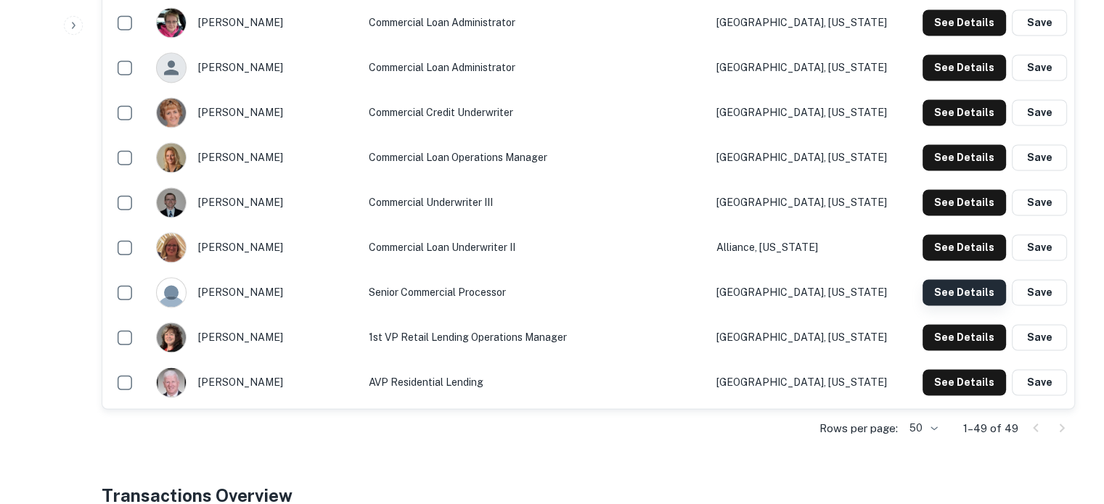
click at [955, 296] on button "See Details" at bounding box center [964, 292] width 83 height 26
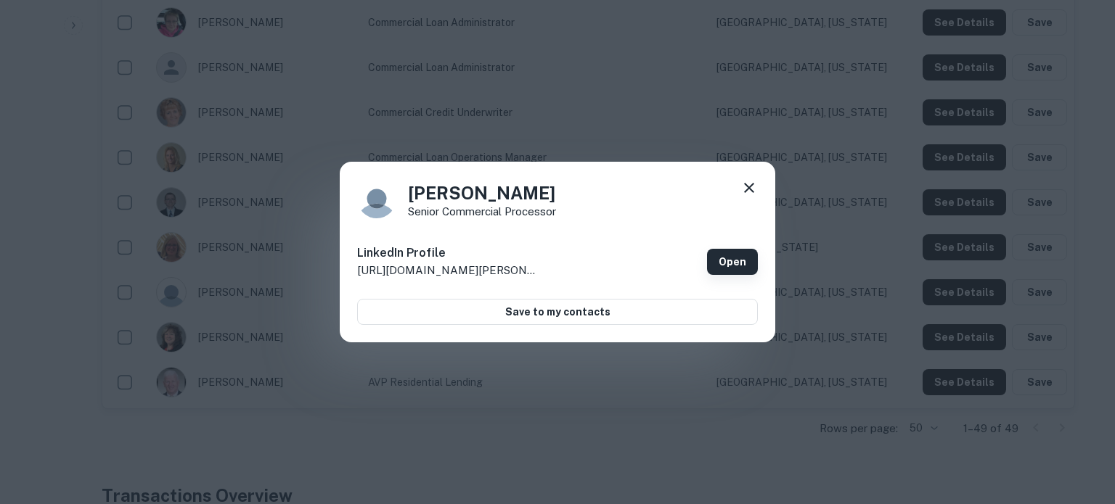
click at [732, 263] on link "Open" at bounding box center [732, 262] width 51 height 26
click at [748, 192] on icon at bounding box center [748, 187] width 17 height 17
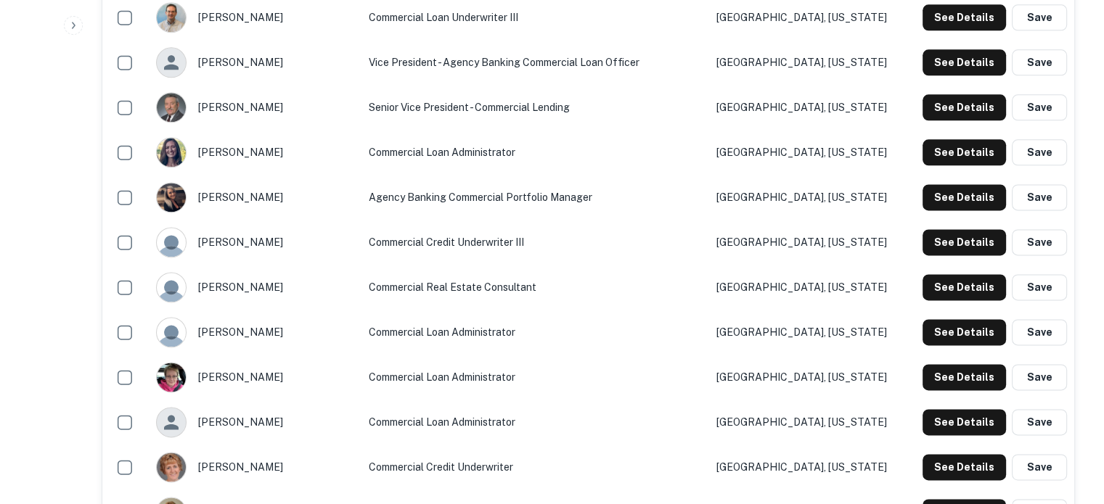
scroll to position [1887, 0]
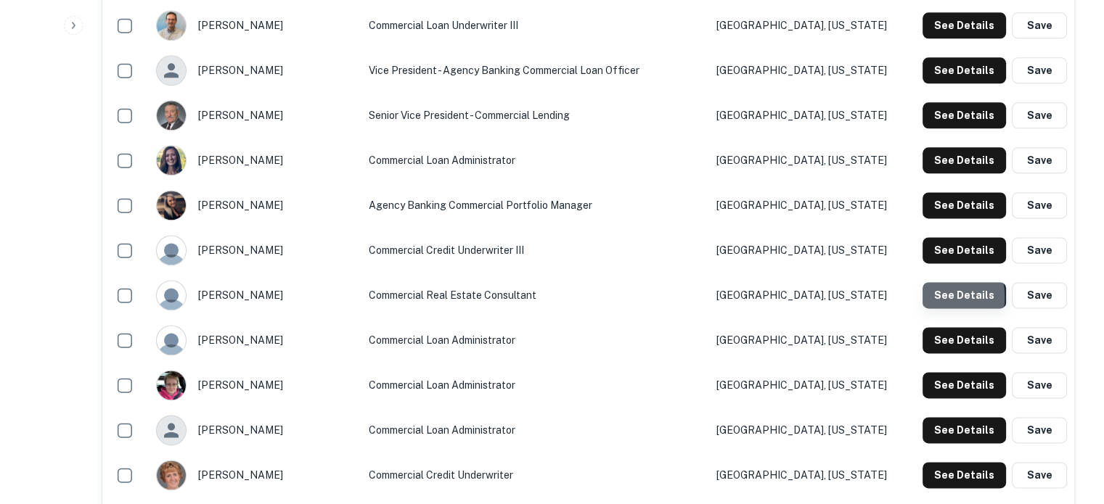
click at [925, 298] on button "See Details" at bounding box center [964, 295] width 83 height 26
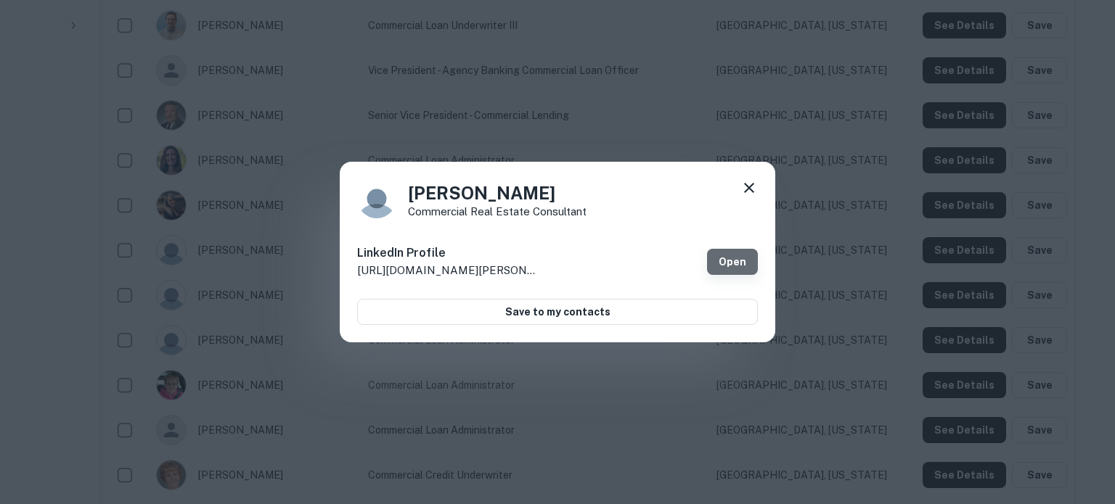
click at [727, 257] on link "Open" at bounding box center [732, 262] width 51 height 26
click at [749, 185] on icon at bounding box center [748, 187] width 17 height 17
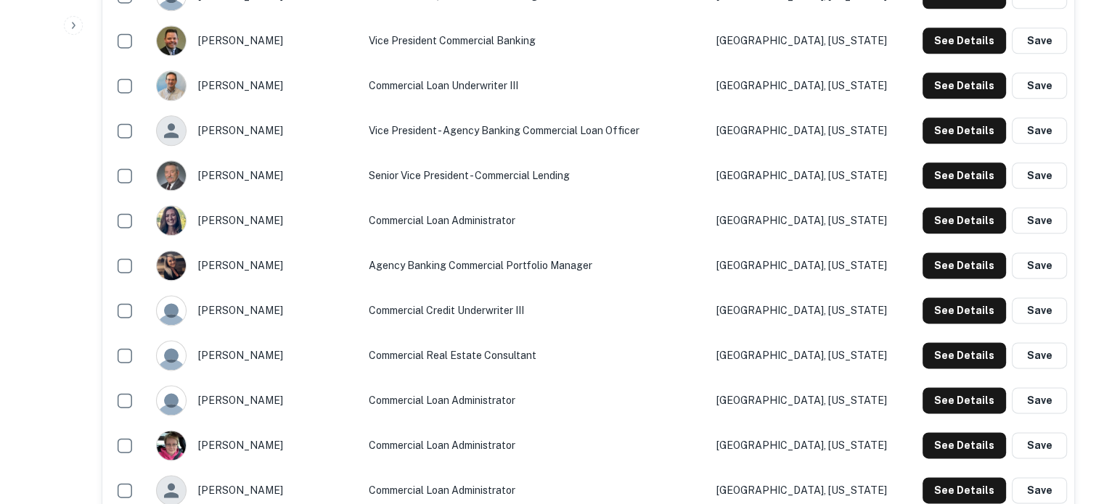
scroll to position [1742, 0]
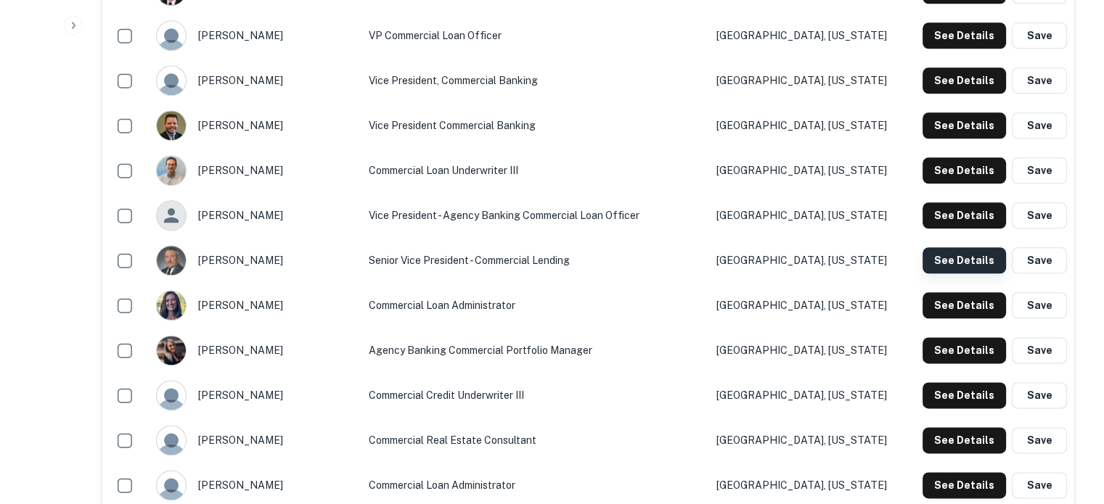
click at [956, 266] on button "See Details" at bounding box center [964, 261] width 83 height 26
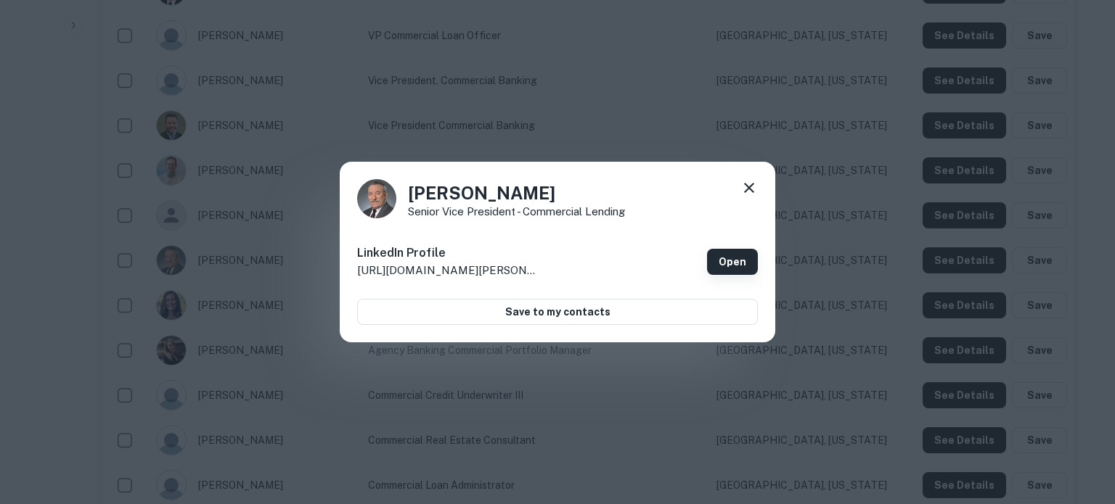
click at [737, 257] on link "Open" at bounding box center [732, 262] width 51 height 26
click at [751, 189] on icon at bounding box center [748, 187] width 17 height 17
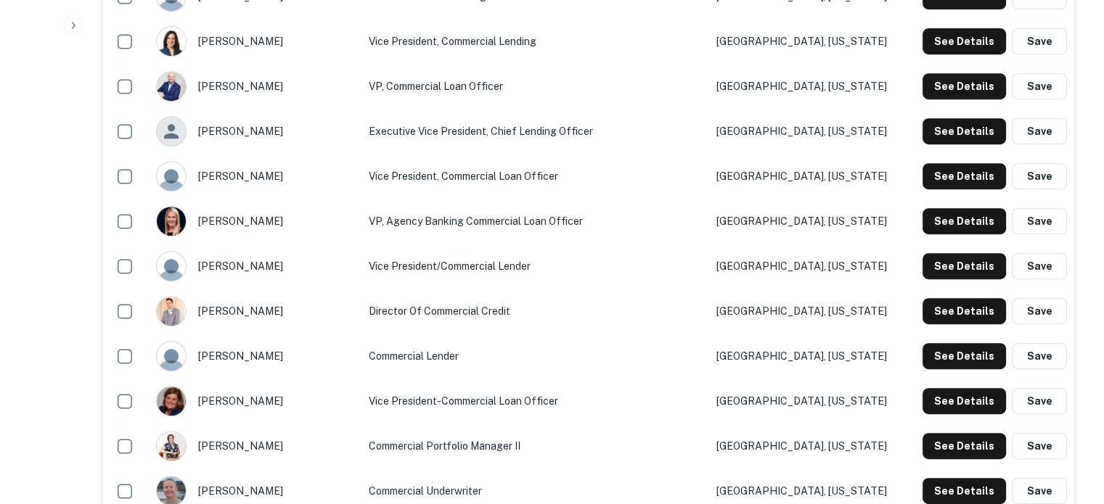
scroll to position [653, 0]
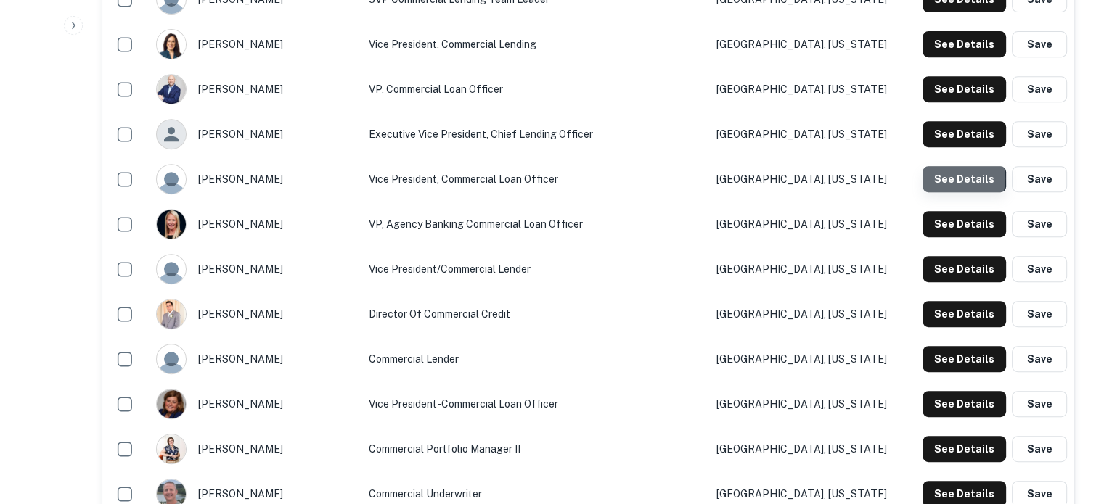
click at [960, 179] on button "See Details" at bounding box center [964, 179] width 83 height 26
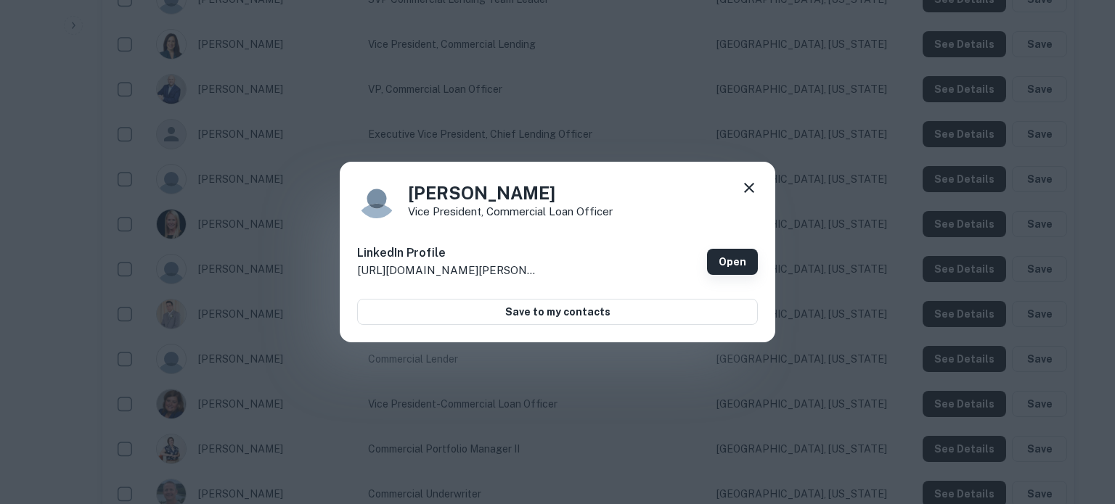
click at [740, 268] on link "Open" at bounding box center [732, 262] width 51 height 26
click at [749, 187] on icon at bounding box center [749, 188] width 10 height 10
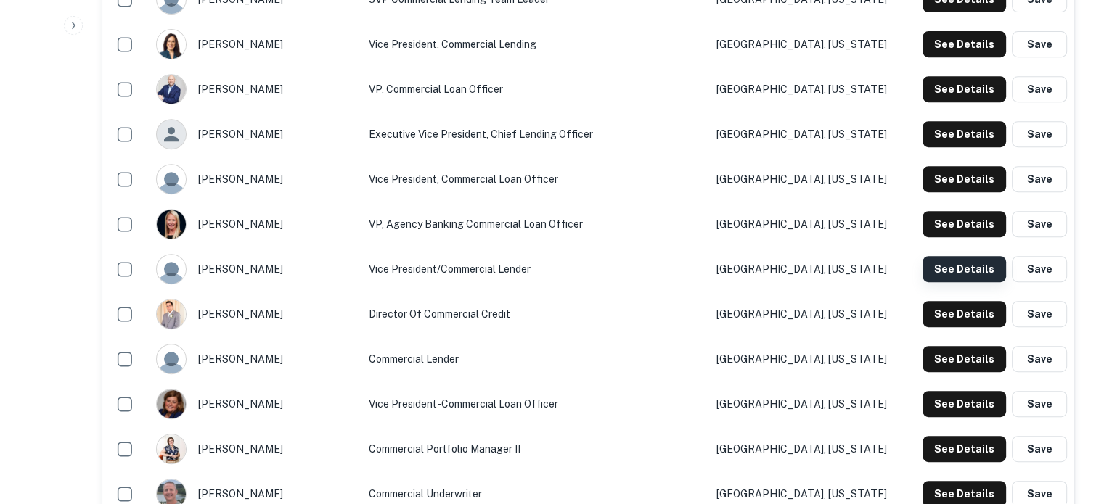
click at [955, 269] on button "See Details" at bounding box center [964, 269] width 83 height 26
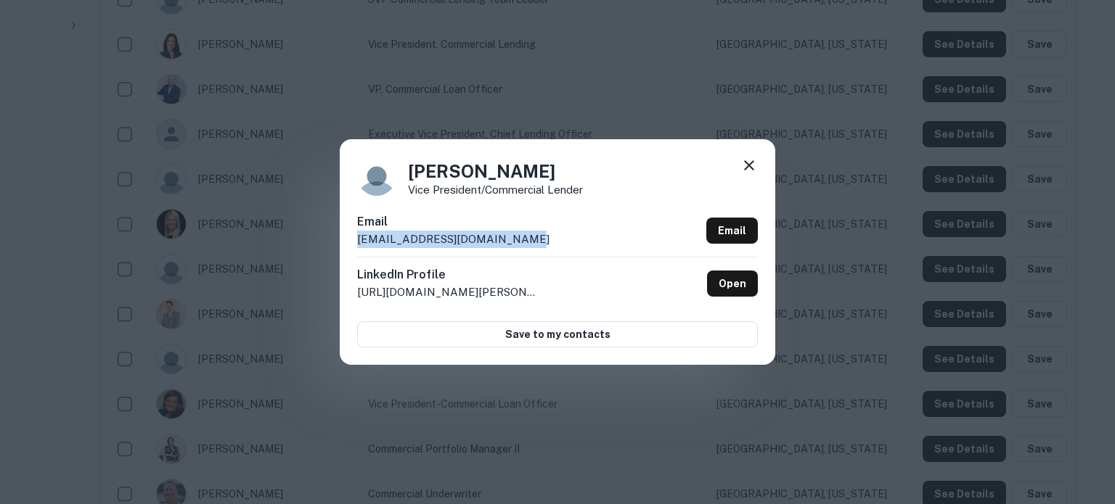
drag, startPoint x: 518, startPoint y: 242, endPoint x: 342, endPoint y: 244, distance: 176.4
click at [342, 244] on div "Richard Hanchett Vice President/Commercial Lender Email rhanchett@westfieldbank…" at bounding box center [557, 251] width 435 height 225
click at [748, 167] on icon at bounding box center [749, 165] width 10 height 10
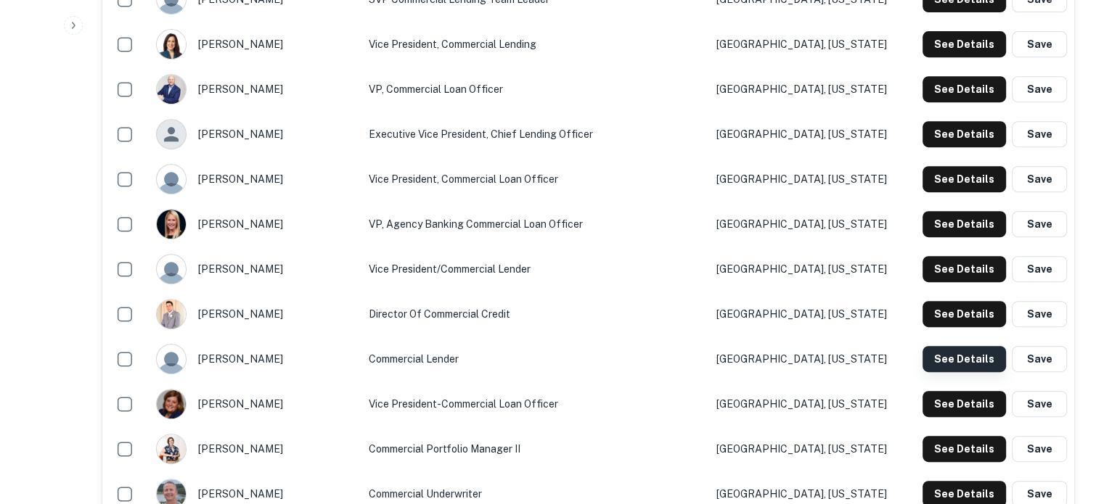
click at [949, 365] on button "See Details" at bounding box center [964, 359] width 83 height 26
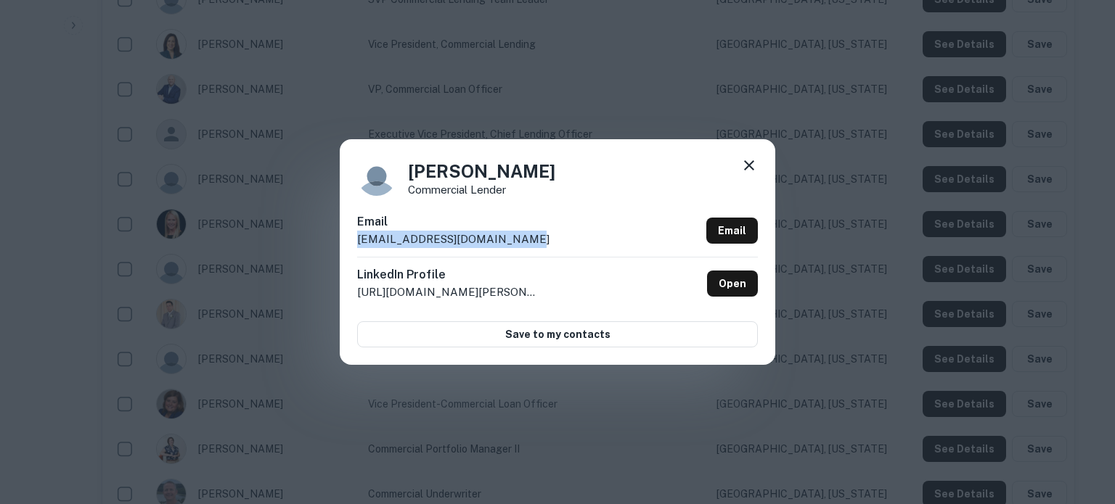
drag, startPoint x: 473, startPoint y: 238, endPoint x: 356, endPoint y: 240, distance: 116.9
click at [356, 240] on div "Bernie Donnelly Commercial Lender Email bdonnelly@westfieldbank.com Email Linke…" at bounding box center [557, 251] width 435 height 225
click at [747, 168] on icon at bounding box center [749, 165] width 10 height 10
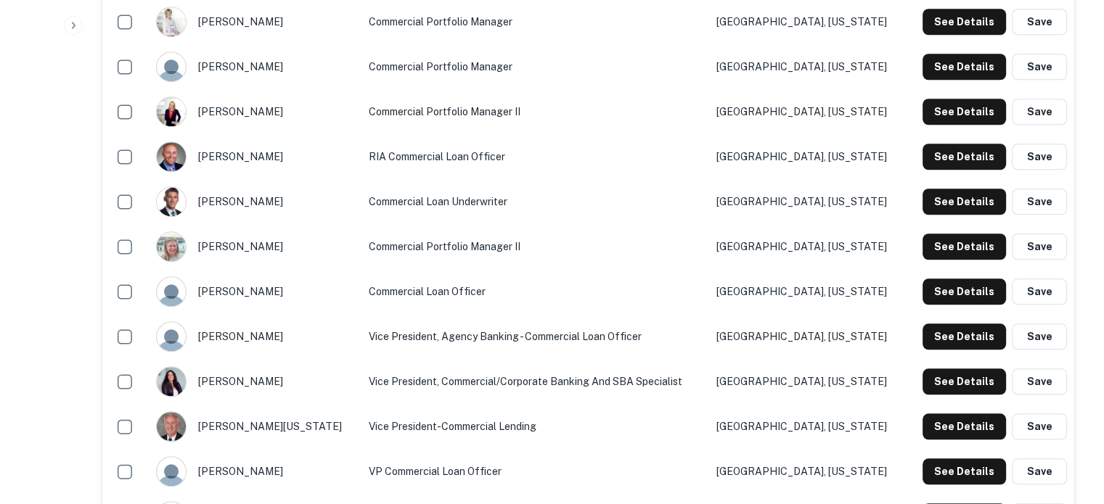
scroll to position [1306, 0]
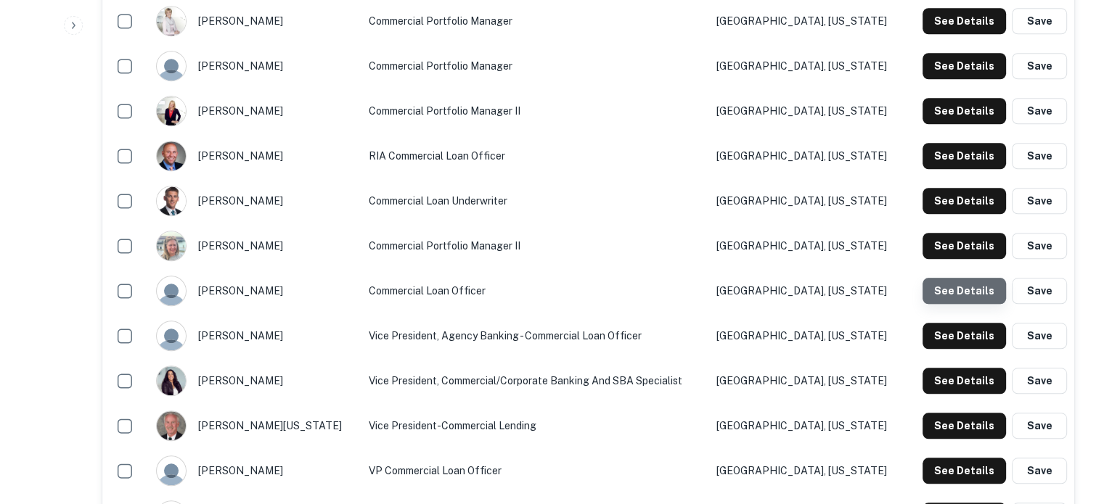
click at [973, 298] on button "See Details" at bounding box center [964, 291] width 83 height 26
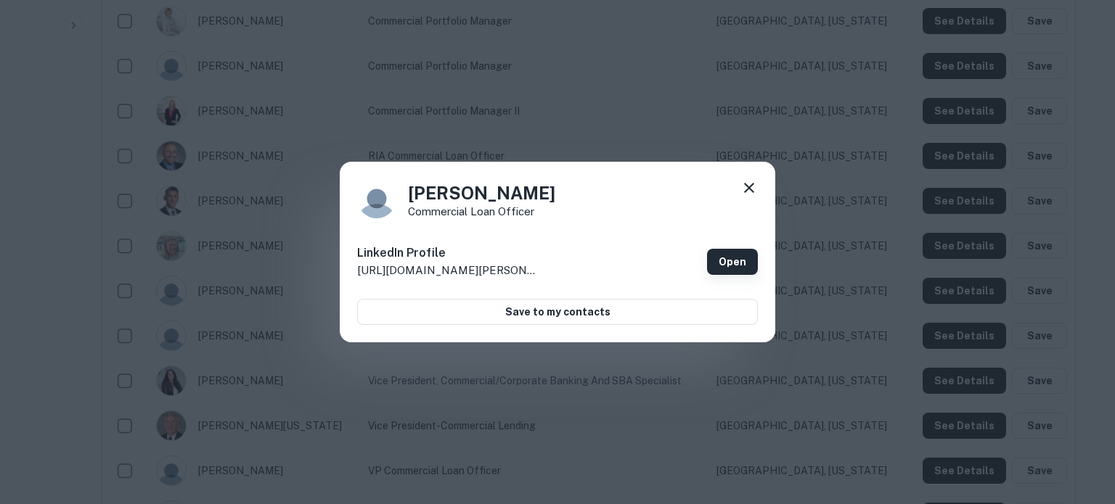
click at [747, 264] on link "Open" at bounding box center [732, 262] width 51 height 26
click at [748, 189] on icon at bounding box center [749, 188] width 10 height 10
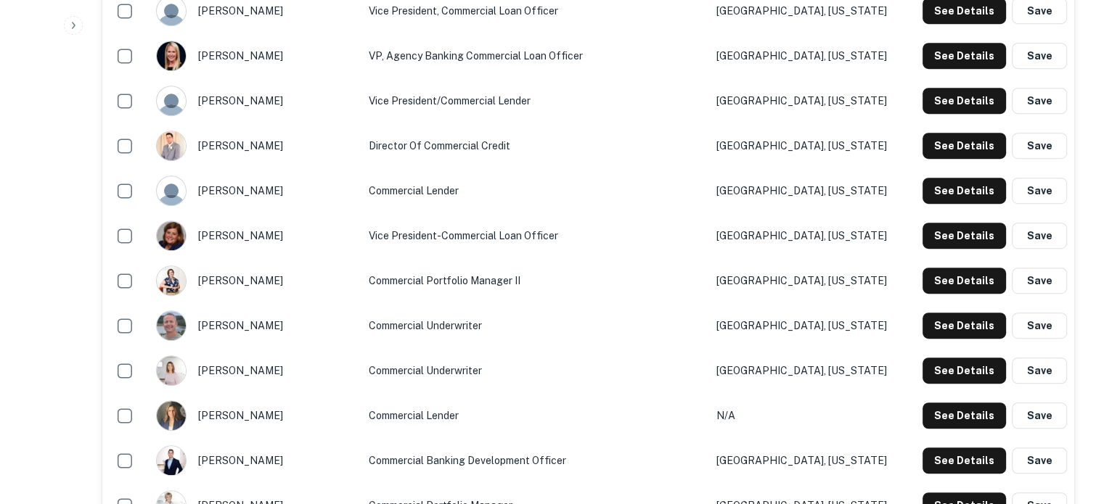
scroll to position [798, 0]
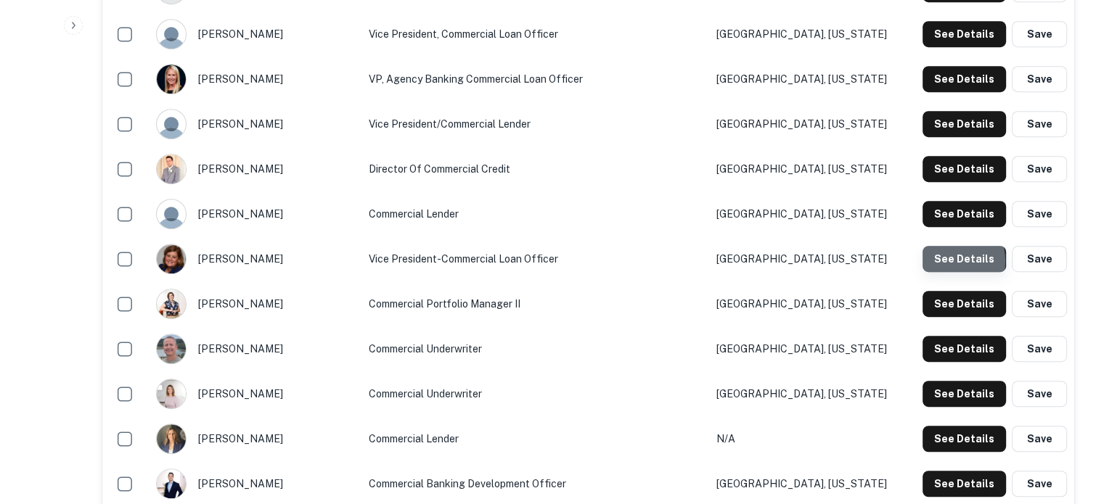
click at [949, 262] on button "See Details" at bounding box center [964, 259] width 83 height 26
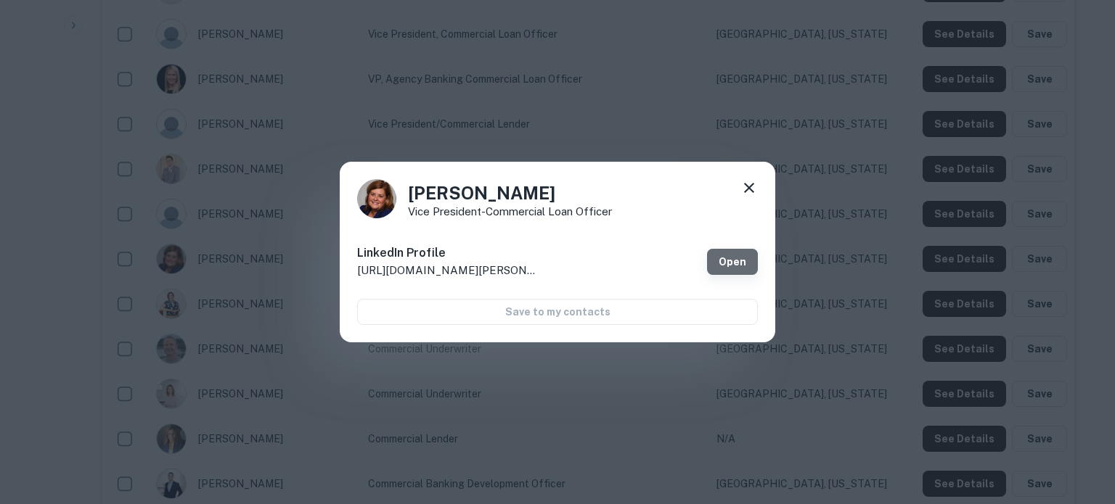
click at [717, 263] on link "Open" at bounding box center [732, 262] width 51 height 26
click at [759, 193] on div "Christine Koster Vice President-Commercial Loan Officer LinkedIn Profile http:/…" at bounding box center [557, 252] width 435 height 181
click at [755, 192] on icon at bounding box center [748, 187] width 17 height 17
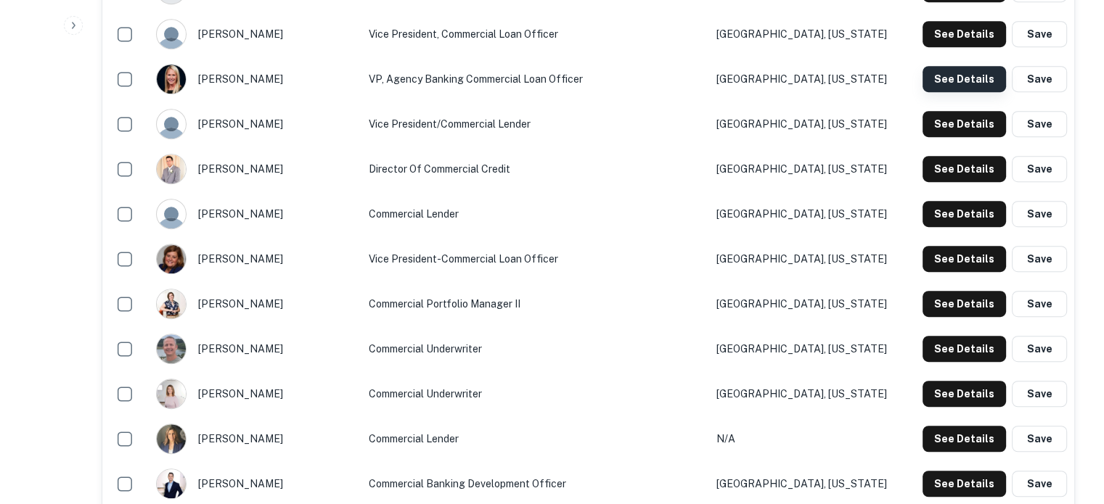
click at [938, 85] on button "See Details" at bounding box center [964, 79] width 83 height 26
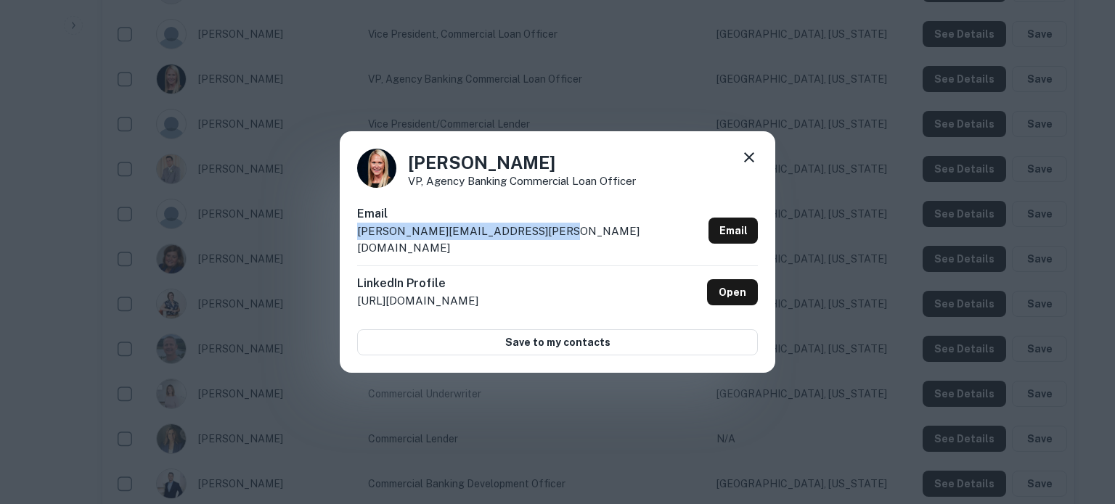
drag, startPoint x: 356, startPoint y: 243, endPoint x: 539, endPoint y: 243, distance: 183.6
click at [539, 243] on div "Morgan Harriss VP, Agency Banking Commercial Loan Officer Email morgan.harriss@…" at bounding box center [557, 252] width 435 height 242
click at [758, 170] on div "Morgan Harriss VP, Agency Banking Commercial Loan Officer Email morgan.harriss@…" at bounding box center [557, 252] width 435 height 242
click at [749, 160] on icon at bounding box center [748, 157] width 17 height 17
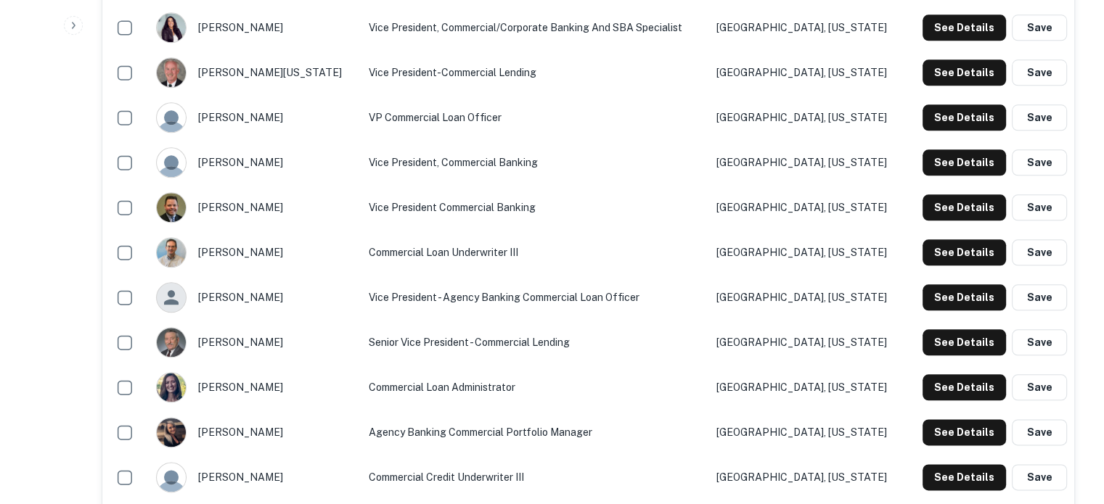
scroll to position [1669, 0]
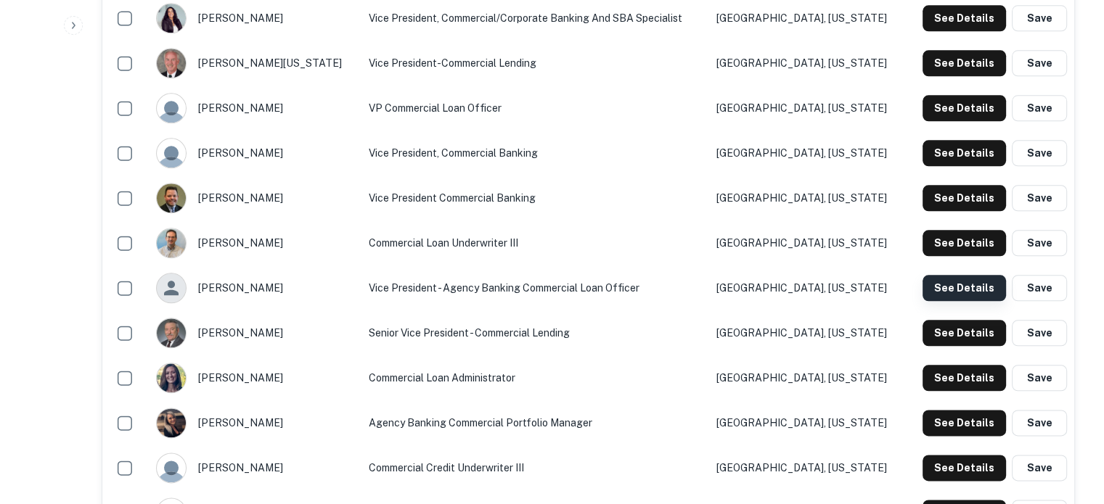
click at [984, 295] on button "See Details" at bounding box center [964, 288] width 83 height 26
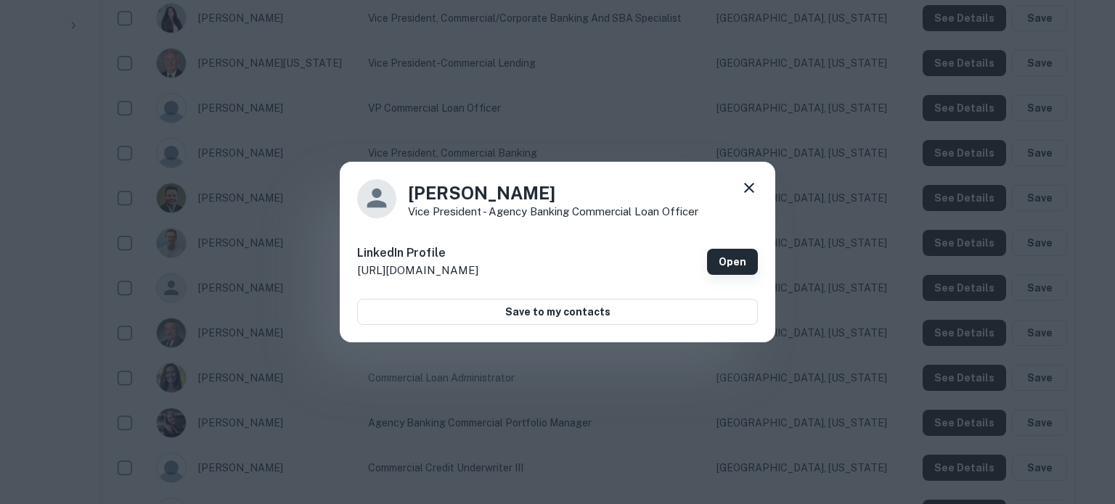
click at [750, 253] on link "Open" at bounding box center [732, 262] width 51 height 26
click at [751, 185] on icon at bounding box center [749, 188] width 10 height 10
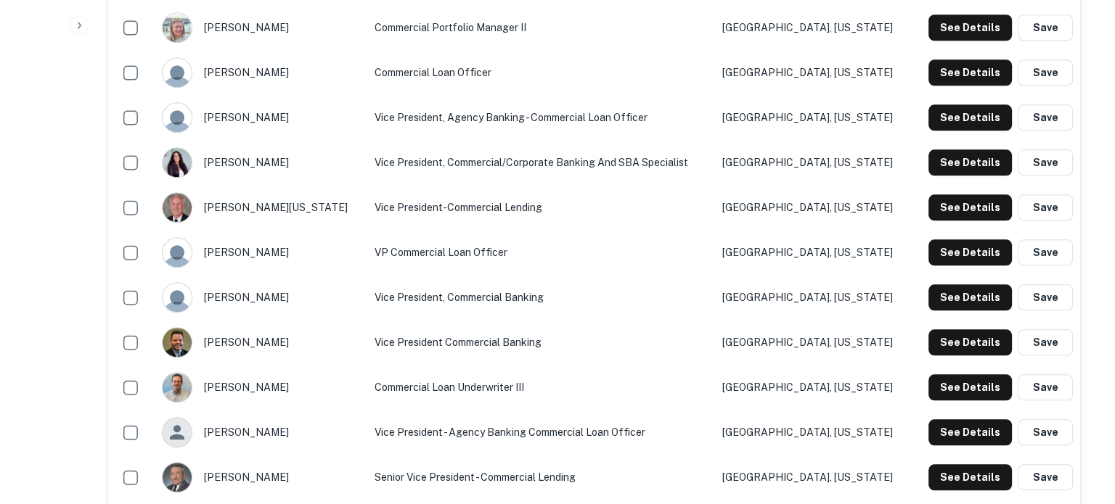
scroll to position [1524, 0]
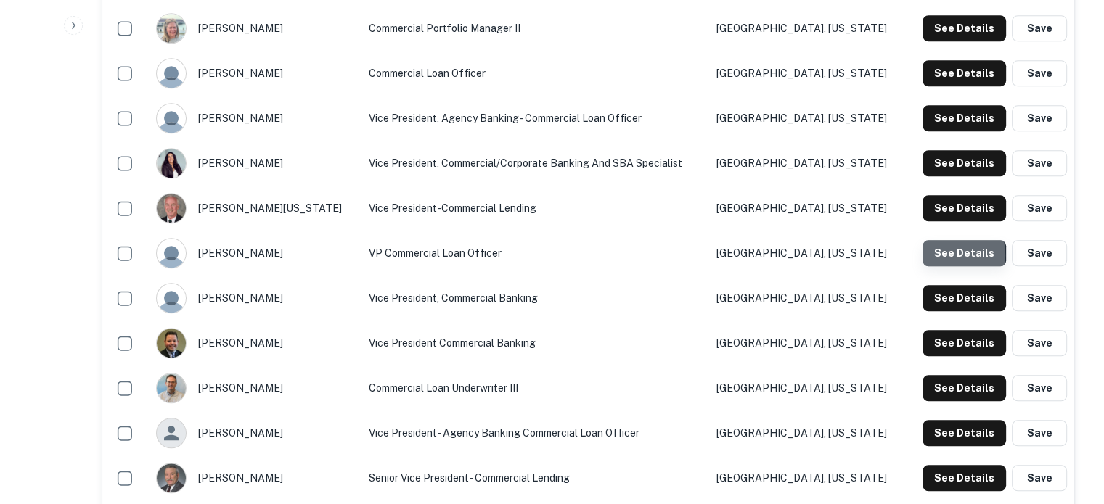
click at [941, 255] on button "See Details" at bounding box center [964, 253] width 83 height 26
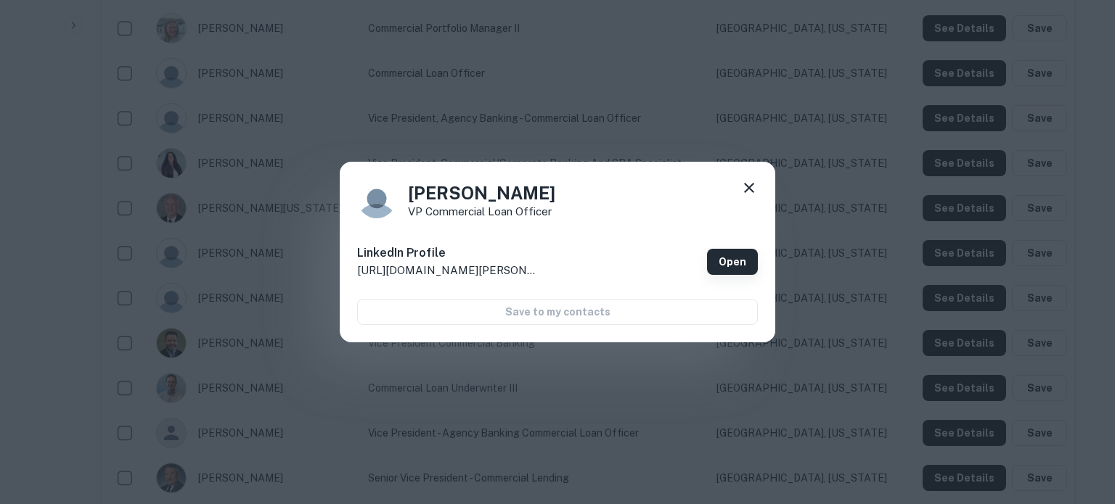
click at [746, 263] on link "Open" at bounding box center [732, 262] width 51 height 26
click at [753, 186] on icon at bounding box center [748, 187] width 17 height 17
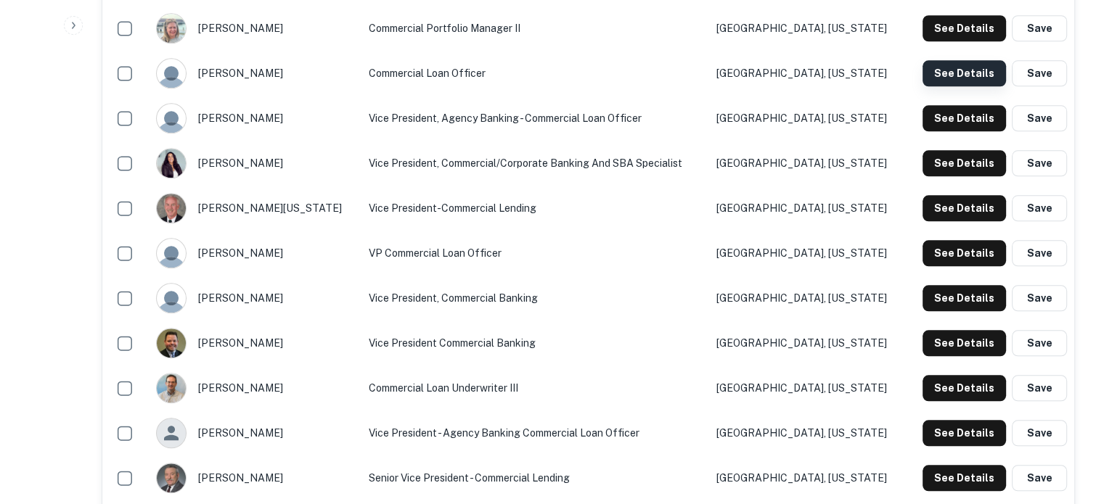
click at [952, 70] on button "See Details" at bounding box center [964, 73] width 83 height 26
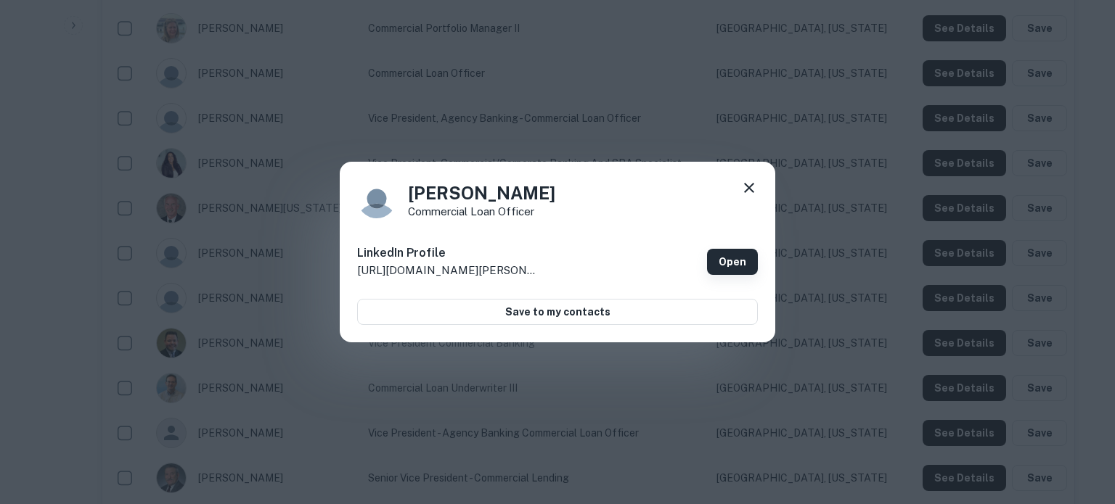
click at [748, 266] on link "Open" at bounding box center [732, 262] width 51 height 26
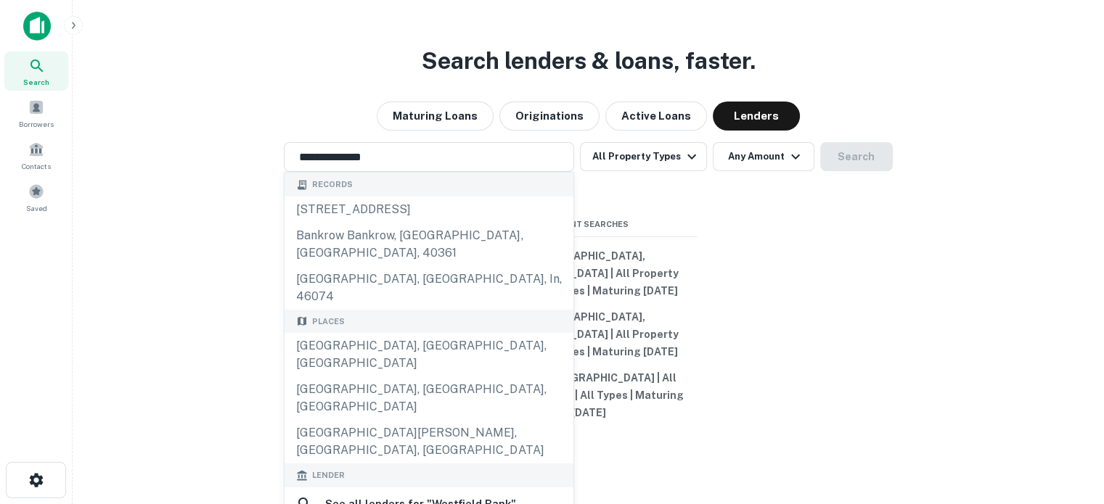
scroll to position [218, 0]
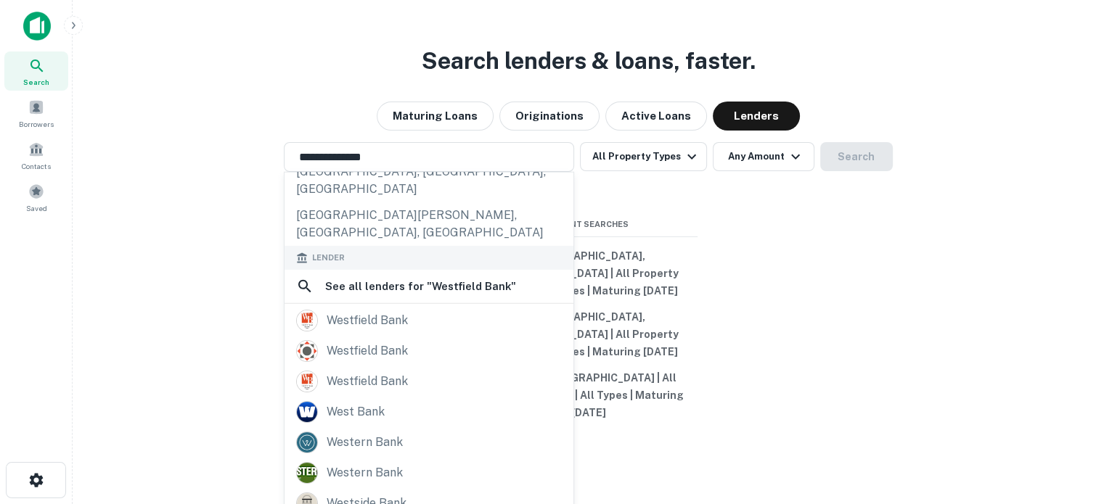
click at [869, 442] on div "**********" at bounding box center [588, 287] width 1008 height 504
